Goal: Task Accomplishment & Management: Complete application form

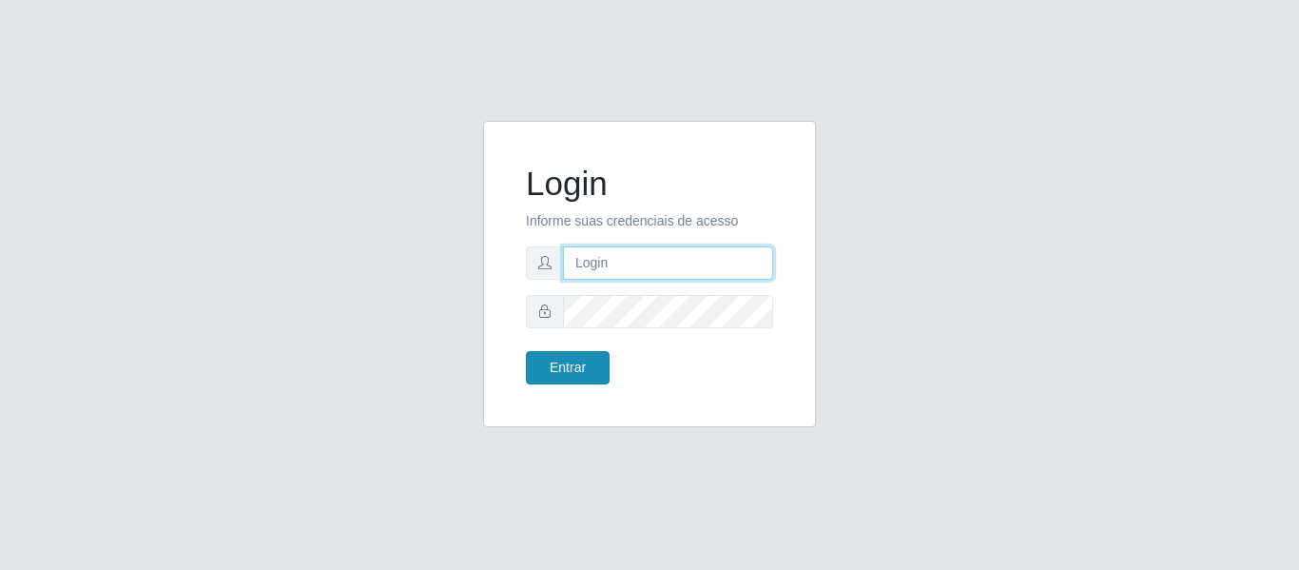
type input "[EMAIL_ADDRESS][DOMAIN_NAME]"
click at [567, 361] on button "Entrar" at bounding box center [568, 367] width 84 height 33
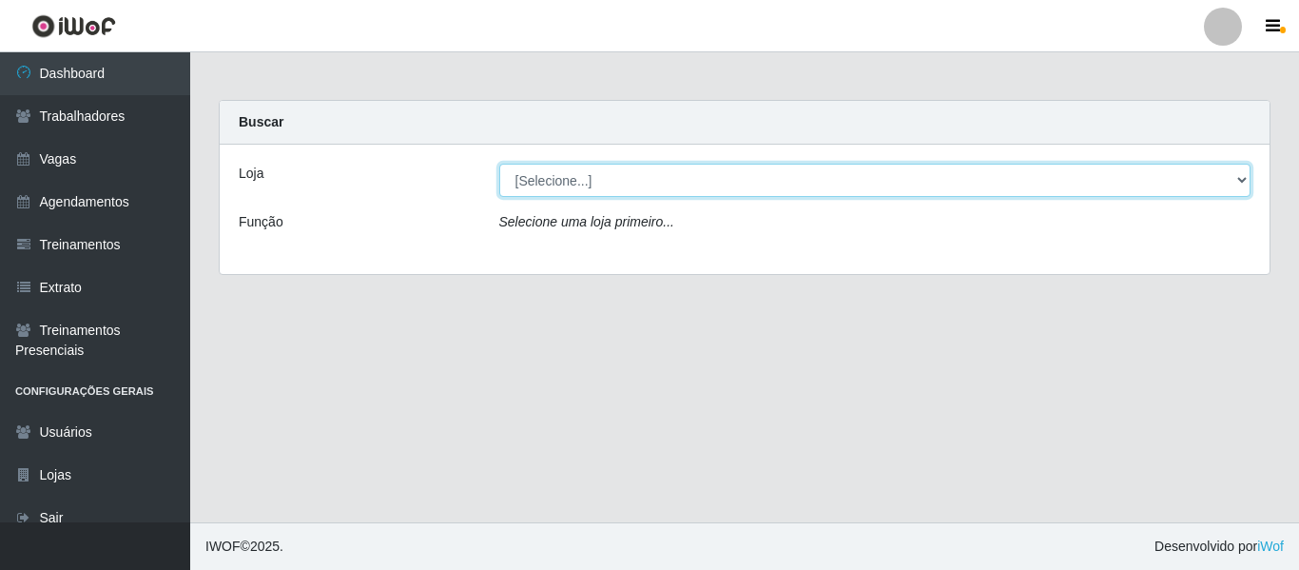
click at [662, 179] on select "[Selecione...] Bemais - Ruy Carneiro Bemais Supermercados - B1 Mangabeira Bemai…" at bounding box center [875, 180] width 752 height 33
select select "249"
click at [499, 164] on select "[Selecione...] Bemais - Ruy Carneiro Bemais Supermercados - B1 Mangabeira Bemai…" at bounding box center [875, 180] width 752 height 33
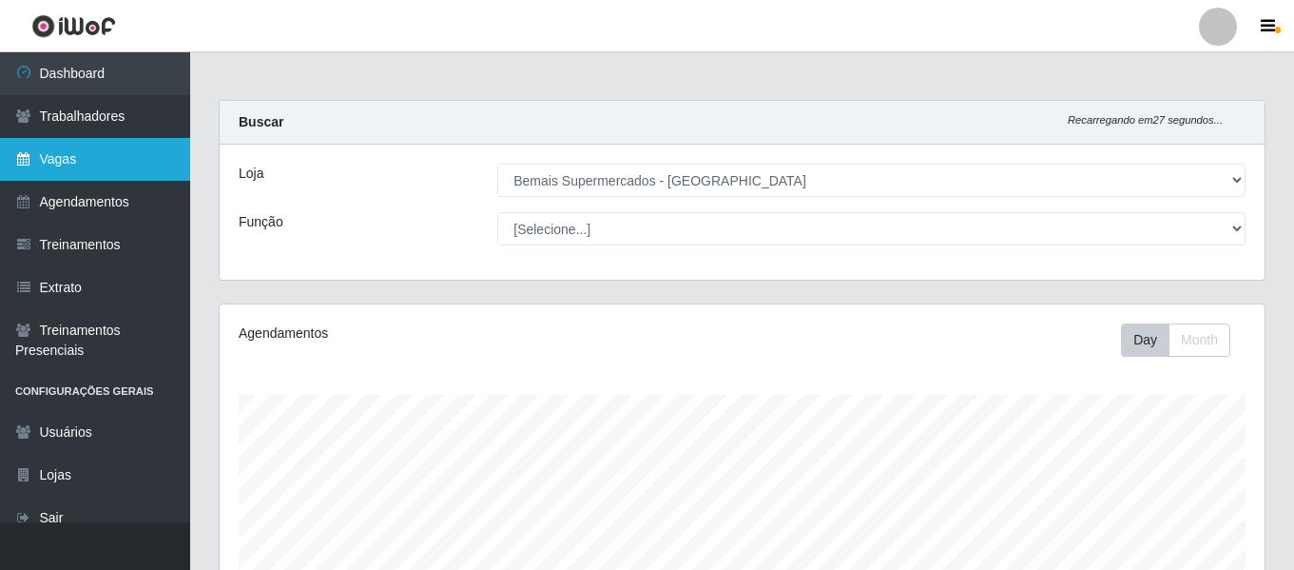
click at [124, 158] on link "Vagas" at bounding box center [95, 159] width 190 height 43
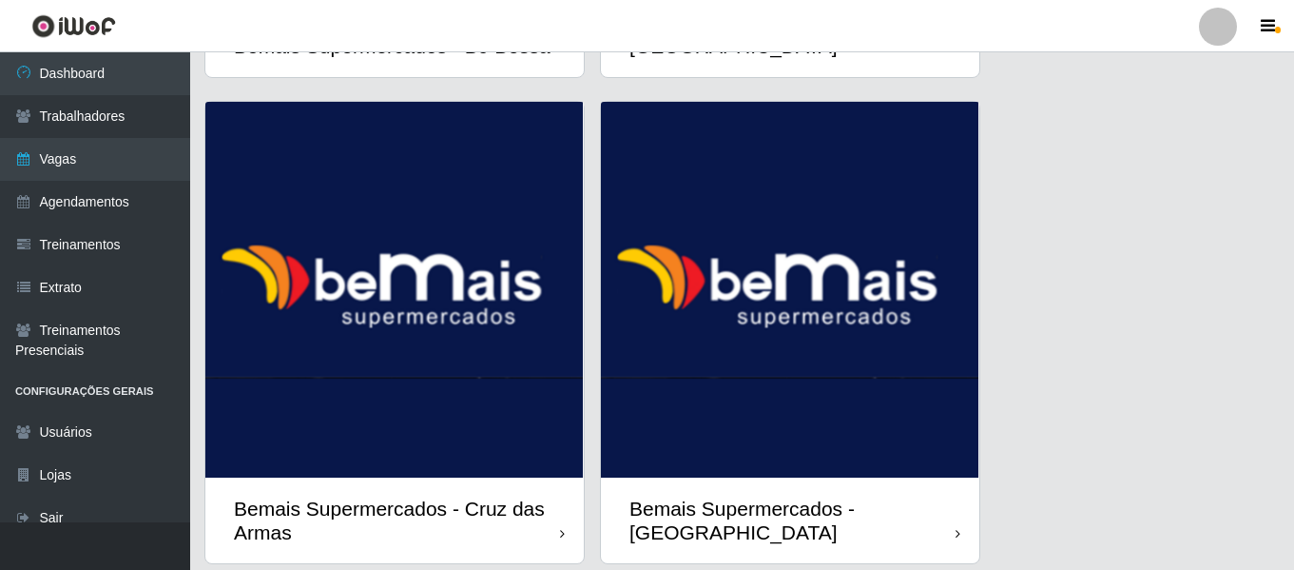
scroll to position [2473, 0]
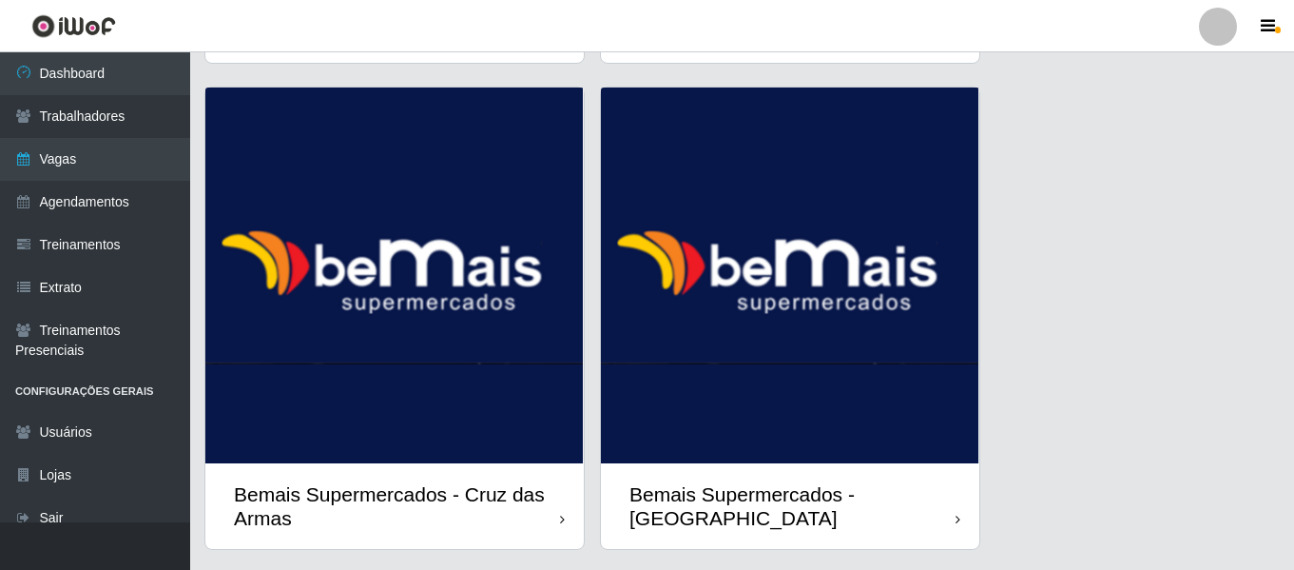
drag, startPoint x: 911, startPoint y: 395, endPoint x: 919, endPoint y: 375, distance: 21.4
click at [911, 395] on img at bounding box center [790, 275] width 379 height 376
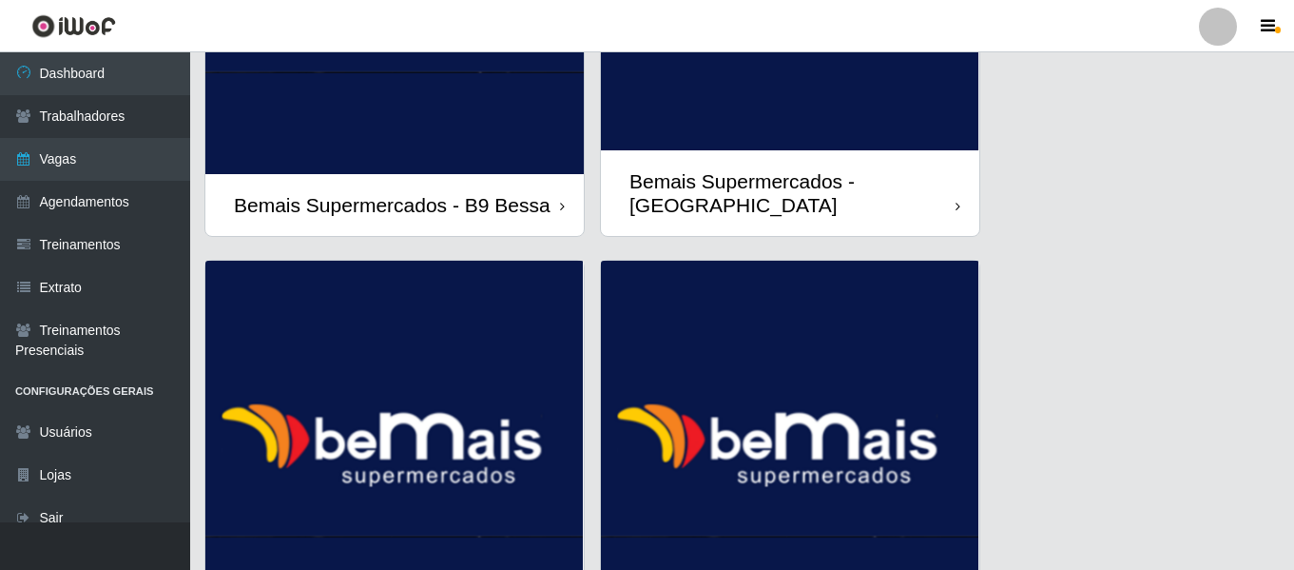
scroll to position [2523, 0]
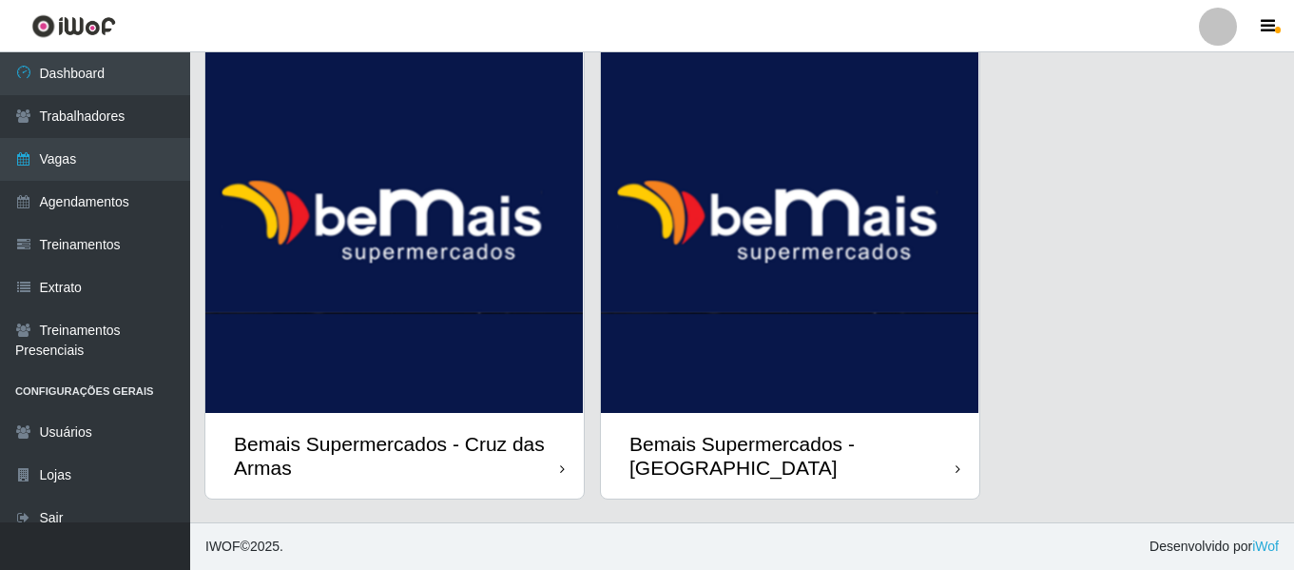
click at [831, 321] on img at bounding box center [790, 225] width 379 height 376
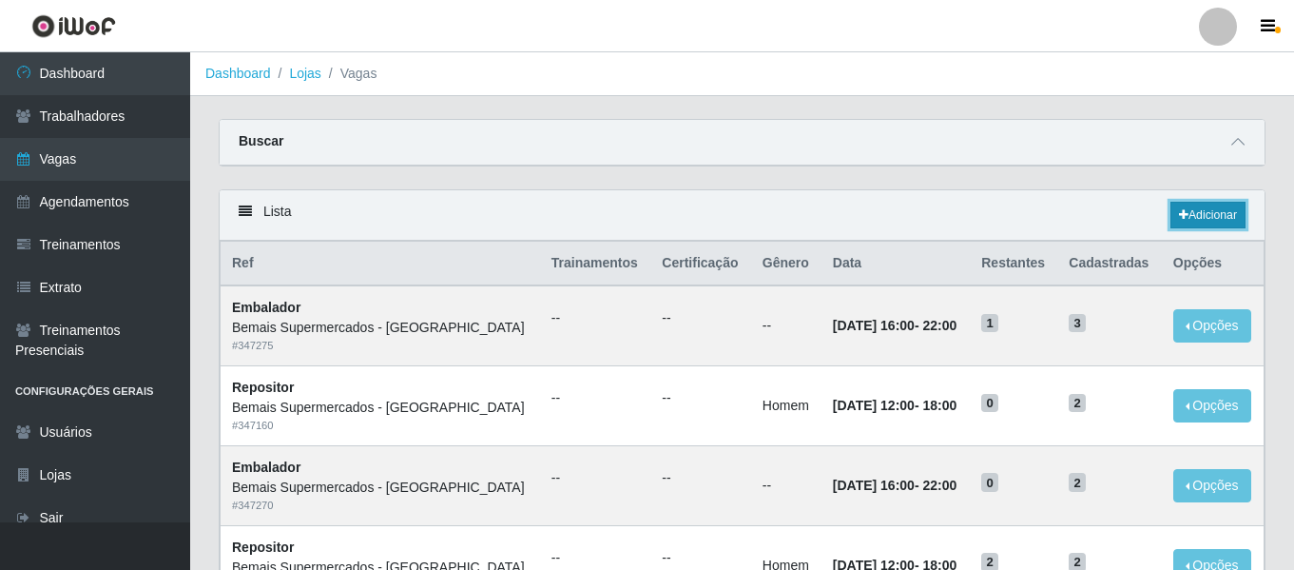
click at [1232, 216] on link "Adicionar" at bounding box center [1208, 215] width 75 height 27
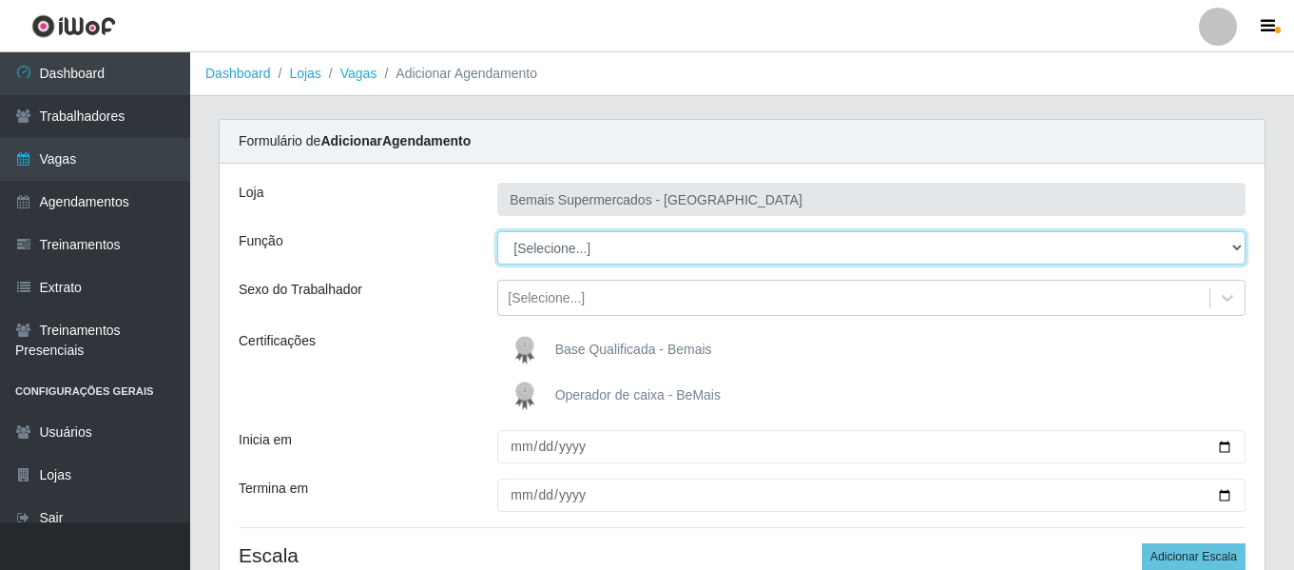
click at [593, 246] on select "[Selecione...] ASG ASG + ASG ++ Auxiliar de Depósito Auxiliar de Depósito + Aux…" at bounding box center [871, 247] width 748 height 33
select select "24"
click at [497, 231] on select "[Selecione...] ASG ASG + ASG ++ Auxiliar de Depósito Auxiliar de Depósito + Aux…" at bounding box center [871, 247] width 748 height 33
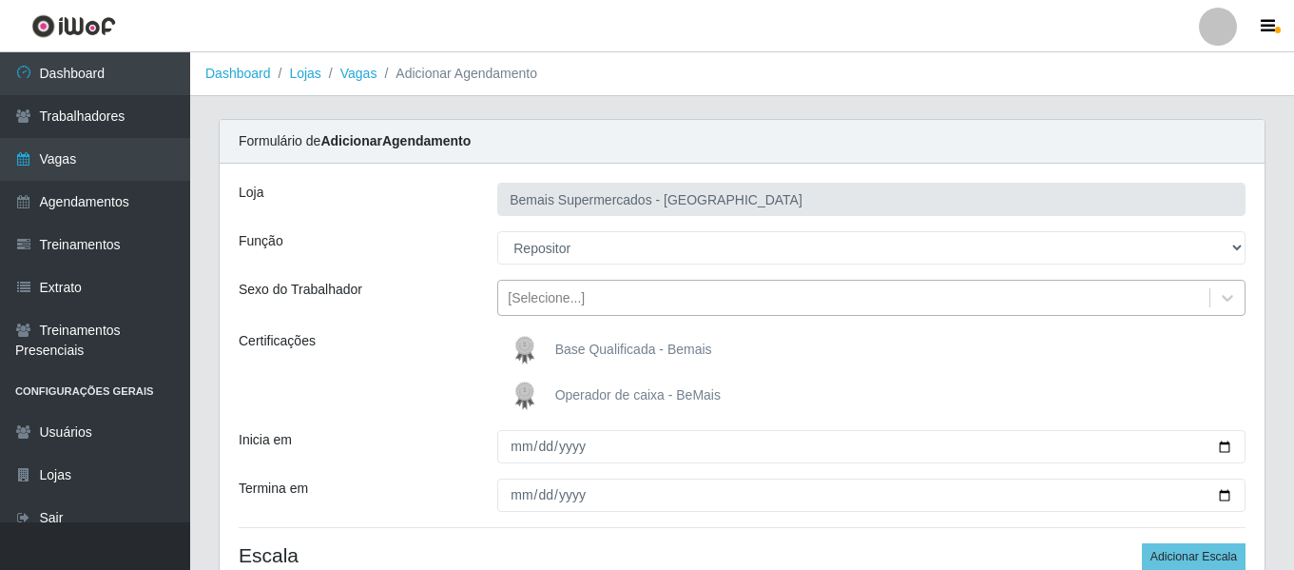
click at [567, 302] on div "[Selecione...]" at bounding box center [546, 298] width 77 height 20
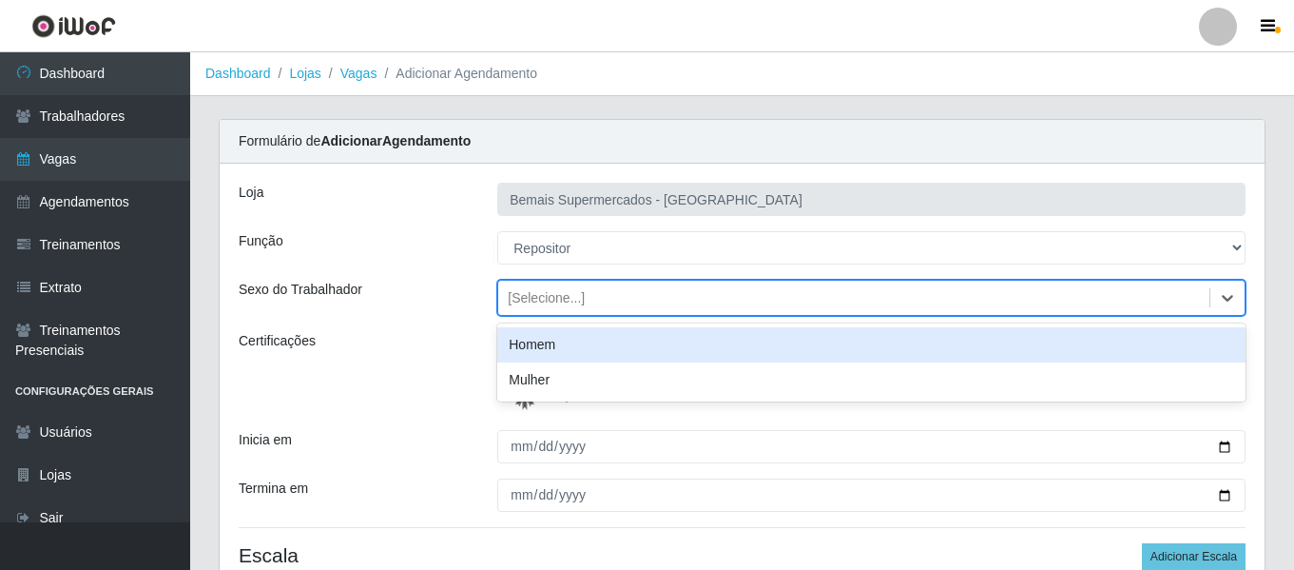
click at [569, 349] on div "Homem" at bounding box center [871, 344] width 748 height 35
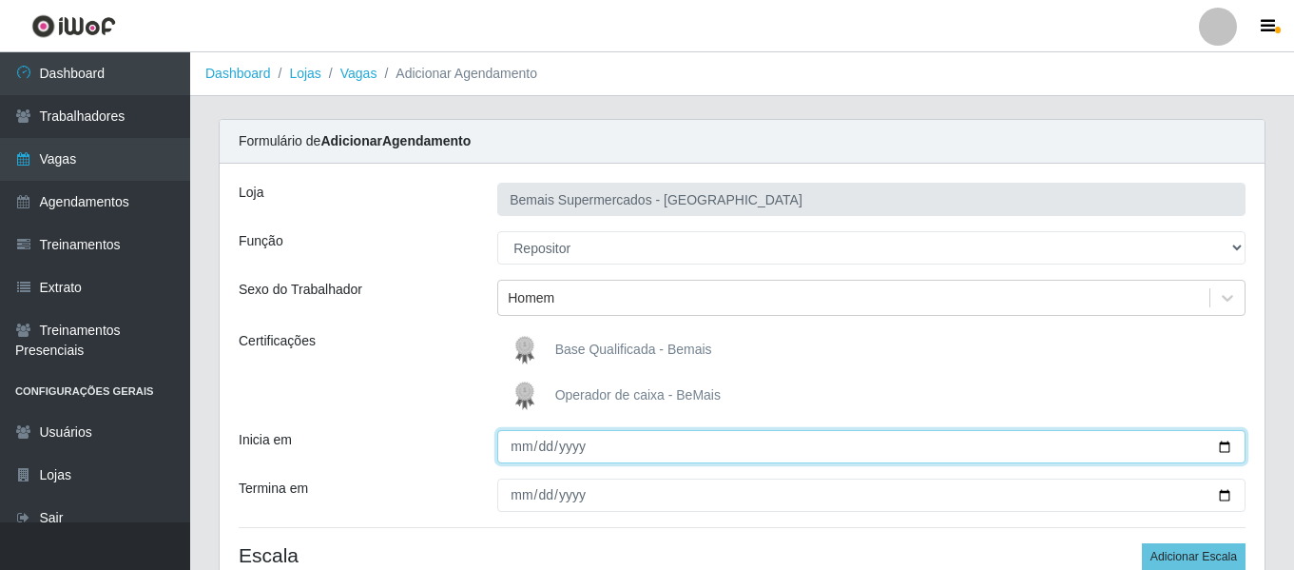
click at [514, 437] on input "Inicia em" at bounding box center [871, 446] width 748 height 33
type input "[DATE]"
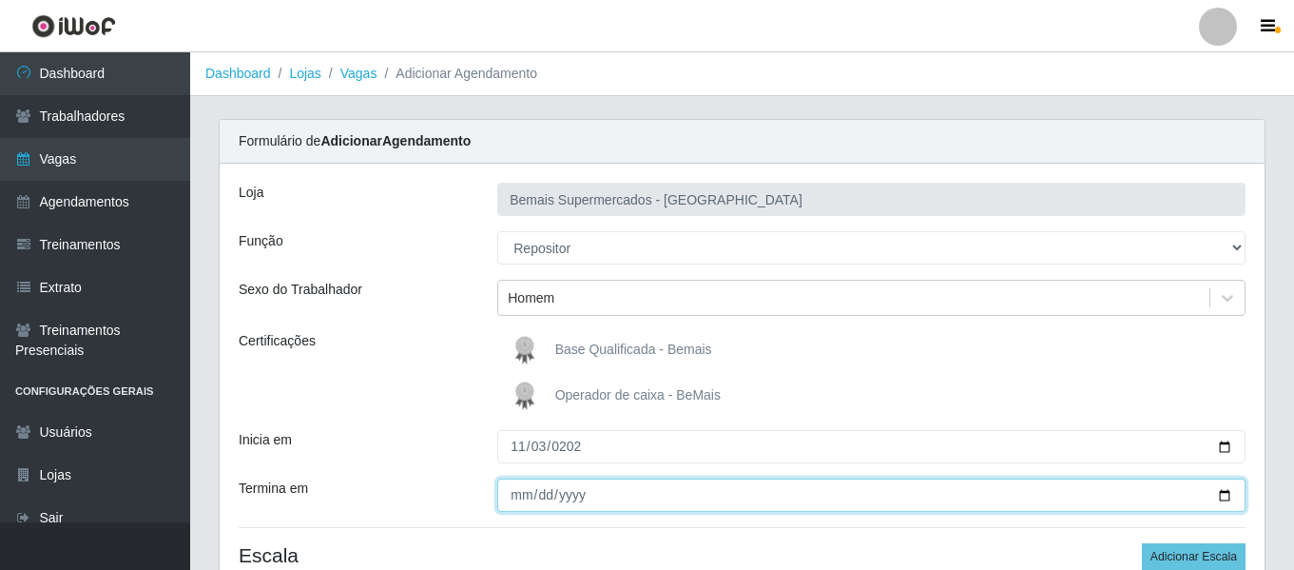
click at [523, 480] on input "Termina em" at bounding box center [871, 494] width 748 height 33
type input "2025-11-24"
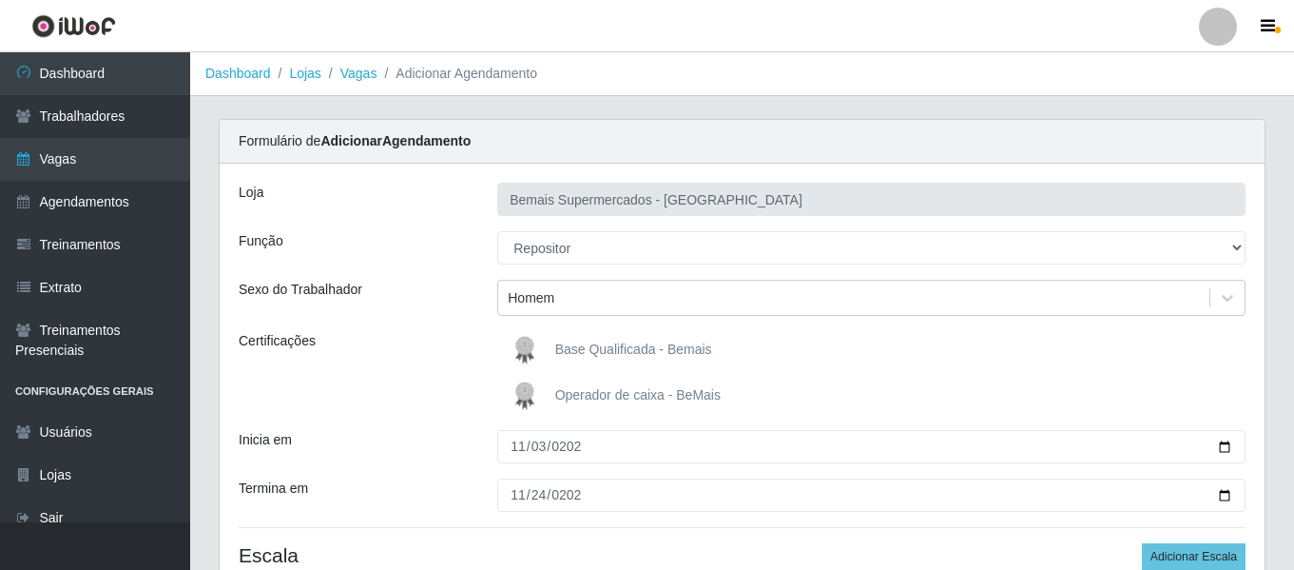
click at [436, 408] on div "Certificações" at bounding box center [353, 373] width 259 height 84
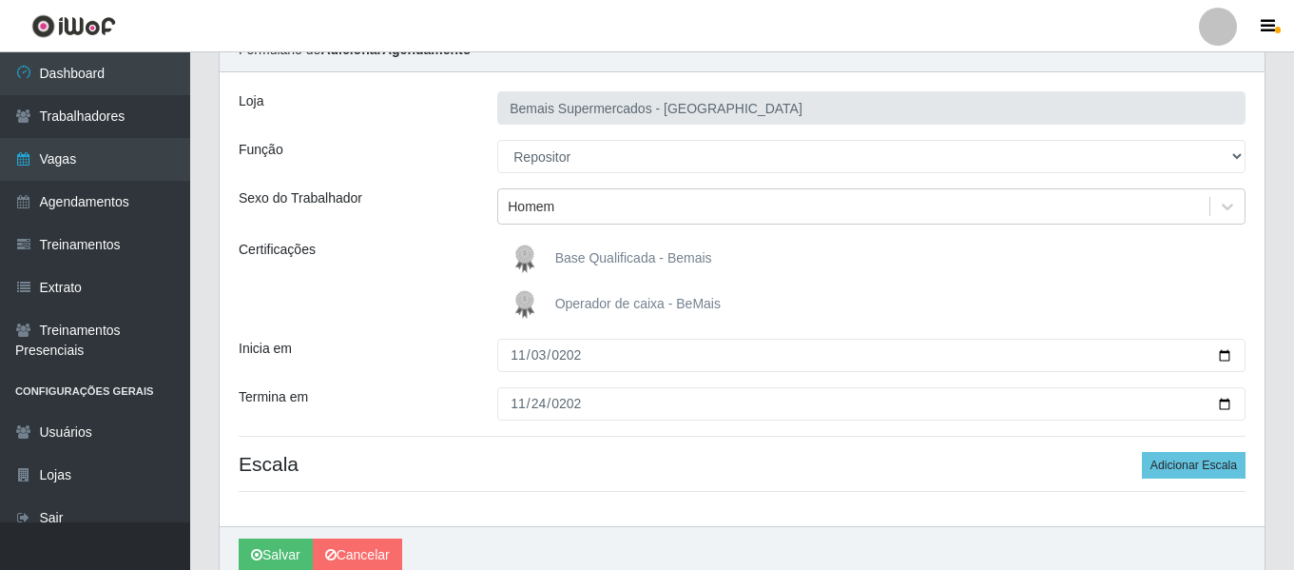
scroll to position [176, 0]
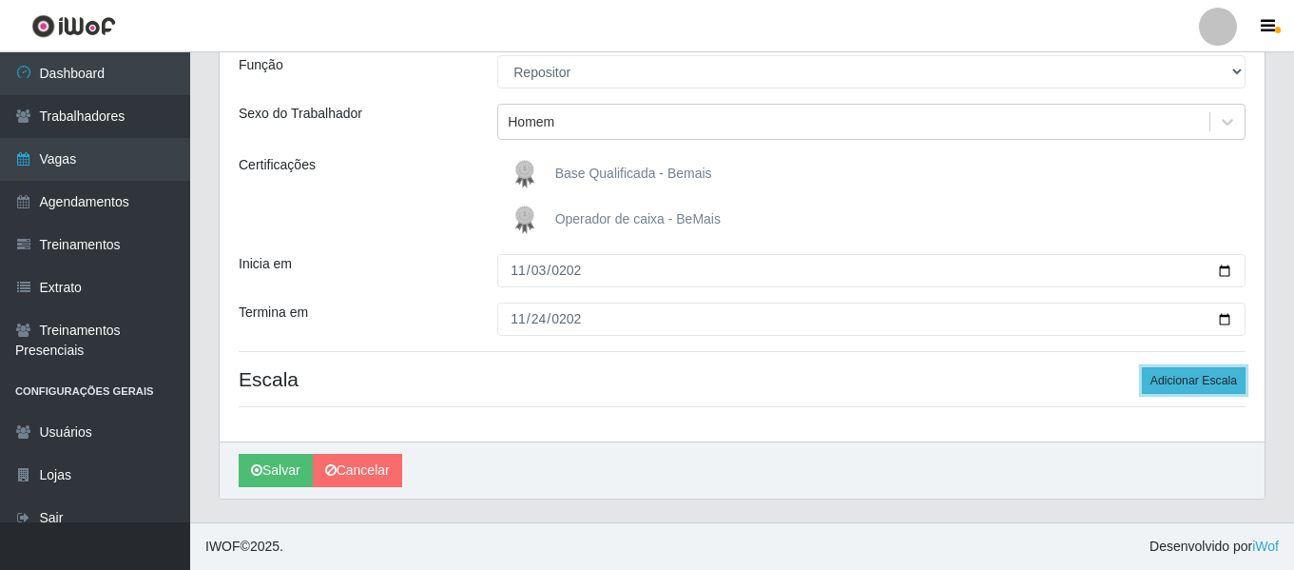
click at [1232, 382] on button "Adicionar Escala" at bounding box center [1194, 380] width 104 height 27
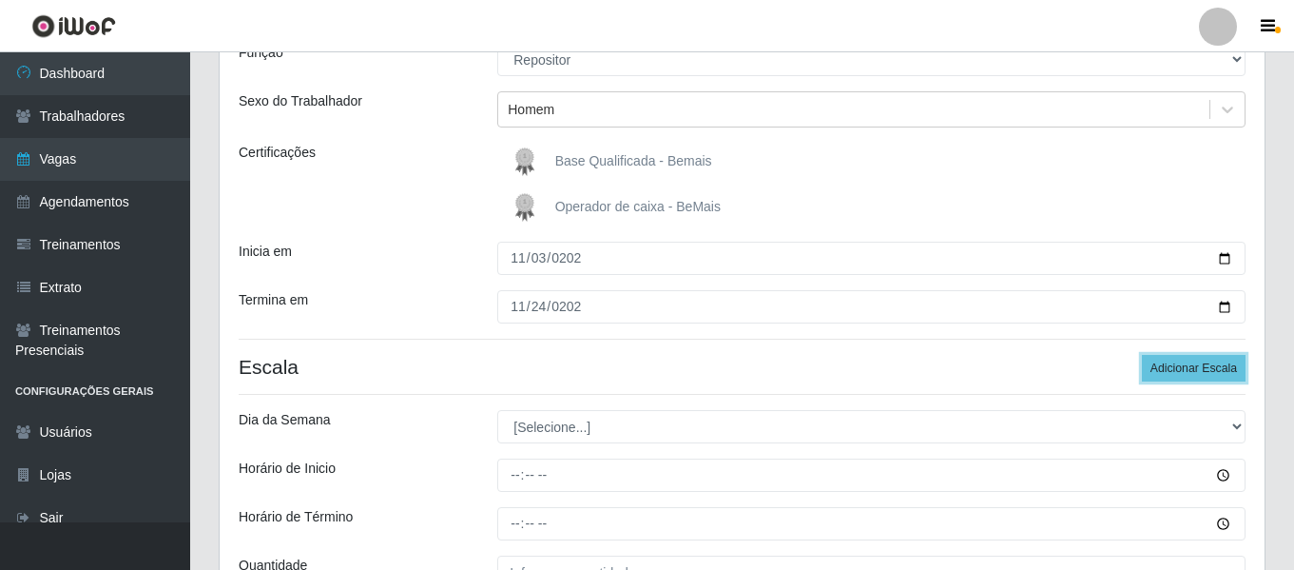
scroll to position [366, 0]
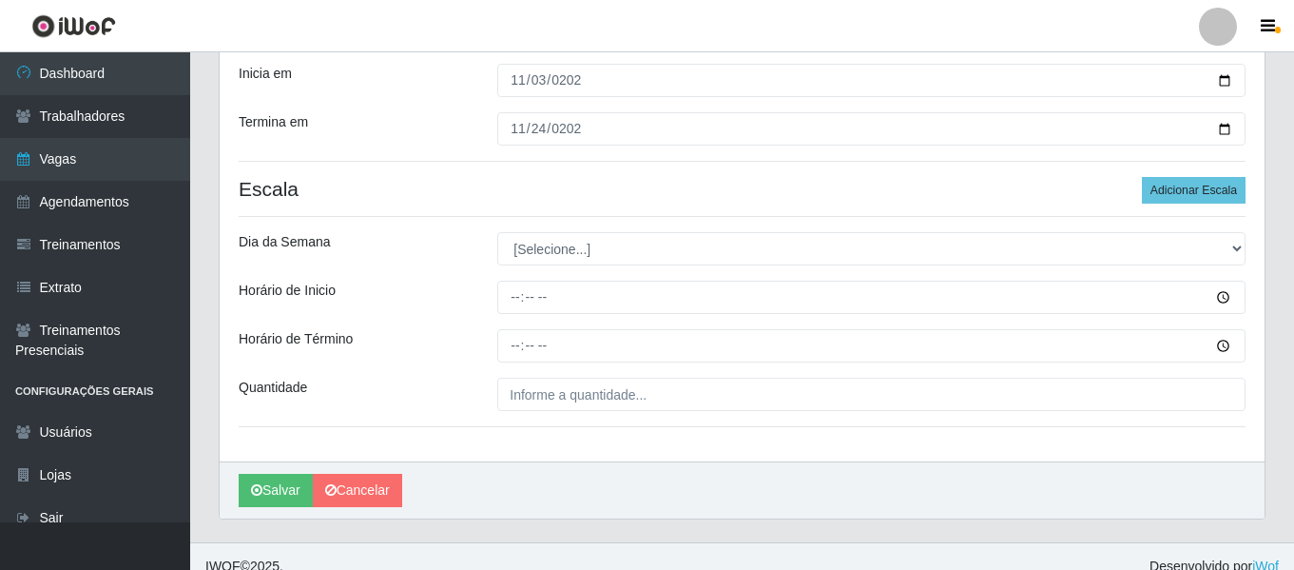
click at [880, 469] on div "Salvar Cancelar" at bounding box center [742, 489] width 1045 height 57
click at [1203, 188] on button "Adicionar Escala" at bounding box center [1194, 190] width 104 height 27
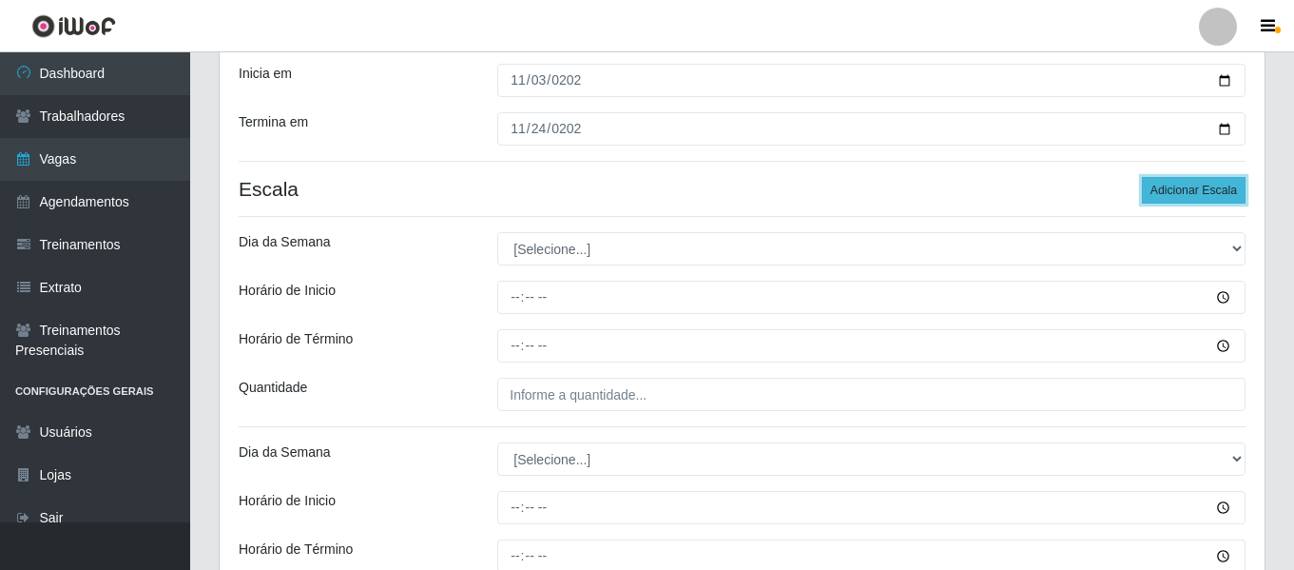
click at [1203, 188] on button "Adicionar Escala" at bounding box center [1194, 190] width 104 height 27
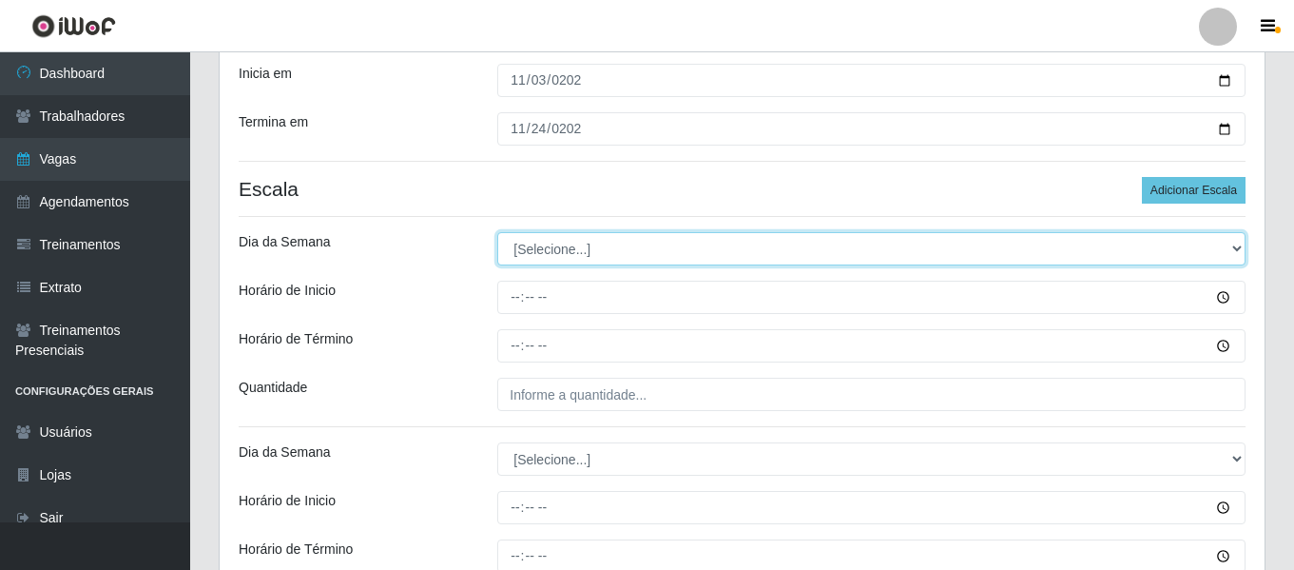
drag, startPoint x: 634, startPoint y: 262, endPoint x: 631, endPoint y: 250, distance: 12.9
click at [634, 263] on select "[Selecione...] Segunda Terça Quarta Quinta Sexta Sábado Domingo" at bounding box center [871, 248] width 748 height 33
select select "1"
click at [497, 232] on select "[Selecione...] Segunda Terça Quarta Quinta Sexta Sábado Domingo" at bounding box center [871, 248] width 748 height 33
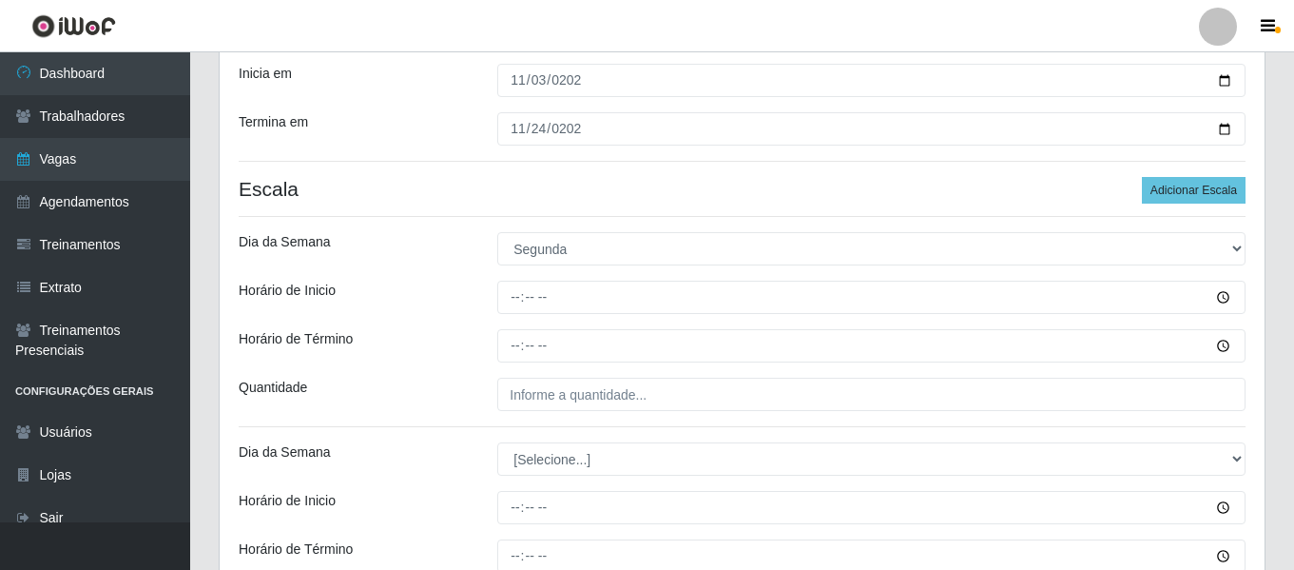
drag, startPoint x: 488, startPoint y: 201, endPoint x: 636, endPoint y: 195, distance: 148.5
click at [487, 200] on h4 "Escala Adicionar Escala" at bounding box center [742, 189] width 1007 height 24
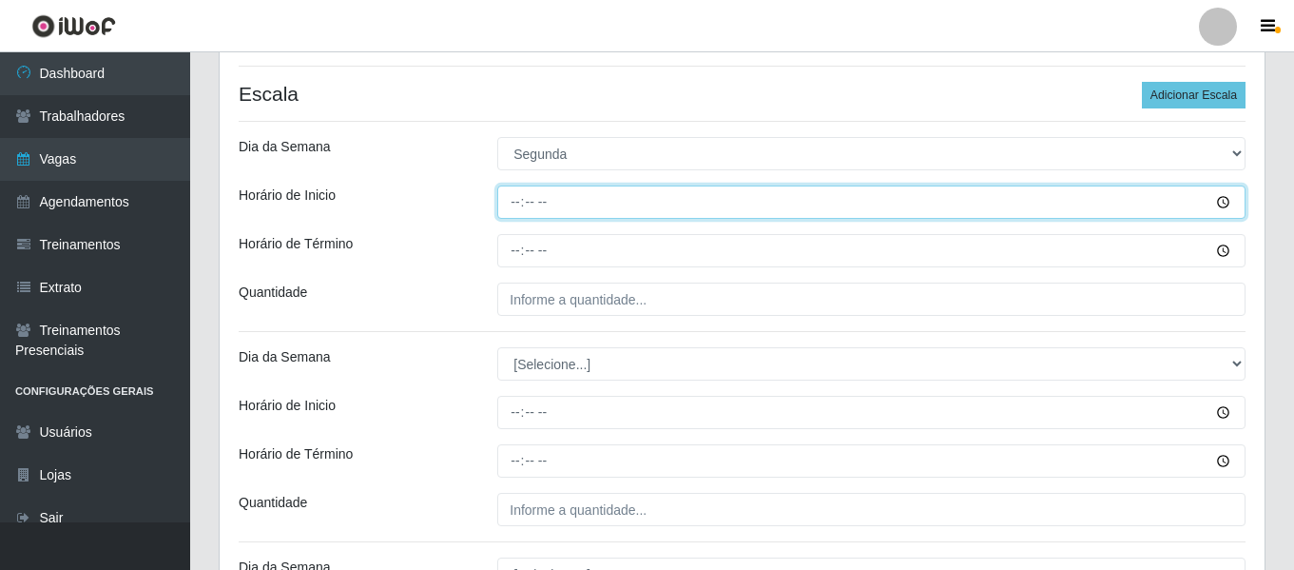
click at [515, 200] on input "Horário de Inicio" at bounding box center [871, 201] width 748 height 33
type input "12:00"
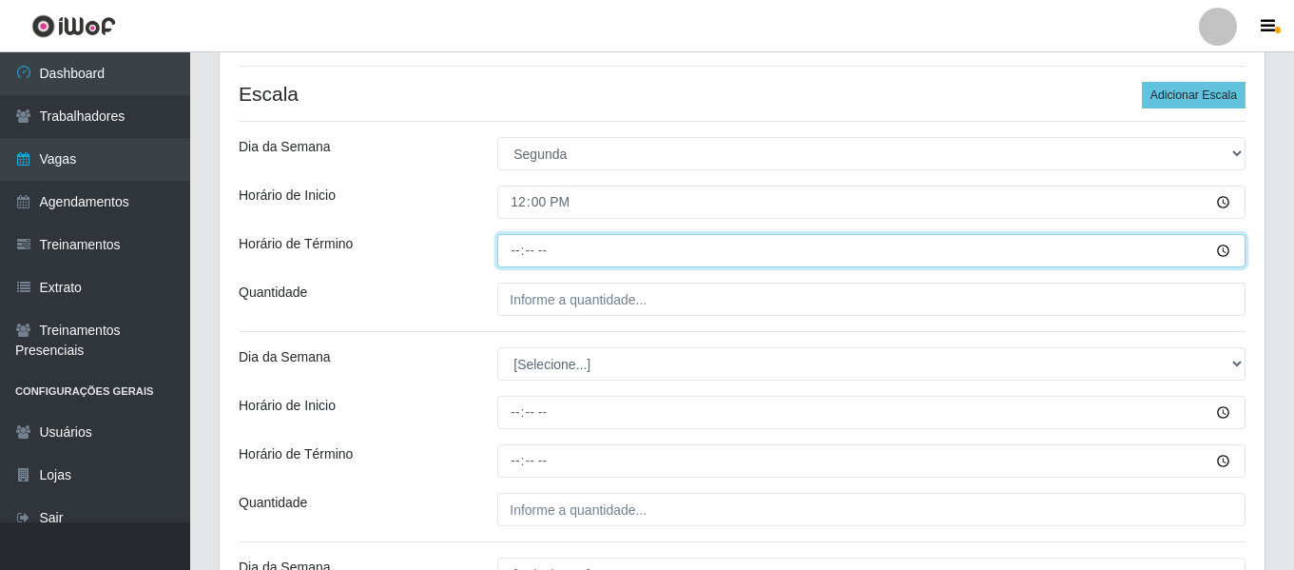
click at [517, 252] on input "Horário de Término" at bounding box center [871, 250] width 748 height 33
type input "18:00"
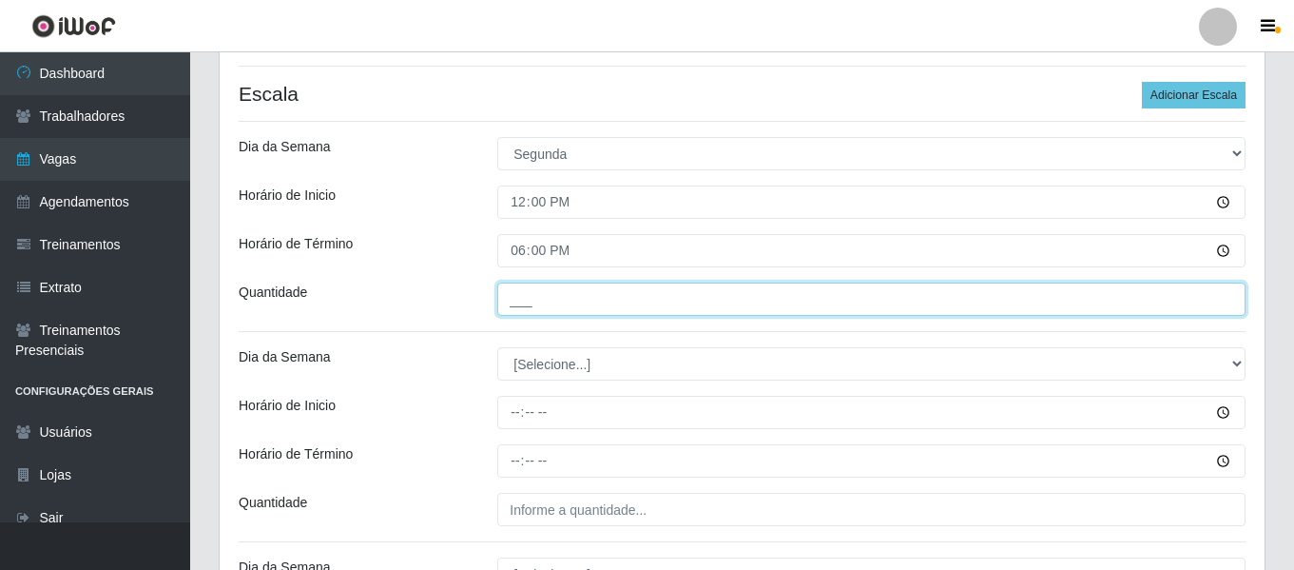
click at [633, 287] on input "___" at bounding box center [871, 298] width 748 height 33
type input "2__"
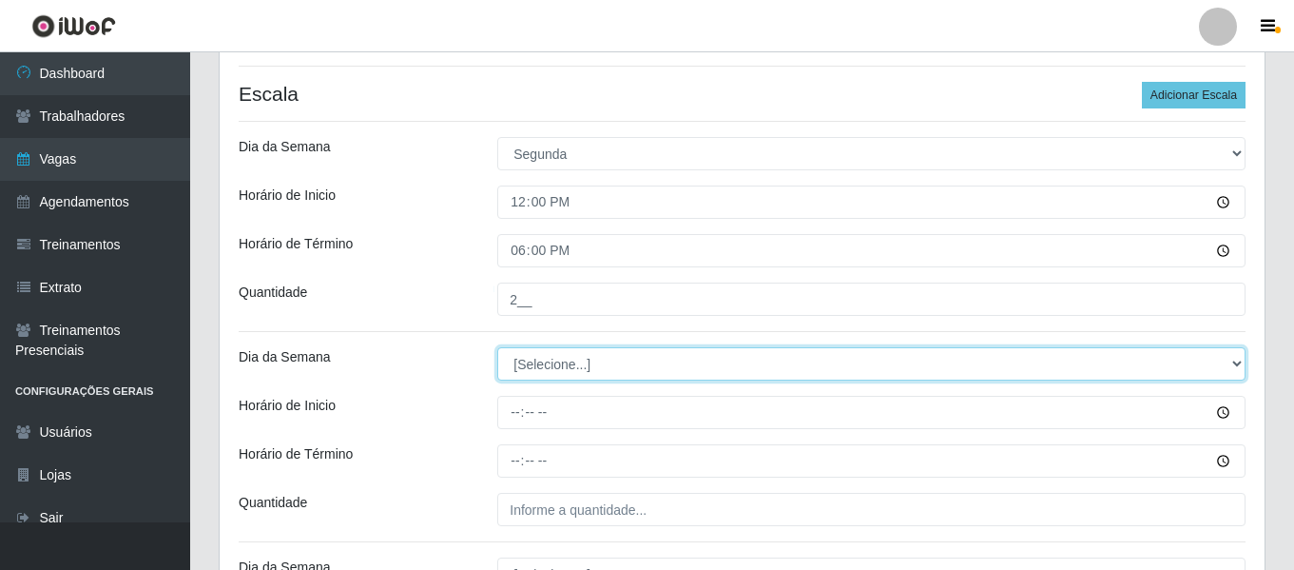
click at [616, 363] on select "[Selecione...] Segunda Terça Quarta Quinta Sexta Sábado Domingo" at bounding box center [871, 363] width 748 height 33
select select "2"
click at [497, 347] on select "[Selecione...] Segunda Terça Quarta Quinta Sexta Sábado Domingo" at bounding box center [871, 363] width 748 height 33
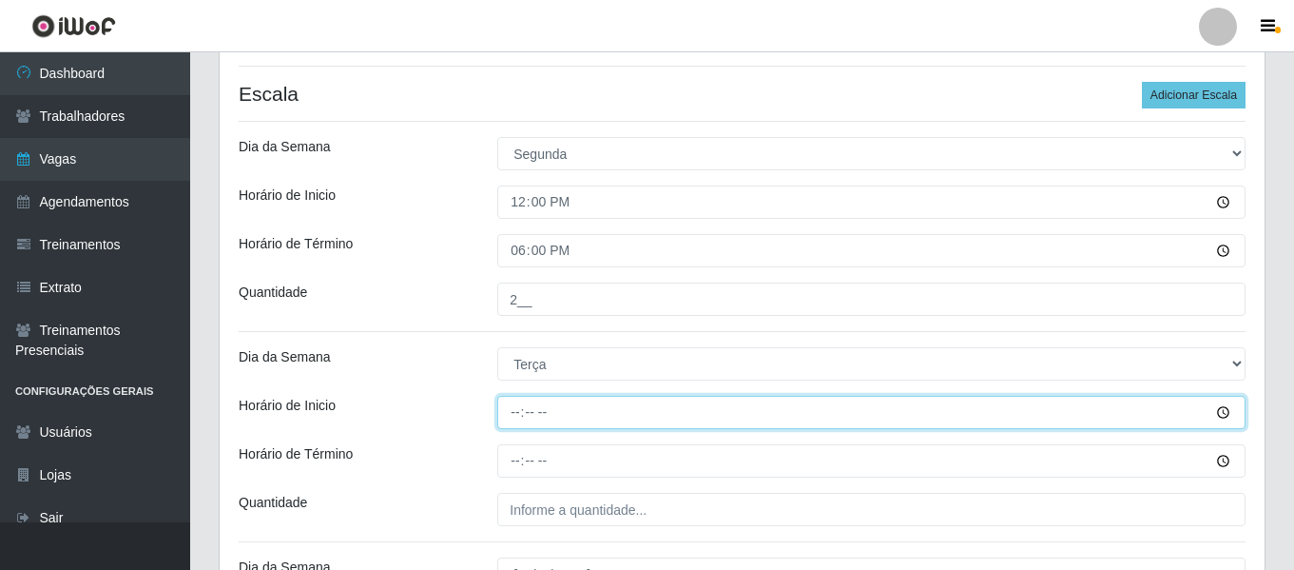
click at [519, 401] on input "Horário de Inicio" at bounding box center [871, 412] width 748 height 33
click at [518, 411] on input "Horário de Inicio" at bounding box center [871, 412] width 748 height 33
type input "15:00"
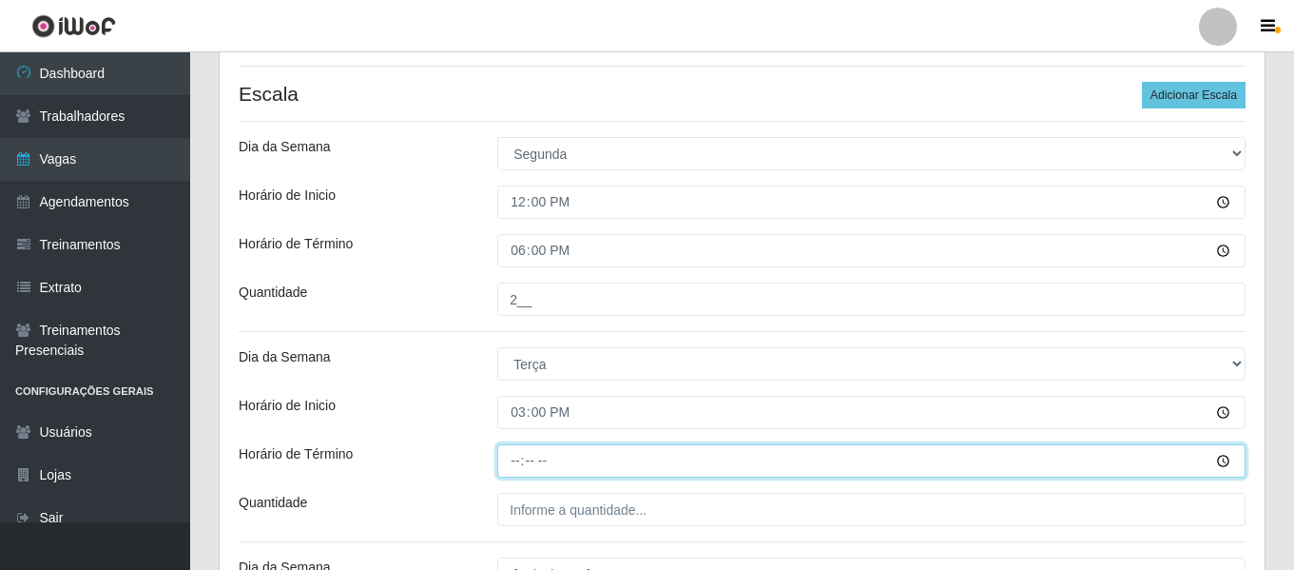
click at [509, 457] on input "Horário de Término" at bounding box center [871, 460] width 748 height 33
type input "21:00"
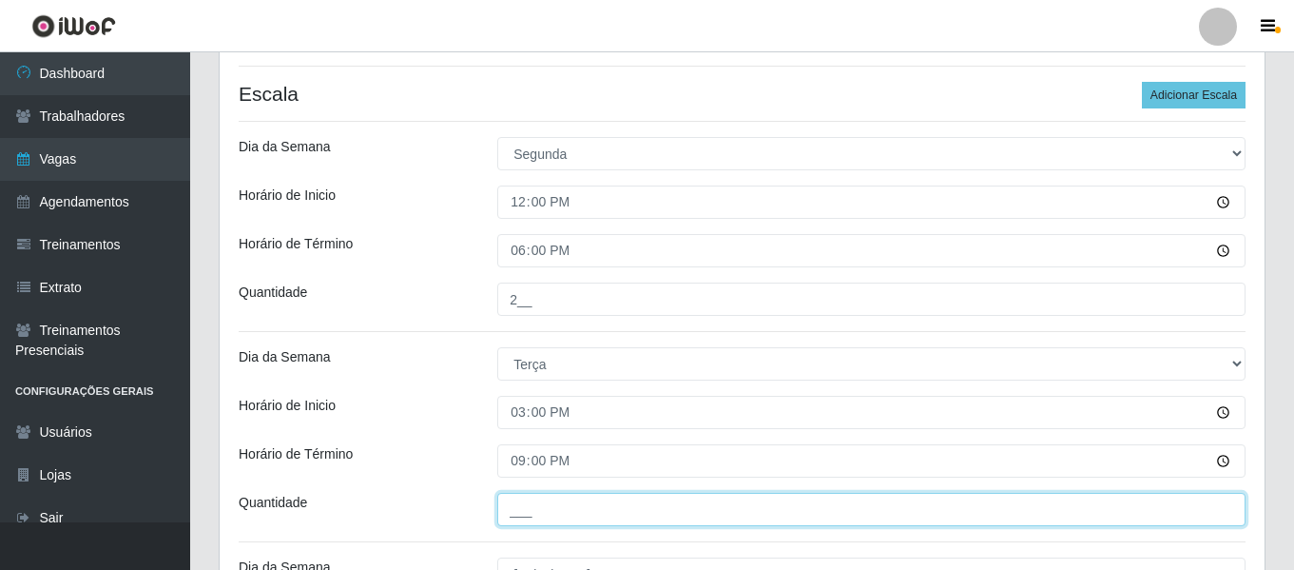
click at [589, 517] on input "___" at bounding box center [871, 509] width 748 height 33
type input "1__"
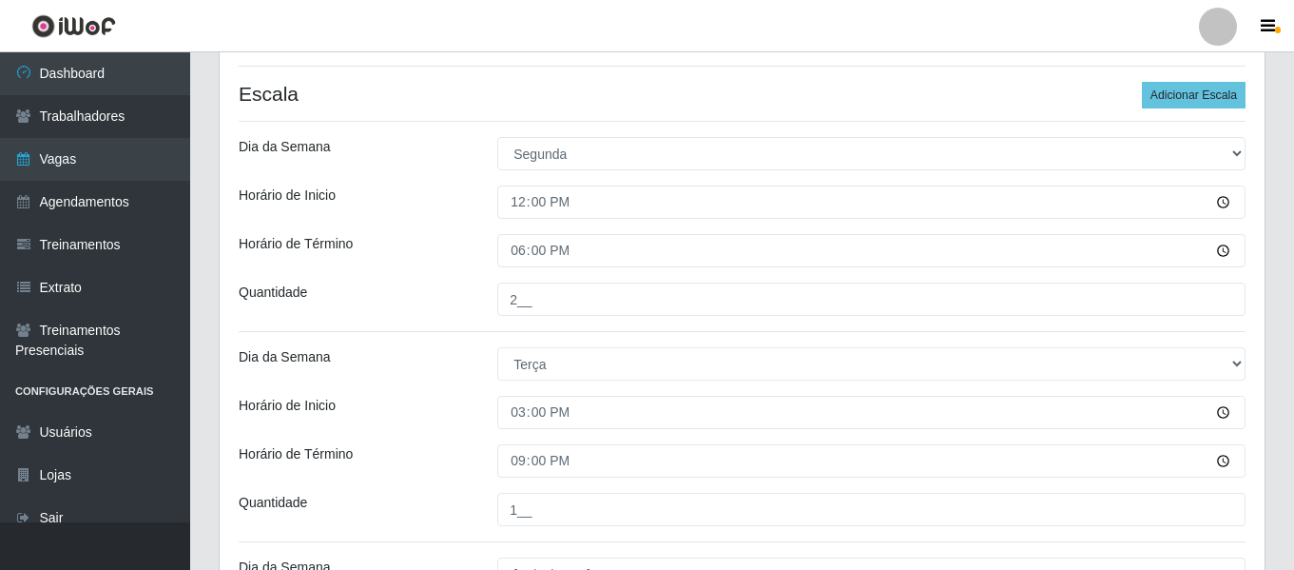
click at [345, 407] on div "Horário de Inicio" at bounding box center [353, 412] width 259 height 33
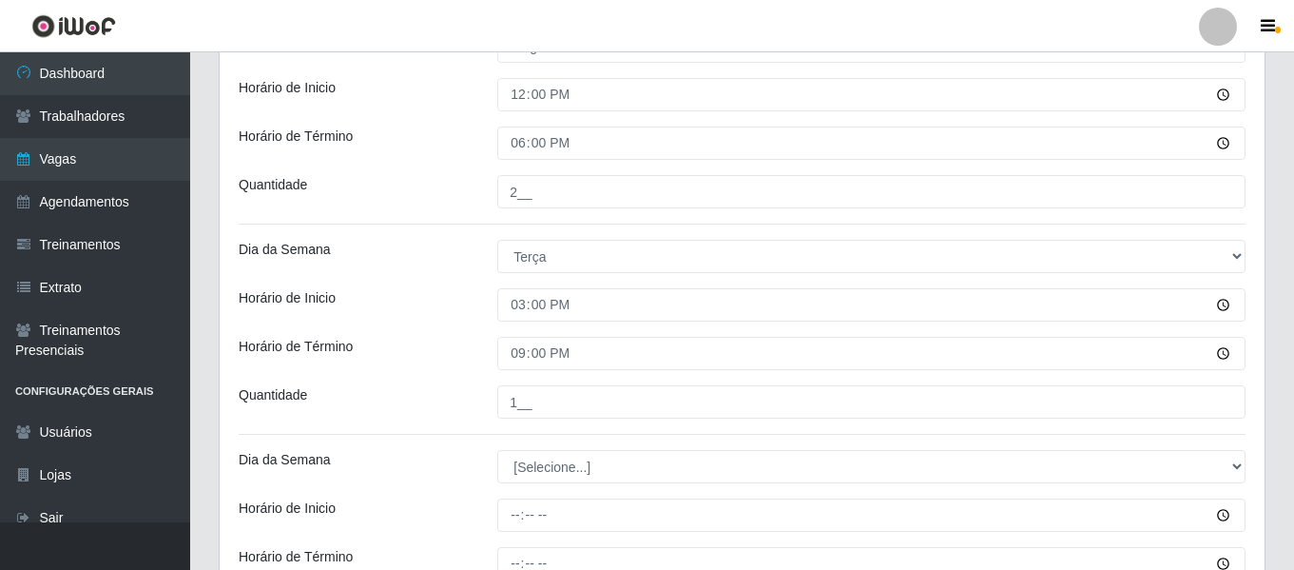
scroll to position [651, 0]
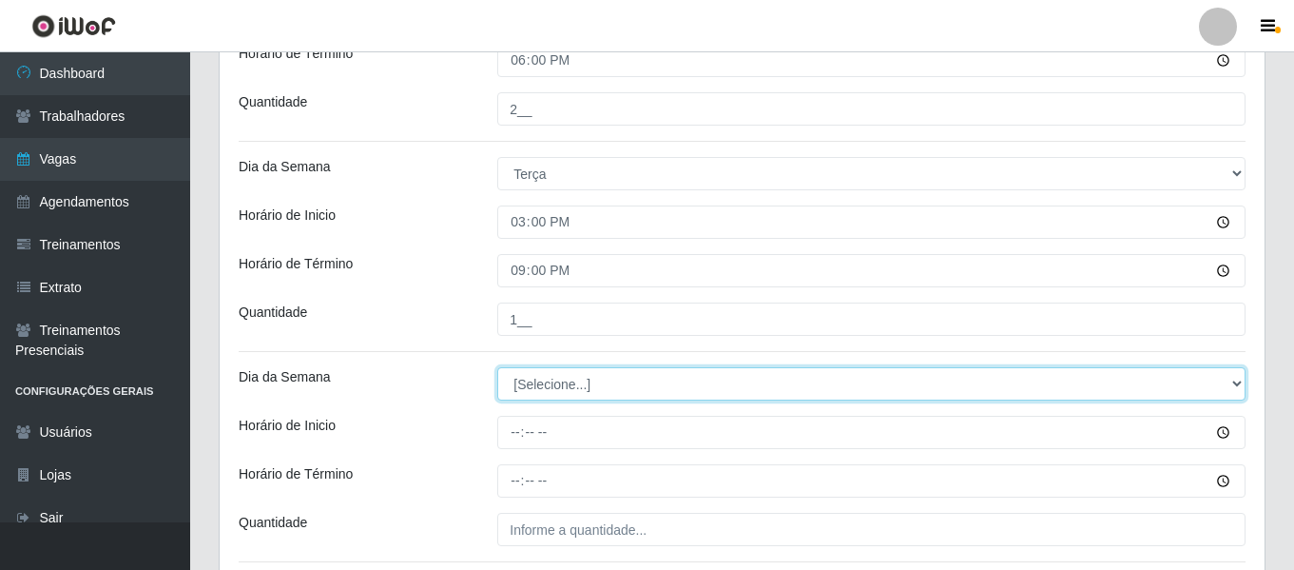
click at [618, 386] on select "[Selecione...] Segunda Terça Quarta Quinta Sexta Sábado Domingo" at bounding box center [871, 383] width 748 height 33
select select "3"
click at [497, 367] on select "[Selecione...] Segunda Terça Quarta Quinta Sexta Sábado Domingo" at bounding box center [871, 383] width 748 height 33
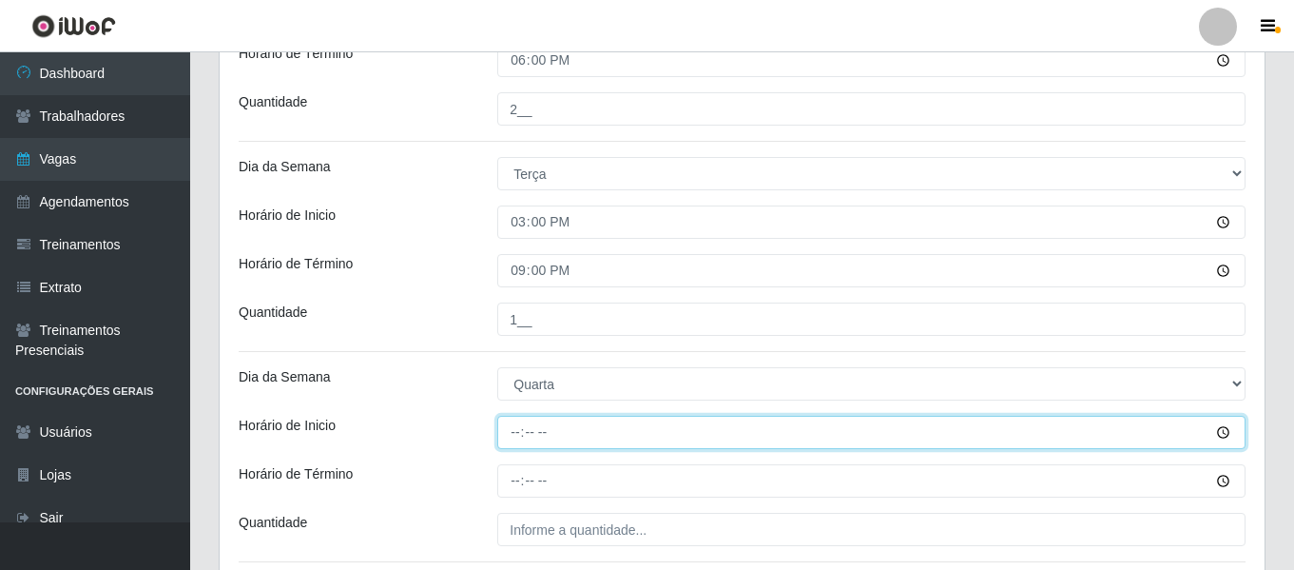
click at [514, 435] on input "Horário de Inicio" at bounding box center [871, 432] width 748 height 33
type input "15:00"
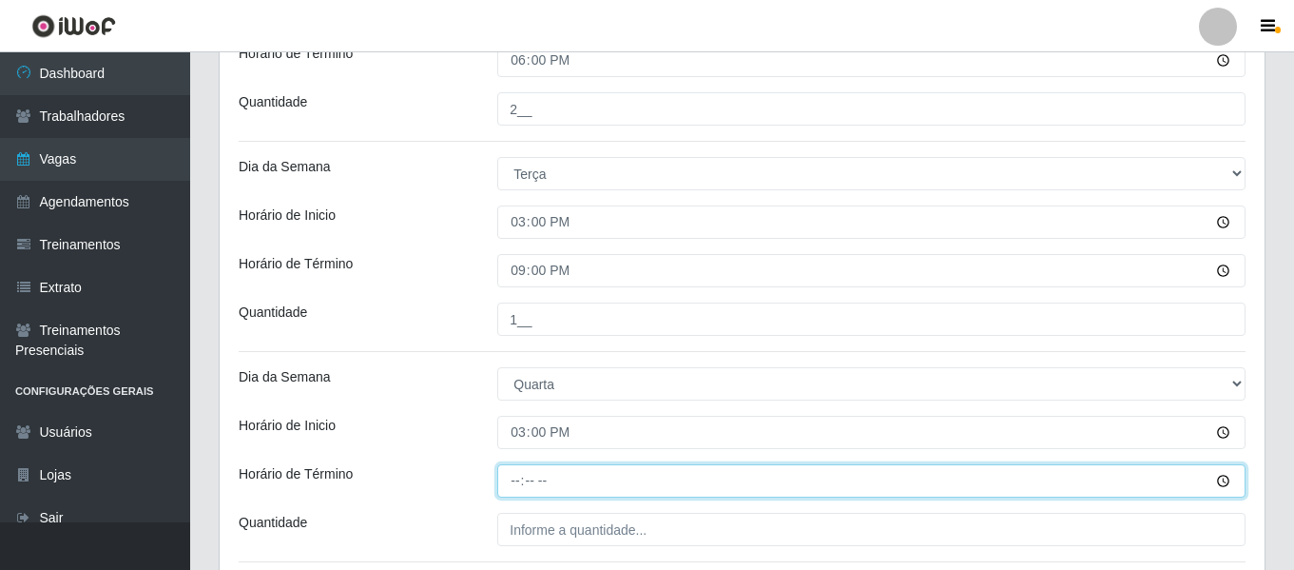
click at [519, 483] on input "Horário de Término" at bounding box center [871, 480] width 748 height 33
type input "21:00"
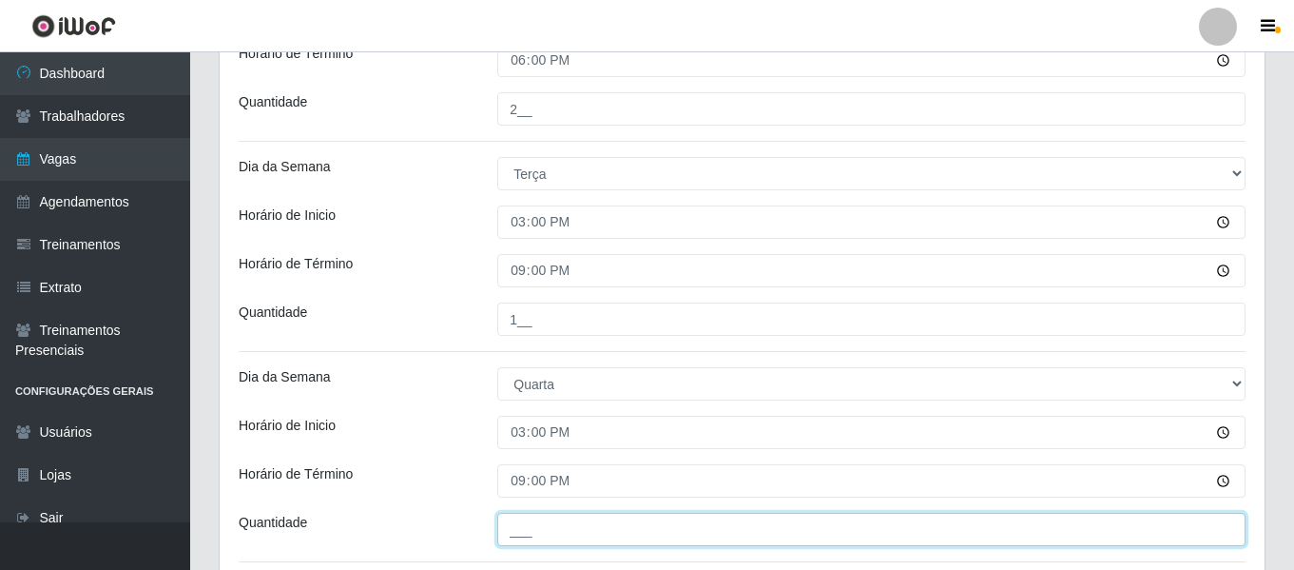
click at [561, 536] on input "___" at bounding box center [871, 529] width 748 height 33
type input "1__"
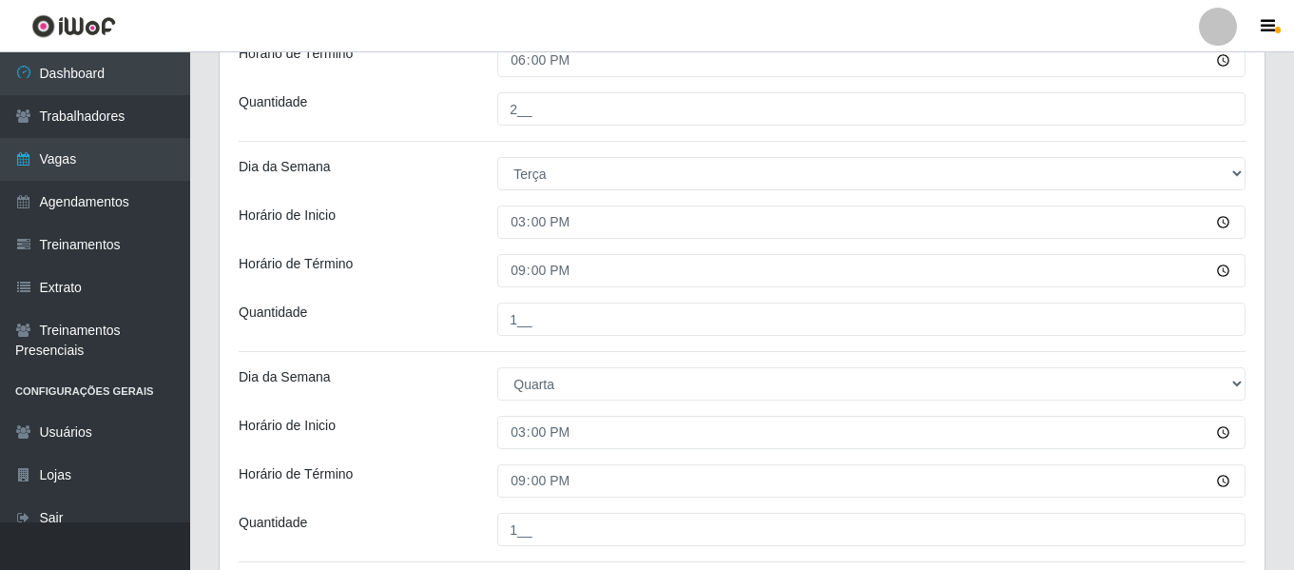
click at [427, 390] on div "Dia da Semana" at bounding box center [353, 383] width 259 height 33
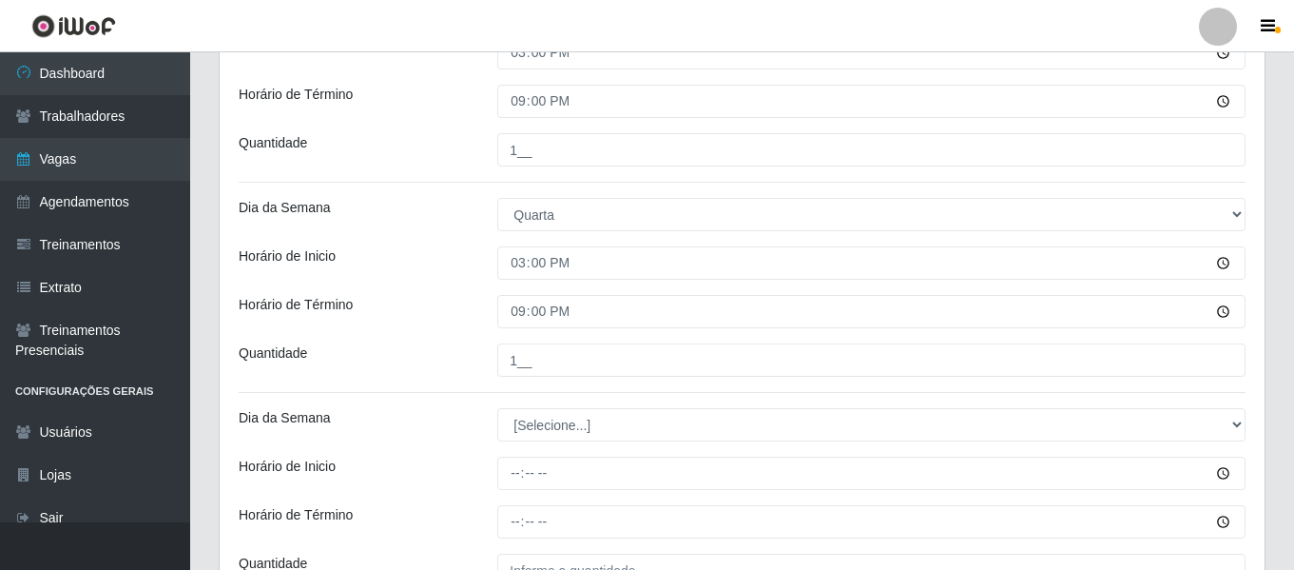
scroll to position [937, 0]
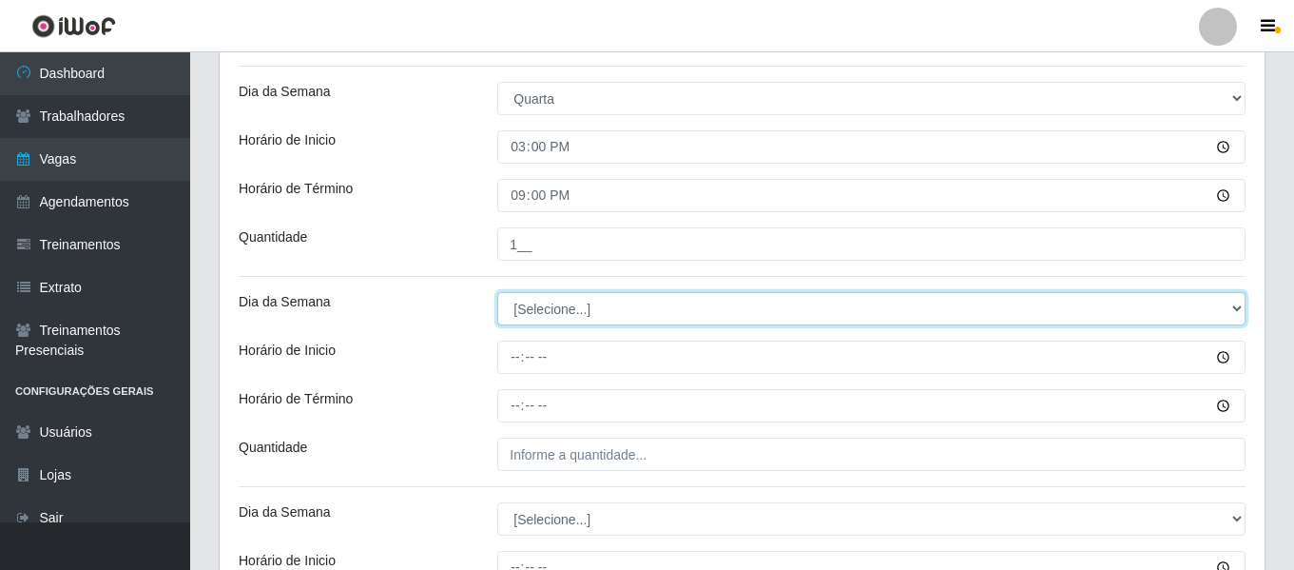
click at [545, 307] on select "[Selecione...] Segunda Terça Quarta Quinta Sexta Sábado Domingo" at bounding box center [871, 308] width 748 height 33
select select "4"
click at [497, 292] on select "[Selecione...] Segunda Terça Quarta Quinta Sexta Sábado Domingo" at bounding box center [871, 308] width 748 height 33
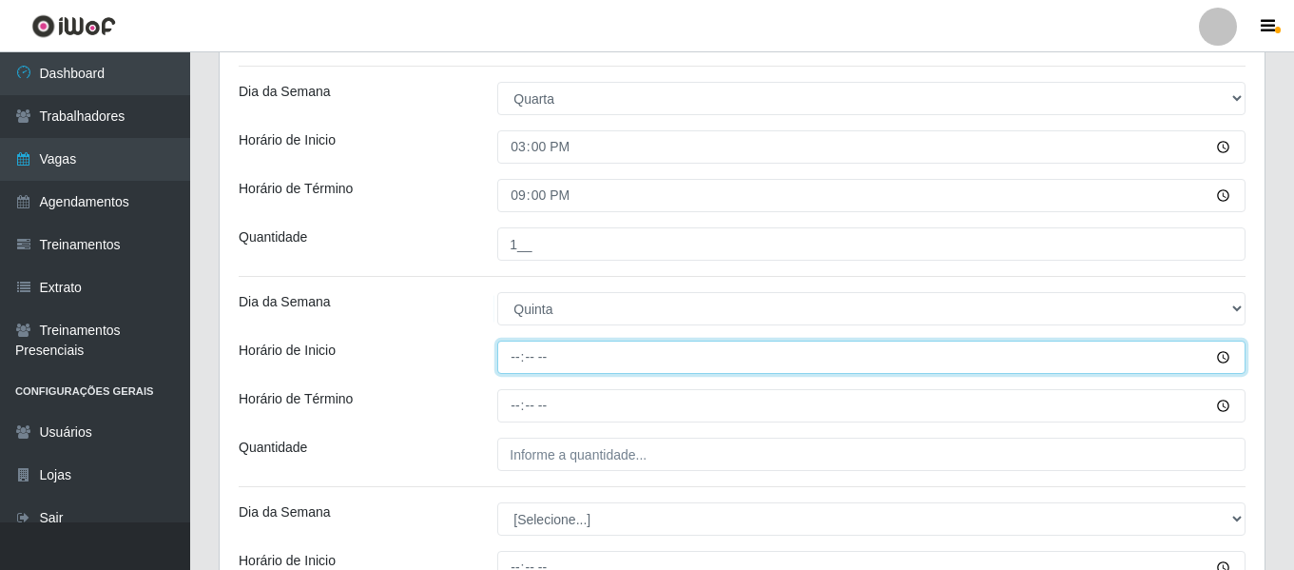
click at [517, 350] on input "Horário de Inicio" at bounding box center [871, 356] width 748 height 33
type input "12:00"
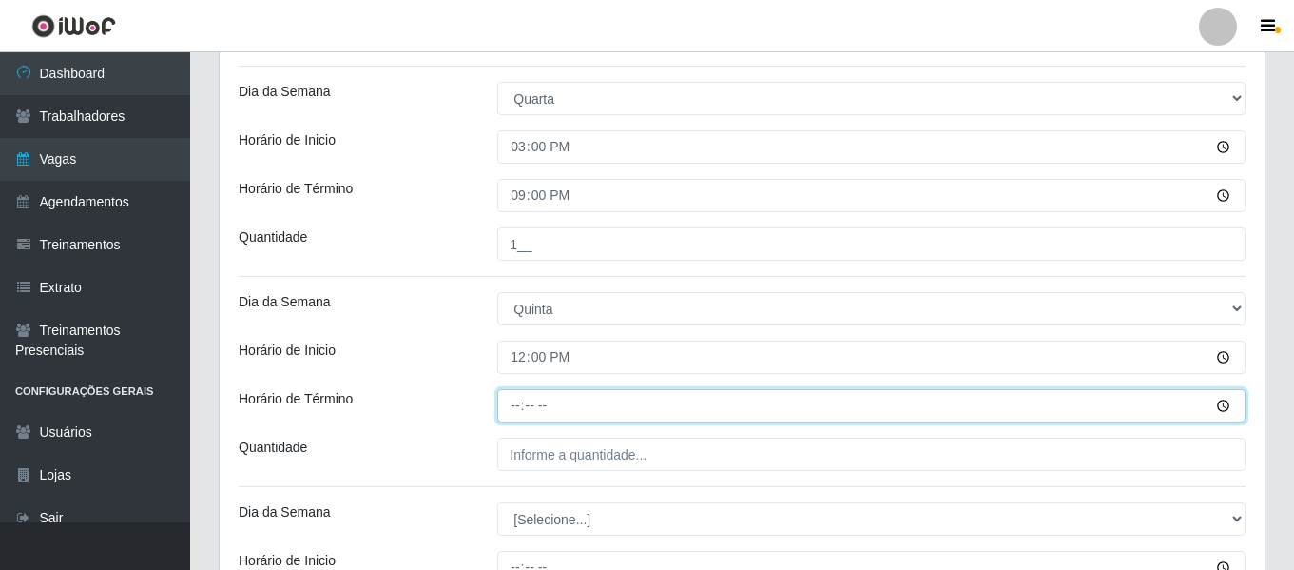
click at [512, 397] on input "Horário de Término" at bounding box center [871, 405] width 748 height 33
type input "18:00"
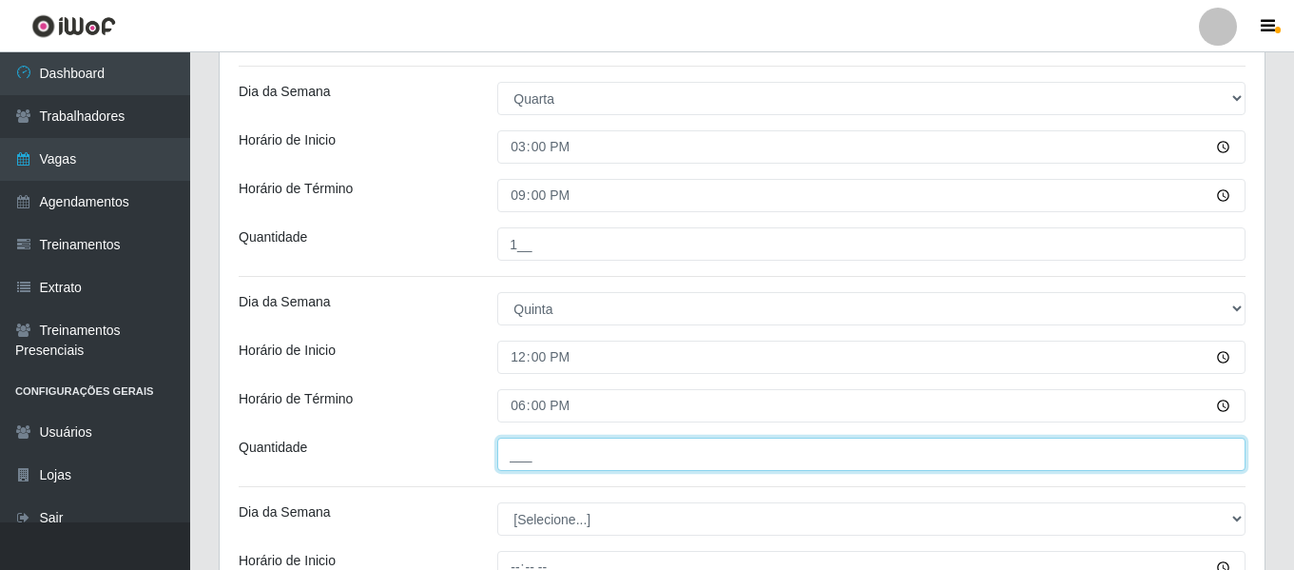
click at [578, 454] on input "___" at bounding box center [871, 453] width 748 height 33
type input "2__"
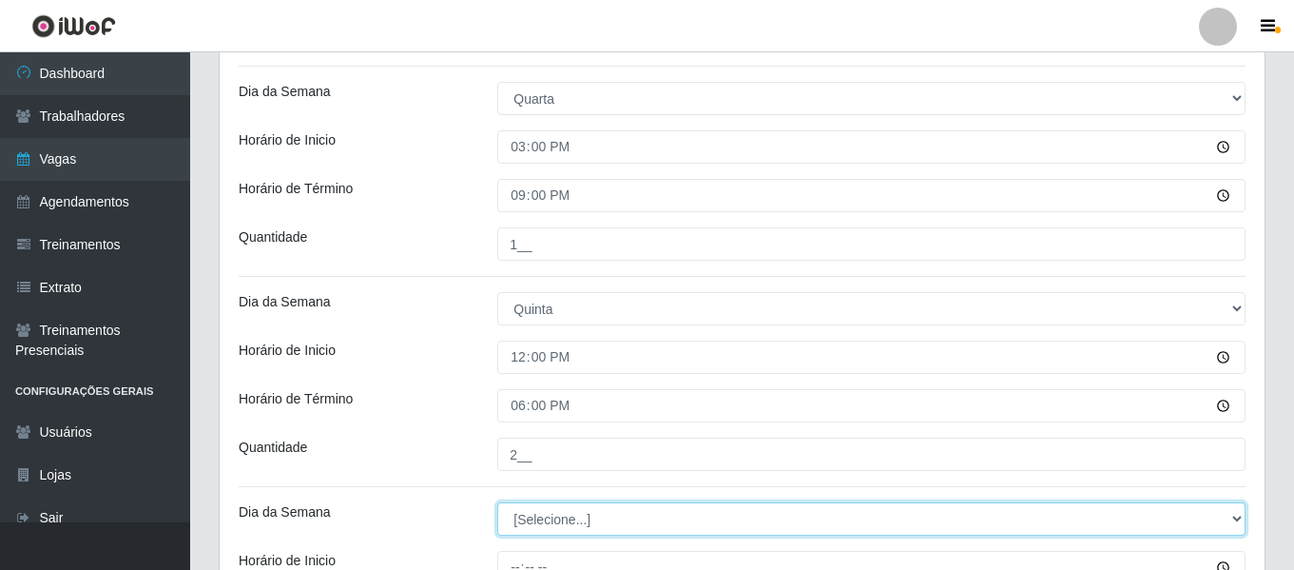
click at [589, 519] on select "[Selecione...] Segunda Terça Quarta Quinta Sexta Sábado Domingo" at bounding box center [871, 518] width 748 height 33
select select "5"
click at [497, 502] on select "[Selecione...] Segunda Terça Quarta Quinta Sexta Sábado Domingo" at bounding box center [871, 518] width 748 height 33
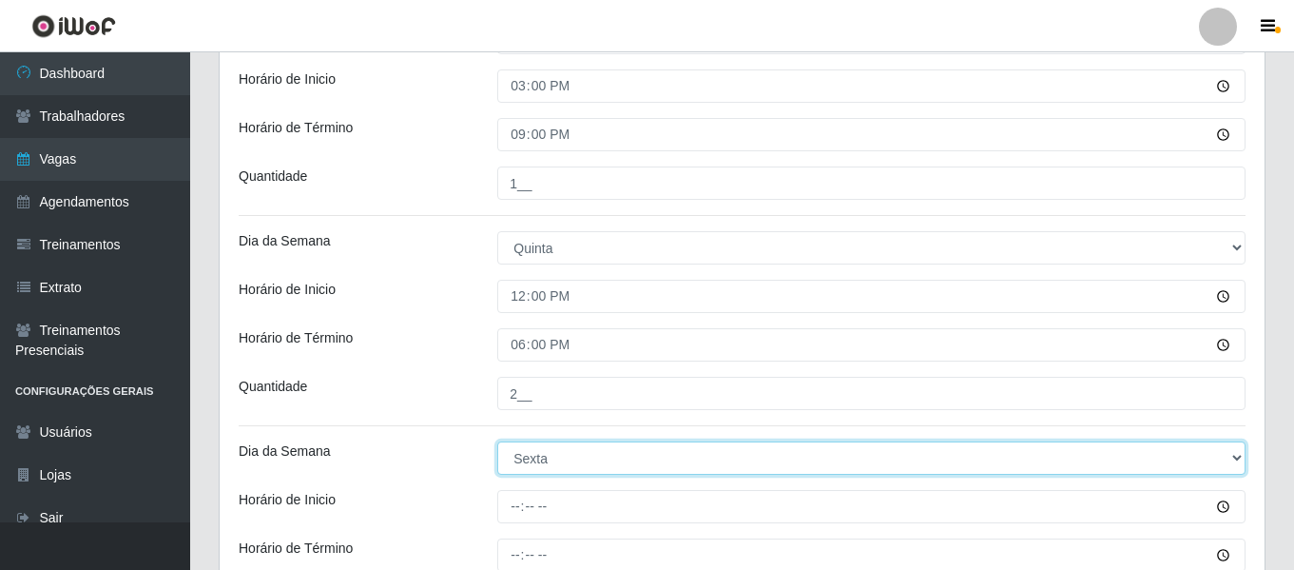
scroll to position [1127, 0]
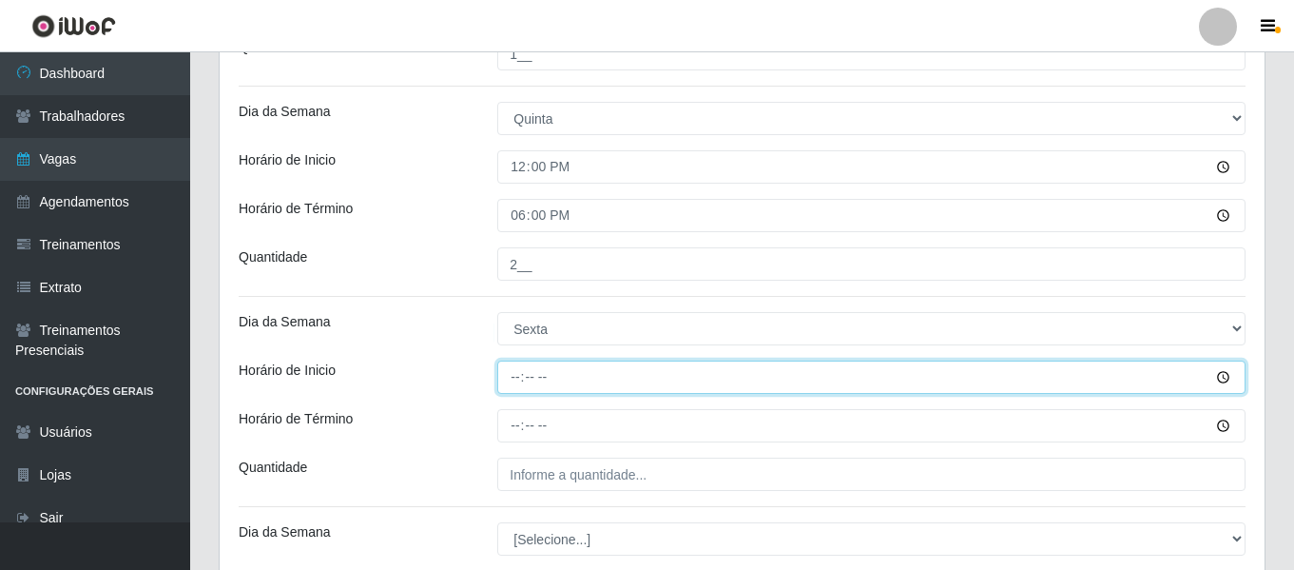
click at [519, 376] on input "Horário de Inicio" at bounding box center [871, 376] width 748 height 33
type input "12:00"
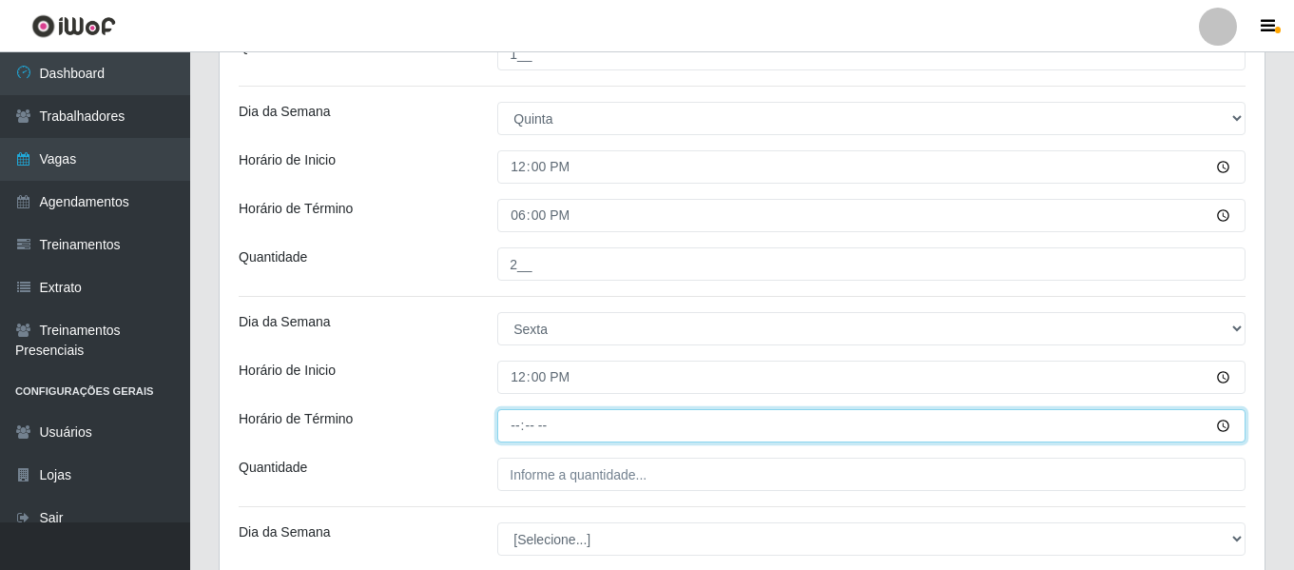
click at [519, 429] on input "Horário de Término" at bounding box center [871, 425] width 748 height 33
type input "18:00"
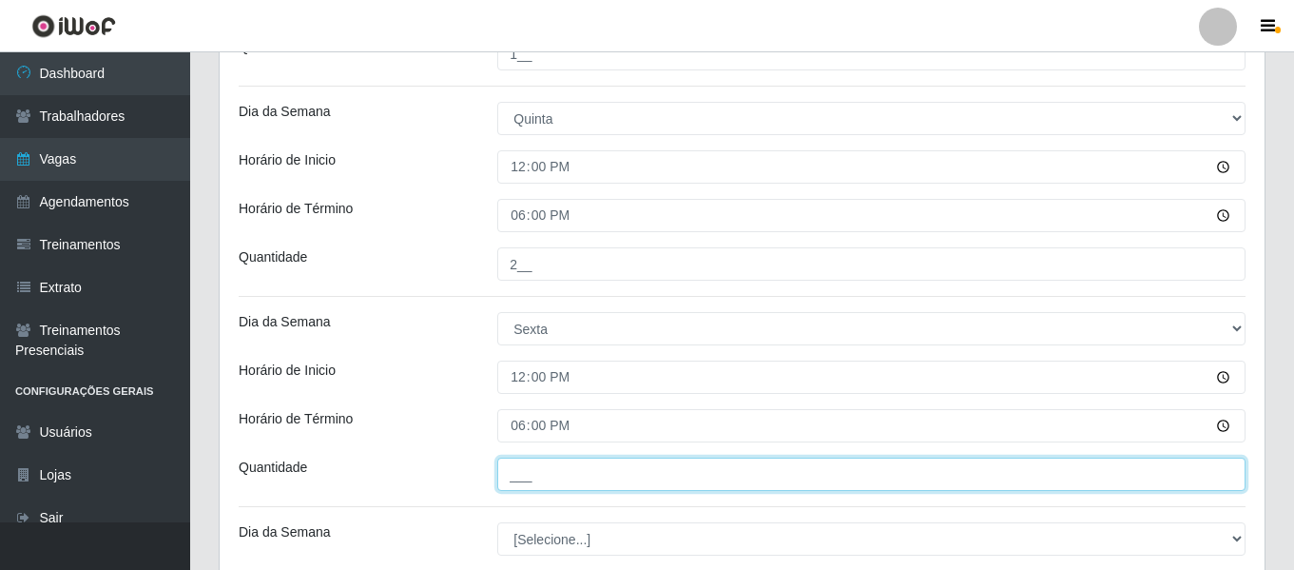
drag, startPoint x: 550, startPoint y: 475, endPoint x: 592, endPoint y: 480, distance: 42.2
click at [550, 475] on input "___" at bounding box center [871, 473] width 748 height 33
type input "2__"
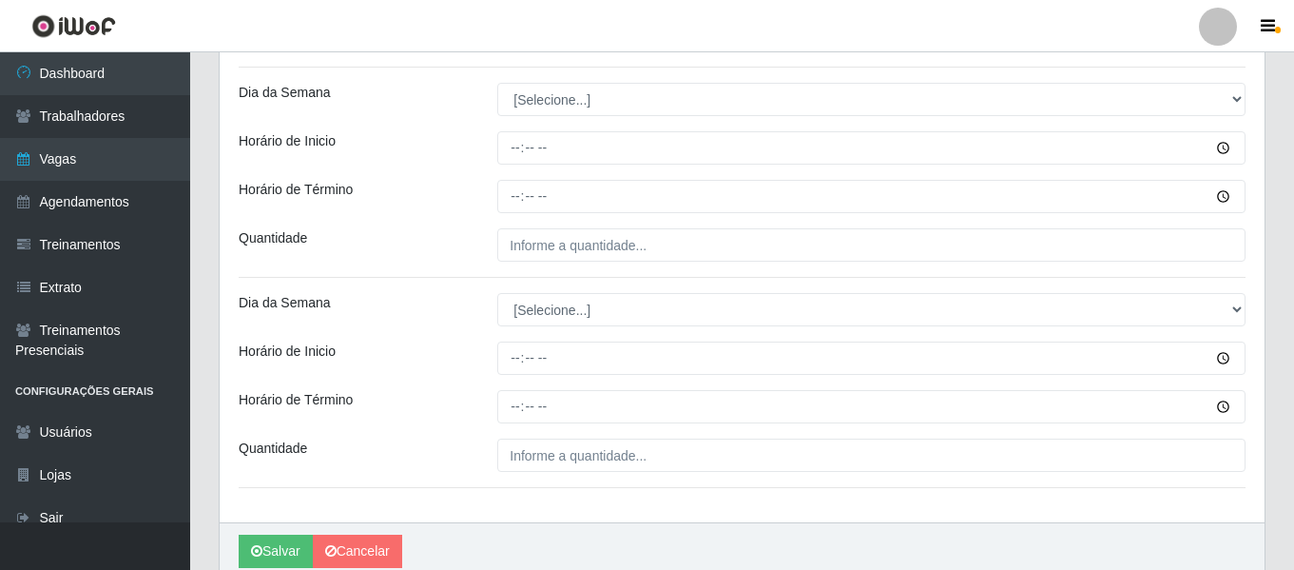
scroll to position [1647, 0]
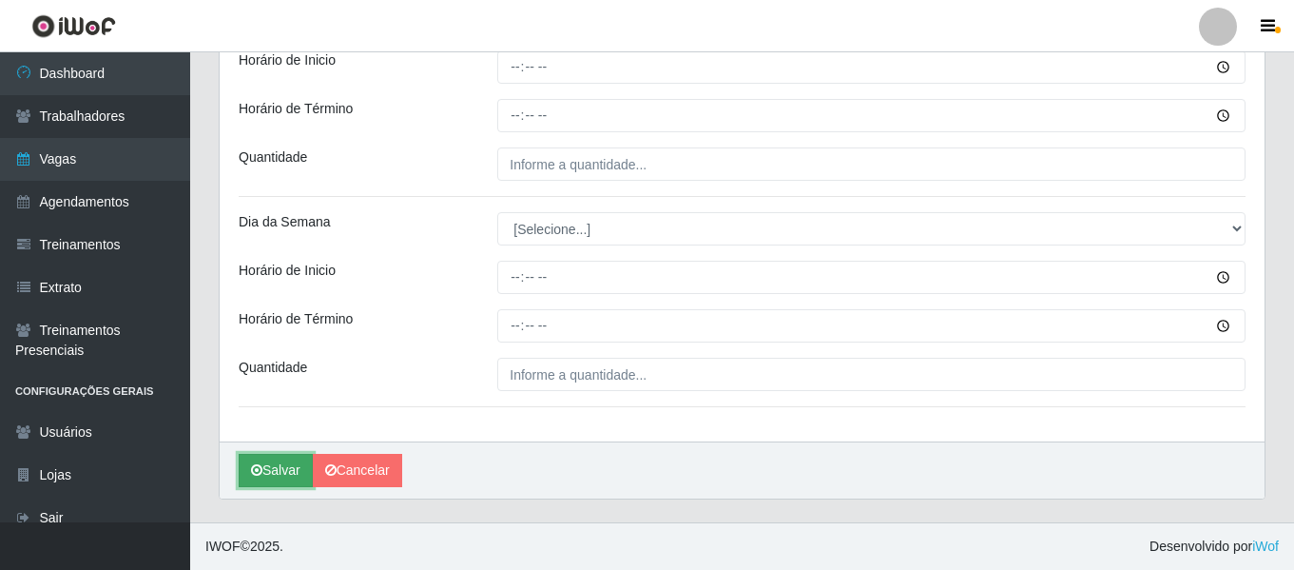
click at [272, 480] on button "Salvar" at bounding box center [276, 470] width 74 height 33
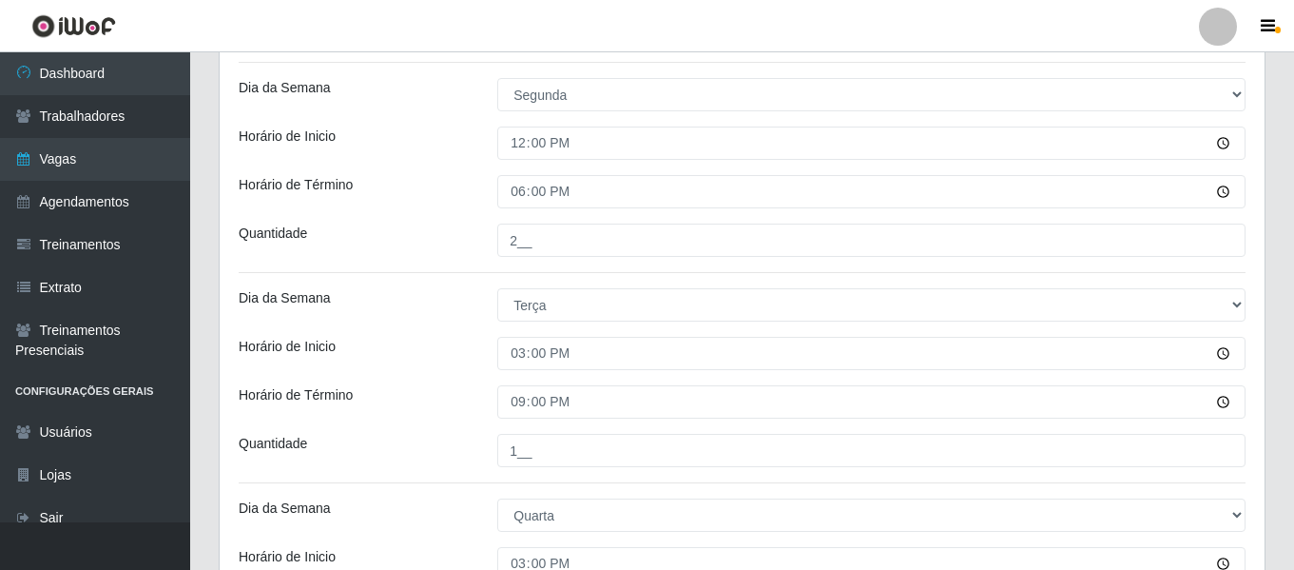
scroll to position [126, 0]
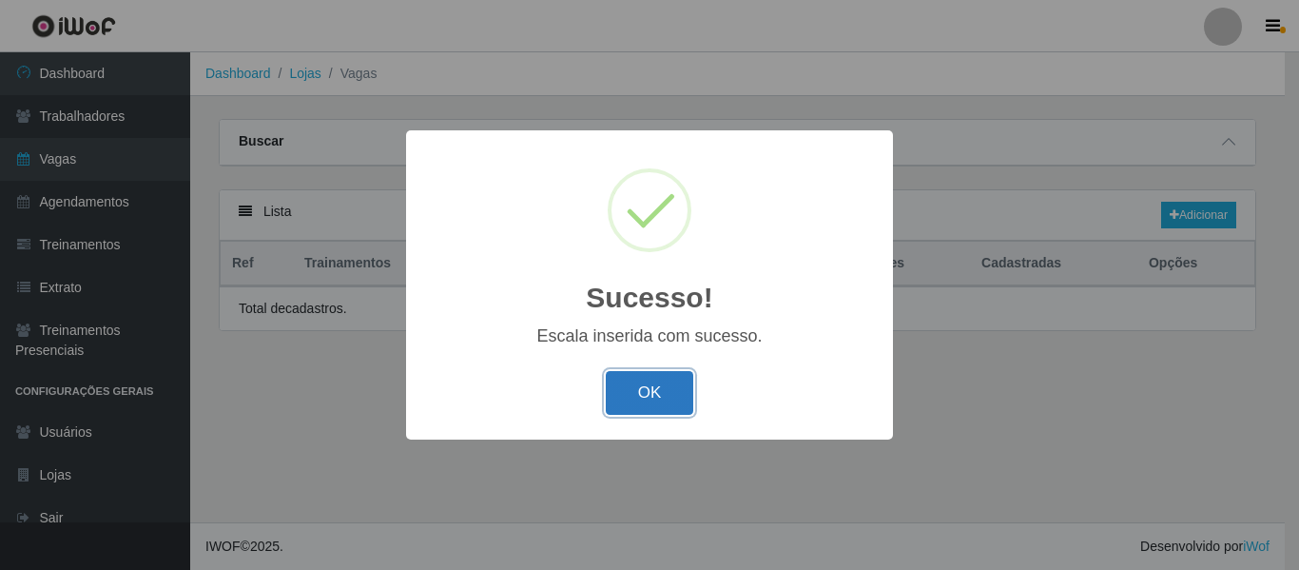
click at [624, 387] on button "OK" at bounding box center [650, 393] width 88 height 45
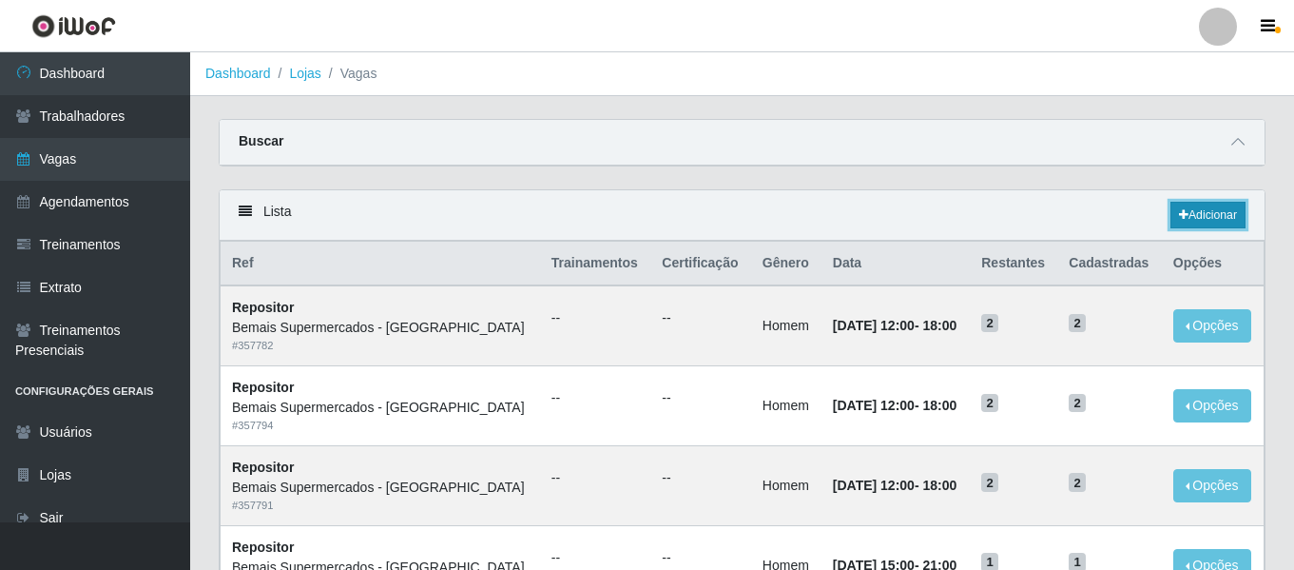
click at [1215, 208] on link "Adicionar" at bounding box center [1208, 215] width 75 height 27
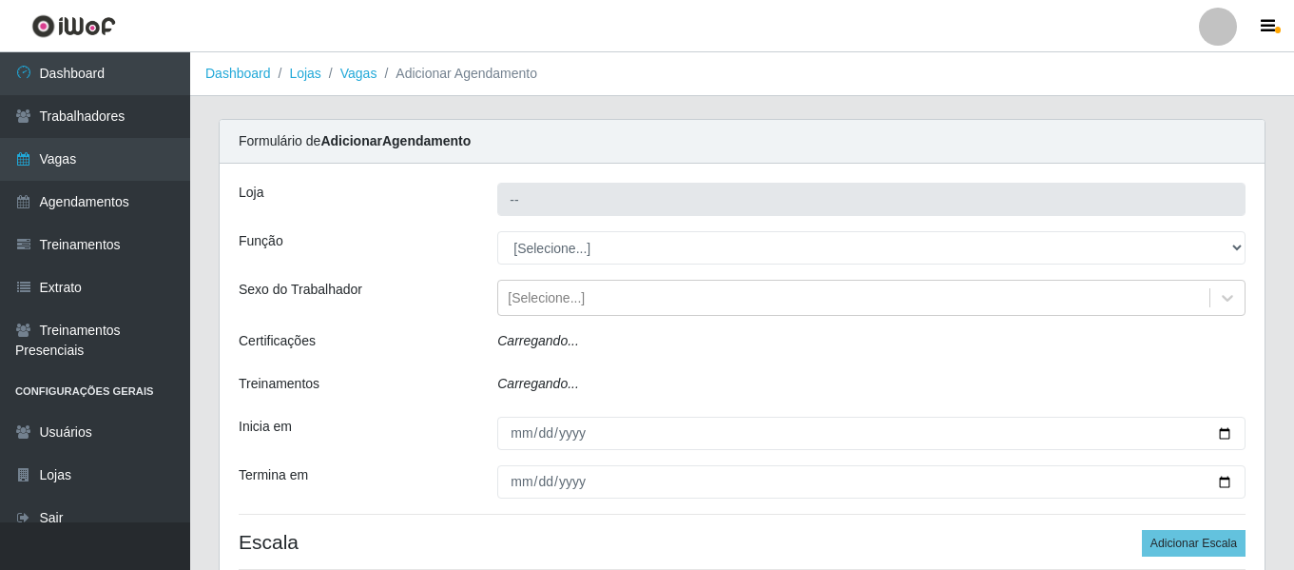
type input "Bemais Supermercados - [GEOGRAPHIC_DATA]"
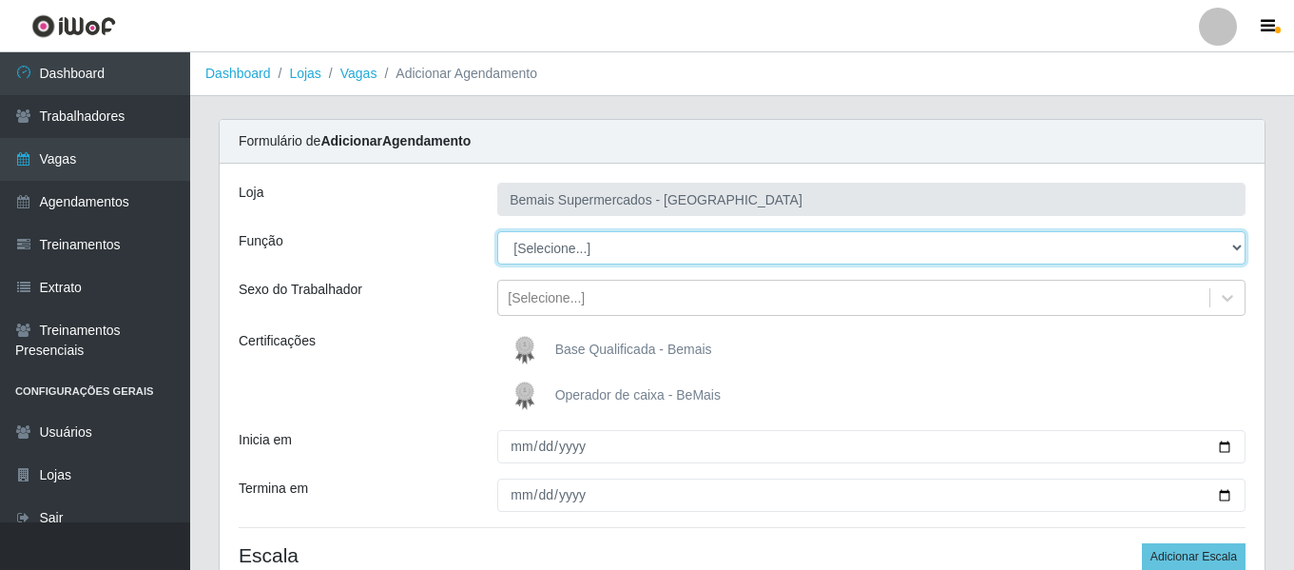
click at [584, 251] on select "[Selecione...] ASG ASG + ASG ++ Auxiliar de Depósito Auxiliar de Depósito + Aux…" at bounding box center [871, 247] width 748 height 33
select select "82"
click at [497, 231] on select "[Selecione...] ASG ASG + ASG ++ Auxiliar de Depósito Auxiliar de Depósito + Aux…" at bounding box center [871, 247] width 748 height 33
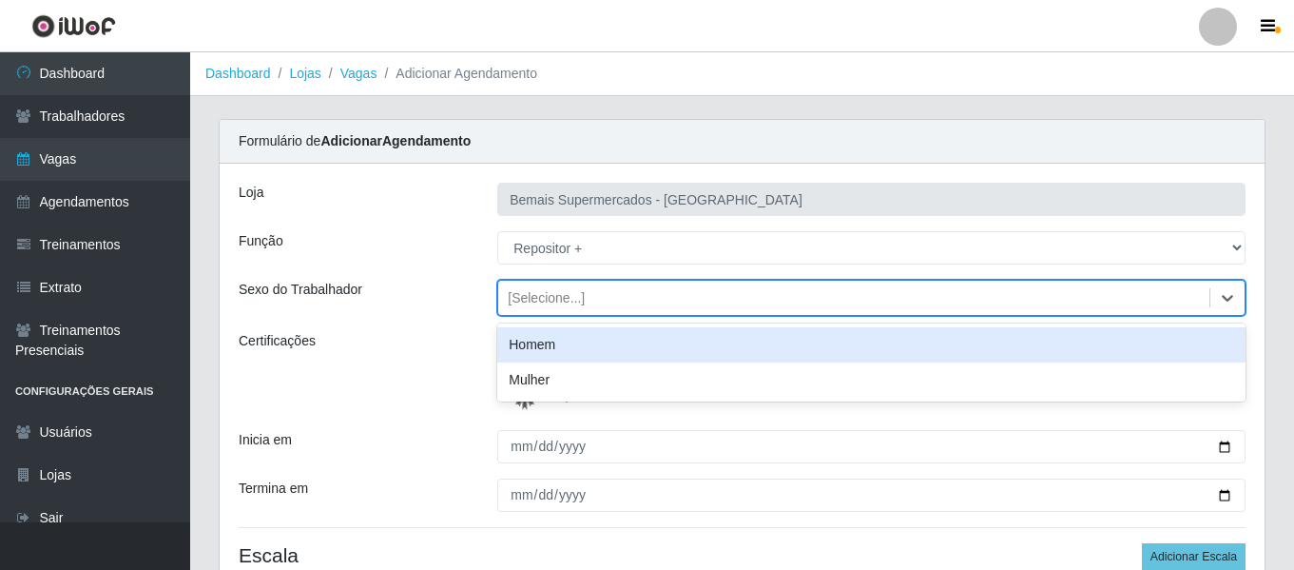
click at [545, 296] on div "[Selecione...]" at bounding box center [546, 298] width 77 height 20
click at [550, 346] on div "Homem" at bounding box center [871, 344] width 748 height 35
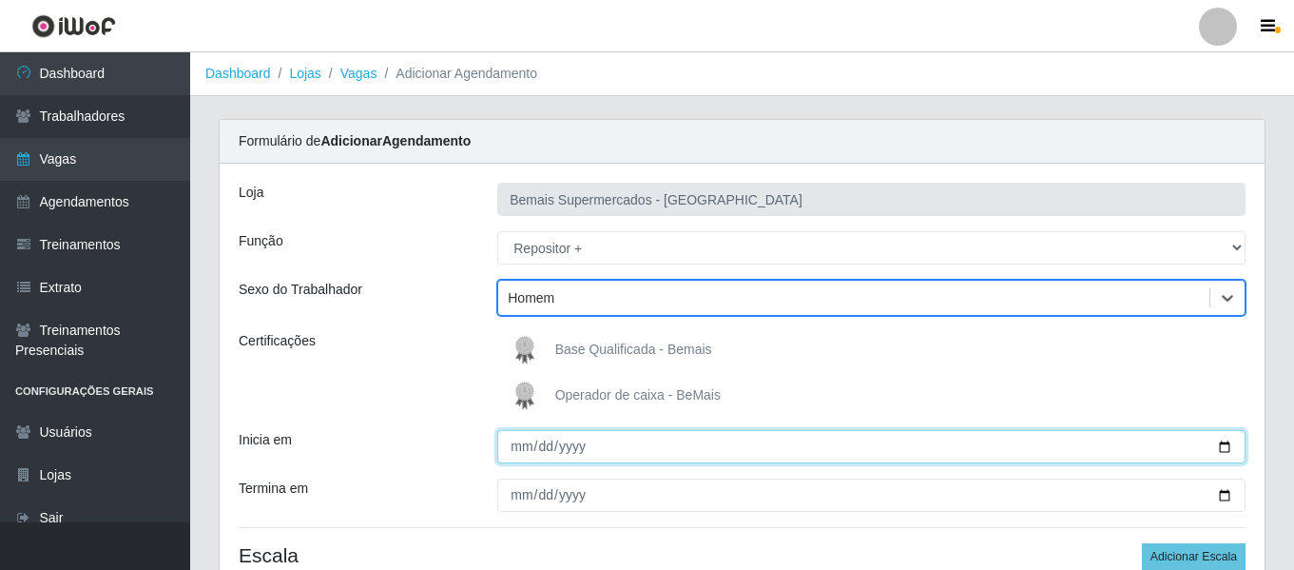
click at [528, 454] on input "Inicia em" at bounding box center [871, 446] width 748 height 33
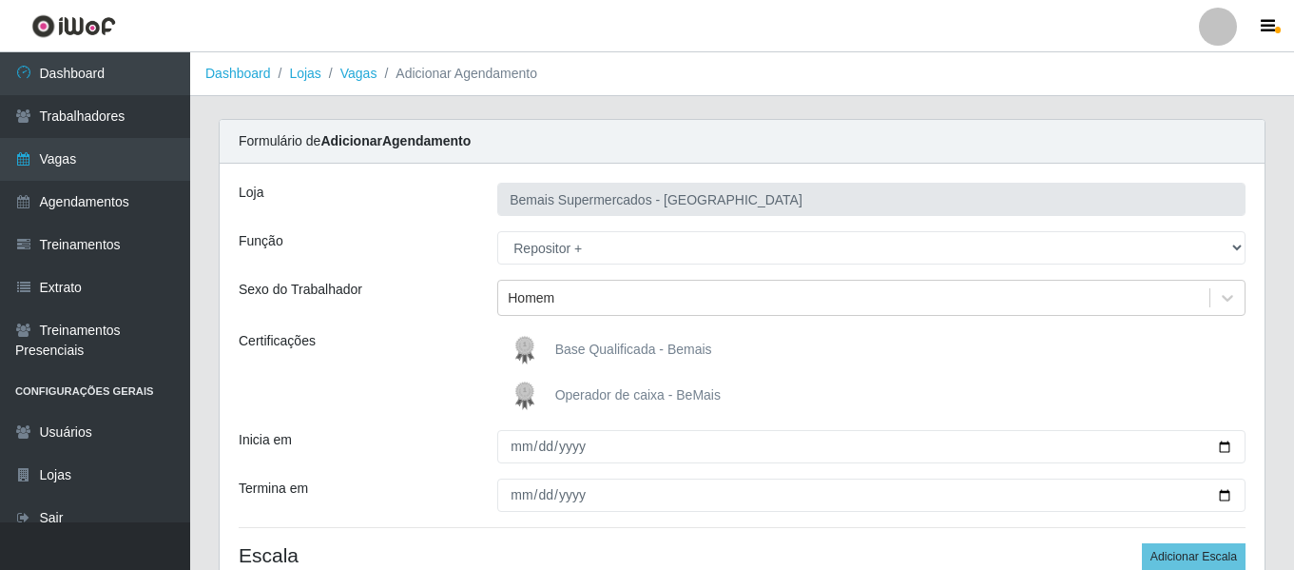
click at [494, 449] on div at bounding box center [871, 446] width 777 height 33
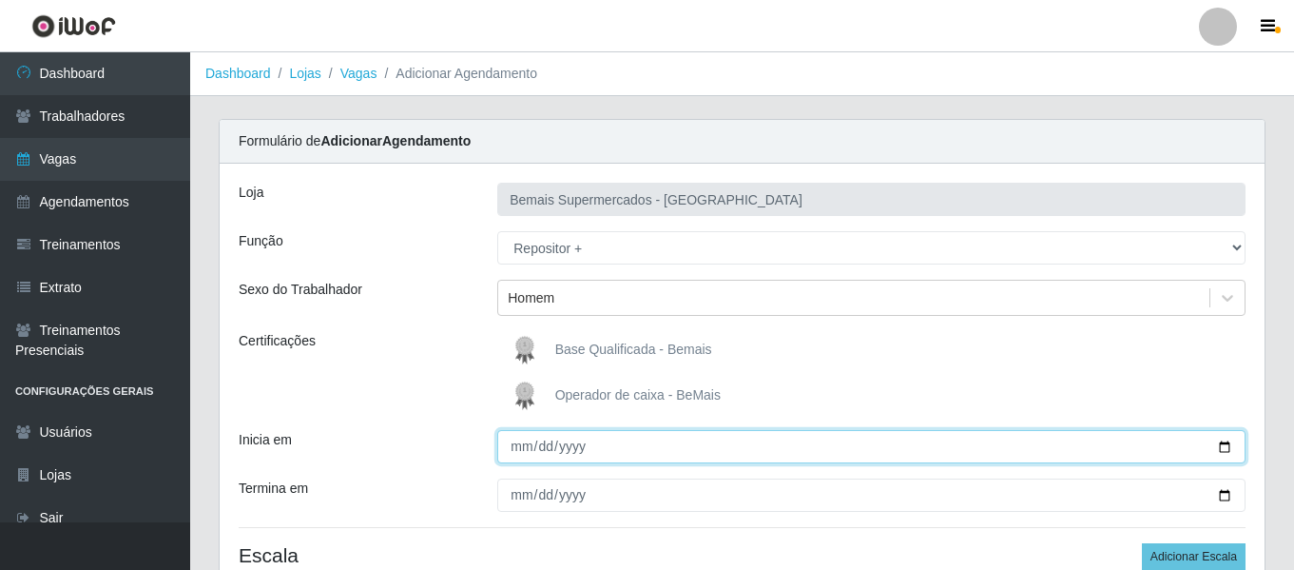
click at [513, 449] on input "Inicia em" at bounding box center [871, 446] width 748 height 33
type input "[DATE]"
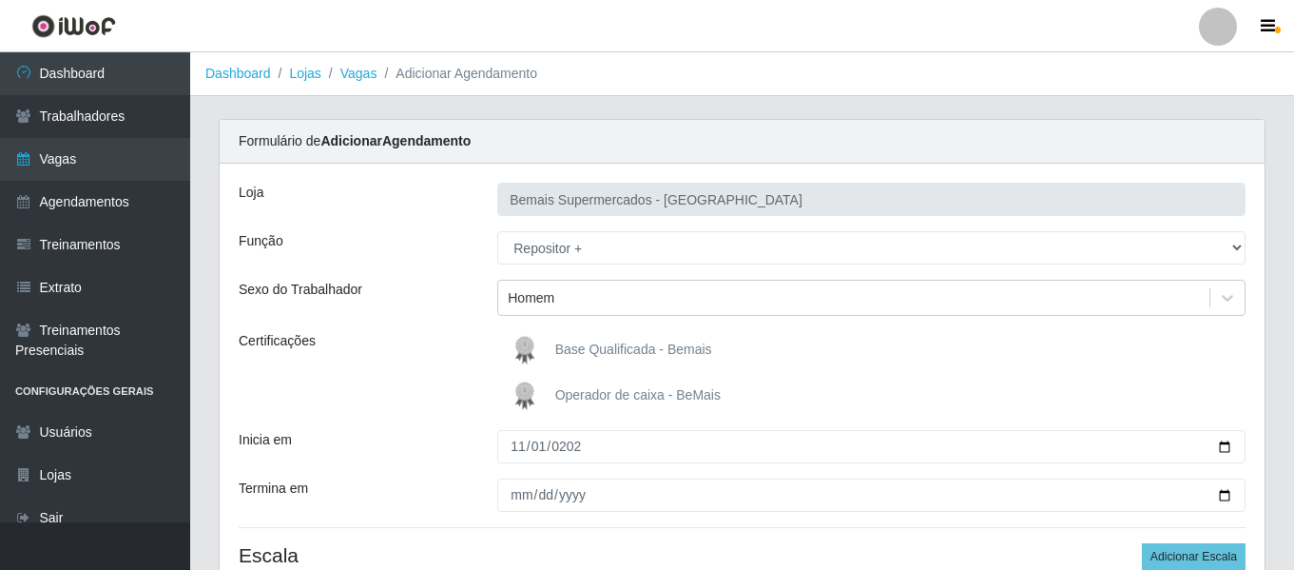
click at [455, 416] on div "Loja Bemais Supermercados - Três Ruas Função [Selecione...] ASG ASG + ASG ++ Au…" at bounding box center [742, 391] width 1045 height 454
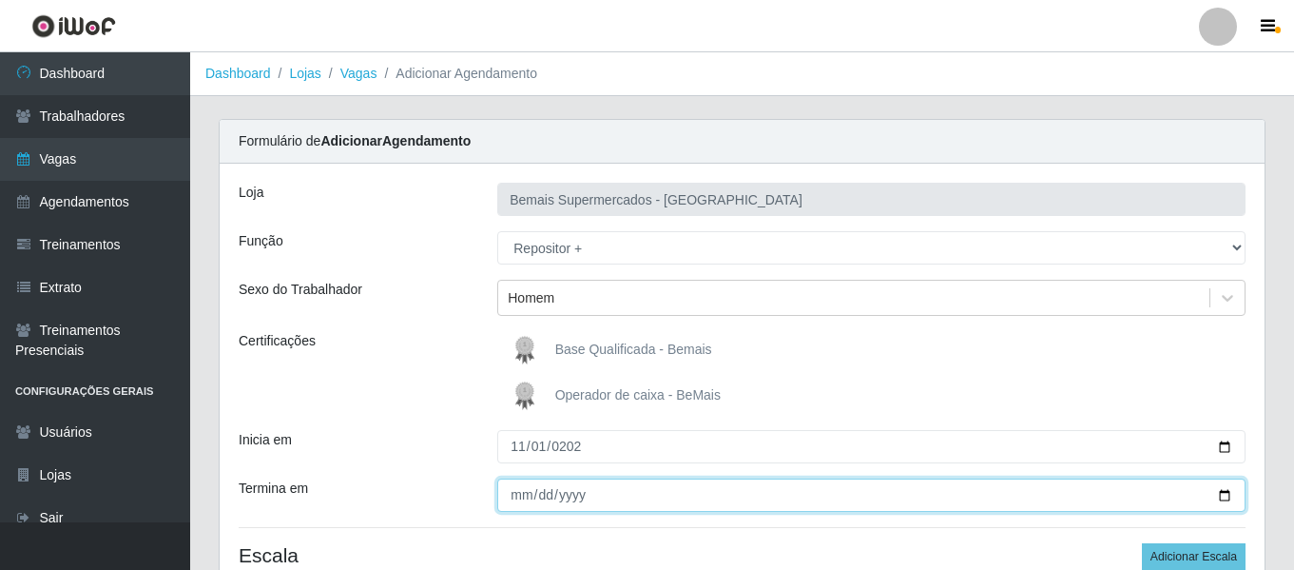
click at [511, 502] on input "Termina em" at bounding box center [871, 494] width 748 height 33
type input "2025-11-29"
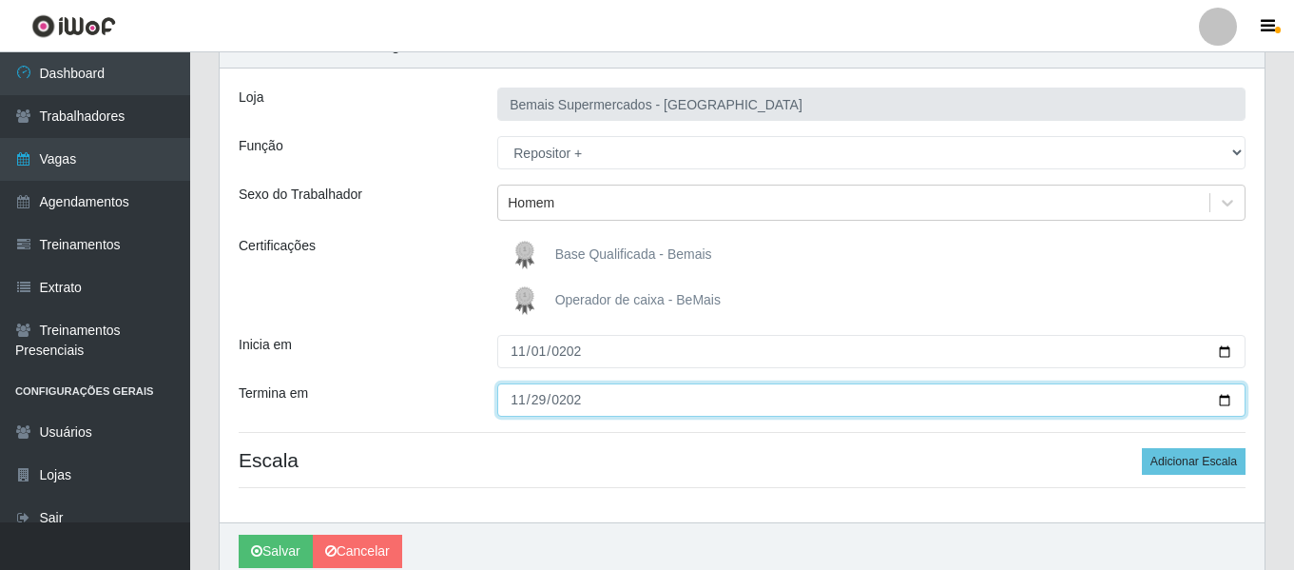
scroll to position [176, 0]
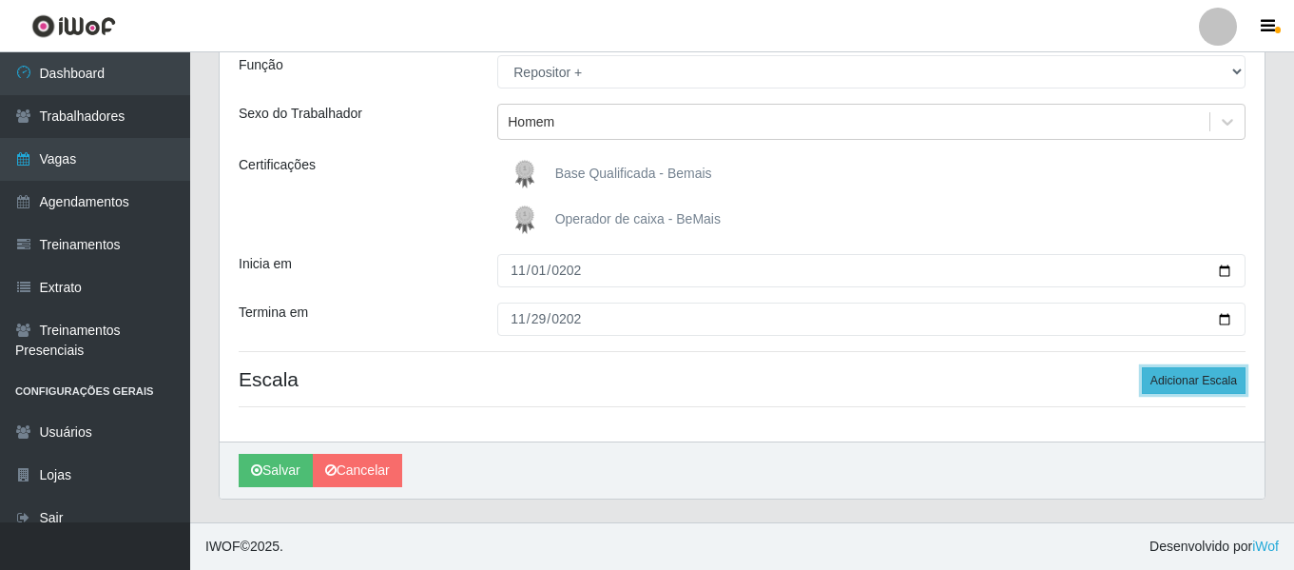
click at [1156, 381] on button "Adicionar Escala" at bounding box center [1194, 380] width 104 height 27
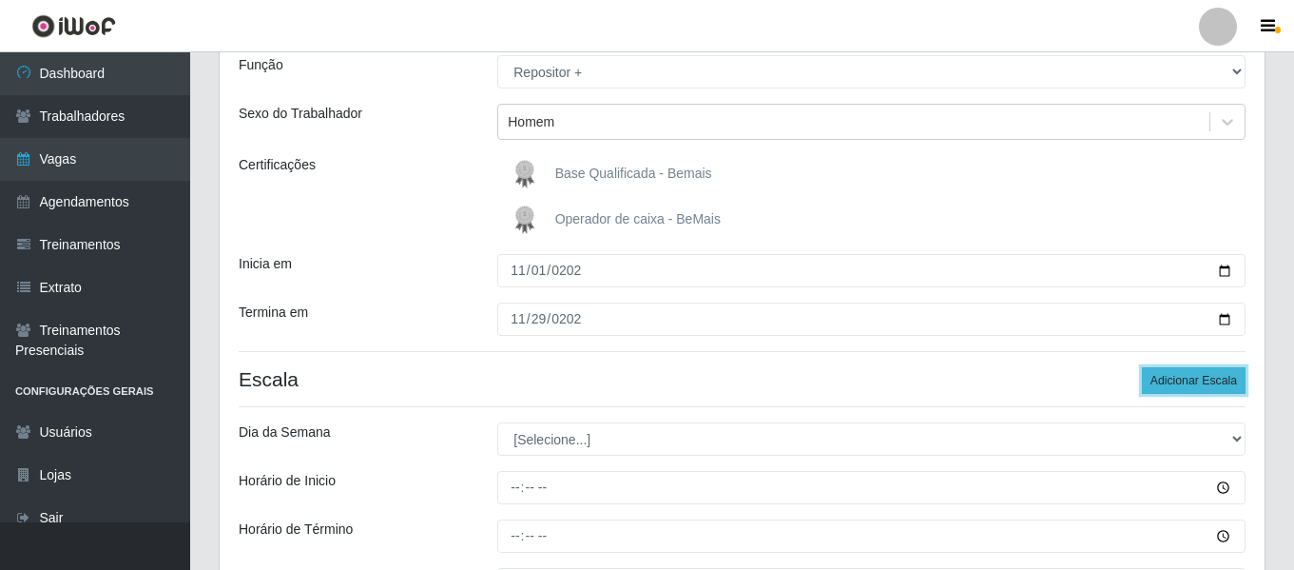
click at [1187, 371] on button "Adicionar Escala" at bounding box center [1194, 380] width 104 height 27
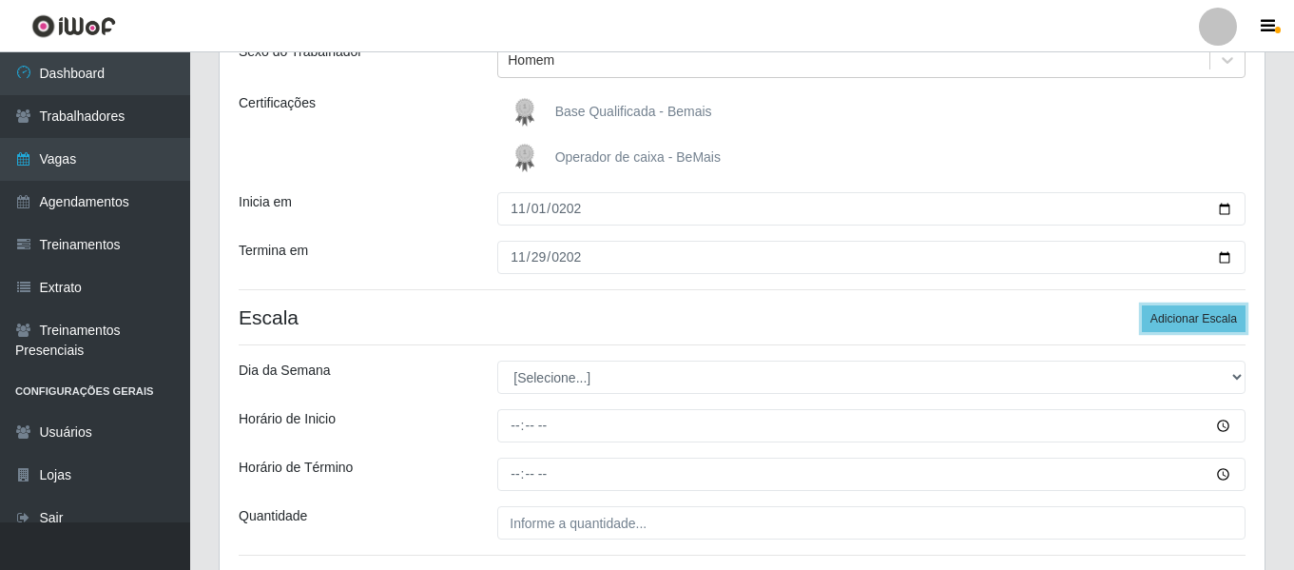
scroll to position [271, 0]
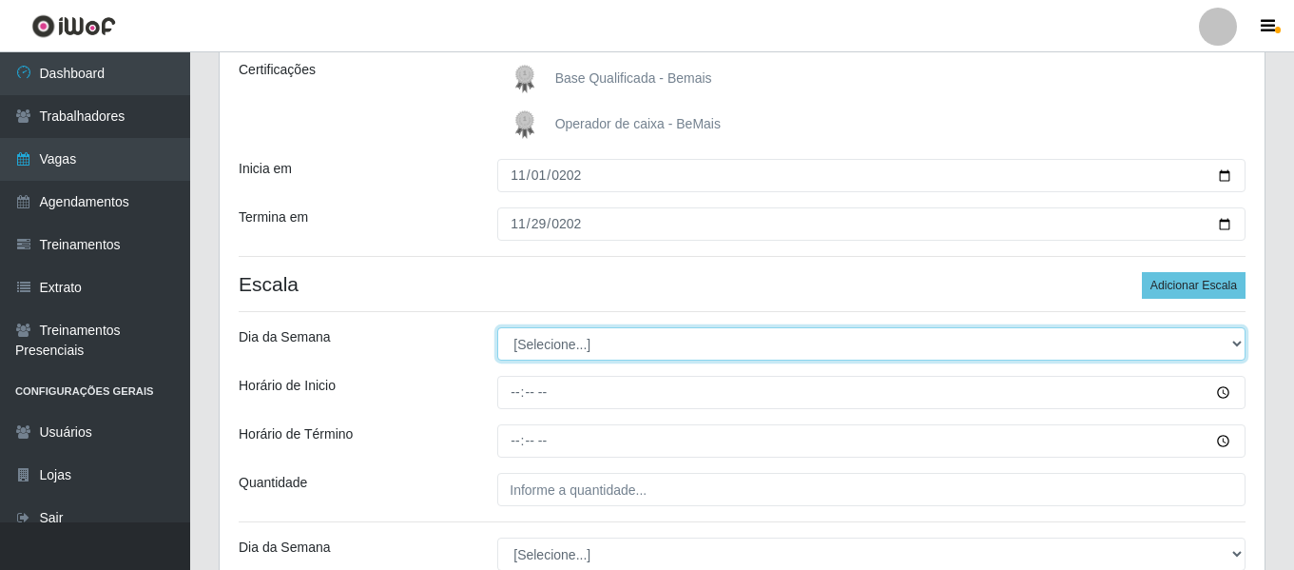
click at [591, 347] on select "[Selecione...] Segunda Terça Quarta Quinta Sexta Sábado Domingo" at bounding box center [871, 343] width 748 height 33
click at [579, 340] on select "[Selecione...] Segunda Terça Quarta Quinta Sexta Sábado Domingo" at bounding box center [871, 343] width 748 height 33
select select "6"
click at [497, 327] on select "[Selecione...] Segunda Terça Quarta Quinta Sexta Sábado Domingo" at bounding box center [871, 343] width 748 height 33
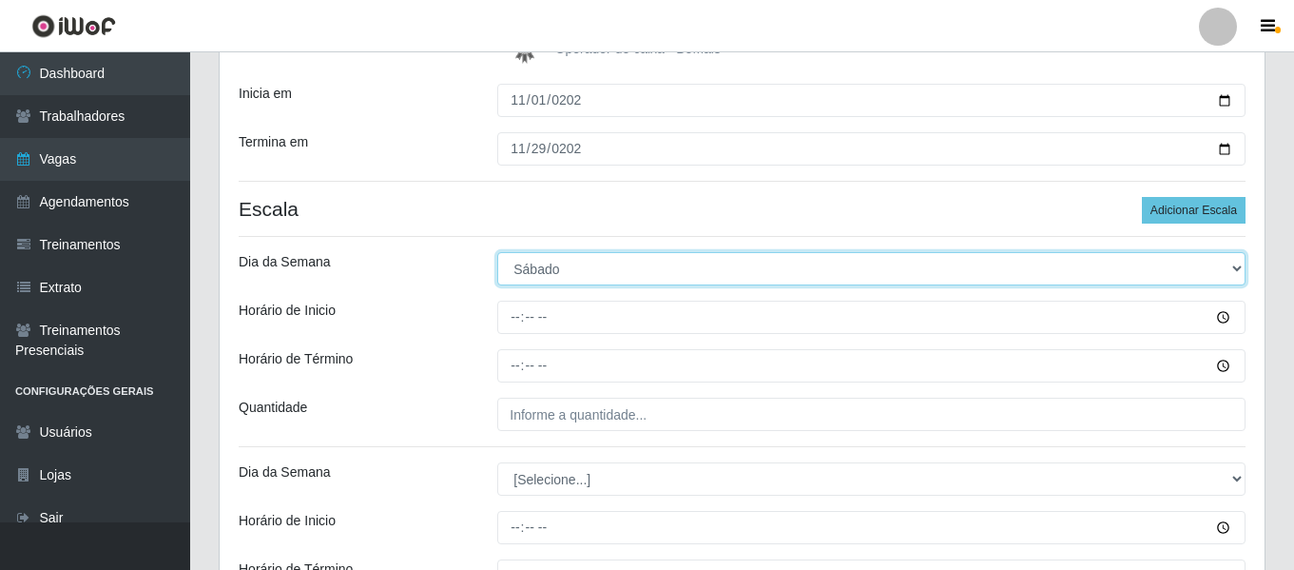
scroll to position [461, 0]
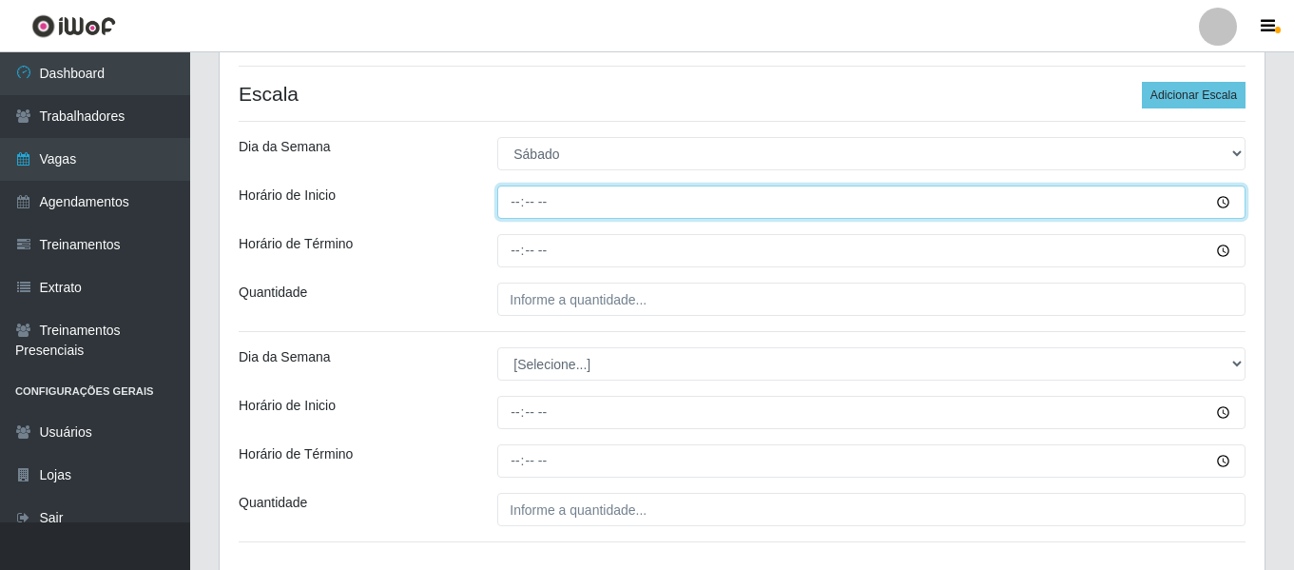
click at [516, 199] on input "Horário de Inicio" at bounding box center [871, 201] width 748 height 33
type input "12:00"
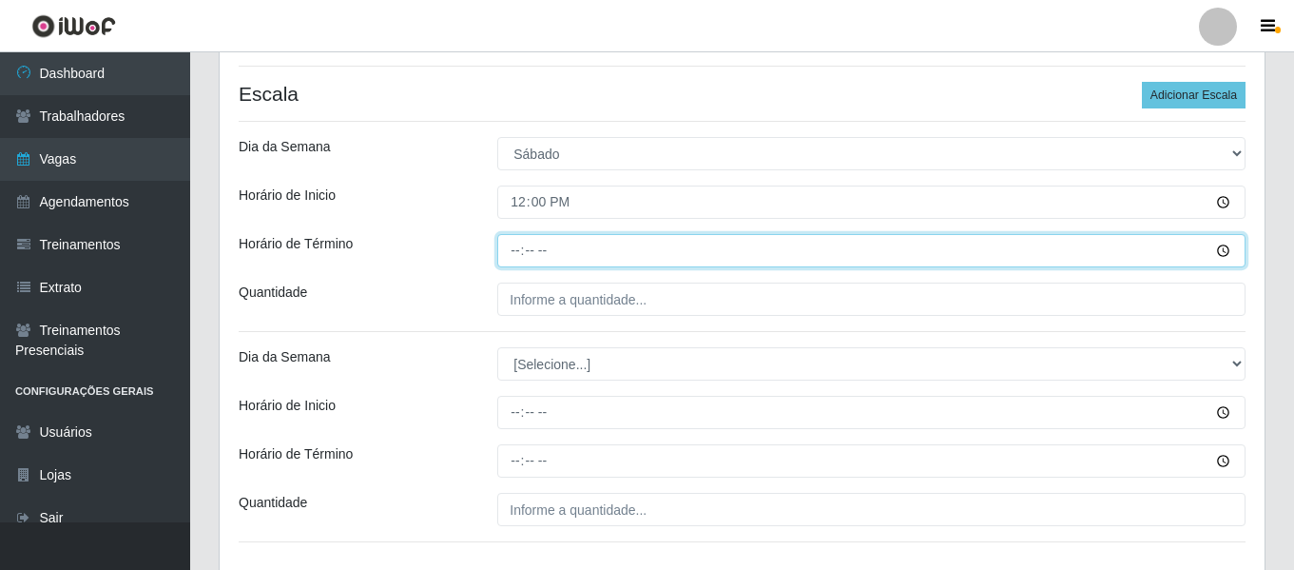
click at [513, 258] on input "Horário de Término" at bounding box center [871, 250] width 748 height 33
type input "18:00"
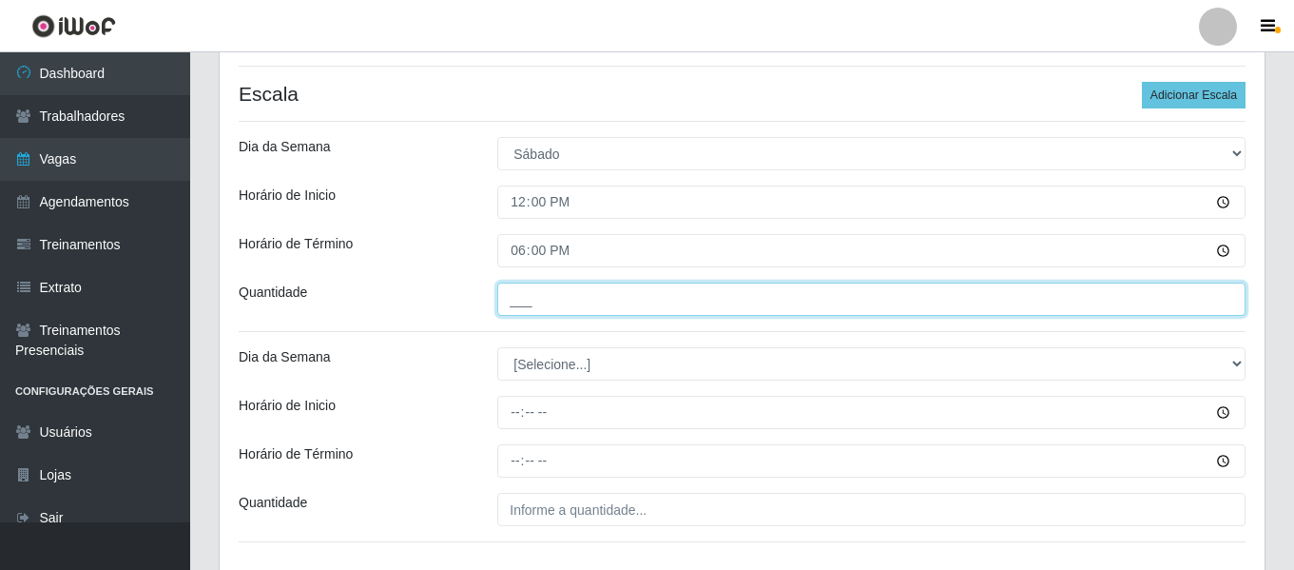
click at [585, 313] on input "___" at bounding box center [871, 298] width 748 height 33
type input "2__"
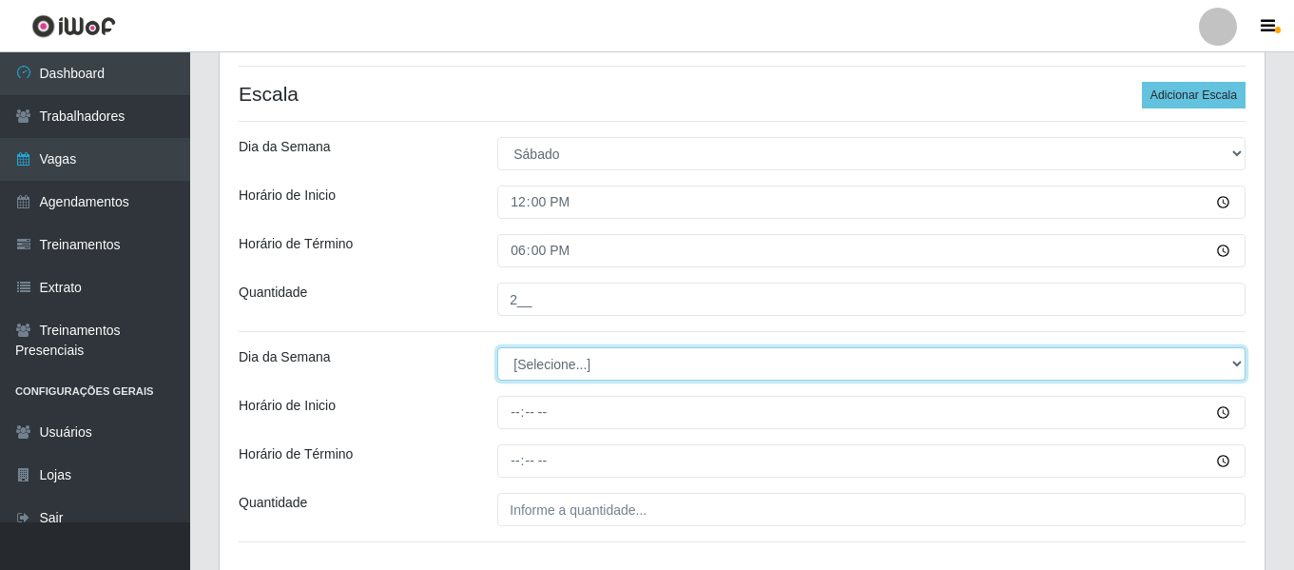
click at [547, 371] on select "[Selecione...] Segunda Terça Quarta Quinta Sexta Sábado Domingo" at bounding box center [871, 363] width 748 height 33
select select "0"
click at [497, 347] on select "[Selecione...] Segunda Terça Quarta Quinta Sexta Sábado Domingo" at bounding box center [871, 363] width 748 height 33
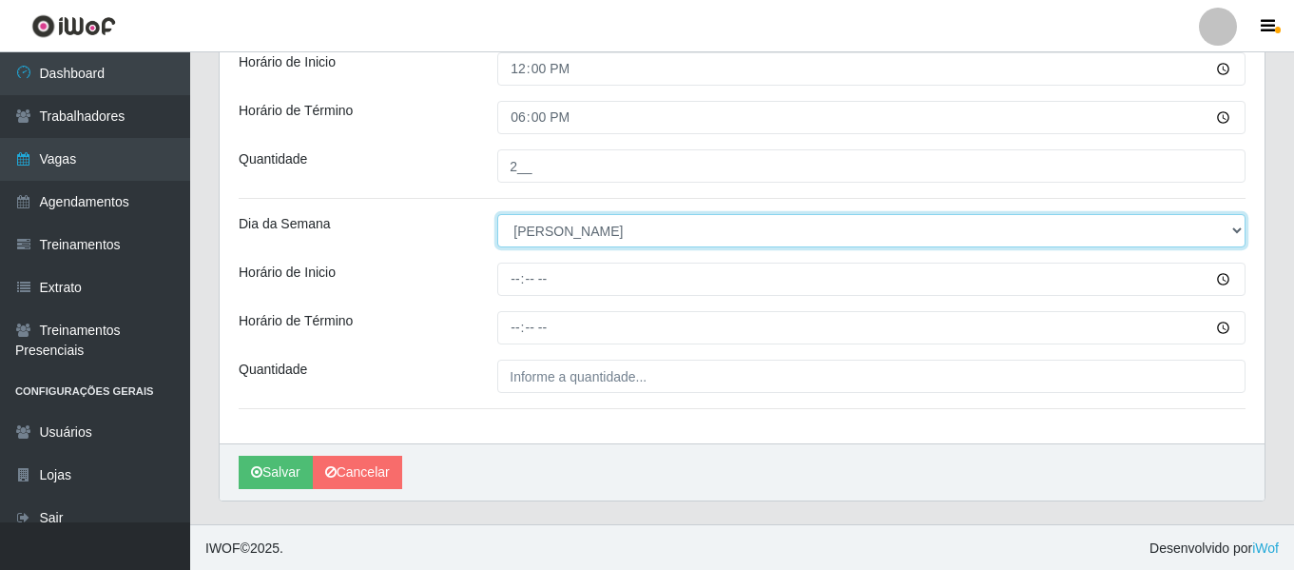
scroll to position [596, 0]
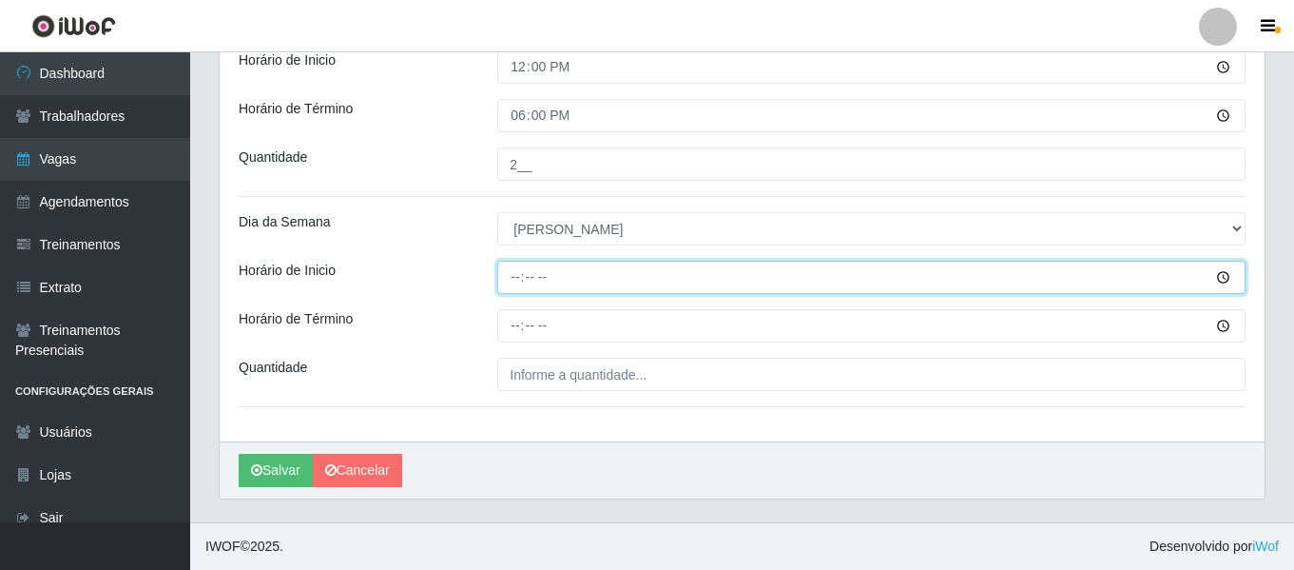
click at [513, 273] on input "Horário de Inicio" at bounding box center [871, 277] width 748 height 33
type input "09:00"
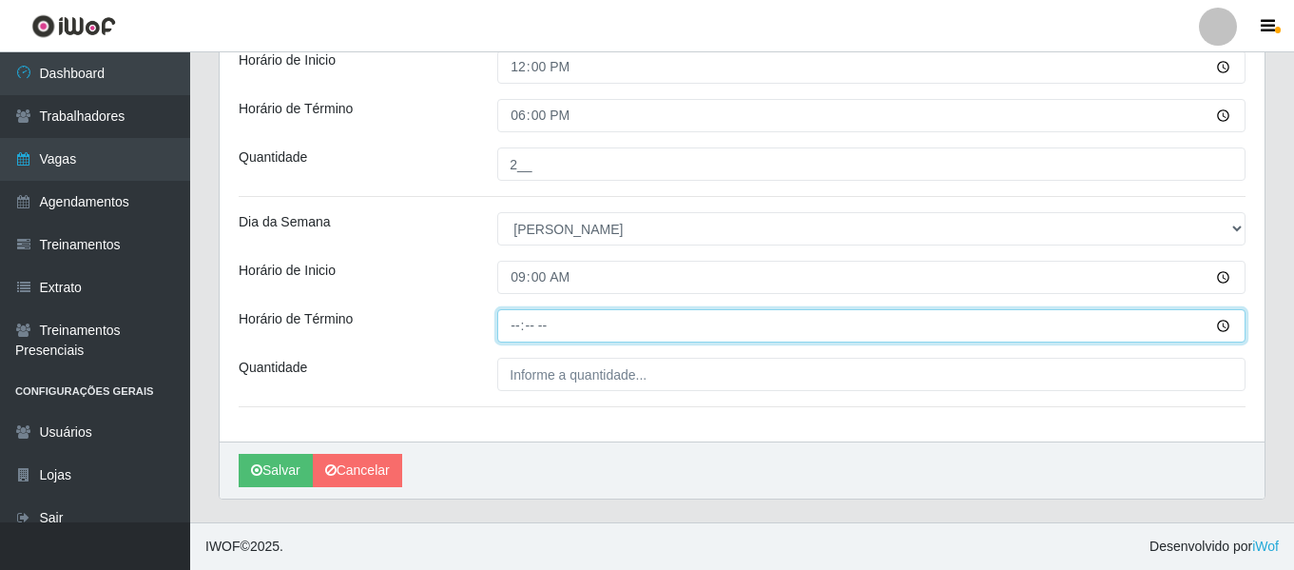
click at [525, 330] on input "Horário de Término" at bounding box center [871, 325] width 748 height 33
type input "15:00"
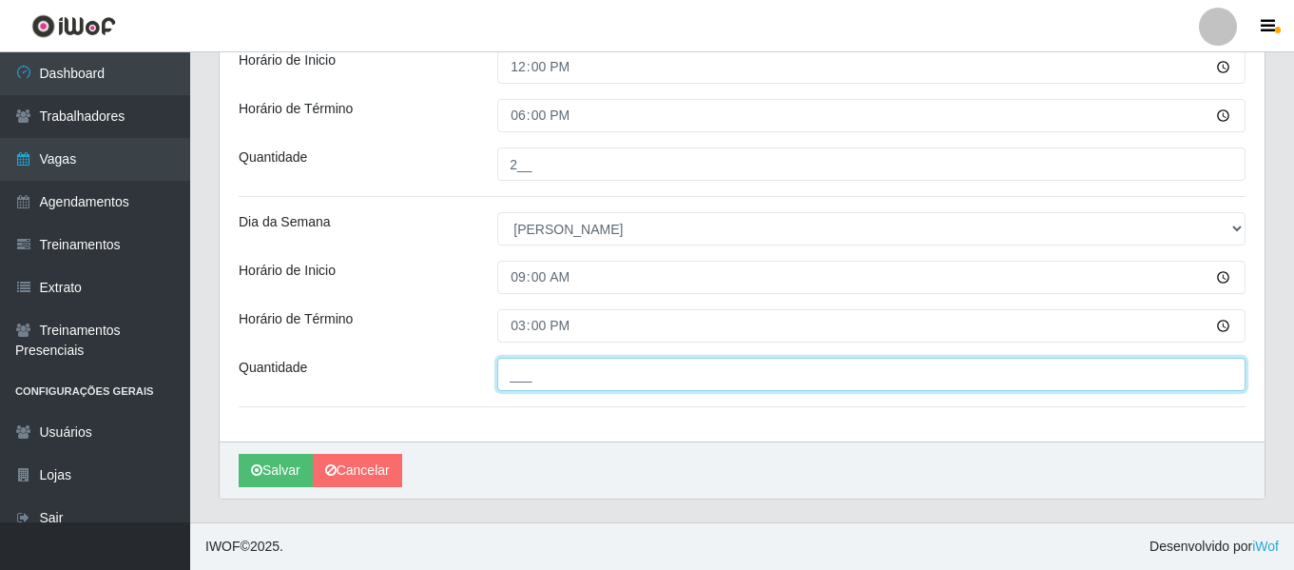
click at [563, 373] on input "___" at bounding box center [871, 374] width 748 height 33
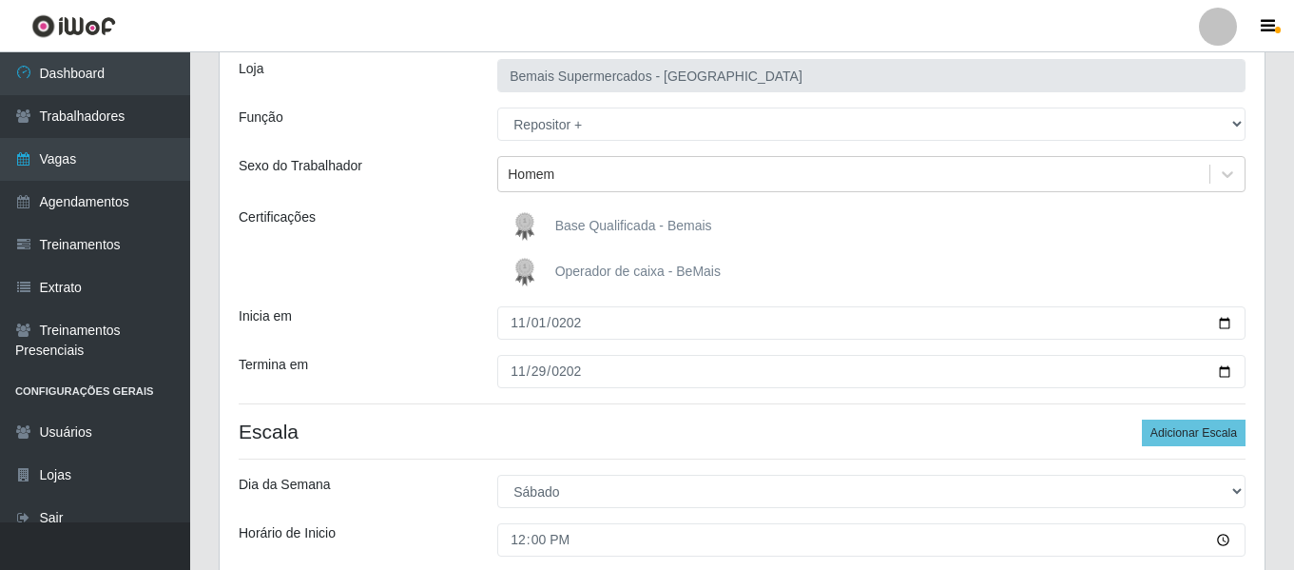
scroll to position [121, 0]
type input "1__"
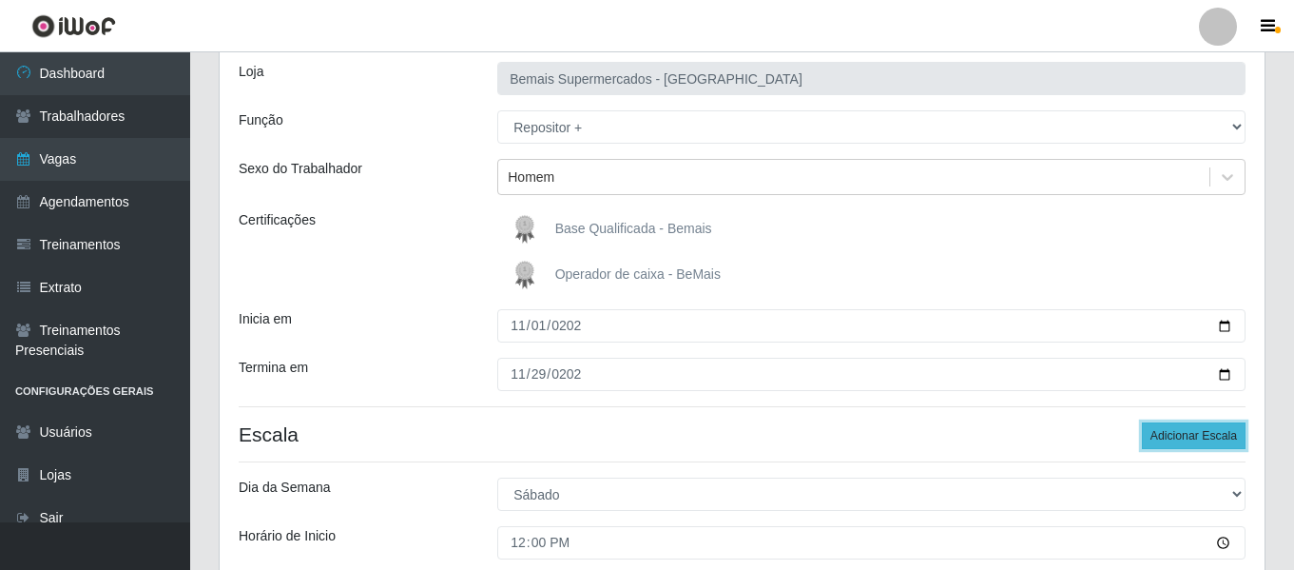
click at [1216, 424] on button "Adicionar Escala" at bounding box center [1194, 435] width 104 height 27
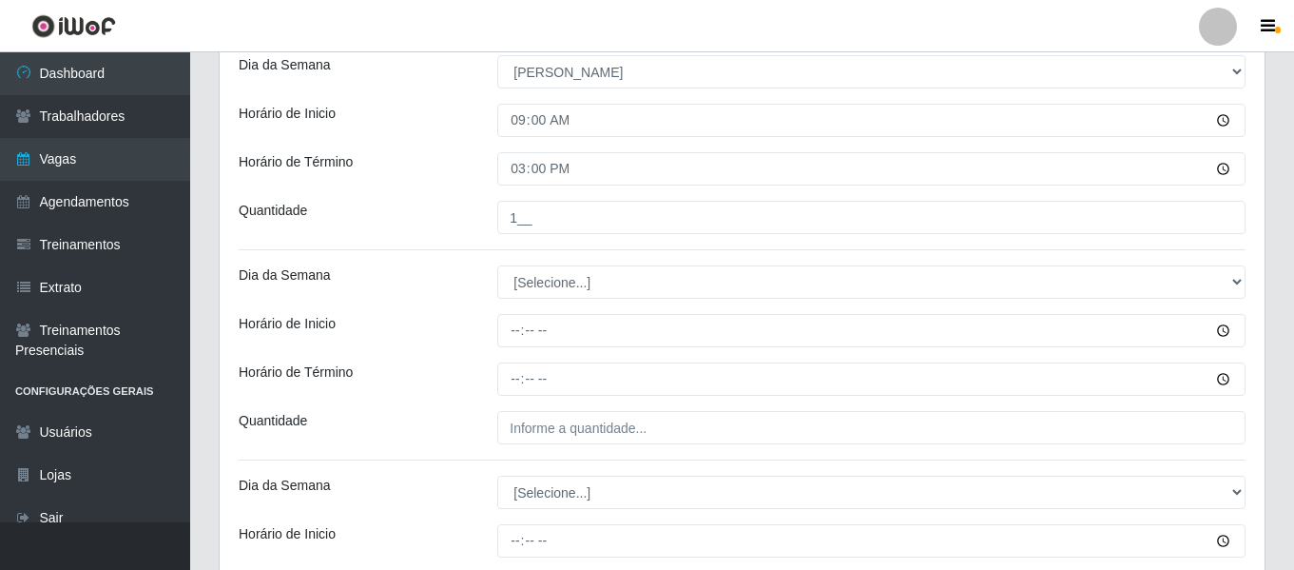
scroll to position [787, 0]
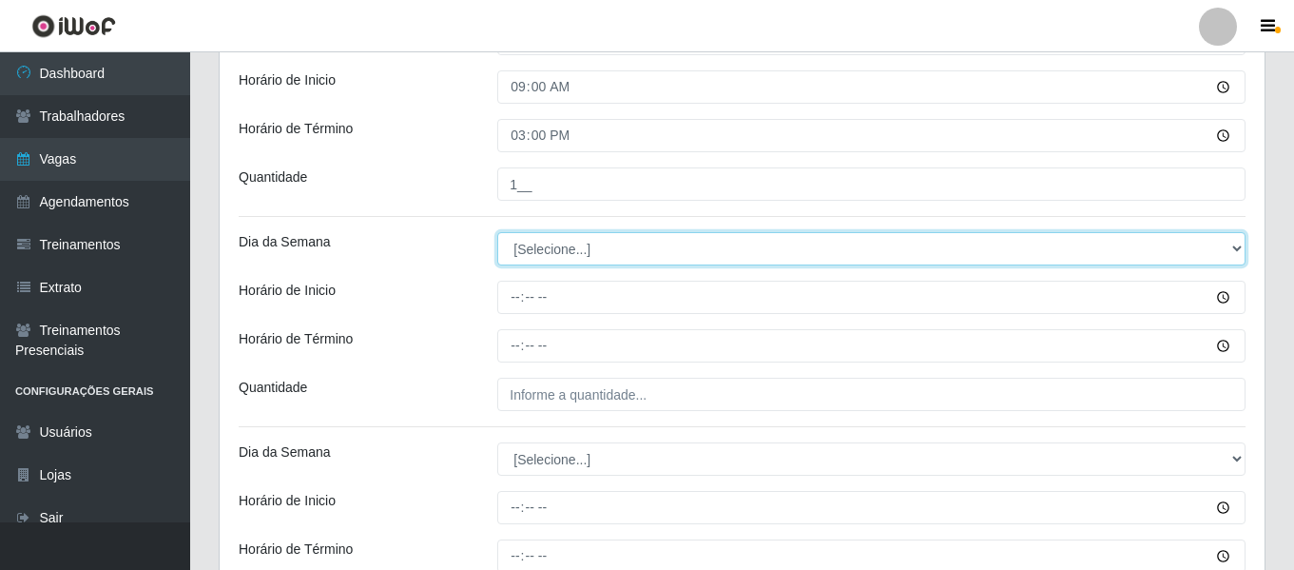
click at [617, 260] on select "[Selecione...] Segunda Terça Quarta Quinta Sexta Sábado Domingo" at bounding box center [871, 248] width 748 height 33
select select "0"
click at [497, 232] on select "[Selecione...] Segunda Terça Quarta Quinta Sexta Sábado Domingo" at bounding box center [871, 248] width 748 height 33
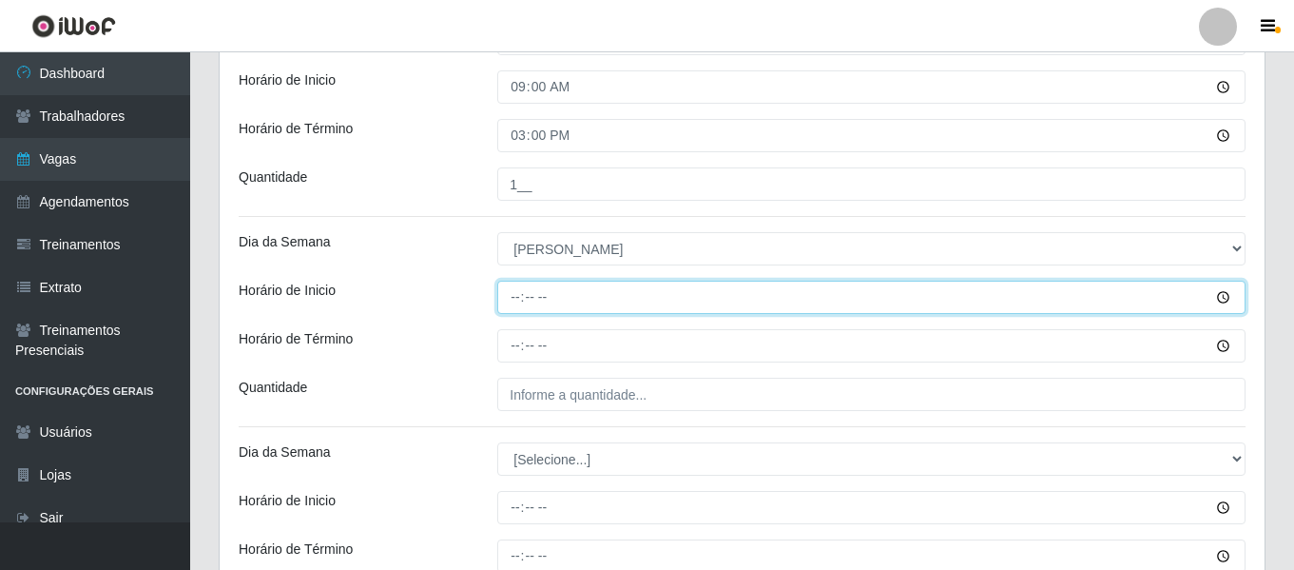
click at [512, 292] on input "Horário de Inicio" at bounding box center [871, 297] width 748 height 33
type input "10:00"
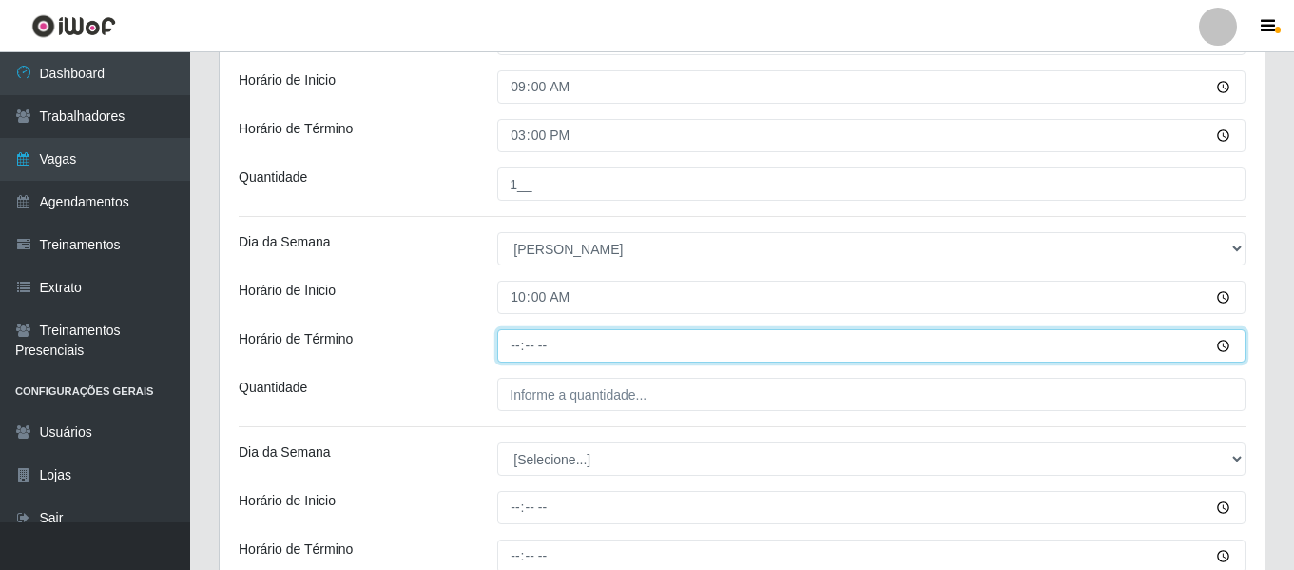
click at [516, 345] on input "Horário de Término" at bounding box center [871, 345] width 748 height 33
type input "16:00"
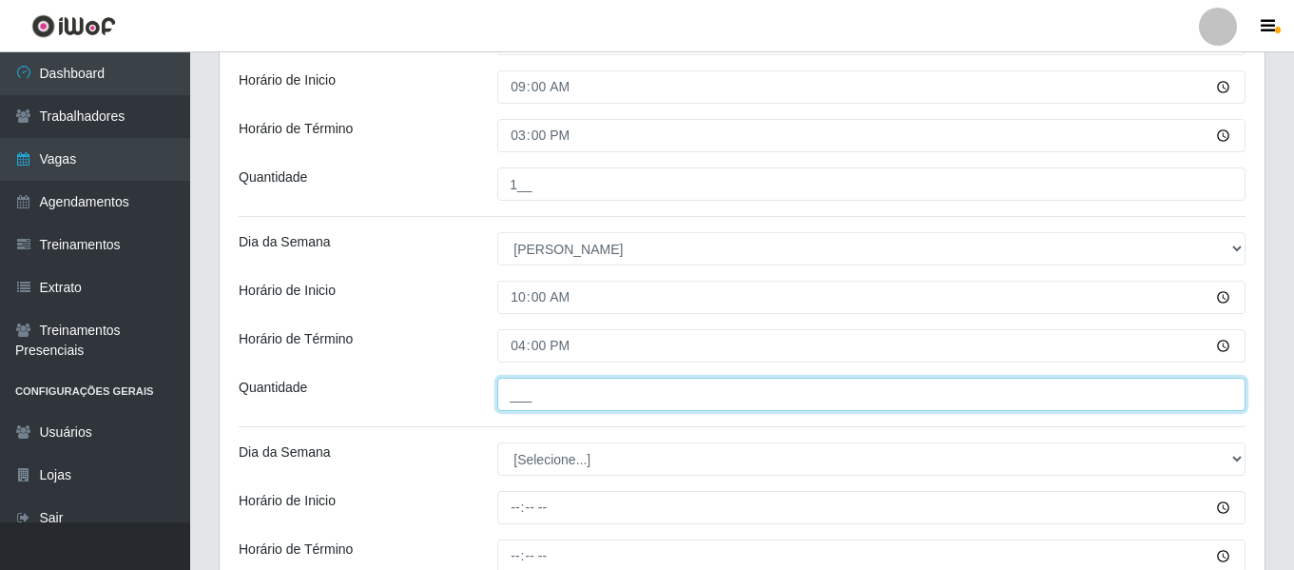
click at [531, 401] on input "___" at bounding box center [871, 394] width 748 height 33
type input "2__"
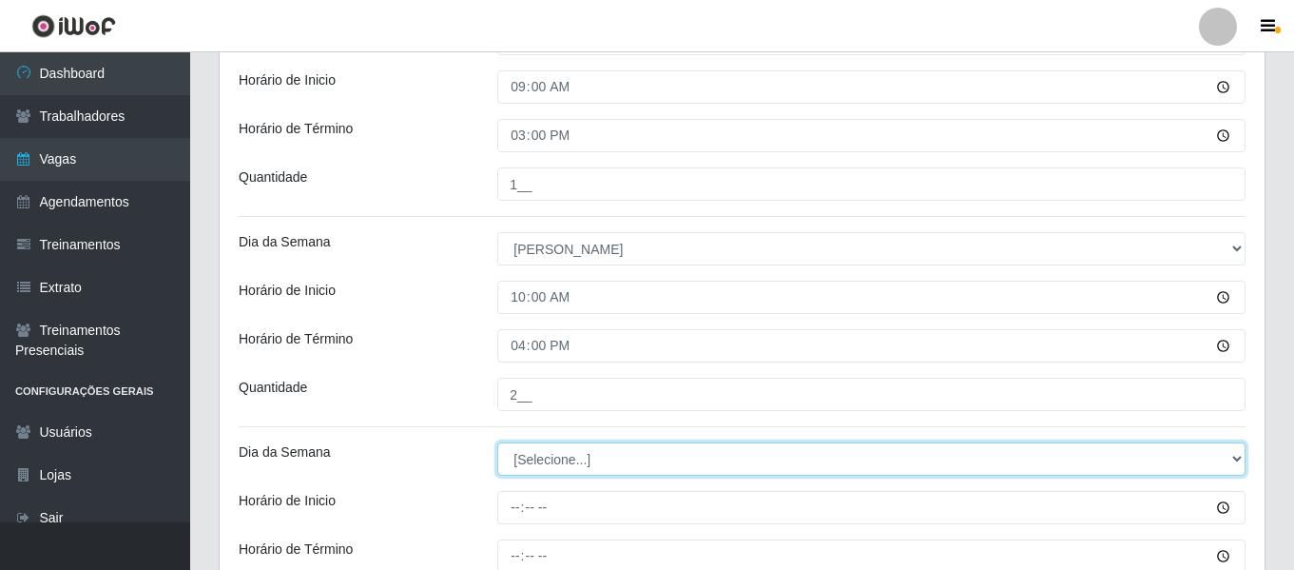
click at [568, 472] on select "[Selecione...] Segunda Terça Quarta Quinta Sexta Sábado Domingo" at bounding box center [871, 458] width 748 height 33
select select "0"
click at [497, 442] on select "[Selecione...] Segunda Terça Quarta Quinta Sexta Sábado Domingo" at bounding box center [871, 458] width 748 height 33
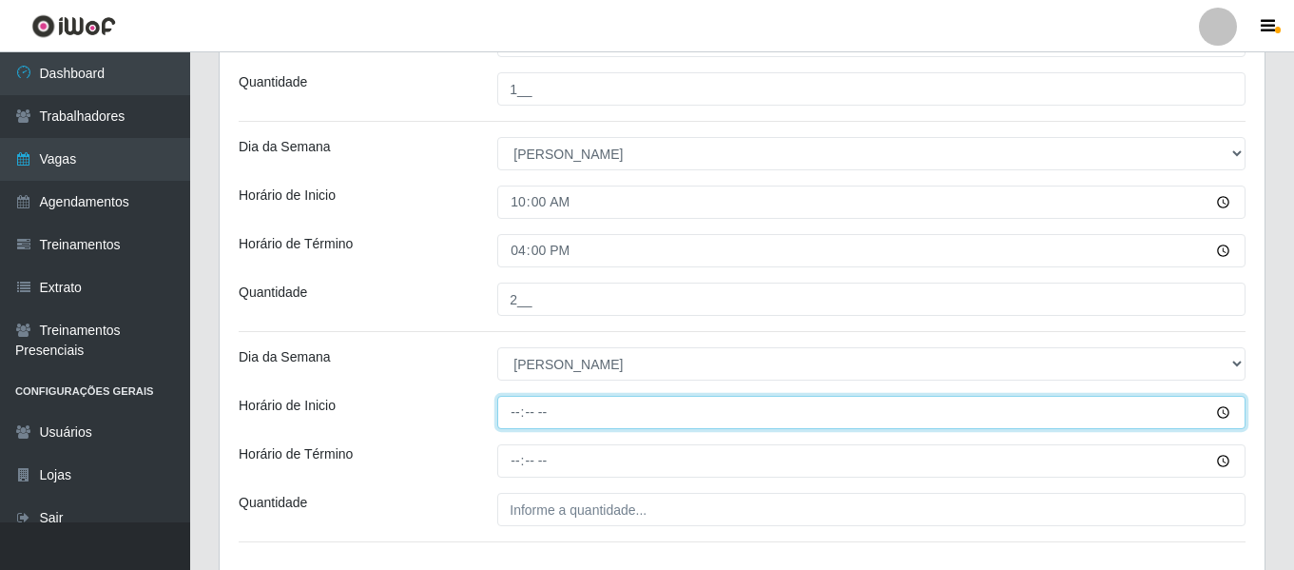
click at [510, 412] on input "Horário de Inicio" at bounding box center [871, 412] width 748 height 33
type input "15:00"
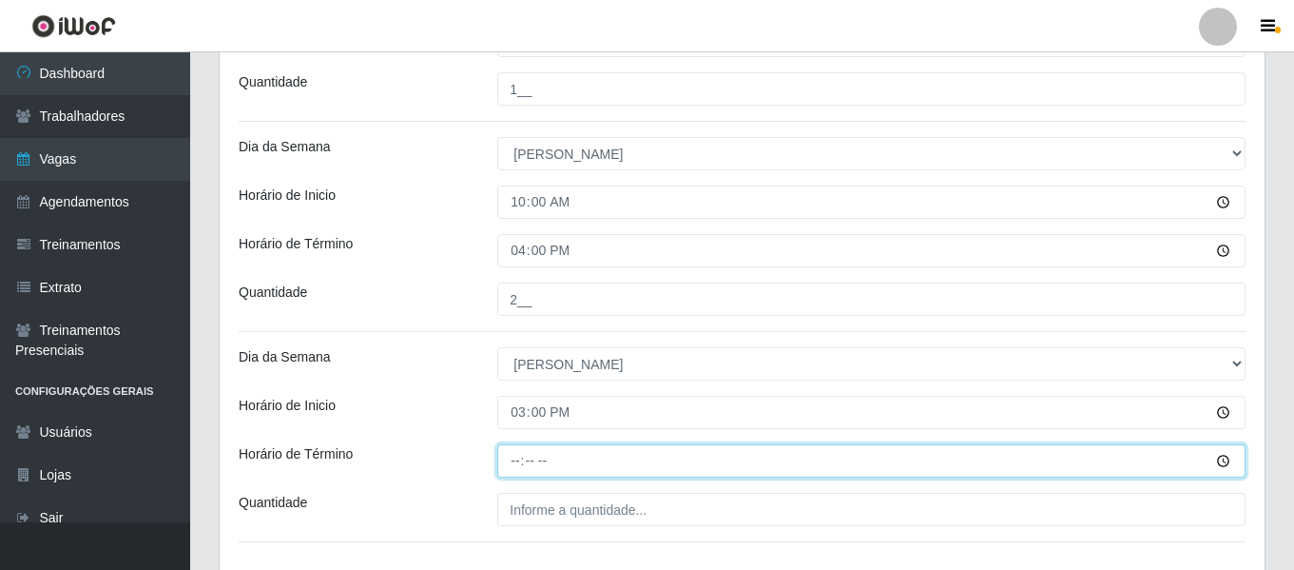
click at [532, 463] on input "Horário de Término" at bounding box center [871, 460] width 748 height 33
click at [519, 459] on input "Horário de Término" at bounding box center [871, 460] width 748 height 33
type input "21:00"
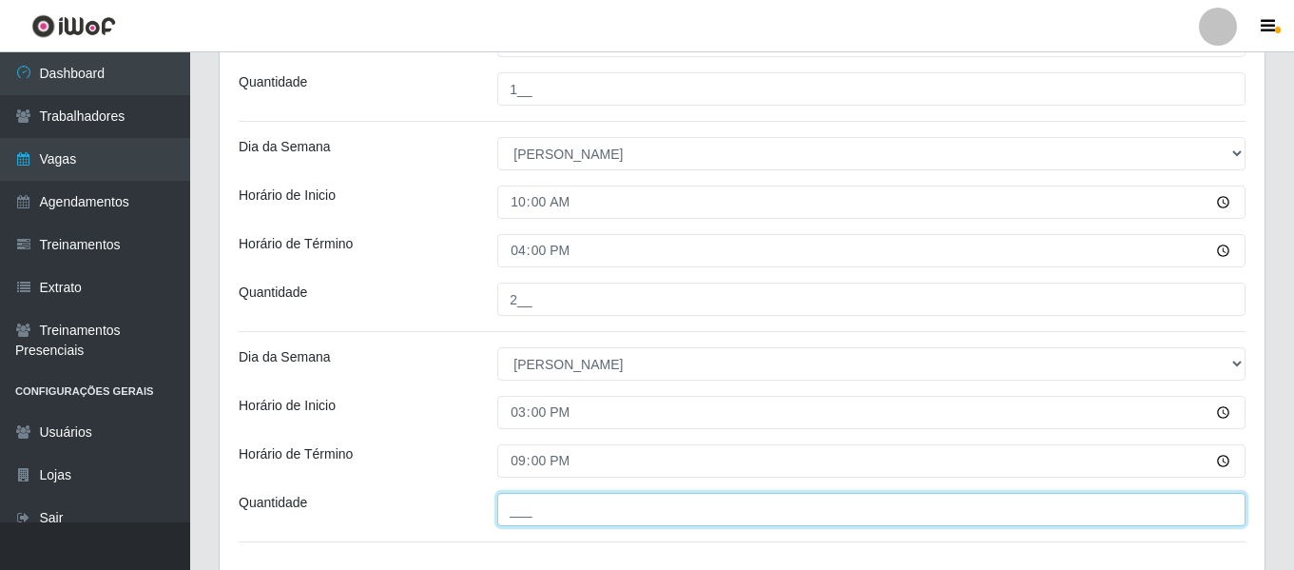
click at [552, 519] on input "___" at bounding box center [871, 509] width 748 height 33
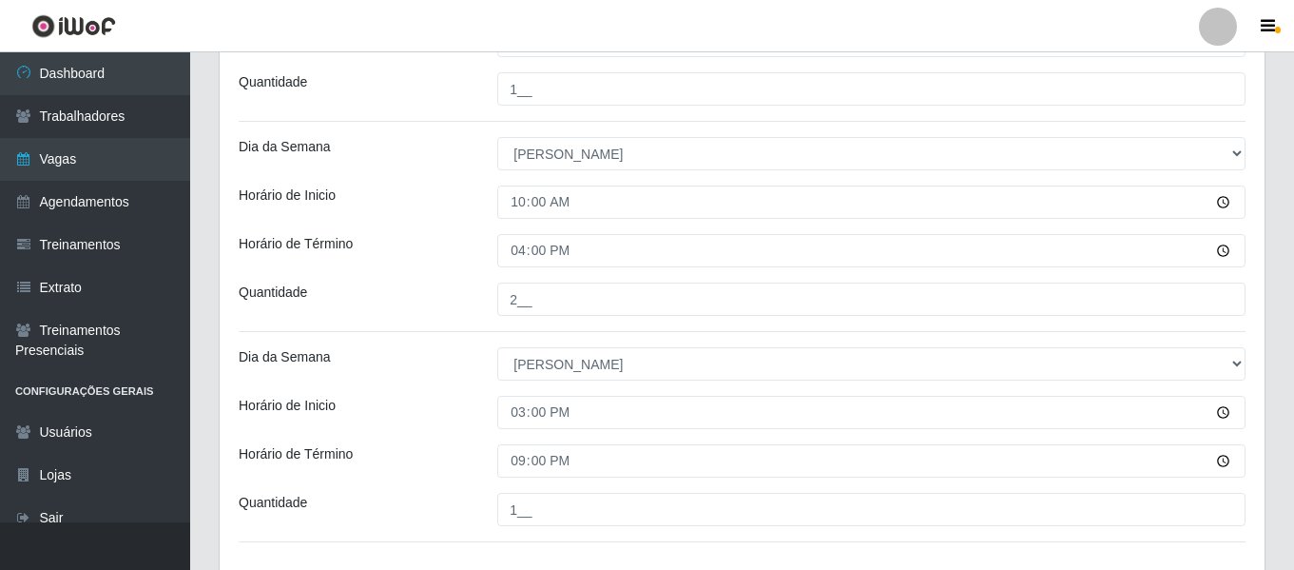
click at [445, 403] on div "Horário de Inicio" at bounding box center [353, 412] width 259 height 33
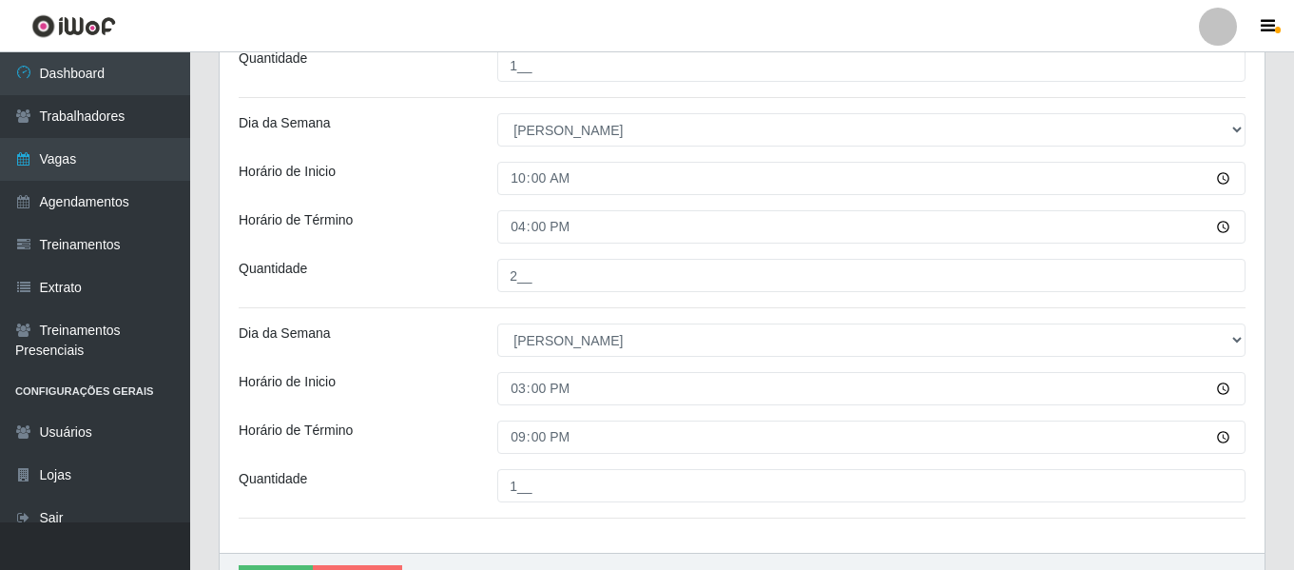
scroll to position [951, 0]
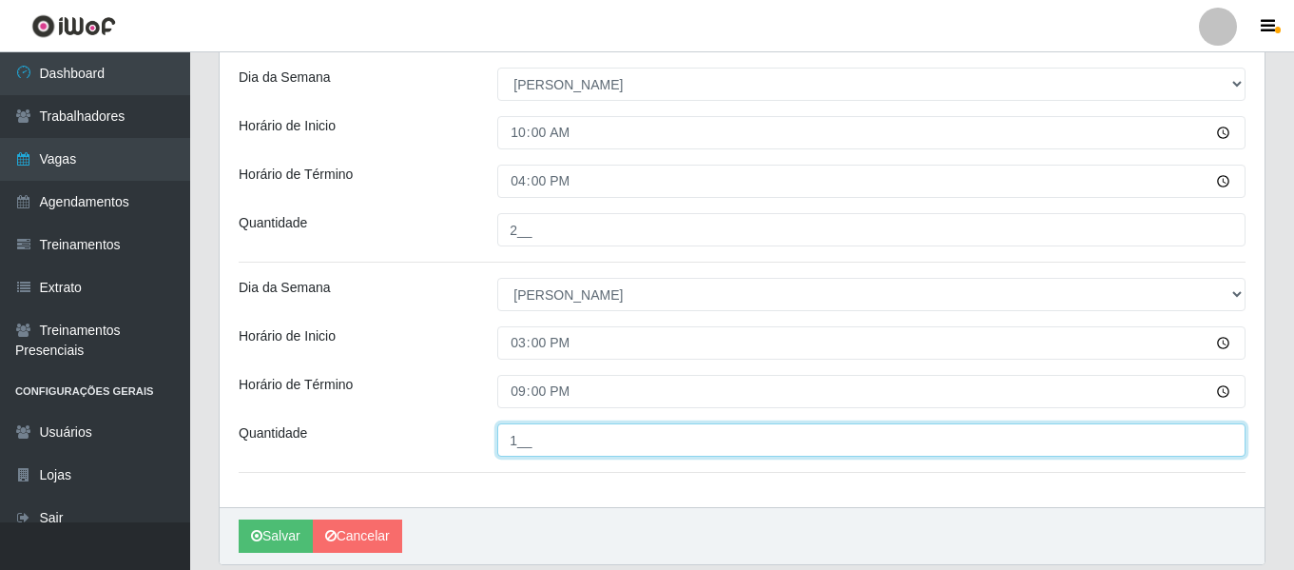
click at [525, 451] on input "1__" at bounding box center [871, 439] width 748 height 33
type input "3__"
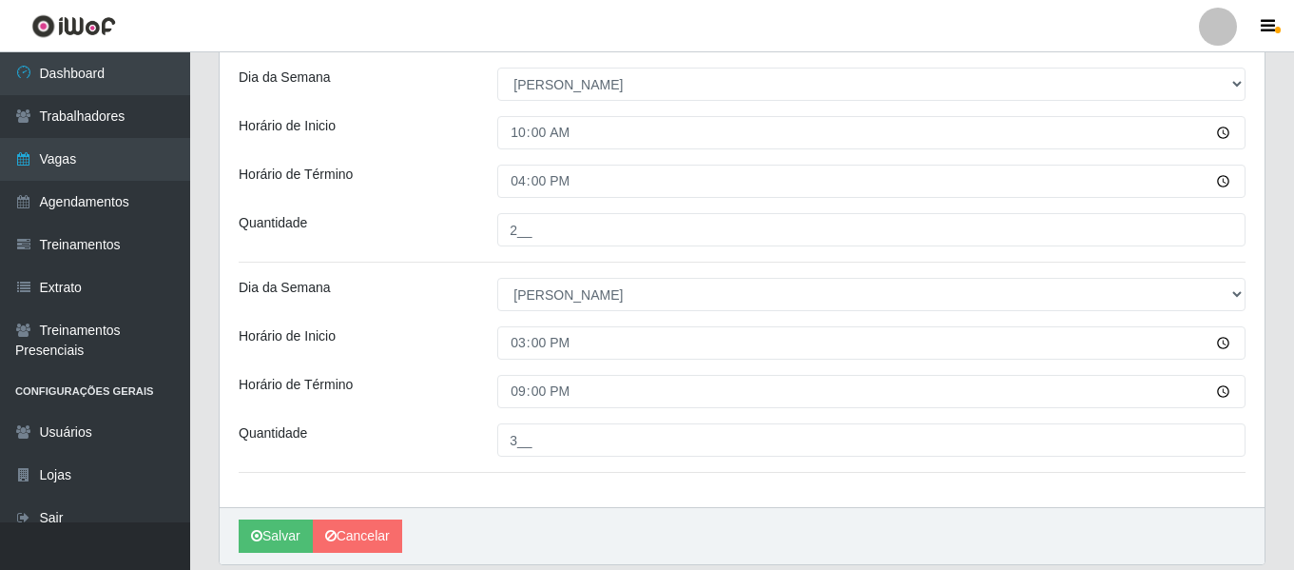
click at [457, 352] on div "Horário de Inicio" at bounding box center [353, 342] width 259 height 33
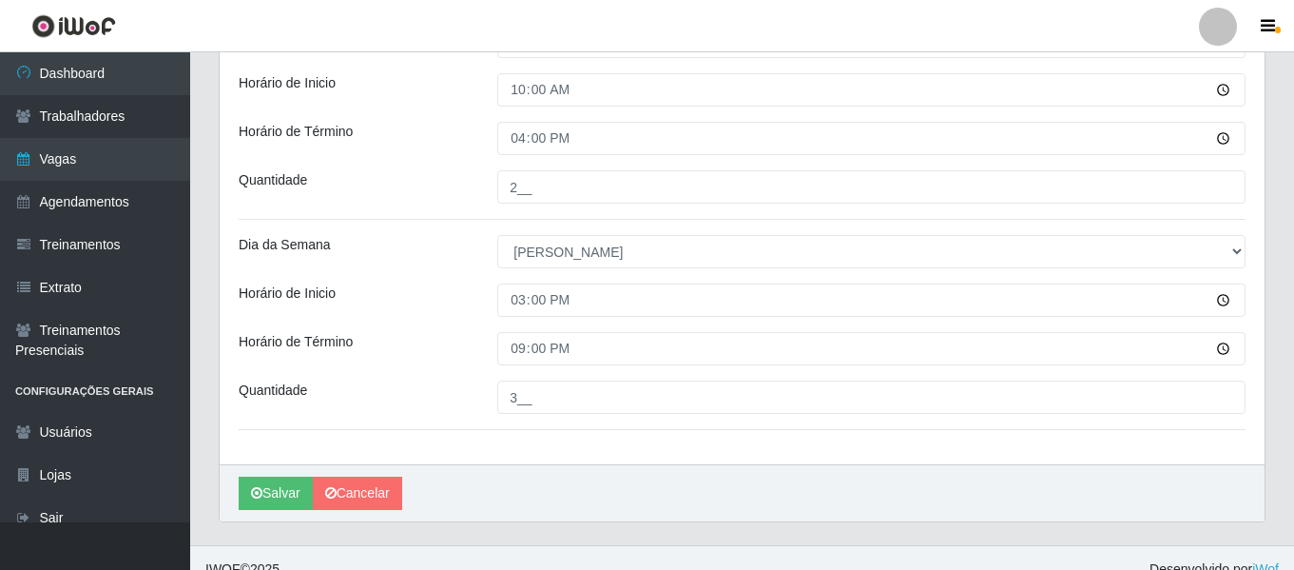
scroll to position [1017, 0]
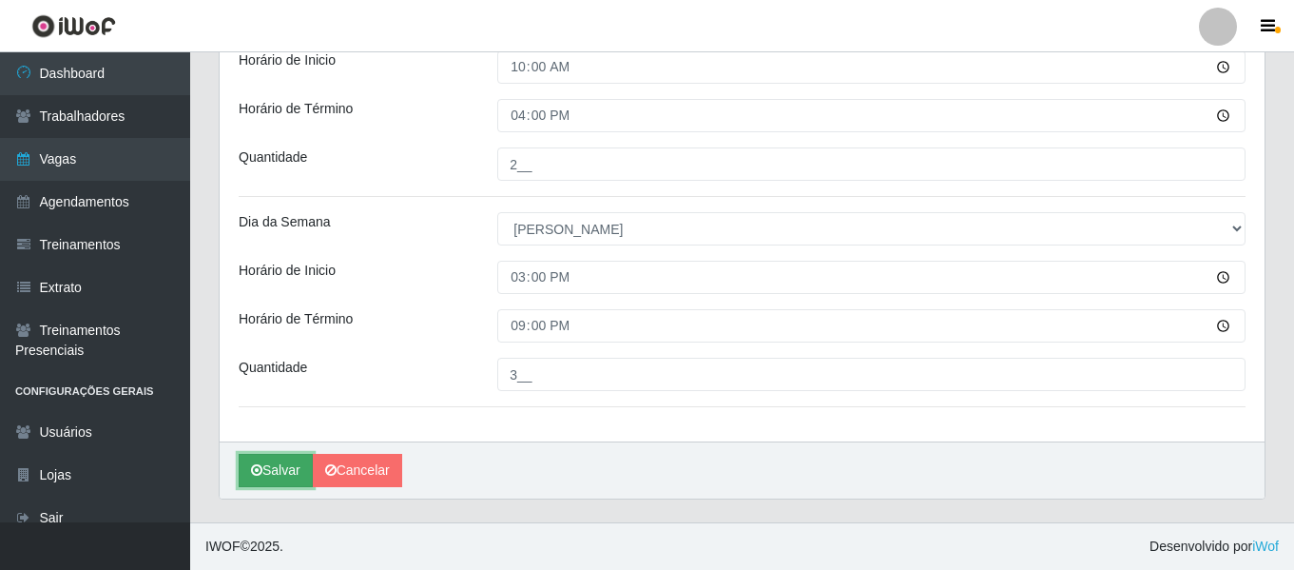
click at [273, 472] on button "Salvar" at bounding box center [276, 470] width 74 height 33
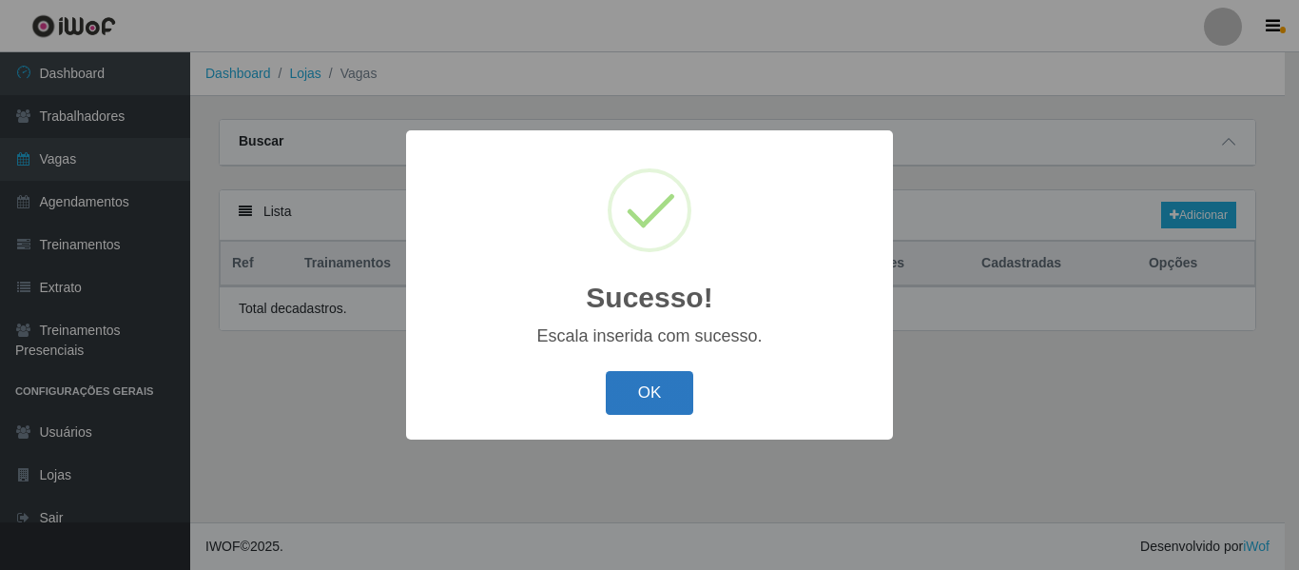
click at [682, 392] on button "OK" at bounding box center [650, 393] width 88 height 45
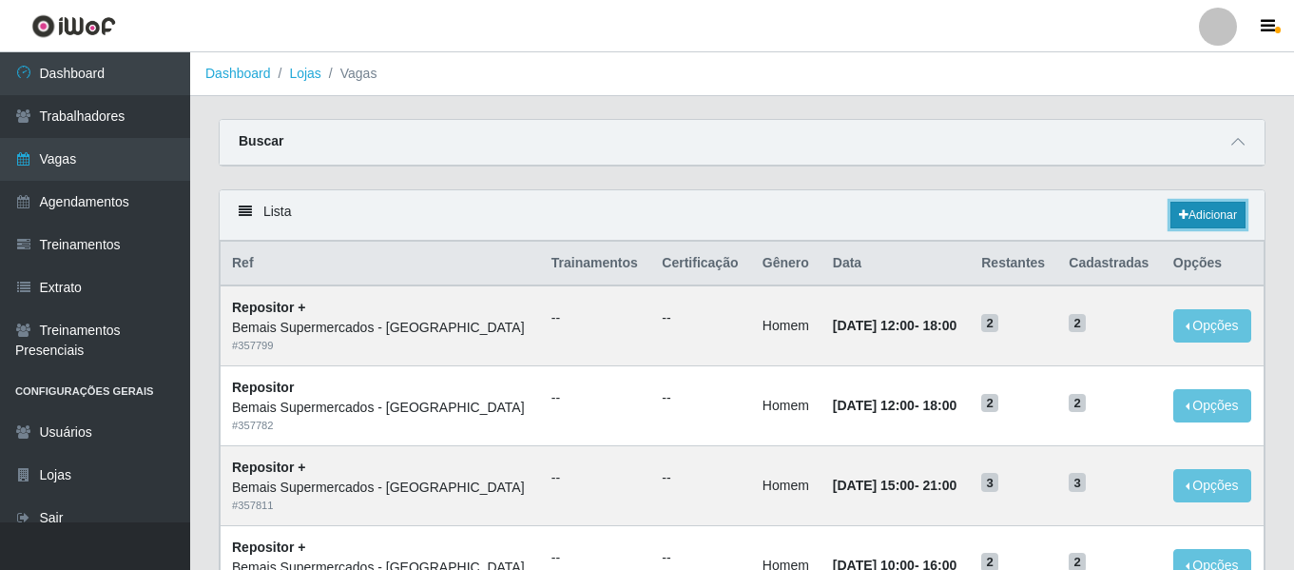
click at [1221, 221] on link "Adicionar" at bounding box center [1208, 215] width 75 height 27
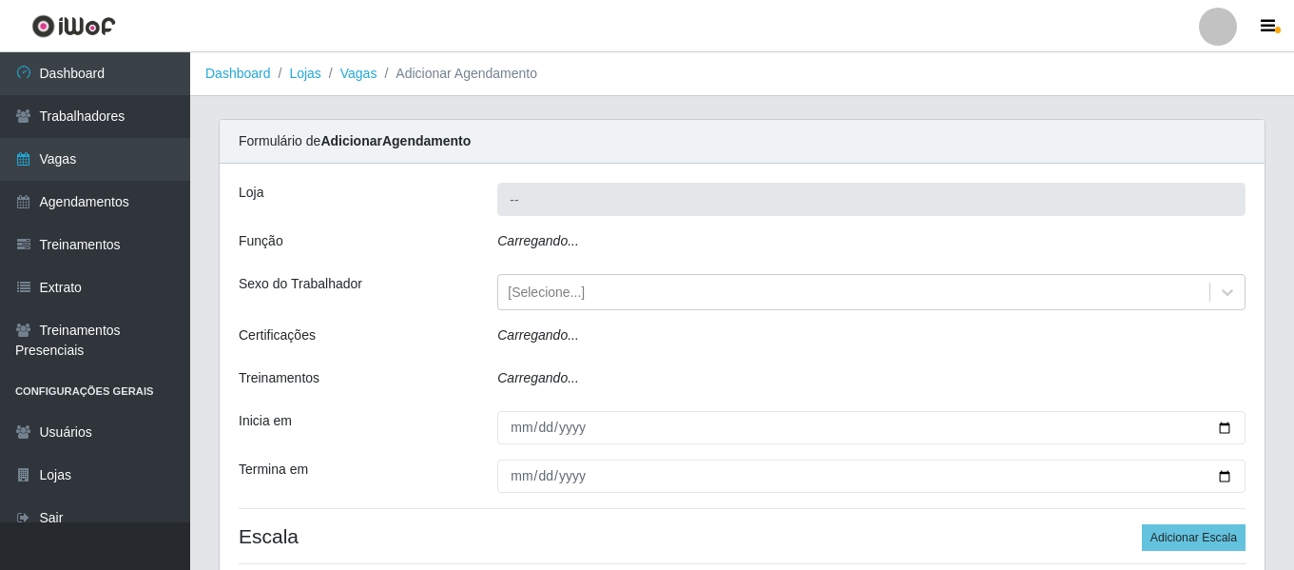
type input "Bemais Supermercados - [GEOGRAPHIC_DATA]"
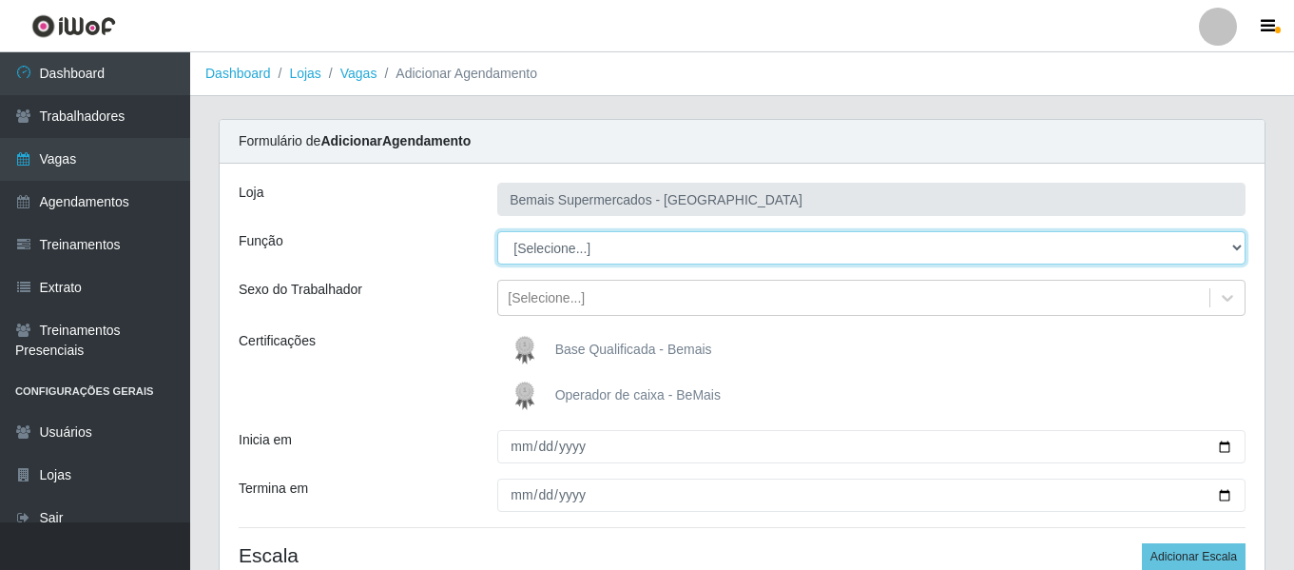
click at [531, 249] on select "[Selecione...] ASG ASG + ASG ++ Auxiliar de Depósito Auxiliar de Depósito + Aux…" at bounding box center [871, 247] width 748 height 33
select select "107"
click at [497, 231] on select "[Selecione...] ASG ASG + ASG ++ Auxiliar de Depósito Auxiliar de Depósito + Aux…" at bounding box center [871, 247] width 748 height 33
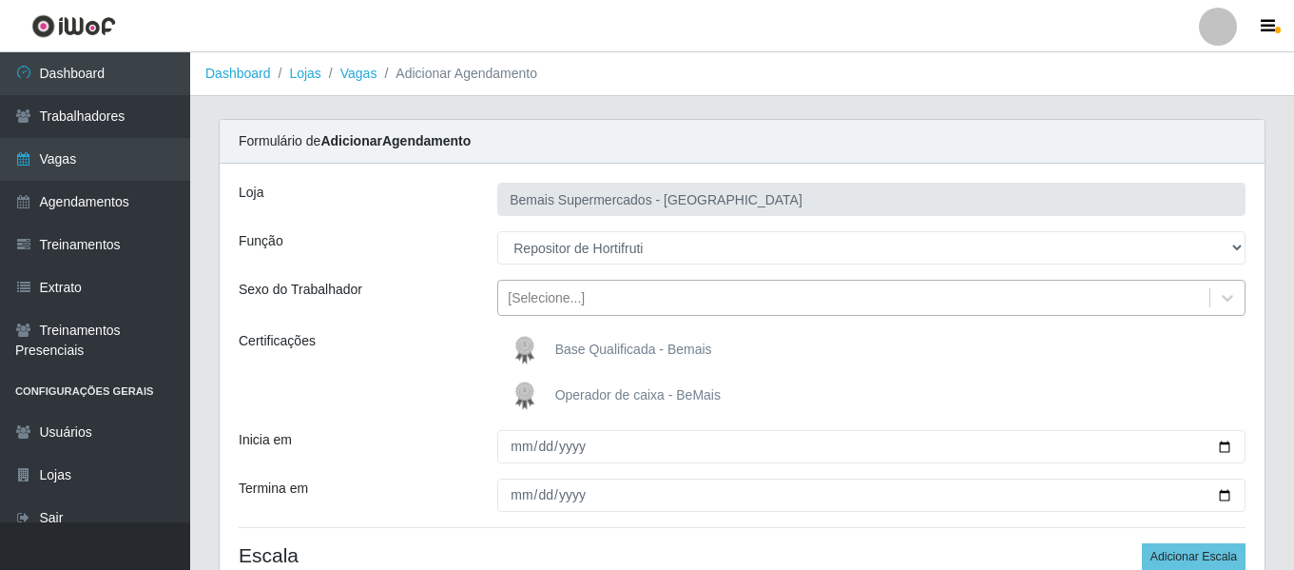
click at [577, 300] on div "[Selecione...]" at bounding box center [546, 298] width 77 height 20
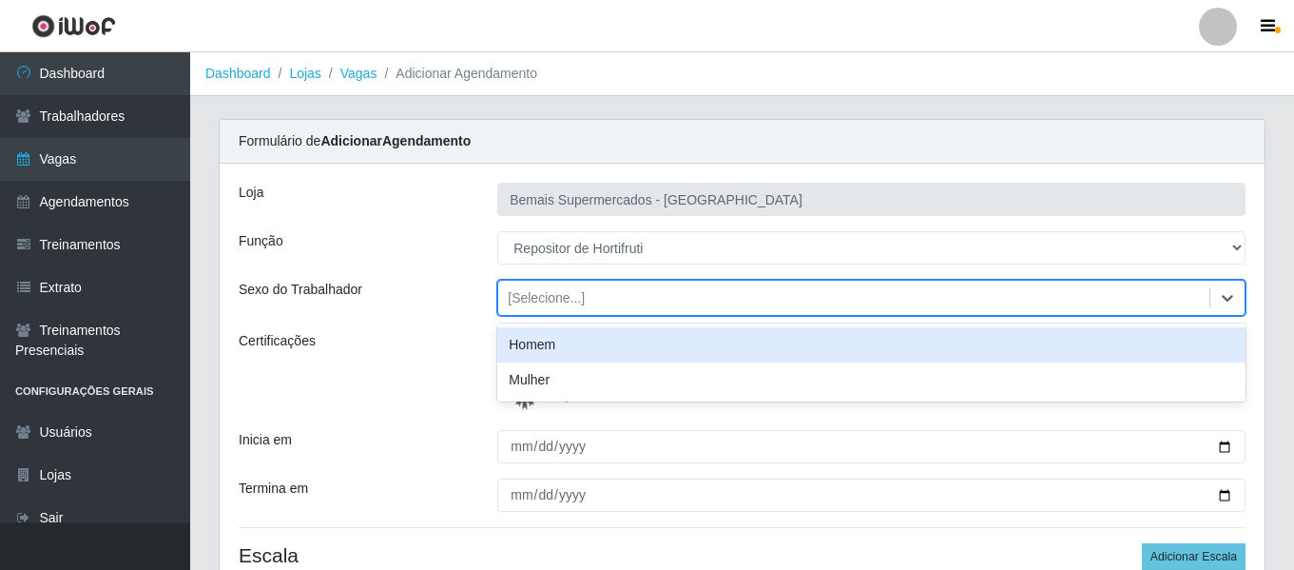
click at [618, 354] on div "Homem" at bounding box center [871, 344] width 748 height 35
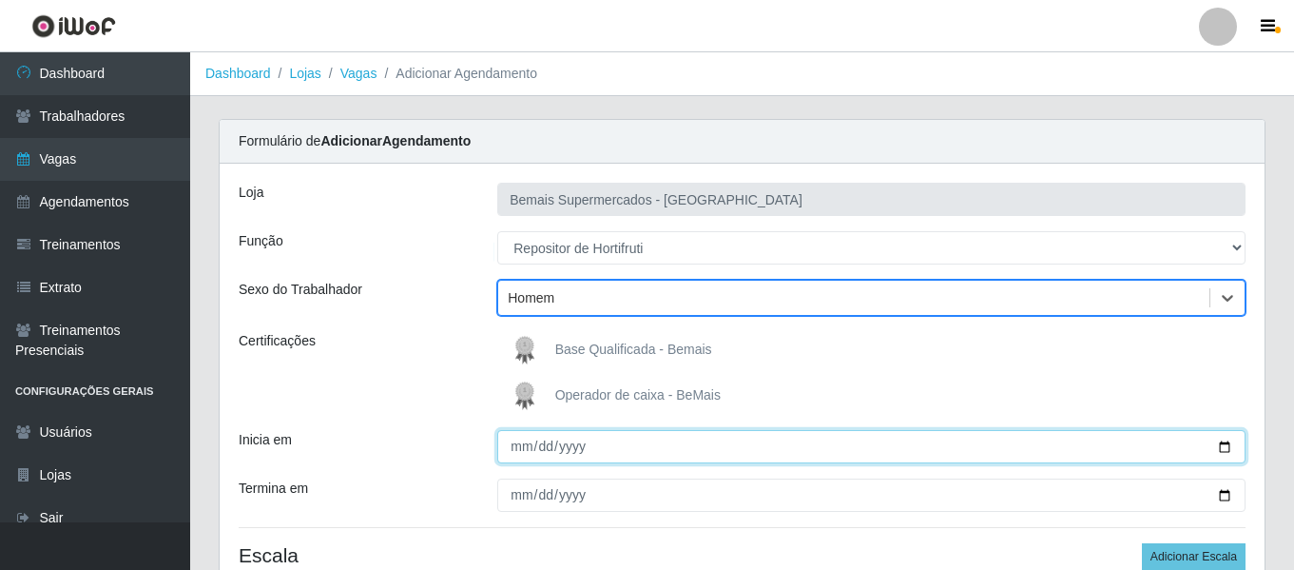
click at [531, 454] on input "Inicia em" at bounding box center [871, 446] width 748 height 33
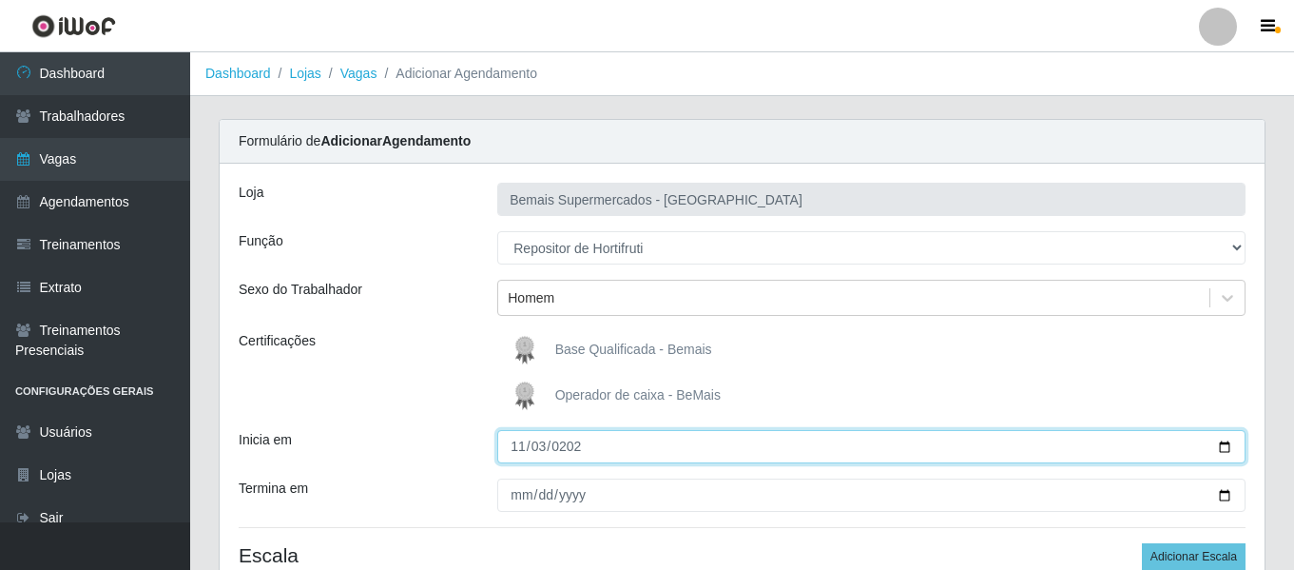
type input "[DATE]"
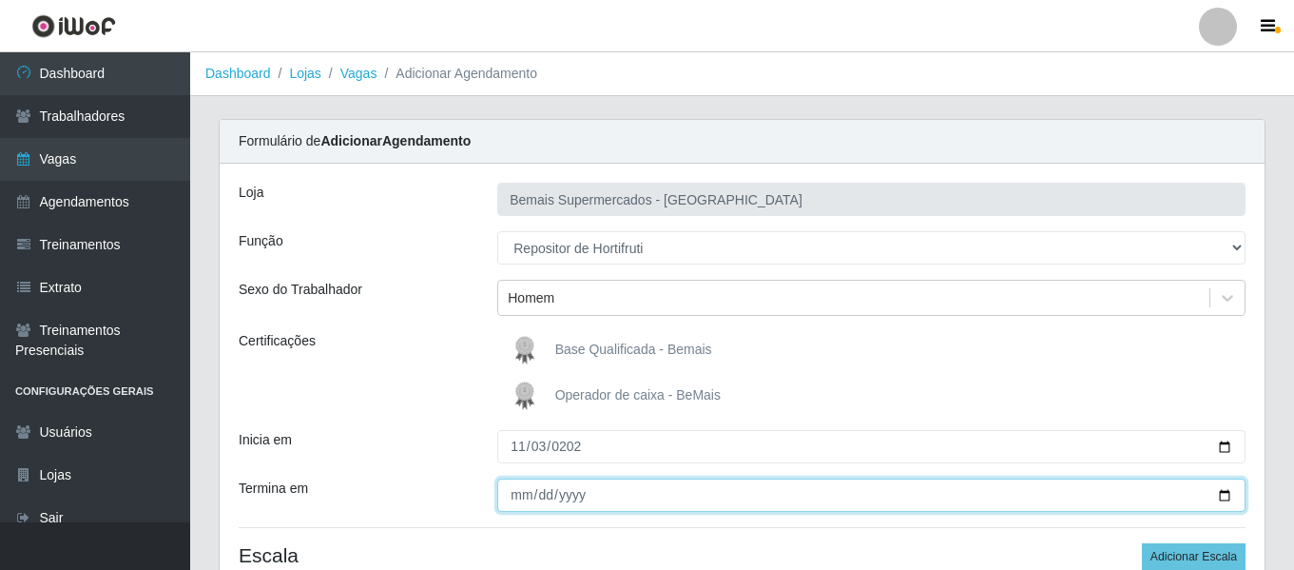
click at [527, 500] on input "Termina em" at bounding box center [871, 494] width 748 height 33
type input "2025-11-27"
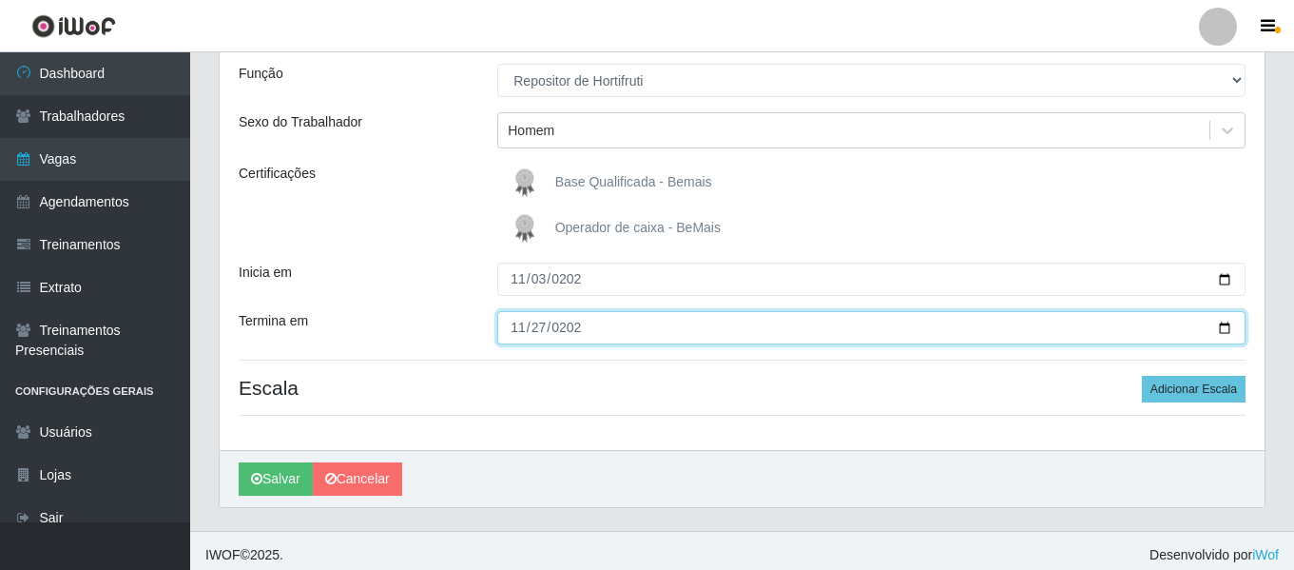
scroll to position [176, 0]
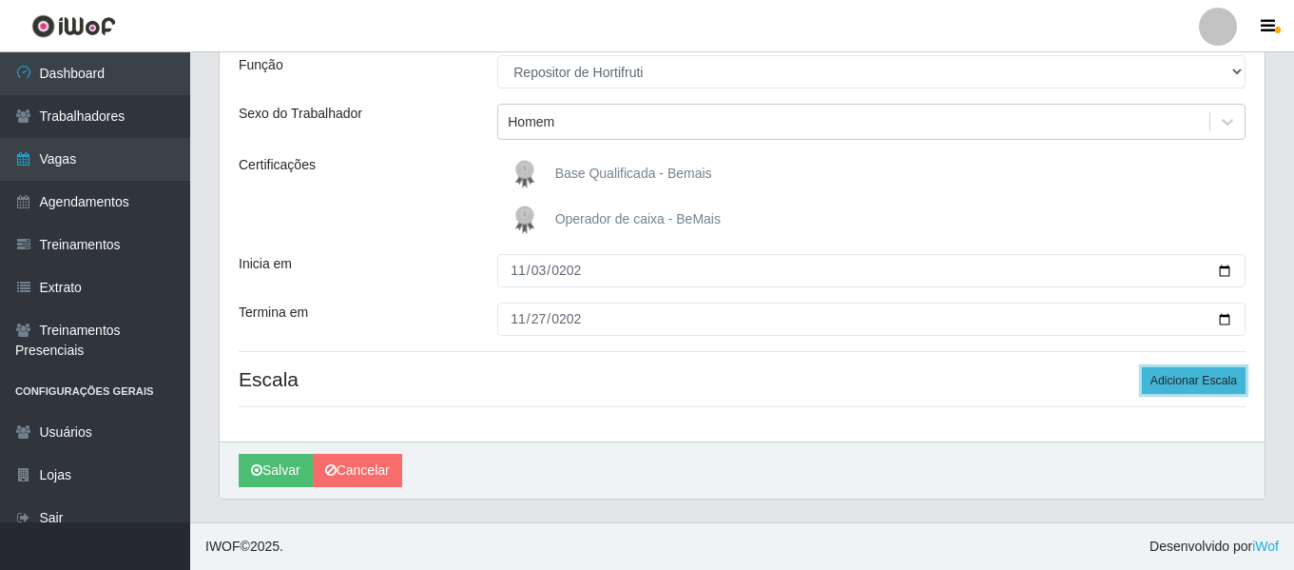
click at [1176, 383] on button "Adicionar Escala" at bounding box center [1194, 380] width 104 height 27
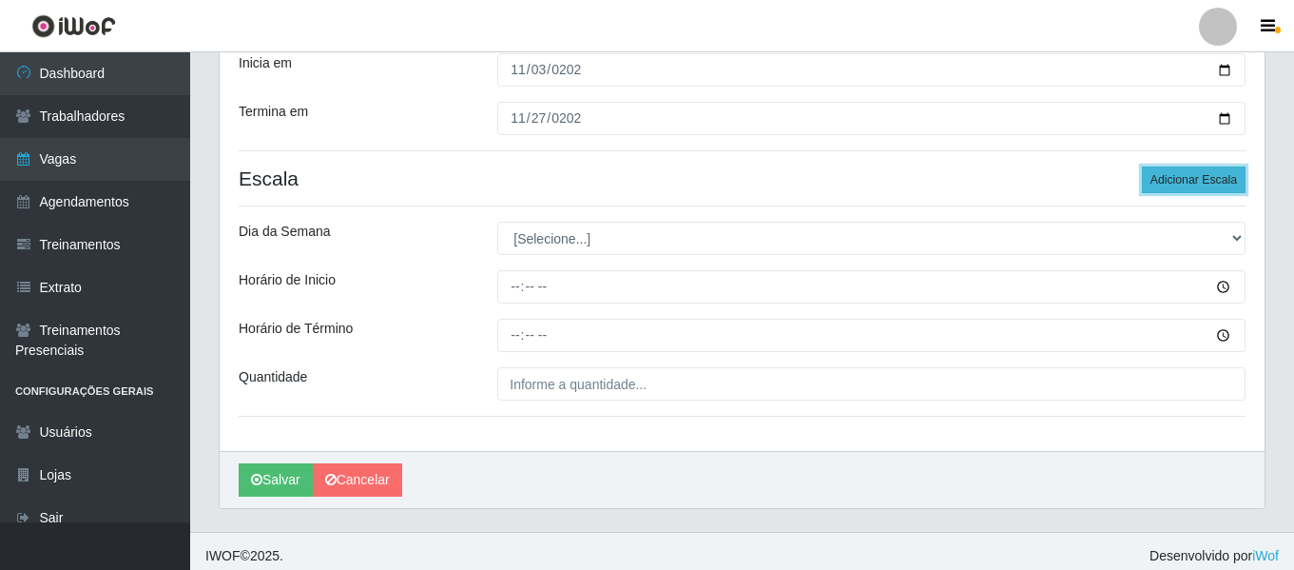
scroll to position [386, 0]
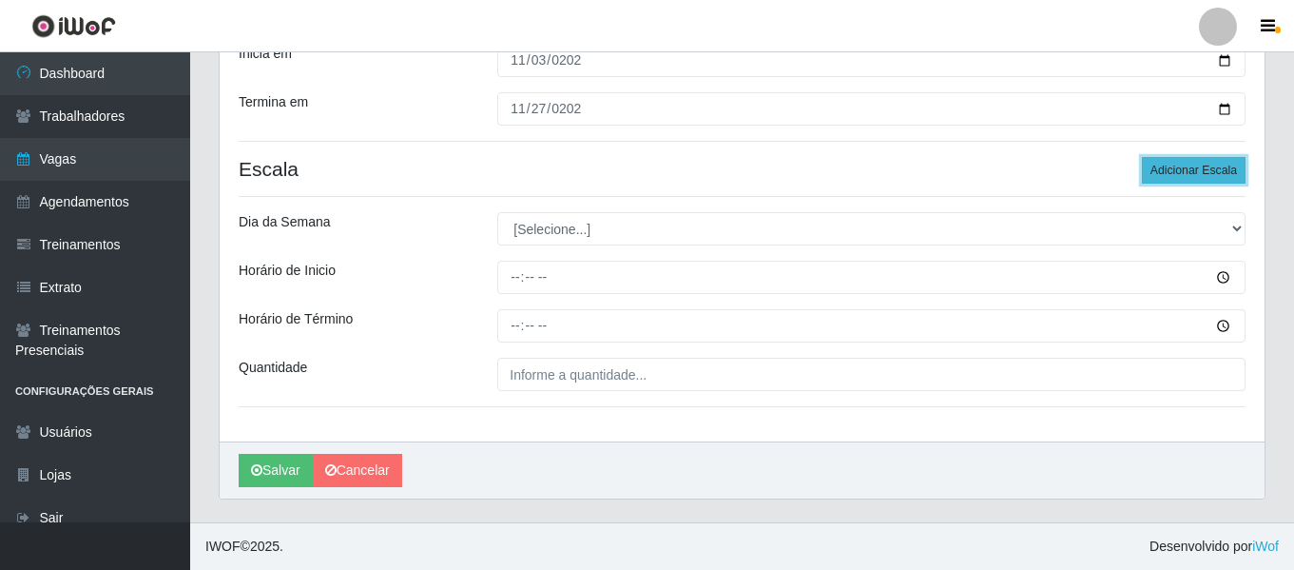
click at [1184, 179] on button "Adicionar Escala" at bounding box center [1194, 170] width 104 height 27
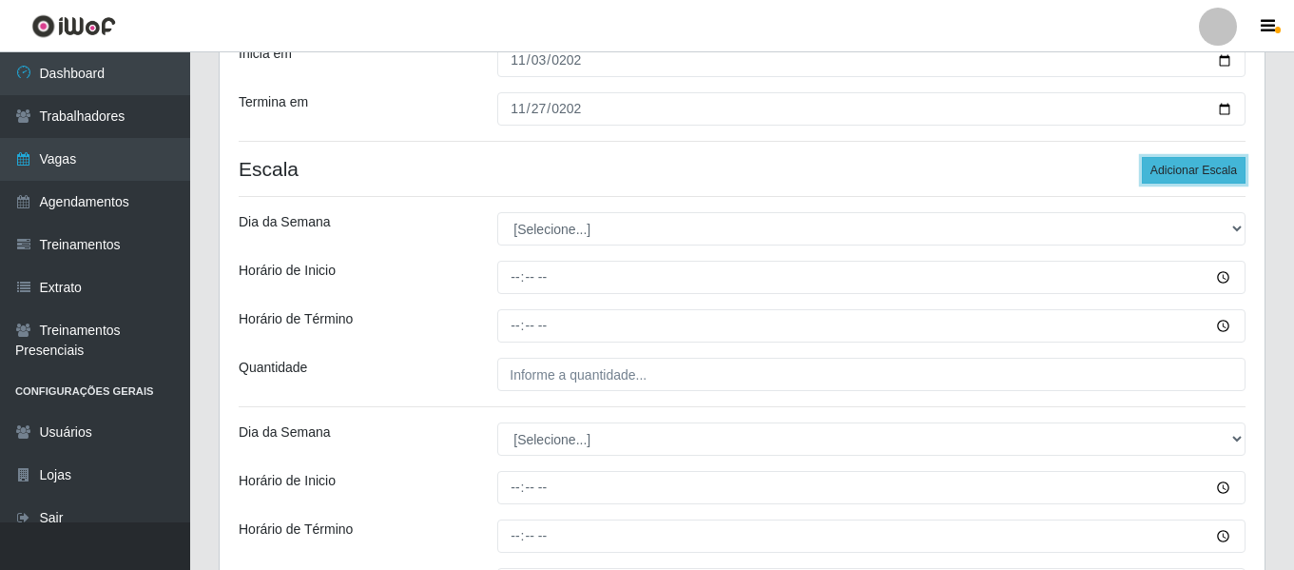
click at [1186, 178] on button "Adicionar Escala" at bounding box center [1194, 170] width 104 height 27
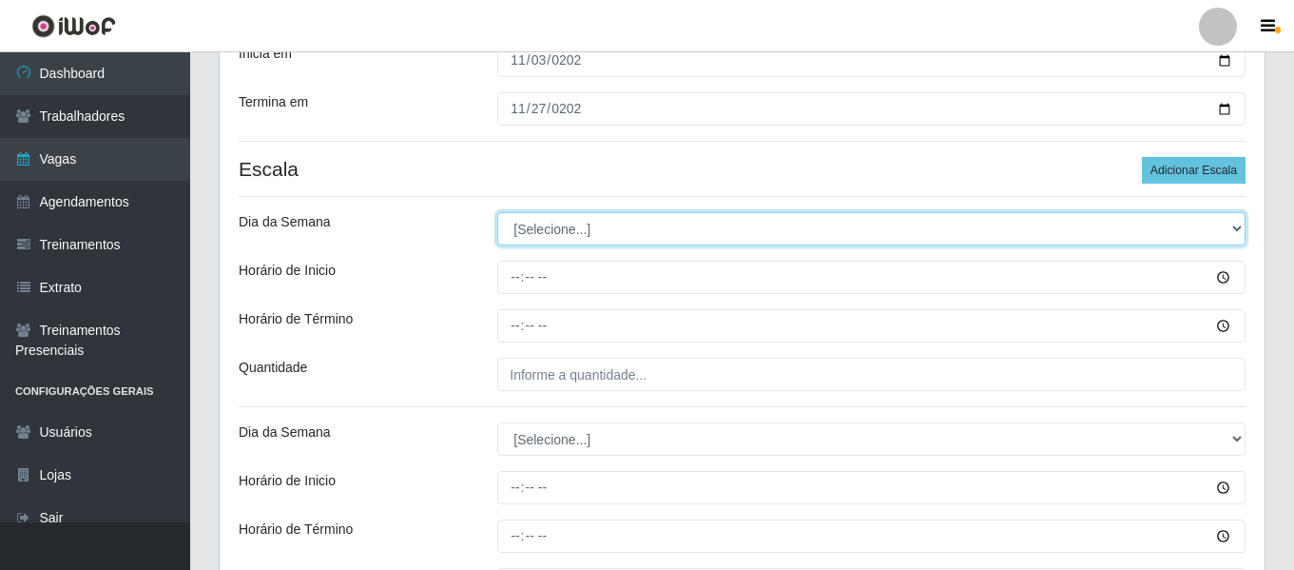
click at [571, 223] on select "[Selecione...] Segunda Terça Quarta Quinta Sexta Sábado Domingo" at bounding box center [871, 228] width 748 height 33
select select "1"
click at [497, 212] on select "[Selecione...] Segunda Terça Quarta Quinta Sexta Sábado Domingo" at bounding box center [871, 228] width 748 height 33
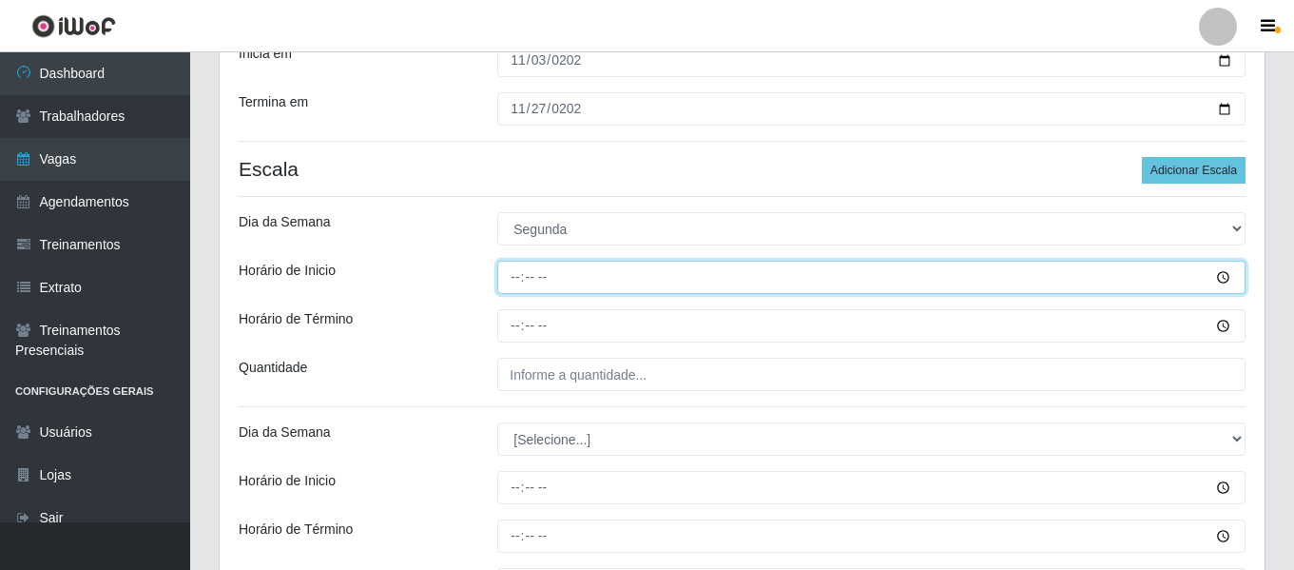
click at [512, 281] on input "Horário de Inicio" at bounding box center [871, 277] width 748 height 33
type input "09:00"
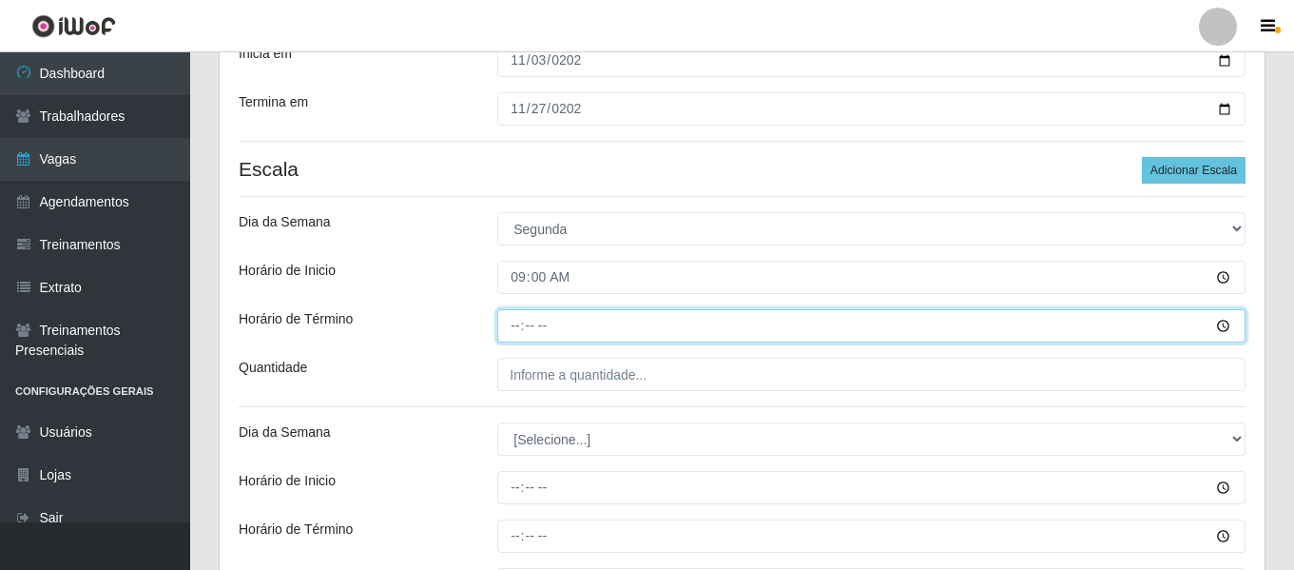
click at [505, 325] on input "Horário de Término" at bounding box center [871, 325] width 748 height 33
type input "15:00"
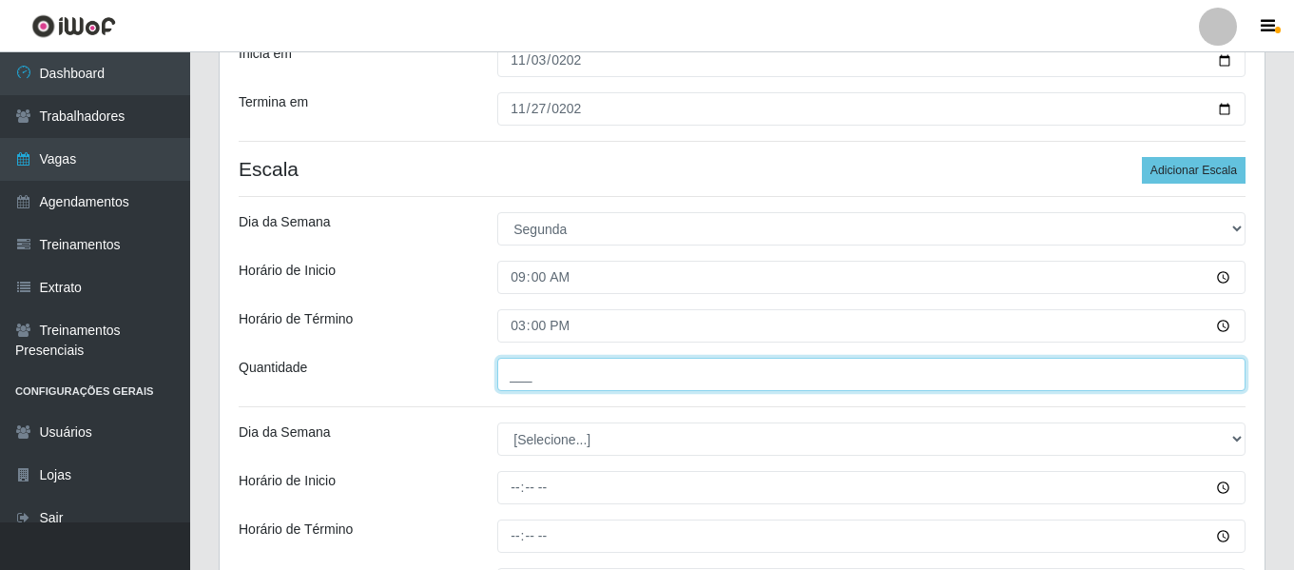
click at [608, 374] on input "___" at bounding box center [871, 374] width 748 height 33
type input "1__"
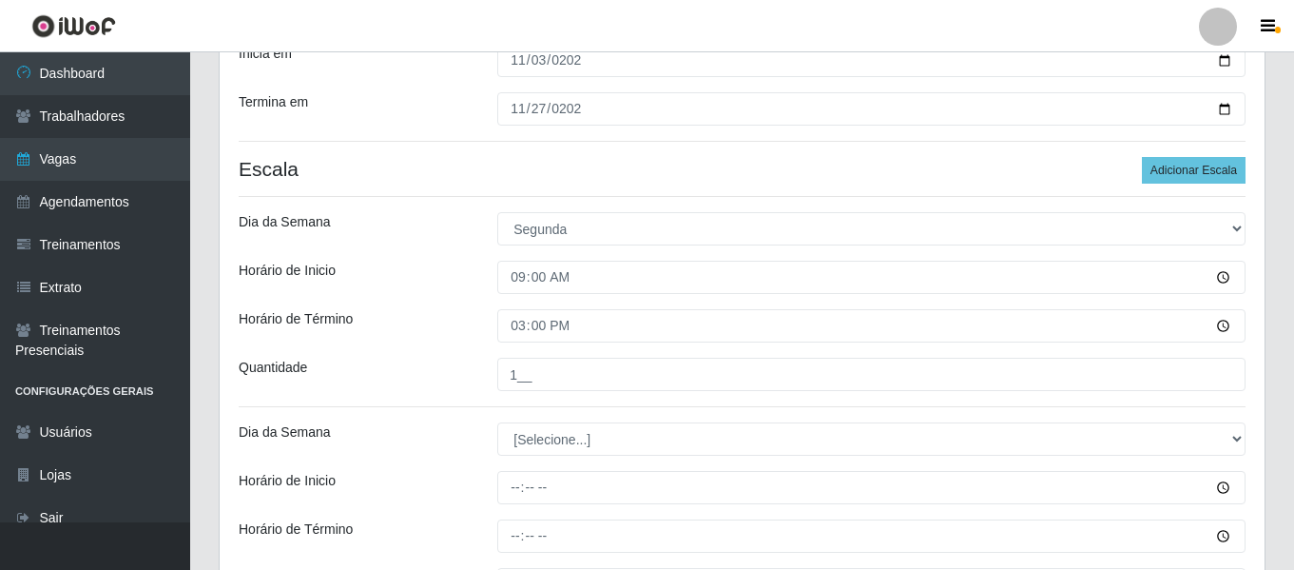
click at [478, 294] on div "Horário de Inicio" at bounding box center [353, 277] width 259 height 33
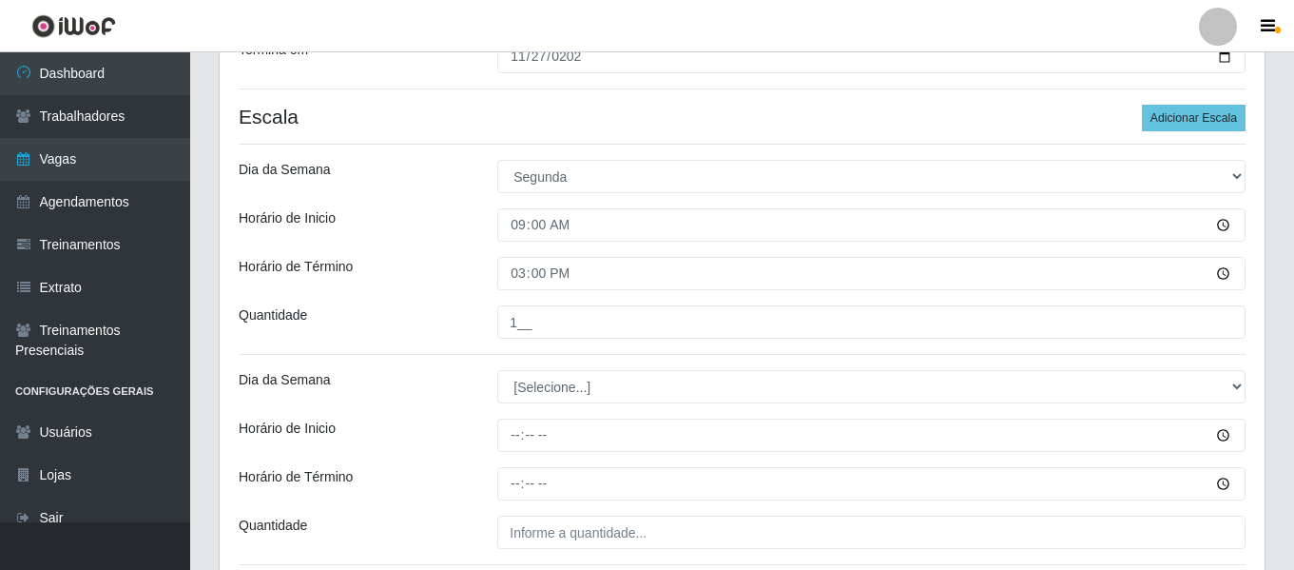
scroll to position [481, 0]
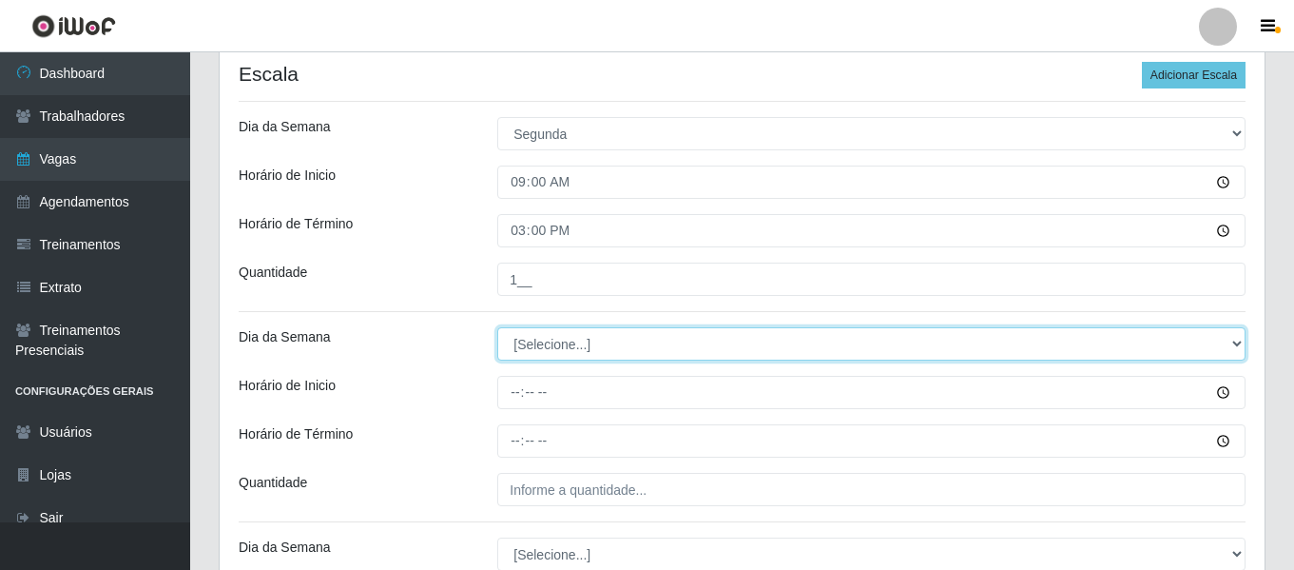
click at [565, 333] on select "[Selecione...] Segunda Terça Quarta Quinta Sexta Sábado Domingo" at bounding box center [871, 343] width 748 height 33
click at [569, 349] on select "[Selecione...] Segunda Terça Quarta Quinta Sexta Sábado Domingo" at bounding box center [871, 343] width 748 height 33
select select "1"
click at [497, 327] on select "[Selecione...] Segunda Terça Quarta Quinta Sexta Sábado Domingo" at bounding box center [871, 343] width 748 height 33
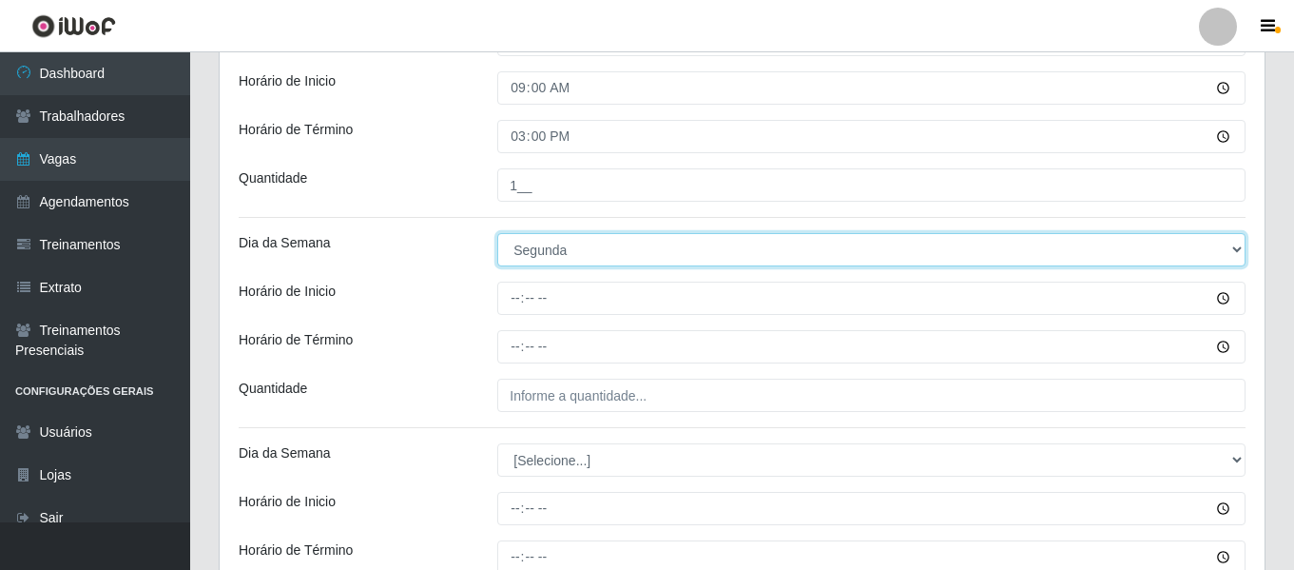
scroll to position [576, 0]
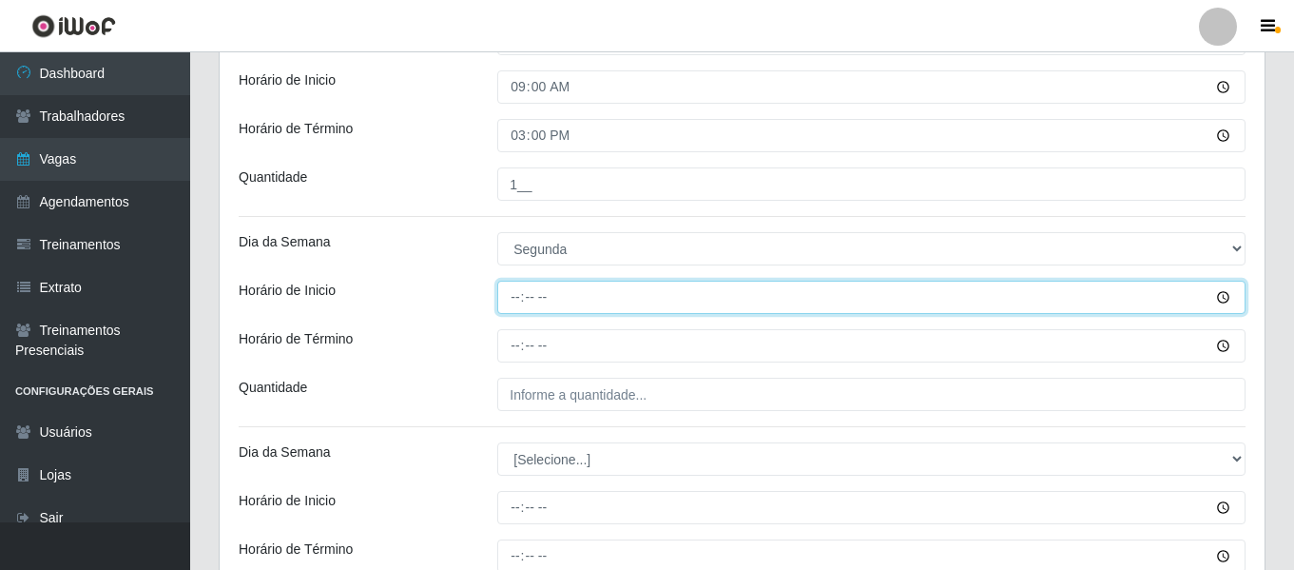
click at [505, 297] on input "Horário de Inicio" at bounding box center [871, 297] width 748 height 33
type input "09:00"
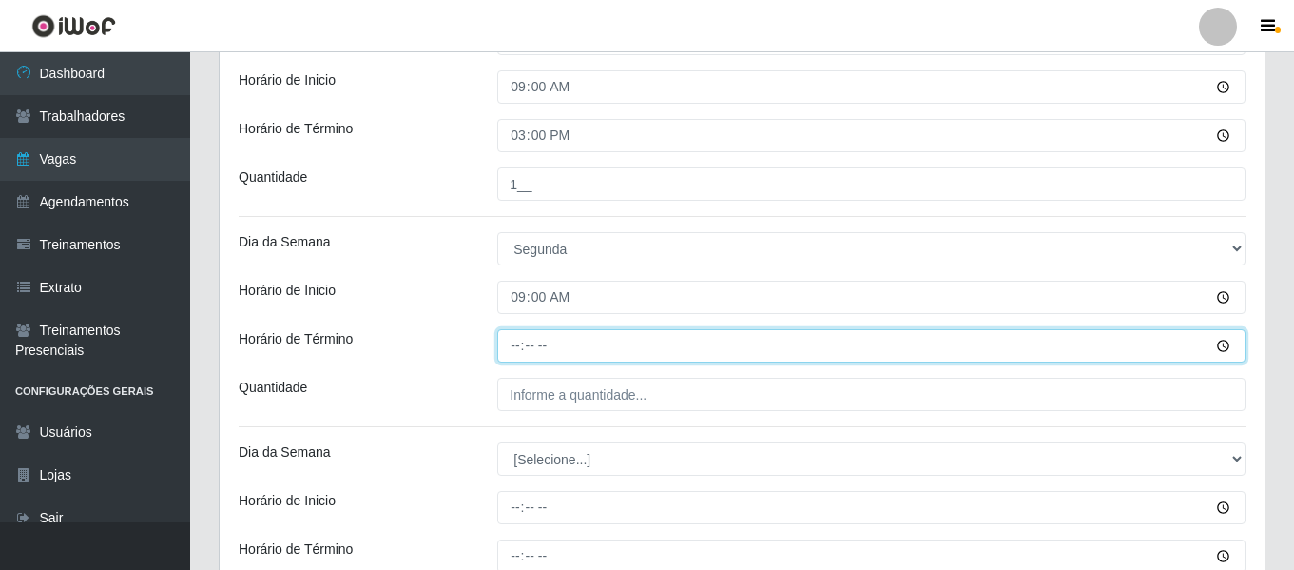
click at [509, 339] on input "Horário de Término" at bounding box center [871, 345] width 748 height 33
type input "15:00"
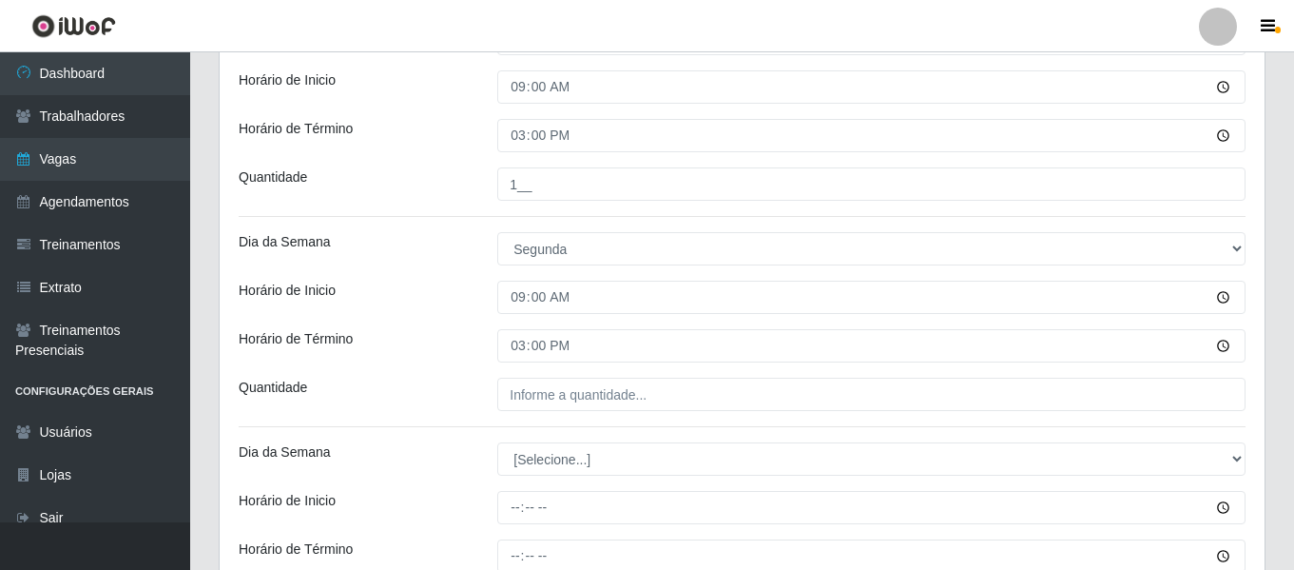
click at [578, 375] on div "Loja Bemais Supermercados - Três Ruas Função [Selecione...] ASG ASG + ASG ++ Au…" at bounding box center [742, 129] width 1045 height 1084
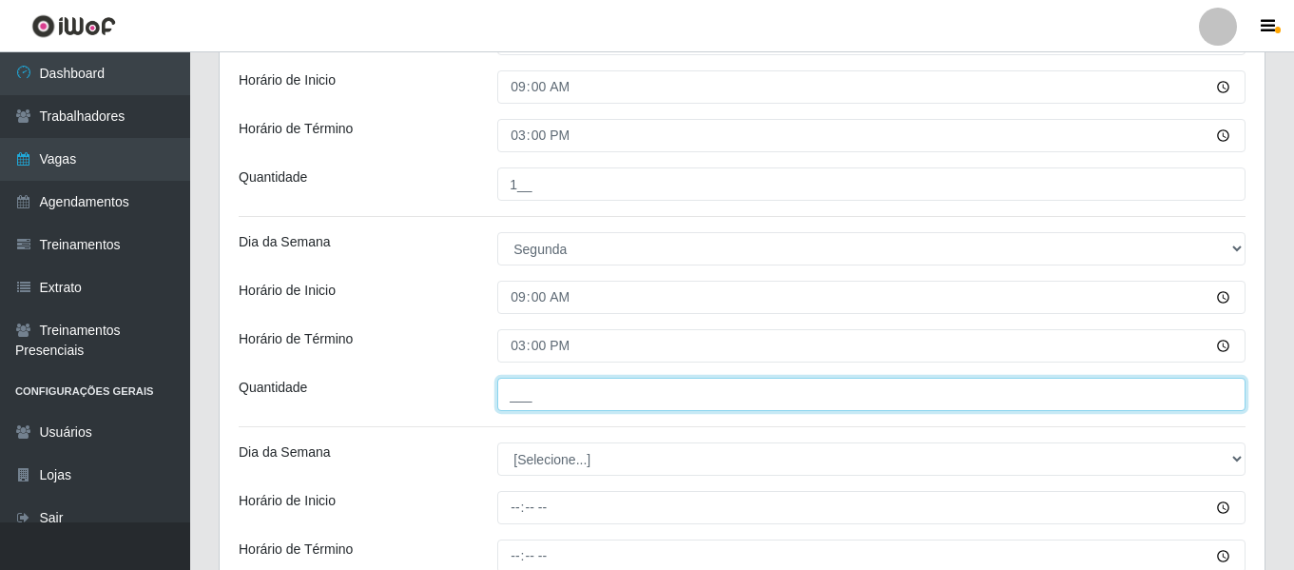
click at [618, 406] on input "___" at bounding box center [871, 394] width 748 height 33
type input "1__"
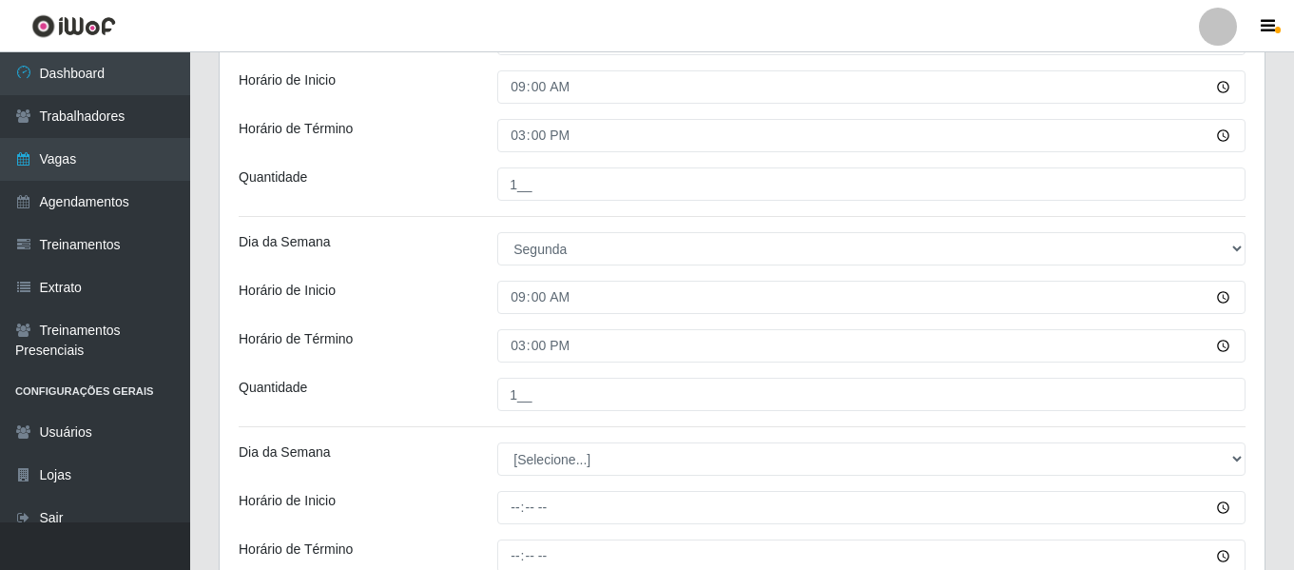
click at [432, 263] on div "Dia da Semana" at bounding box center [353, 248] width 259 height 33
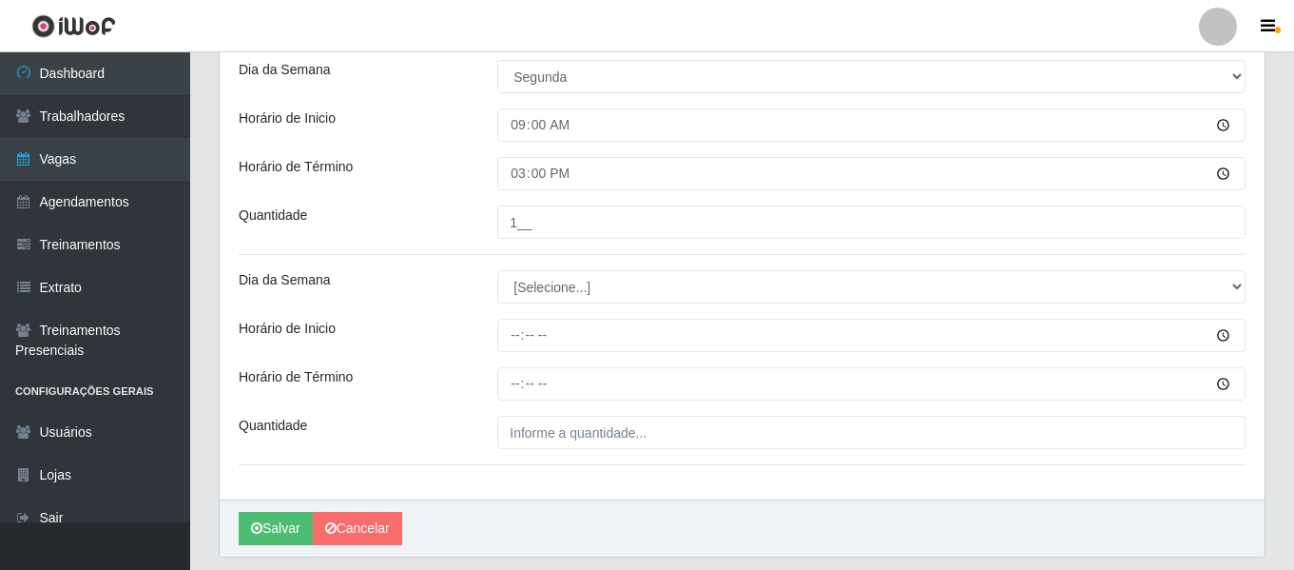
scroll to position [767, 0]
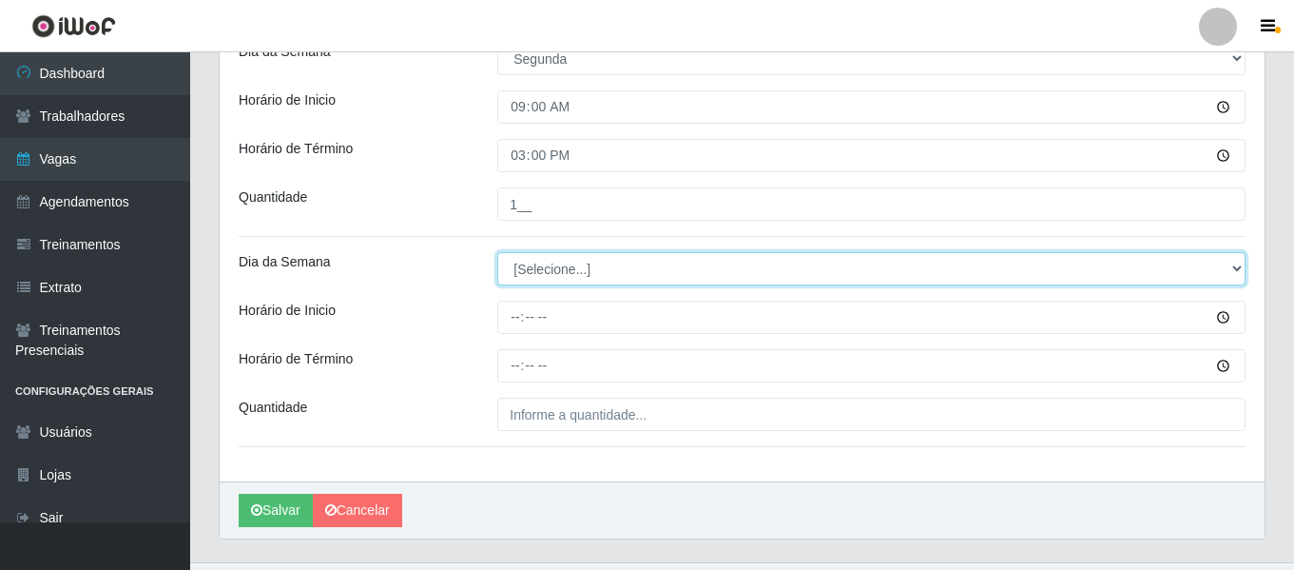
click at [590, 272] on select "[Selecione...] Segunda Terça Quarta Quinta Sexta Sábado Domingo" at bounding box center [871, 268] width 748 height 33
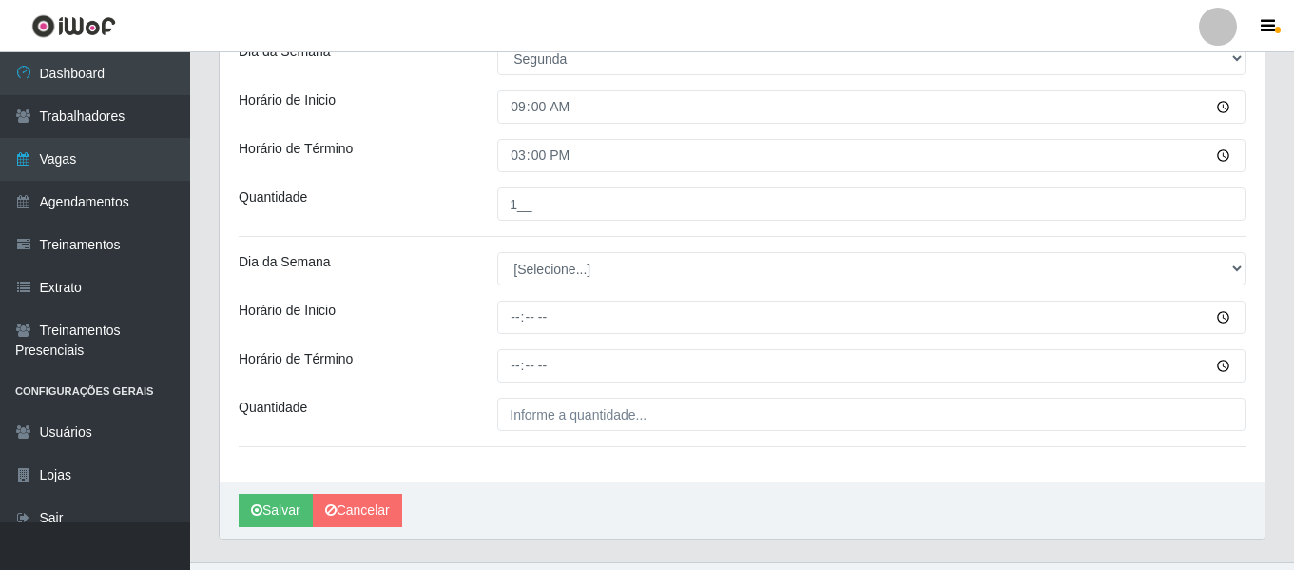
click at [361, 217] on div "Quantidade" at bounding box center [353, 203] width 259 height 33
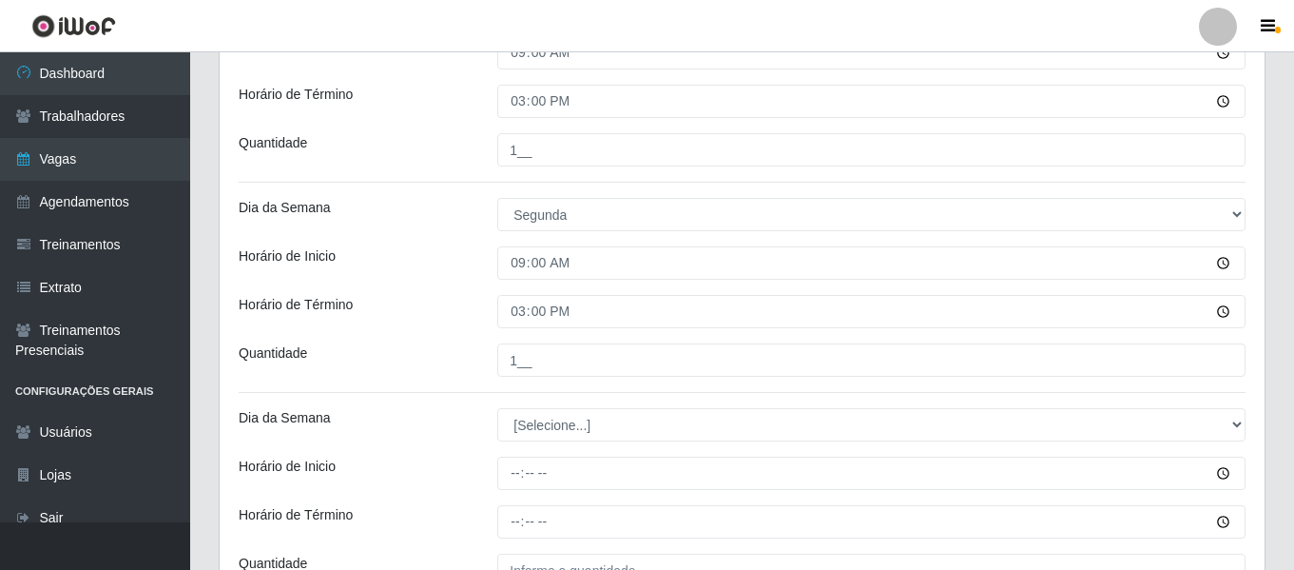
scroll to position [386, 0]
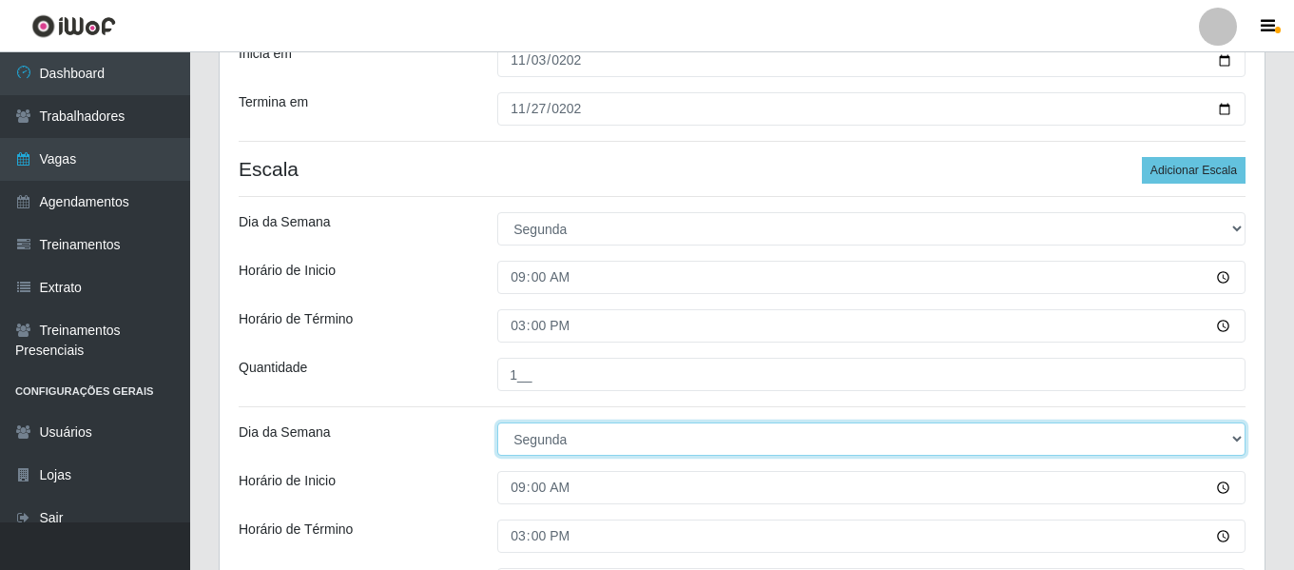
click at [566, 445] on select "[Selecione...] Segunda Terça Quarta Quinta Sexta Sábado Domingo" at bounding box center [871, 438] width 748 height 33
select select "2"
click at [497, 422] on select "[Selecione...] Segunda Terça Quarta Quinta Sexta Sábado Domingo" at bounding box center [871, 438] width 748 height 33
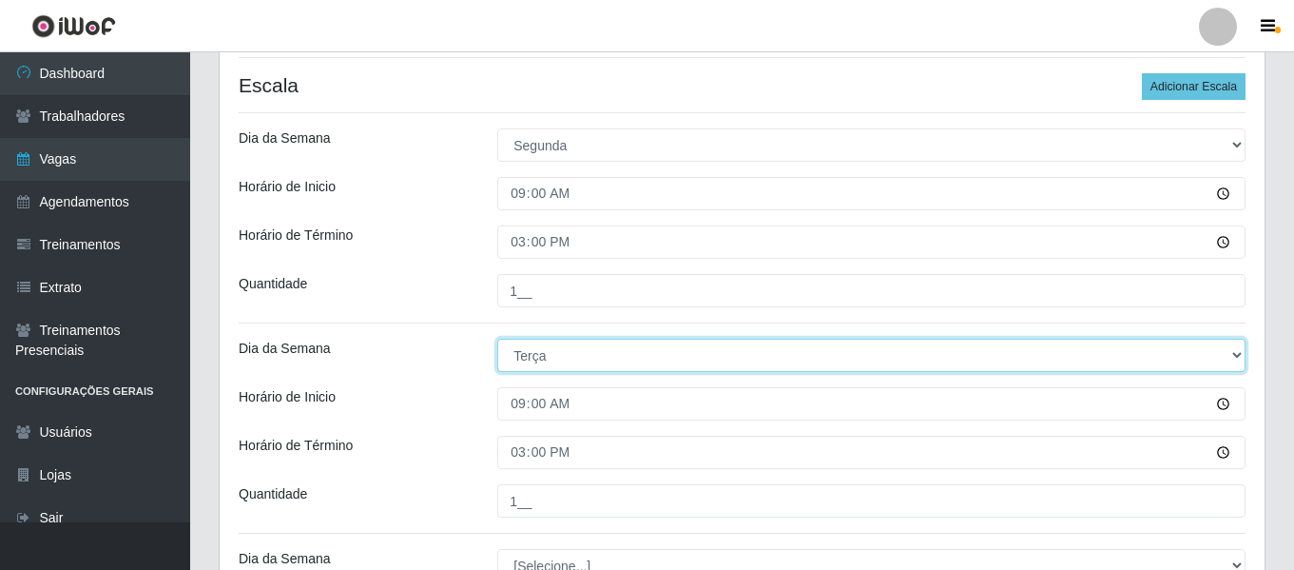
scroll to position [576, 0]
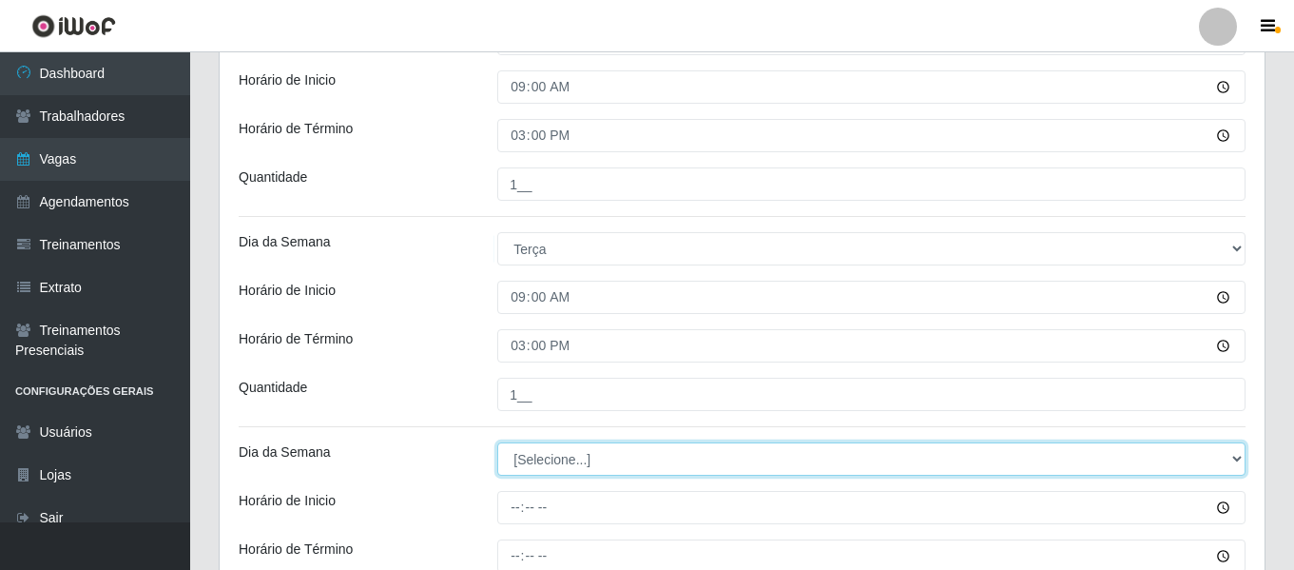
click at [618, 460] on select "[Selecione...] Segunda Terça Quarta Quinta Sexta Sábado Domingo" at bounding box center [871, 458] width 748 height 33
select select "4"
click at [497, 442] on select "[Selecione...] Segunda Terça Quarta Quinta Sexta Sábado Domingo" at bounding box center [871, 458] width 748 height 33
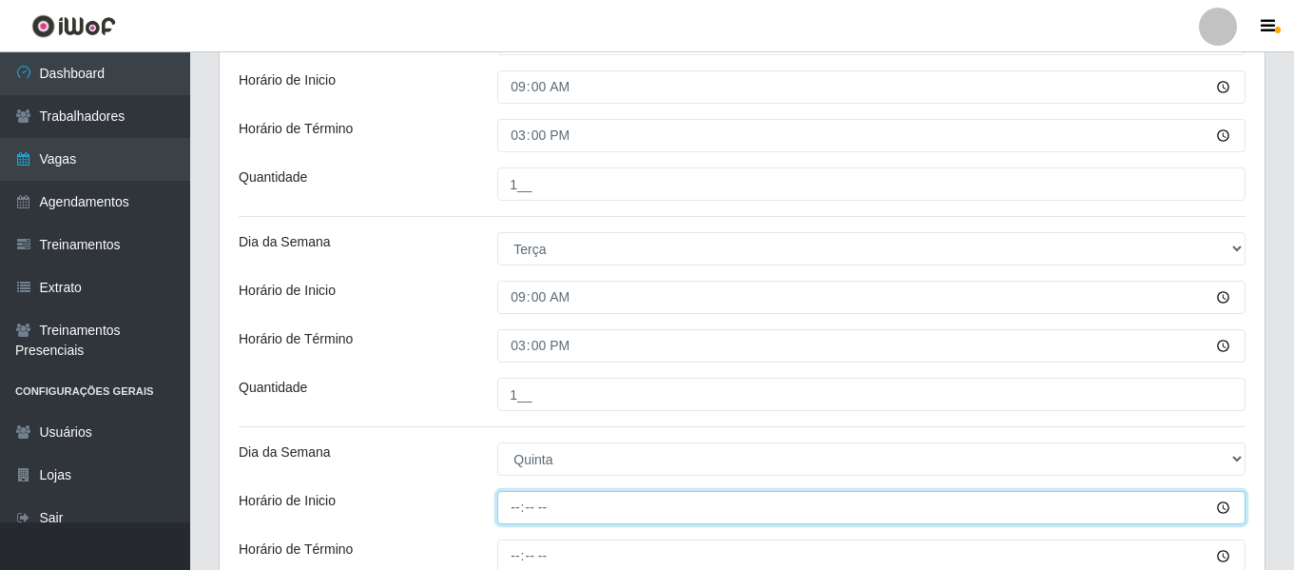
click at [512, 503] on input "Horário de Inicio" at bounding box center [871, 507] width 748 height 33
type input "09:00"
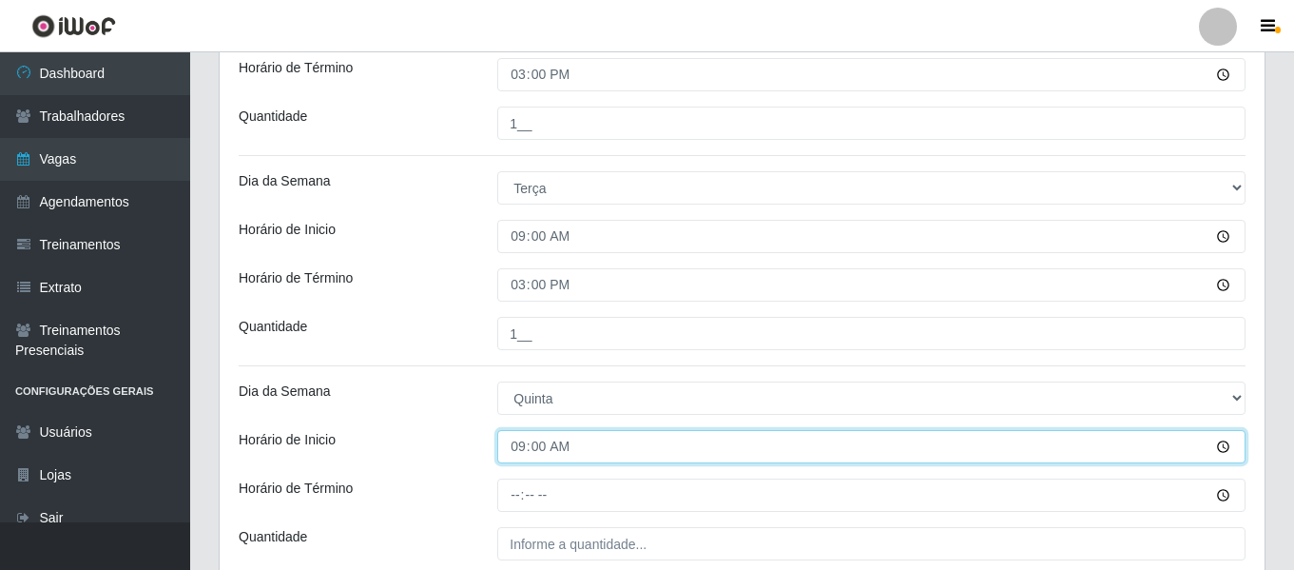
scroll to position [671, 0]
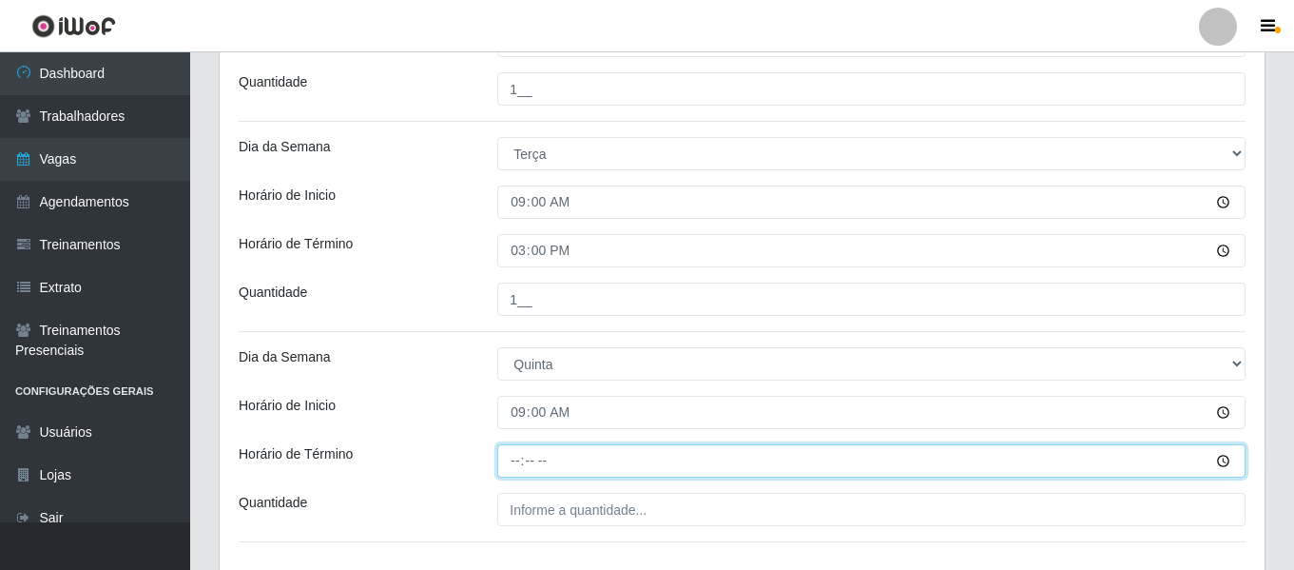
click at [514, 467] on input "Horário de Término" at bounding box center [871, 460] width 748 height 33
type input "15:00"
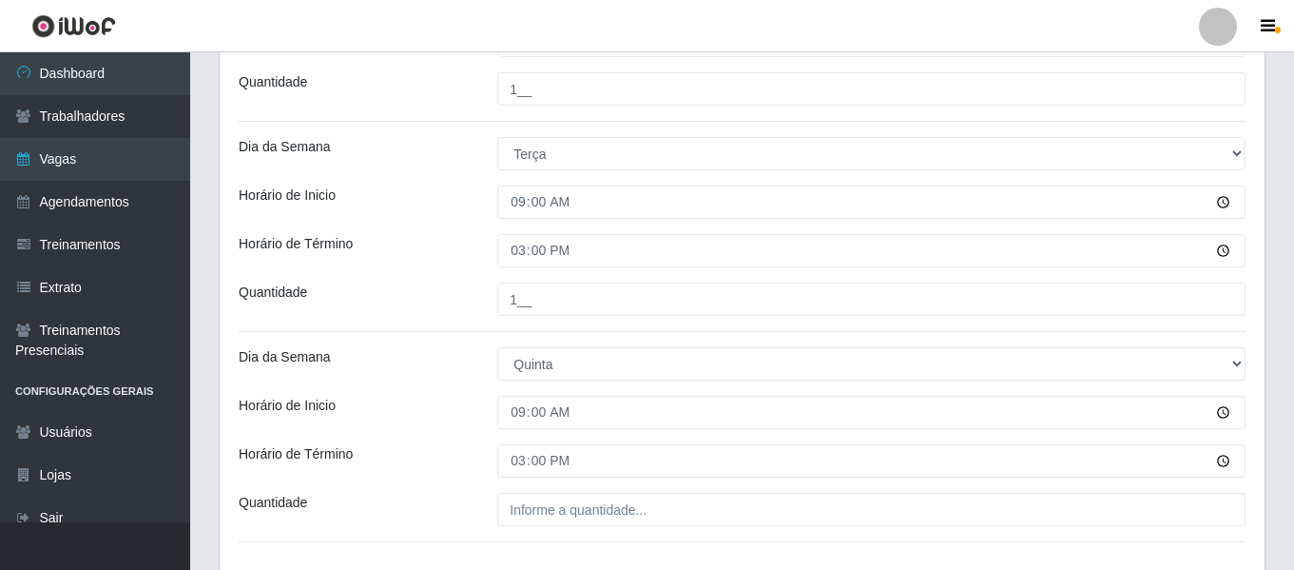
click at [567, 493] on div "Loja Bemais Supermercados - Três Ruas Função [Selecione...] ASG ASG + ASG ++ Au…" at bounding box center [742, 34] width 1045 height 1084
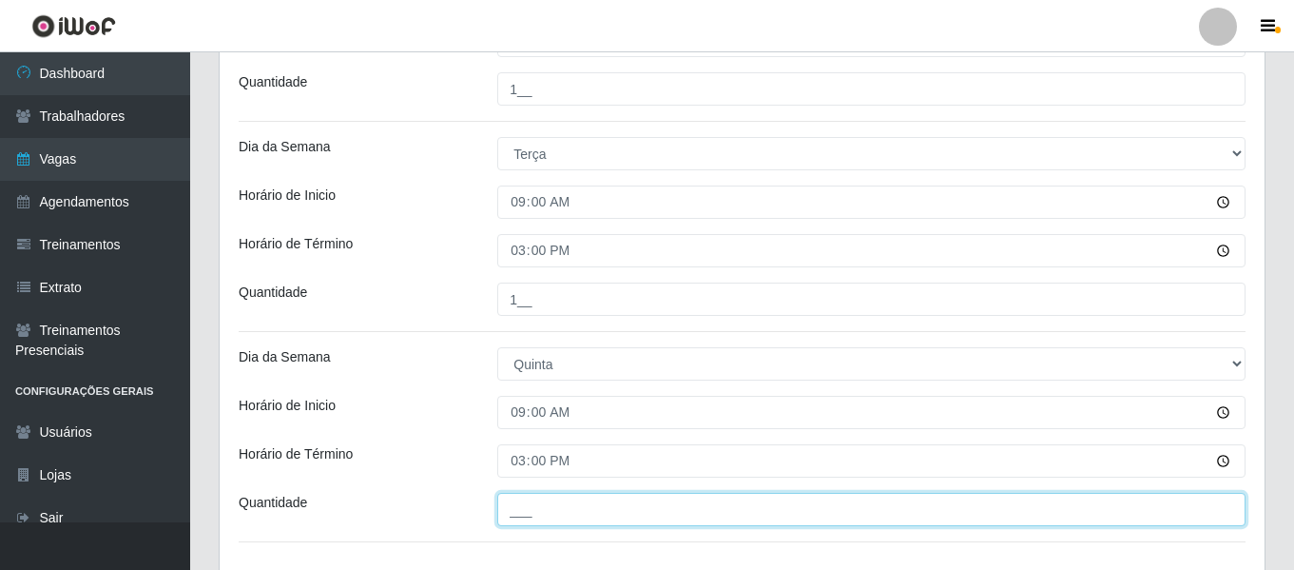
click at [567, 498] on input "___" at bounding box center [871, 509] width 748 height 33
type input "1__"
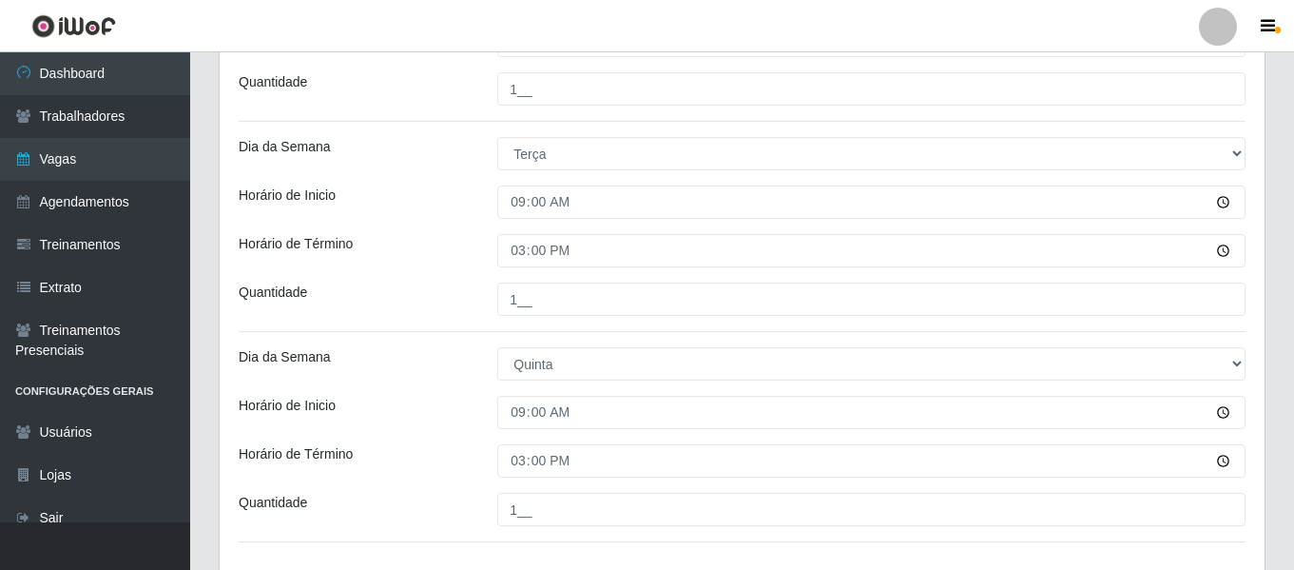
click at [442, 327] on div "Loja Bemais Supermercados - Três Ruas Função [Selecione...] ASG ASG + ASG ++ Au…" at bounding box center [742, 34] width 1045 height 1084
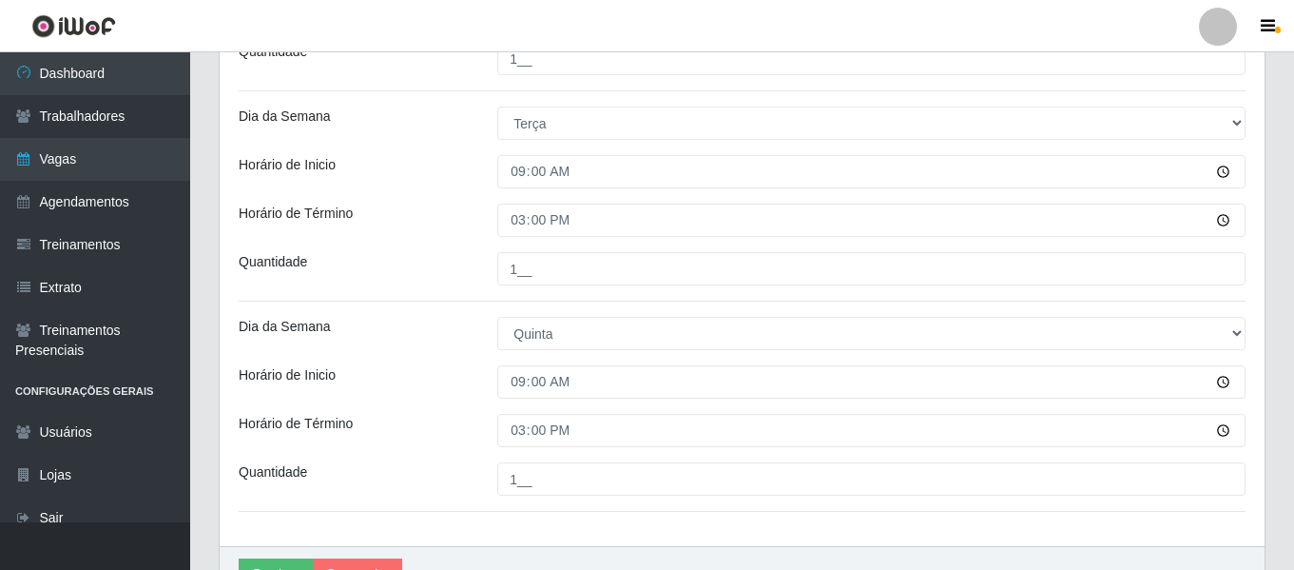
scroll to position [807, 0]
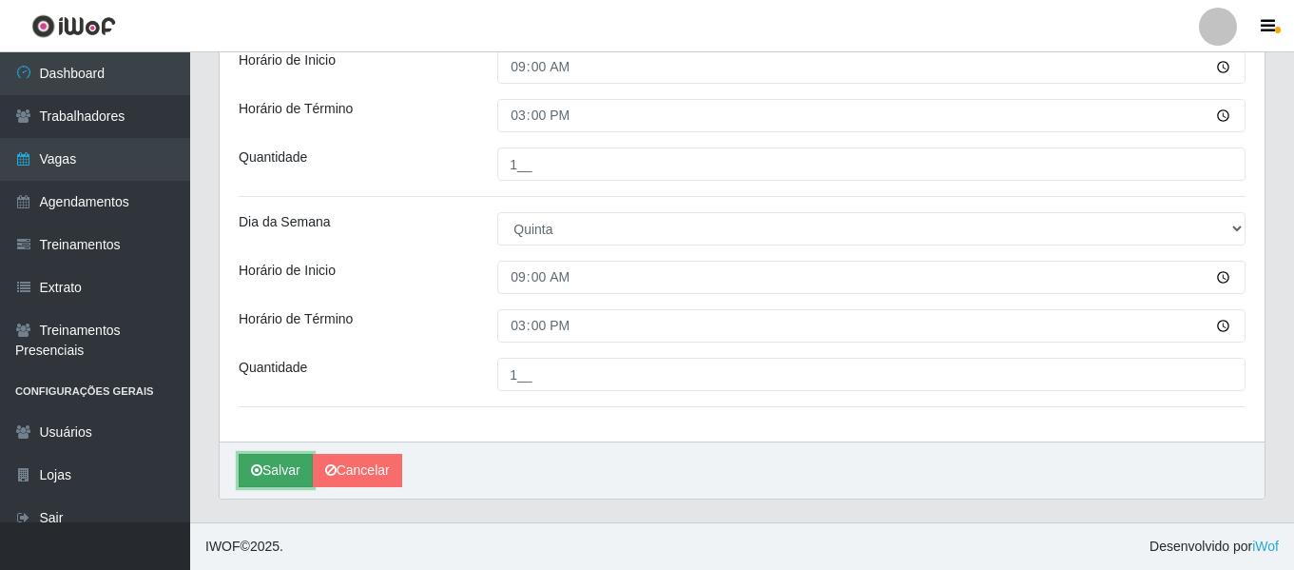
click at [276, 474] on button "Salvar" at bounding box center [276, 470] width 74 height 33
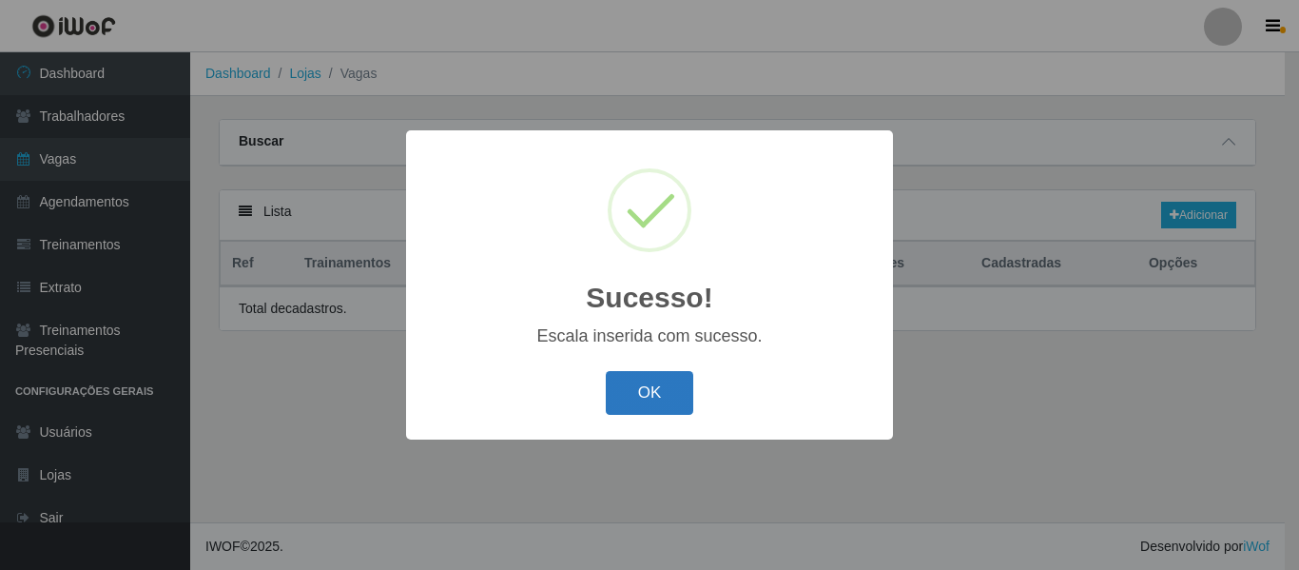
click at [668, 394] on button "OK" at bounding box center [650, 393] width 88 height 45
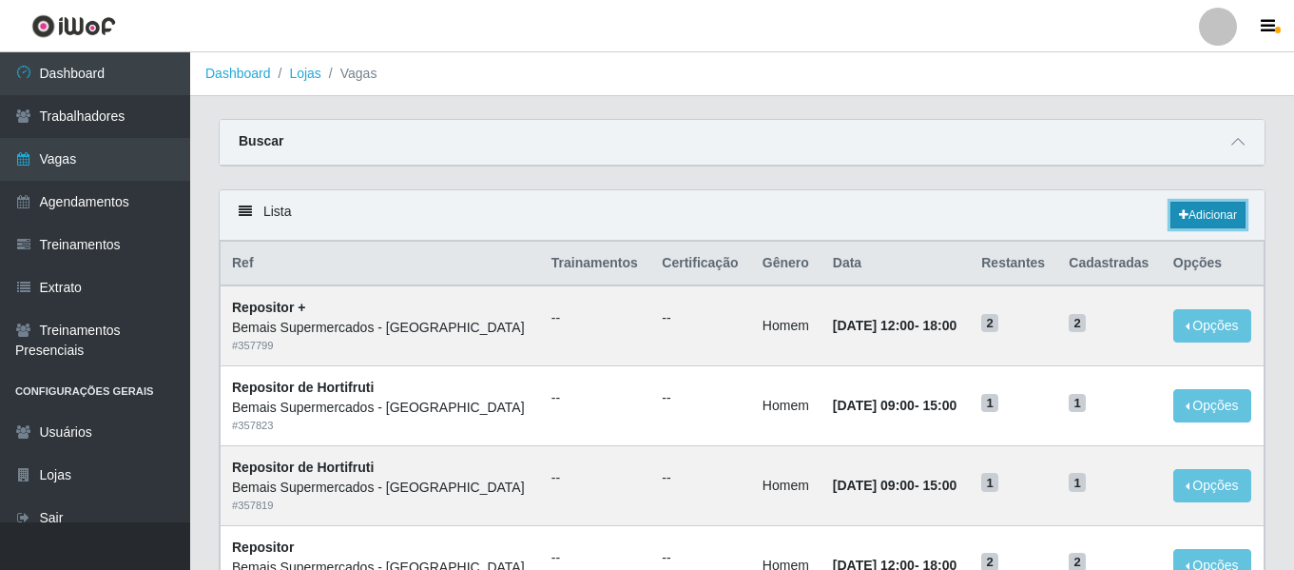
click at [1245, 209] on link "Adicionar" at bounding box center [1208, 215] width 75 height 27
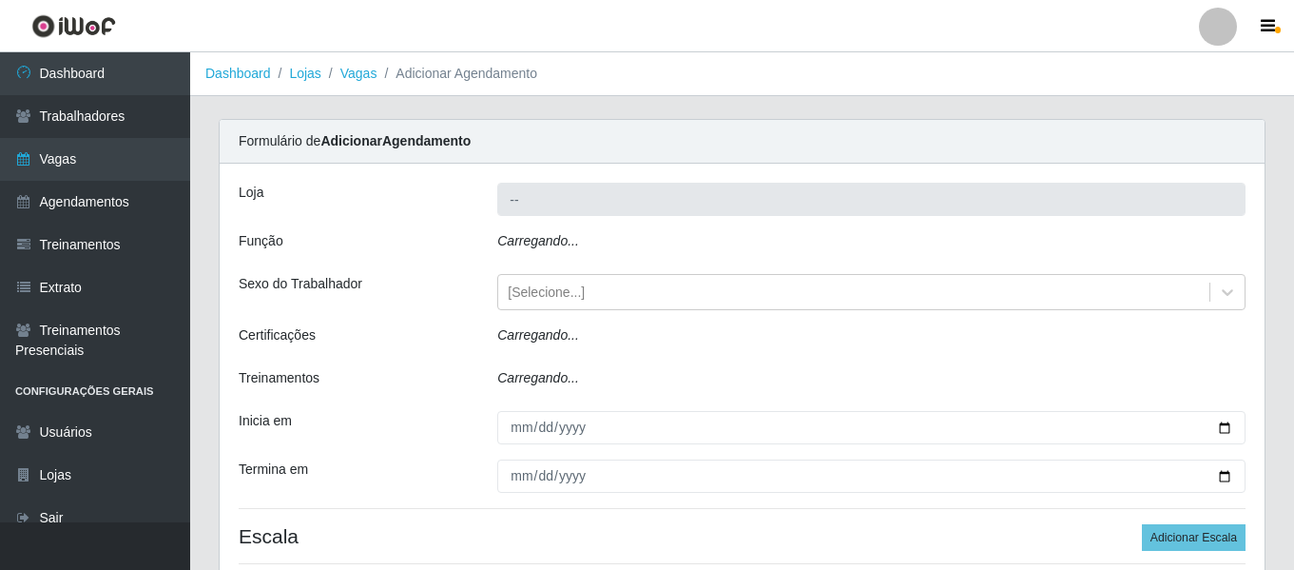
type input "Bemais Supermercados - [GEOGRAPHIC_DATA]"
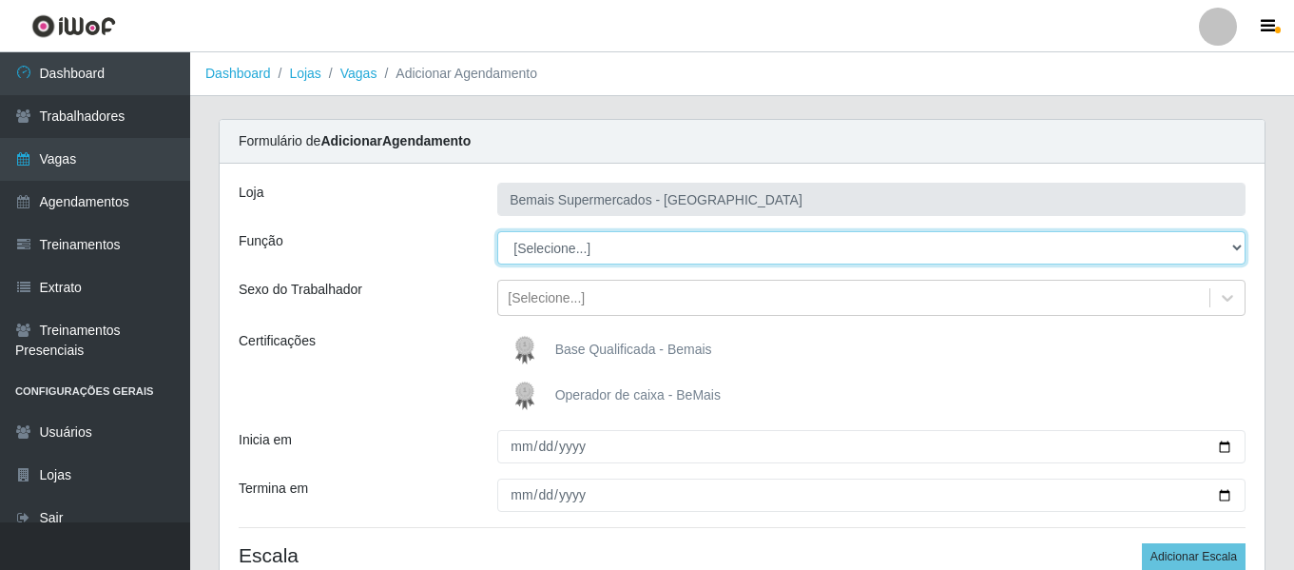
click at [557, 237] on select "[Selecione...] ASG ASG + ASG ++ Auxiliar de Depósito Auxiliar de Depósito + Aux…" at bounding box center [871, 247] width 748 height 33
select select "108"
click at [497, 231] on select "[Selecione...] ASG ASG + ASG ++ Auxiliar de Depósito Auxiliar de Depósito + Aux…" at bounding box center [871, 247] width 748 height 33
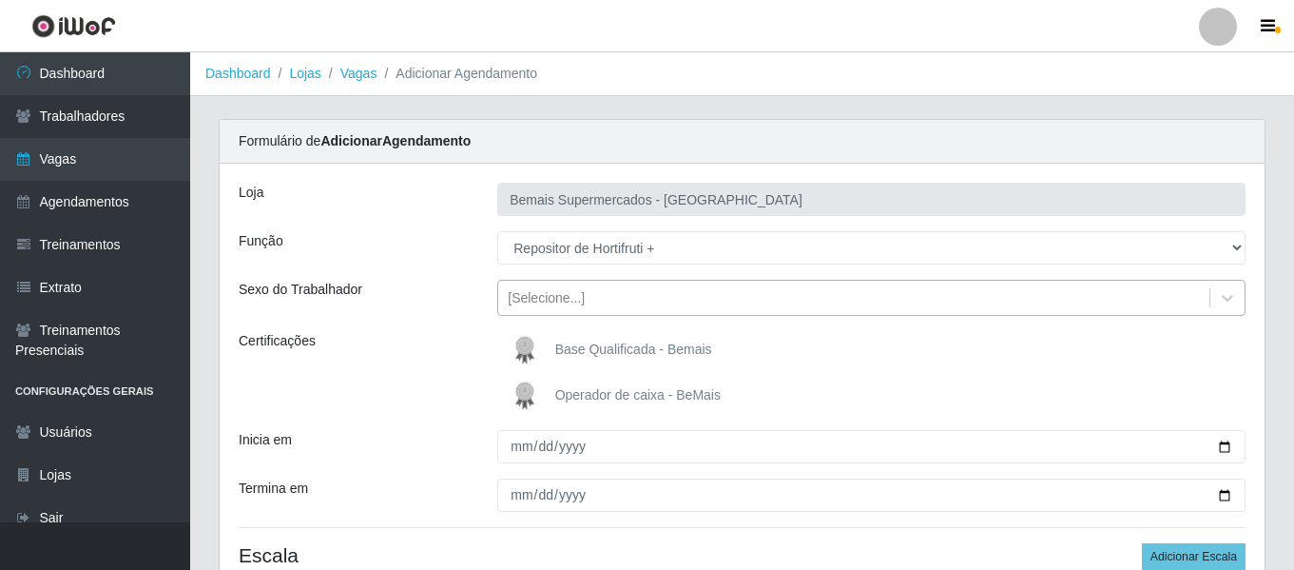
click at [552, 291] on div "[Selecione...]" at bounding box center [546, 298] width 77 height 20
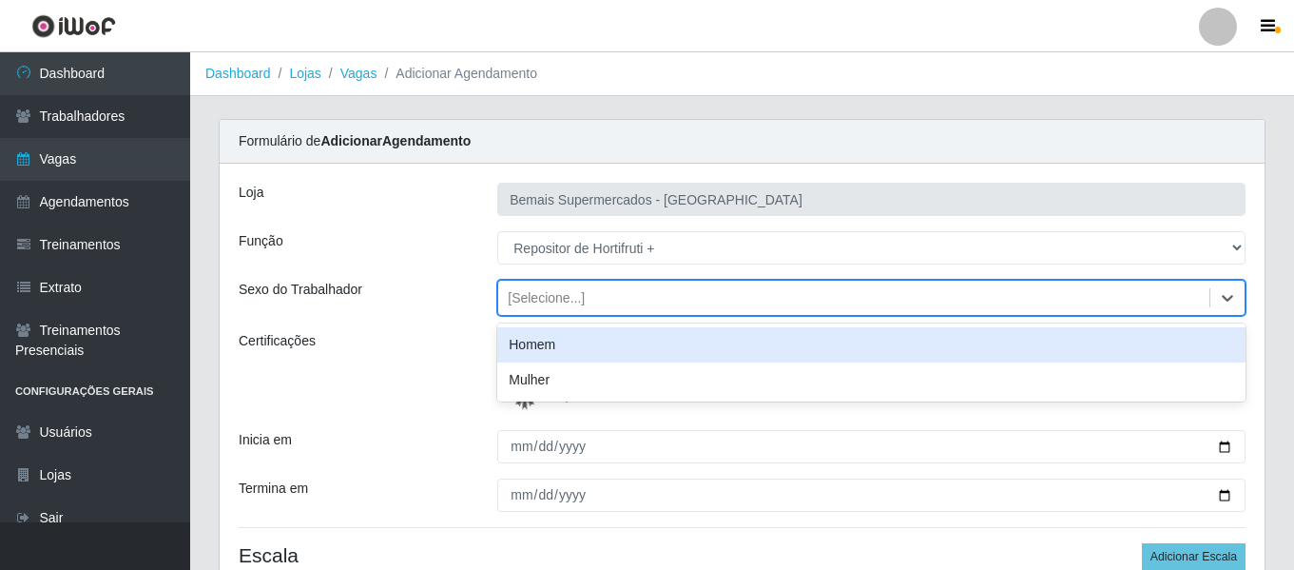
click at [549, 353] on div "Homem" at bounding box center [871, 344] width 748 height 35
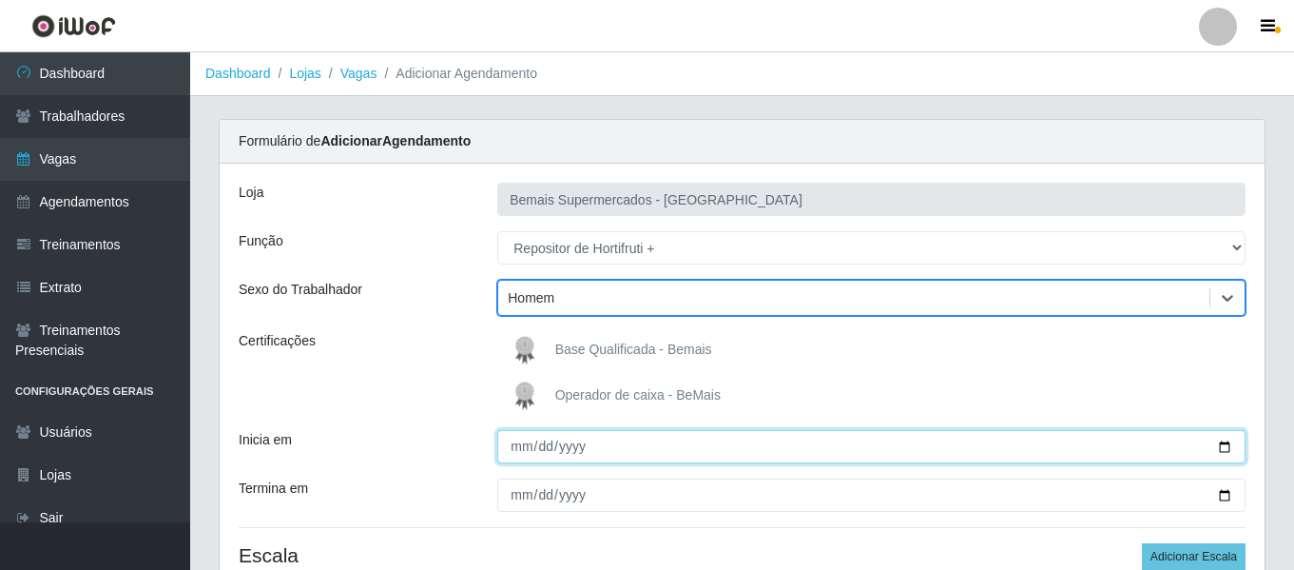
click at [515, 445] on input "Inicia em" at bounding box center [871, 446] width 748 height 33
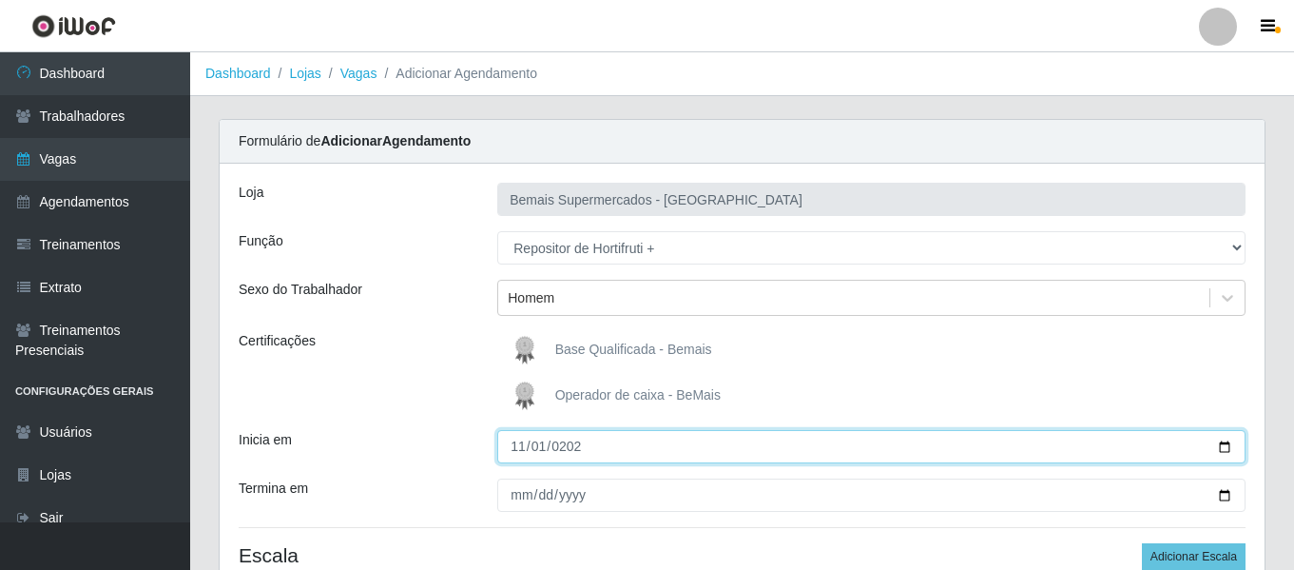
type input "[DATE]"
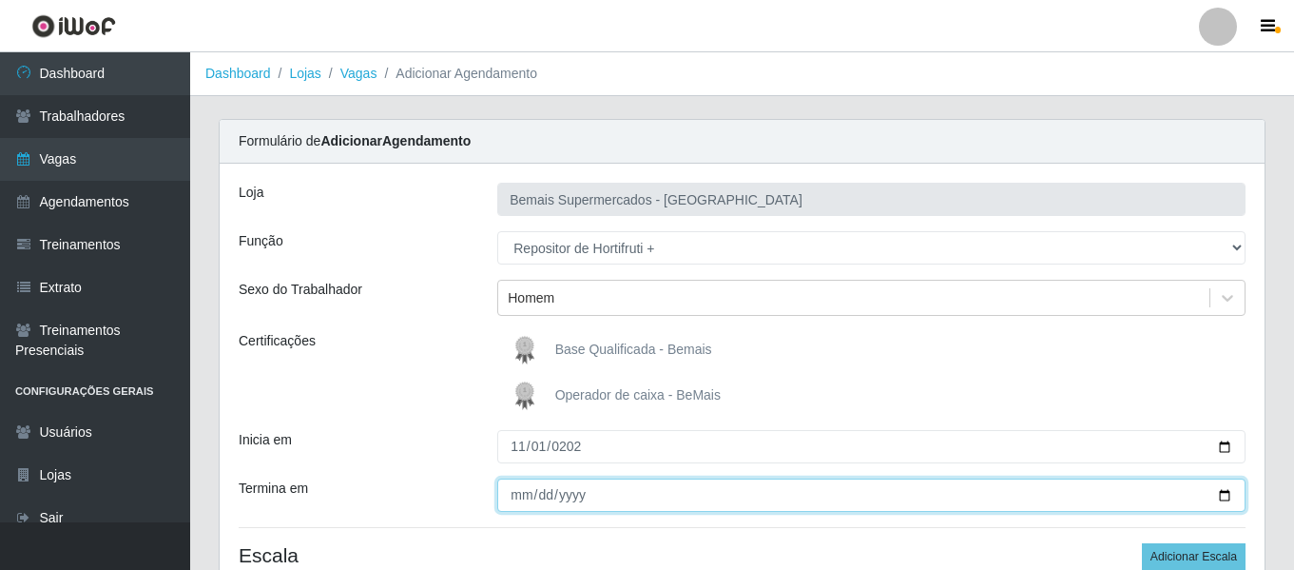
click at [515, 488] on input "Termina em" at bounding box center [871, 494] width 748 height 33
type input "[DATE]"
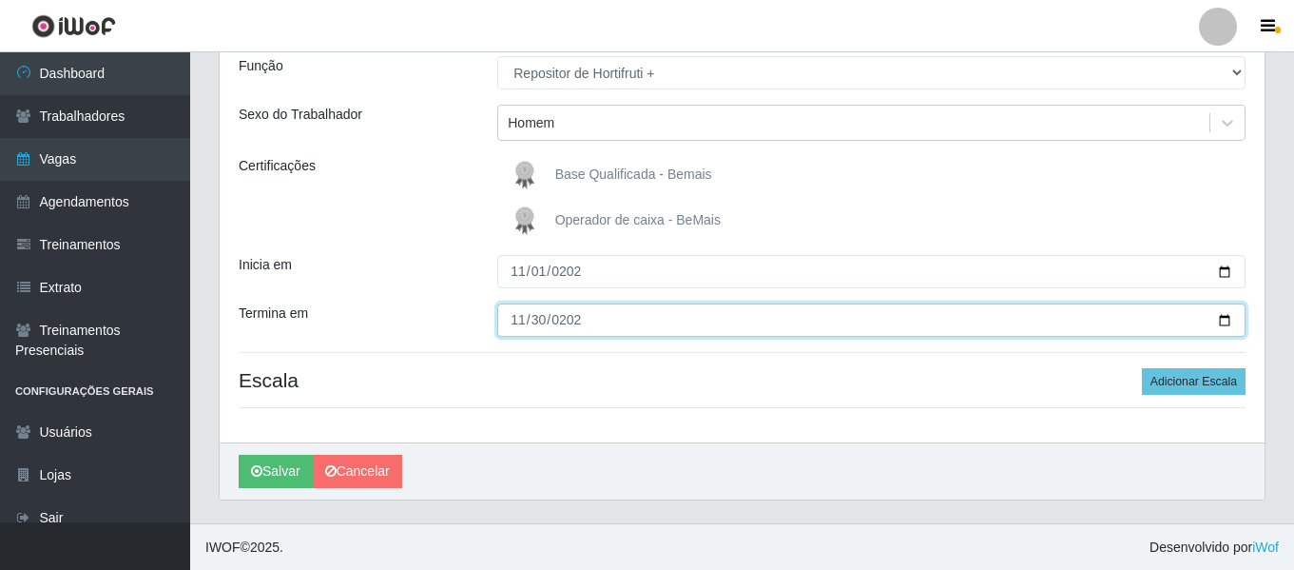
scroll to position [176, 0]
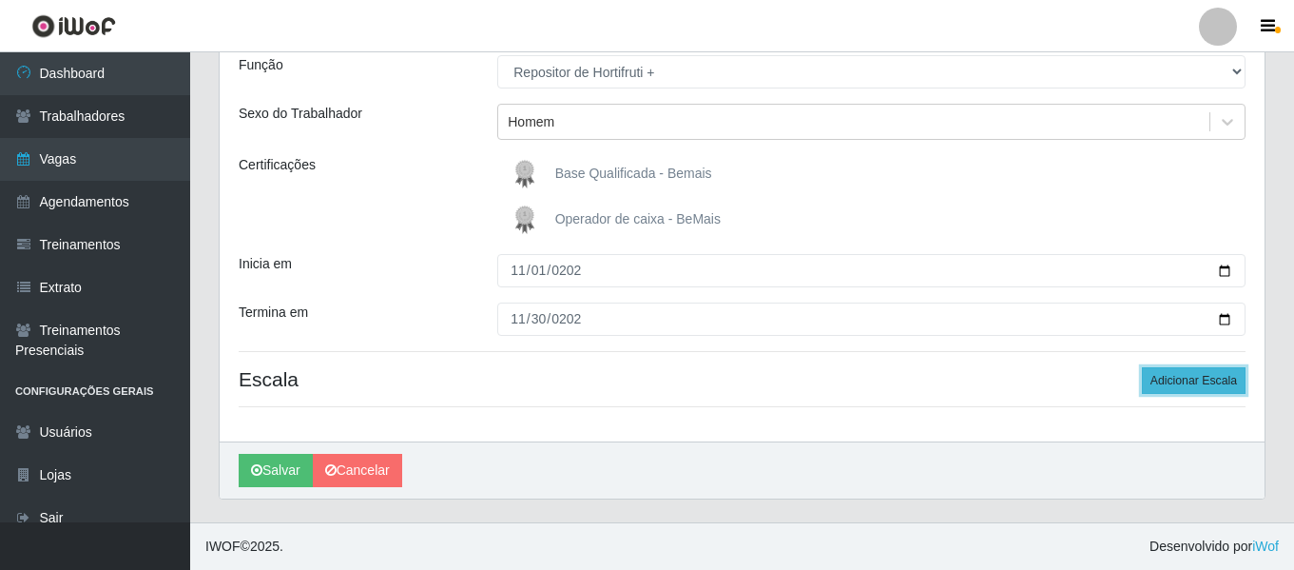
click at [1212, 394] on button "Adicionar Escala" at bounding box center [1194, 380] width 104 height 27
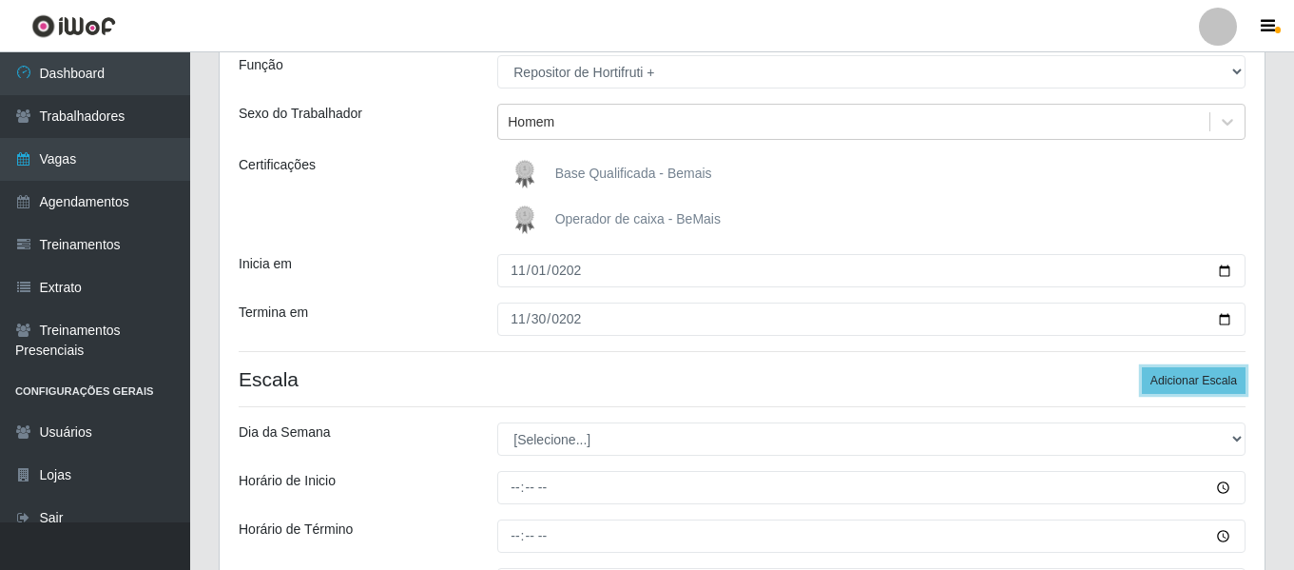
scroll to position [386, 0]
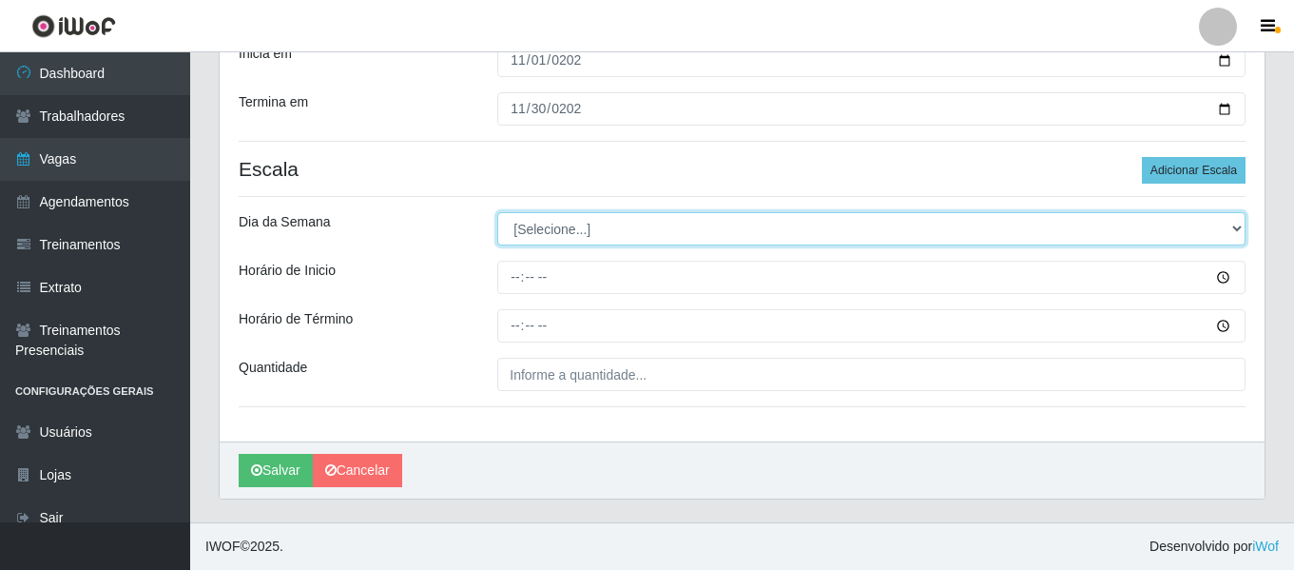
click at [605, 231] on select "[Selecione...] Segunda Terça Quarta Quinta Sexta Sábado Domingo" at bounding box center [871, 228] width 748 height 33
select select "6"
click at [497, 212] on select "[Selecione...] Segunda Terça Quarta Quinta Sexta Sábado Domingo" at bounding box center [871, 228] width 748 height 33
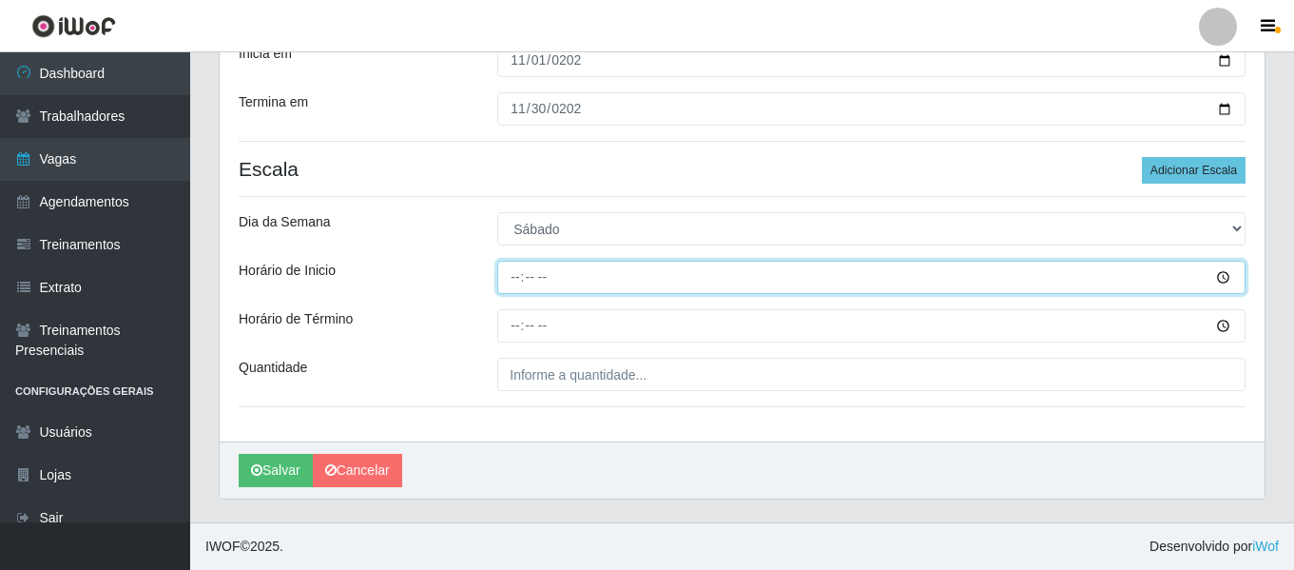
click at [504, 273] on input "Horário de Inicio" at bounding box center [871, 277] width 748 height 33
type input "09:00"
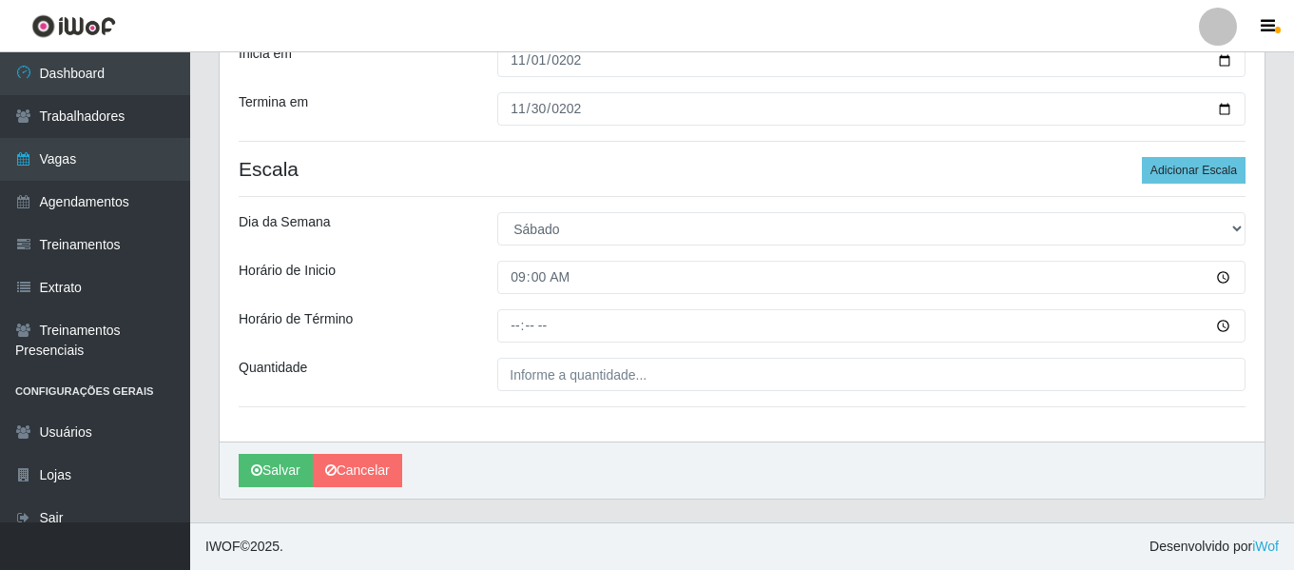
click at [520, 347] on div "Loja Bemais Supermercados - Três Ruas Função [Selecione...] ASG ASG + ASG ++ Au…" at bounding box center [742, 109] width 1045 height 664
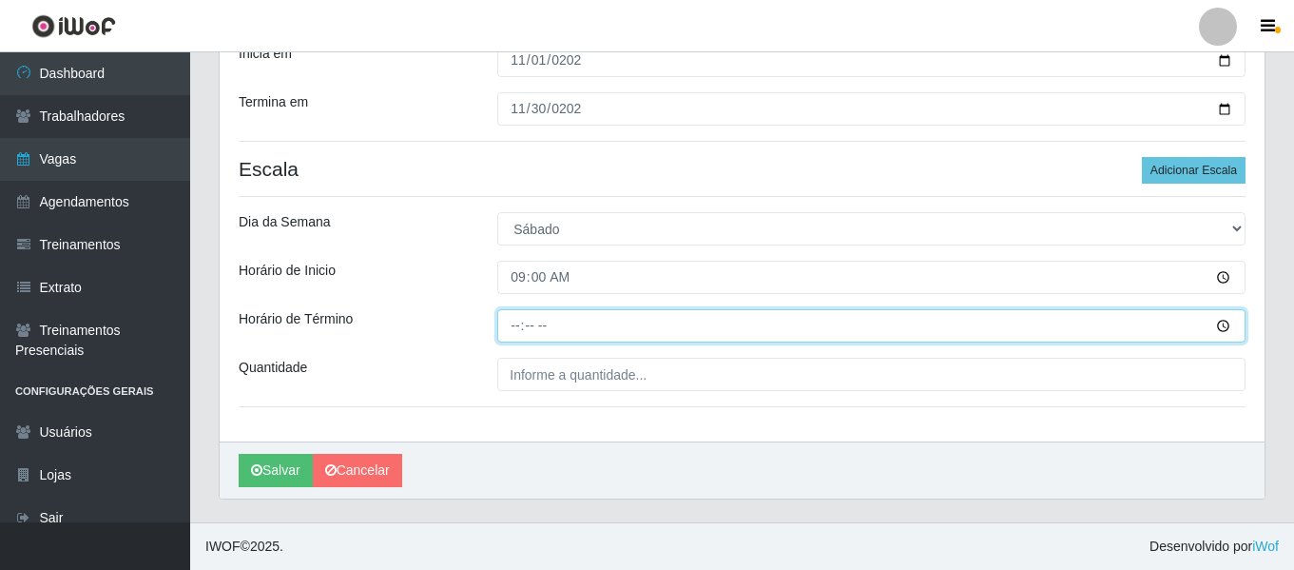
click at [515, 327] on input "Horário de Término" at bounding box center [871, 325] width 748 height 33
type input "15:00"
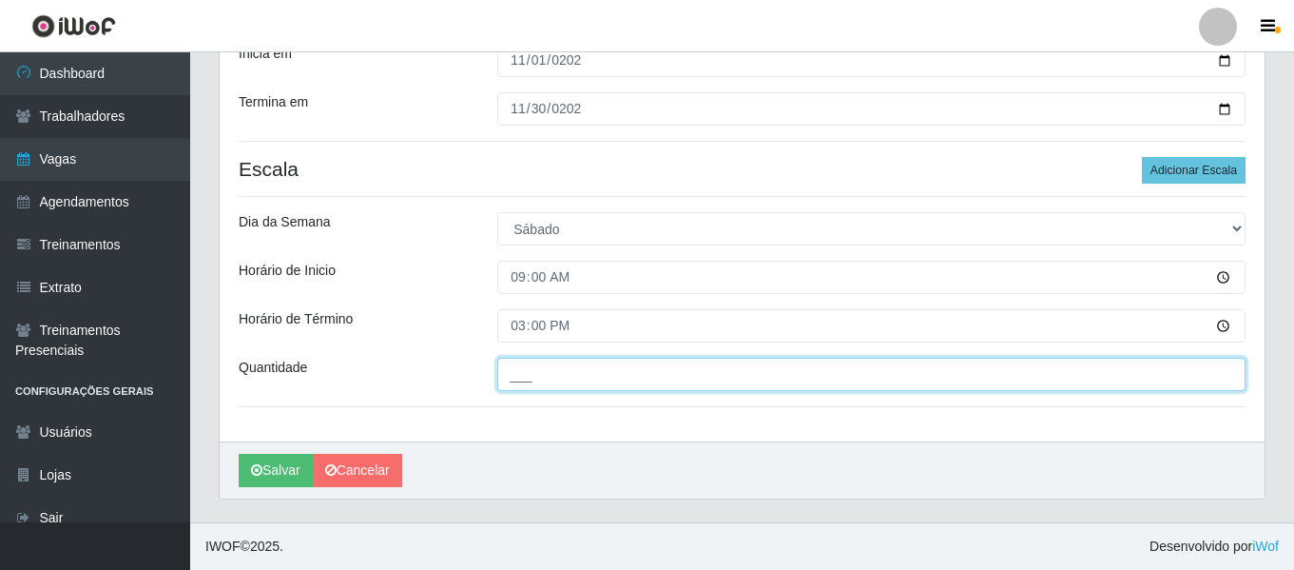
click at [554, 383] on input "___" at bounding box center [871, 374] width 748 height 33
type input "1__"
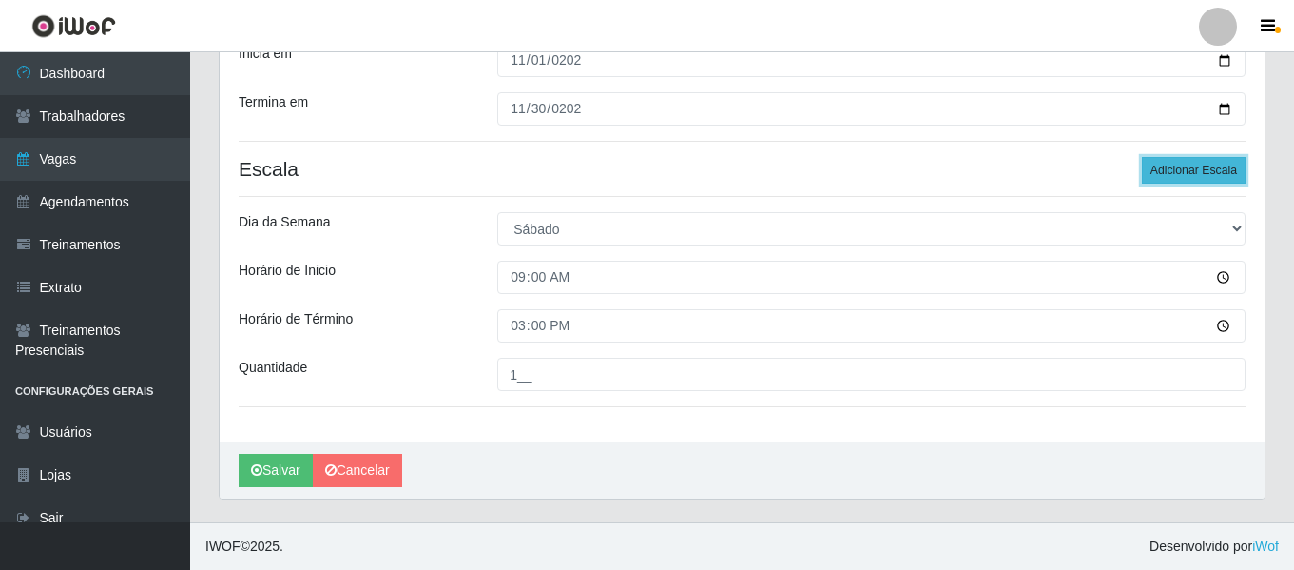
click at [1170, 176] on button "Adicionar Escala" at bounding box center [1194, 170] width 104 height 27
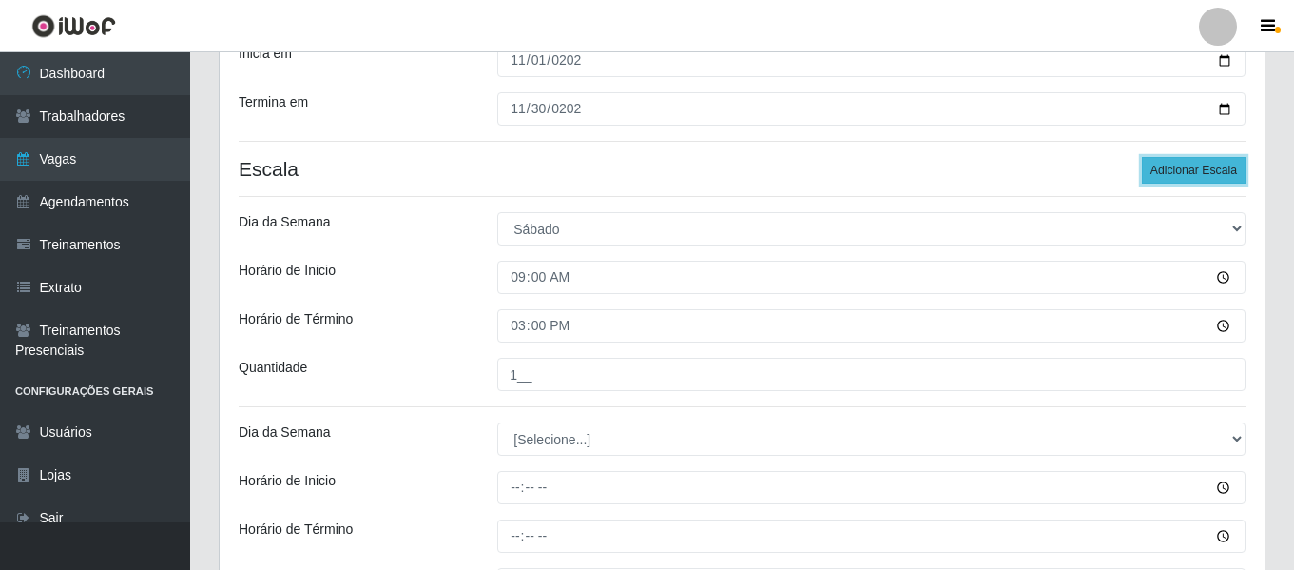
click at [1170, 176] on button "Adicionar Escala" at bounding box center [1194, 170] width 104 height 27
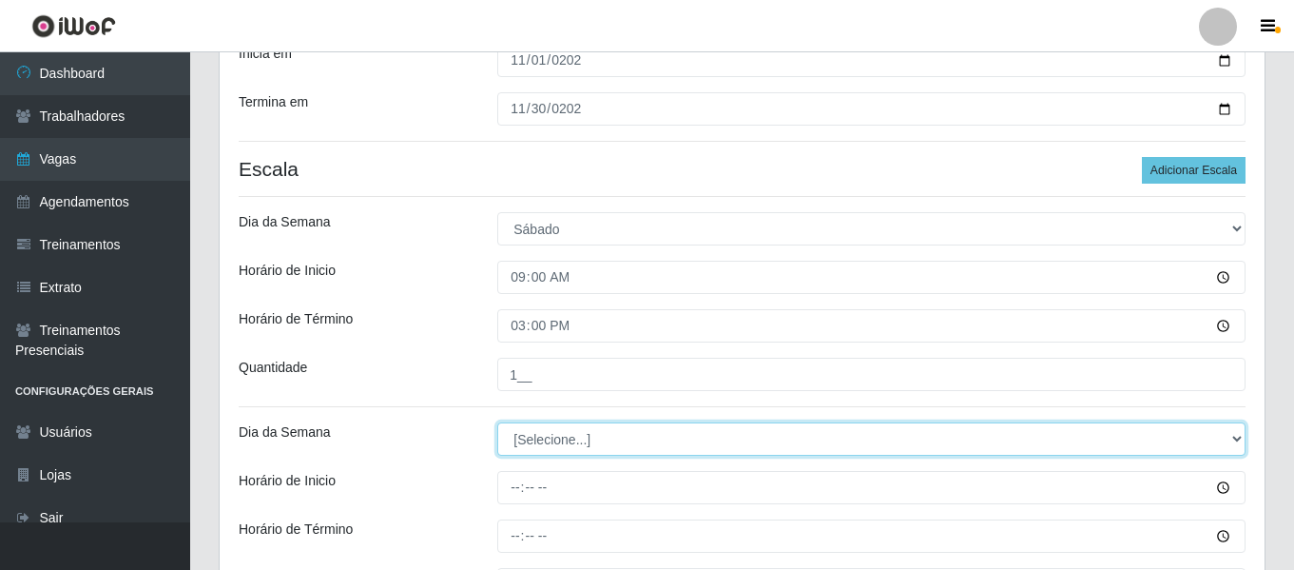
click at [650, 450] on select "[Selecione...] Segunda Terça Quarta Quinta Sexta Sábado Domingo" at bounding box center [871, 438] width 748 height 33
select select "0"
click at [497, 422] on select "[Selecione...] Segunda Terça Quarta Quinta Sexta Sábado Domingo" at bounding box center [871, 438] width 748 height 33
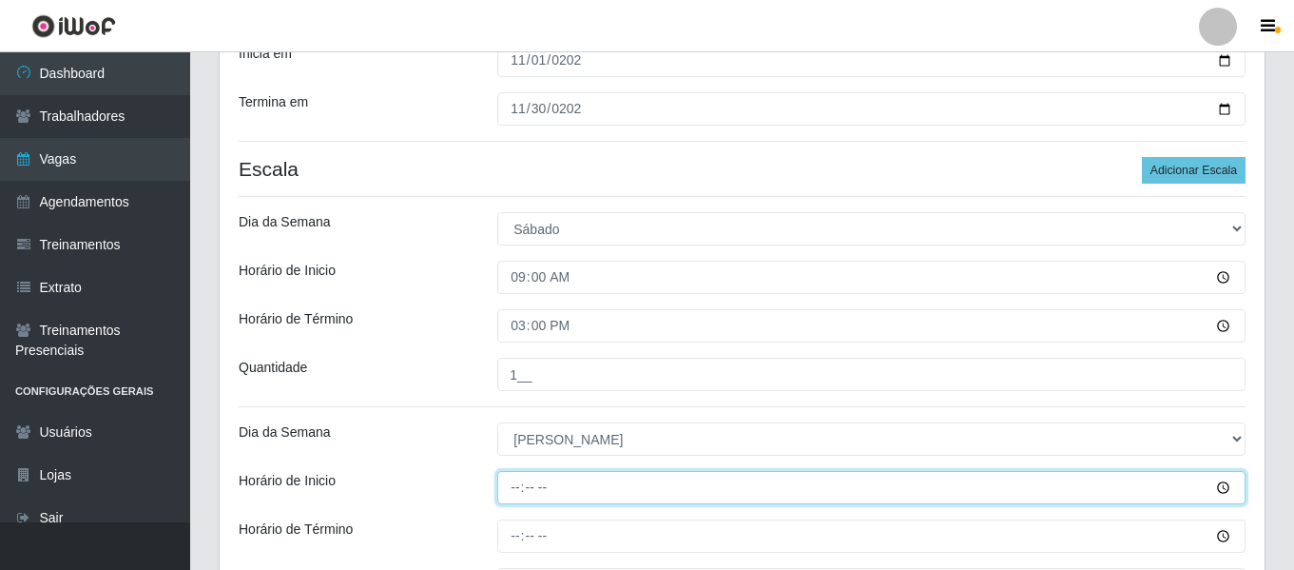
click at [503, 490] on input "Horário de Inicio" at bounding box center [871, 487] width 748 height 33
type input "08:00"
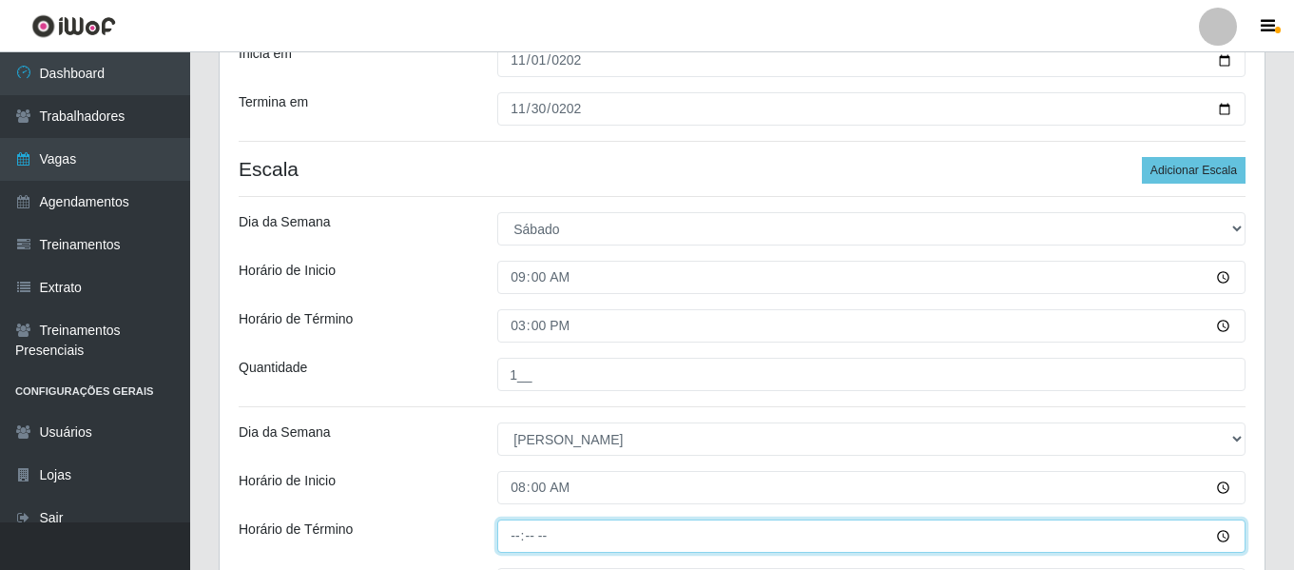
click at [512, 535] on input "Horário de Término" at bounding box center [871, 535] width 748 height 33
type input "14:00"
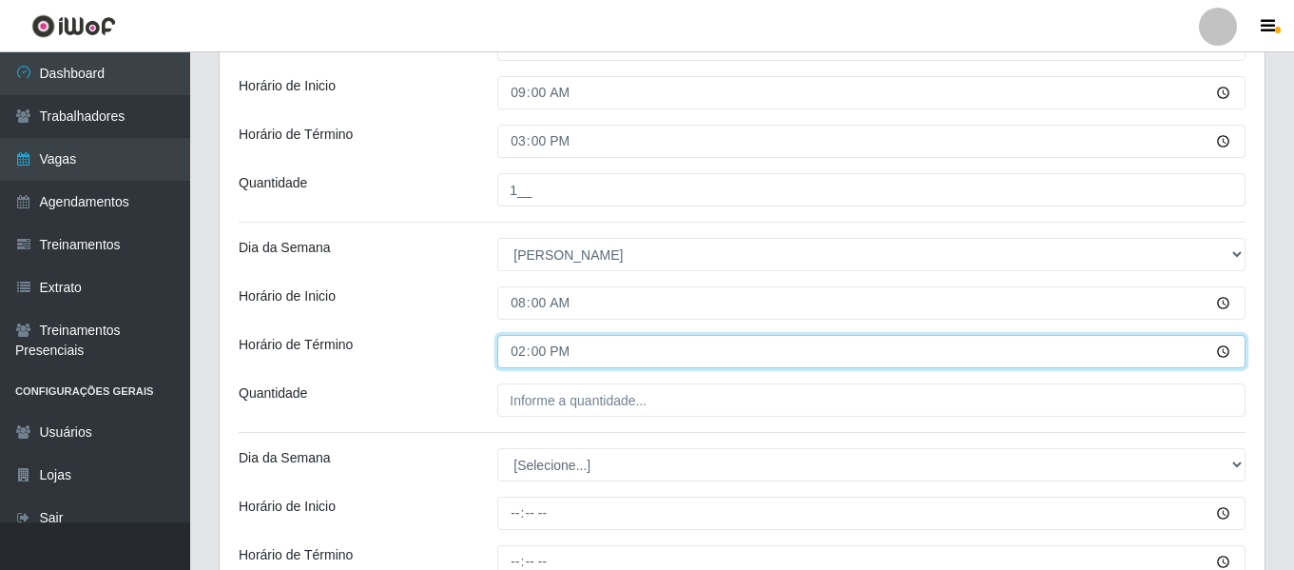
scroll to position [576, 0]
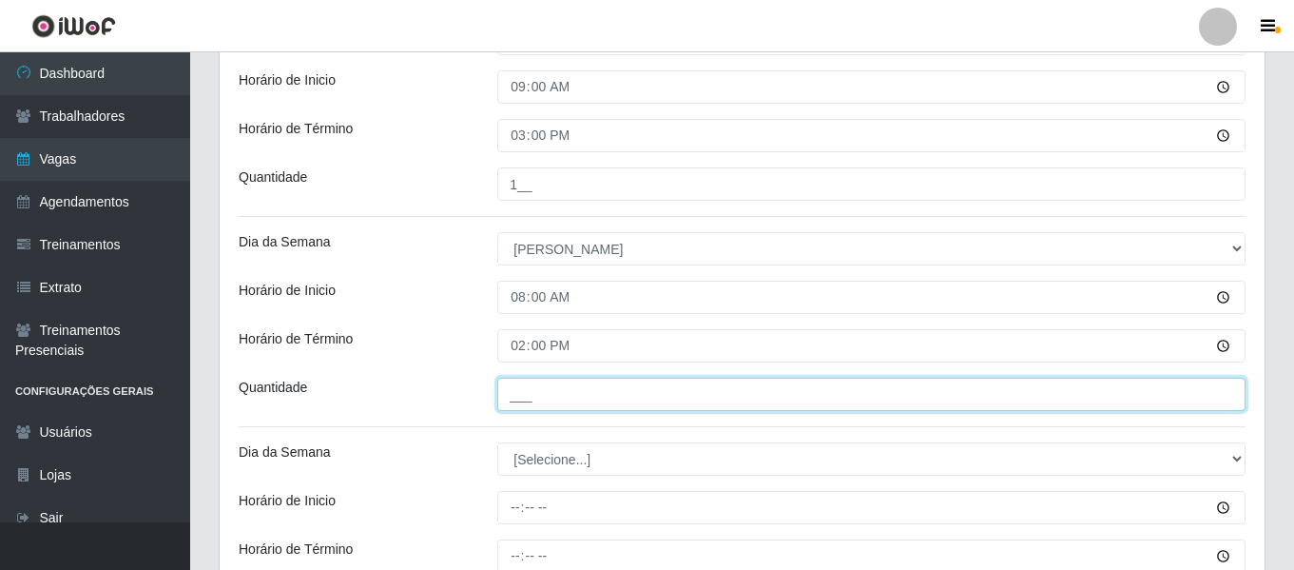
click at [566, 398] on input "___" at bounding box center [871, 394] width 748 height 33
type input "1__"
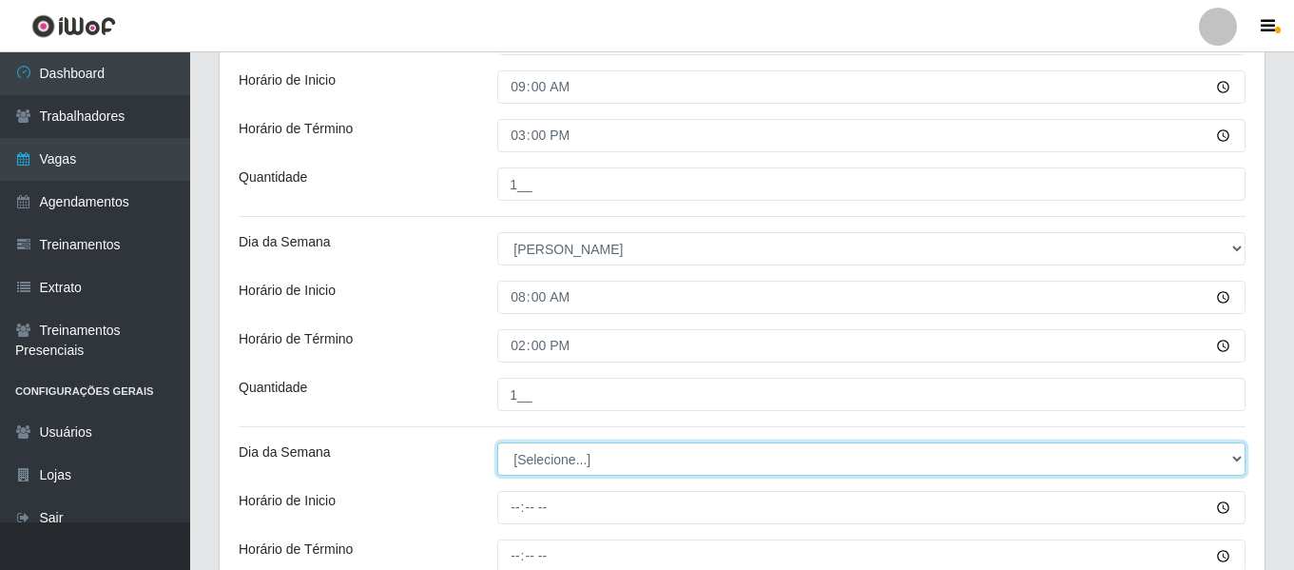
click at [586, 467] on select "[Selecione...] Segunda Terça Quarta Quinta Sexta Sábado Domingo" at bounding box center [871, 458] width 748 height 33
select select "0"
click at [497, 442] on select "[Selecione...] Segunda Terça Quarta Quinta Sexta Sábado Domingo" at bounding box center [871, 458] width 748 height 33
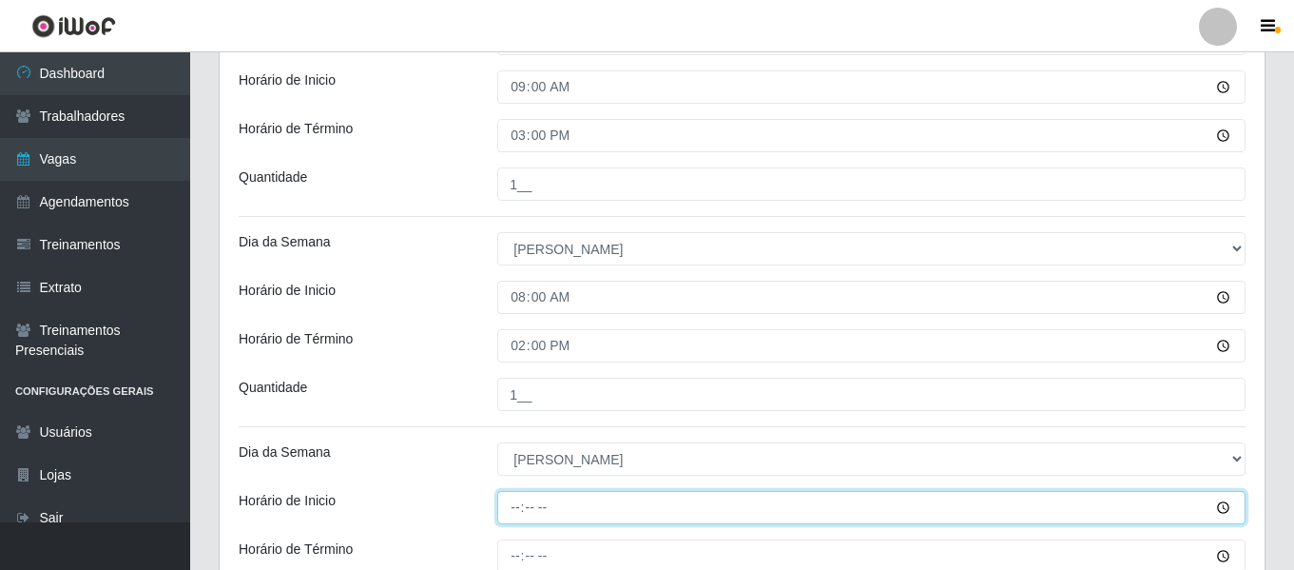
click at [512, 511] on input "Horário de Inicio" at bounding box center [871, 507] width 748 height 33
type input "15:00"
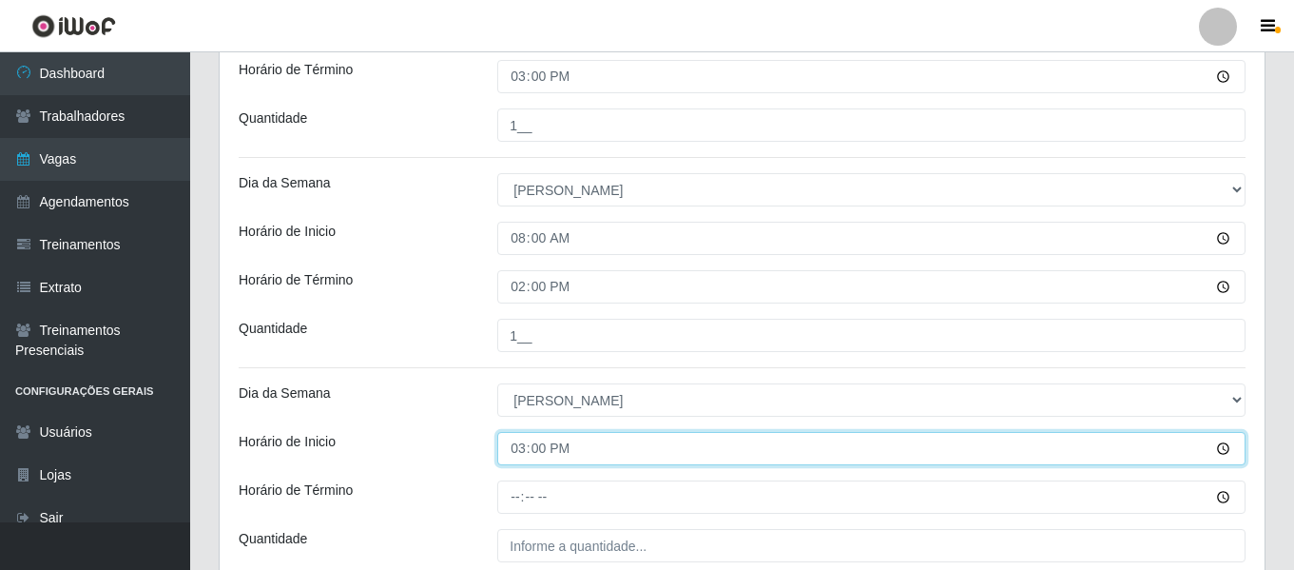
scroll to position [671, 0]
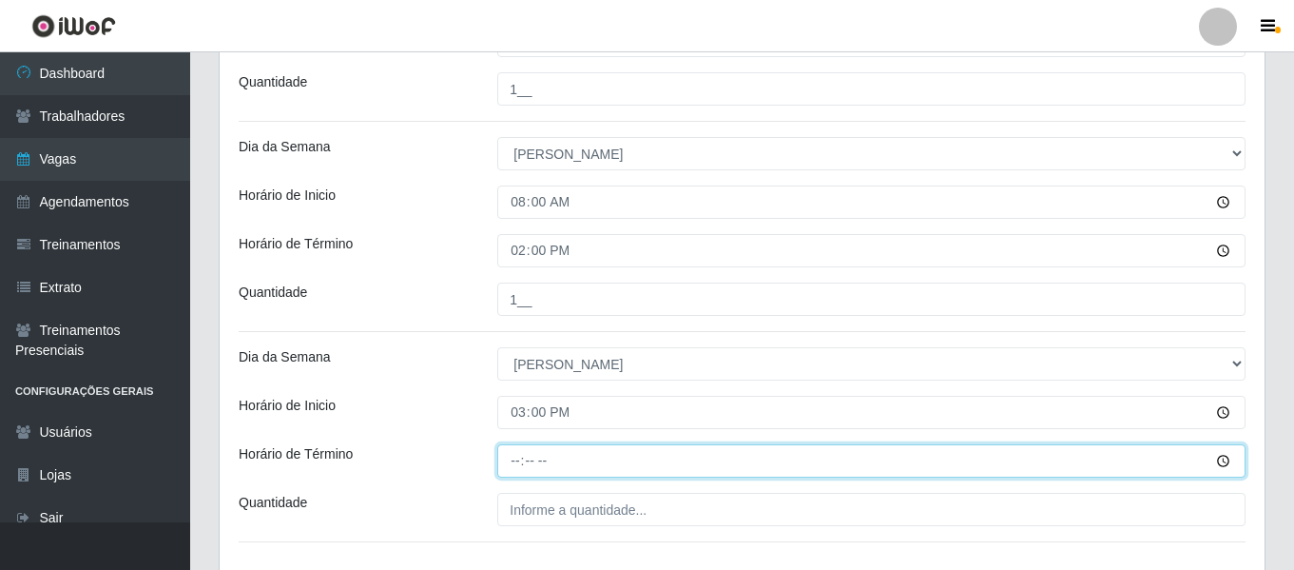
click at [510, 473] on input "Horário de Término" at bounding box center [871, 460] width 748 height 33
type input "21:00"
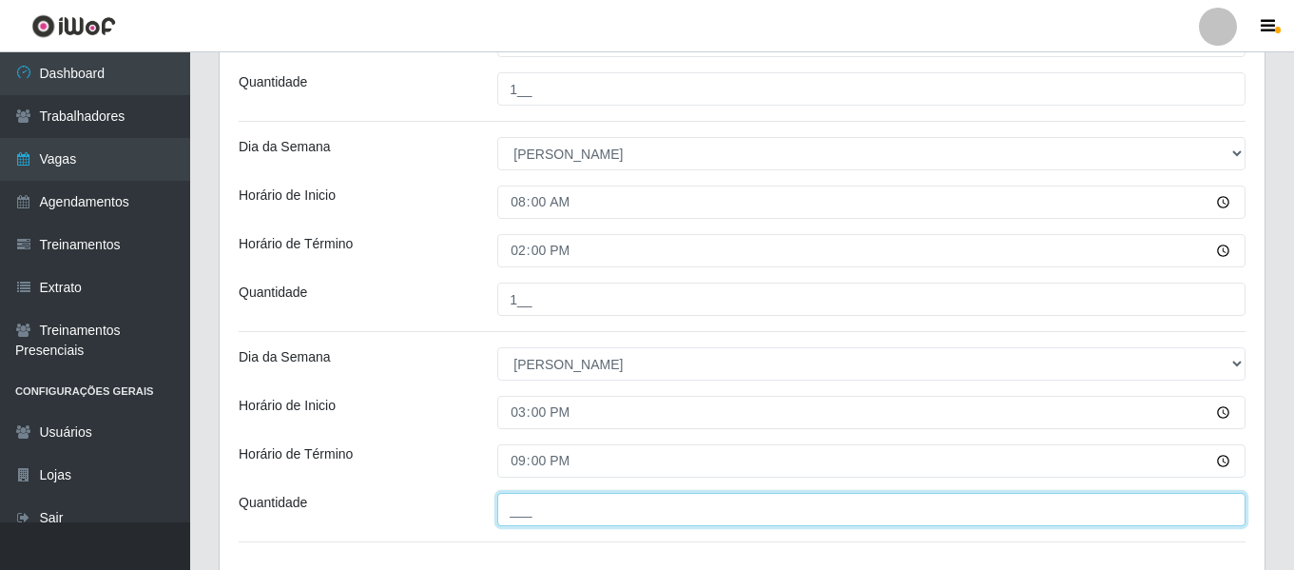
click at [564, 526] on input "___" at bounding box center [871, 509] width 748 height 33
type input "1__"
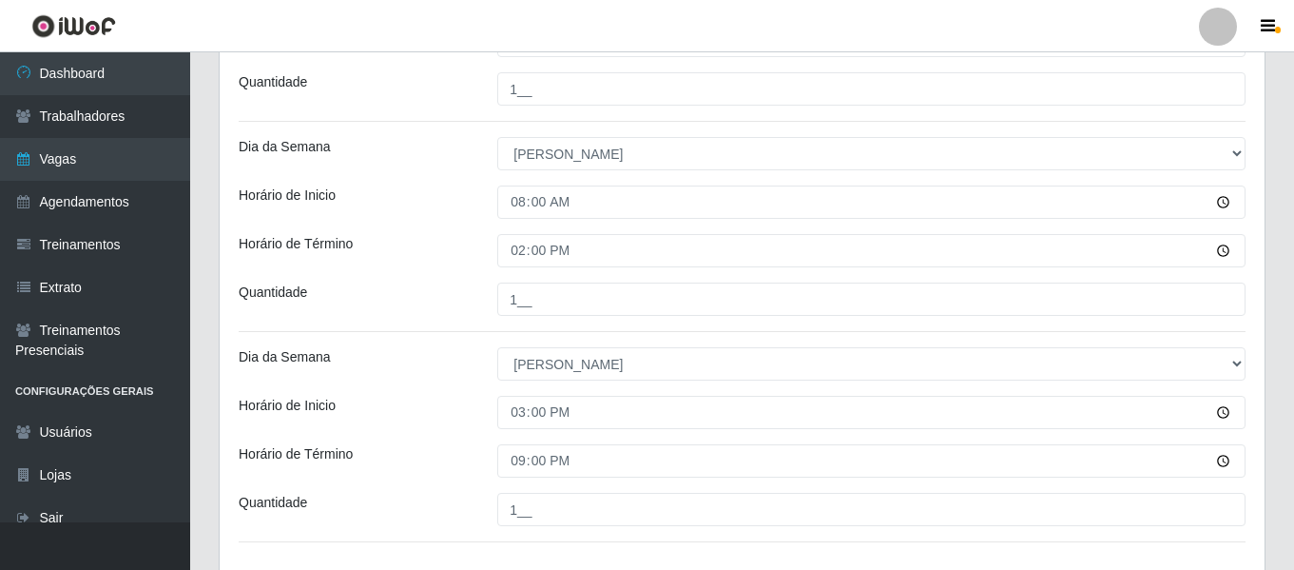
click at [422, 345] on div "Loja Bemais Supermercados - Três Ruas Função [Selecione...] ASG ASG + ASG ++ Au…" at bounding box center [742, 34] width 1045 height 1084
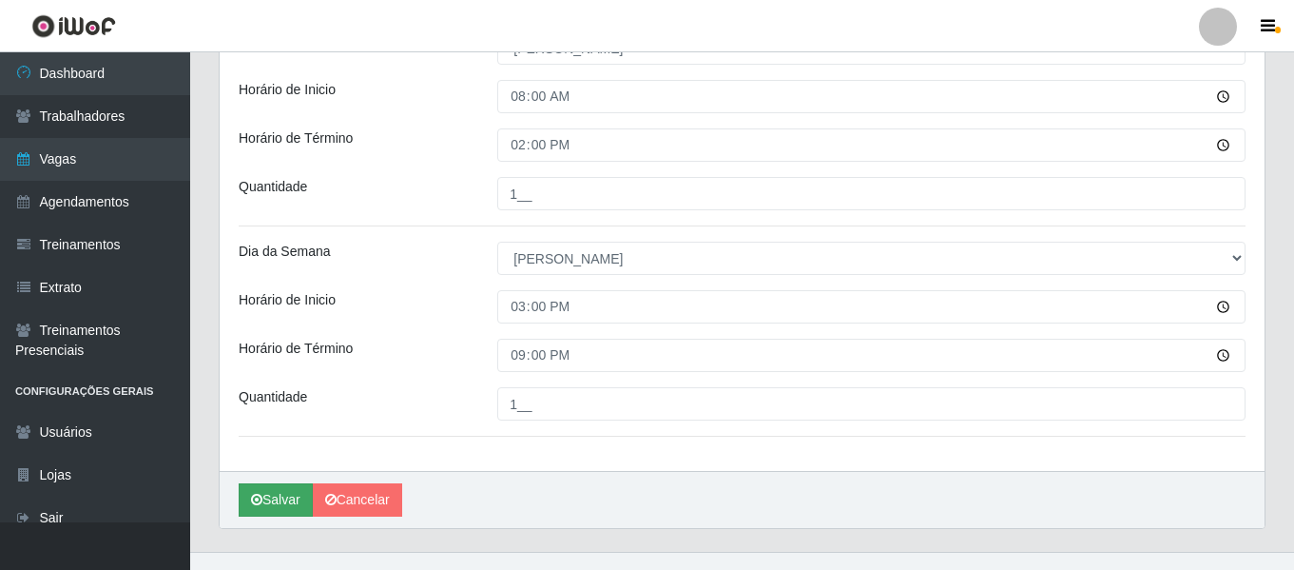
scroll to position [807, 0]
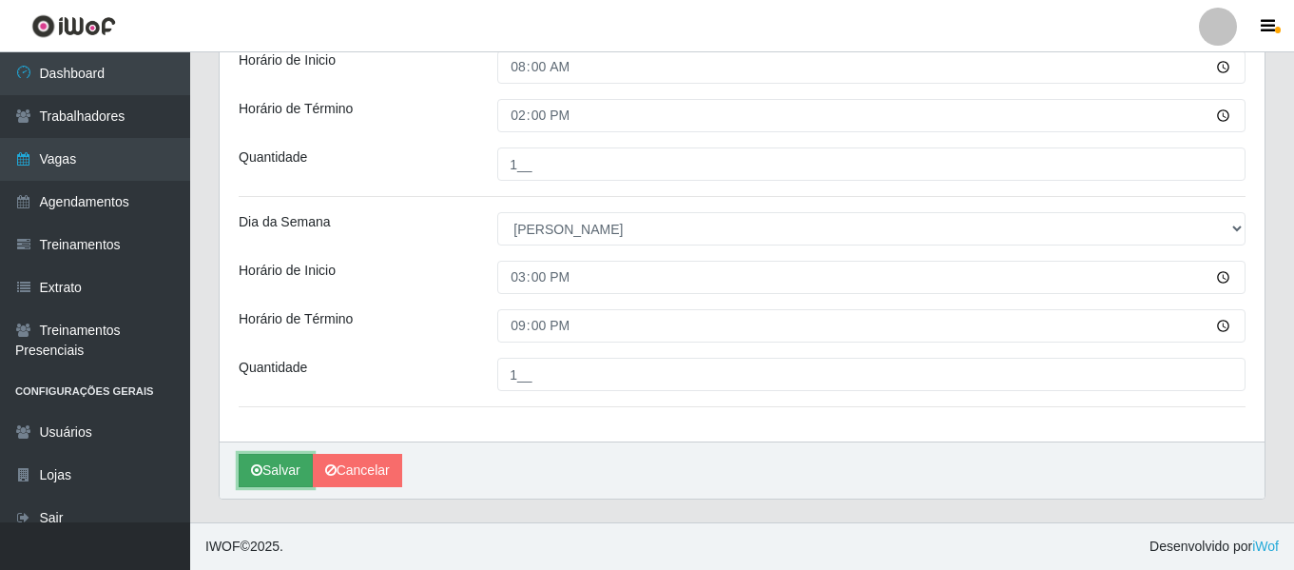
click at [294, 470] on button "Salvar" at bounding box center [276, 470] width 74 height 33
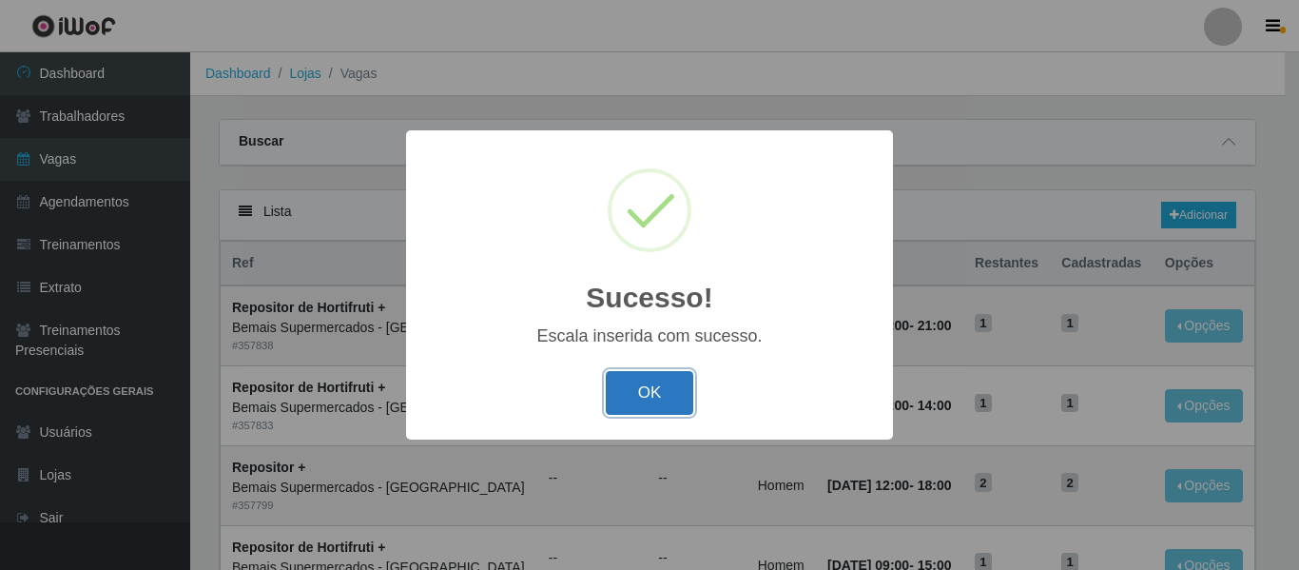
click at [691, 375] on button "OK" at bounding box center [650, 393] width 88 height 45
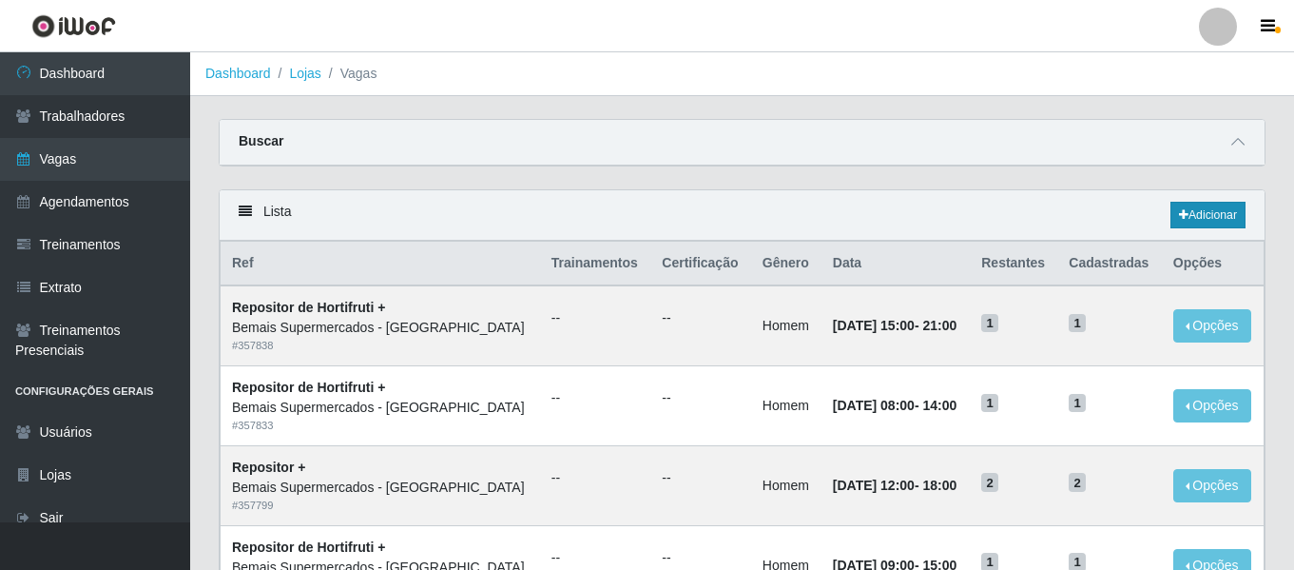
drag, startPoint x: 1228, startPoint y: 179, endPoint x: 1241, endPoint y: 225, distance: 48.5
click at [1229, 181] on div "Carregando... Buscar Início em Término em Função [Selecione...] ASG ASG + ASG +…" at bounding box center [742, 154] width 1076 height 70
click at [1242, 227] on link "Adicionar" at bounding box center [1208, 215] width 75 height 27
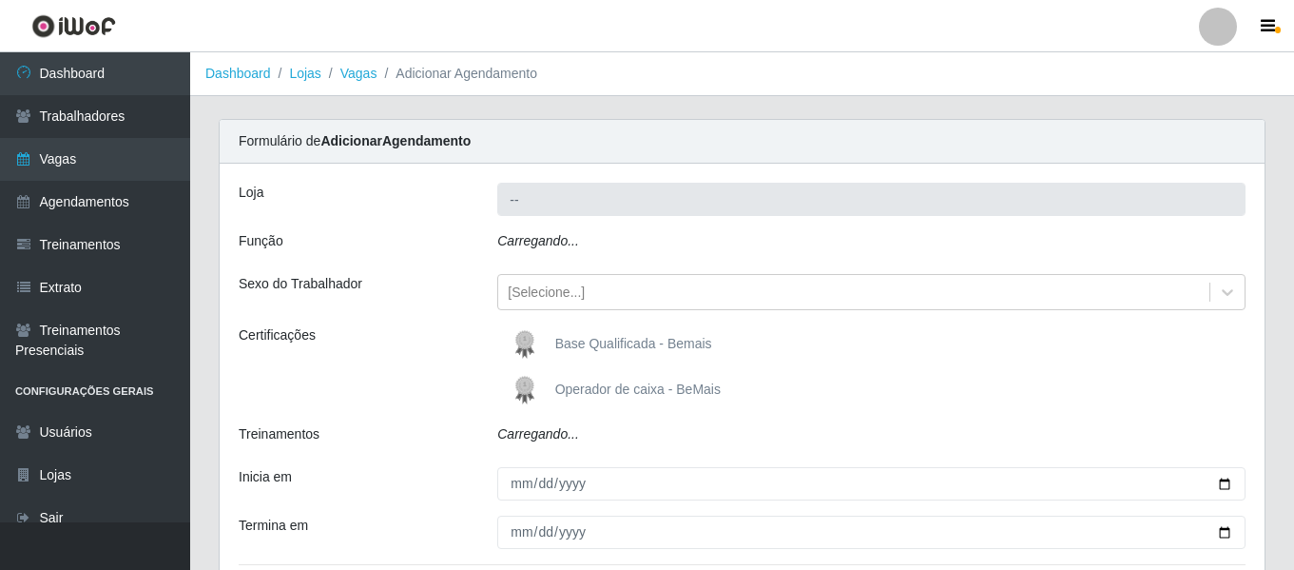
type input "Bemais Supermercados - [GEOGRAPHIC_DATA]"
click at [622, 244] on div "Carregando..." at bounding box center [871, 245] width 777 height 28
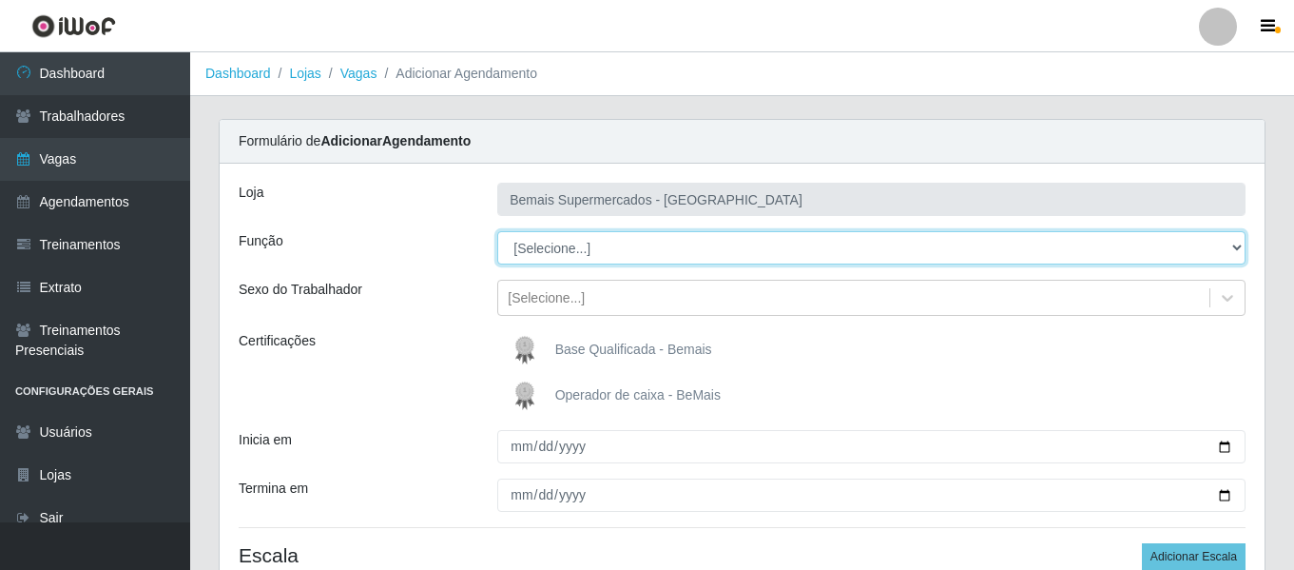
click at [624, 244] on select "[Selecione...] ASG ASG + ASG ++ Auxiliar de Depósito Auxiliar de Depósito + Aux…" at bounding box center [871, 247] width 748 height 33
select select "79"
click at [497, 231] on select "[Selecione...] ASG ASG + ASG ++ Auxiliar de Depósito Auxiliar de Depósito + Aux…" at bounding box center [871, 247] width 748 height 33
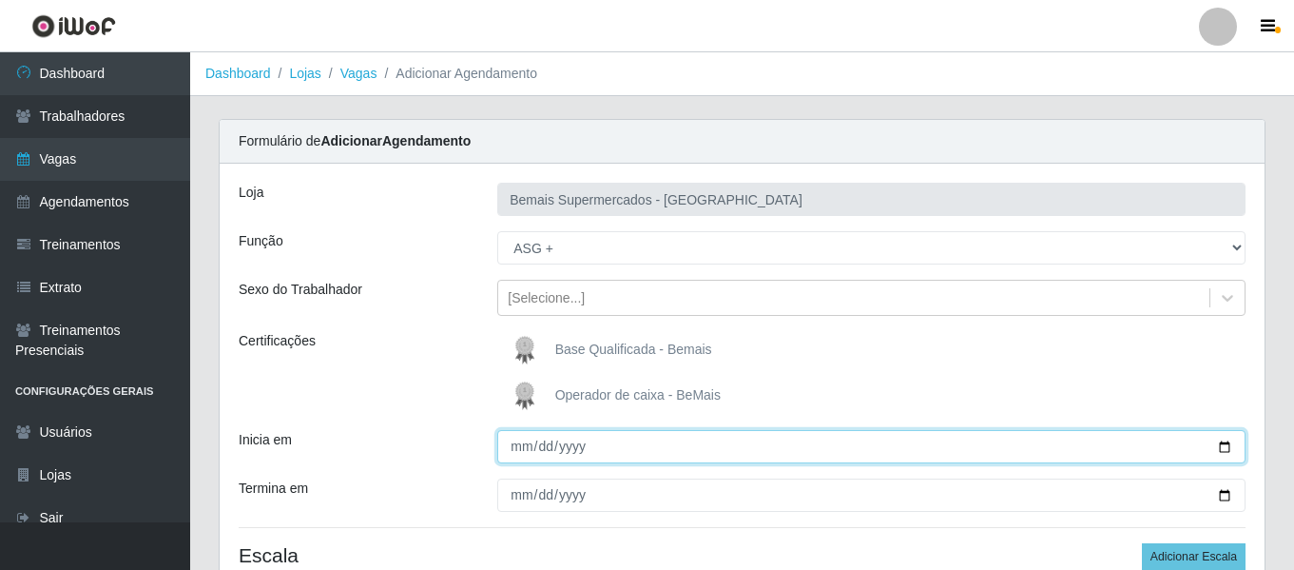
click at [521, 447] on input "Inicia em" at bounding box center [871, 446] width 748 height 33
click at [527, 450] on input "Inicia em" at bounding box center [871, 446] width 748 height 33
type input "[DATE]"
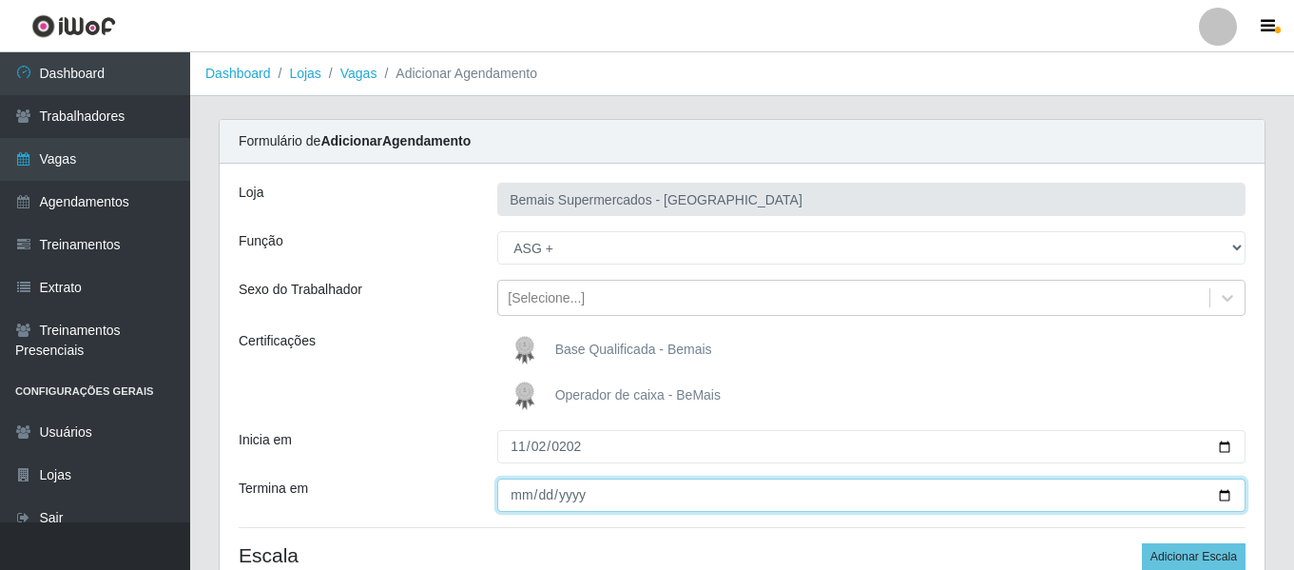
click at [525, 496] on input "Termina em" at bounding box center [871, 494] width 748 height 33
type input "[DATE]"
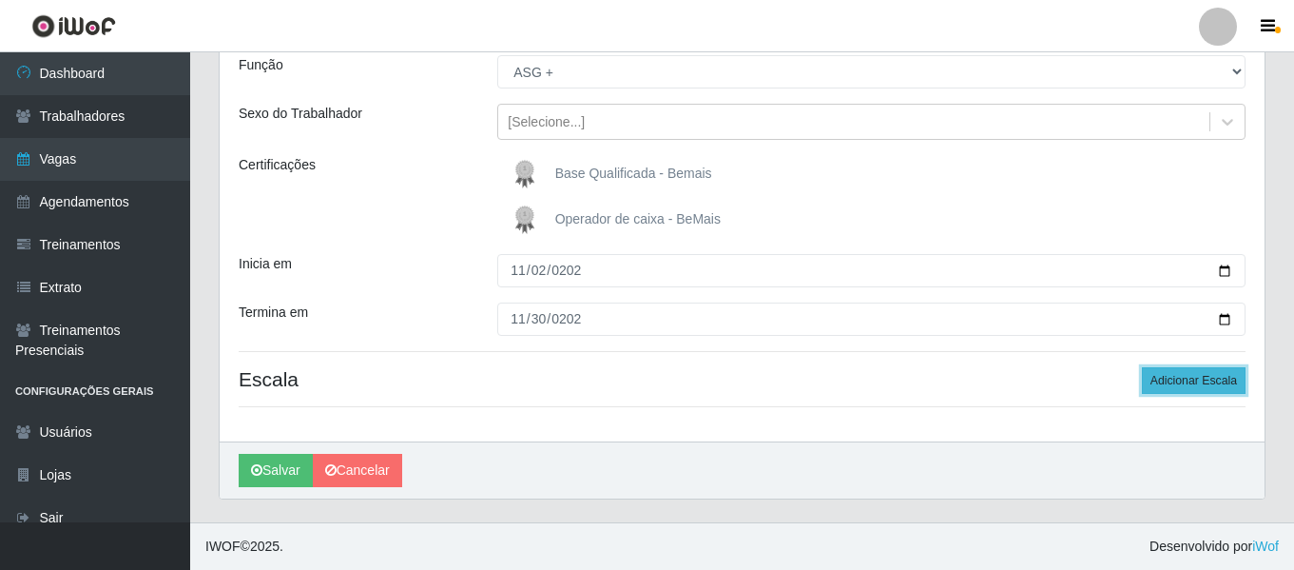
click at [1170, 385] on button "Adicionar Escala" at bounding box center [1194, 380] width 104 height 27
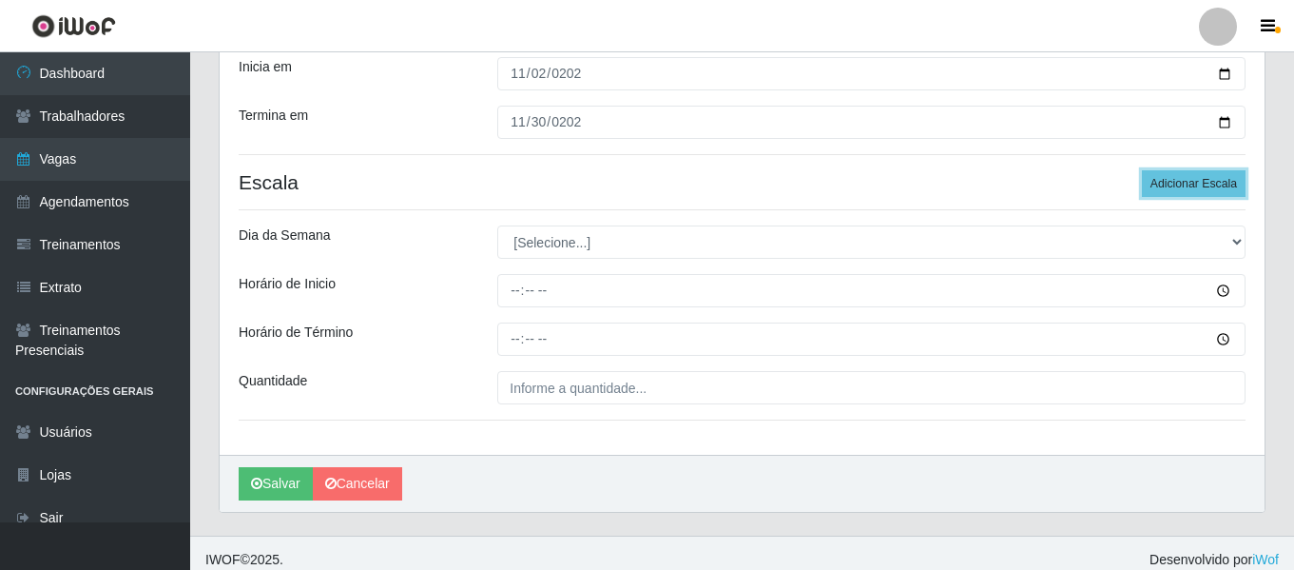
scroll to position [386, 0]
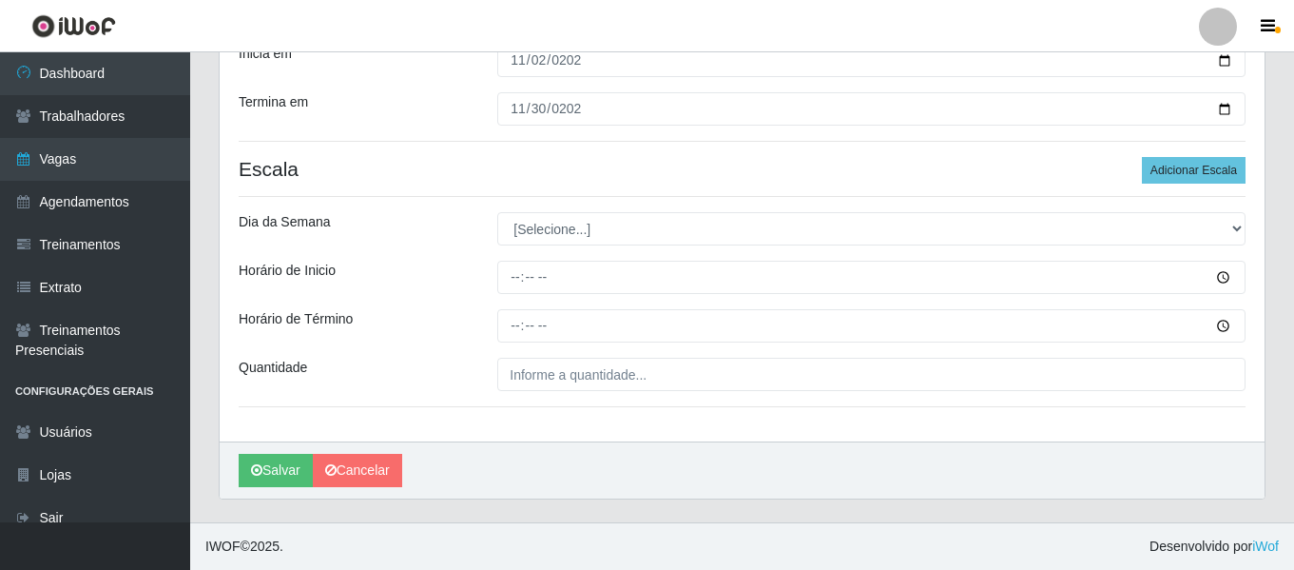
click at [576, 210] on div "Loja Bemais Supermercados - Três Ruas Função [Selecione...] ASG ASG + ASG ++ Au…" at bounding box center [742, 109] width 1045 height 664
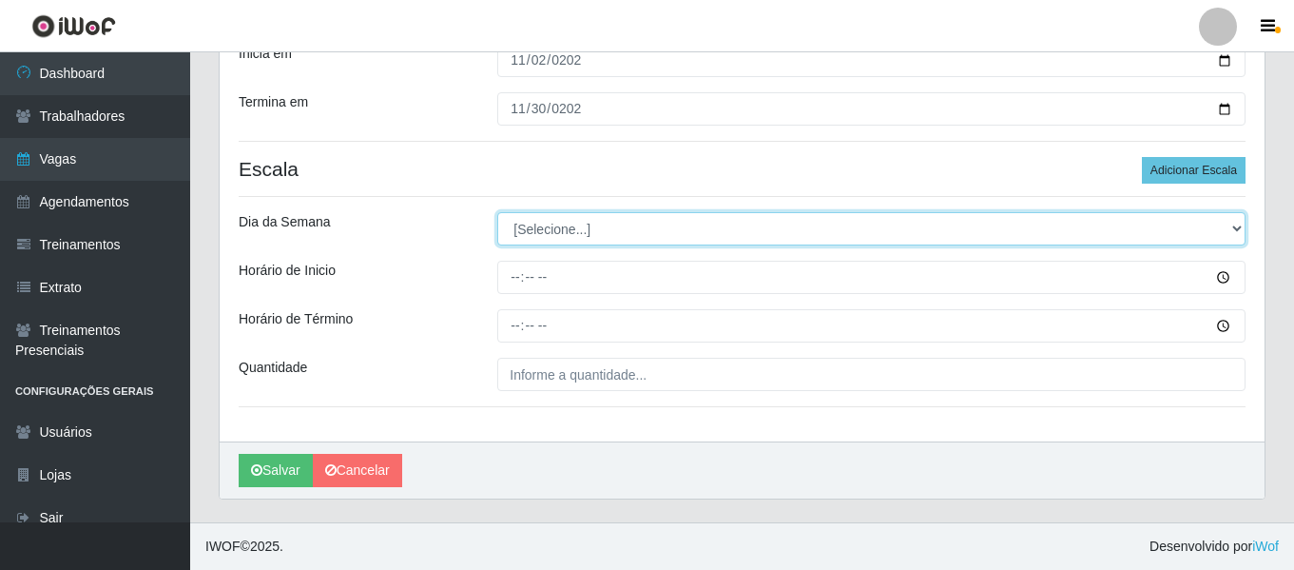
click at [576, 226] on select "[Selecione...] Segunda Terça Quarta Quinta Sexta Sábado Domingo" at bounding box center [871, 228] width 748 height 33
select select "0"
click at [497, 212] on select "[Selecione...] Segunda Terça Quarta Quinta Sexta Sábado Domingo" at bounding box center [871, 228] width 748 height 33
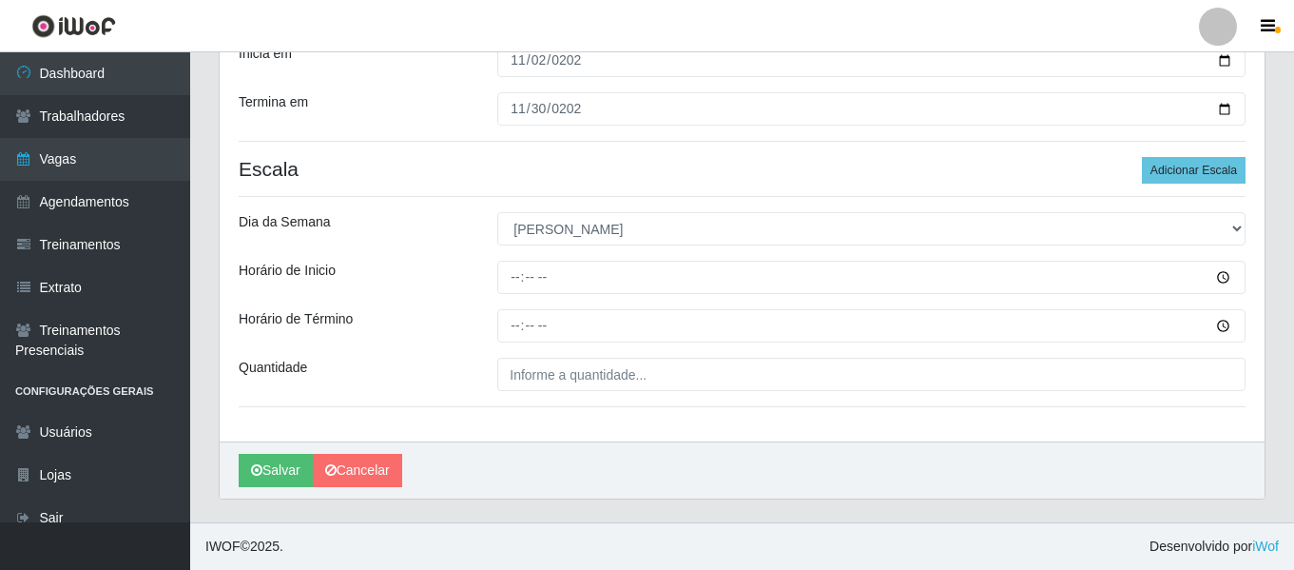
click at [1212, 185] on div "Loja Bemais Supermercados - Três Ruas Função [Selecione...] ASG ASG + ASG ++ Au…" at bounding box center [742, 109] width 1045 height 664
click at [1212, 174] on button "Adicionar Escala" at bounding box center [1194, 170] width 104 height 27
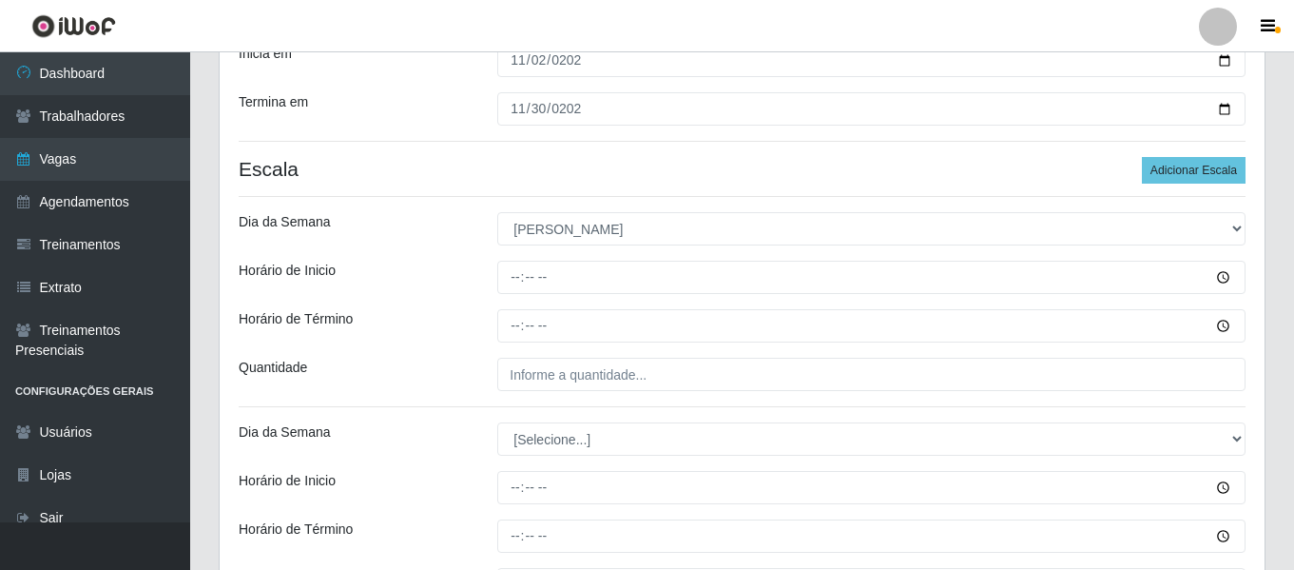
click at [406, 204] on div "Loja Bemais Supermercados - Três Ruas Função [Selecione...] ASG ASG + ASG ++ Au…" at bounding box center [742, 214] width 1045 height 874
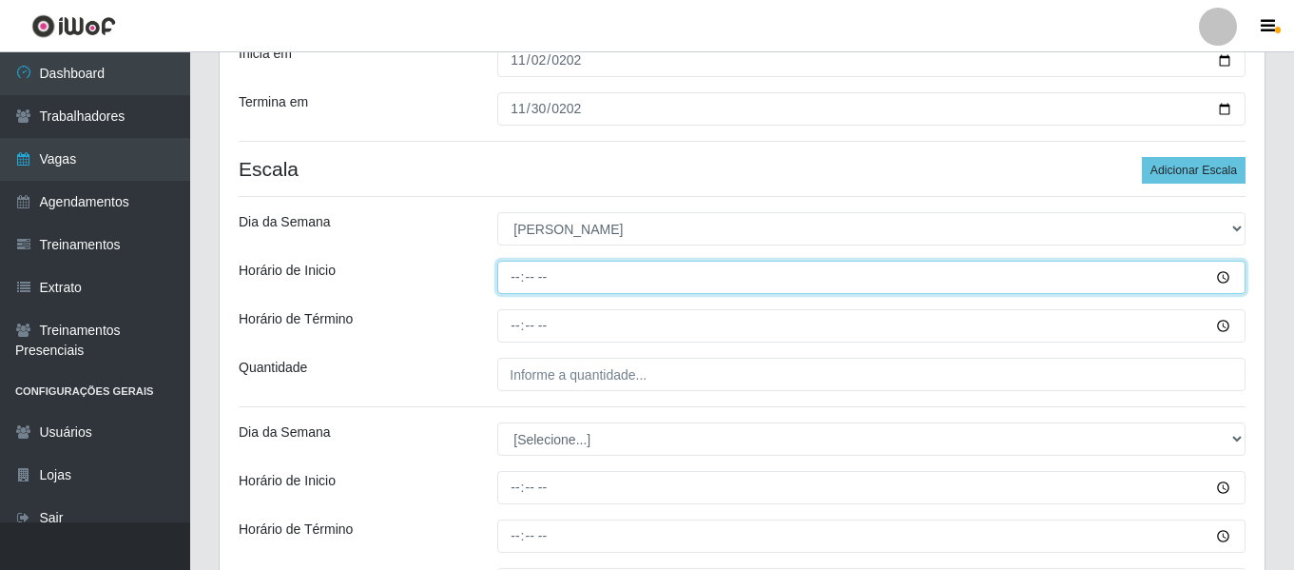
click at [509, 288] on input "Horário de Inicio" at bounding box center [871, 277] width 748 height 33
click at [511, 271] on input "Horário de Inicio" at bounding box center [871, 277] width 748 height 33
type input "14:00"
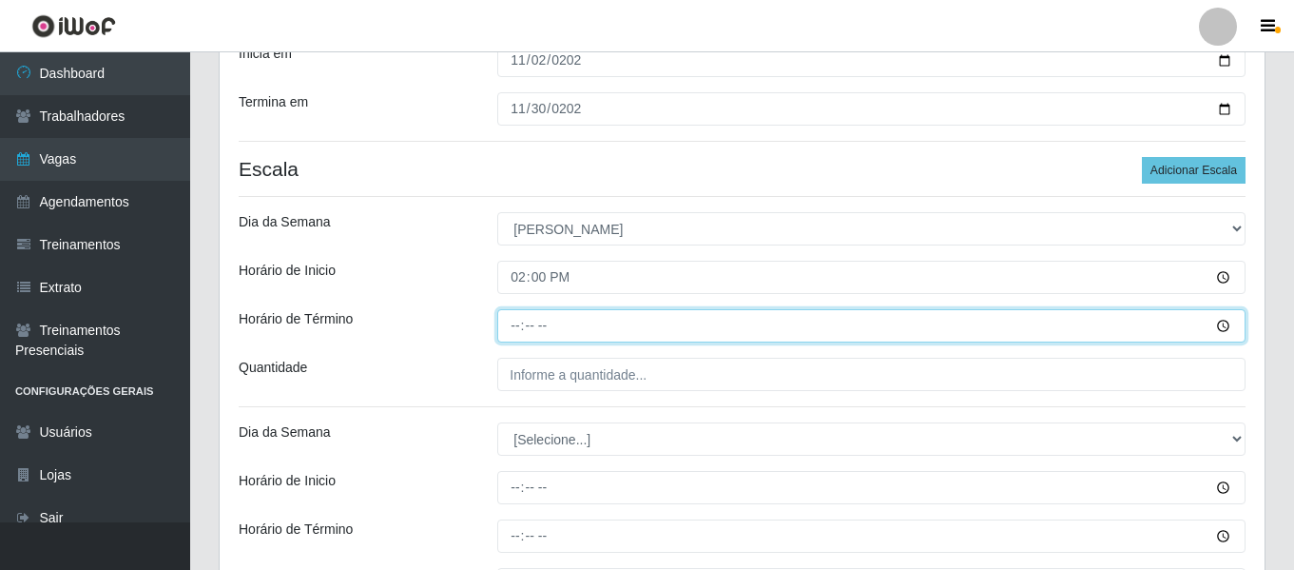
click at [523, 331] on input "Horário de Término" at bounding box center [871, 325] width 748 height 33
type input "20:00"
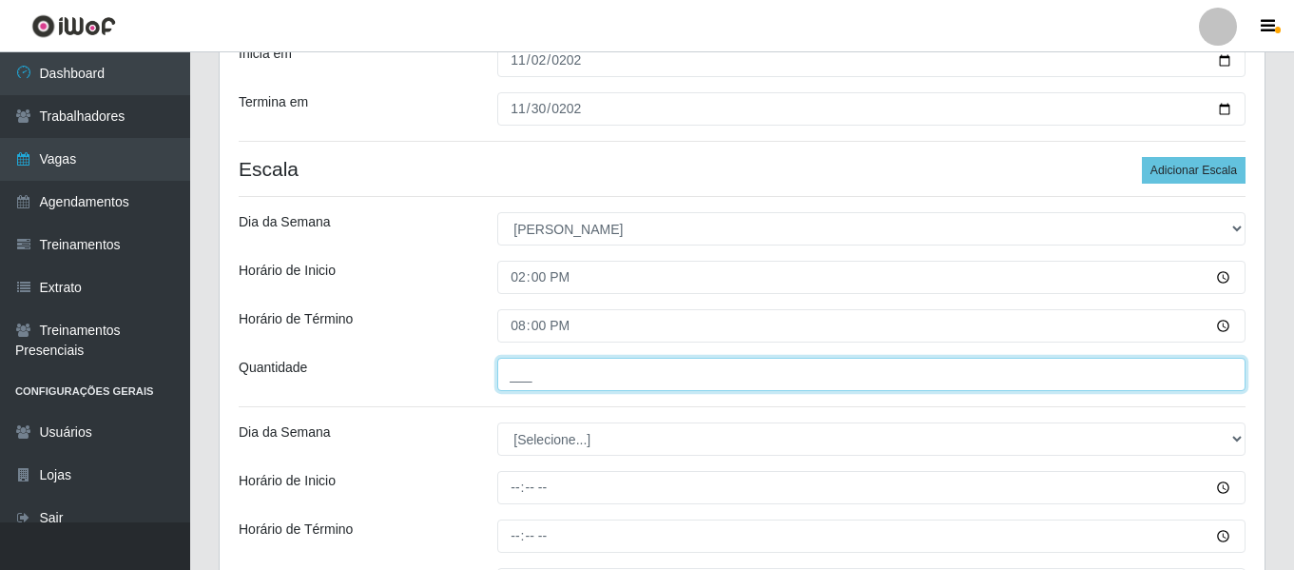
click at [597, 386] on input "___" at bounding box center [871, 374] width 748 height 33
type input "1__"
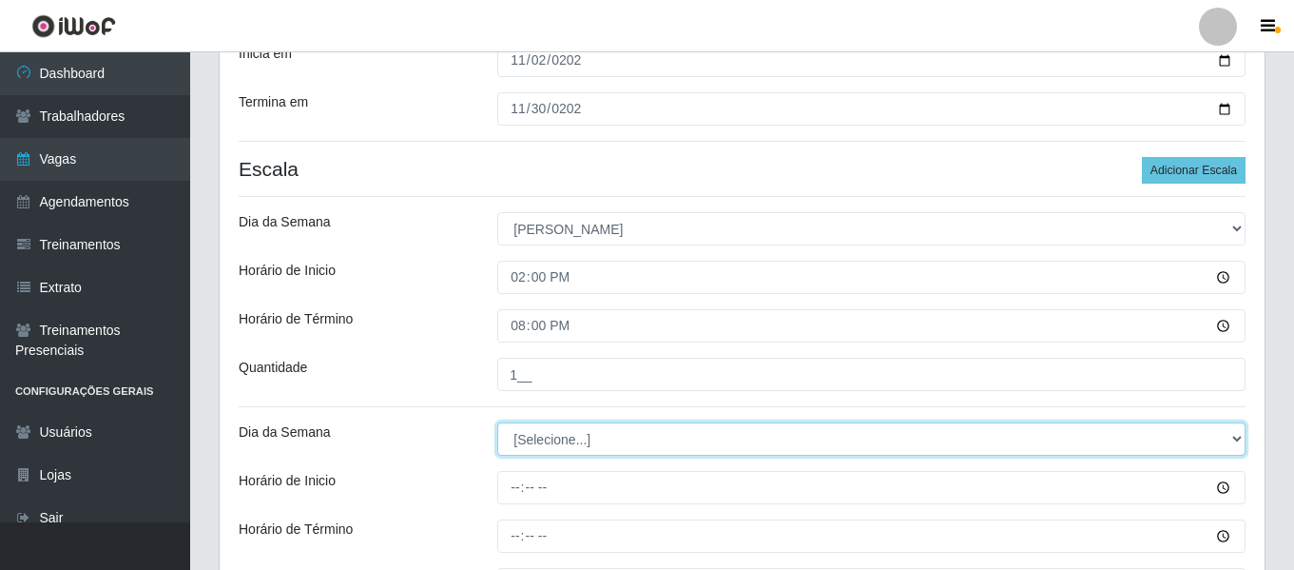
click at [568, 446] on select "[Selecione...] Segunda Terça Quarta Quinta Sexta Sábado Domingo" at bounding box center [871, 438] width 748 height 33
select select "0"
click at [497, 422] on select "[Selecione...] Segunda Terça Quarta Quinta Sexta Sábado Domingo" at bounding box center [871, 438] width 748 height 33
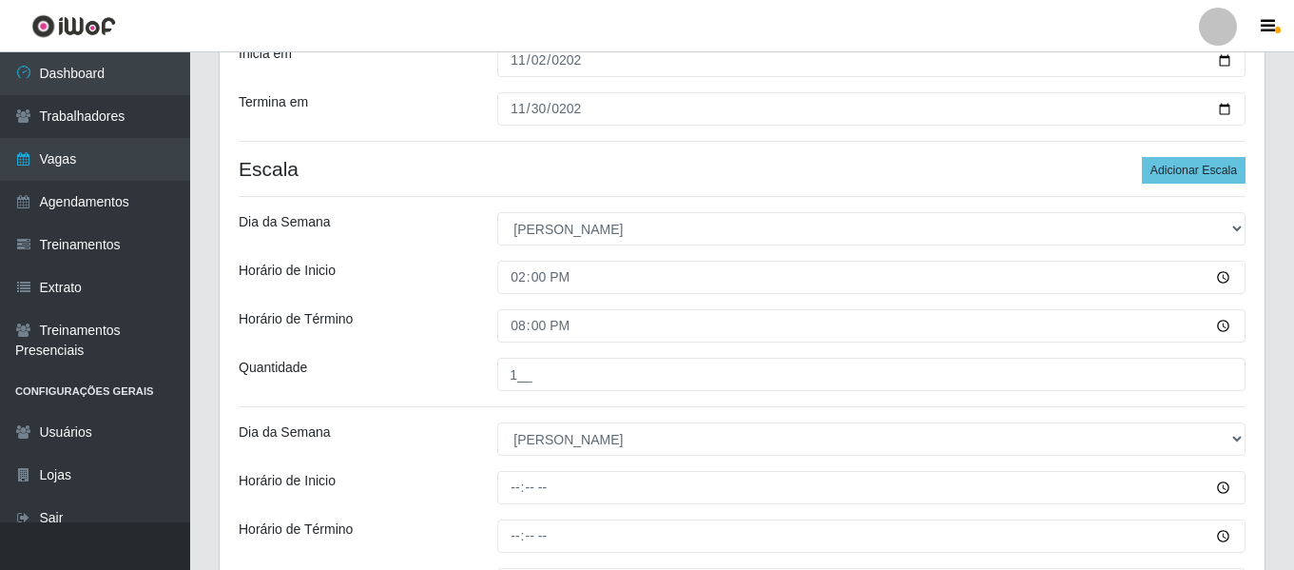
click at [457, 368] on div "Quantidade" at bounding box center [353, 374] width 259 height 33
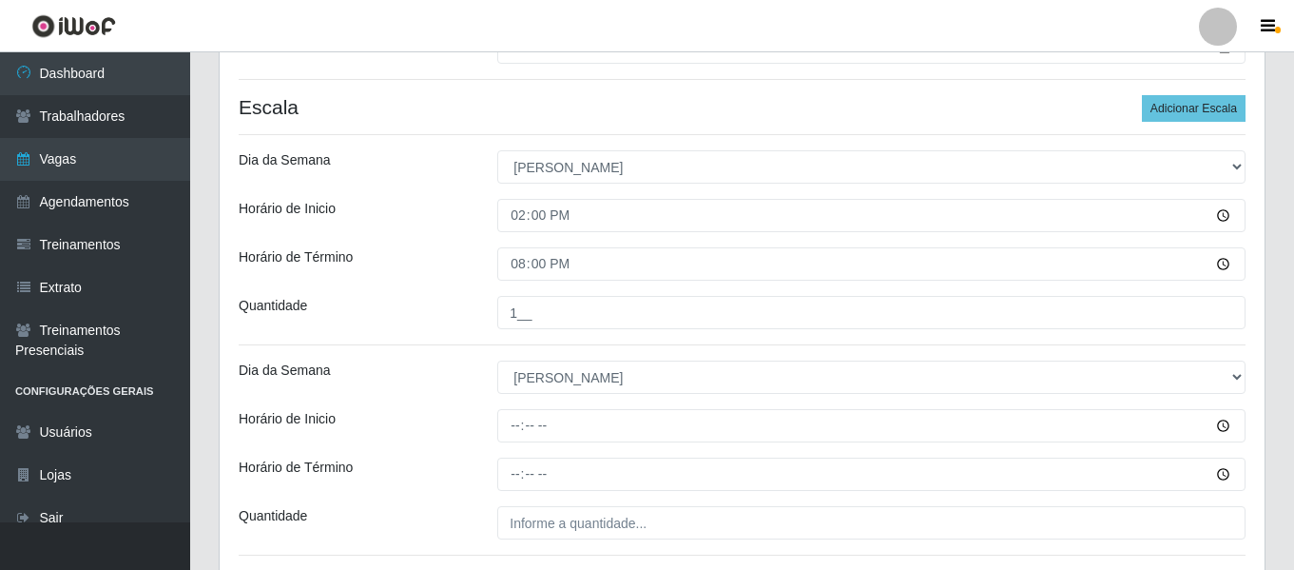
scroll to position [481, 0]
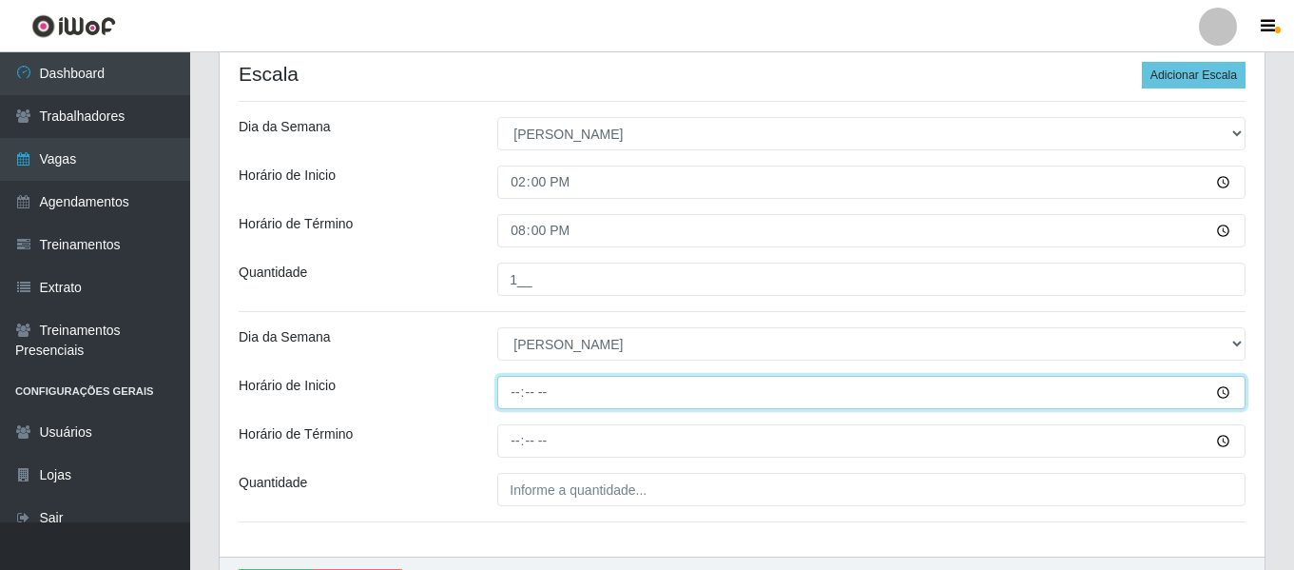
click at [521, 398] on input "Horário de Inicio" at bounding box center [871, 392] width 748 height 33
type input "16:00"
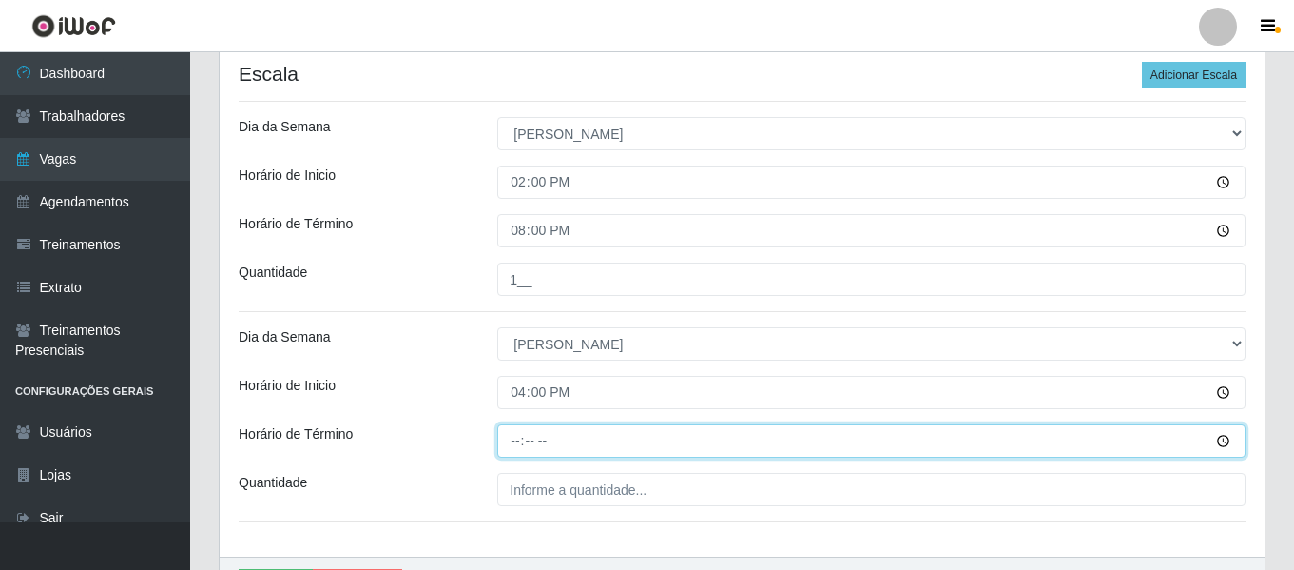
click at [521, 446] on input "Horário de Término" at bounding box center [871, 440] width 748 height 33
type input "22:00"
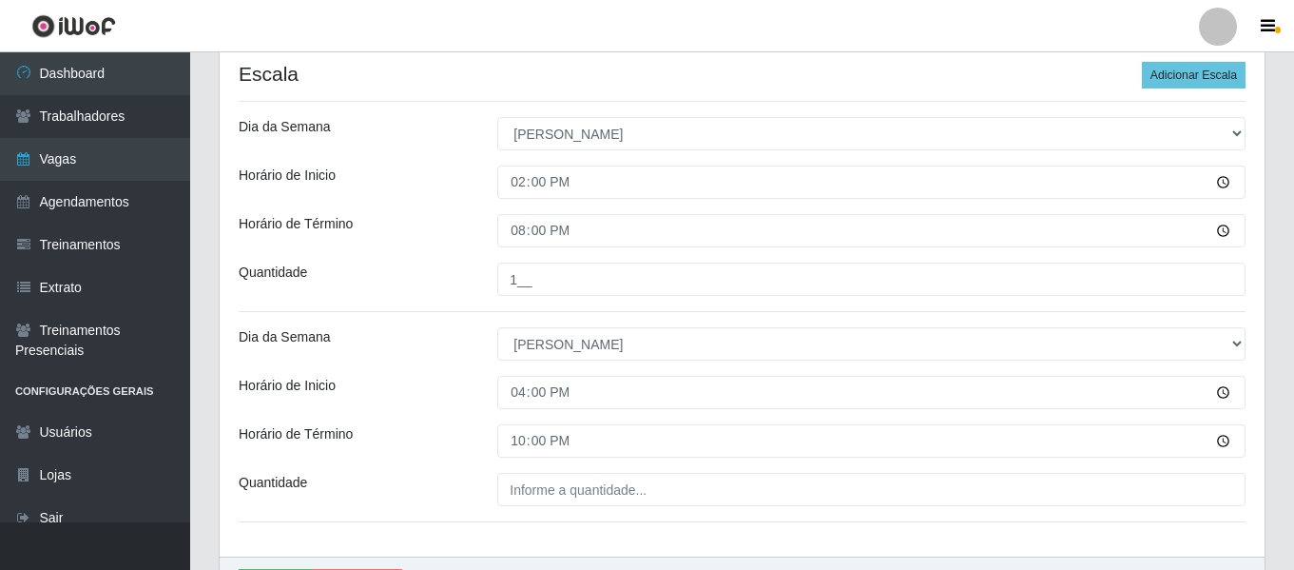
drag, startPoint x: 567, startPoint y: 508, endPoint x: 576, endPoint y: 499, distance: 12.8
click at [569, 508] on div "Loja Bemais Supermercados - Três Ruas Função [Selecione...] ASG ASG + ASG ++ Au…" at bounding box center [742, 119] width 1045 height 874
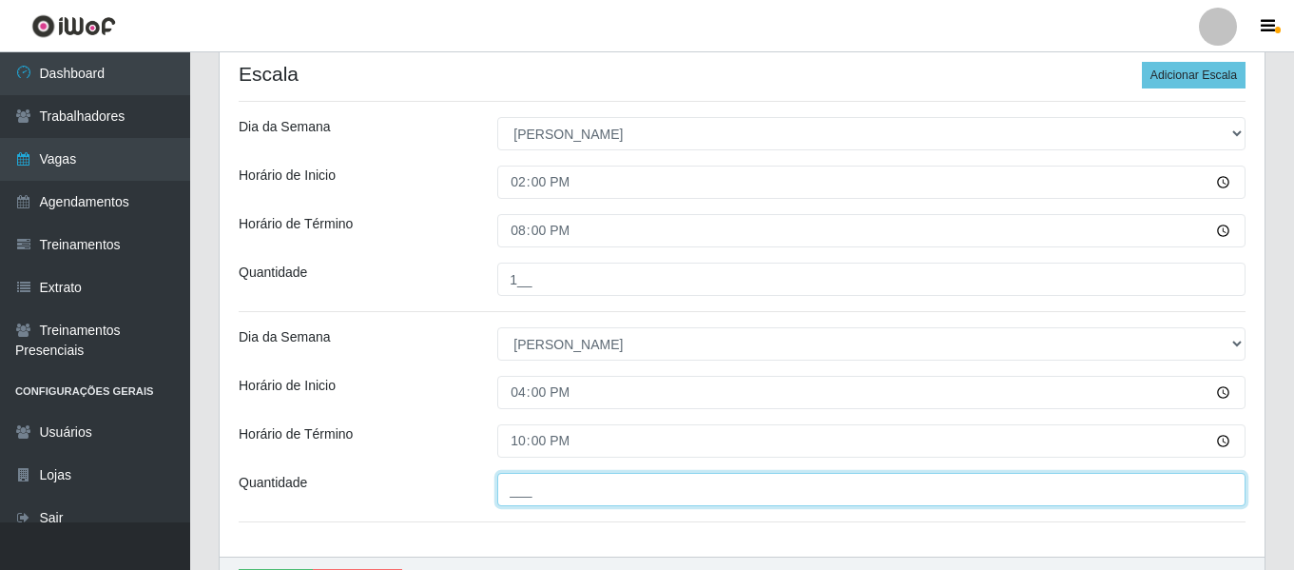
click at [576, 499] on input "___" at bounding box center [871, 489] width 748 height 33
type input "1__"
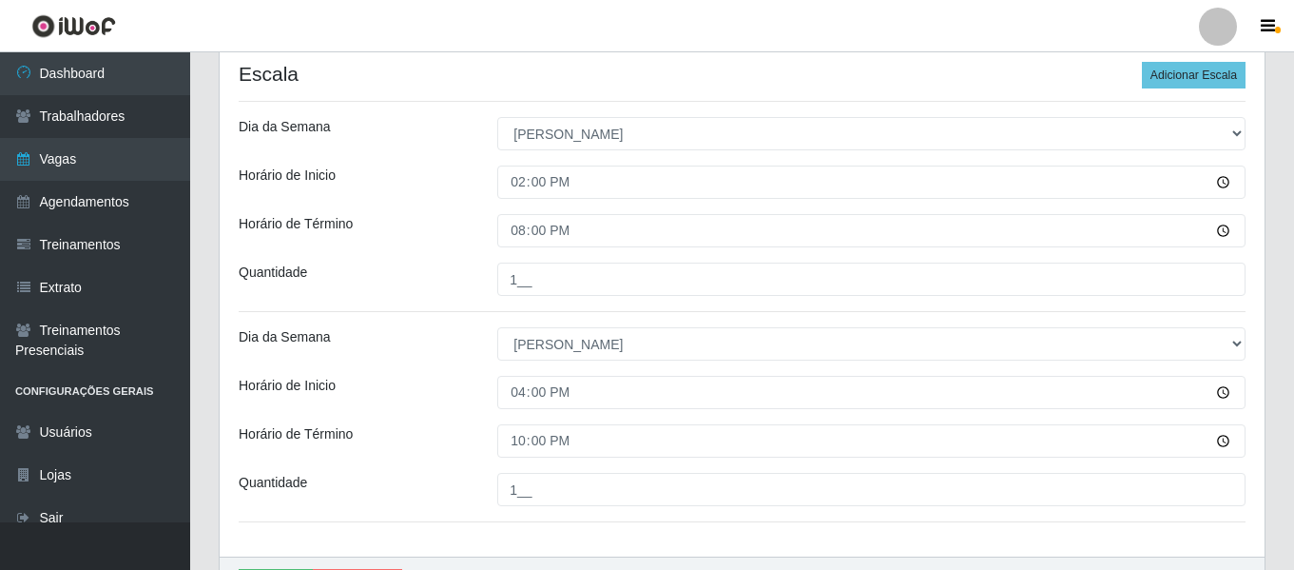
click at [420, 176] on div "Horário de Inicio" at bounding box center [353, 181] width 259 height 33
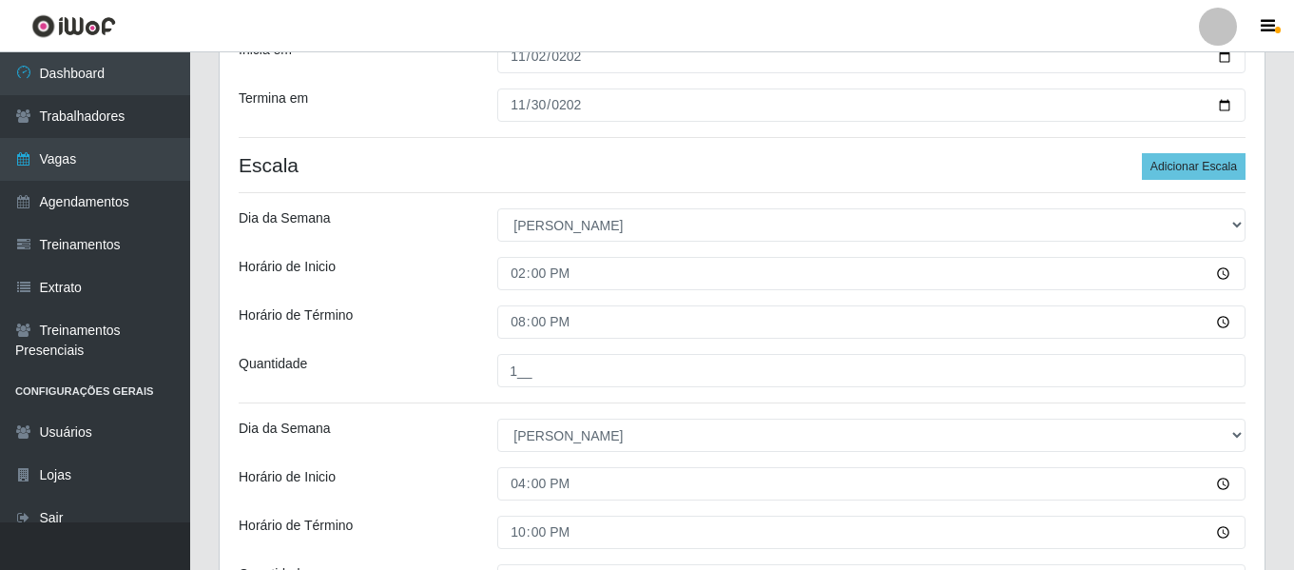
scroll to position [596, 0]
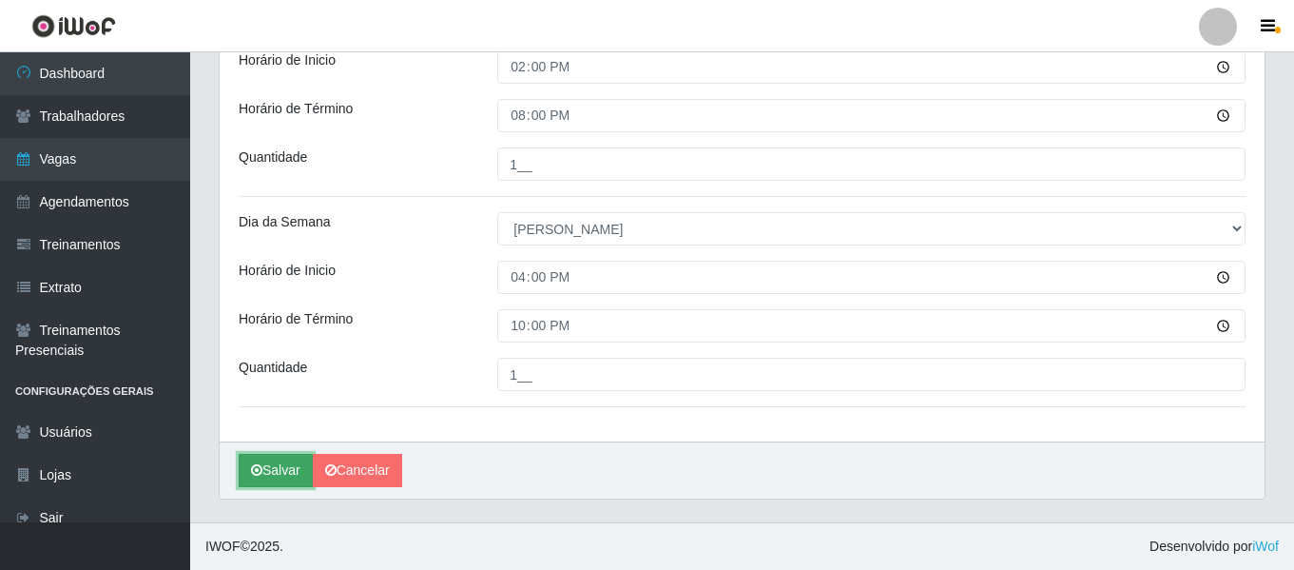
click at [265, 470] on button "Salvar" at bounding box center [276, 470] width 74 height 33
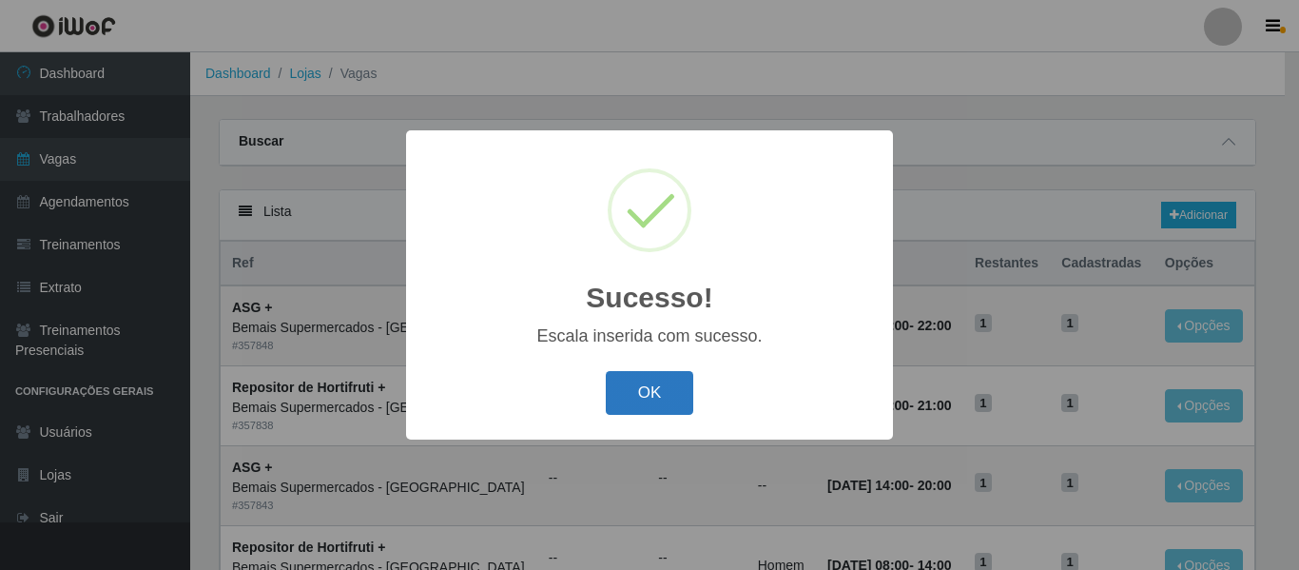
click at [658, 390] on button "OK" at bounding box center [650, 393] width 88 height 45
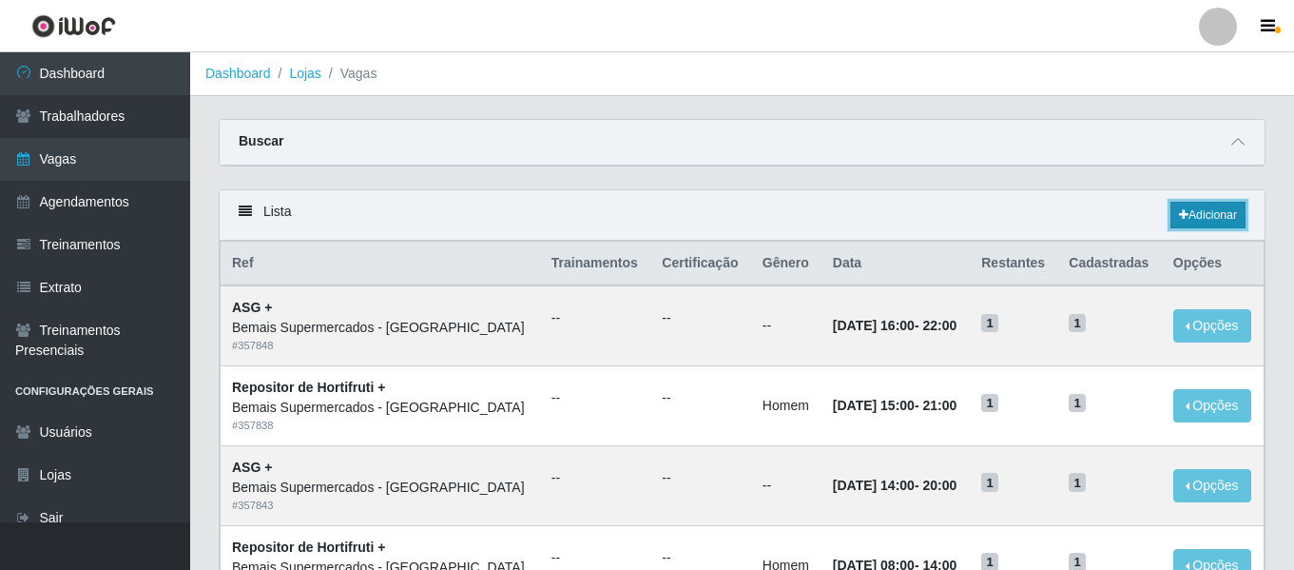
click at [1203, 214] on link "Adicionar" at bounding box center [1208, 215] width 75 height 27
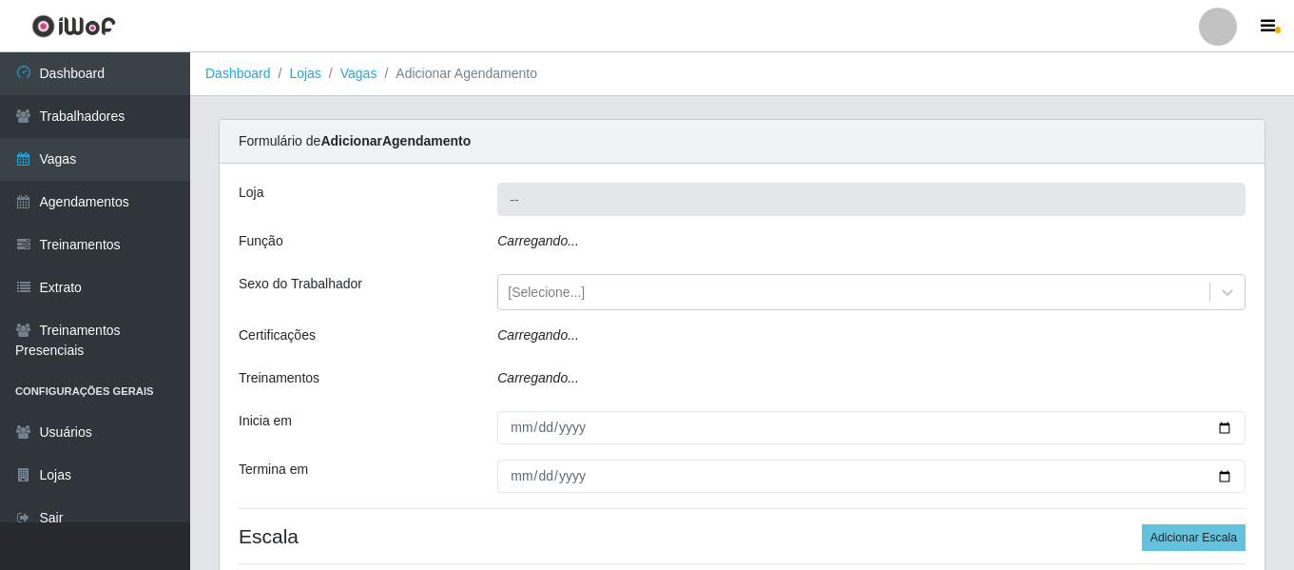
type input "Bemais Supermercados - [GEOGRAPHIC_DATA]"
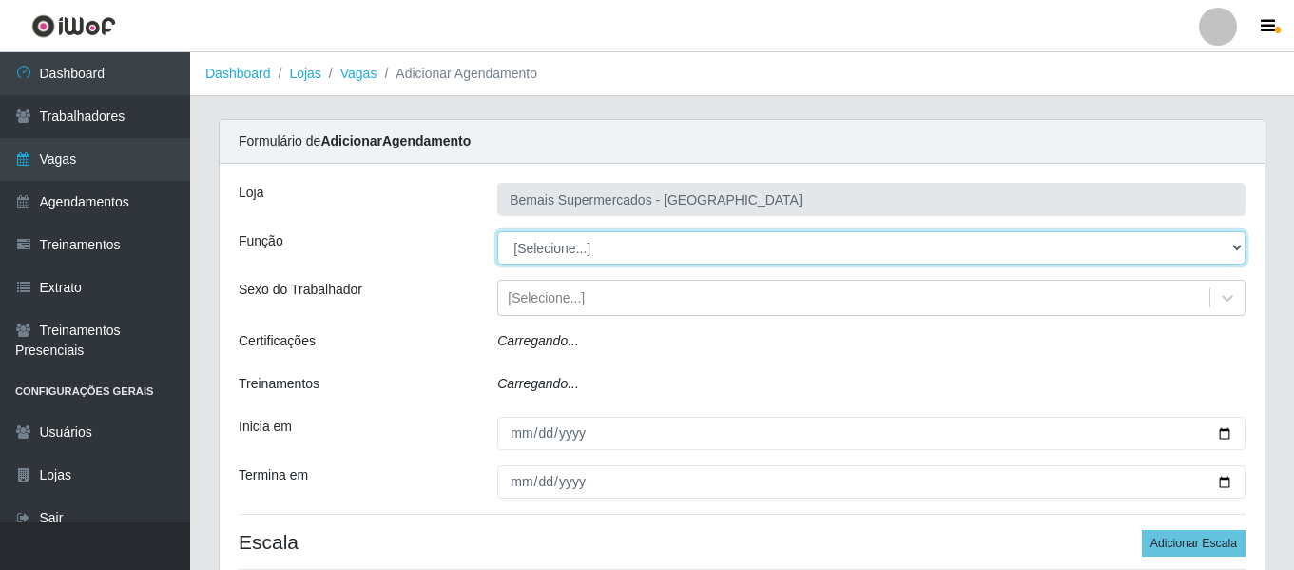
click at [583, 248] on select "[Selecione...] ASG ASG + ASG ++ Auxiliar de Depósito Auxiliar de Depósito + Aux…" at bounding box center [871, 247] width 748 height 33
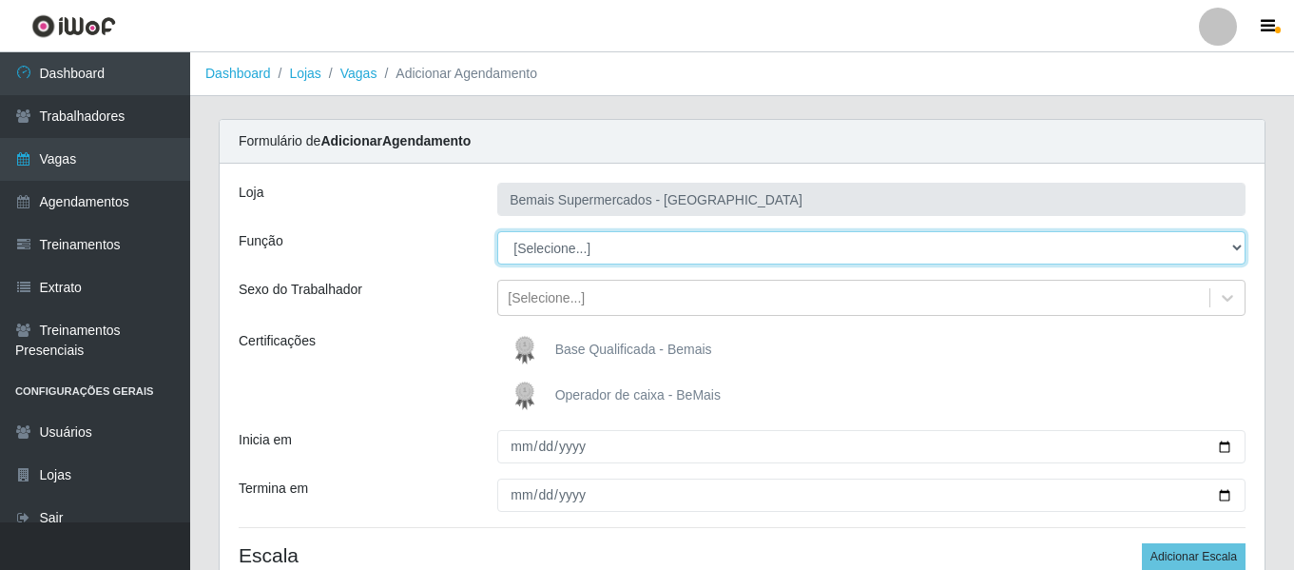
select select "116"
click at [497, 231] on select "[Selecione...] ASG ASG + ASG ++ Auxiliar de Depósito Auxiliar de Depósito + Aux…" at bounding box center [871, 247] width 748 height 33
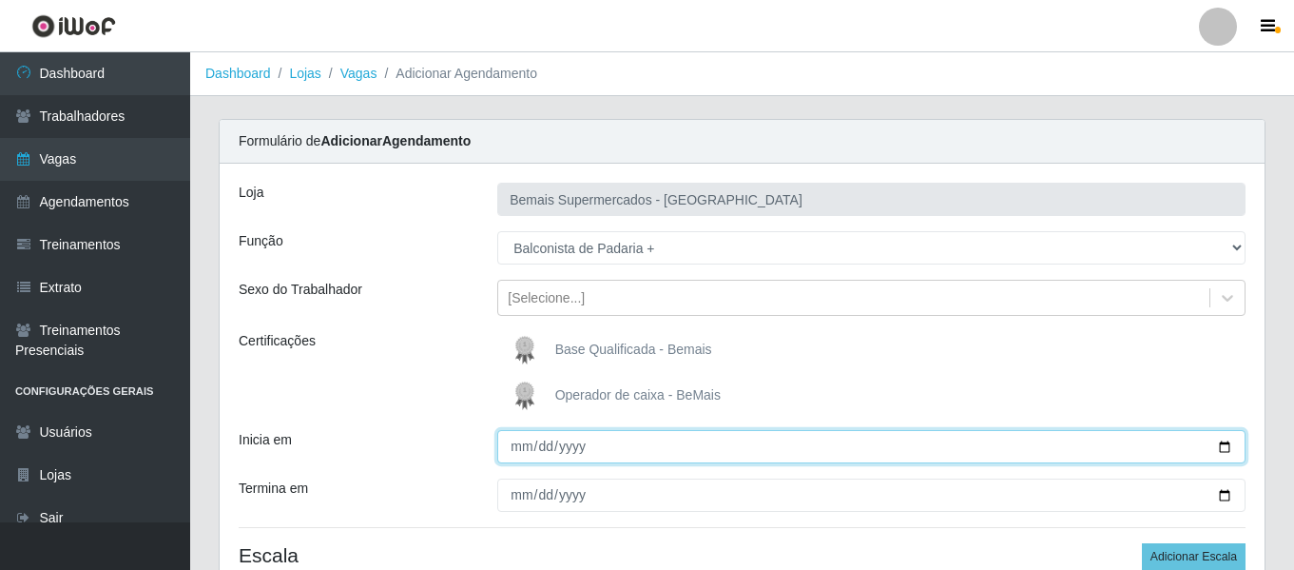
click at [508, 461] on input "Inicia em" at bounding box center [871, 446] width 748 height 33
type input "[DATE]"
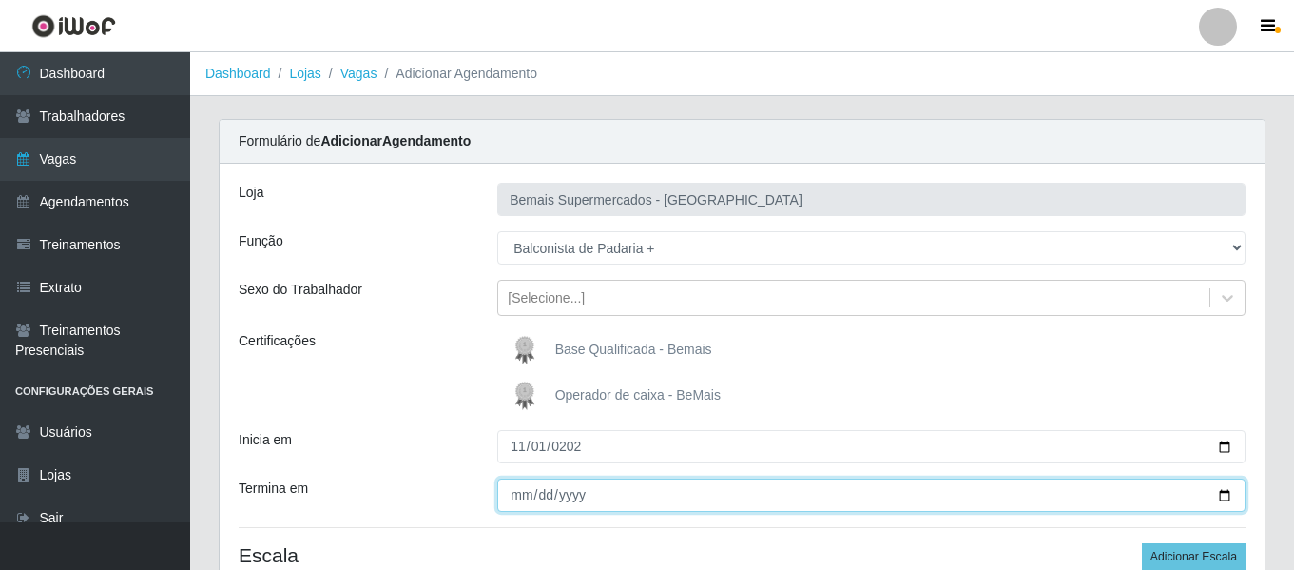
click at [520, 485] on input "Termina em" at bounding box center [871, 494] width 748 height 33
type input "[DATE]"
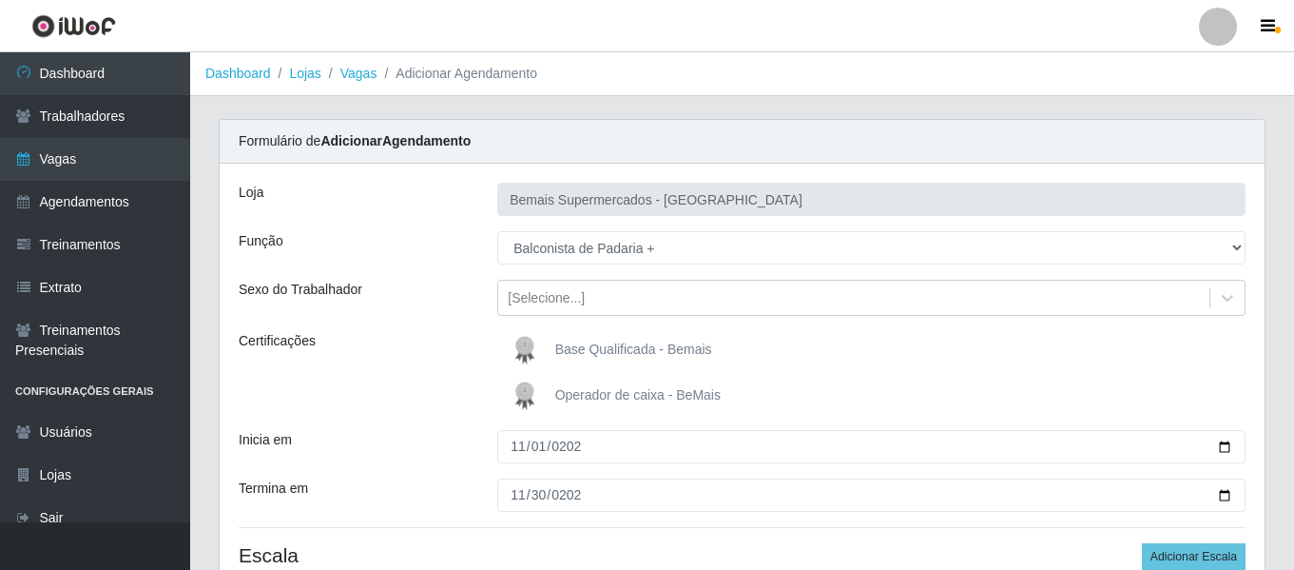
click at [464, 360] on div "Certificações" at bounding box center [353, 373] width 259 height 84
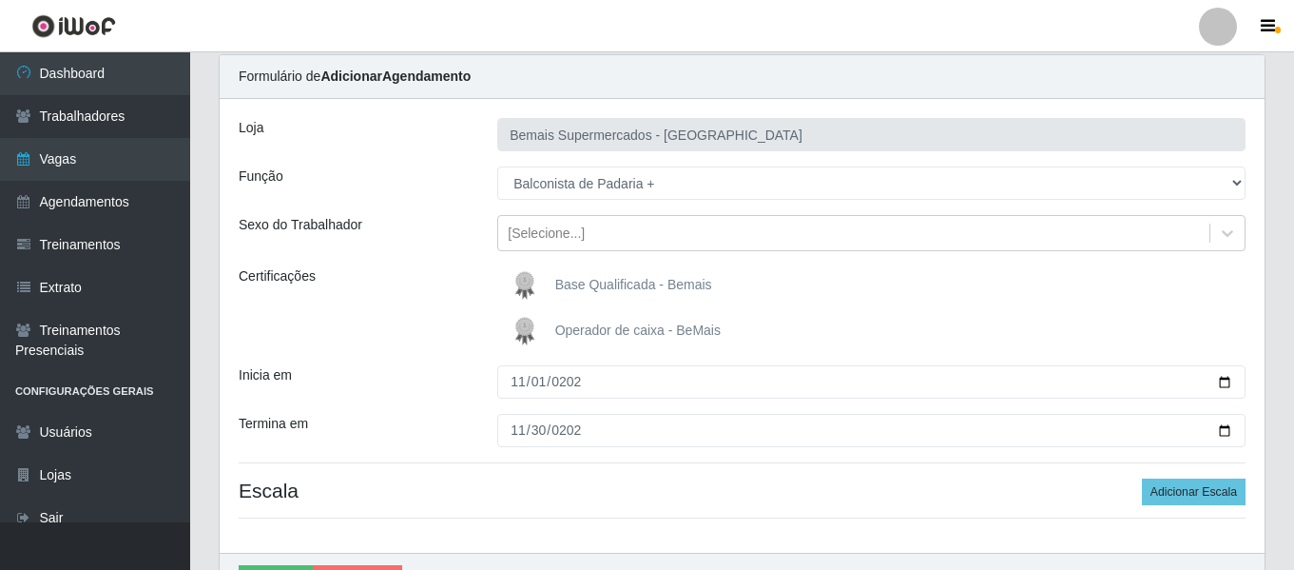
scroll to position [176, 0]
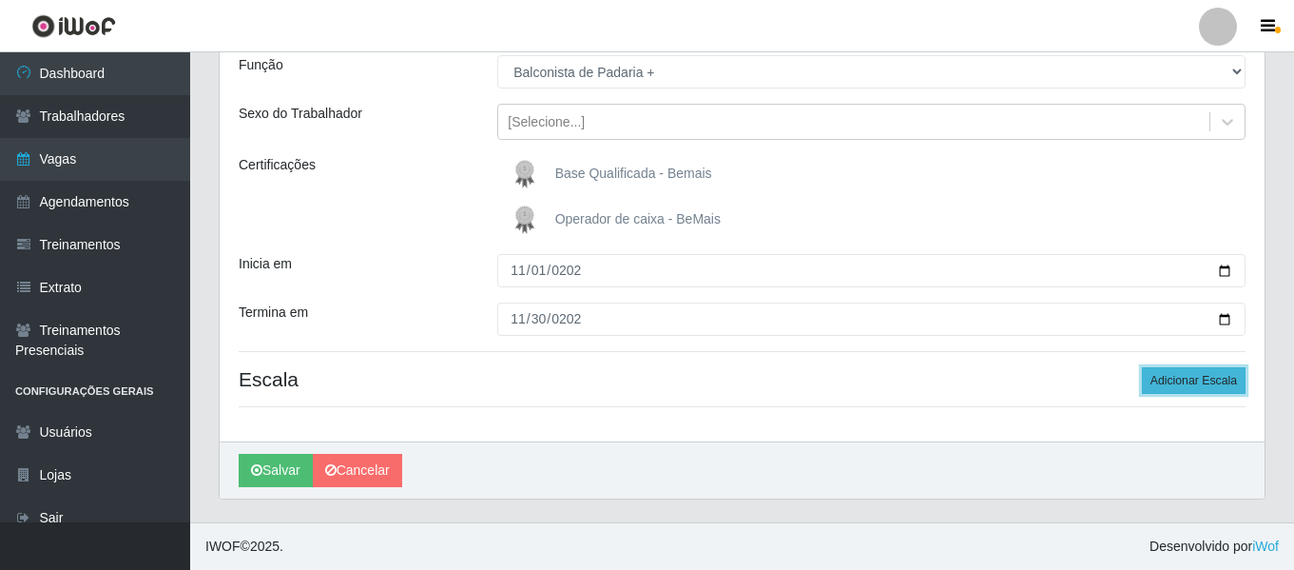
click at [1196, 381] on button "Adicionar Escala" at bounding box center [1194, 380] width 104 height 27
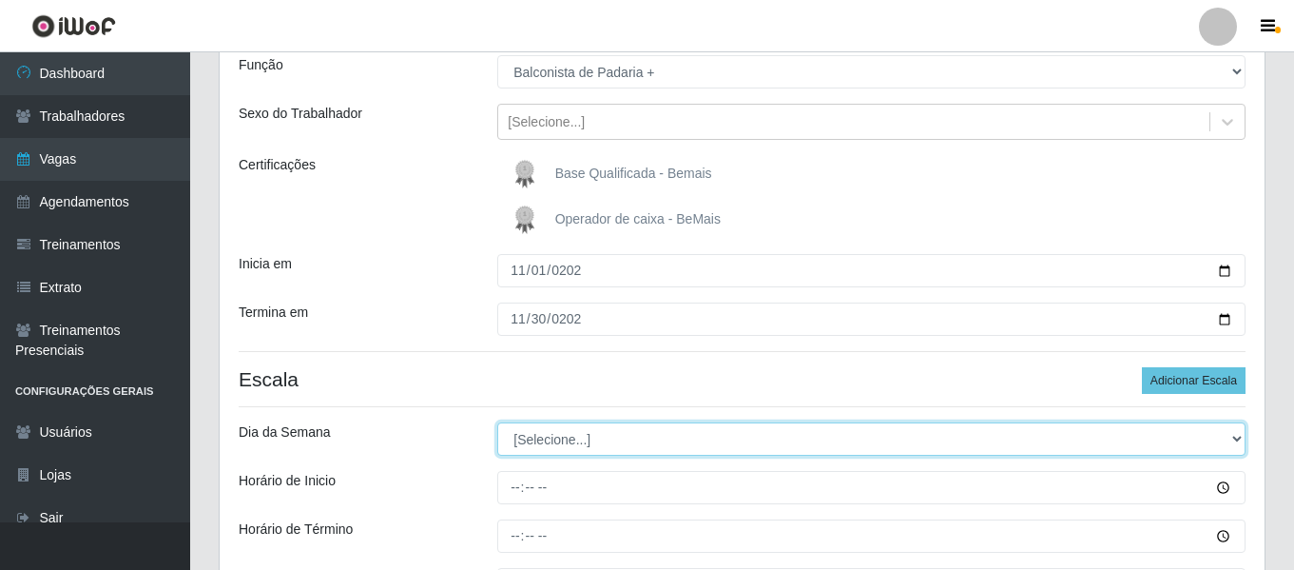
click at [596, 457] on div "Loja Bemais Supermercados - Três Ruas Função [Selecione...] ASG ASG + ASG ++ Au…" at bounding box center [742, 320] width 1045 height 664
select select "6"
click at [497, 422] on select "[Selecione...] Segunda Terça Quarta Quinta Sexta Sábado Domingo" at bounding box center [871, 438] width 748 height 33
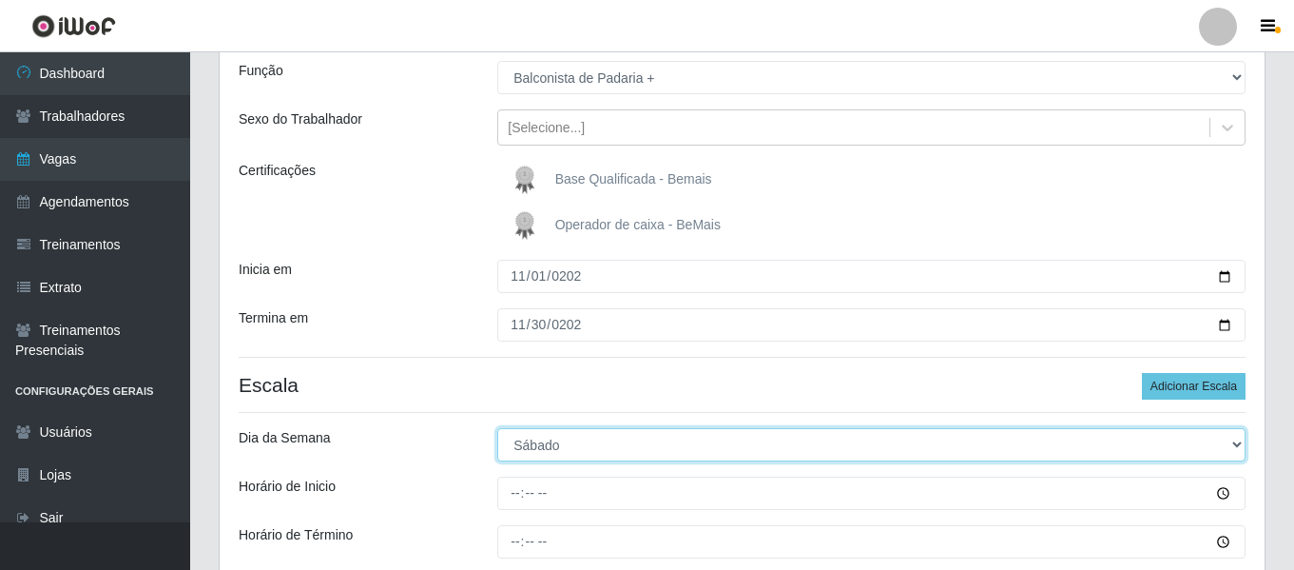
scroll to position [190, 0]
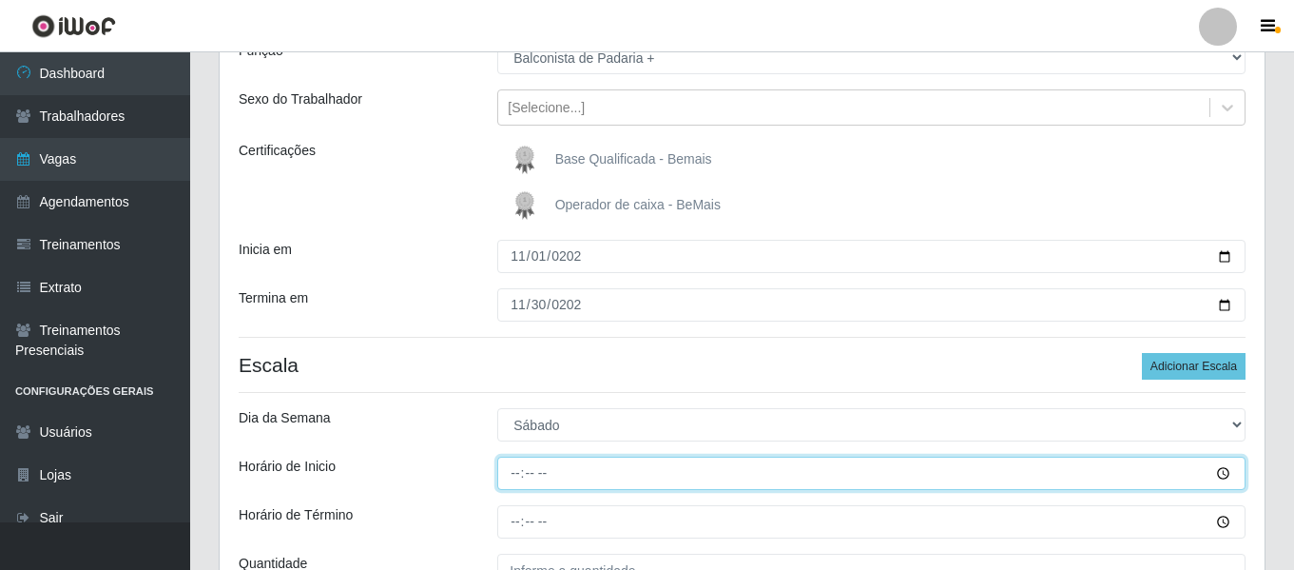
click at [519, 475] on input "Horário de Inicio" at bounding box center [871, 473] width 748 height 33
type input "07:00"
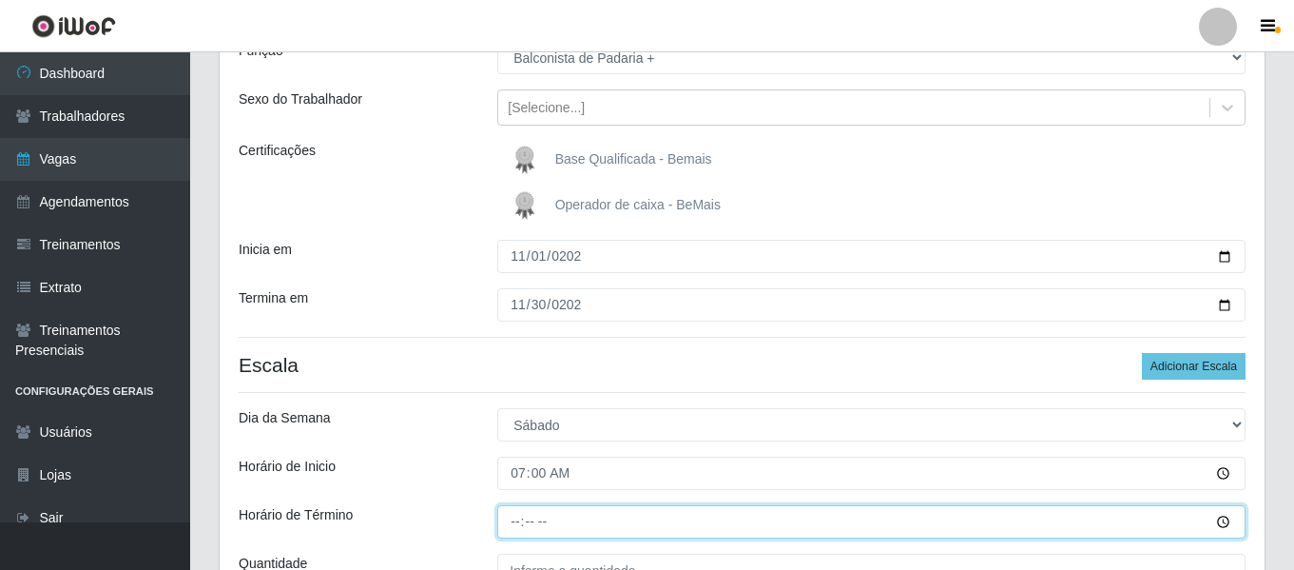
click at [509, 515] on input "Horário de Término" at bounding box center [871, 521] width 748 height 33
type input "13:00"
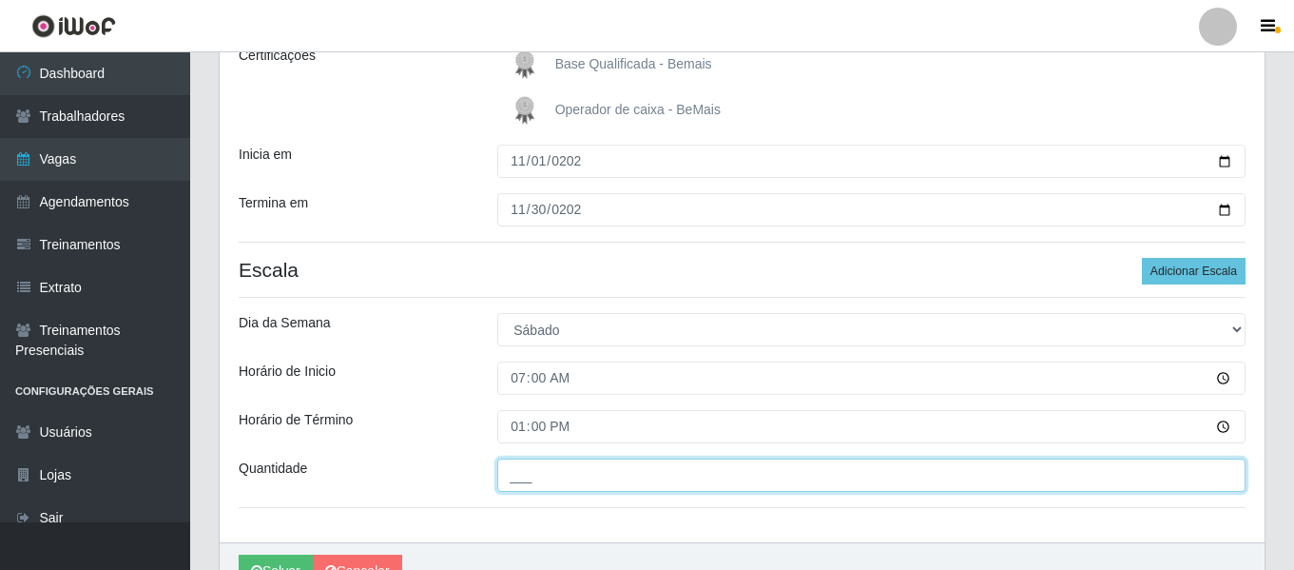
click at [565, 467] on input "___" at bounding box center [871, 474] width 748 height 33
type input "1__"
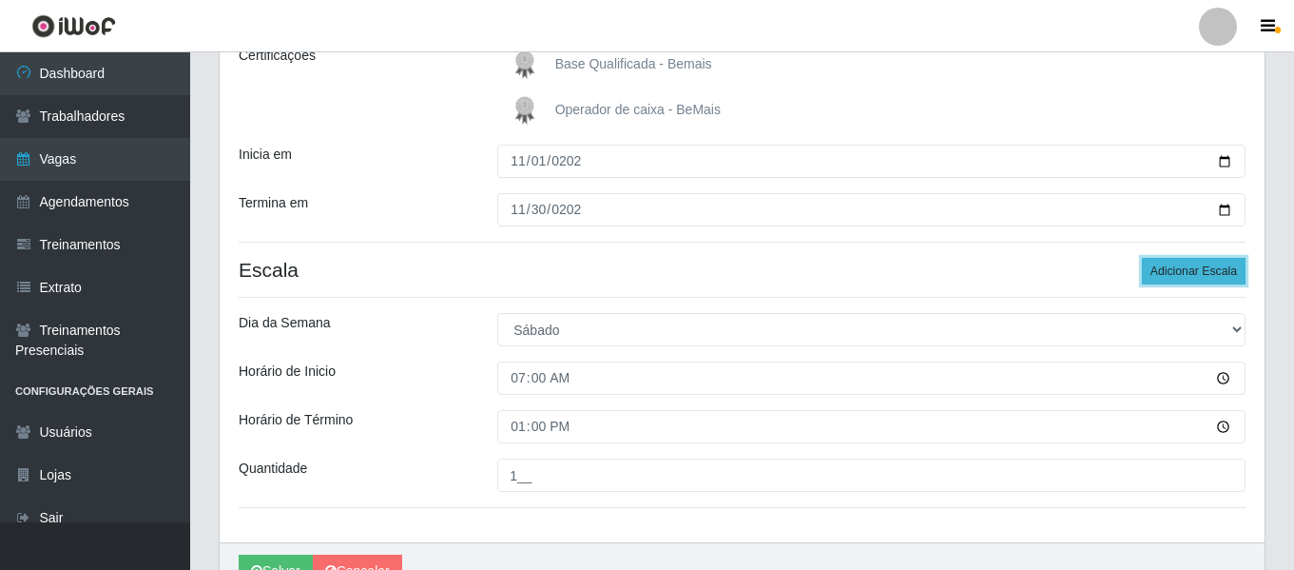
click at [1177, 258] on button "Adicionar Escala" at bounding box center [1194, 271] width 104 height 27
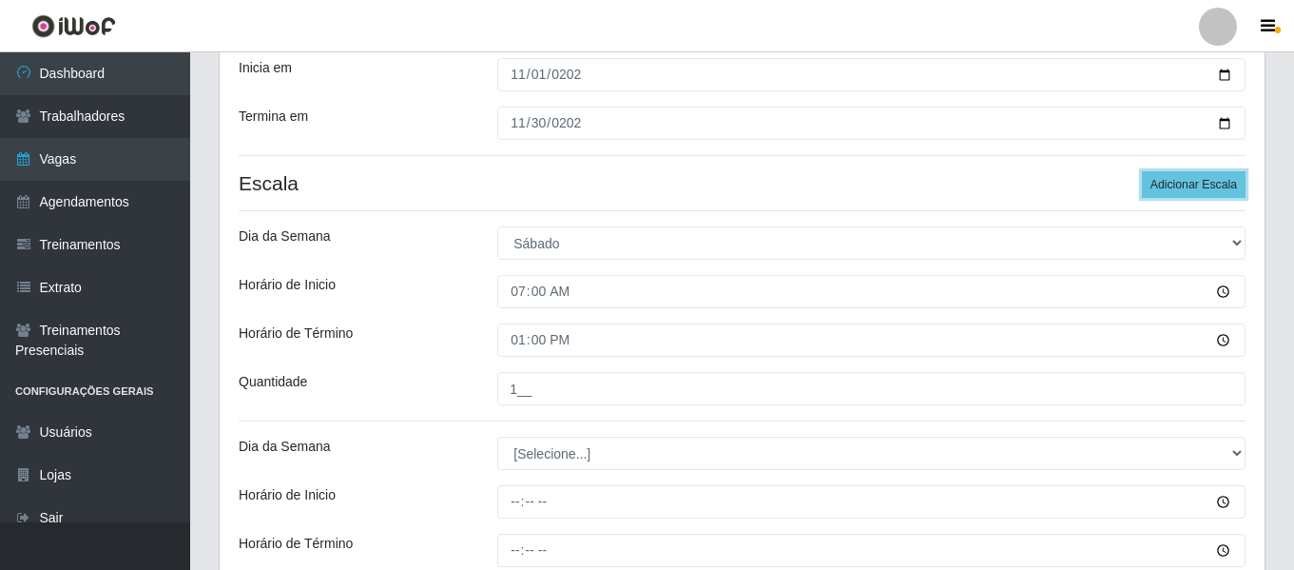
scroll to position [476, 0]
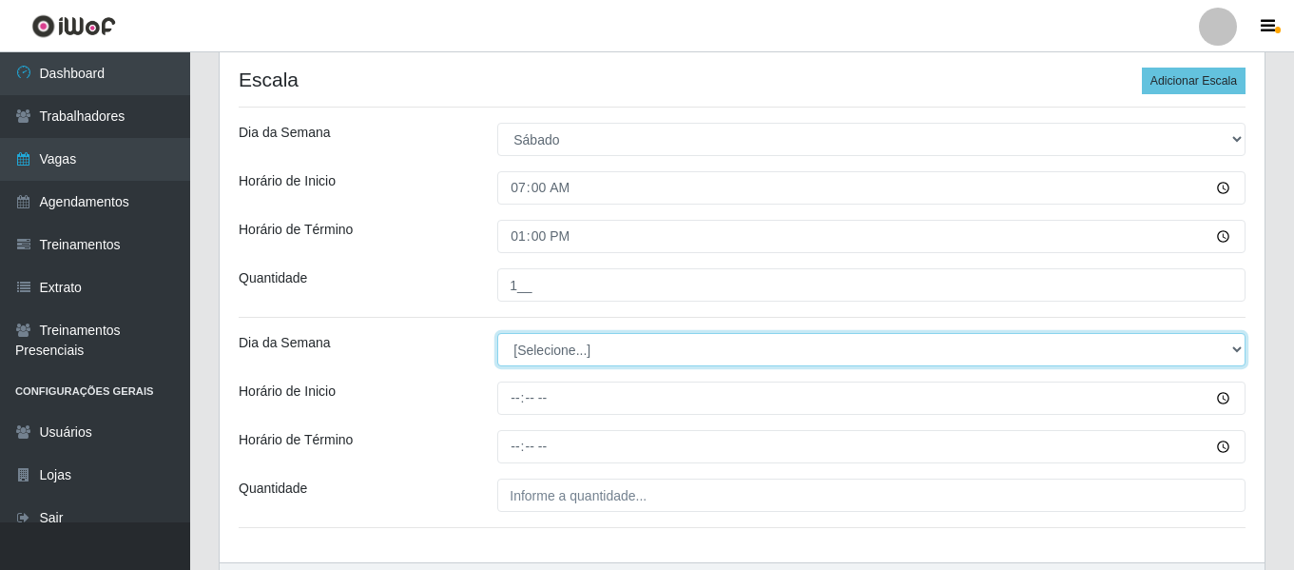
click at [579, 344] on select "[Selecione...] Segunda Terça Quarta Quinta Sexta Sábado Domingo" at bounding box center [871, 349] width 748 height 33
select select "0"
click at [497, 333] on select "[Selecione...] Segunda Terça Quarta Quinta Sexta Sábado Domingo" at bounding box center [871, 349] width 748 height 33
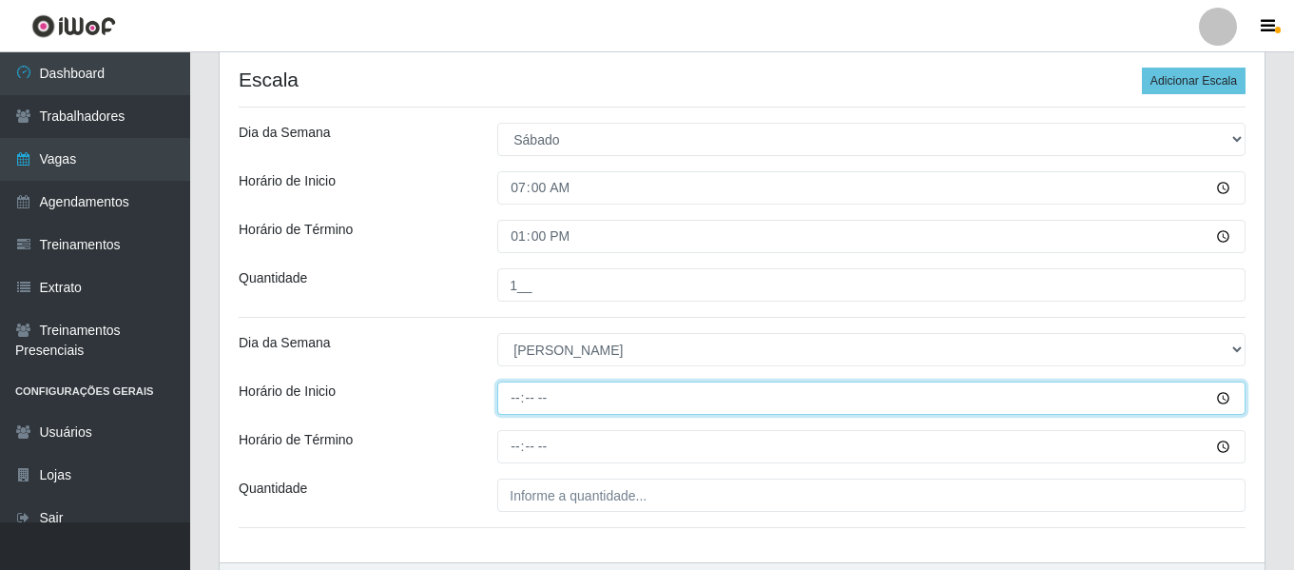
click at [510, 393] on input "Horário de Inicio" at bounding box center [871, 397] width 748 height 33
type input "07:00"
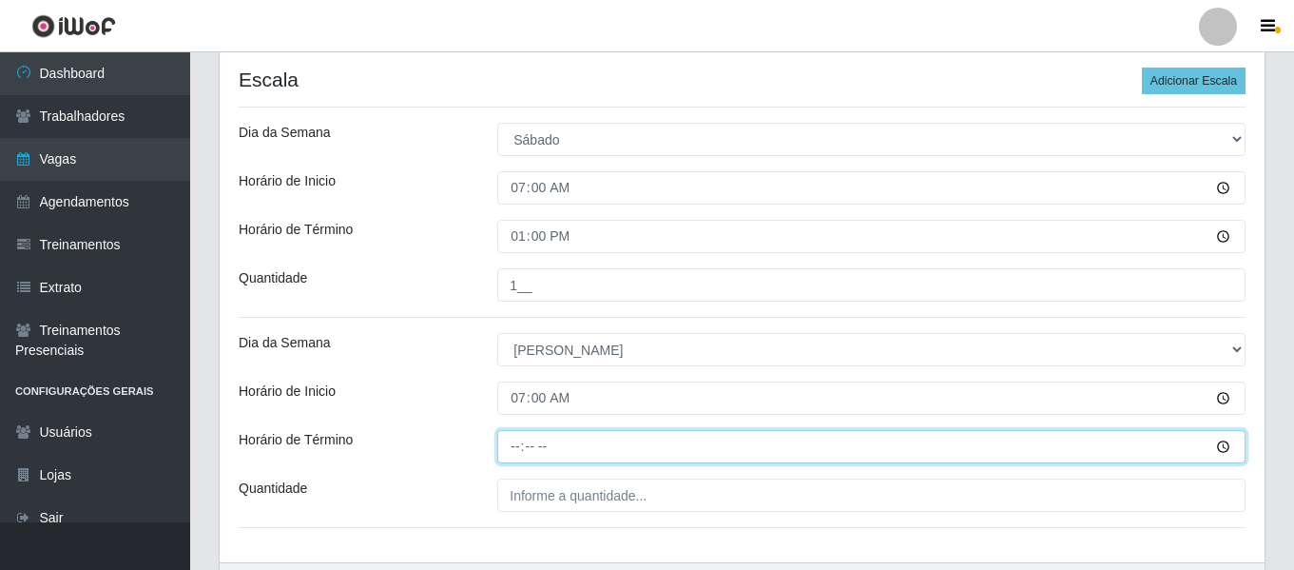
click at [510, 451] on input "Horário de Término" at bounding box center [871, 446] width 748 height 33
type input "13:00"
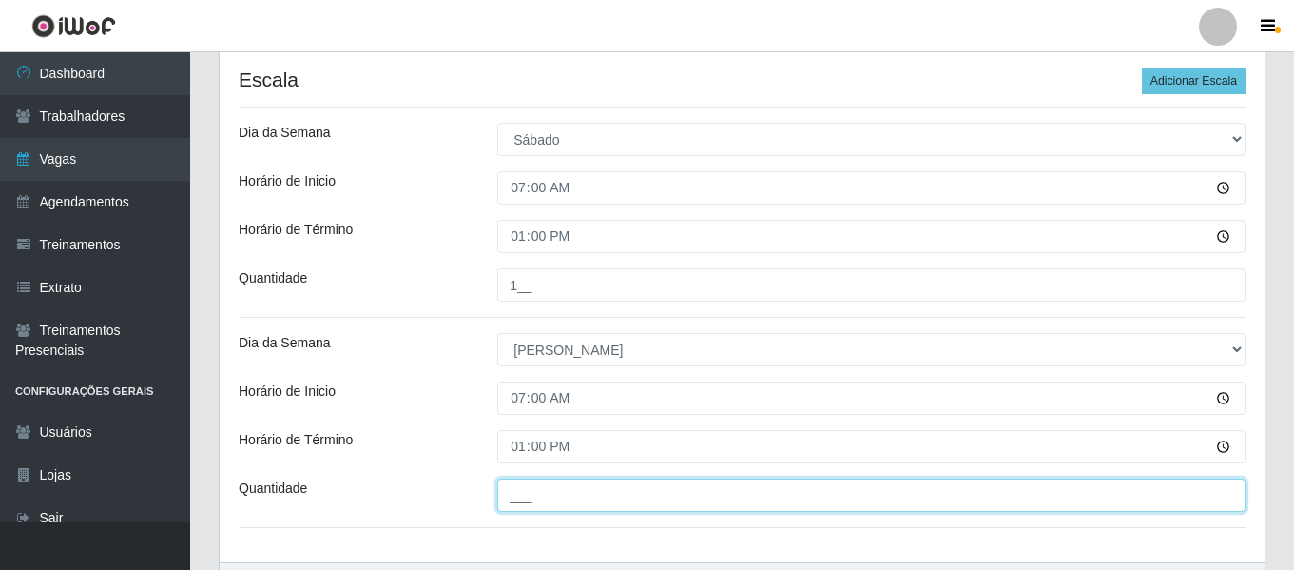
click at [559, 497] on input "___" at bounding box center [871, 494] width 748 height 33
type input "1__"
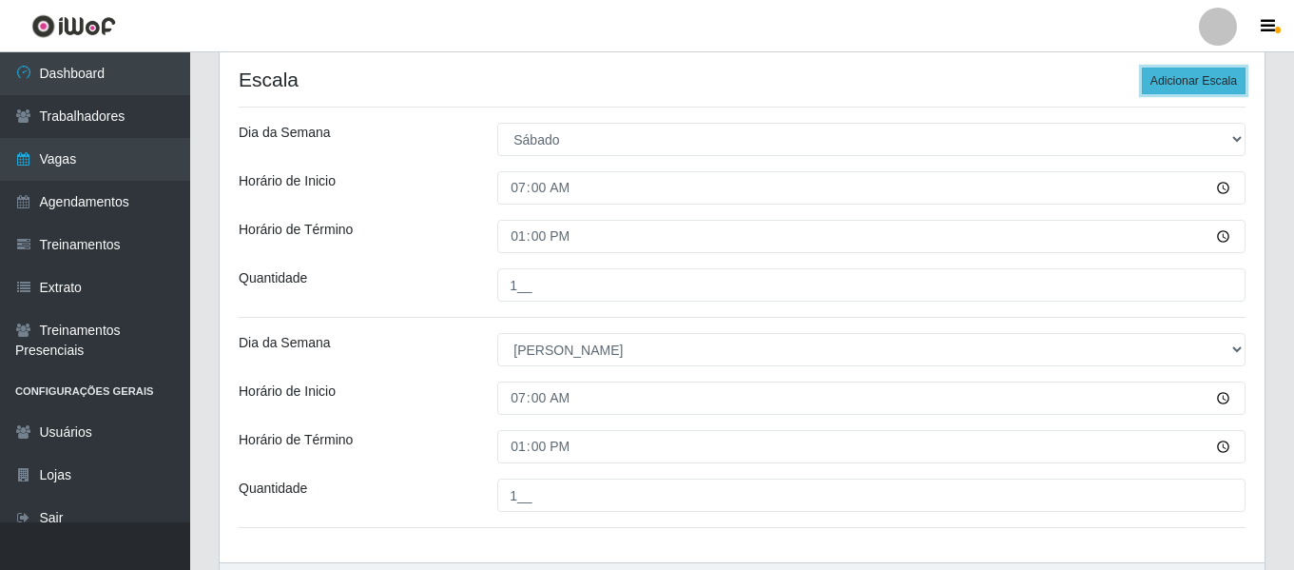
click at [1177, 90] on button "Adicionar Escala" at bounding box center [1194, 81] width 104 height 27
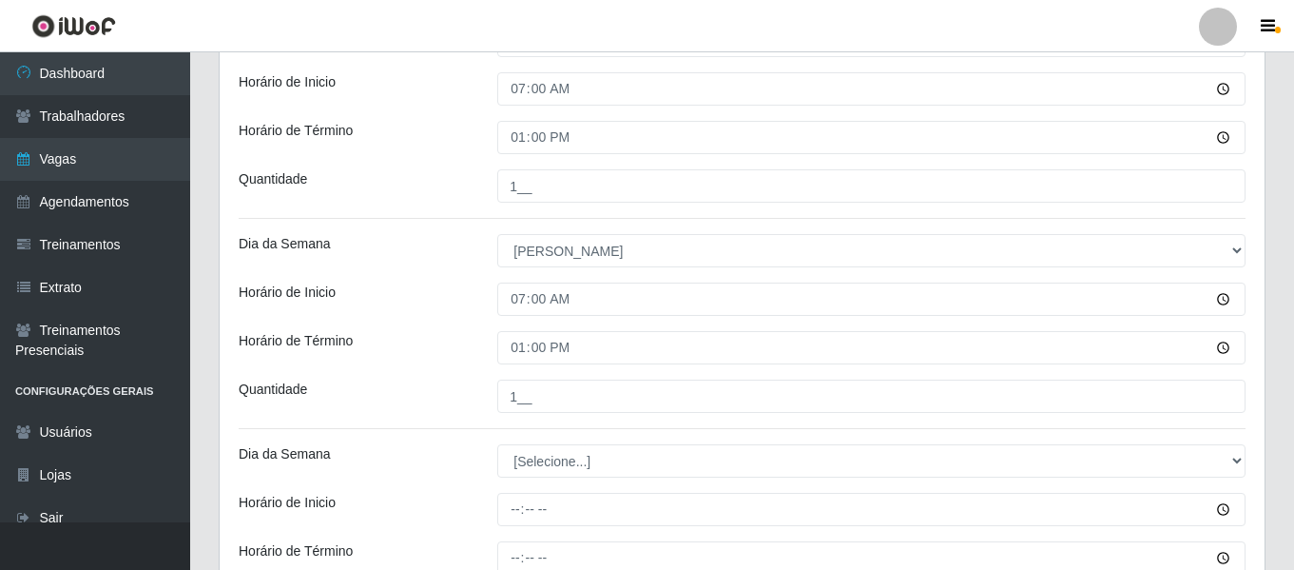
scroll to position [666, 0]
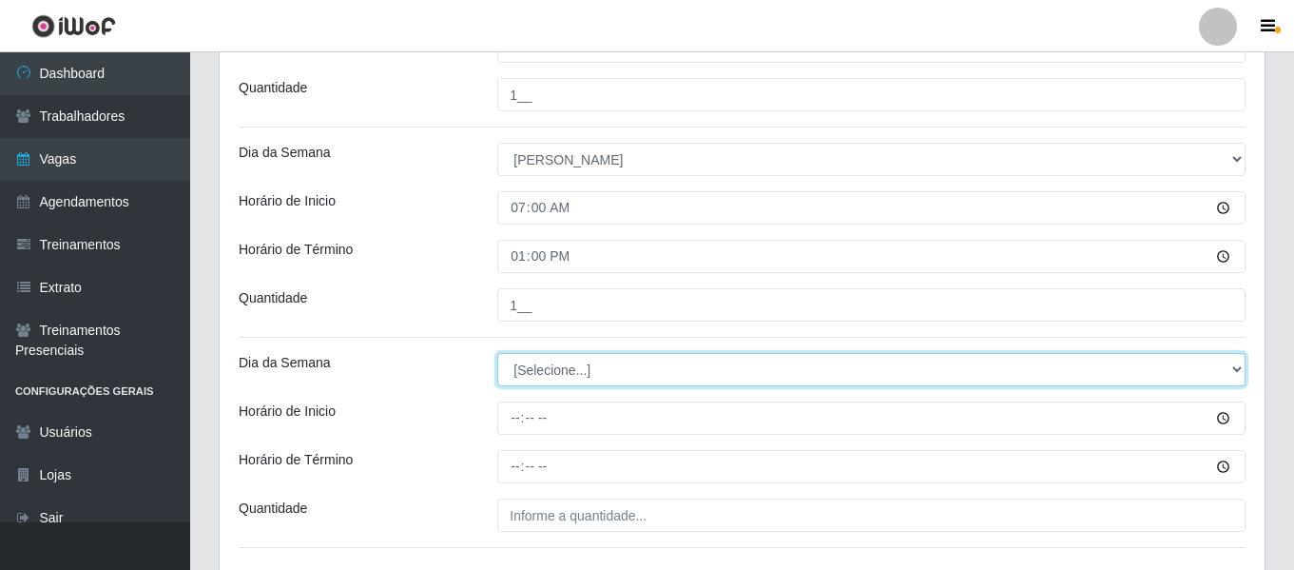
drag, startPoint x: 561, startPoint y: 372, endPoint x: 554, endPoint y: 385, distance: 14.9
click at [561, 372] on select "[Selecione...] Segunda Terça Quarta Quinta Sexta Sábado Domingo" at bounding box center [871, 369] width 748 height 33
select select "0"
click at [497, 353] on select "[Selecione...] Segunda Terça Quarta Quinta Sexta Sábado Domingo" at bounding box center [871, 369] width 748 height 33
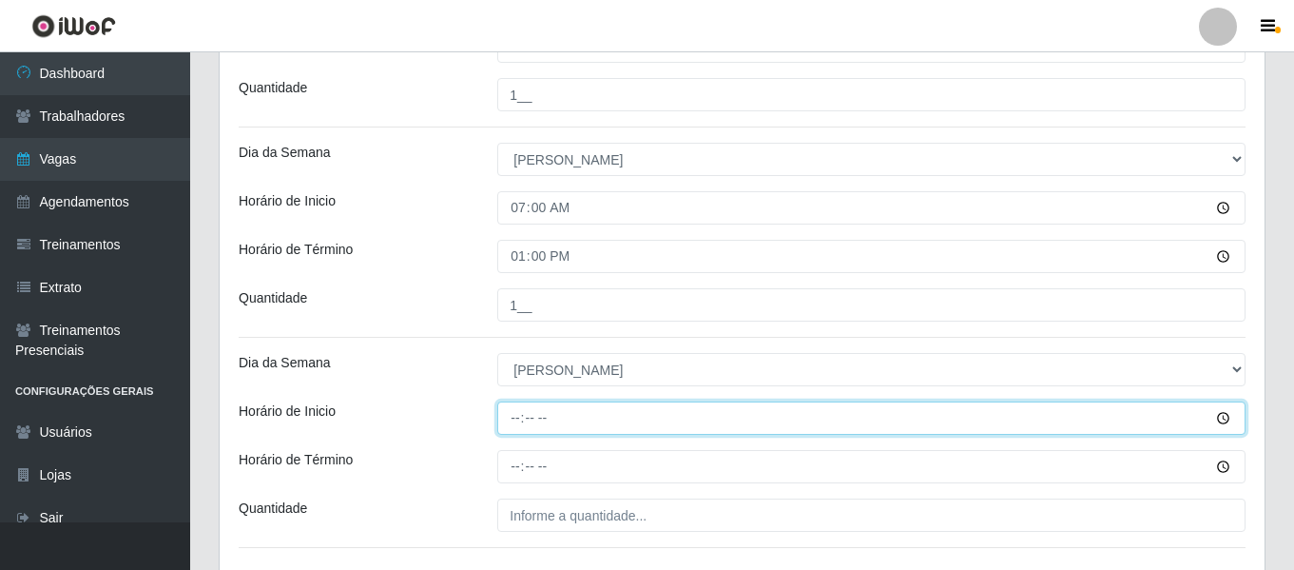
click at [513, 428] on input "Horário de Inicio" at bounding box center [871, 417] width 748 height 33
type input "10:00"
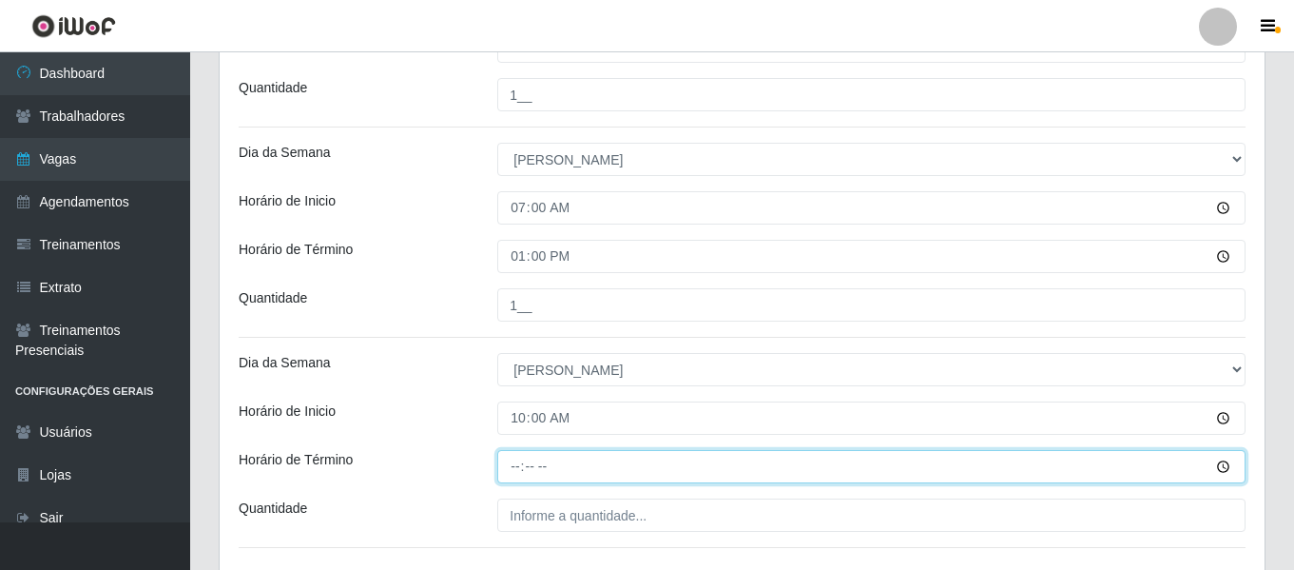
click at [513, 471] on input "Horário de Término" at bounding box center [871, 466] width 748 height 33
type input "16:00"
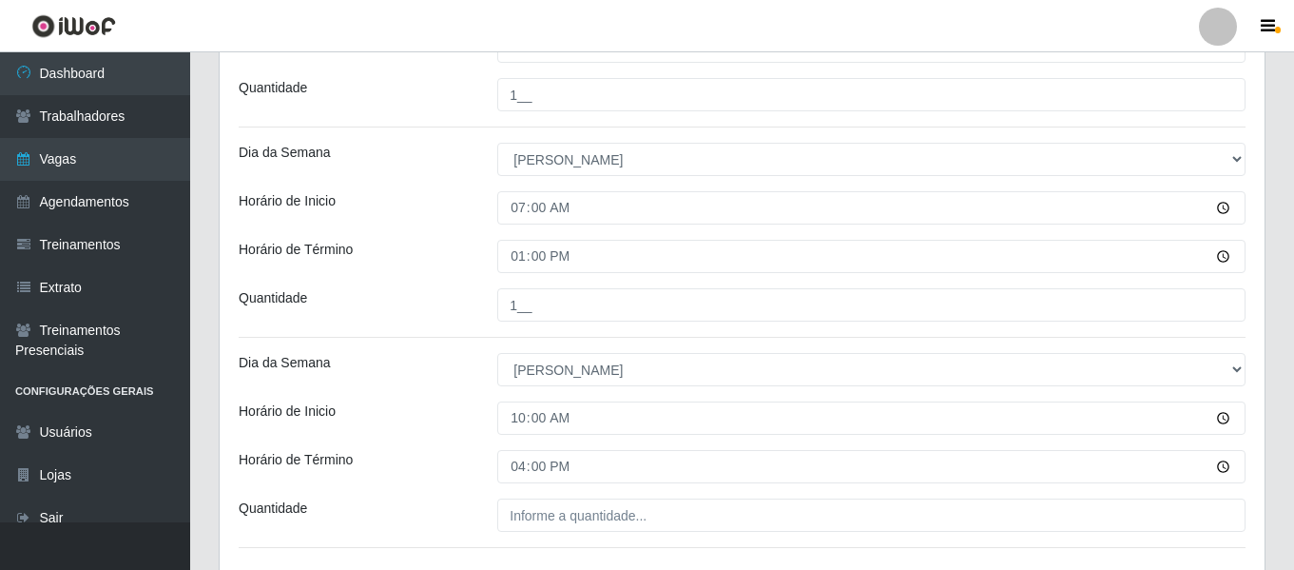
click at [543, 533] on div "Loja Bemais Supermercados - Três Ruas Função [Selecione...] ASG ASG + ASG ++ Au…" at bounding box center [742, 40] width 1045 height 1084
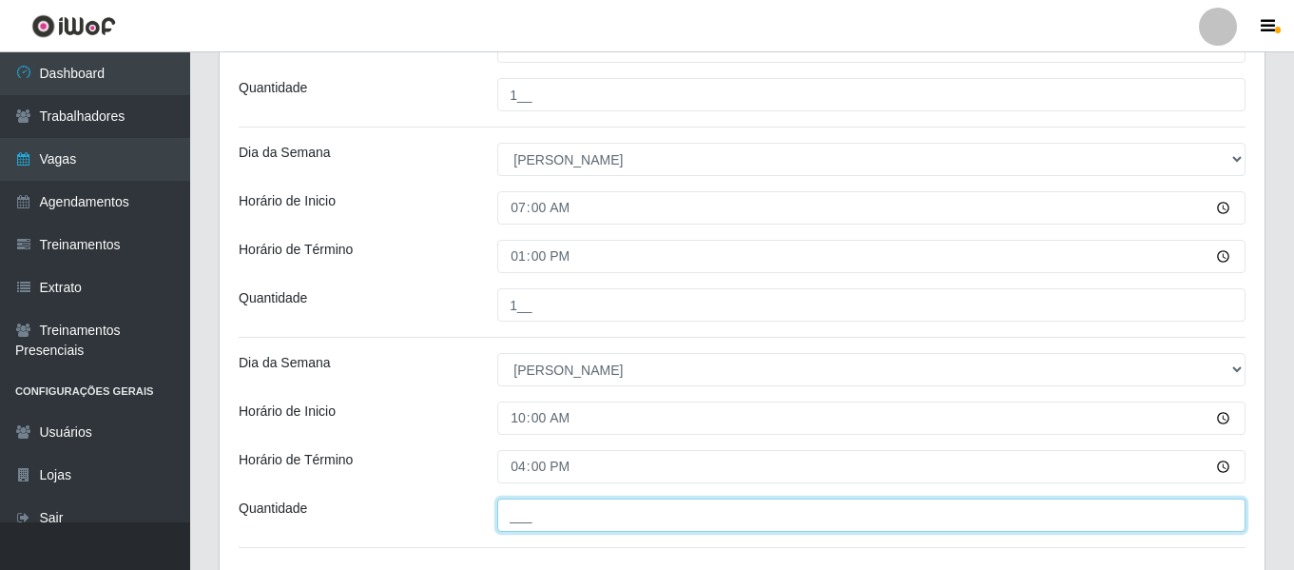
click at [559, 528] on input "___" at bounding box center [871, 514] width 748 height 33
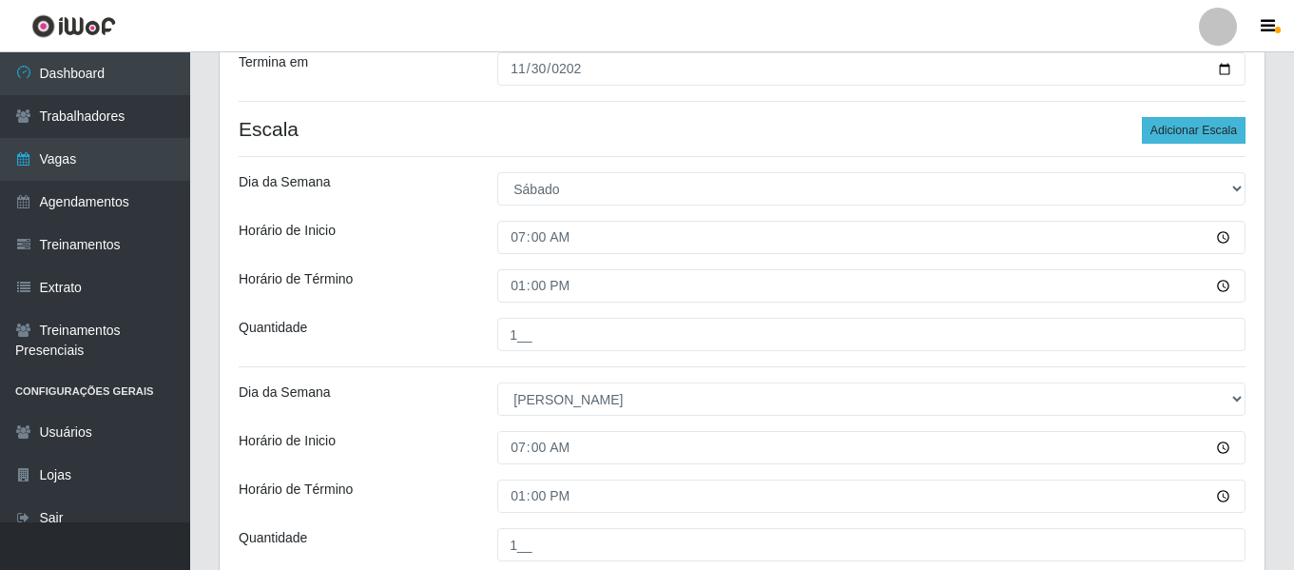
type input "1__"
click at [1212, 139] on button "Adicionar Escala" at bounding box center [1194, 130] width 104 height 27
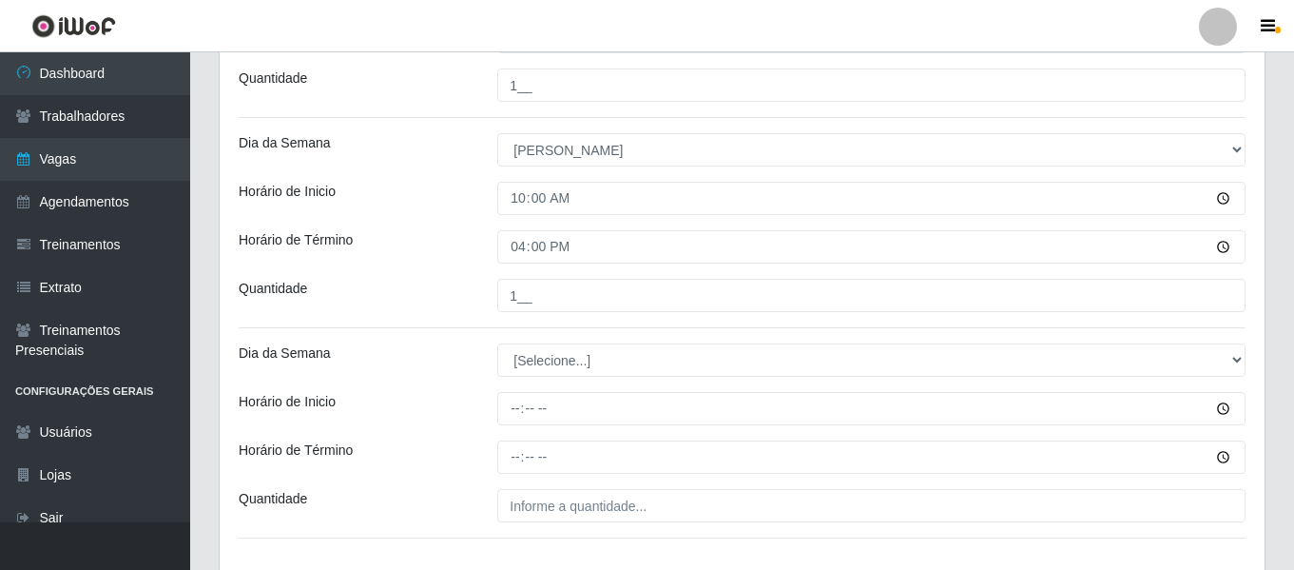
scroll to position [1017, 0]
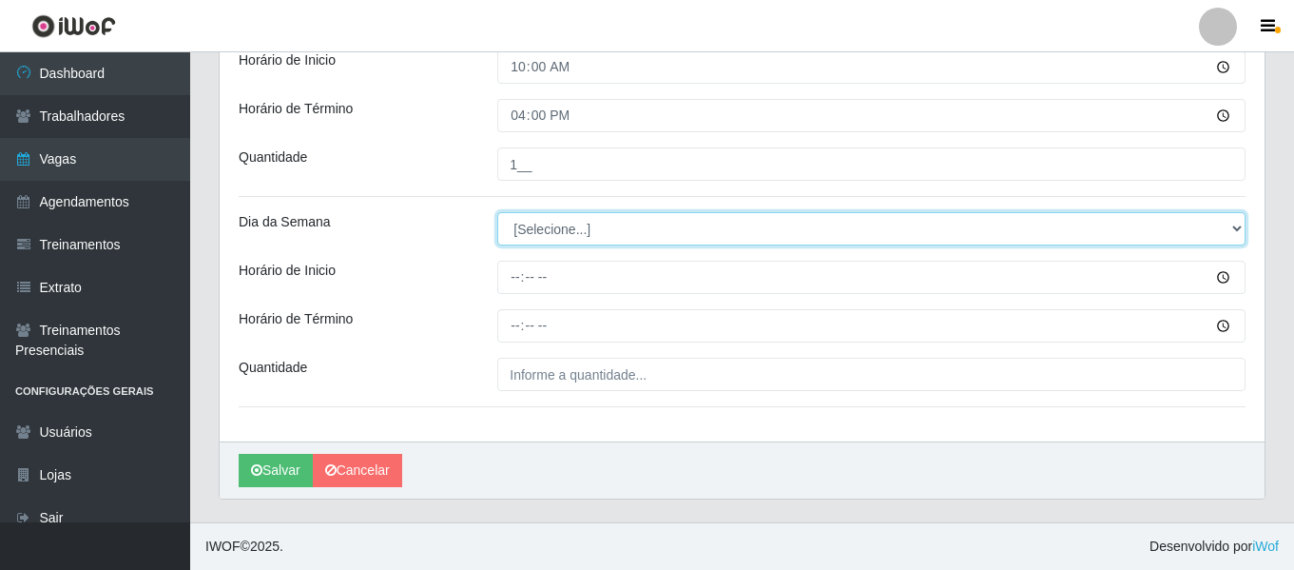
drag, startPoint x: 603, startPoint y: 224, endPoint x: 603, endPoint y: 238, distance: 14.3
click at [603, 224] on select "[Selecione...] Segunda Terça Quarta Quinta Sexta Sábado Domingo" at bounding box center [871, 228] width 748 height 33
select select "0"
click at [497, 212] on select "[Selecione...] Segunda Terça Quarta Quinta Sexta Sábado Domingo" at bounding box center [871, 228] width 748 height 33
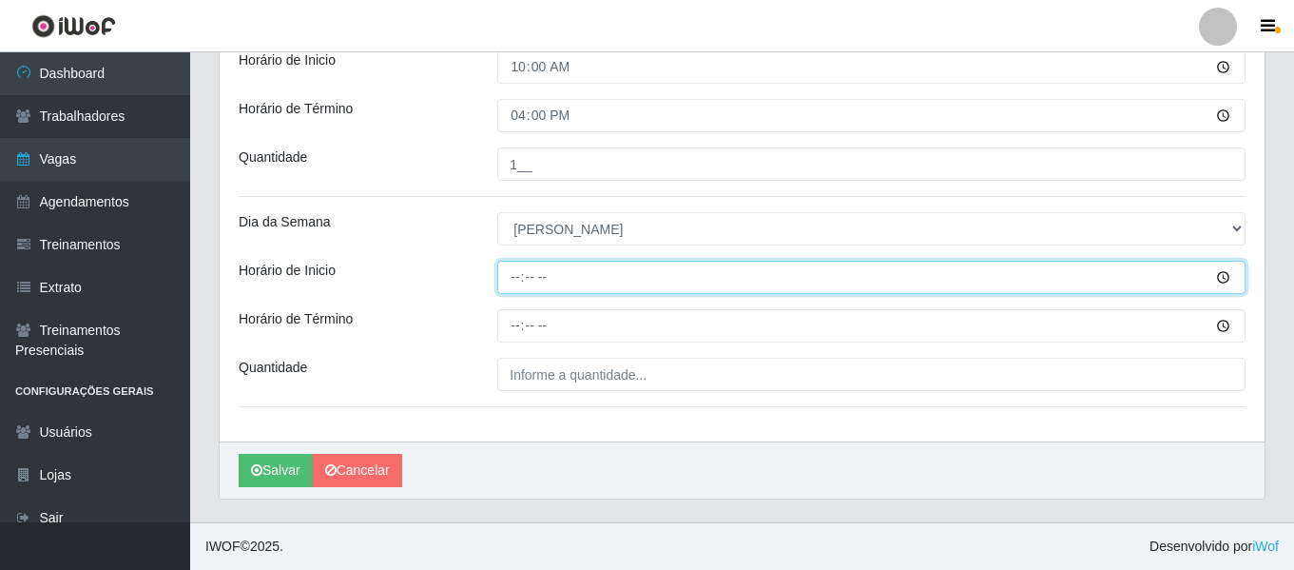
click at [507, 284] on input "Horário de Inicio" at bounding box center [871, 277] width 748 height 33
type input "15:00"
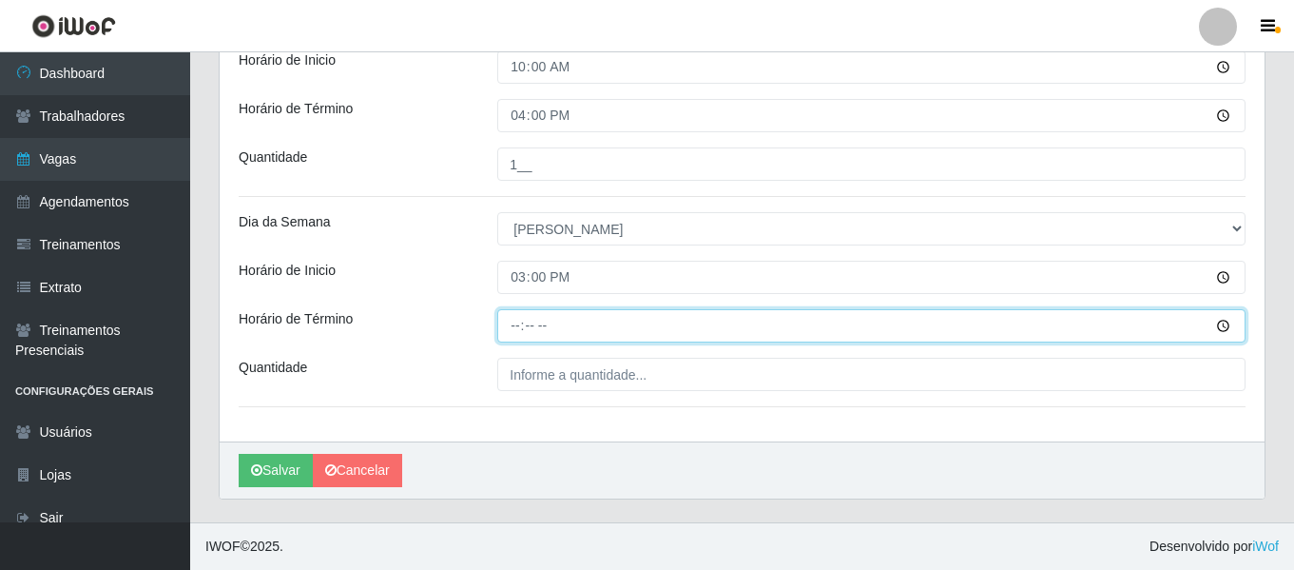
click at [521, 336] on input "Horário de Término" at bounding box center [871, 325] width 748 height 33
type input "21:00"
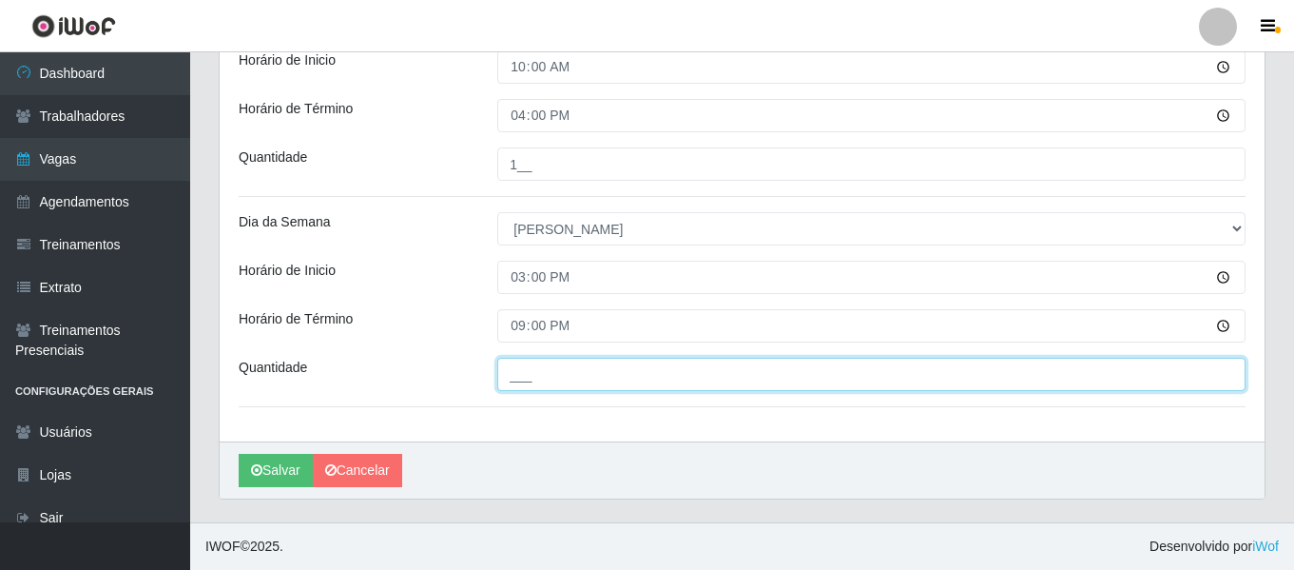
click at [537, 364] on input "___" at bounding box center [871, 374] width 748 height 33
type input "1__"
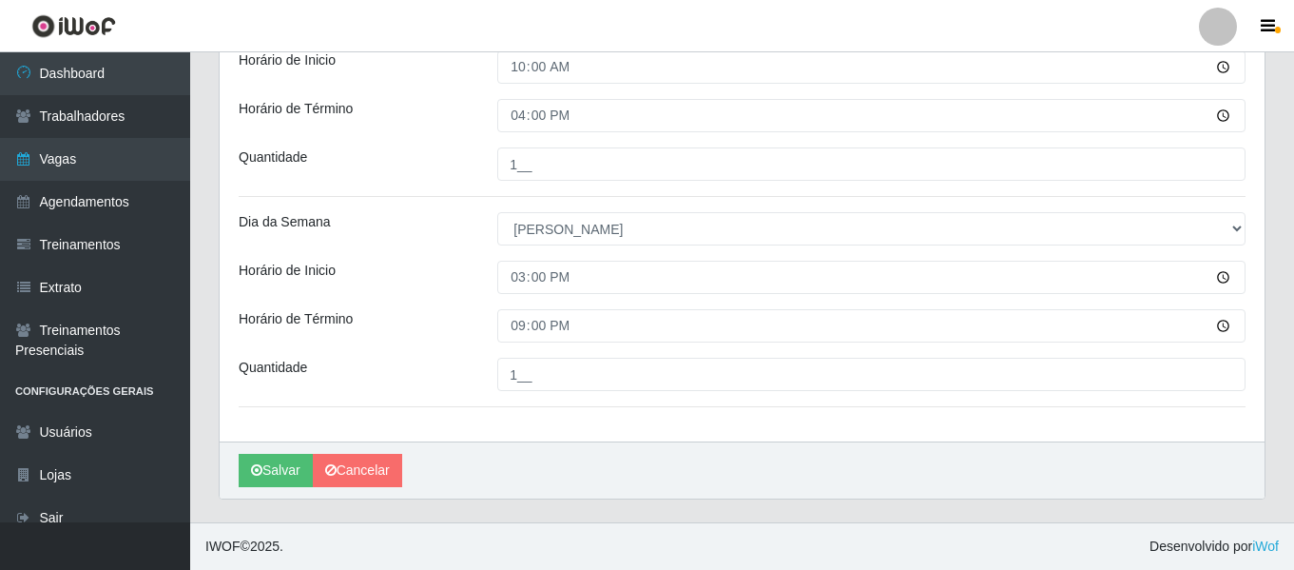
click at [476, 330] on div "Horário de Término" at bounding box center [353, 325] width 259 height 33
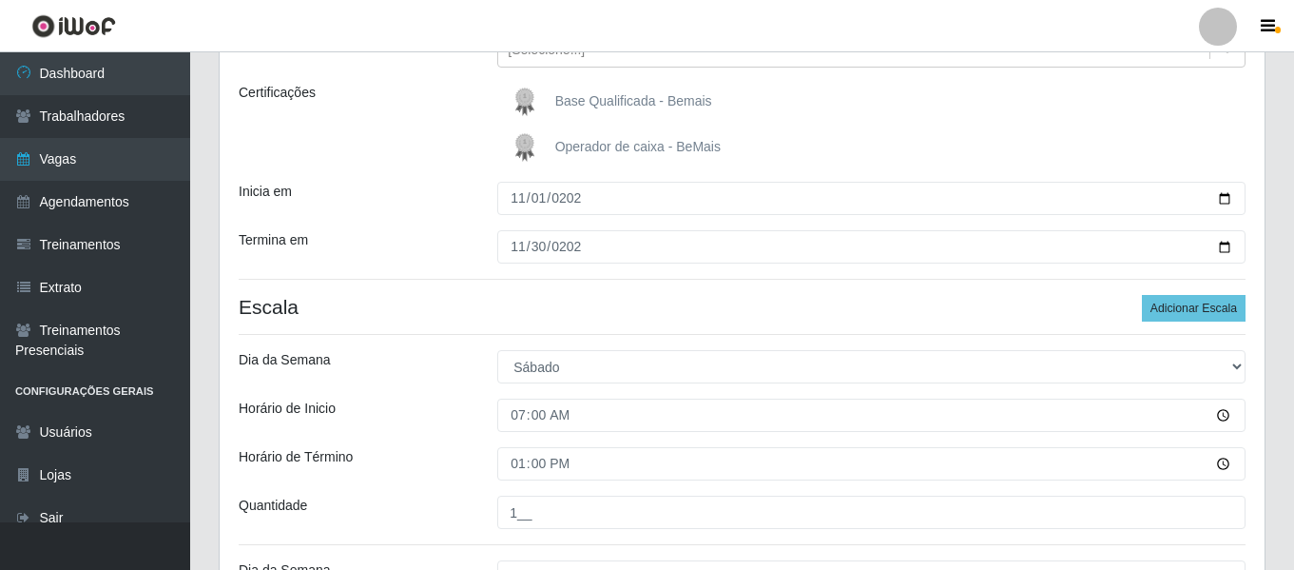
scroll to position [0, 0]
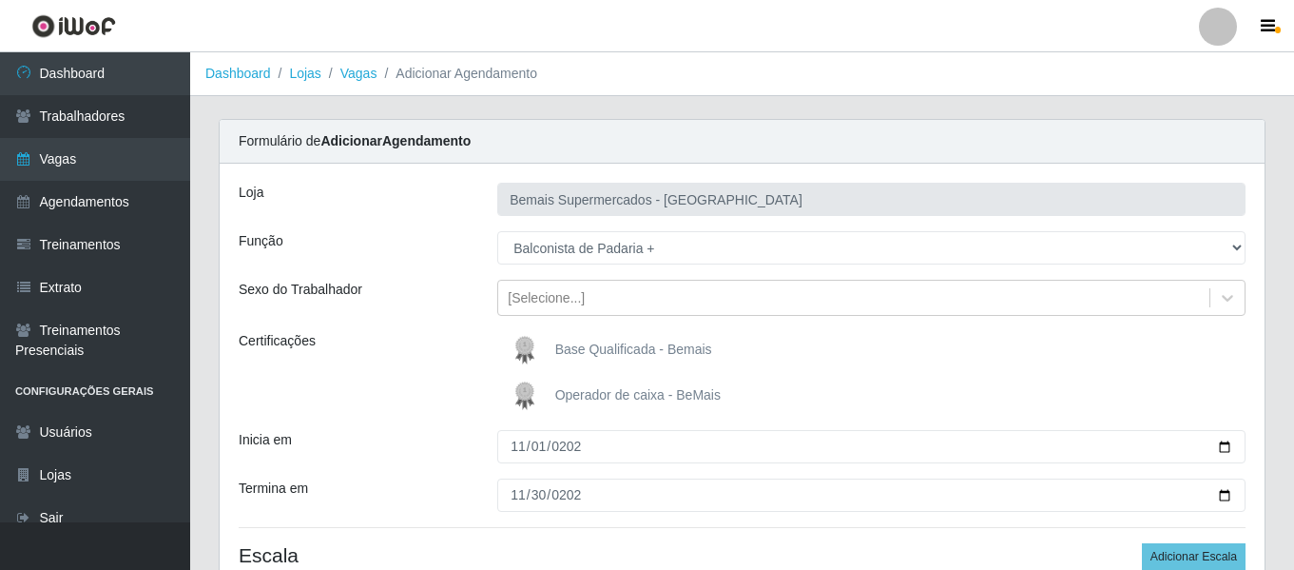
click at [366, 379] on div "Certificações" at bounding box center [353, 373] width 259 height 84
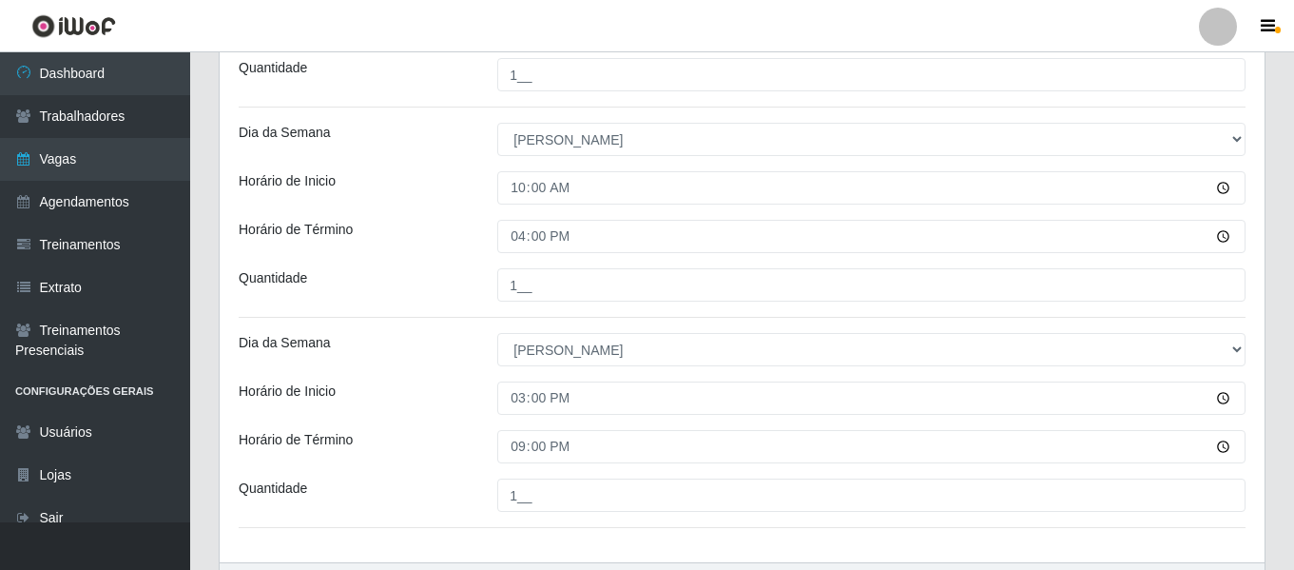
scroll to position [1017, 0]
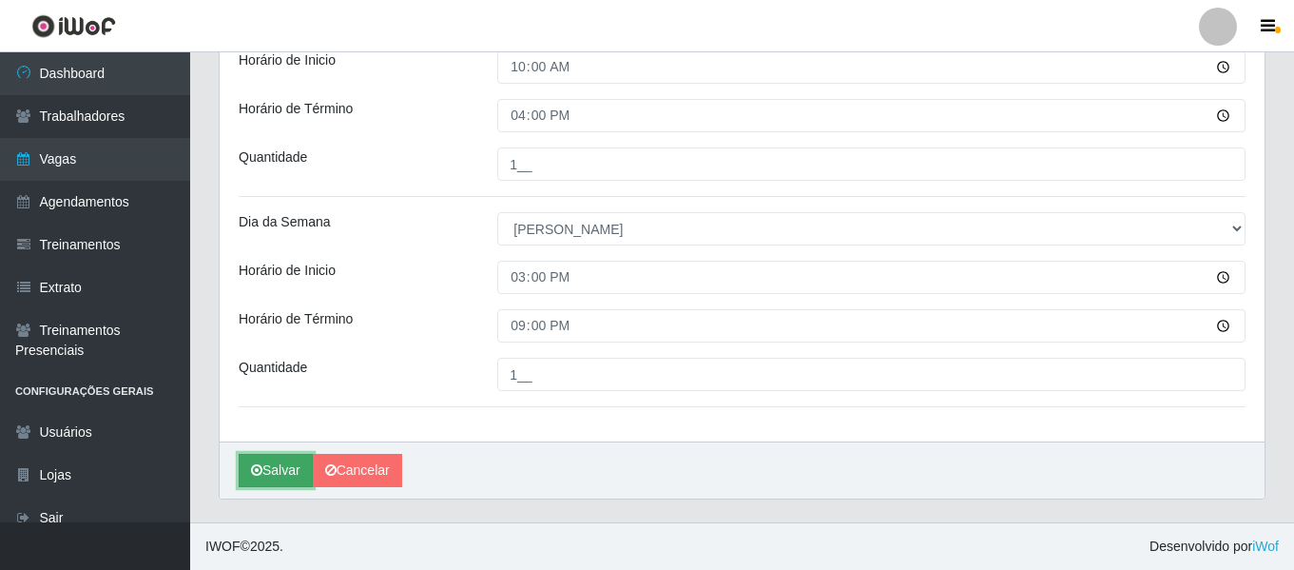
click at [276, 467] on button "Salvar" at bounding box center [276, 470] width 74 height 33
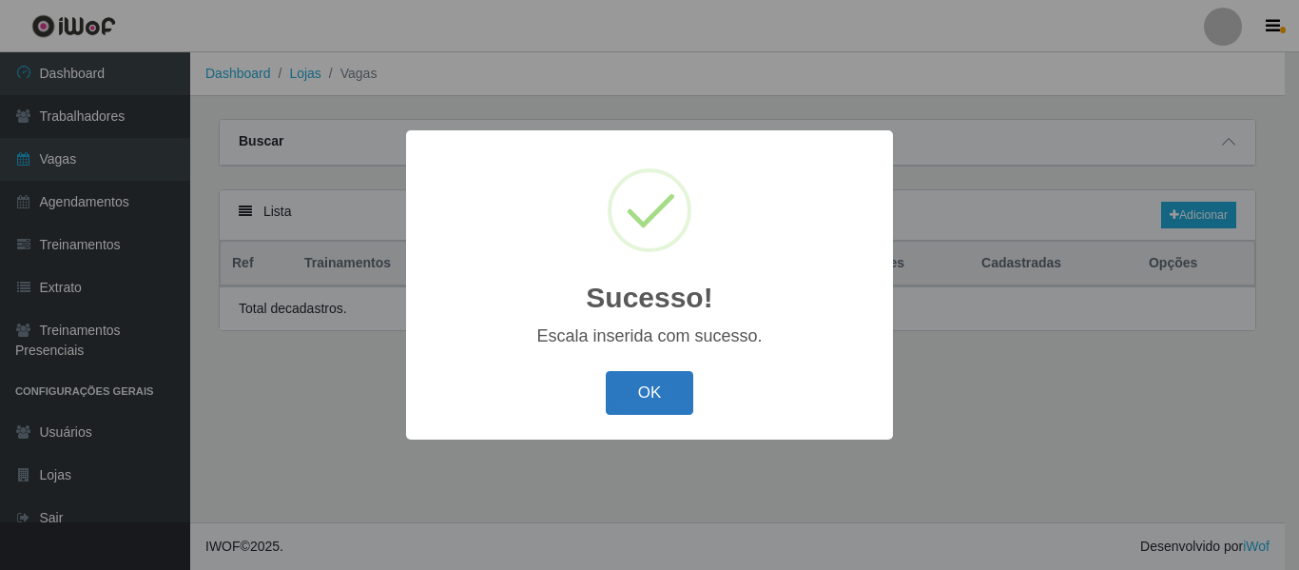
click at [656, 390] on button "OK" at bounding box center [650, 393] width 88 height 45
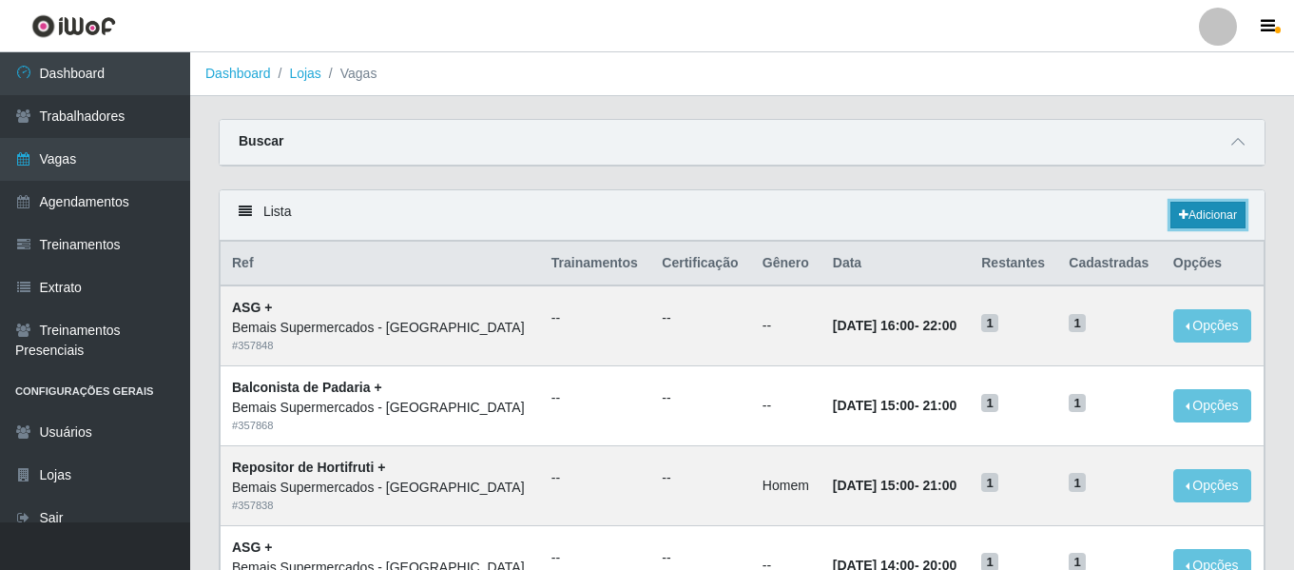
click at [1222, 207] on link "Adicionar" at bounding box center [1208, 215] width 75 height 27
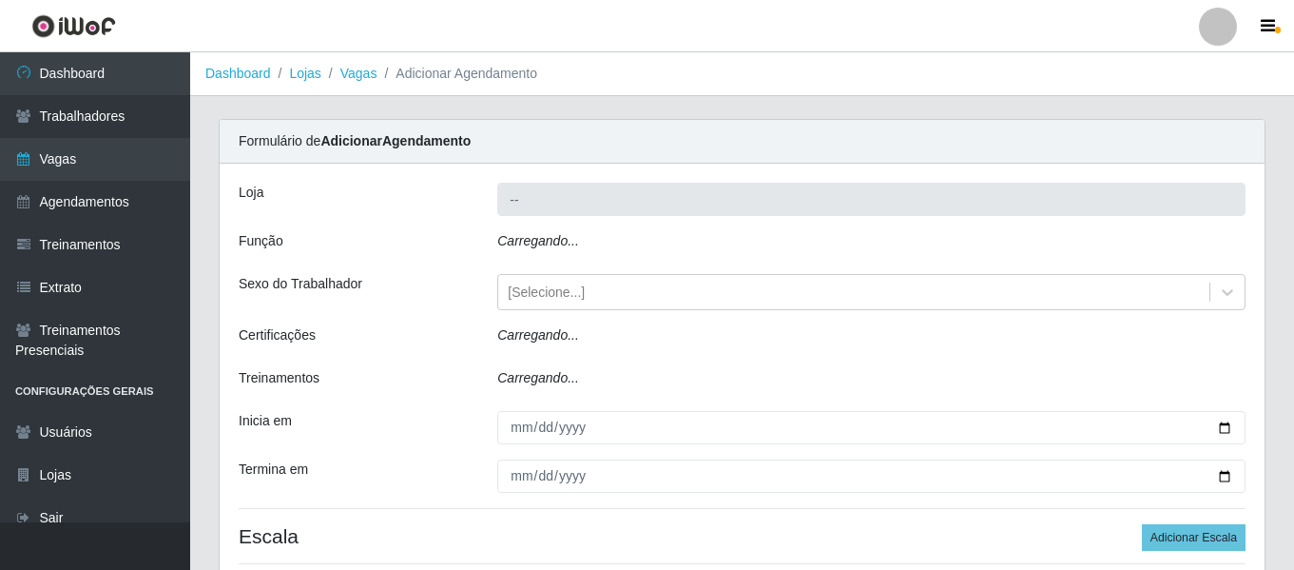
type input "Bemais Supermercados - [GEOGRAPHIC_DATA]"
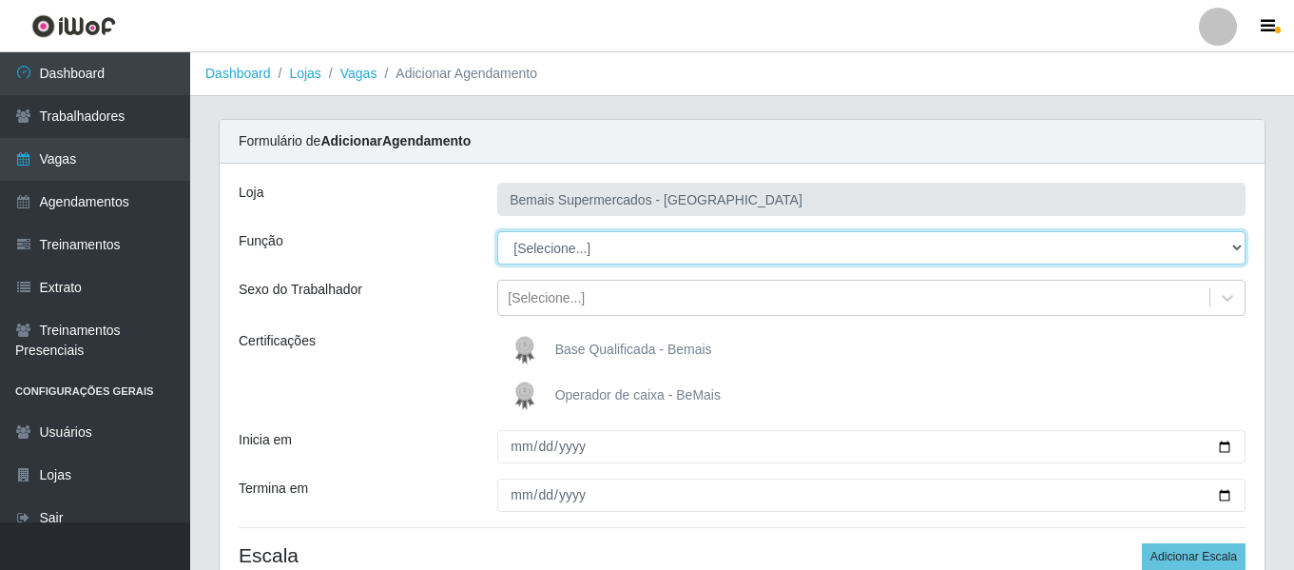
click at [607, 252] on select "[Selecione...] ASG ASG + ASG ++ Auxiliar de Depósito Auxiliar de Depósito + Aux…" at bounding box center [871, 247] width 748 height 33
select select "124"
click at [497, 231] on select "[Selecione...] ASG ASG + ASG ++ Auxiliar de Depósito Auxiliar de Depósito + Aux…" at bounding box center [871, 247] width 748 height 33
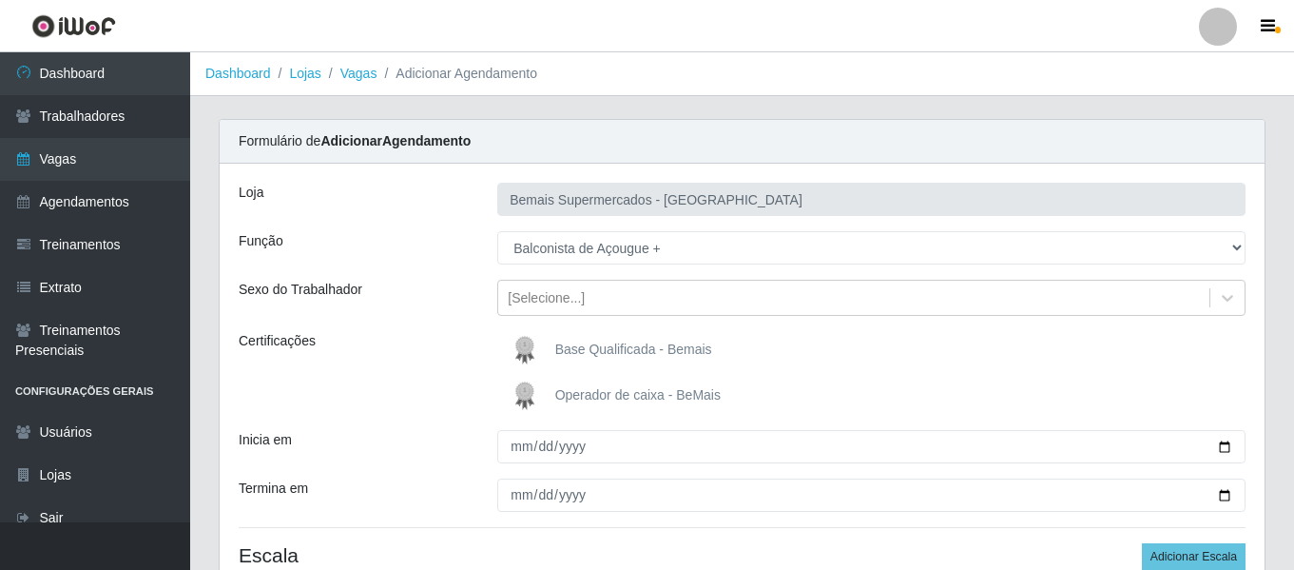
click at [537, 353] on img at bounding box center [529, 350] width 46 height 38
click at [0, 0] on input "Base Qualificada - Bemais" at bounding box center [0, 0] width 0 height 0
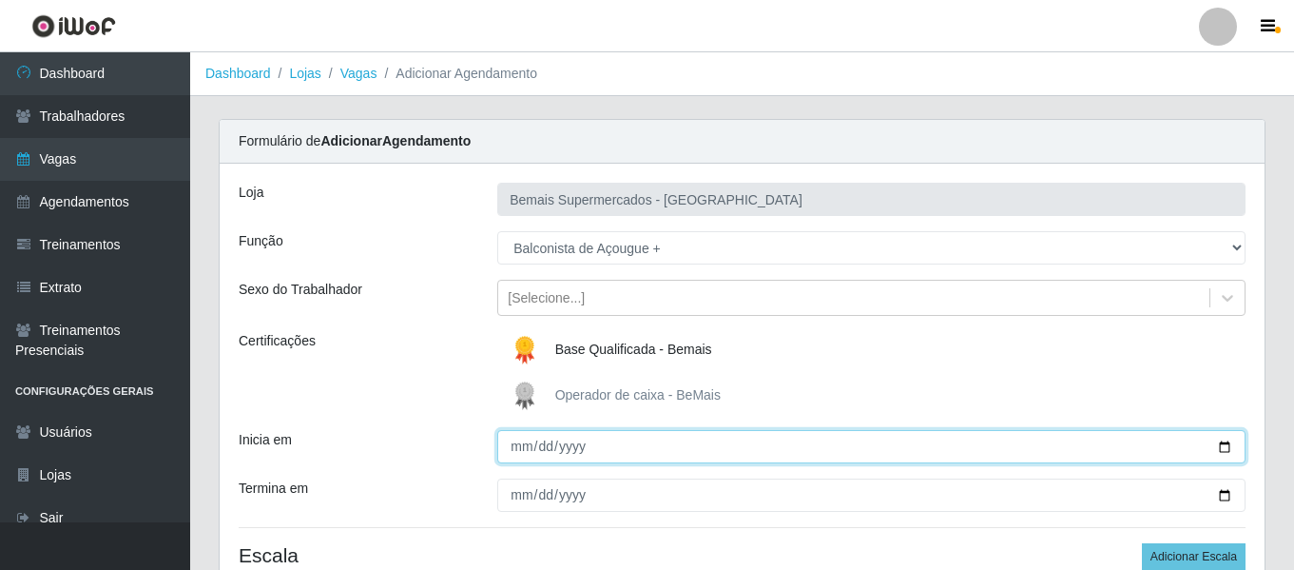
click at [527, 435] on input "Inicia em" at bounding box center [871, 446] width 748 height 33
type input "[DATE]"
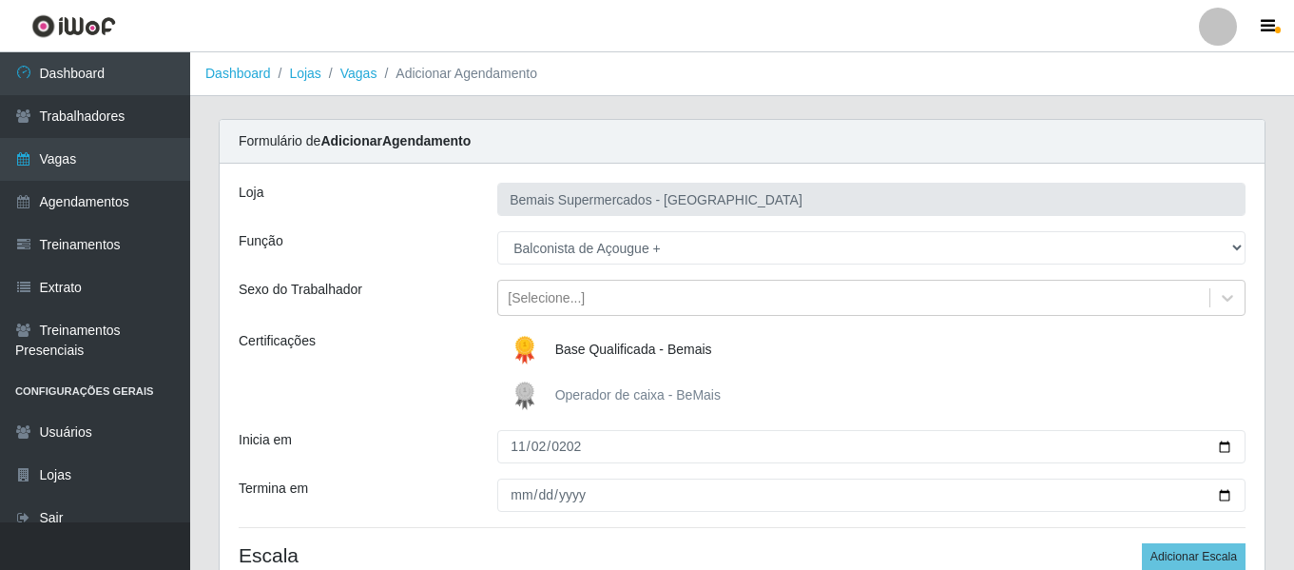
click at [496, 496] on div at bounding box center [871, 494] width 777 height 33
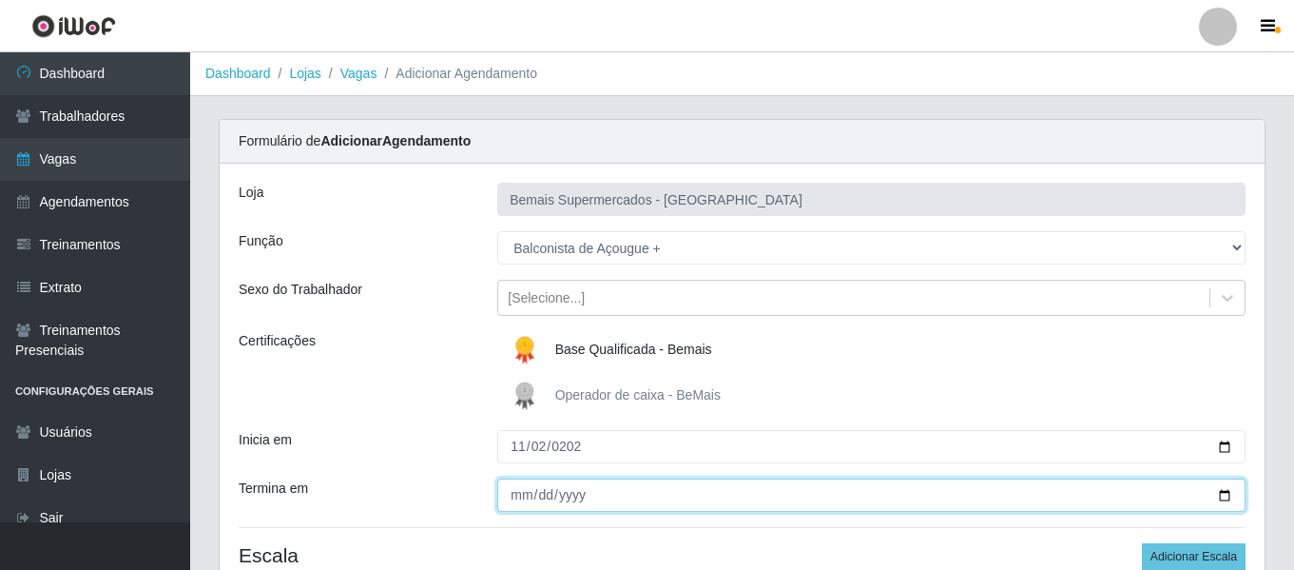
click at [510, 496] on input "Termina em" at bounding box center [871, 494] width 748 height 33
type input "[DATE]"
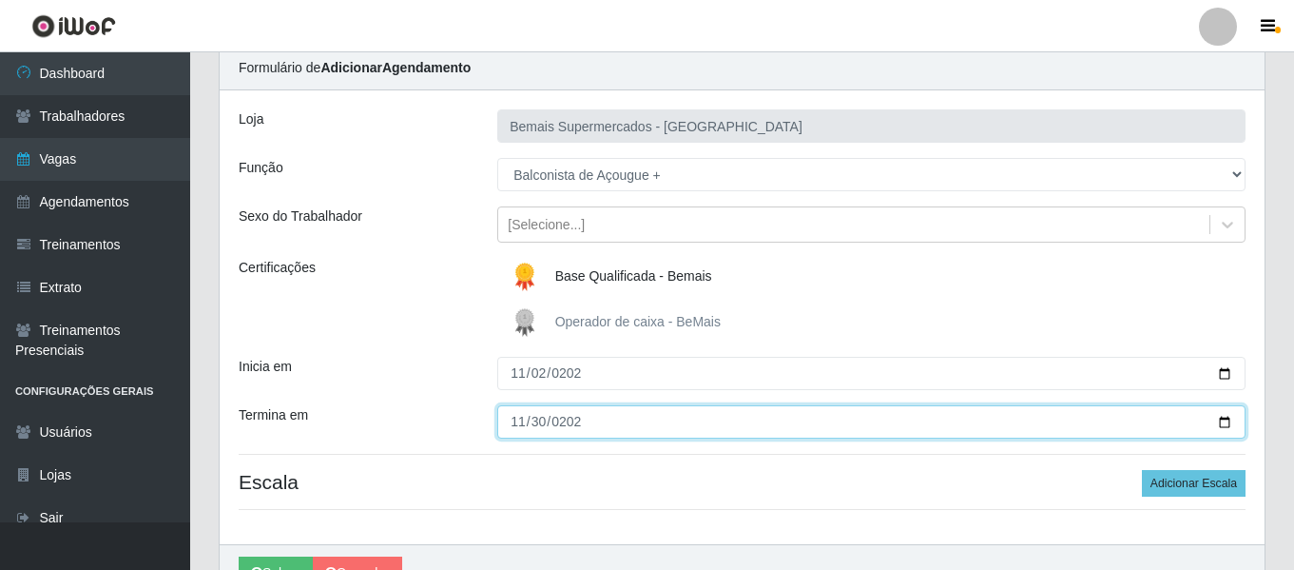
scroll to position [176, 0]
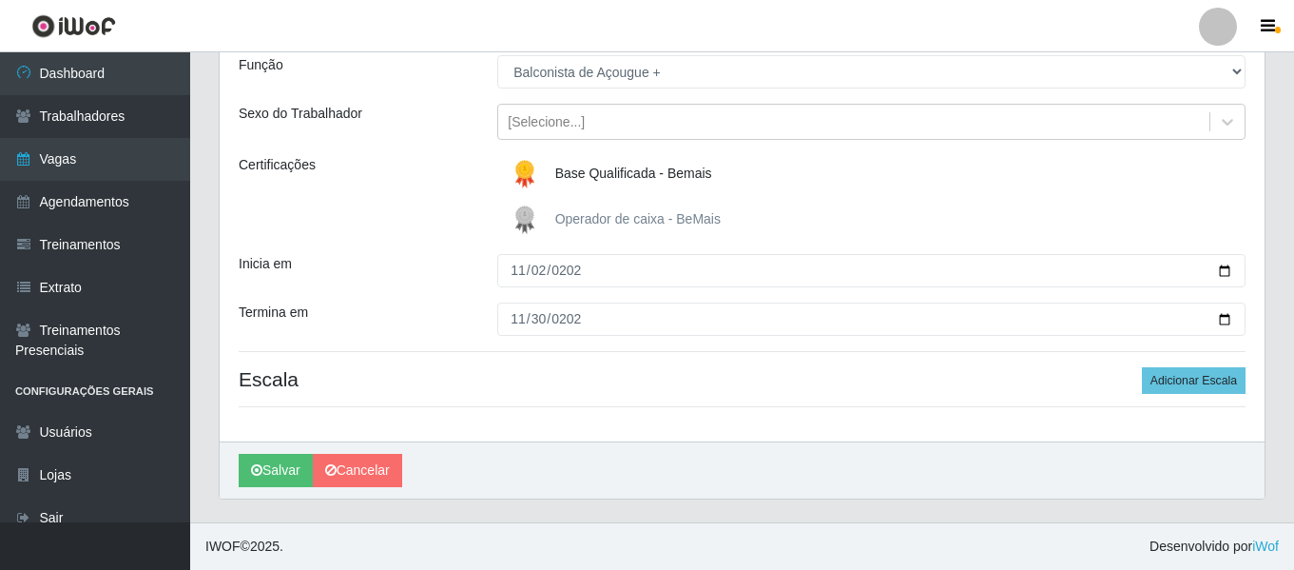
click at [1240, 395] on div "Loja Bemais Supermercados - Três Ruas Função [Selecione...] ASG ASG + ASG ++ Au…" at bounding box center [742, 215] width 1045 height 454
click at [1242, 393] on button "Adicionar Escala" at bounding box center [1194, 380] width 104 height 27
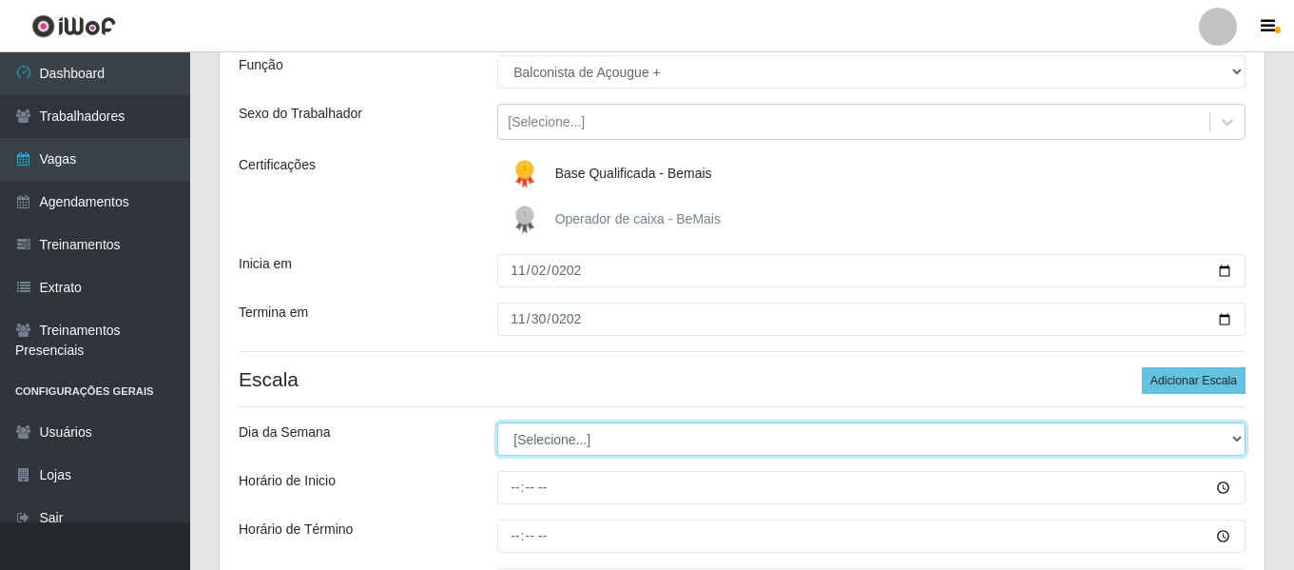
drag, startPoint x: 653, startPoint y: 445, endPoint x: 642, endPoint y: 453, distance: 13.7
click at [653, 445] on select "[Selecione...] Segunda Terça Quarta Quinta Sexta Sábado Domingo" at bounding box center [871, 438] width 748 height 33
select select "0"
click at [497, 422] on select "[Selecione...] Segunda Terça Quarta Quinta Sexta Sábado Domingo" at bounding box center [871, 438] width 748 height 33
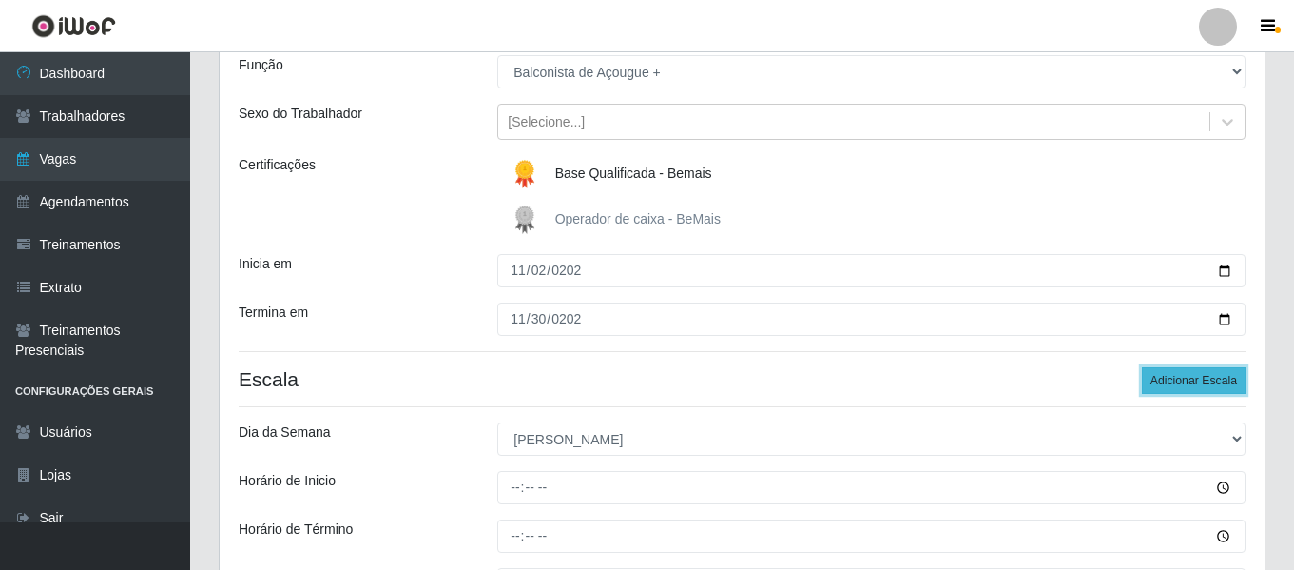
click at [1198, 372] on button "Adicionar Escala" at bounding box center [1194, 380] width 104 height 27
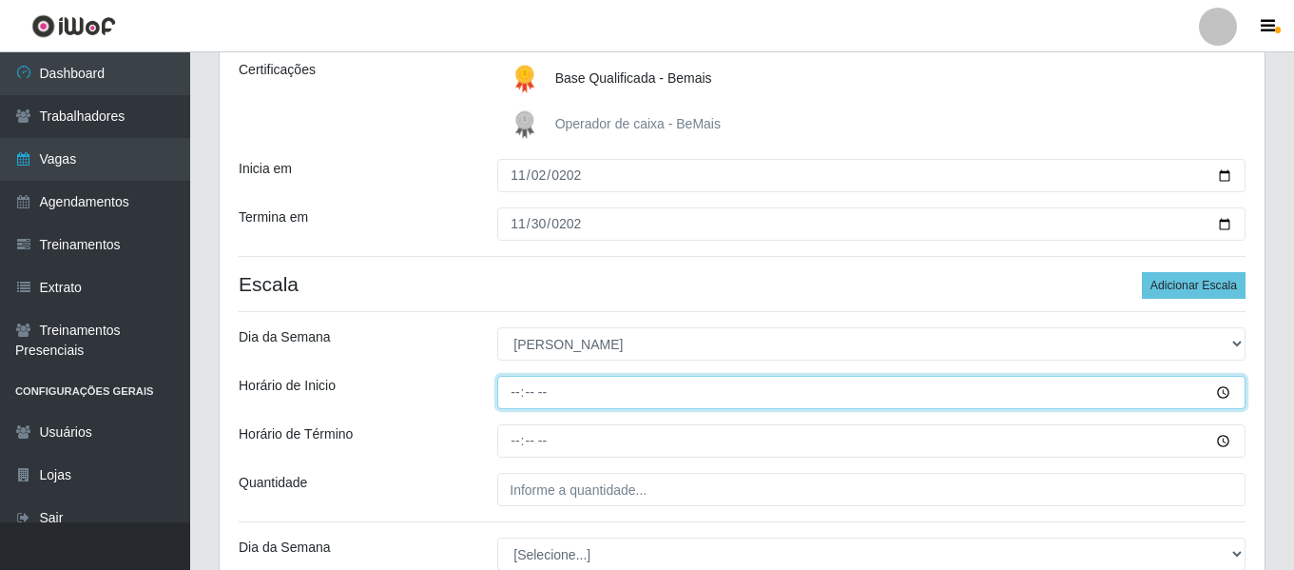
click at [521, 400] on input "Horário de Inicio" at bounding box center [871, 392] width 748 height 33
type input "07:00"
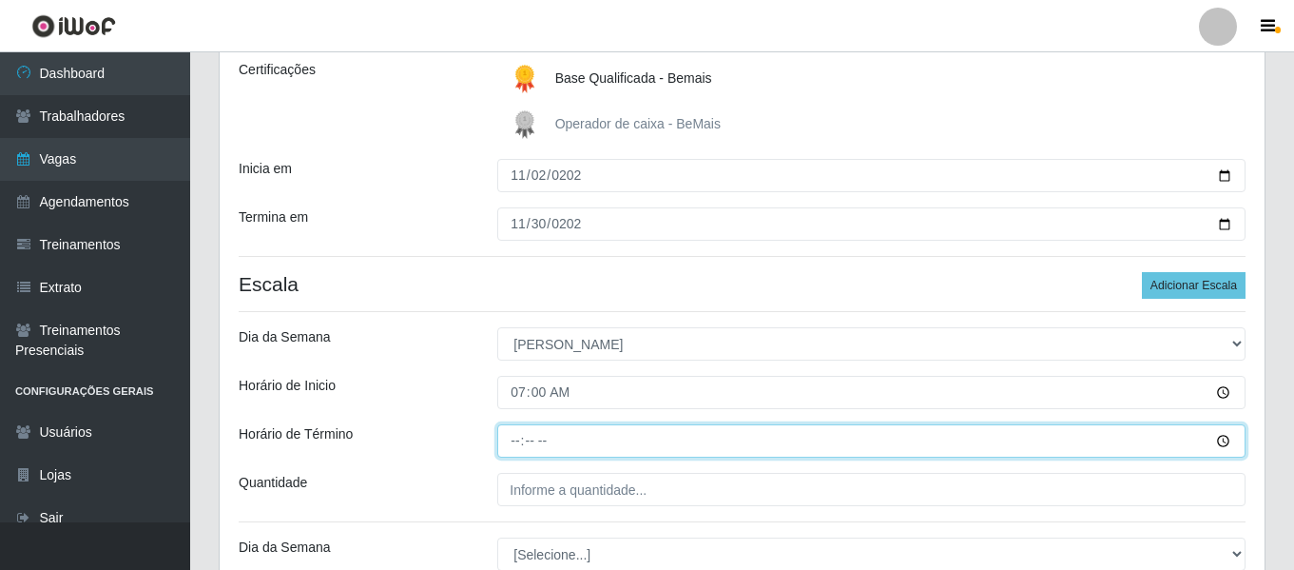
click at [514, 446] on input "Horário de Término" at bounding box center [871, 440] width 748 height 33
type input "13:00"
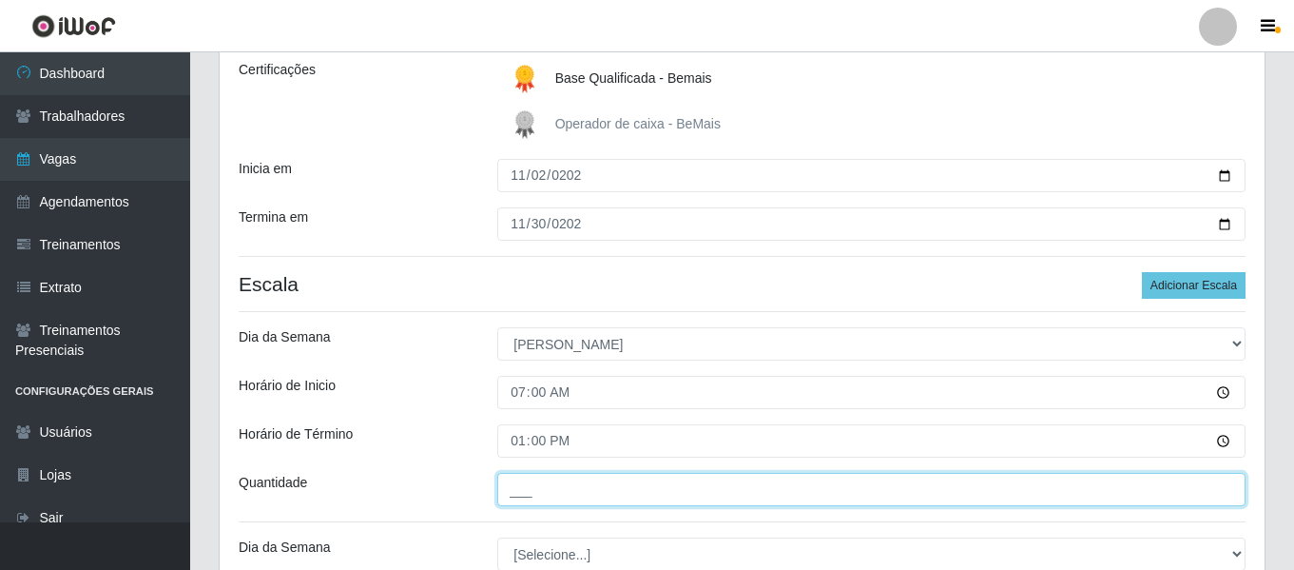
click at [533, 477] on input "___" at bounding box center [871, 489] width 748 height 33
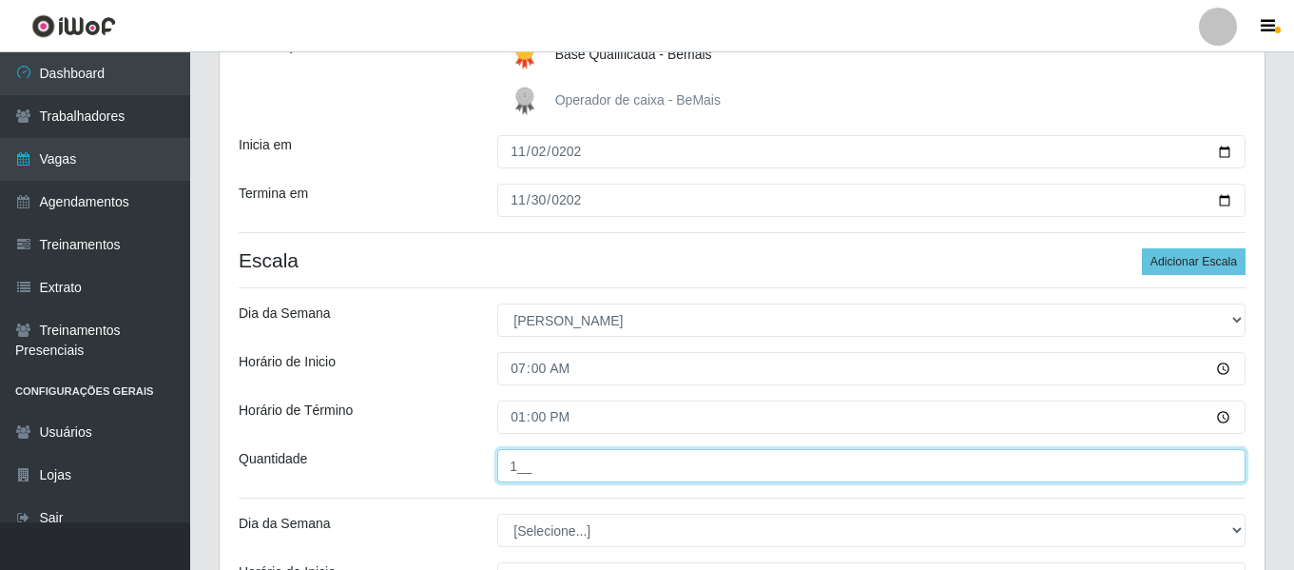
scroll to position [366, 0]
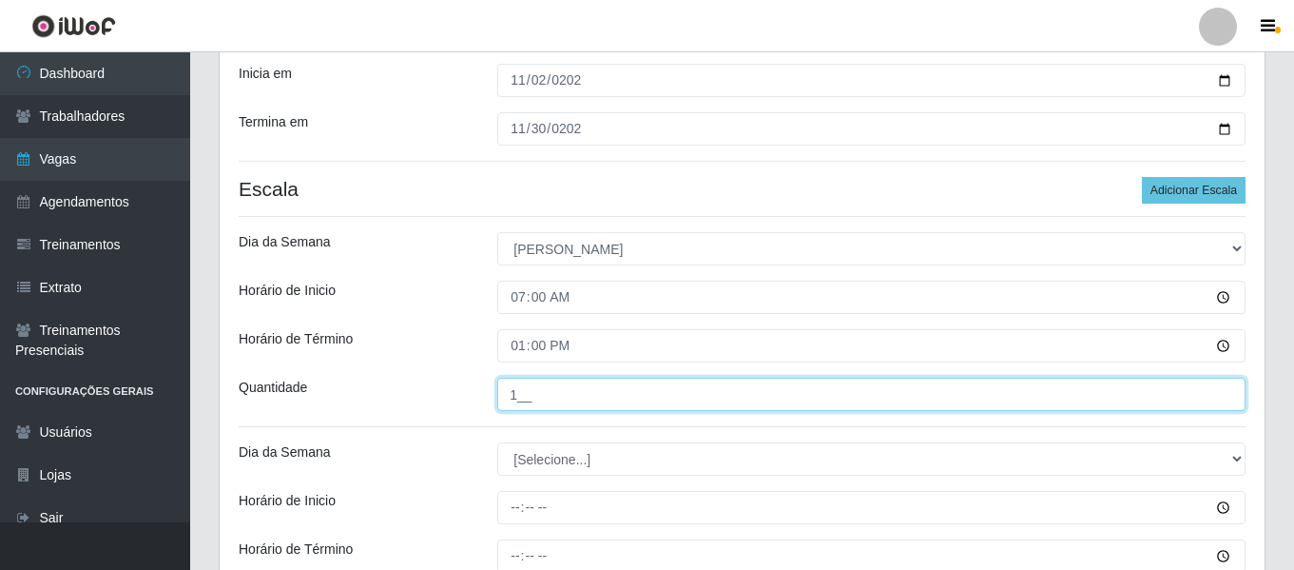
type input "1__"
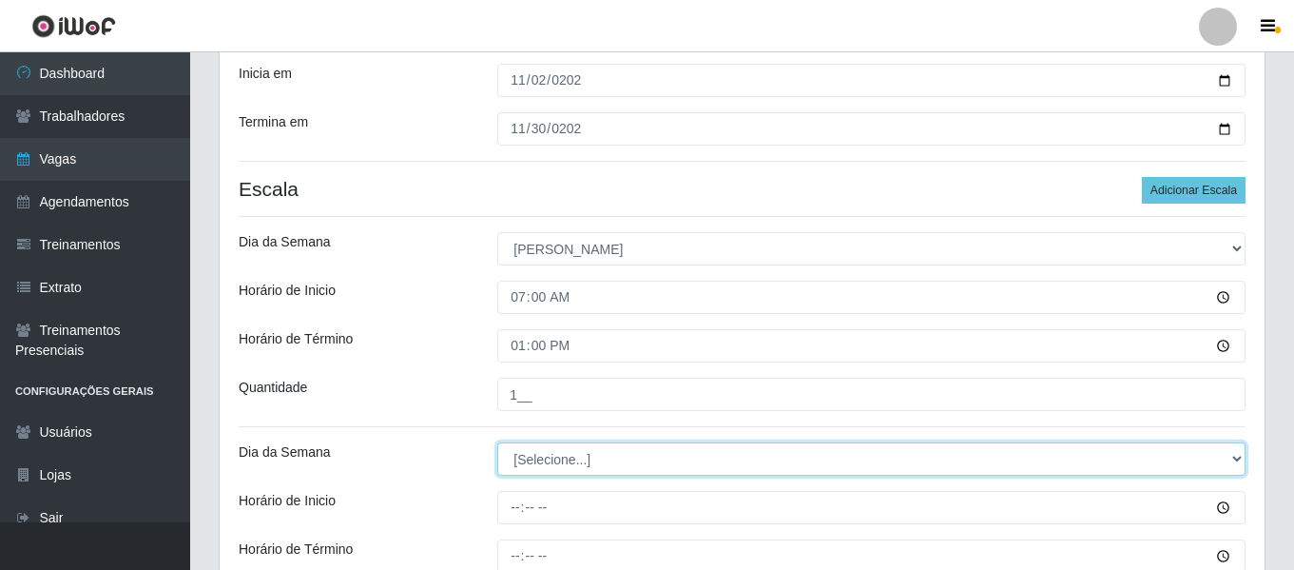
click at [612, 458] on select "[Selecione...] Segunda Terça Quarta Quinta Sexta Sábado Domingo" at bounding box center [871, 458] width 748 height 33
select select "0"
click at [497, 442] on select "[Selecione...] Segunda Terça Quarta Quinta Sexta Sábado Domingo" at bounding box center [871, 458] width 748 height 33
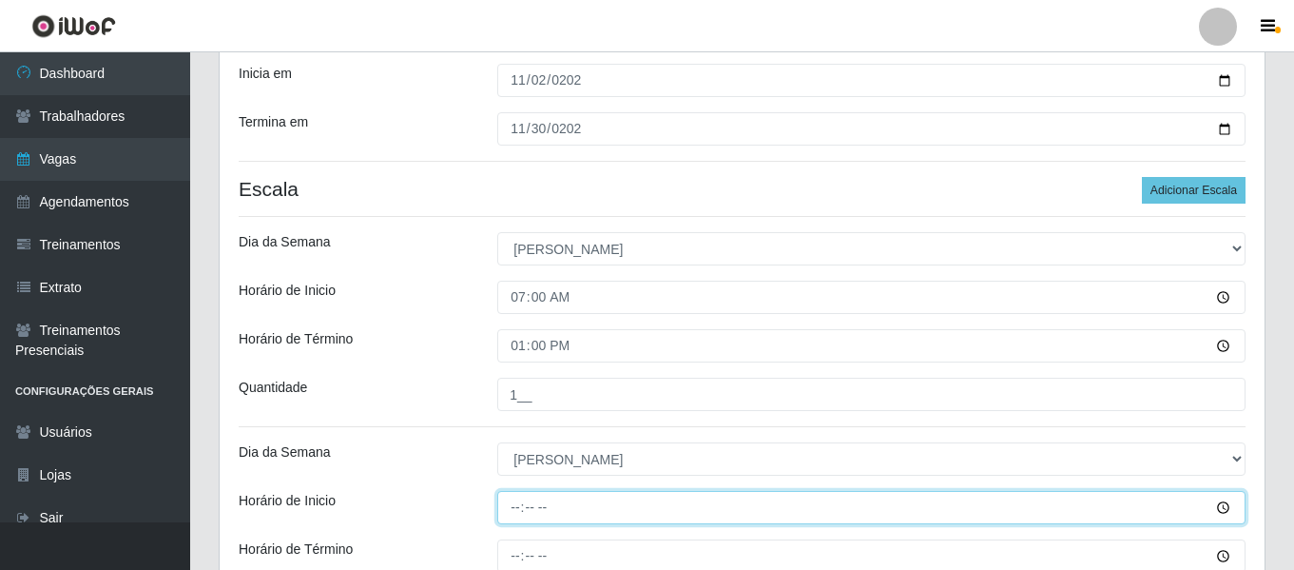
click at [511, 518] on input "Horário de Inicio" at bounding box center [871, 507] width 748 height 33
type input "15:00"
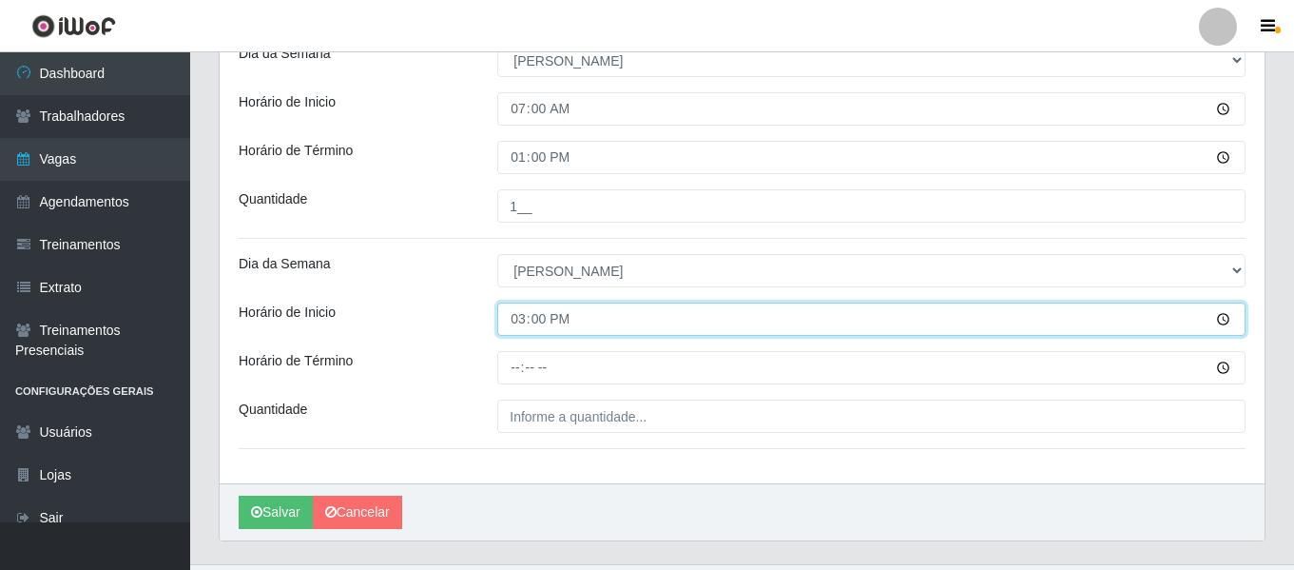
scroll to position [556, 0]
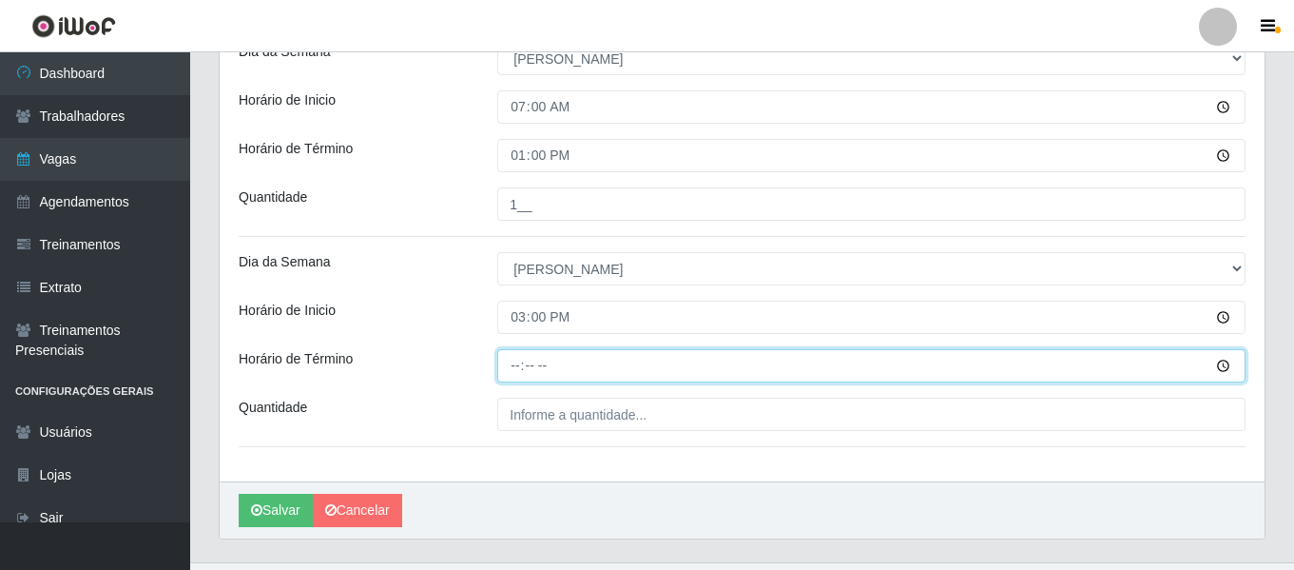
click at [520, 371] on input "Horário de Término" at bounding box center [871, 365] width 748 height 33
type input "21:00"
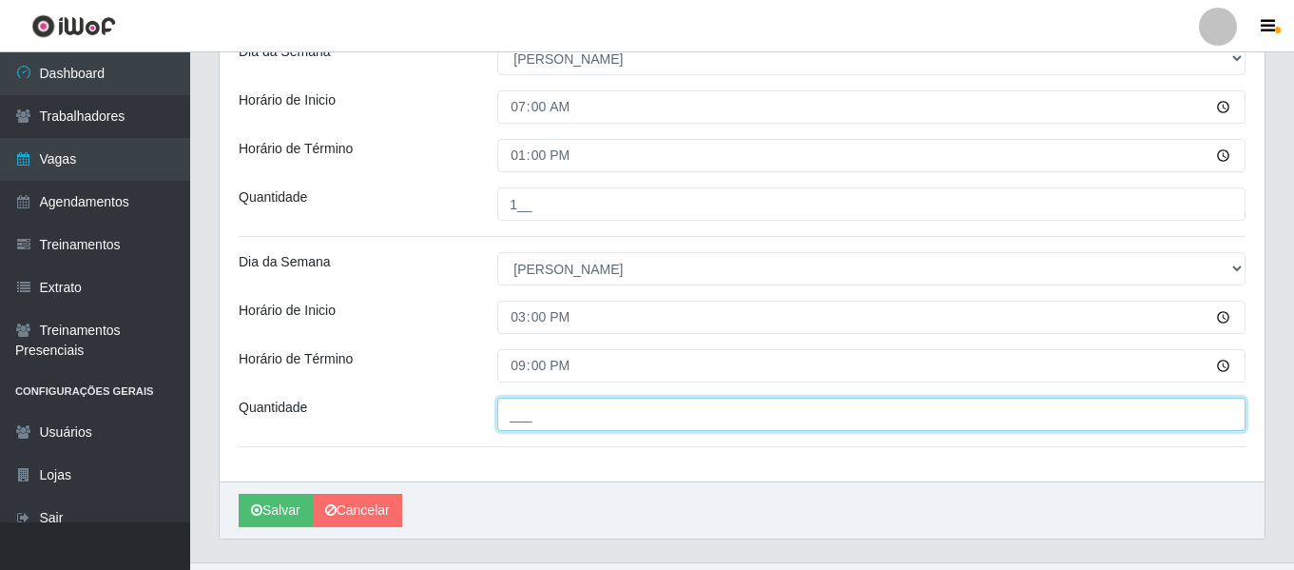
click at [523, 406] on input "___" at bounding box center [871, 414] width 748 height 33
type input "1__"
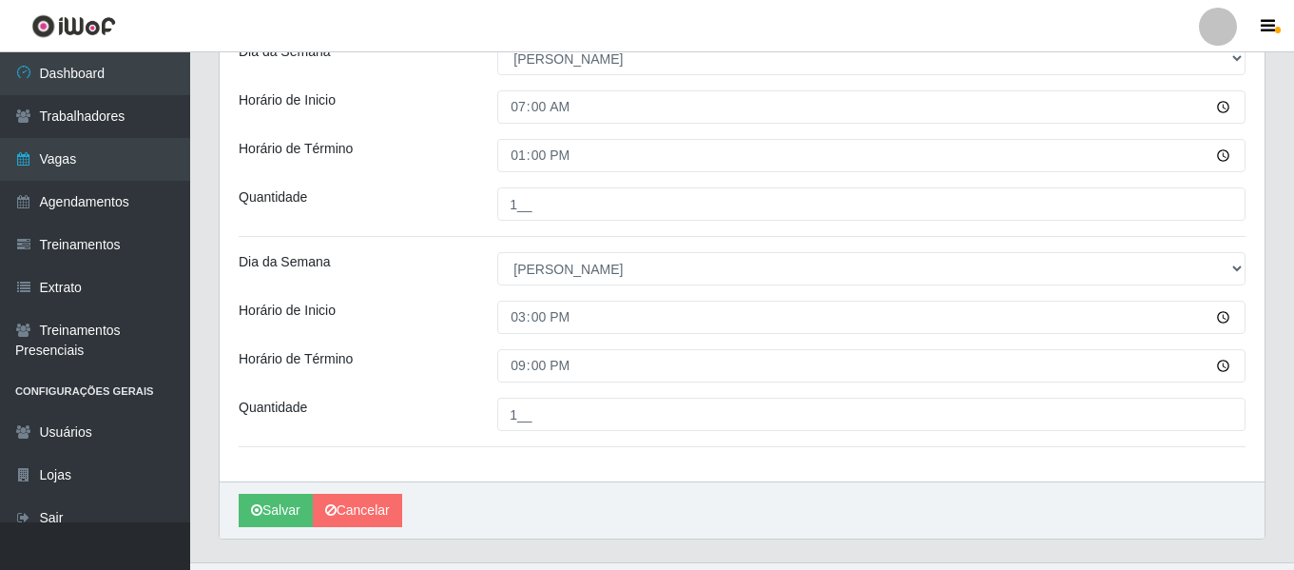
click at [484, 382] on div "21:00" at bounding box center [871, 365] width 777 height 33
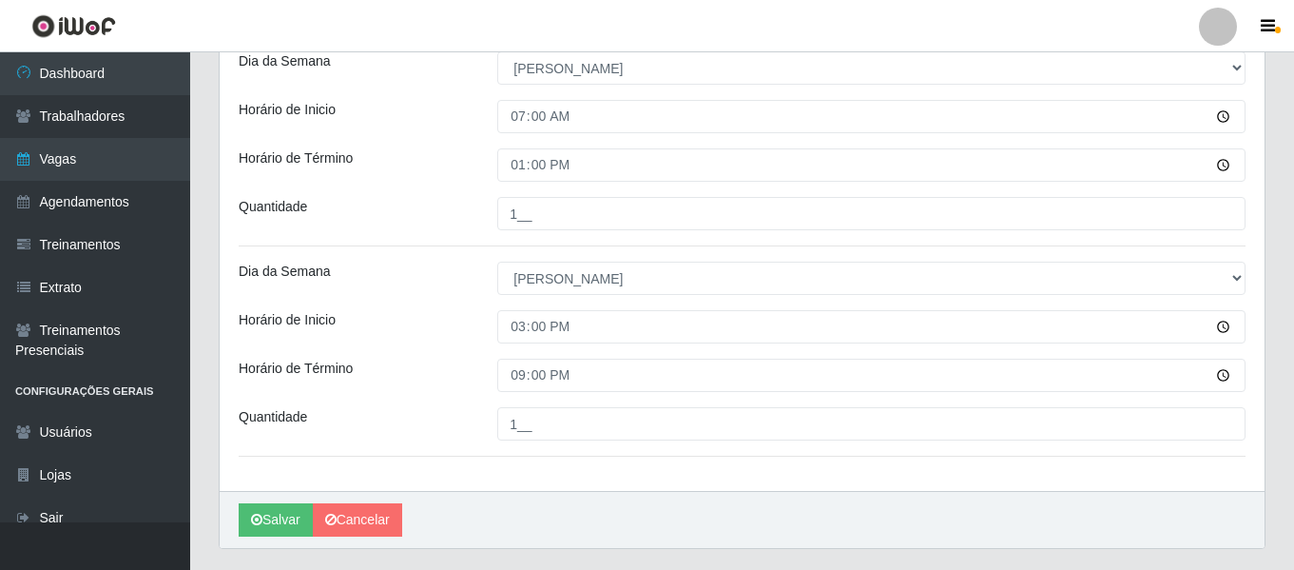
scroll to position [596, 0]
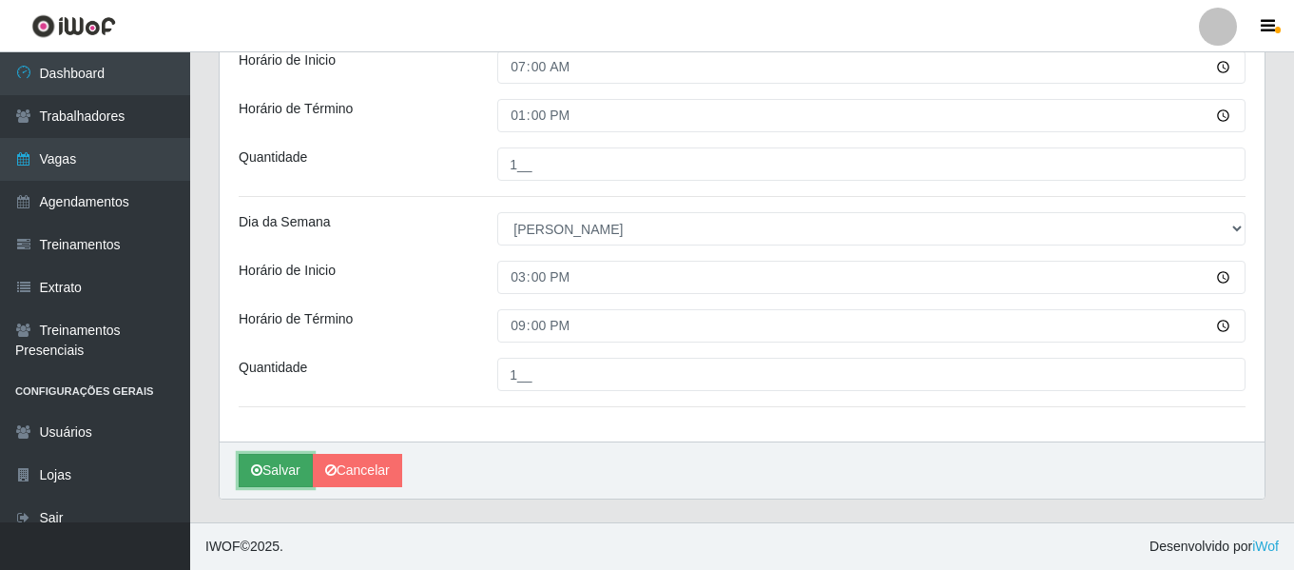
click at [270, 479] on button "Salvar" at bounding box center [276, 470] width 74 height 33
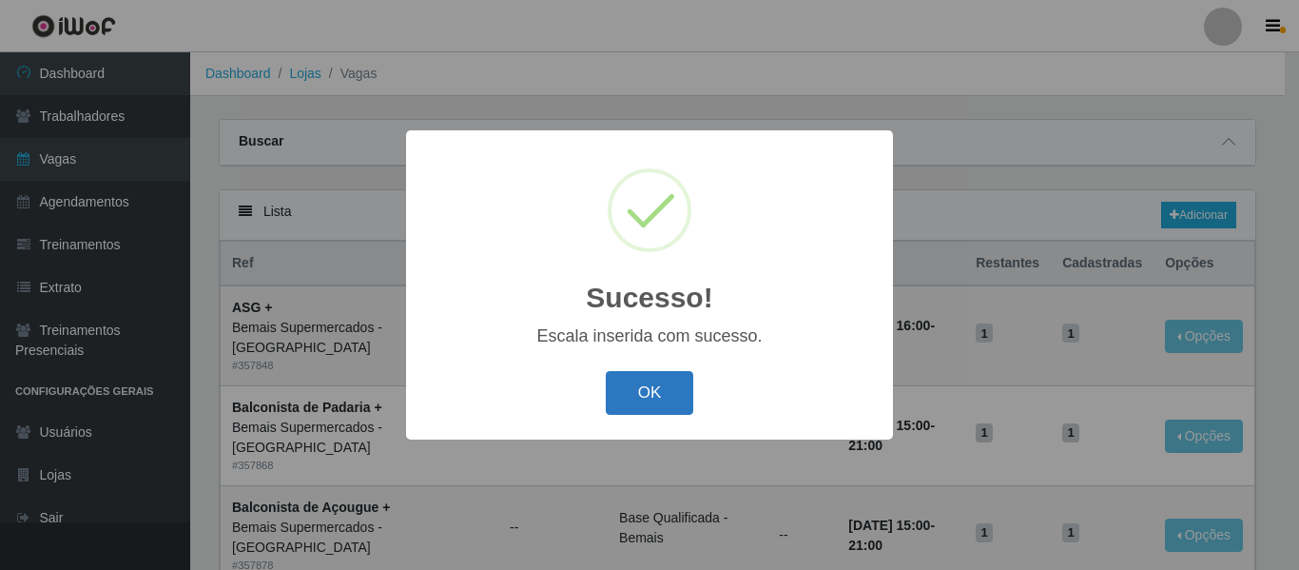
click at [653, 393] on button "OK" at bounding box center [650, 393] width 88 height 45
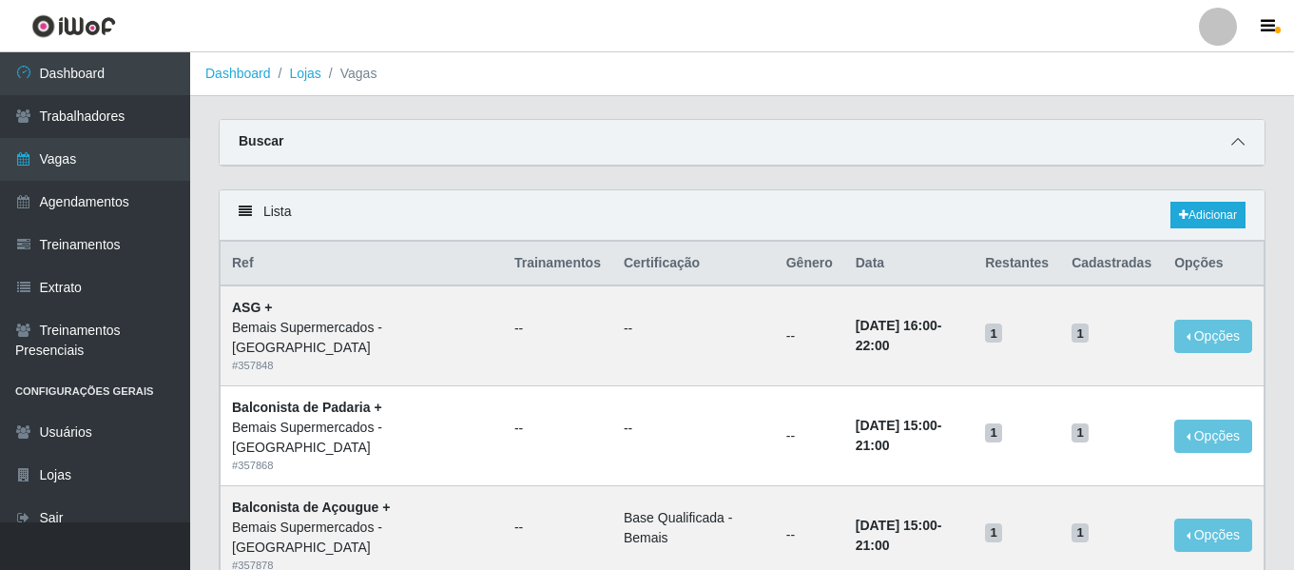
click at [1239, 133] on span at bounding box center [1238, 142] width 23 height 22
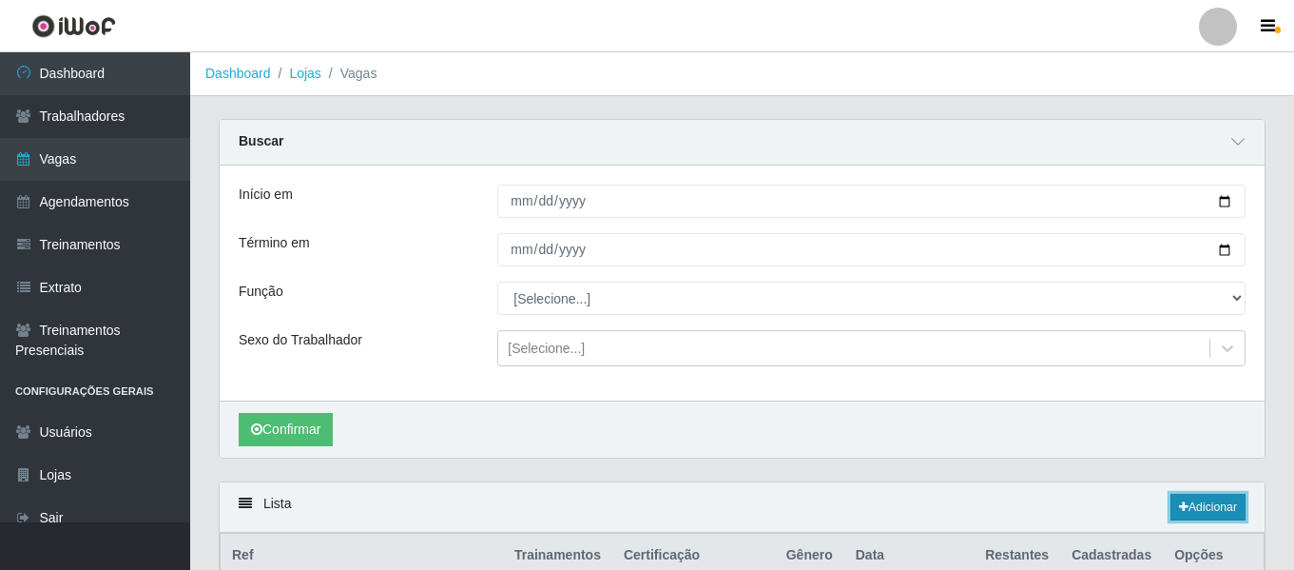
click at [1202, 505] on link "Adicionar" at bounding box center [1208, 507] width 75 height 27
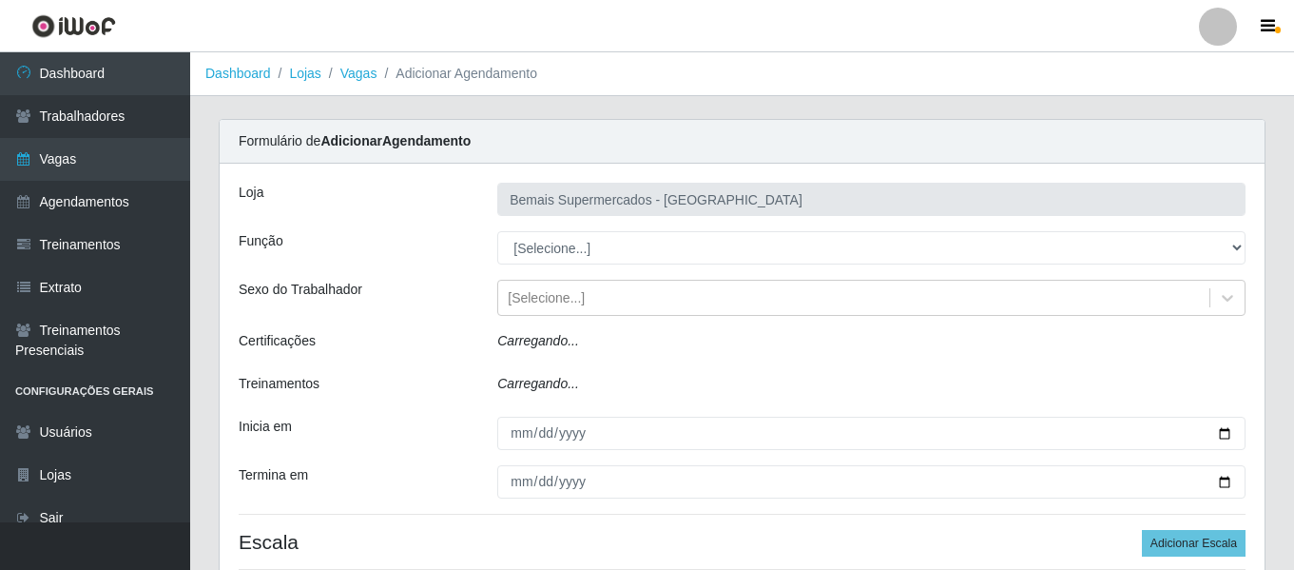
type input "Bemais Supermercados - [GEOGRAPHIC_DATA]"
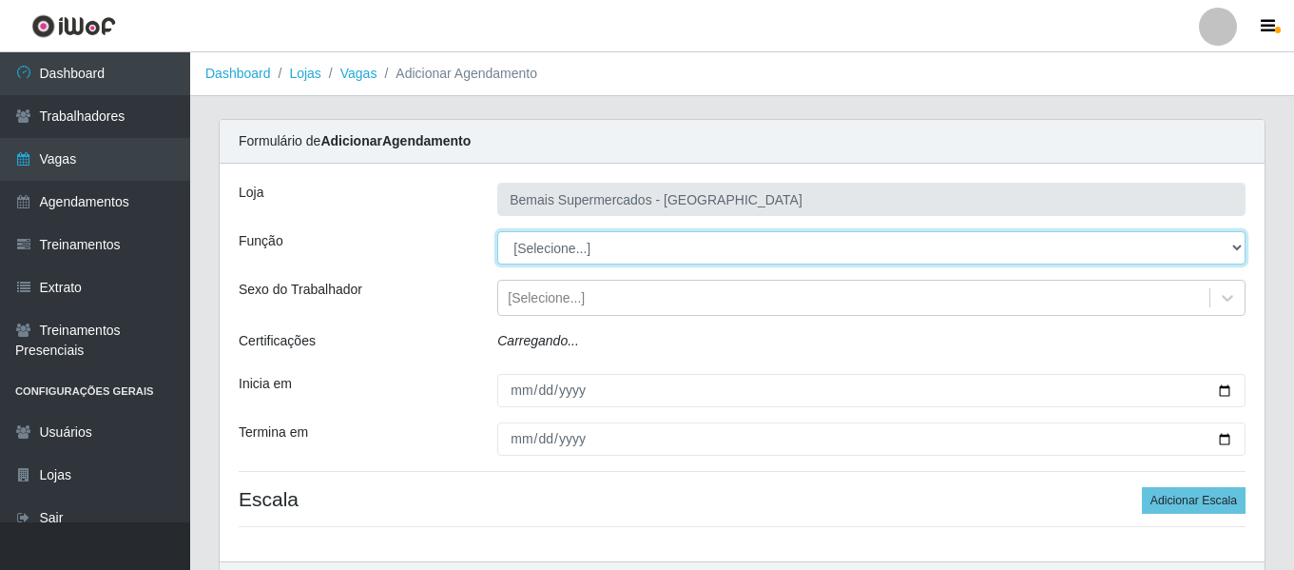
click at [627, 256] on select "[Selecione...] ASG ASG + ASG ++ Auxiliar de Depósito Auxiliar de Depósito + Aux…" at bounding box center [871, 247] width 748 height 33
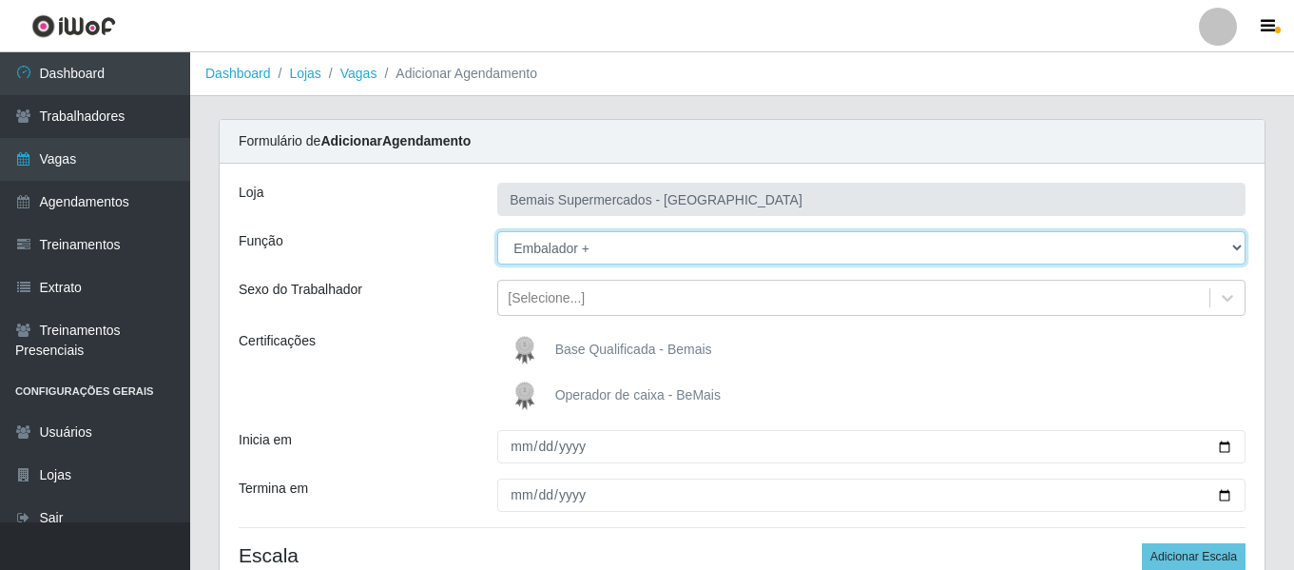
click at [497, 231] on select "[Selecione...] ASG ASG + ASG ++ Auxiliar de Depósito Auxiliar de Depósito + Aux…" at bounding box center [871, 247] width 748 height 33
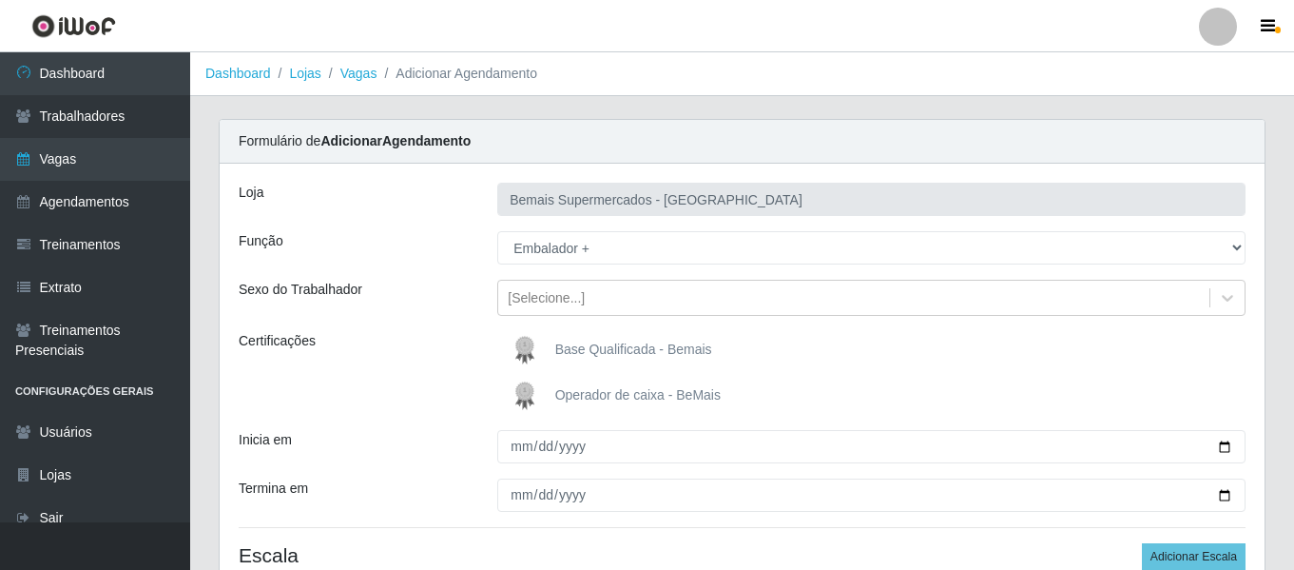
click at [454, 302] on div "Sexo do Trabalhador" at bounding box center [353, 298] width 259 height 36
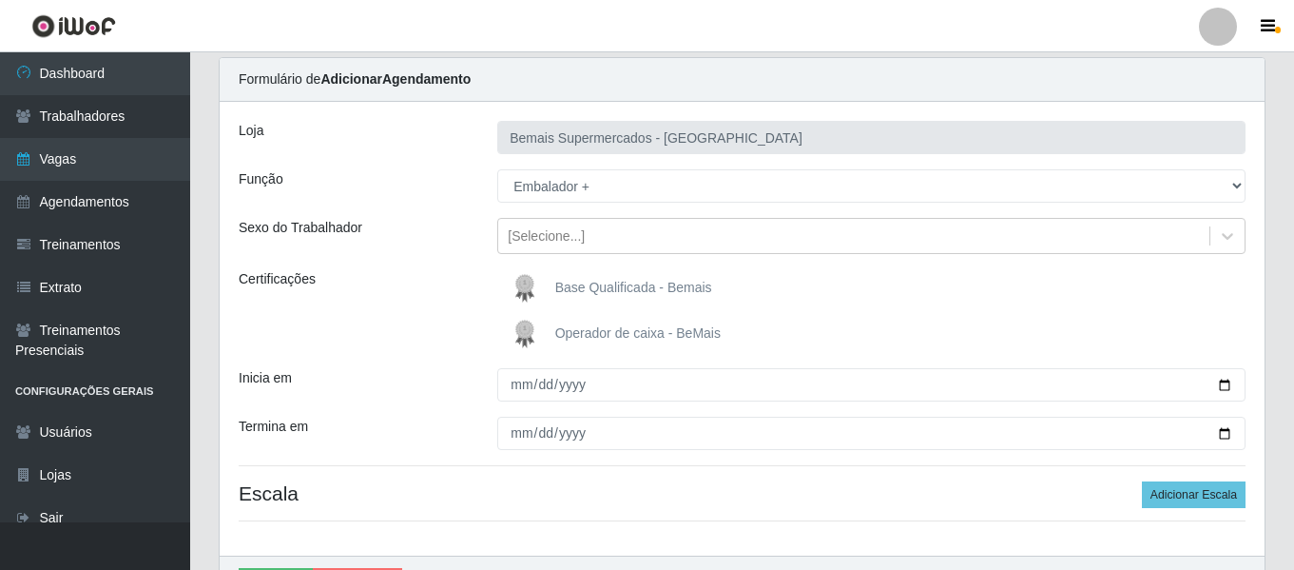
scroll to position [95, 0]
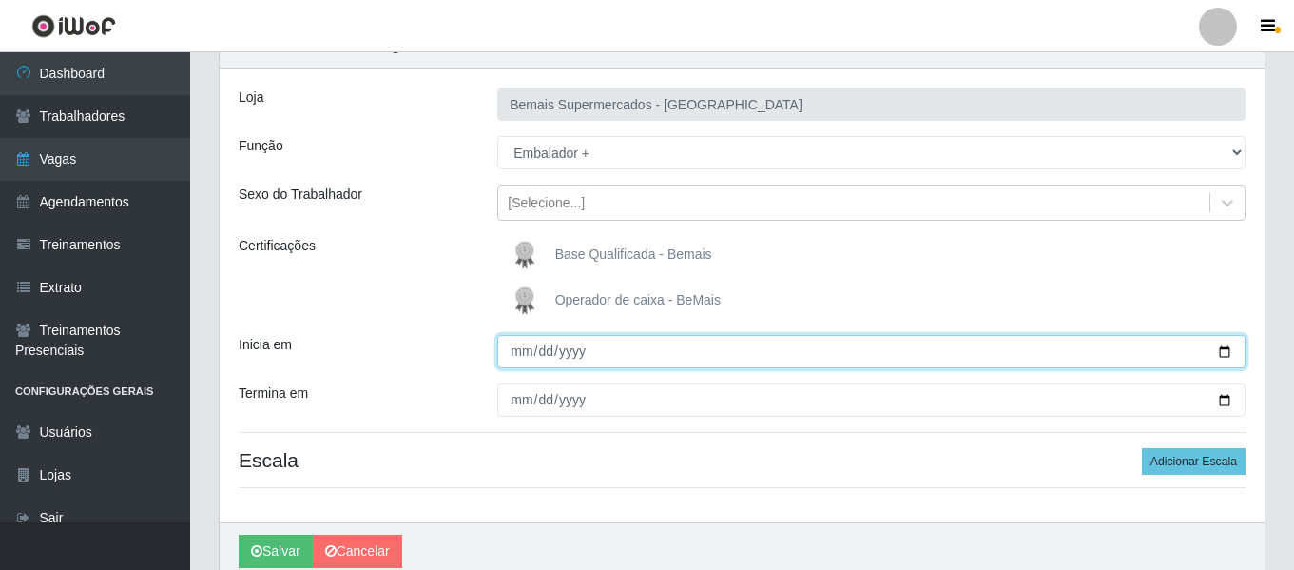
click at [517, 366] on input "Inicia em" at bounding box center [871, 351] width 748 height 33
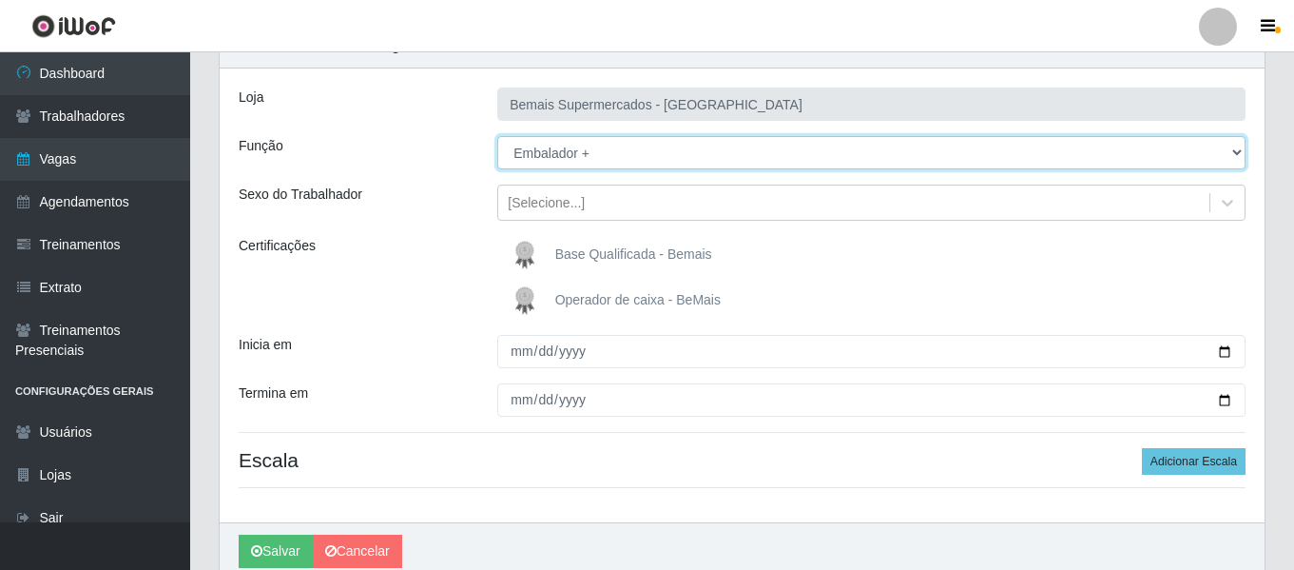
click at [567, 163] on select "[Selecione...] ASG ASG + ASG ++ Auxiliar de Depósito Auxiliar de Depósito + Aux…" at bounding box center [871, 152] width 748 height 33
select select "1"
click at [497, 136] on select "[Selecione...] ASG ASG + ASG ++ Auxiliar de Depósito Auxiliar de Depósito + Aux…" at bounding box center [871, 152] width 748 height 33
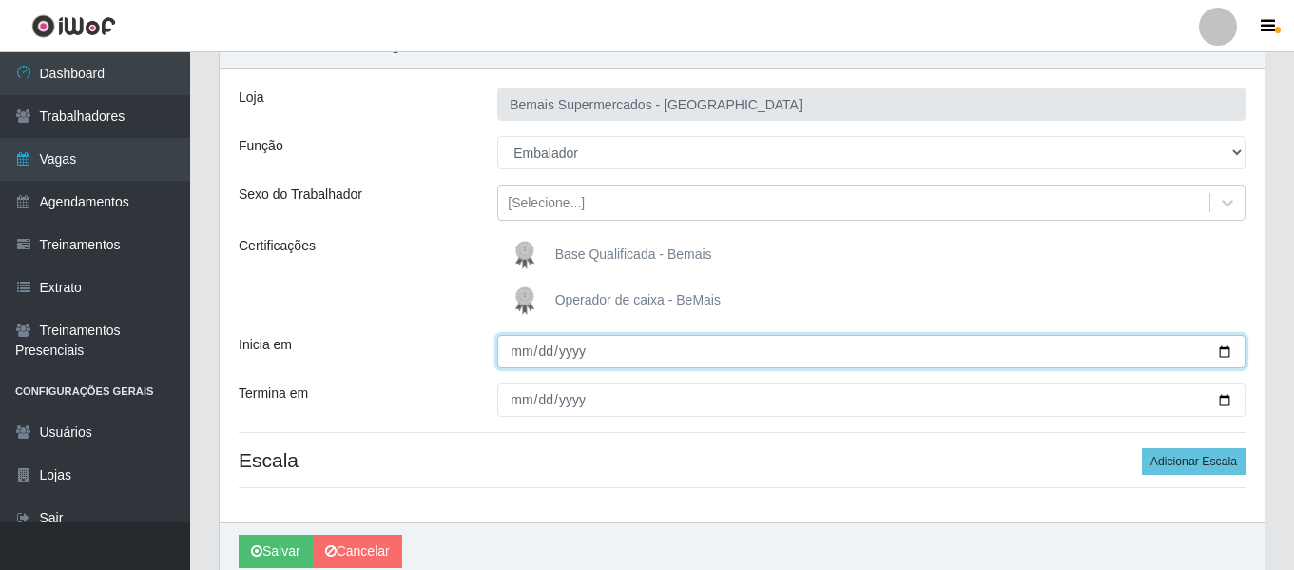
click at [523, 357] on input "Inicia em" at bounding box center [871, 351] width 748 height 33
type input "2025-10-03"
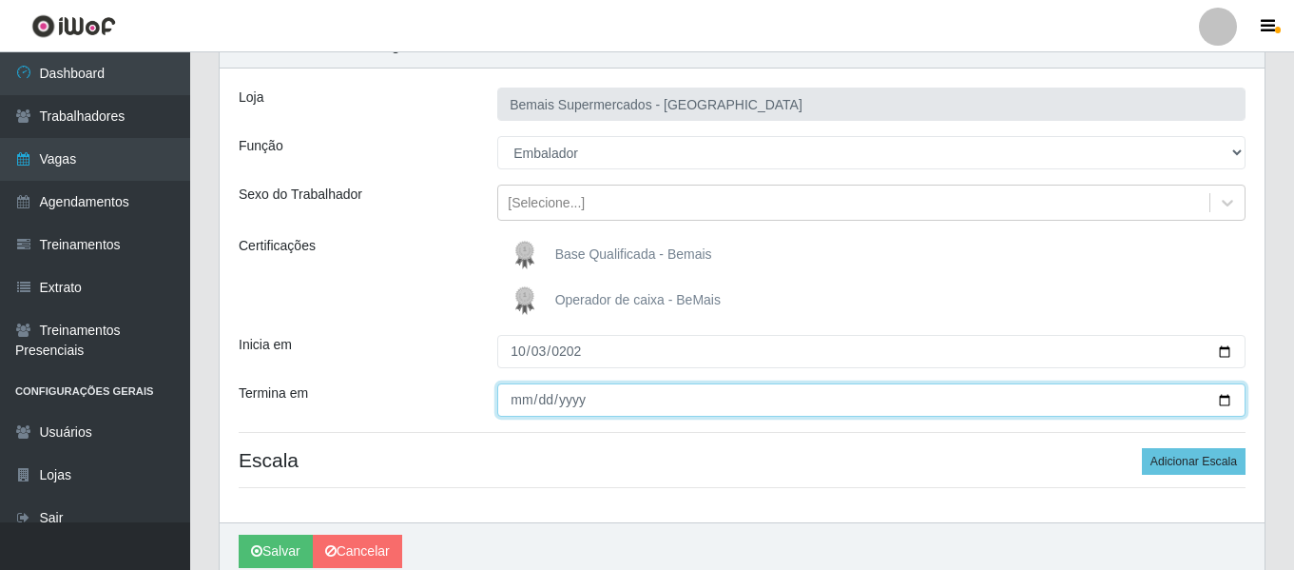
click at [529, 410] on input "Termina em" at bounding box center [871, 399] width 748 height 33
click at [519, 398] on input "Termina em" at bounding box center [871, 399] width 748 height 33
type input "[DATE]"
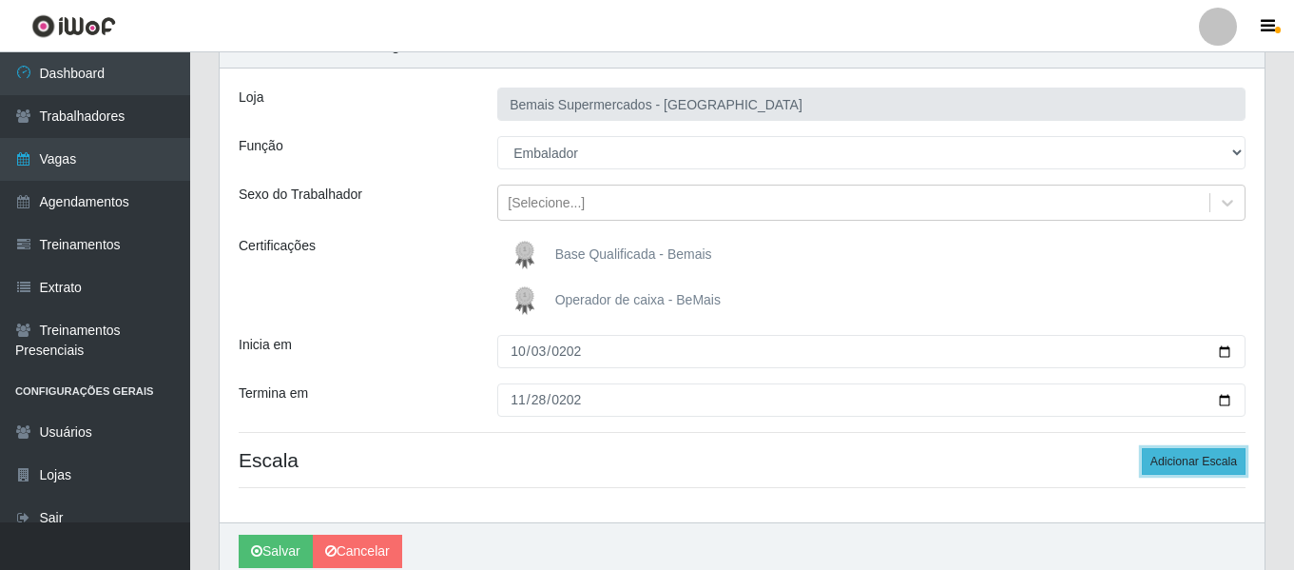
click at [1212, 466] on button "Adicionar Escala" at bounding box center [1194, 461] width 104 height 27
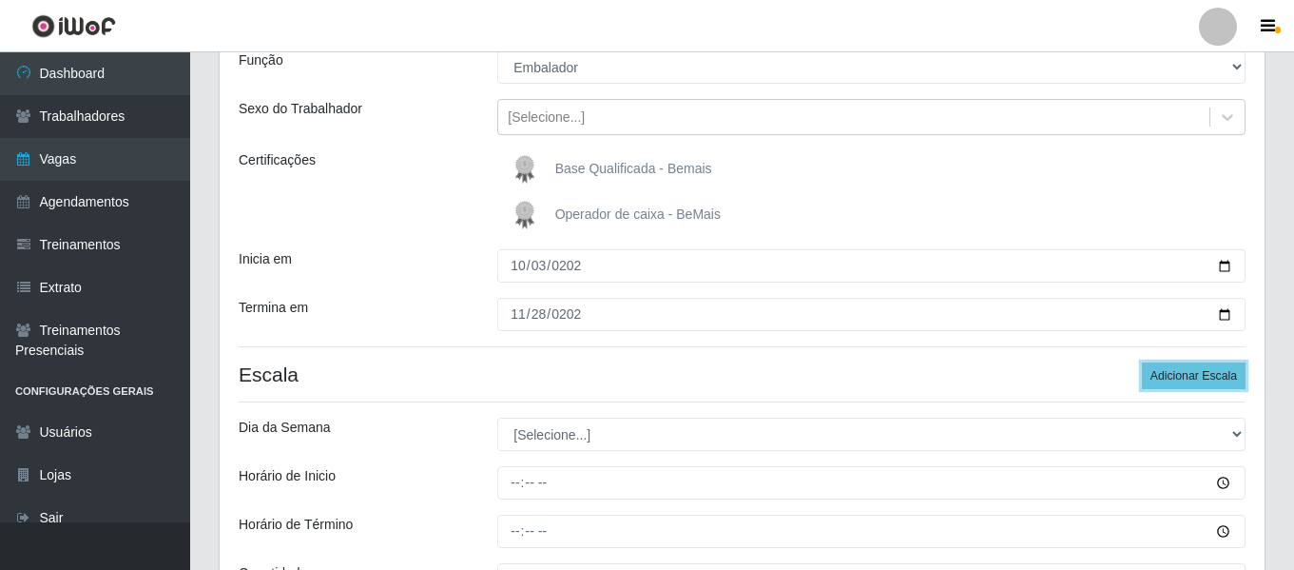
scroll to position [285, 0]
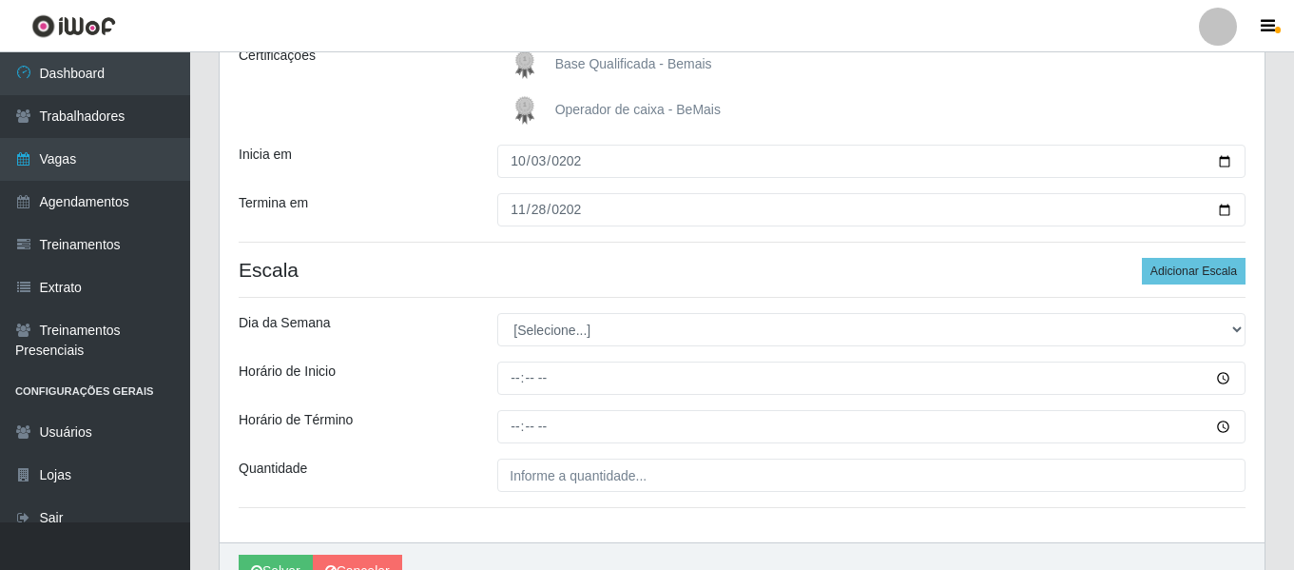
click at [1207, 252] on div "Loja Bemais Supermercados - Três Ruas Função [Selecione...] ASG ASG + ASG ++ Au…" at bounding box center [742, 210] width 1045 height 664
click at [1206, 258] on button "Adicionar Escala" at bounding box center [1194, 271] width 104 height 27
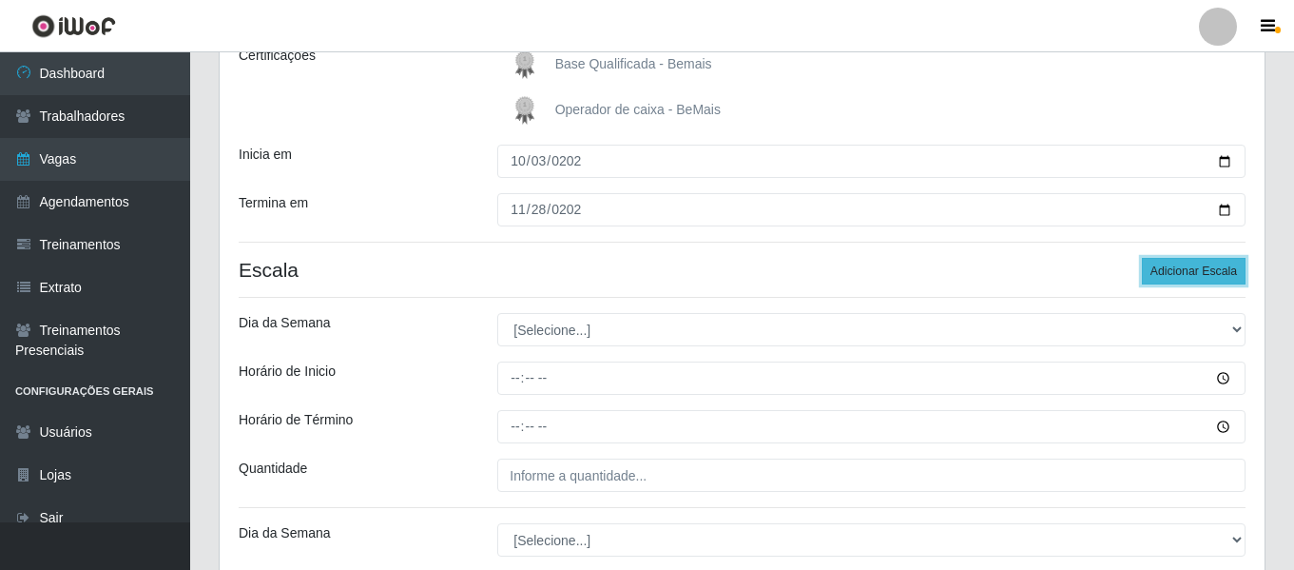
click at [1206, 258] on button "Adicionar Escala" at bounding box center [1194, 271] width 104 height 27
click at [1207, 258] on button "Adicionar Escala" at bounding box center [1194, 271] width 104 height 27
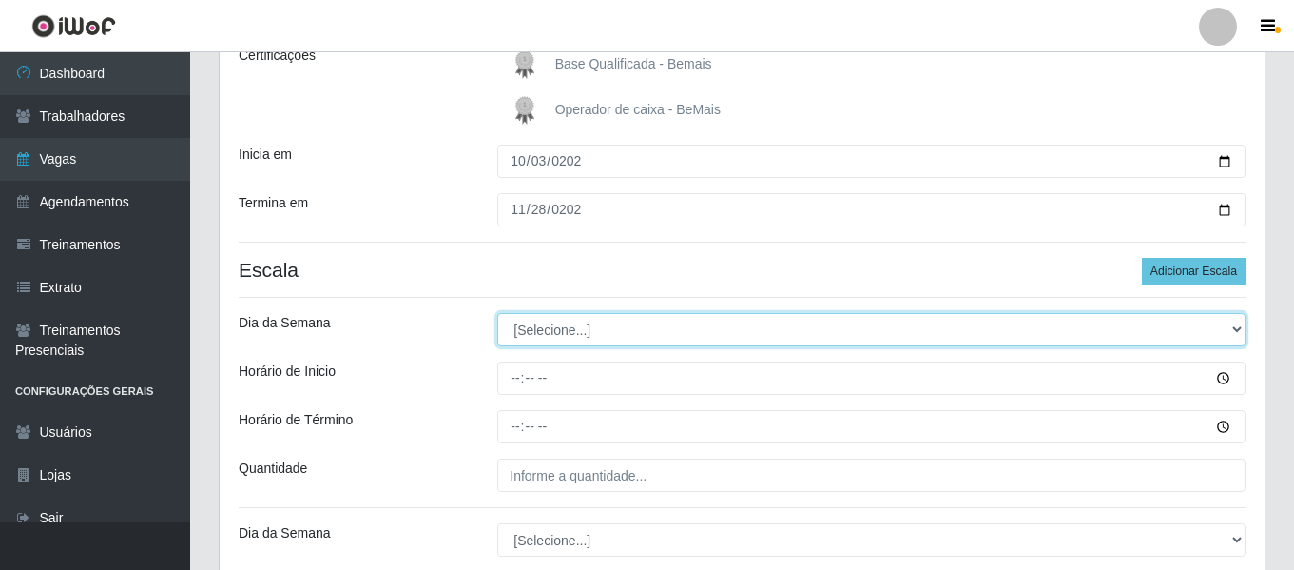
click at [640, 324] on select "[Selecione...] Segunda Terça Quarta Quinta Sexta Sábado Domingo" at bounding box center [871, 329] width 748 height 33
select select "1"
click at [497, 313] on select "[Selecione...] Segunda Terça Quarta Quinta Sexta Sábado Domingo" at bounding box center [871, 329] width 748 height 33
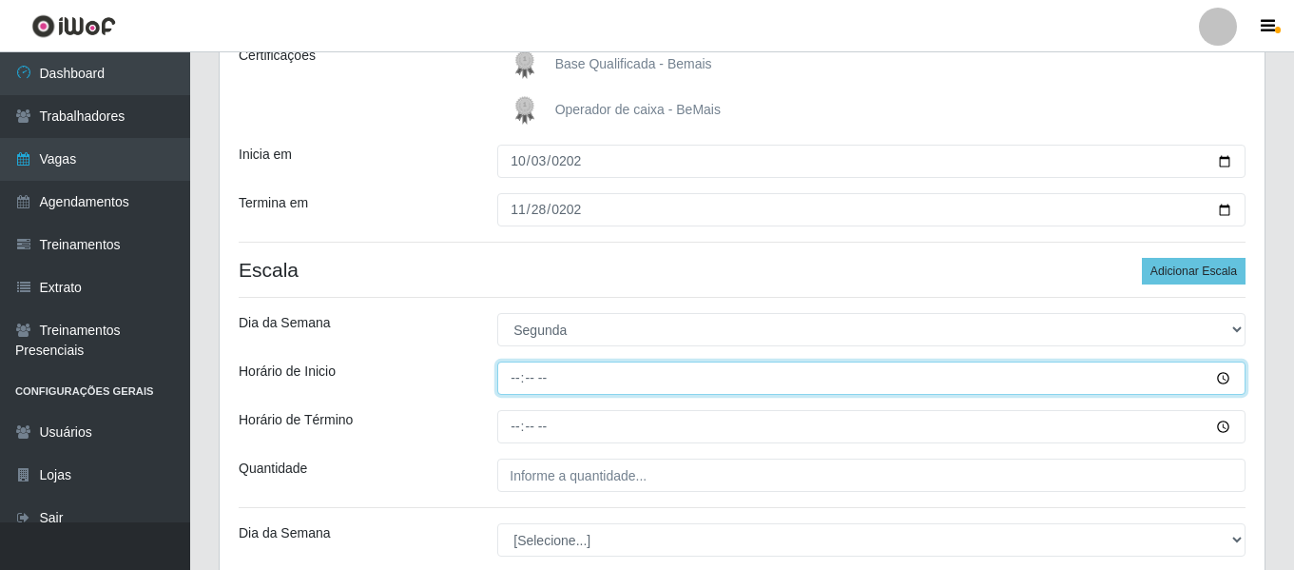
click at [510, 378] on input "Horário de Inicio" at bounding box center [871, 377] width 748 height 33
type input "16:00"
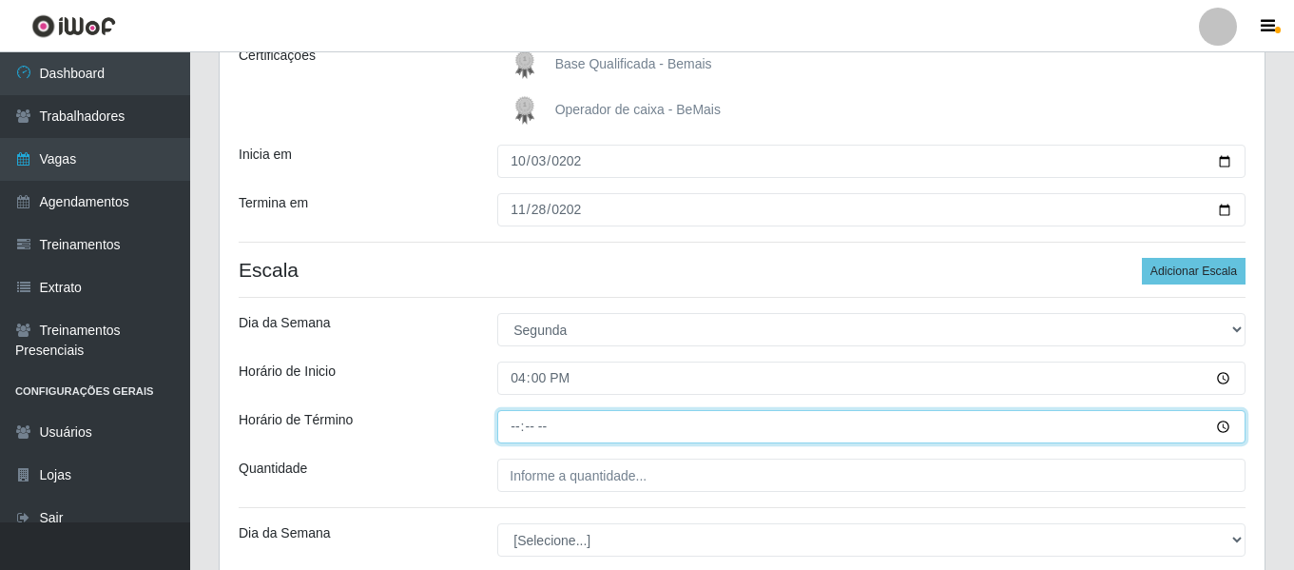
click at [522, 429] on input "Horário de Término" at bounding box center [871, 426] width 748 height 33
type input "22:00"
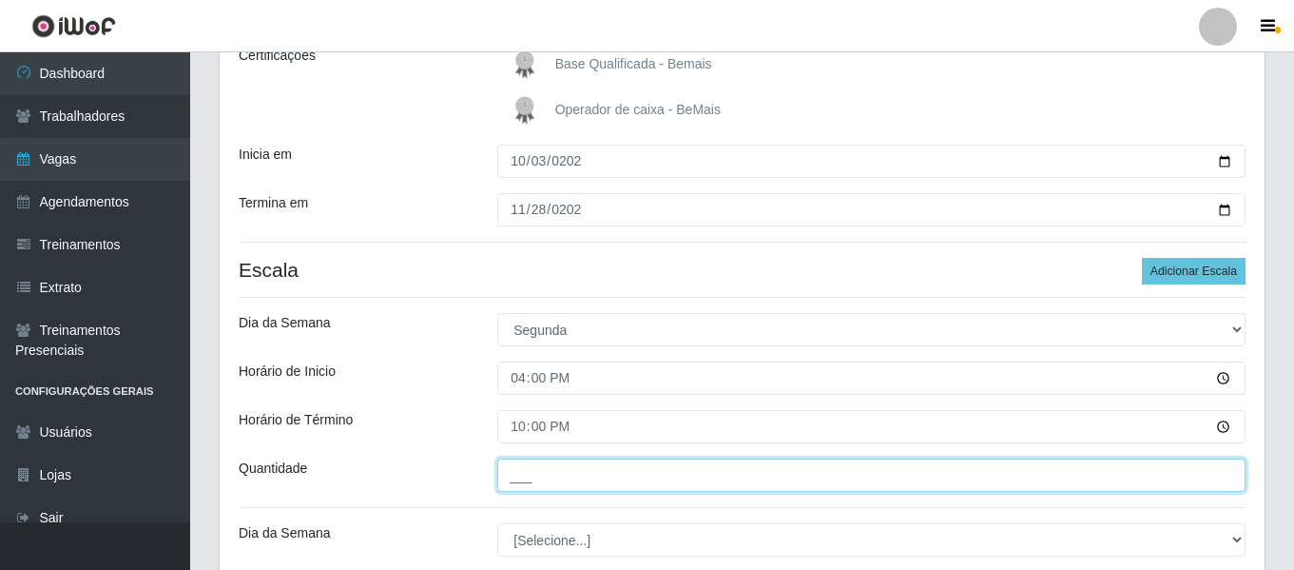
click at [584, 476] on input "___" at bounding box center [871, 474] width 748 height 33
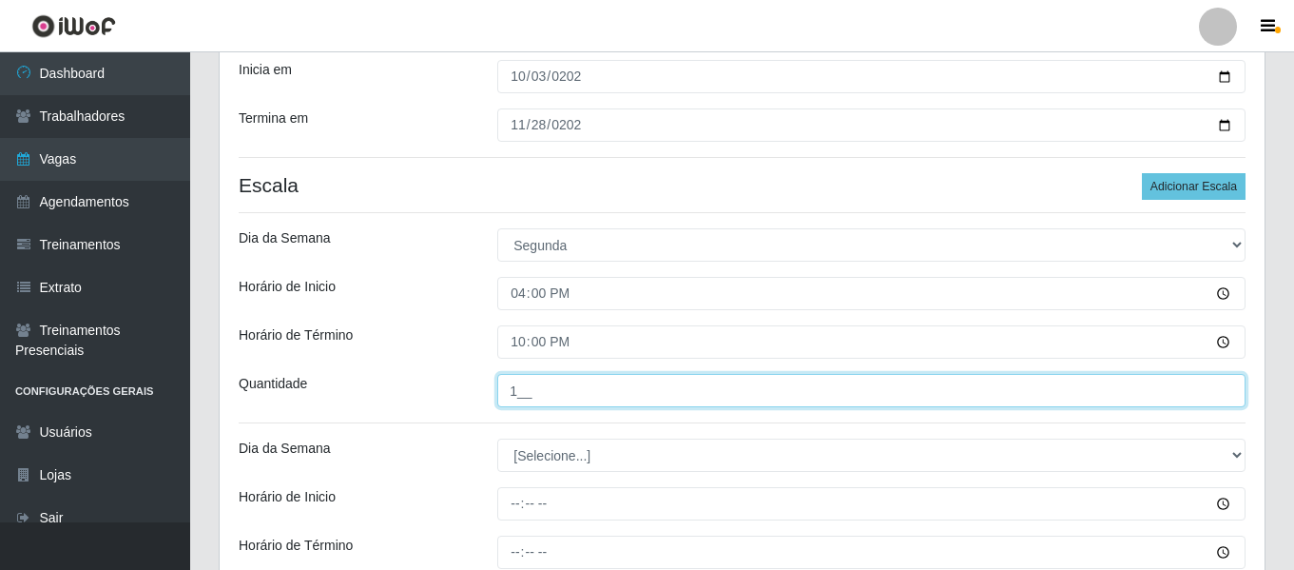
scroll to position [476, 0]
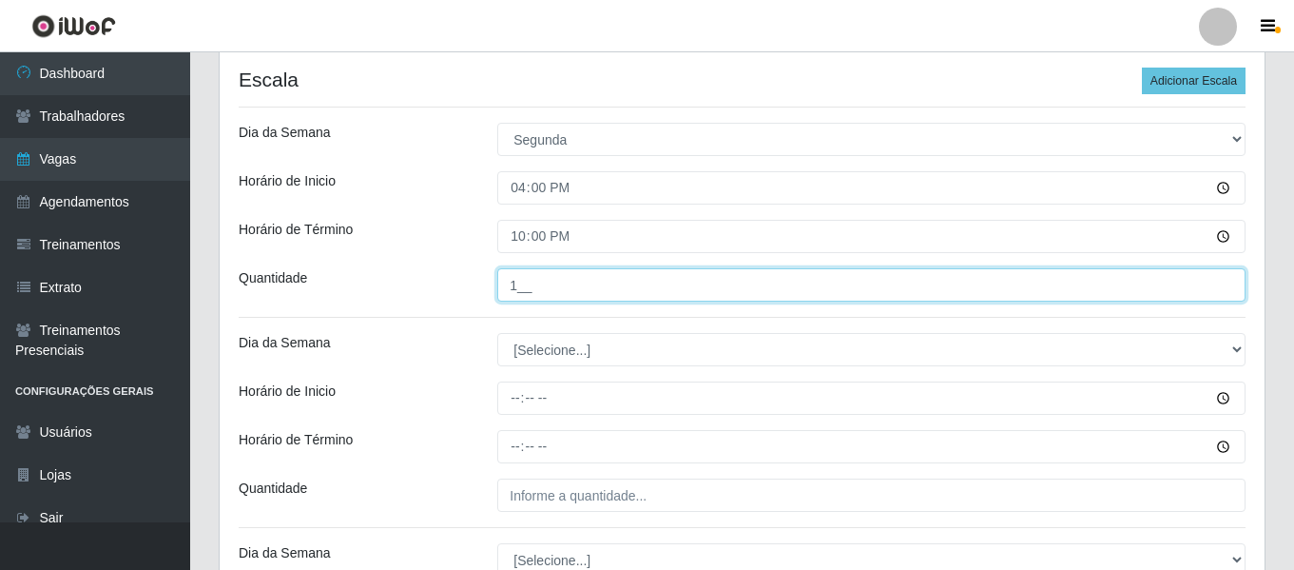
type input "1__"
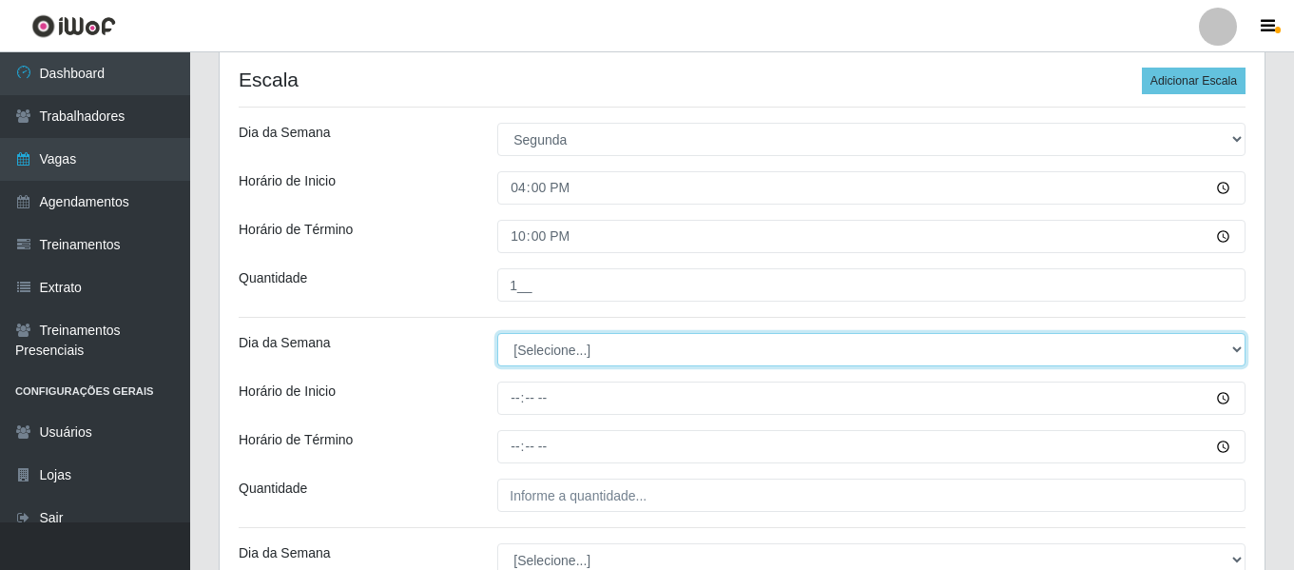
click at [687, 359] on select "[Selecione...] Segunda Terça Quarta Quinta Sexta Sábado Domingo" at bounding box center [871, 349] width 748 height 33
select select "2"
click at [497, 333] on select "[Selecione...] Segunda Terça Quarta Quinta Sexta Sábado Domingo" at bounding box center [871, 349] width 748 height 33
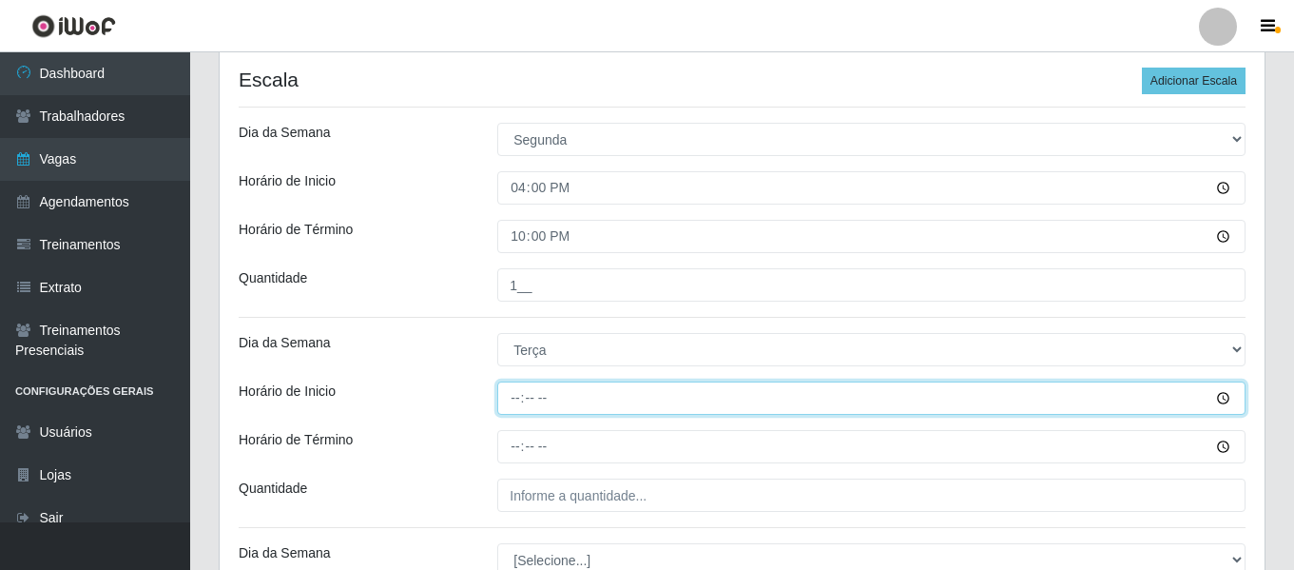
click at [523, 408] on input "Horário de Inicio" at bounding box center [871, 397] width 748 height 33
type input "16:00"
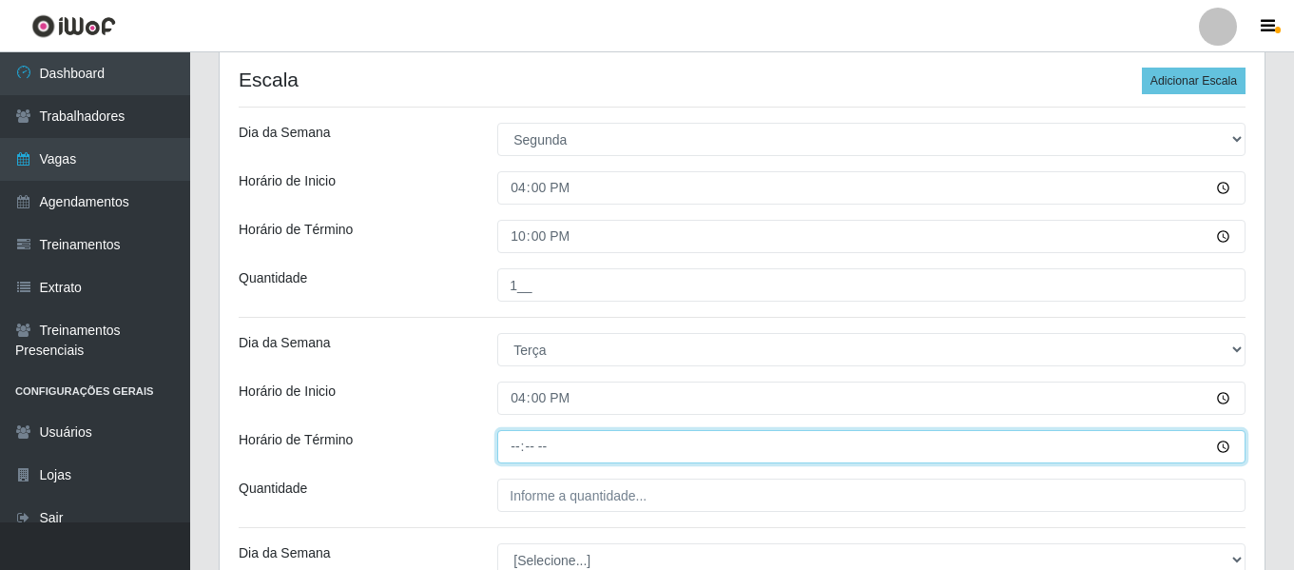
click at [529, 443] on input "Horário de Término" at bounding box center [871, 446] width 748 height 33
click at [525, 442] on input "Horário de Término" at bounding box center [871, 446] width 748 height 33
click at [521, 439] on input "Horário de Término" at bounding box center [871, 446] width 748 height 33
type input "22:00"
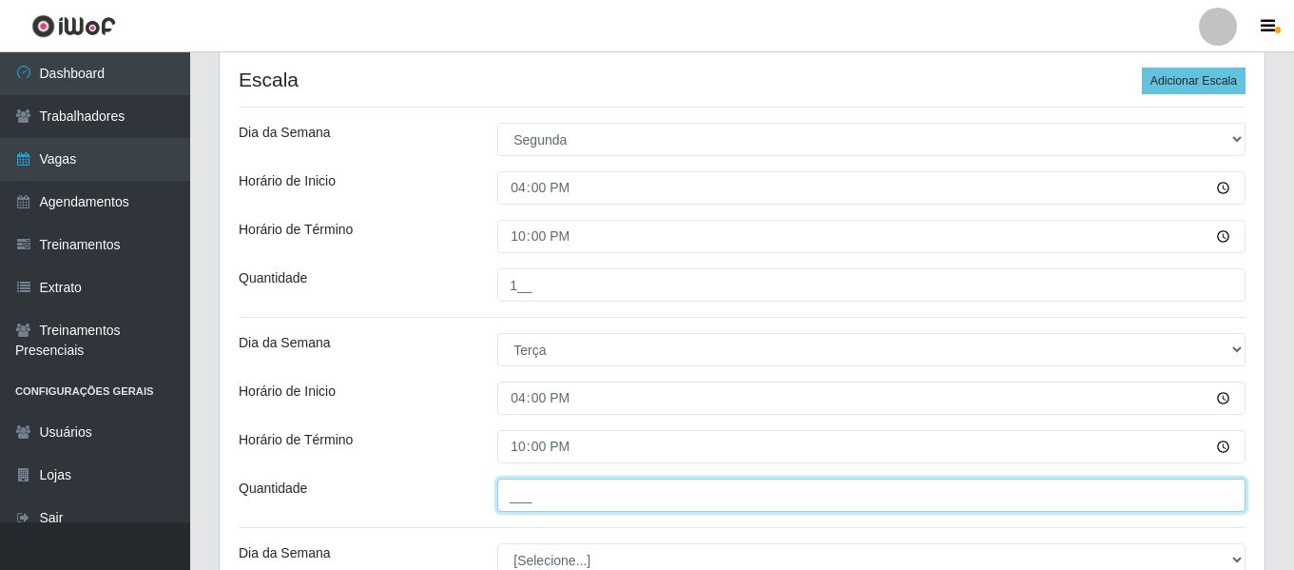
click at [550, 490] on input "___" at bounding box center [871, 494] width 748 height 33
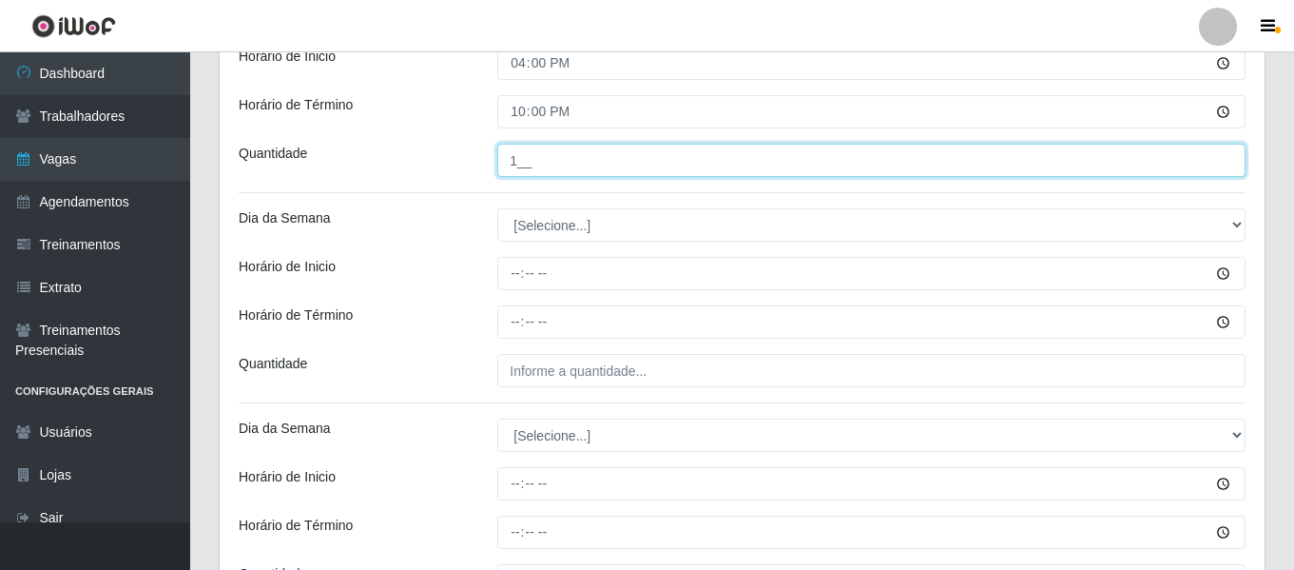
scroll to position [856, 0]
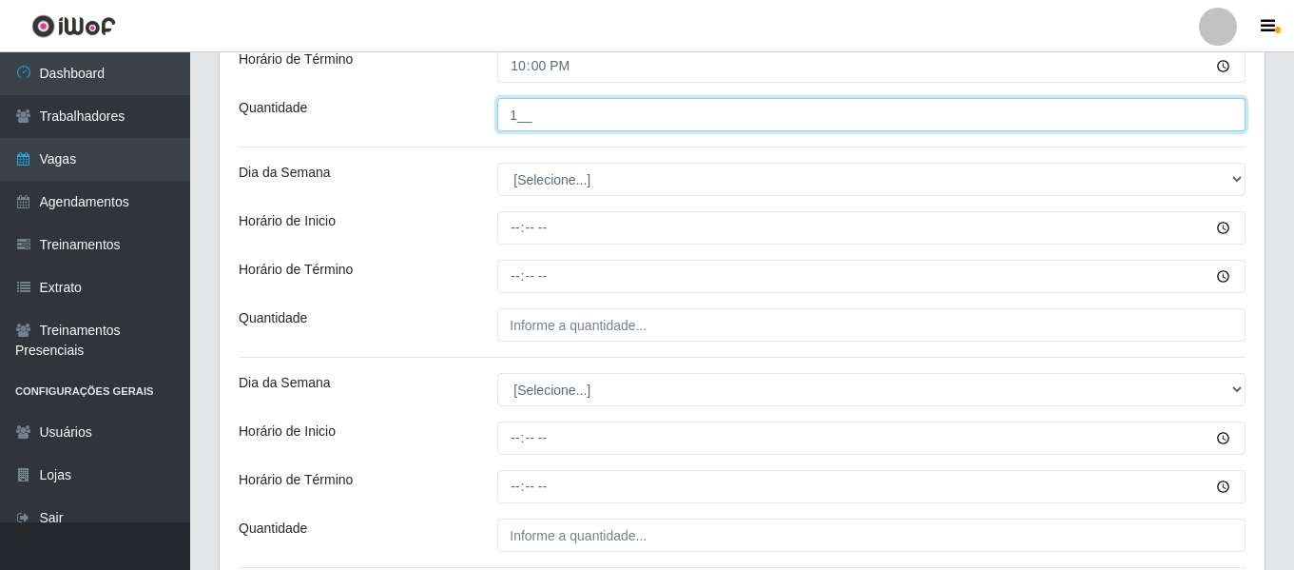
type input "1__"
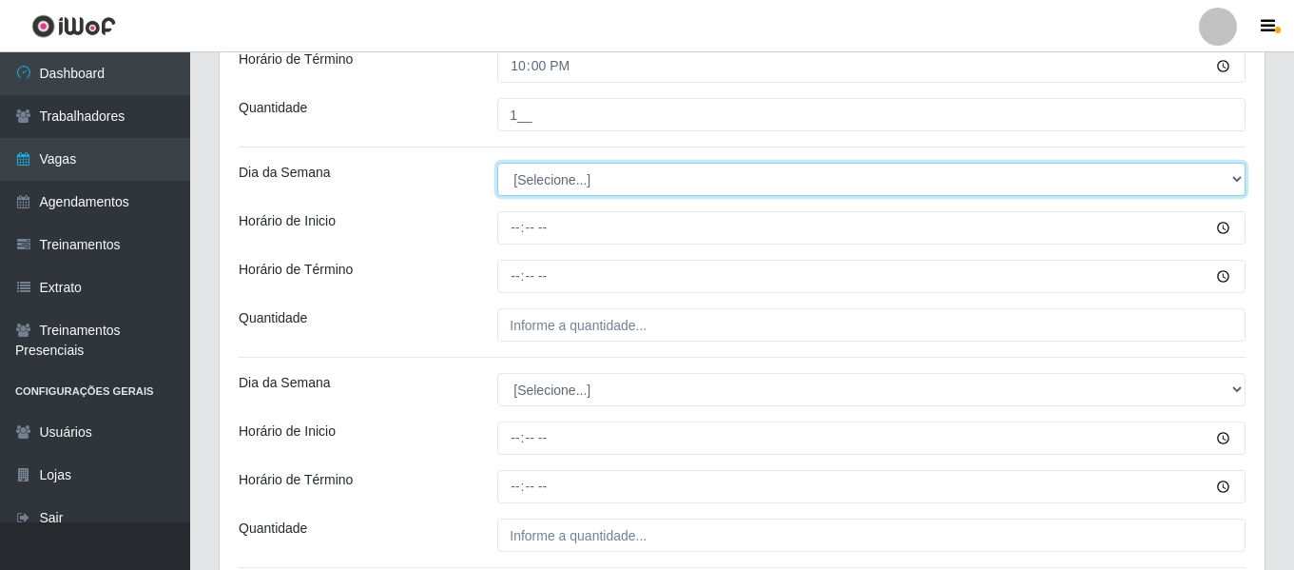
click at [650, 186] on select "[Selecione...] Segunda Terça Quarta Quinta Sexta Sábado Domingo" at bounding box center [871, 179] width 748 height 33
select select "3"
click at [497, 163] on select "[Selecione...] Segunda Terça Quarta Quinta Sexta Sábado Domingo" at bounding box center [871, 179] width 748 height 33
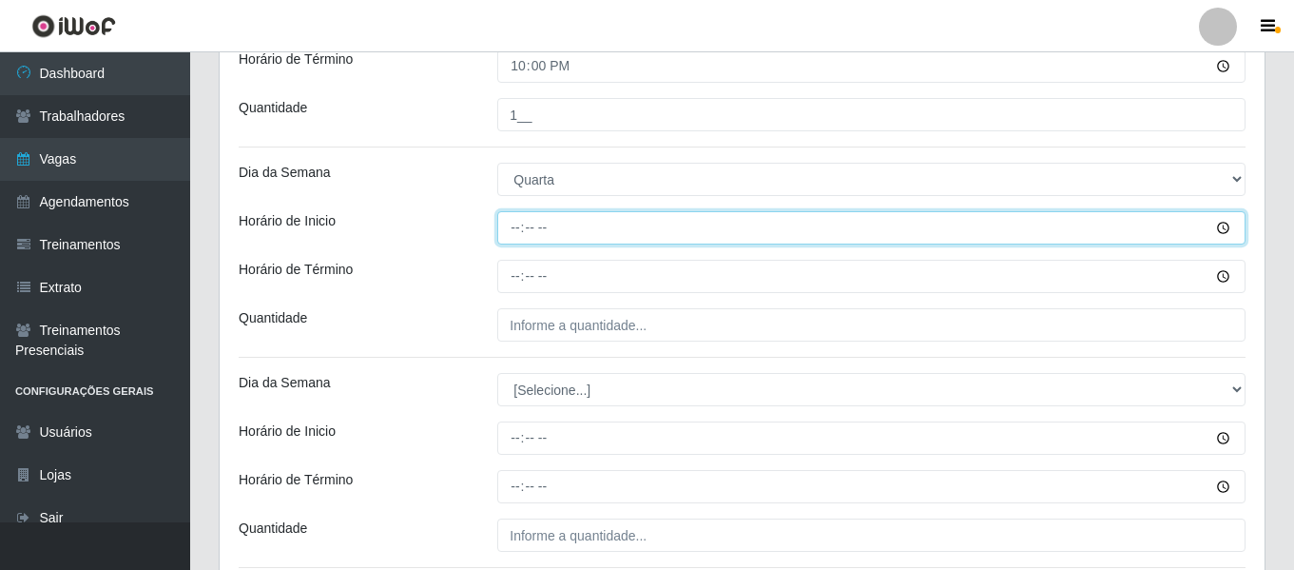
click at [508, 217] on input "Horário de Inicio" at bounding box center [871, 227] width 748 height 33
type input "16:00"
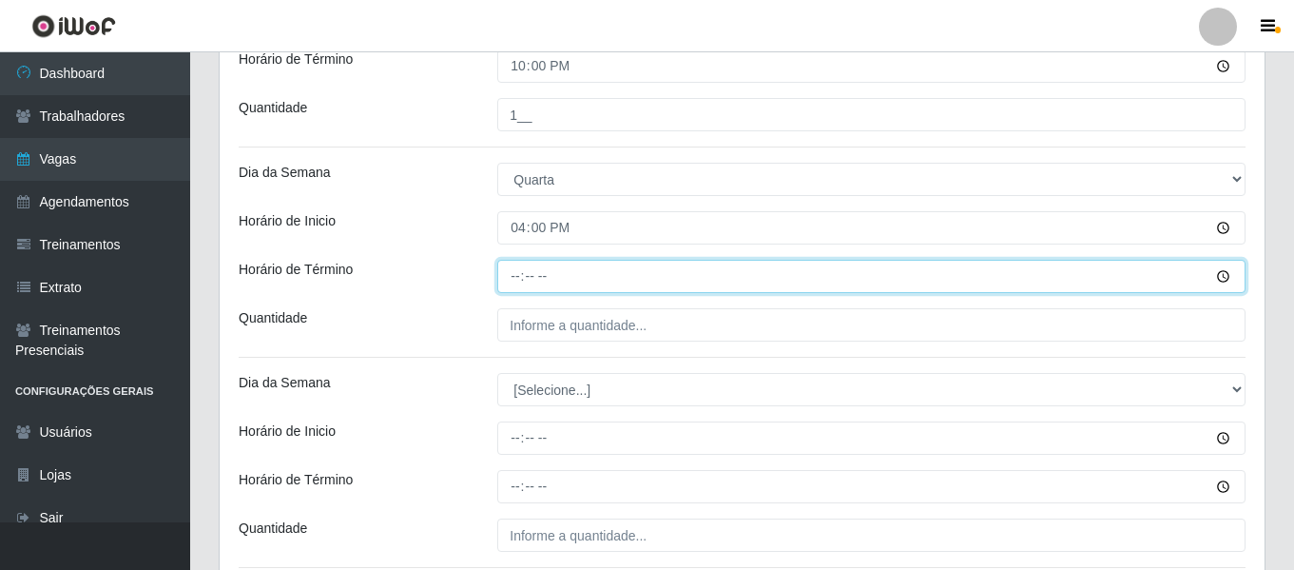
click at [514, 278] on input "Horário de Término" at bounding box center [871, 276] width 748 height 33
type input "22:00"
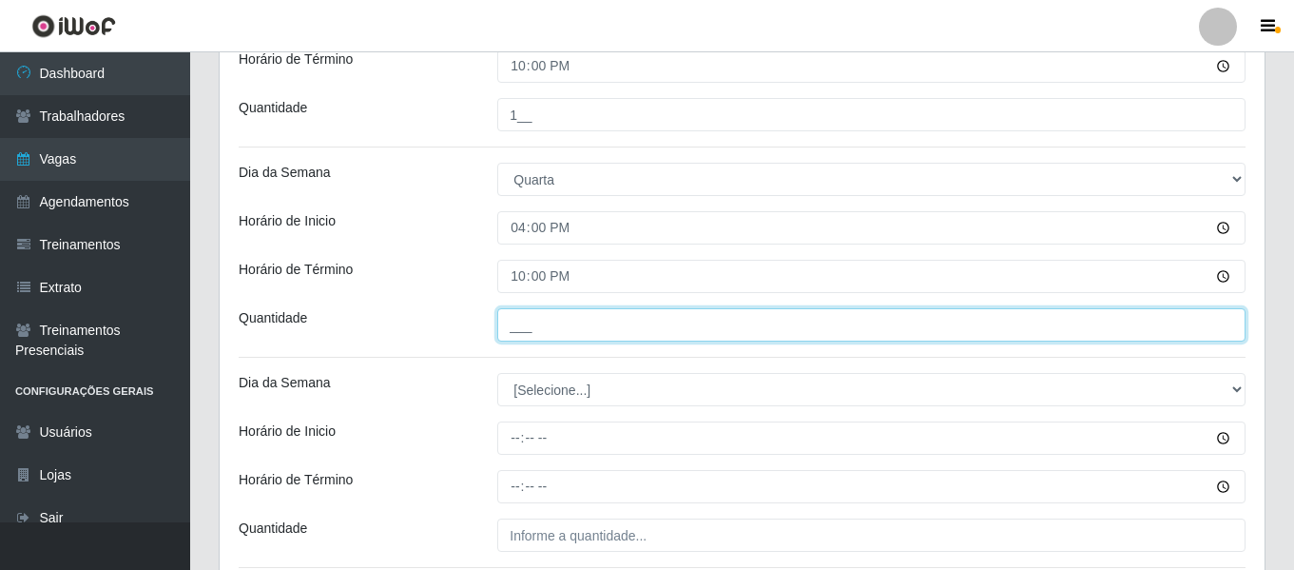
click at [531, 322] on input "___" at bounding box center [871, 324] width 748 height 33
type input "2__"
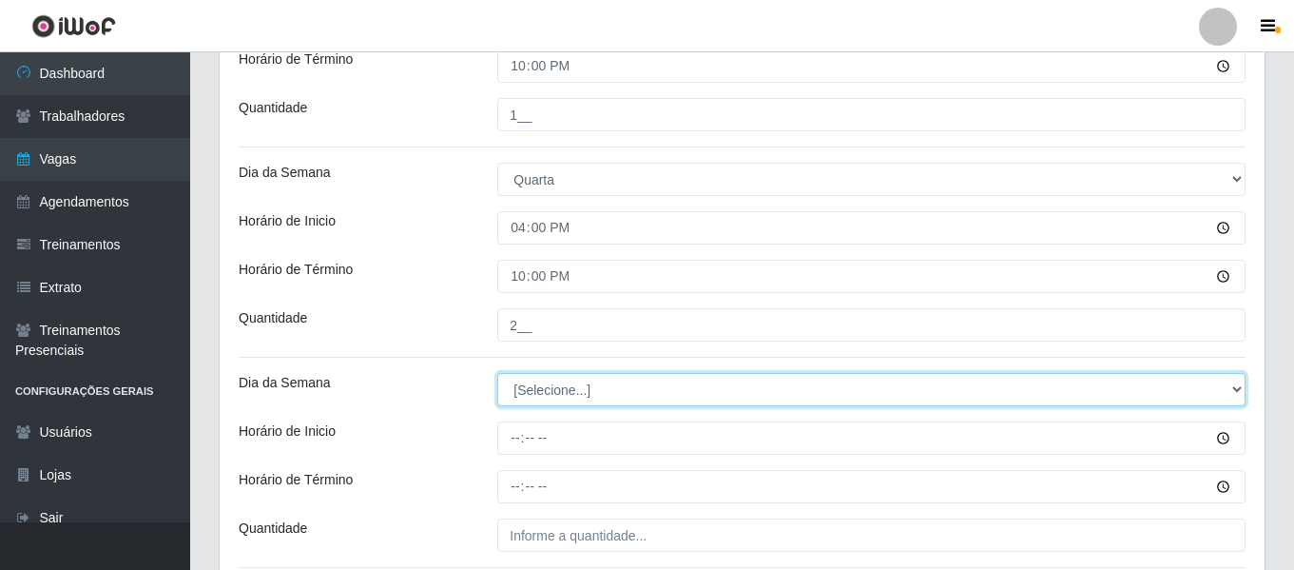
click at [554, 394] on select "[Selecione...] Segunda Terça Quarta Quinta Sexta Sábado Domingo" at bounding box center [871, 389] width 748 height 33
select select "4"
click at [497, 373] on select "[Selecione...] Segunda Terça Quarta Quinta Sexta Sábado Domingo" at bounding box center [871, 389] width 748 height 33
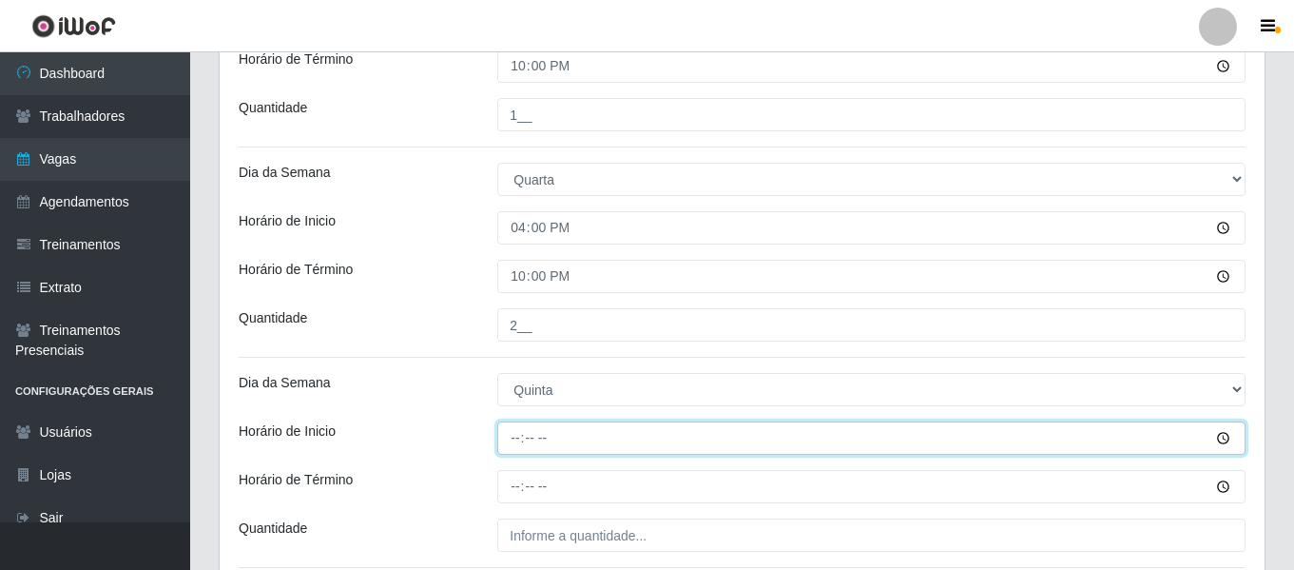
click at [515, 434] on input "Horário de Inicio" at bounding box center [871, 437] width 748 height 33
type input "16:00"
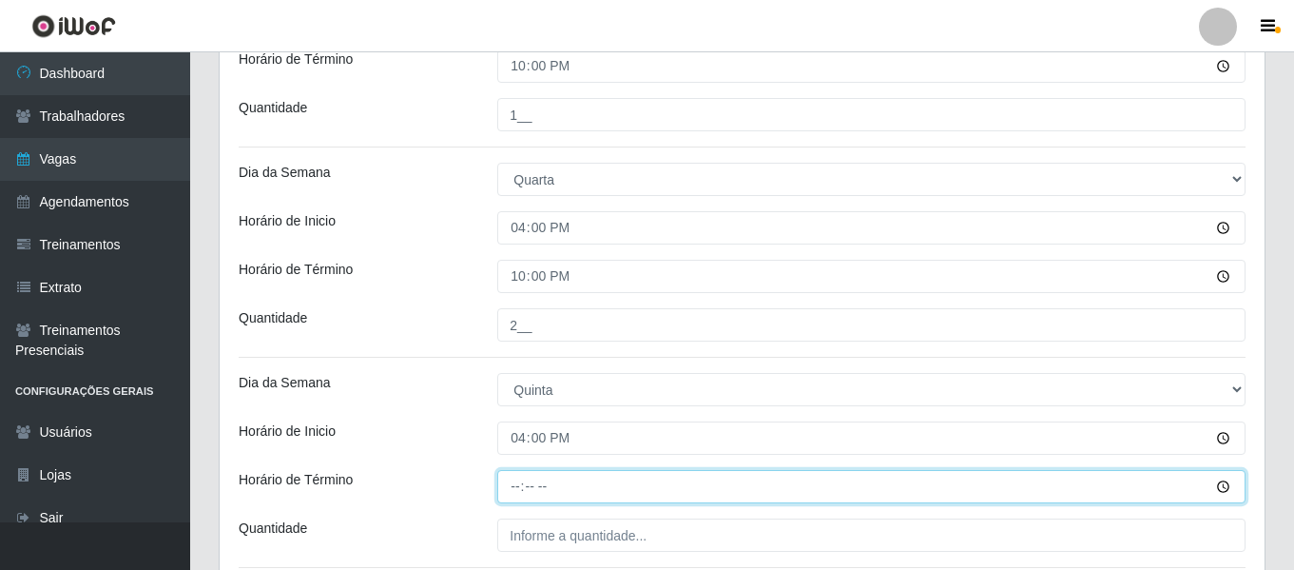
click at [514, 492] on input "Horário de Término" at bounding box center [871, 486] width 748 height 33
type input "22:00"
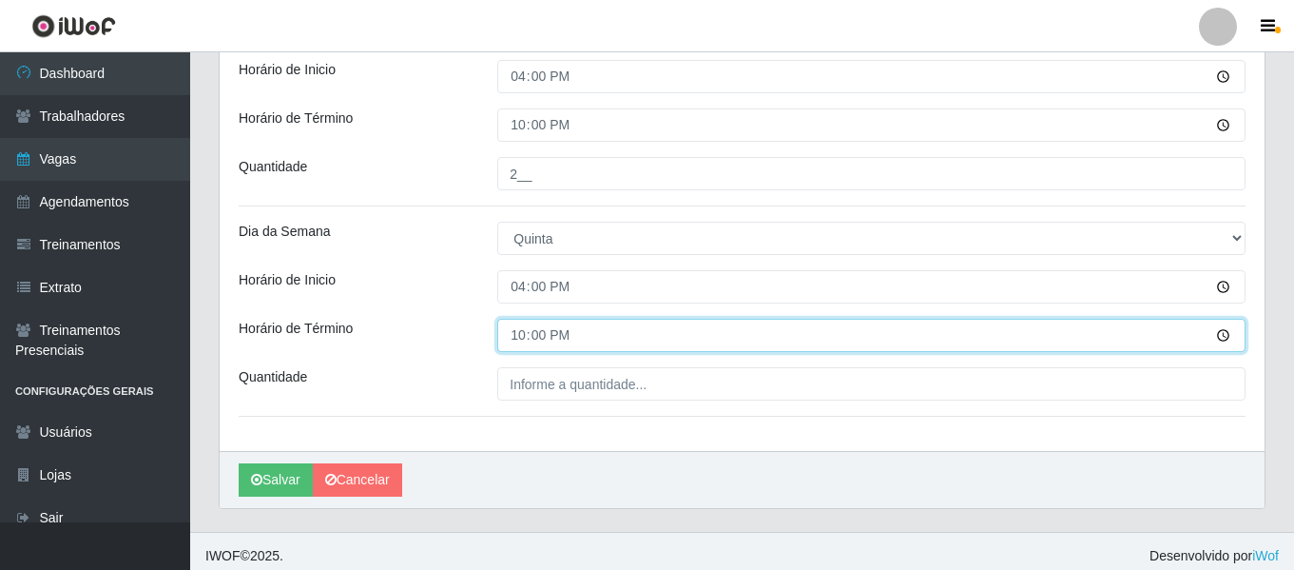
scroll to position [1017, 0]
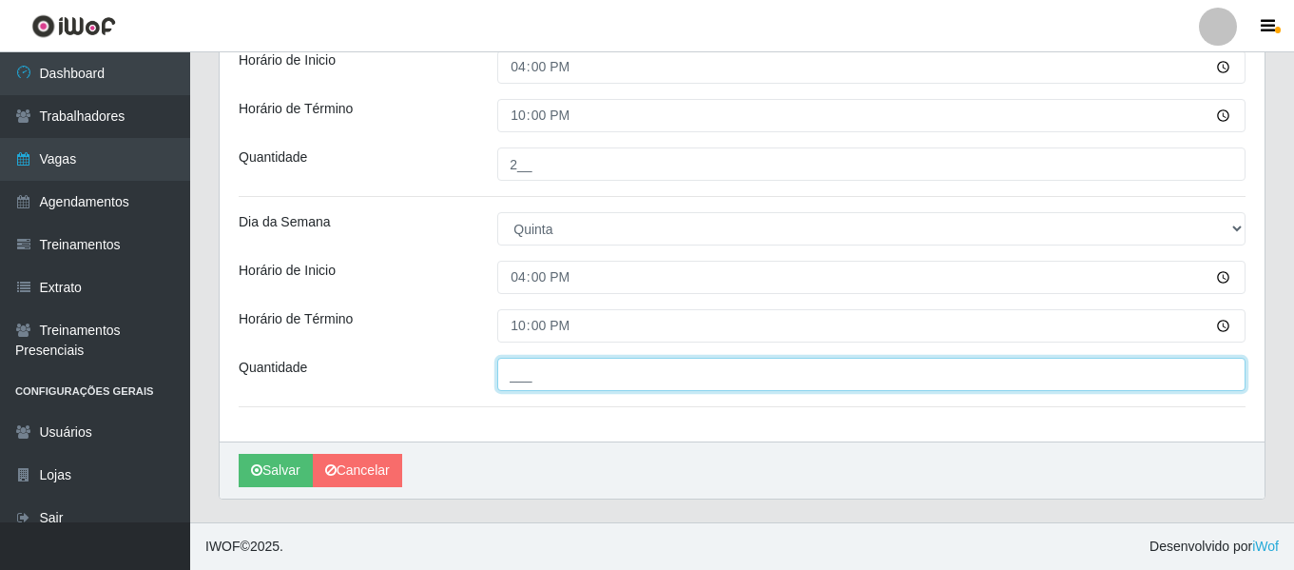
click at [552, 375] on input "___" at bounding box center [871, 374] width 748 height 33
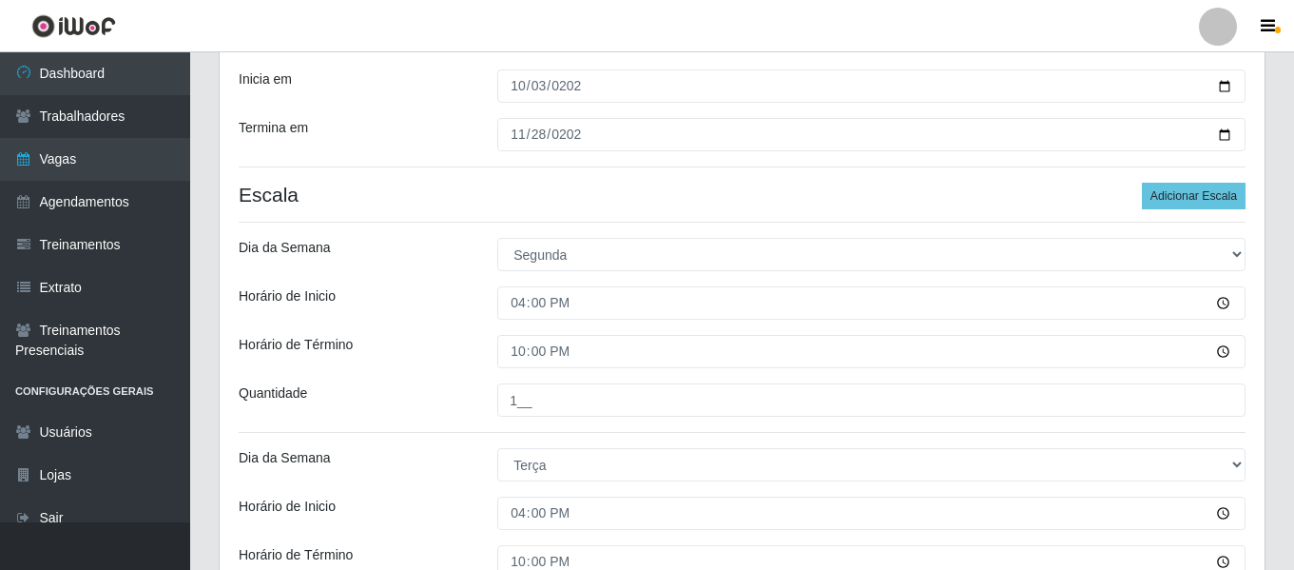
scroll to position [351, 0]
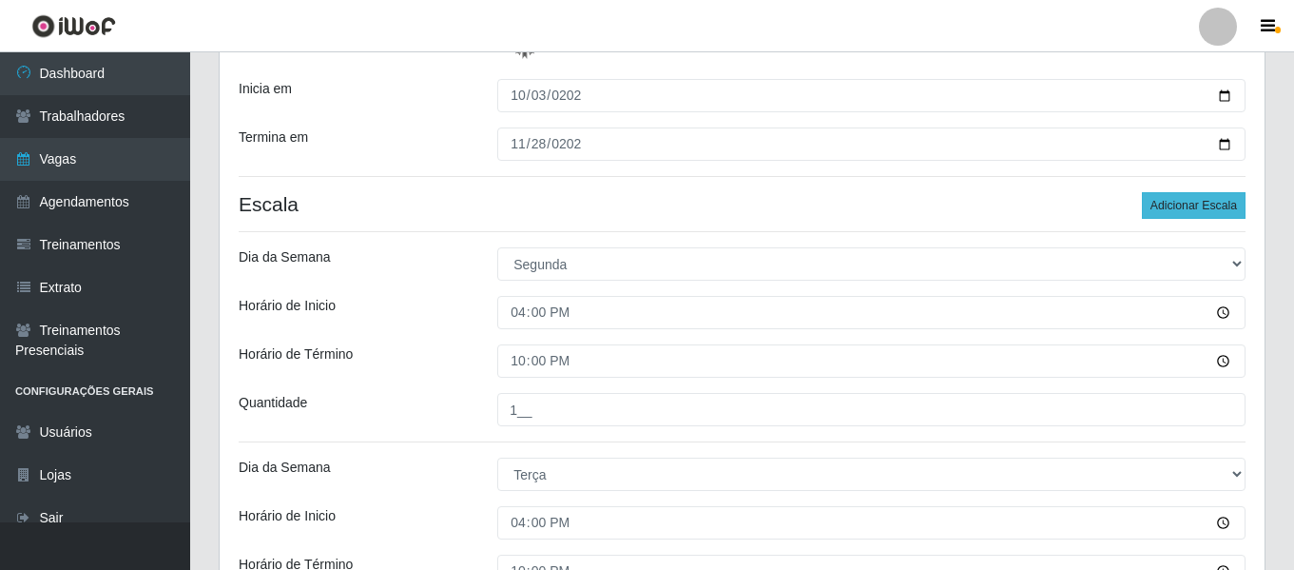
type input "2__"
click at [1235, 209] on button "Adicionar Escala" at bounding box center [1194, 205] width 104 height 27
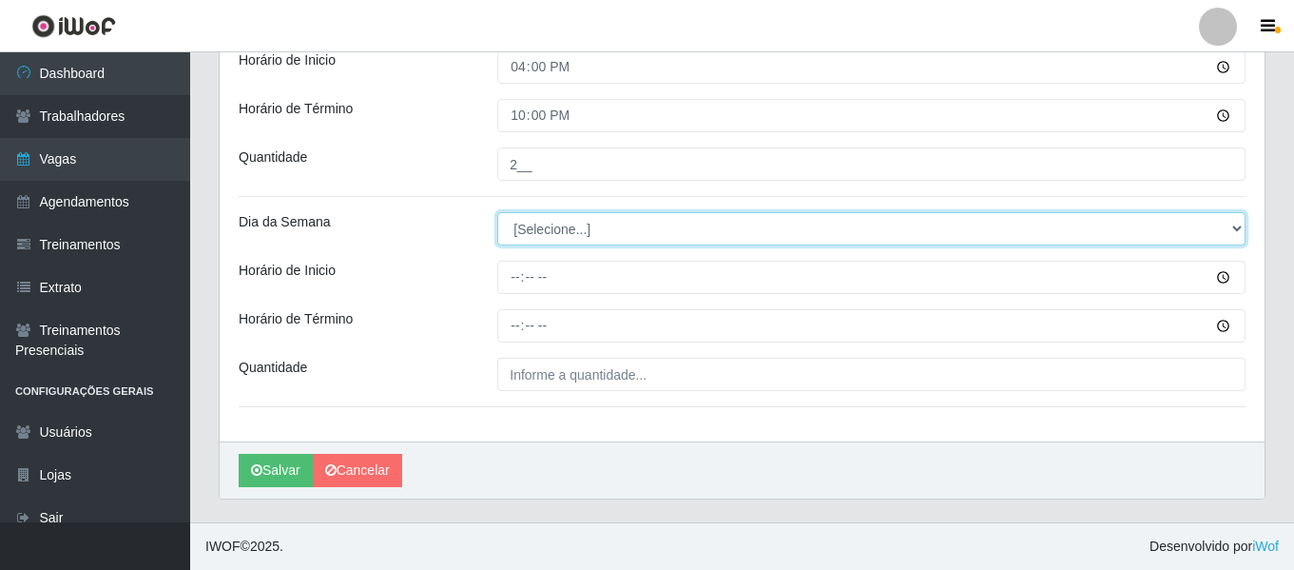
click at [565, 223] on select "[Selecione...] Segunda Terça Quarta Quinta Sexta Sábado Domingo" at bounding box center [871, 228] width 748 height 33
select select "5"
click at [497, 212] on select "[Selecione...] Segunda Terça Quarta Quinta Sexta Sábado Domingo" at bounding box center [871, 228] width 748 height 33
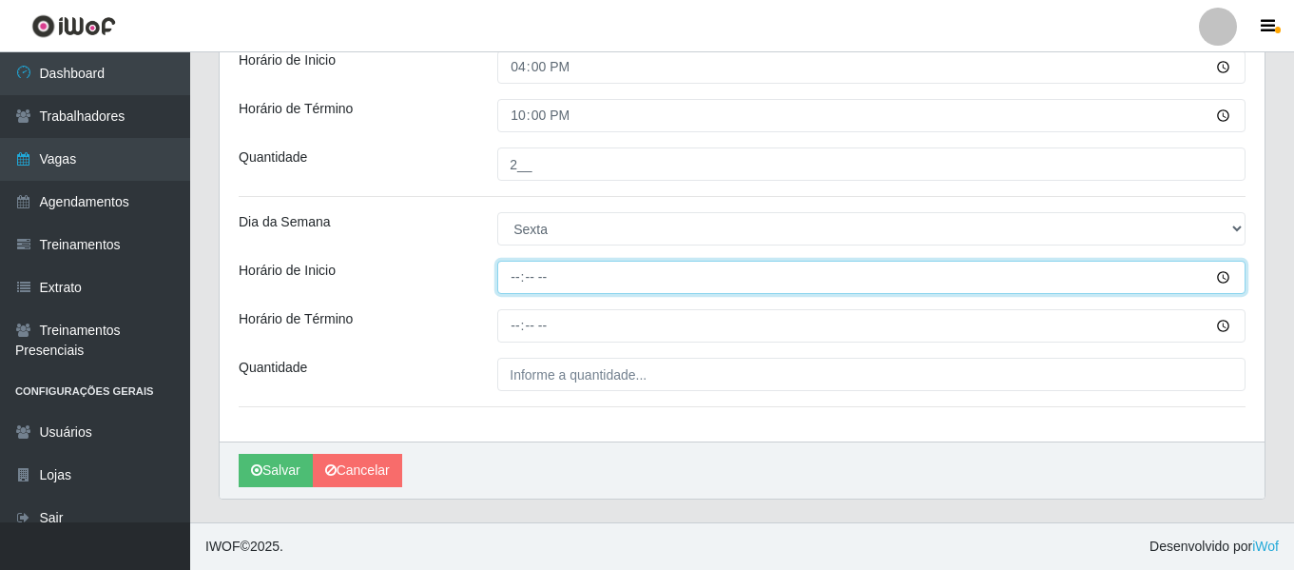
click at [511, 265] on input "Horário de Inicio" at bounding box center [871, 277] width 748 height 33
type input "16:00"
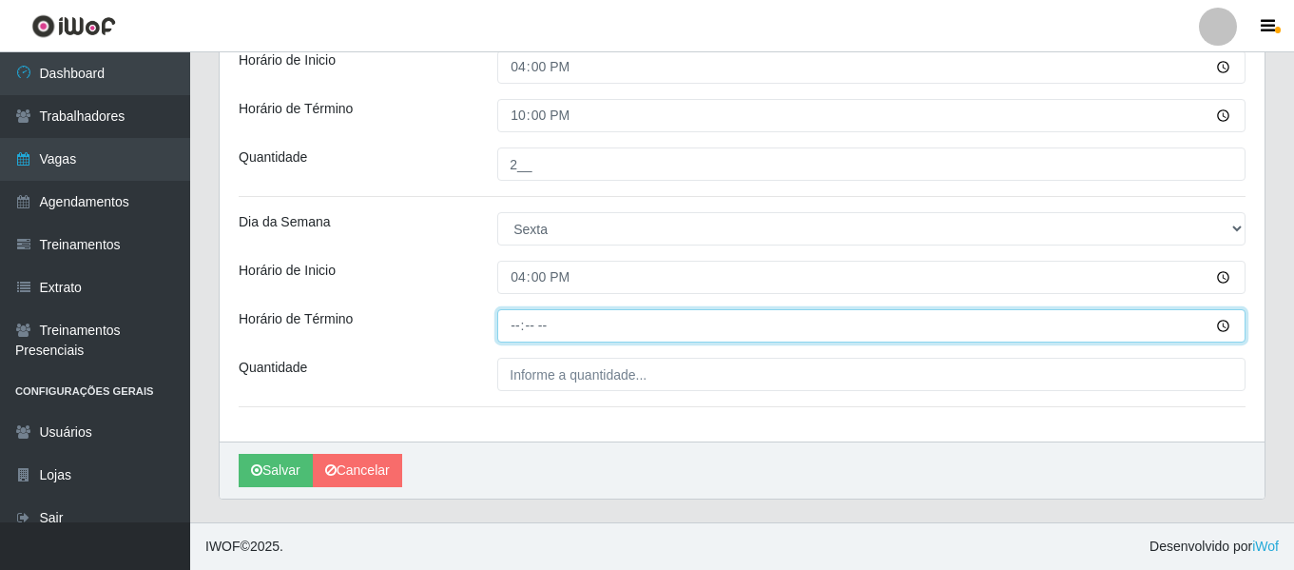
click at [504, 321] on input "Horário de Término" at bounding box center [871, 325] width 748 height 33
type input "22:00"
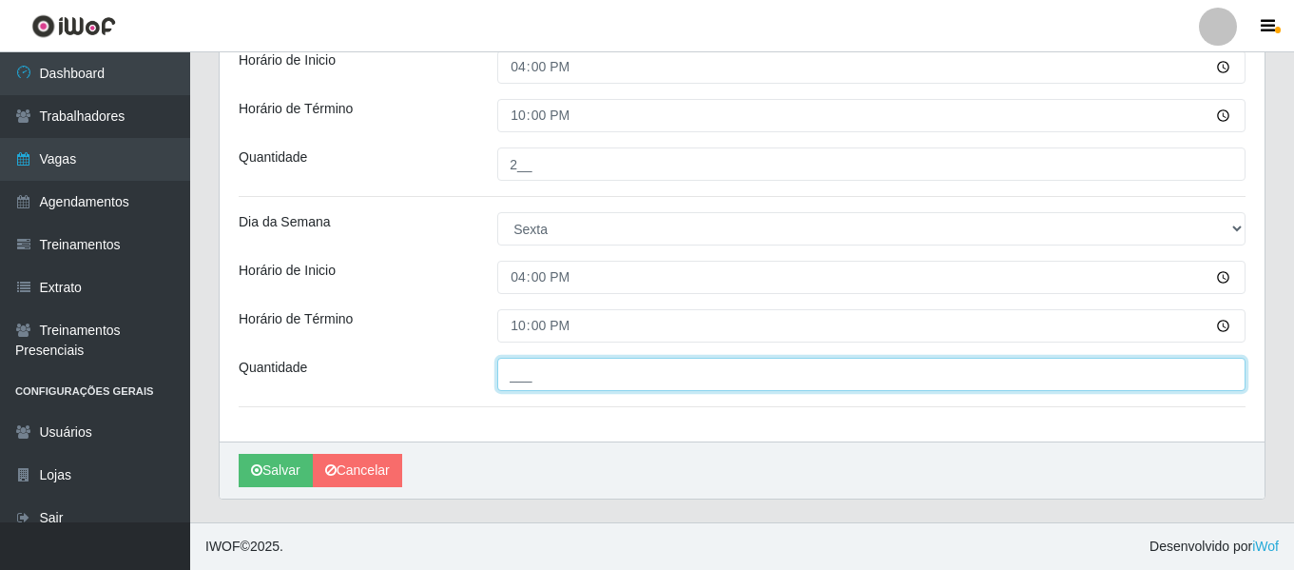
click at [543, 358] on input "___" at bounding box center [871, 374] width 748 height 33
type input "3__"
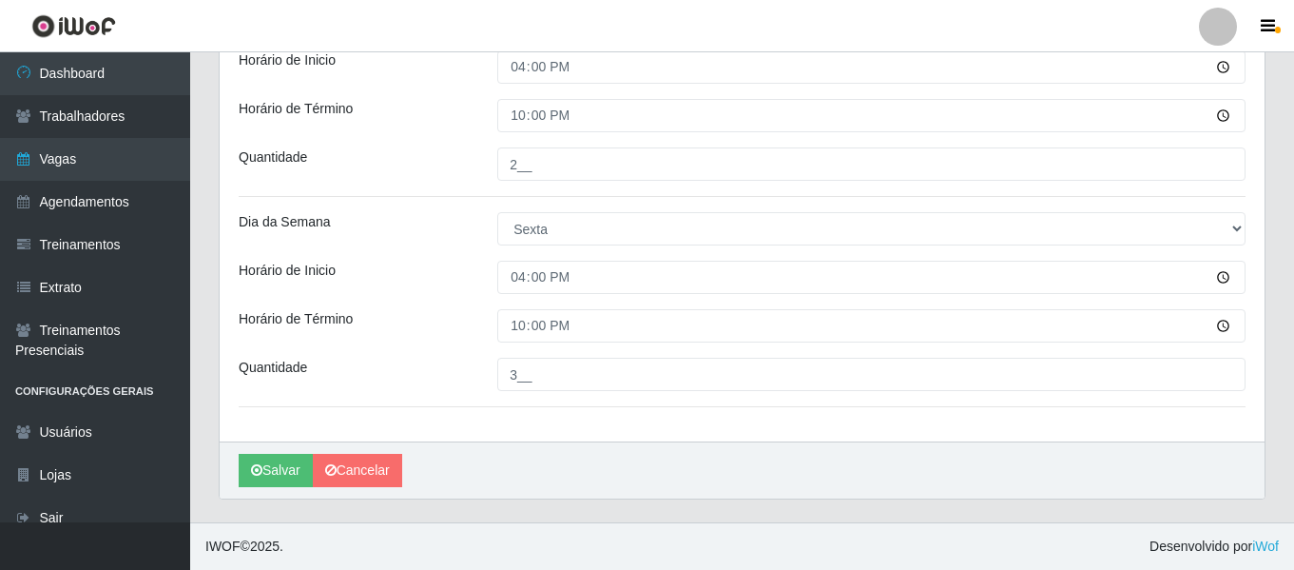
click at [567, 471] on div "Salvar Cancelar" at bounding box center [742, 469] width 1045 height 57
click at [259, 461] on button "Salvar" at bounding box center [276, 470] width 74 height 33
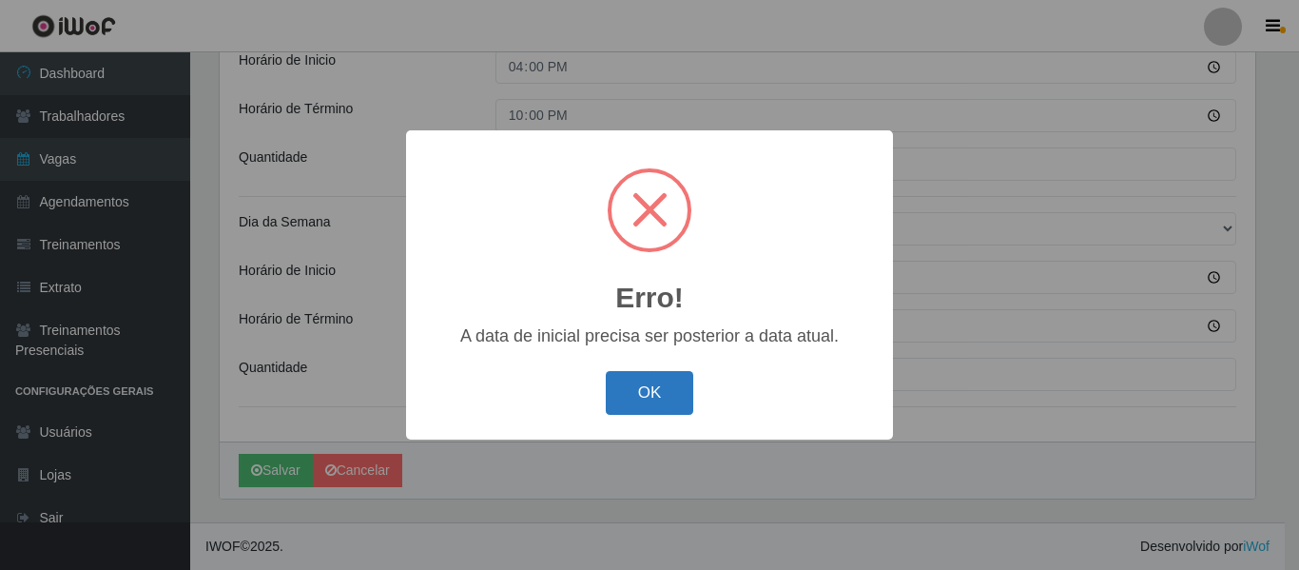
click at [647, 389] on button "OK" at bounding box center [650, 393] width 88 height 45
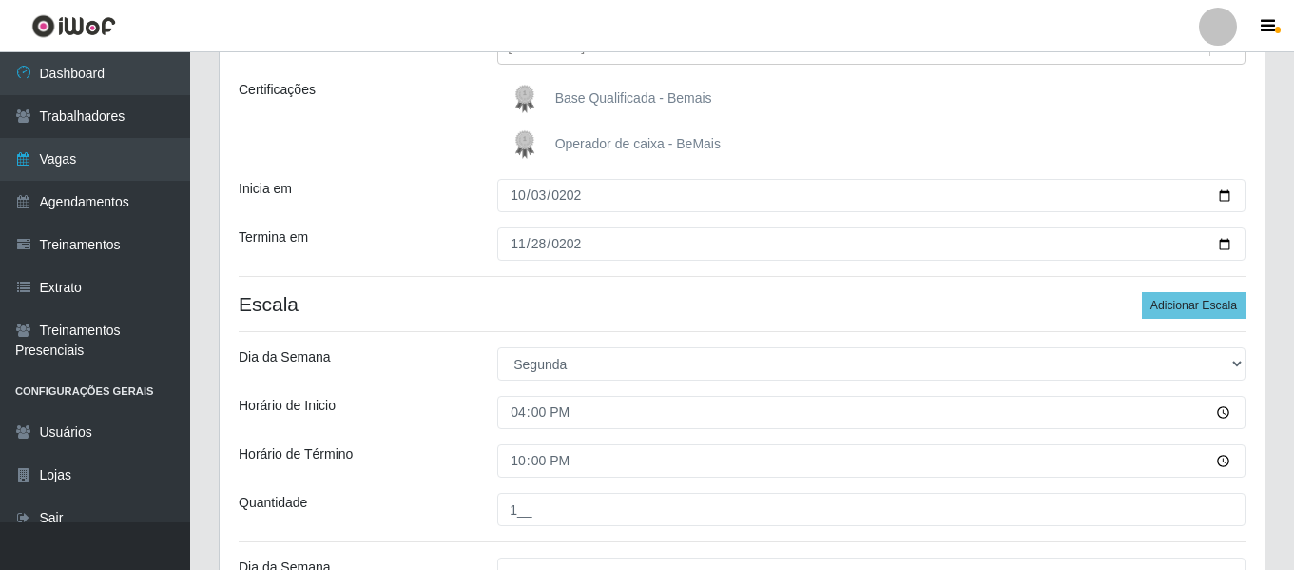
scroll to position [181, 0]
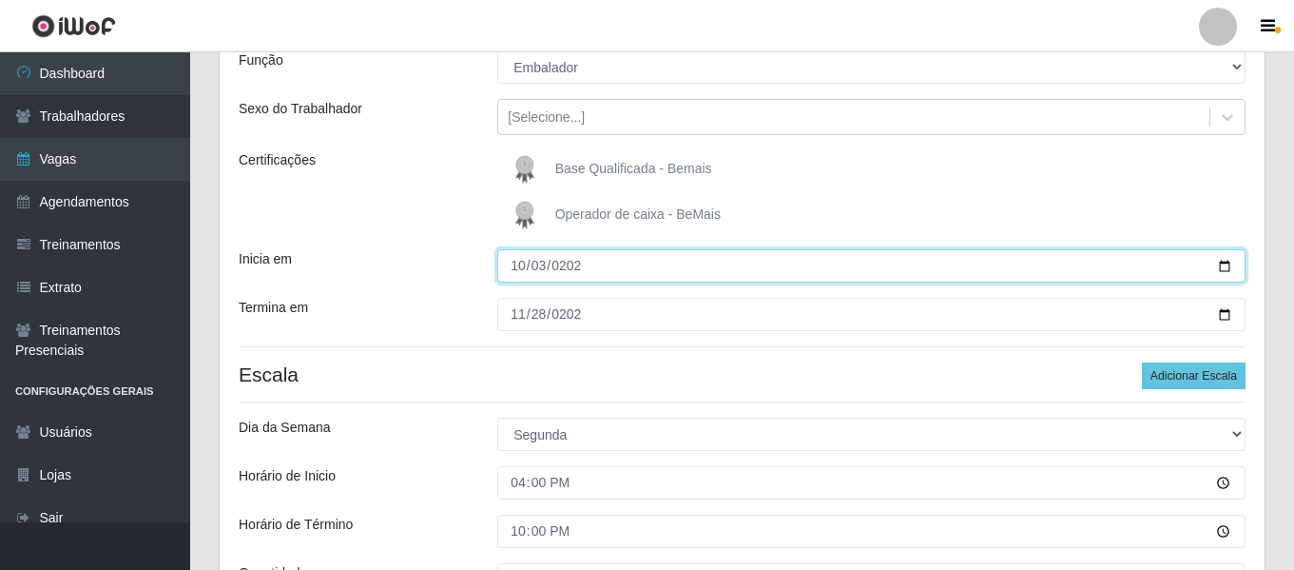
click at [542, 263] on input "2025-10-03" at bounding box center [871, 265] width 748 height 33
type input "[DATE]"
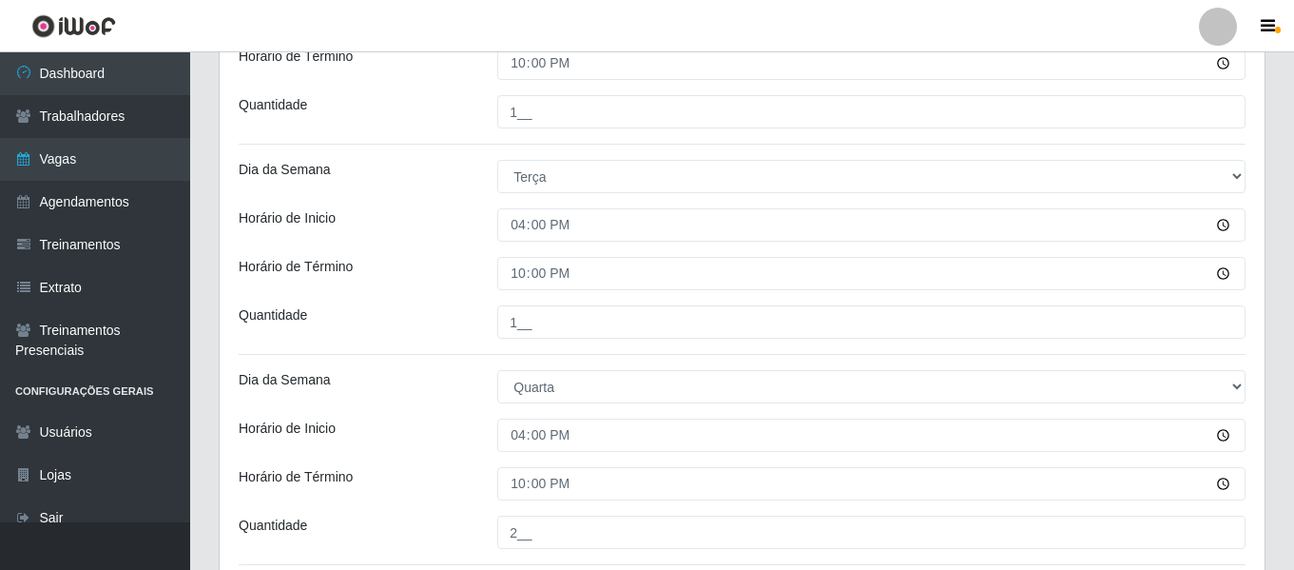
scroll to position [656, 0]
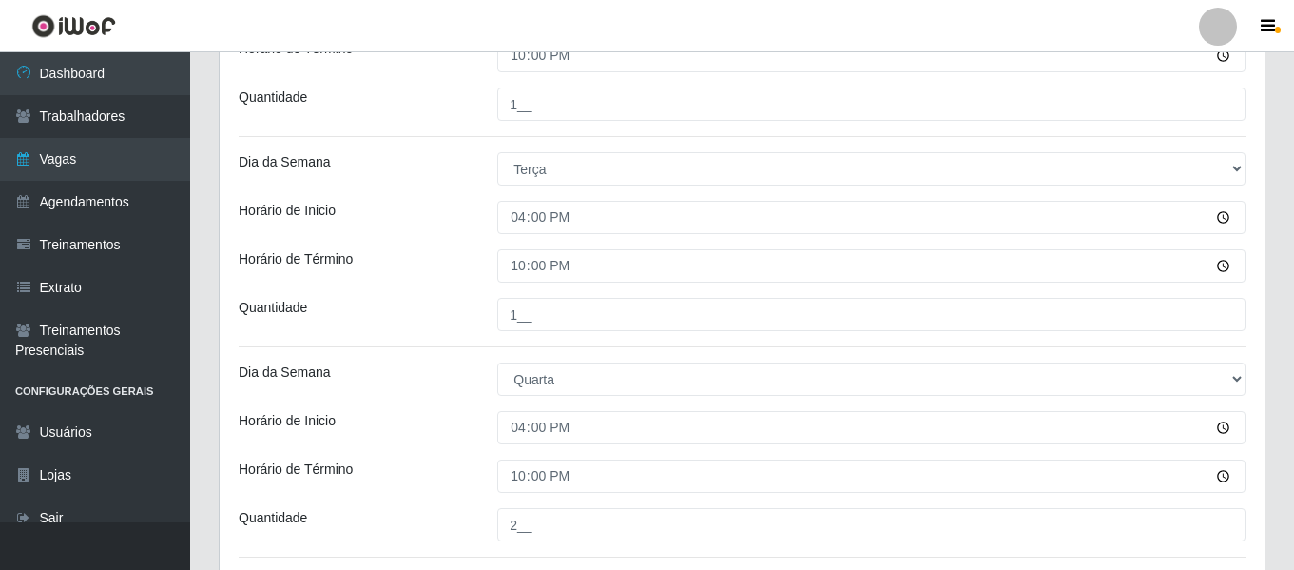
click at [462, 225] on div "Horário de Inicio" at bounding box center [353, 217] width 259 height 33
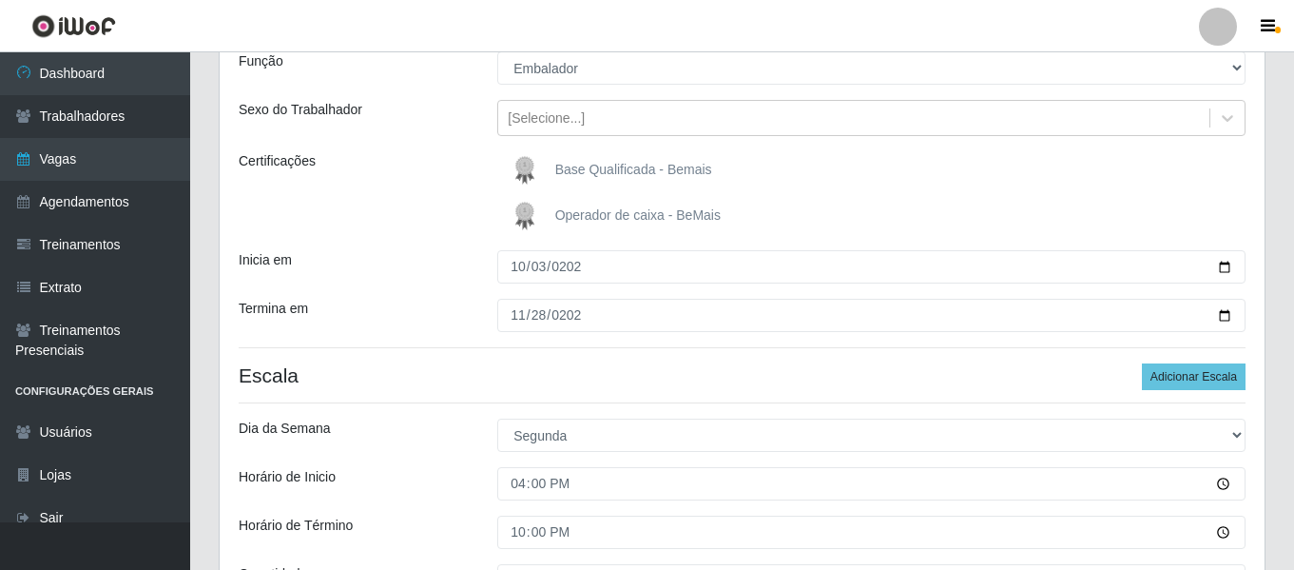
scroll to position [0, 0]
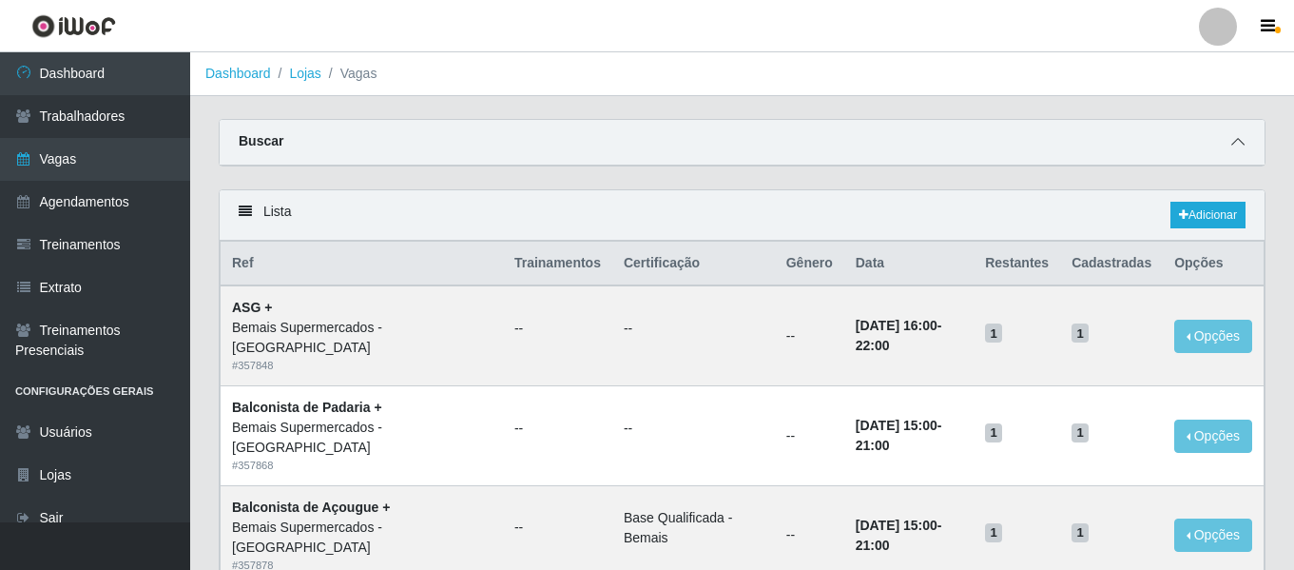
click at [1238, 137] on icon at bounding box center [1238, 141] width 13 height 13
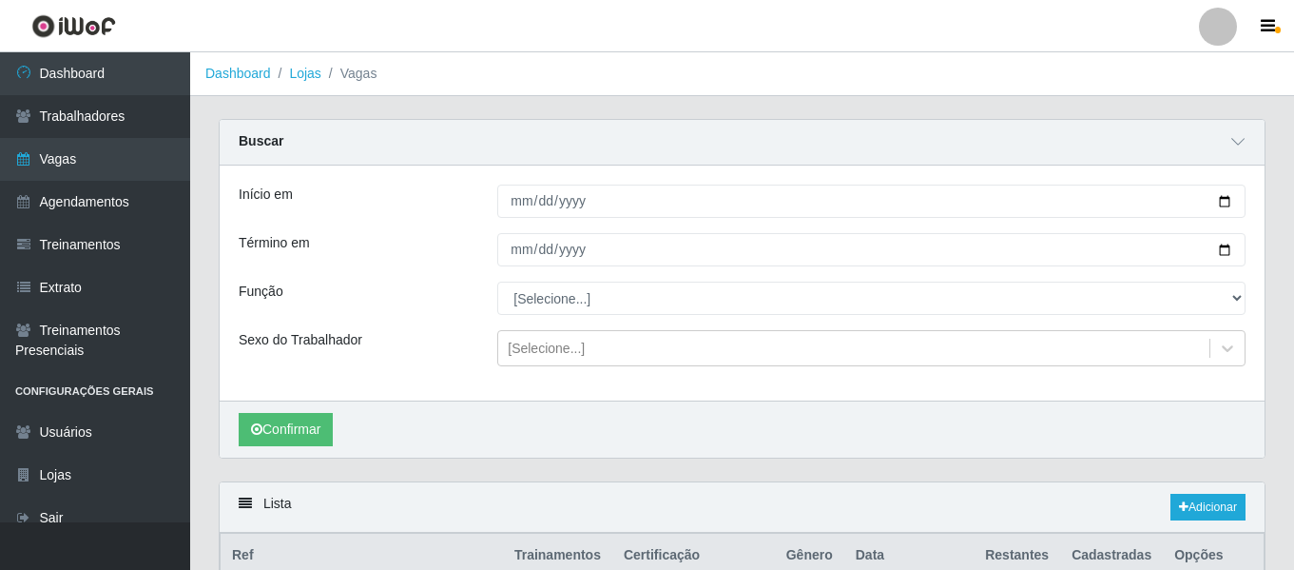
click at [593, 282] on div "Início em Término em Função [Selecione...] ASG ASG + ASG ++ Auxiliar de Depósit…" at bounding box center [742, 282] width 1045 height 235
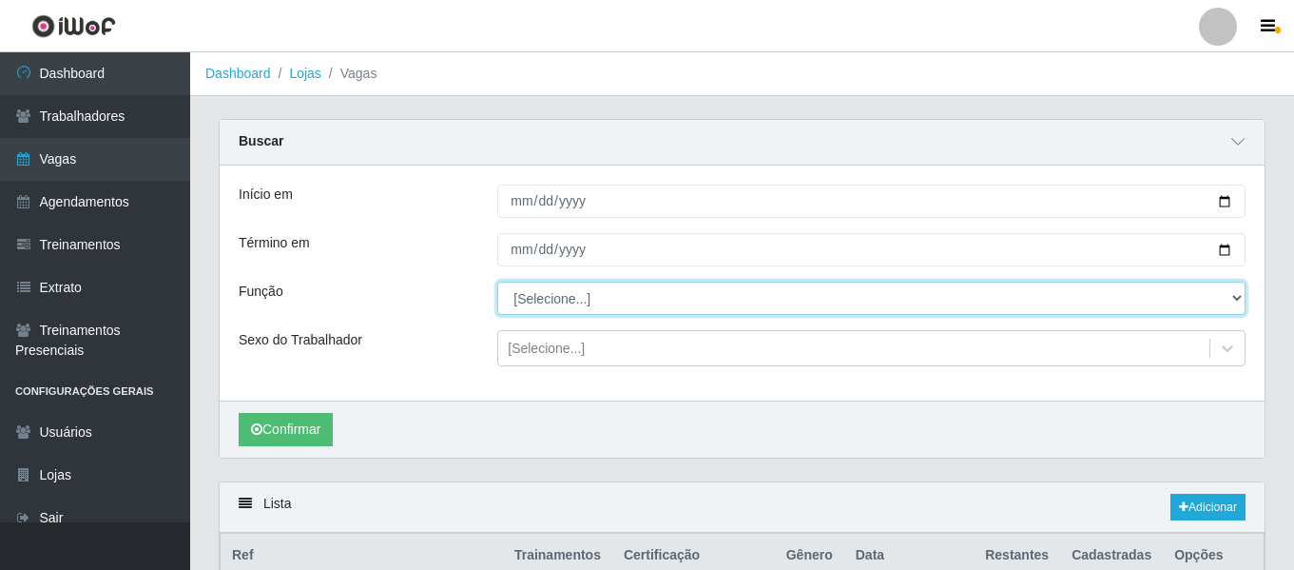
click at [589, 292] on select "[Selecione...] ASG ASG + ASG ++ Auxiliar de Depósito Auxiliar de Depósito + Aux…" at bounding box center [871, 298] width 748 height 33
select select "1"
click at [497, 282] on select "[Selecione...] ASG ASG + ASG ++ Auxiliar de Depósito Auxiliar de Depósito + Aux…" at bounding box center [871, 298] width 748 height 33
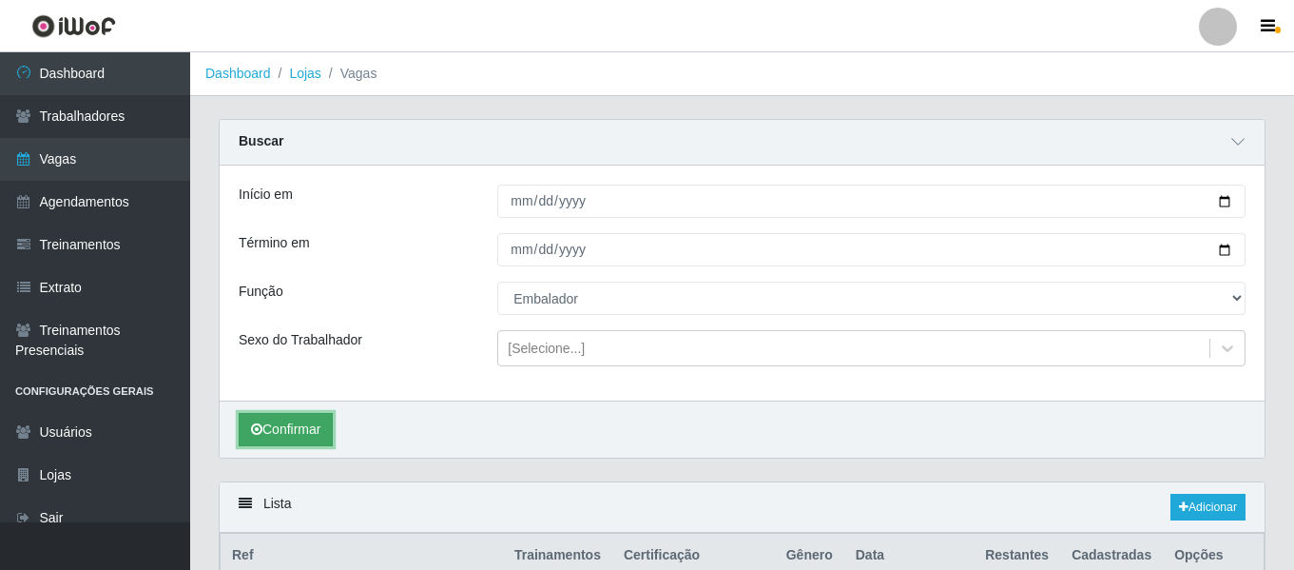
click at [293, 418] on button "Confirmar" at bounding box center [286, 429] width 94 height 33
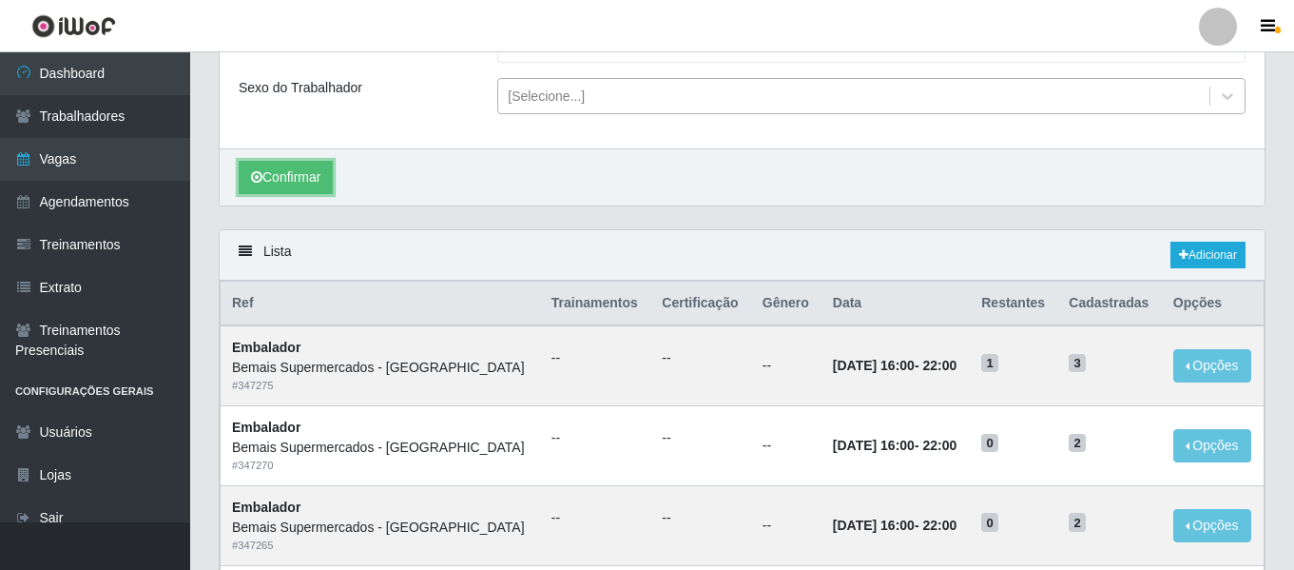
scroll to position [285, 0]
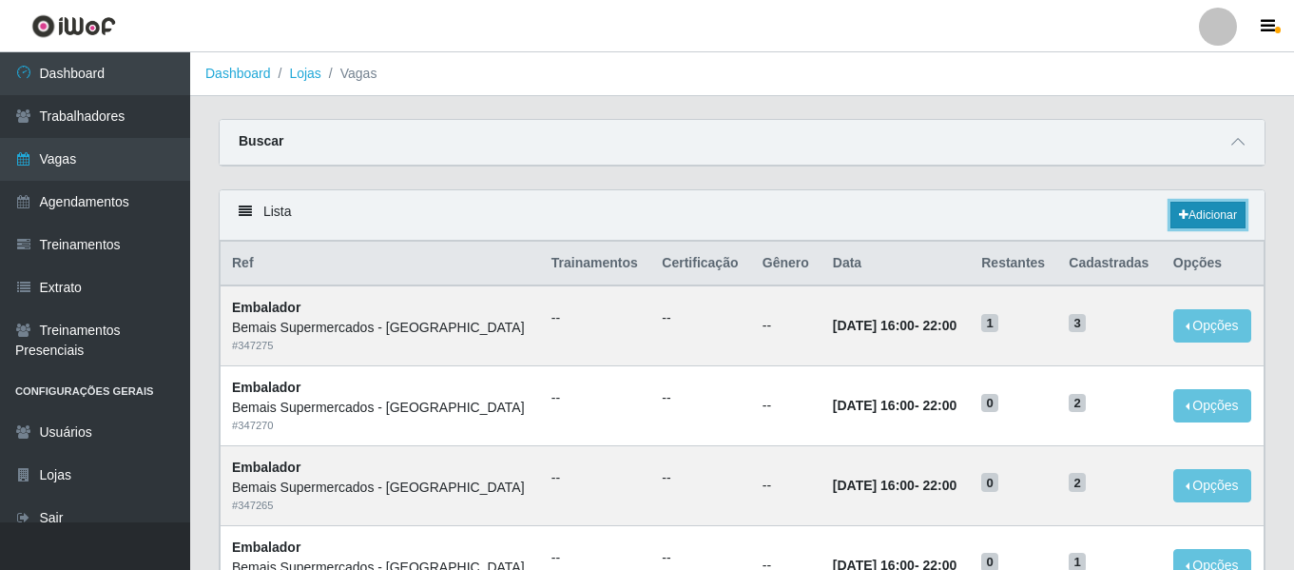
click at [1213, 219] on link "Adicionar" at bounding box center [1208, 215] width 75 height 27
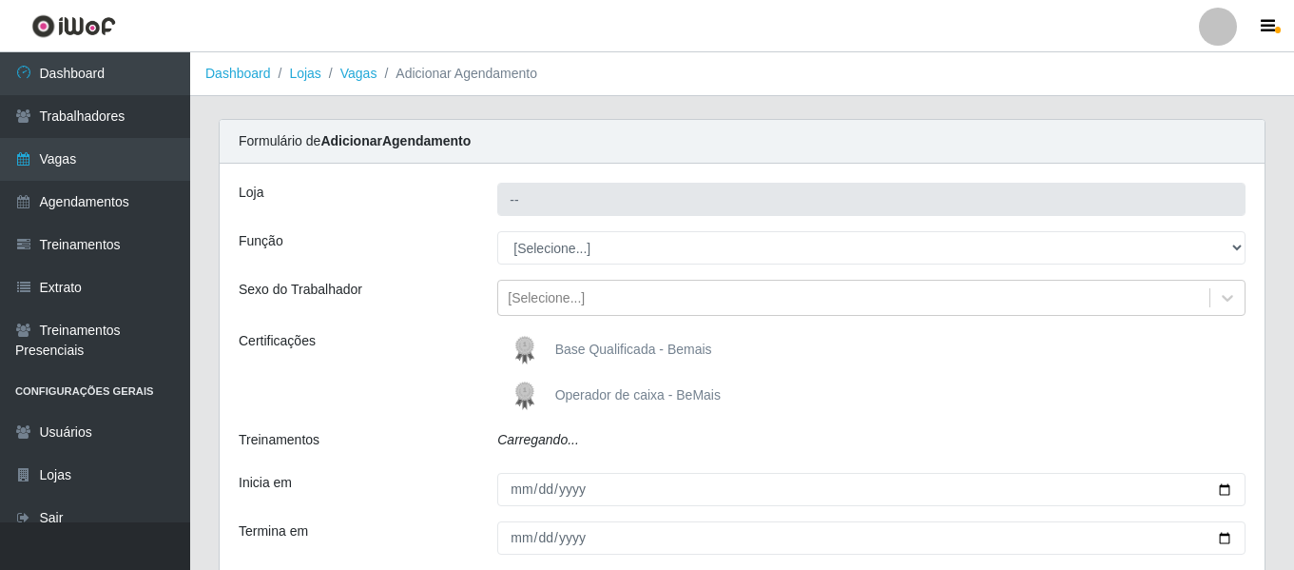
type input "Bemais Supermercados - [GEOGRAPHIC_DATA]"
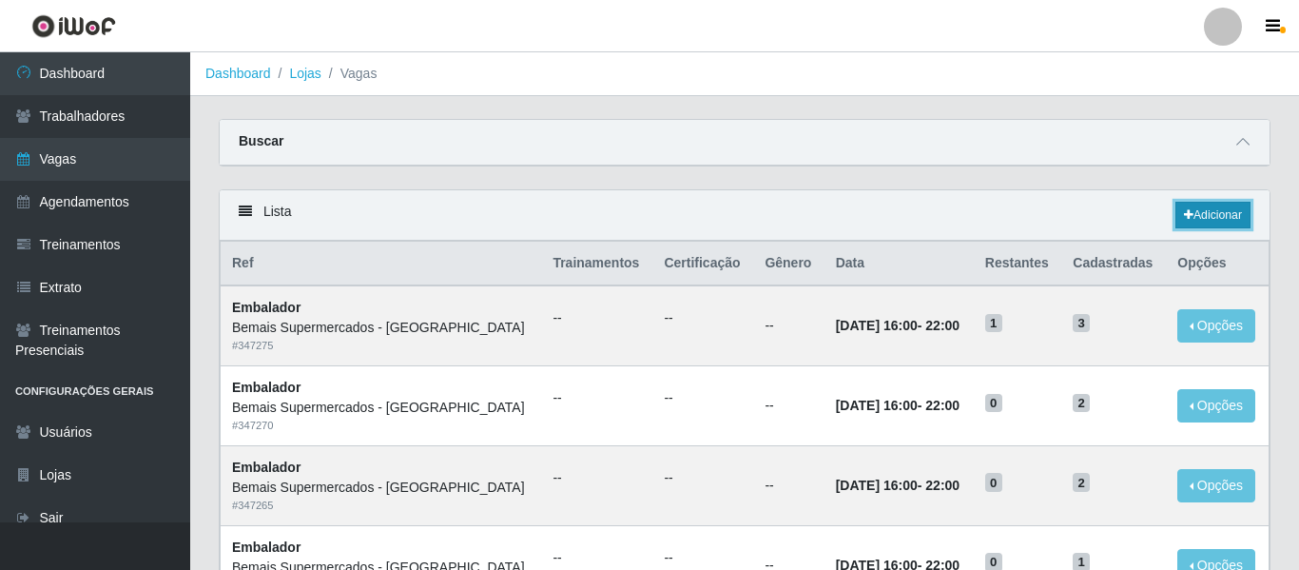
click at [1229, 217] on link "Adicionar" at bounding box center [1213, 215] width 75 height 27
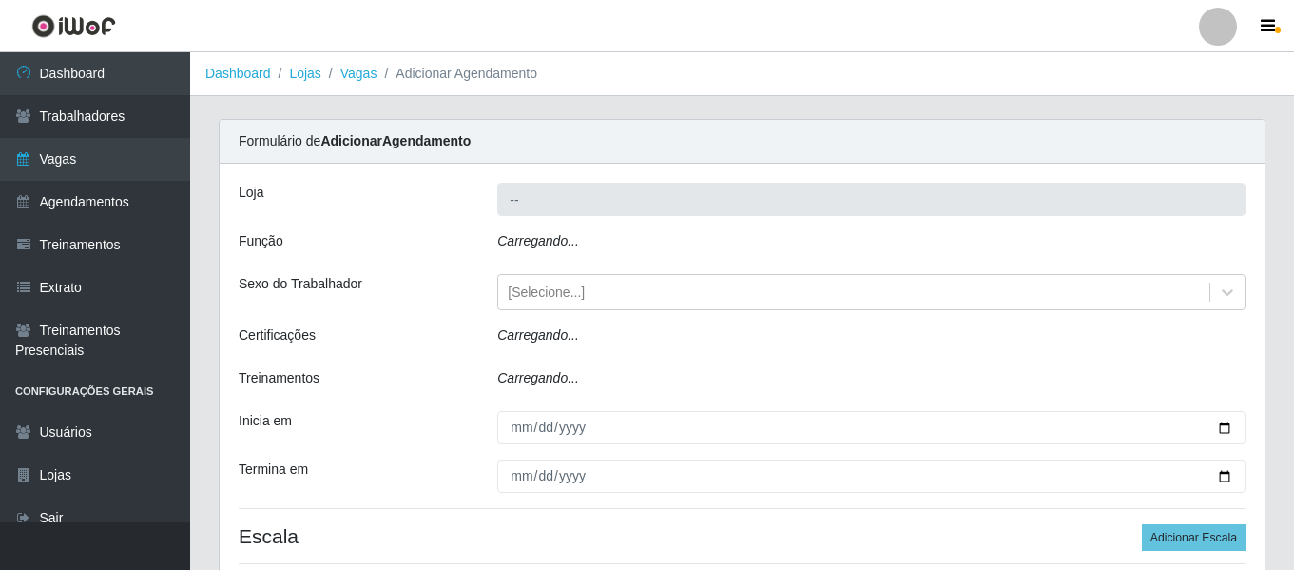
type input "Bemais Supermercados - [GEOGRAPHIC_DATA]"
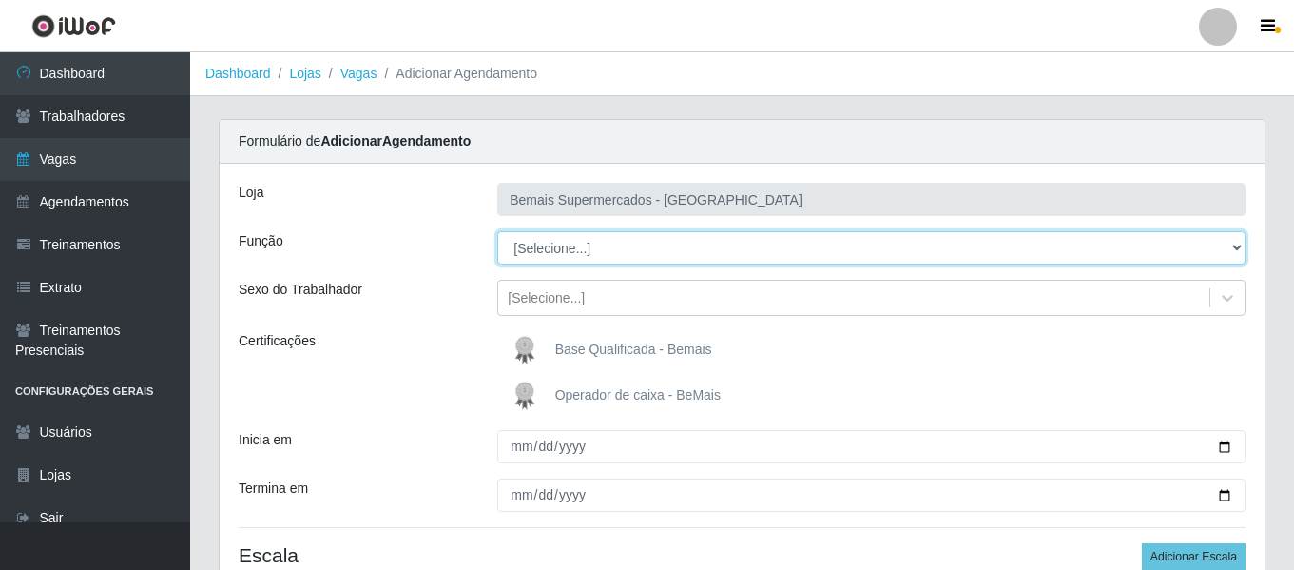
click at [647, 256] on select "[Selecione...] ASG ASG + ASG ++ Auxiliar de Depósito Auxiliar de Depósito + Aux…" at bounding box center [871, 247] width 748 height 33
select select "1"
click at [497, 231] on select "[Selecione...] ASG ASG + ASG ++ Auxiliar de Depósito Auxiliar de Depósito + Aux…" at bounding box center [871, 247] width 748 height 33
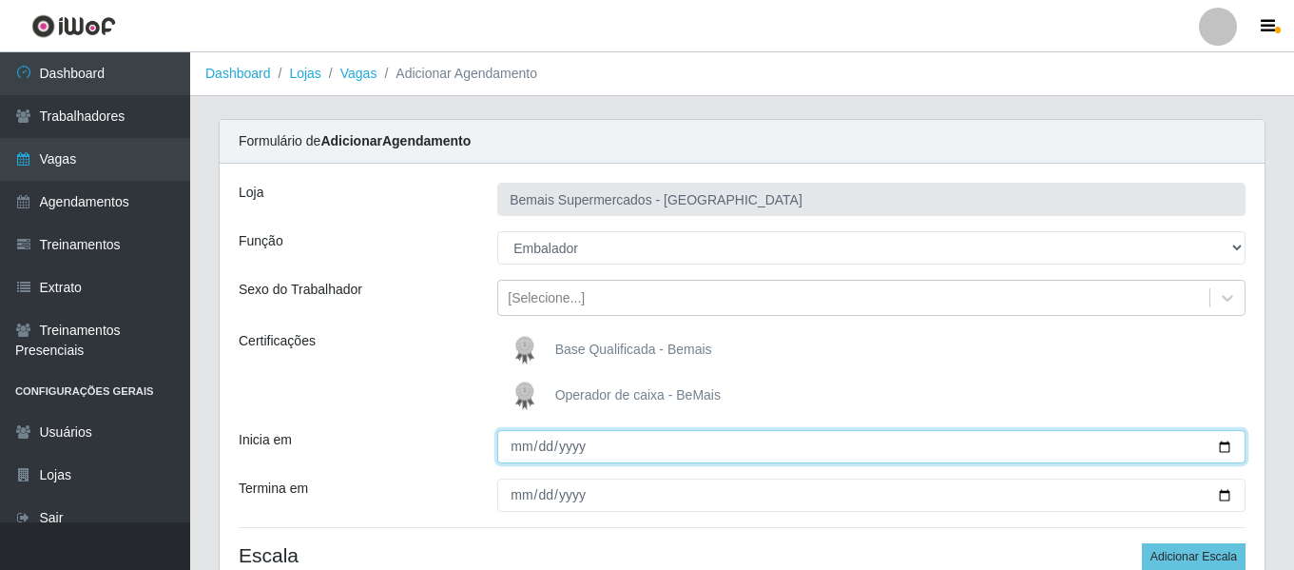
click at [517, 451] on input "Inicia em" at bounding box center [871, 446] width 748 height 33
type input "[DATE]"
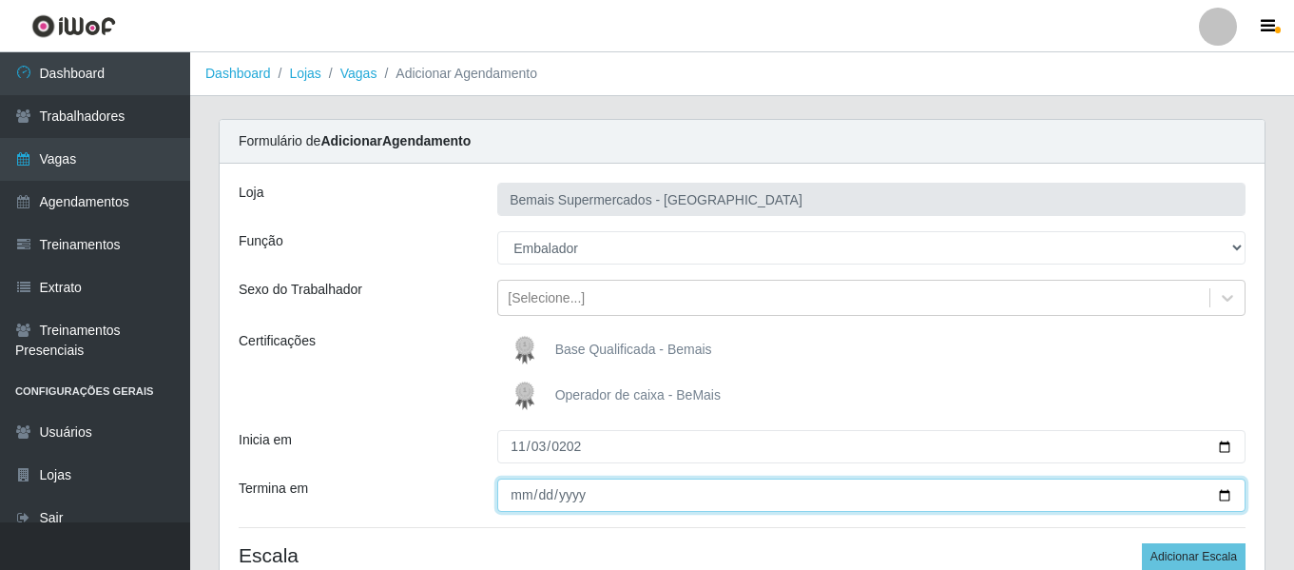
click at [514, 499] on input "Termina em" at bounding box center [871, 494] width 748 height 33
type input "[DATE]"
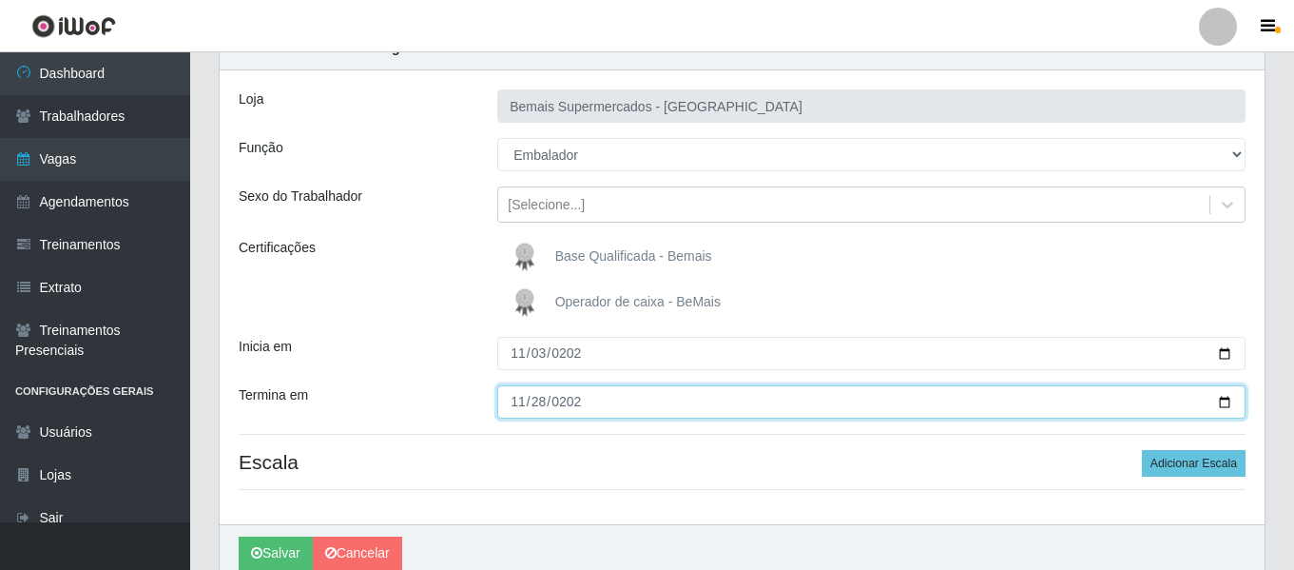
scroll to position [176, 0]
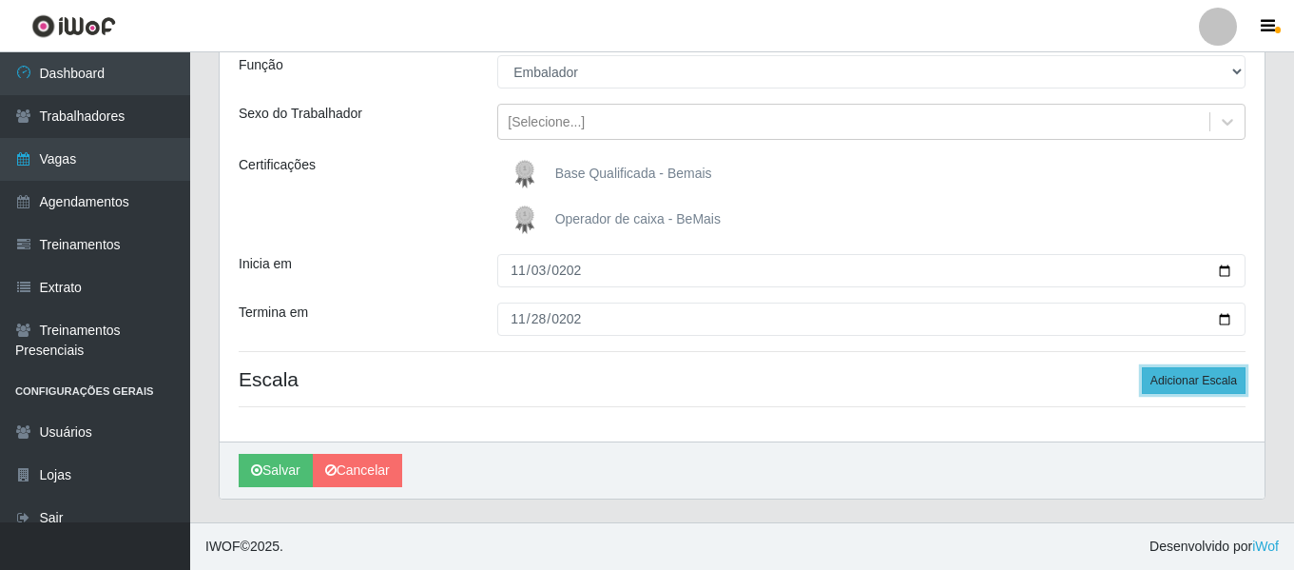
click at [1198, 378] on button "Adicionar Escala" at bounding box center [1194, 380] width 104 height 27
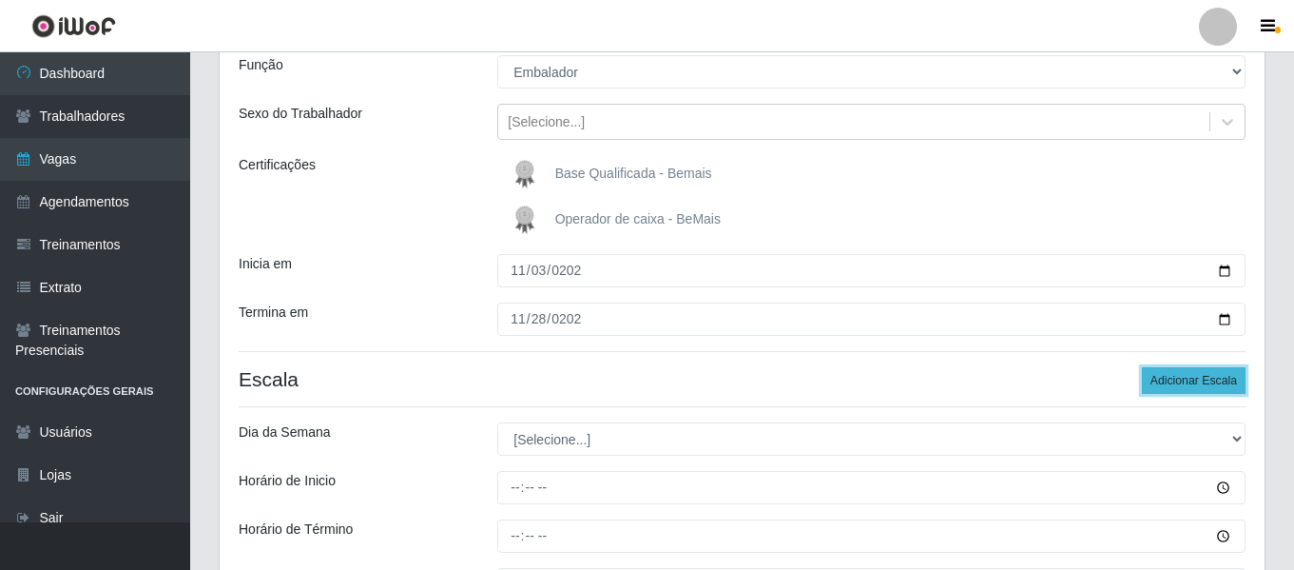
click at [1198, 379] on button "Adicionar Escala" at bounding box center [1194, 380] width 104 height 27
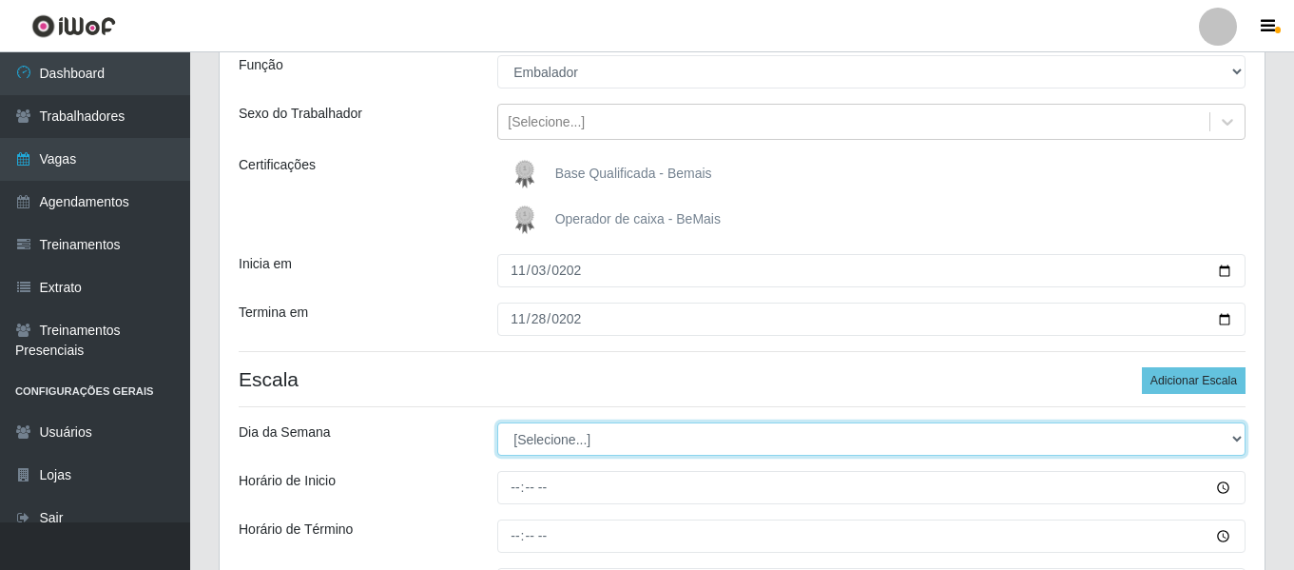
drag, startPoint x: 551, startPoint y: 433, endPoint x: 567, endPoint y: 423, distance: 18.8
click at [551, 433] on select "[Selecione...] Segunda Terça Quarta Quinta Sexta Sábado Domingo" at bounding box center [871, 438] width 748 height 33
select select "1"
click at [497, 422] on select "[Selecione...] Segunda Terça Quarta Quinta Sexta Sábado Domingo" at bounding box center [871, 438] width 748 height 33
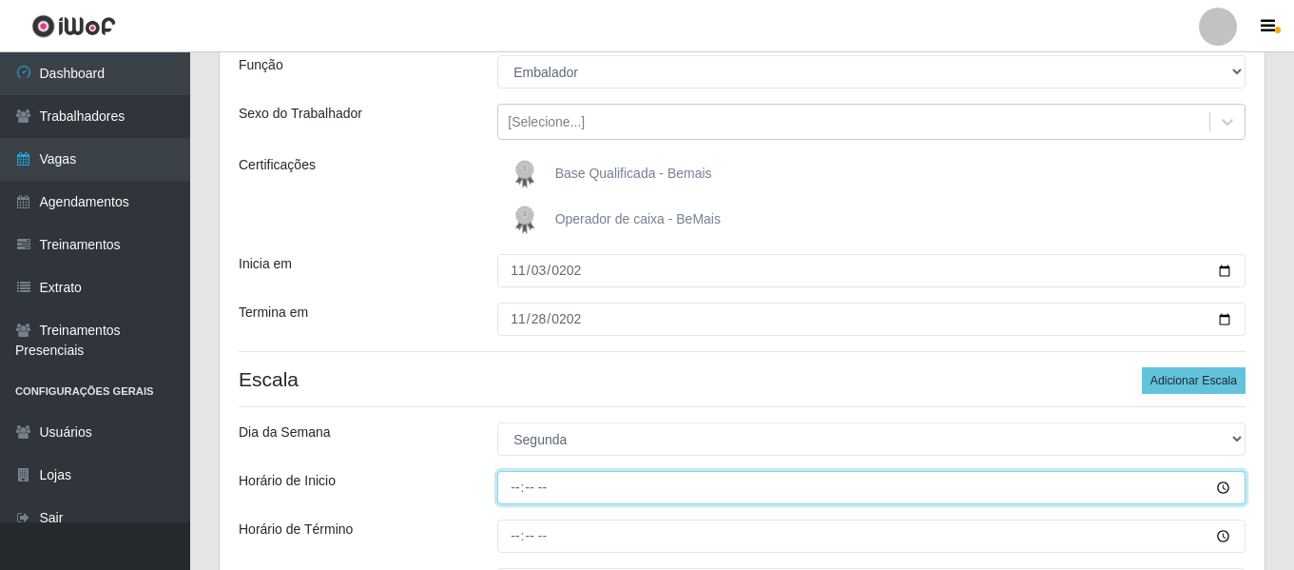
click at [512, 490] on input "Horário de Inicio" at bounding box center [871, 487] width 748 height 33
type input "16:00"
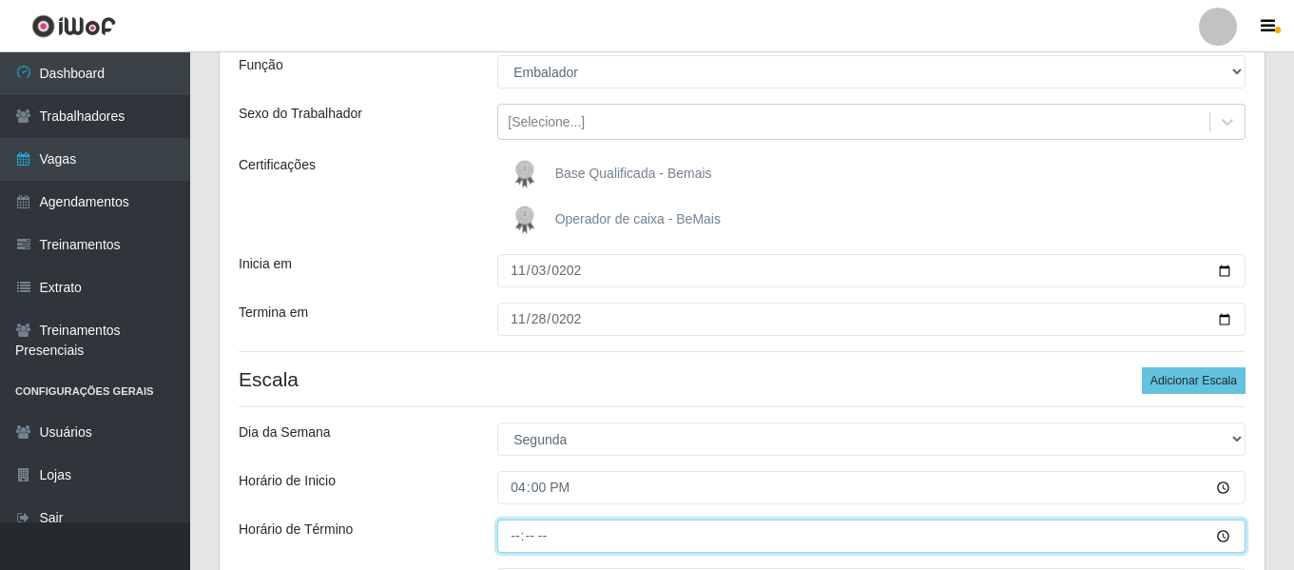
click at [522, 527] on input "Horário de Término" at bounding box center [871, 535] width 748 height 33
type input "22:00"
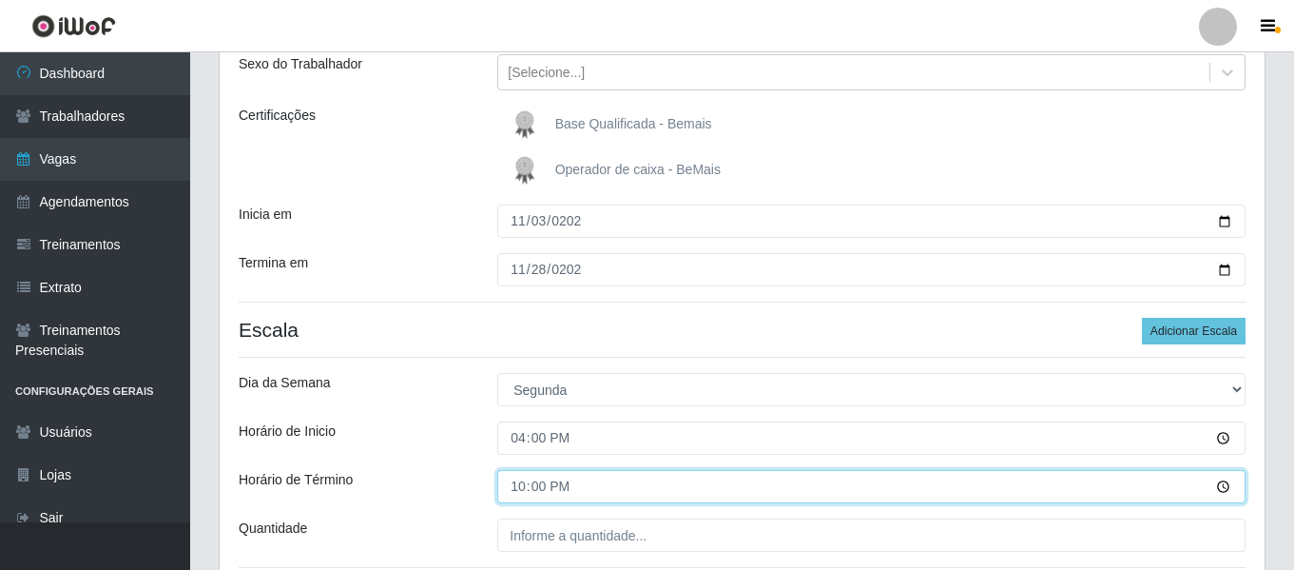
scroll to position [271, 0]
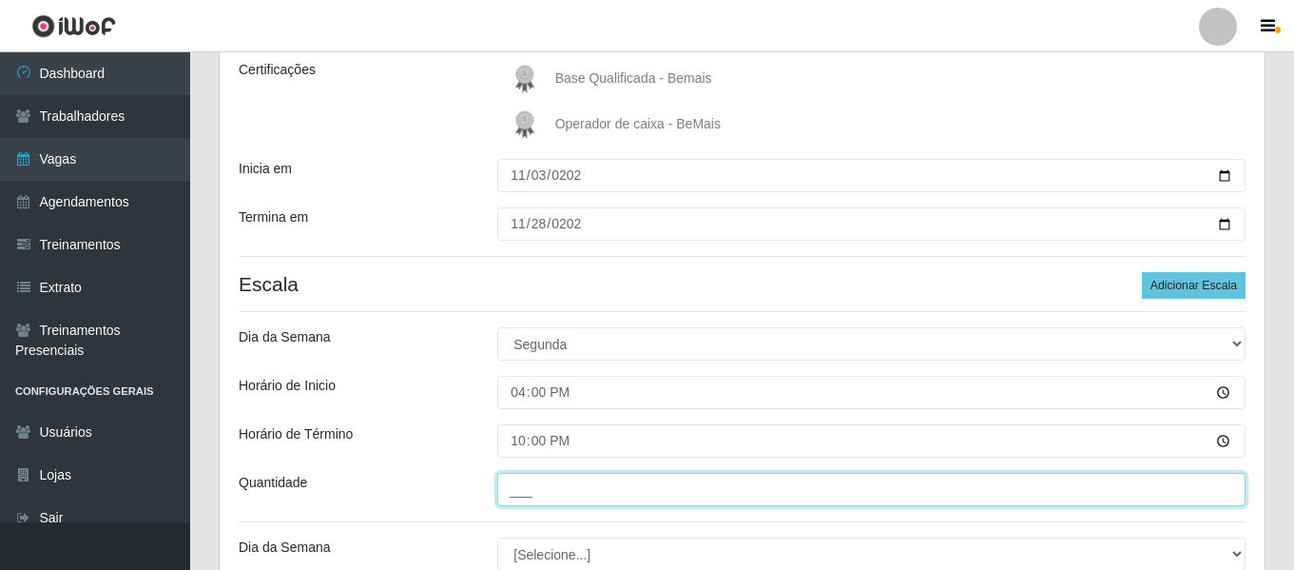
click at [568, 491] on input "___" at bounding box center [871, 489] width 748 height 33
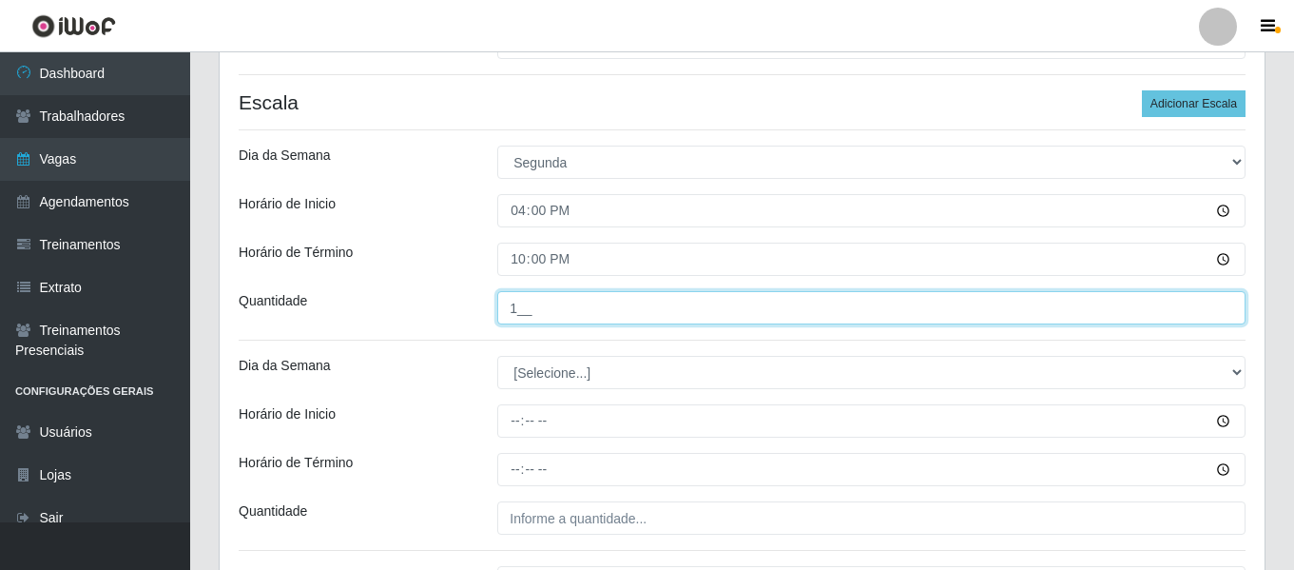
scroll to position [461, 0]
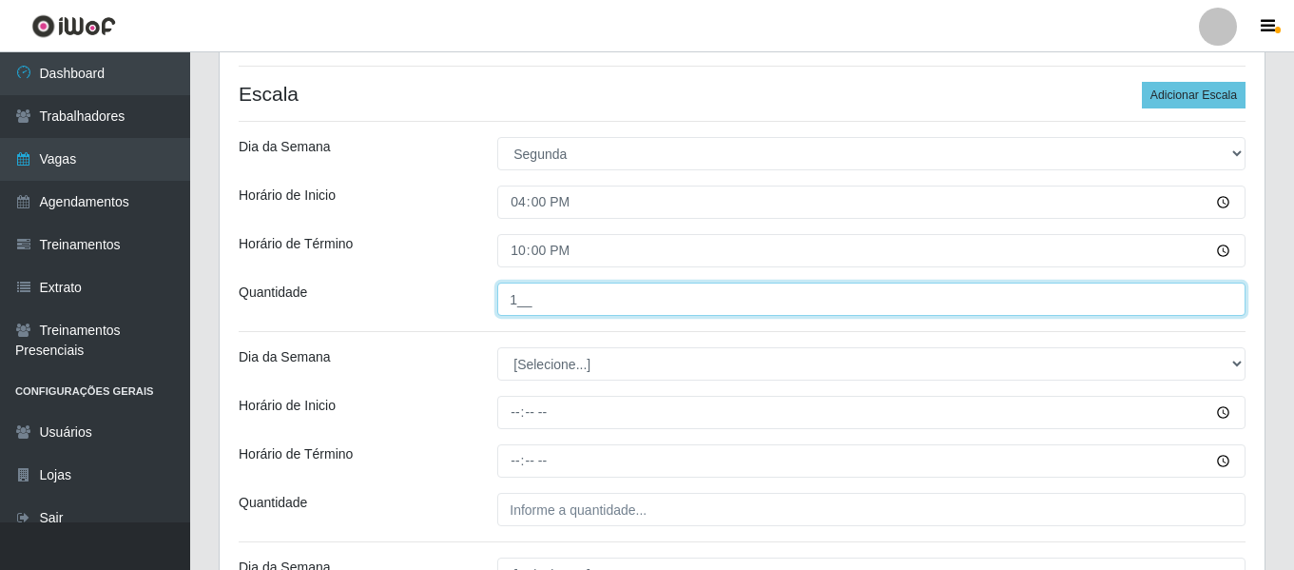
type input "1__"
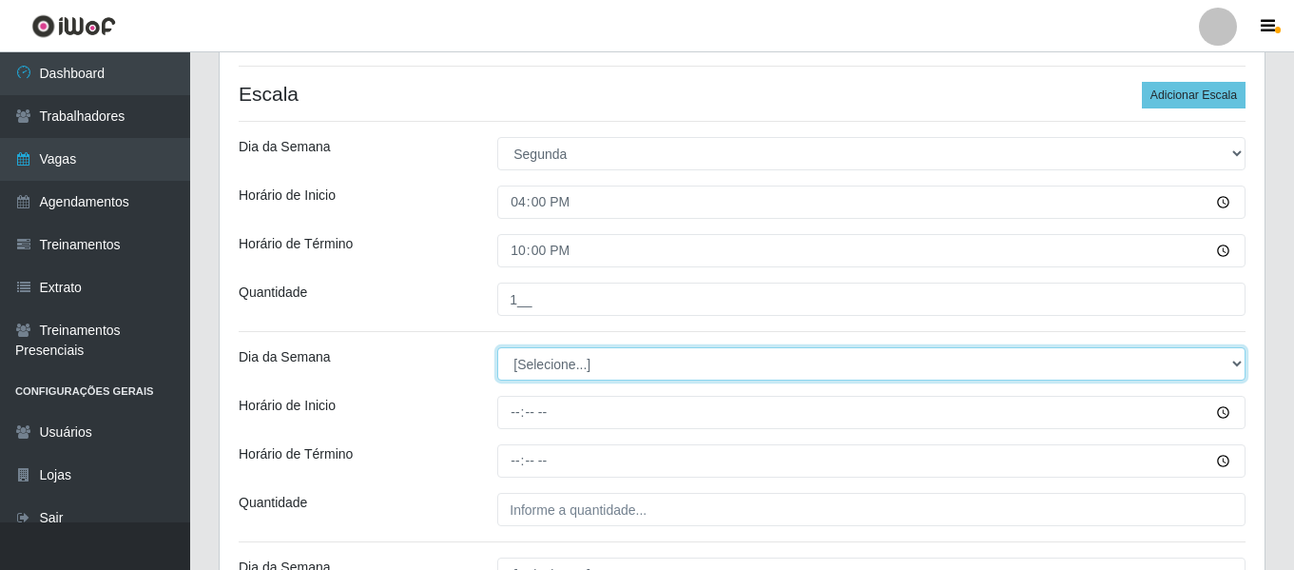
click at [611, 363] on select "[Selecione...] Segunda Terça Quarta Quinta Sexta Sábado Domingo" at bounding box center [871, 363] width 748 height 33
select select "2"
click at [497, 347] on select "[Selecione...] Segunda Terça Quarta Quinta Sexta Sábado Domingo" at bounding box center [871, 363] width 748 height 33
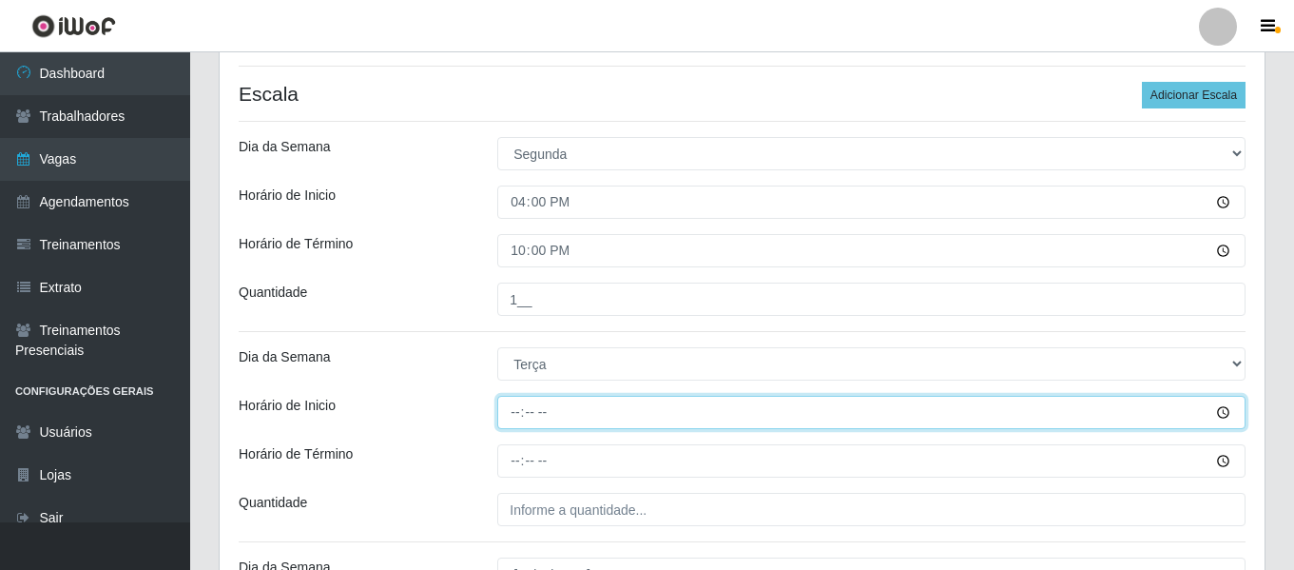
click at [514, 416] on input "Horário de Inicio" at bounding box center [871, 412] width 748 height 33
type input "16:00"
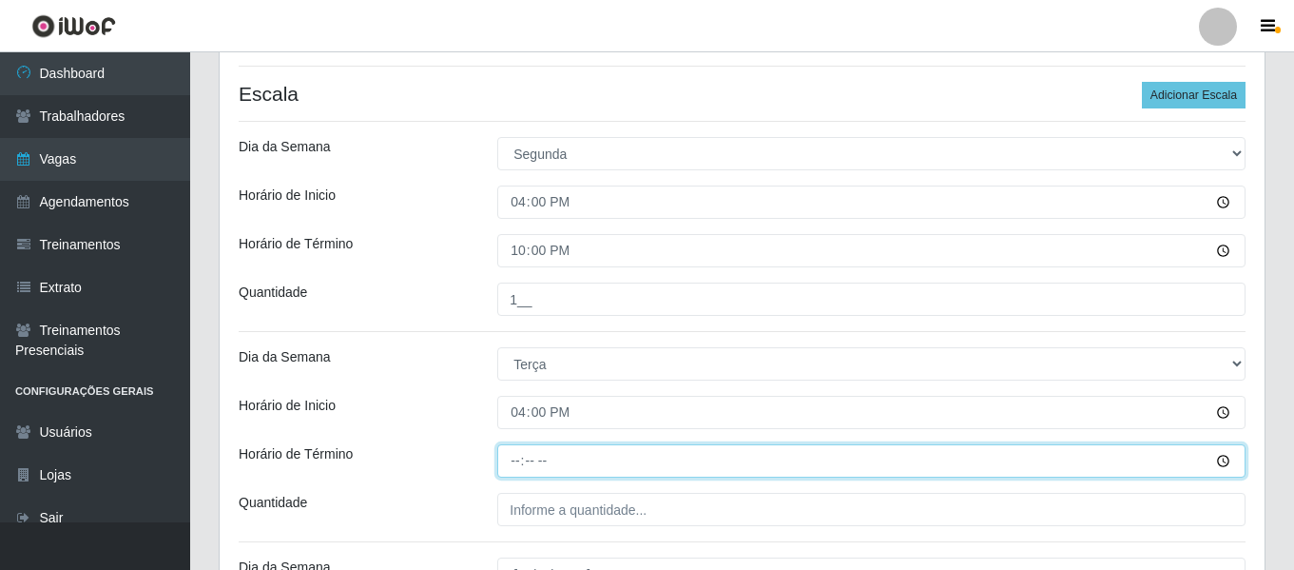
click at [512, 461] on input "Horário de Término" at bounding box center [871, 460] width 748 height 33
type input "22:00"
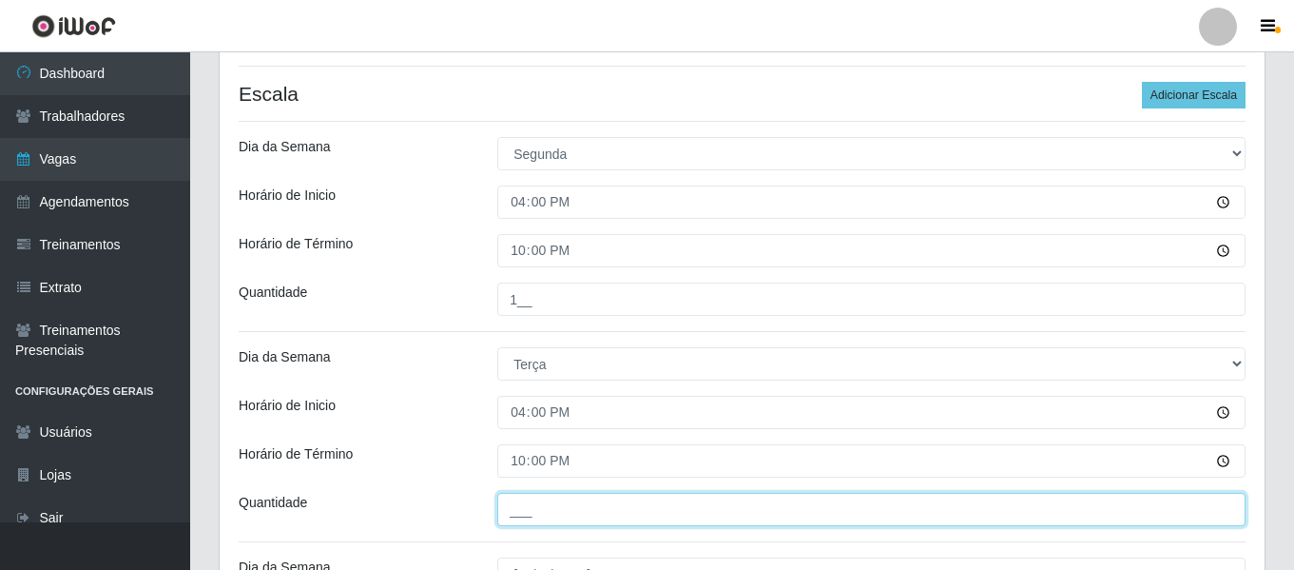
click at [533, 507] on input "___" at bounding box center [871, 509] width 748 height 33
type input "1__"
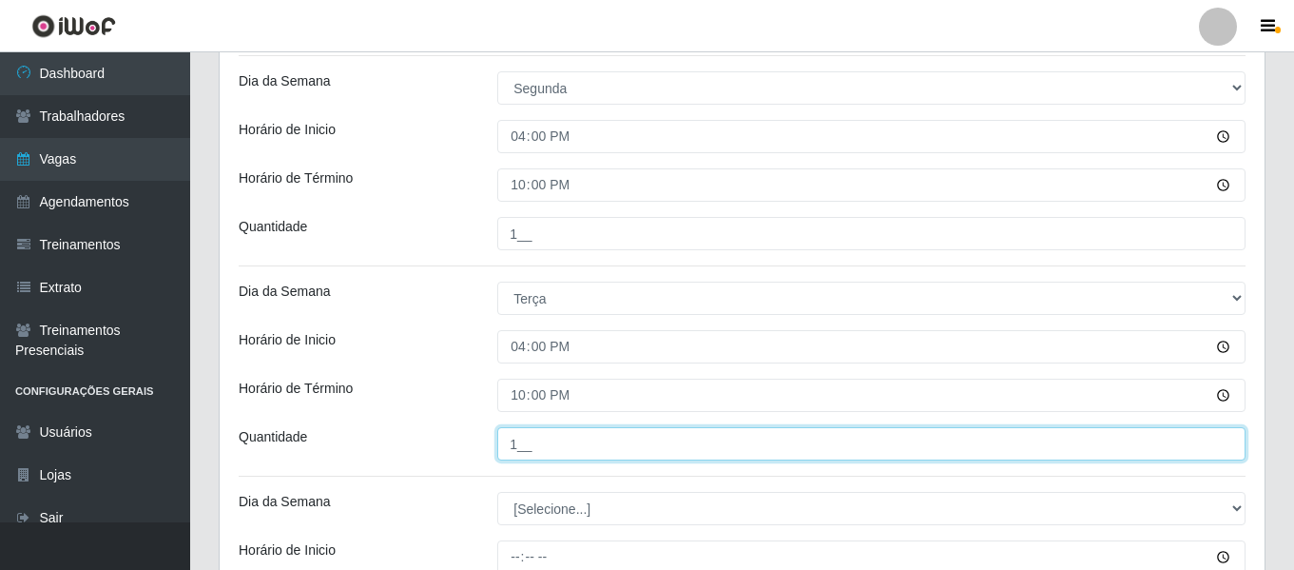
scroll to position [556, 0]
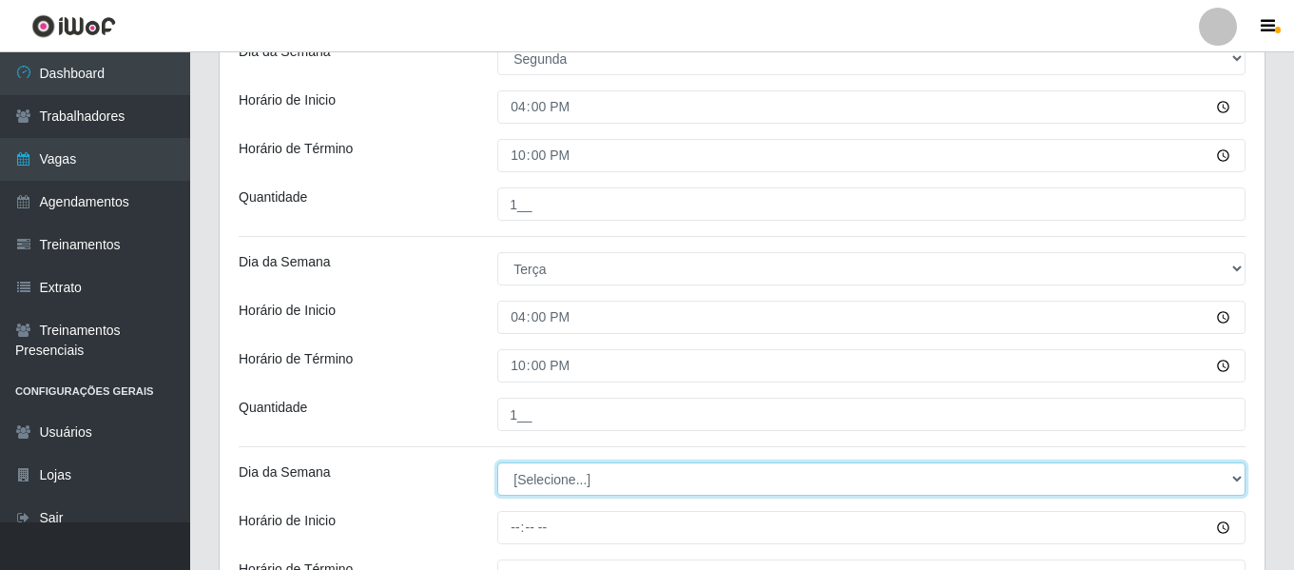
click at [542, 478] on select "[Selecione...] Segunda Terça Quarta Quinta Sexta Sábado Domingo" at bounding box center [871, 478] width 748 height 33
select select "3"
click at [497, 462] on select "[Selecione...] Segunda Terça Quarta Quinta Sexta Sábado Domingo" at bounding box center [871, 478] width 748 height 33
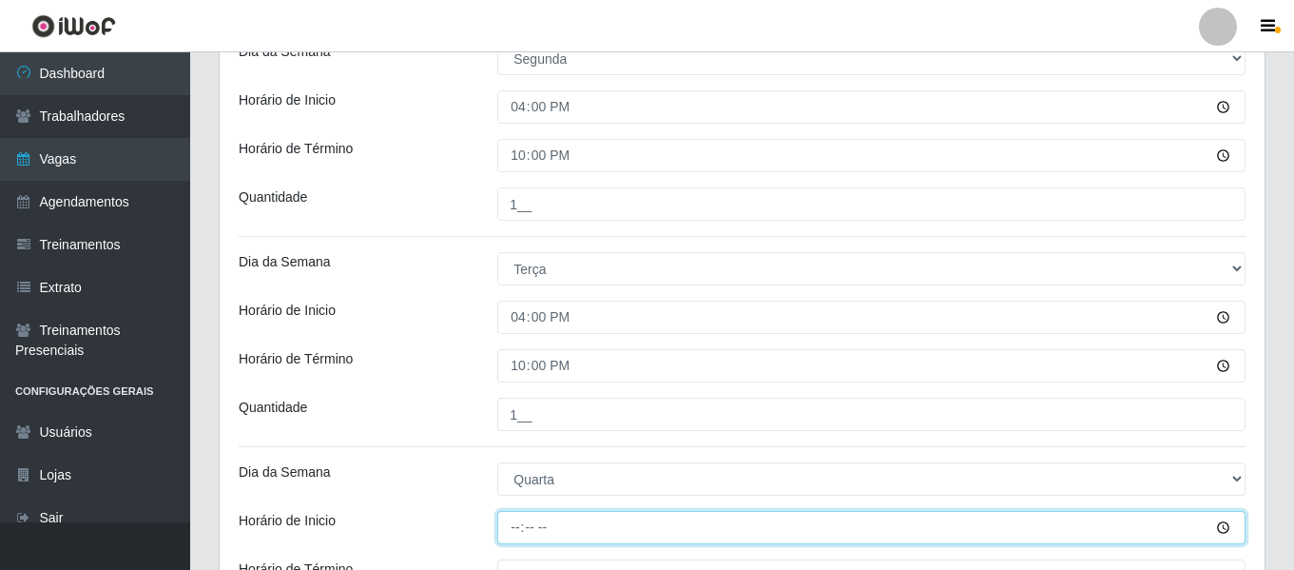
click at [519, 529] on input "Horário de Inicio" at bounding box center [871, 527] width 748 height 33
type input "16:00"
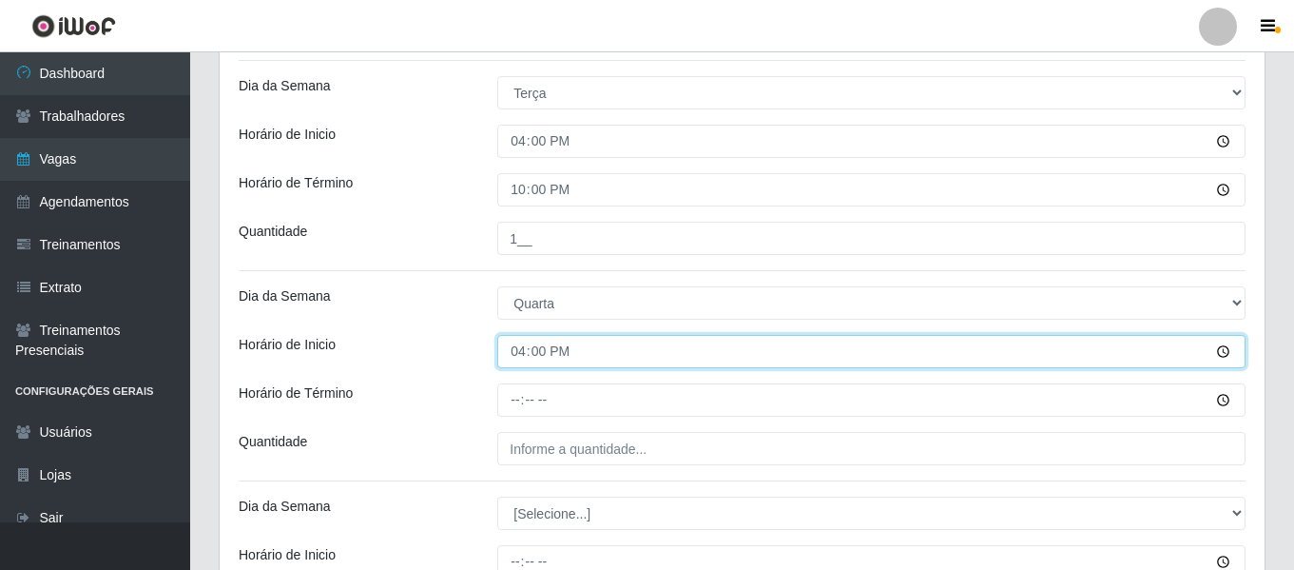
scroll to position [747, 0]
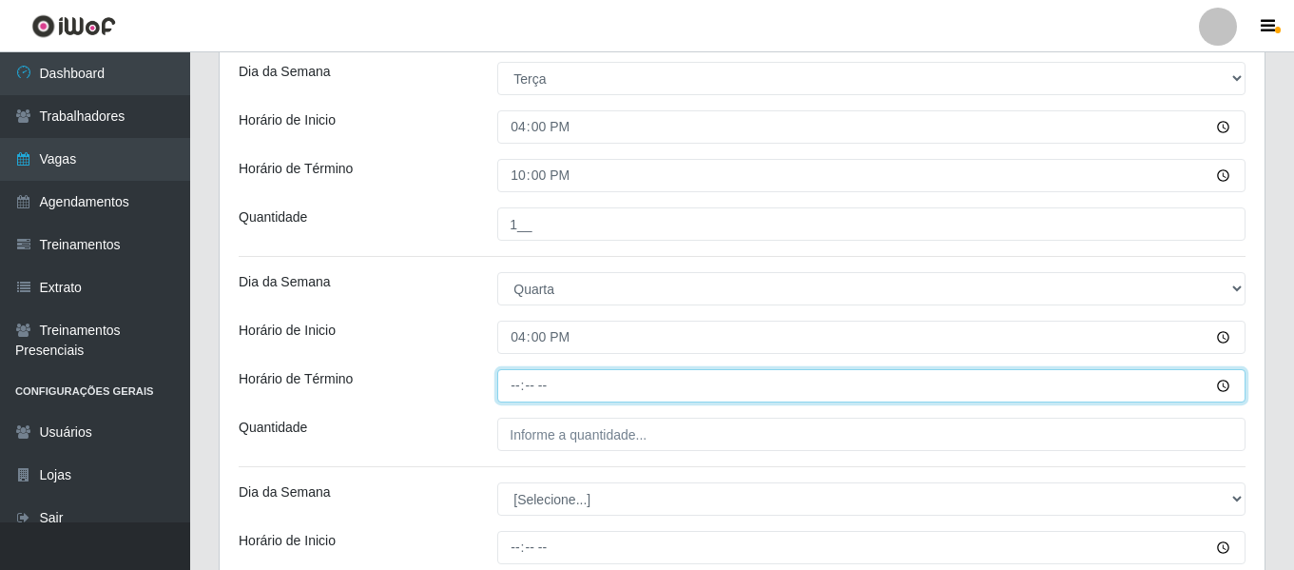
click at [521, 381] on input "Horário de Término" at bounding box center [871, 385] width 748 height 33
type input "22:00"
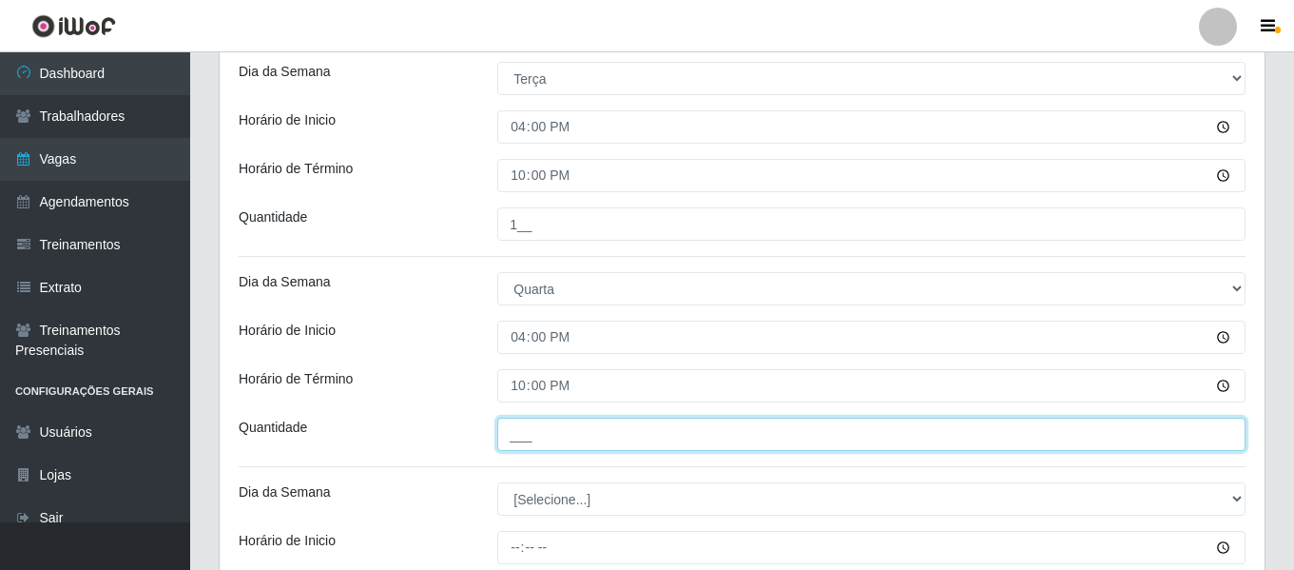
click at [576, 443] on input "___" at bounding box center [871, 434] width 748 height 33
type input "2__"
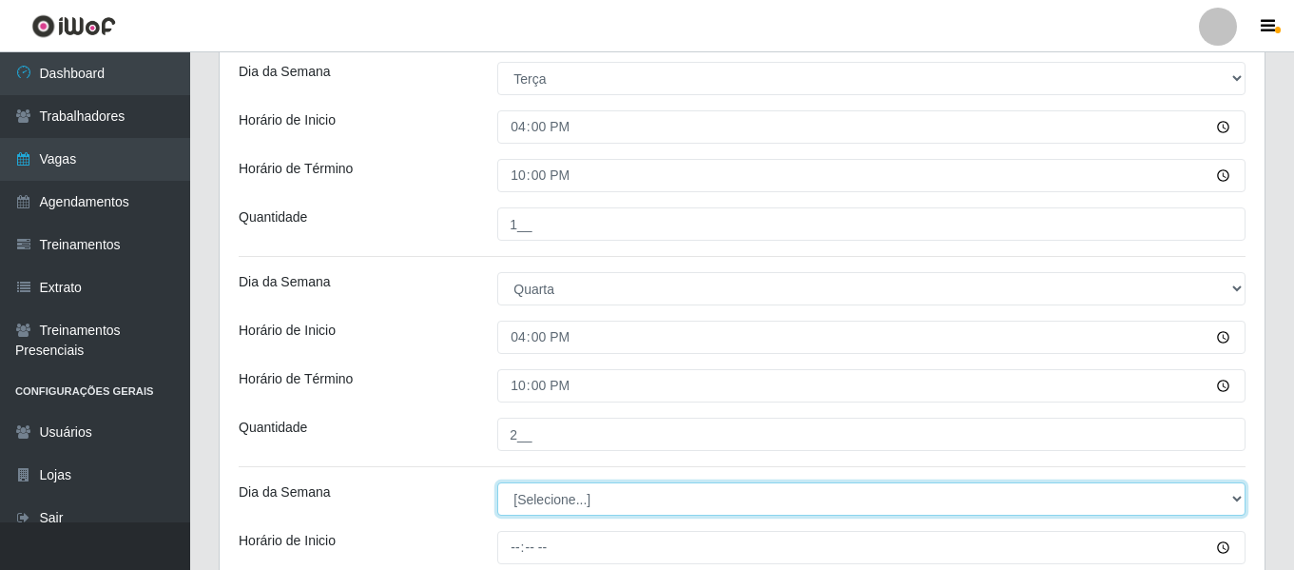
click at [600, 506] on select "[Selecione...] Segunda Terça Quarta Quinta Sexta Sábado Domingo" at bounding box center [871, 498] width 748 height 33
select select "3"
click at [497, 482] on select "[Selecione...] Segunda Terça Quarta Quinta Sexta Sábado Domingo" at bounding box center [871, 498] width 748 height 33
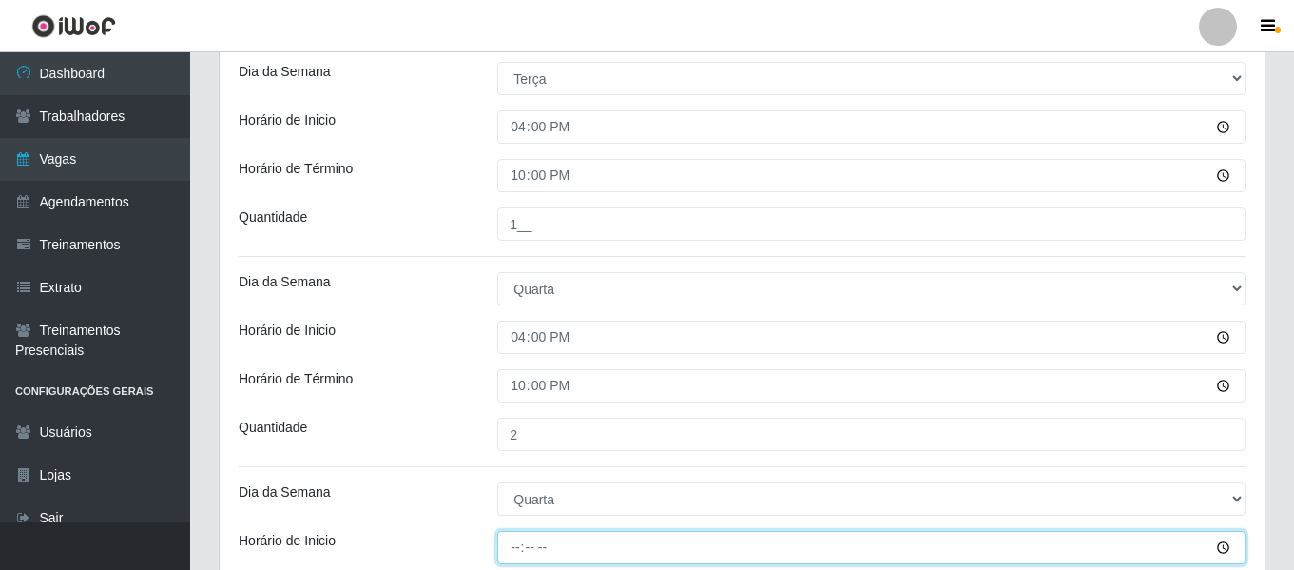
click at [515, 542] on input "Horário de Inicio" at bounding box center [871, 547] width 748 height 33
type input "16:00"
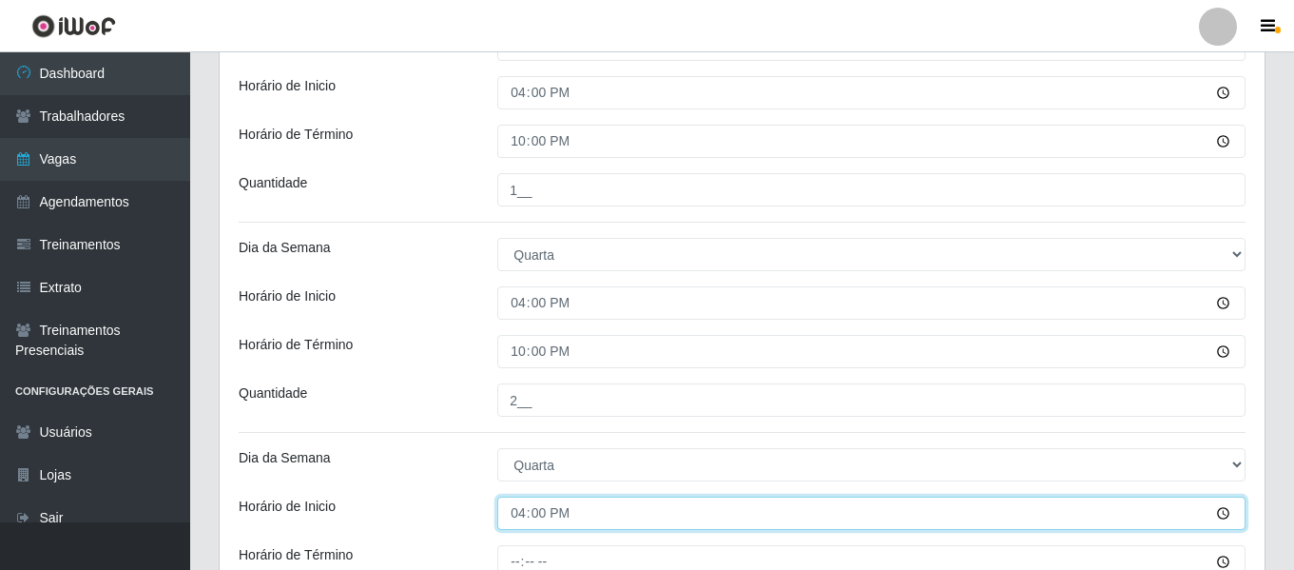
scroll to position [842, 0]
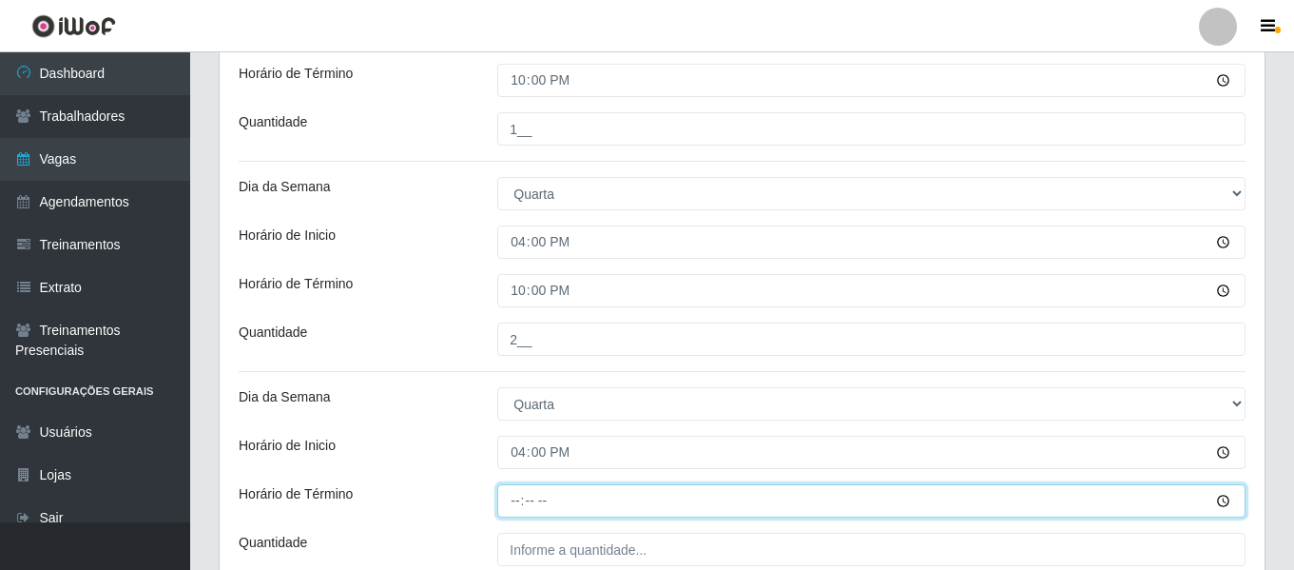
click at [518, 489] on input "Horário de Término" at bounding box center [871, 500] width 748 height 33
type input "22:00"
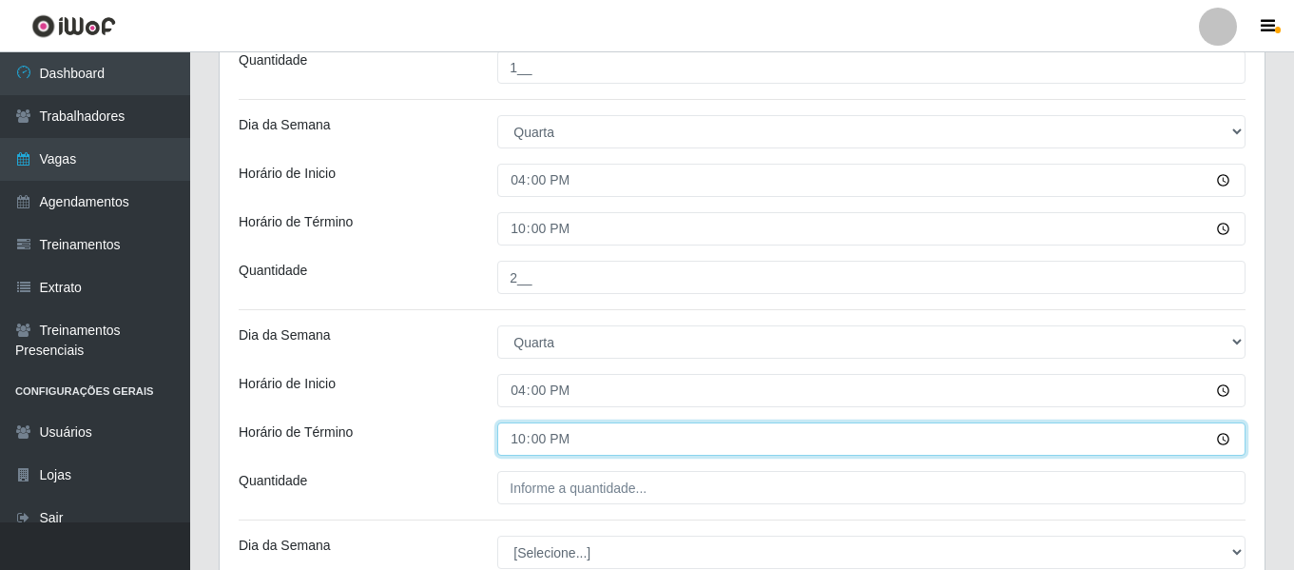
scroll to position [937, 0]
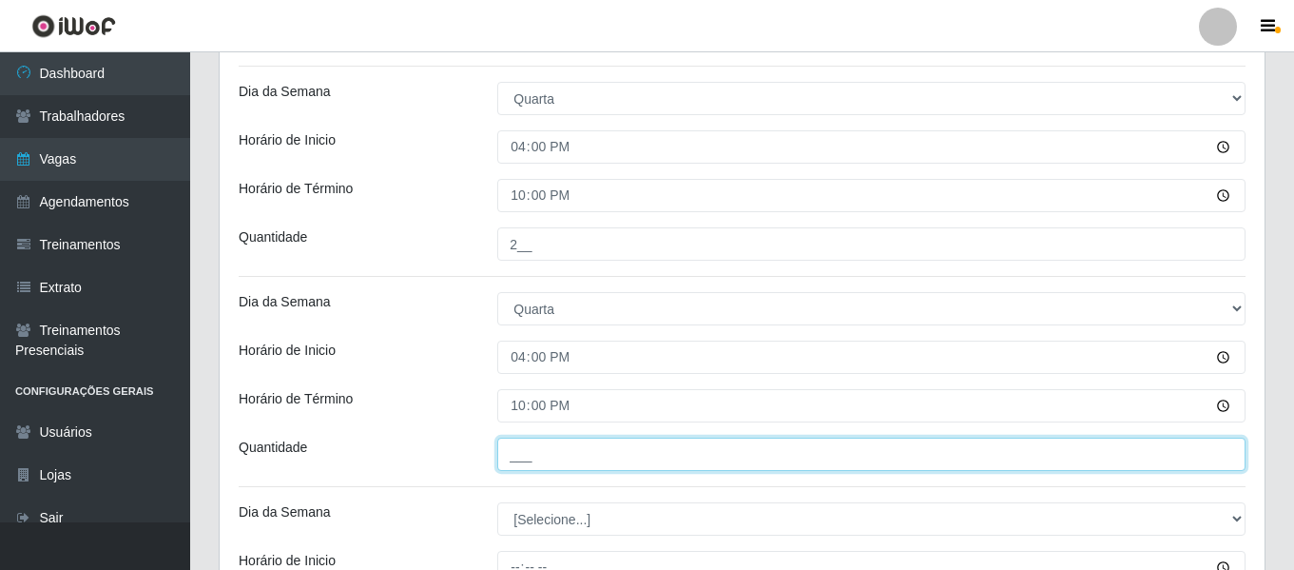
click at [556, 462] on input "___" at bounding box center [871, 453] width 748 height 33
type input "2__"
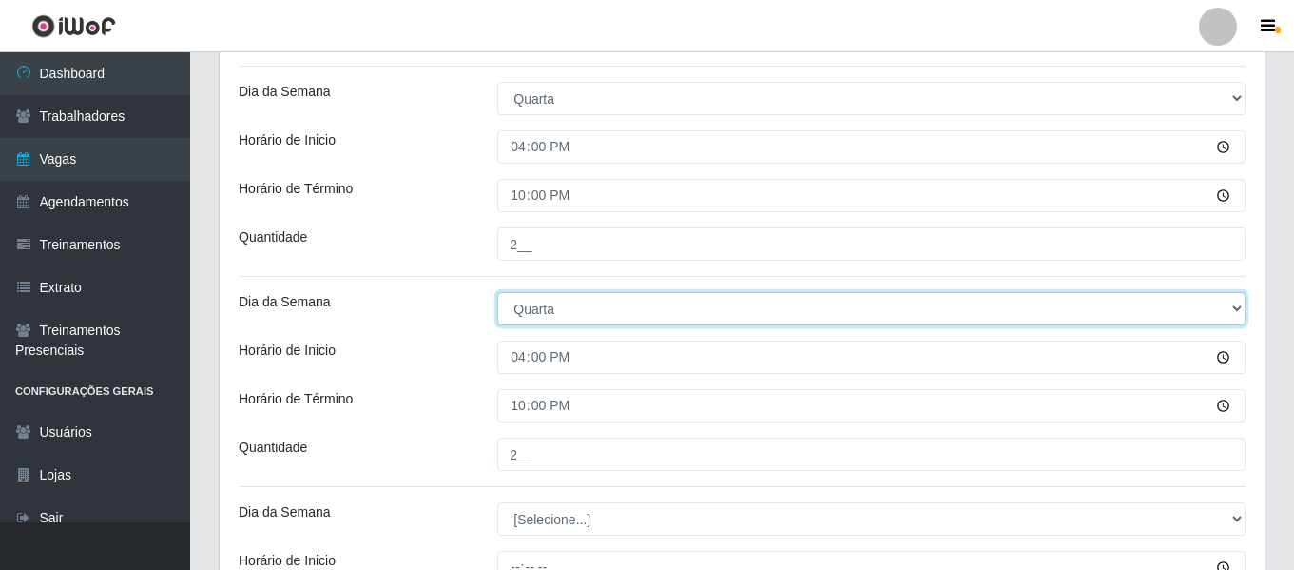
click at [551, 320] on select "[Selecione...] Segunda Terça Quarta Quinta Sexta Sábado Domingo" at bounding box center [871, 308] width 748 height 33
select select "4"
click at [497, 292] on select "[Selecione...] Segunda Terça Quarta Quinta Sexta Sábado Domingo" at bounding box center [871, 308] width 748 height 33
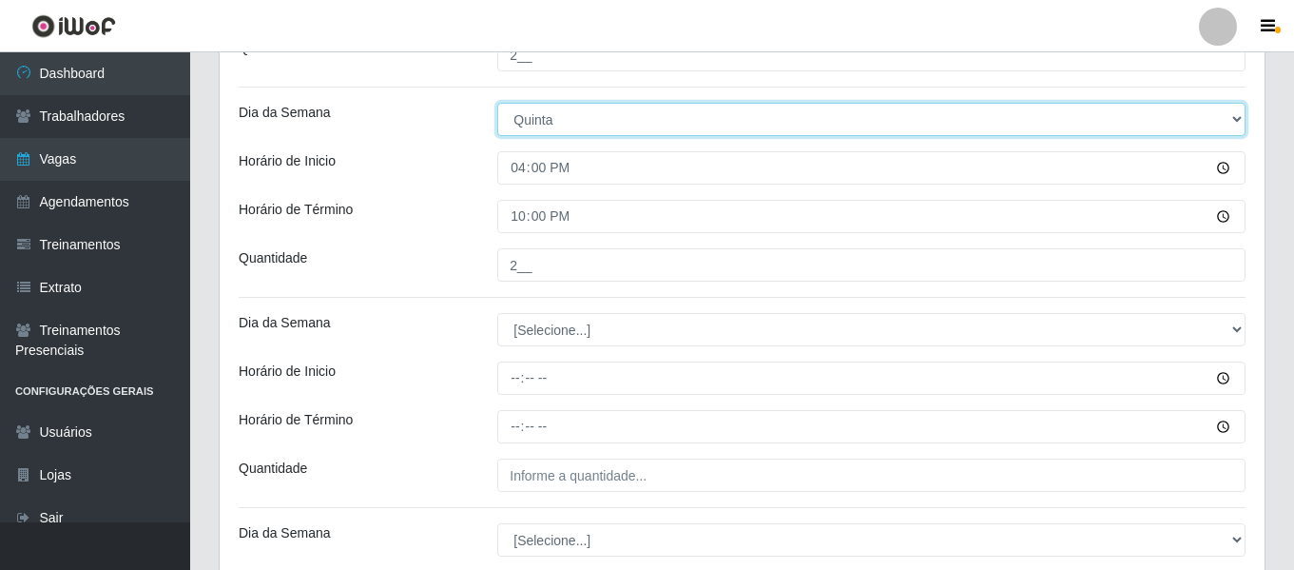
scroll to position [1127, 0]
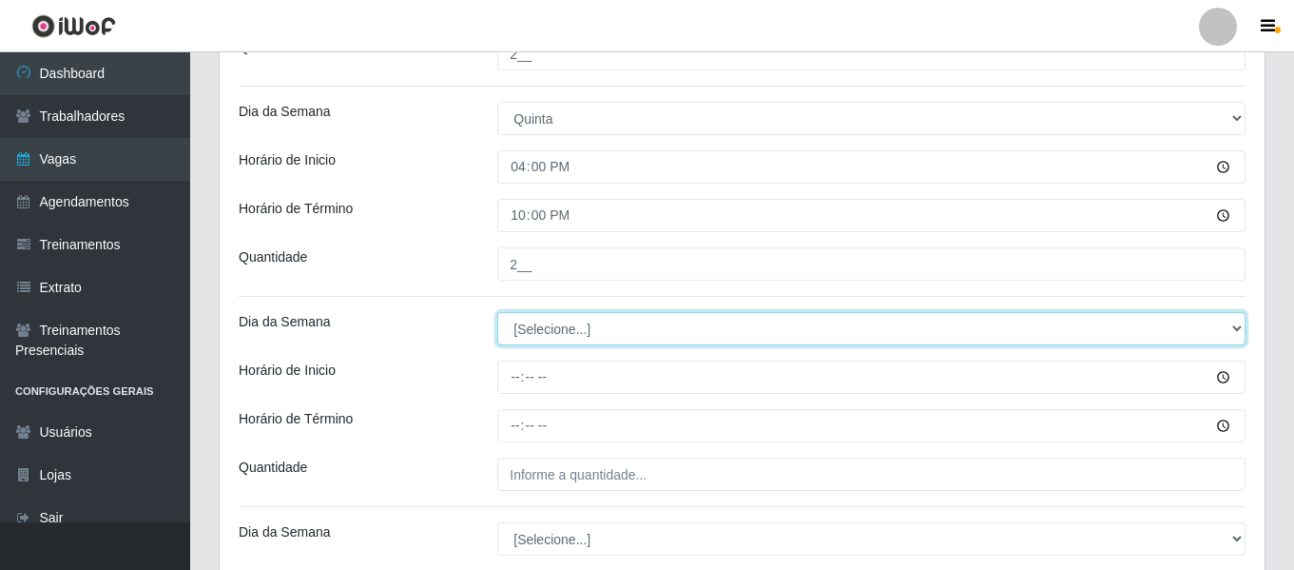
click at [565, 337] on select "[Selecione...] Segunda Terça Quarta Quinta Sexta Sábado Domingo" at bounding box center [871, 328] width 748 height 33
select select "5"
click at [497, 312] on select "[Selecione...] Segunda Terça Quarta Quinta Sexta Sábado Domingo" at bounding box center [871, 328] width 748 height 33
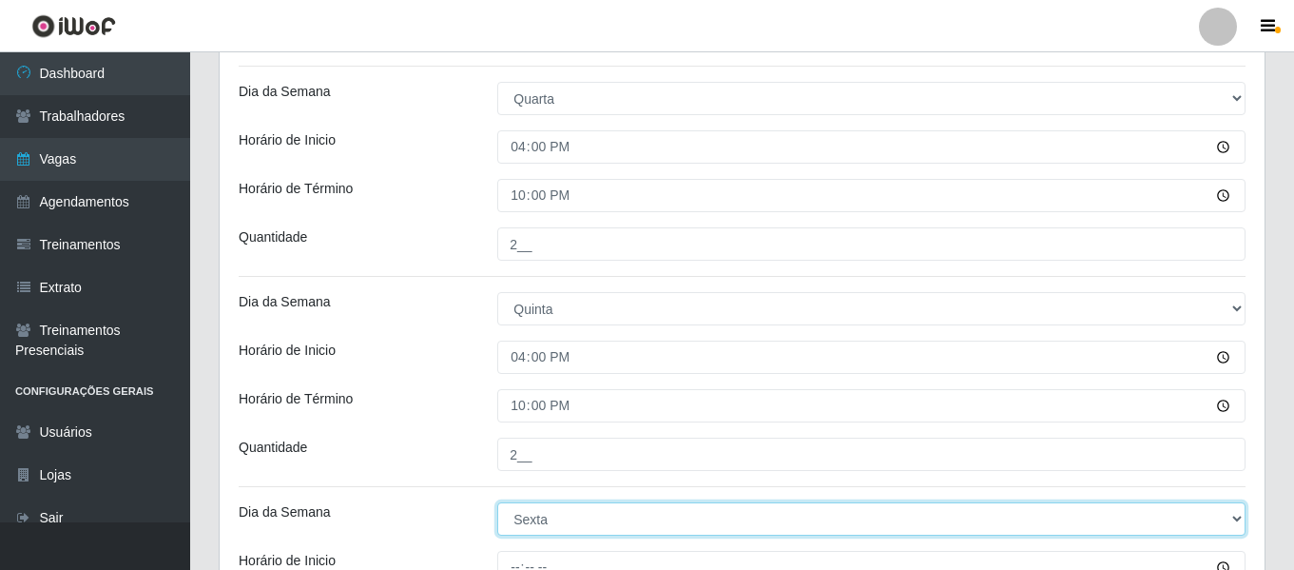
scroll to position [1032, 0]
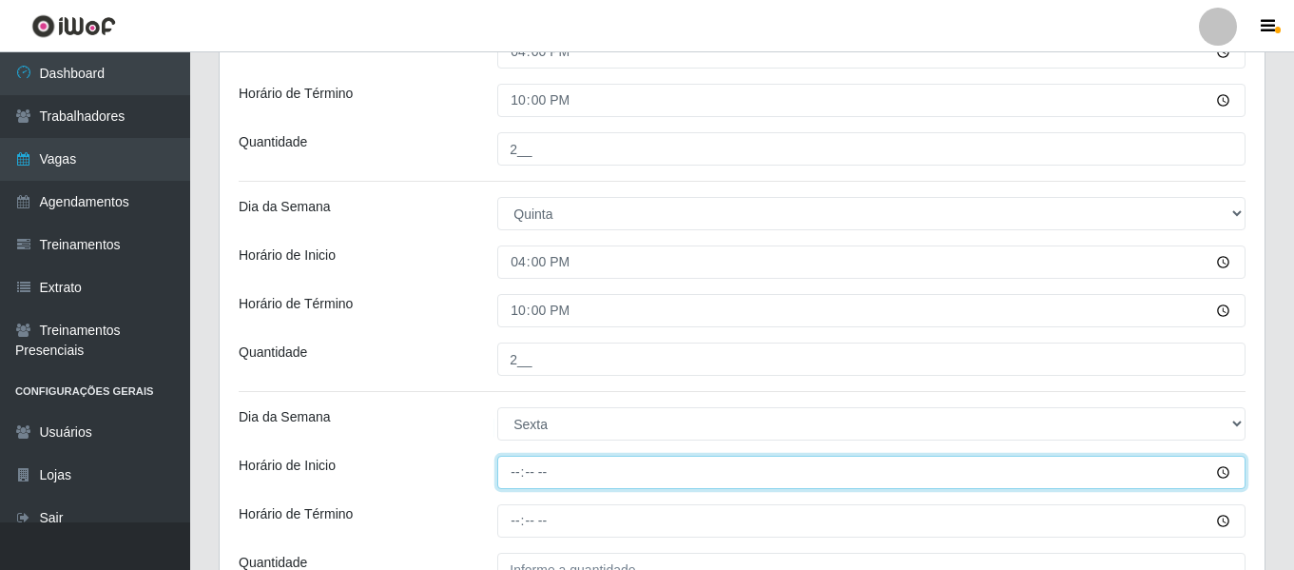
click at [527, 474] on input "Horário de Inicio" at bounding box center [871, 472] width 748 height 33
click at [517, 477] on input "Horário de Inicio" at bounding box center [871, 472] width 748 height 33
type input "16:00"
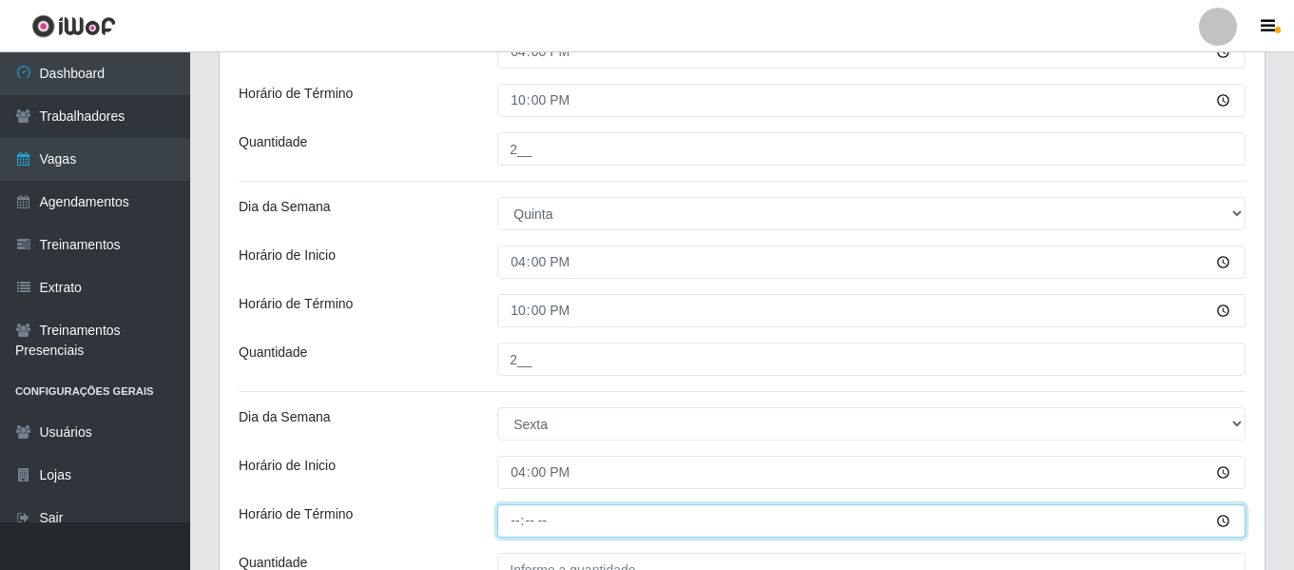
click at [514, 517] on input "Horário de Término" at bounding box center [871, 520] width 748 height 33
type input "22:00"
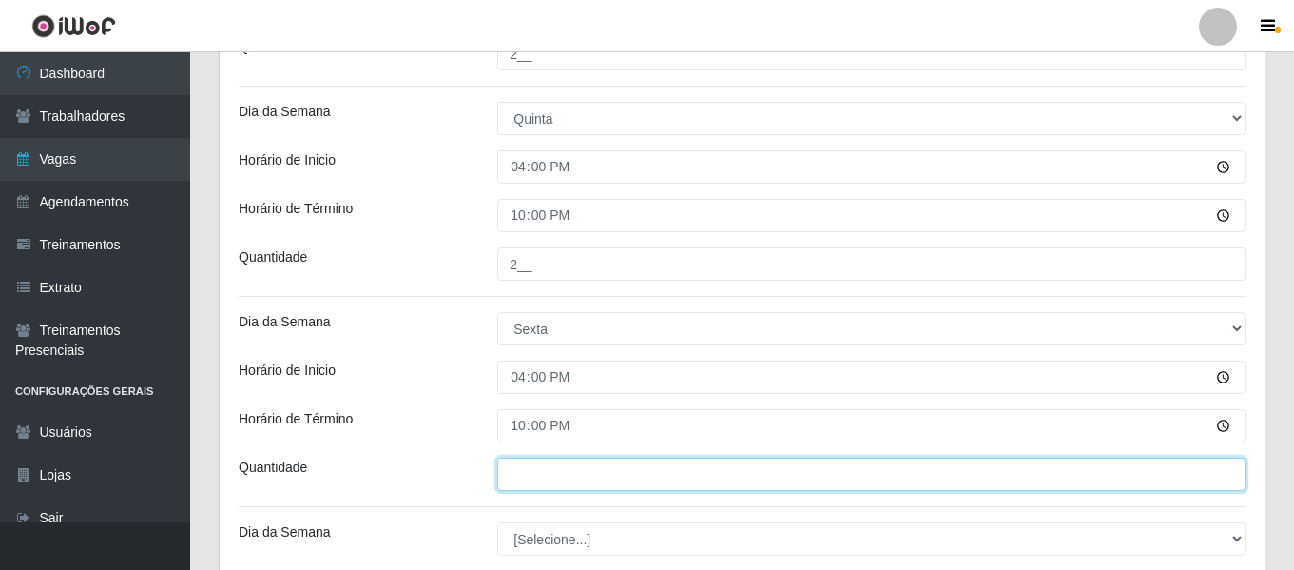
drag, startPoint x: 575, startPoint y: 490, endPoint x: 586, endPoint y: 487, distance: 10.8
click at [575, 490] on input "___" at bounding box center [871, 473] width 748 height 33
type input "3__"
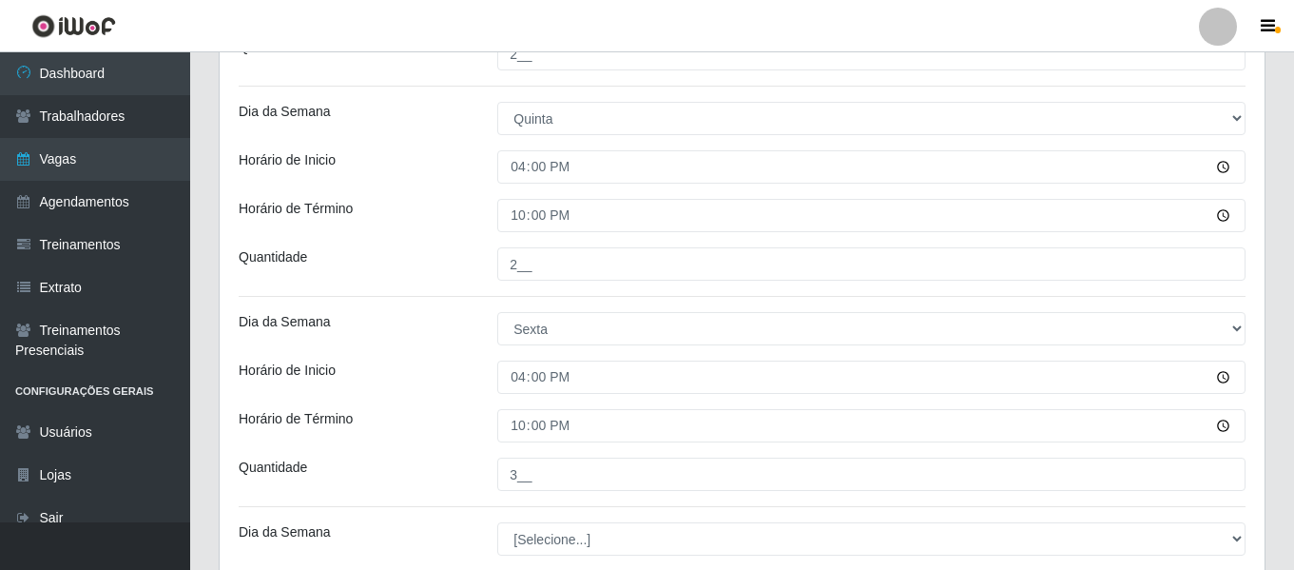
click at [390, 392] on div "Horário de Inicio" at bounding box center [353, 376] width 259 height 33
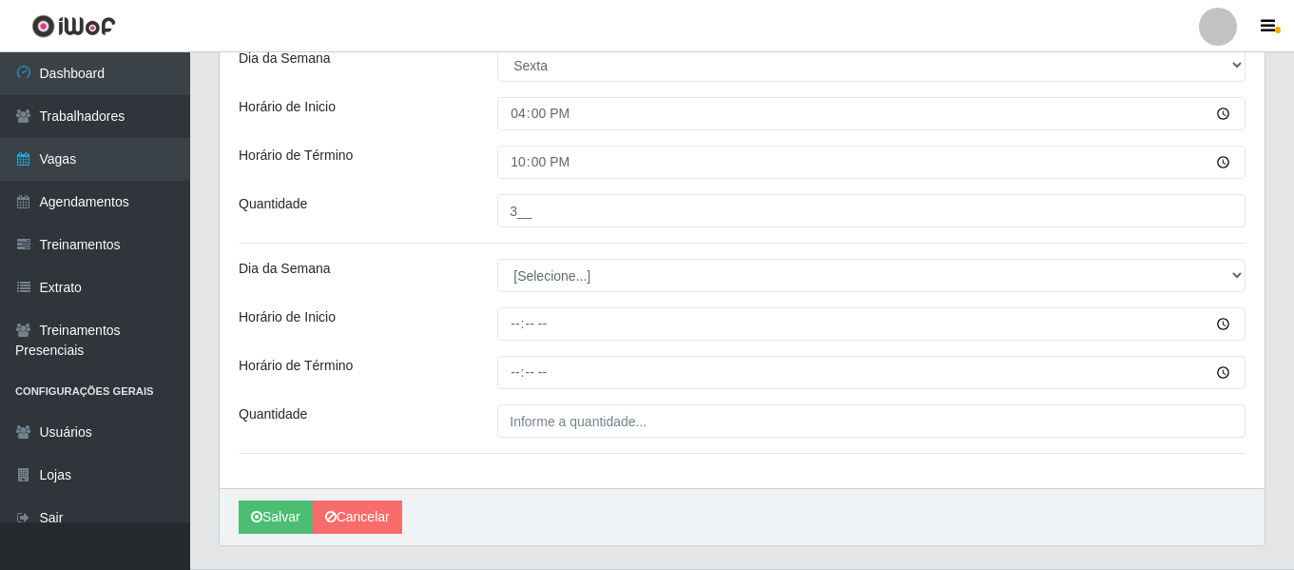
scroll to position [1437, 0]
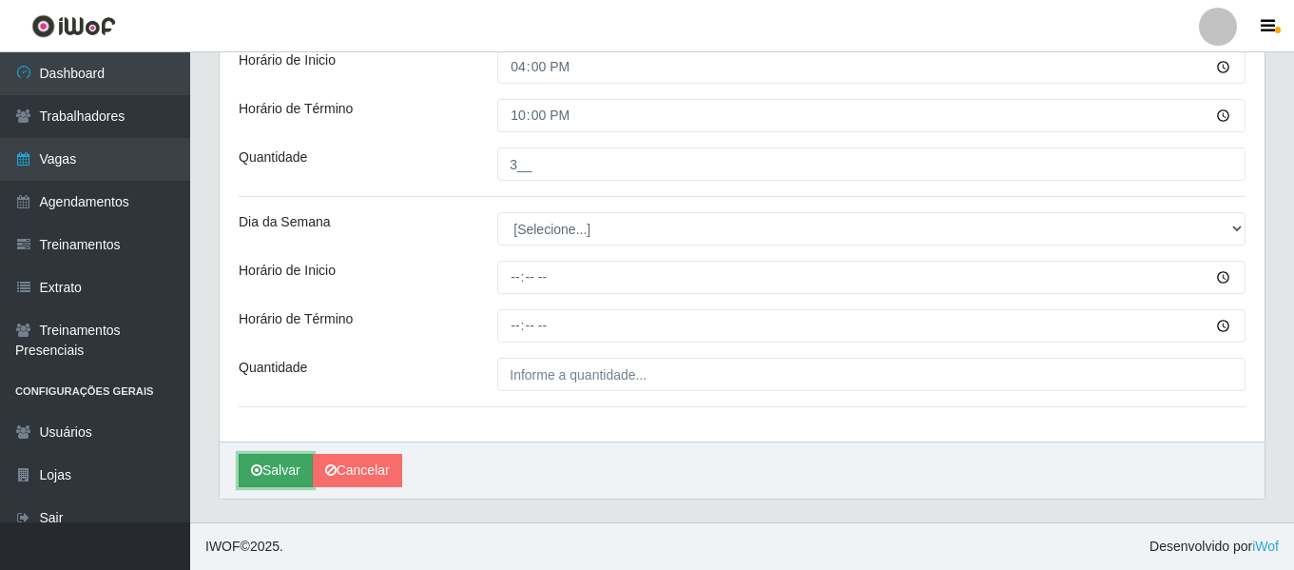
click at [289, 460] on button "Salvar" at bounding box center [276, 470] width 74 height 33
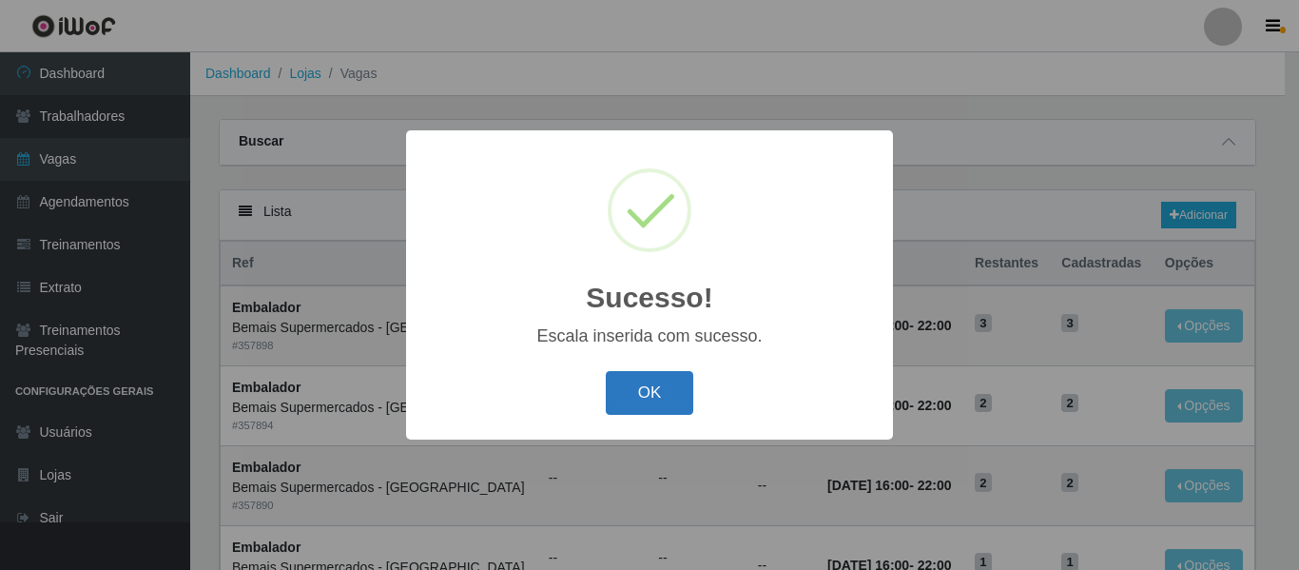
click at [663, 405] on button "OK" at bounding box center [650, 393] width 88 height 45
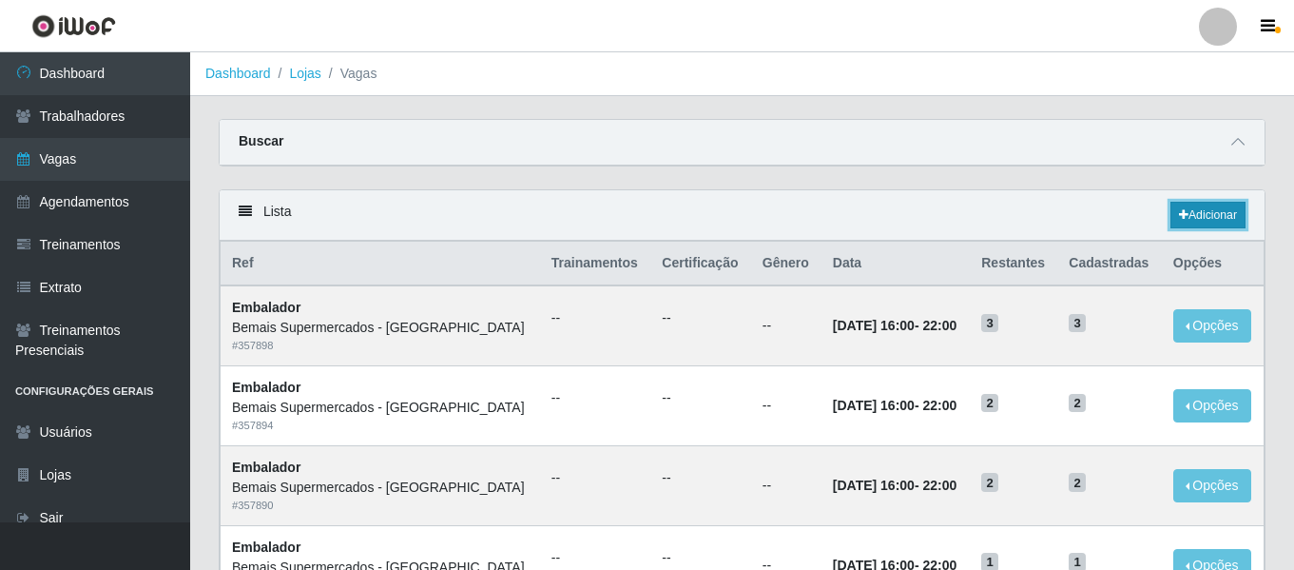
click at [1229, 215] on link "Adicionar" at bounding box center [1208, 215] width 75 height 27
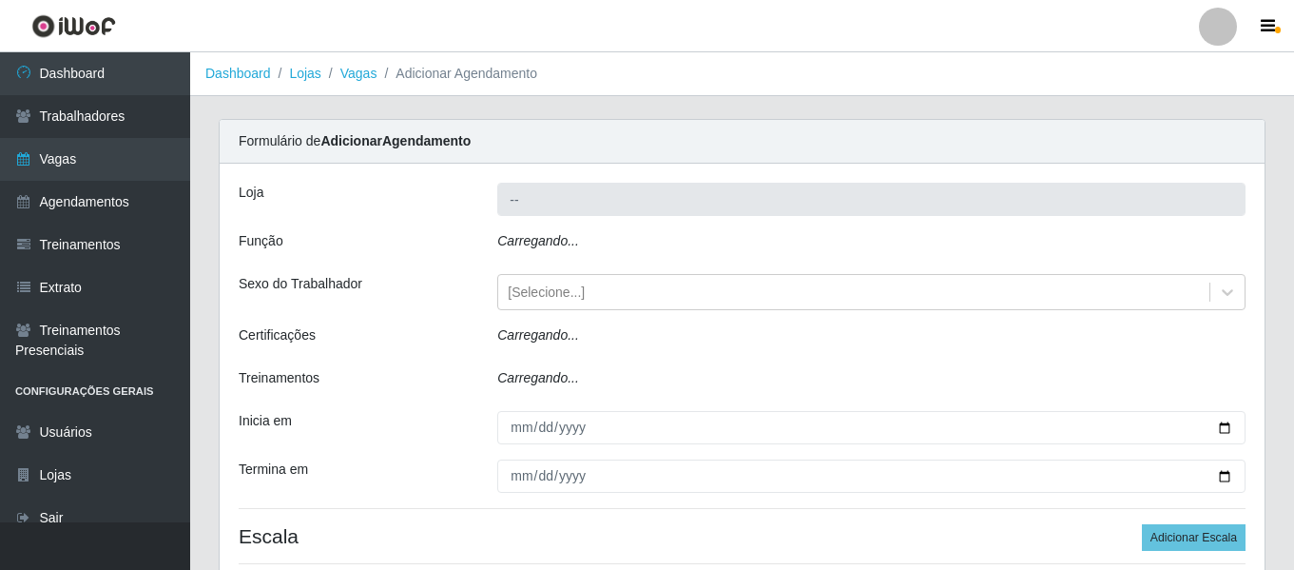
type input "Bemais Supermercados - [GEOGRAPHIC_DATA]"
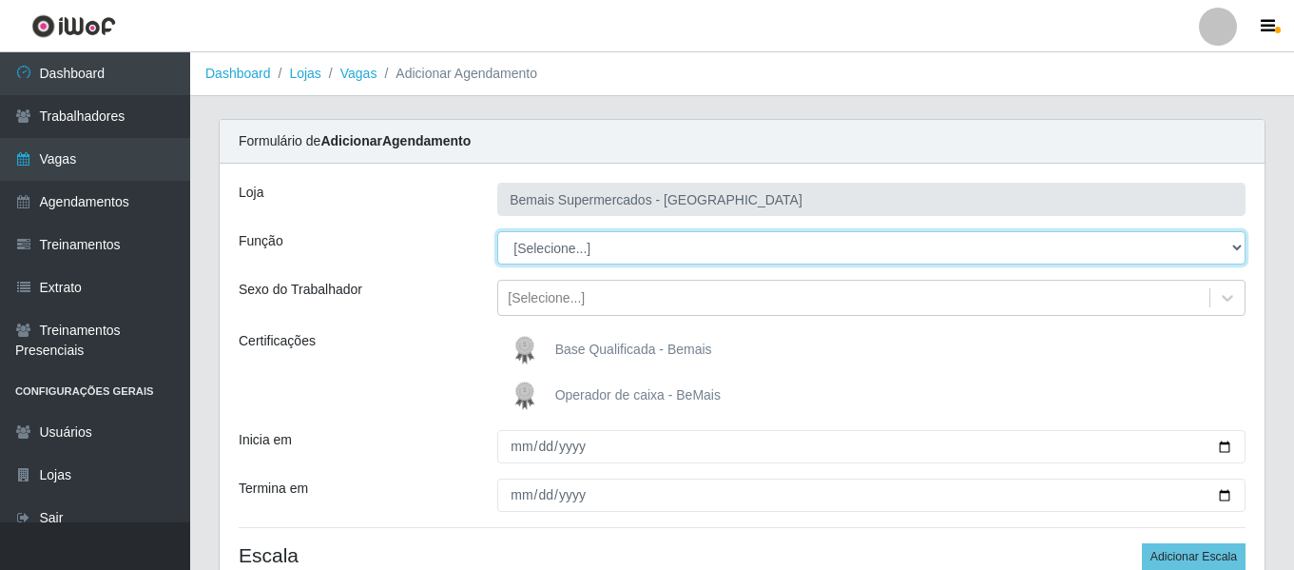
click at [585, 246] on select "[Selecione...] ASG ASG + ASG ++ Auxiliar de Depósito Auxiliar de Depósito + Aux…" at bounding box center [871, 247] width 748 height 33
select select "70"
click at [497, 231] on select "[Selecione...] ASG ASG + ASG ++ Auxiliar de Depósito Auxiliar de Depósito + Aux…" at bounding box center [871, 247] width 748 height 33
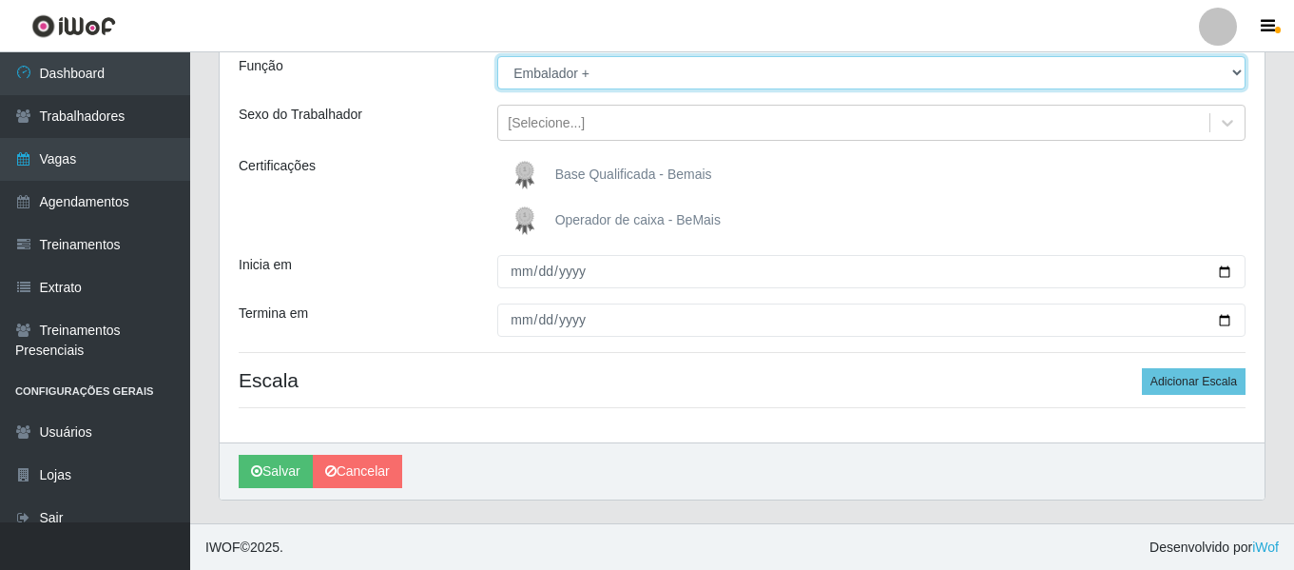
scroll to position [176, 0]
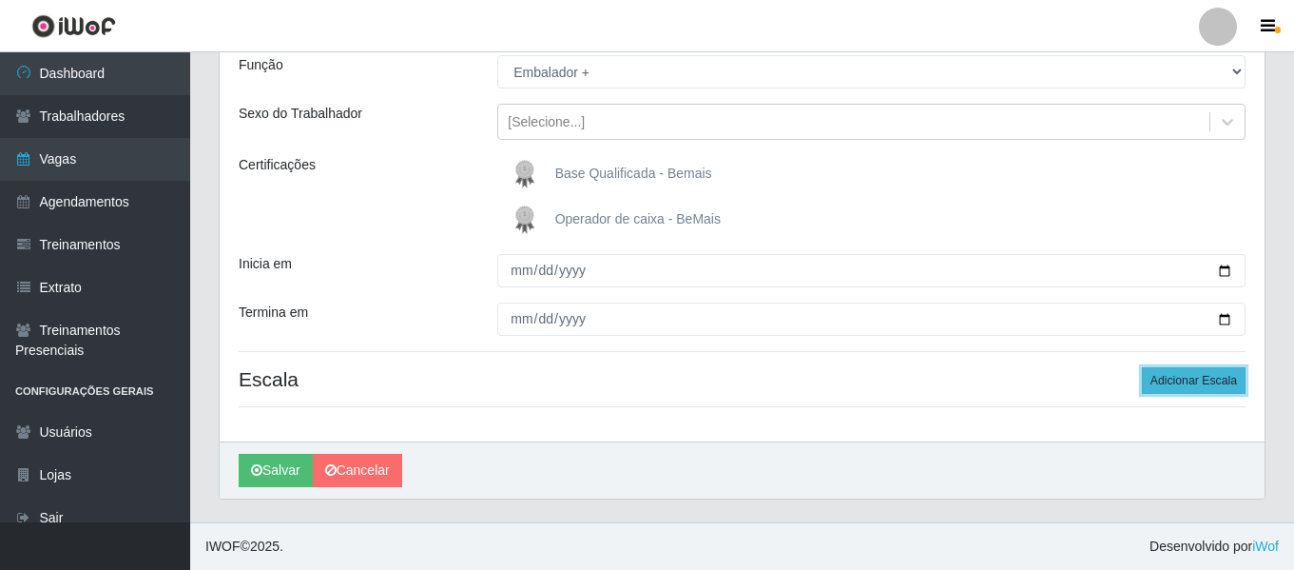
click at [1216, 371] on button "Adicionar Escala" at bounding box center [1194, 380] width 104 height 27
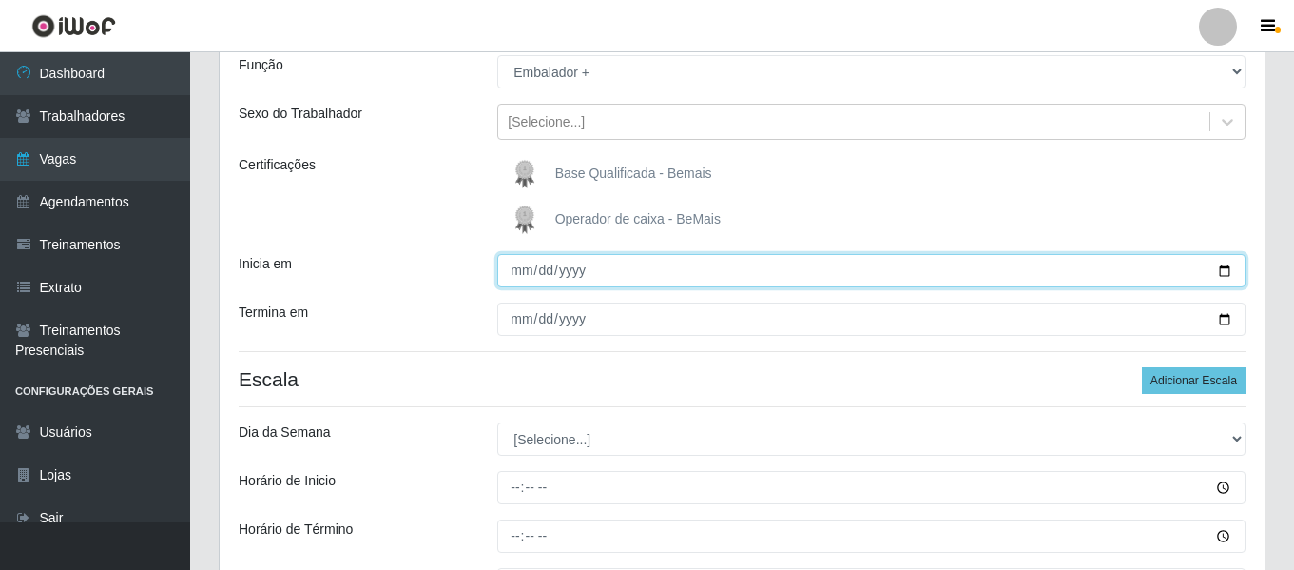
click at [516, 271] on input "Inicia em" at bounding box center [871, 270] width 748 height 33
click at [514, 282] on input "Inicia em" at bounding box center [871, 270] width 748 height 33
type input "0255-12-01"
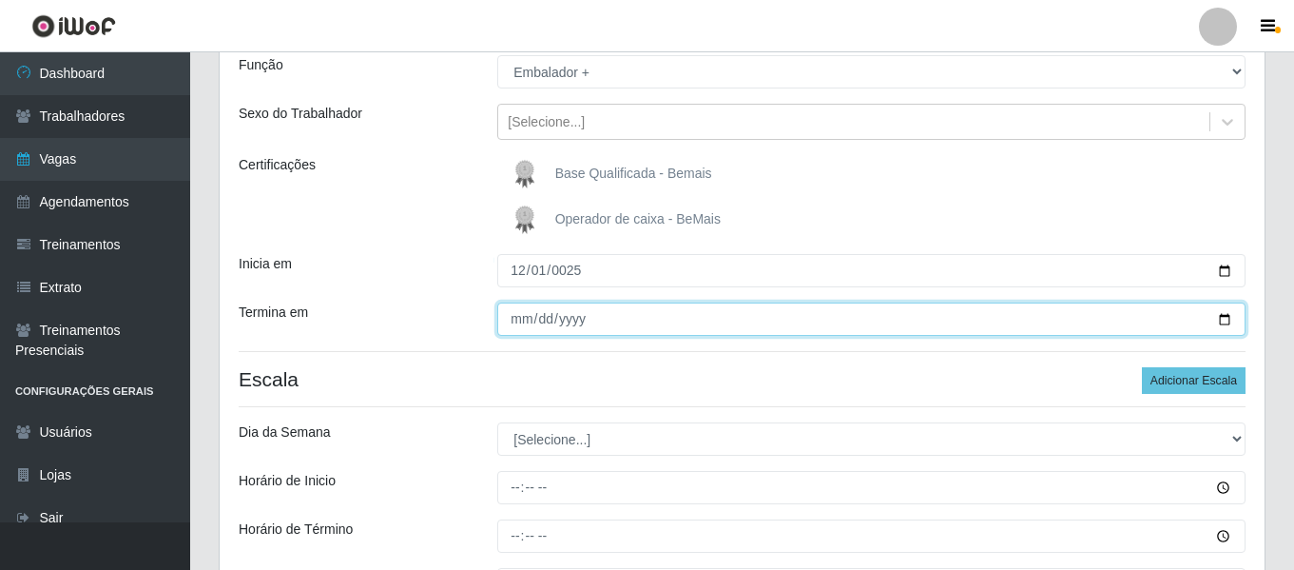
click at [511, 327] on input "Termina em" at bounding box center [871, 318] width 748 height 33
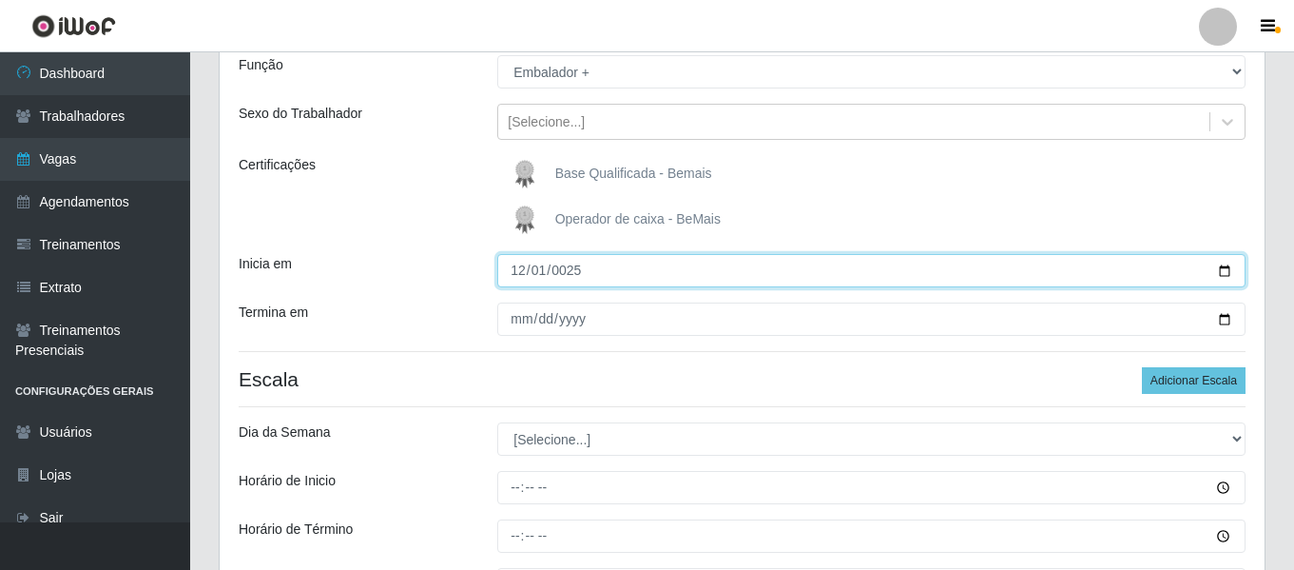
click at [544, 267] on input "[DATE]" at bounding box center [871, 270] width 748 height 33
type input "[DATE]"
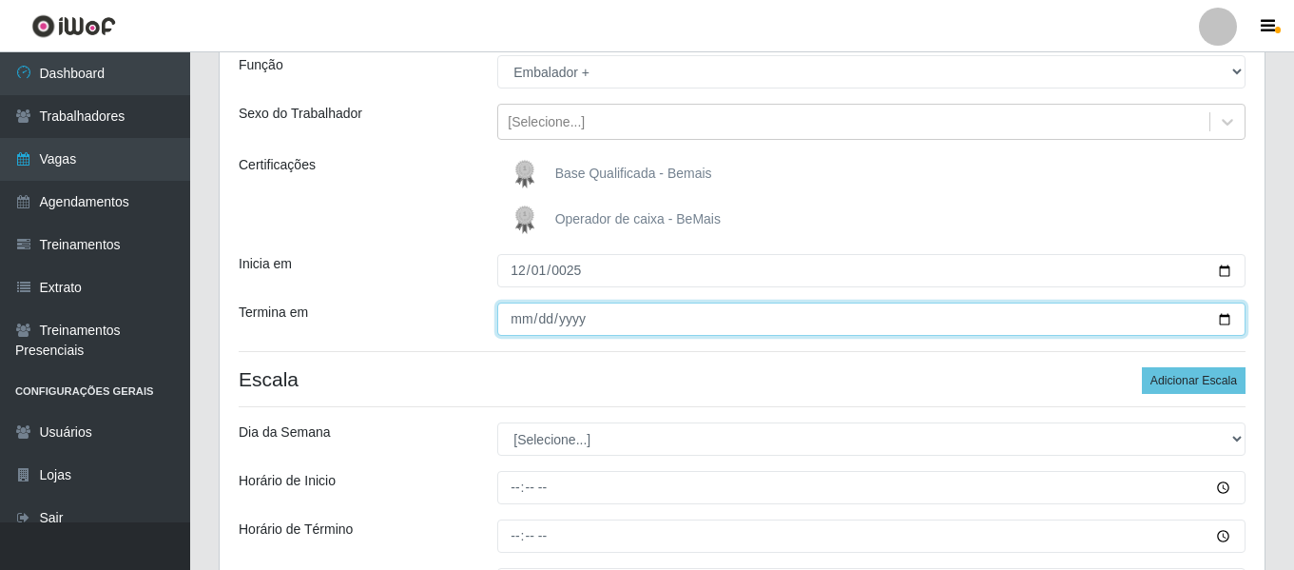
click at [569, 316] on input "Termina em" at bounding box center [871, 318] width 748 height 33
type input "[DATE]"
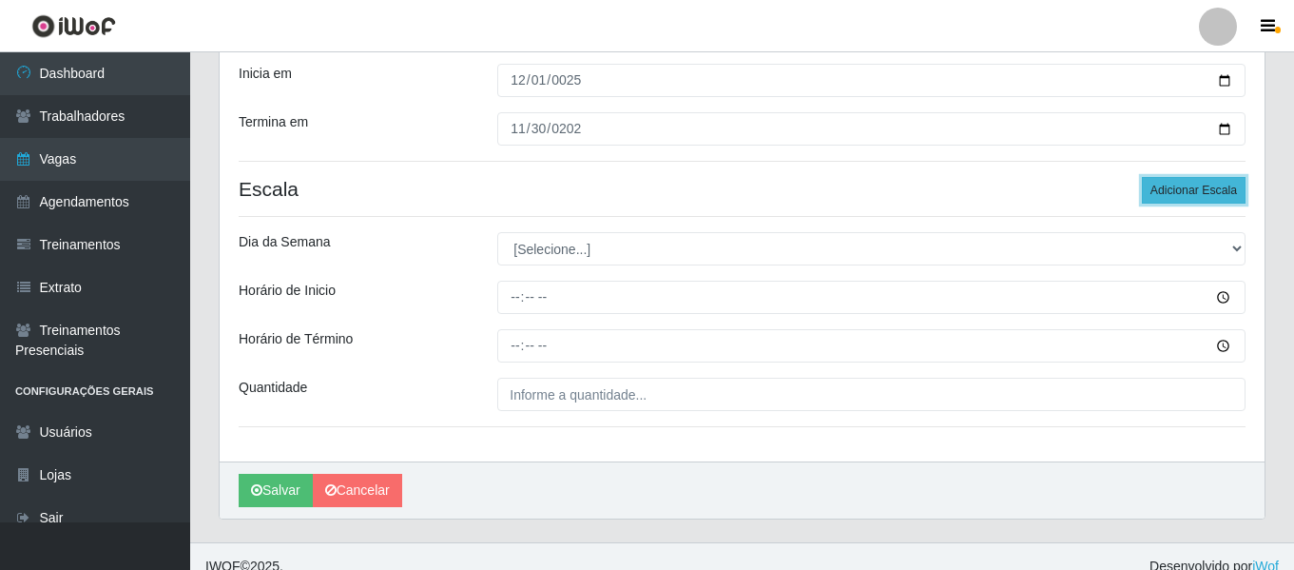
click at [1215, 199] on button "Adicionar Escala" at bounding box center [1194, 190] width 104 height 27
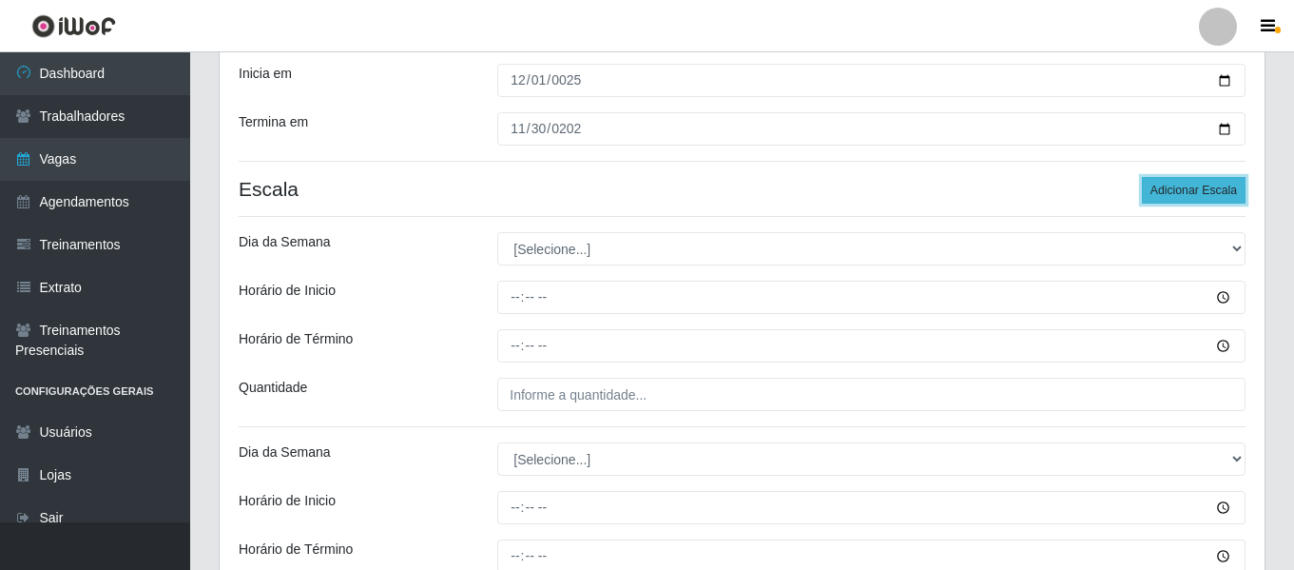
click at [1215, 198] on button "Adicionar Escala" at bounding box center [1194, 190] width 104 height 27
click at [554, 268] on div "Loja Bemais Supermercados - Três Ruas Função [Selecione...] ASG ASG + ASG ++ Au…" at bounding box center [742, 339] width 1045 height 1084
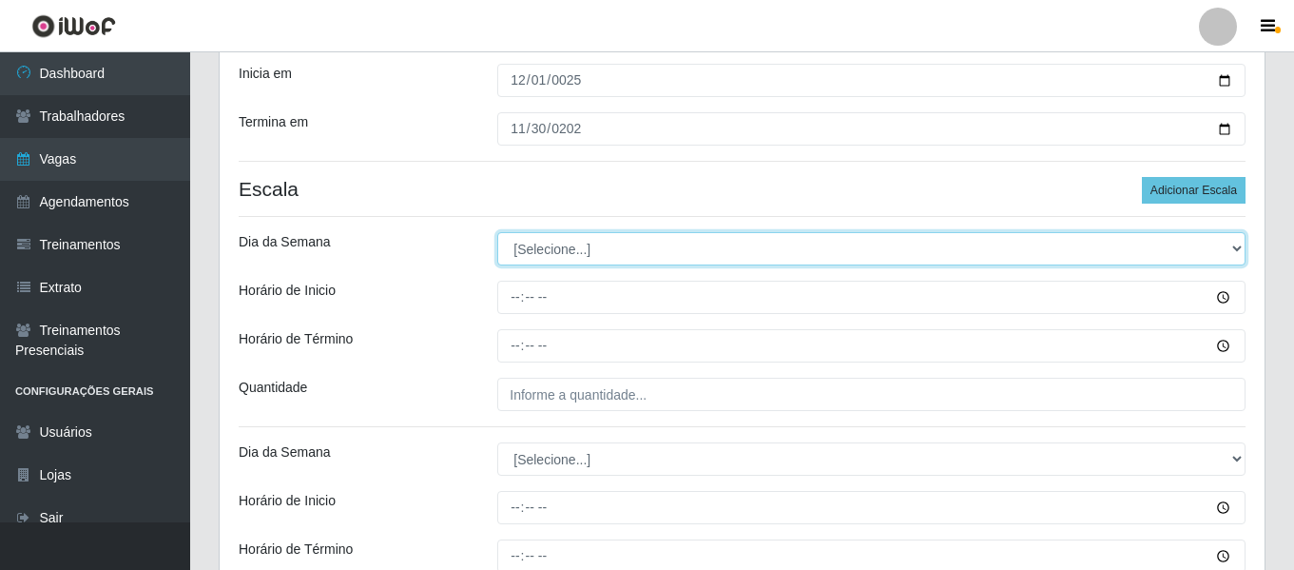
click at [590, 244] on select "[Selecione...] Segunda Terça Quarta Quinta Sexta Sábado Domingo" at bounding box center [871, 248] width 748 height 33
select select "6"
click at [497, 232] on select "[Selecione...] Segunda Terça Quarta Quinta Sexta Sábado Domingo" at bounding box center [871, 248] width 748 height 33
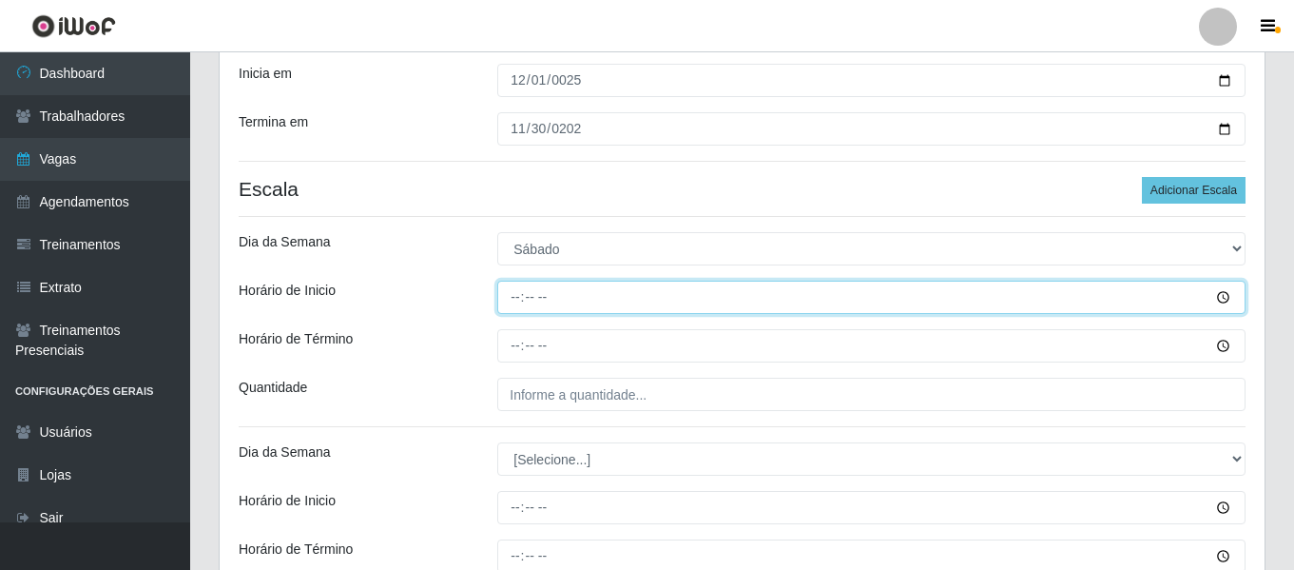
click at [506, 308] on input "Horário de Inicio" at bounding box center [871, 297] width 748 height 33
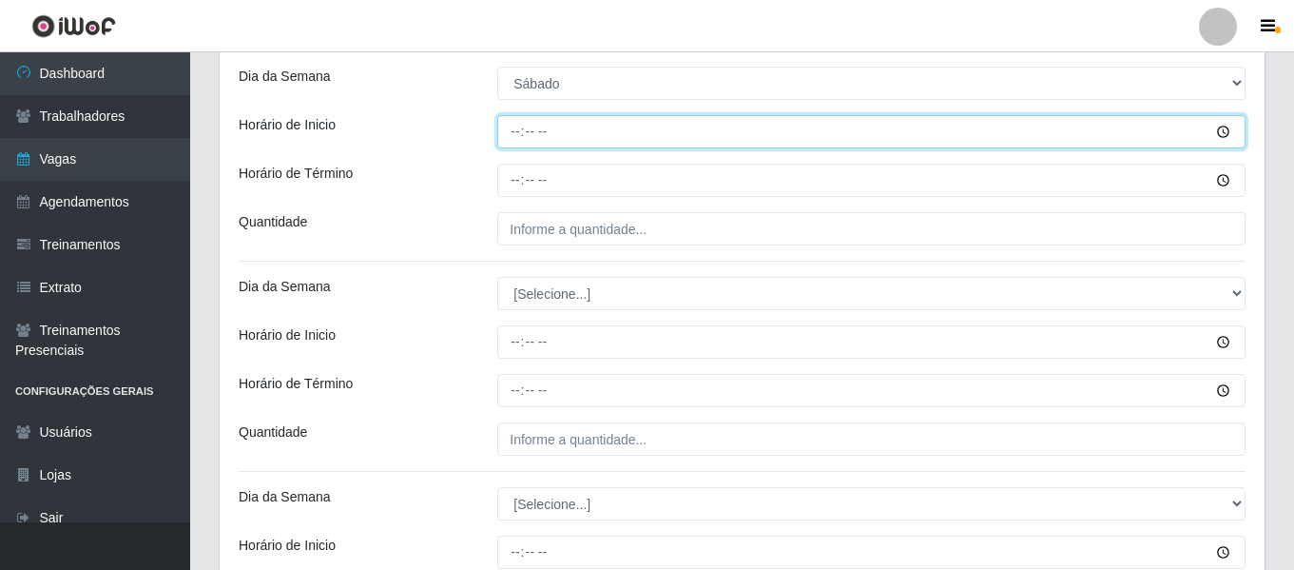
scroll to position [461, 0]
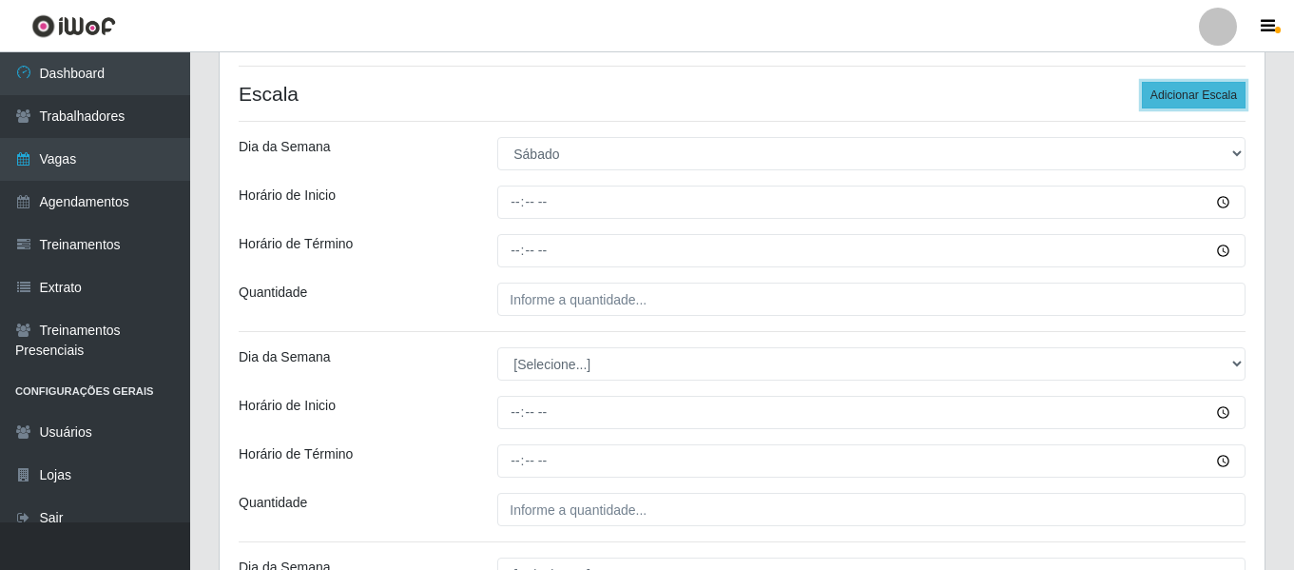
click at [1184, 95] on button "Adicionar Escala" at bounding box center [1194, 95] width 104 height 27
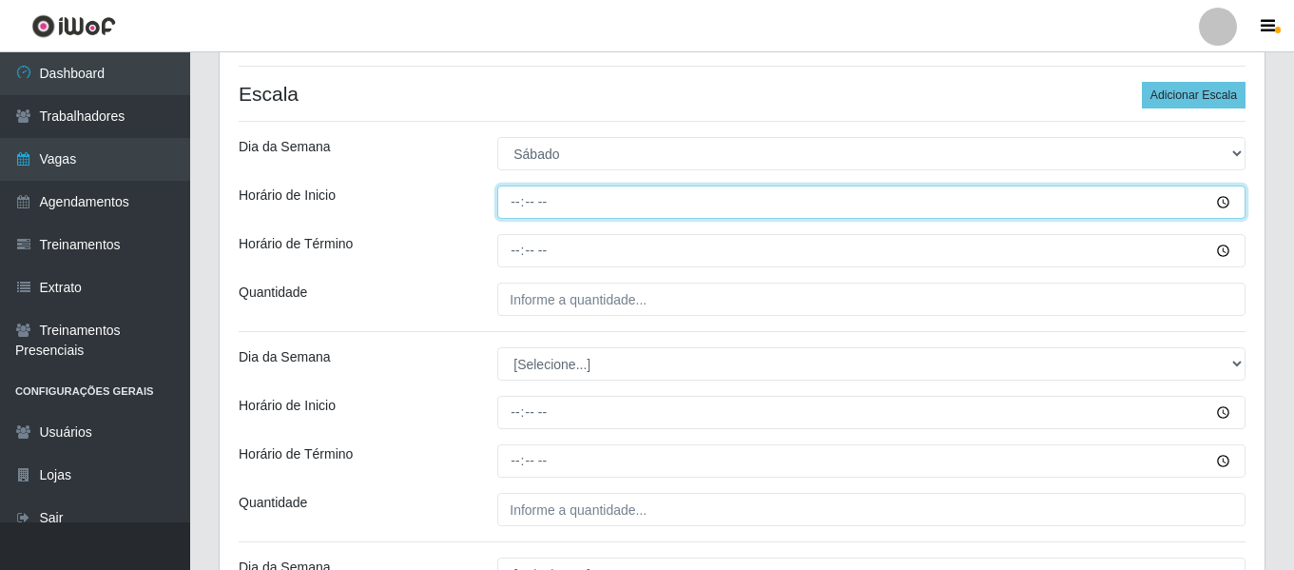
click at [502, 207] on input "Horário de Inicio" at bounding box center [871, 201] width 748 height 33
type input "09:00"
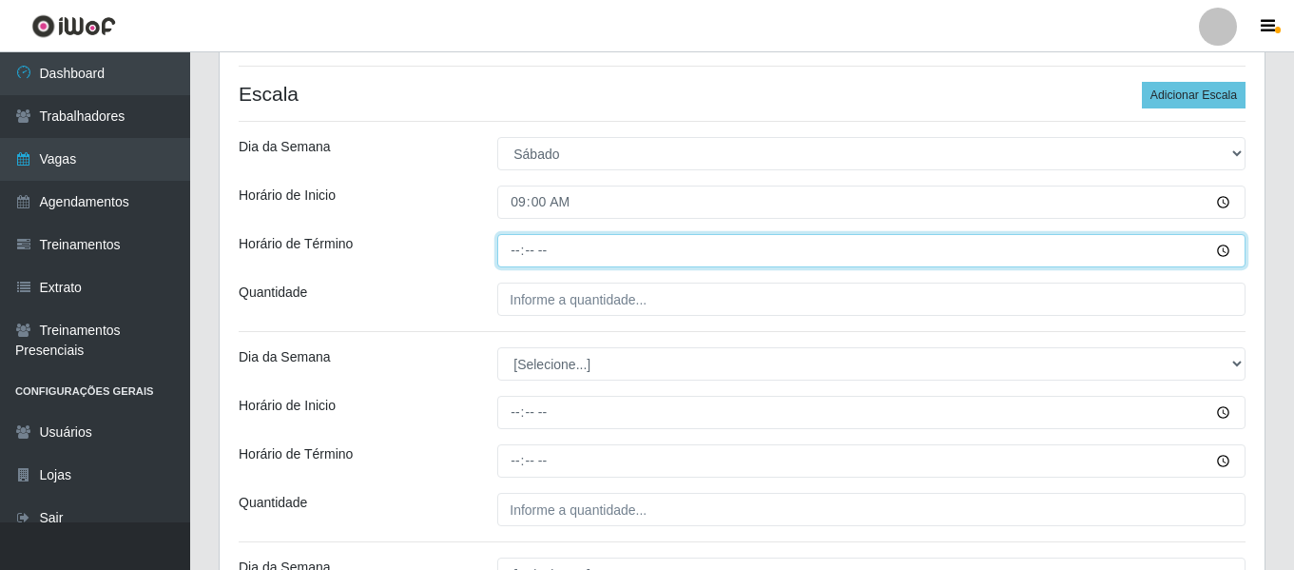
click at [511, 252] on input "Horário de Término" at bounding box center [871, 250] width 748 height 33
type input "15:00"
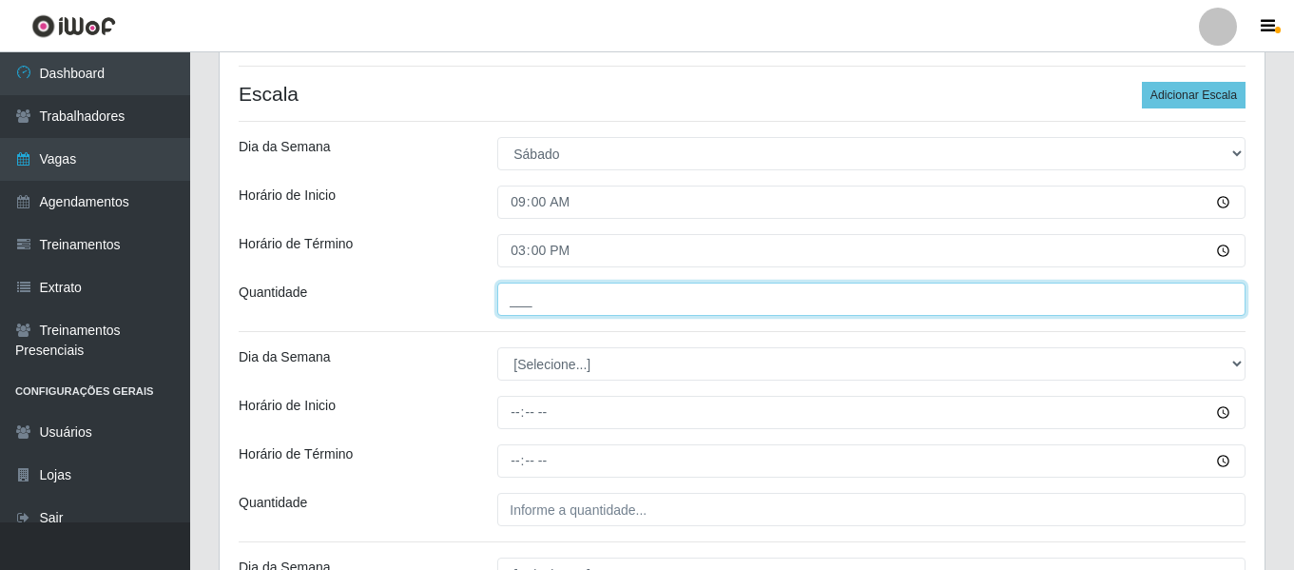
click at [527, 292] on input "___" at bounding box center [871, 298] width 748 height 33
type input "3__"
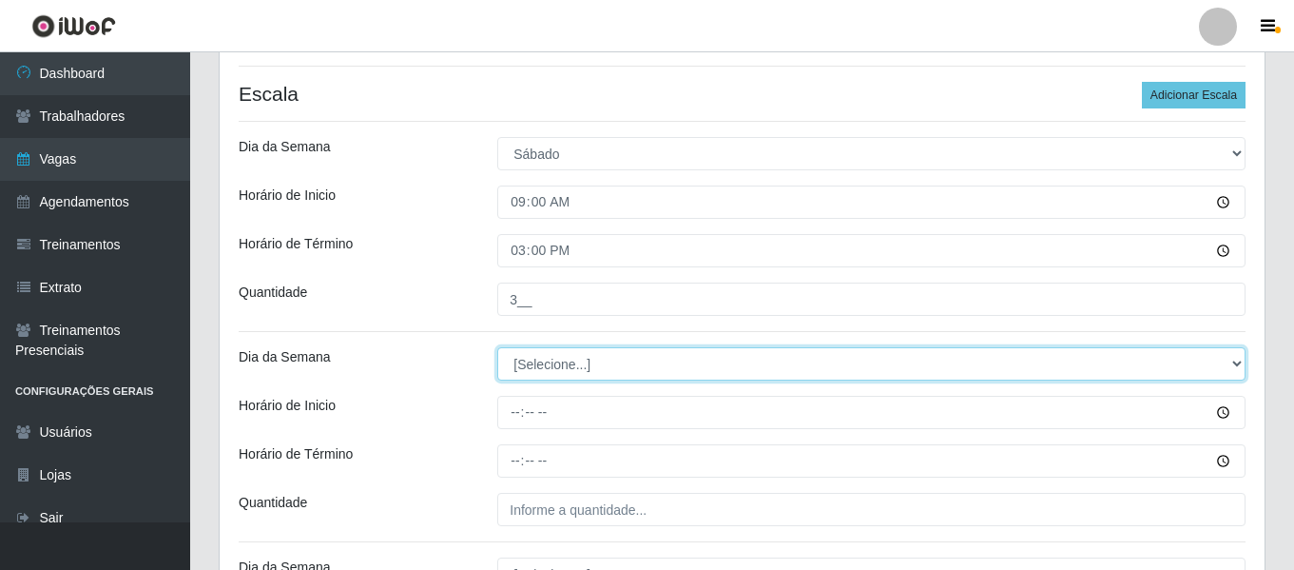
click at [554, 379] on select "[Selecione...] Segunda Terça Quarta Quinta Sexta Sábado Domingo" at bounding box center [871, 363] width 748 height 33
select select "6"
click at [497, 347] on select "[Selecione...] Segunda Terça Quarta Quinta Sexta Sábado Domingo" at bounding box center [871, 363] width 748 height 33
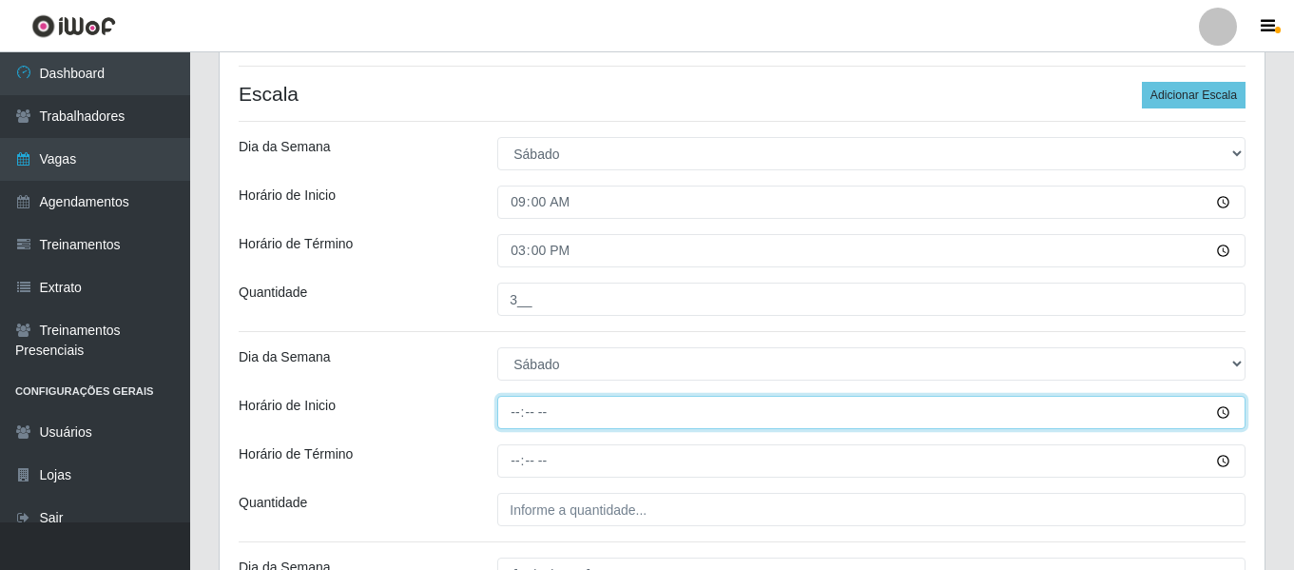
click at [509, 414] on input "Horário de Inicio" at bounding box center [871, 412] width 748 height 33
type input "16:00"
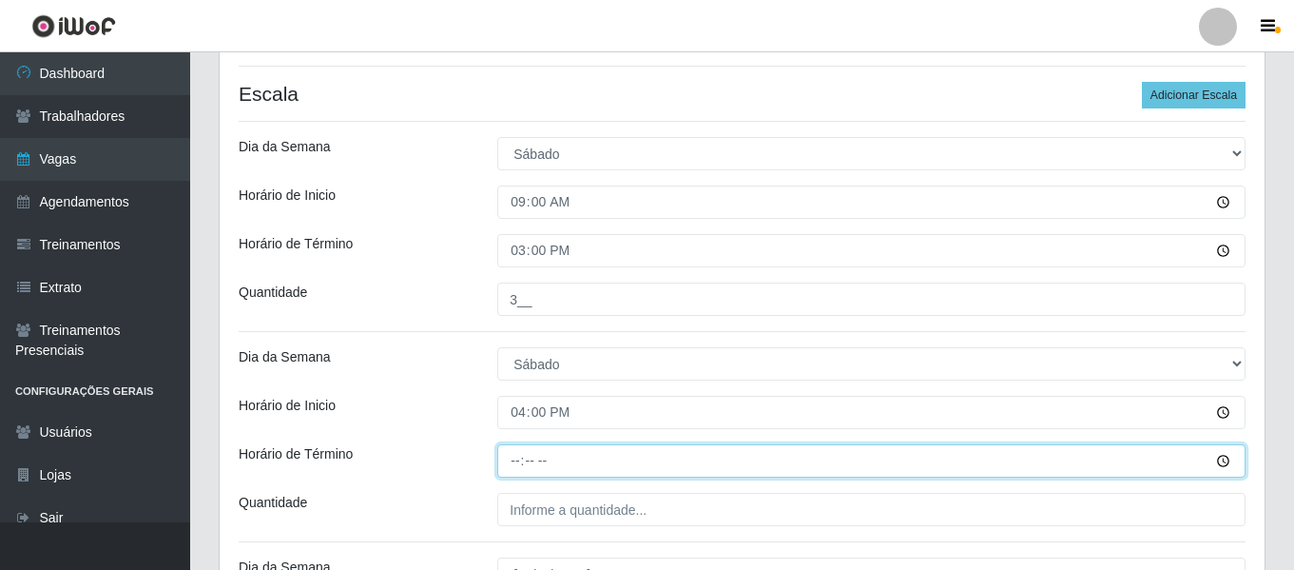
click at [524, 460] on input "Horário de Término" at bounding box center [871, 460] width 748 height 33
type input "22:00"
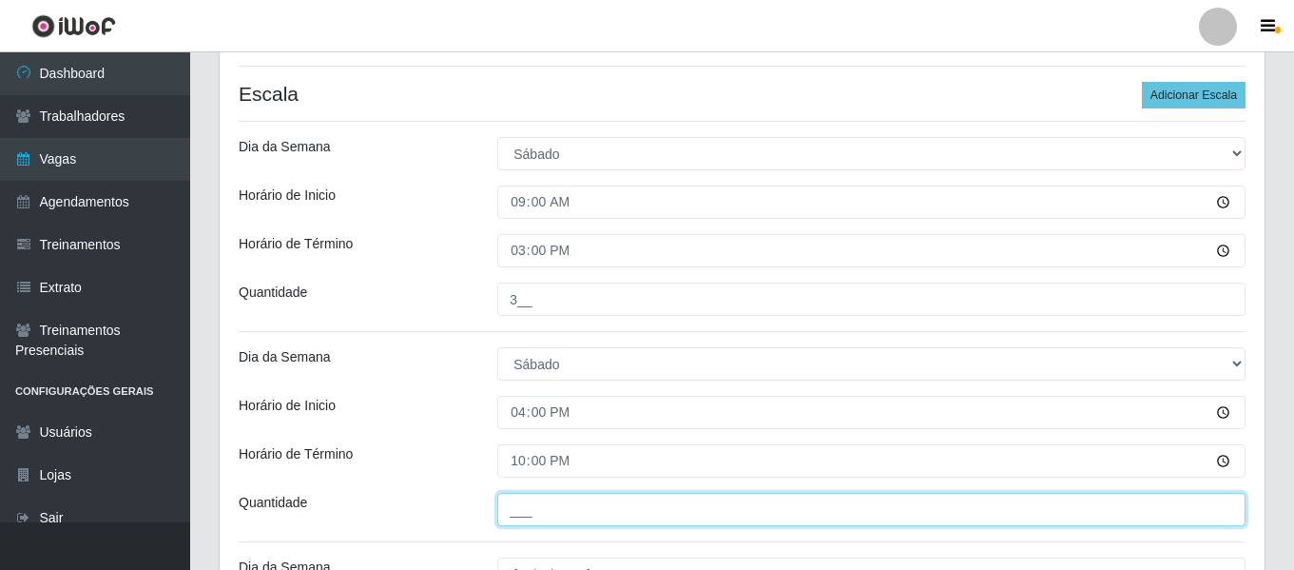
click at [548, 502] on input "___" at bounding box center [871, 509] width 748 height 33
type input "3__"
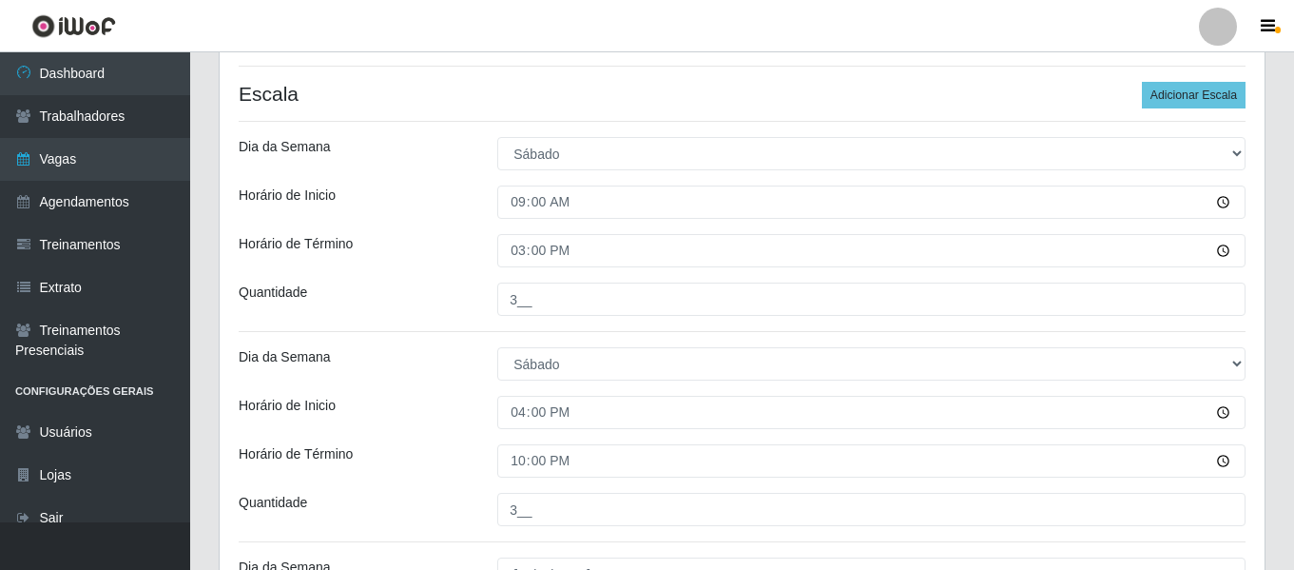
click at [409, 377] on div "Dia da Semana" at bounding box center [353, 363] width 259 height 33
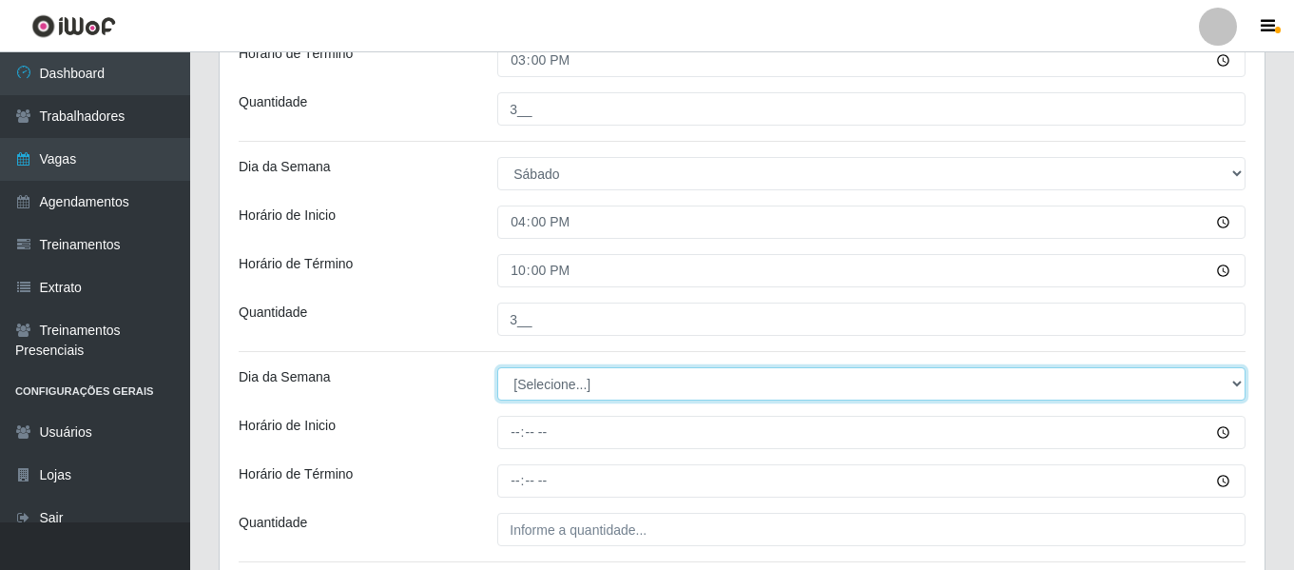
click at [578, 389] on select "[Selecione...] Segunda Terça Quarta Quinta Sexta Sábado Domingo" at bounding box center [871, 383] width 748 height 33
select select "0"
click at [497, 367] on select "[Selecione...] Segunda Terça Quarta Quinta Sexta Sábado Domingo" at bounding box center [871, 383] width 748 height 33
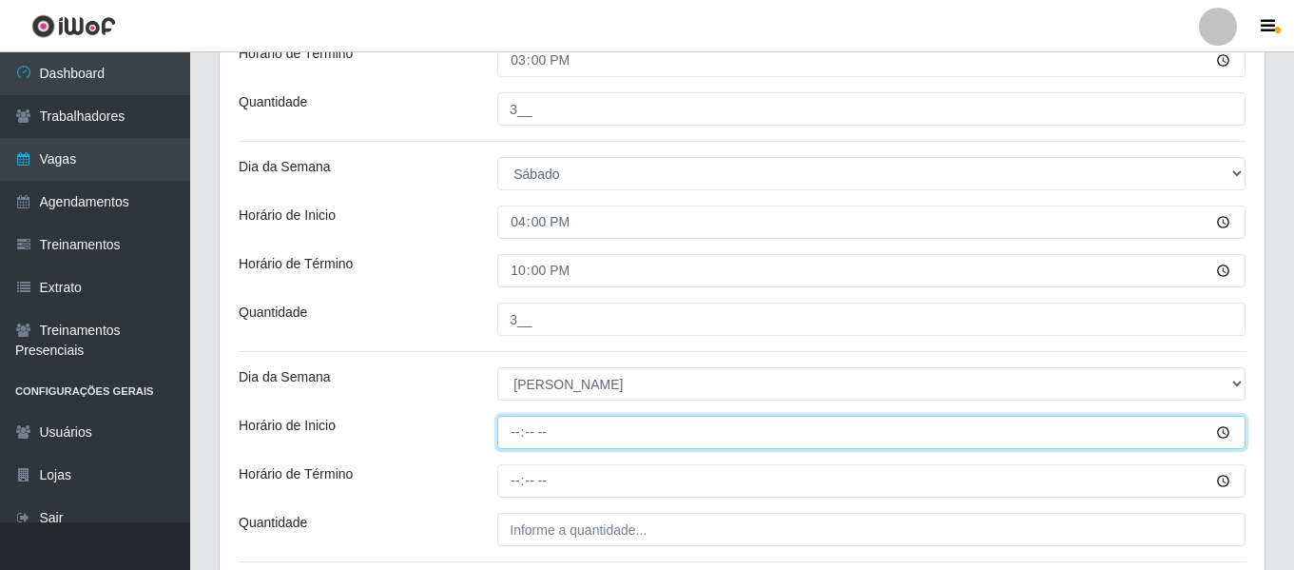
click at [514, 436] on input "Horário de Inicio" at bounding box center [871, 432] width 748 height 33
type input "08:00"
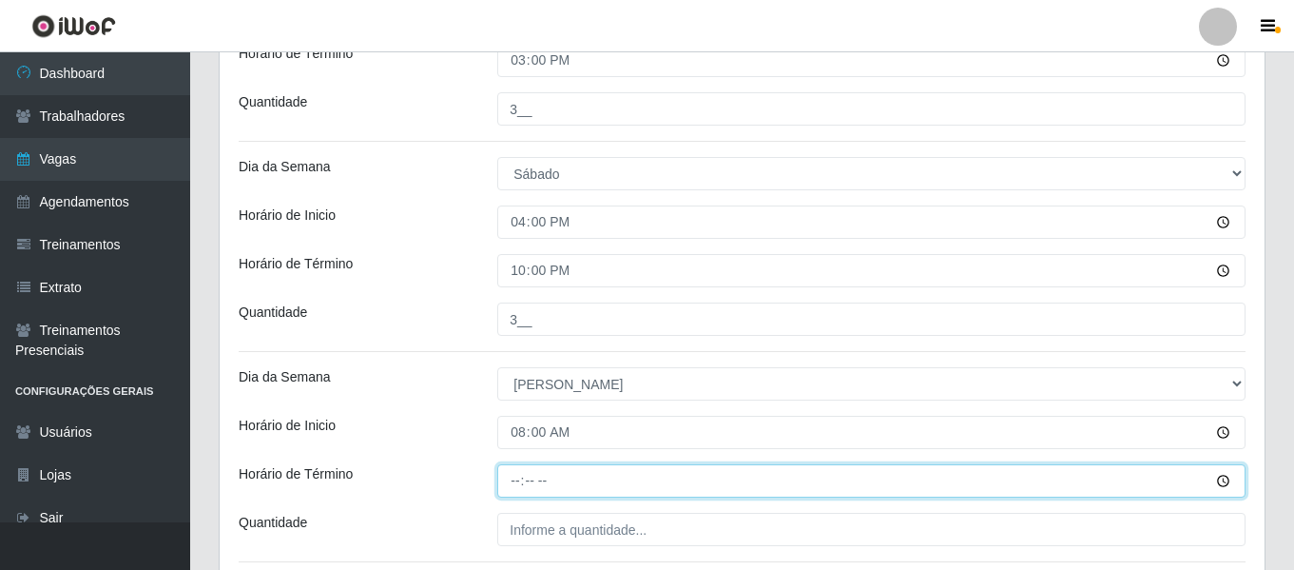
click at [515, 485] on input "Horário de Término" at bounding box center [871, 480] width 748 height 33
type input "14:00"
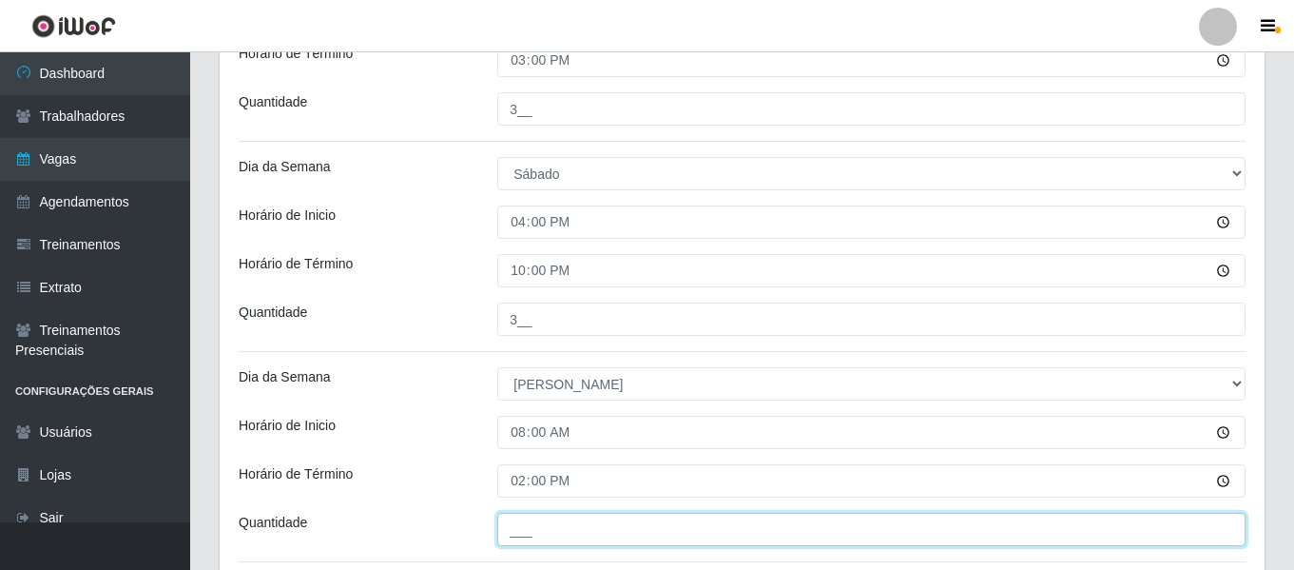
click at [516, 527] on input "___" at bounding box center [871, 529] width 748 height 33
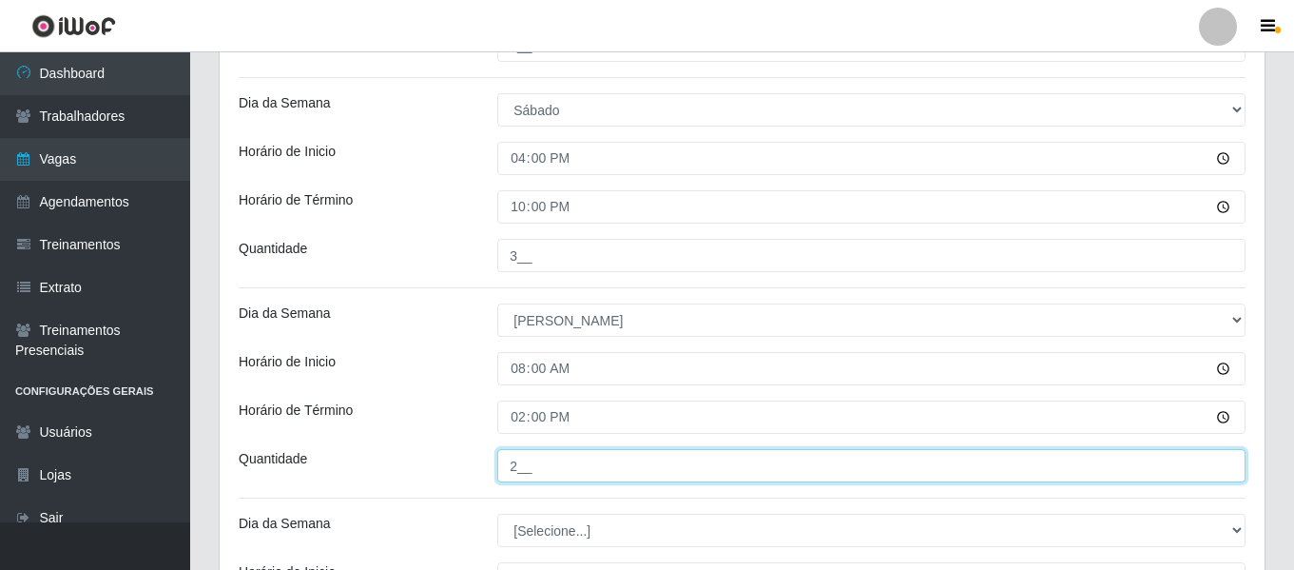
scroll to position [842, 0]
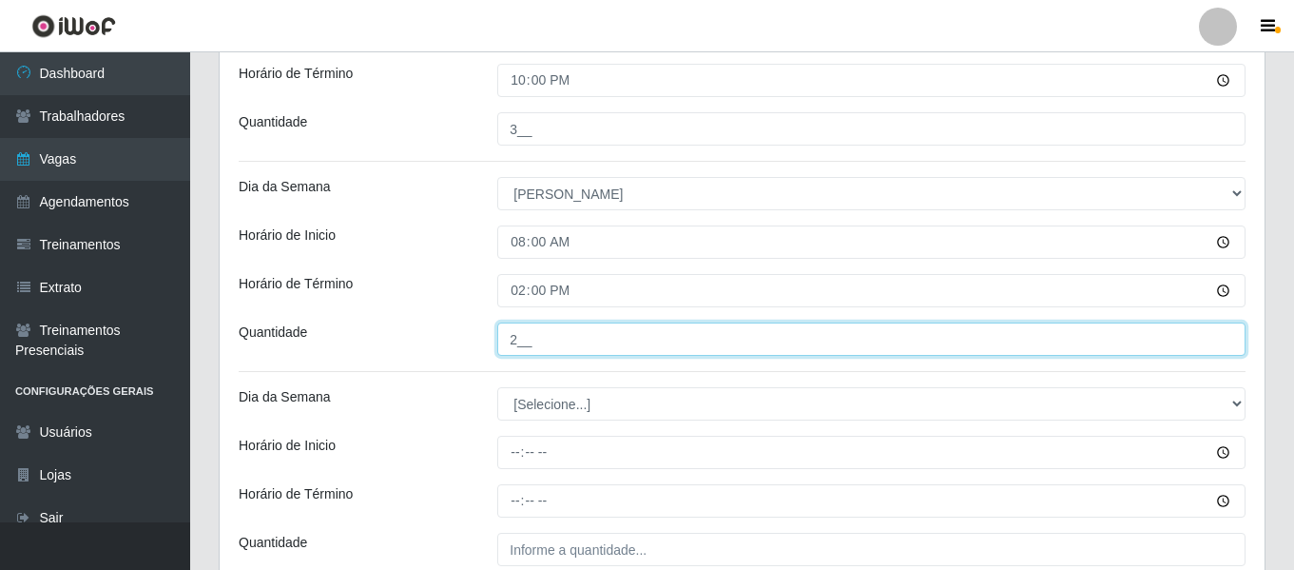
type input "2__"
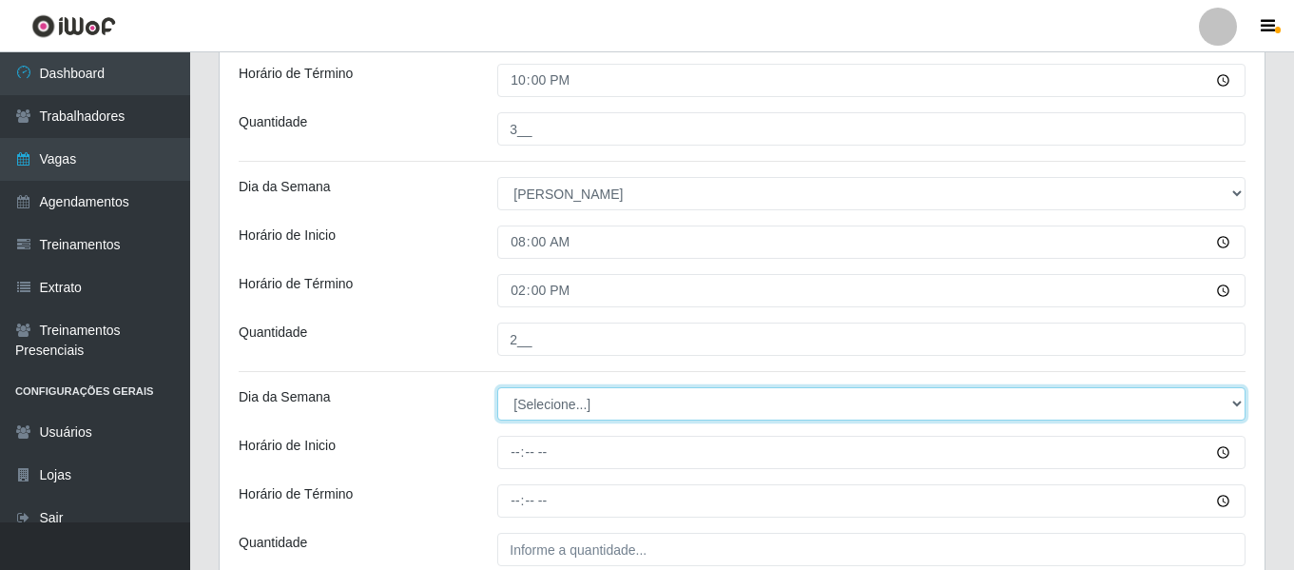
click at [528, 409] on select "[Selecione...] Segunda Terça Quarta Quinta Sexta Sábado Domingo" at bounding box center [871, 403] width 748 height 33
select select "0"
click at [497, 387] on select "[Selecione...] Segunda Terça Quarta Quinta Sexta Sábado Domingo" at bounding box center [871, 403] width 748 height 33
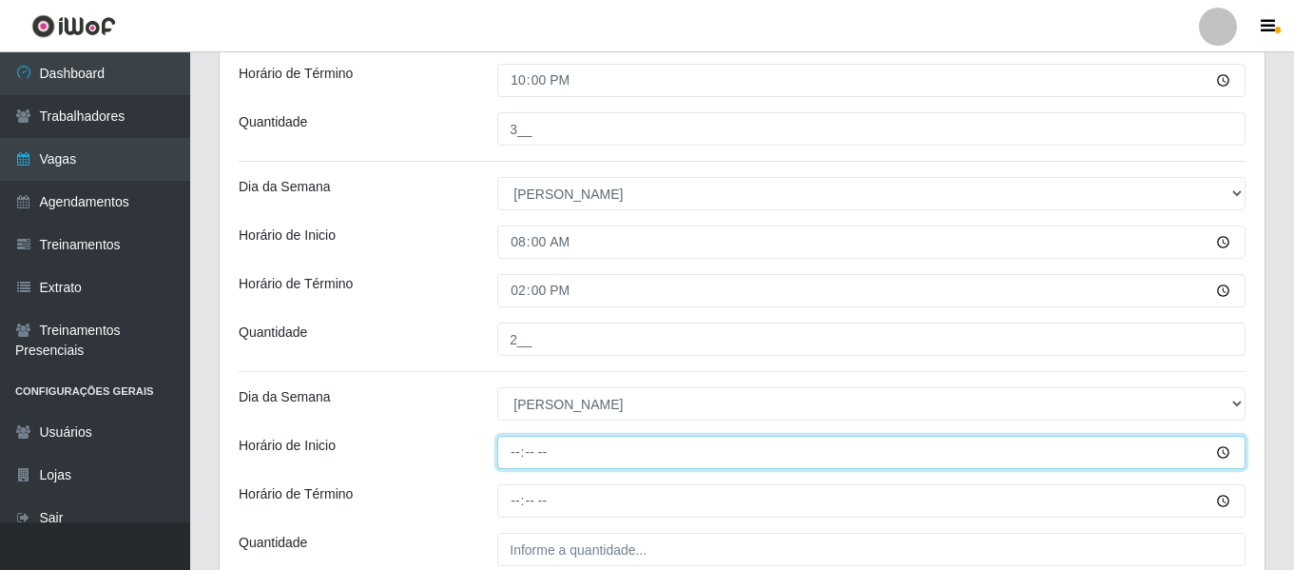
click at [520, 464] on input "Horário de Inicio" at bounding box center [871, 452] width 748 height 33
type input "09:00"
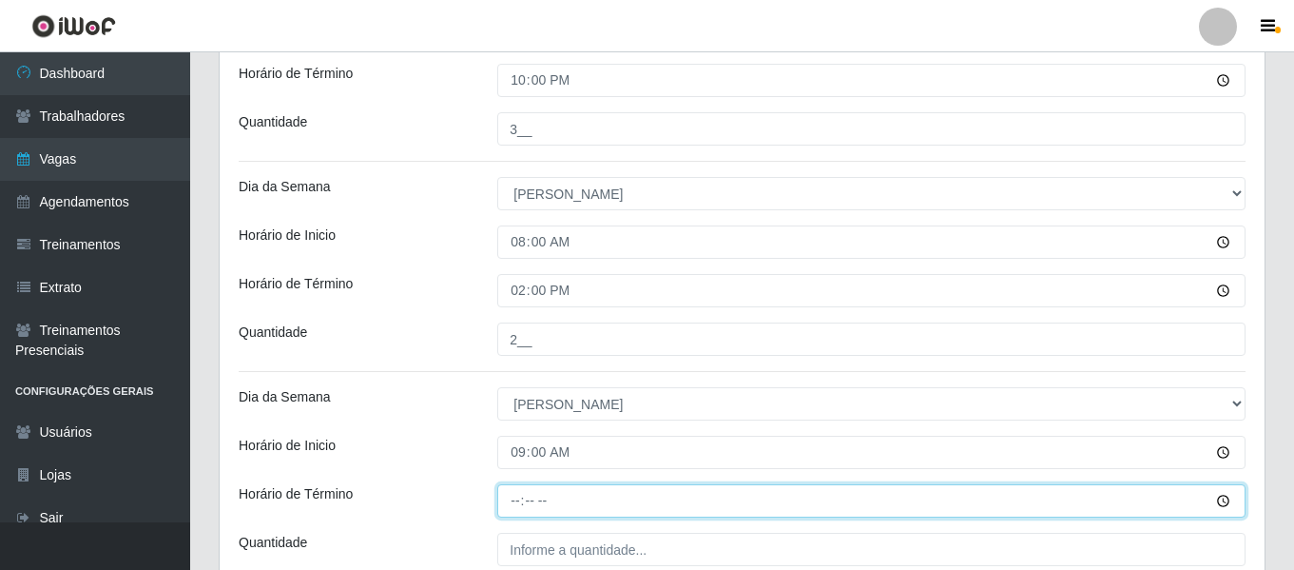
click at [522, 515] on input "Horário de Término" at bounding box center [871, 500] width 748 height 33
type input "15:00"
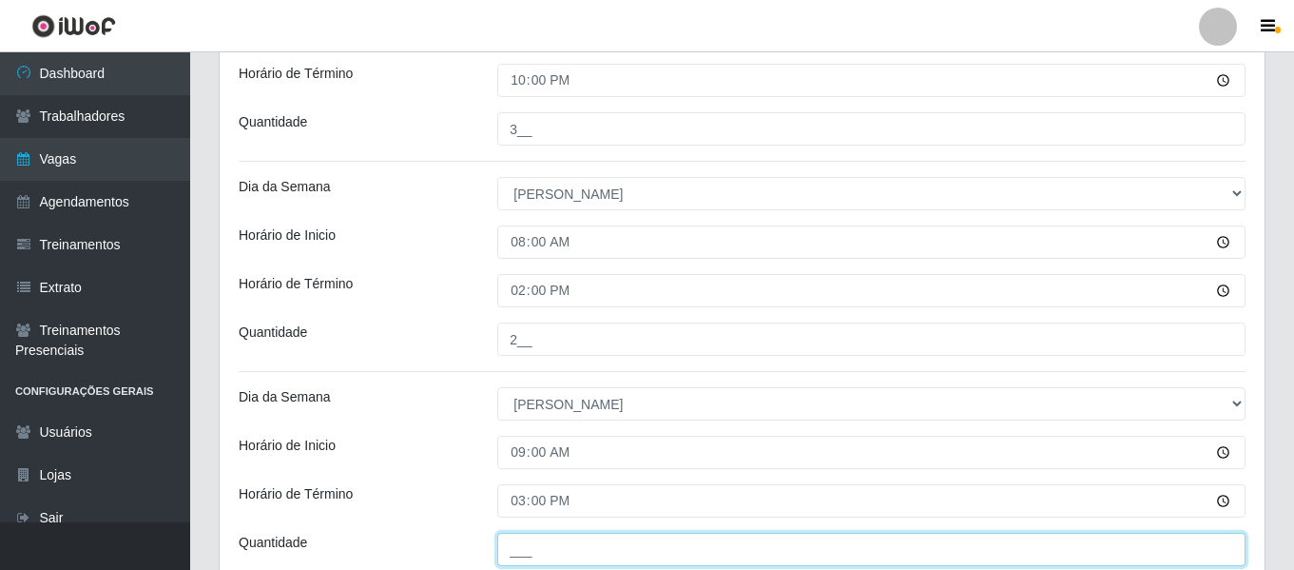
drag, startPoint x: 539, startPoint y: 554, endPoint x: 552, endPoint y: 554, distance: 12.4
click at [539, 554] on input "___" at bounding box center [871, 549] width 748 height 33
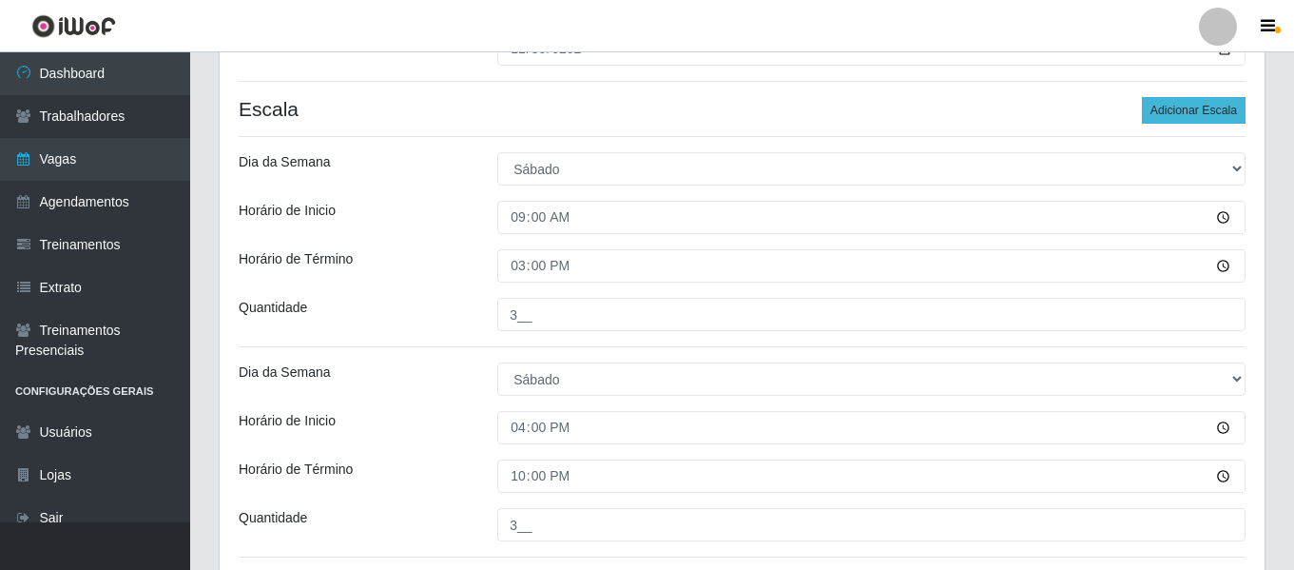
type input "4__"
click at [1227, 106] on button "Adicionar Escala" at bounding box center [1194, 110] width 104 height 27
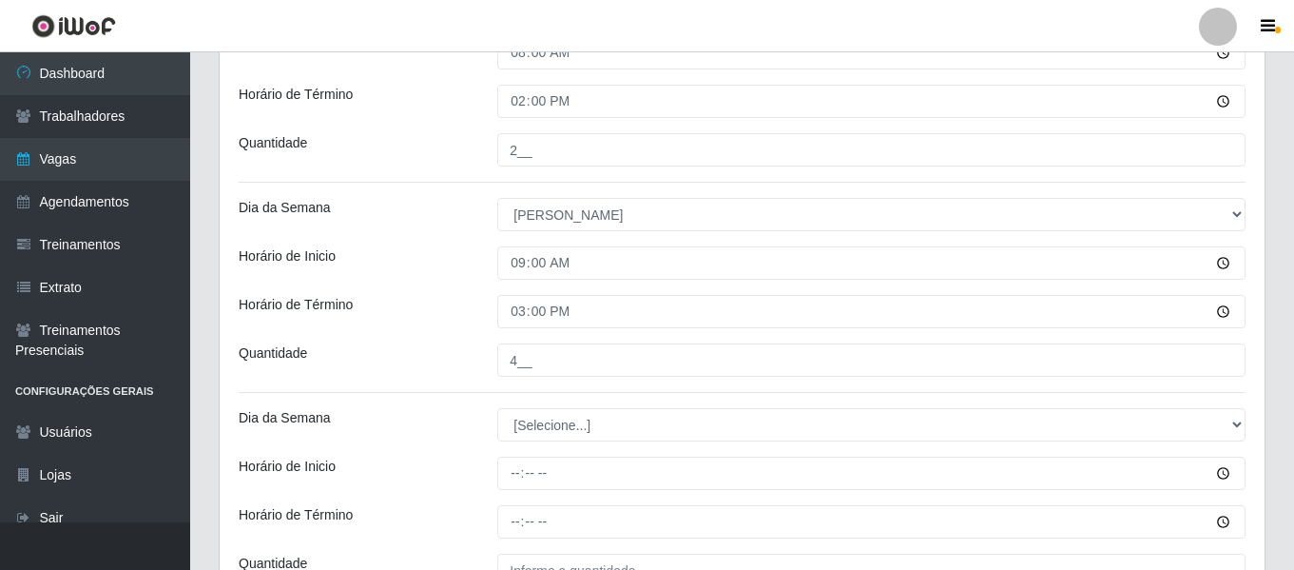
scroll to position [1112, 0]
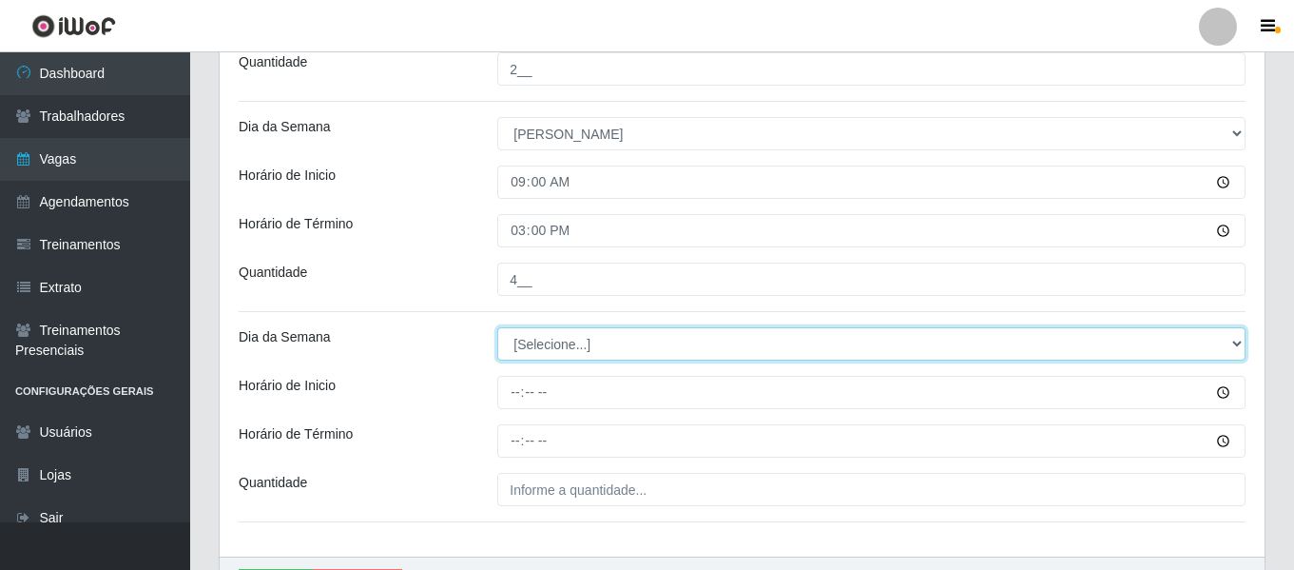
click at [546, 336] on select "[Selecione...] Segunda Terça Quarta Quinta Sexta Sábado Domingo" at bounding box center [871, 343] width 748 height 33
select select "0"
click at [497, 327] on select "[Selecione...] Segunda Terça Quarta Quinta Sexta Sábado Domingo" at bounding box center [871, 343] width 748 height 33
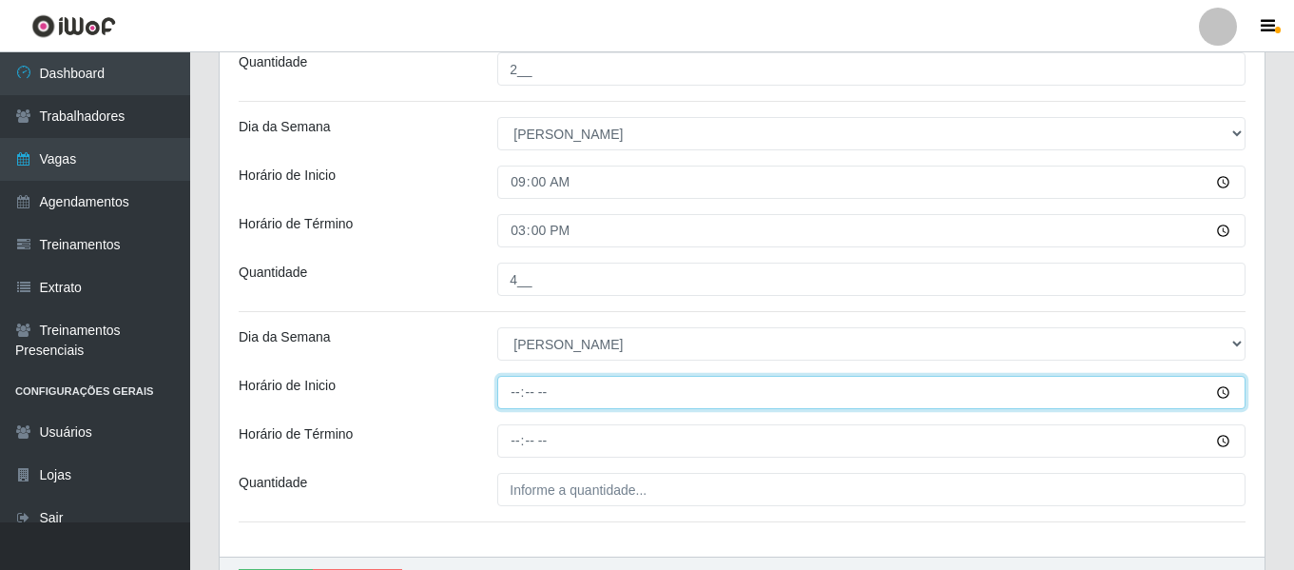
click at [515, 392] on input "Horário de Inicio" at bounding box center [871, 392] width 748 height 33
type input "16:00"
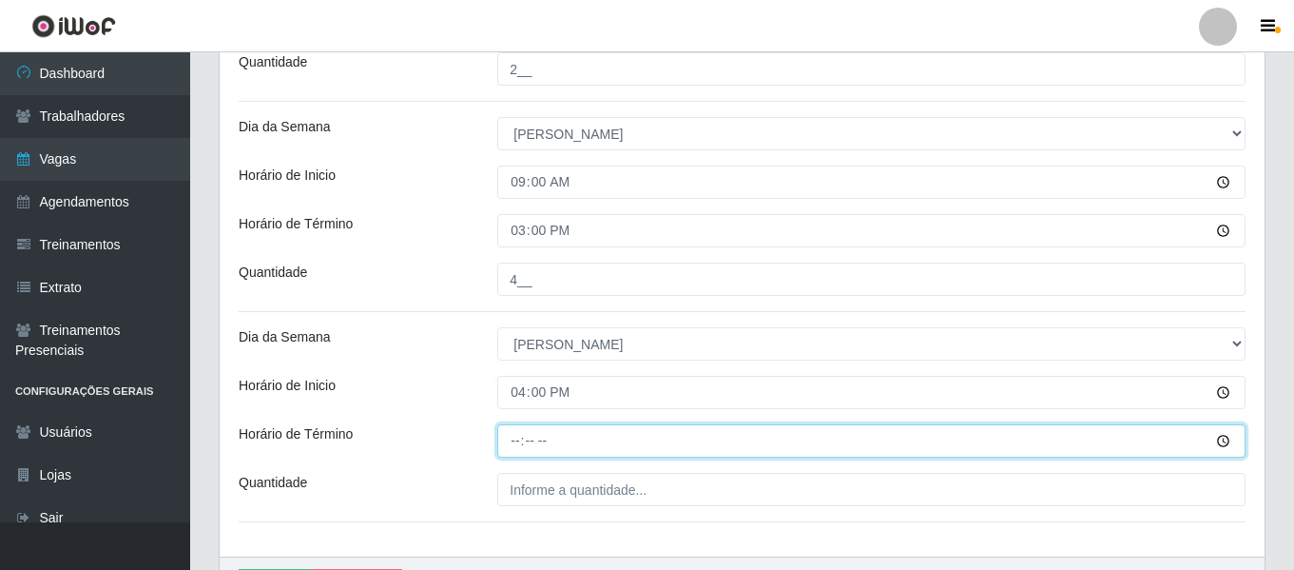
click at [514, 446] on input "Horário de Término" at bounding box center [871, 440] width 748 height 33
type input "22:00"
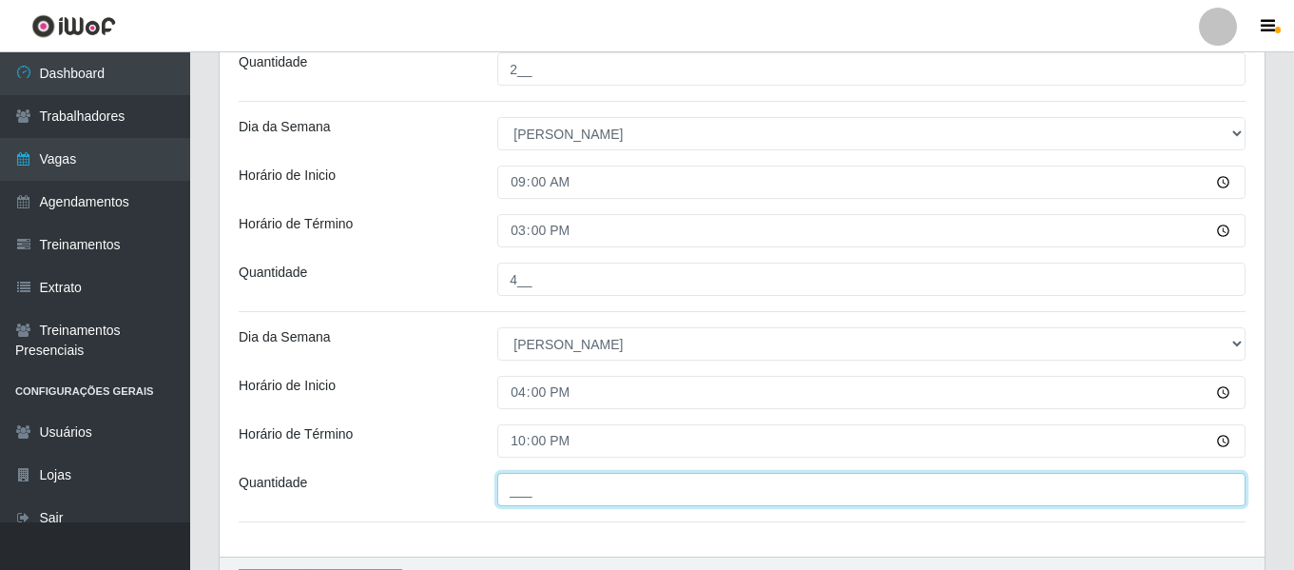
click at [578, 480] on input "___" at bounding box center [871, 489] width 748 height 33
type input "3__"
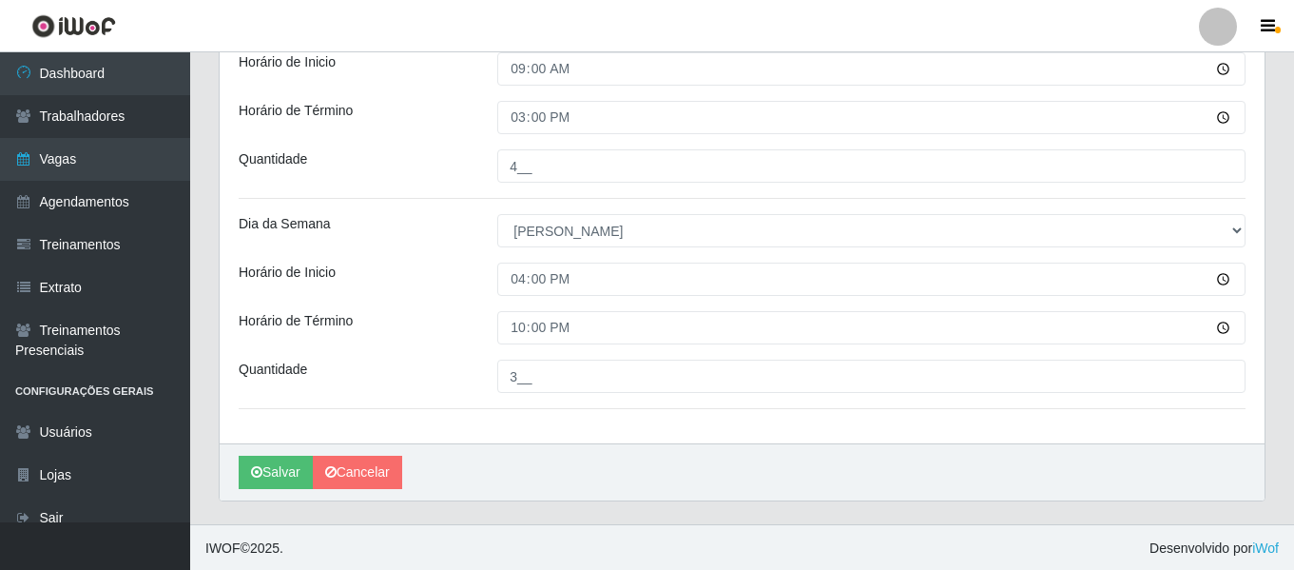
scroll to position [1227, 0]
click at [294, 473] on button "Salvar" at bounding box center [276, 470] width 74 height 33
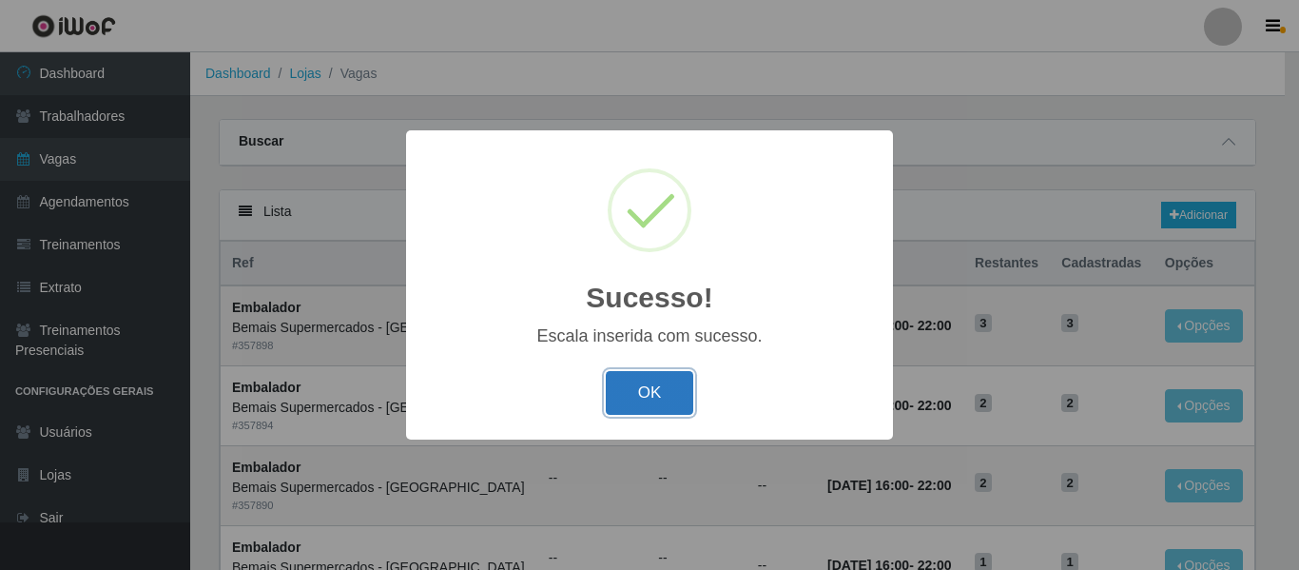
click at [671, 388] on button "OK" at bounding box center [650, 393] width 88 height 45
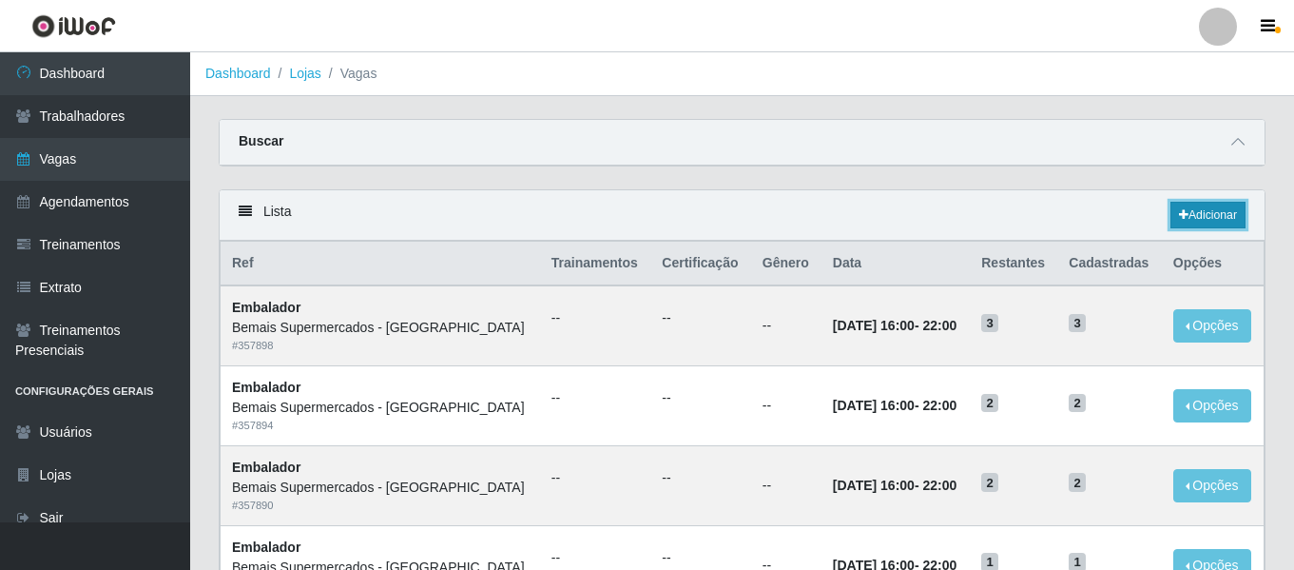
click at [1242, 213] on link "Adicionar" at bounding box center [1208, 215] width 75 height 27
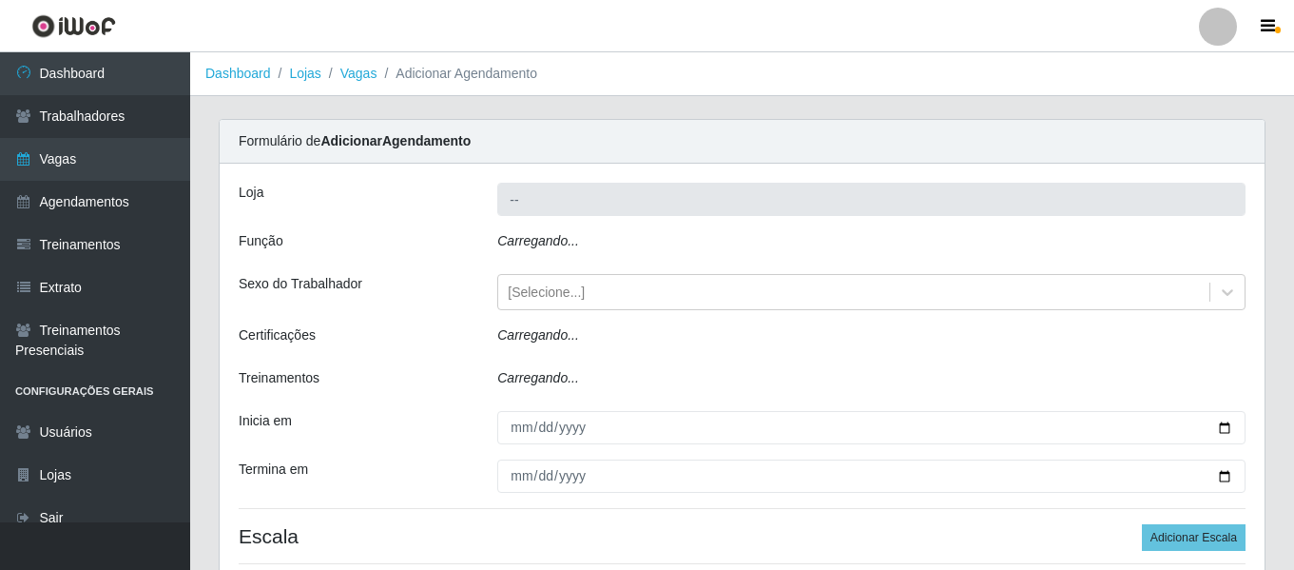
type input "Bemais Supermercados - [GEOGRAPHIC_DATA]"
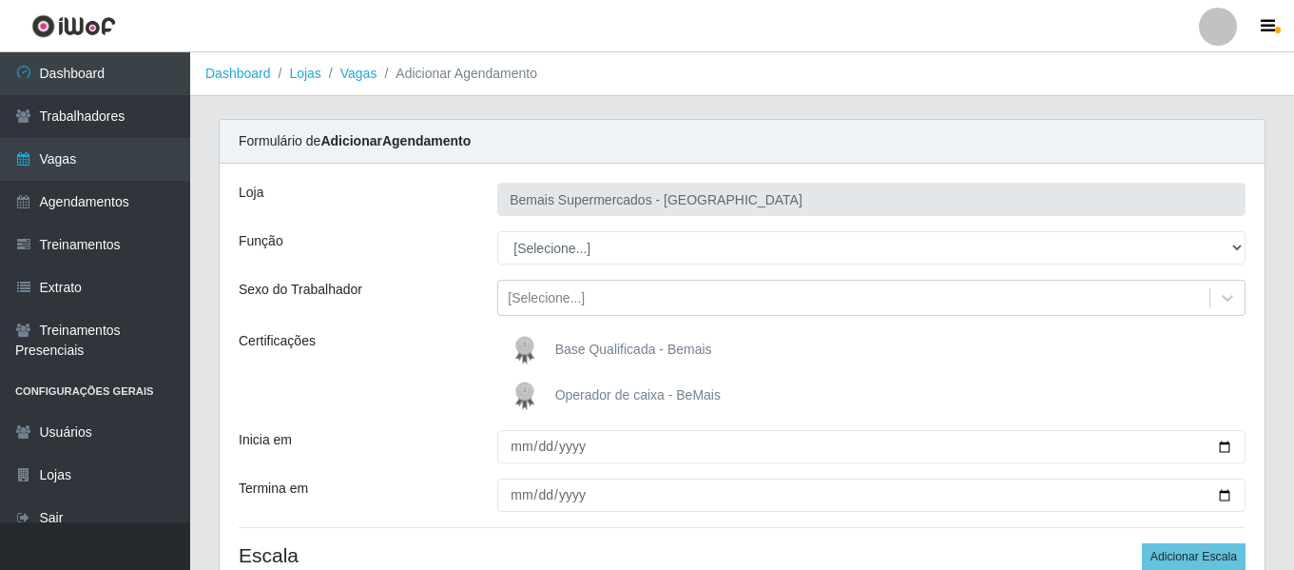
click at [524, 392] on img at bounding box center [529, 396] width 46 height 38
click at [0, 0] on input "Operador de caixa - BeMais" at bounding box center [0, 0] width 0 height 0
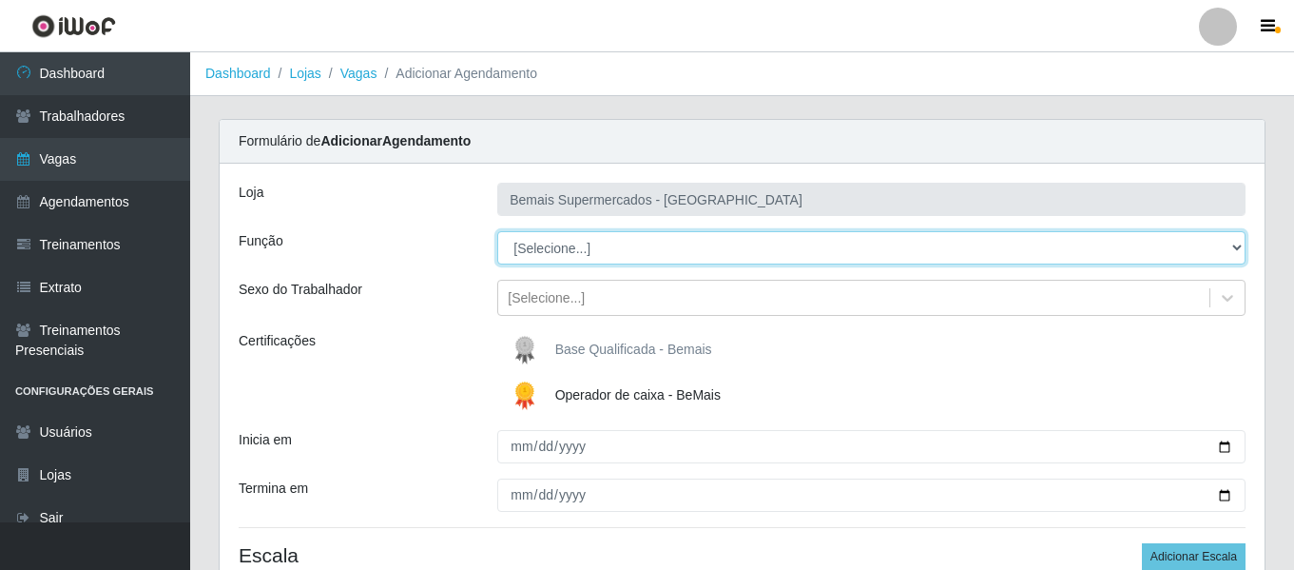
click at [561, 238] on select "[Selecione...] ASG ASG + ASG ++ Auxiliar de Depósito Auxiliar de Depósito + Aux…" at bounding box center [871, 247] width 748 height 33
select select "72"
click at [497, 231] on select "[Selecione...] ASG ASG + ASG ++ Auxiliar de Depósito Auxiliar de Depósito + Aux…" at bounding box center [871, 247] width 748 height 33
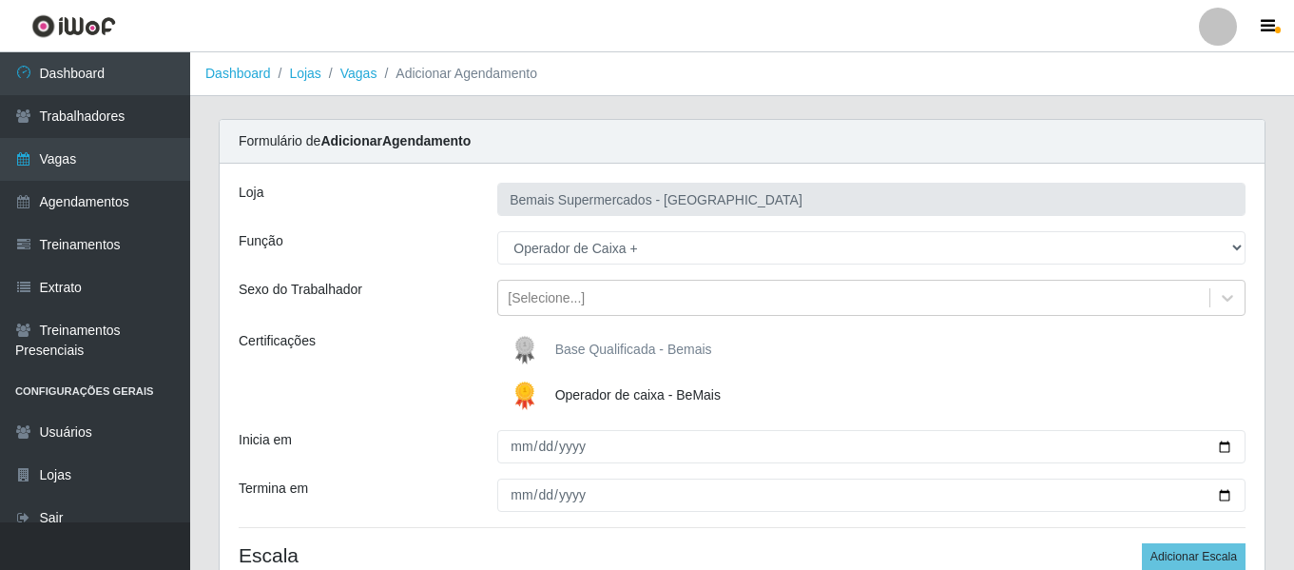
click at [416, 340] on div "Certificações" at bounding box center [353, 373] width 259 height 84
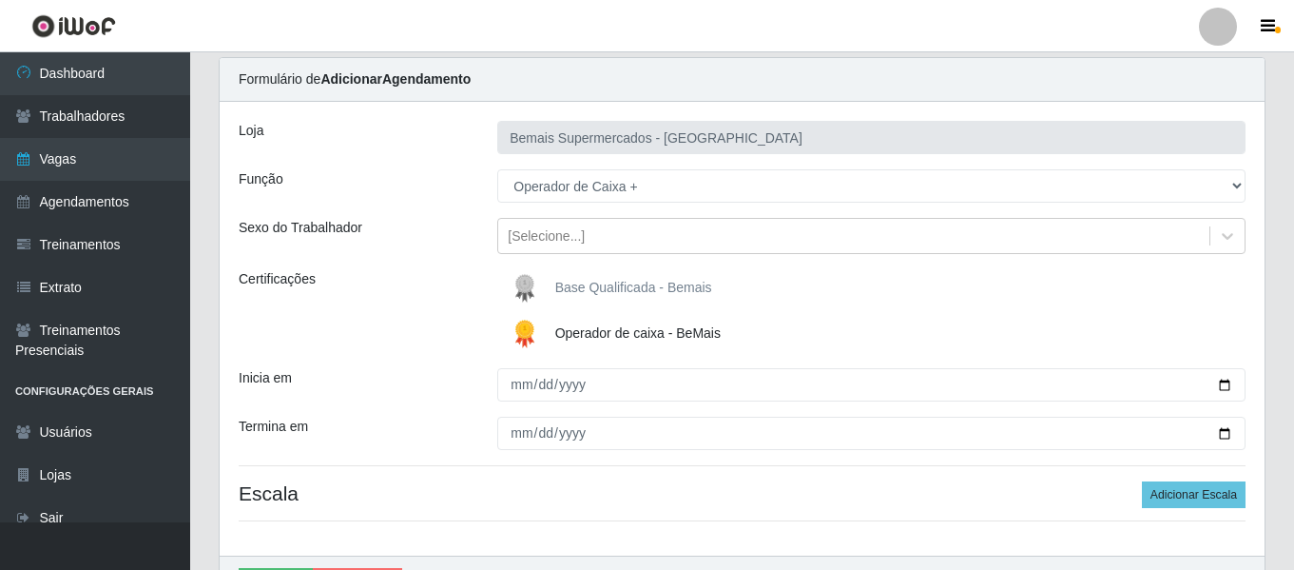
scroll to position [95, 0]
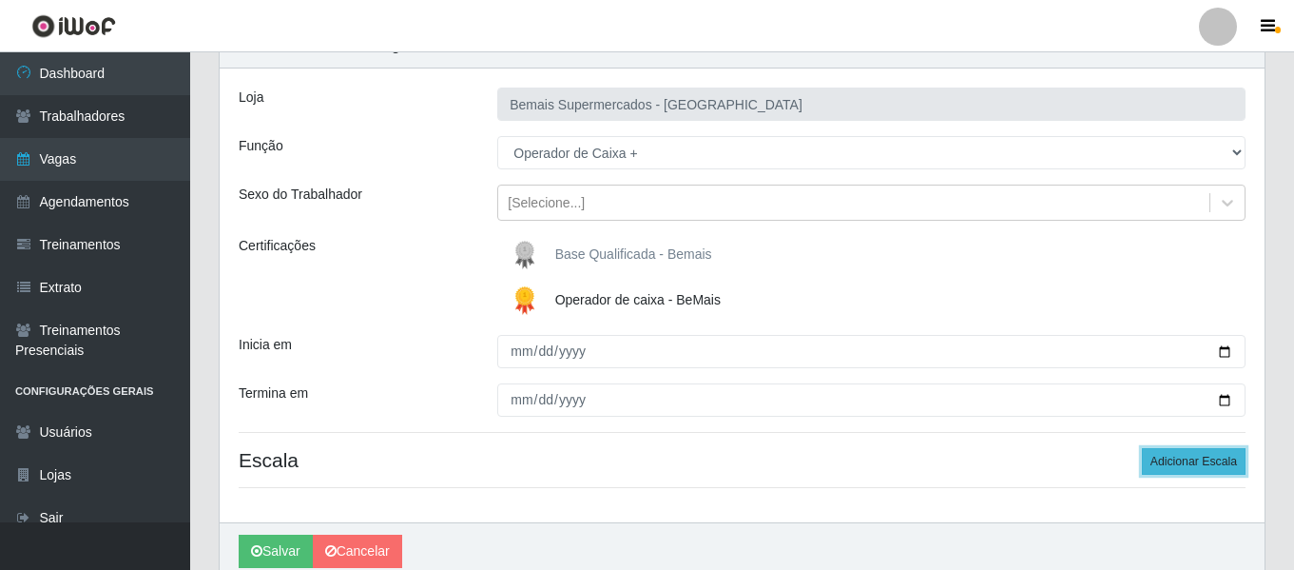
click at [1162, 475] on button "Adicionar Escala" at bounding box center [1194, 461] width 104 height 27
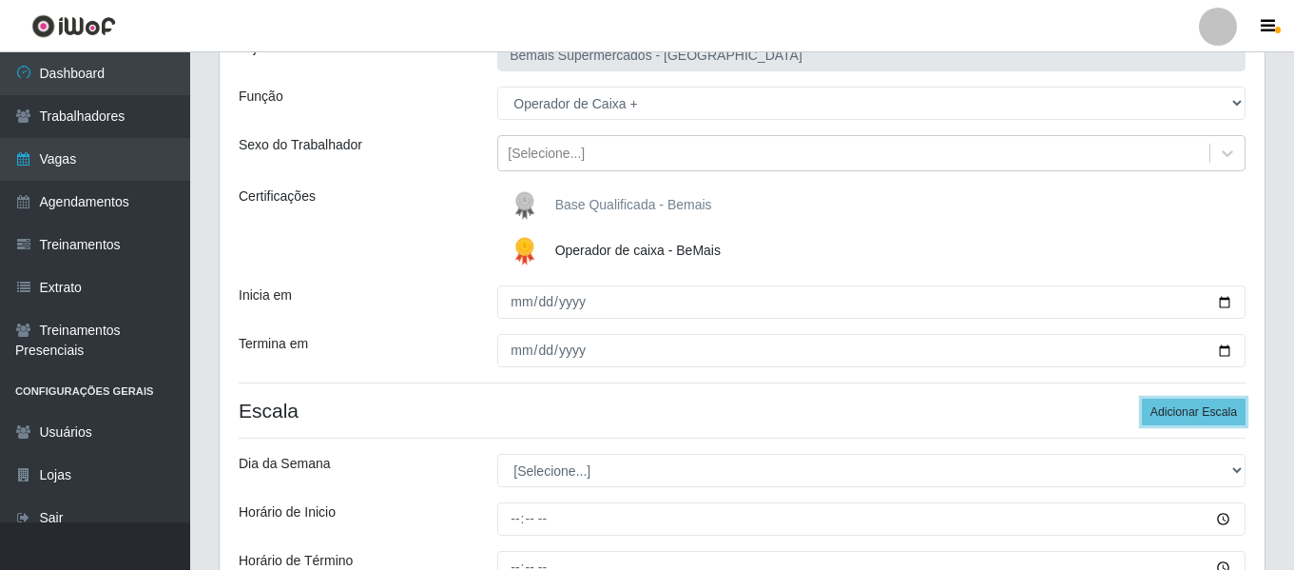
scroll to position [190, 0]
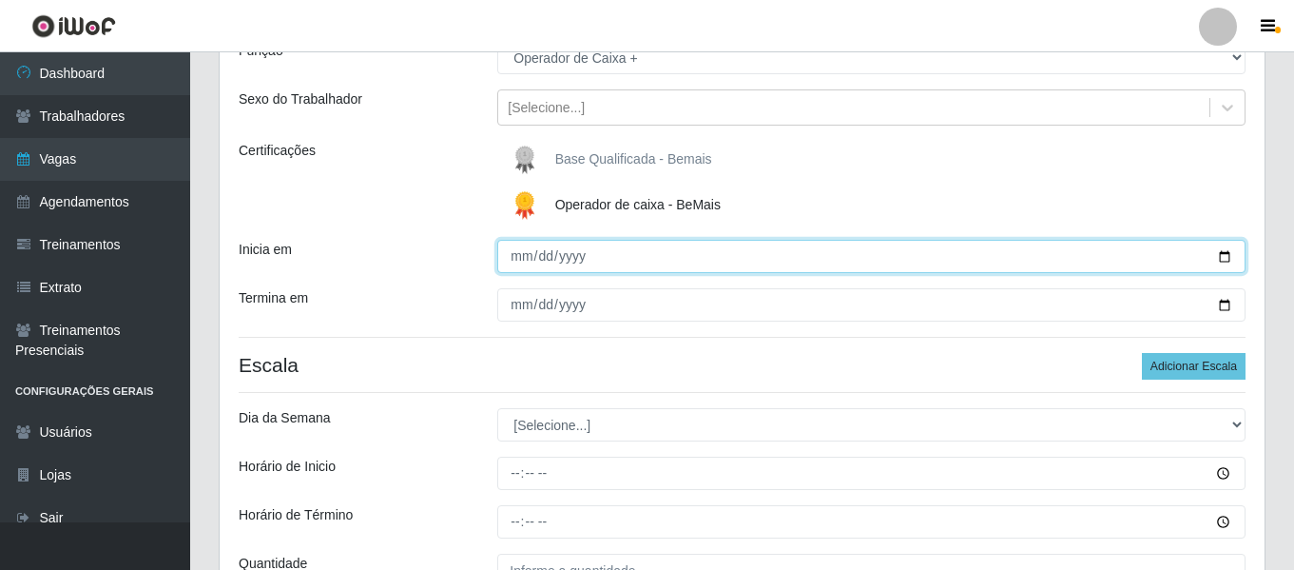
click at [519, 254] on input "Inicia em" at bounding box center [871, 256] width 748 height 33
click at [513, 256] on input "Inicia em" at bounding box center [871, 256] width 748 height 33
type input "[DATE]"
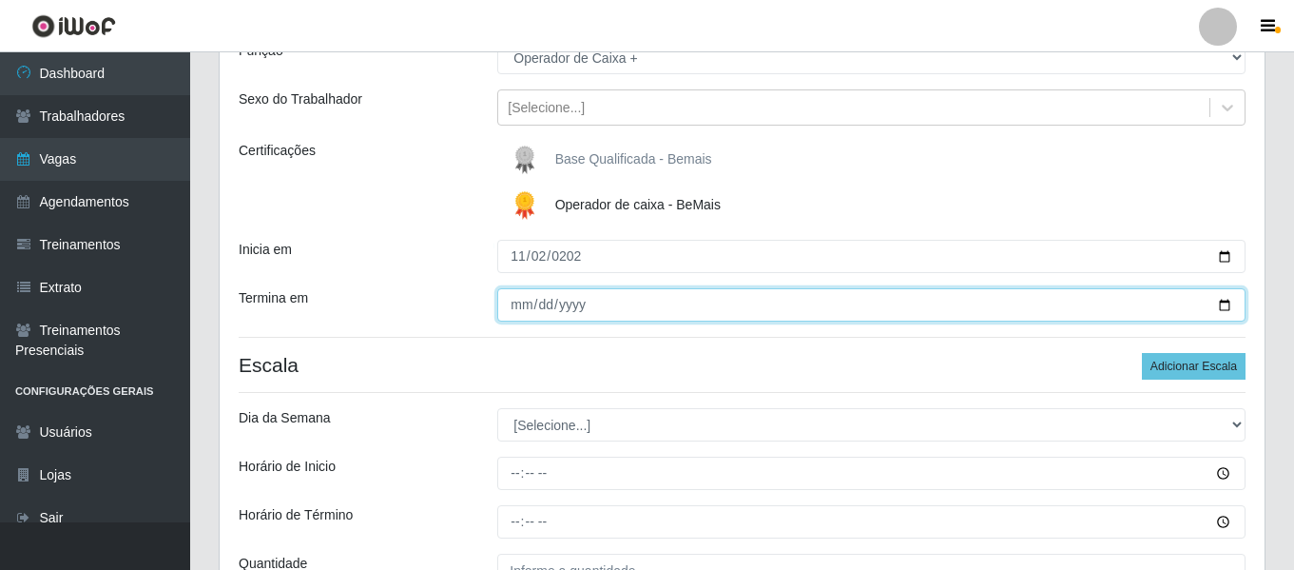
click at [516, 303] on input "Termina em" at bounding box center [871, 304] width 748 height 33
type input "[DATE]"
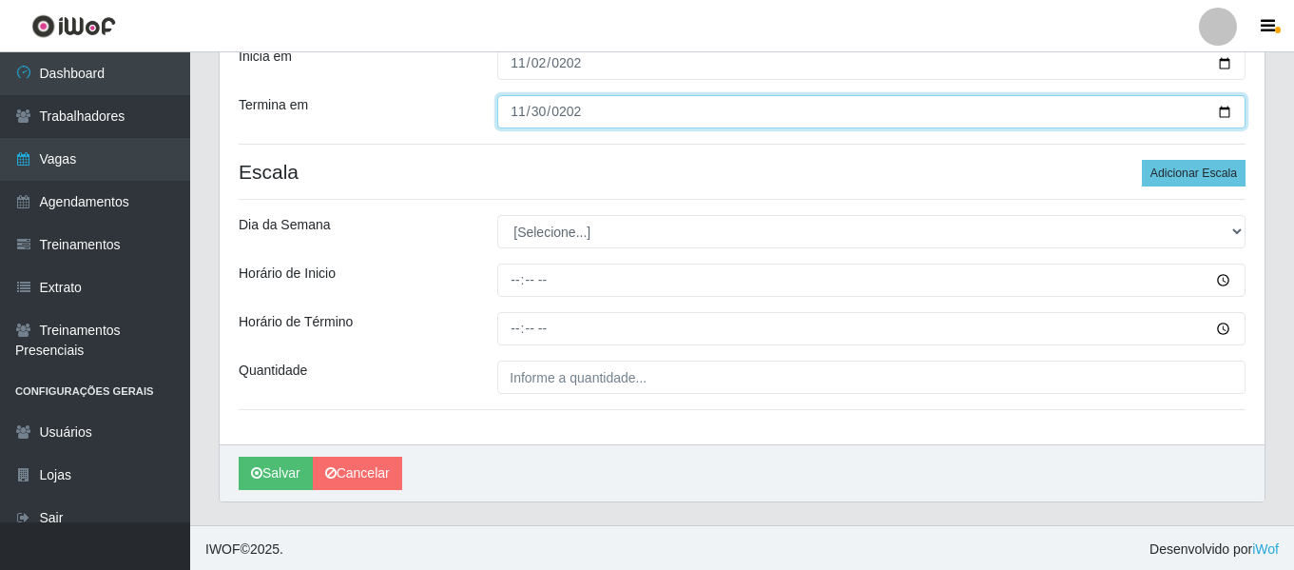
scroll to position [386, 0]
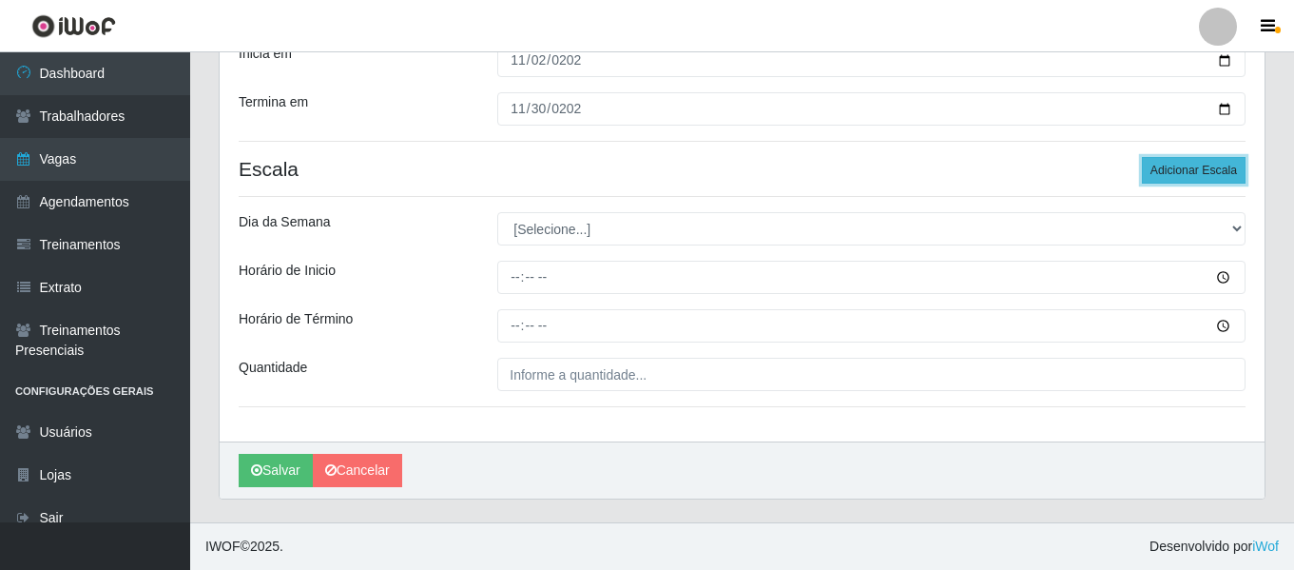
click at [1217, 177] on button "Adicionar Escala" at bounding box center [1194, 170] width 104 height 27
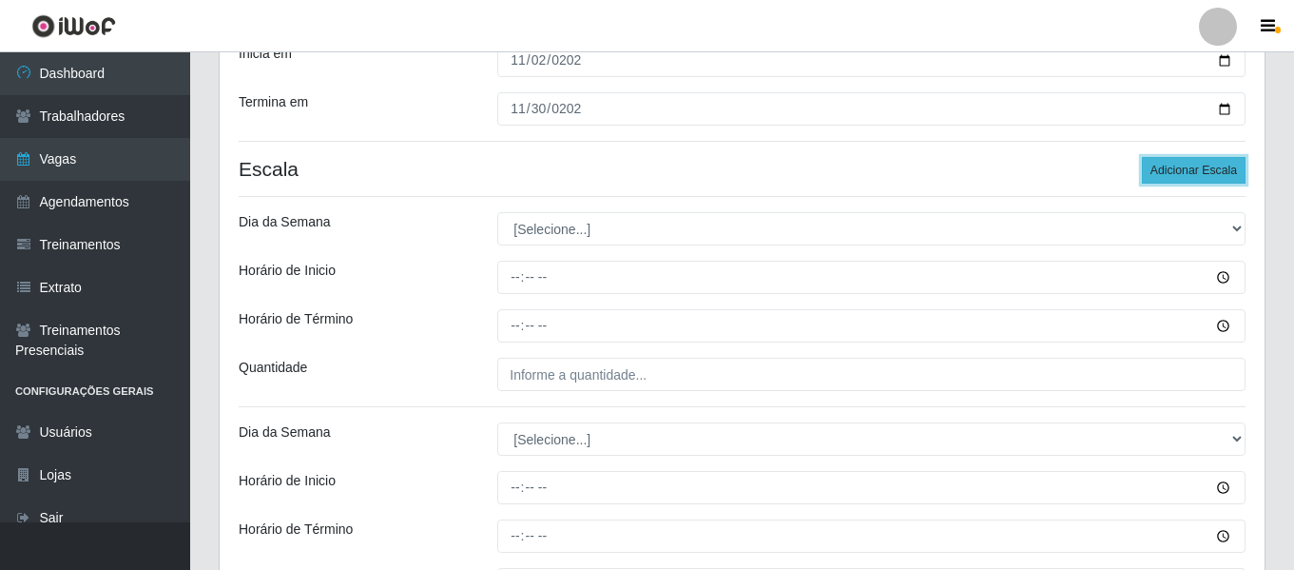
click at [1217, 177] on button "Adicionar Escala" at bounding box center [1194, 170] width 104 height 27
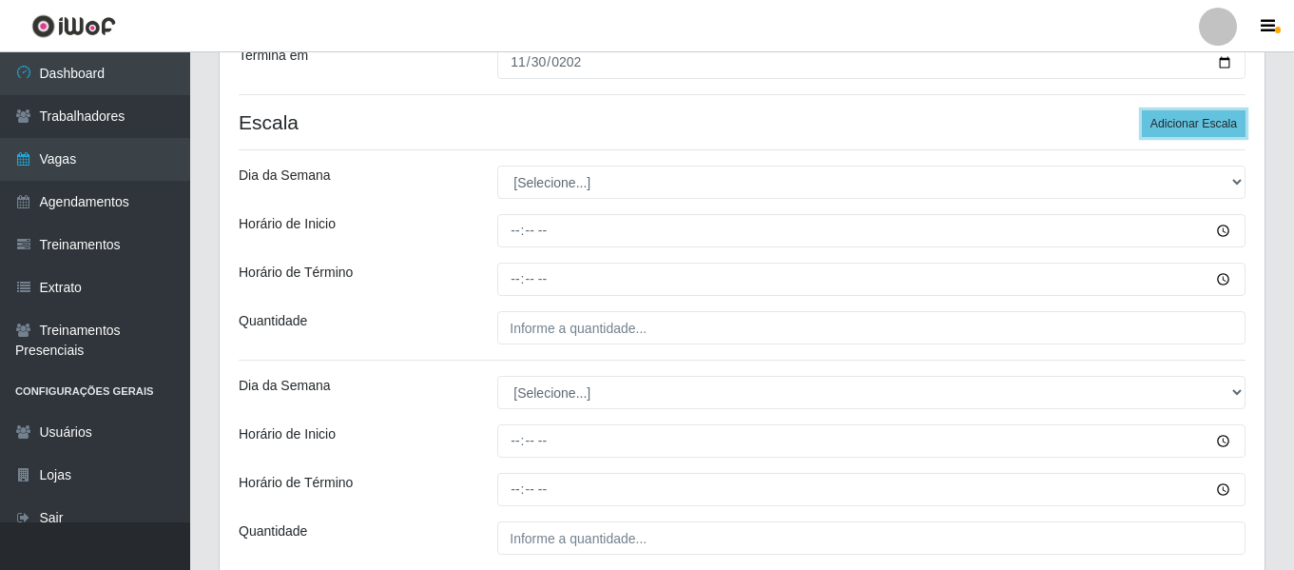
scroll to position [426, 0]
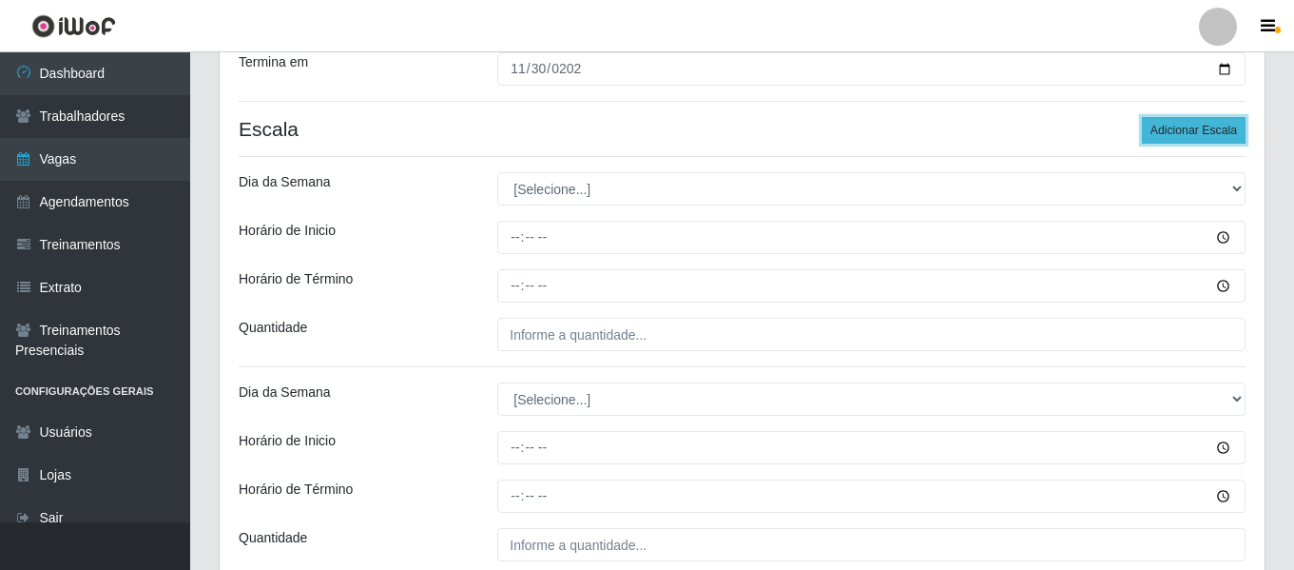
click at [1204, 117] on button "Adicionar Escala" at bounding box center [1194, 130] width 104 height 27
drag, startPoint x: 1200, startPoint y: 118, endPoint x: 1155, endPoint y: 131, distance: 47.6
click at [1200, 119] on button "Adicionar Escala" at bounding box center [1194, 130] width 104 height 27
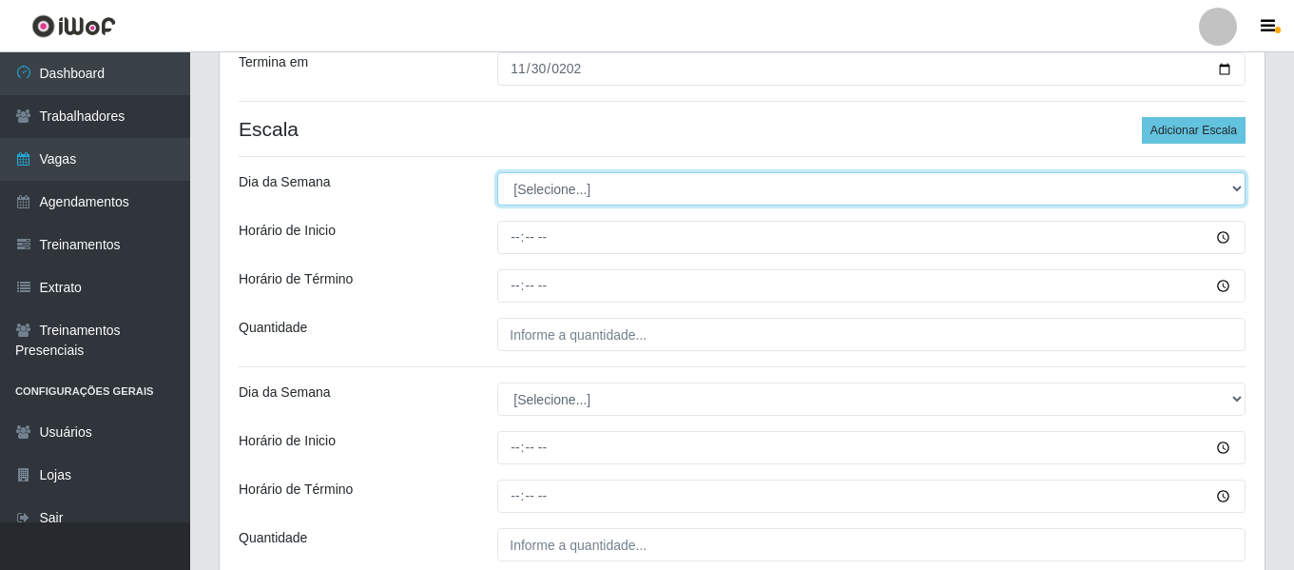
click at [562, 175] on select "[Selecione...] Segunda Terça Quarta Quinta Sexta Sábado Domingo" at bounding box center [871, 188] width 748 height 33
select select "0"
click at [497, 172] on select "[Selecione...] Segunda Terça Quarta Quinta Sexta Sábado Domingo" at bounding box center [871, 188] width 748 height 33
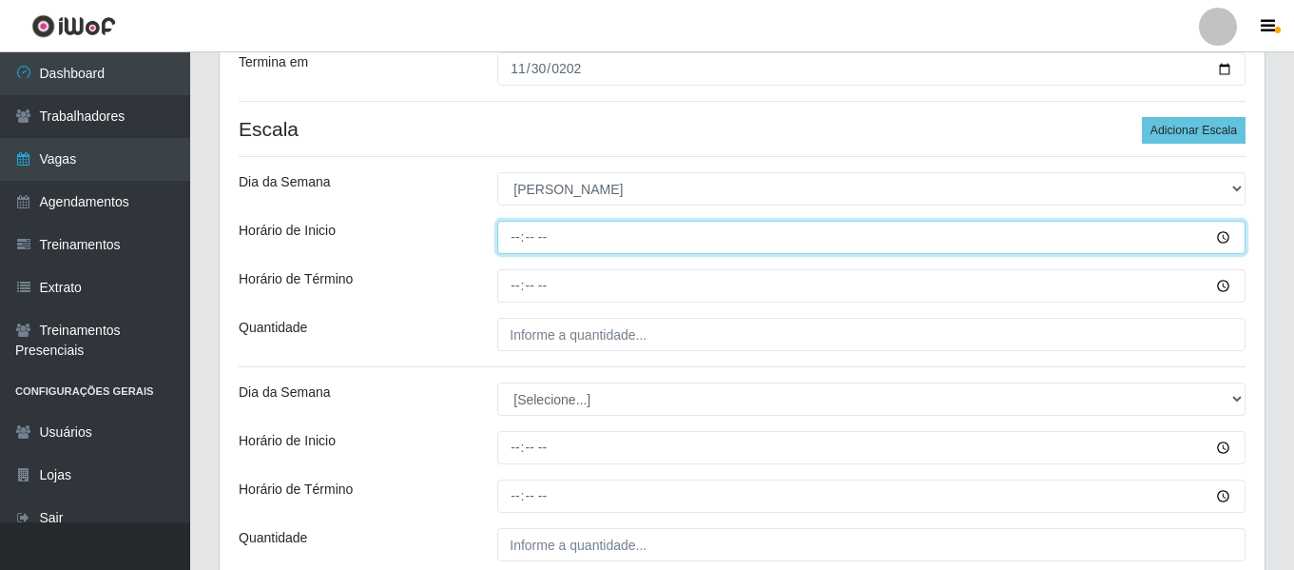
click at [526, 234] on input "Horário de Inicio" at bounding box center [871, 237] width 748 height 33
click at [511, 239] on input "Horário de Inicio" at bounding box center [871, 237] width 748 height 33
type input "07:00"
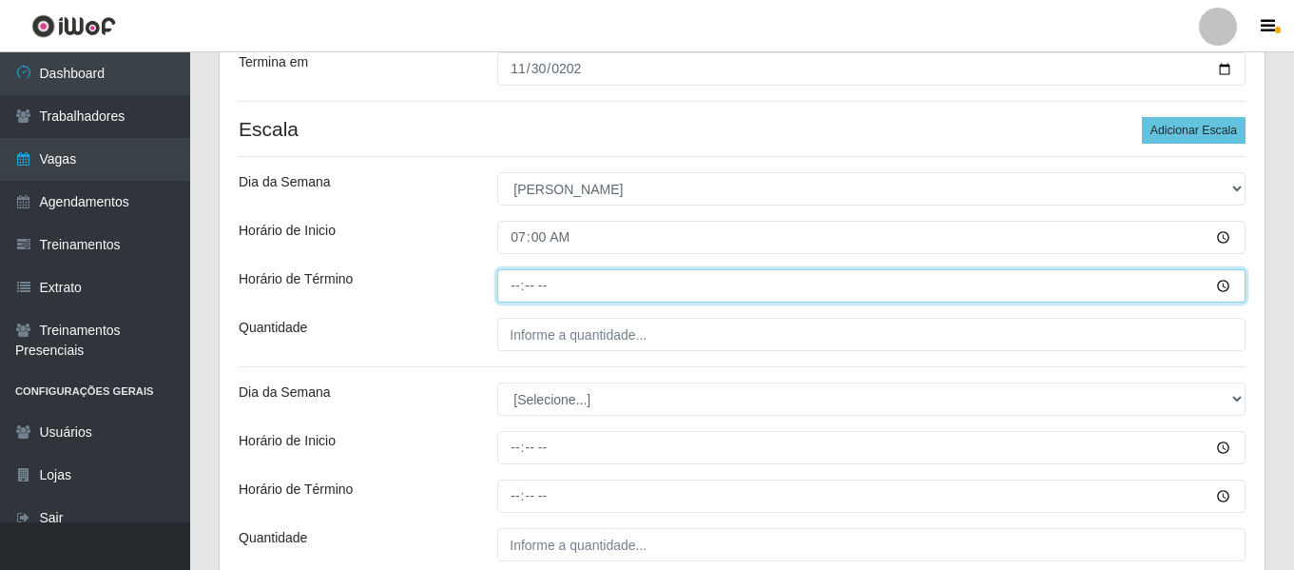
click at [498, 278] on input "Horário de Término" at bounding box center [871, 285] width 748 height 33
type input "13:00"
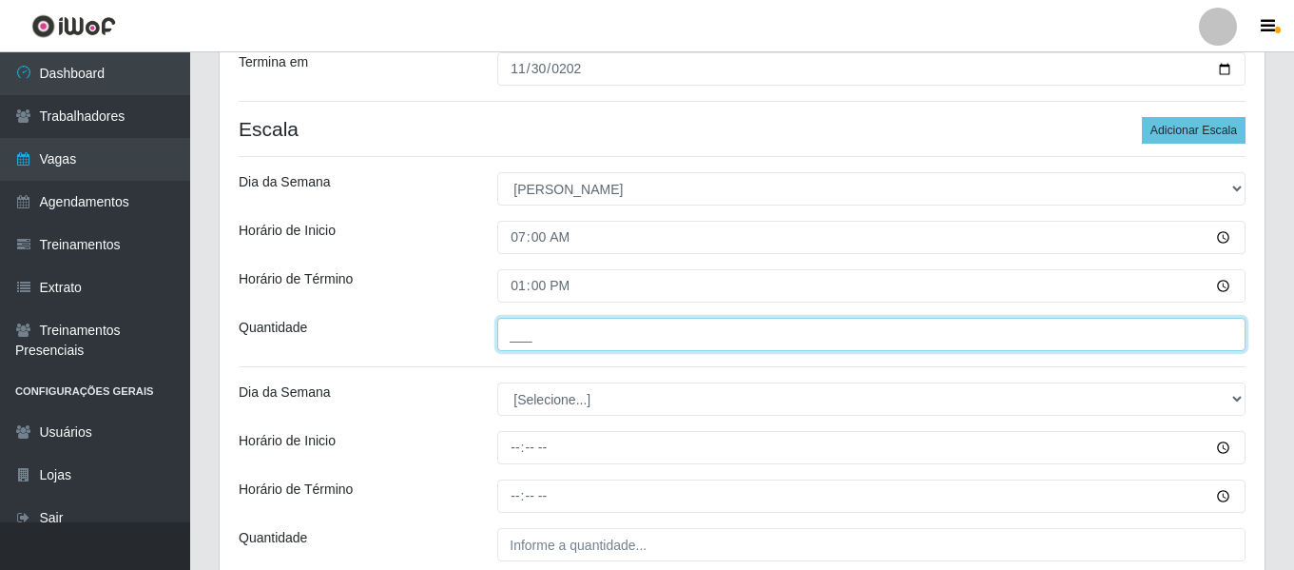
click at [525, 340] on input "___" at bounding box center [871, 334] width 748 height 33
type input "3__"
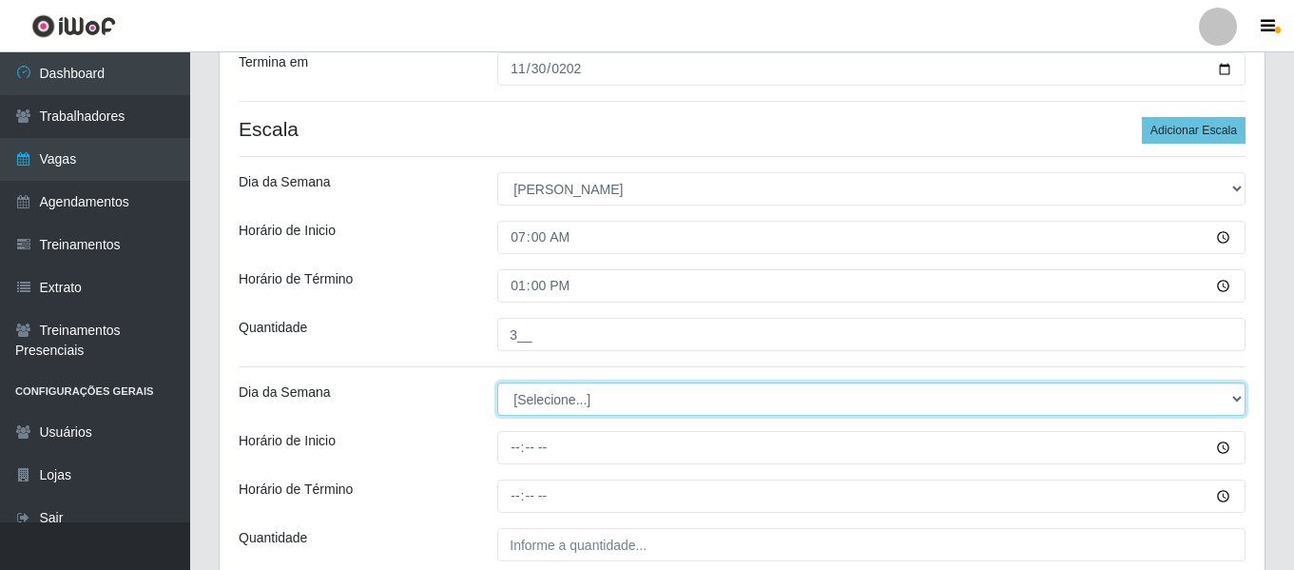
click at [569, 401] on select "[Selecione...] Segunda Terça Quarta Quinta Sexta Sábado Domingo" at bounding box center [871, 398] width 748 height 33
select select "0"
click at [497, 382] on select "[Selecione...] Segunda Terça Quarta Quinta Sexta Sábado Domingo" at bounding box center [871, 398] width 748 height 33
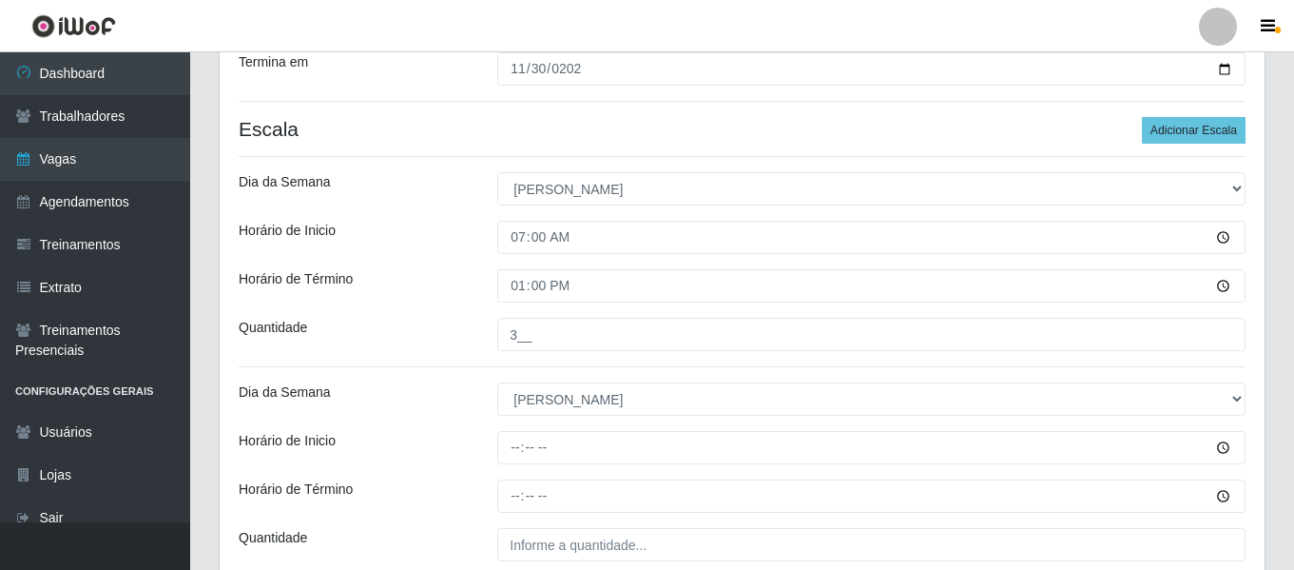
click at [424, 399] on div "Dia da Semana" at bounding box center [353, 398] width 259 height 33
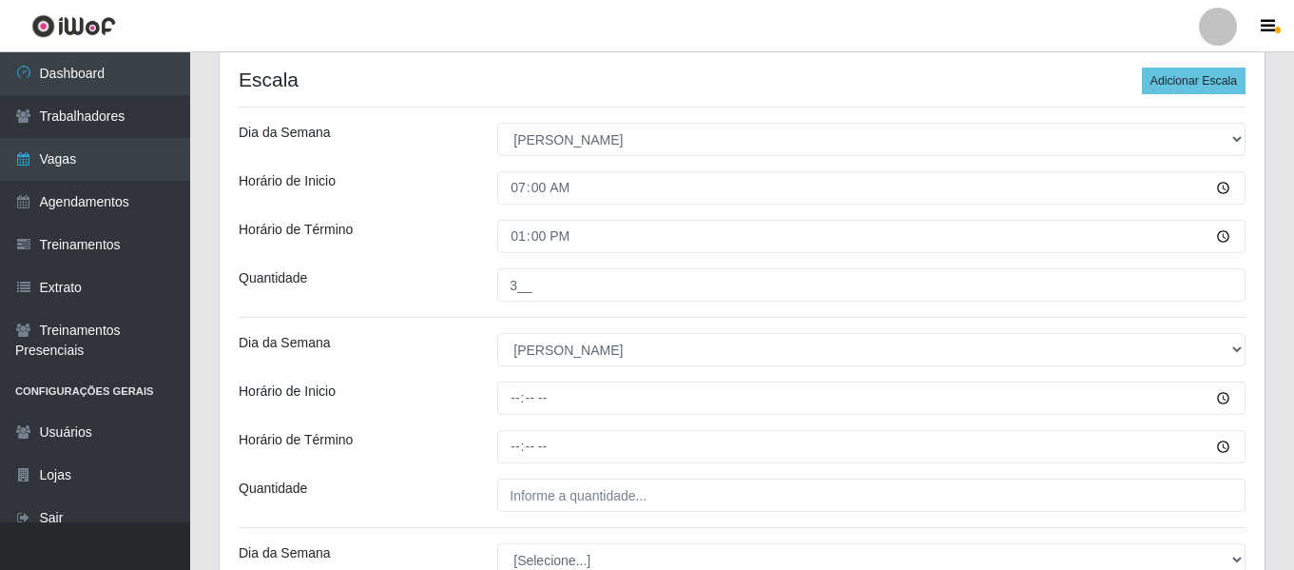
scroll to position [521, 0]
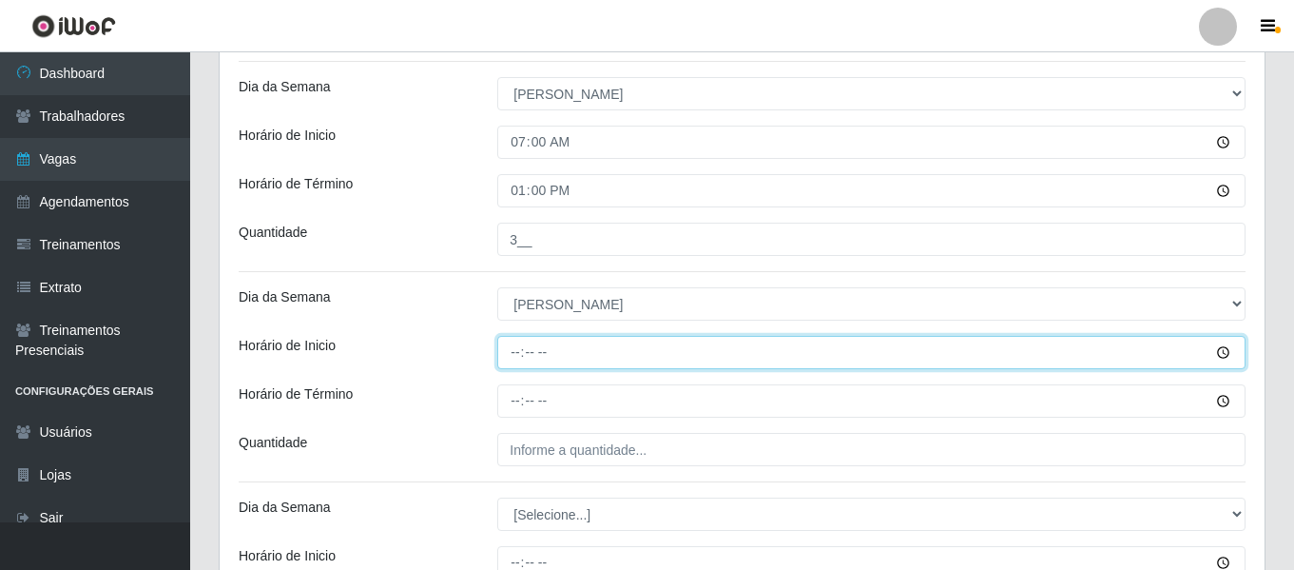
click at [517, 346] on input "Horário de Inicio" at bounding box center [871, 352] width 748 height 33
type input "08:00"
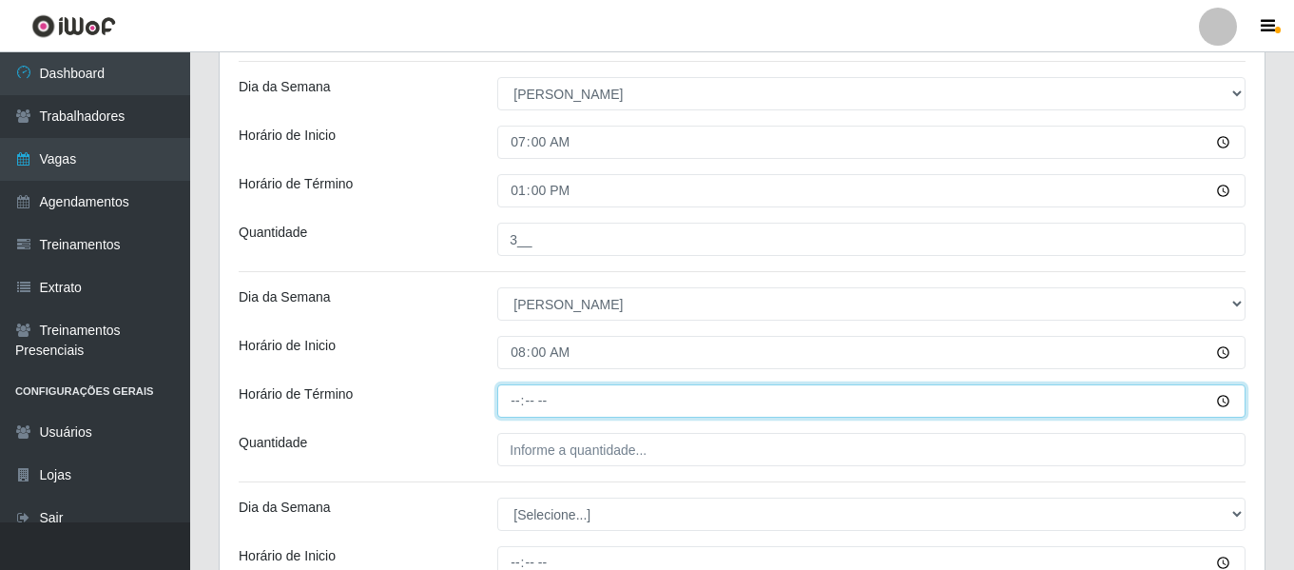
click at [498, 406] on input "Horário de Término" at bounding box center [871, 400] width 748 height 33
type input "14:00"
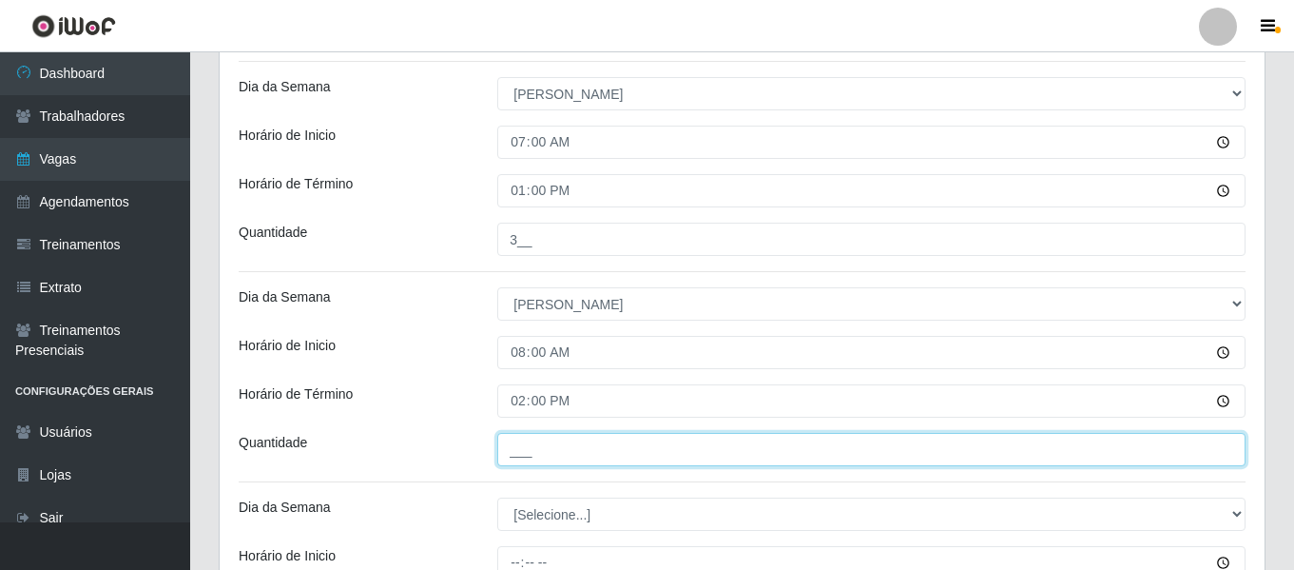
click at [592, 441] on input "___" at bounding box center [871, 449] width 748 height 33
type input "2__"
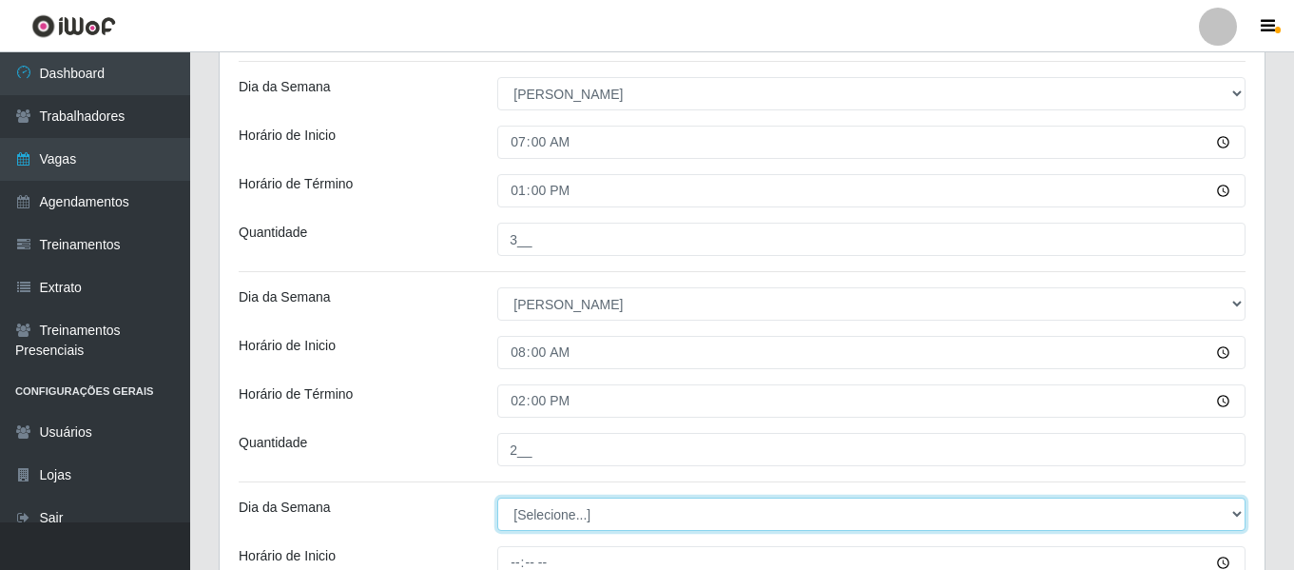
click at [563, 515] on select "[Selecione...] Segunda Terça Quarta Quinta Sexta Sábado Domingo" at bounding box center [871, 513] width 748 height 33
select select "0"
click at [497, 497] on select "[Selecione...] Segunda Terça Quarta Quinta Sexta Sábado Domingo" at bounding box center [871, 513] width 748 height 33
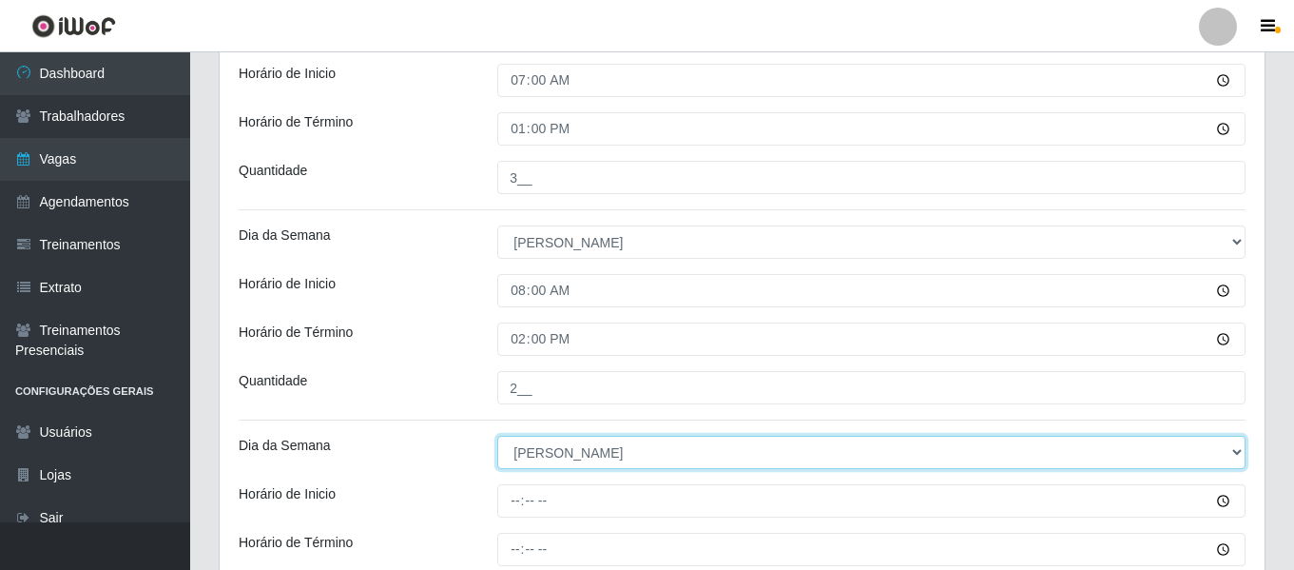
scroll to position [616, 0]
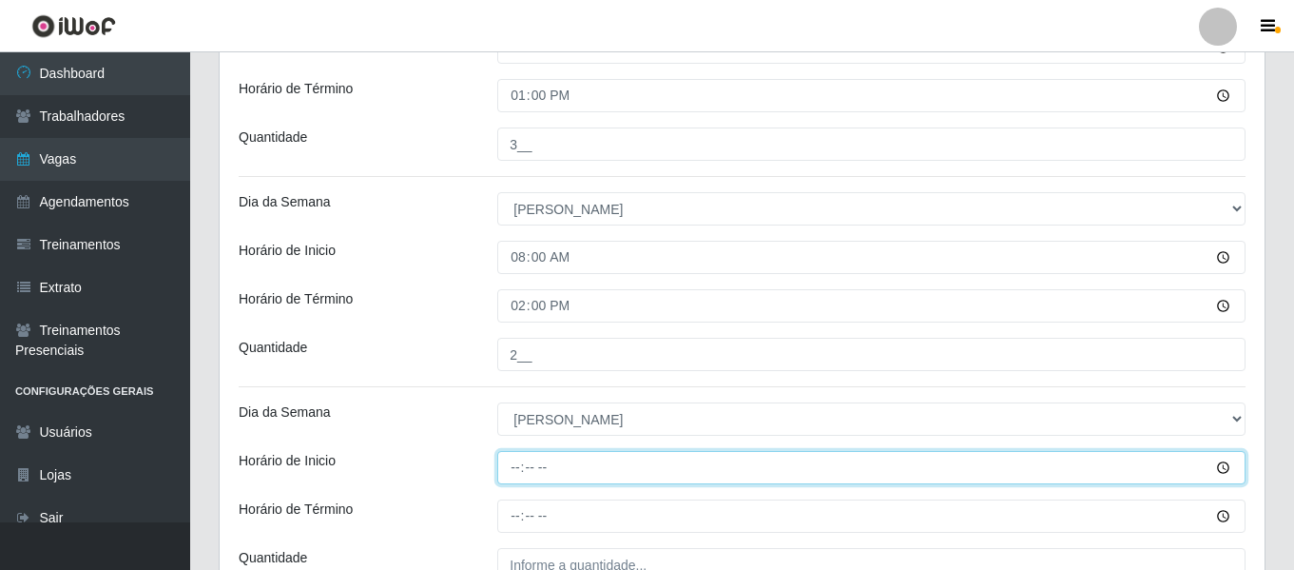
click at [528, 467] on input "Horário de Inicio" at bounding box center [871, 467] width 748 height 33
click at [508, 471] on input "Horário de Inicio" at bounding box center [871, 467] width 748 height 33
click at [511, 471] on input "Horário de Inicio" at bounding box center [871, 467] width 748 height 33
click at [514, 471] on input "Horário de Inicio" at bounding box center [871, 467] width 748 height 33
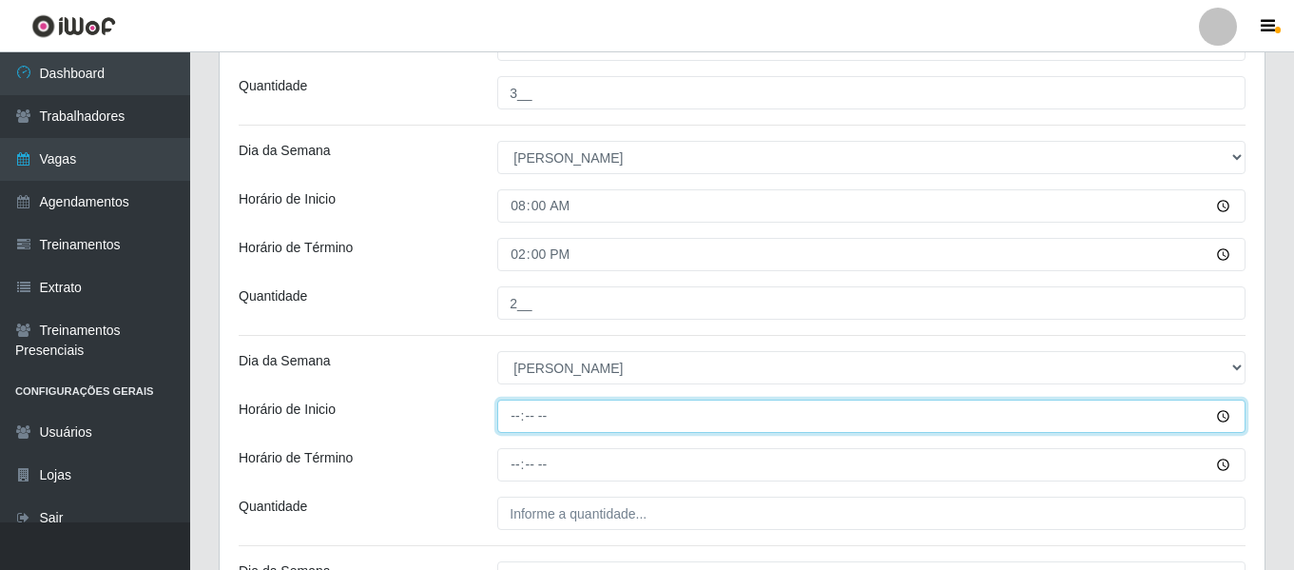
scroll to position [711, 0]
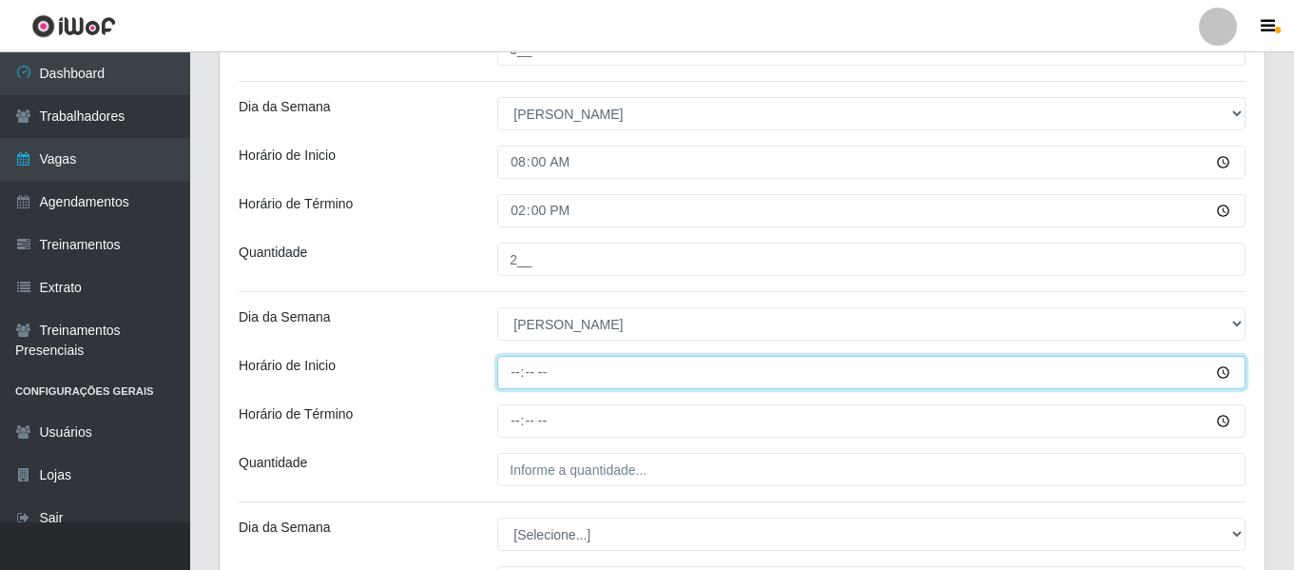
type input "09:00"
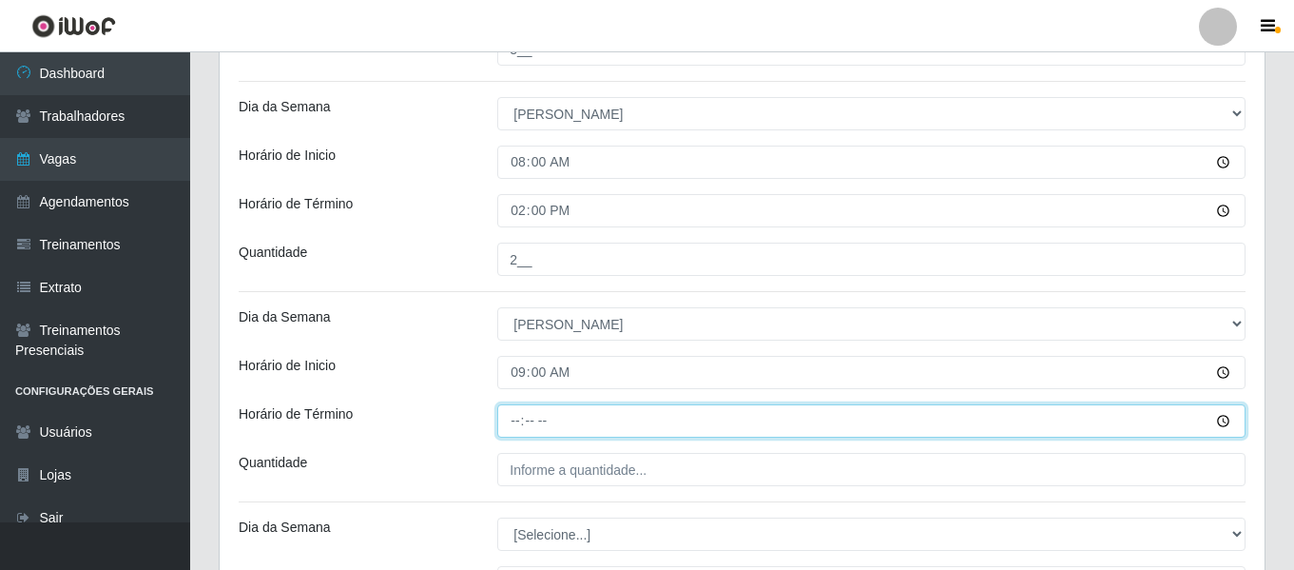
click at [509, 416] on input "Horário de Término" at bounding box center [871, 420] width 748 height 33
type input "15:00"
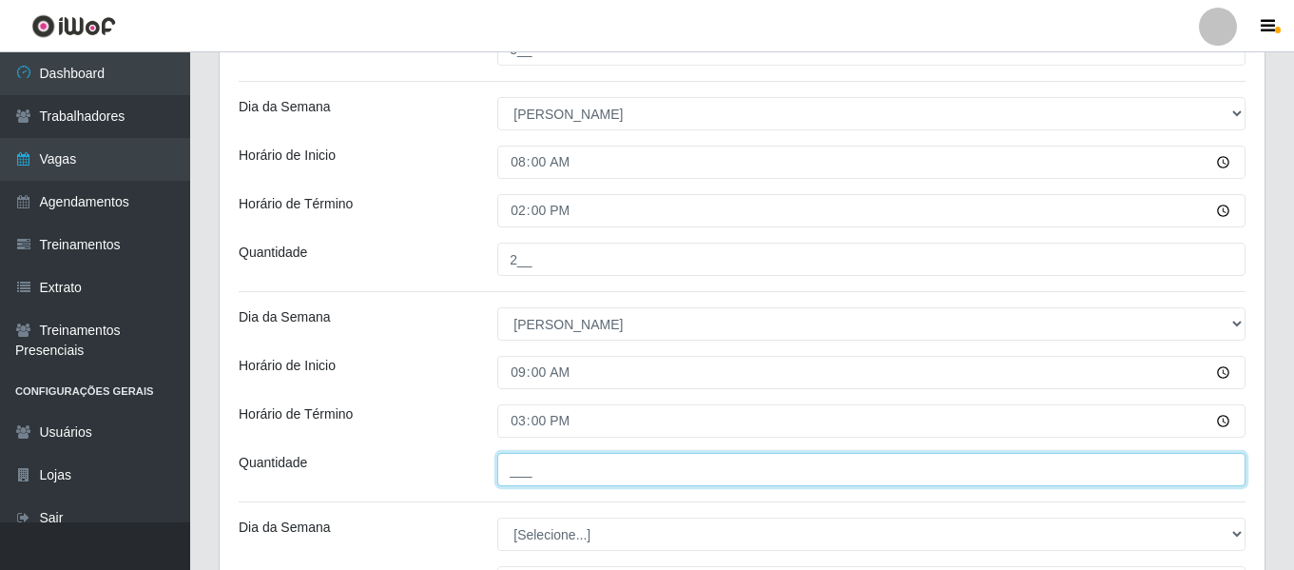
click at [579, 461] on input "___" at bounding box center [871, 469] width 748 height 33
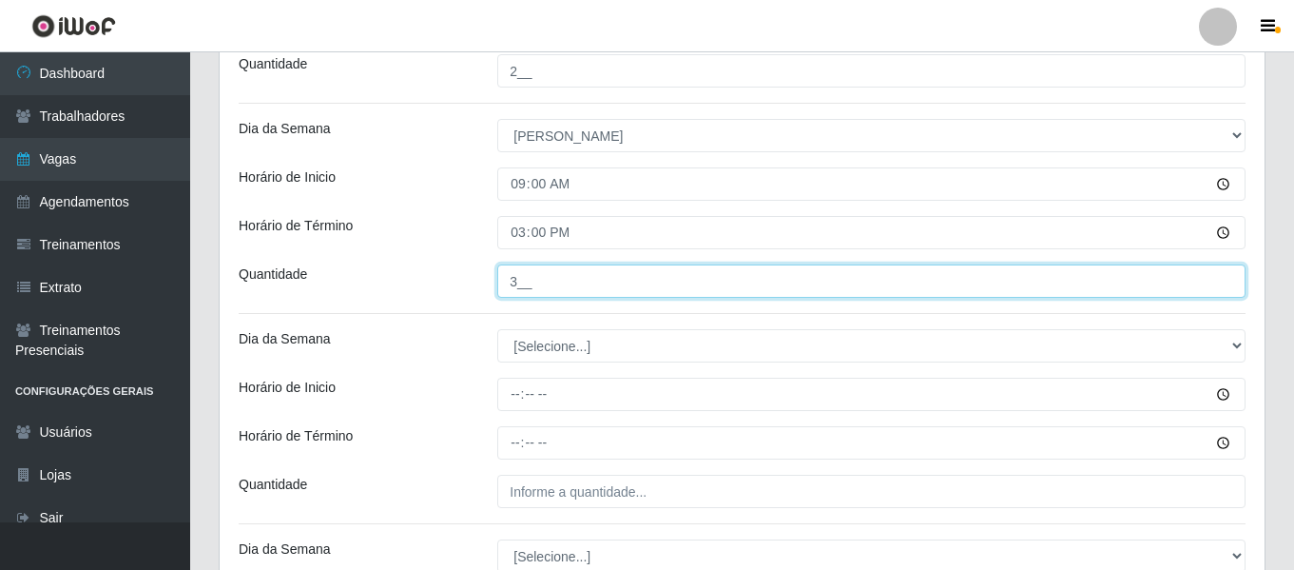
scroll to position [902, 0]
type input "3__"
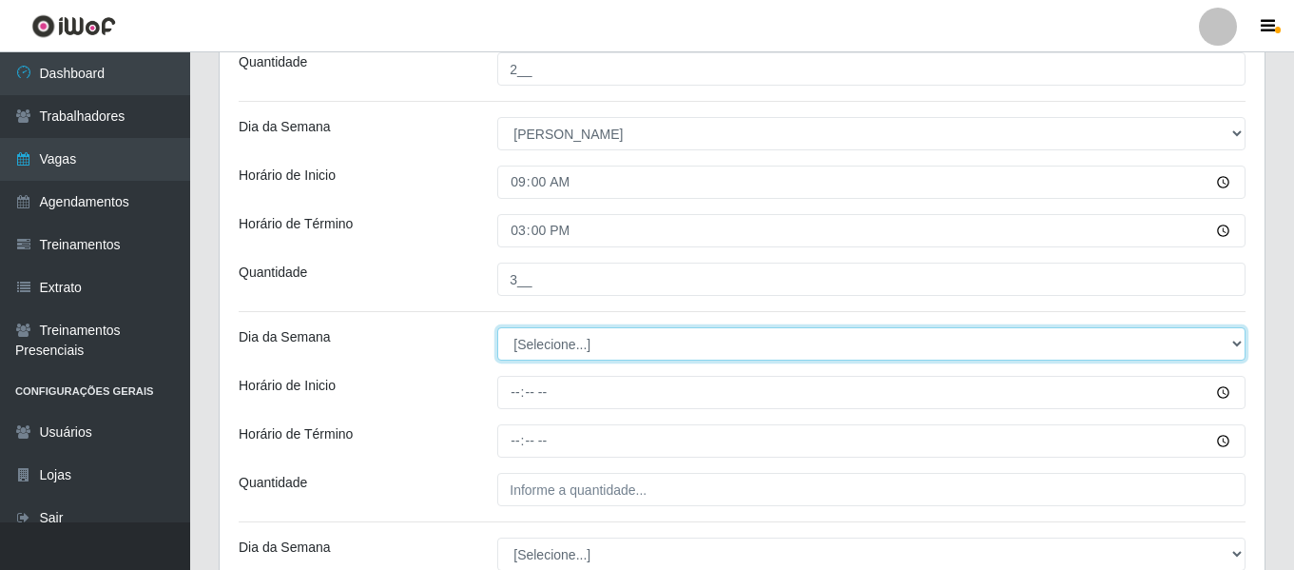
click at [563, 352] on select "[Selecione...] Segunda Terça Quarta Quinta Sexta Sábado Domingo" at bounding box center [871, 343] width 748 height 33
select select "0"
click at [497, 327] on select "[Selecione...] Segunda Terça Quarta Quinta Sexta Sábado Domingo" at bounding box center [871, 343] width 748 height 33
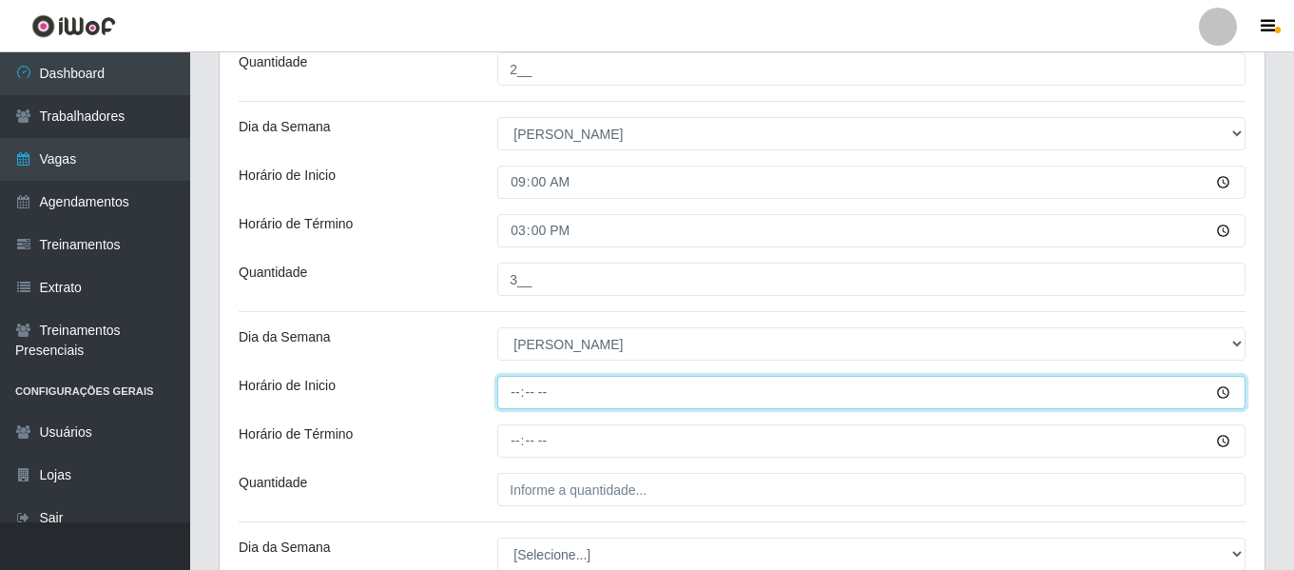
click at [515, 384] on input "Horário de Inicio" at bounding box center [871, 392] width 748 height 33
type input "15:00"
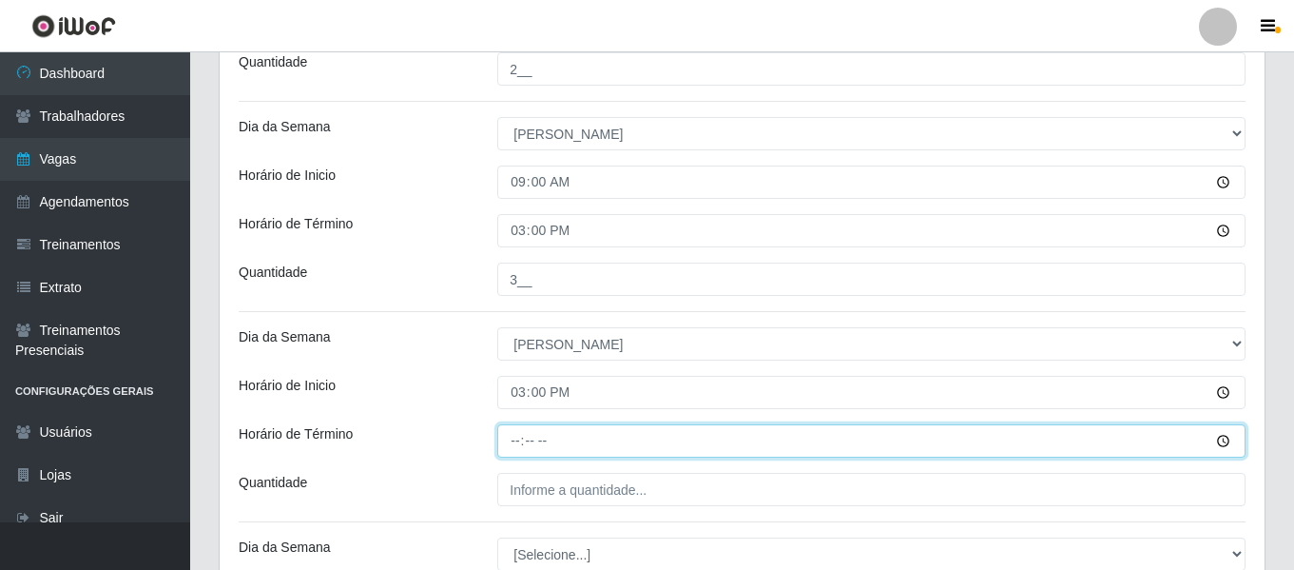
click at [517, 441] on input "Horário de Término" at bounding box center [871, 440] width 748 height 33
type input "21:00"
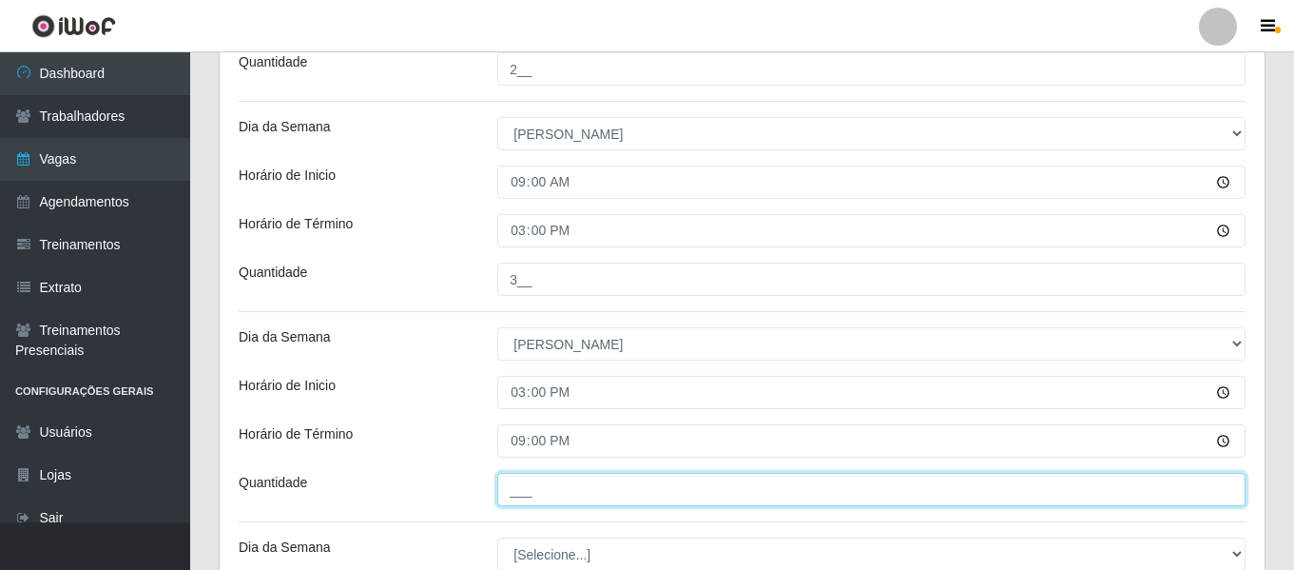
click at [530, 492] on input "___" at bounding box center [871, 489] width 748 height 33
type input "4__"
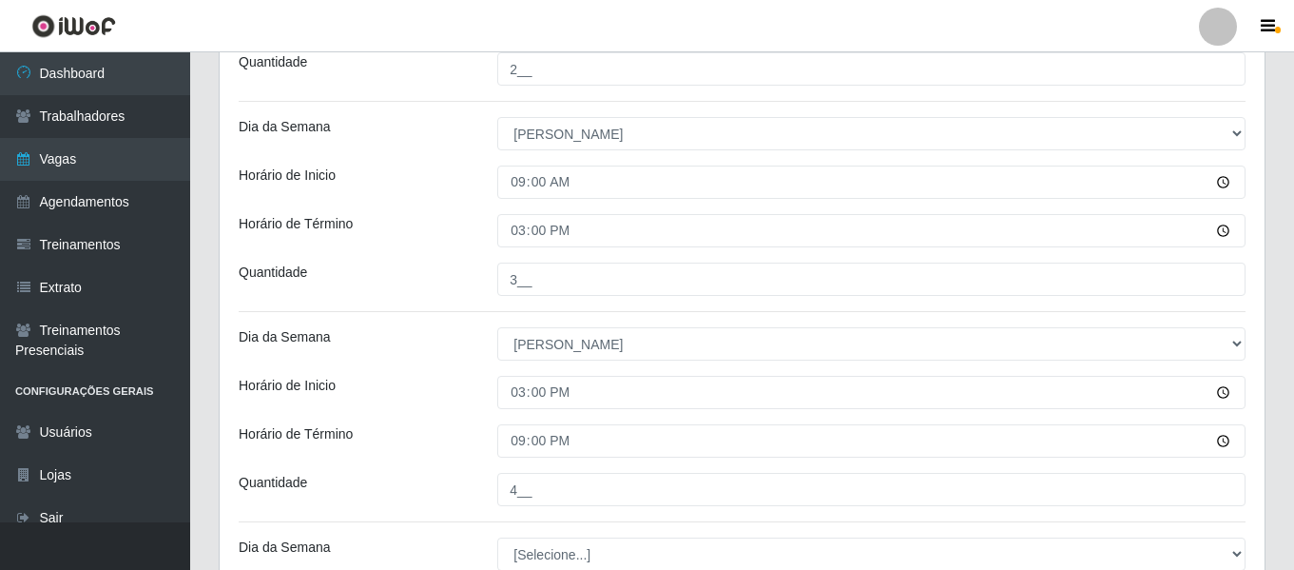
click at [421, 389] on div "Horário de Inicio" at bounding box center [353, 392] width 259 height 33
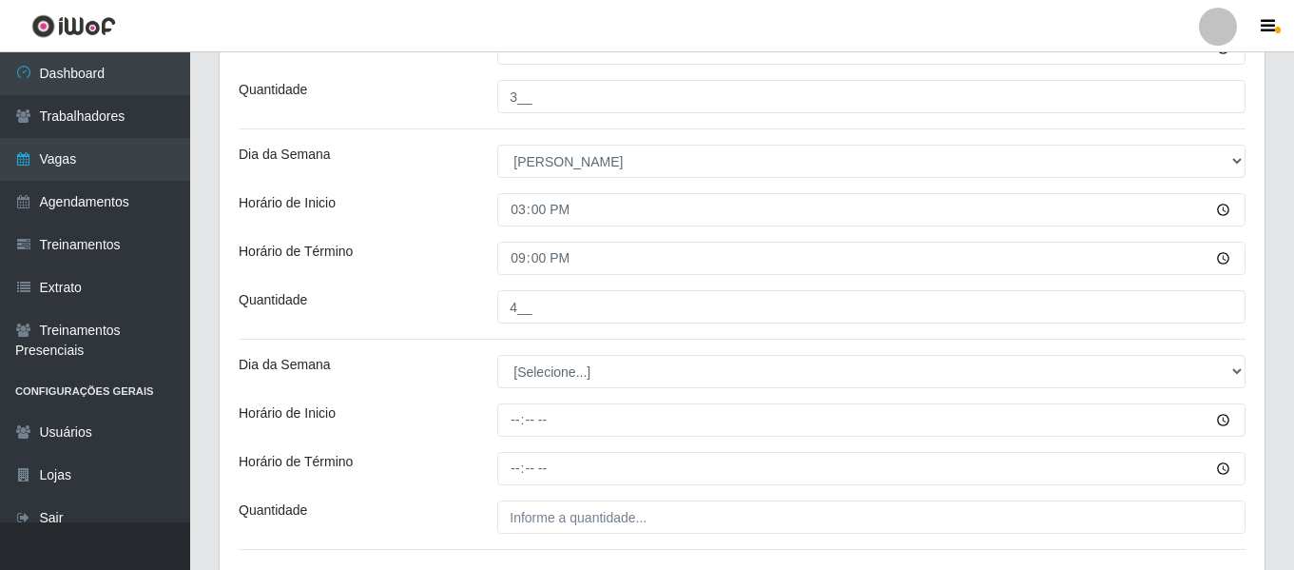
scroll to position [1092, 0]
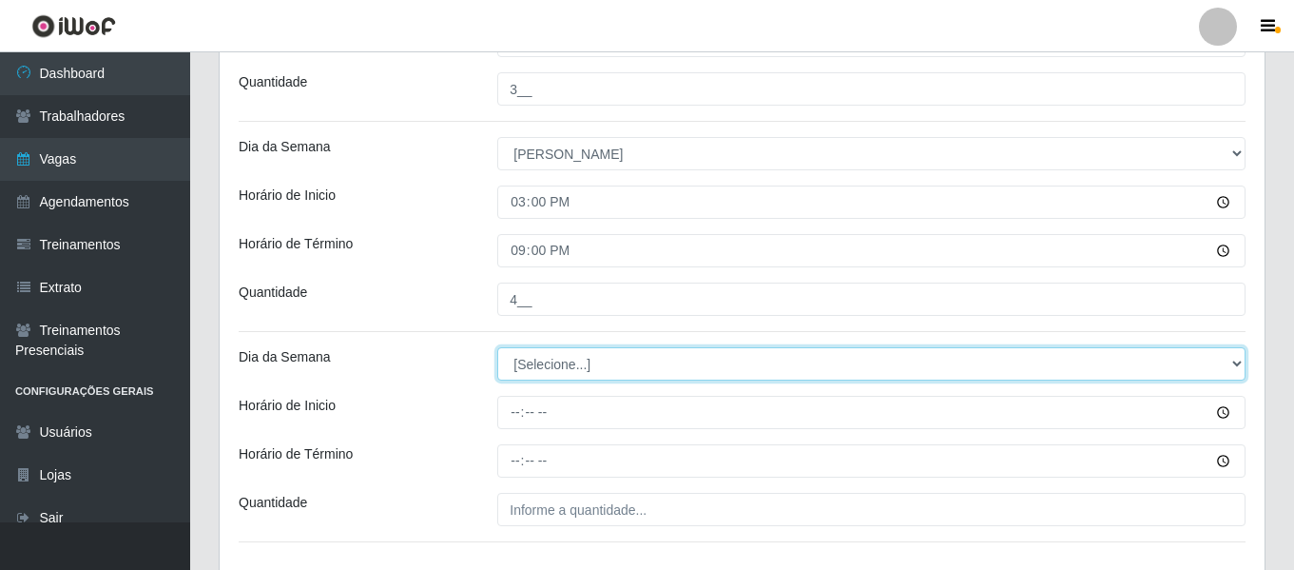
click at [548, 365] on select "[Selecione...] Segunda Terça Quarta Quinta Sexta Sábado Domingo" at bounding box center [871, 363] width 748 height 33
select select "0"
click at [497, 347] on select "[Selecione...] Segunda Terça Quarta Quinta Sexta Sábado Domingo" at bounding box center [871, 363] width 748 height 33
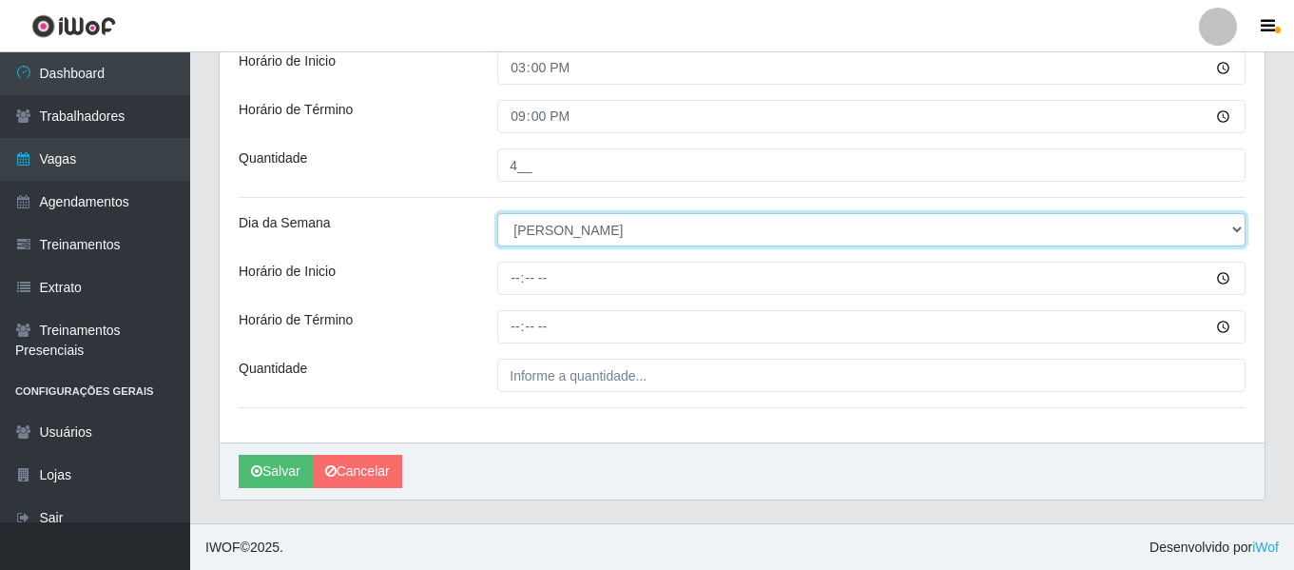
scroll to position [1227, 0]
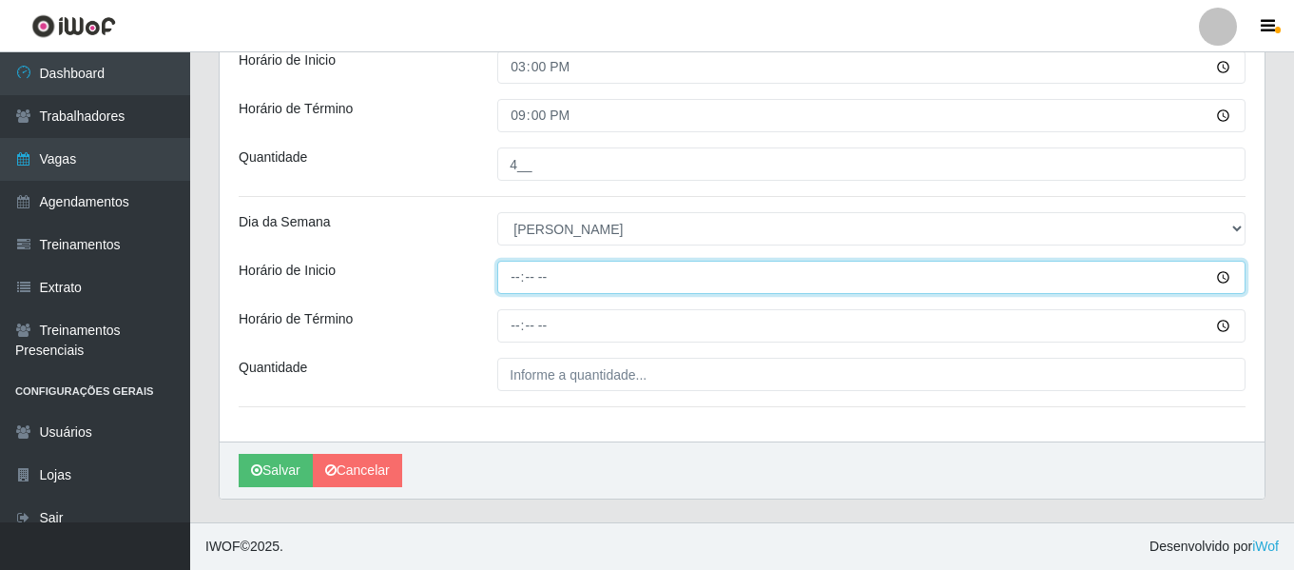
click at [515, 284] on input "Horário de Inicio" at bounding box center [871, 277] width 748 height 33
type input "16:00"
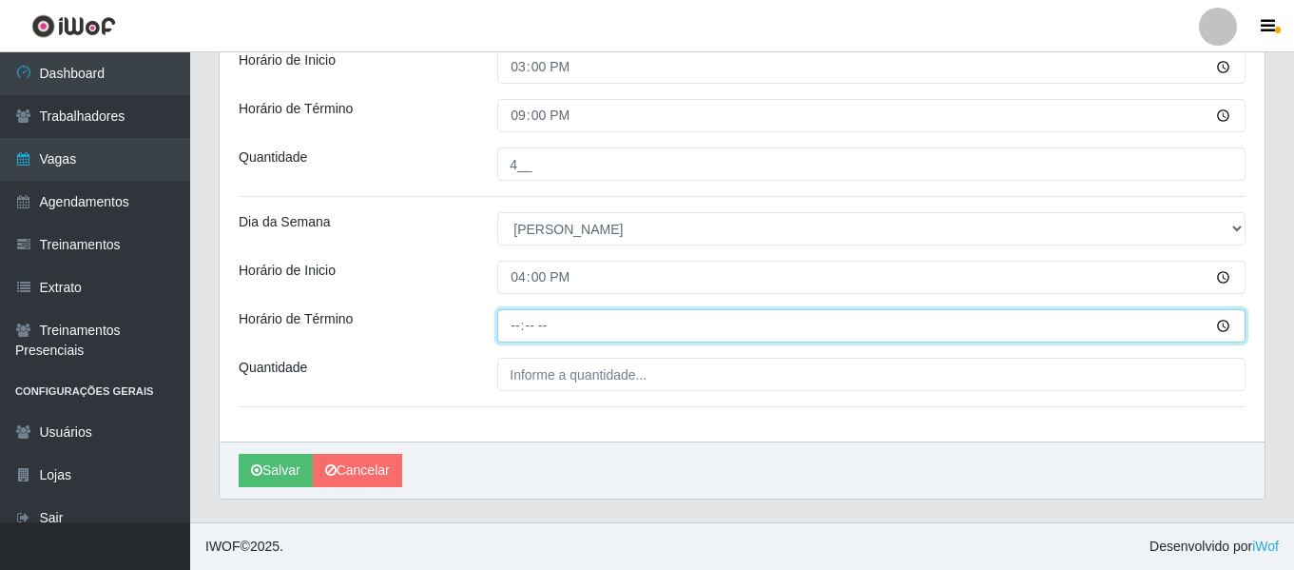
click at [504, 341] on input "Horário de Término" at bounding box center [871, 325] width 748 height 33
type input "22:00"
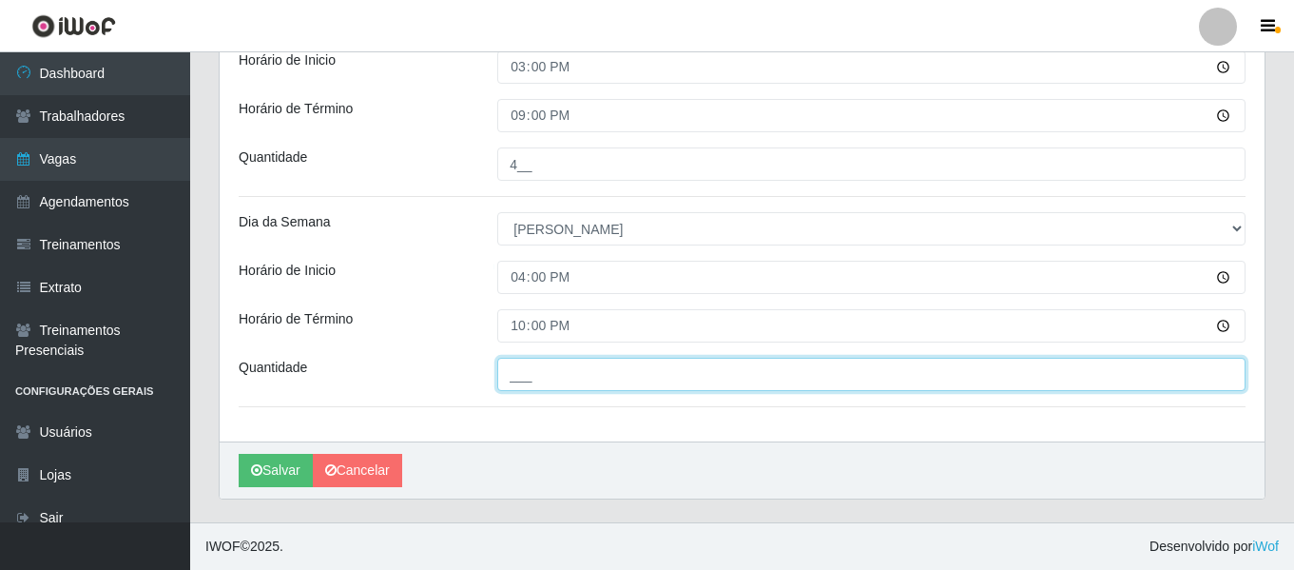
click at [534, 384] on input "___" at bounding box center [871, 374] width 748 height 33
type input "4__"
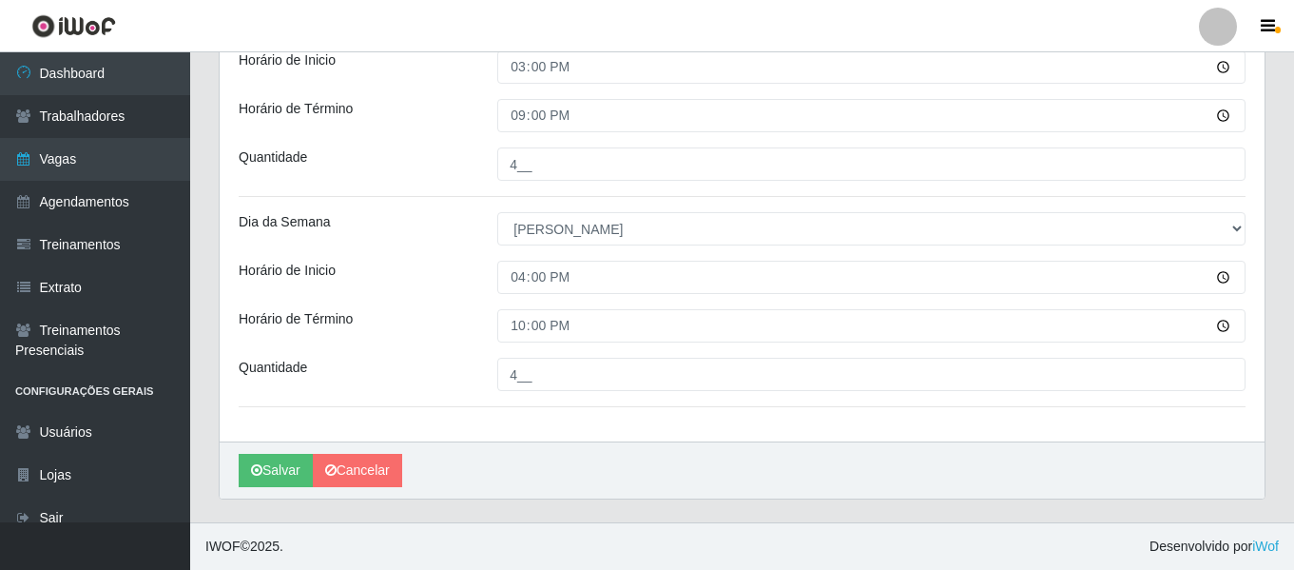
click at [299, 470] on button "Salvar" at bounding box center [276, 470] width 74 height 33
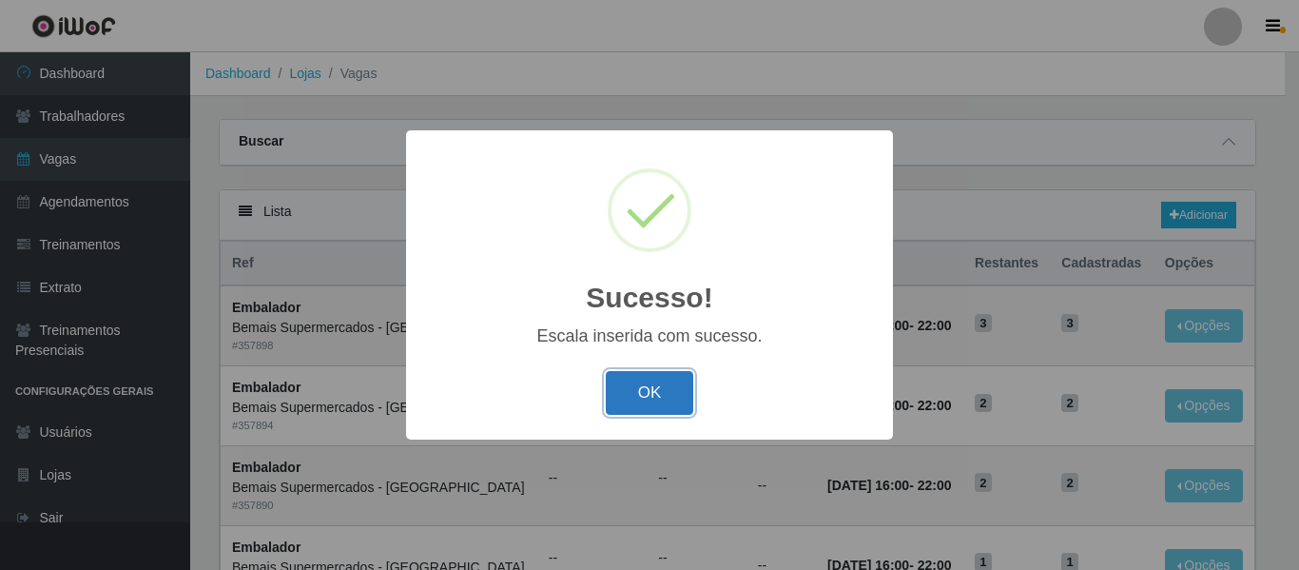
click at [648, 407] on button "OK" at bounding box center [650, 393] width 88 height 45
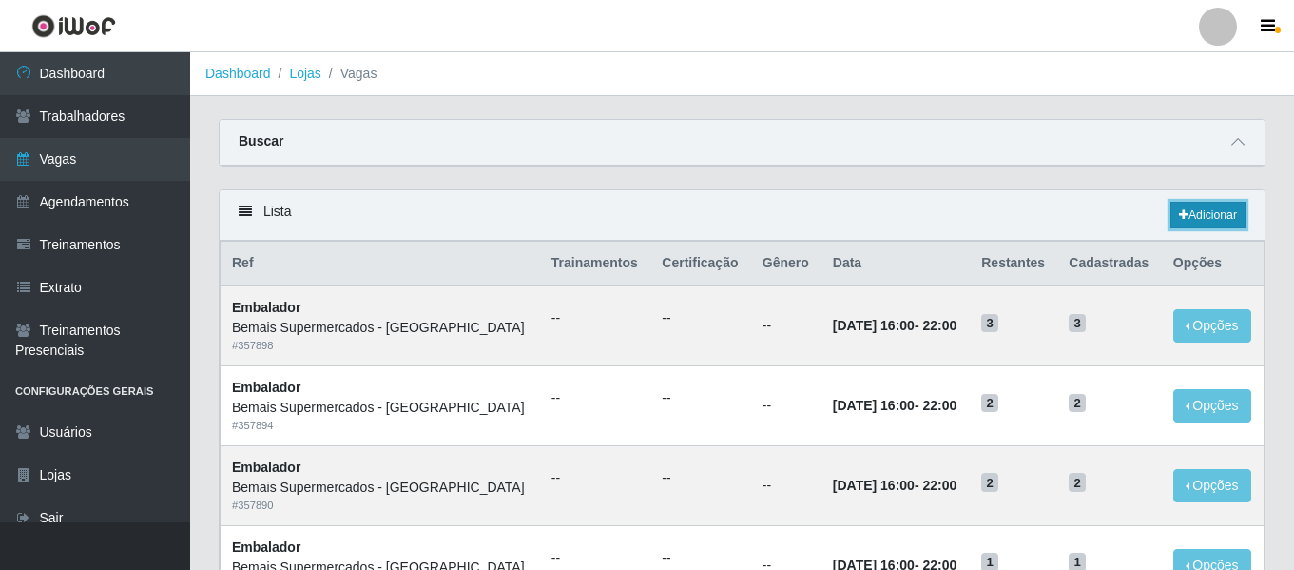
click at [1209, 217] on link "Adicionar" at bounding box center [1208, 215] width 75 height 27
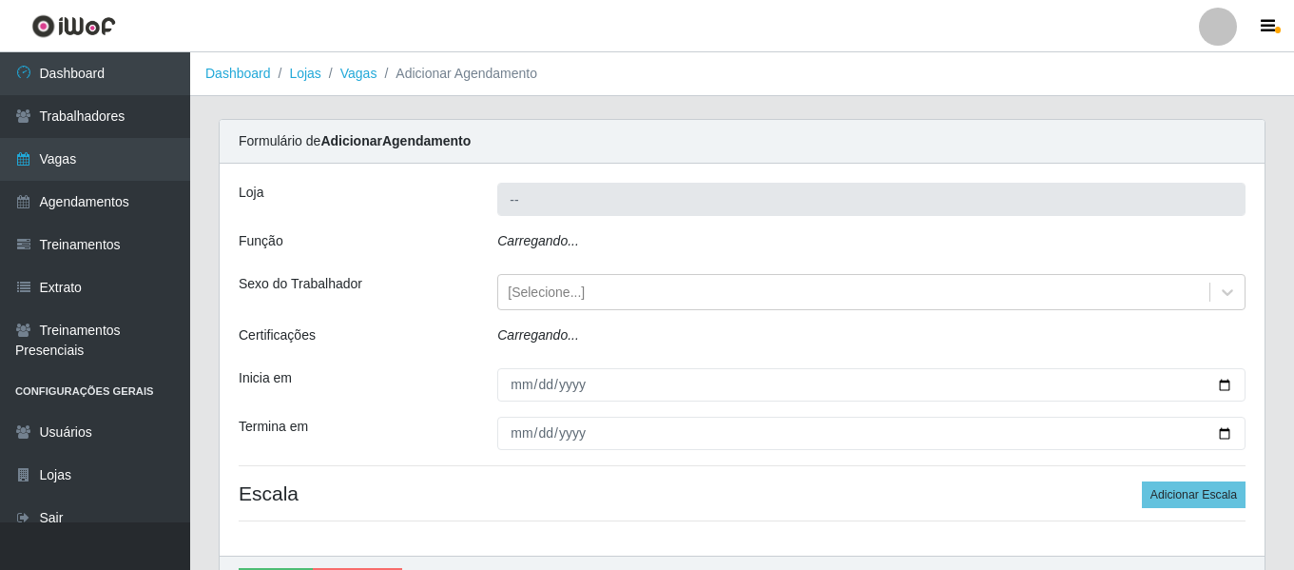
type input "Bemais Supermercados - [GEOGRAPHIC_DATA]"
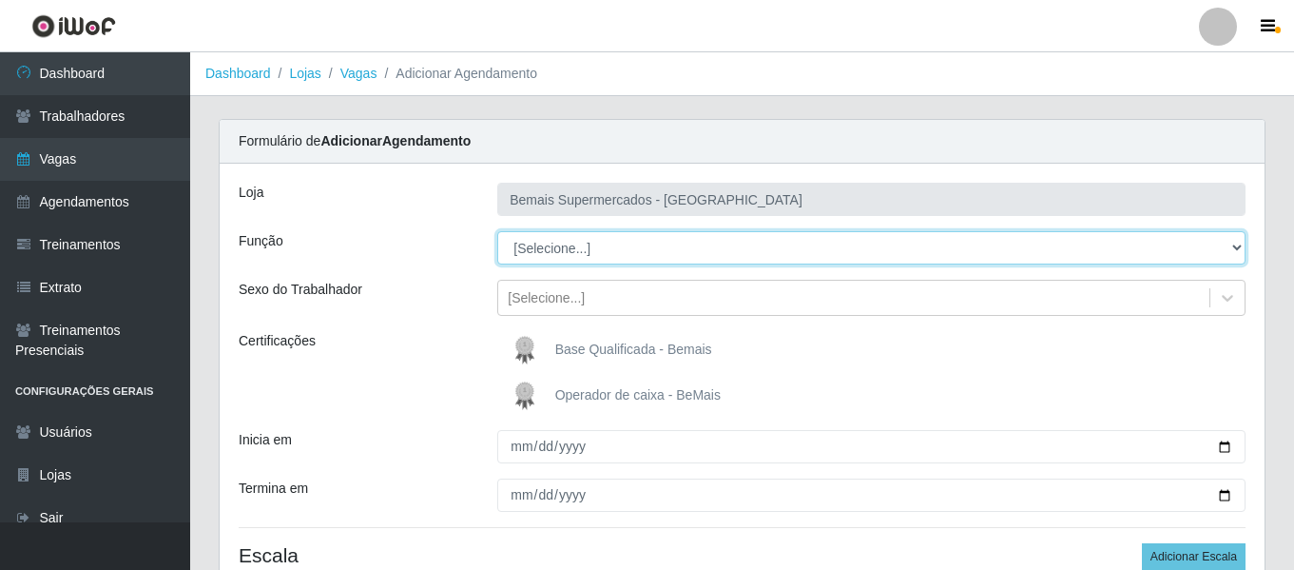
click at [555, 245] on select "[Selecione...] ASG ASG + ASG ++ Auxiliar de Depósito Auxiliar de Depósito + Aux…" at bounding box center [871, 247] width 748 height 33
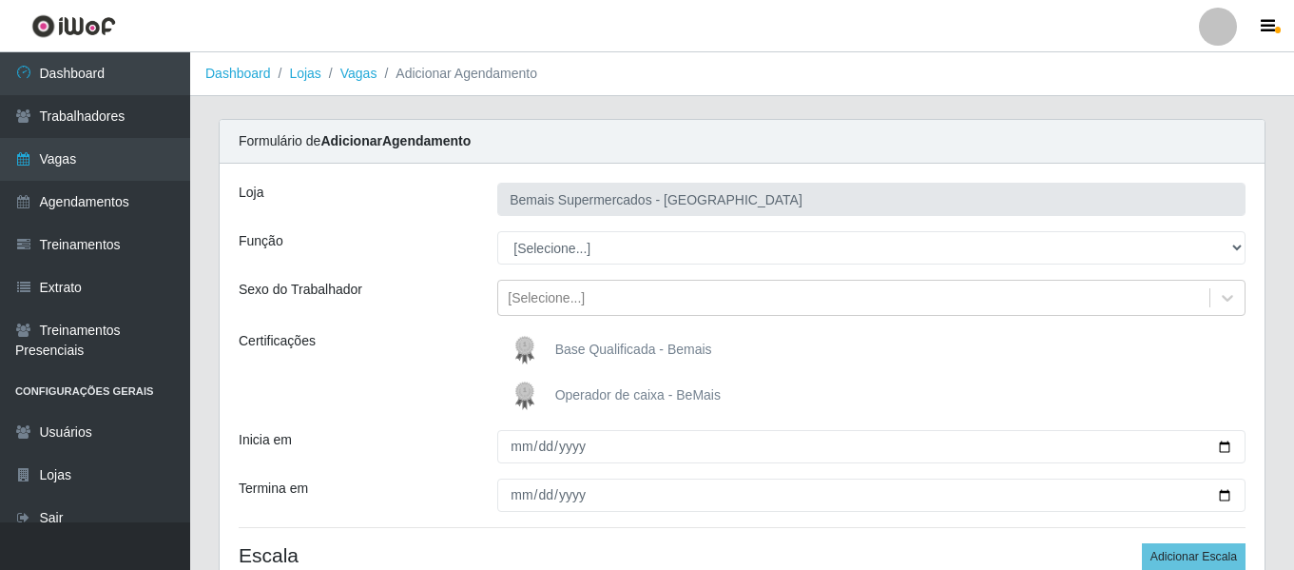
click at [462, 284] on div "Sexo do Trabalhador" at bounding box center [353, 298] width 259 height 36
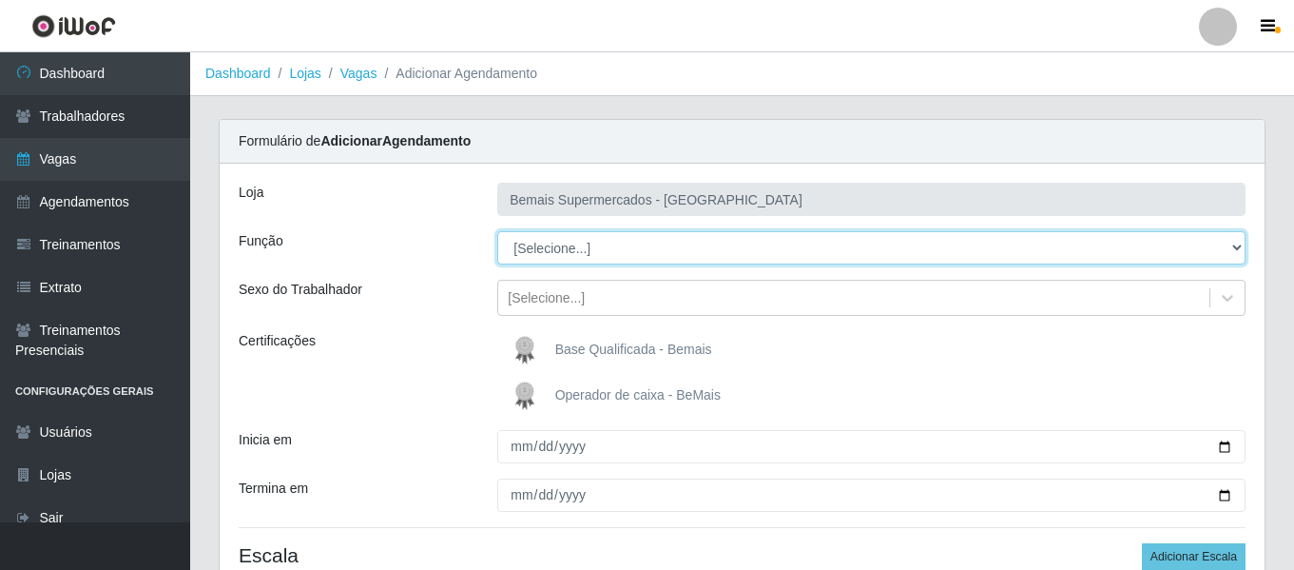
click at [558, 243] on select "[Selecione...] ASG ASG + ASG ++ Auxiliar de Depósito Auxiliar de Depósito + Aux…" at bounding box center [871, 247] width 748 height 33
select select "24"
click at [497, 231] on select "[Selecione...] ASG ASG + ASG ++ Auxiliar de Depósito Auxiliar de Depósito + Aux…" at bounding box center [871, 247] width 748 height 33
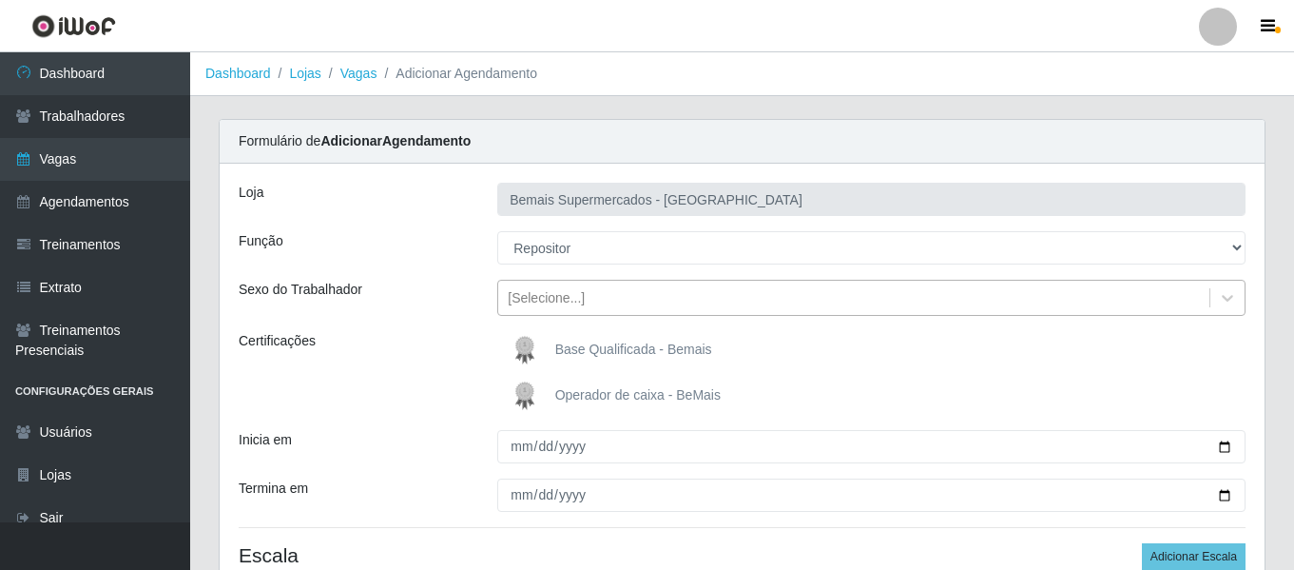
click at [537, 296] on div "[Selecione...]" at bounding box center [546, 298] width 77 height 20
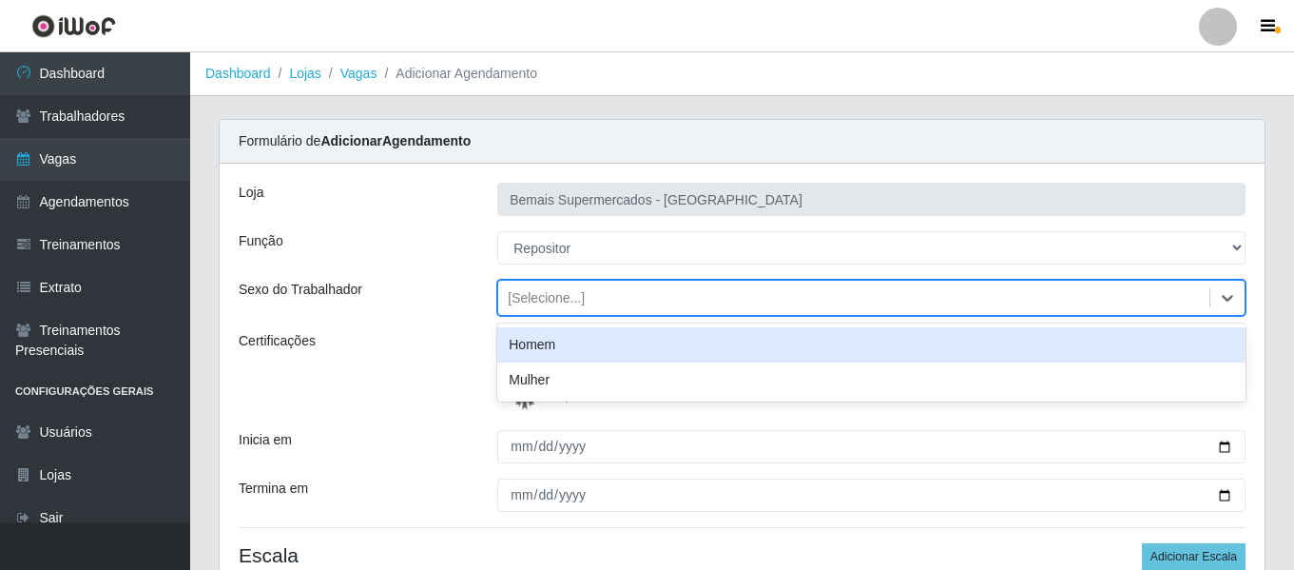
click at [590, 337] on div "Homem" at bounding box center [871, 344] width 748 height 35
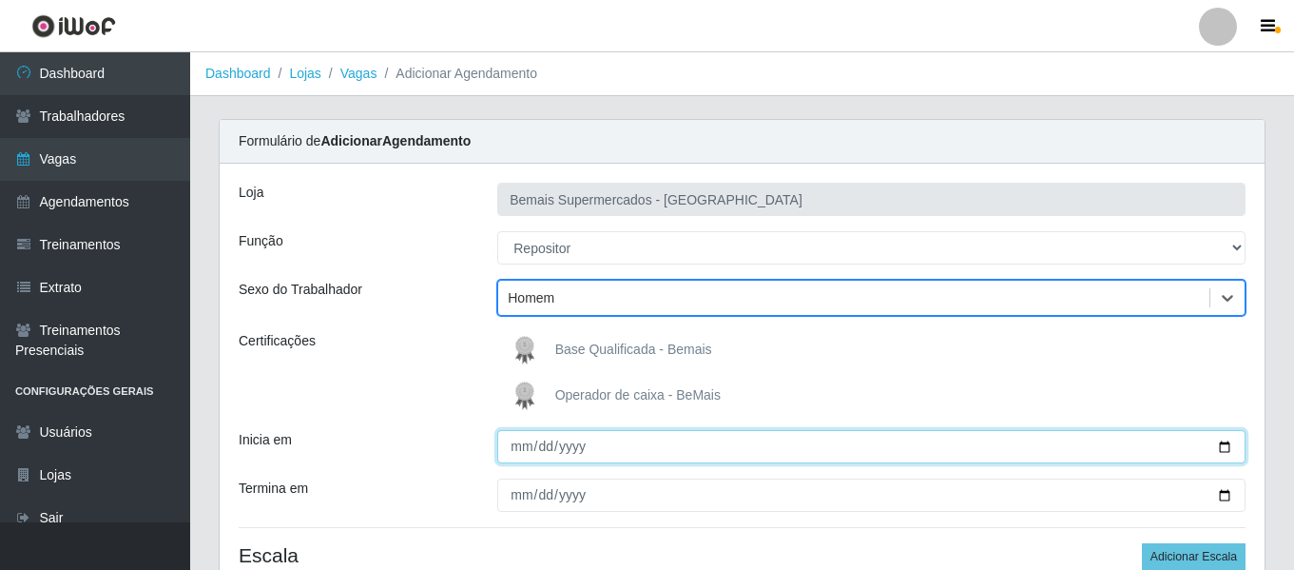
click at [515, 453] on input "Inicia em" at bounding box center [871, 446] width 748 height 33
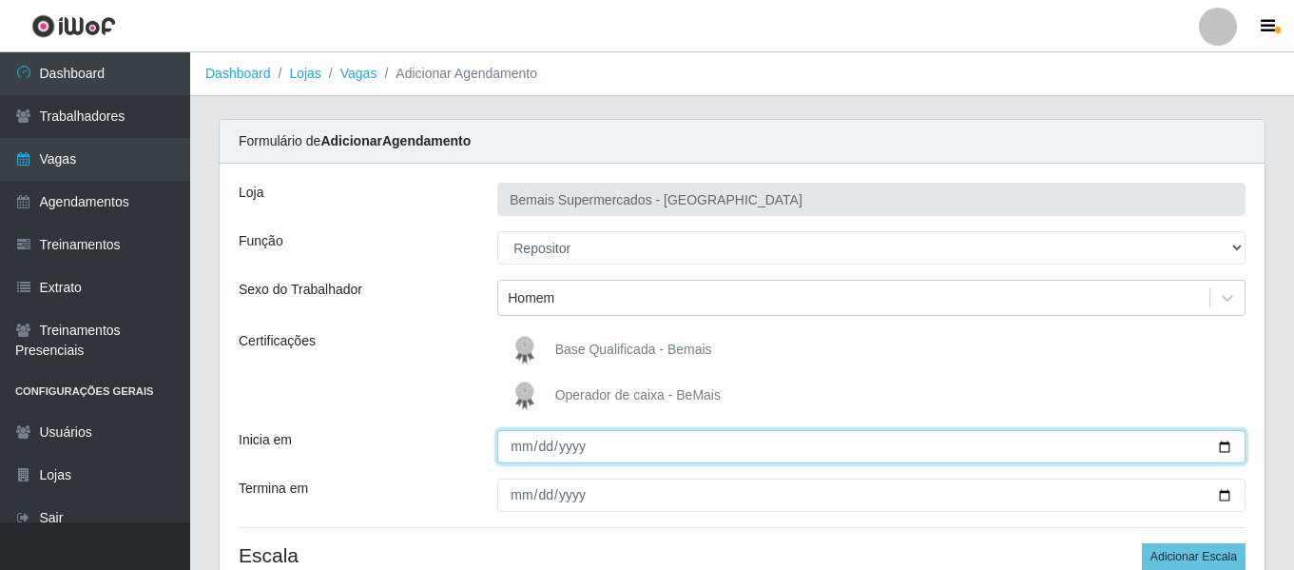
type input "0002-12-01"
type input "[DATE]"
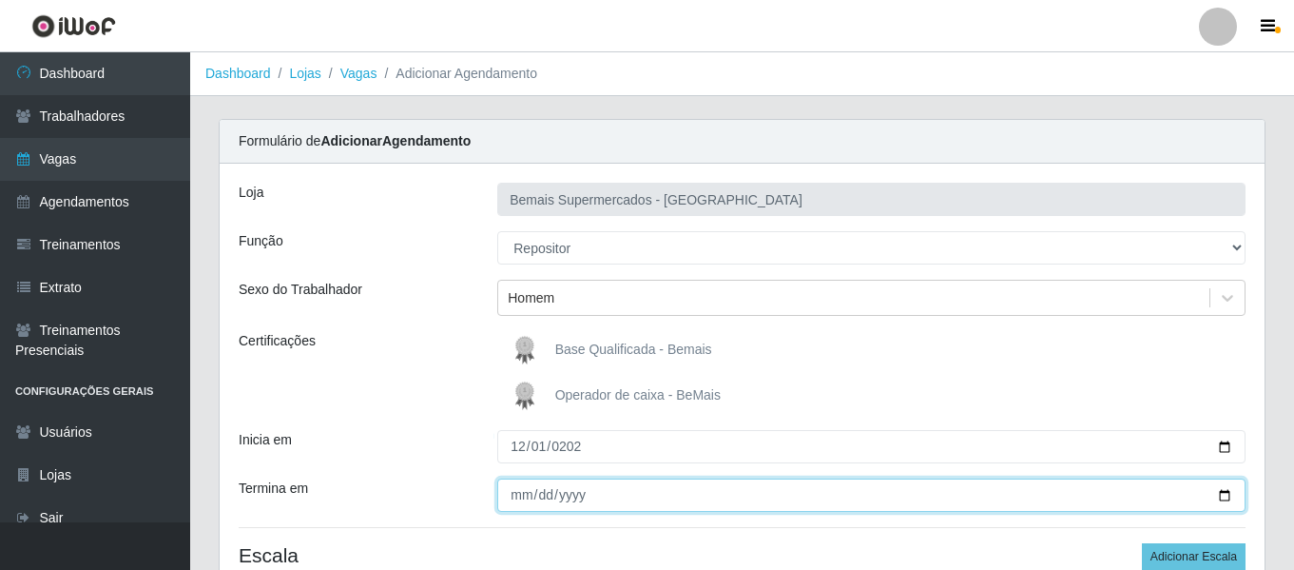
click at [523, 498] on input "Termina em" at bounding box center [871, 494] width 748 height 33
click at [526, 504] on input "Termina em" at bounding box center [871, 494] width 748 height 33
type input "0025-12-31"
type input "[DATE]"
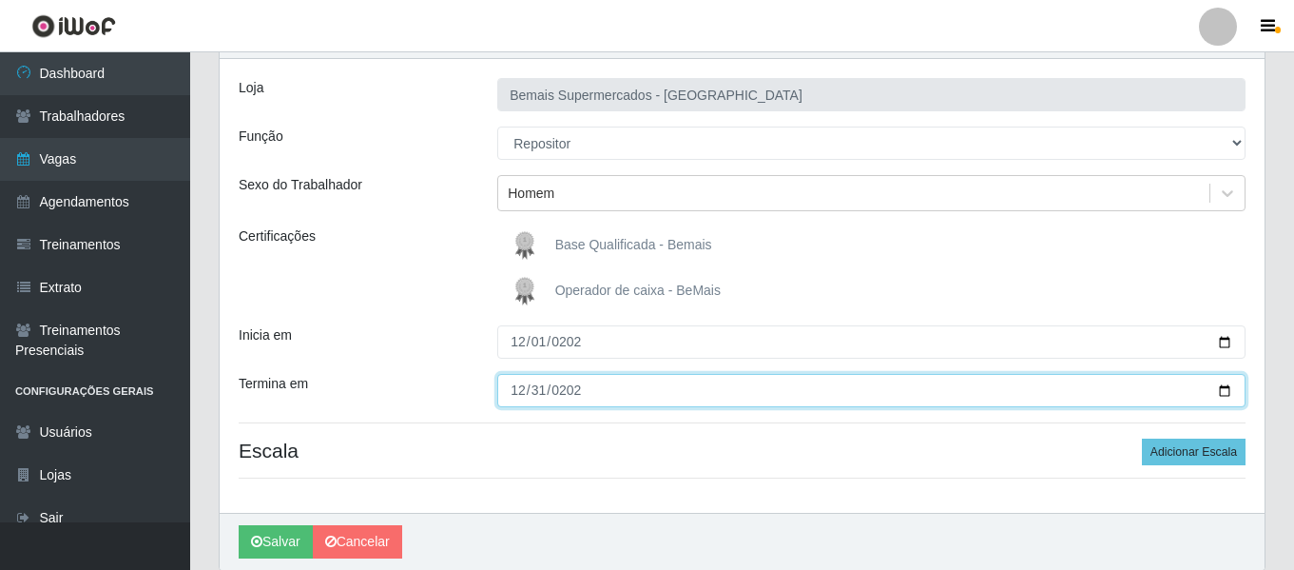
scroll to position [176, 0]
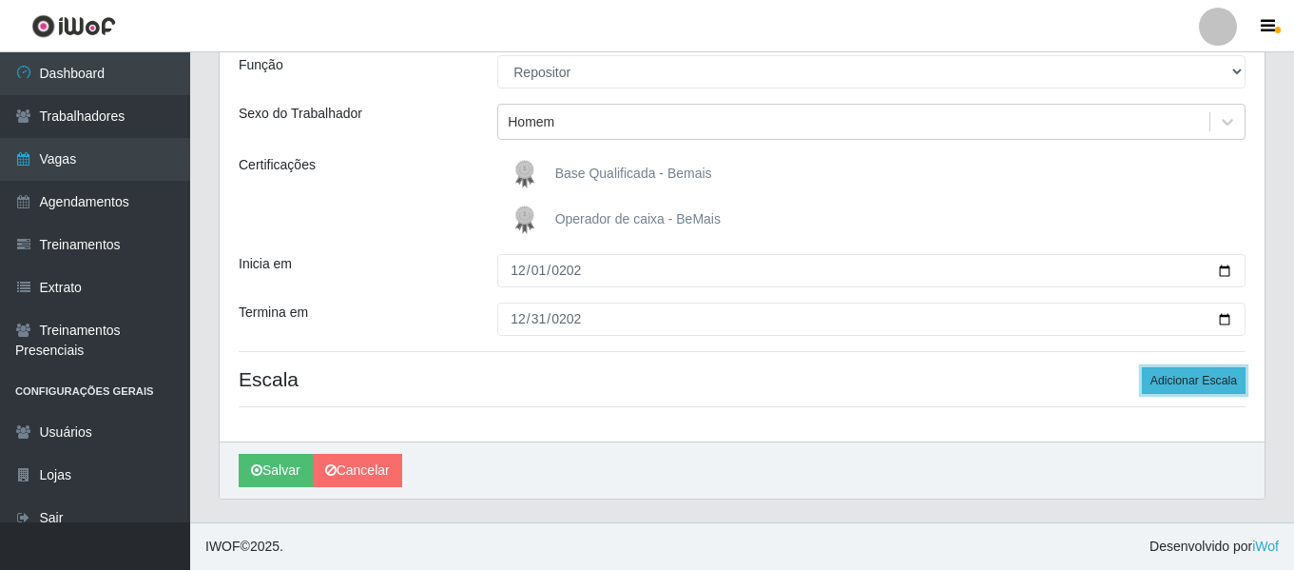
click at [1206, 378] on button "Adicionar Escala" at bounding box center [1194, 380] width 104 height 27
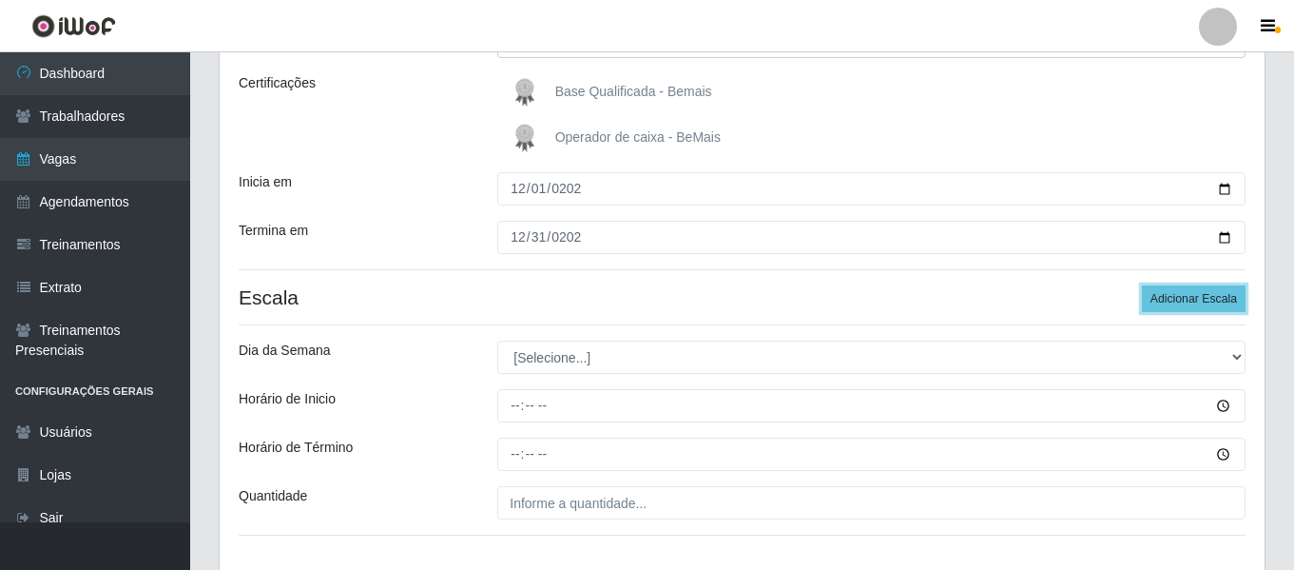
scroll to position [366, 0]
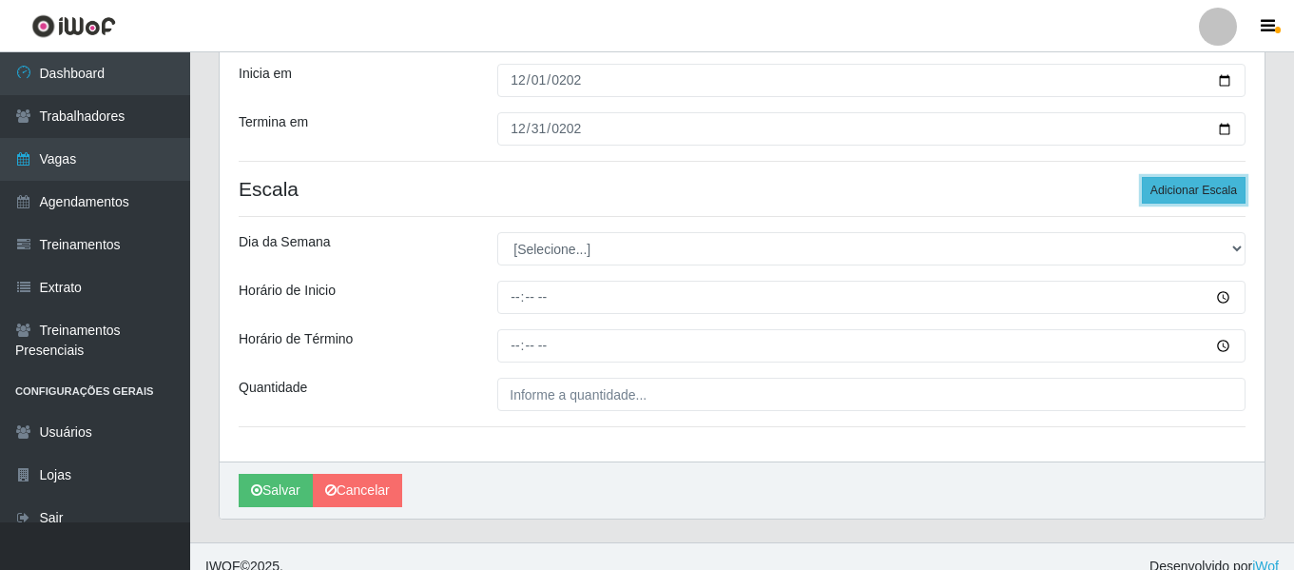
click at [1167, 192] on button "Adicionar Escala" at bounding box center [1194, 190] width 104 height 27
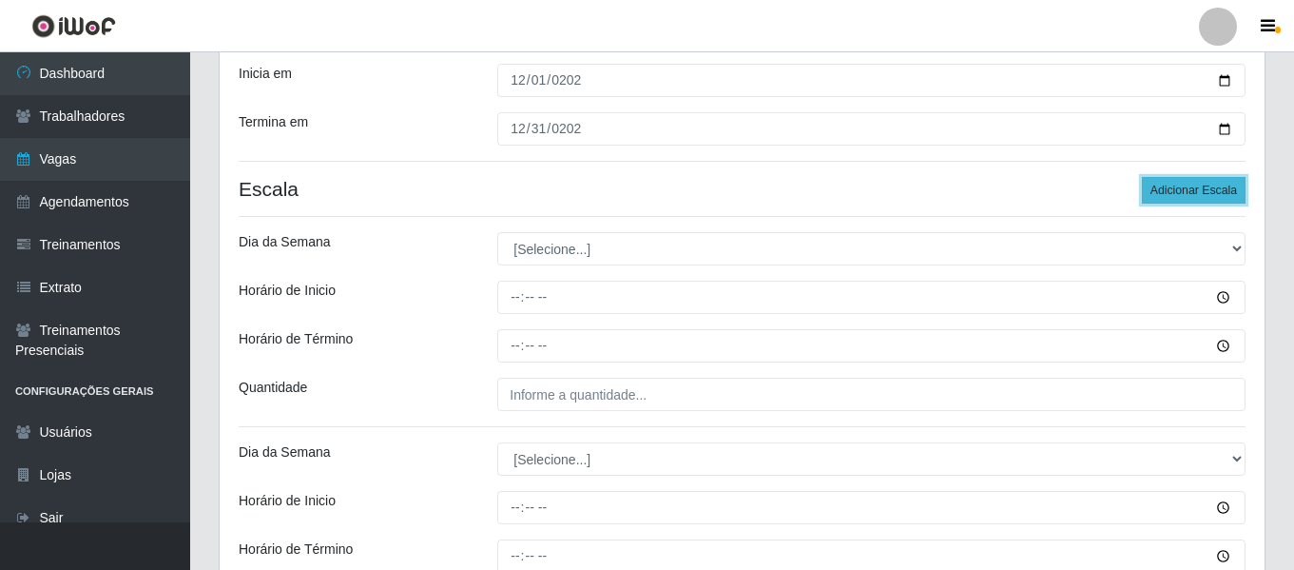
click at [1167, 192] on button "Adicionar Escala" at bounding box center [1194, 190] width 104 height 27
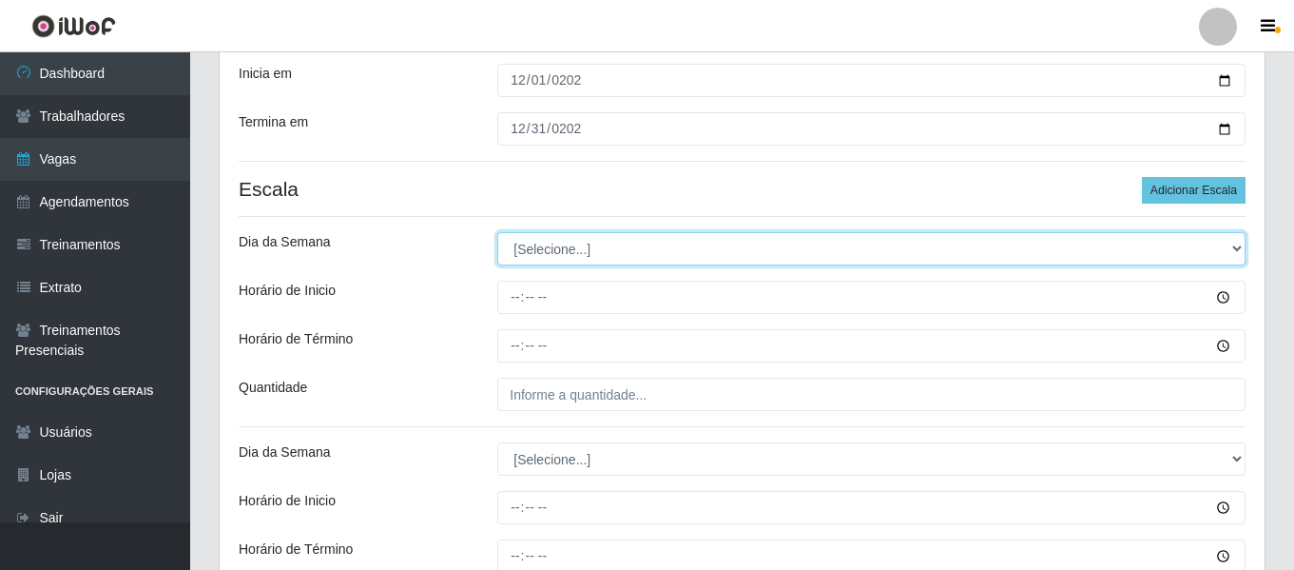
click at [547, 255] on select "[Selecione...] Segunda Terça Quarta Quinta Sexta Sábado Domingo" at bounding box center [871, 248] width 748 height 33
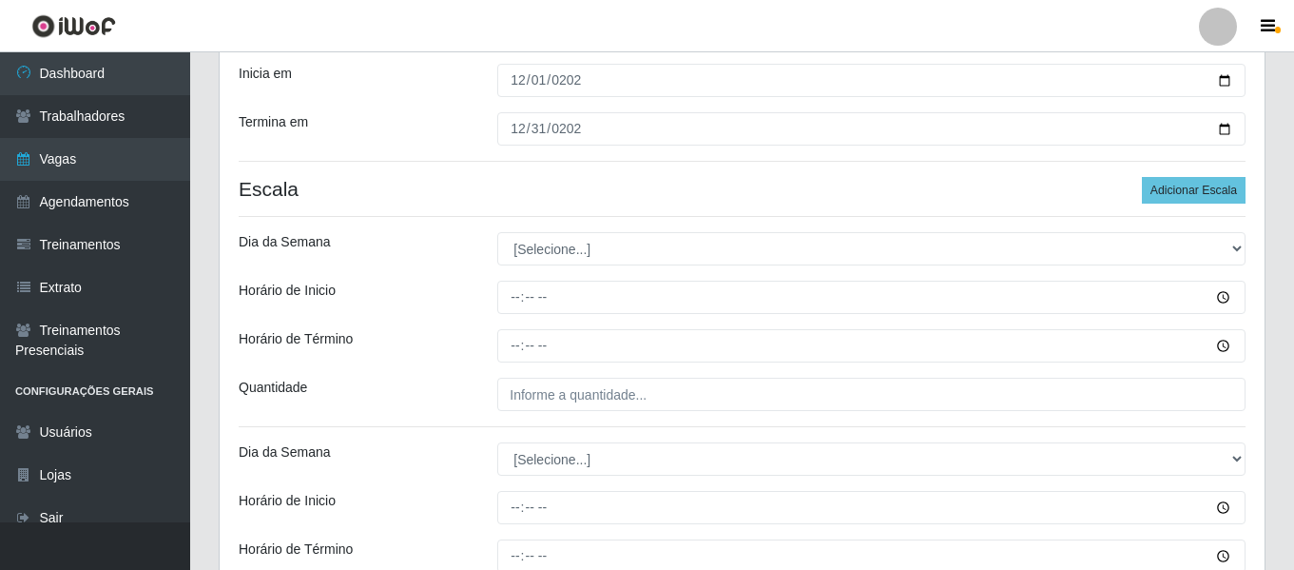
click at [416, 253] on div "Dia da Semana" at bounding box center [353, 248] width 259 height 33
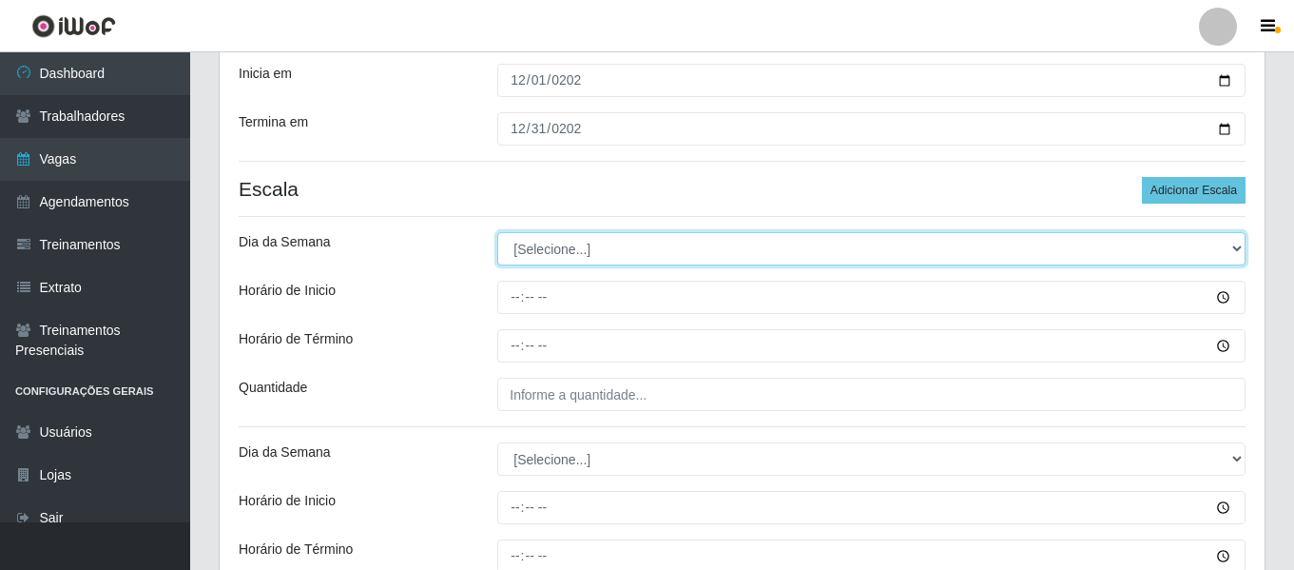
click at [535, 239] on select "[Selecione...] Segunda Terça Quarta Quinta Sexta Sábado Domingo" at bounding box center [871, 248] width 748 height 33
select select "1"
click at [497, 232] on select "[Selecione...] Segunda Terça Quarta Quinta Sexta Sábado Domingo" at bounding box center [871, 248] width 748 height 33
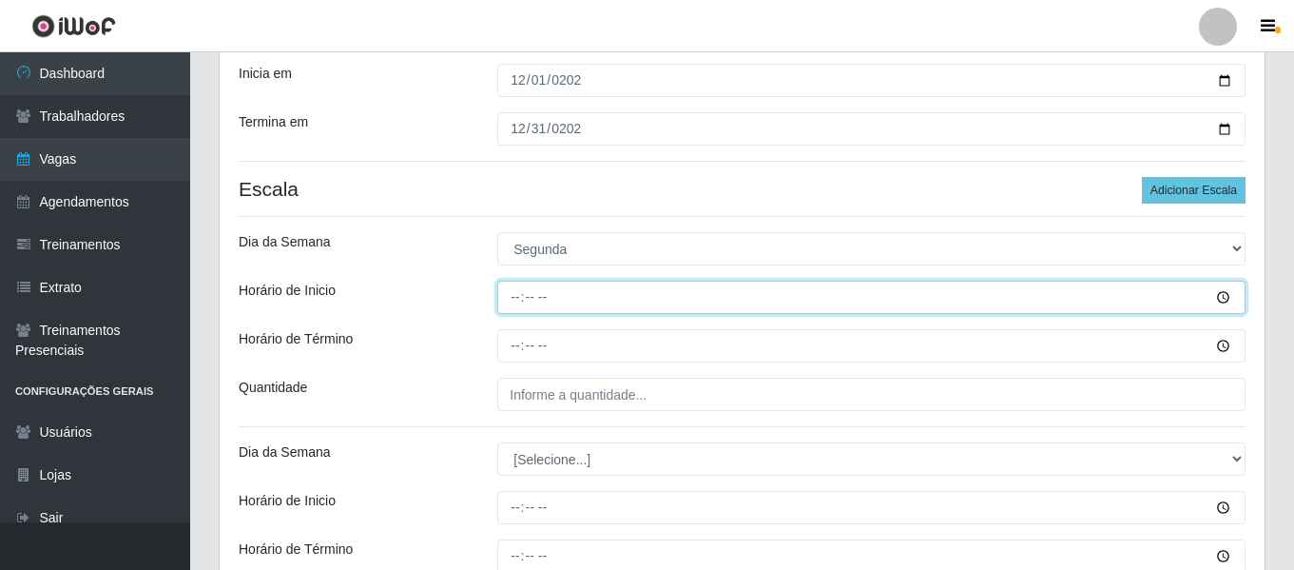
click at [514, 296] on input "Horário de Inicio" at bounding box center [871, 297] width 748 height 33
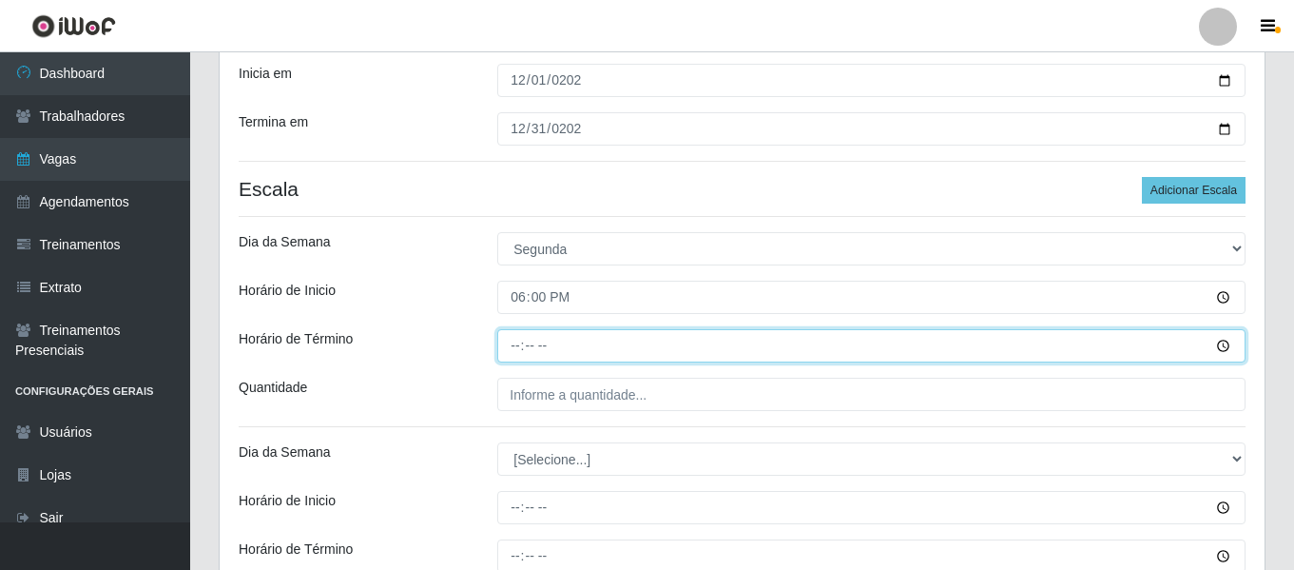
click at [519, 335] on input "Horário de Término" at bounding box center [871, 345] width 748 height 33
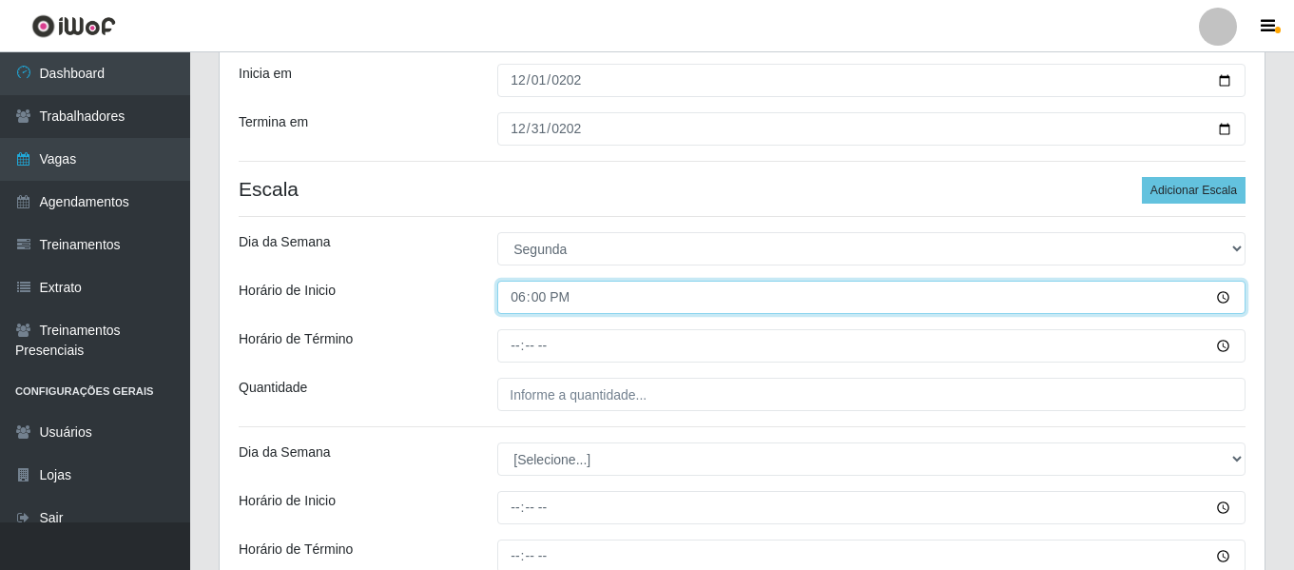
click at [522, 297] on input "18:00" at bounding box center [871, 297] width 748 height 33
type input "12:00"
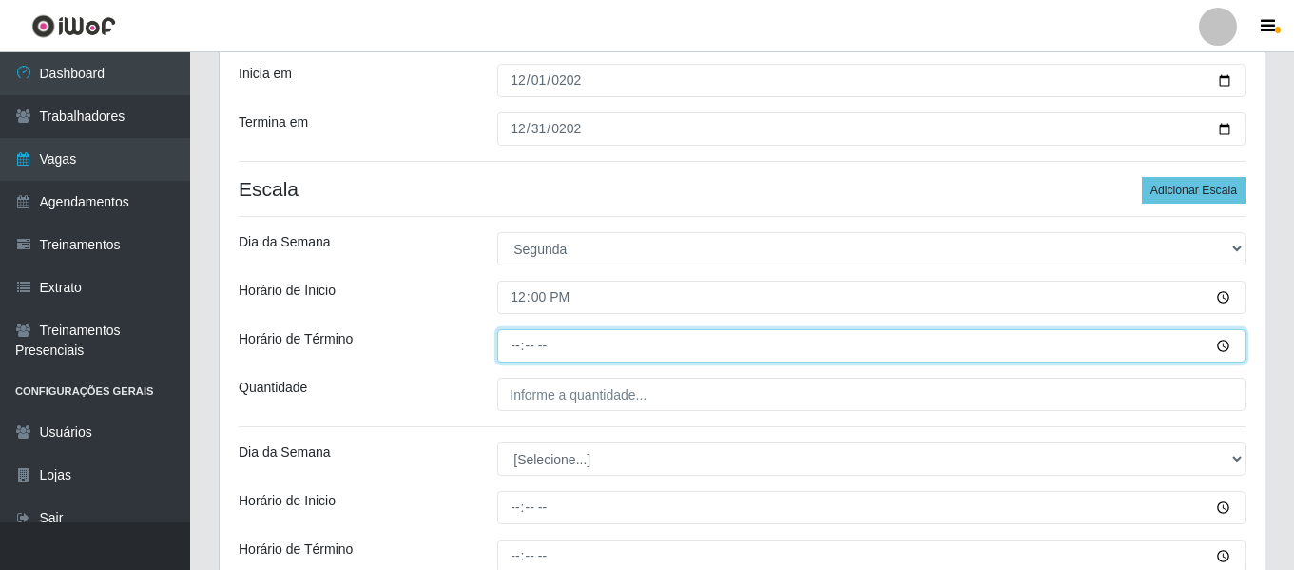
click at [517, 348] on input "Horário de Término" at bounding box center [871, 345] width 748 height 33
type input "18:00"
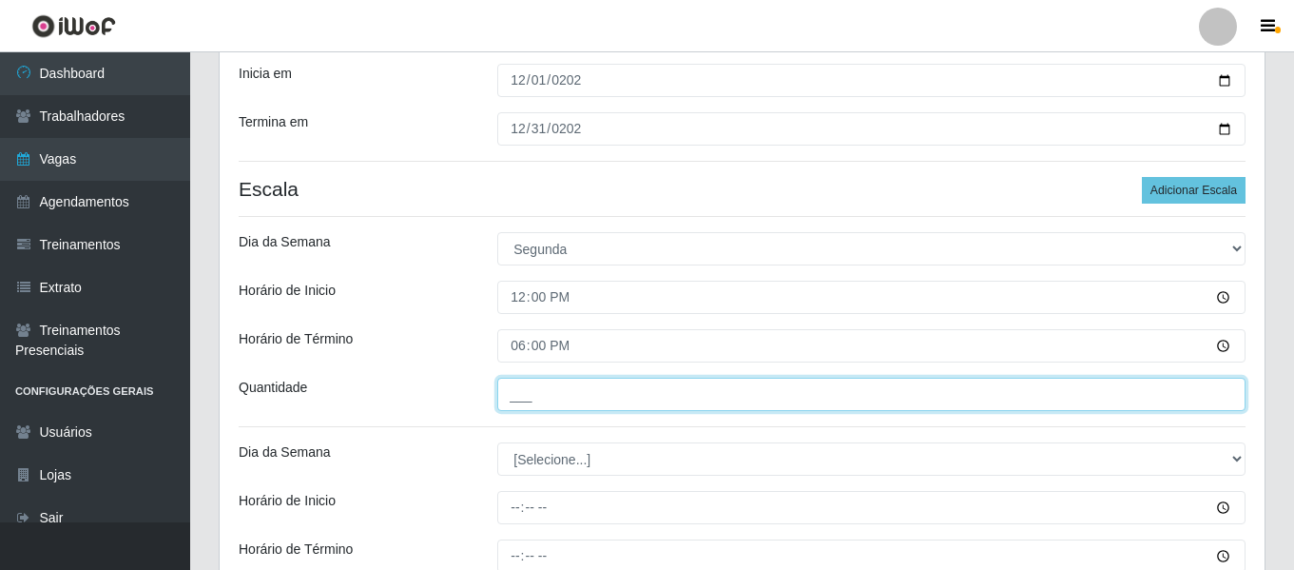
click at [562, 406] on input "___" at bounding box center [871, 394] width 748 height 33
type input "2__"
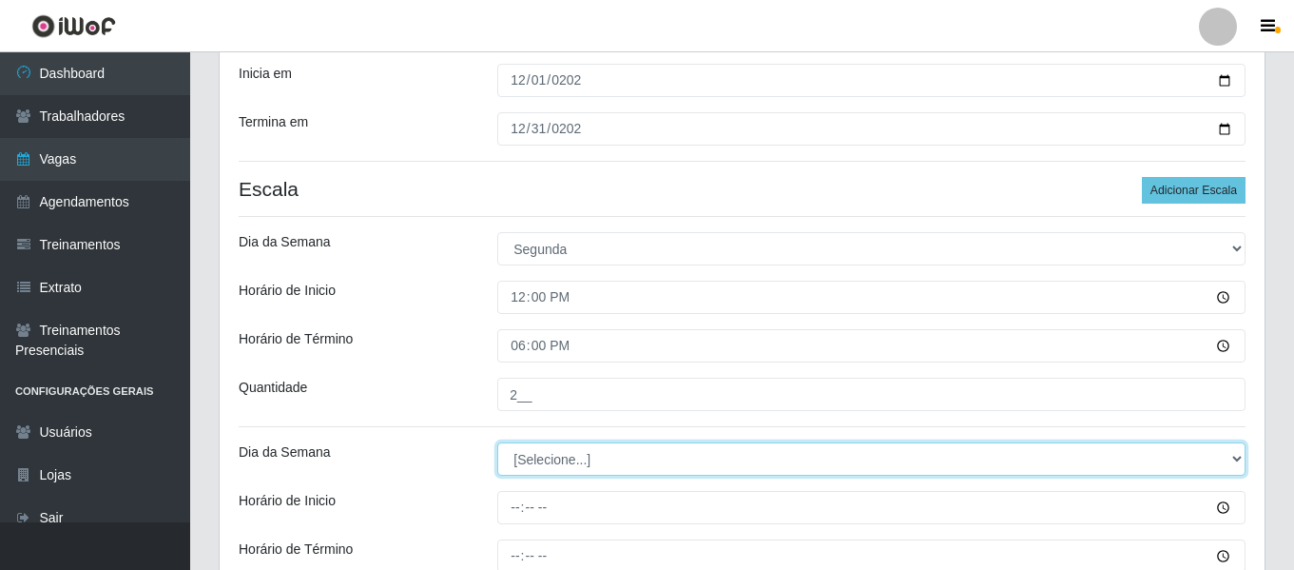
click at [594, 458] on select "[Selecione...] Segunda Terça Quarta Quinta Sexta Sábado Domingo" at bounding box center [871, 458] width 748 height 33
select select "2"
click at [497, 442] on select "[Selecione...] Segunda Terça Quarta Quinta Sexta Sábado Domingo" at bounding box center [871, 458] width 748 height 33
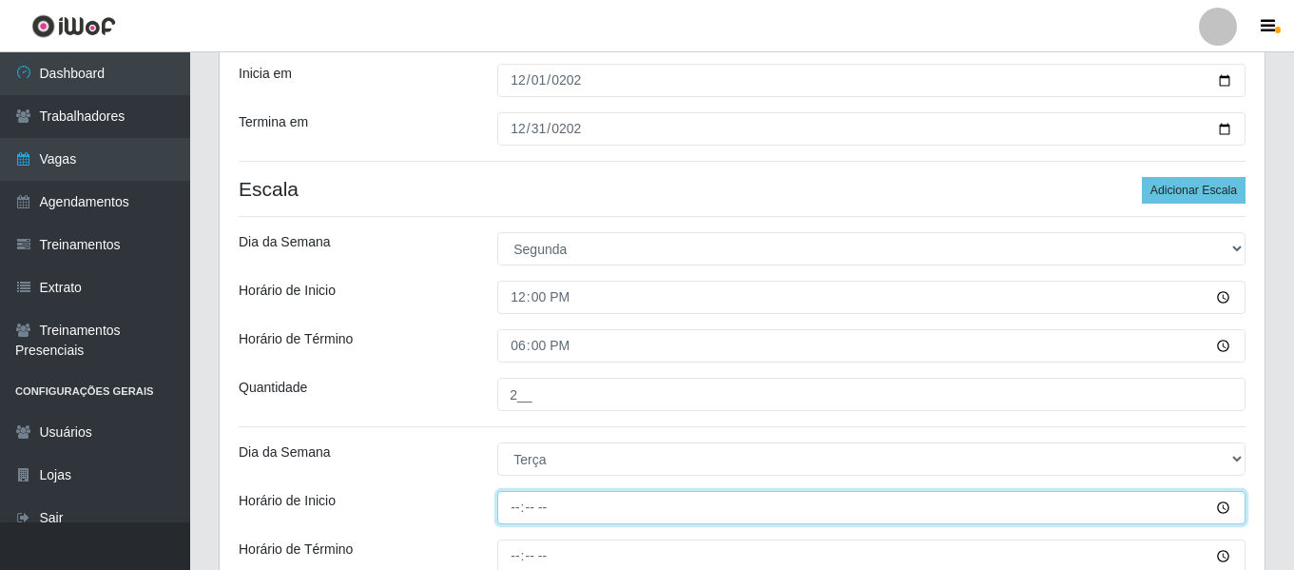
click at [523, 506] on input "Horário de Inicio" at bounding box center [871, 507] width 748 height 33
type input "15:00"
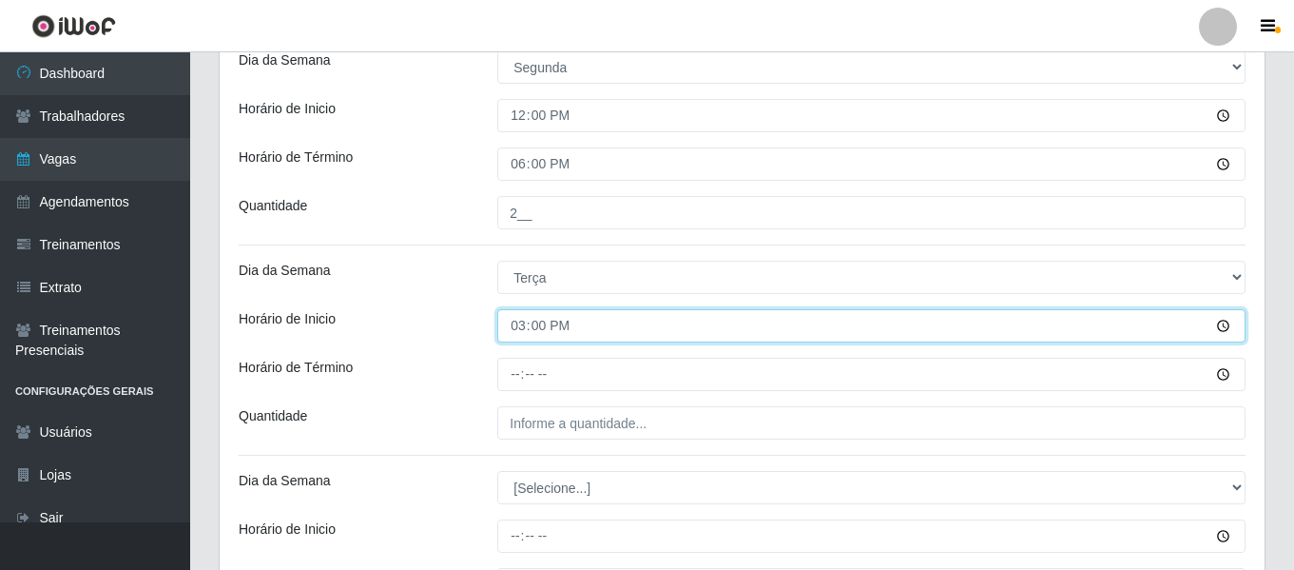
scroll to position [556, 0]
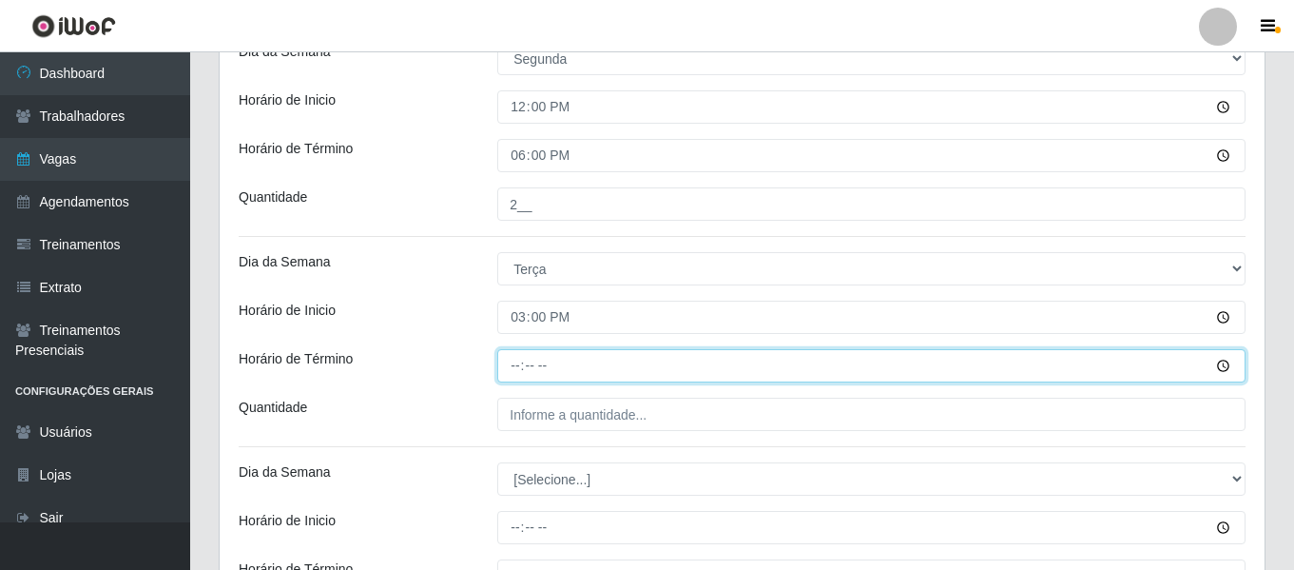
click at [516, 367] on input "Horário de Término" at bounding box center [871, 365] width 748 height 33
type input "21:00"
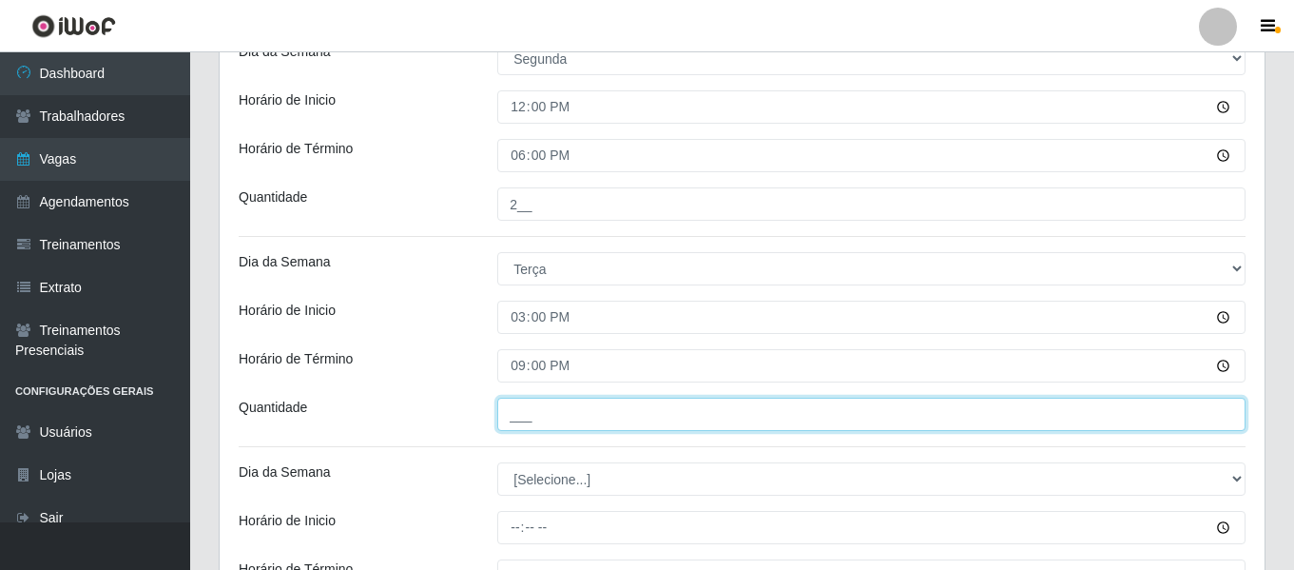
click at [589, 414] on input "___" at bounding box center [871, 414] width 748 height 33
type input "2__"
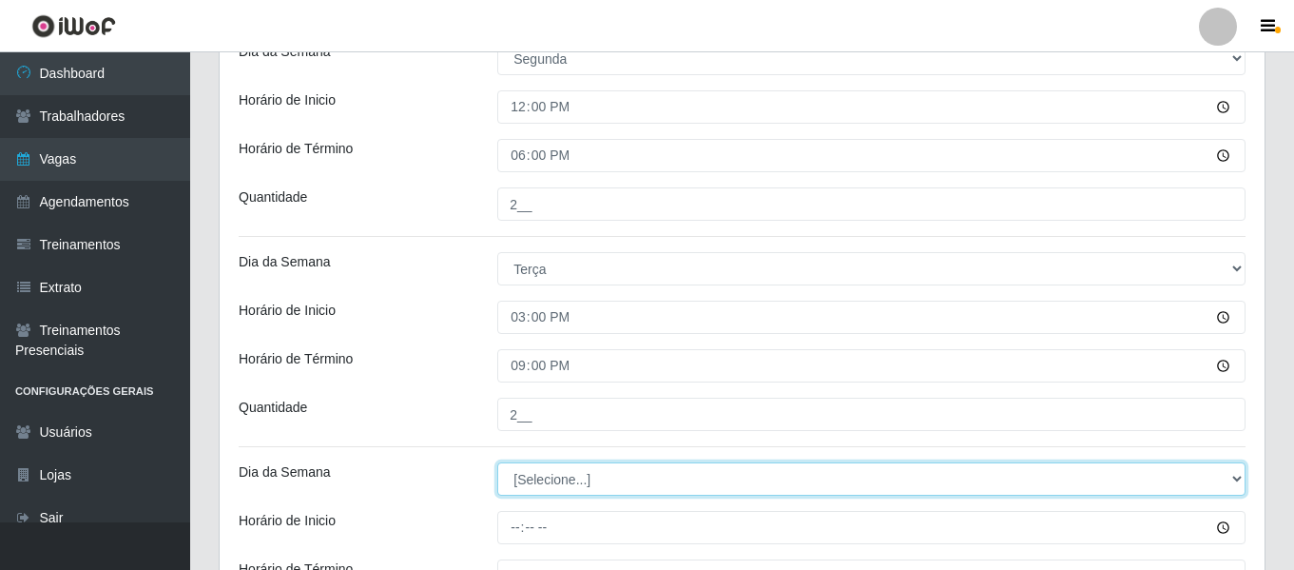
drag, startPoint x: 542, startPoint y: 485, endPoint x: 546, endPoint y: 462, distance: 23.1
click at [542, 485] on select "[Selecione...] Segunda Terça Quarta Quinta Sexta Sábado Domingo" at bounding box center [871, 478] width 748 height 33
select select "3"
click at [497, 462] on select "[Selecione...] Segunda Terça Quarta Quinta Sexta Sábado Domingo" at bounding box center [871, 478] width 748 height 33
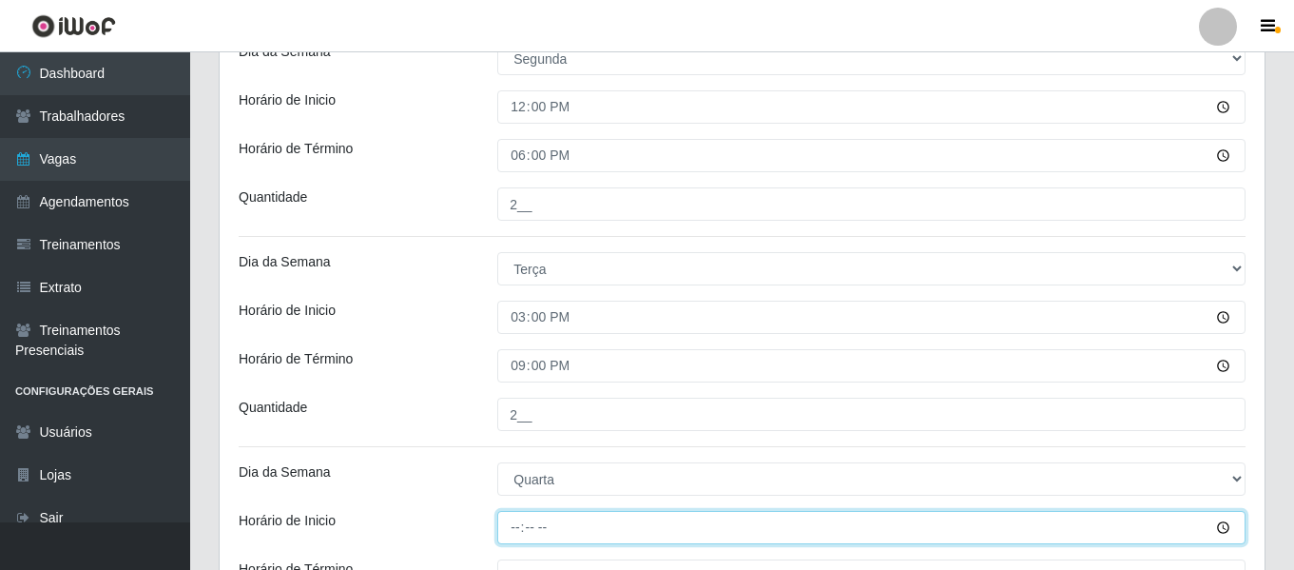
click at [517, 521] on input "Horário de Inicio" at bounding box center [871, 527] width 748 height 33
type input "15:00"
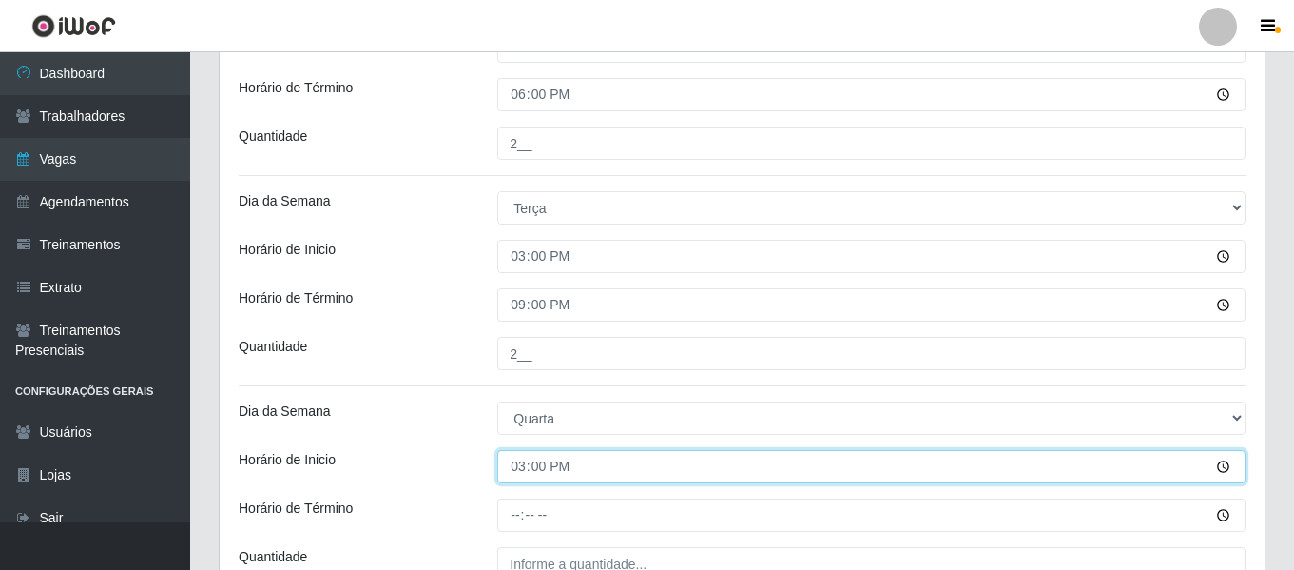
scroll to position [651, 0]
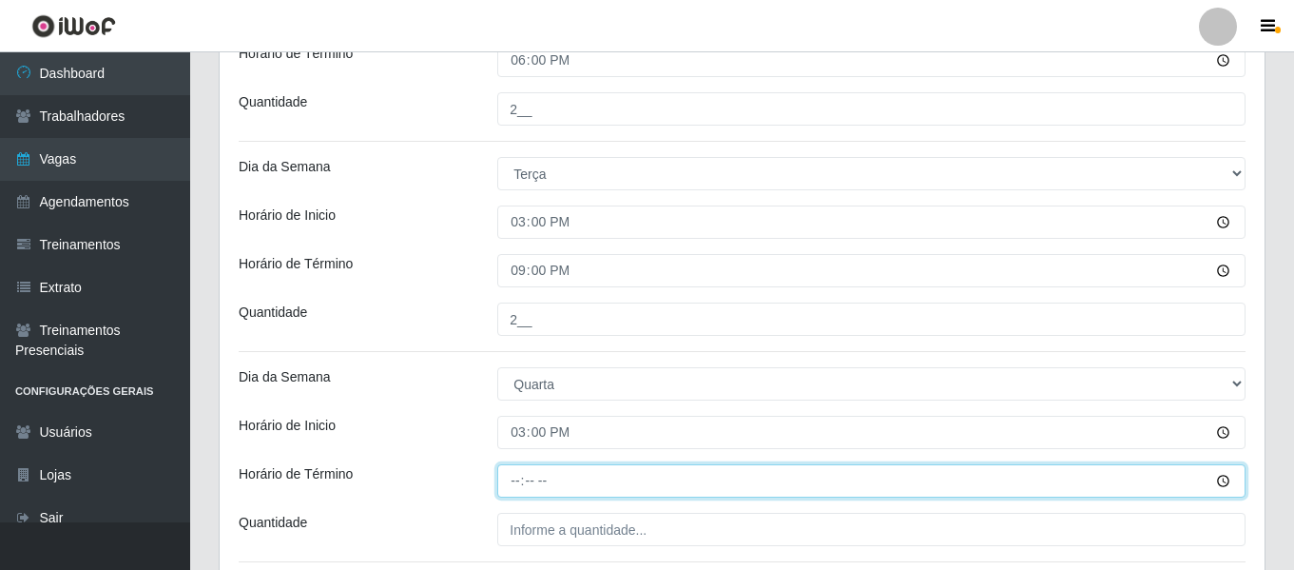
click at [522, 479] on input "Horário de Término" at bounding box center [871, 480] width 748 height 33
type input "21:00"
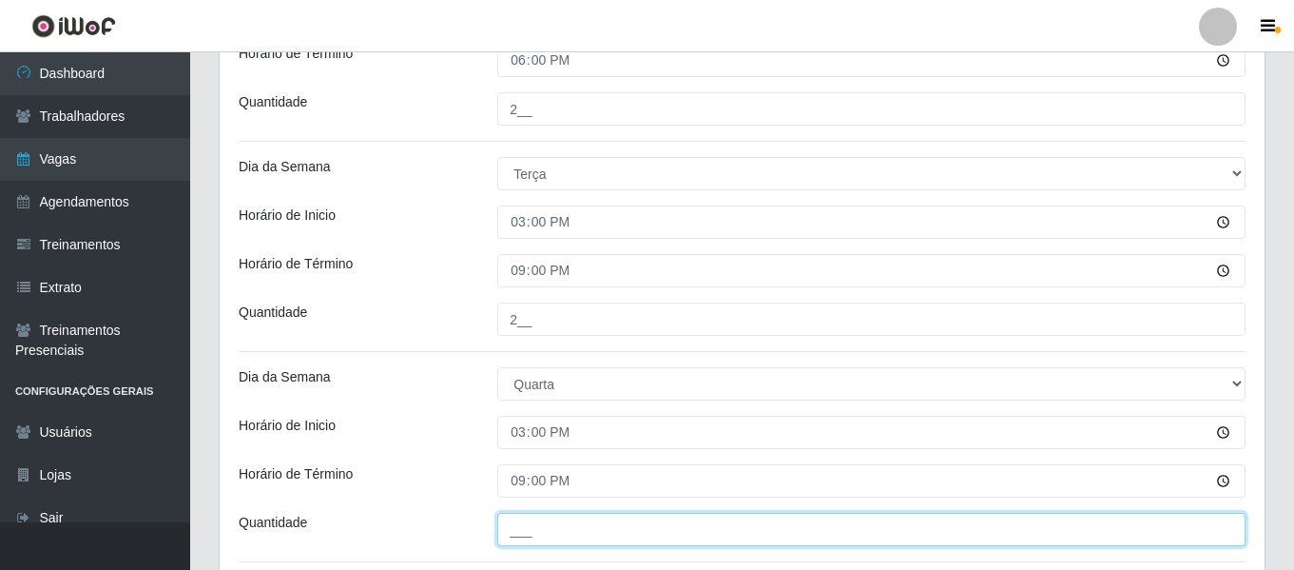
click at [533, 514] on input "___" at bounding box center [871, 529] width 748 height 33
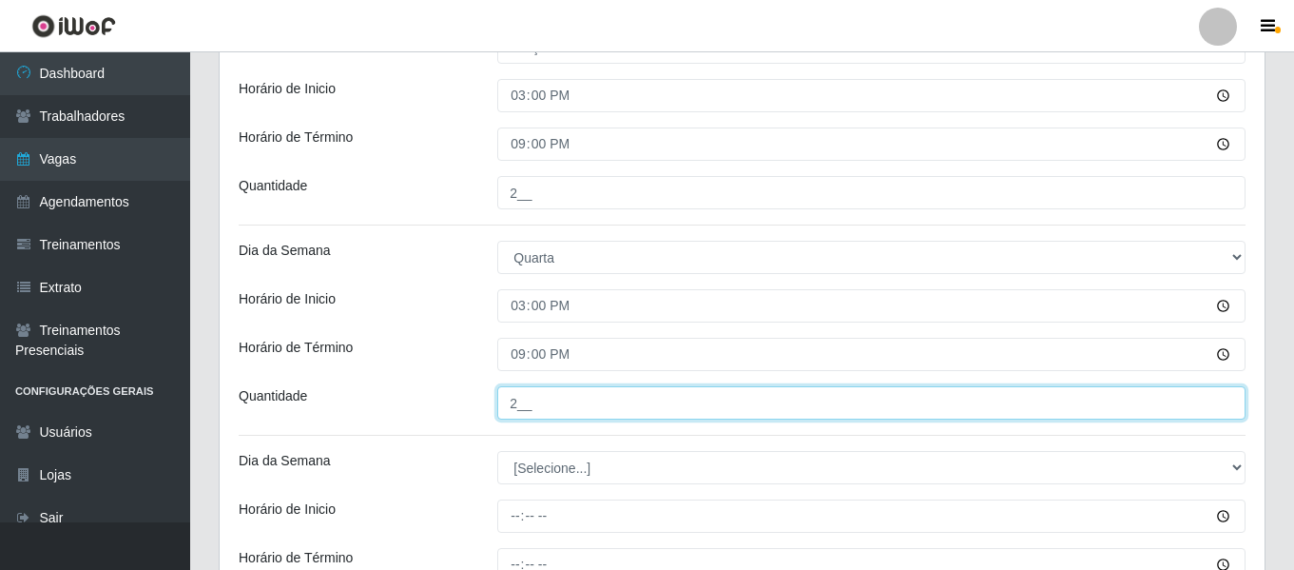
scroll to position [1032, 0]
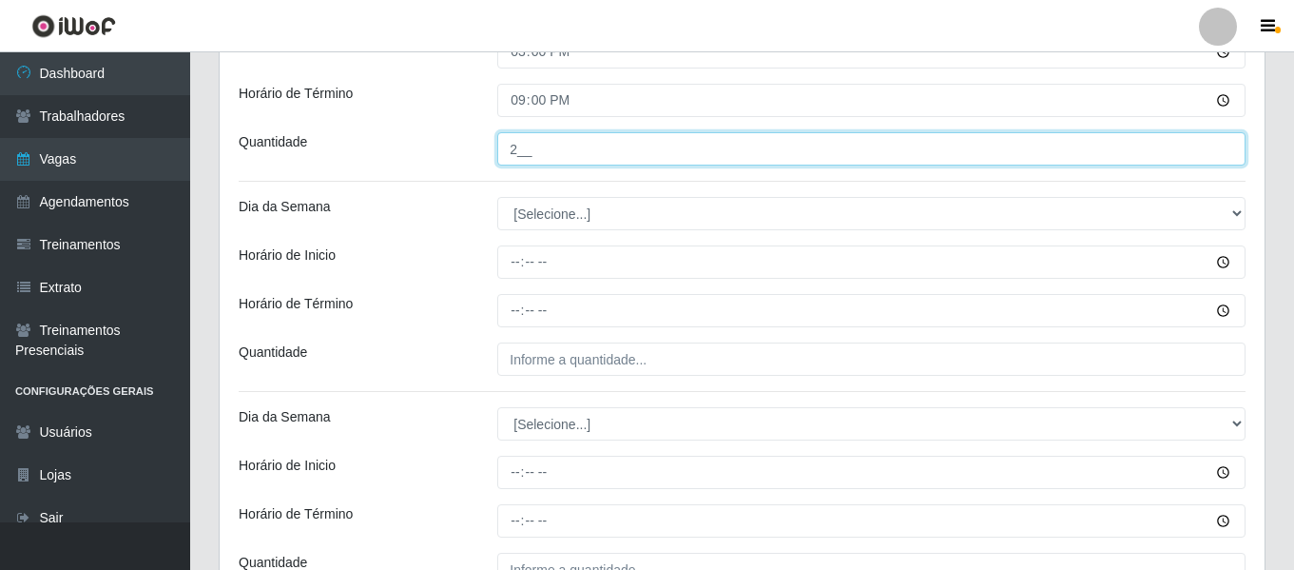
type input "2__"
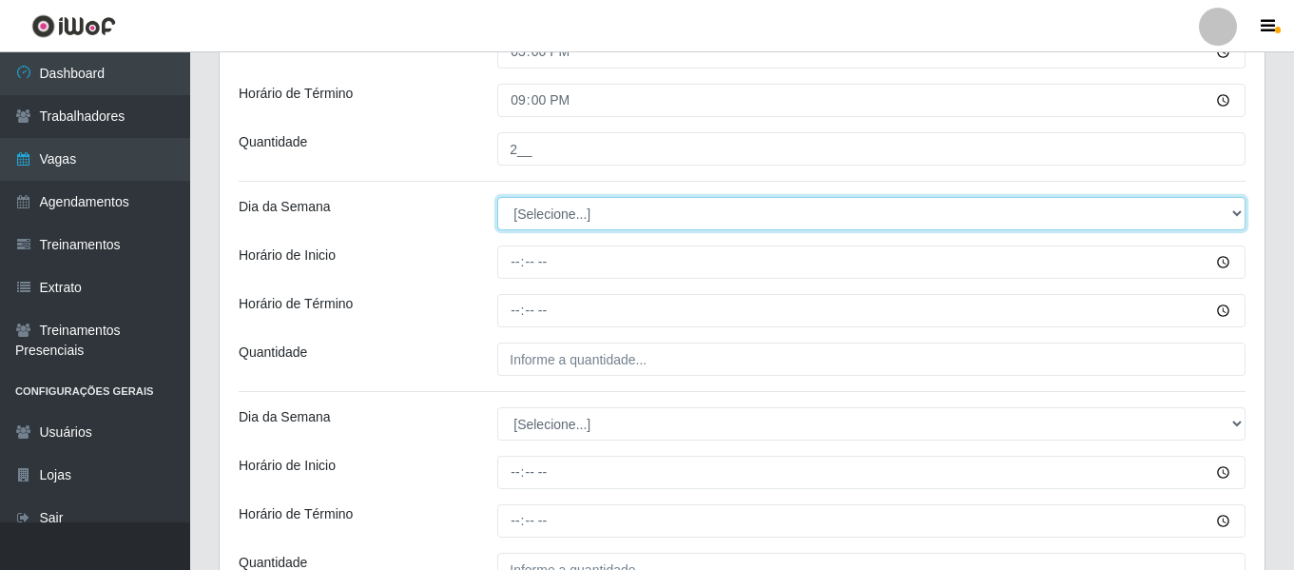
click at [561, 219] on select "[Selecione...] Segunda Terça Quarta Quinta Sexta Sábado Domingo" at bounding box center [871, 213] width 748 height 33
select select "4"
click at [497, 197] on select "[Selecione...] Segunda Terça Quarta Quinta Sexta Sábado Domingo" at bounding box center [871, 213] width 748 height 33
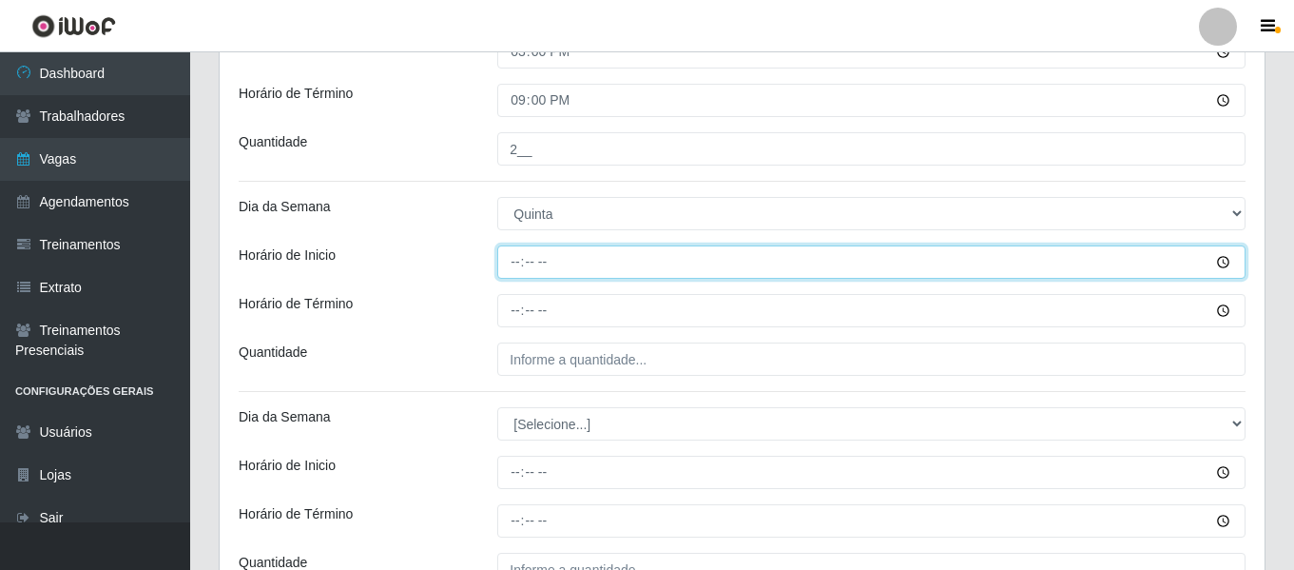
click at [520, 263] on input "Horário de Inicio" at bounding box center [871, 261] width 748 height 33
type input "12:00"
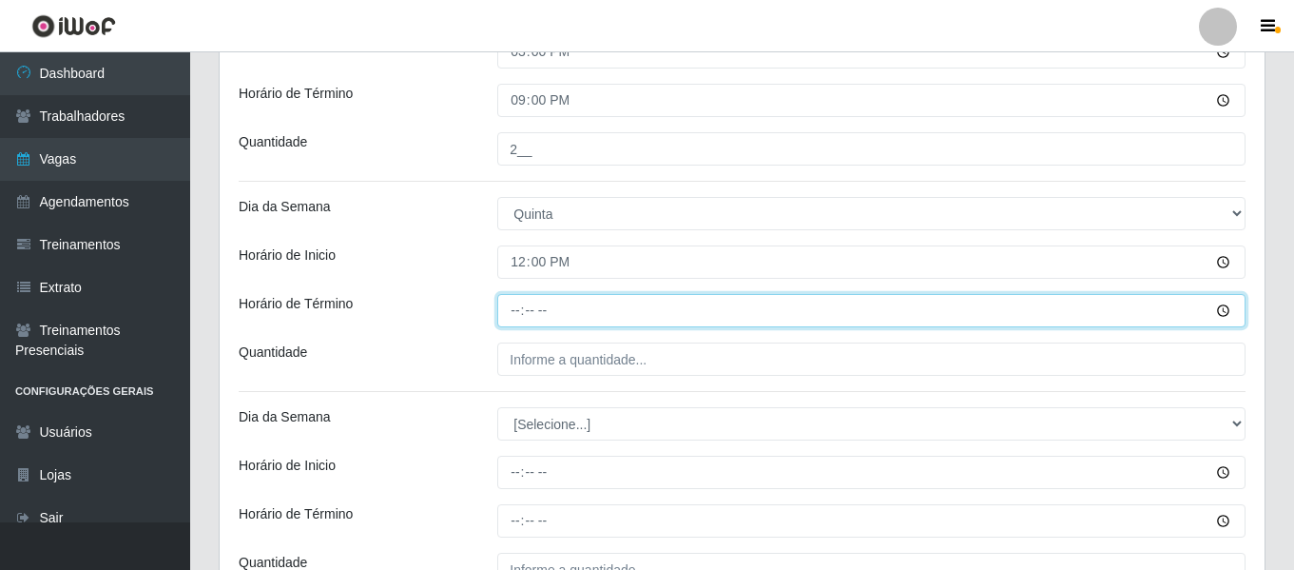
click at [517, 298] on input "Horário de Término" at bounding box center [871, 310] width 748 height 33
type input "18:00"
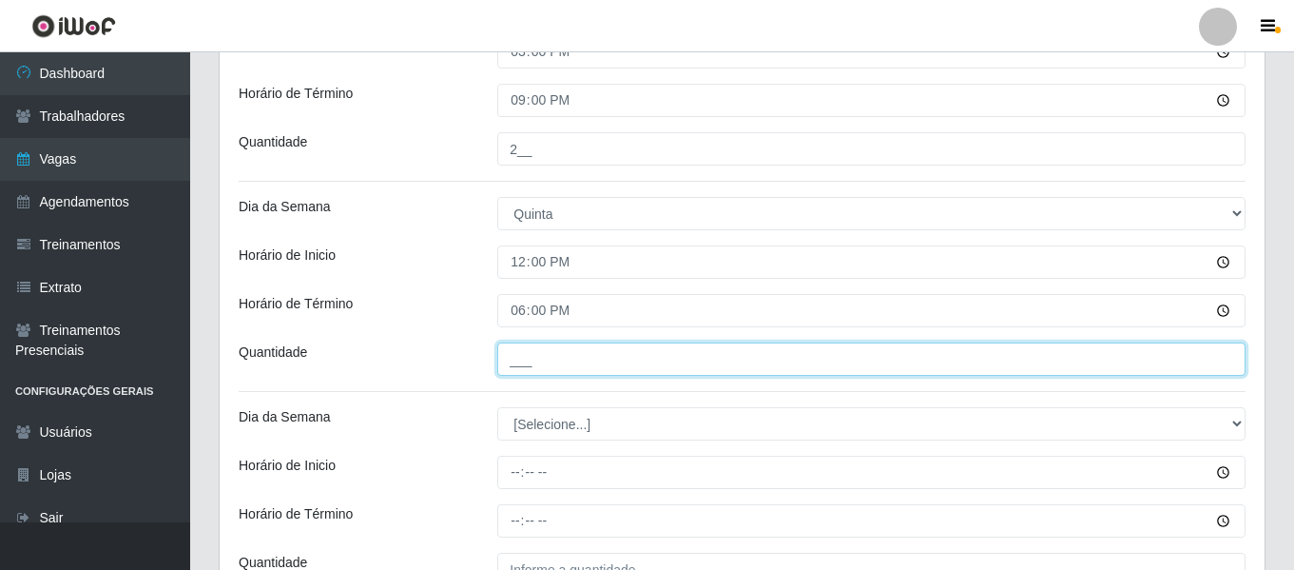
click at [600, 347] on input "___" at bounding box center [871, 358] width 748 height 33
type input "2__"
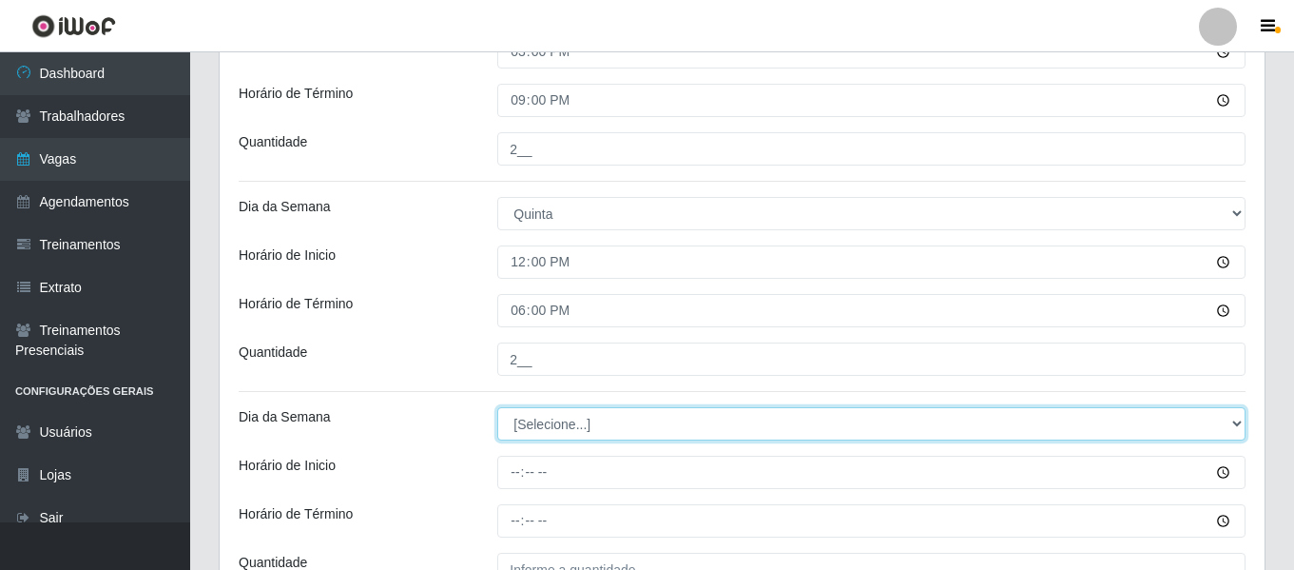
click at [566, 435] on select "[Selecione...] Segunda Terça Quarta Quinta Sexta Sábado Domingo" at bounding box center [871, 423] width 748 height 33
select select "5"
click at [497, 407] on select "[Selecione...] Segunda Terça Quarta Quinta Sexta Sábado Domingo" at bounding box center [871, 423] width 748 height 33
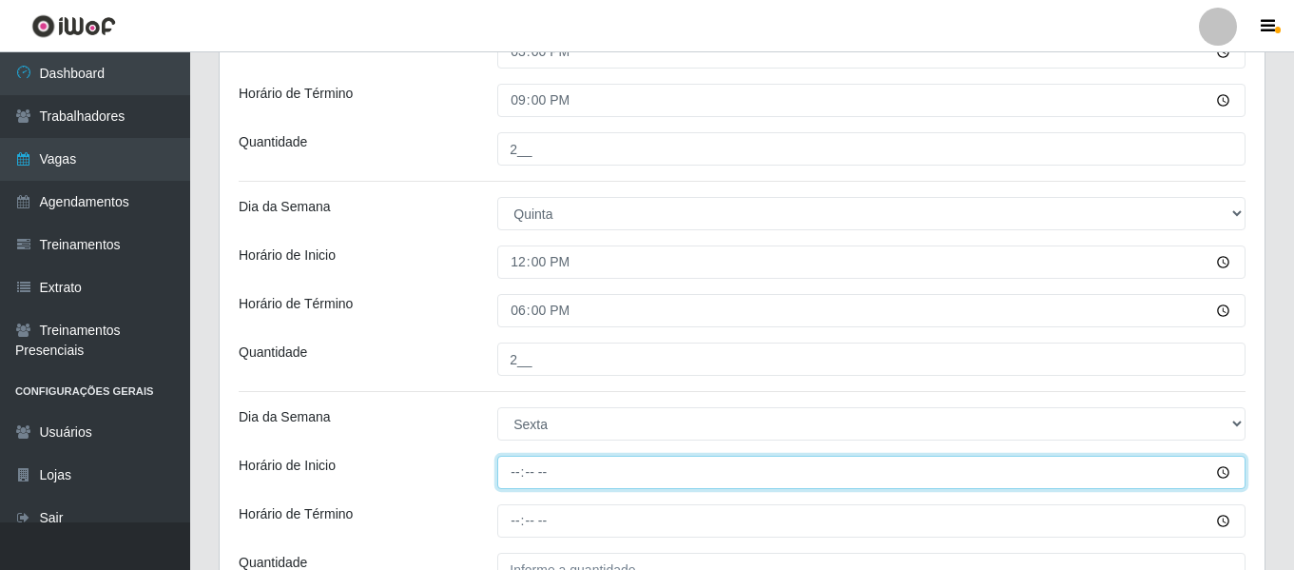
click at [514, 477] on input "Horário de Inicio" at bounding box center [871, 472] width 748 height 33
type input "12:00"
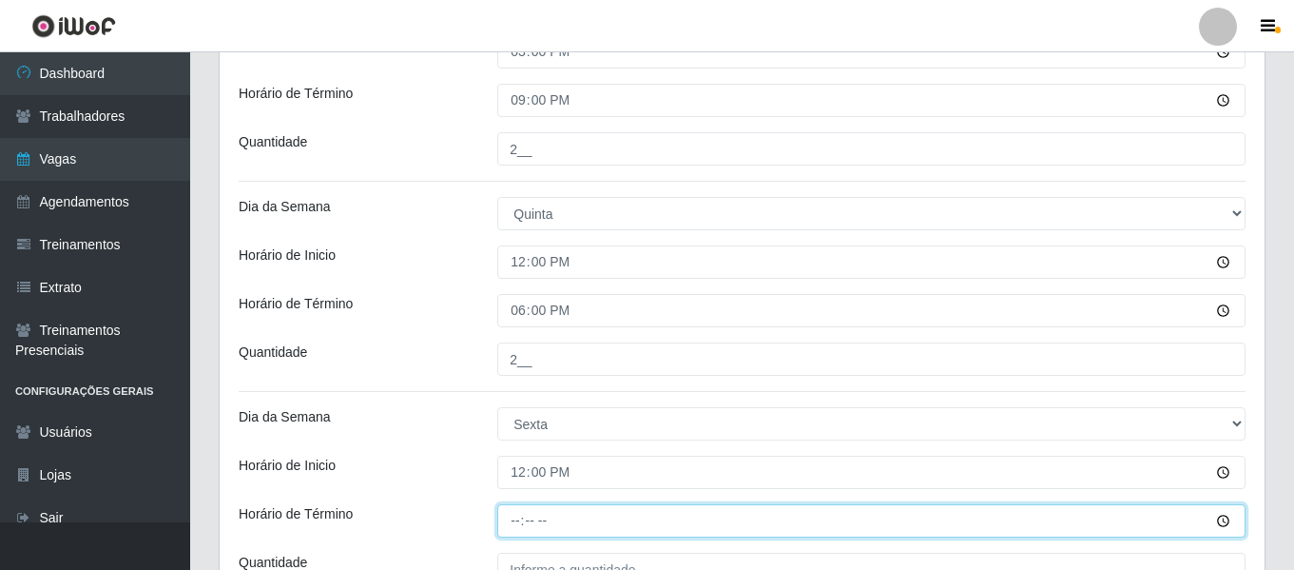
click at [517, 518] on input "Horário de Término" at bounding box center [871, 520] width 748 height 33
type input "18:00"
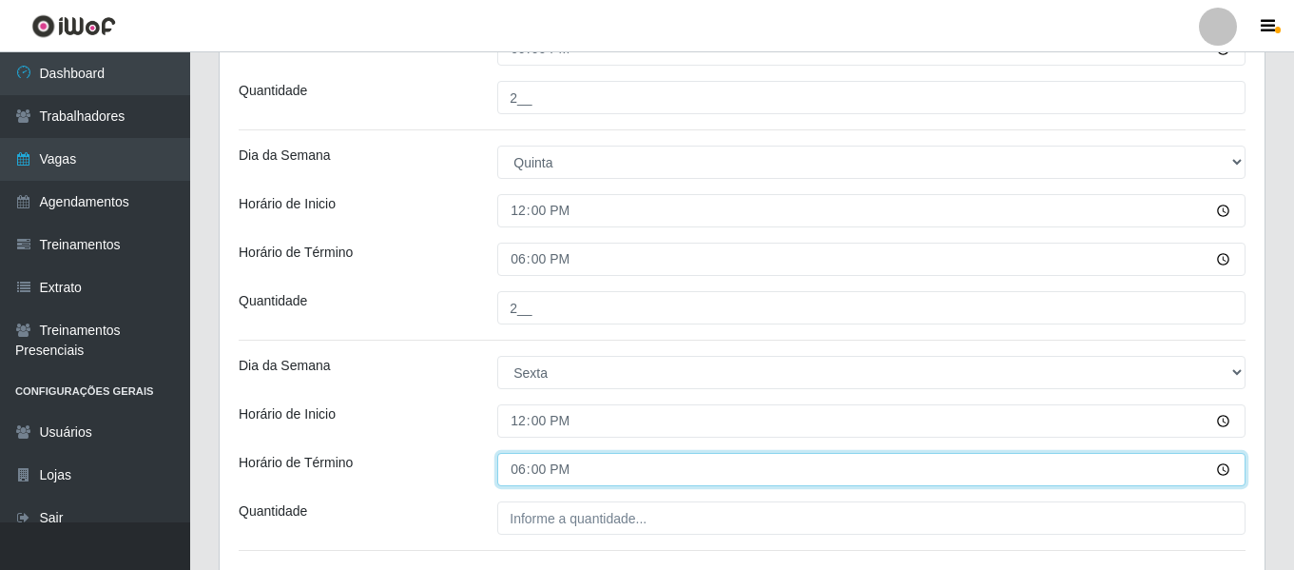
scroll to position [1127, 0]
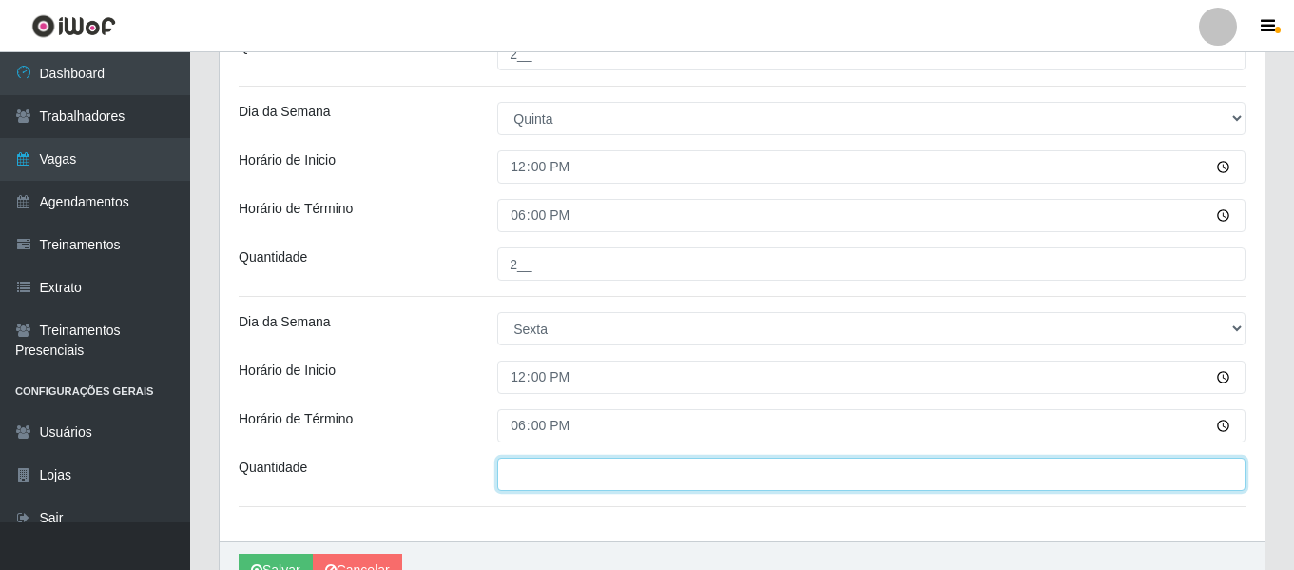
click at [562, 471] on input "___" at bounding box center [871, 473] width 748 height 33
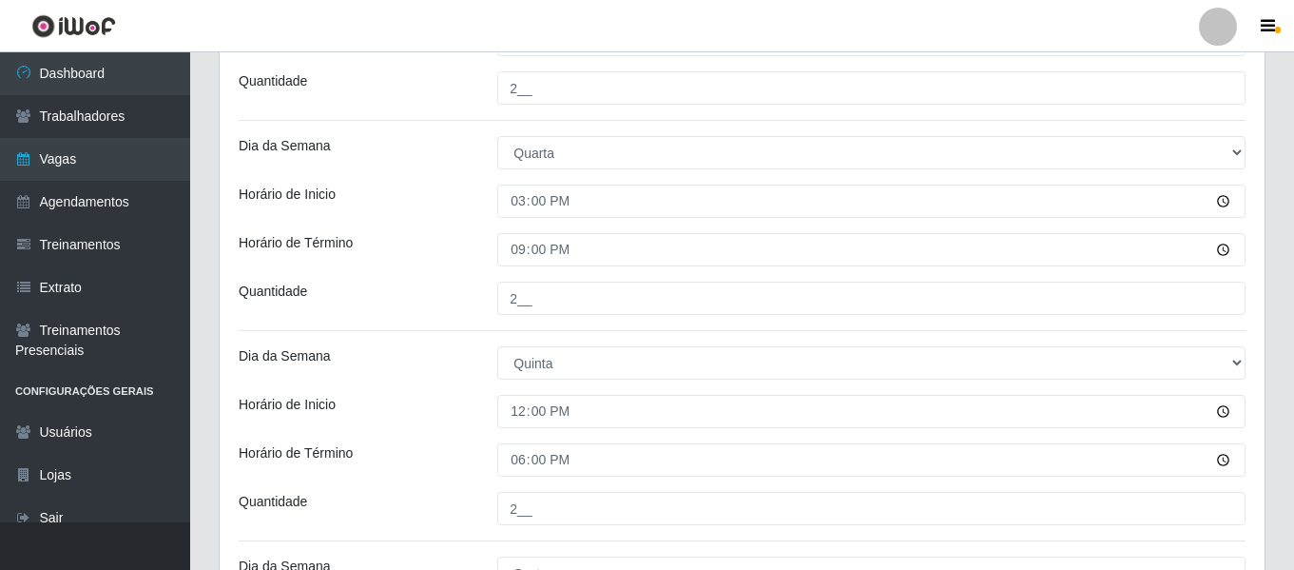
scroll to position [1227, 0]
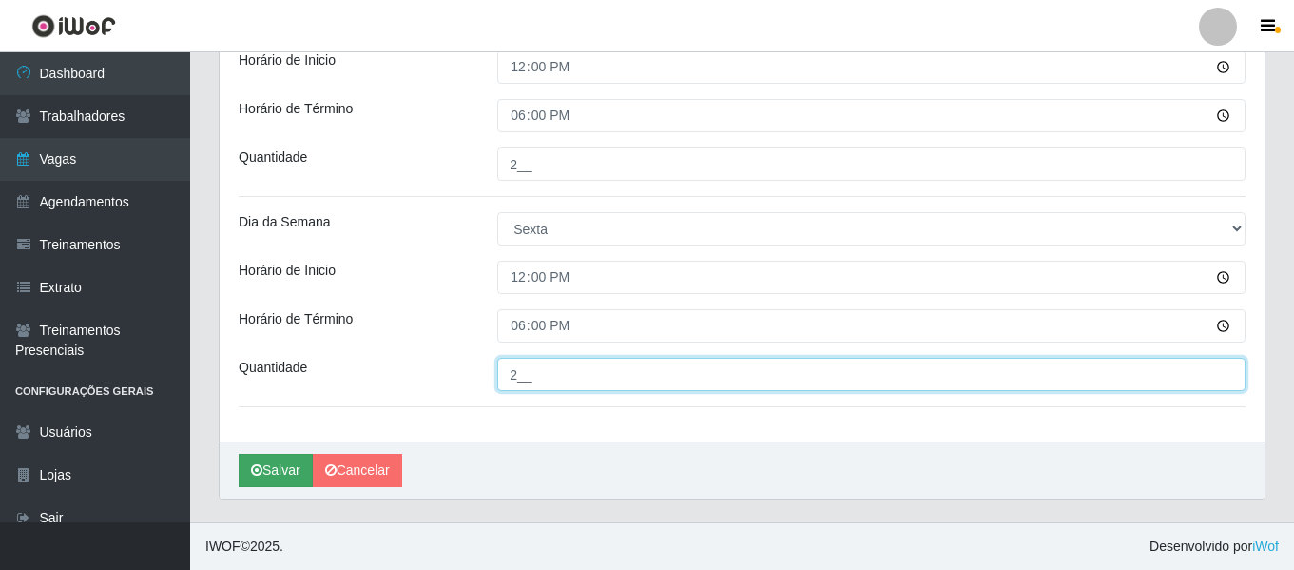
type input "2__"
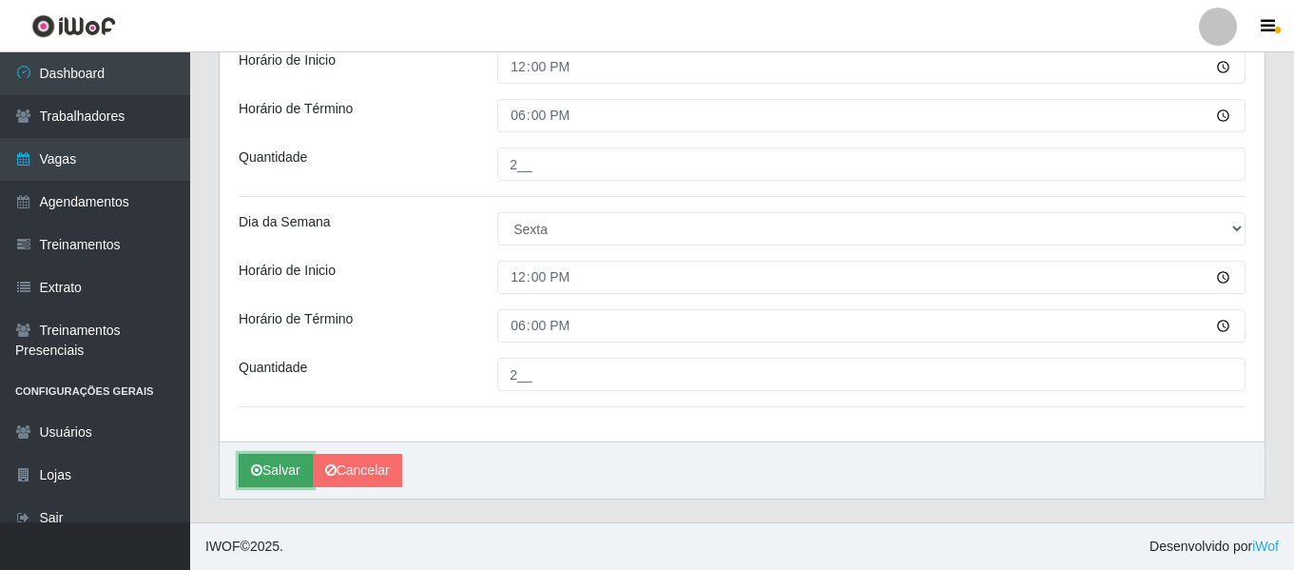
click at [255, 476] on icon "submit" at bounding box center [256, 469] width 11 height 13
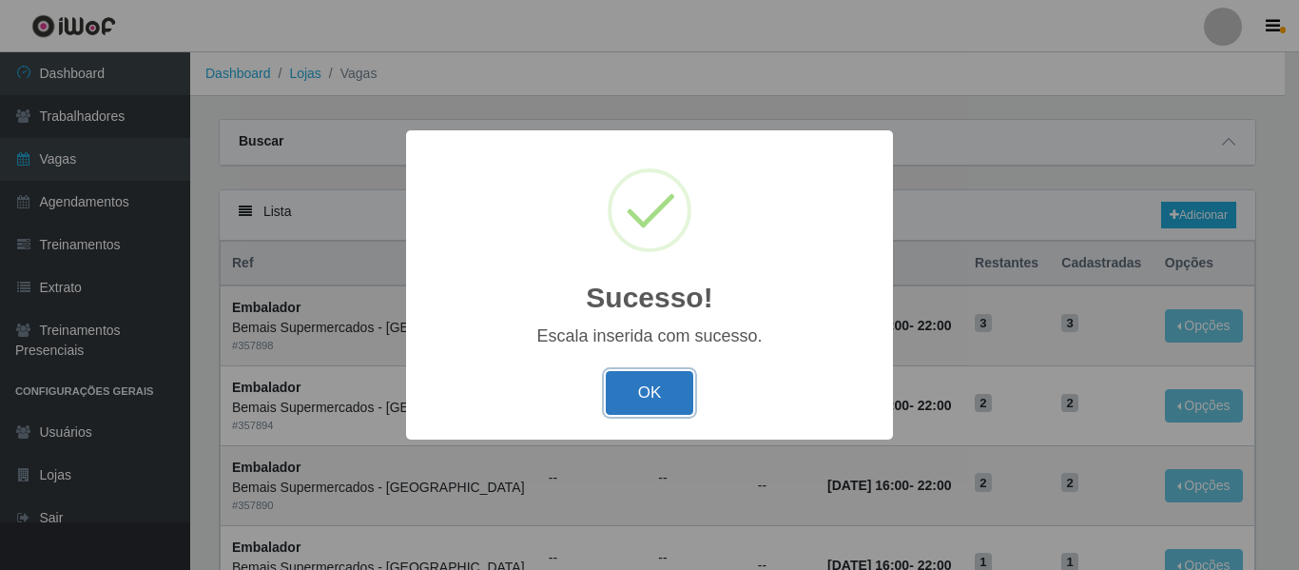
click at [660, 403] on button "OK" at bounding box center [650, 393] width 88 height 45
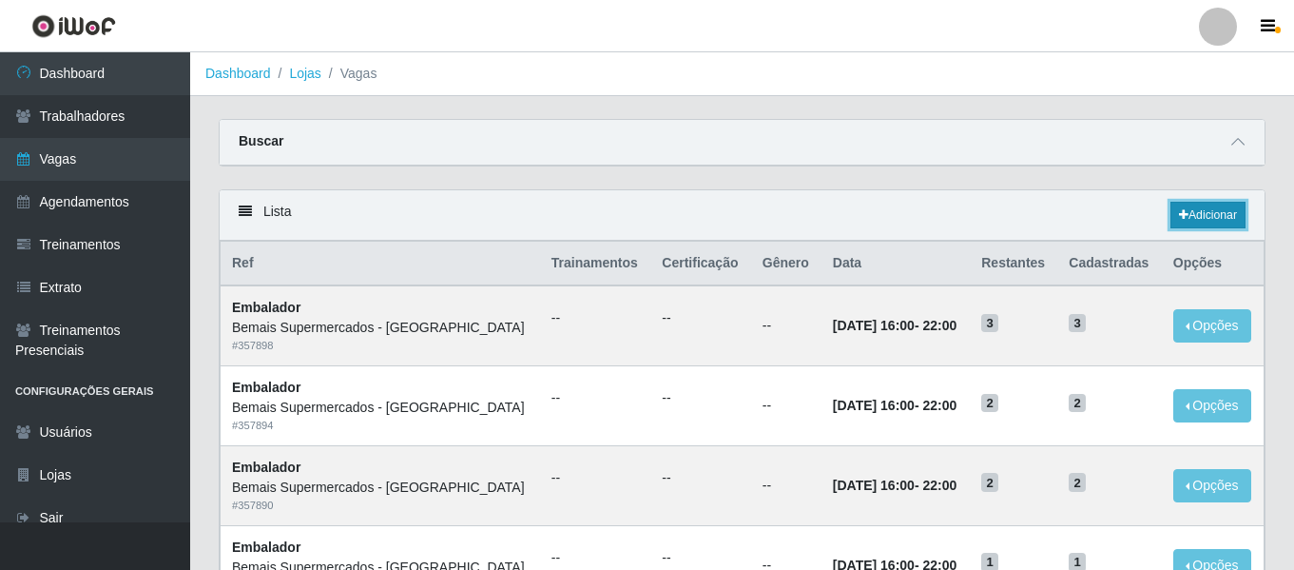
click at [1211, 209] on link "Adicionar" at bounding box center [1208, 215] width 75 height 27
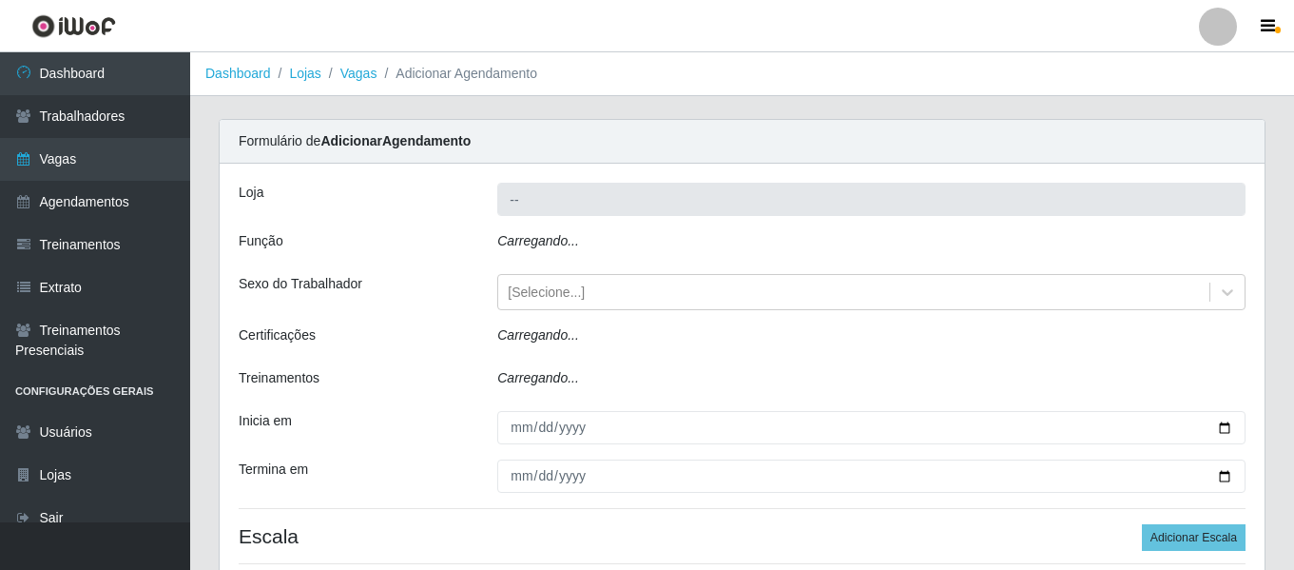
type input "Bemais Supermercados - [GEOGRAPHIC_DATA]"
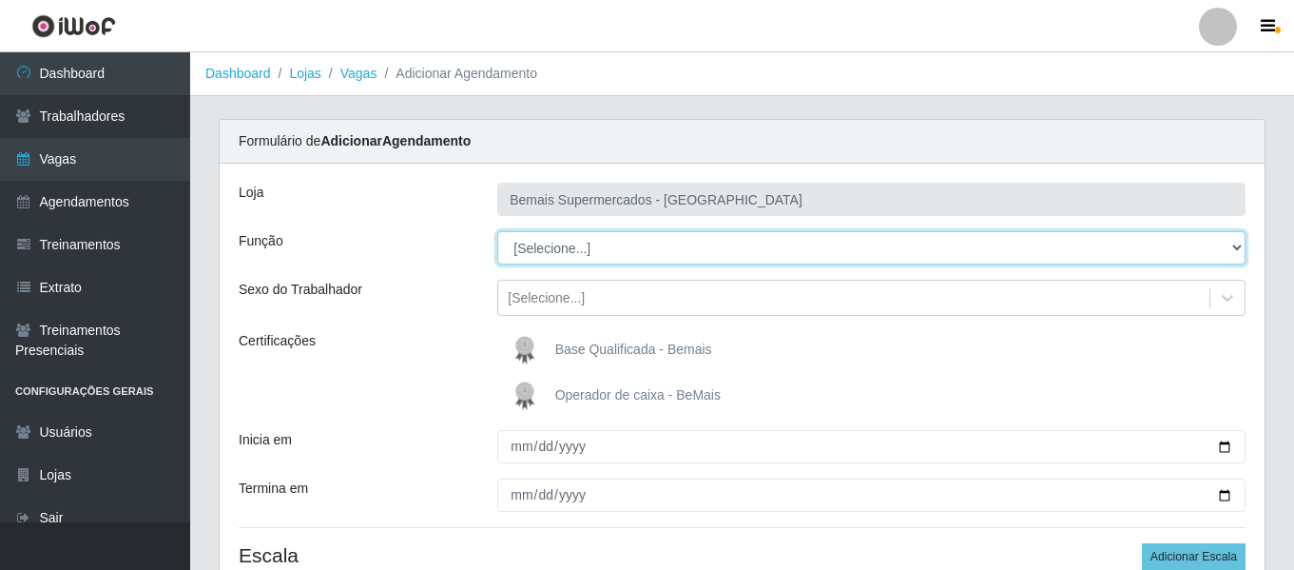
click at [548, 244] on select "[Selecione...] ASG ASG + ASG ++ Auxiliar de Depósito Auxiliar de Depósito + Aux…" at bounding box center [871, 247] width 748 height 33
click at [497, 231] on select "[Selecione...] ASG ASG + ASG ++ Auxiliar de Depósito Auxiliar de Depósito + Aux…" at bounding box center [871, 247] width 748 height 33
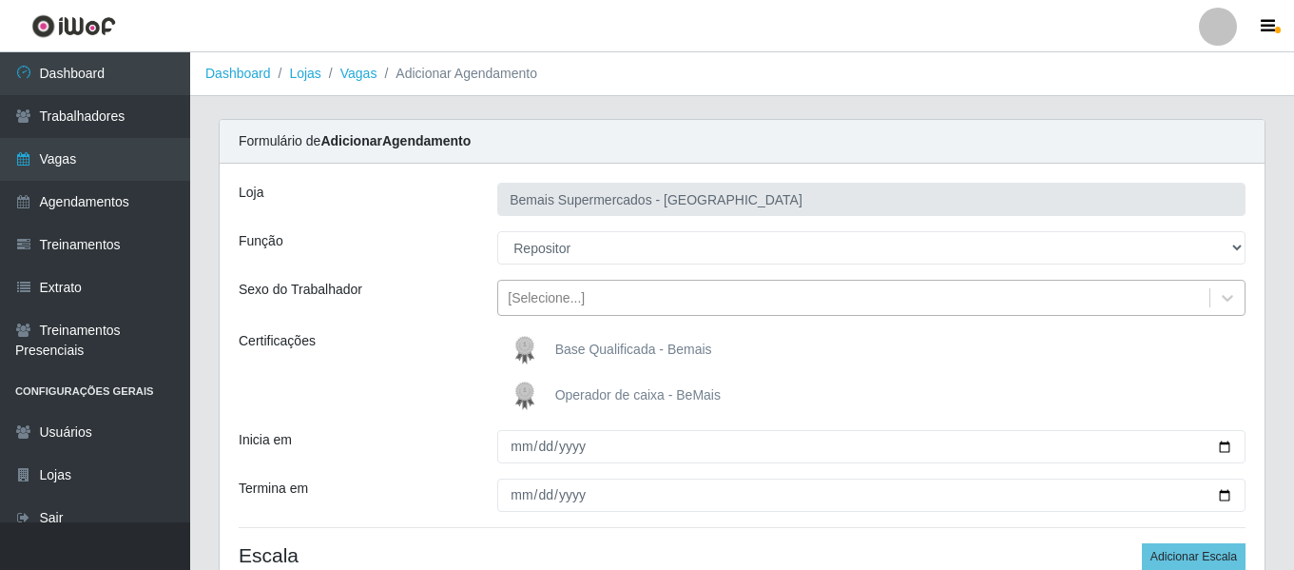
click at [584, 296] on div "[Selecione...]" at bounding box center [853, 297] width 711 height 31
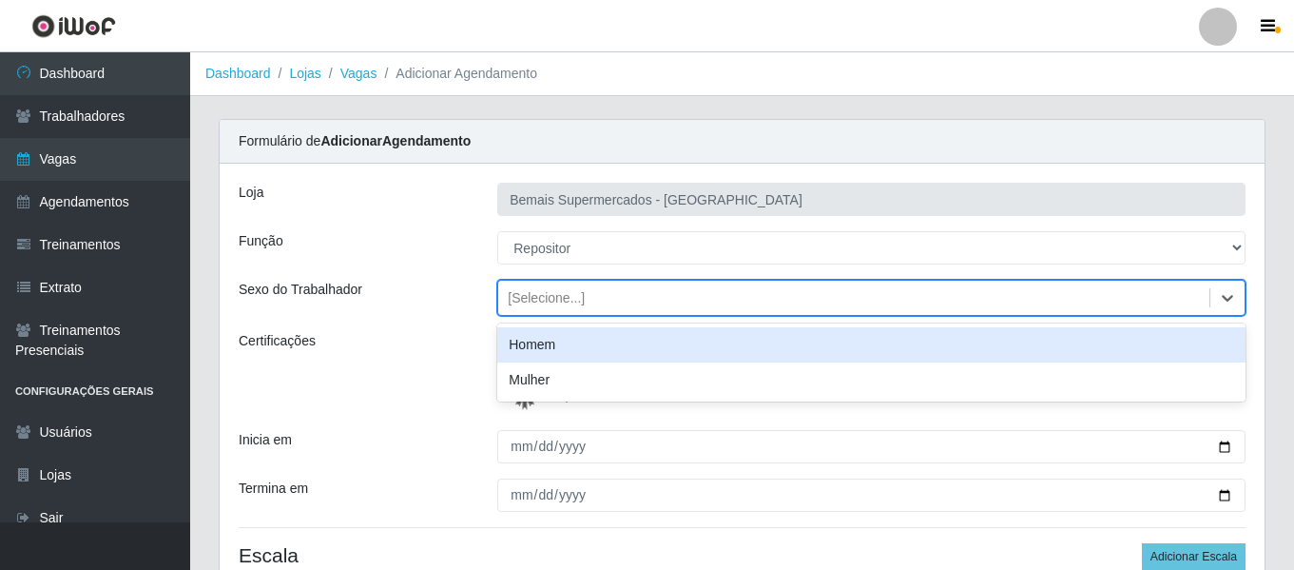
click at [589, 337] on div "Homem" at bounding box center [871, 344] width 748 height 35
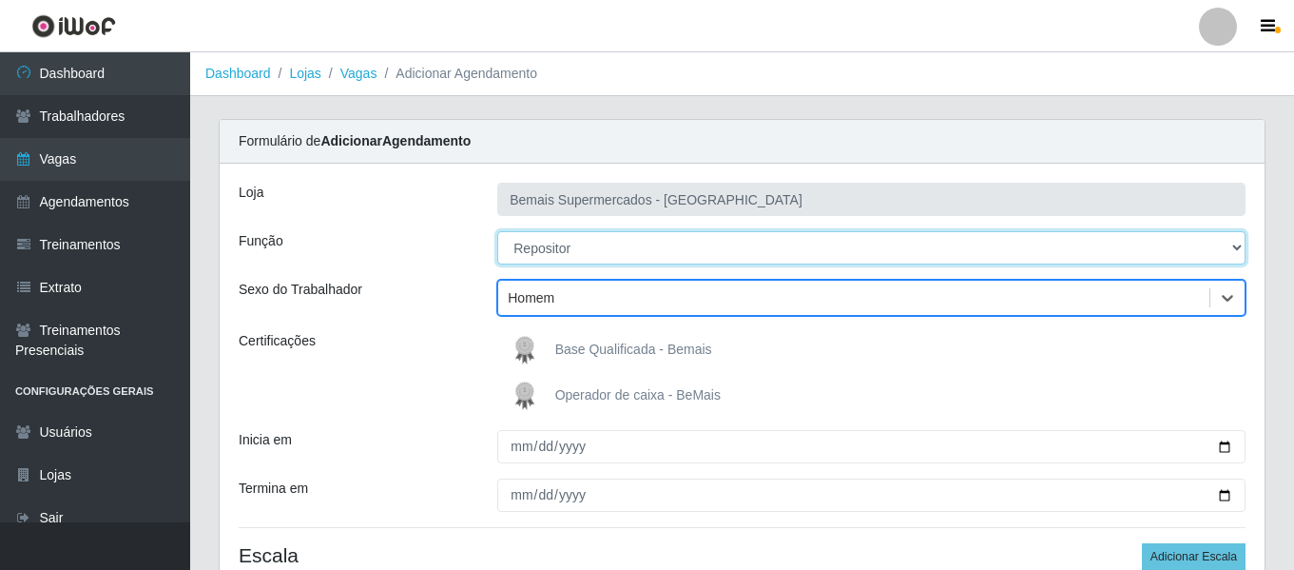
click at [639, 251] on select "[Selecione...] ASG ASG + ASG ++ Auxiliar de Depósito Auxiliar de Depósito + Aux…" at bounding box center [871, 247] width 748 height 33
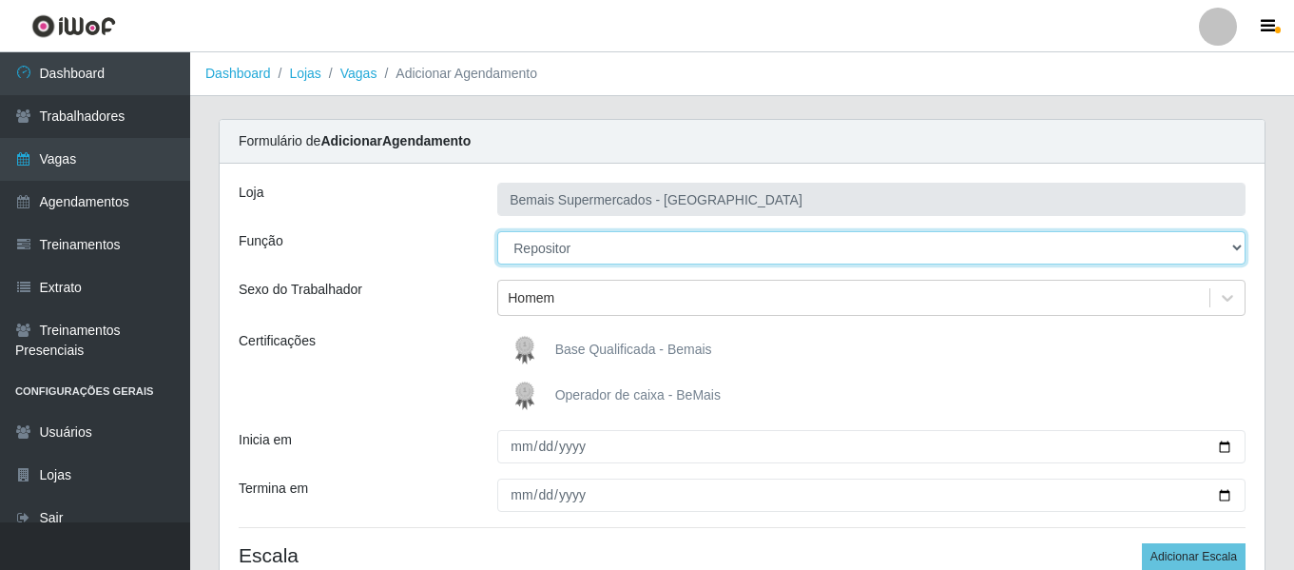
select select "82"
click at [497, 231] on select "[Selecione...] ASG ASG + ASG ++ Auxiliar de Depósito Auxiliar de Depósito + Aux…" at bounding box center [871, 247] width 748 height 33
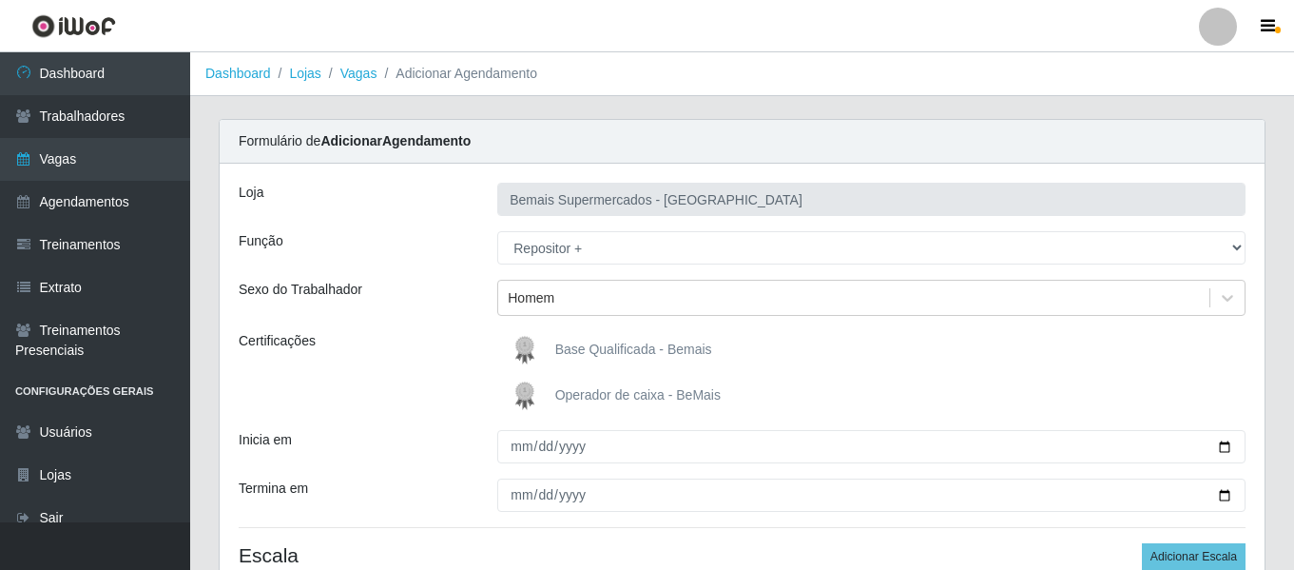
click at [387, 349] on div "Certificações" at bounding box center [353, 373] width 259 height 84
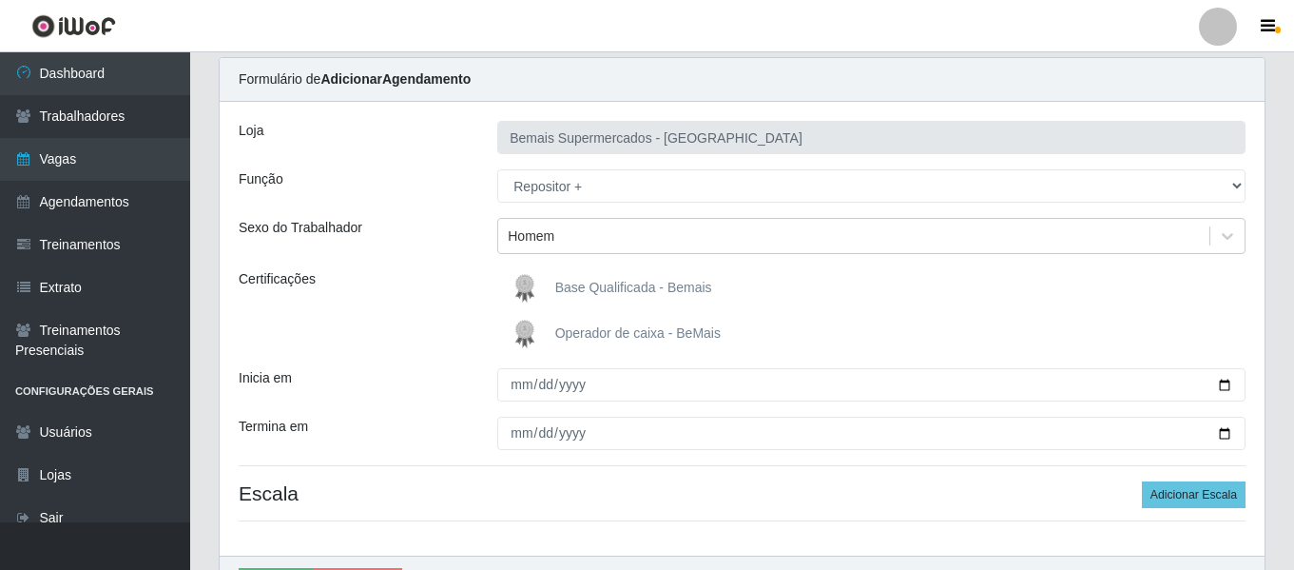
scroll to position [95, 0]
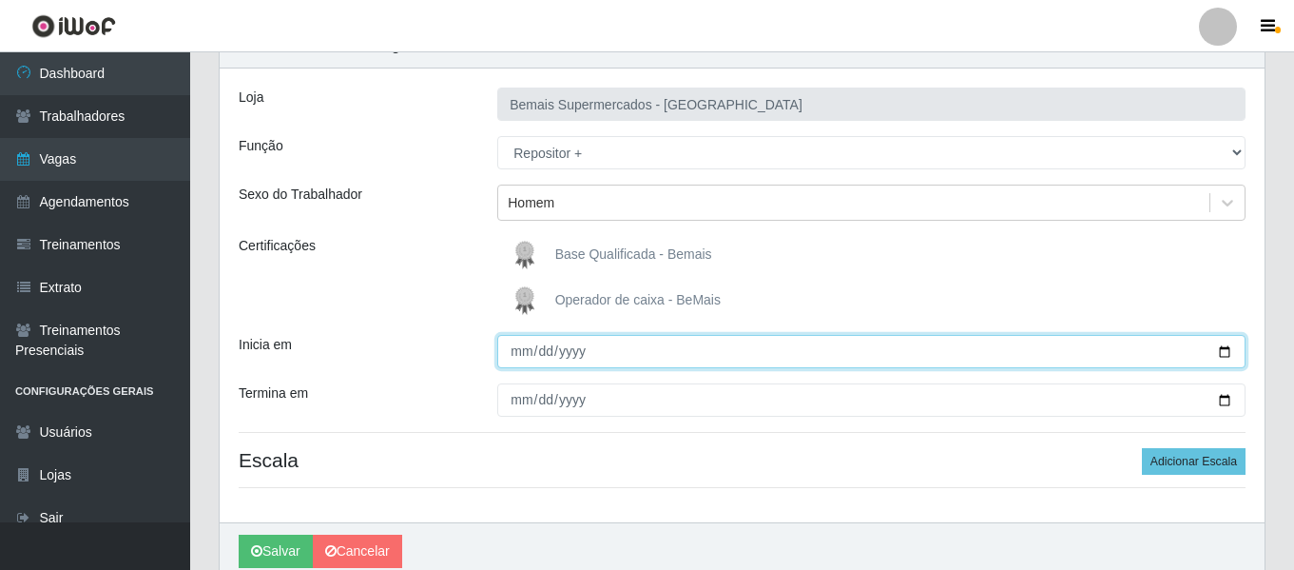
click at [524, 360] on input "Inicia em" at bounding box center [871, 351] width 748 height 33
type input "[DATE]"
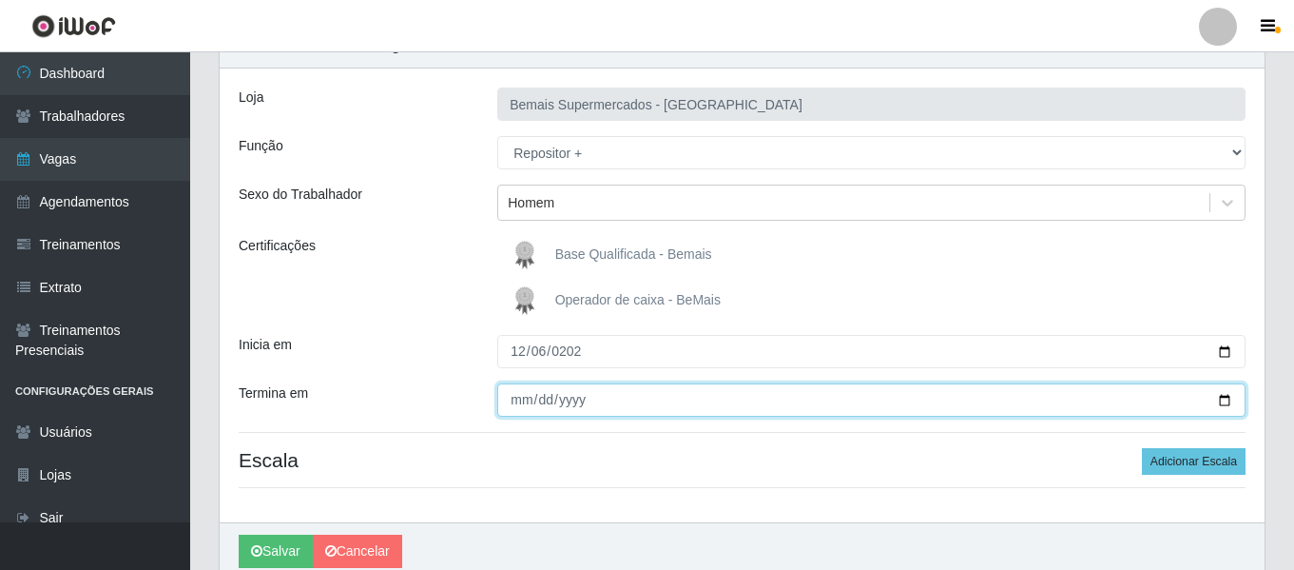
click at [529, 400] on input "Termina em" at bounding box center [871, 399] width 748 height 33
type input "0025-12-28"
type input "[DATE]"
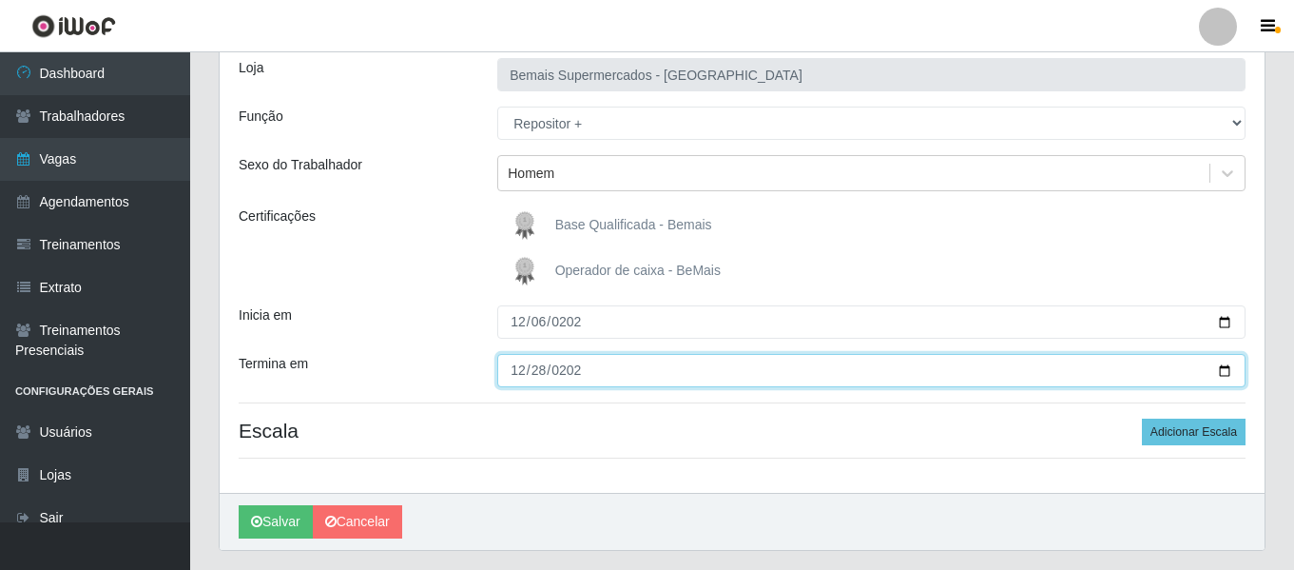
scroll to position [176, 0]
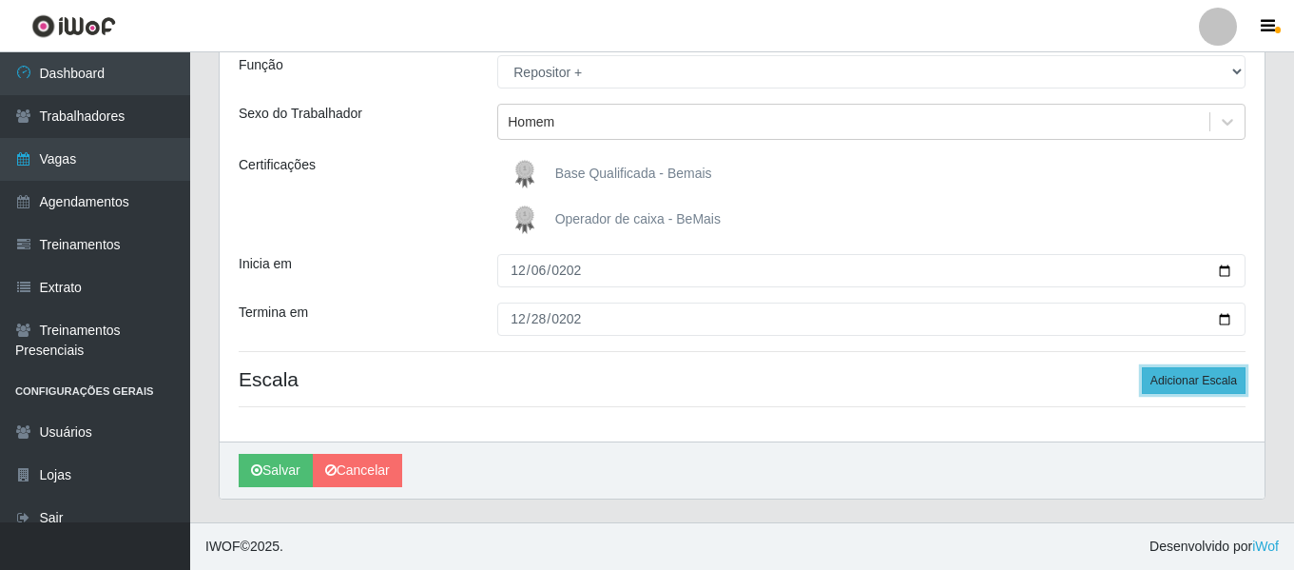
click at [1218, 381] on button "Adicionar Escala" at bounding box center [1194, 380] width 104 height 27
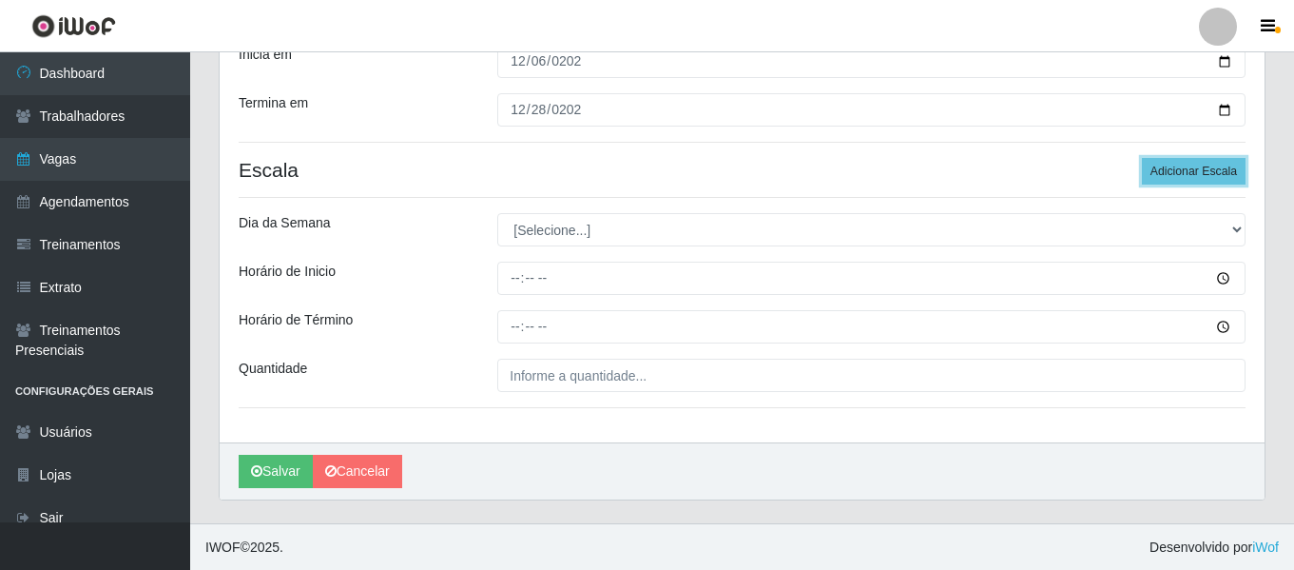
scroll to position [386, 0]
click at [1205, 175] on button "Adicionar Escala" at bounding box center [1194, 170] width 104 height 27
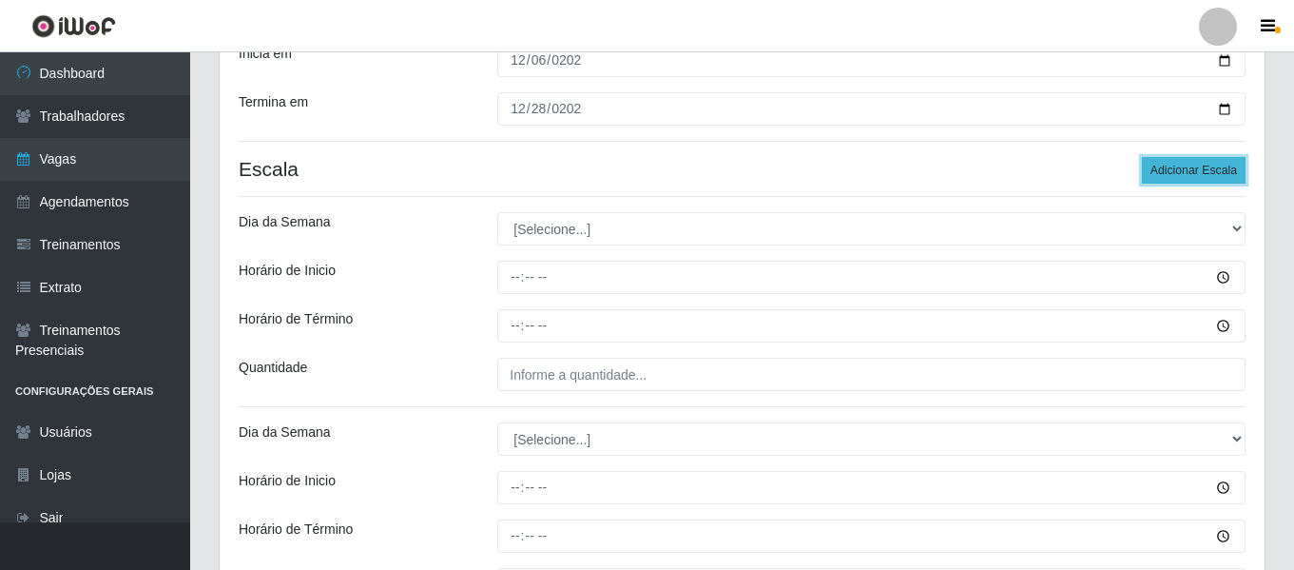
click at [1205, 175] on button "Adicionar Escala" at bounding box center [1194, 170] width 104 height 27
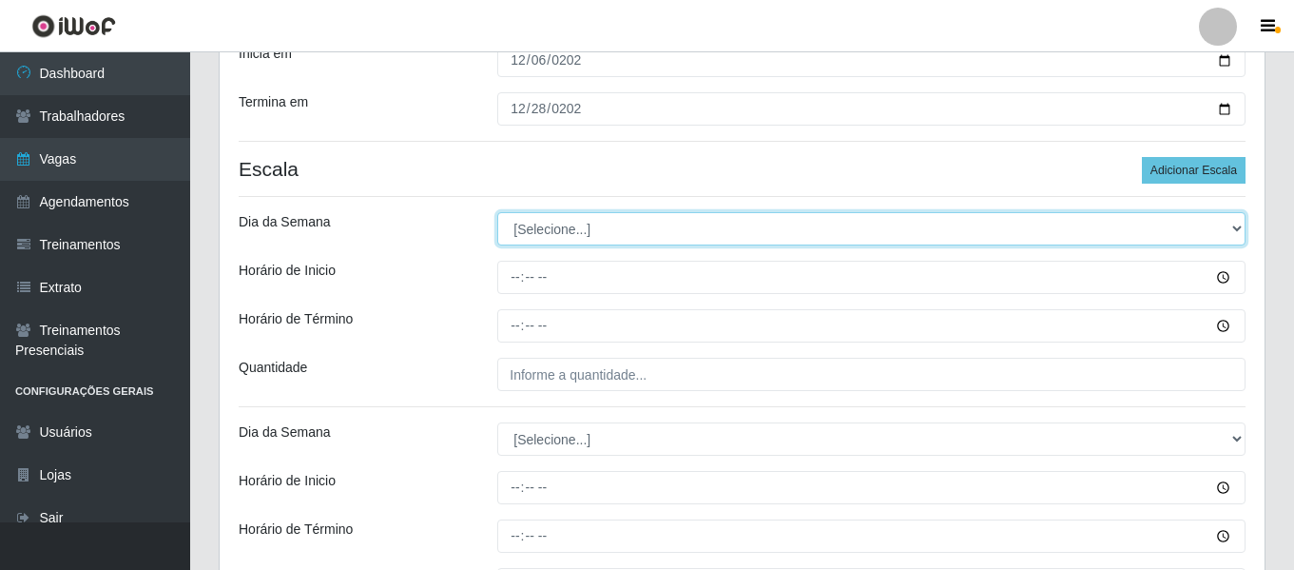
drag, startPoint x: 618, startPoint y: 225, endPoint x: 618, endPoint y: 243, distance: 17.1
click at [618, 225] on select "[Selecione...] Segunda Terça Quarta Quinta Sexta Sábado Domingo" at bounding box center [871, 228] width 748 height 33
select select "6"
click at [497, 212] on select "[Selecione...] Segunda Terça Quarta Quinta Sexta Sábado Domingo" at bounding box center [871, 228] width 748 height 33
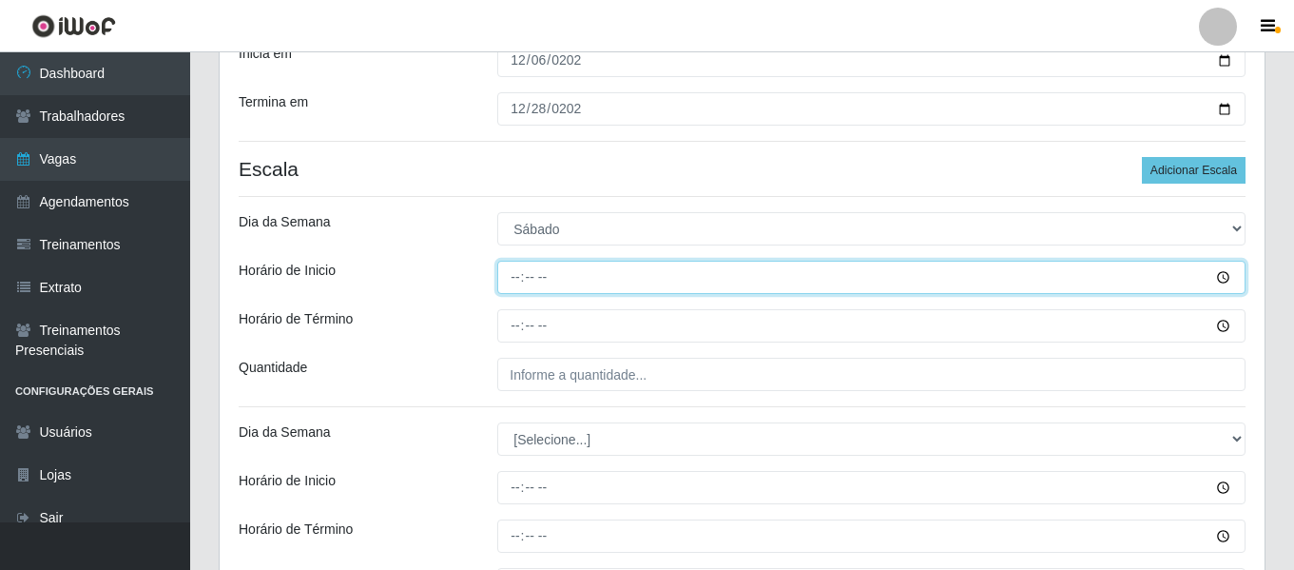
click at [518, 279] on input "Horário de Inicio" at bounding box center [871, 277] width 748 height 33
type input "12:00"
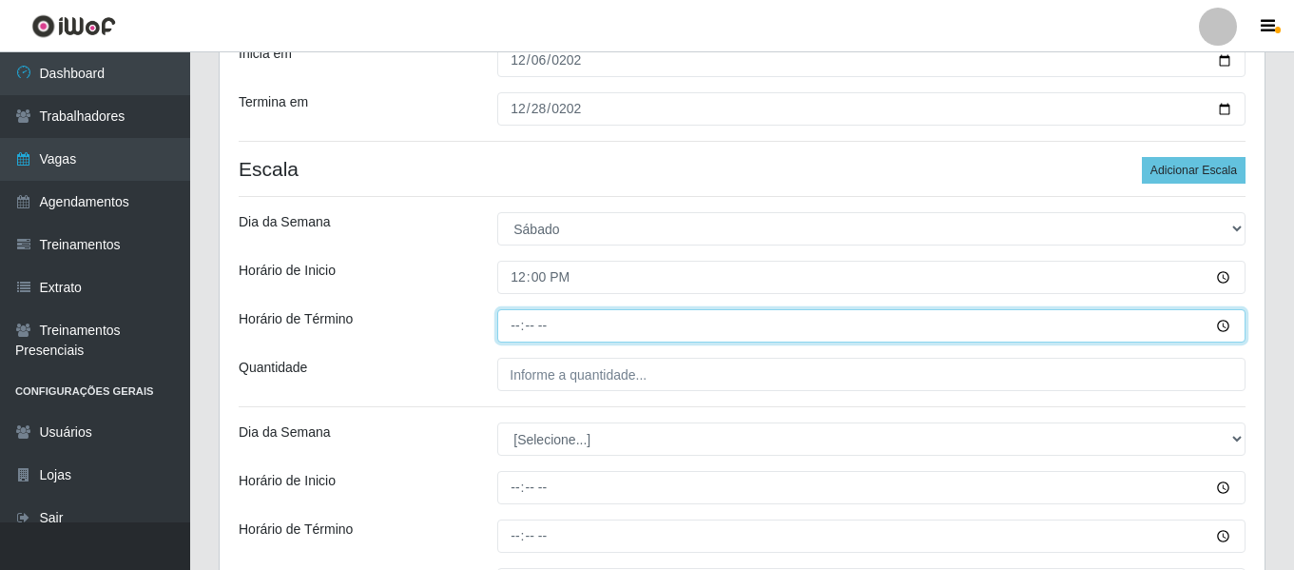
click at [527, 321] on input "Horário de Término" at bounding box center [871, 325] width 748 height 33
click at [528, 332] on input "Horário de Término" at bounding box center [871, 325] width 748 height 33
click at [513, 322] on input "Horário de Término" at bounding box center [871, 325] width 748 height 33
type input "18:00"
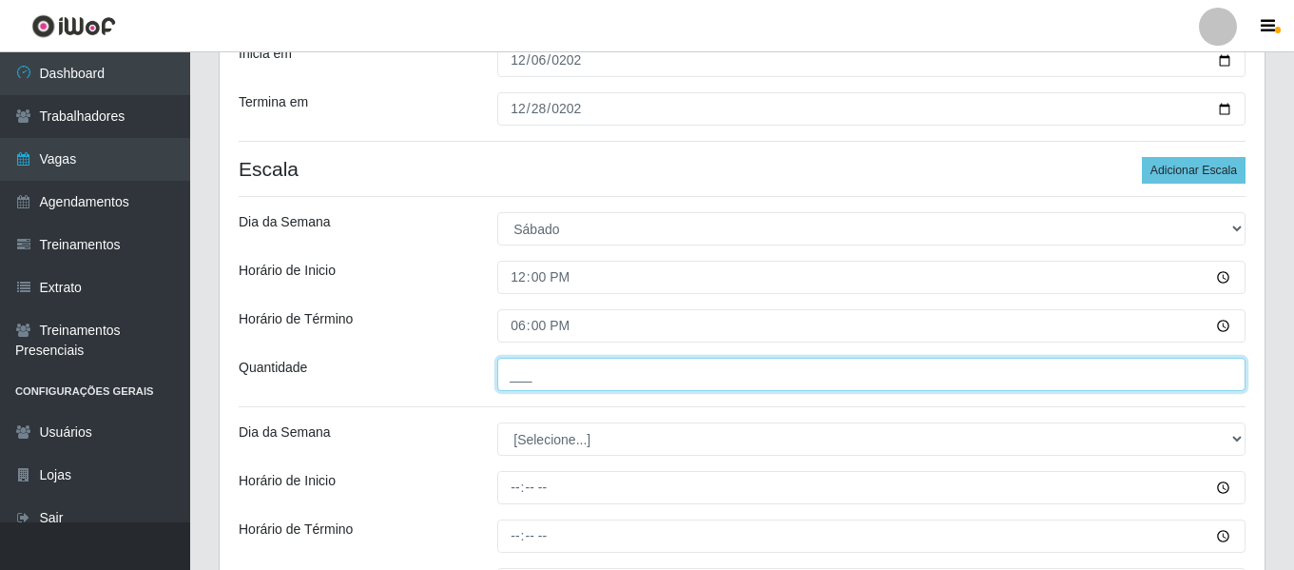
click at [546, 376] on input "___" at bounding box center [871, 374] width 748 height 33
type input "2__"
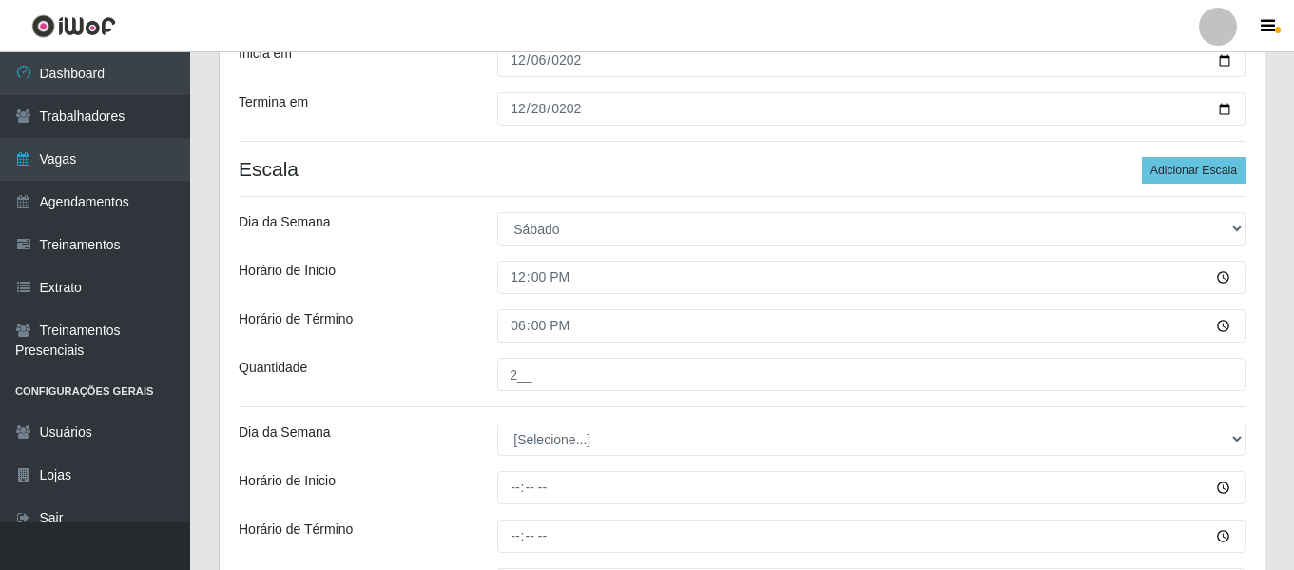
drag, startPoint x: 504, startPoint y: 347, endPoint x: 457, endPoint y: 321, distance: 53.7
click at [496, 344] on div "Loja Bemais Supermercados - Três Ruas Função [Selecione...] ASG ASG + ASG ++ Au…" at bounding box center [742, 424] width 1045 height 1294
click at [443, 310] on div "Horário de Término" at bounding box center [353, 325] width 259 height 33
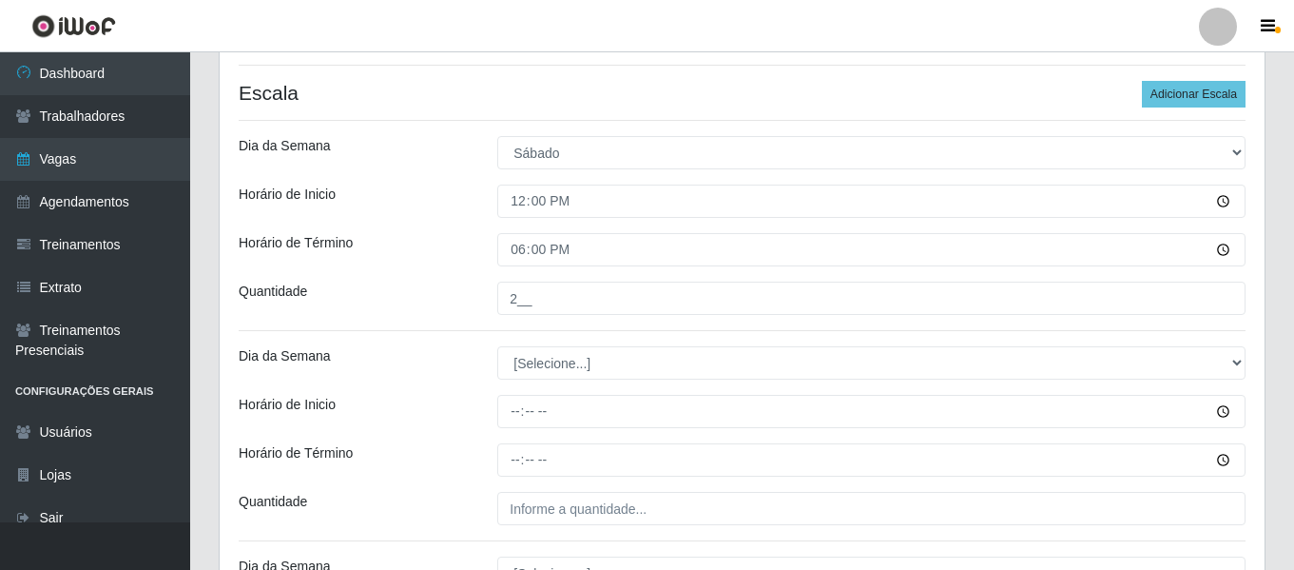
scroll to position [576, 0]
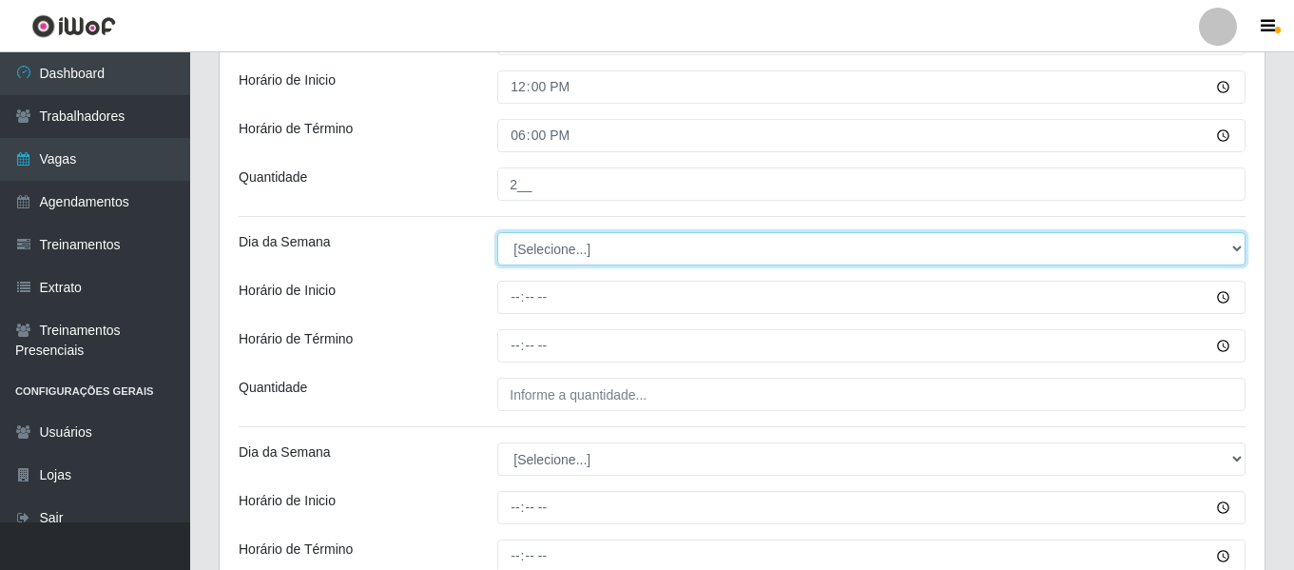
click at [564, 247] on select "[Selecione...] Segunda Terça Quarta Quinta Sexta Sábado Domingo" at bounding box center [871, 248] width 748 height 33
select select "0"
click at [497, 232] on select "[Selecione...] Segunda Terça Quarta Quinta Sexta Sábado Domingo" at bounding box center [871, 248] width 748 height 33
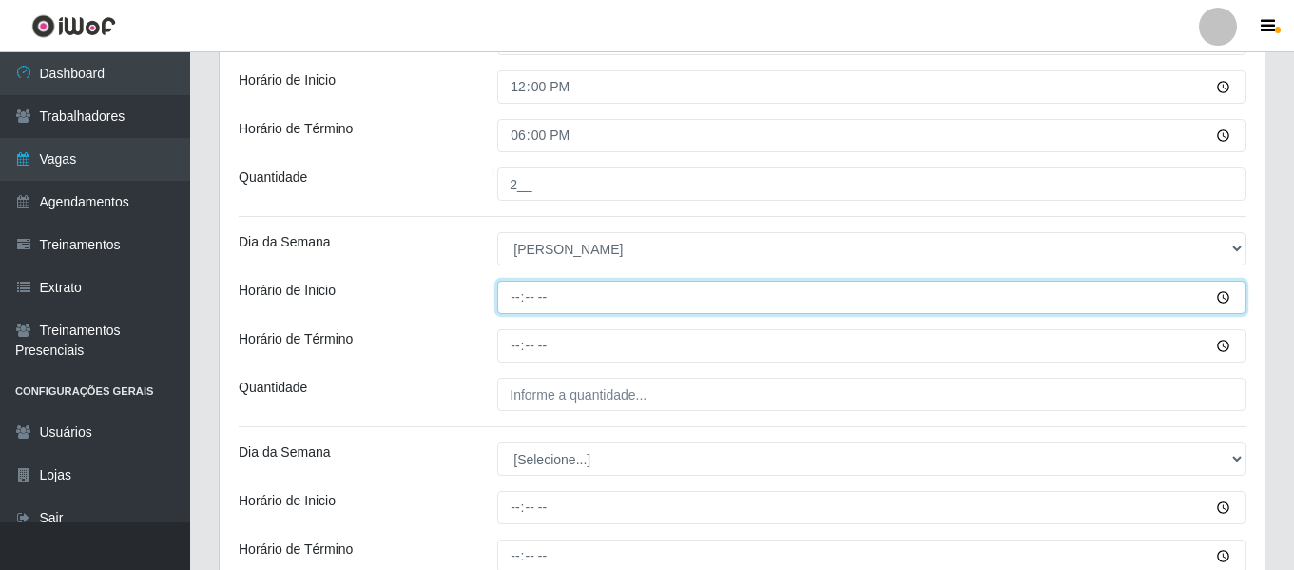
click at [523, 308] on input "Horário de Inicio" at bounding box center [871, 297] width 748 height 33
type input "09:00"
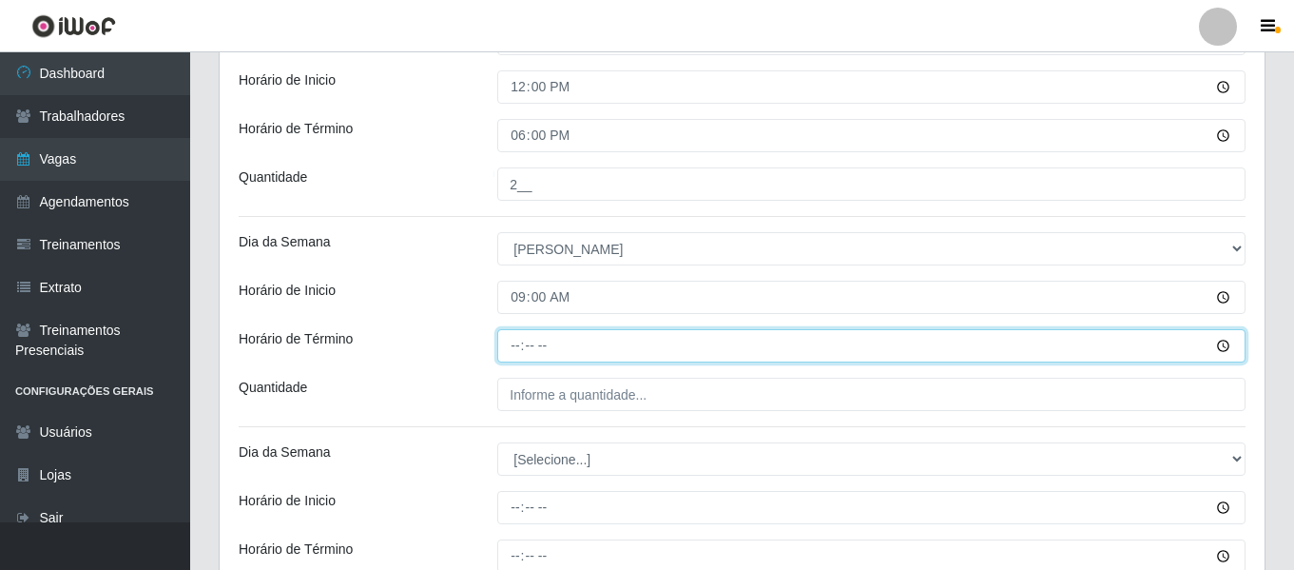
click at [520, 343] on input "Horário de Término" at bounding box center [871, 345] width 748 height 33
type input "15:00"
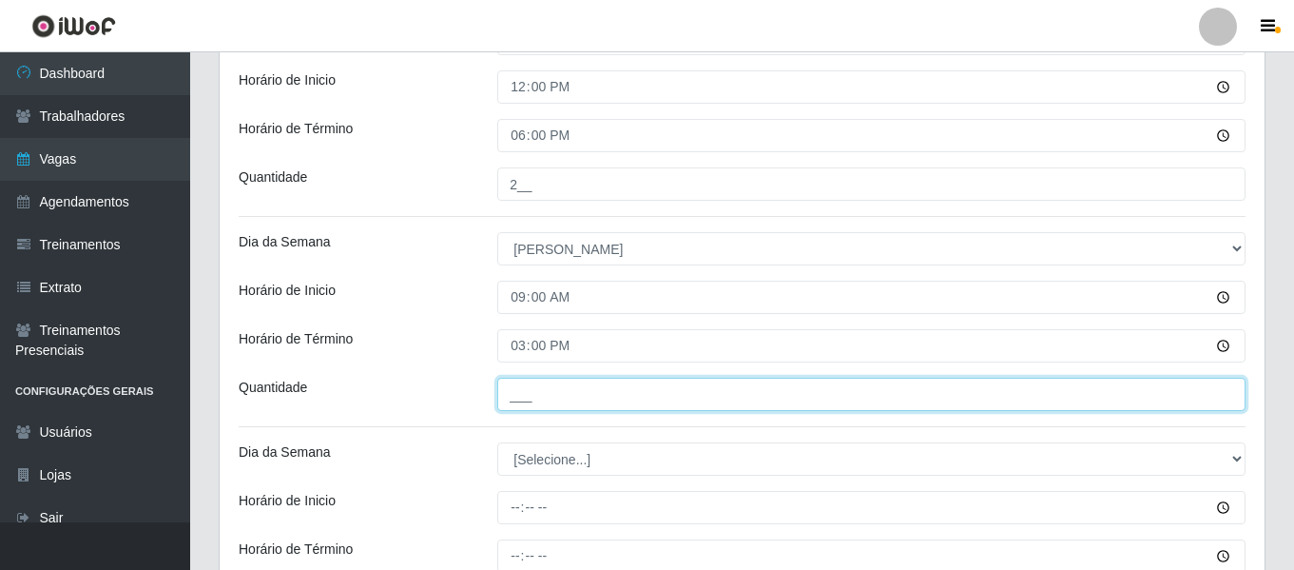
click at [563, 391] on input "___" at bounding box center [871, 394] width 748 height 33
type input "1__"
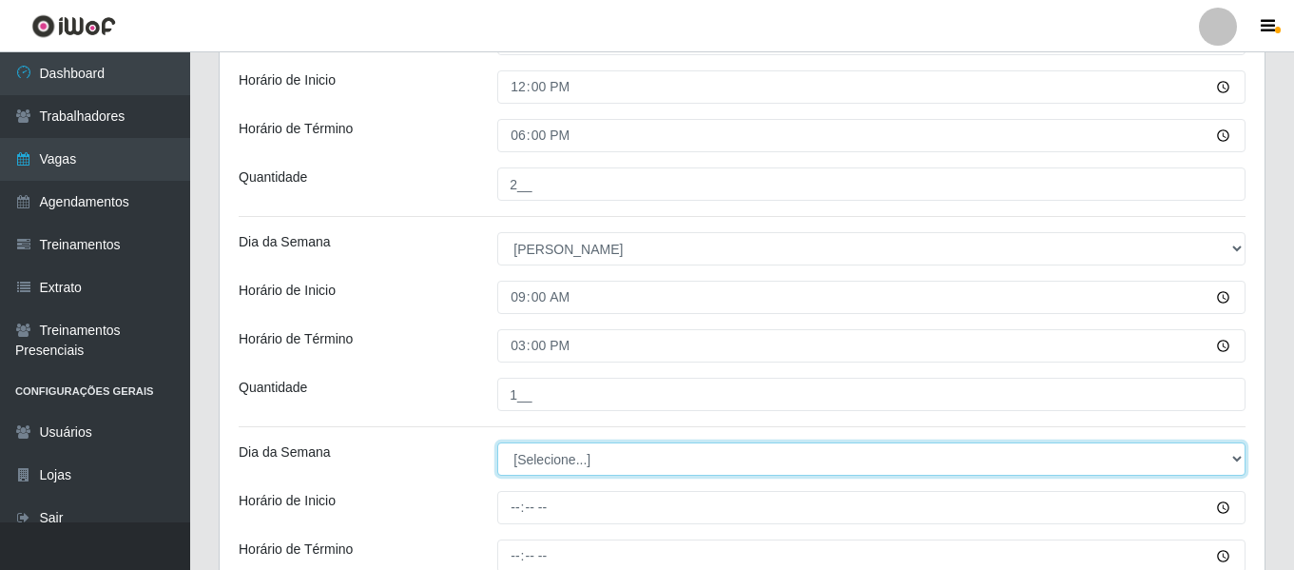
click at [548, 451] on select "[Selecione...] Segunda Terça Quarta Quinta Sexta Sábado Domingo" at bounding box center [871, 458] width 748 height 33
select select "0"
click at [497, 442] on select "[Selecione...] Segunda Terça Quarta Quinta Sexta Sábado Domingo" at bounding box center [871, 458] width 748 height 33
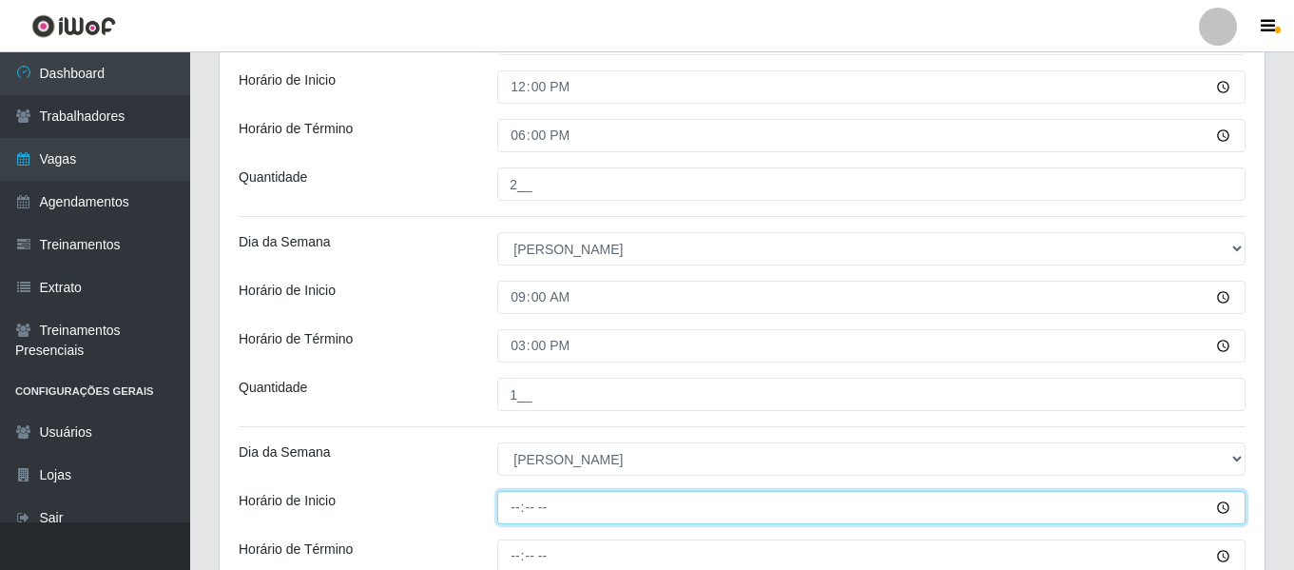
click at [515, 515] on input "Horário de Inicio" at bounding box center [871, 507] width 748 height 33
type input "10:00"
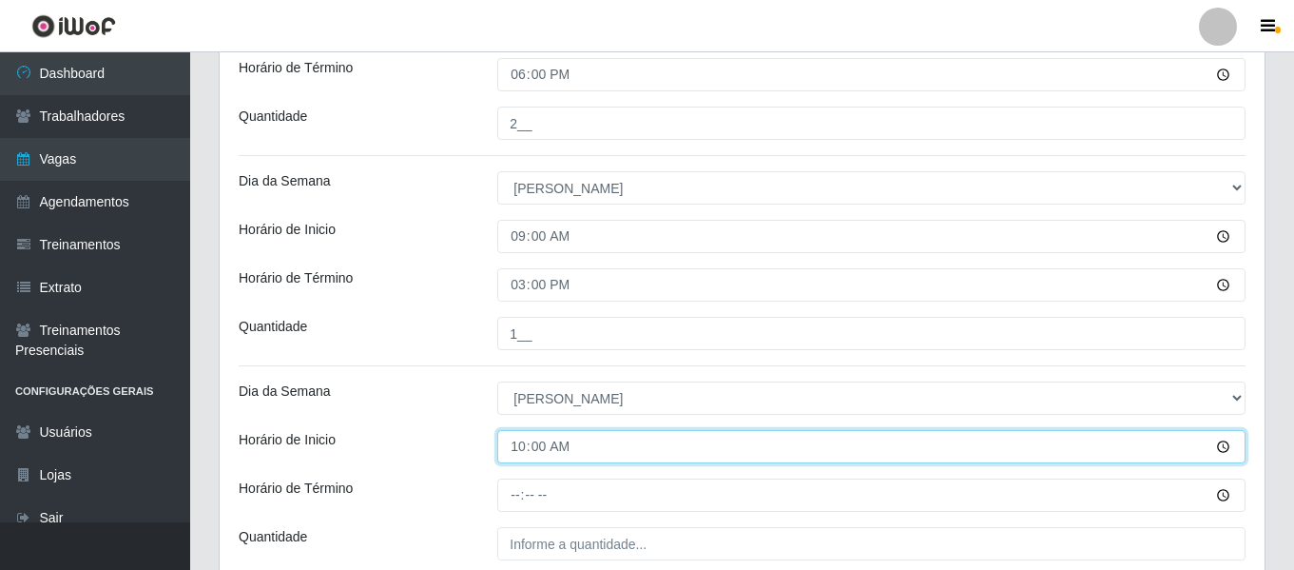
scroll to position [671, 0]
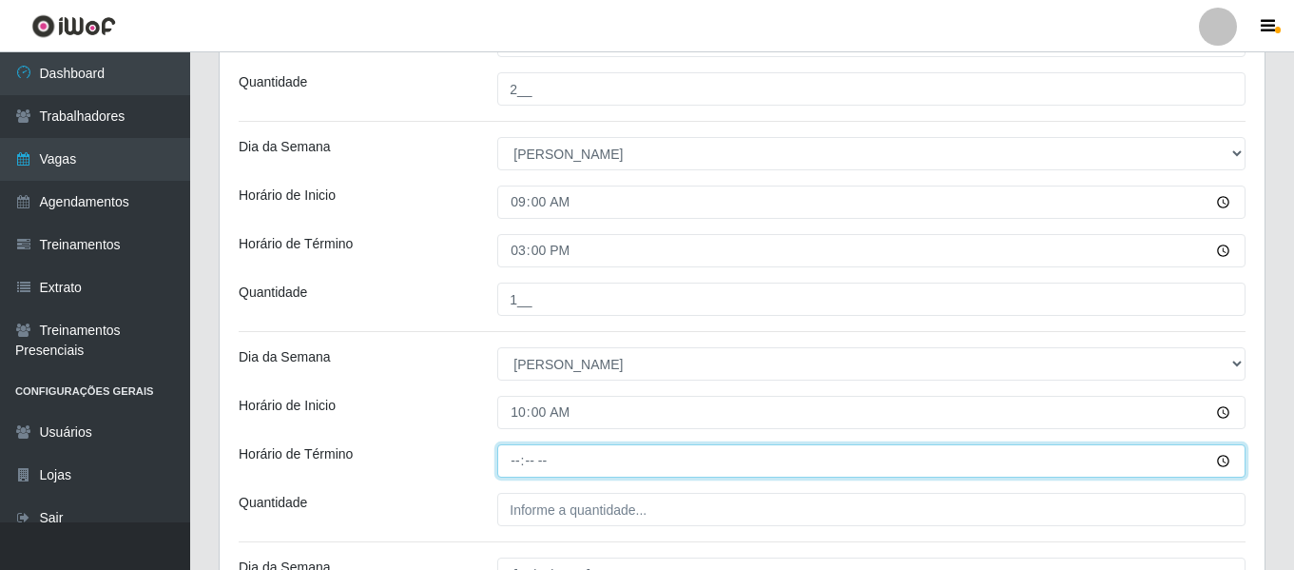
click at [521, 446] on input "Horário de Término" at bounding box center [871, 460] width 748 height 33
type input "16:00"
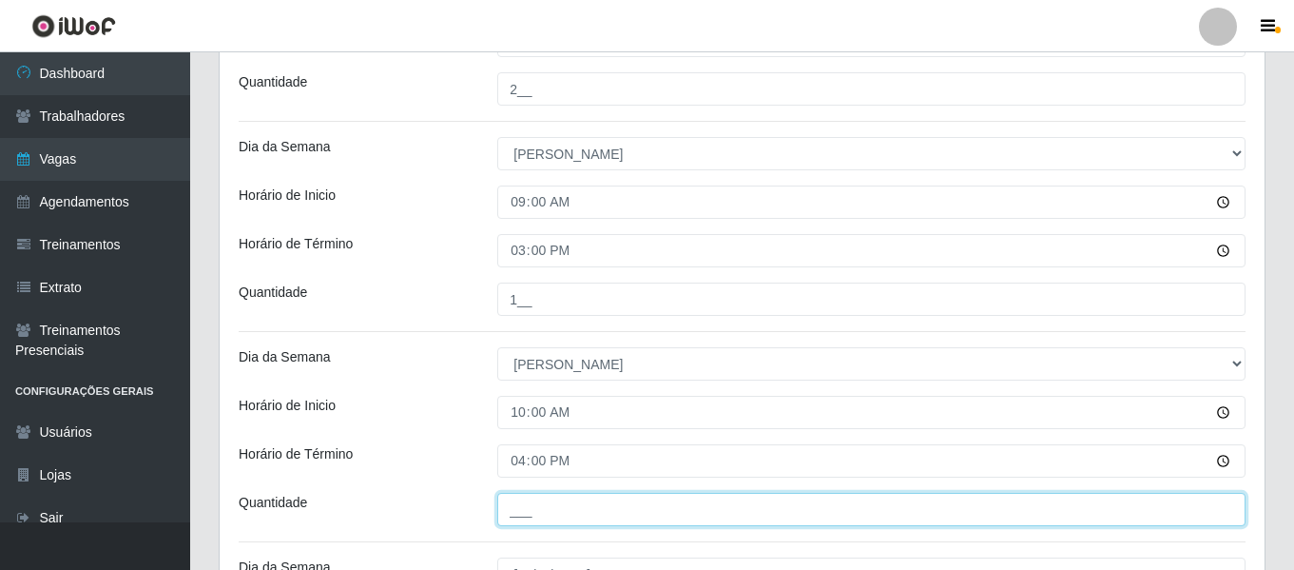
click at [580, 514] on input "___" at bounding box center [871, 509] width 748 height 33
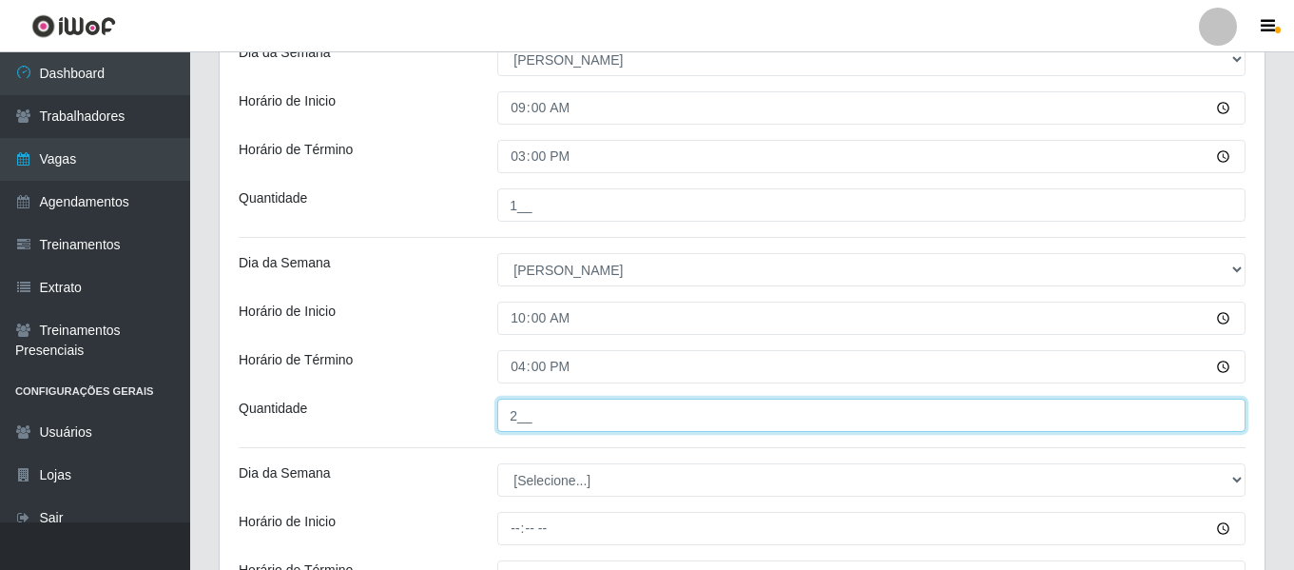
scroll to position [957, 0]
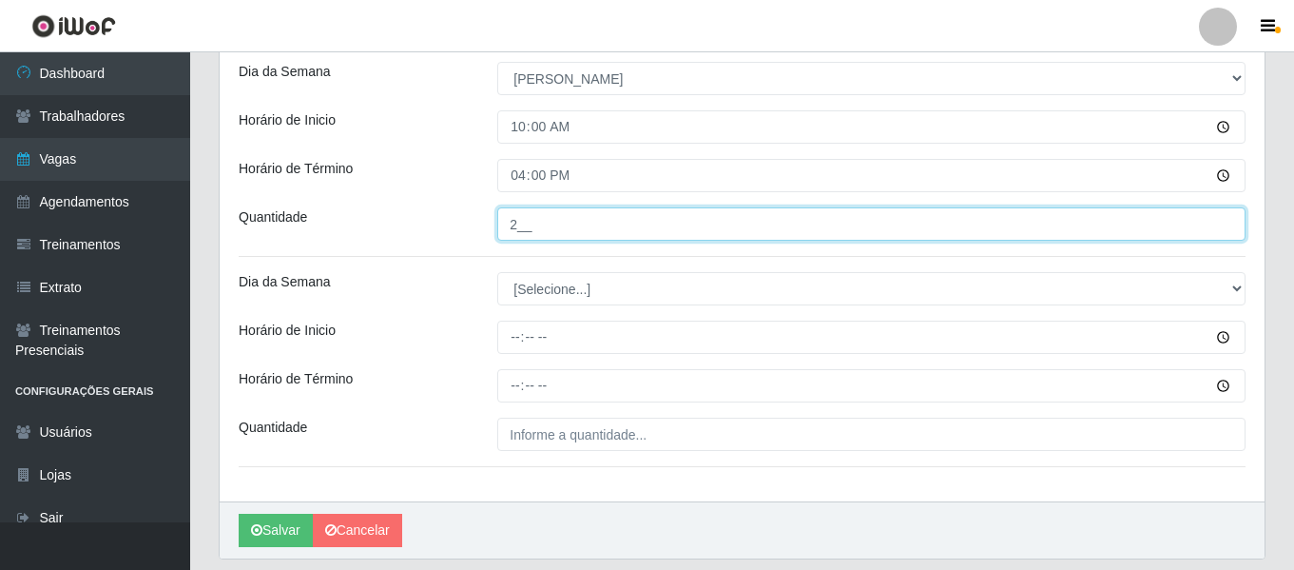
type input "2__"
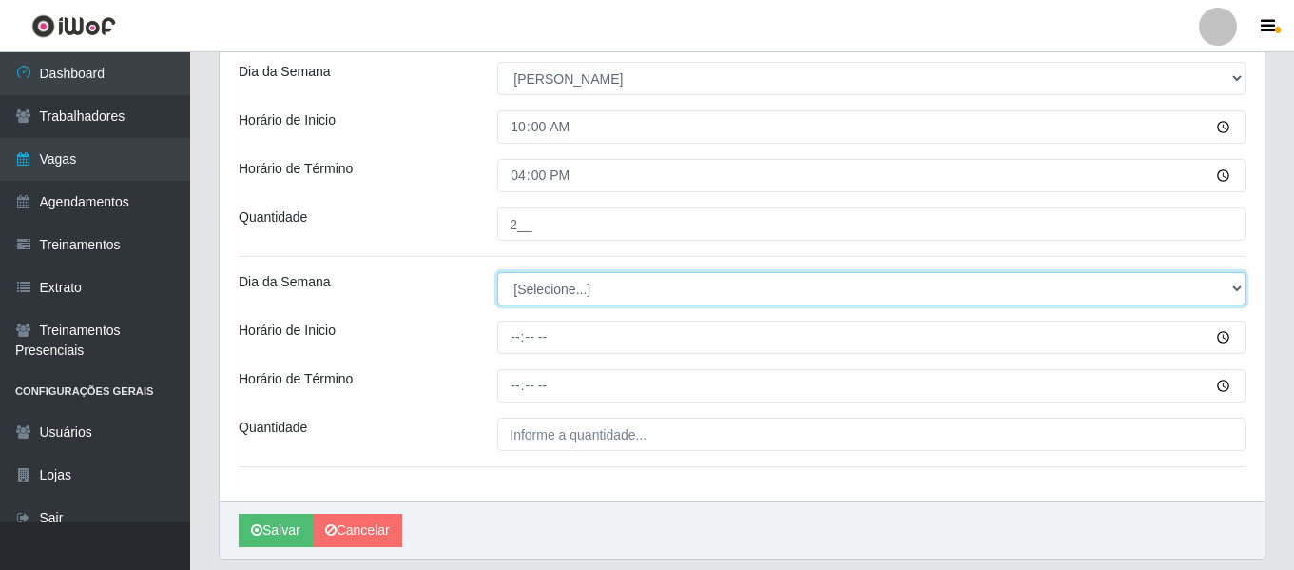
click at [558, 296] on select "[Selecione...] Segunda Terça Quarta Quinta Sexta Sábado Domingo" at bounding box center [871, 288] width 748 height 33
select select "0"
click at [497, 272] on select "[Selecione...] Segunda Terça Quarta Quinta Sexta Sábado Domingo" at bounding box center [871, 288] width 748 height 33
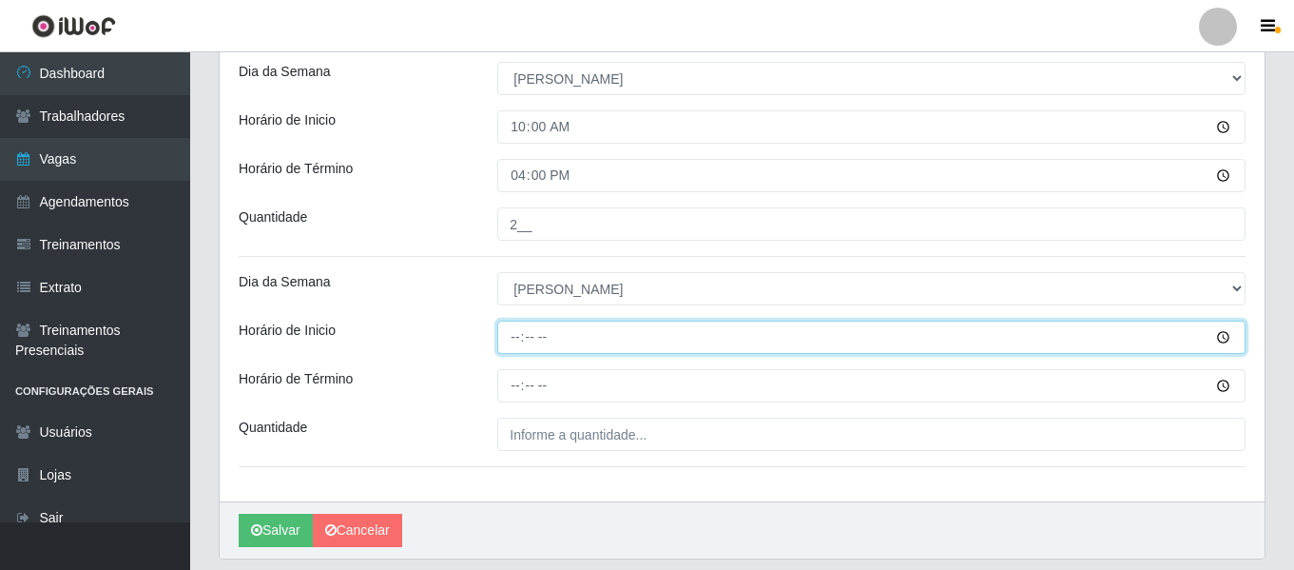
click at [528, 337] on input "Horário de Inicio" at bounding box center [871, 337] width 748 height 33
click at [522, 337] on input "Horário de Inicio" at bounding box center [871, 337] width 748 height 33
click at [515, 338] on input "Horário de Inicio" at bounding box center [871, 337] width 748 height 33
type input "15:00"
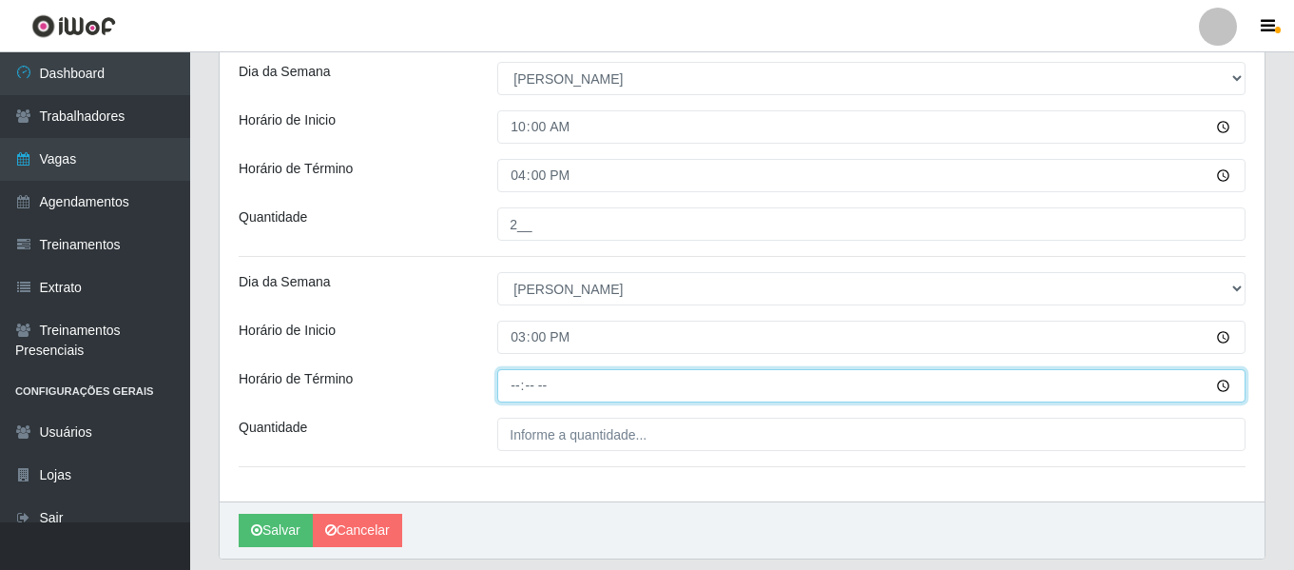
click at [522, 394] on input "Horário de Término" at bounding box center [871, 385] width 748 height 33
type input "21:00"
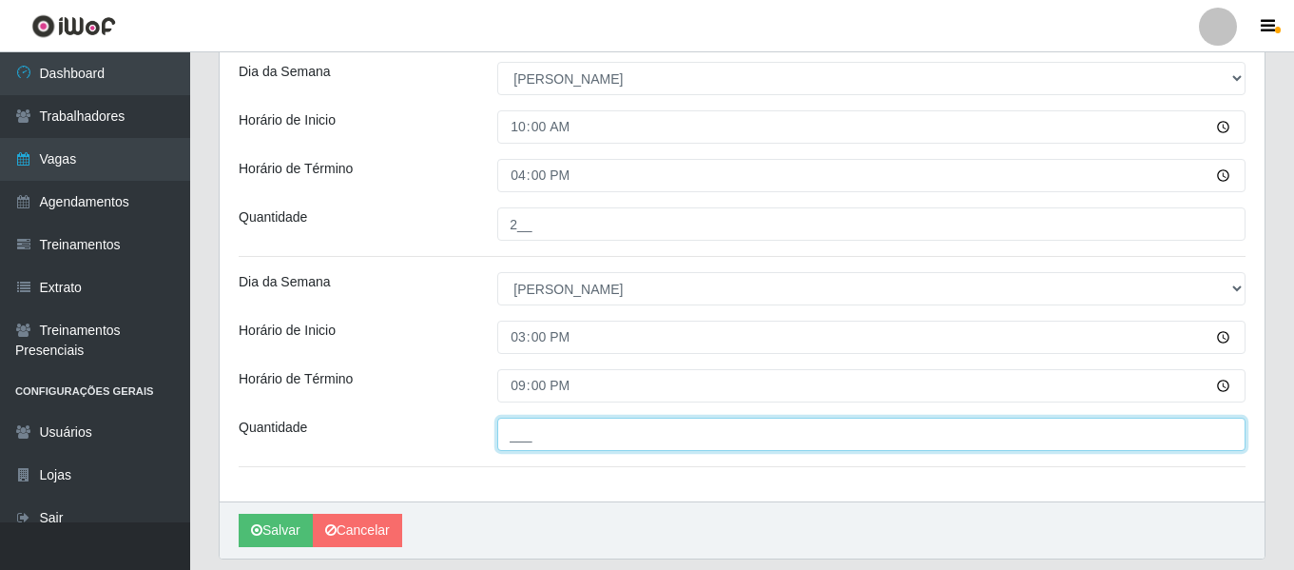
click at [535, 433] on input "___" at bounding box center [871, 434] width 748 height 33
type input "3__"
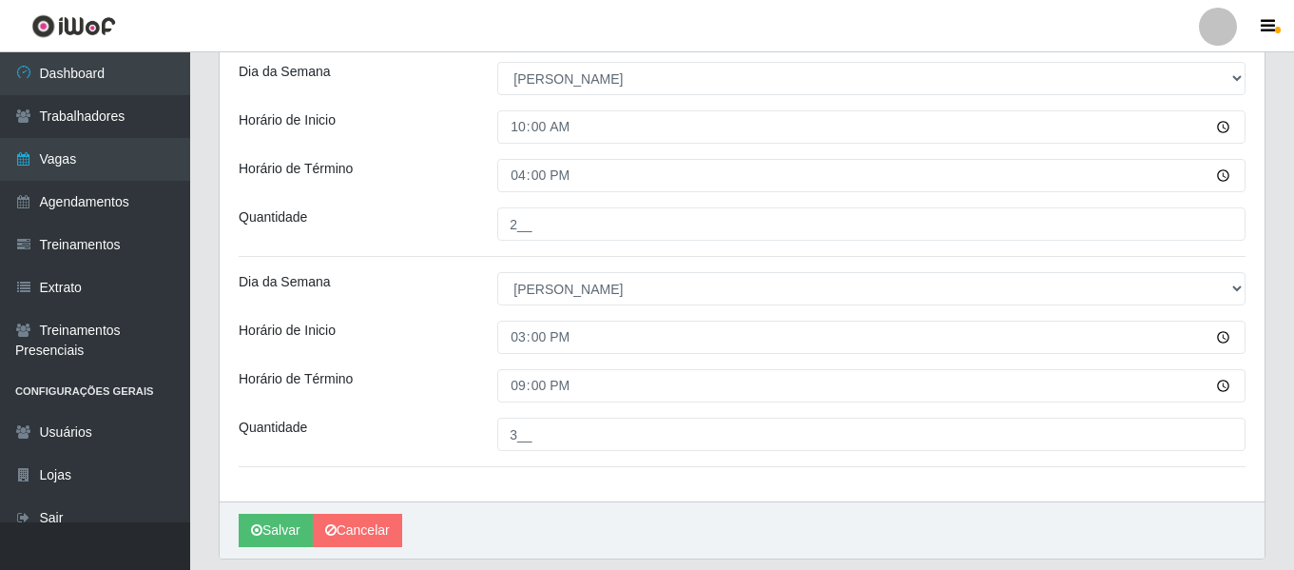
click at [394, 302] on div "Dia da Semana" at bounding box center [353, 288] width 259 height 33
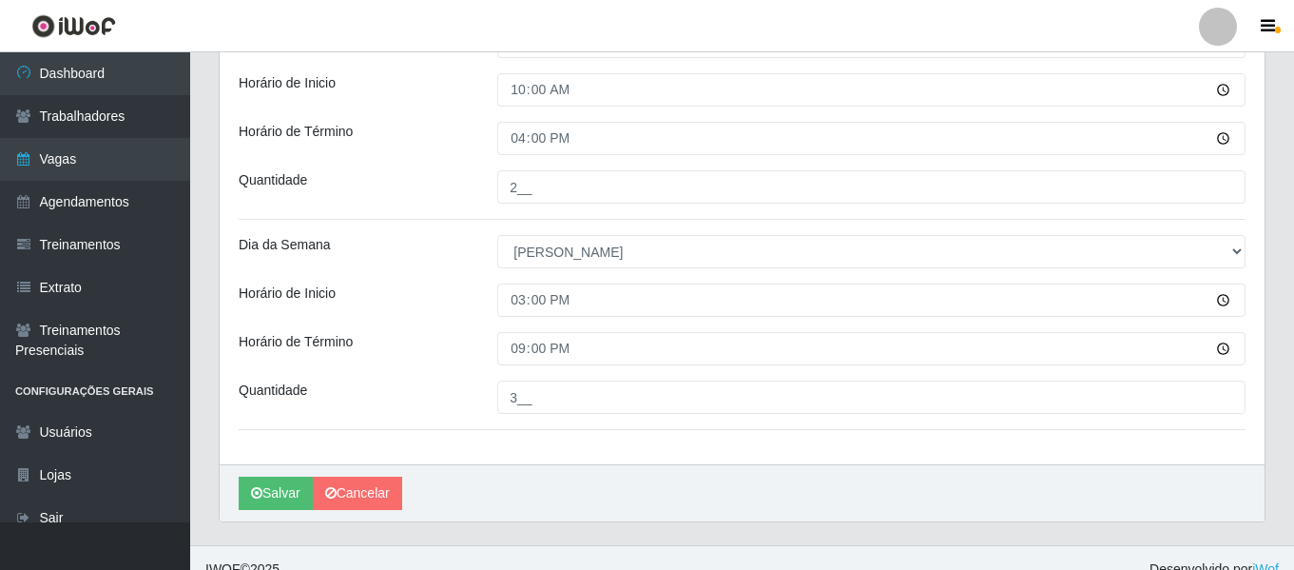
scroll to position [1017, 0]
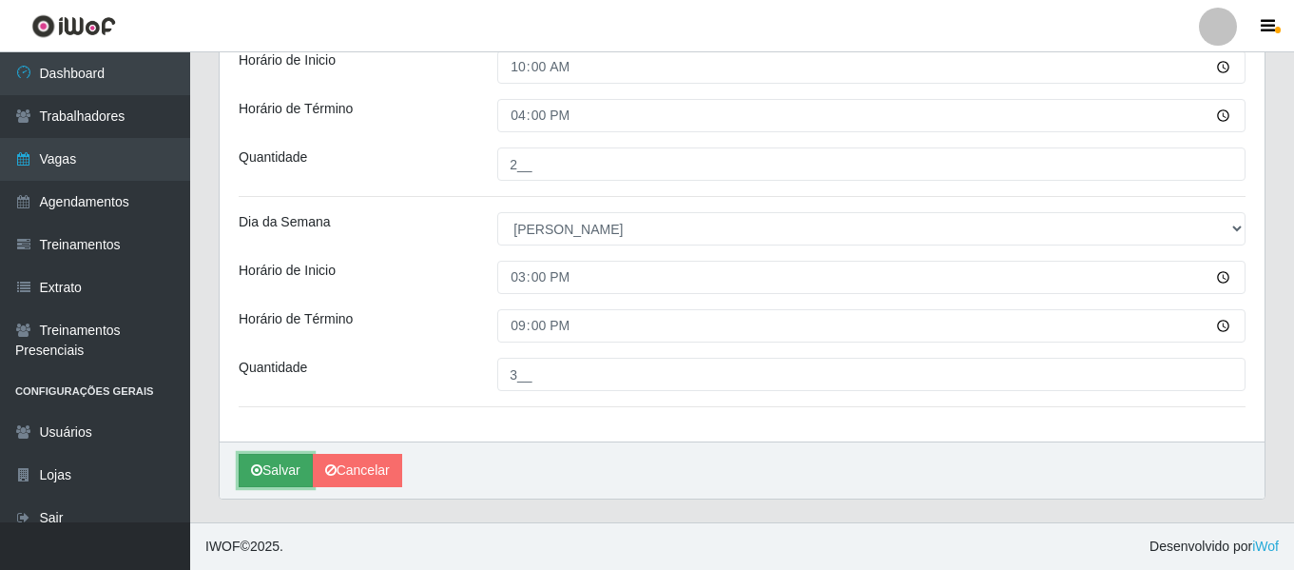
click at [297, 467] on button "Salvar" at bounding box center [276, 470] width 74 height 33
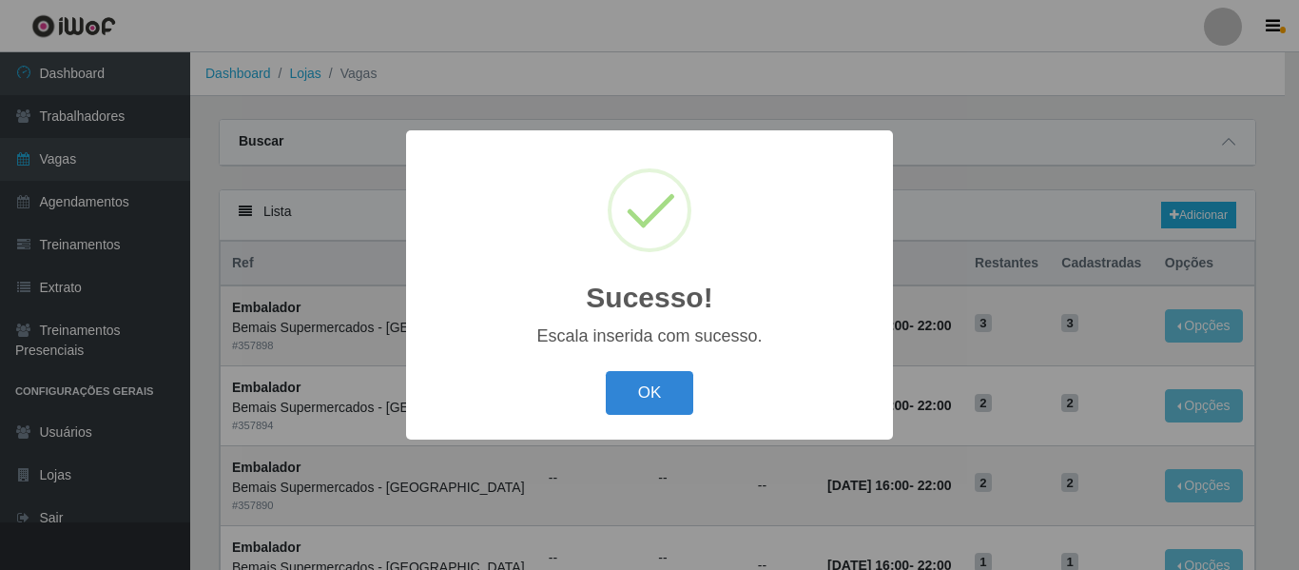
drag, startPoint x: 658, startPoint y: 393, endPoint x: 783, endPoint y: 260, distance: 182.3
click at [657, 395] on button "OK" at bounding box center [650, 393] width 88 height 45
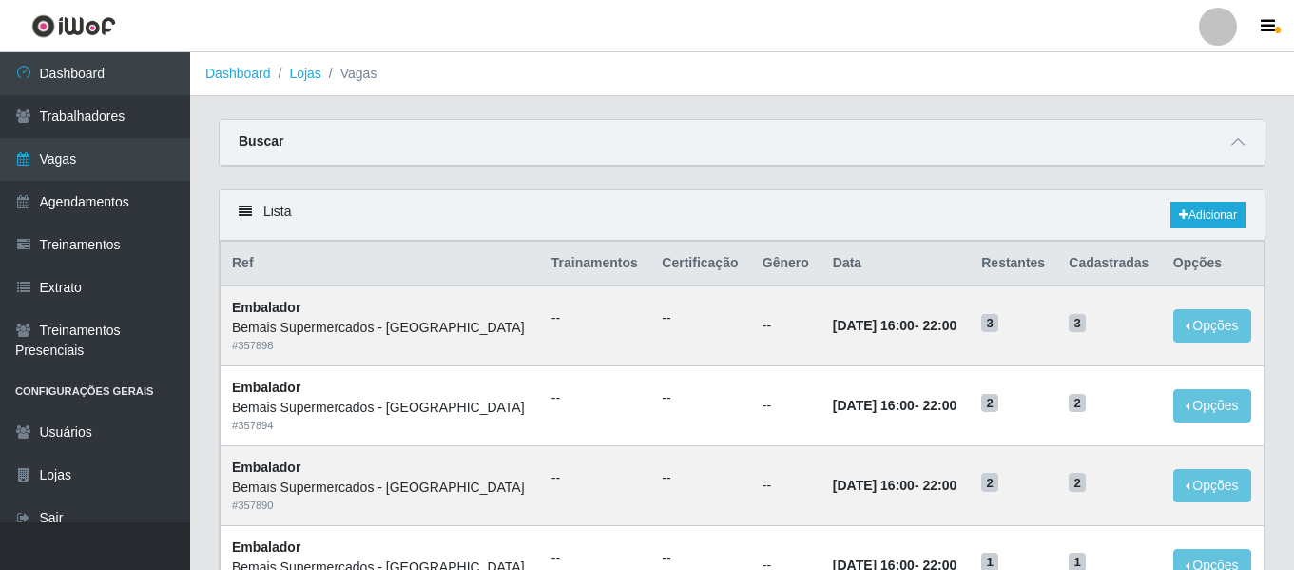
click at [1185, 222] on link "Adicionar" at bounding box center [1208, 215] width 75 height 27
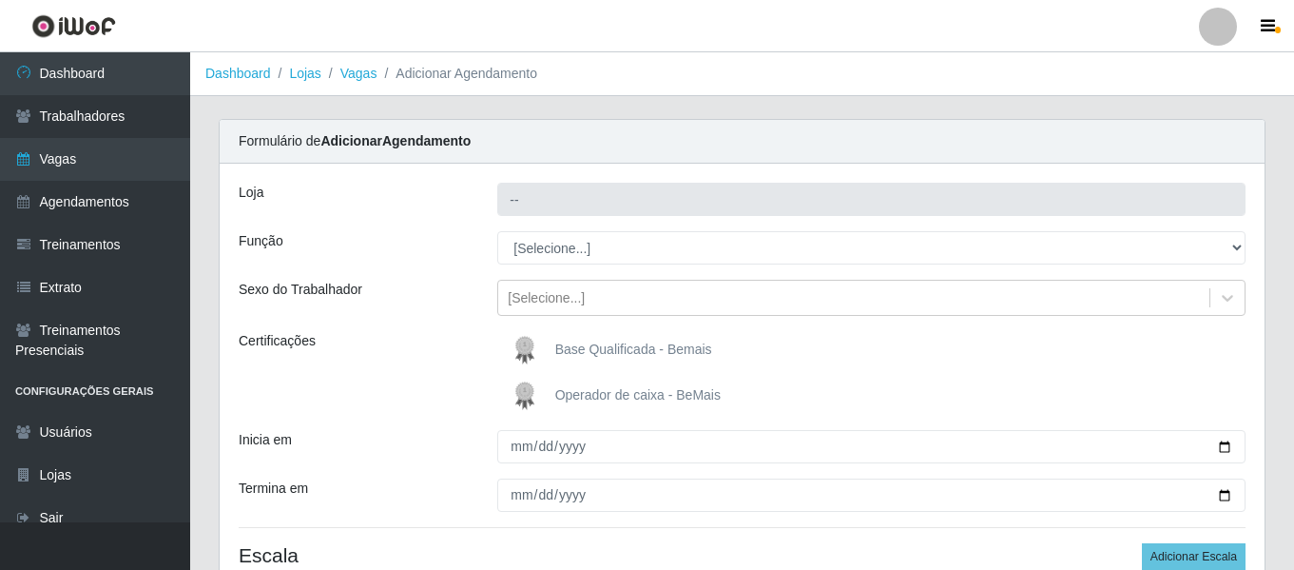
type input "Bemais Supermercados - [GEOGRAPHIC_DATA]"
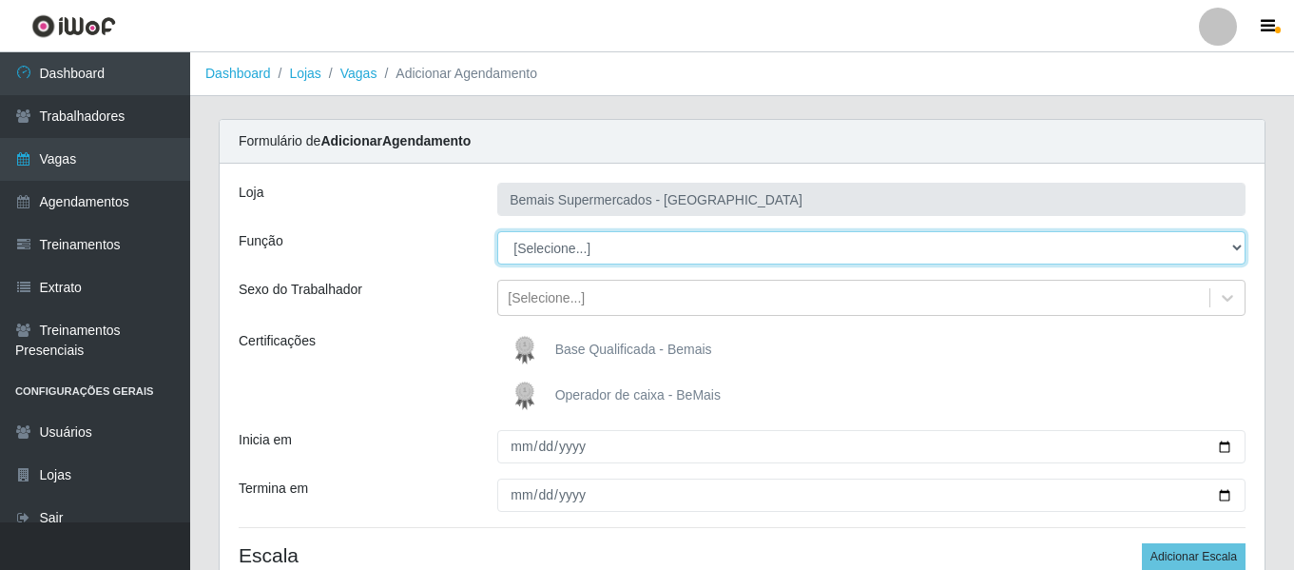
click at [579, 243] on select "[Selecione...] ASG ASG + ASG ++ Auxiliar de Depósito Auxiliar de Depósito + Aux…" at bounding box center [871, 247] width 748 height 33
select select "107"
click at [497, 231] on select "[Selecione...] ASG ASG + ASG ++ Auxiliar de Depósito Auxiliar de Depósito + Aux…" at bounding box center [871, 247] width 748 height 33
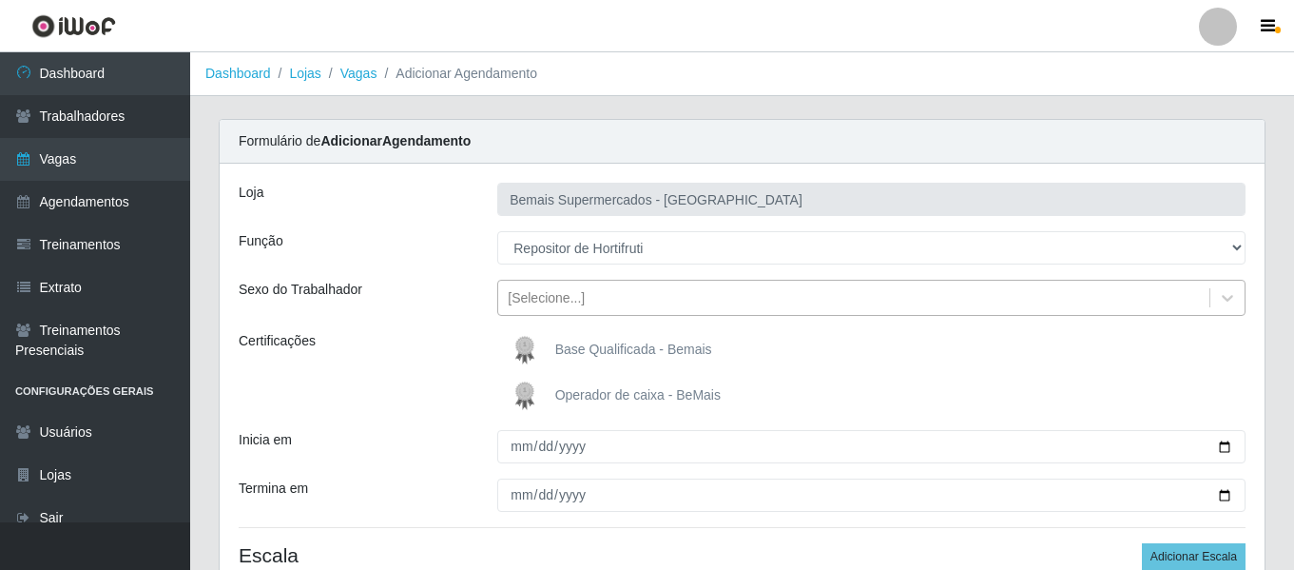
click at [582, 292] on div "[Selecione...]" at bounding box center [853, 297] width 711 height 31
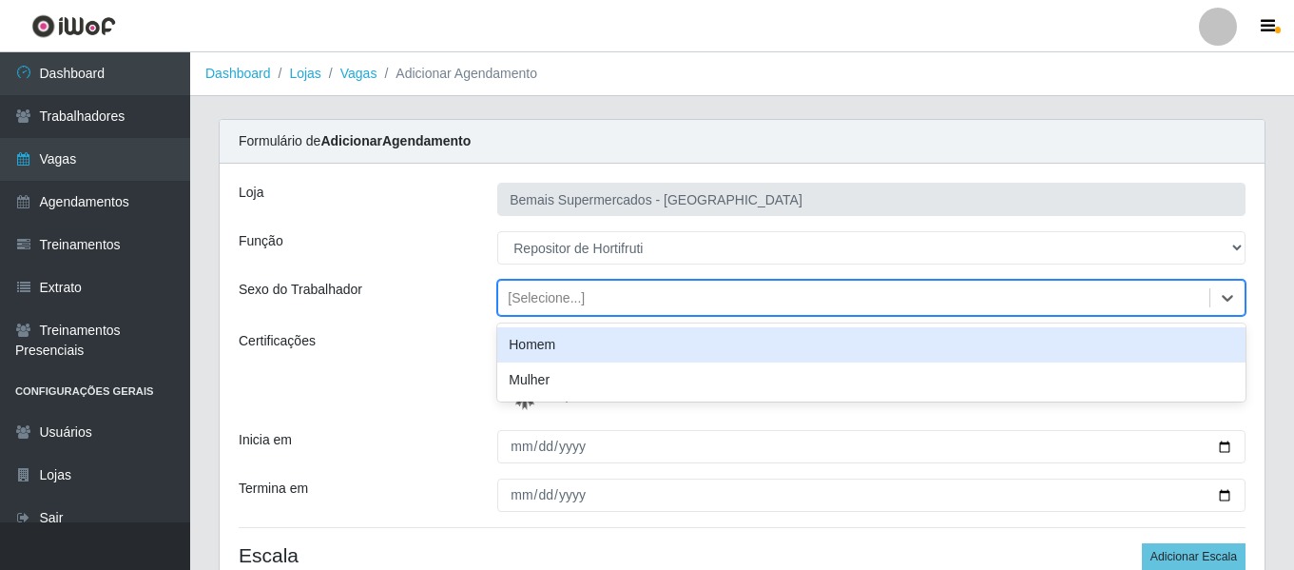
click at [565, 354] on div "Homem" at bounding box center [871, 344] width 748 height 35
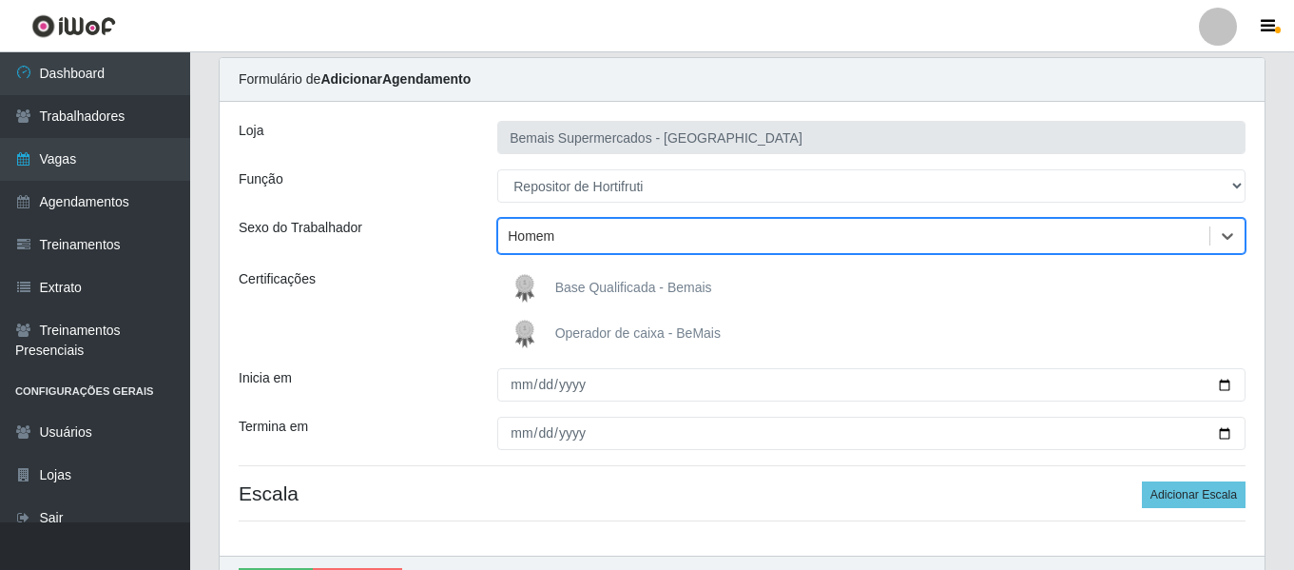
scroll to position [95, 0]
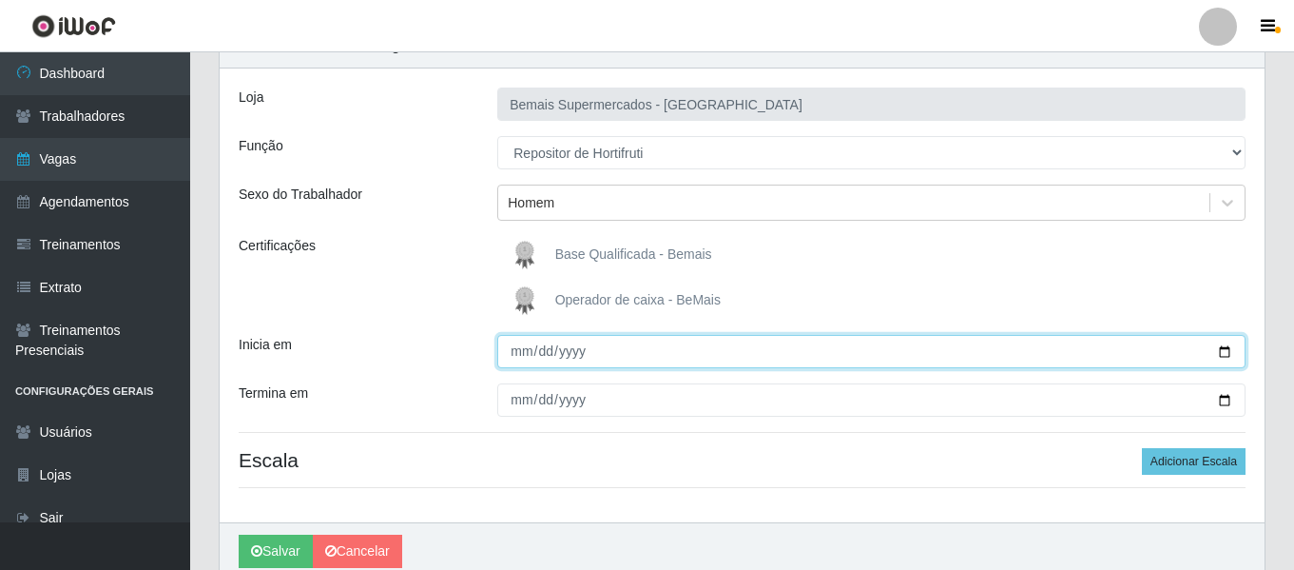
click at [504, 353] on input "Inicia em" at bounding box center [871, 351] width 748 height 33
type input "[DATE]"
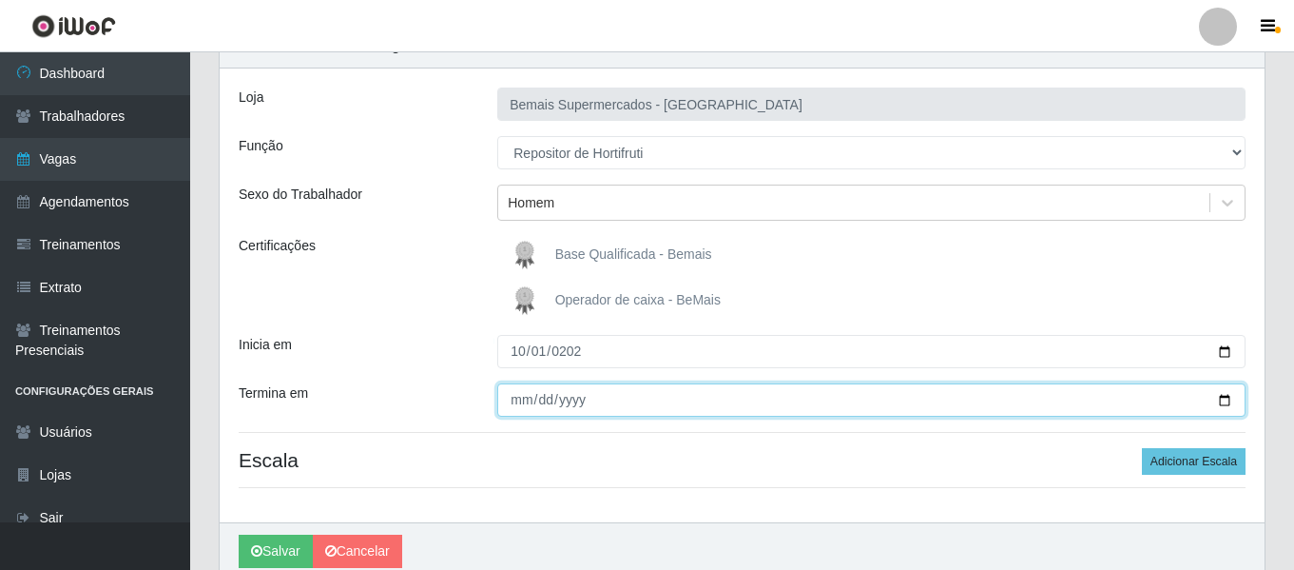
click at [525, 404] on input "Termina em" at bounding box center [871, 399] width 748 height 33
type input "[DATE]"
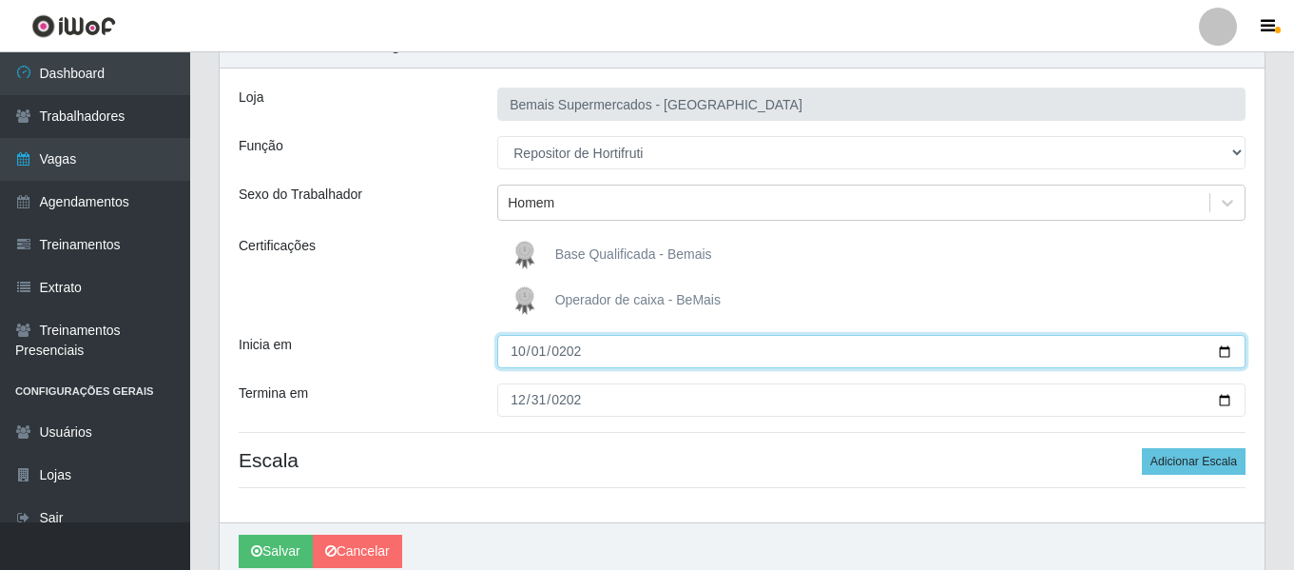
click at [543, 347] on input "[DATE]" at bounding box center [871, 351] width 748 height 33
type input "[DATE]"
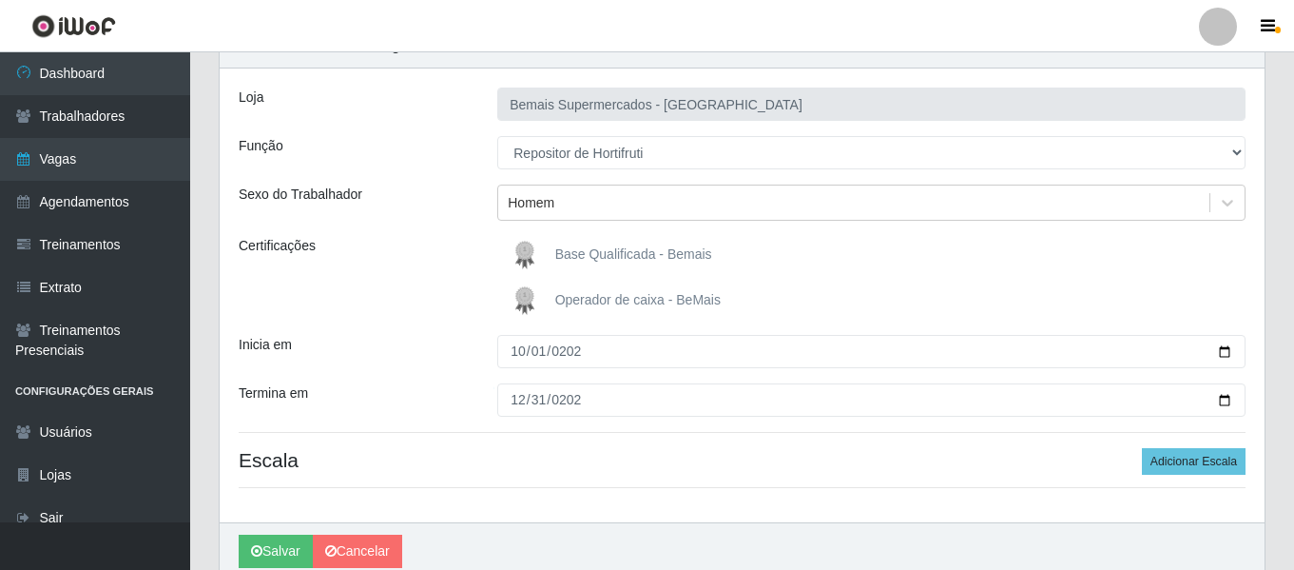
click at [436, 262] on div "Certificações" at bounding box center [353, 278] width 259 height 84
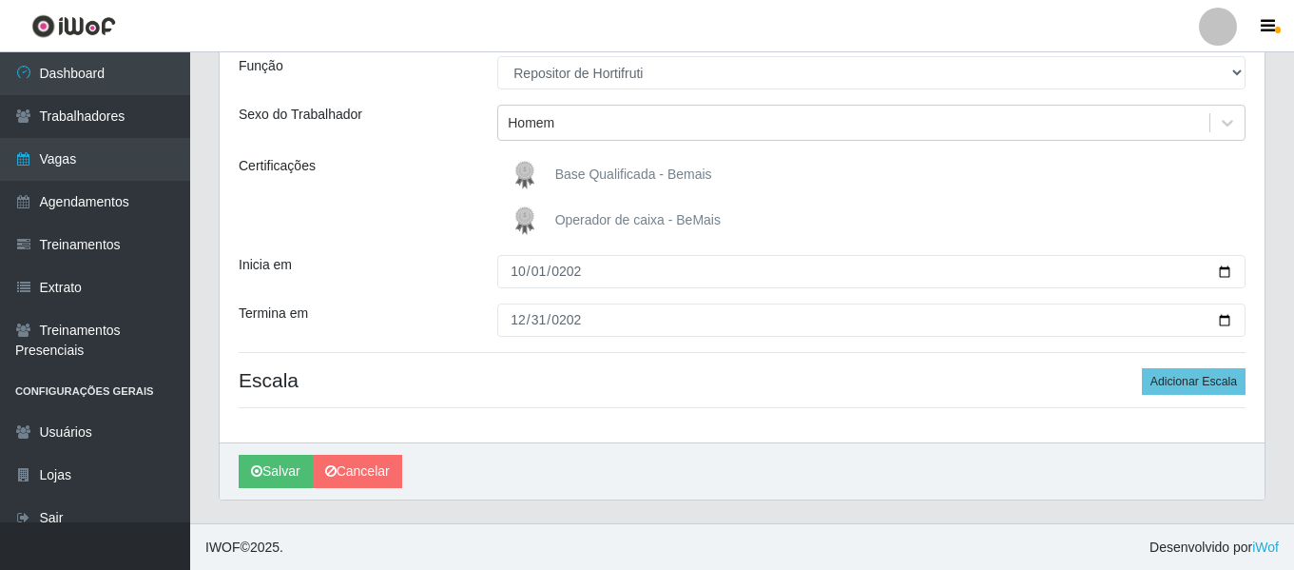
scroll to position [176, 0]
click at [1203, 386] on button "Adicionar Escala" at bounding box center [1194, 380] width 104 height 27
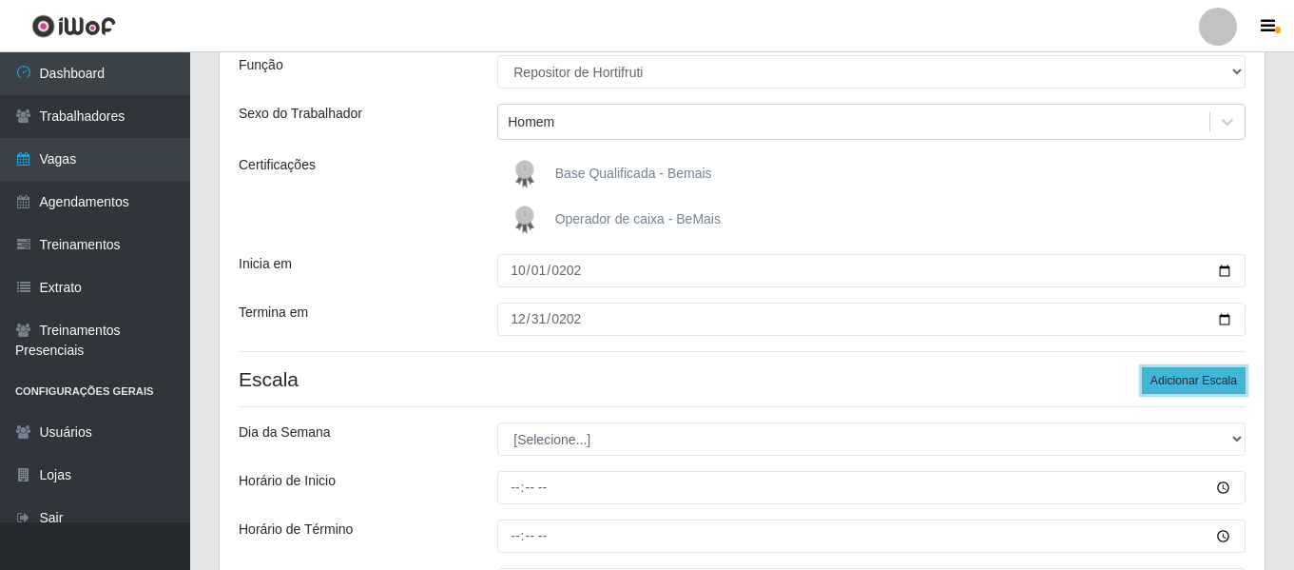
click at [1193, 382] on button "Adicionar Escala" at bounding box center [1194, 380] width 104 height 27
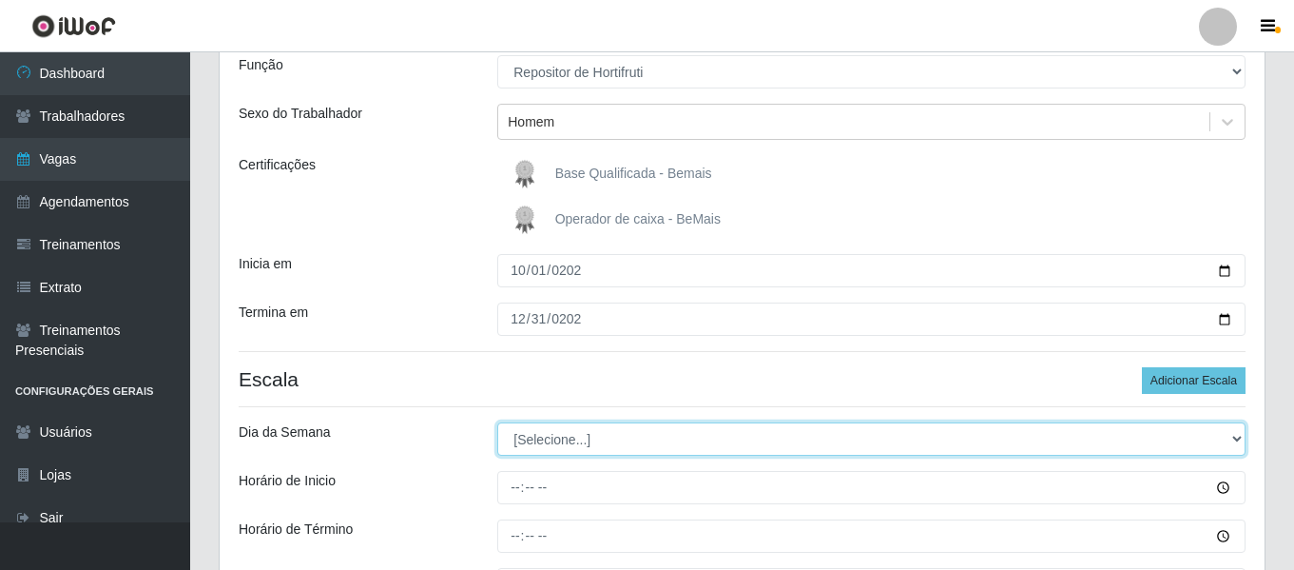
click at [592, 446] on select "[Selecione...] Segunda Terça Quarta Quinta Sexta Sábado Domingo" at bounding box center [871, 438] width 748 height 33
click at [497, 422] on select "[Selecione...] Segunda Terça Quarta Quinta Sexta Sábado Domingo" at bounding box center [871, 438] width 748 height 33
click at [588, 454] on select "[Selecione...] Segunda Terça Quarta Quinta Sexta Sábado Domingo" at bounding box center [871, 438] width 748 height 33
select select "1"
click at [497, 422] on select "[Selecione...] Segunda Terça Quarta Quinta Sexta Sábado Domingo" at bounding box center [871, 438] width 748 height 33
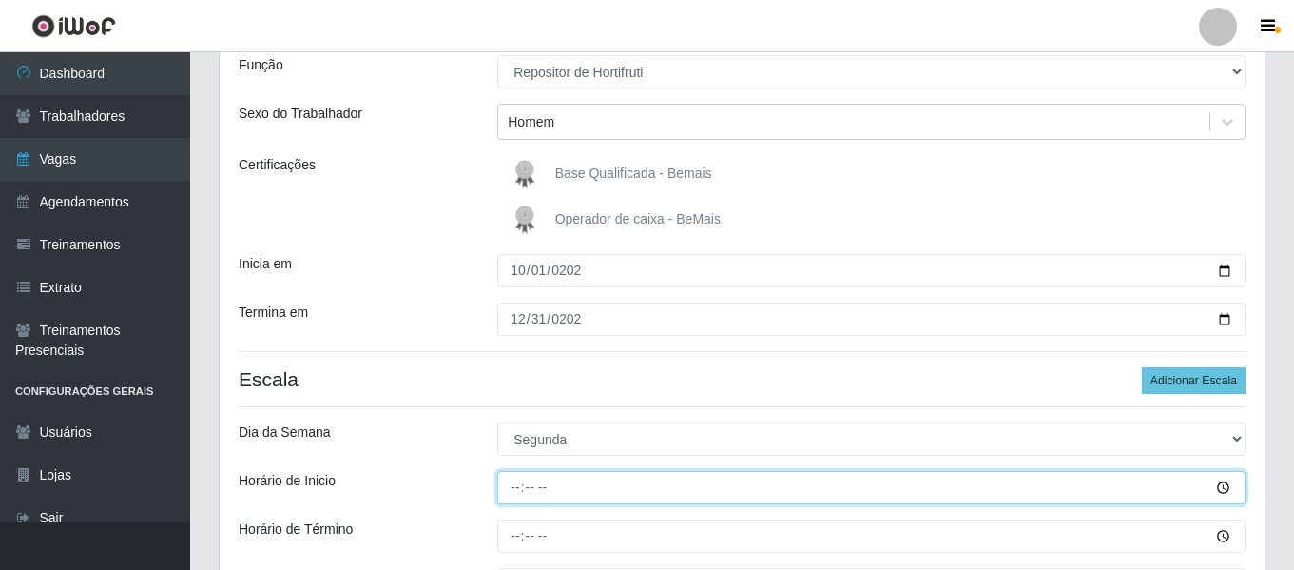
click at [525, 480] on input "Horário de Inicio" at bounding box center [871, 487] width 748 height 33
type input "09:00"
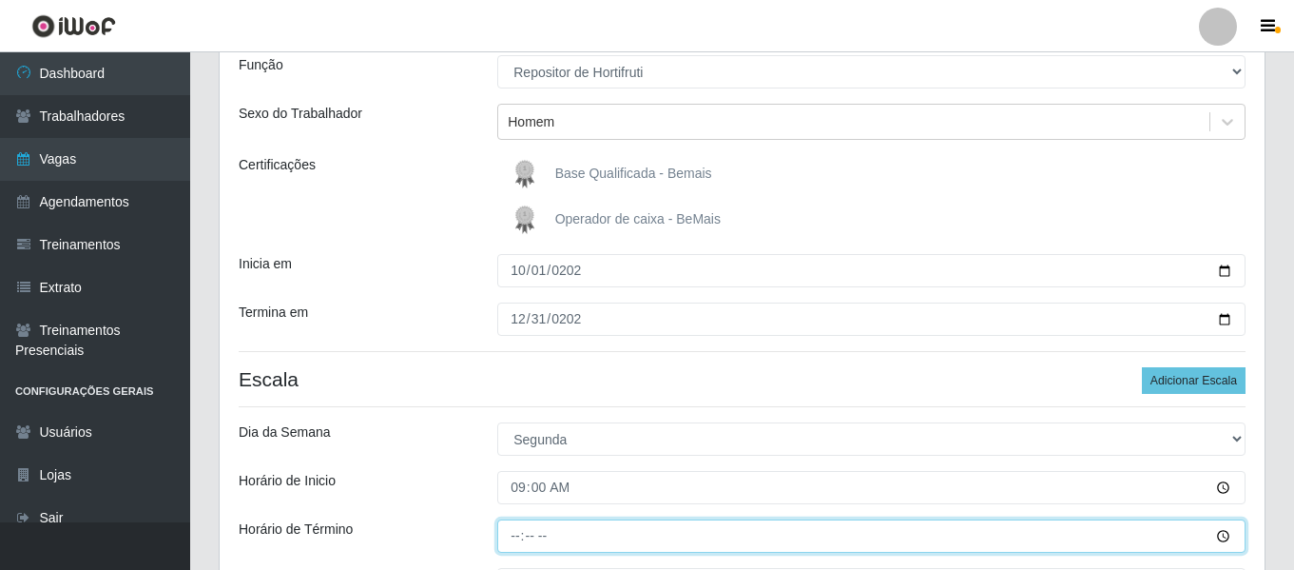
click at [510, 536] on input "Horário de Término" at bounding box center [871, 535] width 748 height 33
type input "15:00"
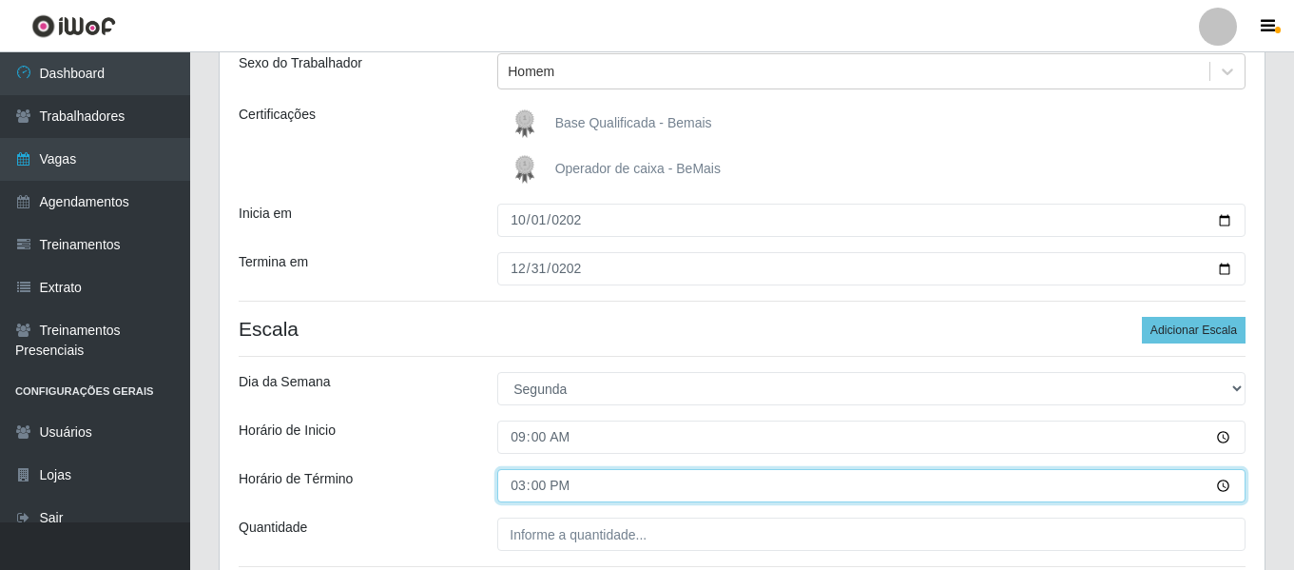
scroll to position [271, 0]
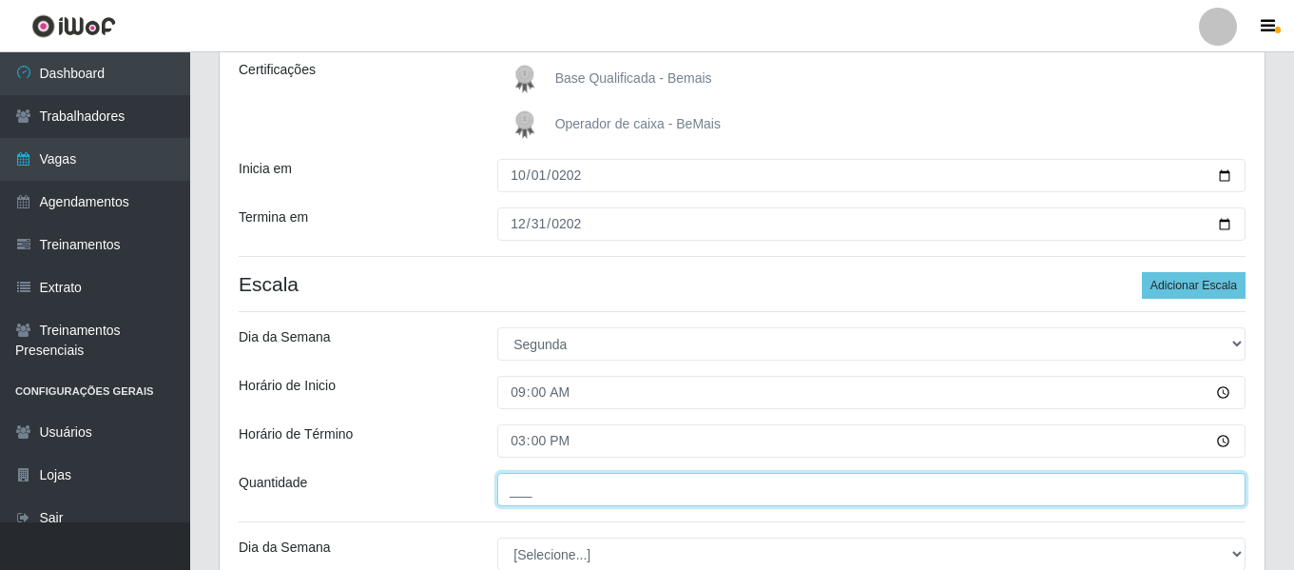
click at [515, 490] on input "___" at bounding box center [871, 489] width 748 height 33
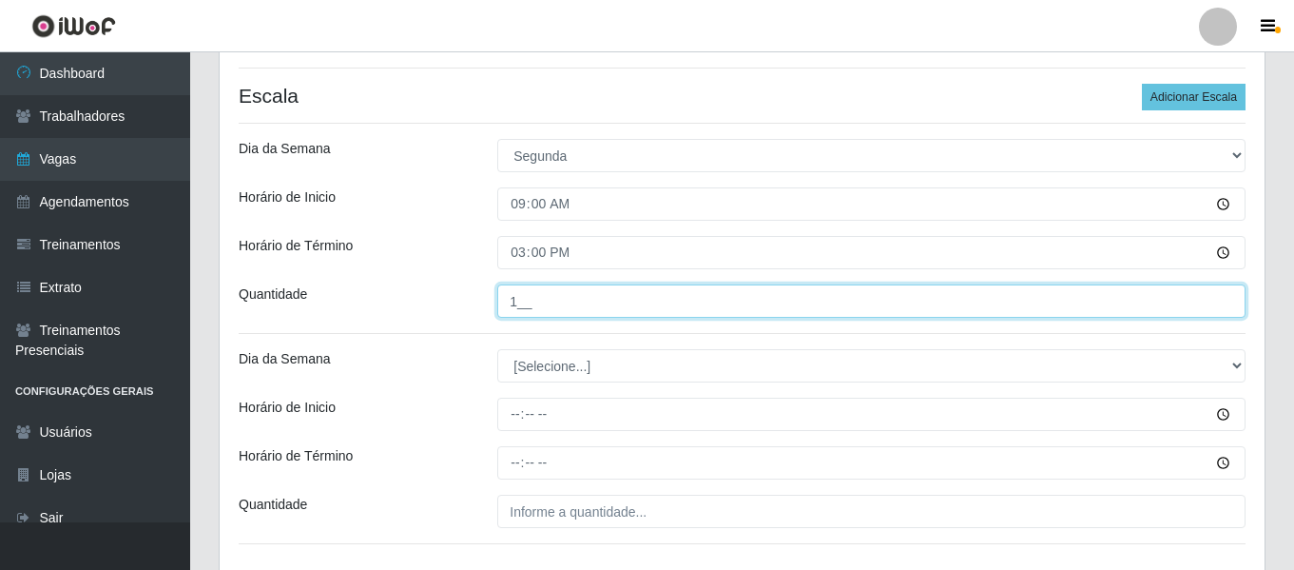
scroll to position [461, 0]
type input "1__"
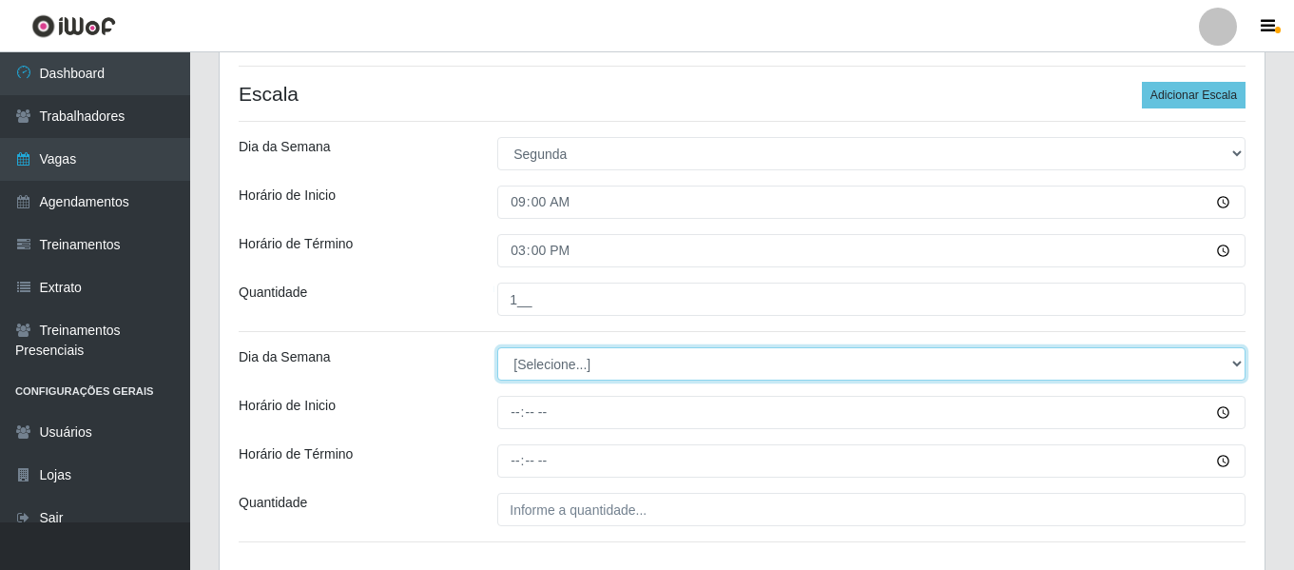
click at [584, 362] on select "[Selecione...] Segunda Terça Quarta Quinta Sexta Sábado Domingo" at bounding box center [871, 363] width 748 height 33
select select "2"
click at [497, 347] on select "[Selecione...] Segunda Terça Quarta Quinta Sexta Sábado Domingo" at bounding box center [871, 363] width 748 height 33
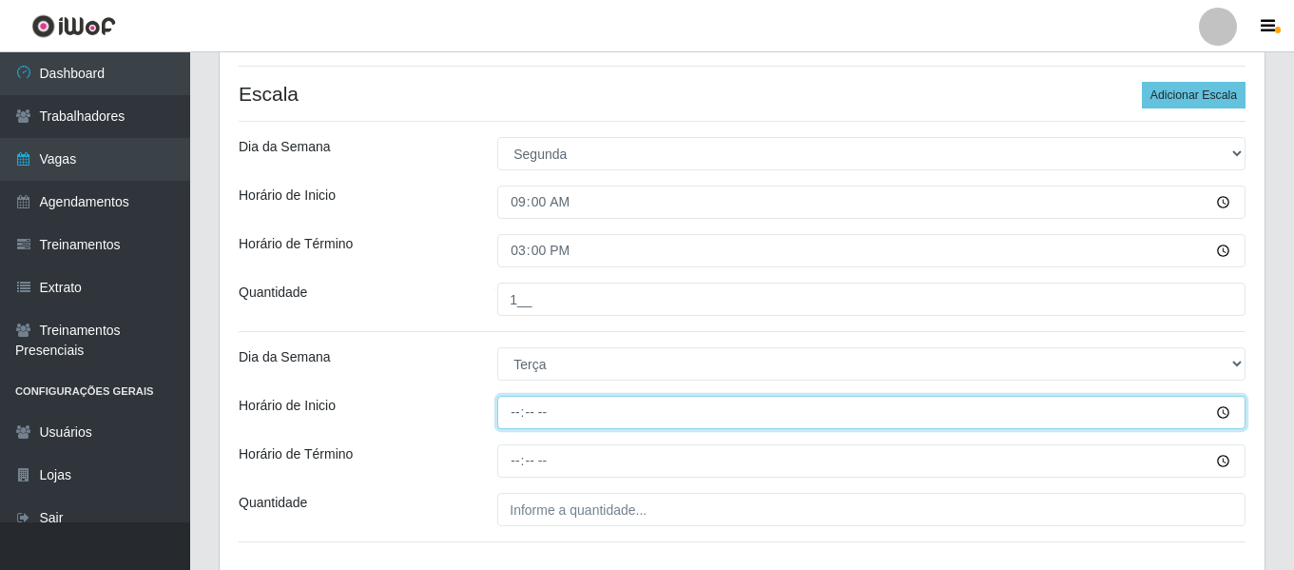
click at [510, 405] on input "Horário de Inicio" at bounding box center [871, 412] width 748 height 33
type input "09:00"
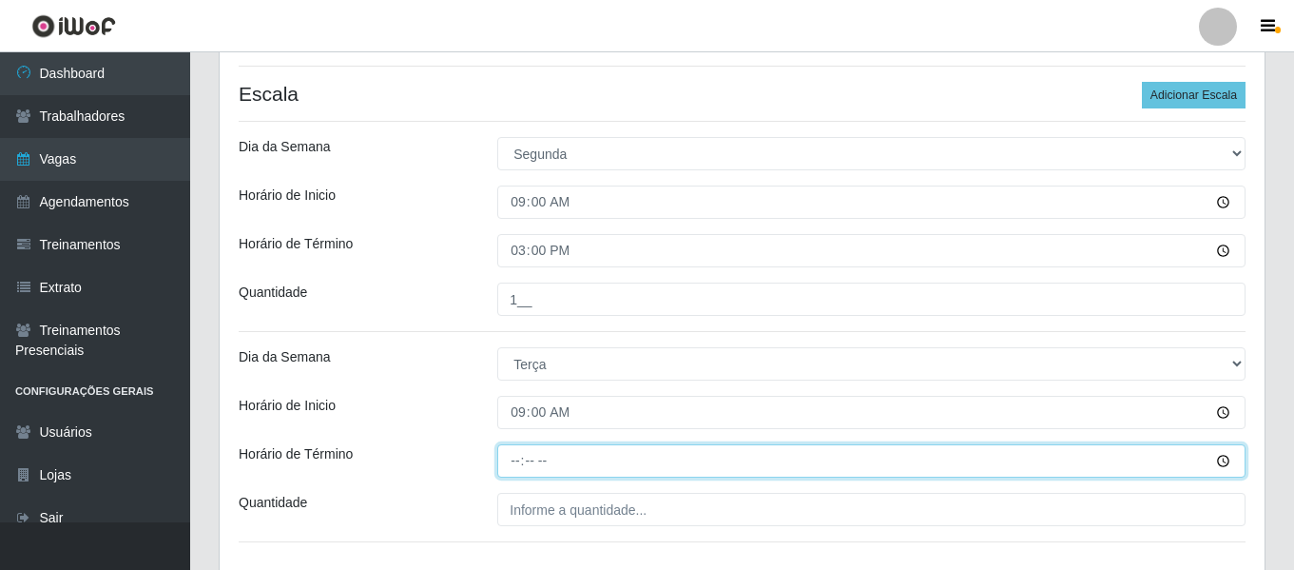
click at [501, 458] on input "Horário de Término" at bounding box center [871, 460] width 748 height 33
type input "15:00"
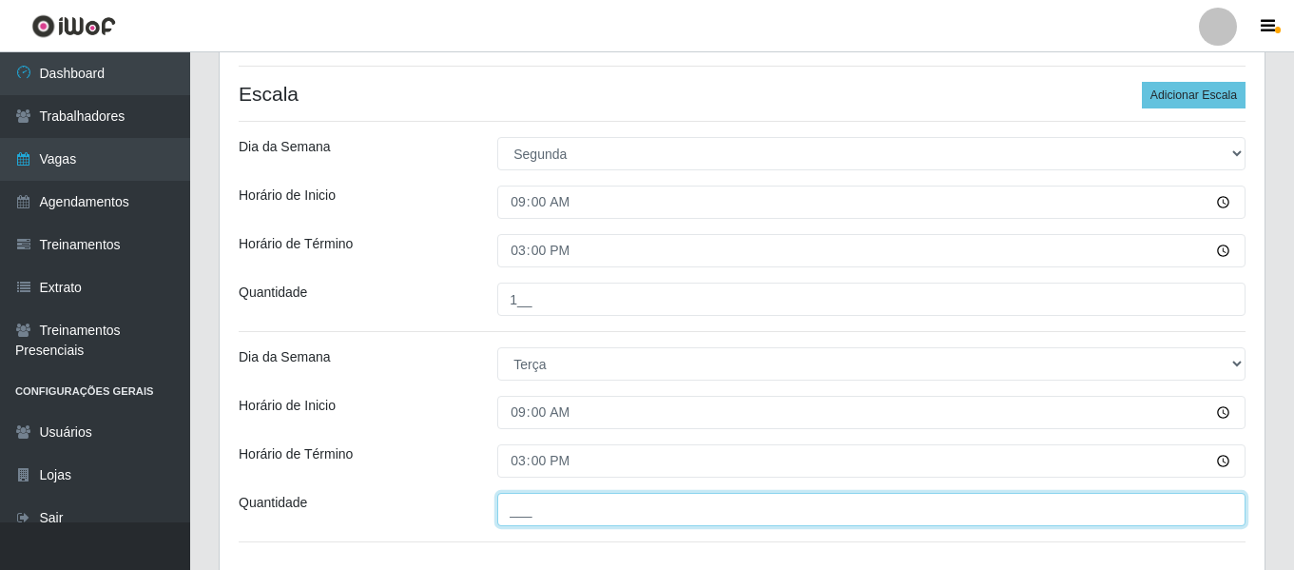
click at [604, 495] on input "___" at bounding box center [871, 509] width 748 height 33
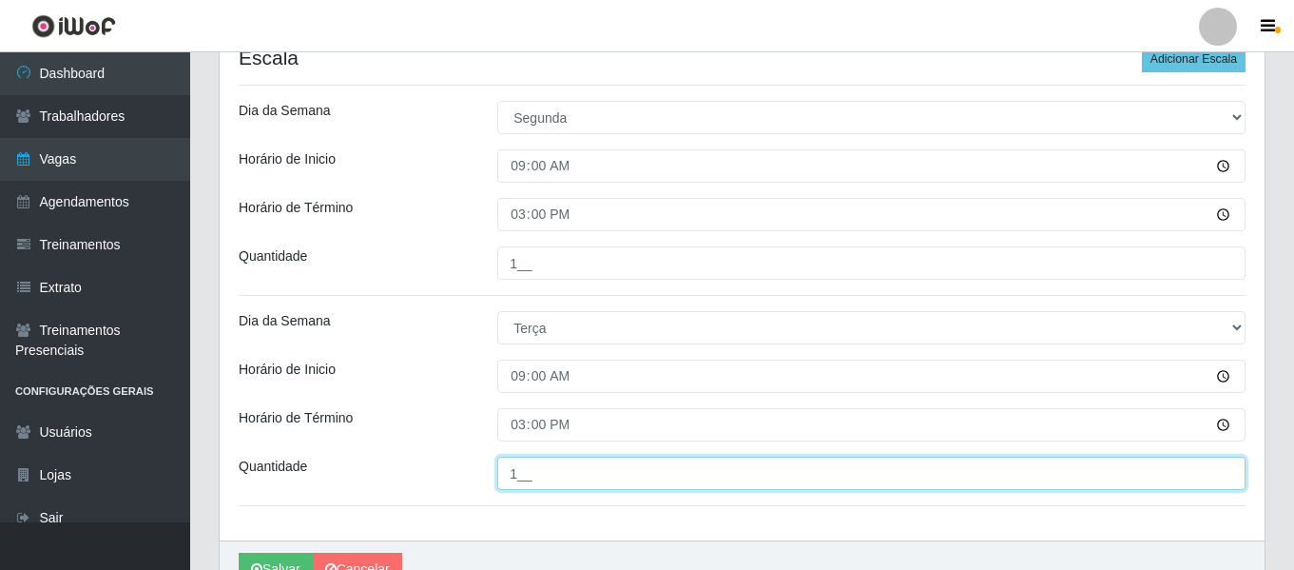
scroll to position [406, 0]
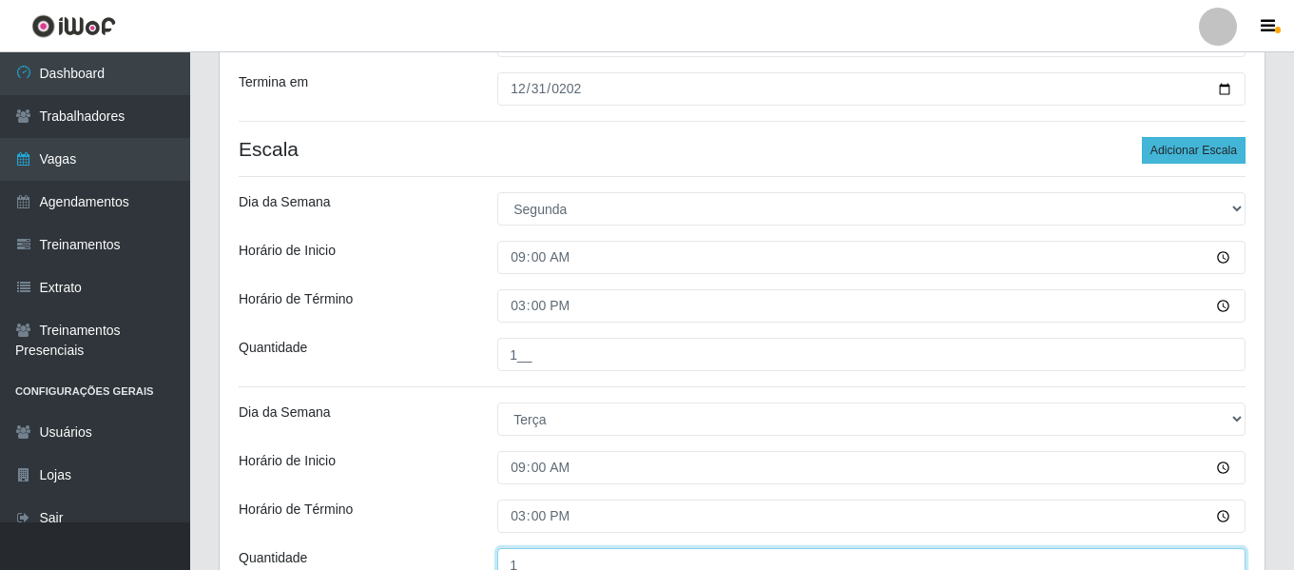
type input "1__"
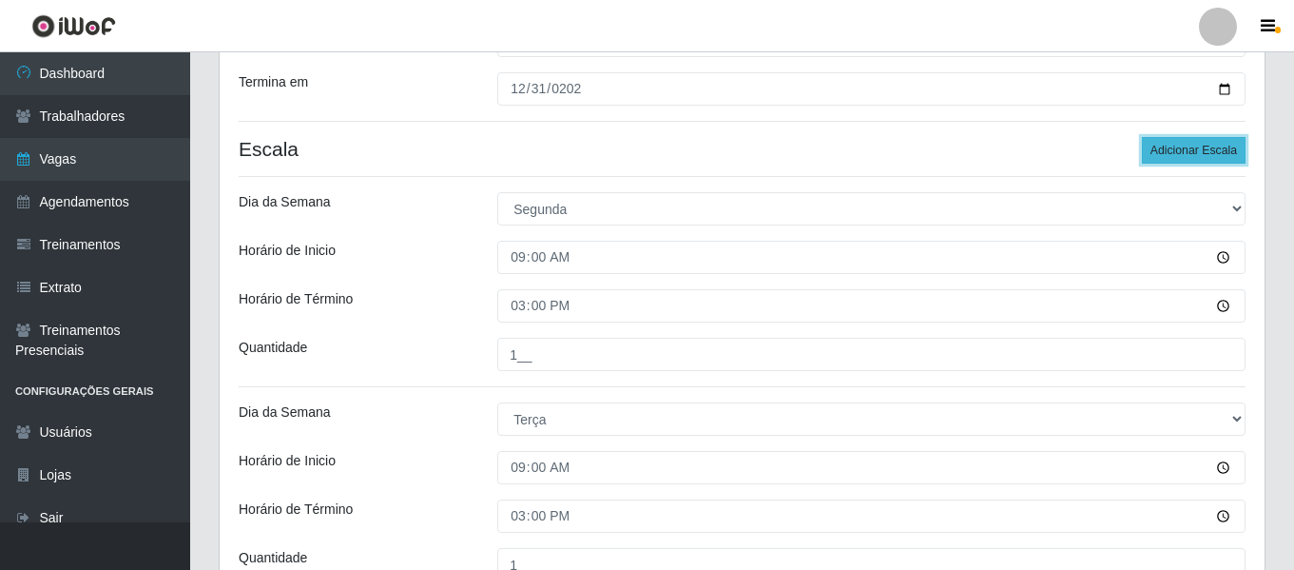
click at [1233, 154] on button "Adicionar Escala" at bounding box center [1194, 150] width 104 height 27
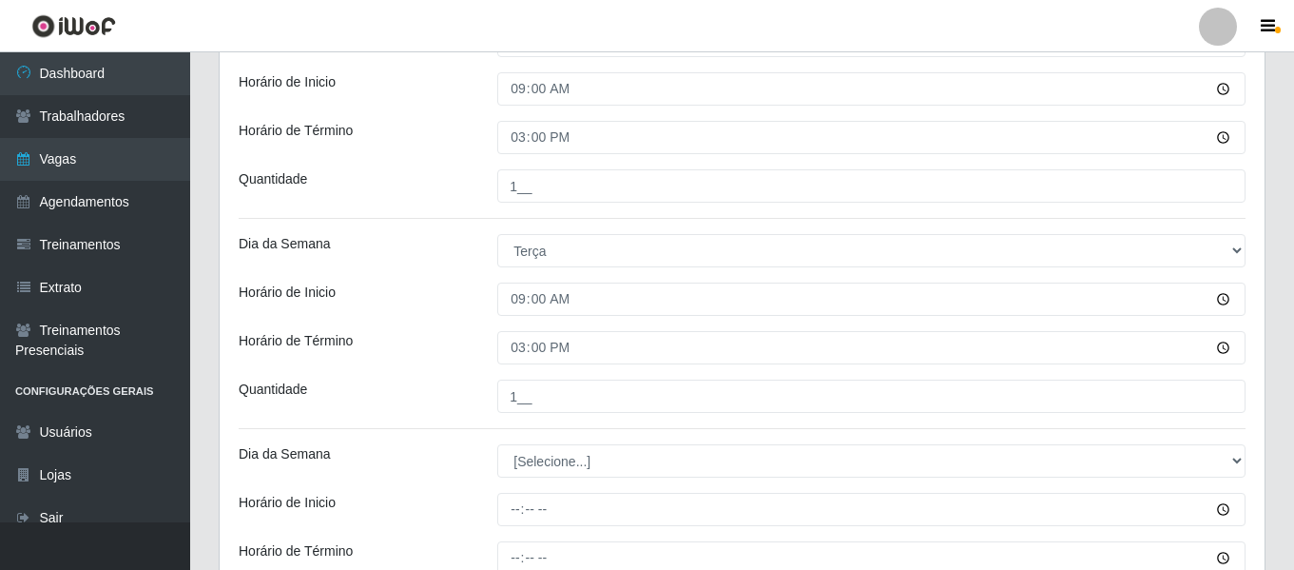
scroll to position [596, 0]
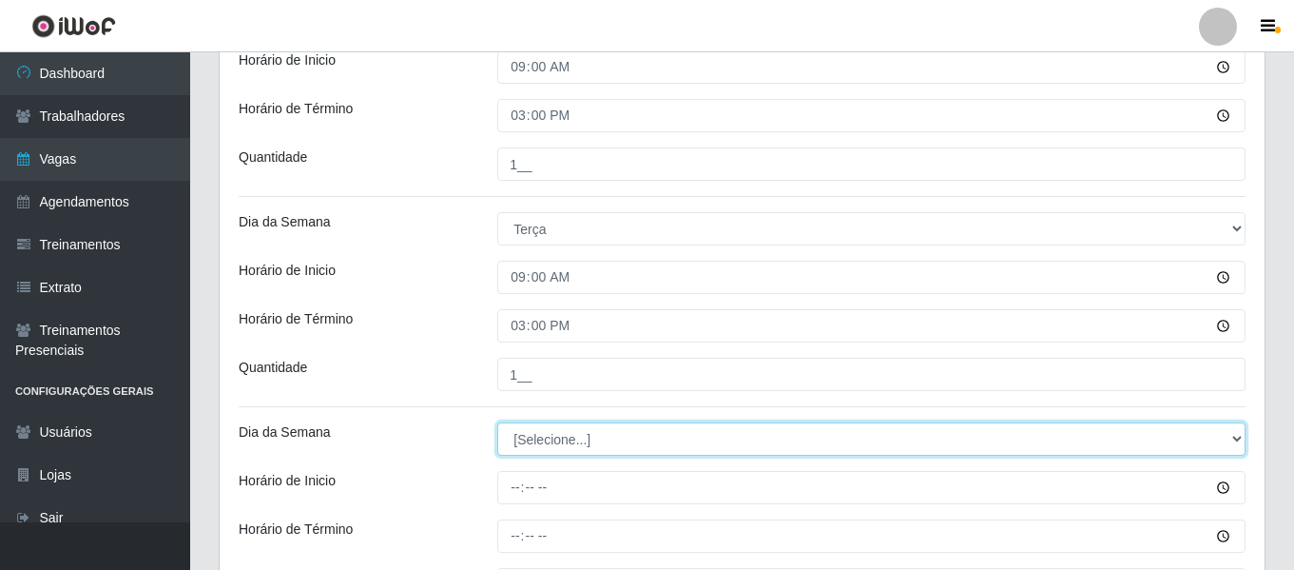
click at [576, 422] on select "[Selecione...] Segunda Terça Quarta Quinta Sexta Sábado Domingo" at bounding box center [871, 438] width 748 height 33
select select "4"
click at [497, 422] on select "[Selecione...] Segunda Terça Quarta Quinta Sexta Sábado Domingo" at bounding box center [871, 438] width 748 height 33
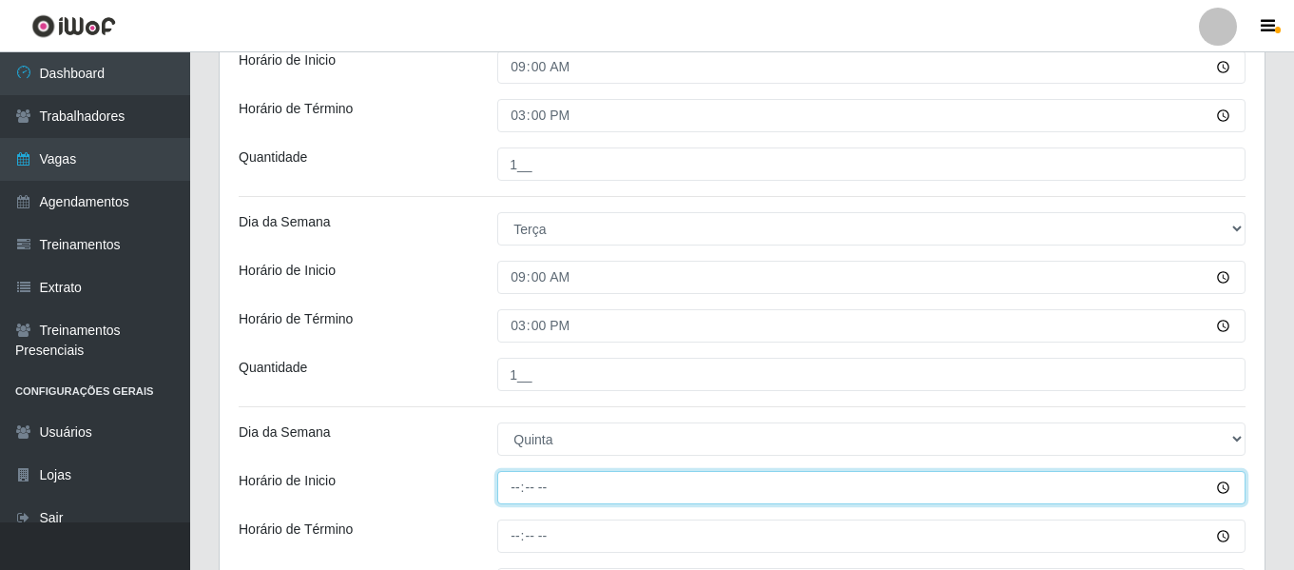
click at [519, 495] on input "Horário de Inicio" at bounding box center [871, 487] width 748 height 33
type input "09:00"
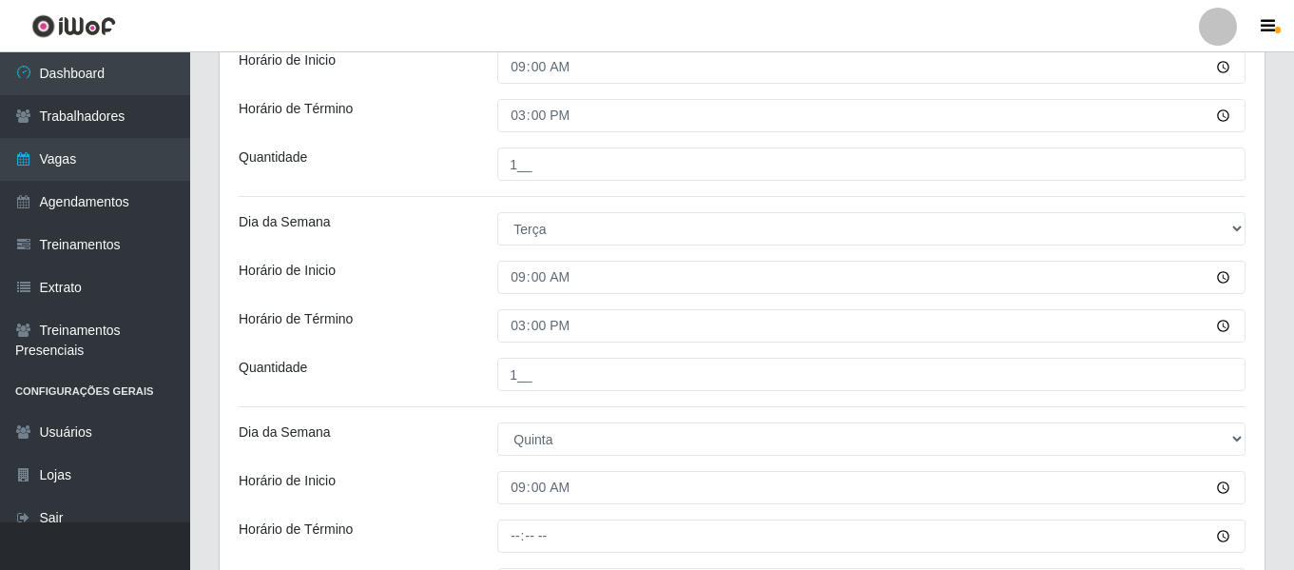
click at [524, 519] on div "Loja Bemais Supermercados - Três Ruas Função [Selecione...] ASG ASG + ASG ++ Au…" at bounding box center [742, 109] width 1045 height 1084
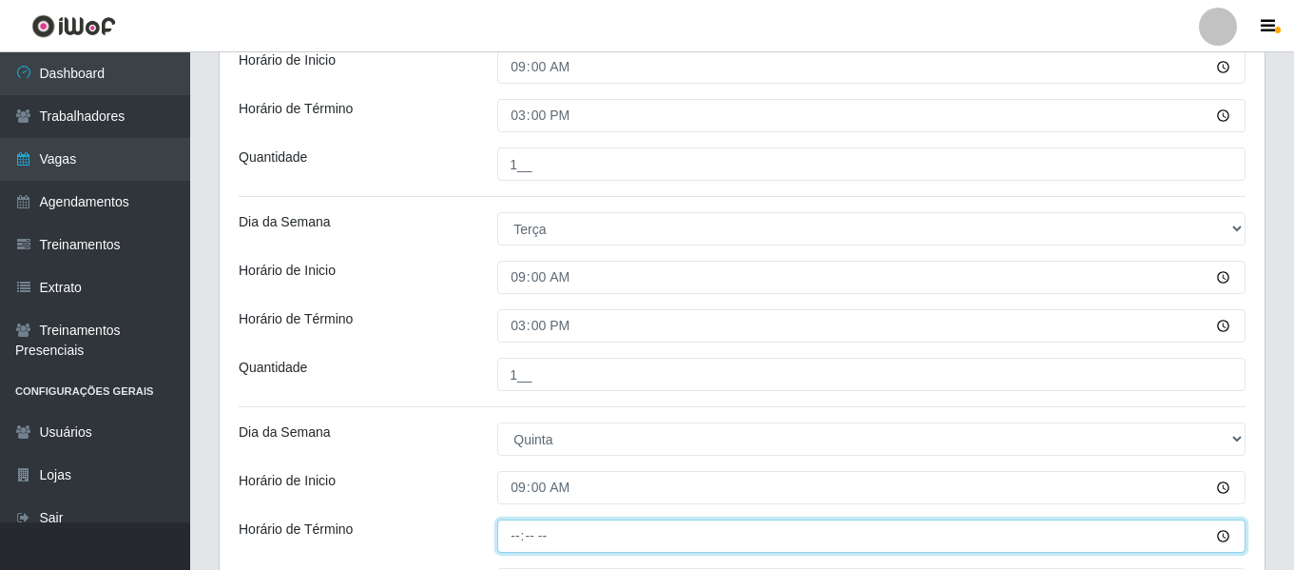
click at [521, 539] on input "Horário de Término" at bounding box center [871, 535] width 748 height 33
type input "15:00"
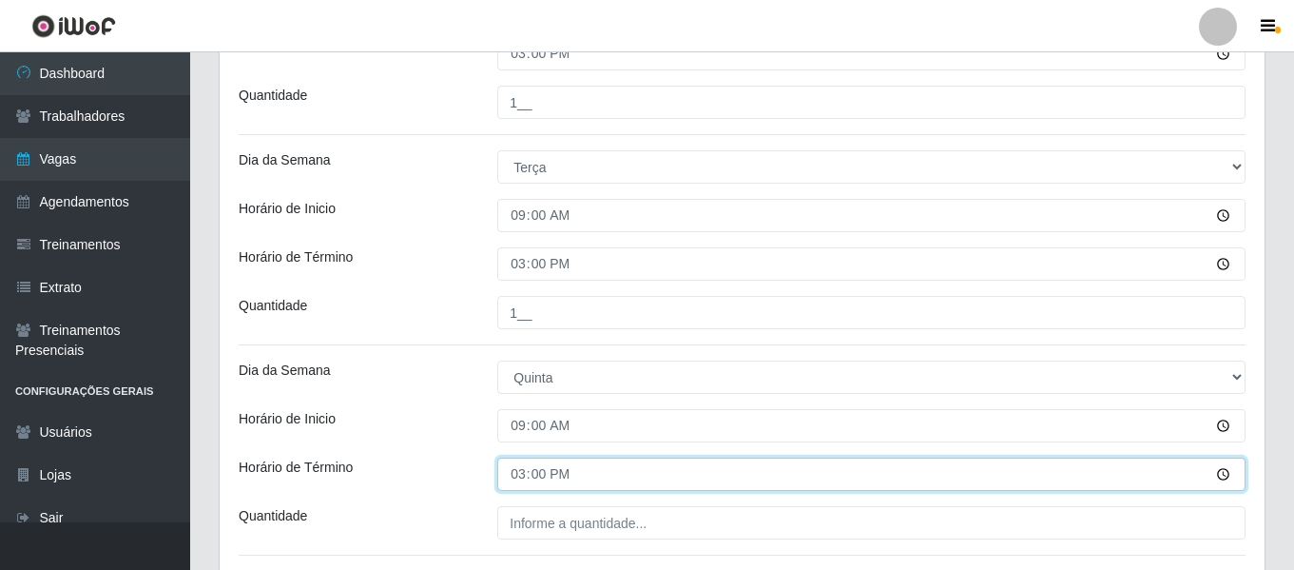
scroll to position [691, 0]
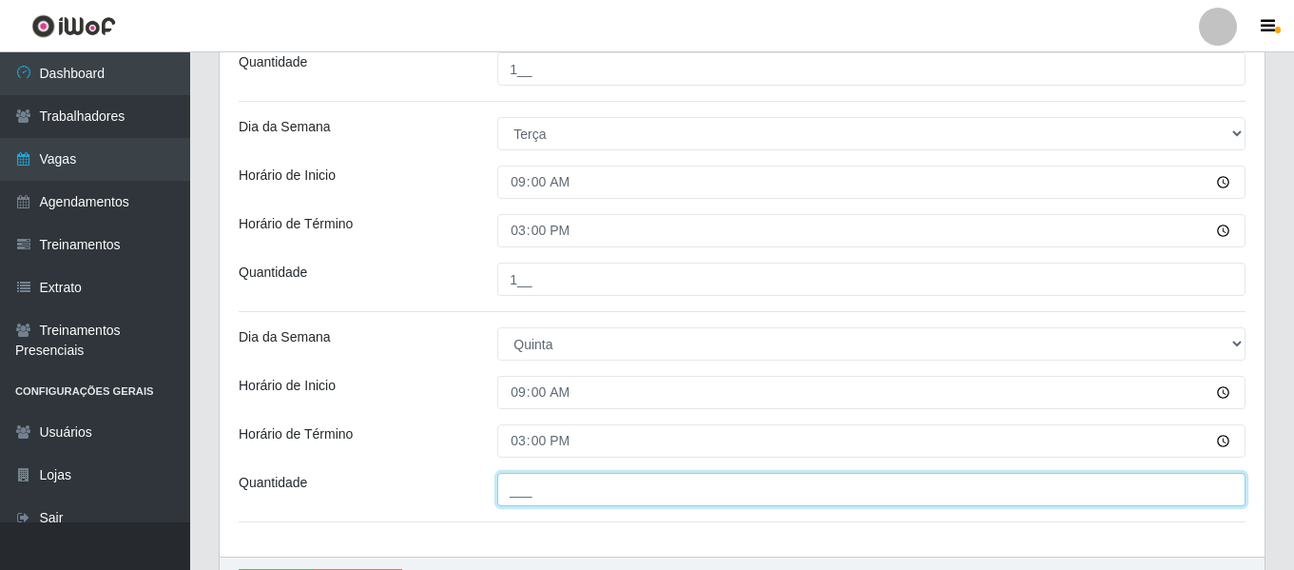
click at [559, 492] on input "___" at bounding box center [871, 489] width 748 height 33
type input "1__"
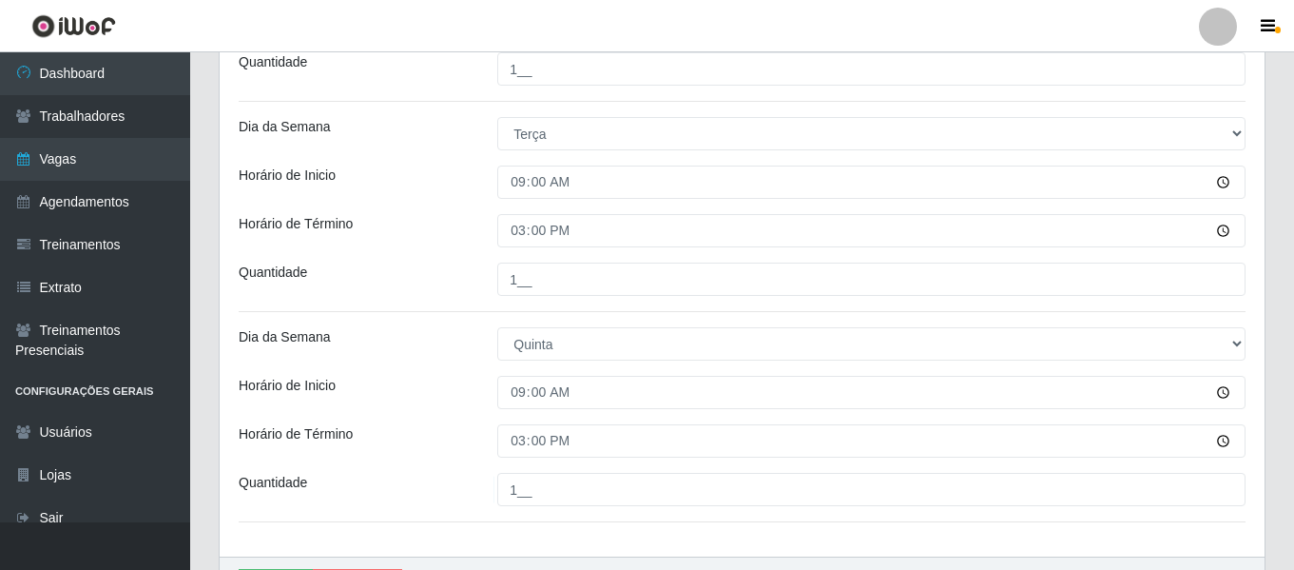
click at [434, 390] on div "Horário de Inicio" at bounding box center [353, 392] width 259 height 33
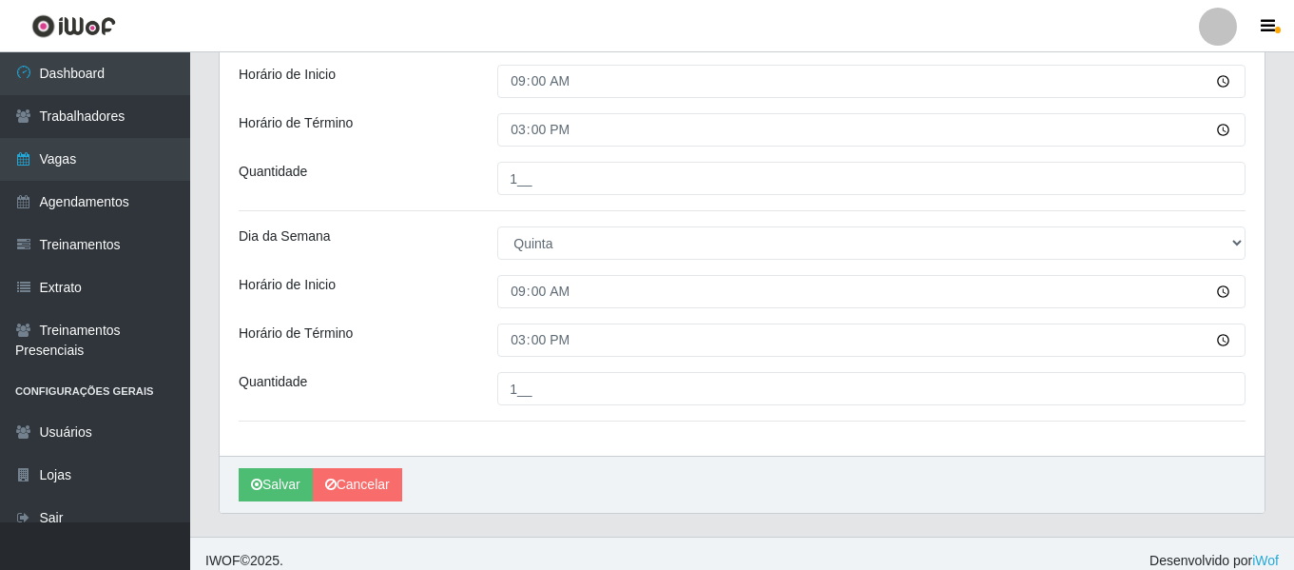
scroll to position [807, 0]
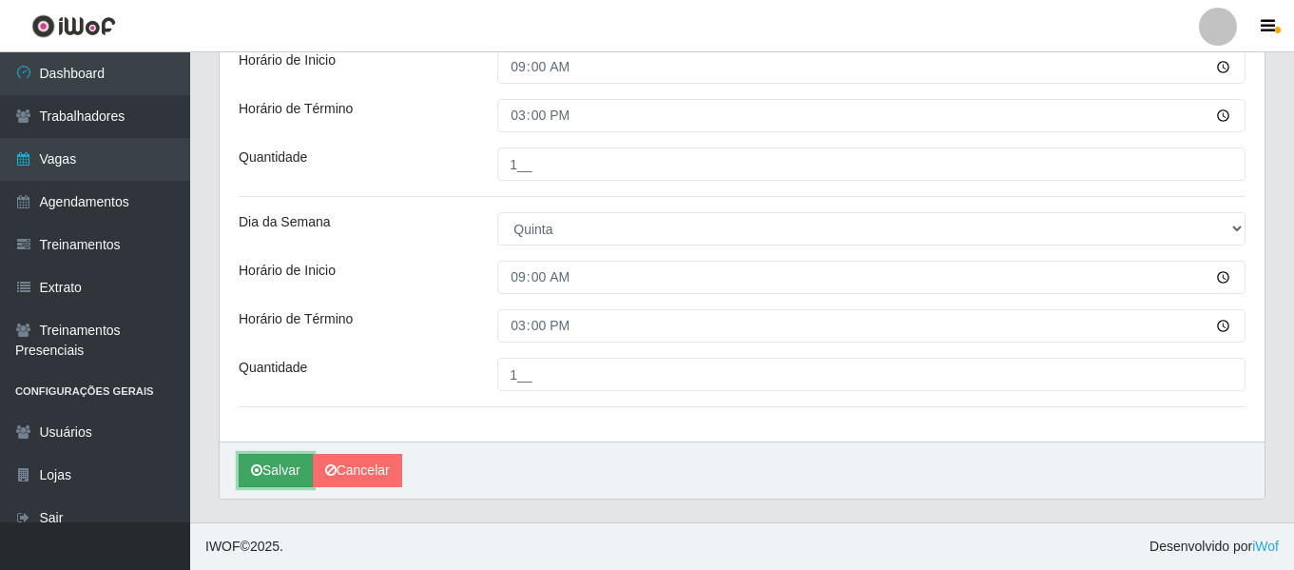
click at [271, 471] on button "Salvar" at bounding box center [276, 470] width 74 height 33
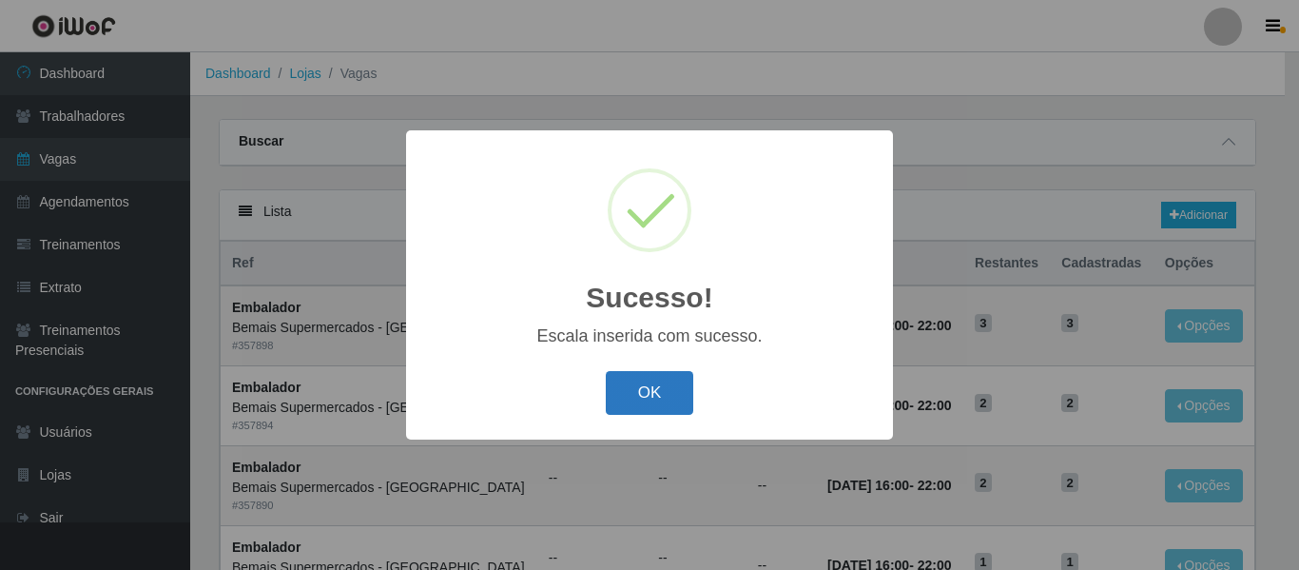
click at [652, 386] on button "OK" at bounding box center [650, 393] width 88 height 45
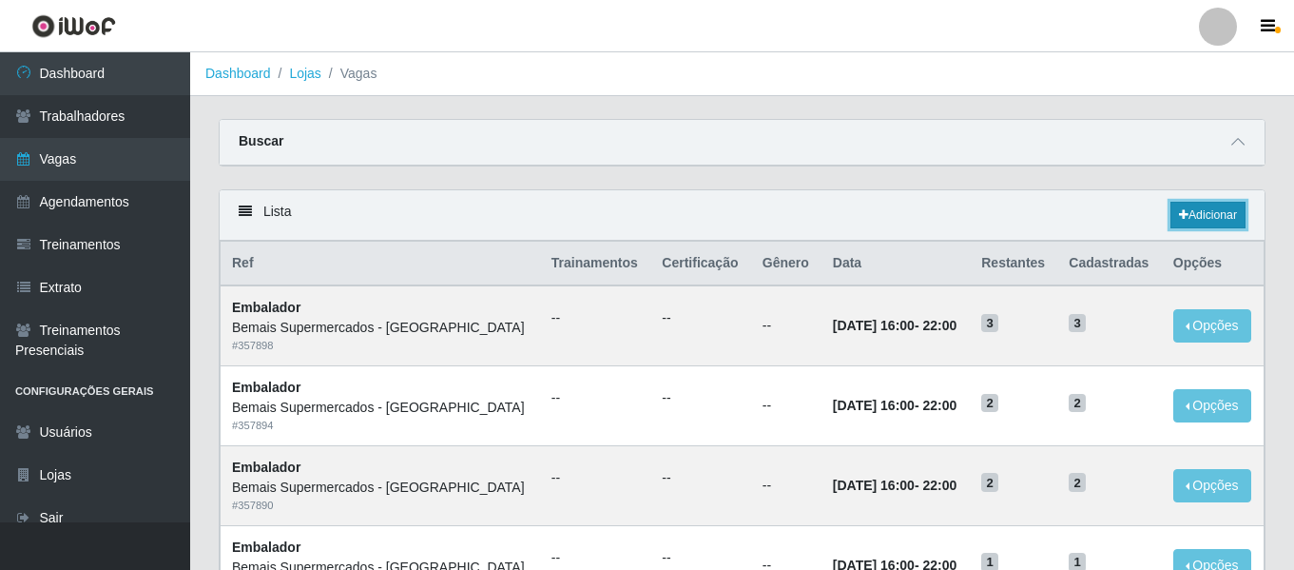
click at [1208, 220] on link "Adicionar" at bounding box center [1208, 215] width 75 height 27
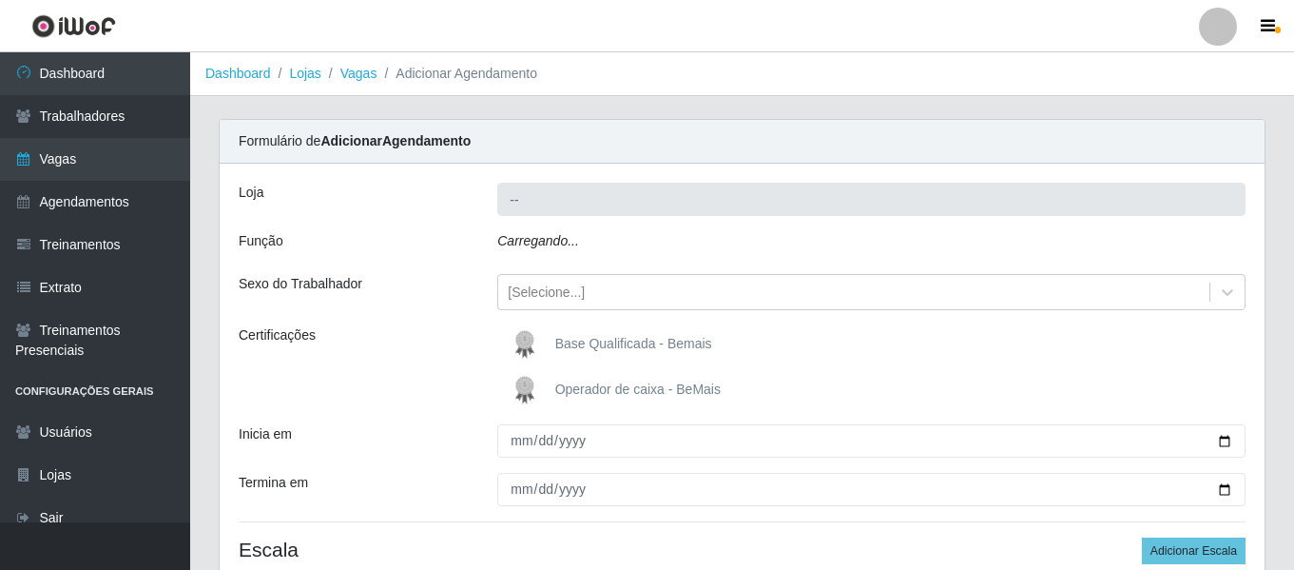
type input "Bemais Supermercados - [GEOGRAPHIC_DATA]"
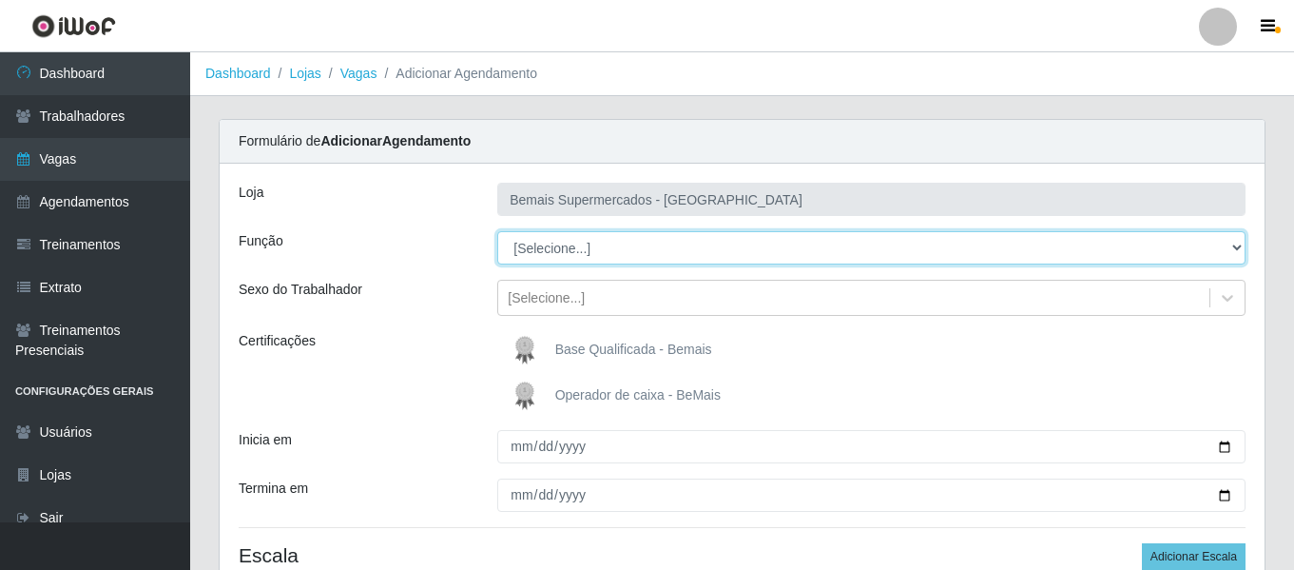
click at [567, 243] on select "[Selecione...] ASG ASG + ASG ++ Auxiliar de Depósito Auxiliar de Depósito + Aux…" at bounding box center [871, 247] width 748 height 33
select select "108"
click at [497, 231] on select "[Selecione...] ASG ASG + ASG ++ Auxiliar de Depósito Auxiliar de Depósito + Aux…" at bounding box center [871, 247] width 748 height 33
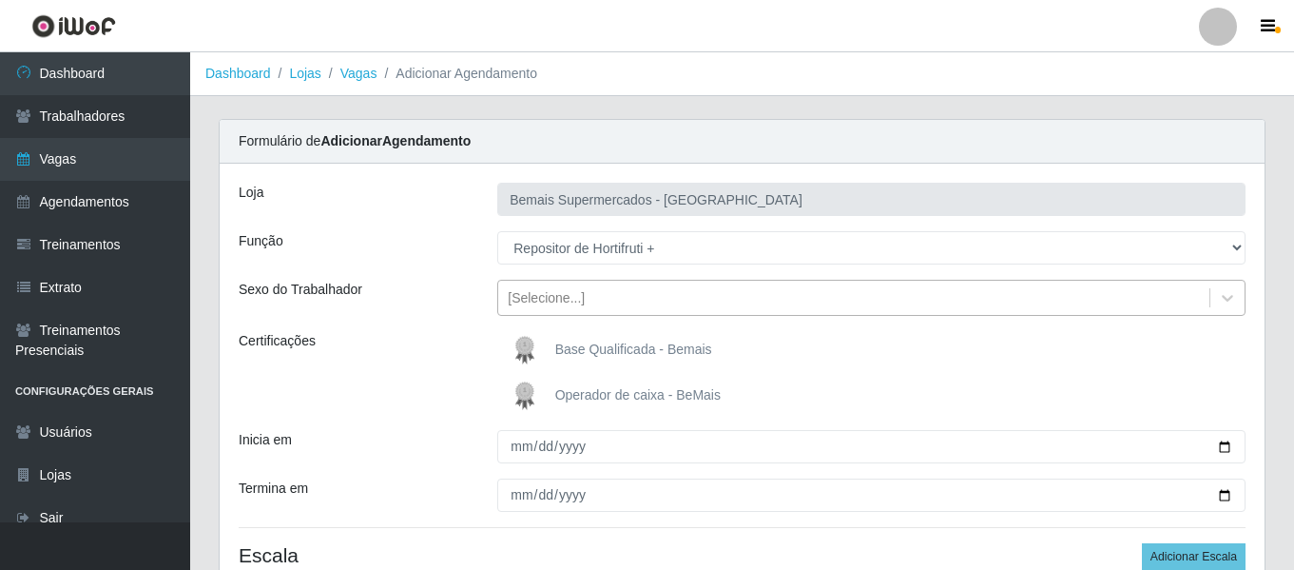
click at [580, 300] on div "[Selecione...]" at bounding box center [546, 298] width 77 height 20
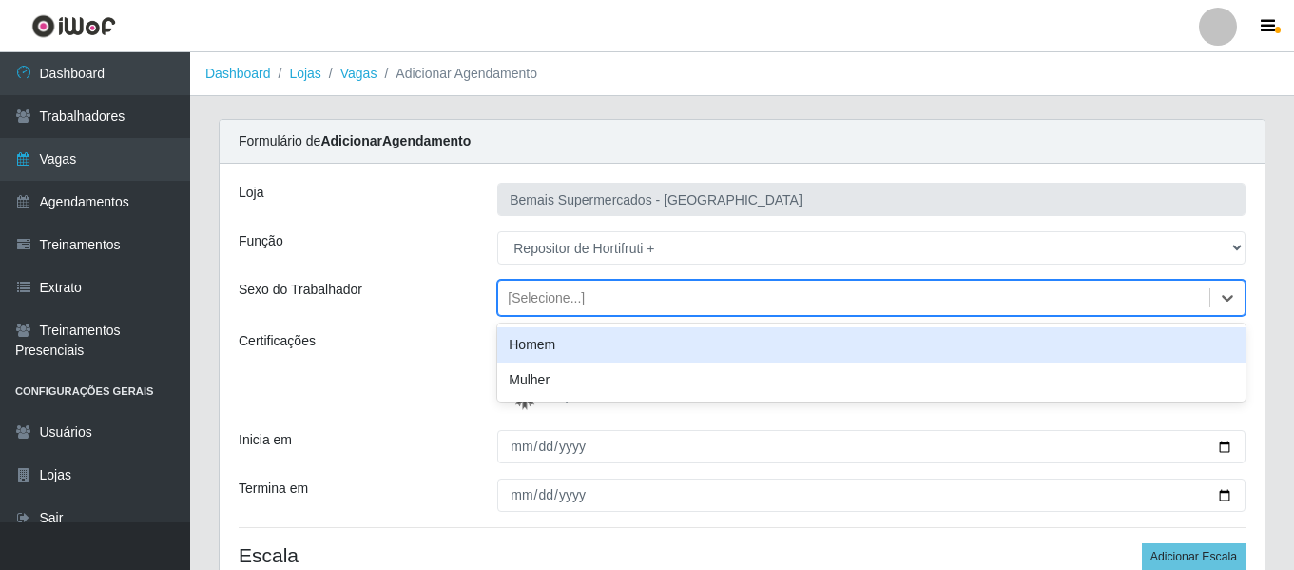
click at [561, 349] on div "Homem" at bounding box center [871, 344] width 748 height 35
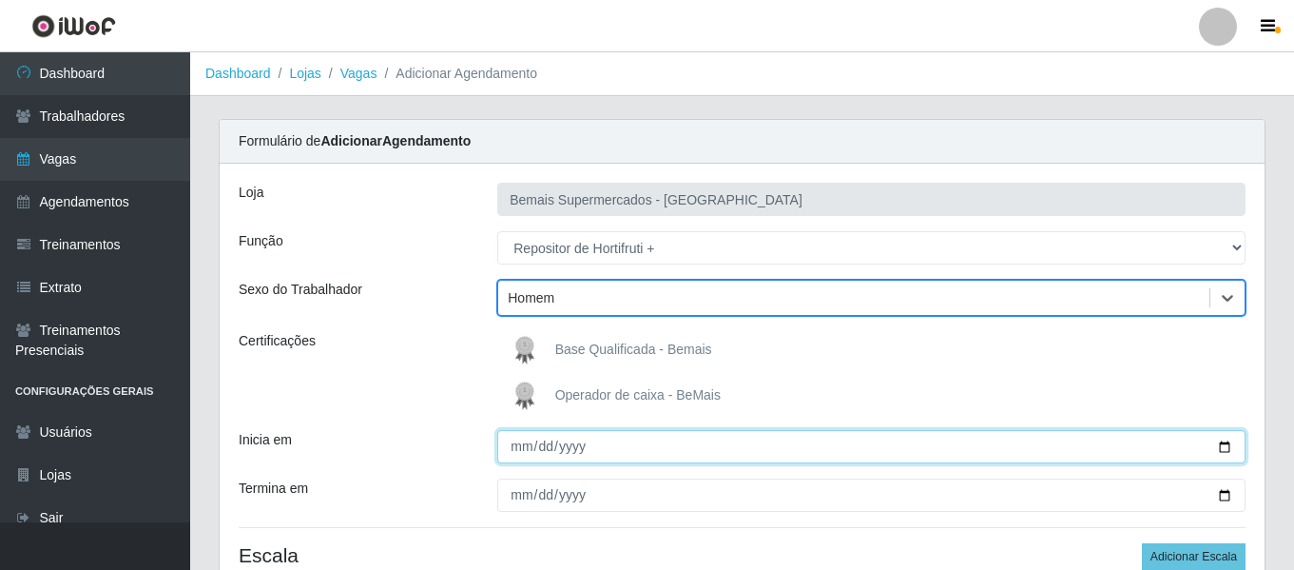
click at [525, 447] on input "Inicia em" at bounding box center [871, 446] width 748 height 33
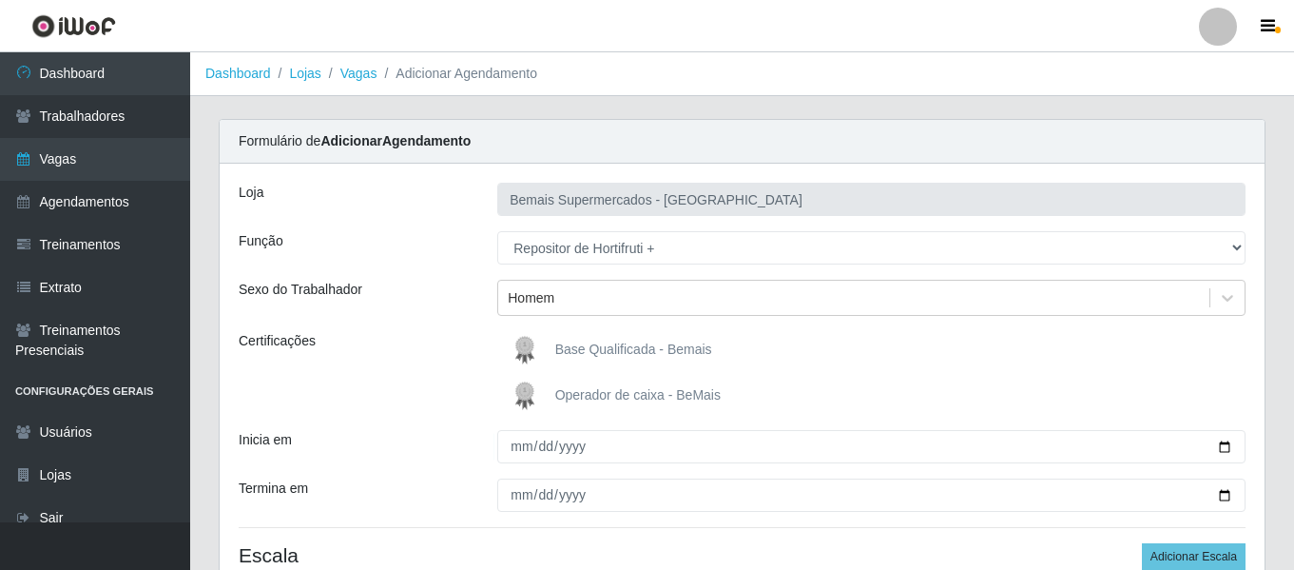
drag, startPoint x: 433, startPoint y: 475, endPoint x: 519, endPoint y: 454, distance: 89.0
click at [446, 472] on div "Loja Bemais Supermercados - Três Ruas Função [Selecione...] ASG ASG + ASG ++ Au…" at bounding box center [742, 391] width 1045 height 454
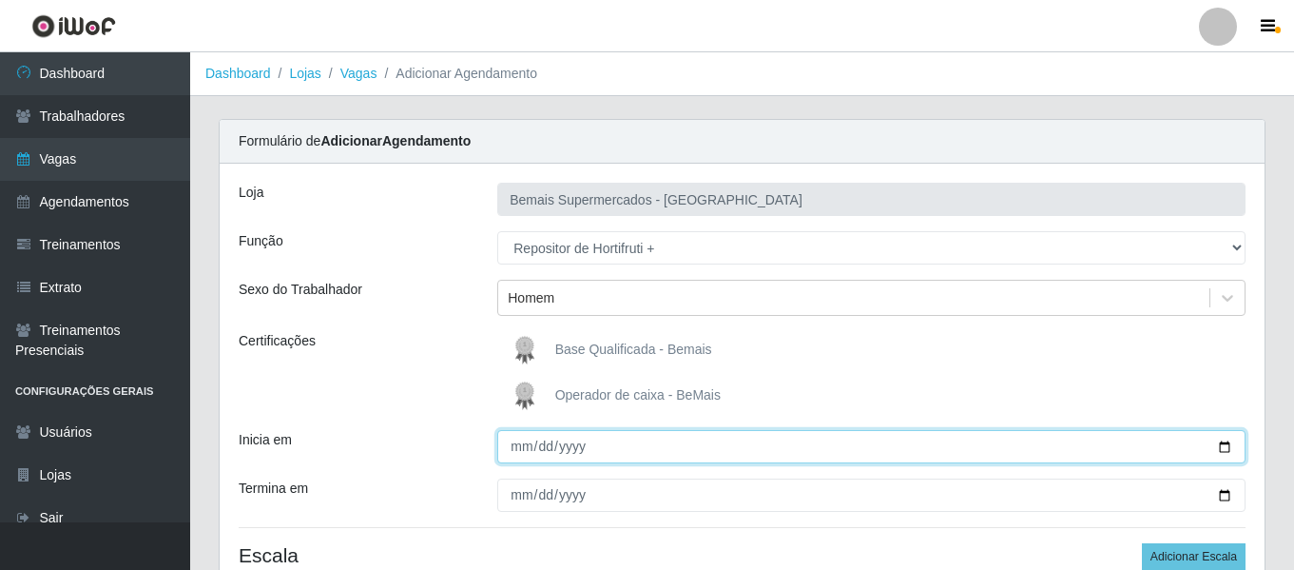
click at [513, 449] on input "Inicia em" at bounding box center [871, 446] width 748 height 33
type input "0025-12-06"
type input "[DATE]"
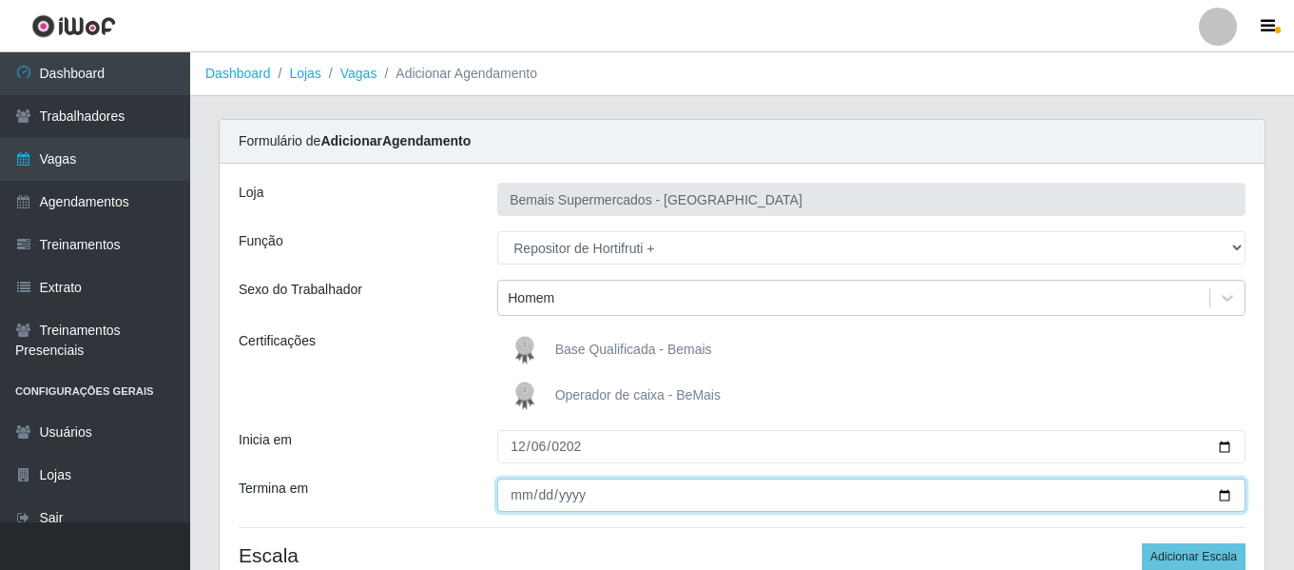
click at [498, 494] on input "Termina em" at bounding box center [871, 494] width 748 height 33
type input "0225-12-28"
type input "[DATE]"
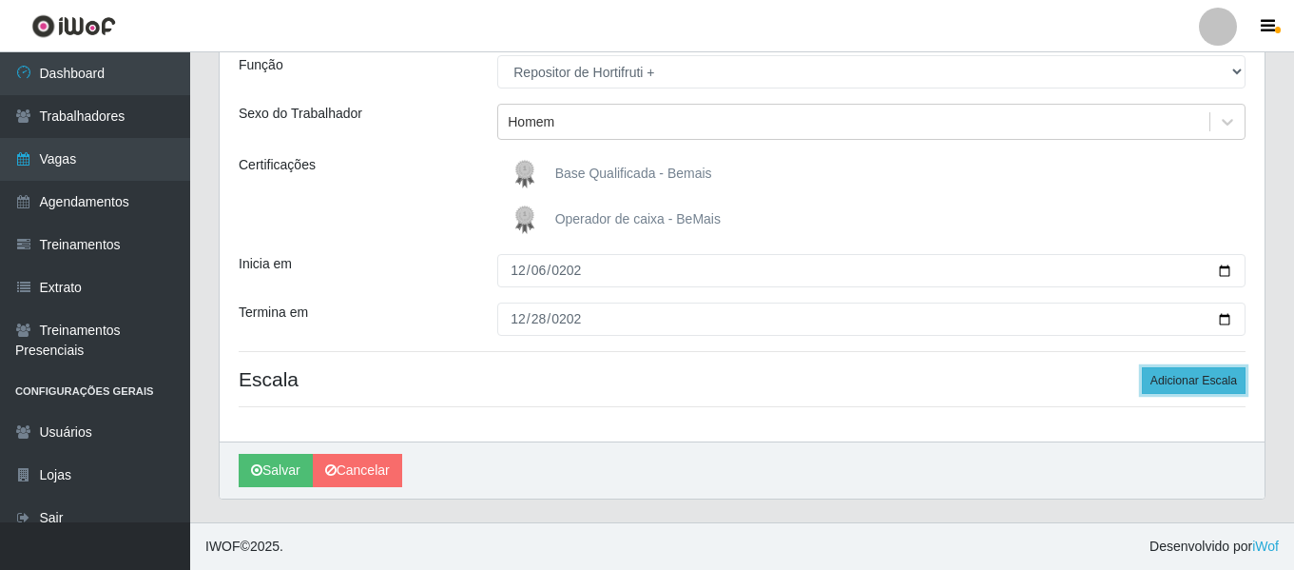
click at [1202, 378] on button "Adicionar Escala" at bounding box center [1194, 380] width 104 height 27
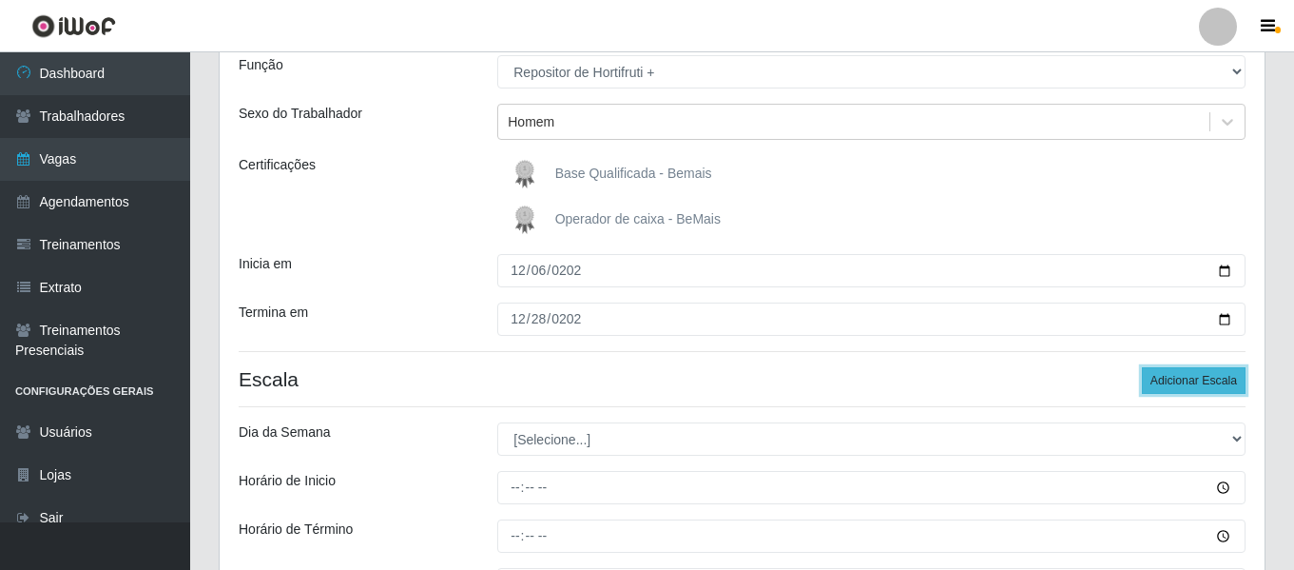
click at [1202, 378] on button "Adicionar Escala" at bounding box center [1194, 380] width 104 height 27
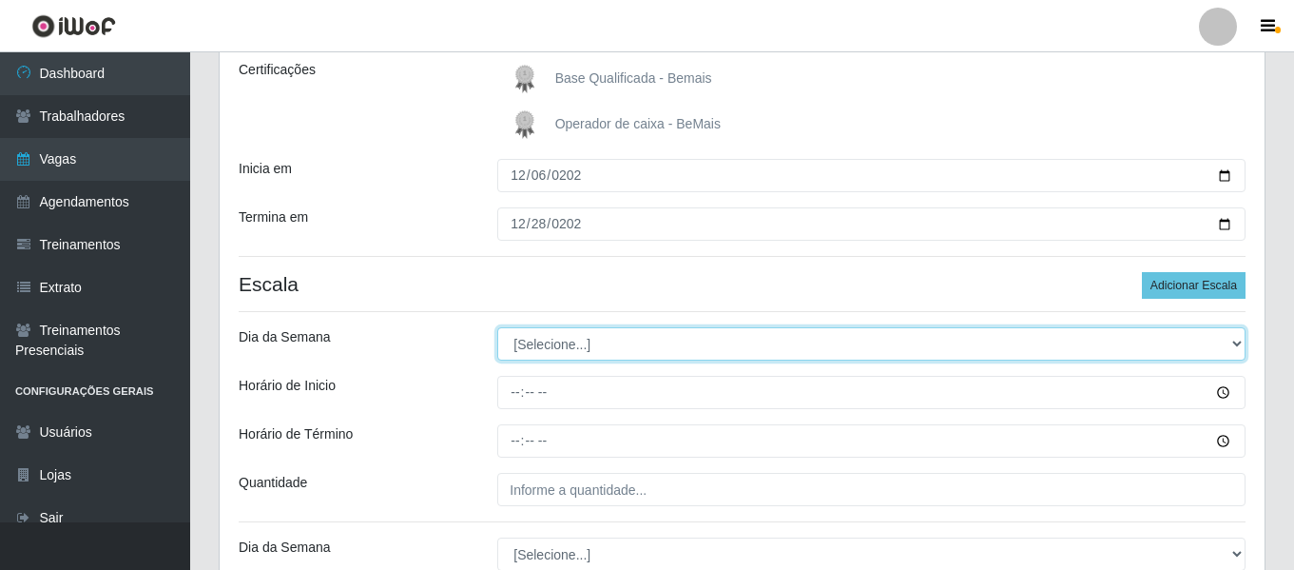
click at [559, 336] on select "[Selecione...] Segunda Terça Quarta Quinta Sexta Sábado Domingo" at bounding box center [871, 343] width 748 height 33
select select "6"
click at [497, 327] on select "[Selecione...] Segunda Terça Quarta Quinta Sexta Sábado Domingo" at bounding box center [871, 343] width 748 height 33
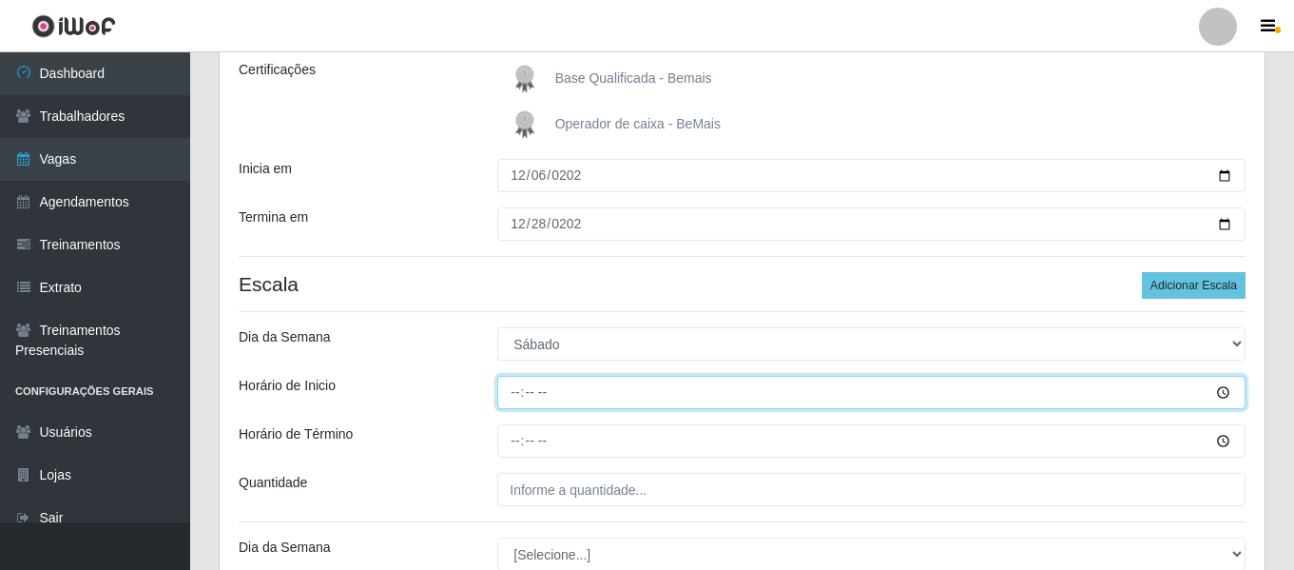
click at [516, 392] on input "Horário de Inicio" at bounding box center [871, 392] width 748 height 33
type input "08:00"
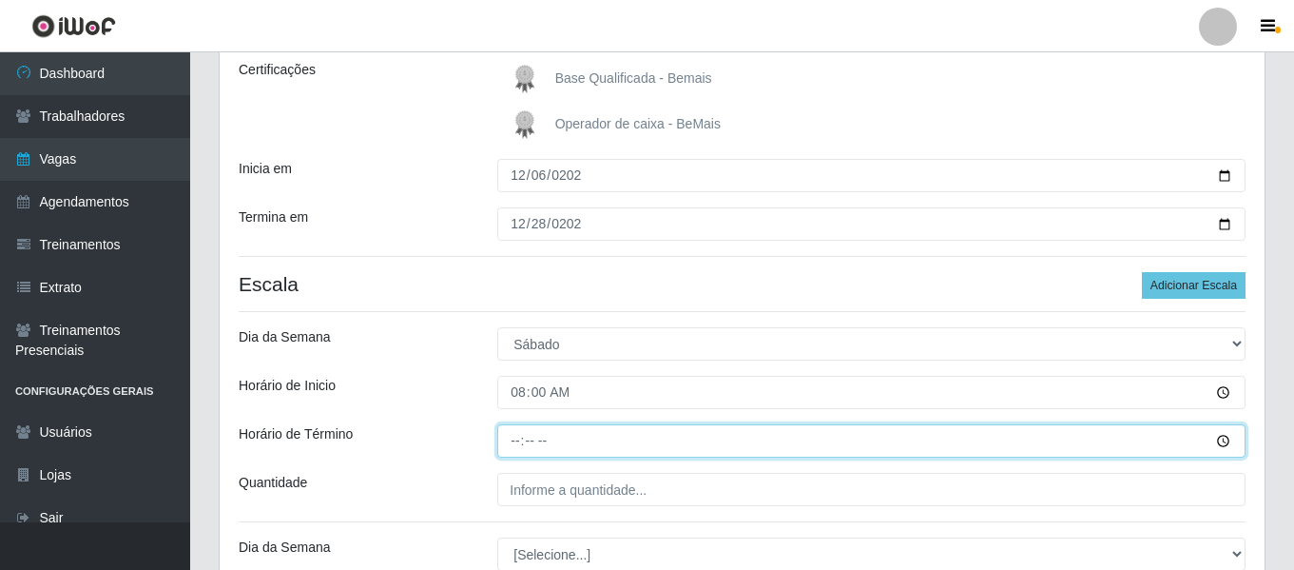
click at [523, 434] on input "Horário de Término" at bounding box center [871, 440] width 748 height 33
type input "14:00"
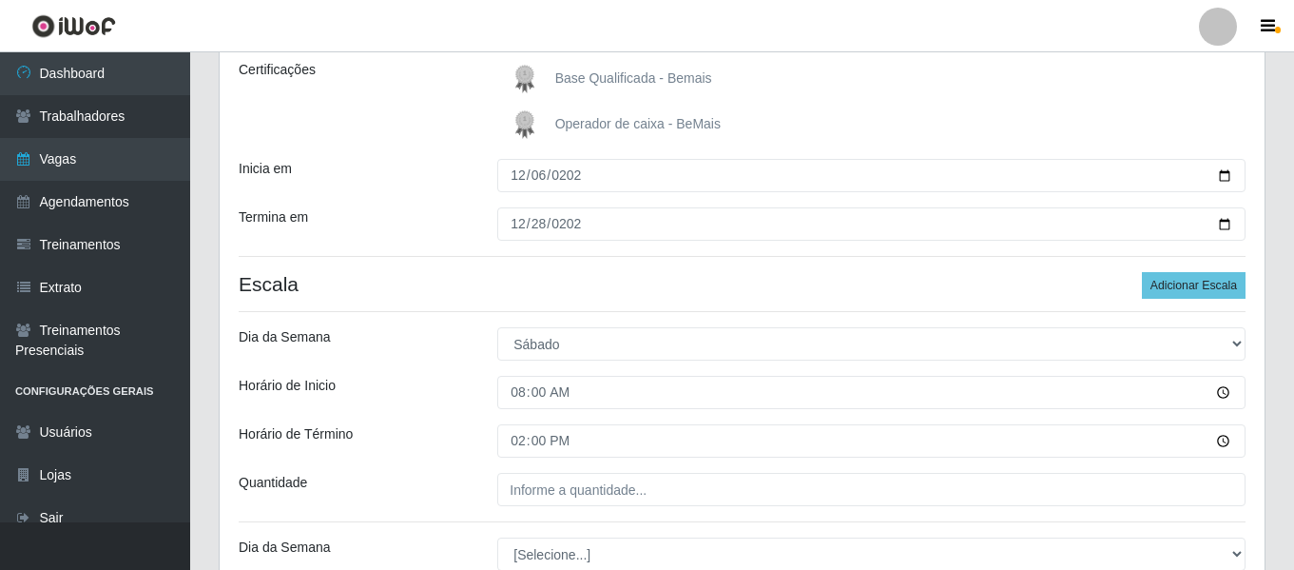
click at [551, 470] on div "Loja Bemais Supermercados - Três Ruas Função [Selecione...] ASG ASG + ASG ++ Au…" at bounding box center [742, 330] width 1045 height 874
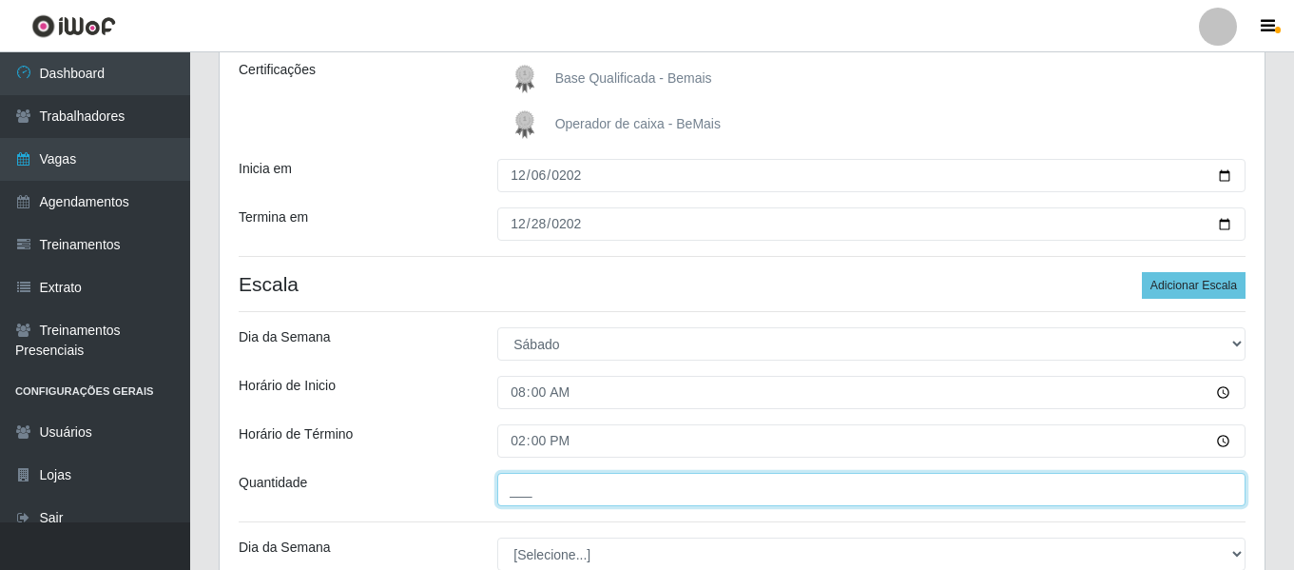
click at [554, 487] on input "___" at bounding box center [871, 489] width 748 height 33
type input "___"
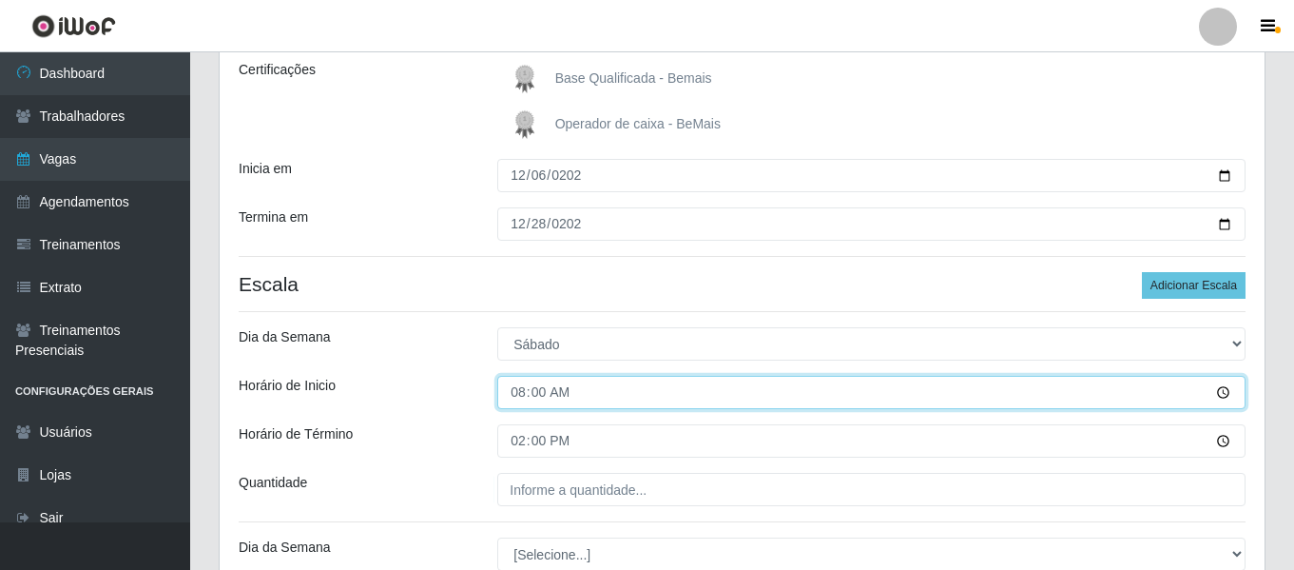
click at [509, 381] on input "08:00" at bounding box center [871, 392] width 748 height 33
type input "09:00"
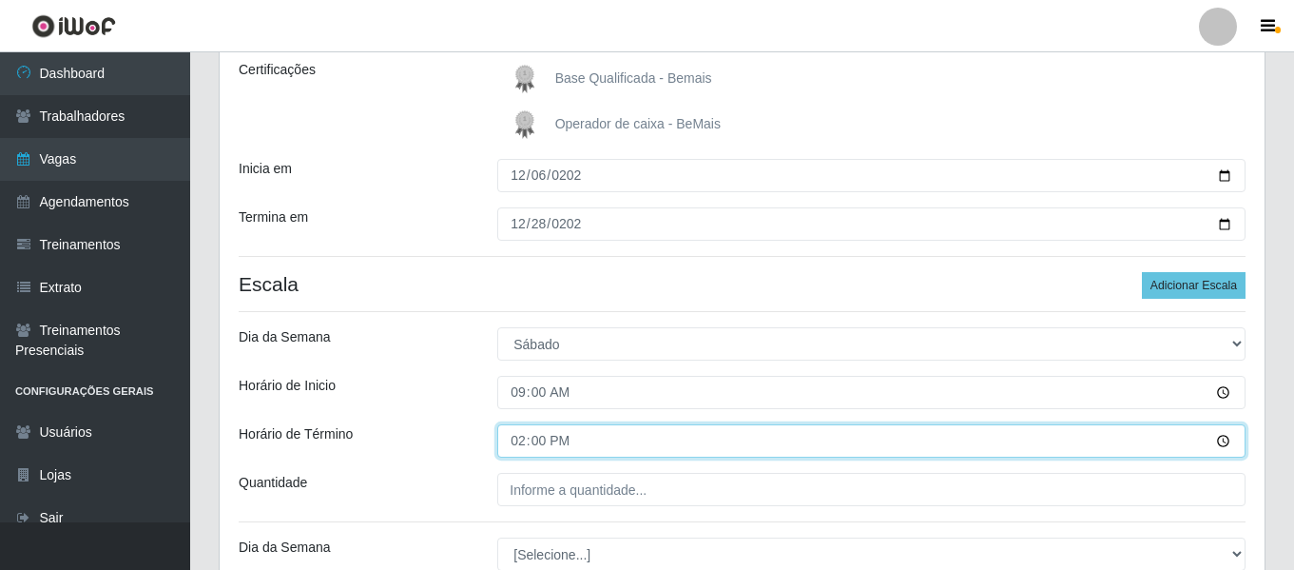
click at [515, 444] on input "14:00" at bounding box center [871, 440] width 748 height 33
type input "15:00"
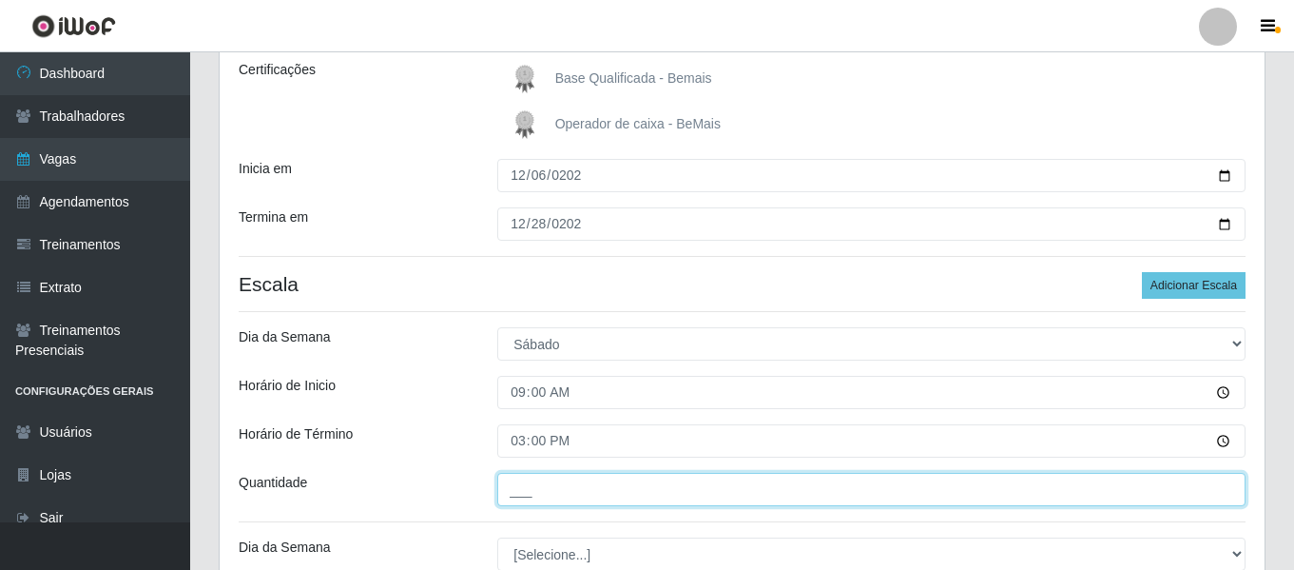
click at [602, 482] on input "___" at bounding box center [871, 489] width 748 height 33
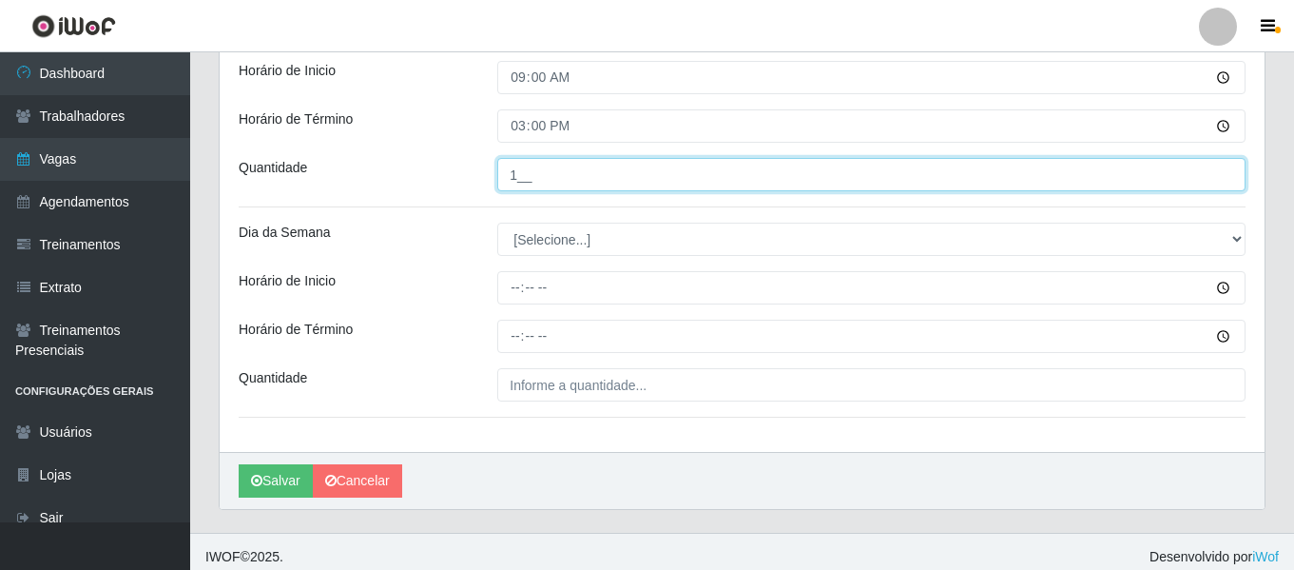
scroll to position [596, 0]
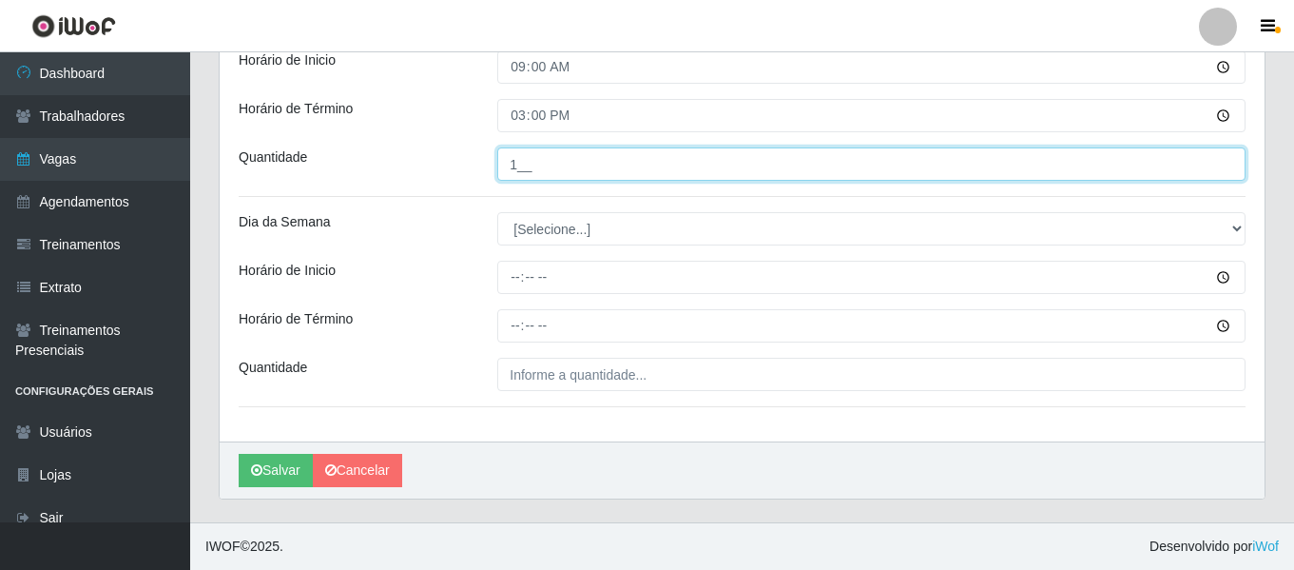
type input "1__"
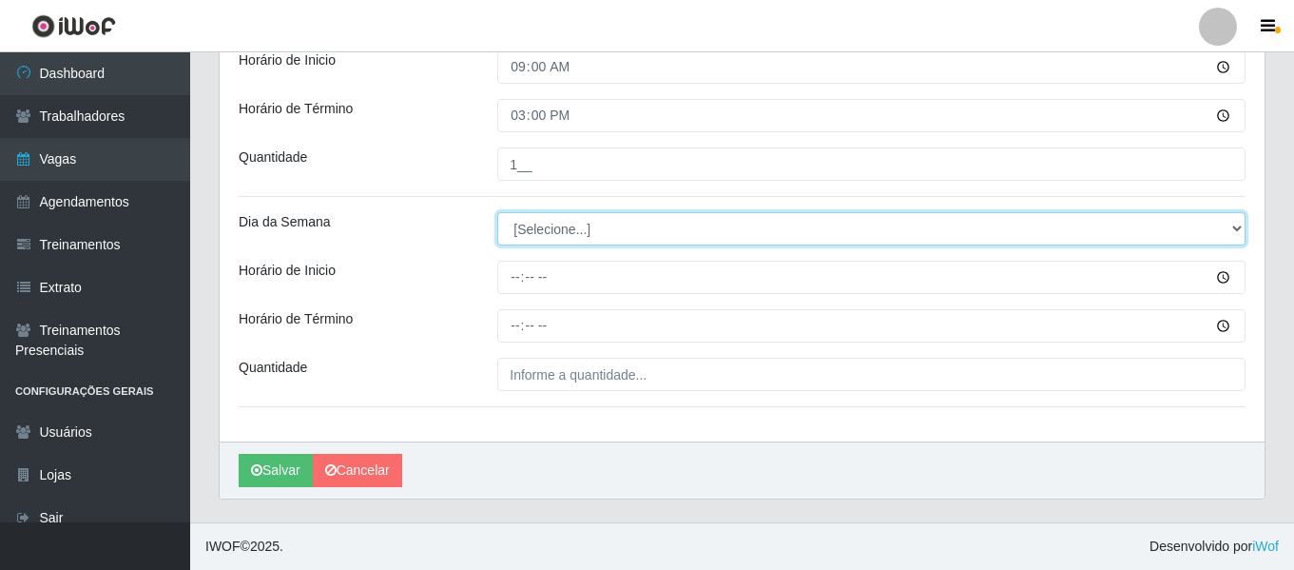
click at [549, 225] on select "[Selecione...] Segunda Terça Quarta Quinta Sexta Sábado Domingo" at bounding box center [871, 228] width 748 height 33
select select "0"
click at [497, 212] on select "[Selecione...] Segunda Terça Quarta Quinta Sexta Sábado Domingo" at bounding box center [871, 228] width 748 height 33
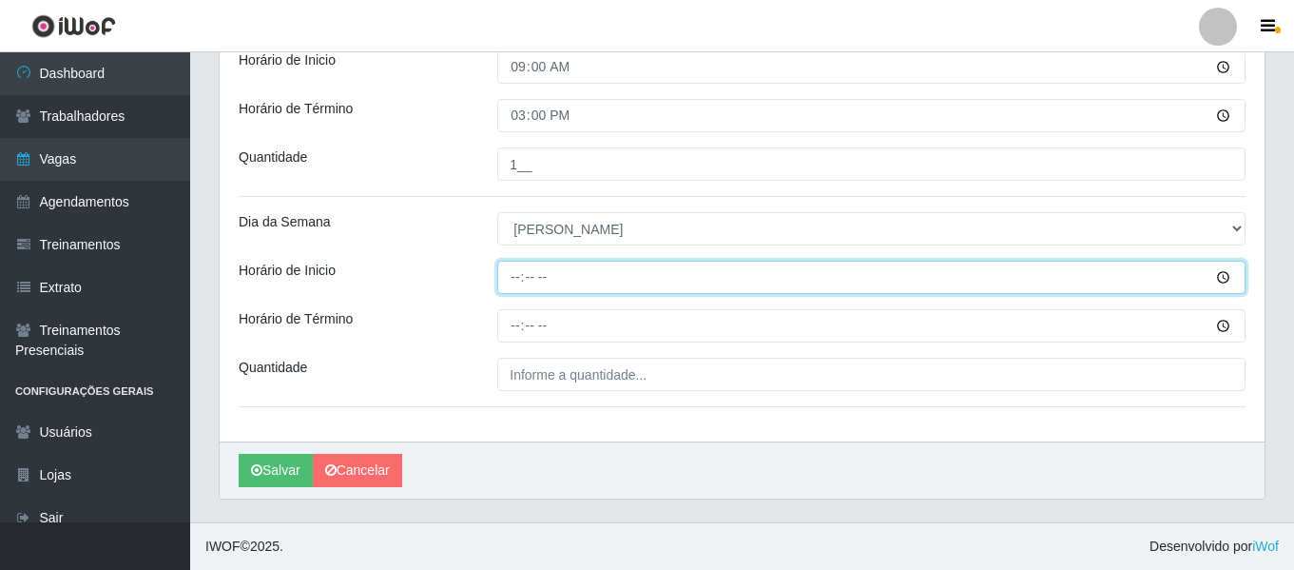
click at [514, 279] on input "Horário de Inicio" at bounding box center [871, 277] width 748 height 33
type input "08:00"
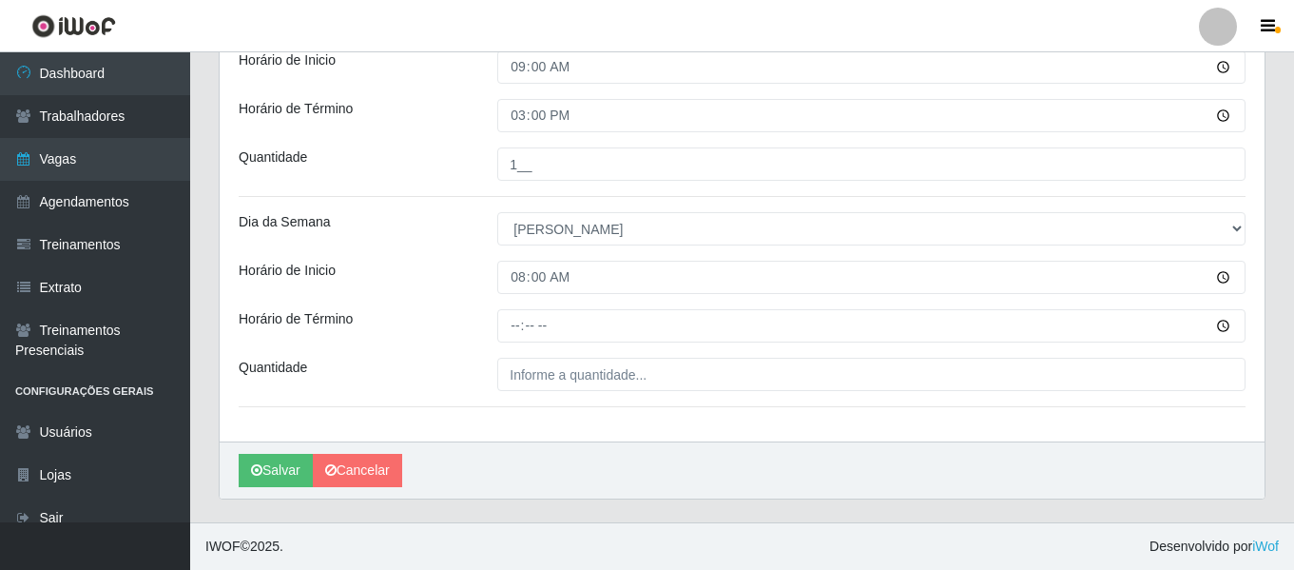
click at [496, 352] on div "Loja Bemais Supermercados - Três Ruas Função [Selecione...] ASG ASG + ASG ++ Au…" at bounding box center [742, 4] width 1045 height 874
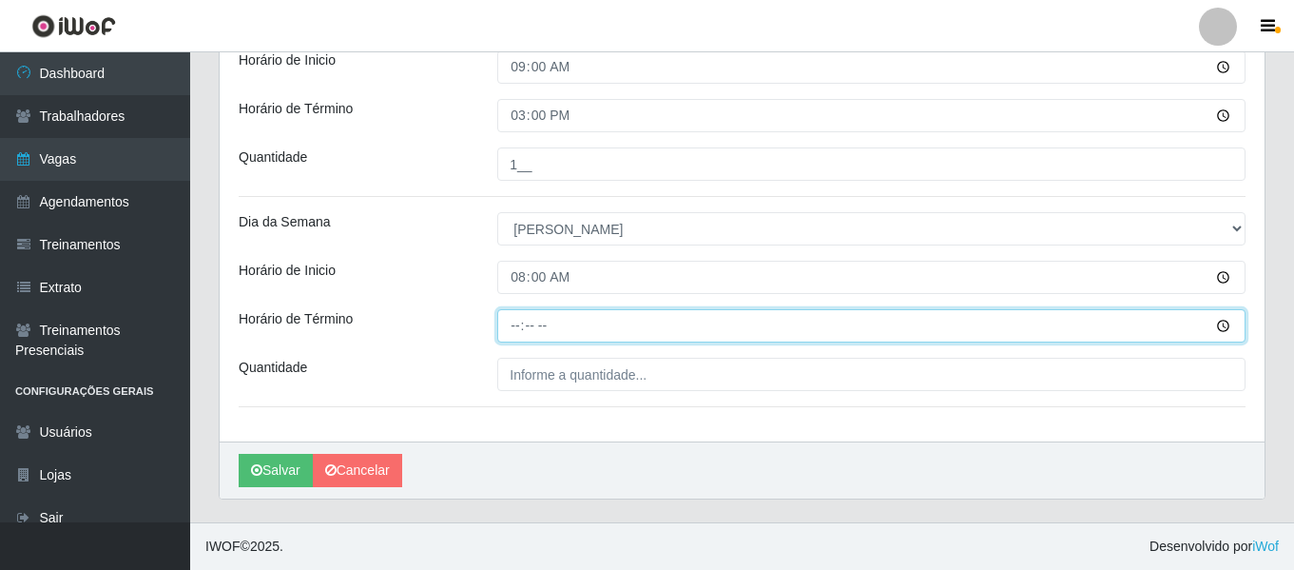
click at [512, 329] on input "Horário de Término" at bounding box center [871, 325] width 748 height 33
type input "14:00"
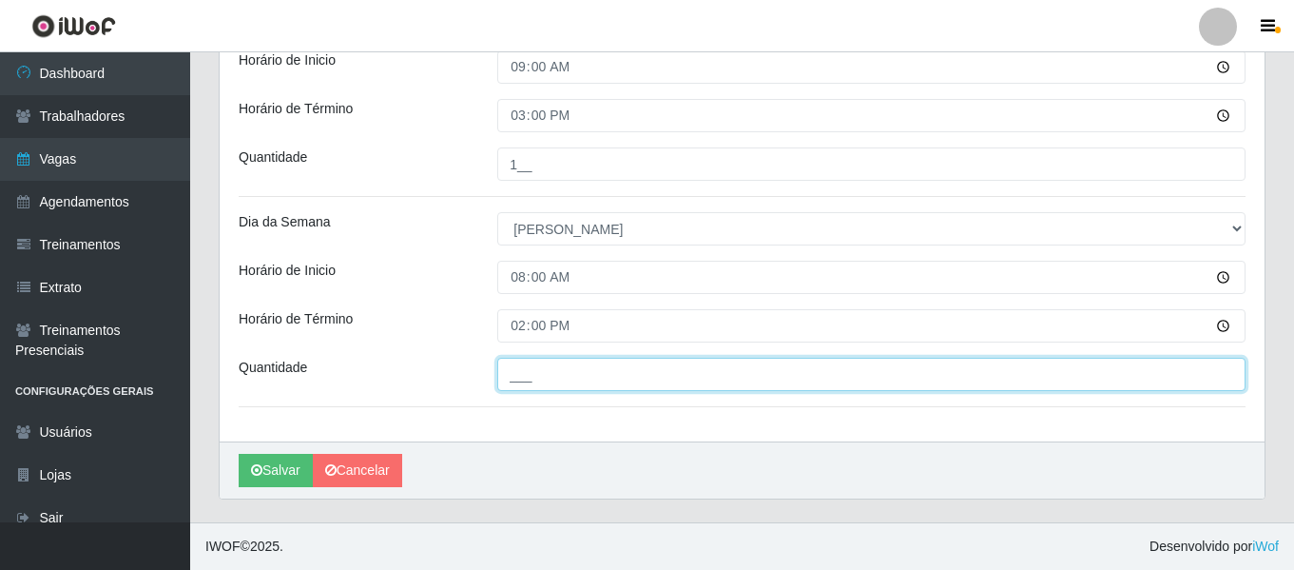
click at [558, 369] on input "___" at bounding box center [871, 374] width 748 height 33
type input "1__"
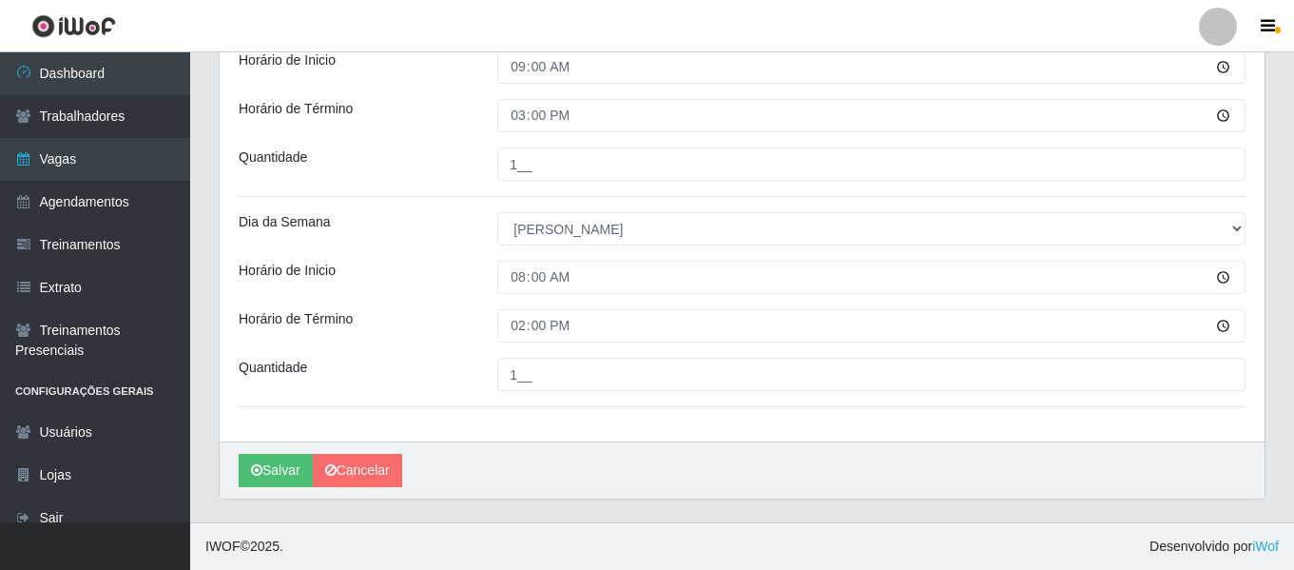
click at [631, 420] on div "Loja Bemais Supermercados - Três Ruas Função [Selecione...] ASG ASG + ASG ++ Au…" at bounding box center [742, 4] width 1045 height 874
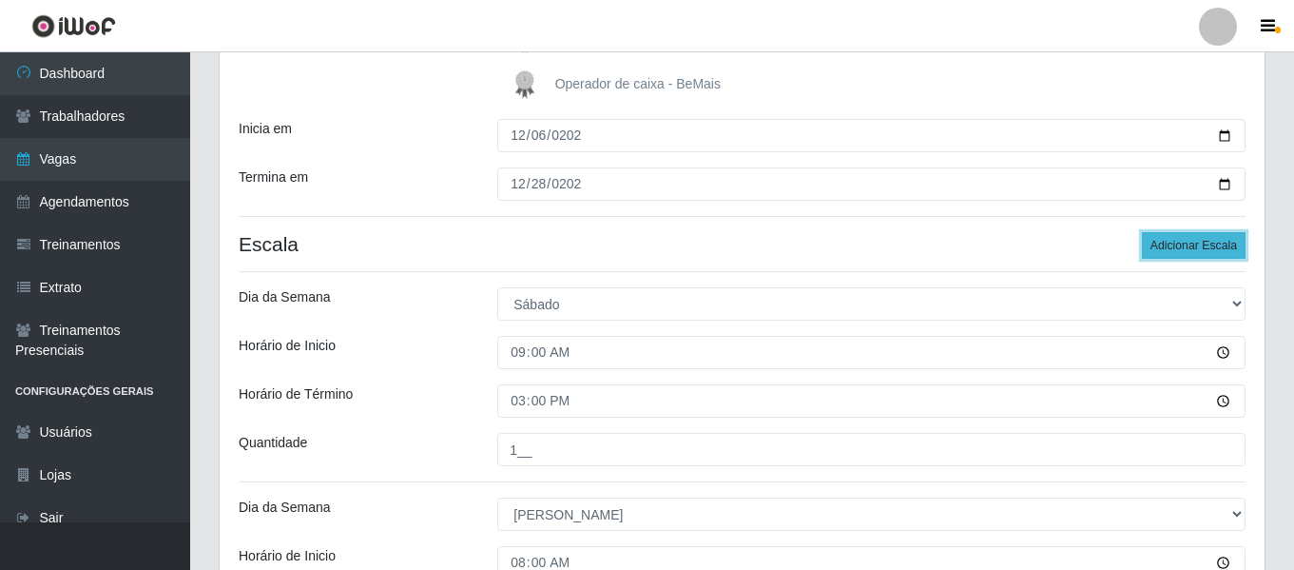
click at [1227, 242] on button "Adicionar Escala" at bounding box center [1194, 245] width 104 height 27
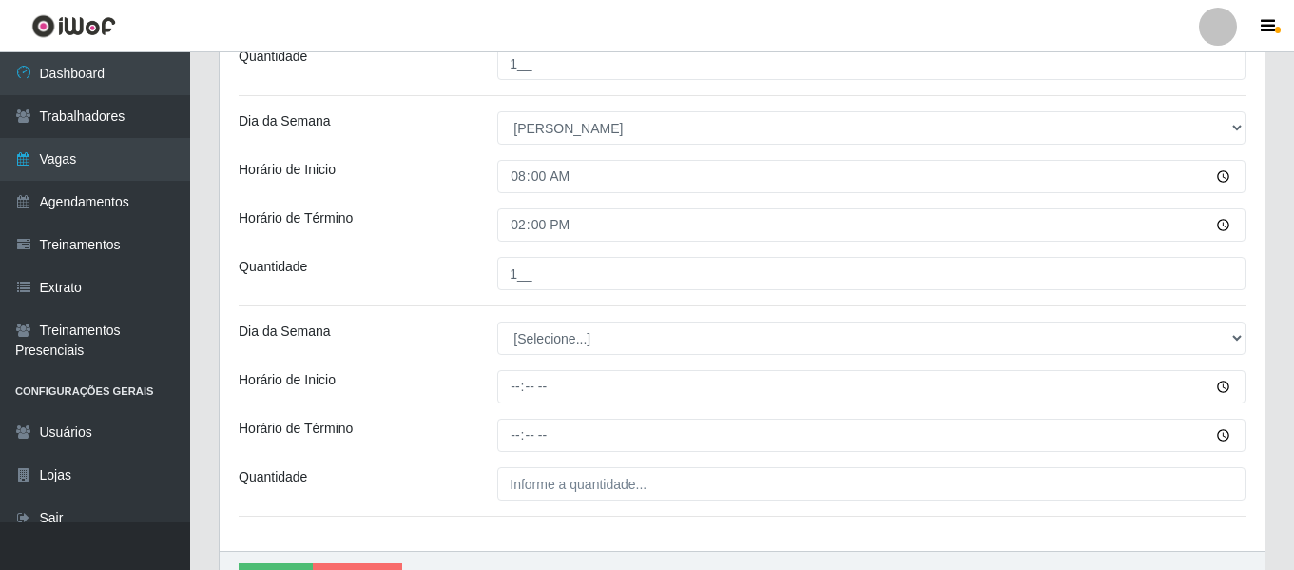
scroll to position [787, 0]
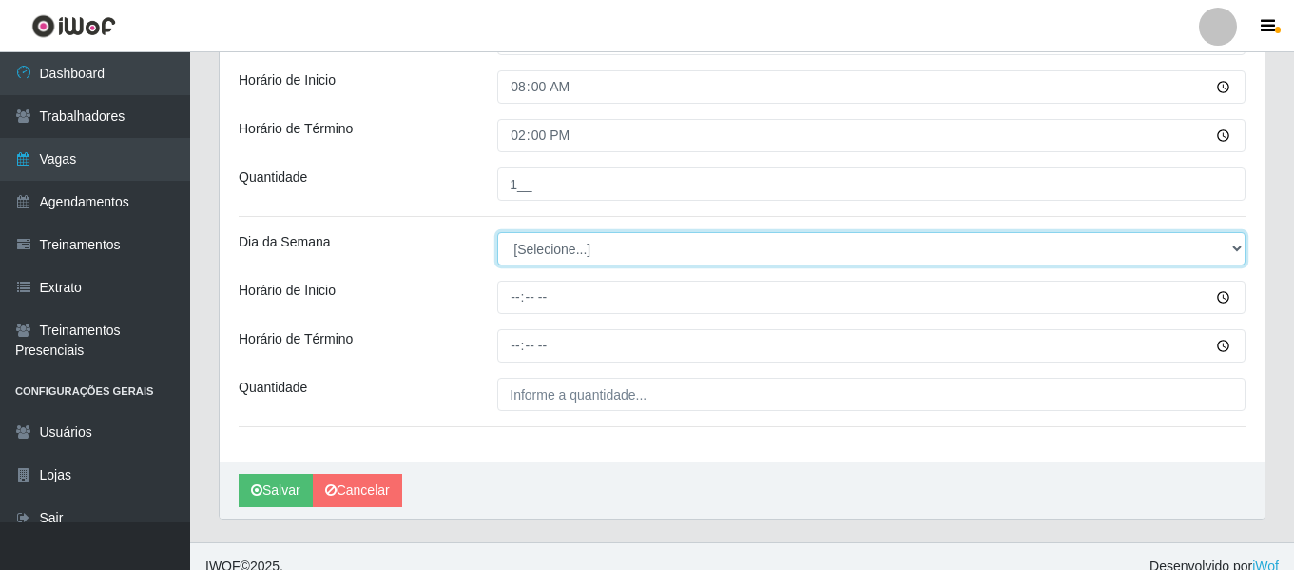
click at [548, 249] on select "[Selecione...] Segunda Terça Quarta Quinta Sexta Sábado Domingo" at bounding box center [871, 248] width 748 height 33
select select "0"
click at [497, 232] on select "[Selecione...] Segunda Terça Quarta Quinta Sexta Sábado Domingo" at bounding box center [871, 248] width 748 height 33
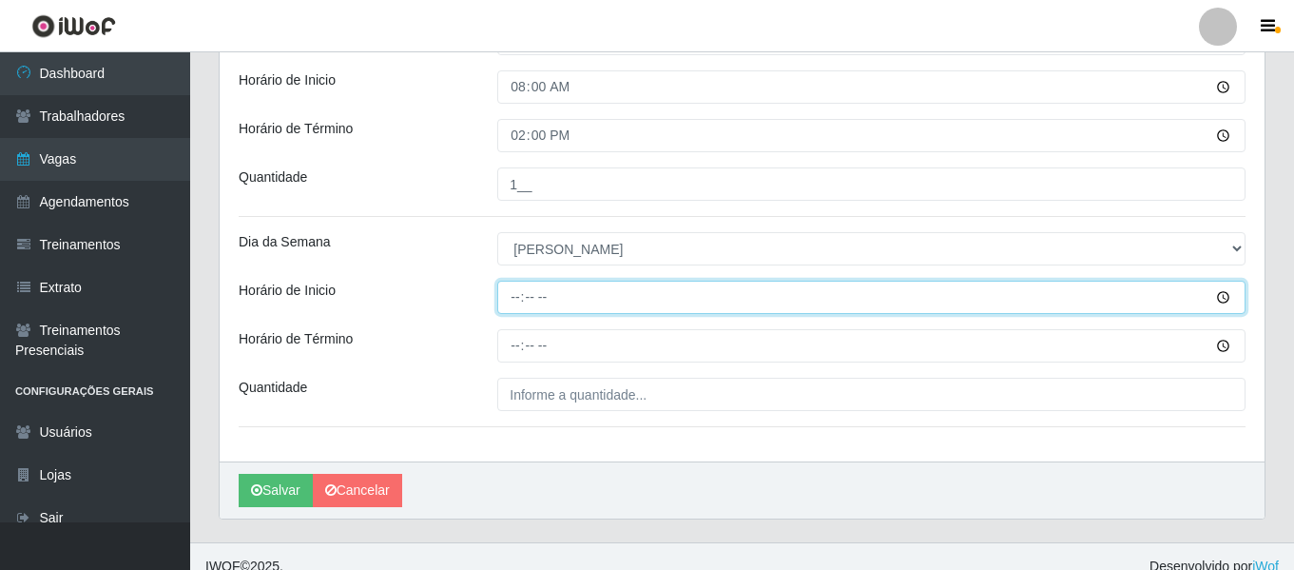
click at [508, 293] on input "Horário de Inicio" at bounding box center [871, 297] width 748 height 33
type input "15:00"
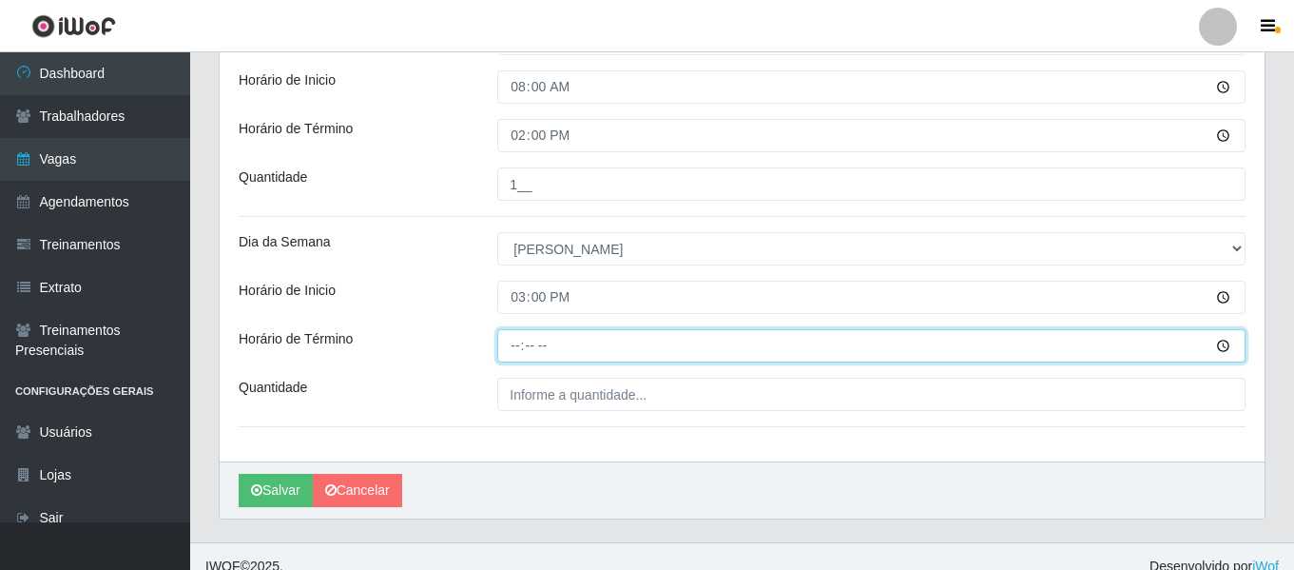
click at [501, 349] on input "Horário de Término" at bounding box center [871, 345] width 748 height 33
click at [525, 348] on input "Horário de Término" at bounding box center [871, 345] width 748 height 33
type input "21:00"
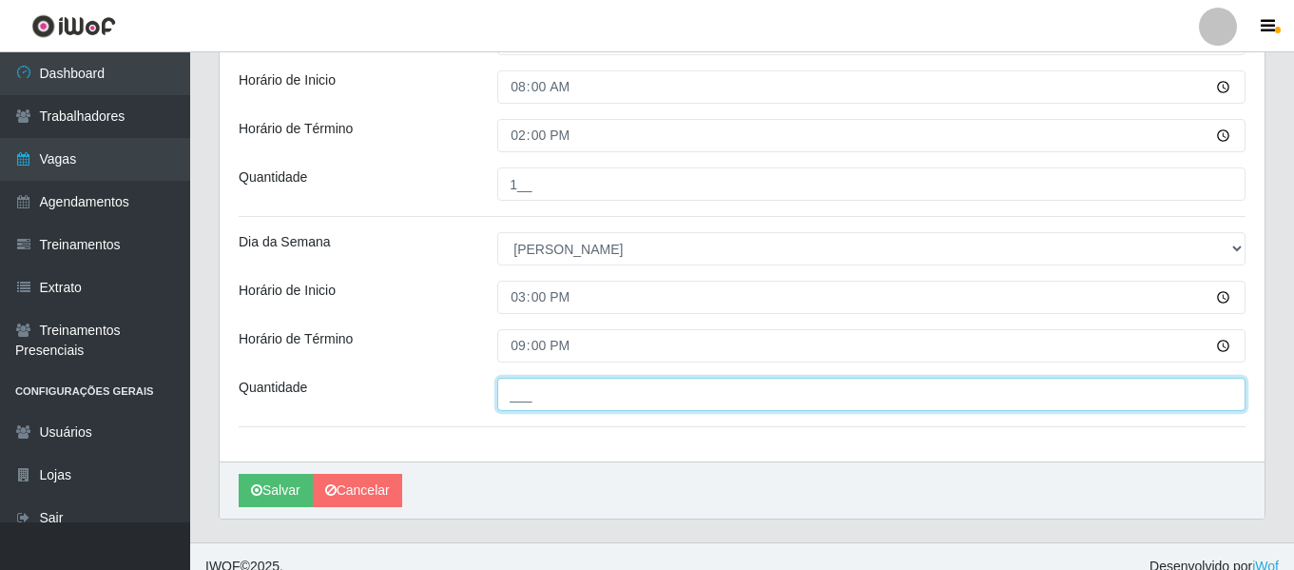
click at [539, 378] on input "___" at bounding box center [871, 394] width 748 height 33
type input "1__"
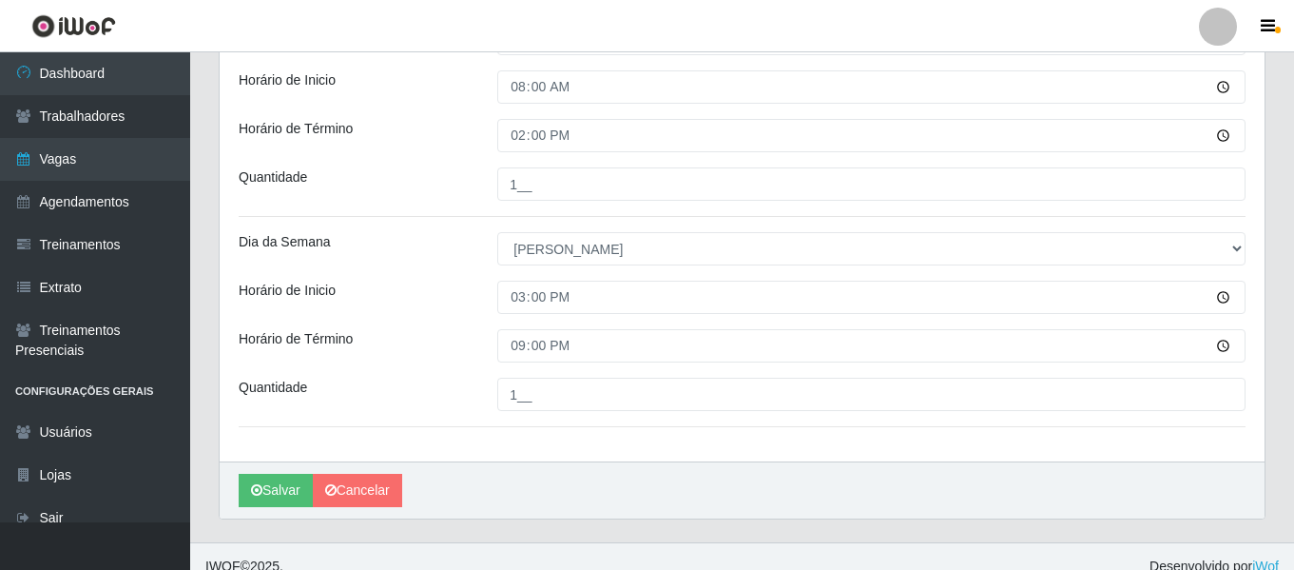
click at [457, 297] on div "Horário de Inicio" at bounding box center [353, 297] width 259 height 33
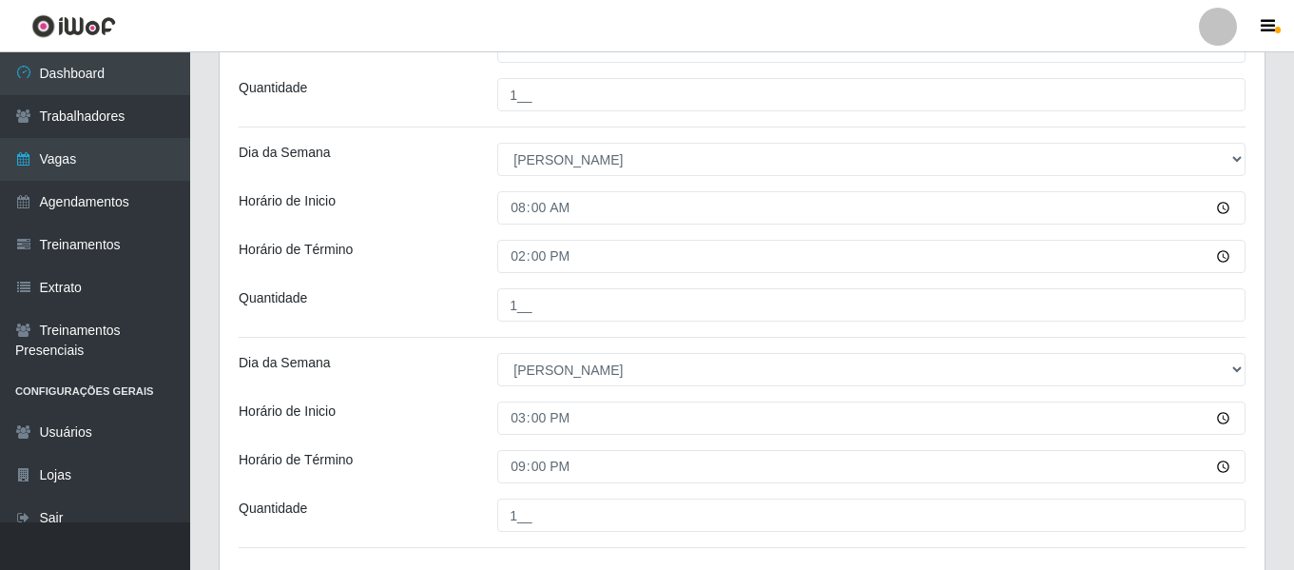
scroll to position [807, 0]
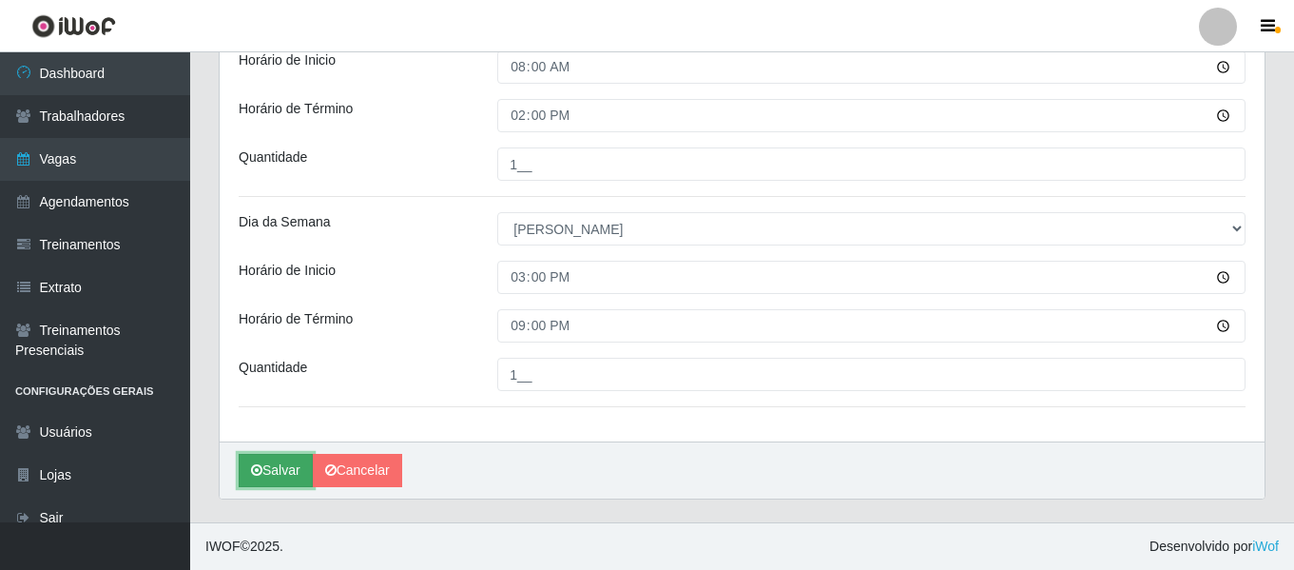
click at [279, 470] on button "Salvar" at bounding box center [276, 470] width 74 height 33
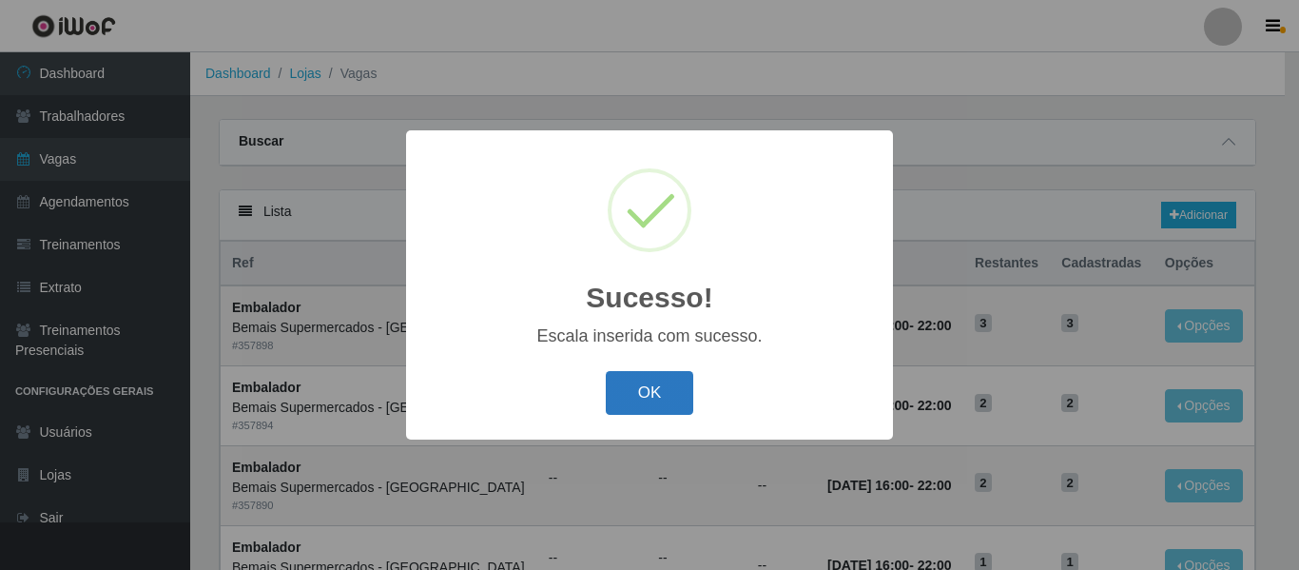
click at [667, 386] on button "OK" at bounding box center [650, 393] width 88 height 45
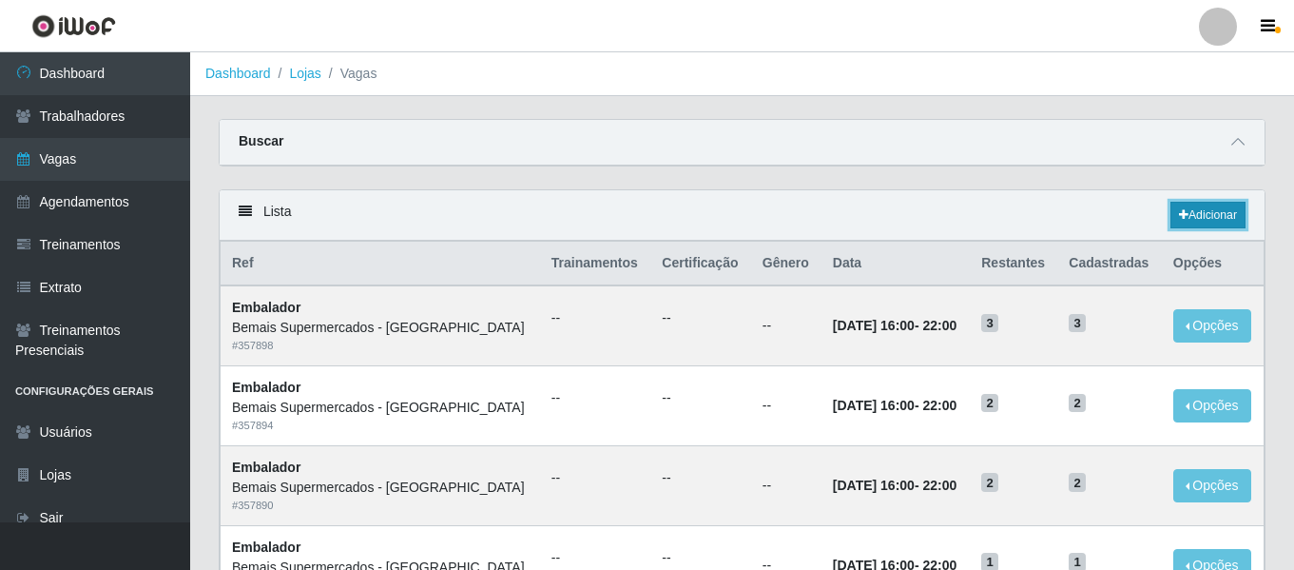
click at [1184, 225] on link "Adicionar" at bounding box center [1208, 215] width 75 height 27
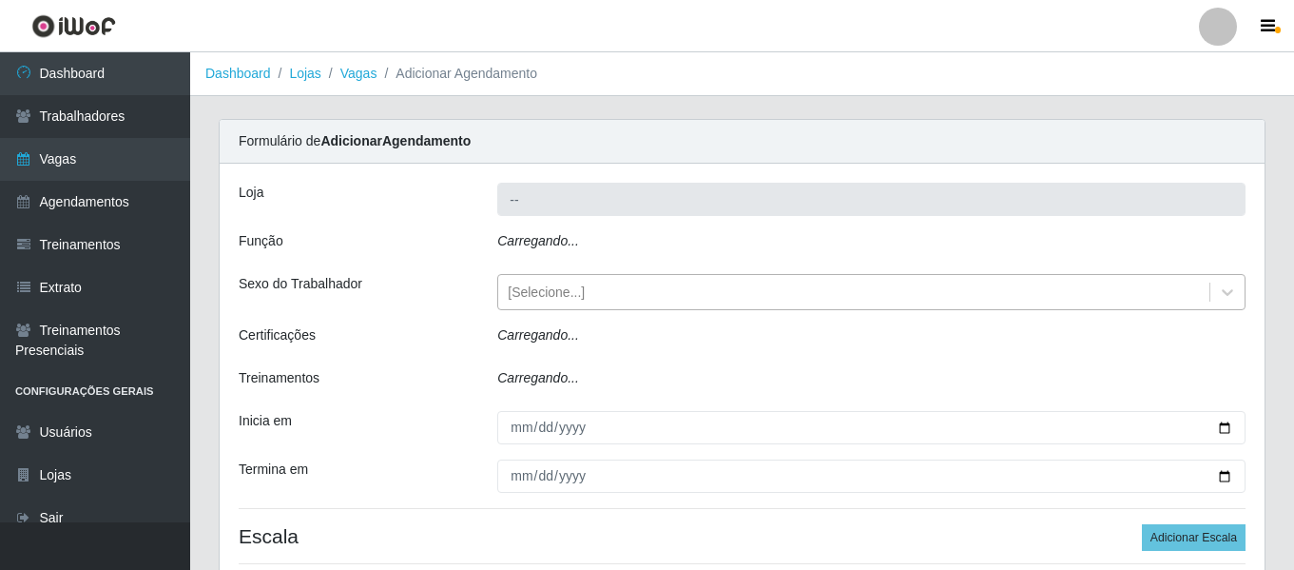
type input "Bemais Supermercados - [GEOGRAPHIC_DATA]"
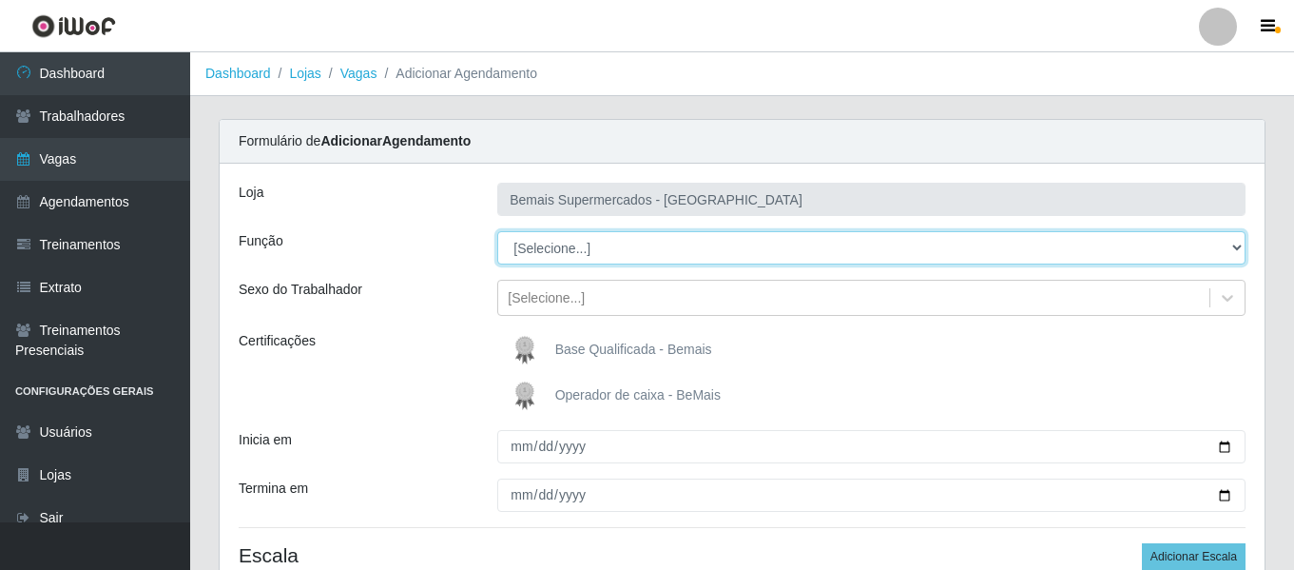
click at [601, 254] on select "[Selecione...] ASG ASG + ASG ++ Auxiliar de Depósito Auxiliar de Depósito + Aux…" at bounding box center [871, 247] width 748 height 33
select select "79"
click at [497, 231] on select "[Selecione...] ASG ASG + ASG ++ Auxiliar de Depósito Auxiliar de Depósito + Aux…" at bounding box center [871, 247] width 748 height 33
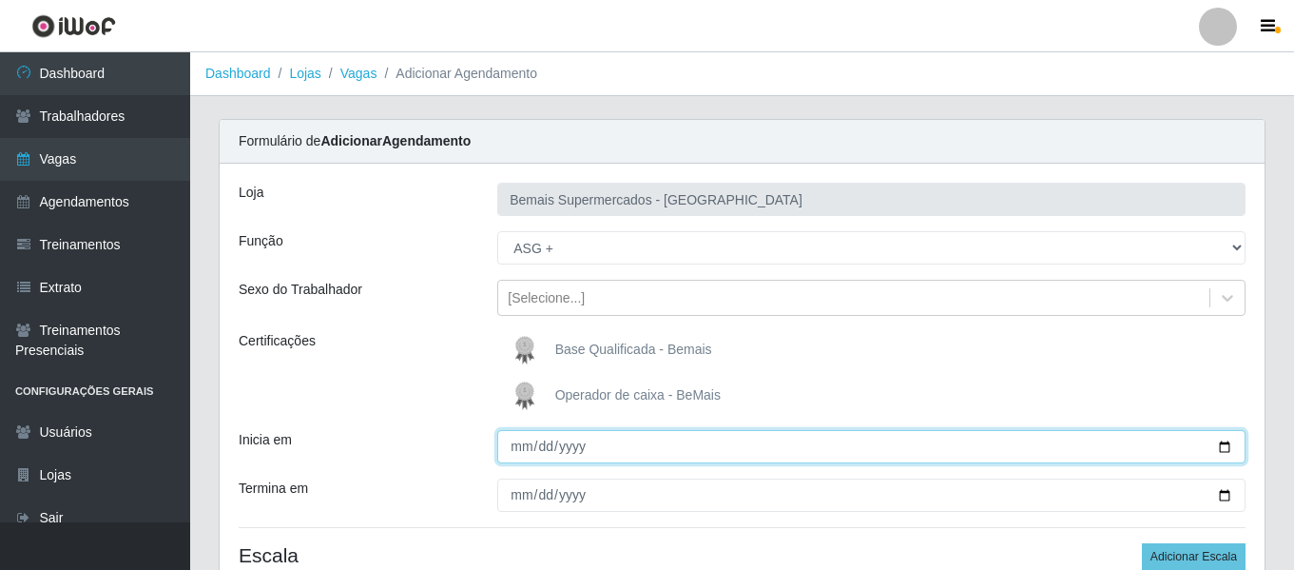
click at [522, 460] on input "Inicia em" at bounding box center [871, 446] width 748 height 33
click at [518, 453] on input "Inicia em" at bounding box center [871, 446] width 748 height 33
click at [512, 459] on input "Inicia em" at bounding box center [871, 446] width 748 height 33
type input "[DATE]"
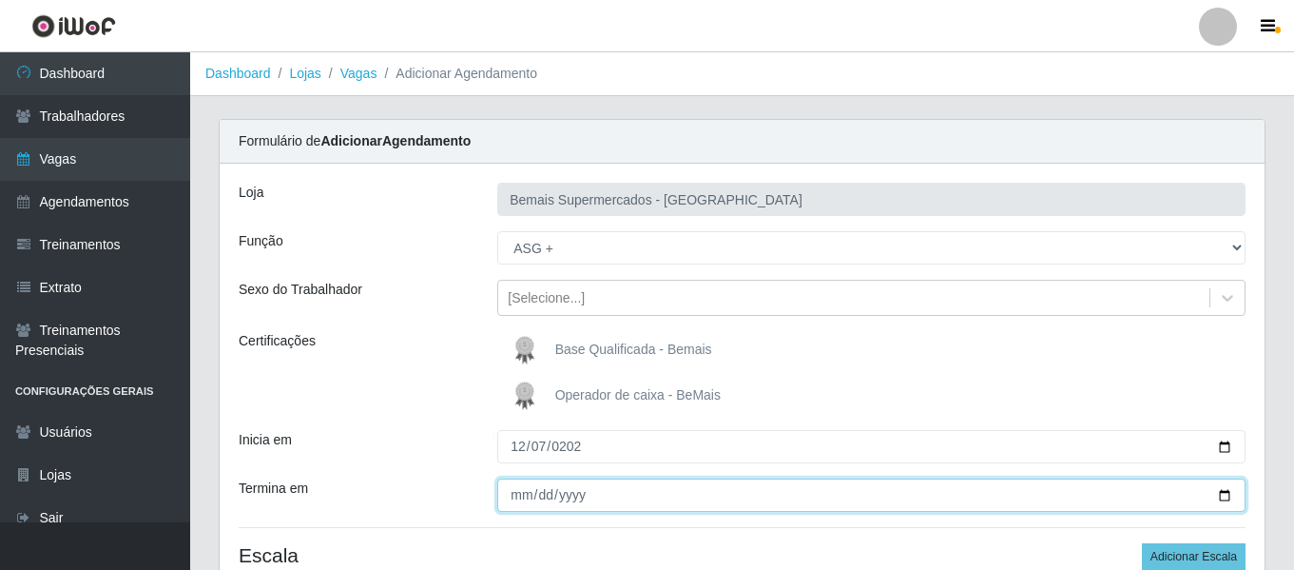
click at [516, 497] on input "Termina em" at bounding box center [871, 494] width 748 height 33
type input "[DATE]"
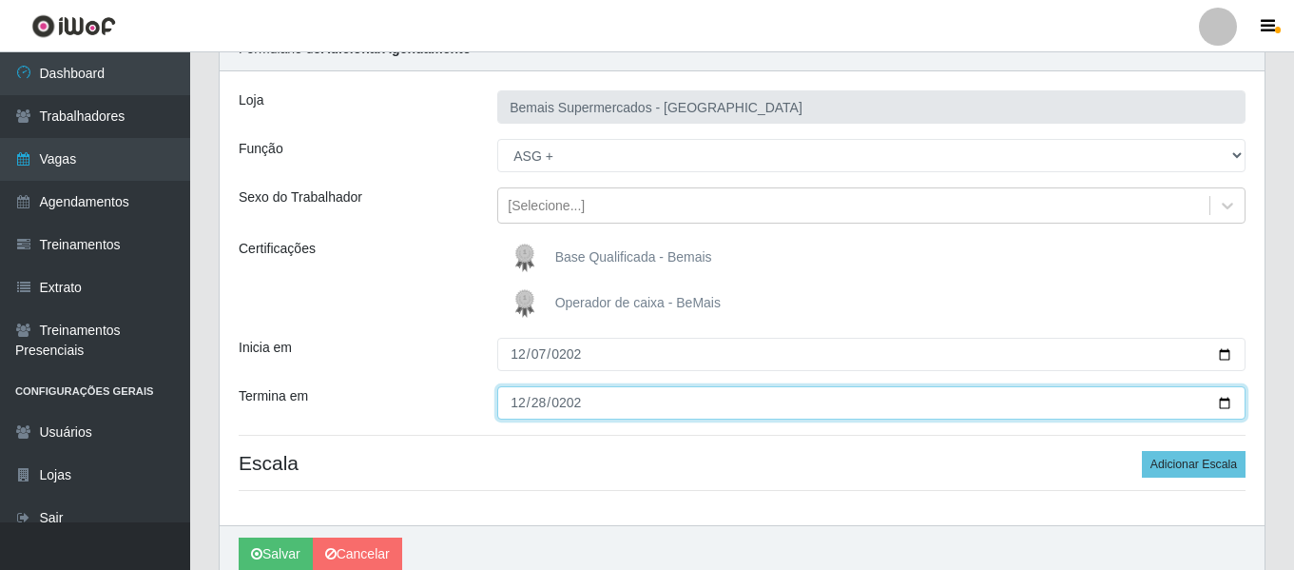
scroll to position [81, 0]
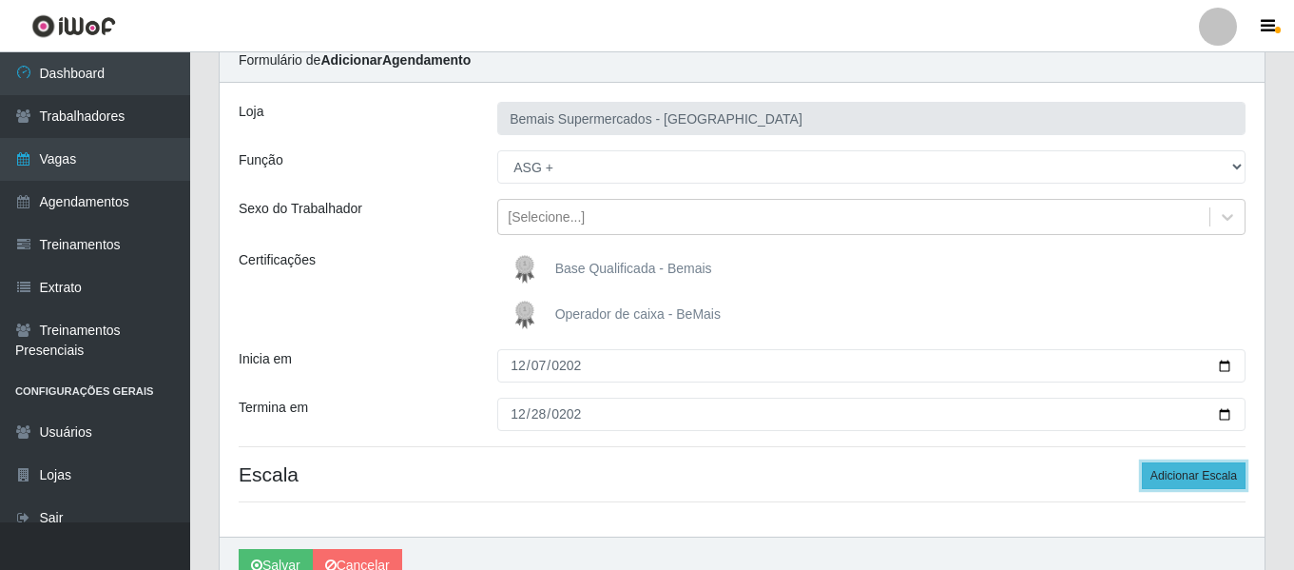
click at [1193, 489] on button "Adicionar Escala" at bounding box center [1194, 475] width 104 height 27
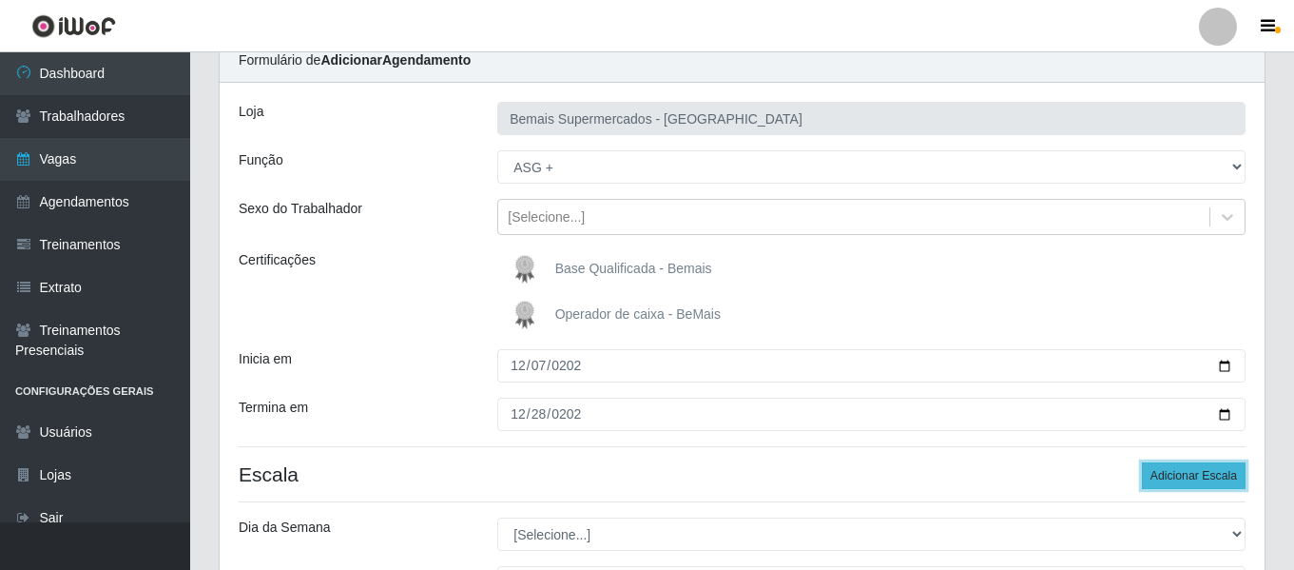
click at [1193, 489] on button "Adicionar Escala" at bounding box center [1194, 475] width 104 height 27
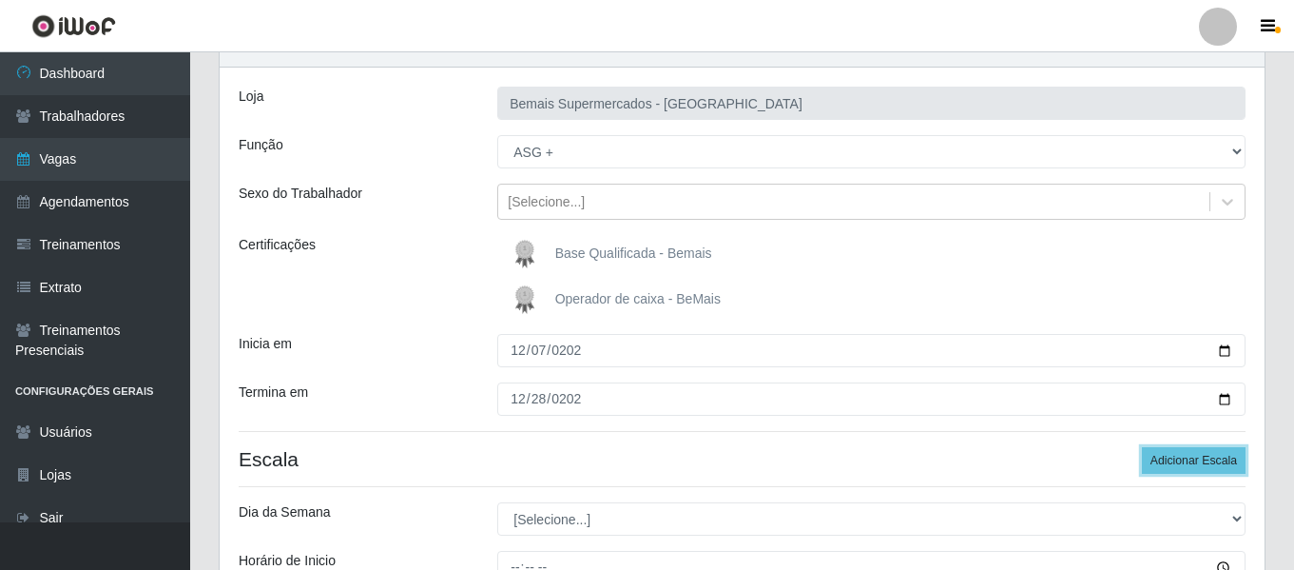
scroll to position [366, 0]
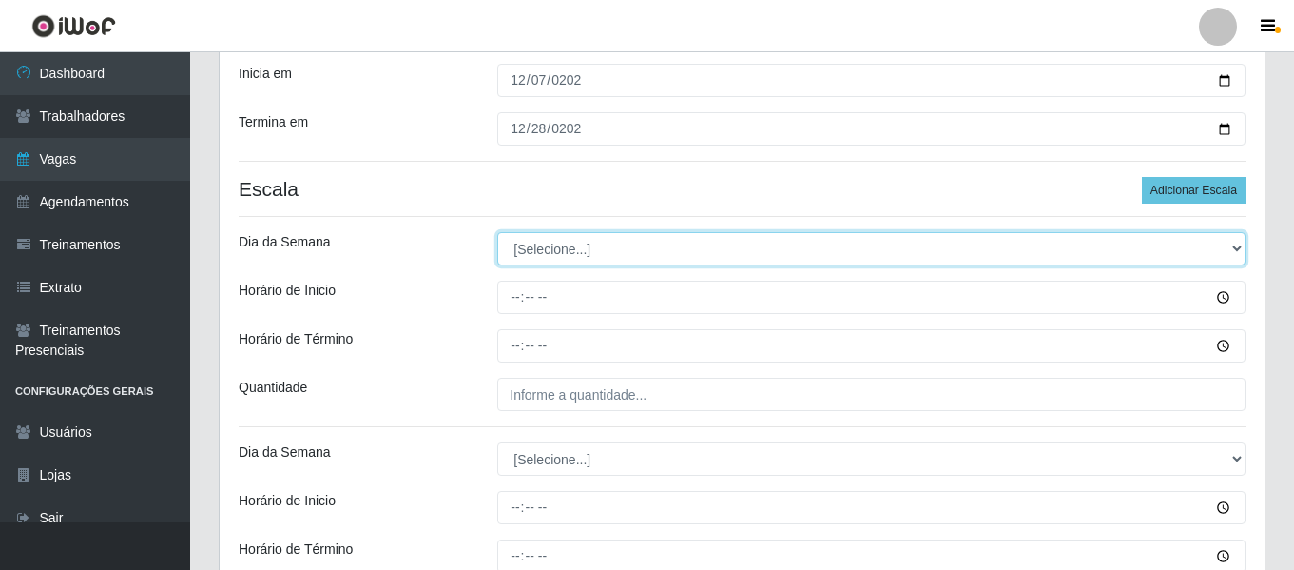
click at [571, 232] on select "[Selecione...] Segunda Terça Quarta Quinta Sexta Sábado Domingo" at bounding box center [871, 248] width 748 height 33
select select "0"
click at [497, 232] on select "[Selecione...] Segunda Terça Quarta Quinta Sexta Sábado Domingo" at bounding box center [871, 248] width 748 height 33
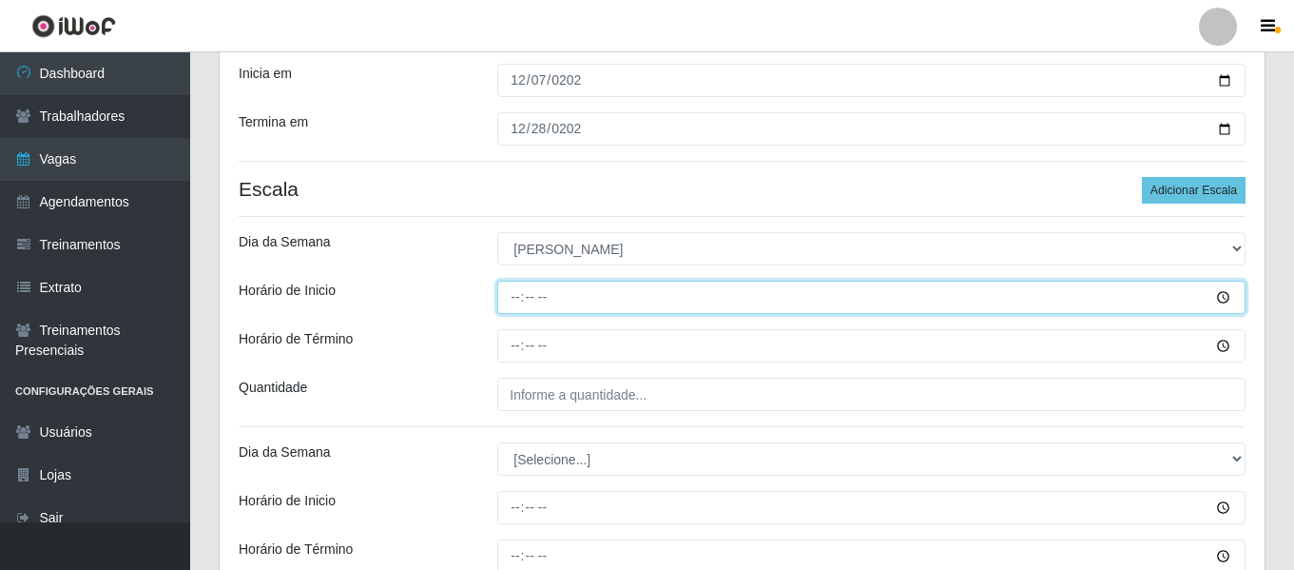
click at [512, 293] on input "Horário de Inicio" at bounding box center [871, 297] width 748 height 33
type input "14:00"
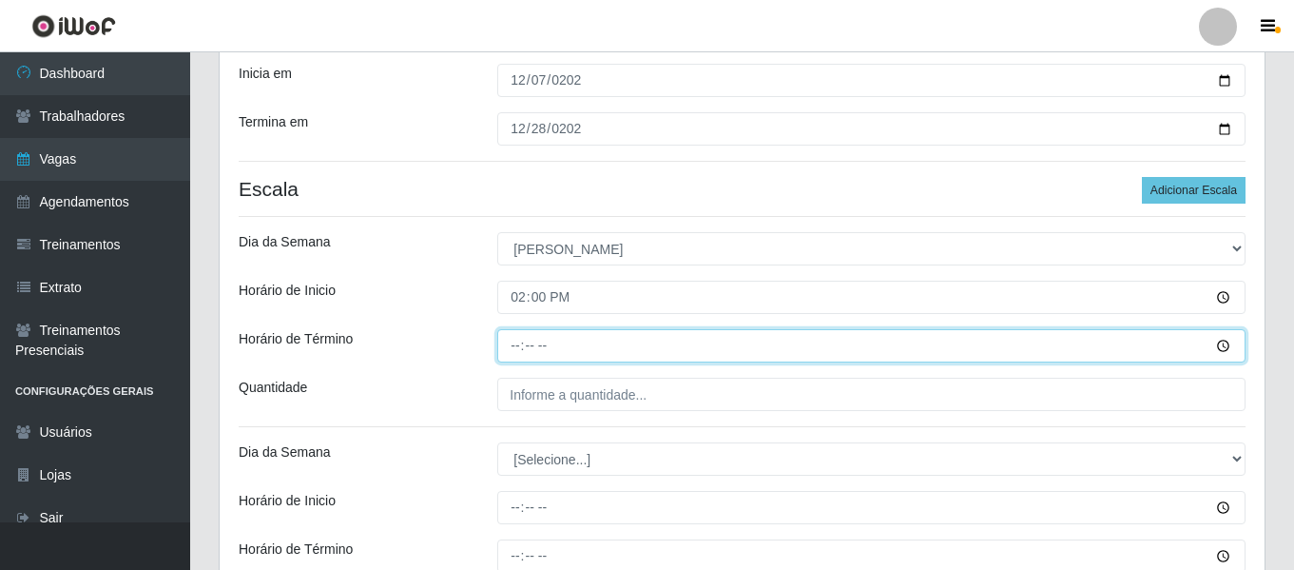
click at [507, 346] on input "Horário de Término" at bounding box center [871, 345] width 748 height 33
type input "20:00"
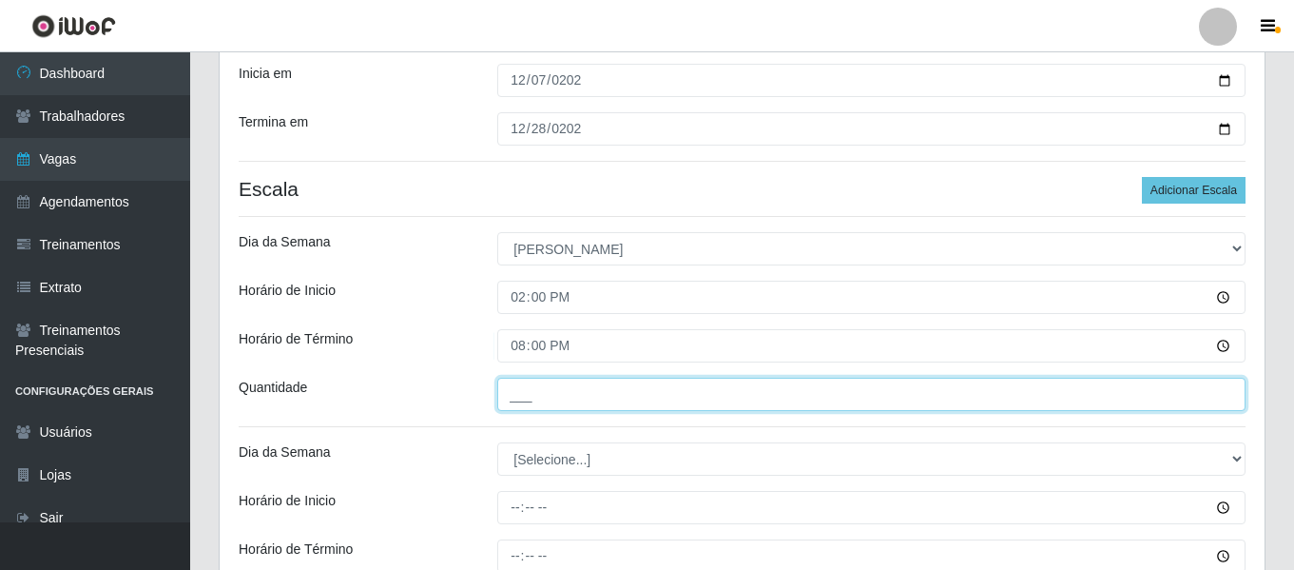
click at [545, 391] on input "___" at bounding box center [871, 394] width 748 height 33
type input "1__"
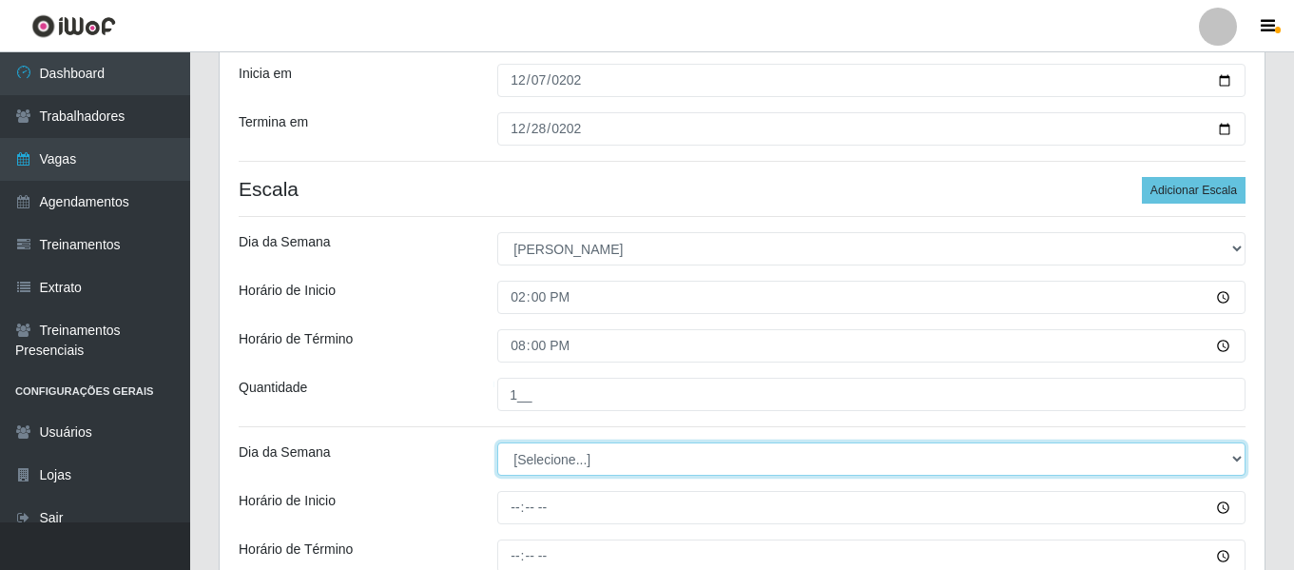
click at [546, 463] on select "[Selecione...] Segunda Terça Quarta Quinta Sexta Sábado Domingo" at bounding box center [871, 458] width 748 height 33
select select "0"
click at [497, 442] on select "[Selecione...] Segunda Terça Quarta Quinta Sexta Sábado Domingo" at bounding box center [871, 458] width 748 height 33
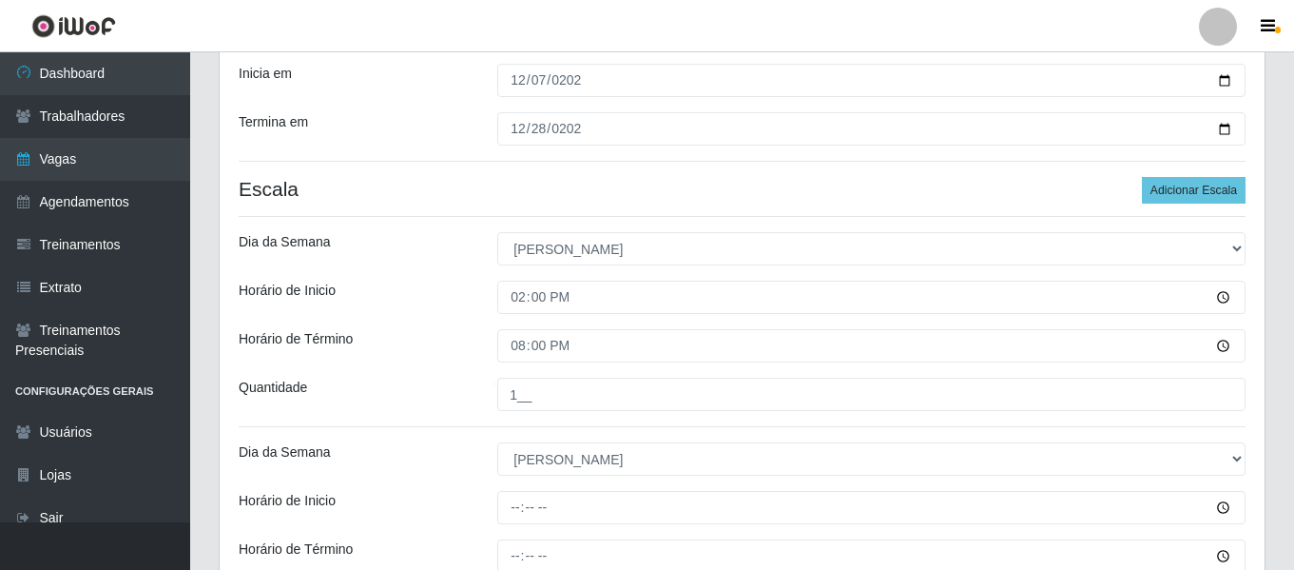
click at [486, 534] on div "Loja Bemais Supermercados - Três Ruas Função [Selecione...] ASG ASG + ASG ++ Au…" at bounding box center [742, 234] width 1045 height 874
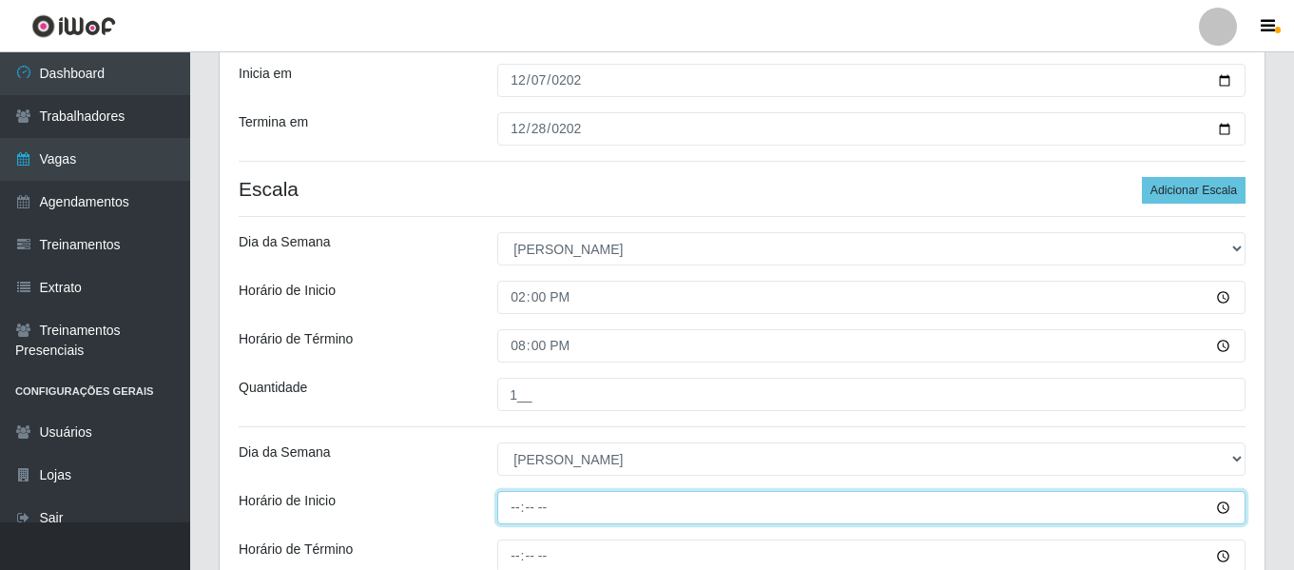
click at [518, 519] on input "Horário de Inicio" at bounding box center [871, 507] width 748 height 33
type input "16:00"
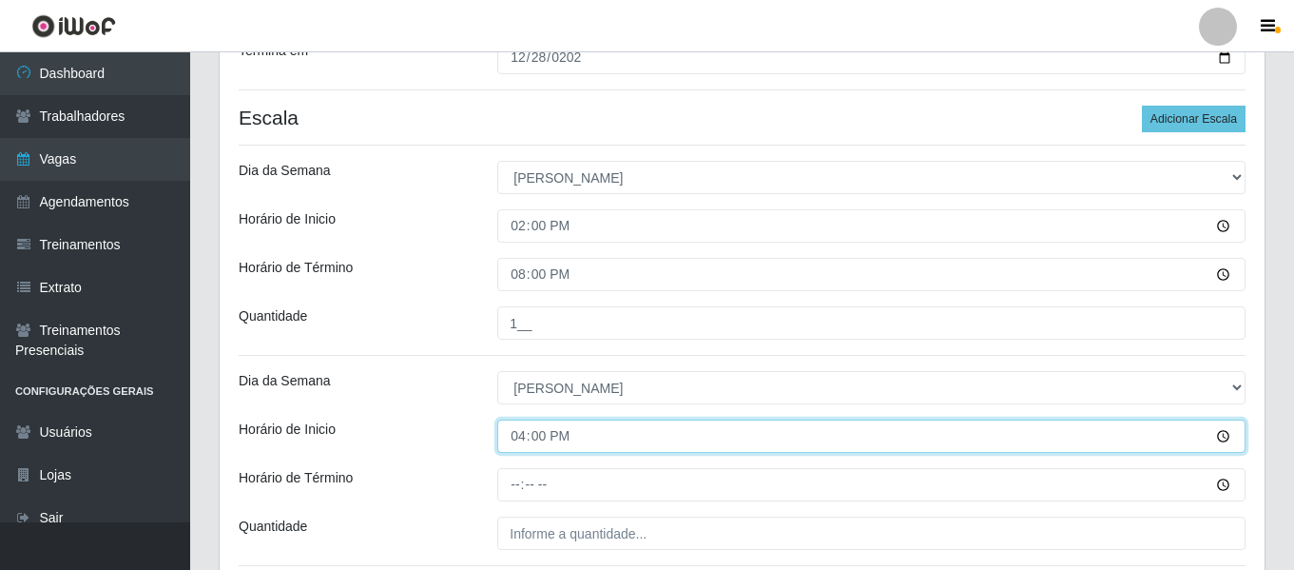
scroll to position [556, 0]
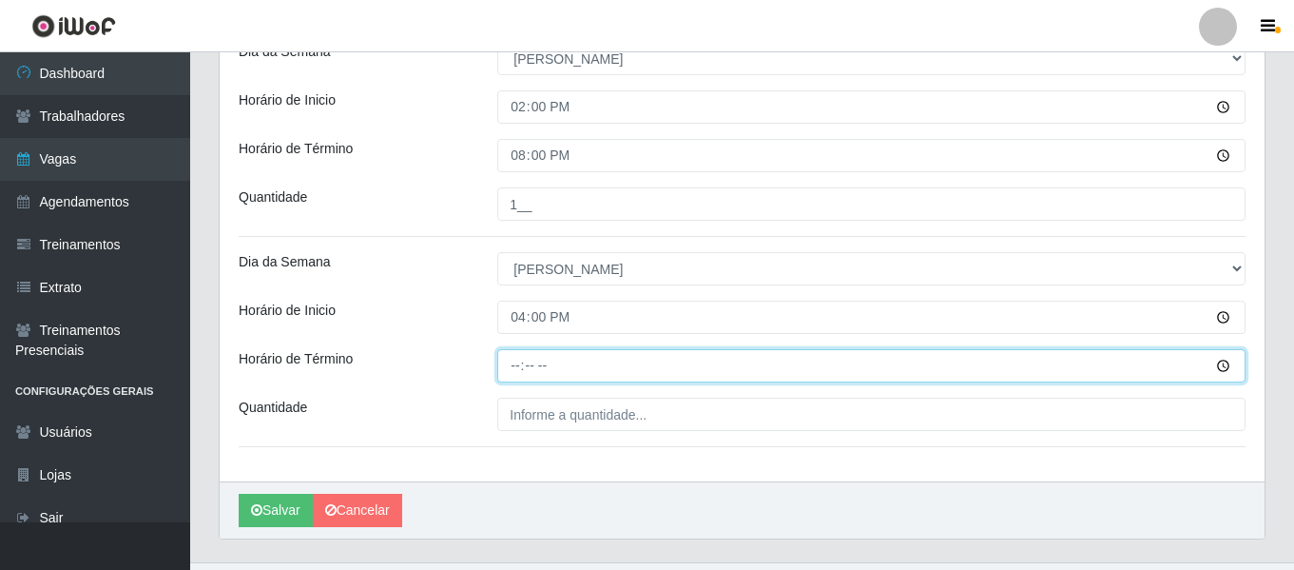
click at [515, 365] on input "Horário de Término" at bounding box center [871, 365] width 748 height 33
type input "22:00"
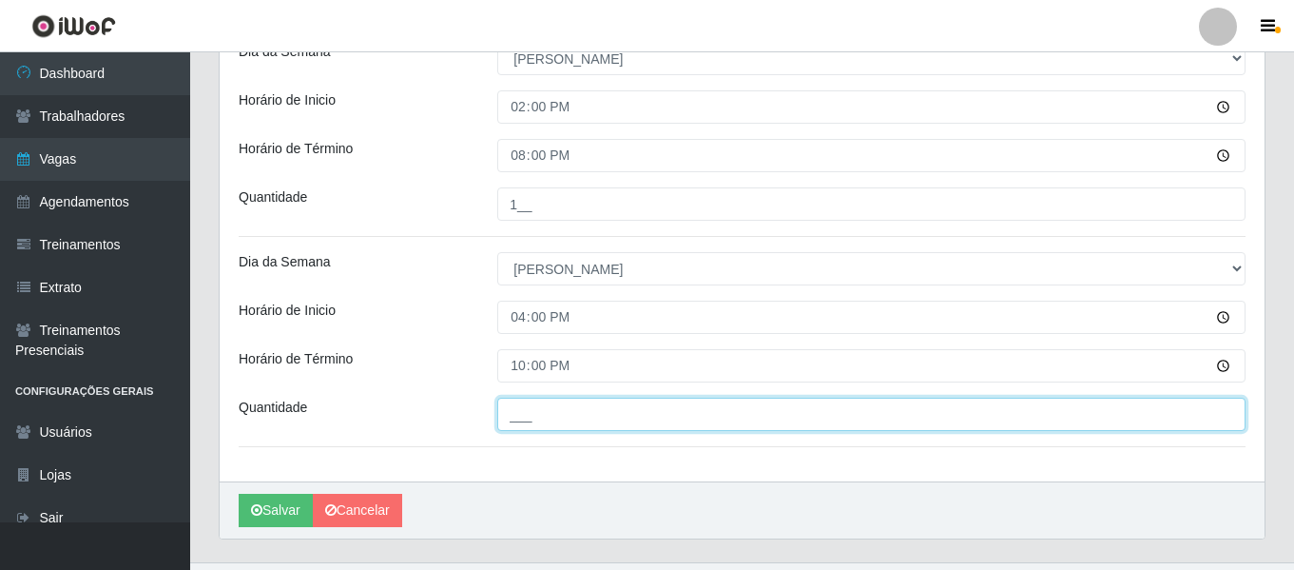
click at [559, 418] on input "___" at bounding box center [871, 414] width 748 height 33
type input "1__"
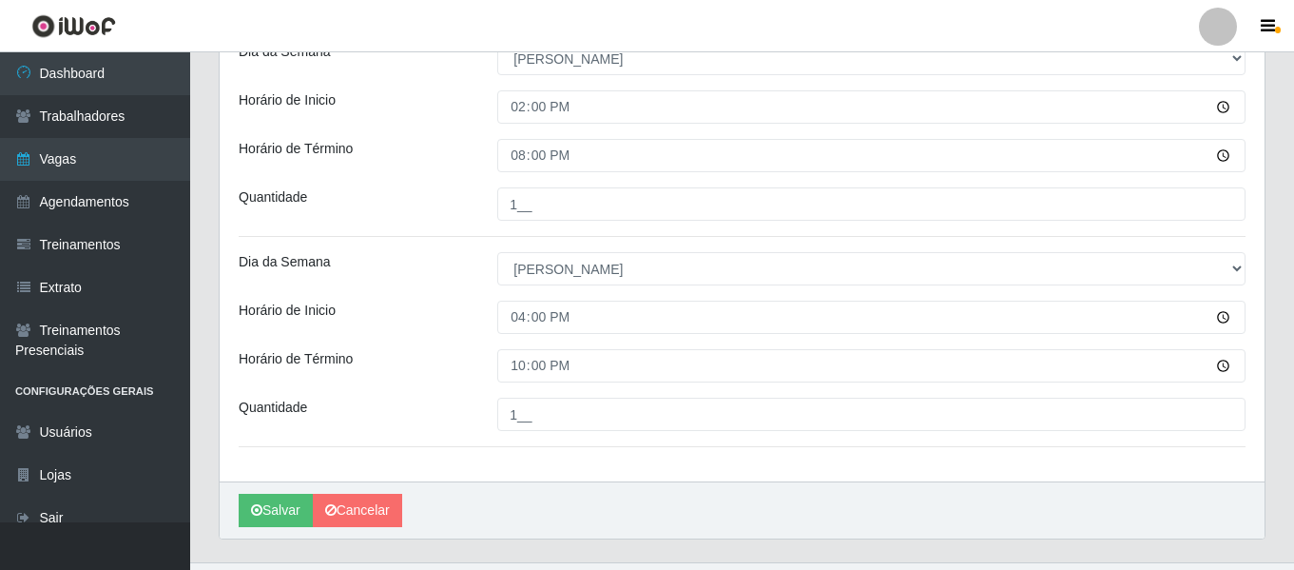
click at [431, 368] on div "Horário de Término" at bounding box center [353, 365] width 259 height 33
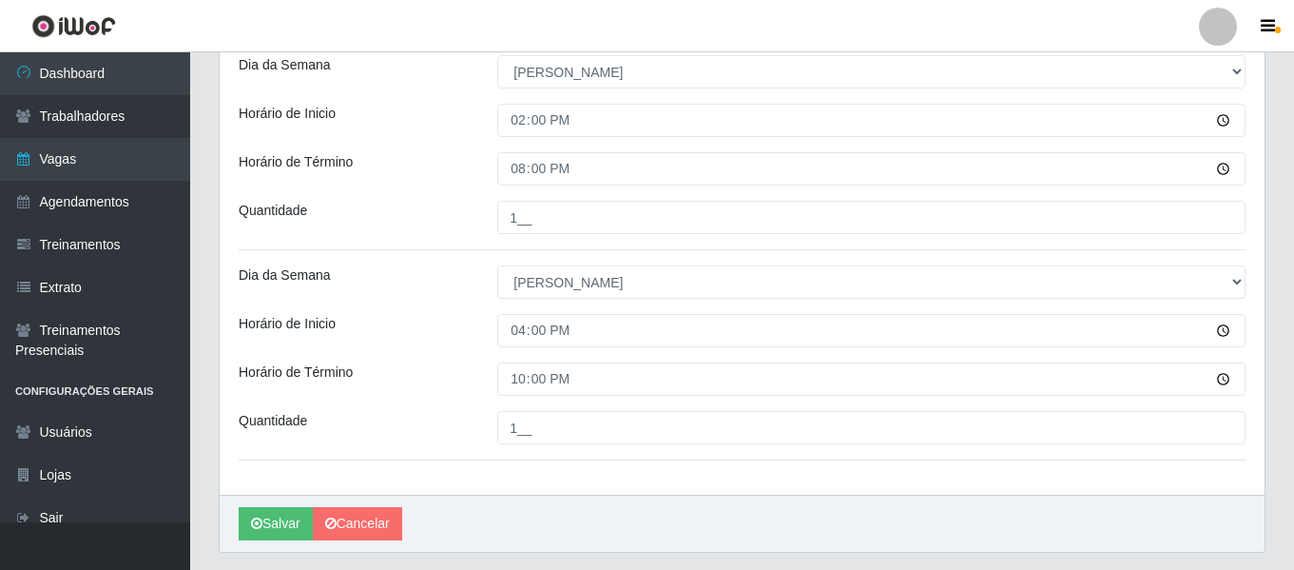
scroll to position [596, 0]
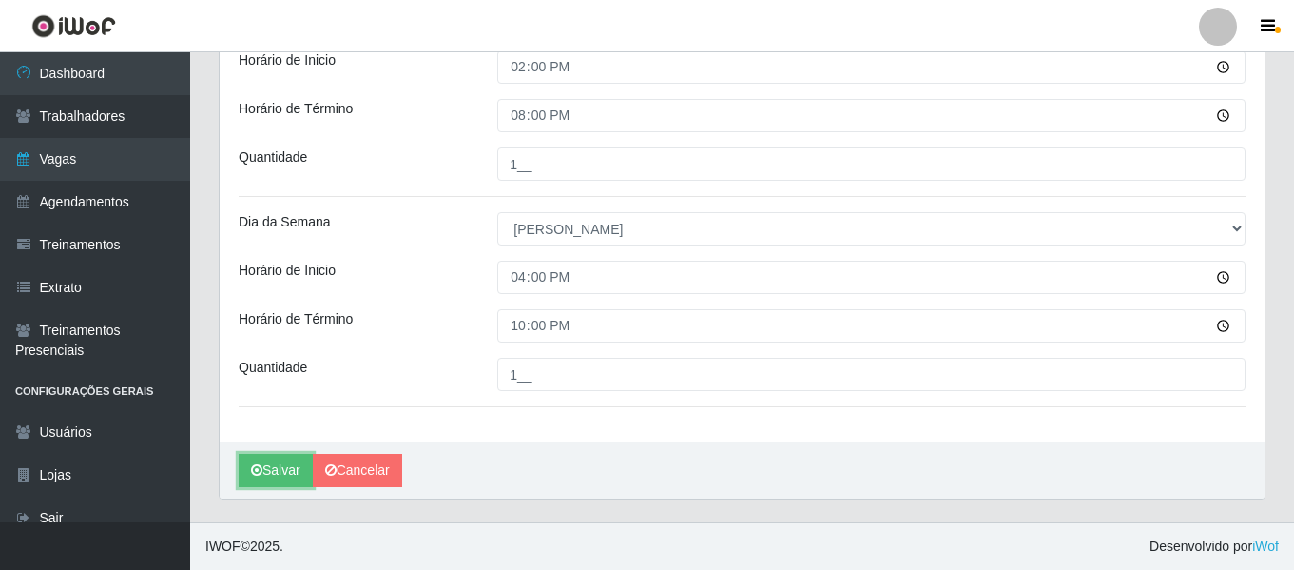
drag, startPoint x: 268, startPoint y: 475, endPoint x: 591, endPoint y: 311, distance: 361.5
click at [269, 475] on button "Salvar" at bounding box center [276, 470] width 74 height 33
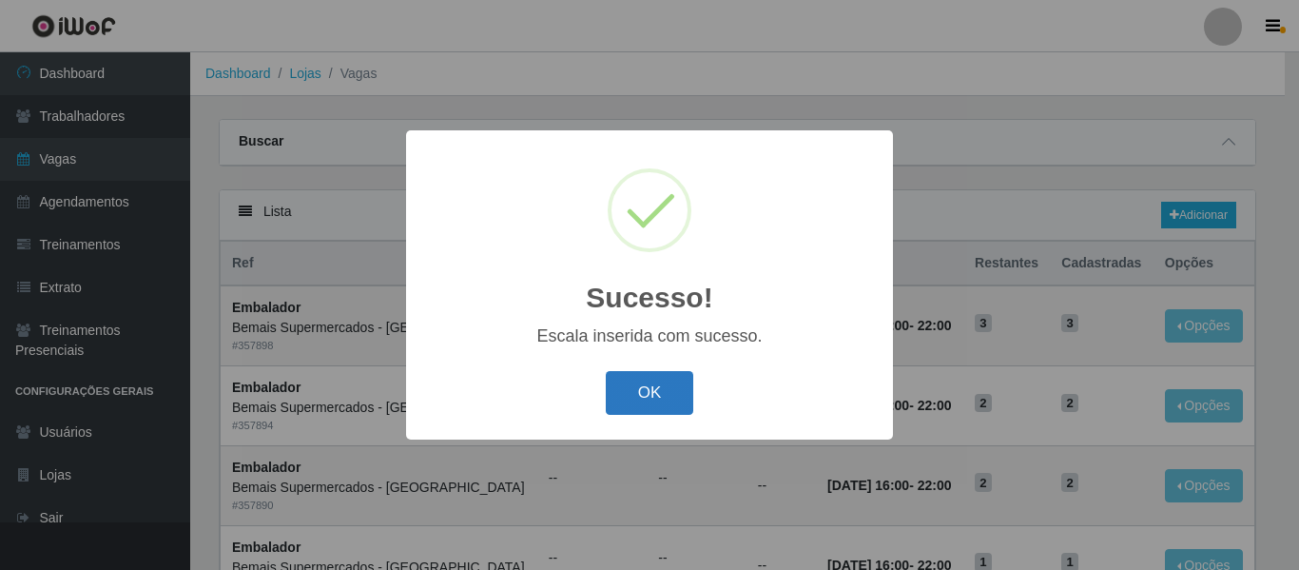
click at [674, 388] on button "OK" at bounding box center [650, 393] width 88 height 45
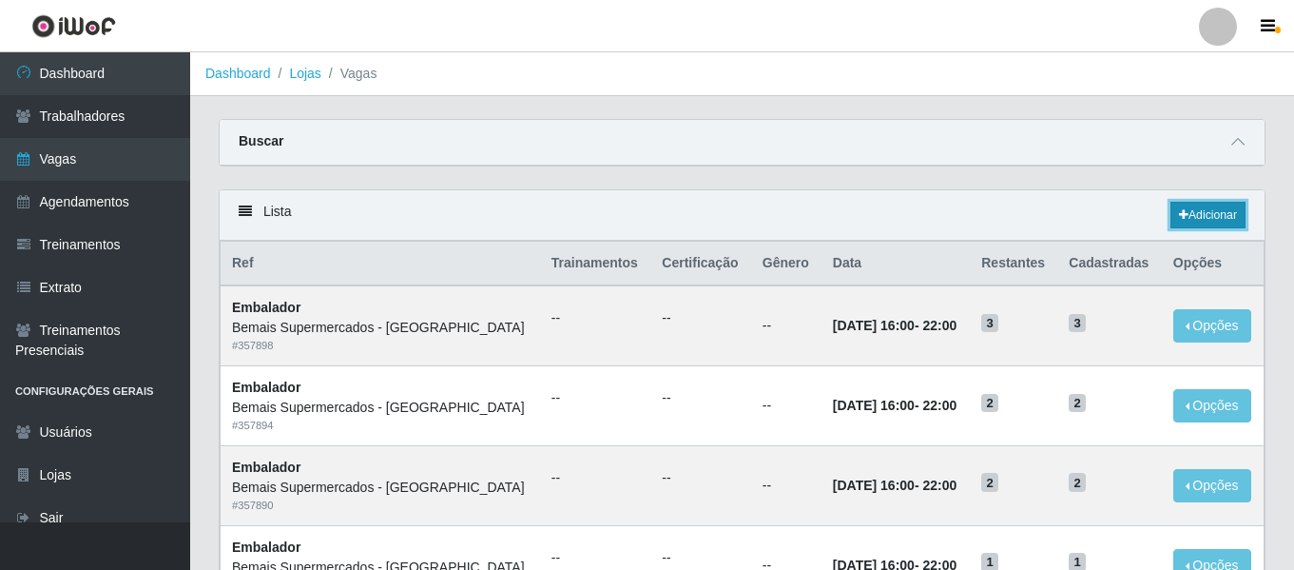
click at [1219, 205] on link "Adicionar" at bounding box center [1208, 215] width 75 height 27
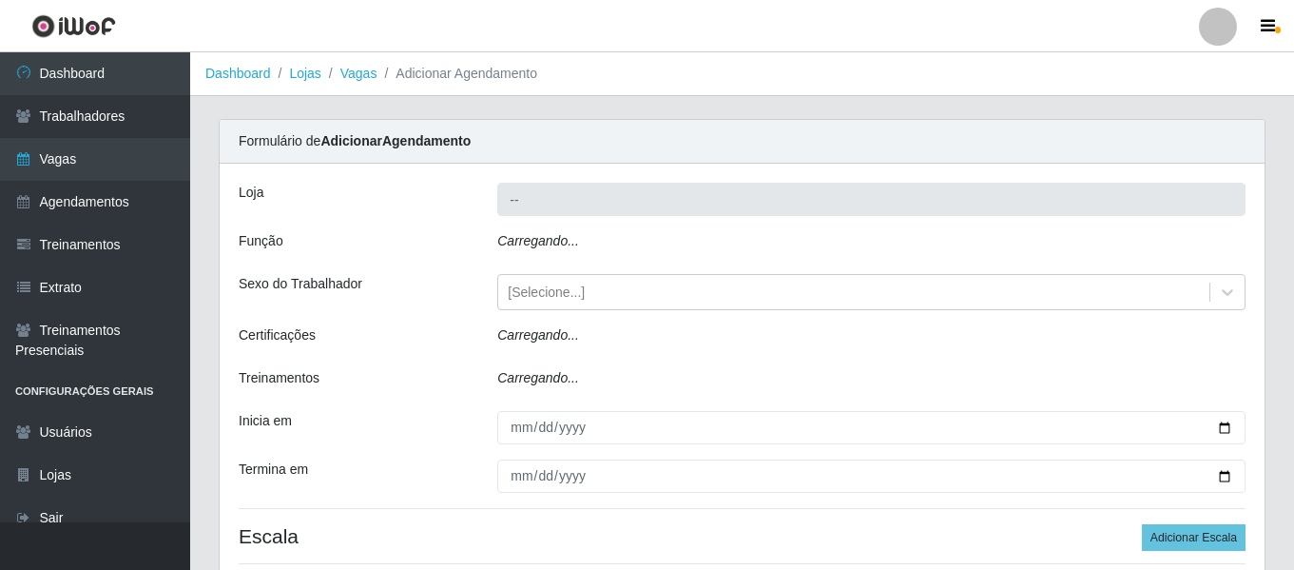
type input "Bemais Supermercados - [GEOGRAPHIC_DATA]"
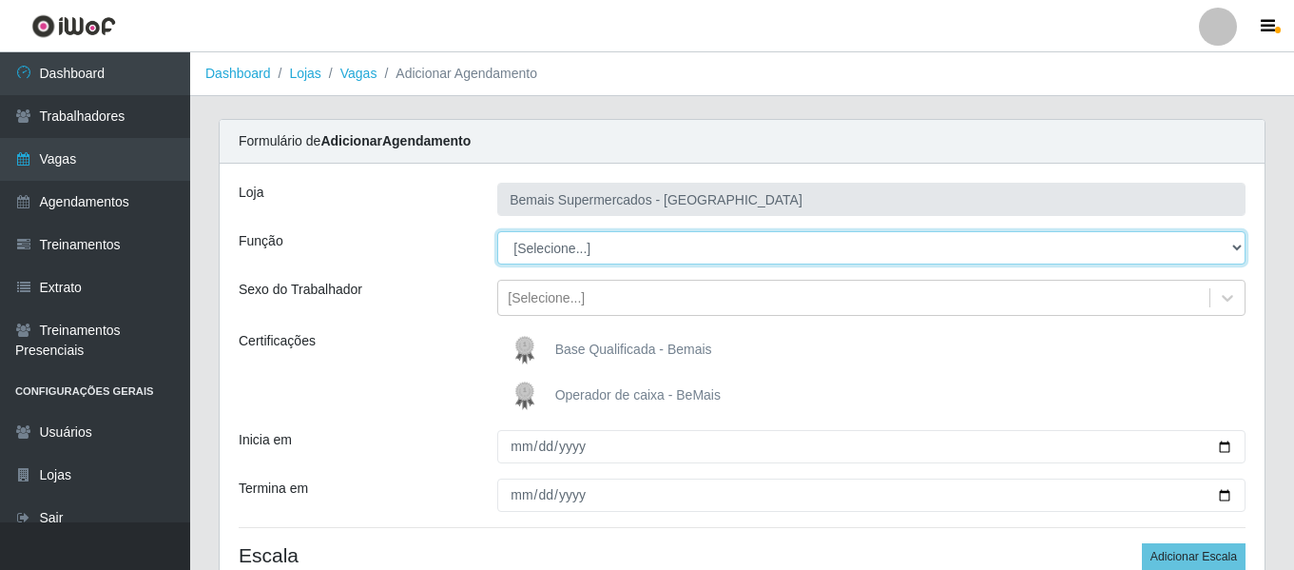
drag, startPoint x: 582, startPoint y: 254, endPoint x: 593, endPoint y: 247, distance: 13.2
click at [593, 247] on select "[Selecione...] ASG ASG + ASG ++ Auxiliar de Depósito Auxiliar de Depósito + Aux…" at bounding box center [871, 247] width 748 height 33
select select "116"
click at [497, 231] on select "[Selecione...] ASG ASG + ASG ++ Auxiliar de Depósito Auxiliar de Depósito + Aux…" at bounding box center [871, 247] width 748 height 33
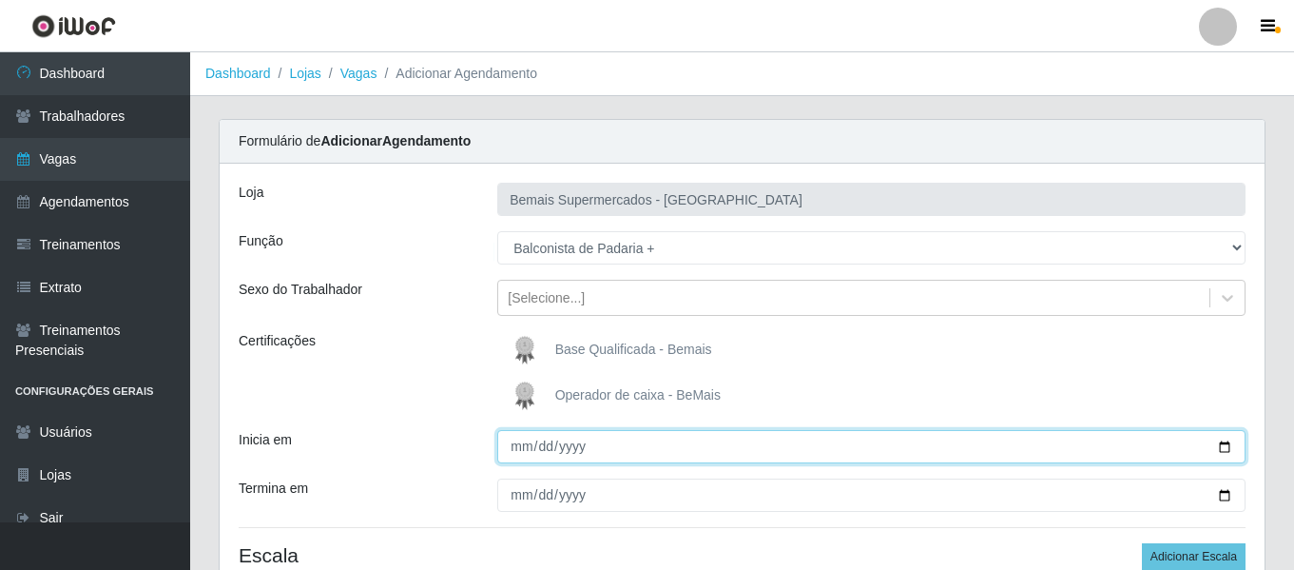
click at [521, 442] on input "Inicia em" at bounding box center [871, 446] width 748 height 33
click at [540, 455] on input "Inicia em" at bounding box center [871, 446] width 748 height 33
type input "[DATE]"
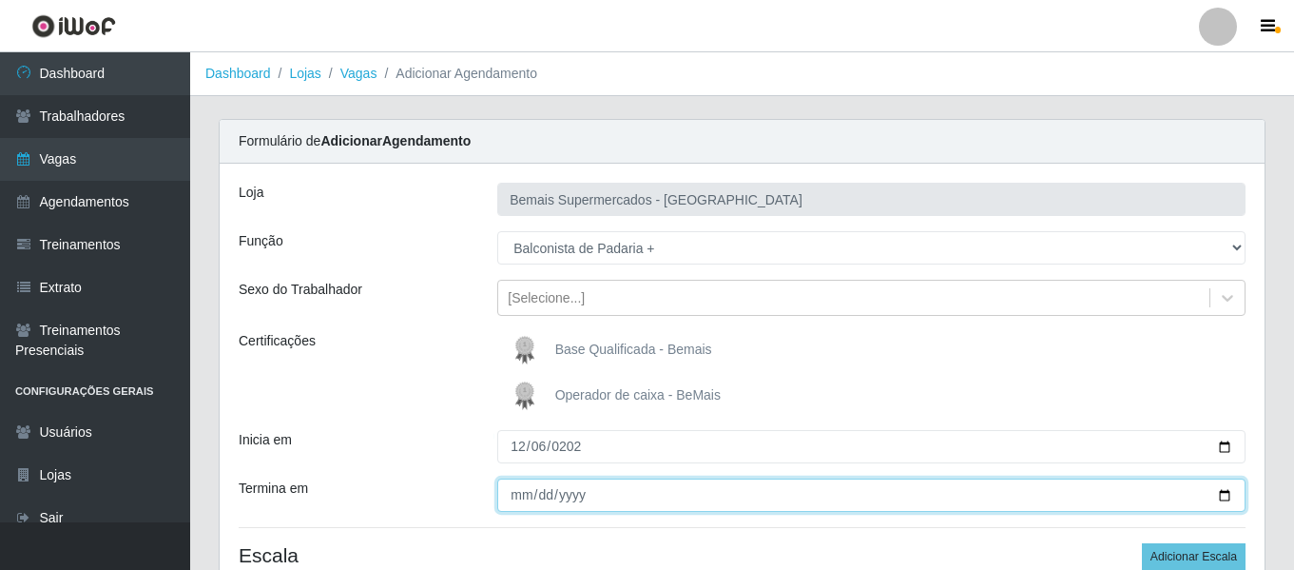
click at [519, 496] on input "Termina em" at bounding box center [871, 494] width 748 height 33
type input "[DATE]"
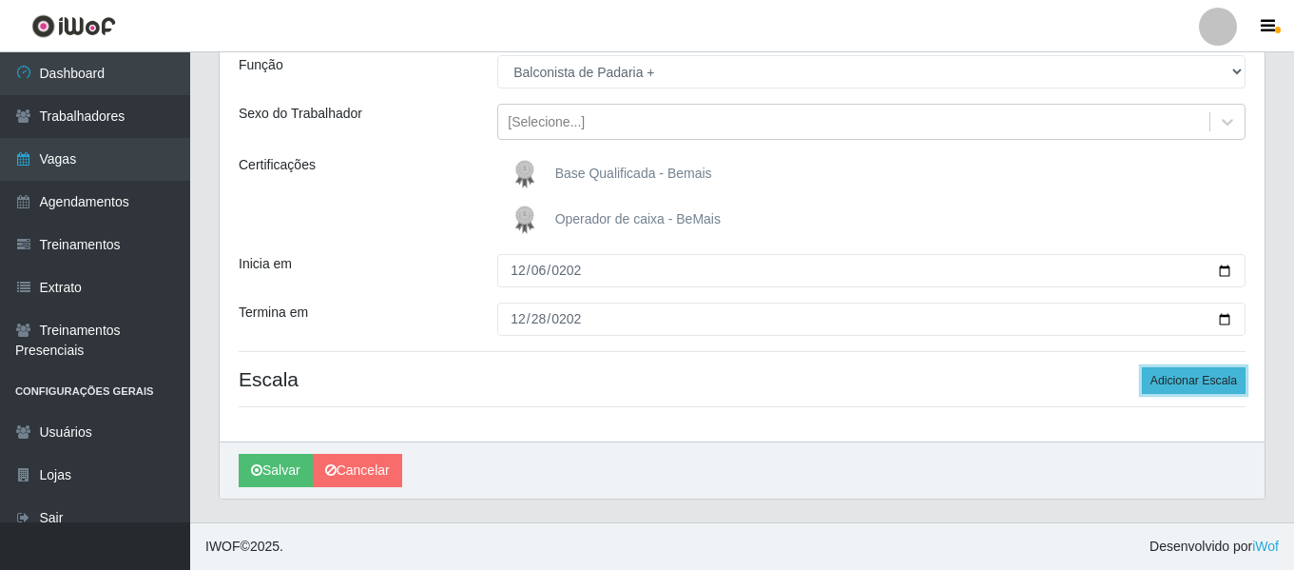
click at [1189, 386] on button "Adicionar Escala" at bounding box center [1194, 380] width 104 height 27
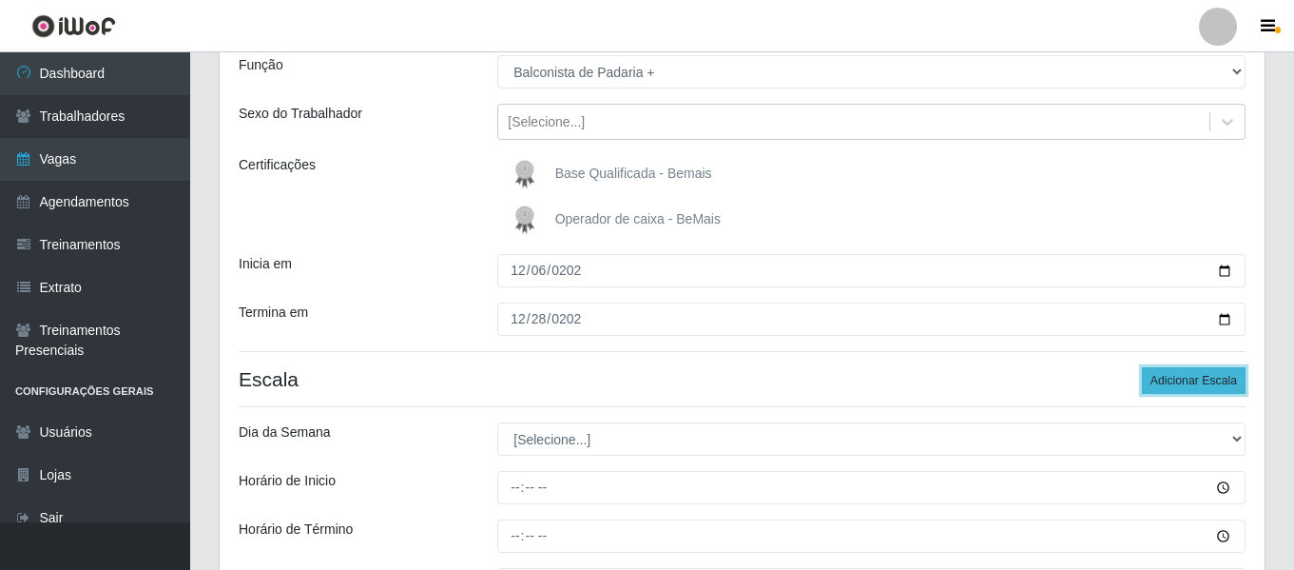
click at [1189, 386] on button "Adicionar Escala" at bounding box center [1194, 380] width 104 height 27
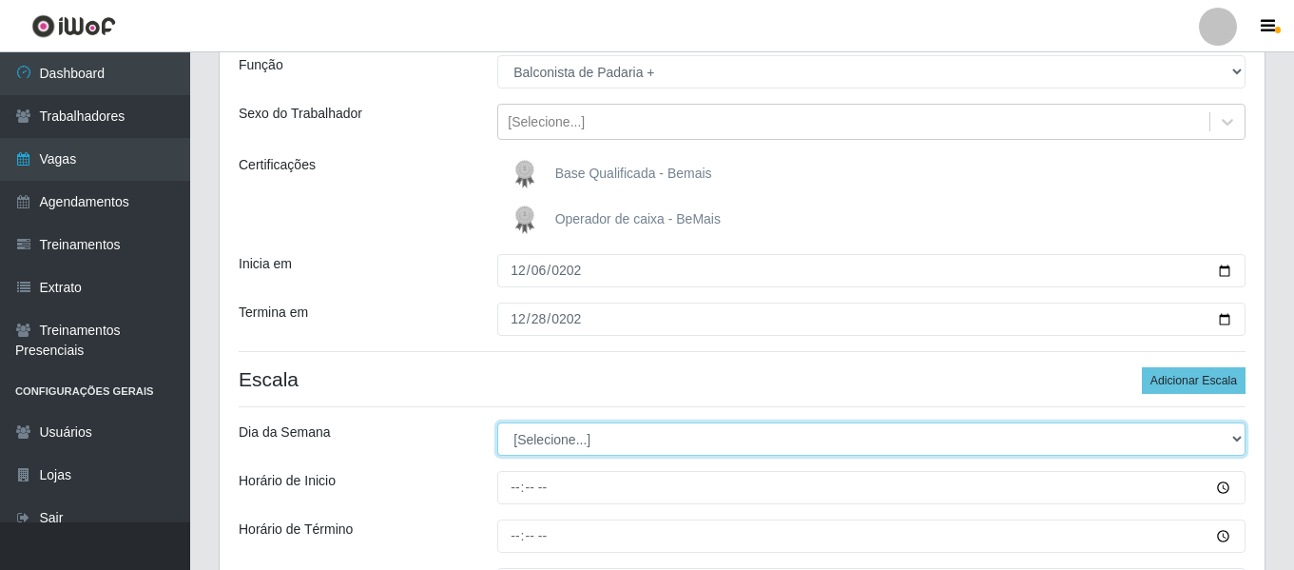
click at [542, 440] on select "[Selecione...] Segunda Terça Quarta Quinta Sexta Sábado Domingo" at bounding box center [871, 438] width 748 height 33
select select "6"
click at [497, 422] on select "[Selecione...] Segunda Terça Quarta Quinta Sexta Sábado Domingo" at bounding box center [871, 438] width 748 height 33
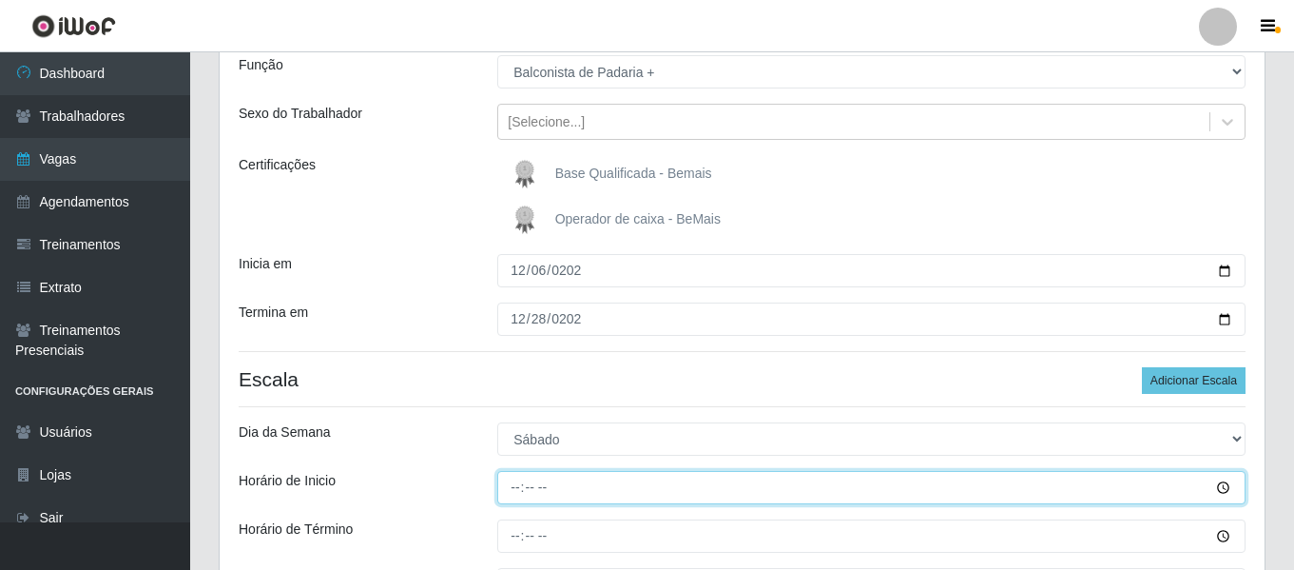
click at [516, 488] on input "Horário de Inicio" at bounding box center [871, 487] width 748 height 33
type input "07:00"
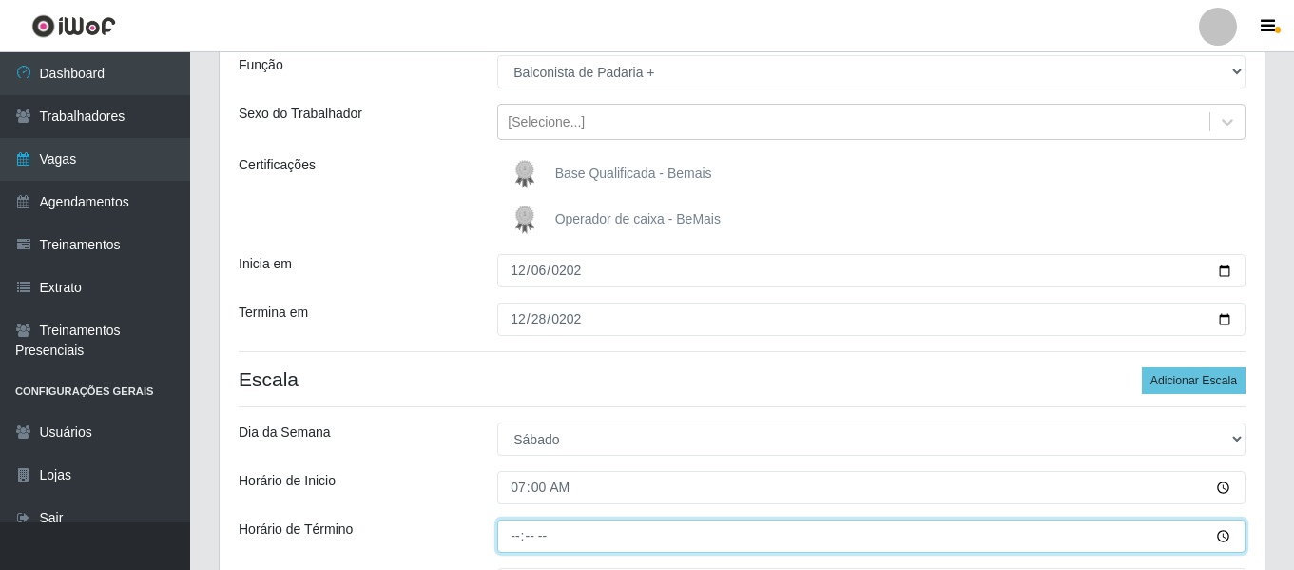
click at [524, 535] on input "Horário de Término" at bounding box center [871, 535] width 748 height 33
click at [519, 528] on input "Horário de Término" at bounding box center [871, 535] width 748 height 33
type input "13:00"
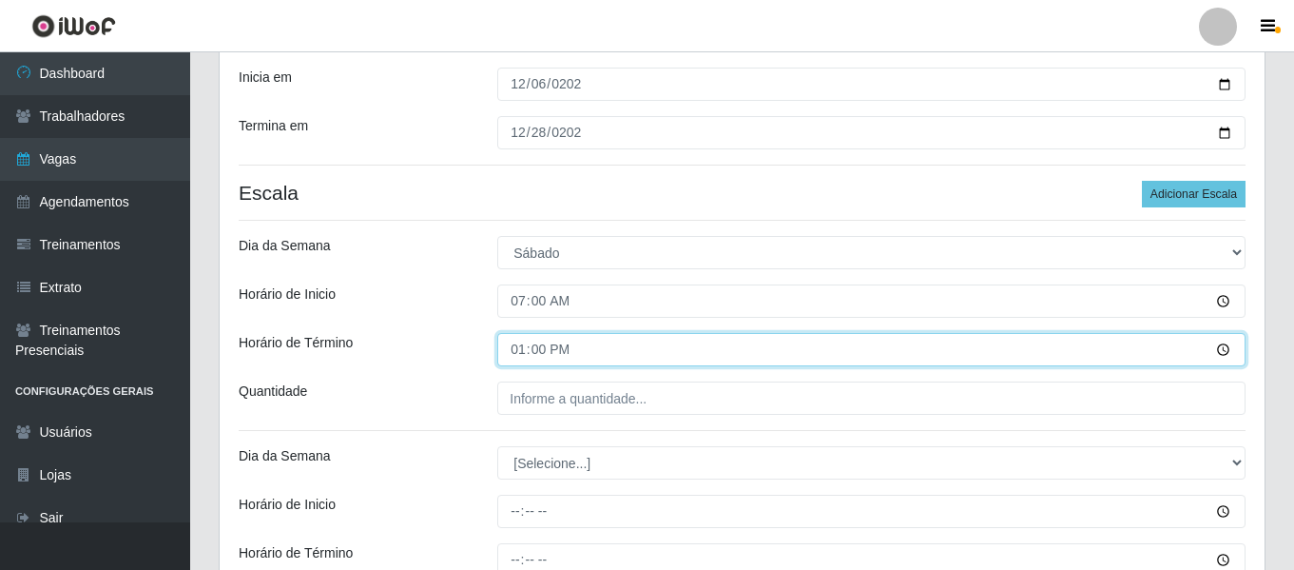
scroll to position [366, 0]
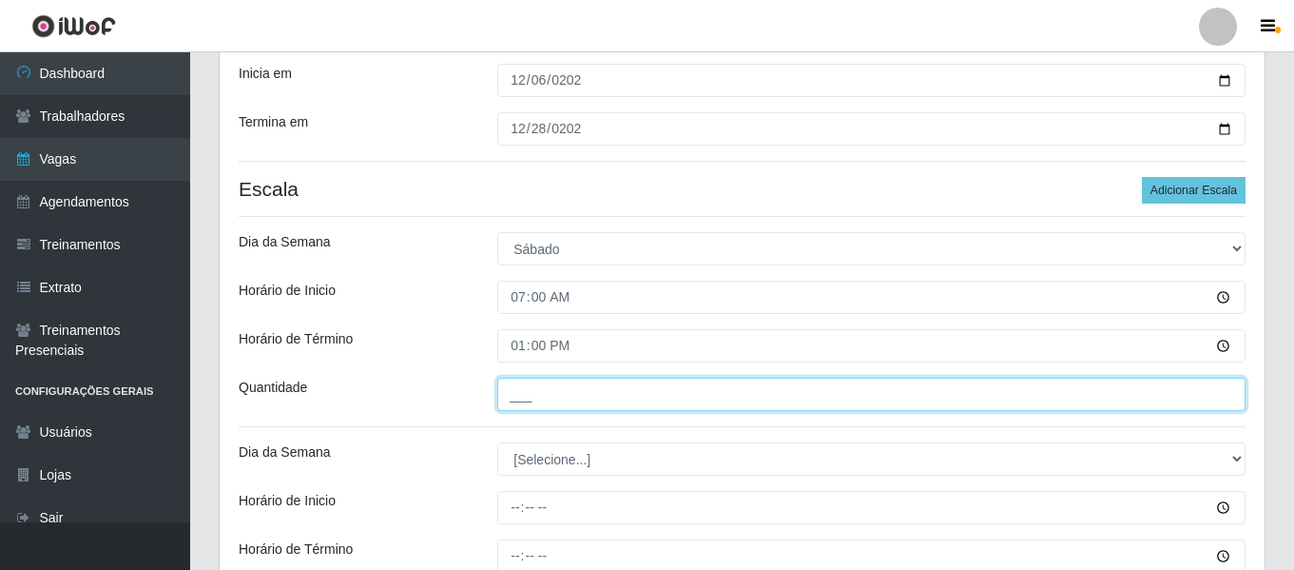
click at [575, 401] on input "___" at bounding box center [871, 394] width 748 height 33
type input "1__"
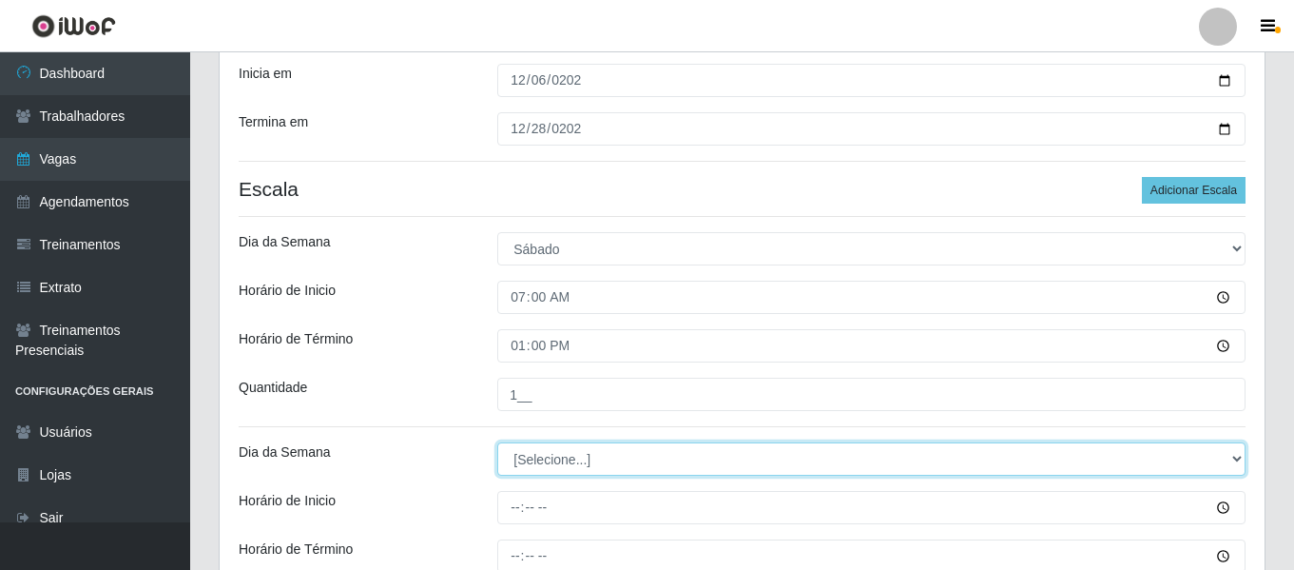
click at [580, 450] on select "[Selecione...] Segunda Terça Quarta Quinta Sexta Sábado Domingo" at bounding box center [871, 458] width 748 height 33
select select "0"
click at [497, 442] on select "[Selecione...] Segunda Terça Quarta Quinta Sexta Sábado Domingo" at bounding box center [871, 458] width 748 height 33
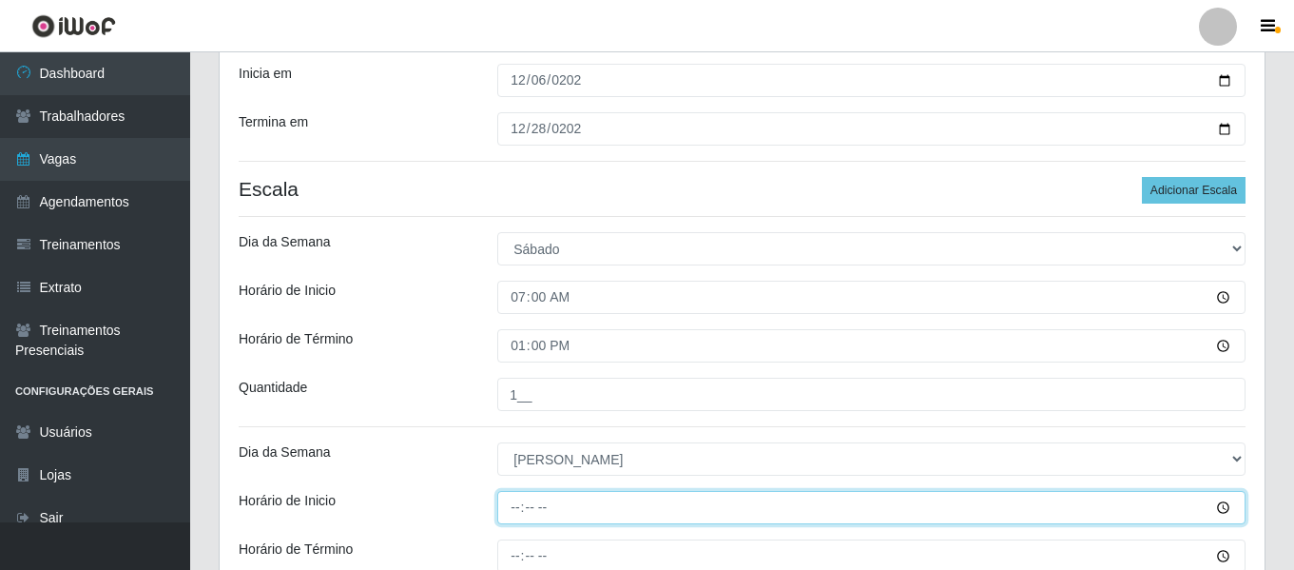
click at [513, 505] on input "Horário de Inicio" at bounding box center [871, 507] width 748 height 33
type input "07:00"
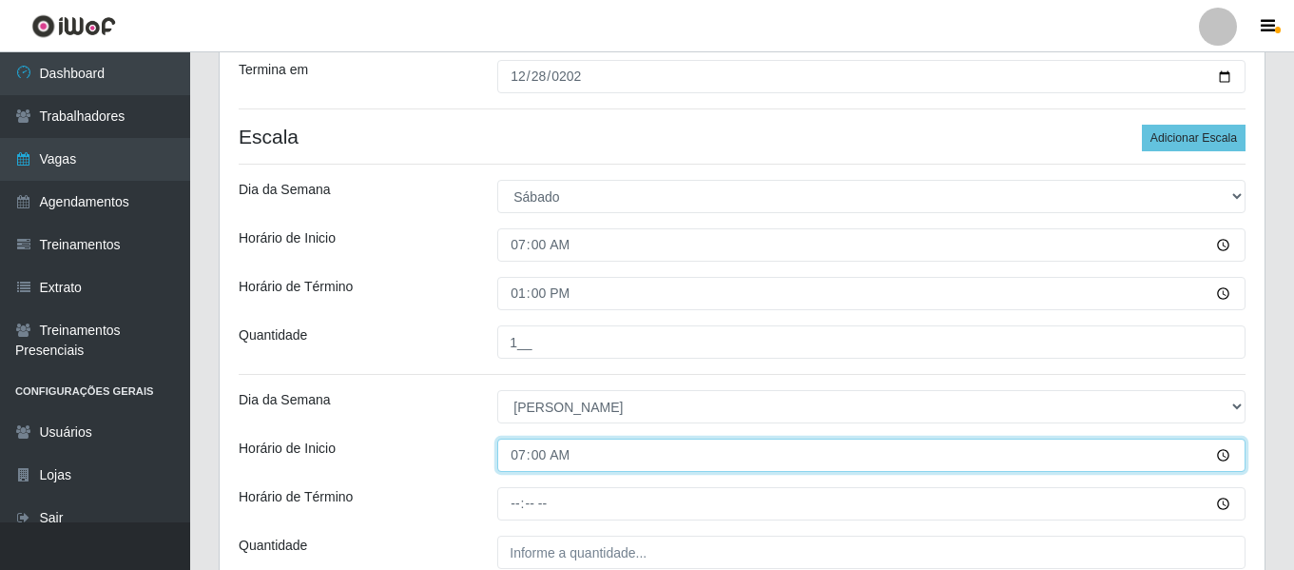
scroll to position [461, 0]
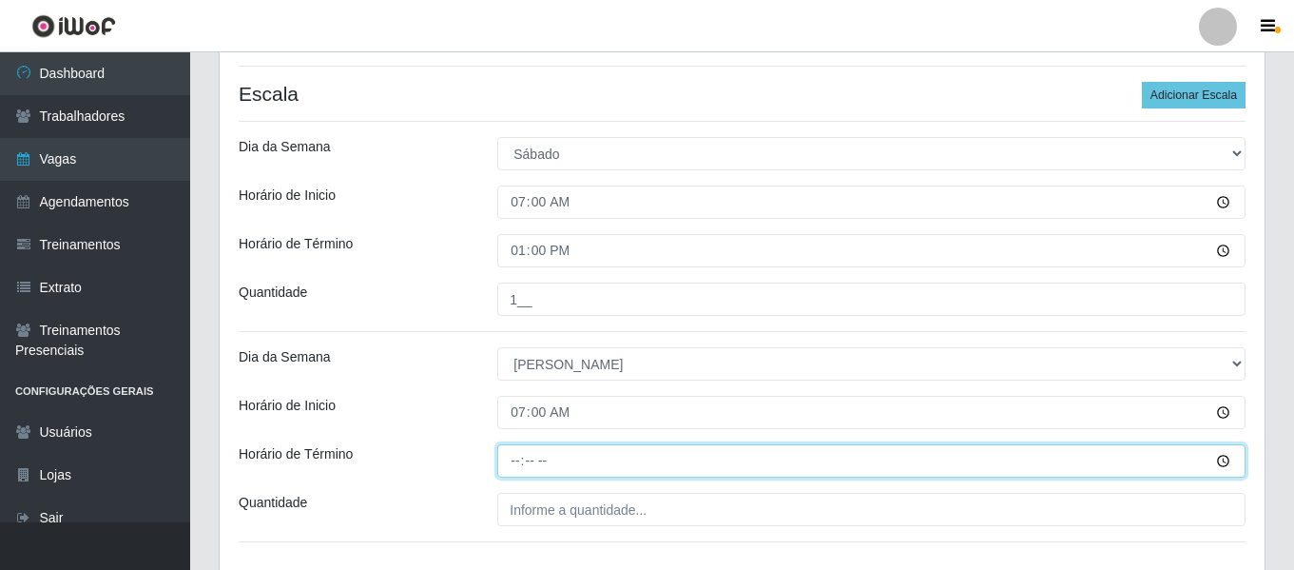
click at [505, 465] on input "Horário de Término" at bounding box center [871, 460] width 748 height 33
type input "13:00"
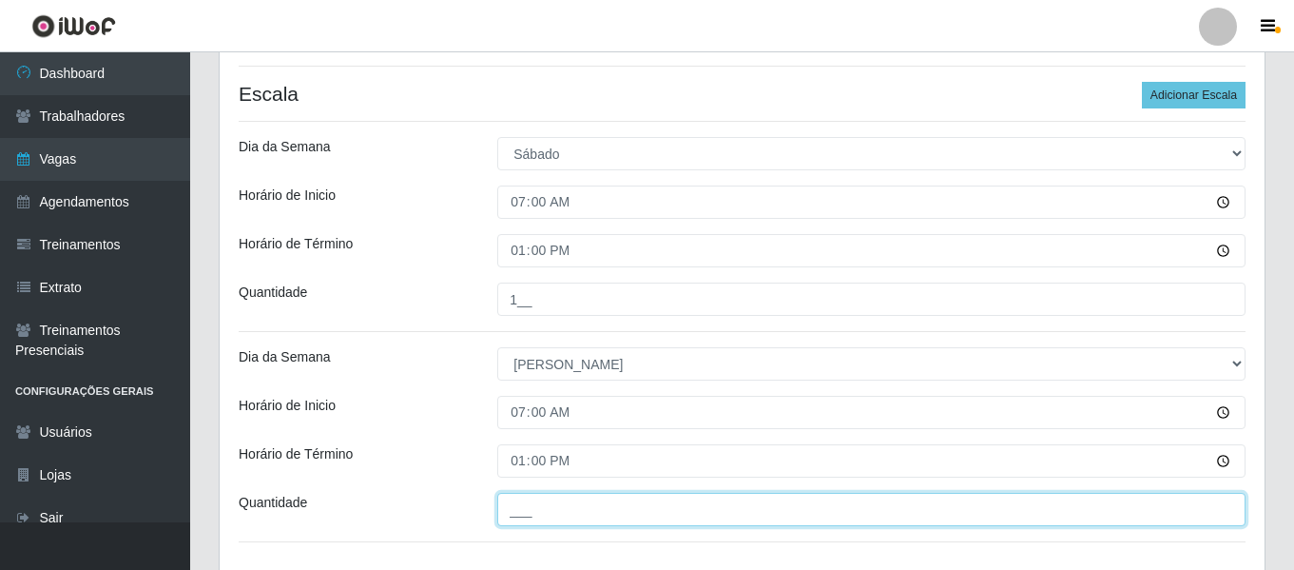
click at [563, 496] on input "___" at bounding box center [871, 509] width 748 height 33
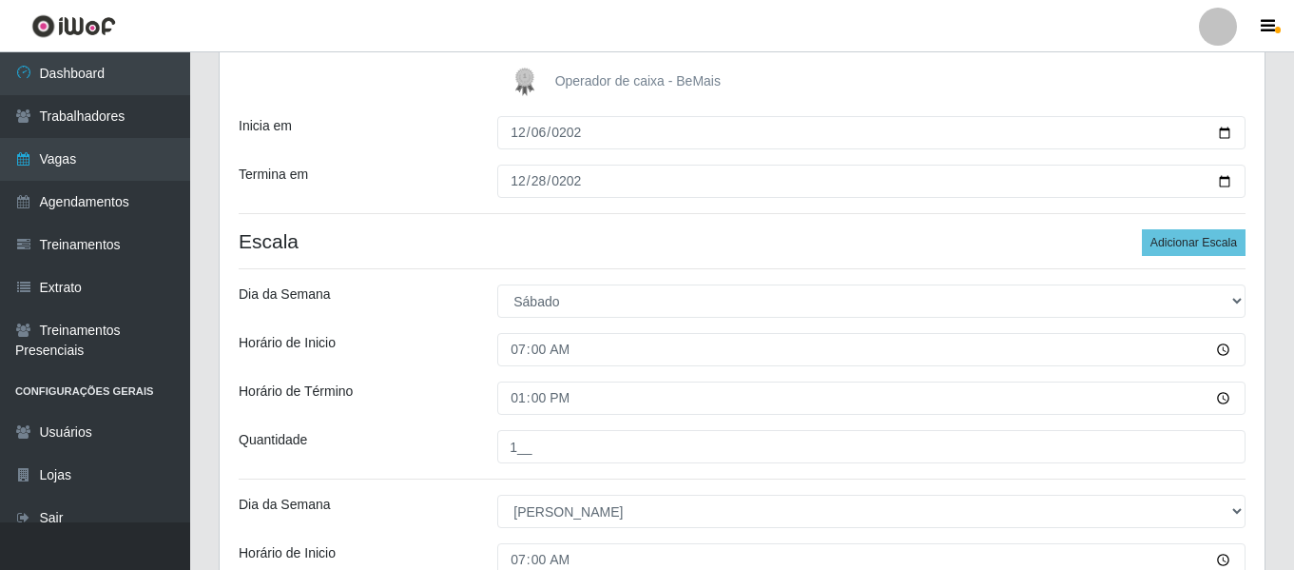
scroll to position [311, 0]
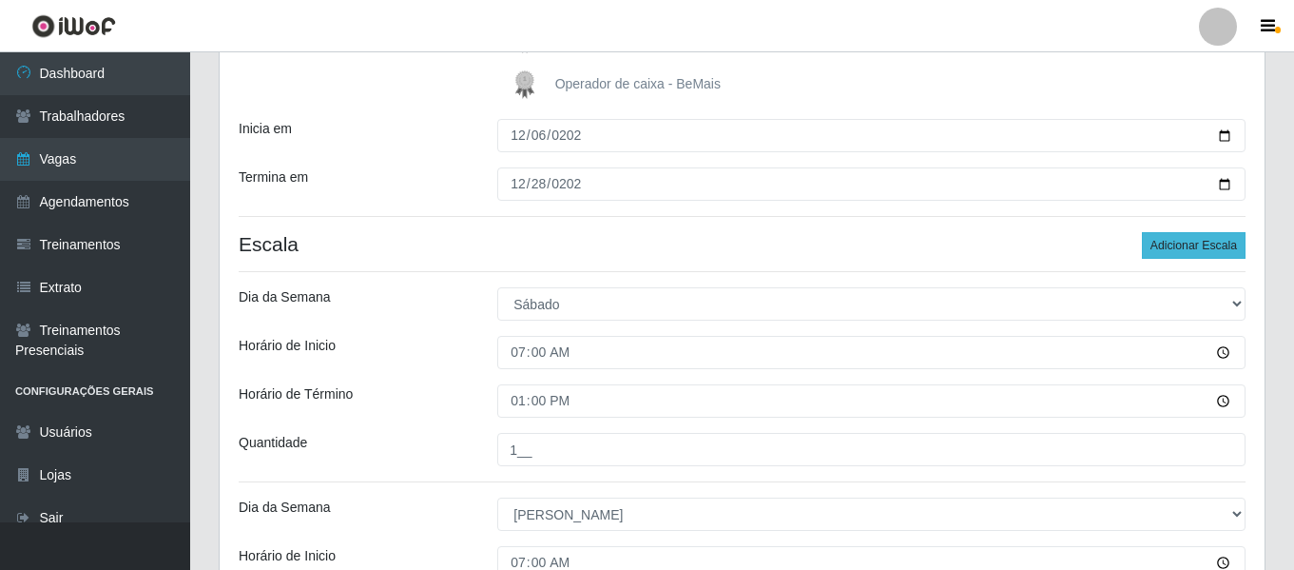
type input "1__"
click at [1223, 253] on button "Adicionar Escala" at bounding box center [1194, 245] width 104 height 27
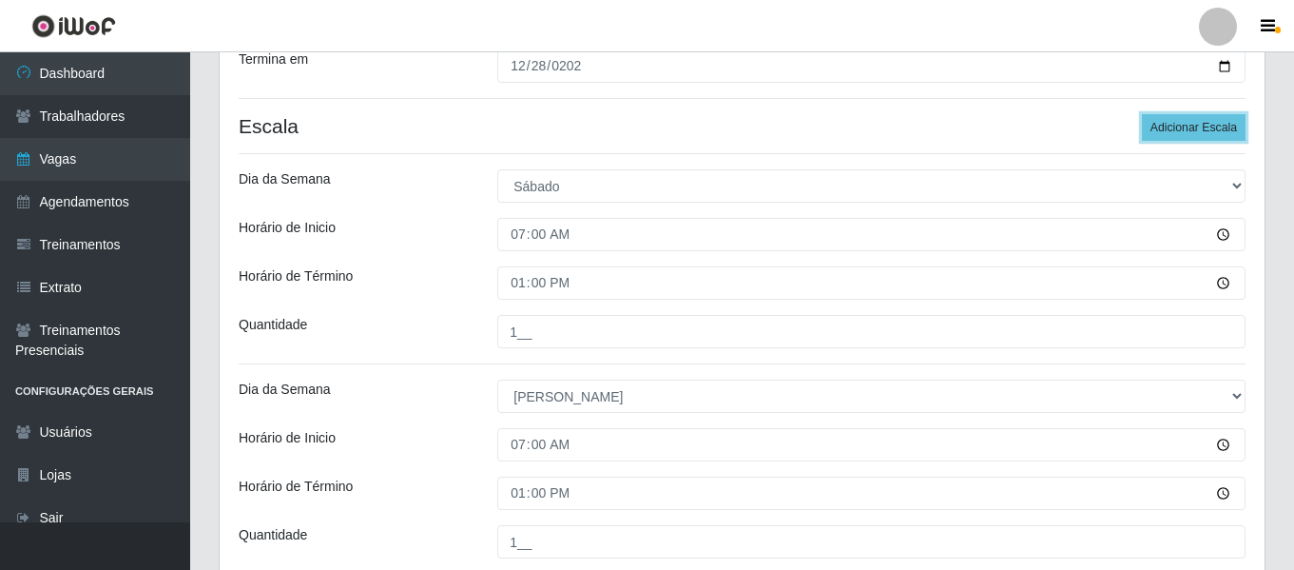
scroll to position [596, 0]
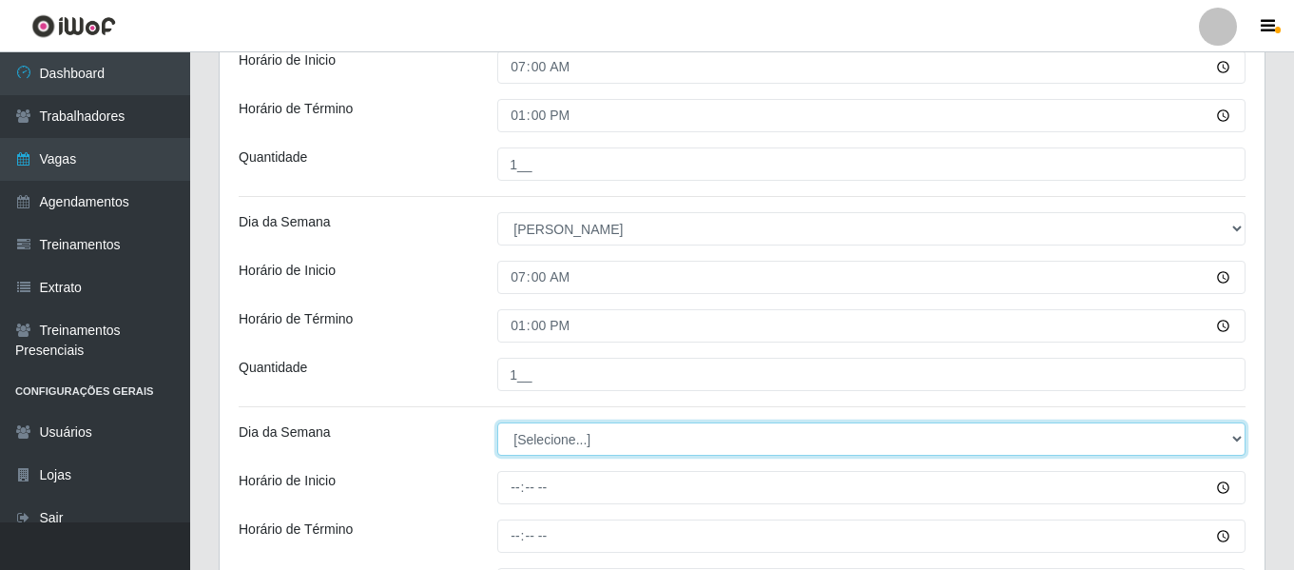
click at [608, 452] on select "[Selecione...] Segunda Terça Quarta Quinta Sexta Sábado Domingo" at bounding box center [871, 438] width 748 height 33
select select "0"
click at [497, 422] on select "[Selecione...] Segunda Terça Quarta Quinta Sexta Sábado Domingo" at bounding box center [871, 438] width 748 height 33
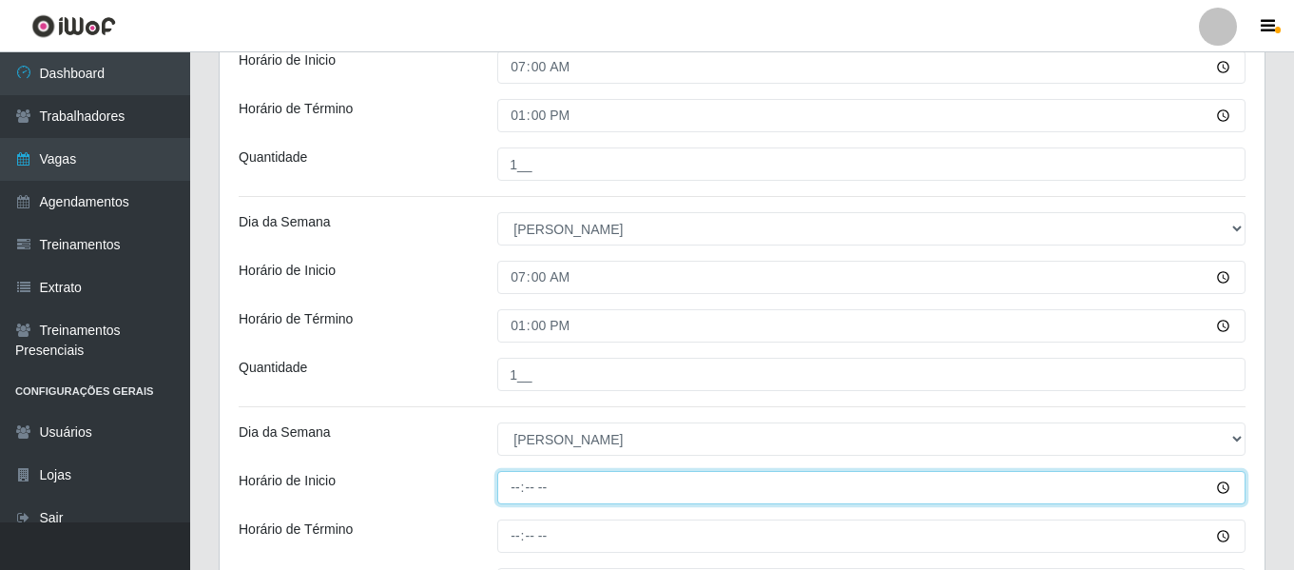
click at [522, 489] on input "Horário de Inicio" at bounding box center [871, 487] width 748 height 33
type input "10:00"
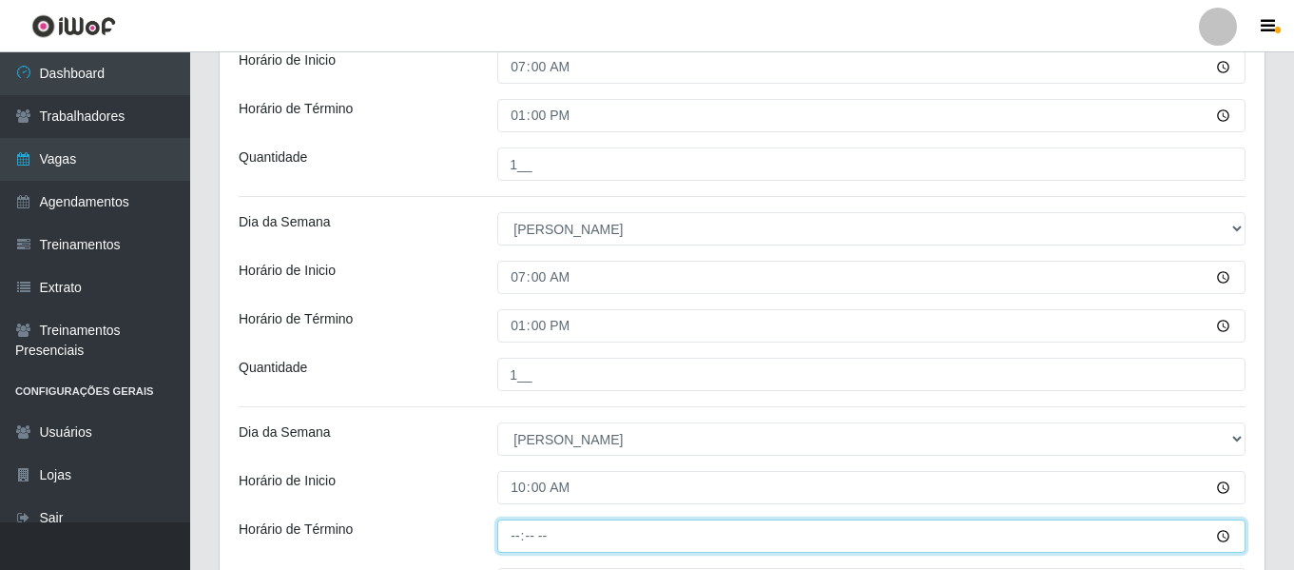
click at [523, 541] on input "Horário de Término" at bounding box center [871, 535] width 748 height 33
type input "16:00"
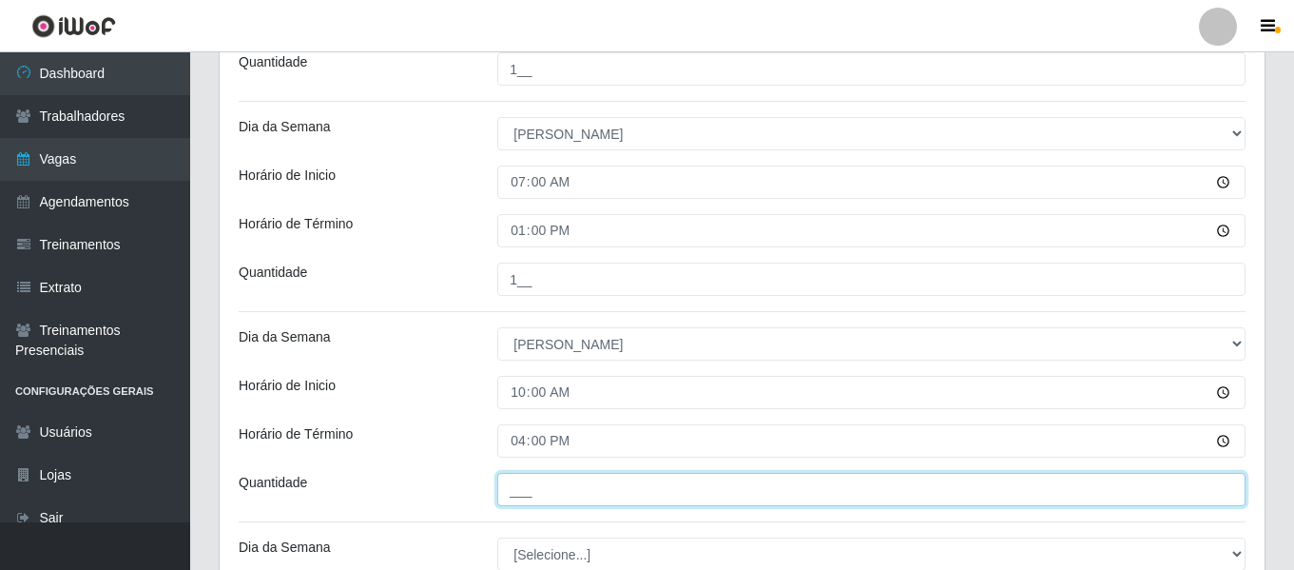
click at [543, 493] on input "___" at bounding box center [871, 489] width 748 height 33
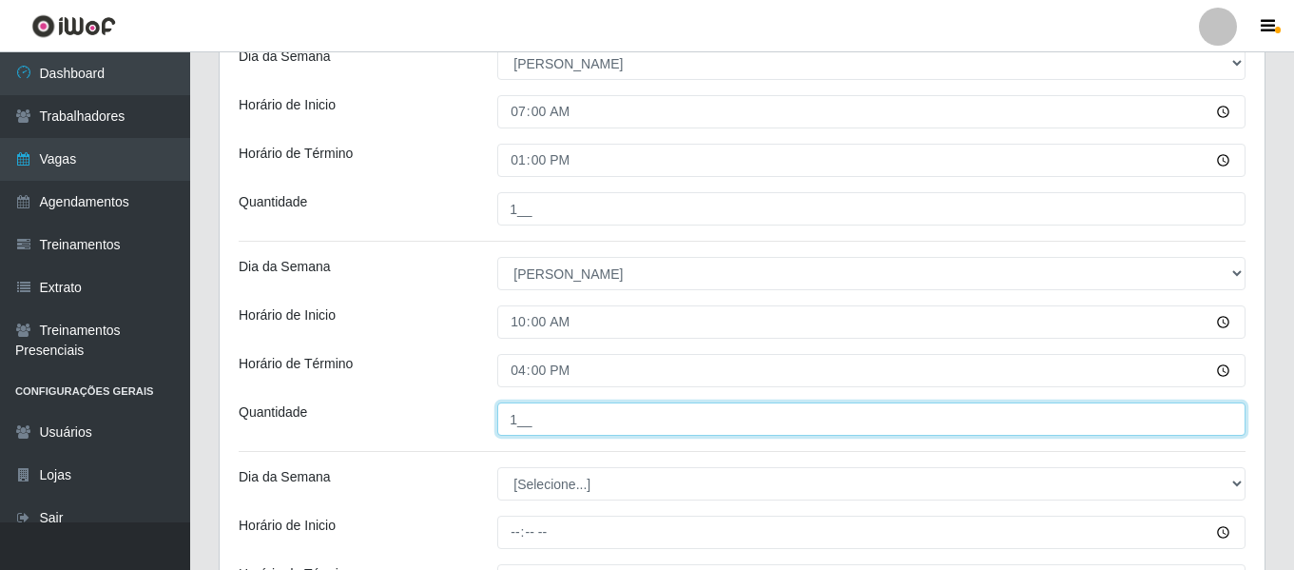
scroll to position [882, 0]
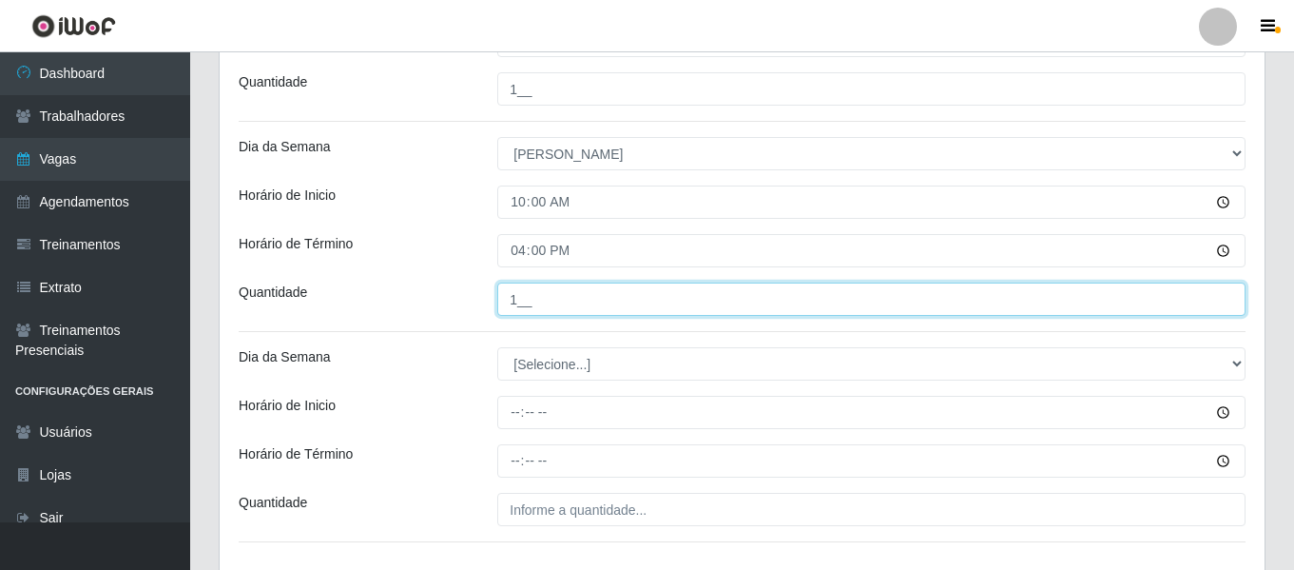
type input "1__"
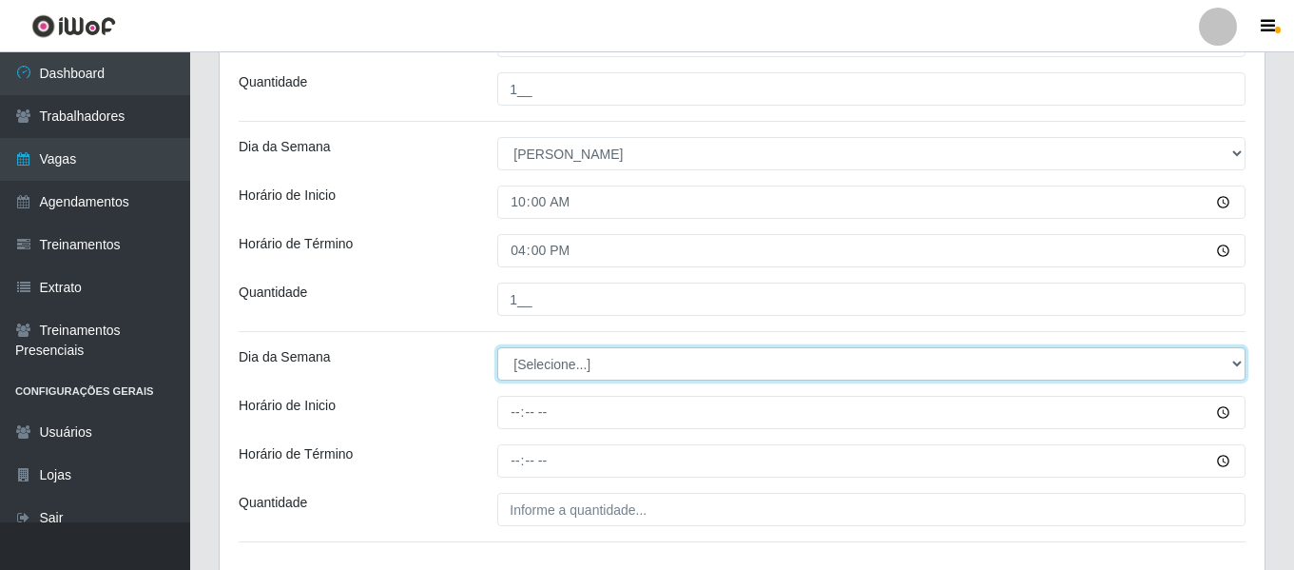
drag, startPoint x: 567, startPoint y: 360, endPoint x: 582, endPoint y: 426, distance: 67.4
click at [567, 360] on select "[Selecione...] Segunda Terça Quarta Quinta Sexta Sábado Domingo" at bounding box center [871, 363] width 748 height 33
select select "0"
click at [497, 347] on select "[Selecione...] Segunda Terça Quarta Quinta Sexta Sábado Domingo" at bounding box center [871, 363] width 748 height 33
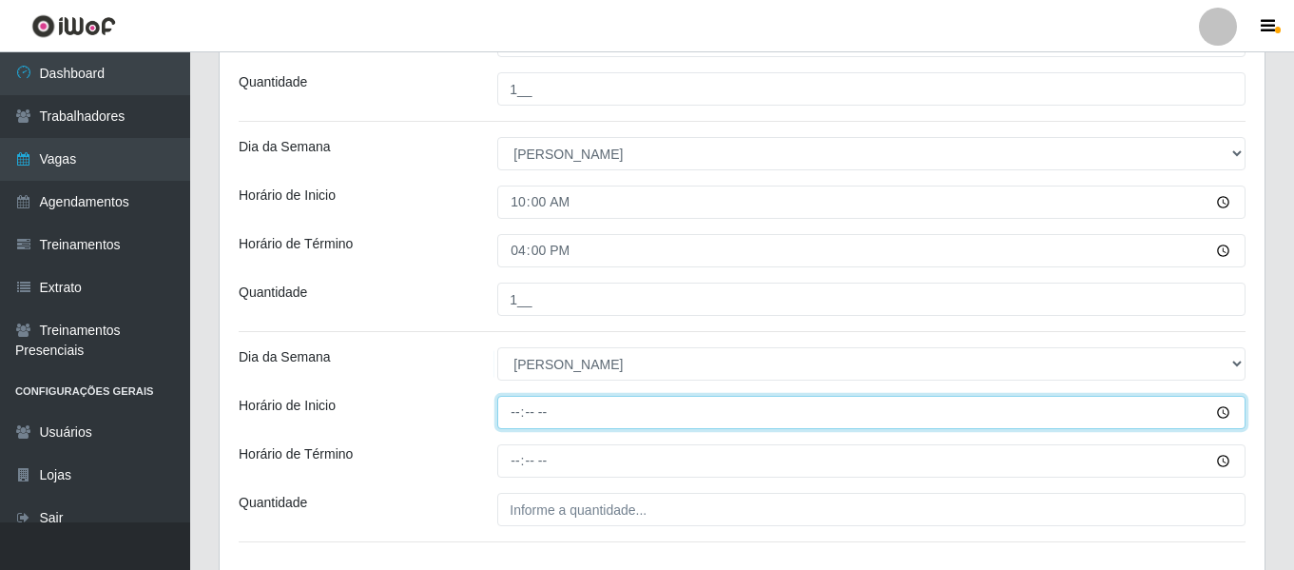
click at [518, 414] on input "Horário de Inicio" at bounding box center [871, 412] width 748 height 33
type input "15:00"
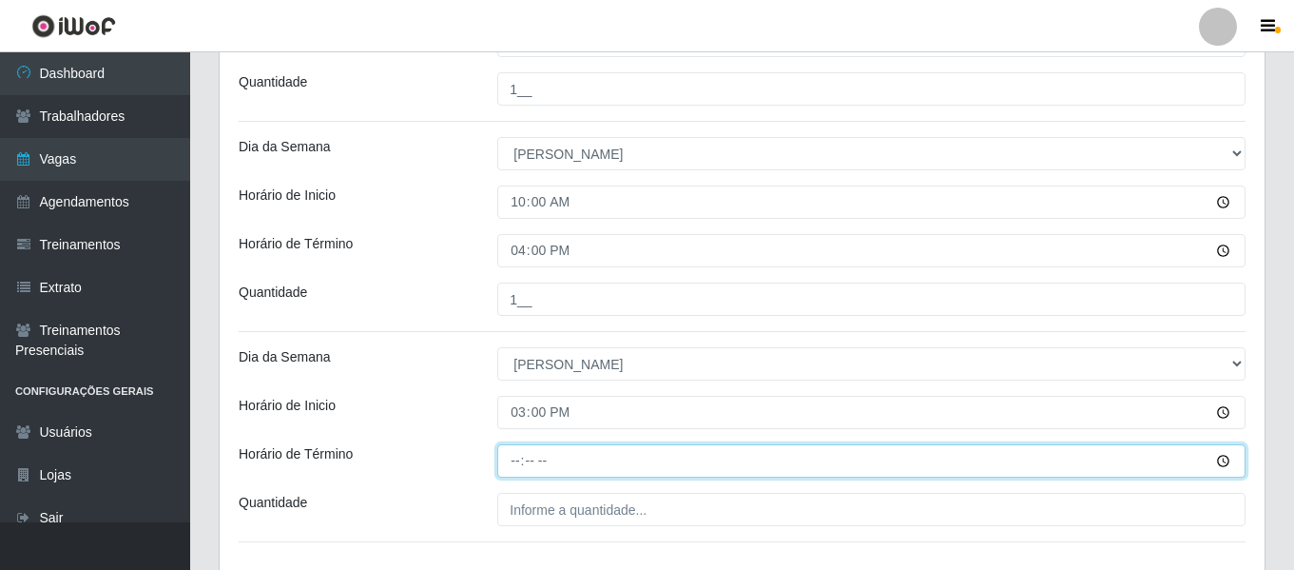
click at [515, 447] on input "Horário de Término" at bounding box center [871, 460] width 748 height 33
type input "21:00"
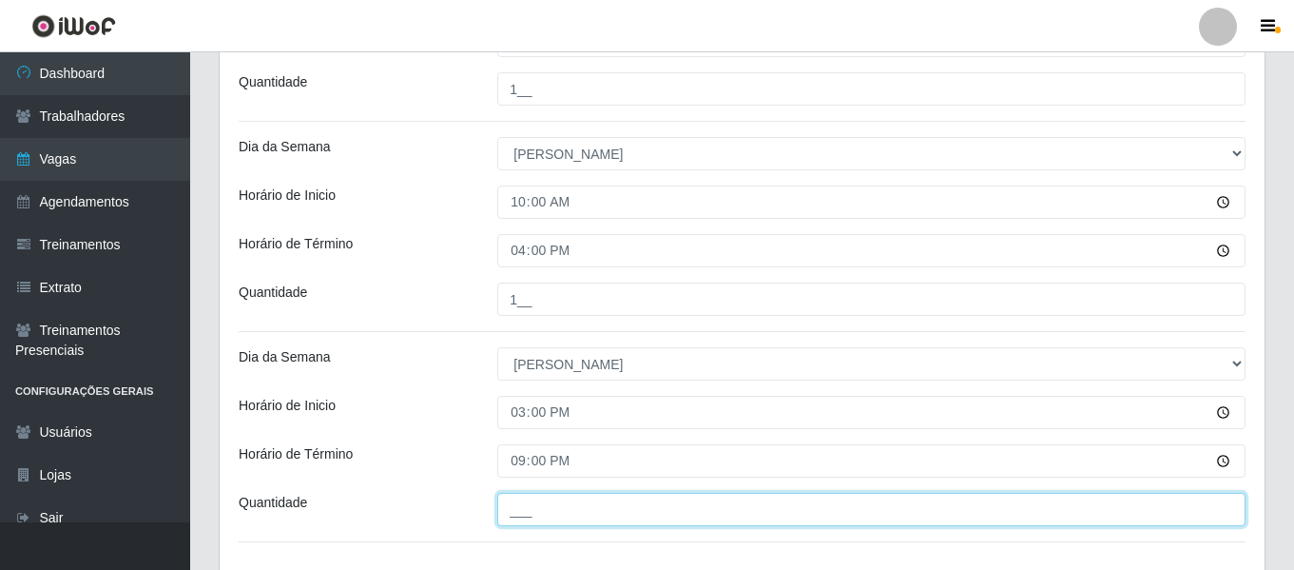
click at [556, 496] on input "___" at bounding box center [871, 509] width 748 height 33
type input "1__"
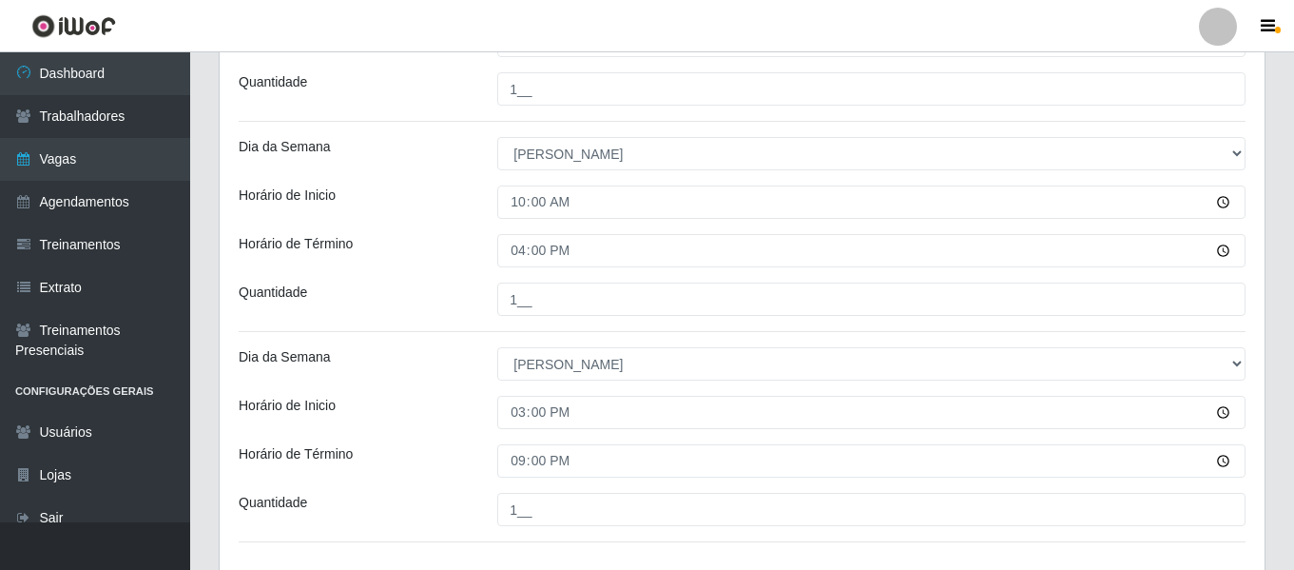
click at [380, 403] on div "Horário de Inicio" at bounding box center [353, 412] width 259 height 33
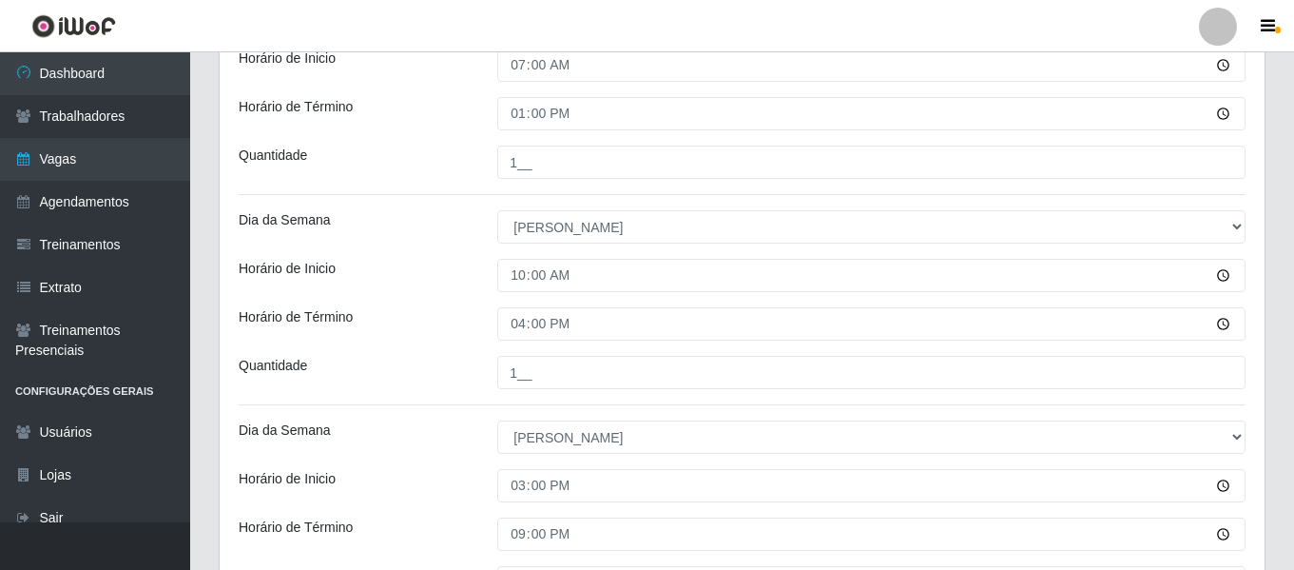
scroll to position [1017, 0]
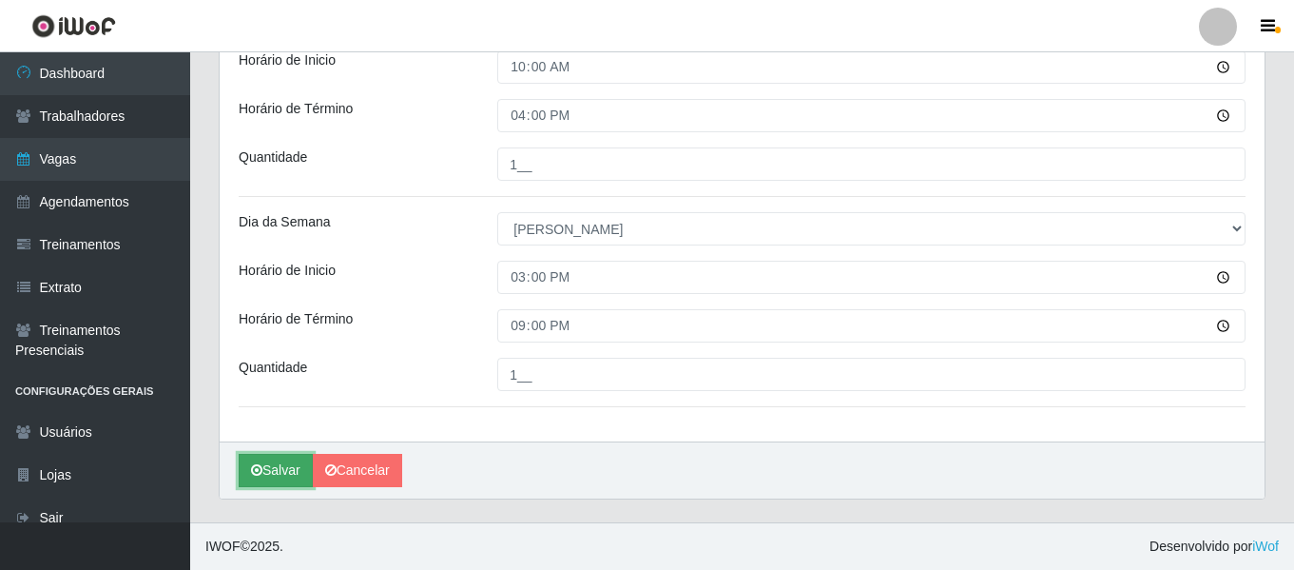
click at [271, 462] on button "Salvar" at bounding box center [276, 470] width 74 height 33
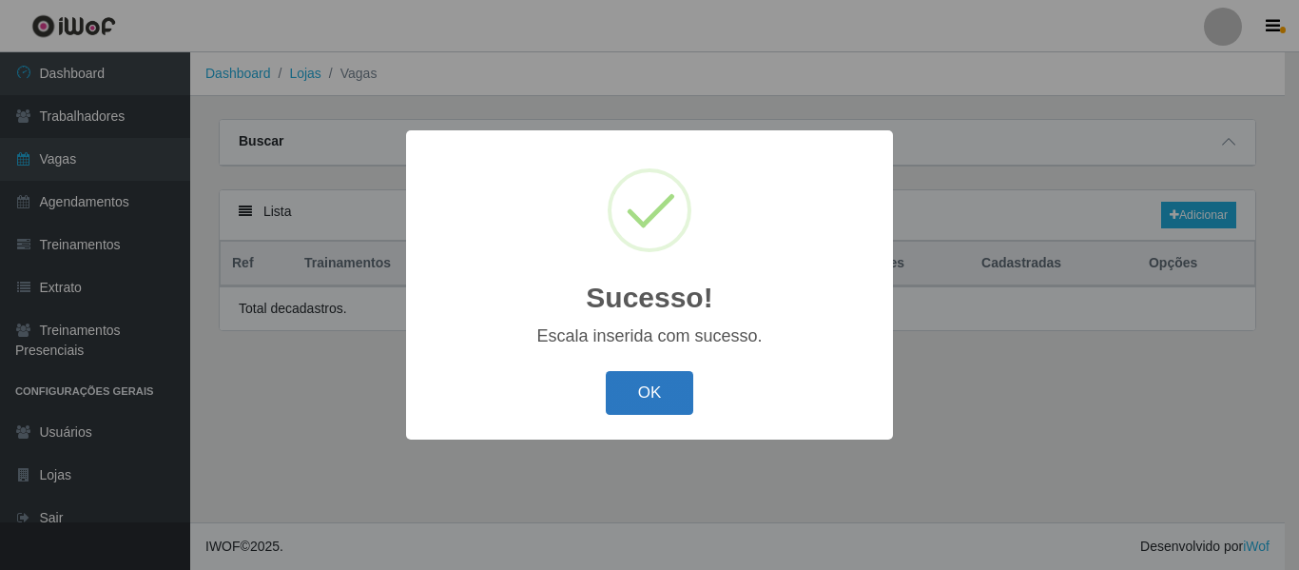
click at [665, 389] on button "OK" at bounding box center [650, 393] width 88 height 45
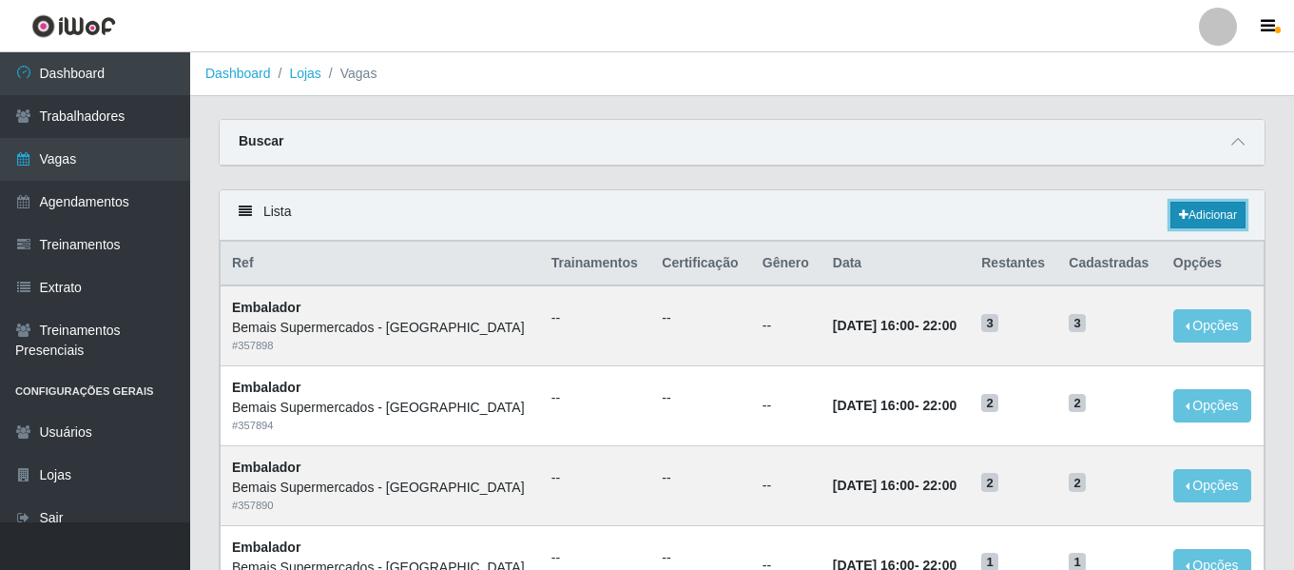
click at [1217, 216] on link "Adicionar" at bounding box center [1208, 215] width 75 height 27
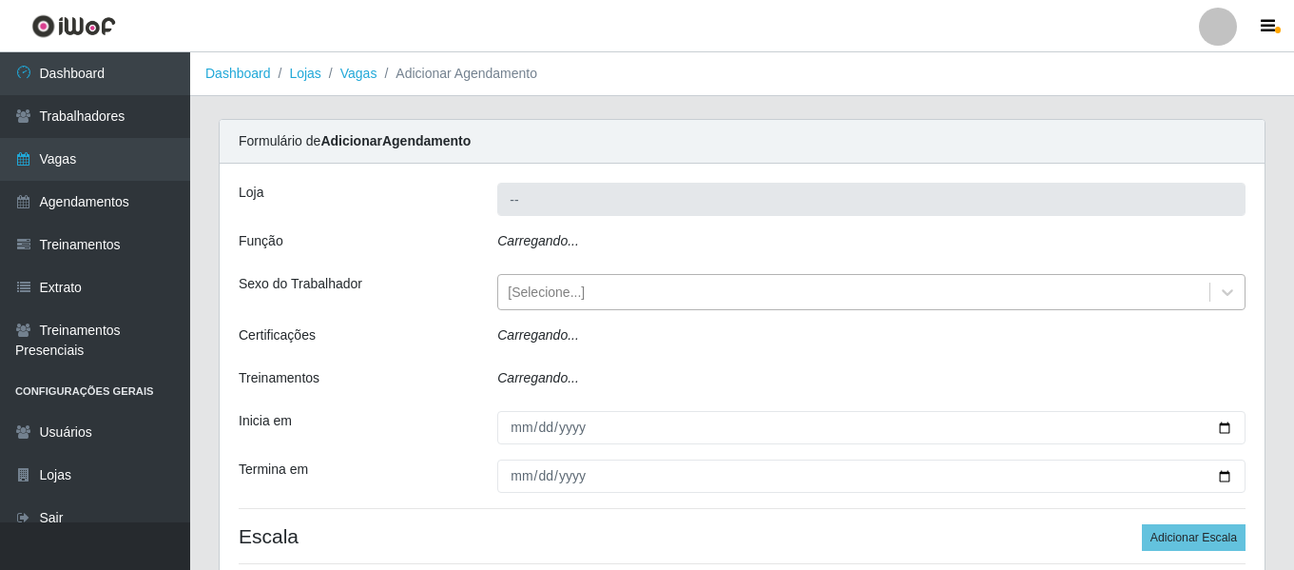
type input "Bemais Supermercados - [GEOGRAPHIC_DATA]"
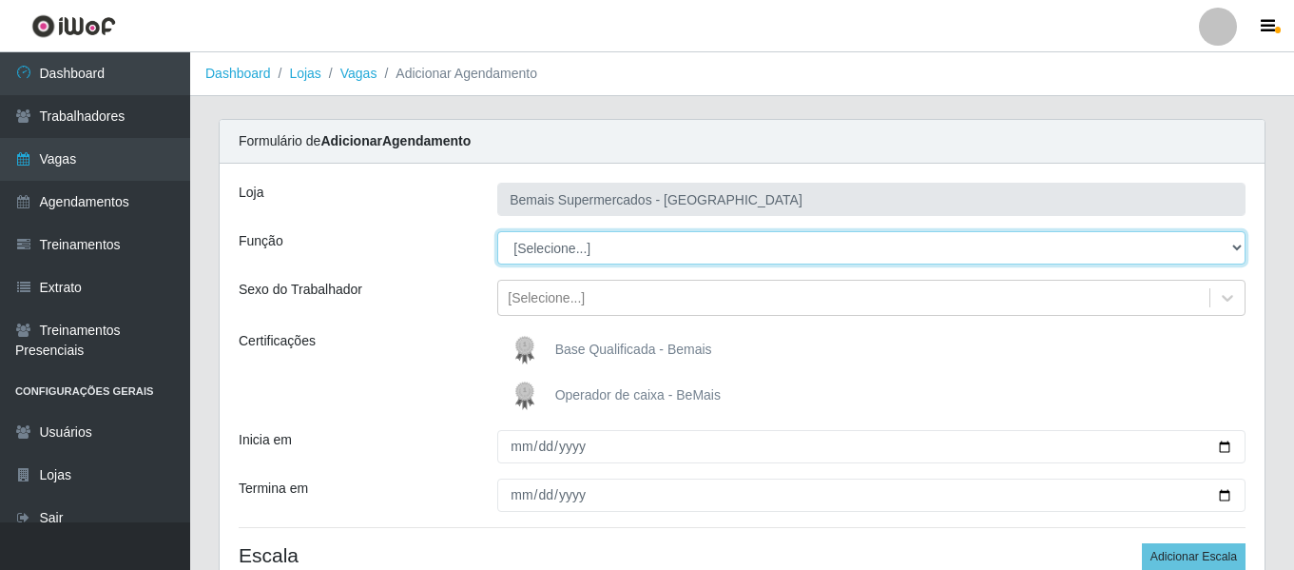
click at [609, 240] on select "[Selecione...] ASG ASG + ASG ++ Auxiliar de Depósito Auxiliar de Depósito + Aux…" at bounding box center [871, 247] width 748 height 33
select select "124"
click at [497, 231] on select "[Selecione...] ASG ASG + ASG ++ Auxiliar de Depósito Auxiliar de Depósito + Aux…" at bounding box center [871, 247] width 748 height 33
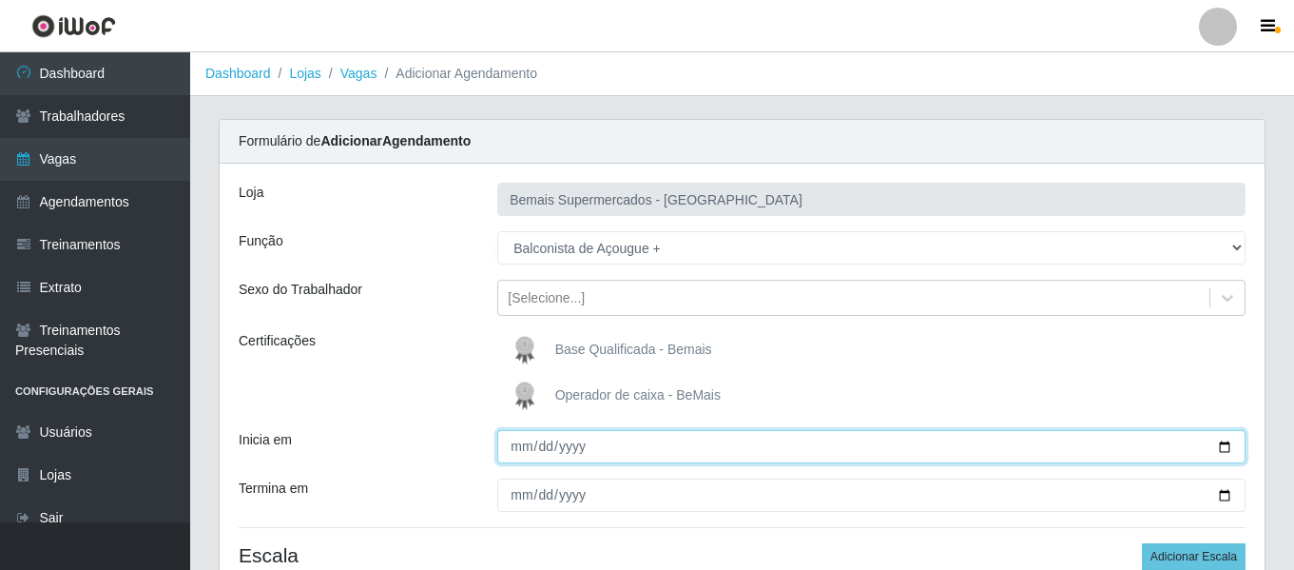
click at [515, 447] on input "Inicia em" at bounding box center [871, 446] width 748 height 33
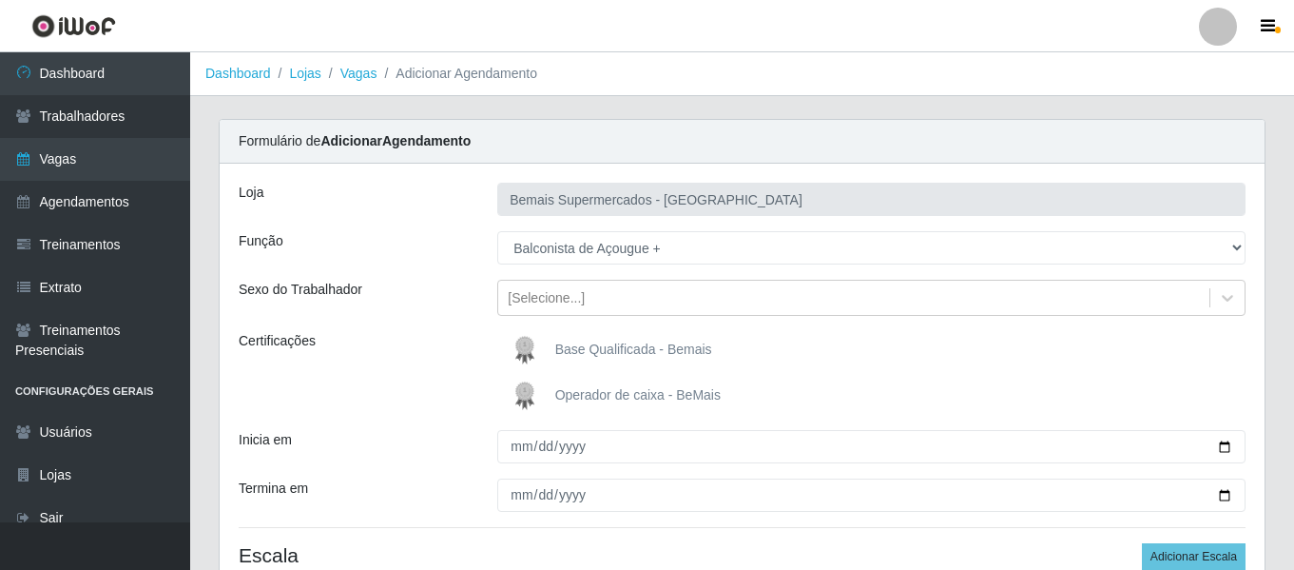
click at [521, 351] on img at bounding box center [529, 350] width 46 height 38
click at [0, 0] on input "Base Qualificada - Bemais" at bounding box center [0, 0] width 0 height 0
click at [514, 464] on div "Loja Bemais Supermercados - Três Ruas Função [Selecione...] ASG ASG + ASG ++ Au…" at bounding box center [742, 391] width 1045 height 454
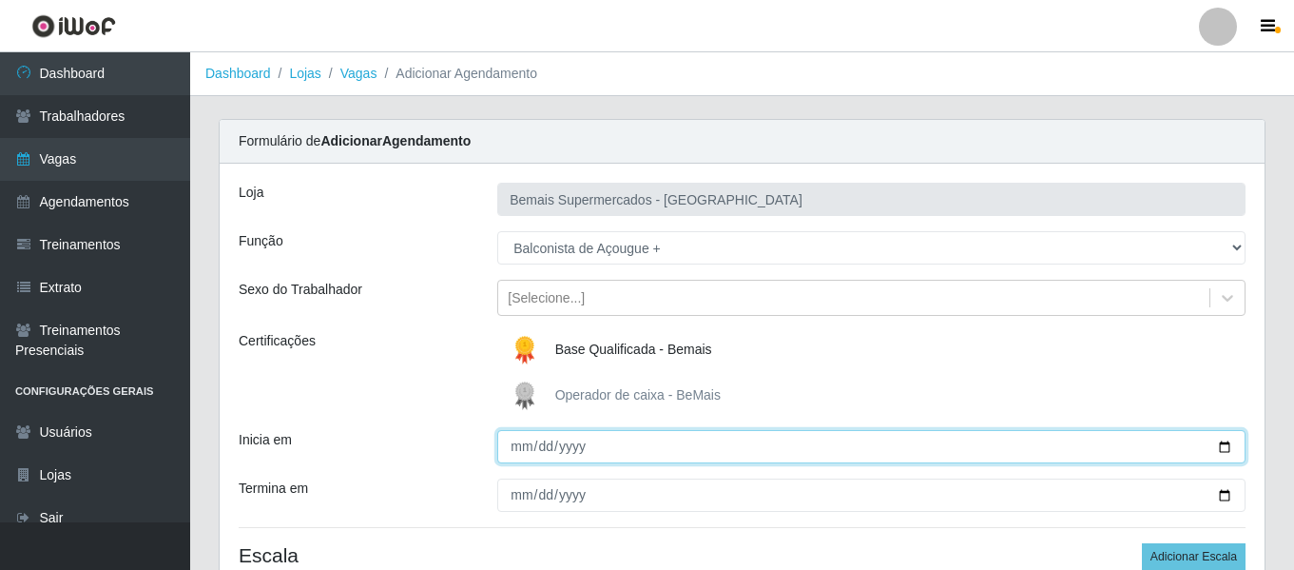
click at [530, 447] on input "Inicia em" at bounding box center [871, 446] width 748 height 33
type input "[DATE]"
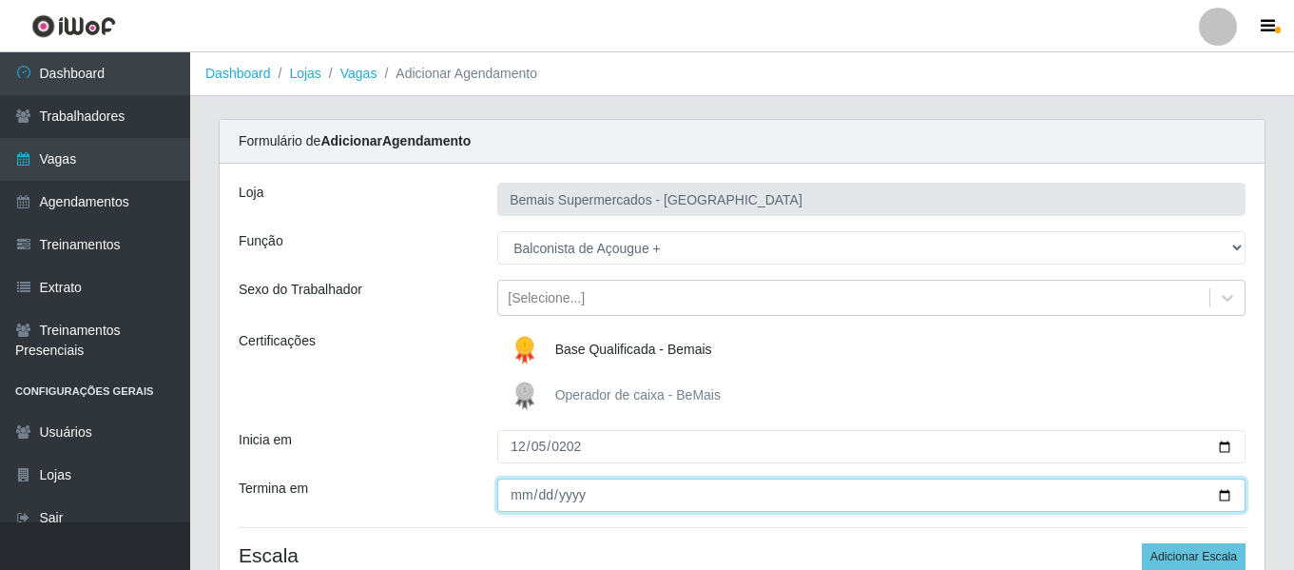
click at [524, 489] on input "Termina em" at bounding box center [871, 494] width 748 height 33
click at [509, 488] on input "Termina em" at bounding box center [871, 494] width 748 height 33
type input "0225-12-28"
type input "[DATE]"
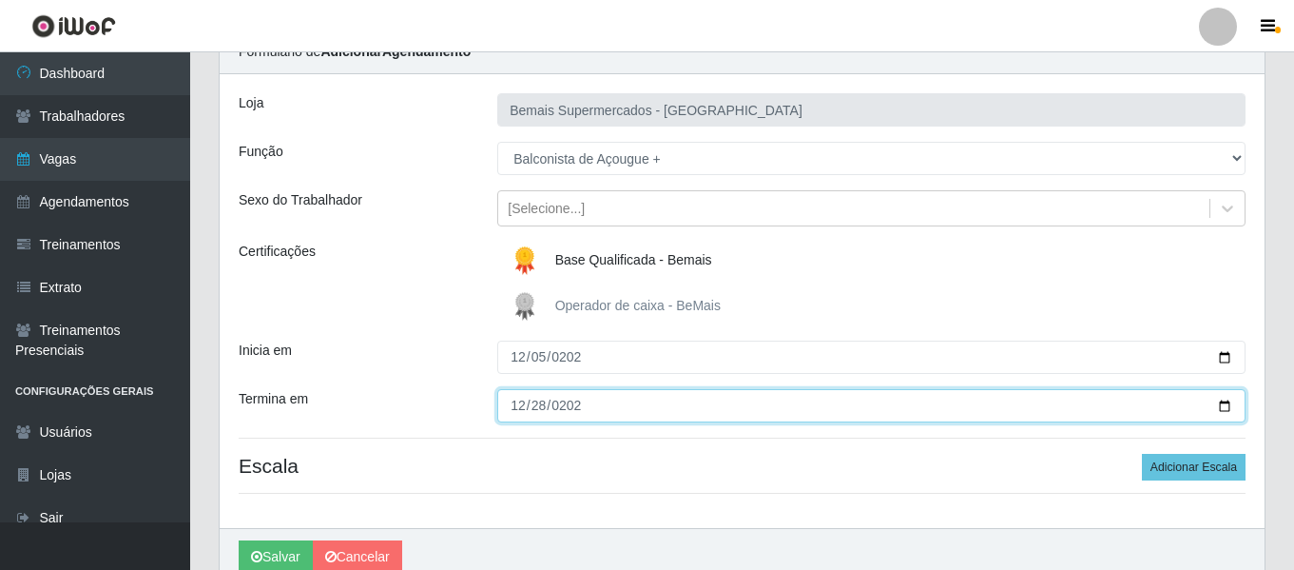
scroll to position [176, 0]
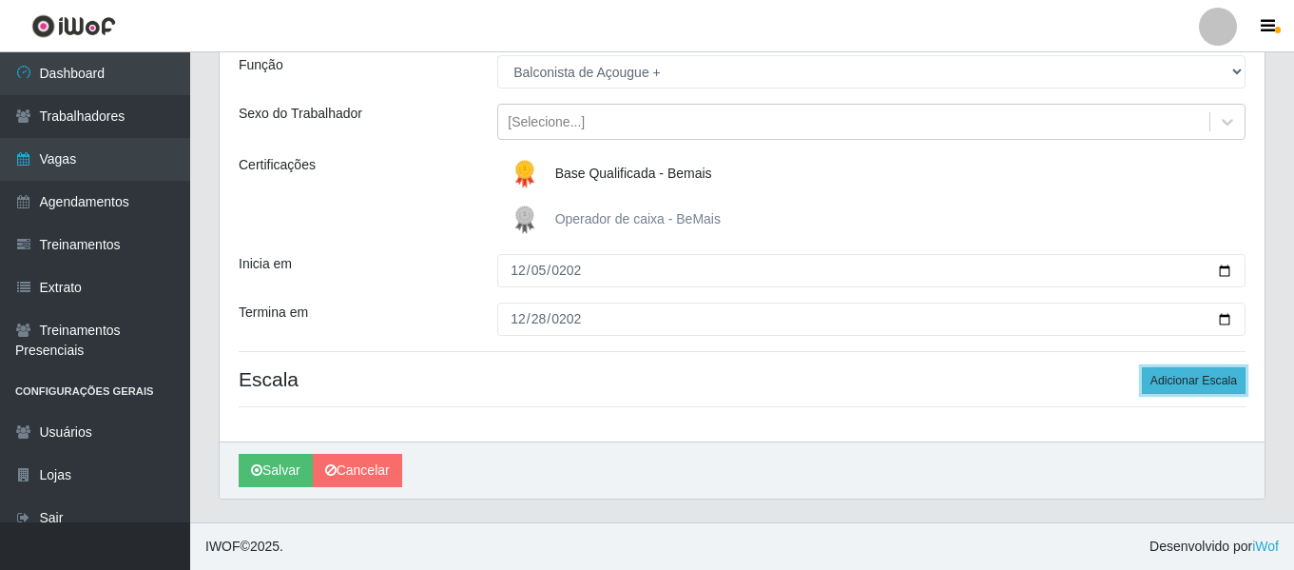
click at [1204, 370] on button "Adicionar Escala" at bounding box center [1194, 380] width 104 height 27
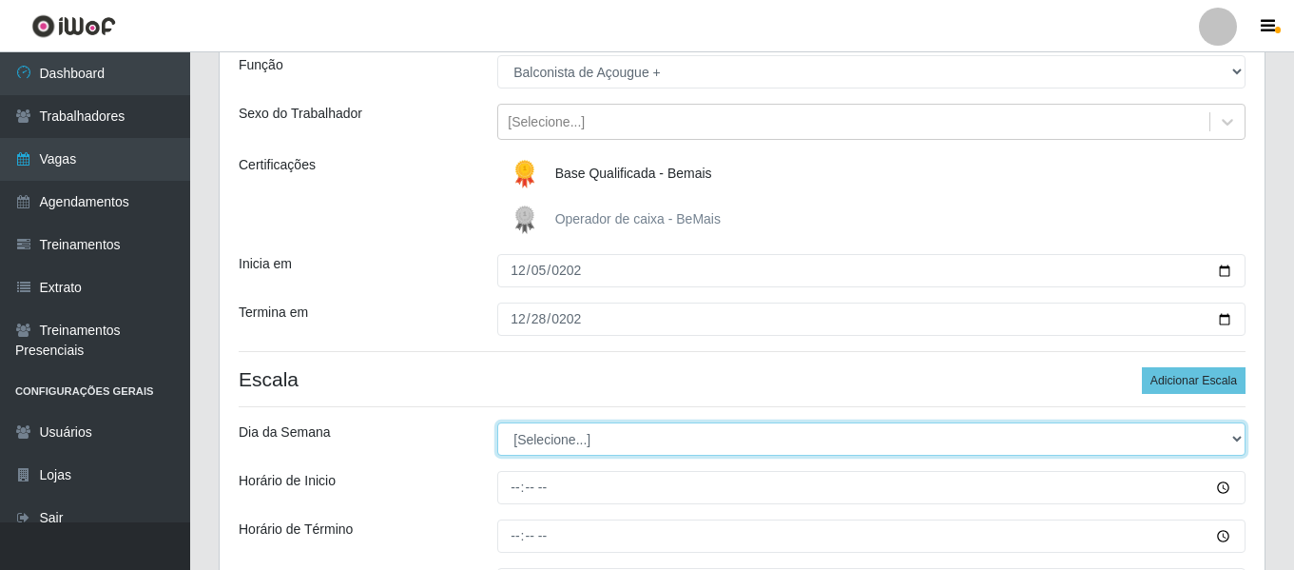
click at [628, 440] on select "[Selecione...] Segunda Terça Quarta Quinta Sexta Sábado Domingo" at bounding box center [871, 438] width 748 height 33
select select "0"
click at [497, 422] on select "[Selecione...] Segunda Terça Quarta Quinta Sexta Sábado Domingo" at bounding box center [871, 438] width 748 height 33
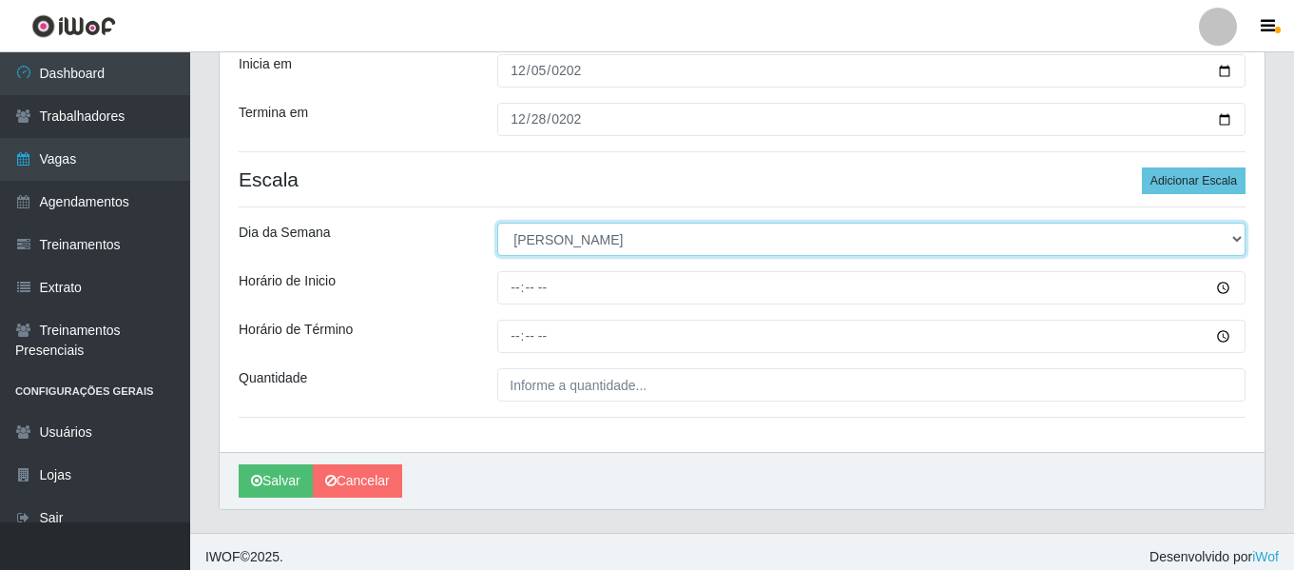
scroll to position [386, 0]
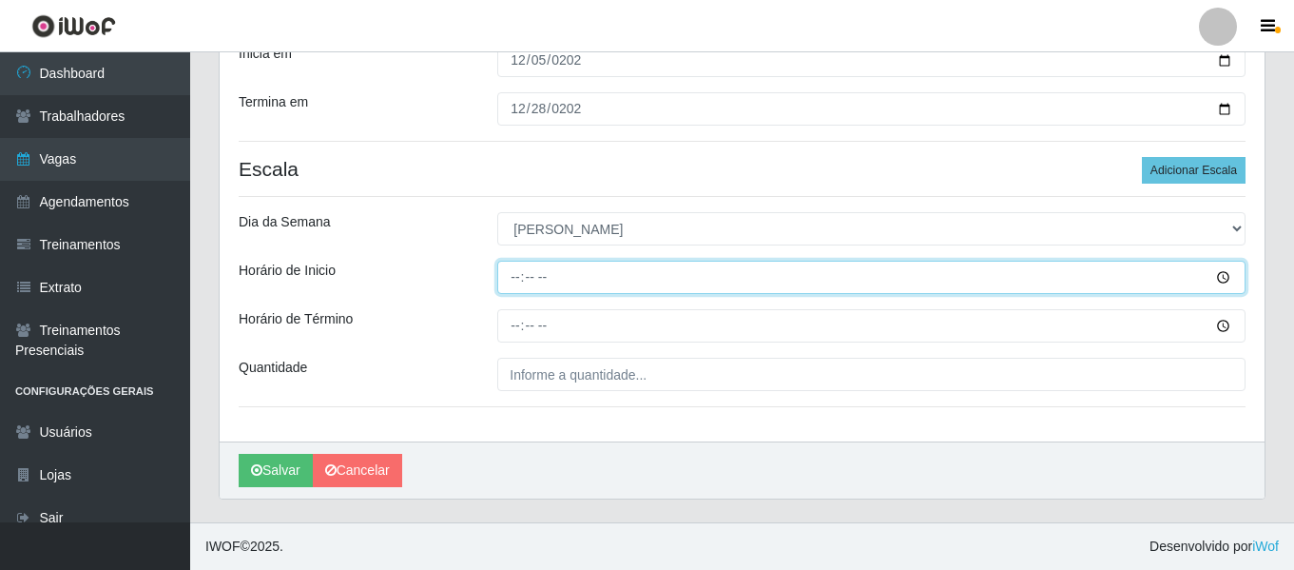
click at [526, 274] on input "Horário de Inicio" at bounding box center [871, 277] width 748 height 33
click at [503, 266] on input "Horário de Inicio" at bounding box center [871, 277] width 748 height 33
click at [507, 272] on input "Horário de Inicio" at bounding box center [871, 277] width 748 height 33
click at [520, 279] on input "Horário de Inicio" at bounding box center [871, 277] width 748 height 33
type input "07:00"
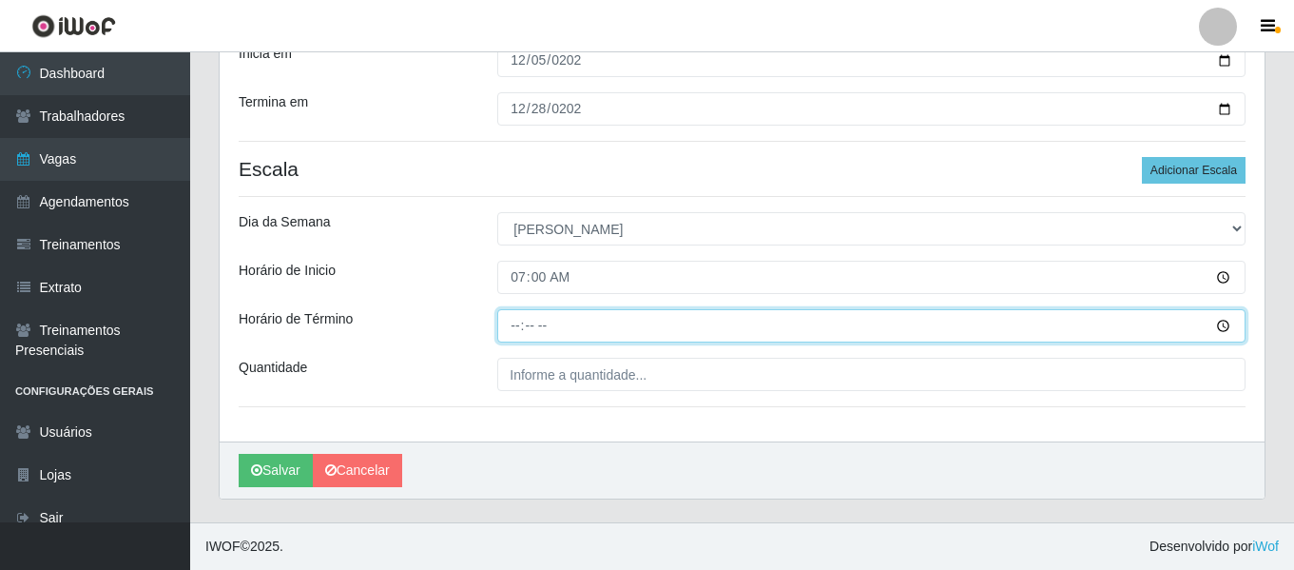
click at [516, 326] on input "Horário de Término" at bounding box center [871, 325] width 748 height 33
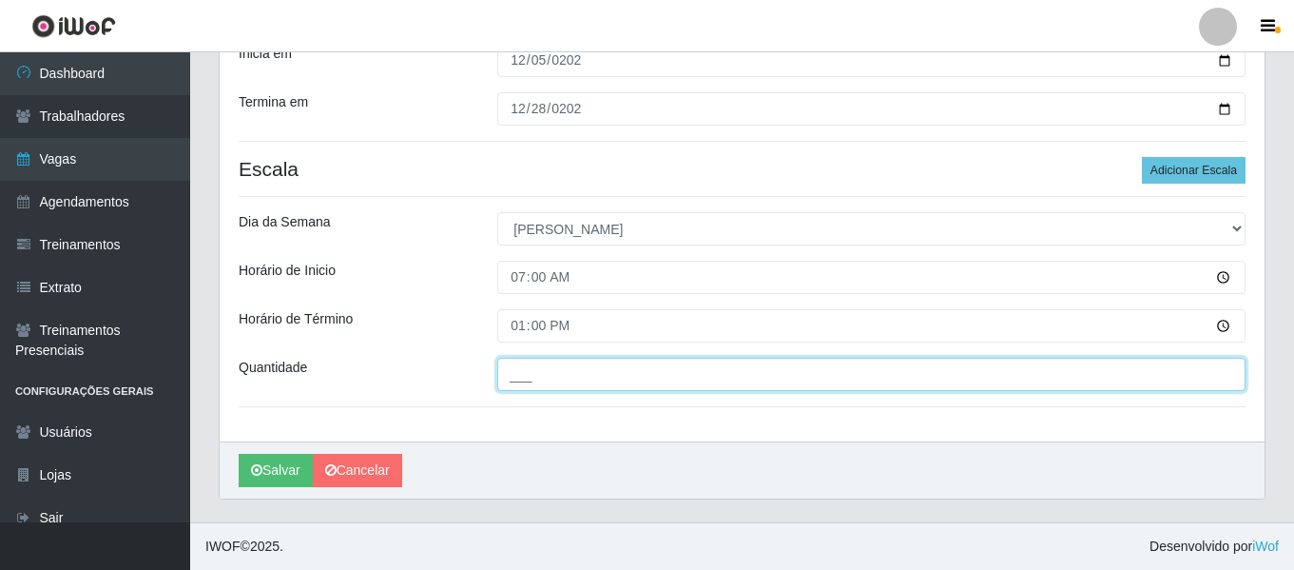
click at [550, 375] on input "___" at bounding box center [871, 374] width 748 height 33
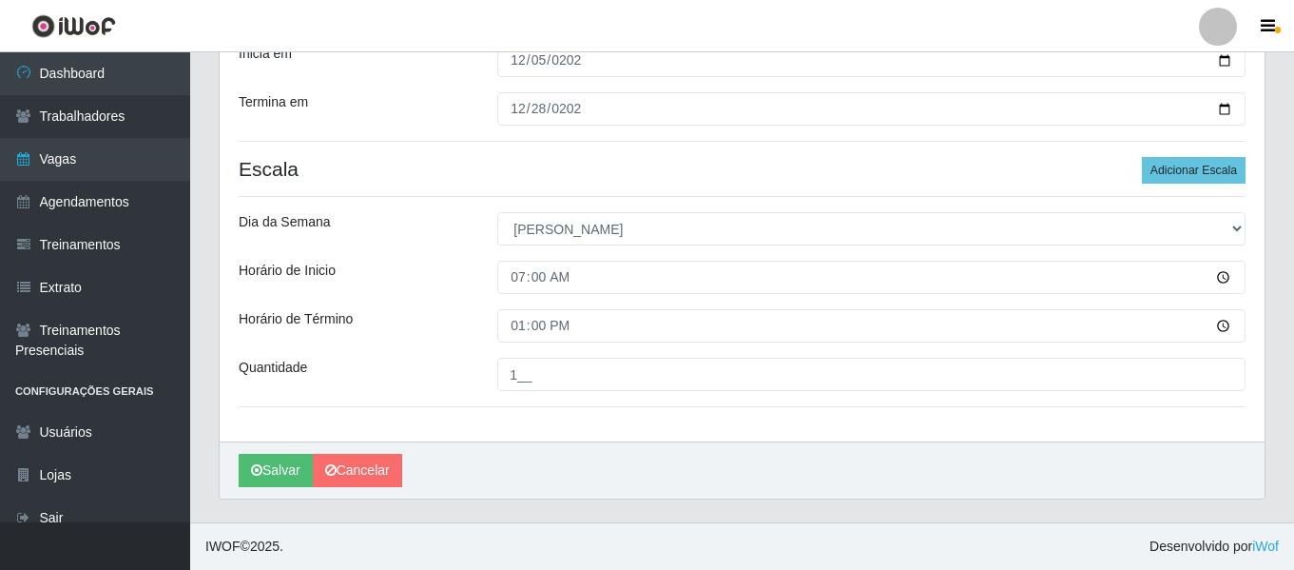
click at [1204, 193] on div "Loja Bemais Supermercados - Três Ruas Função [Selecione...] ASG ASG + ASG ++ Au…" at bounding box center [742, 109] width 1045 height 664
drag, startPoint x: 1197, startPoint y: 180, endPoint x: 1176, endPoint y: 201, distance: 29.6
click at [1196, 180] on button "Adicionar Escala" at bounding box center [1194, 170] width 104 height 27
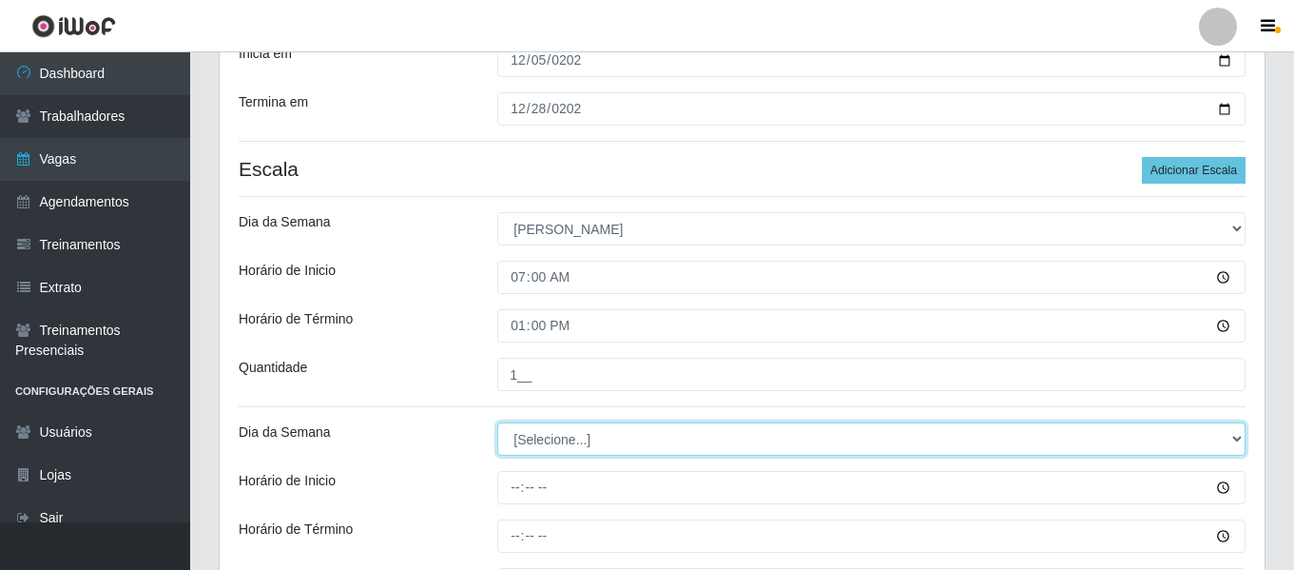
click at [618, 441] on select "[Selecione...] Segunda Terça Quarta Quinta Sexta Sábado Domingo" at bounding box center [871, 438] width 748 height 33
click at [497, 422] on select "[Selecione...] Segunda Terça Quarta Quinta Sexta Sábado Domingo" at bounding box center [871, 438] width 748 height 33
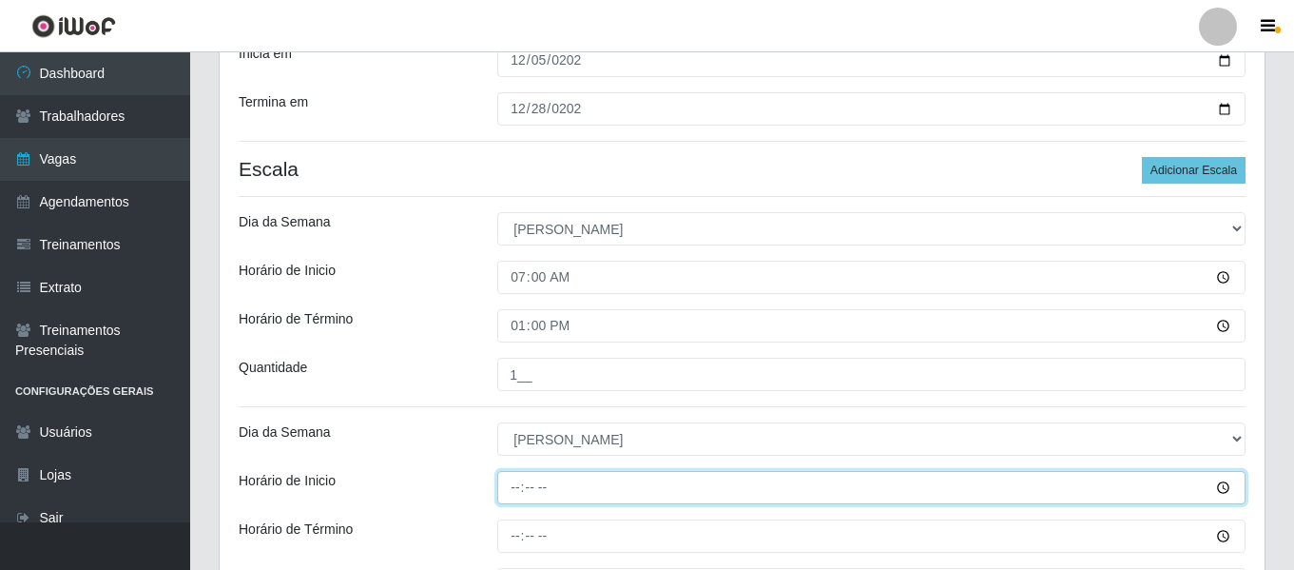
click at [518, 482] on input "Horário de Inicio" at bounding box center [871, 487] width 748 height 33
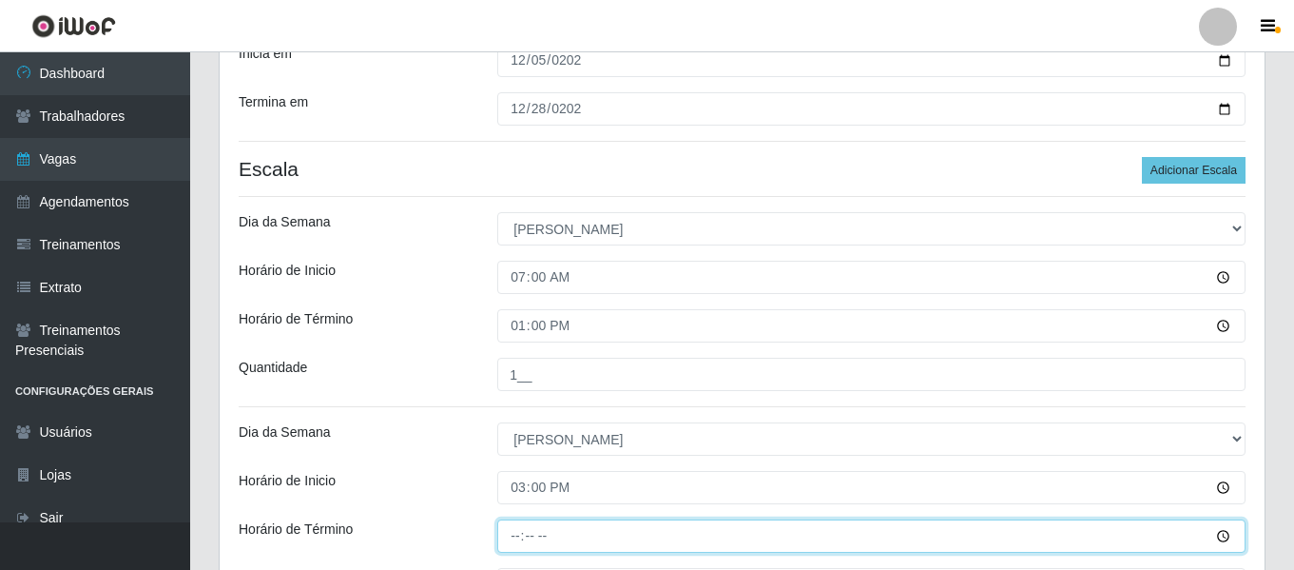
click at [523, 542] on input "Horário de Término" at bounding box center [871, 535] width 748 height 33
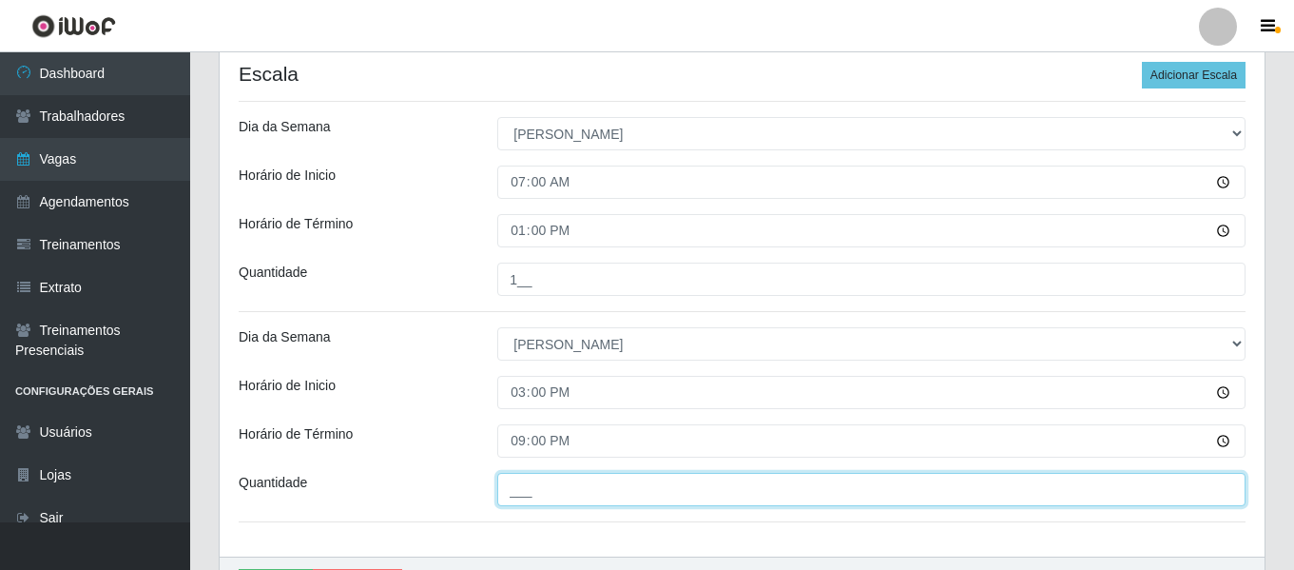
click at [528, 475] on input "___" at bounding box center [871, 489] width 748 height 33
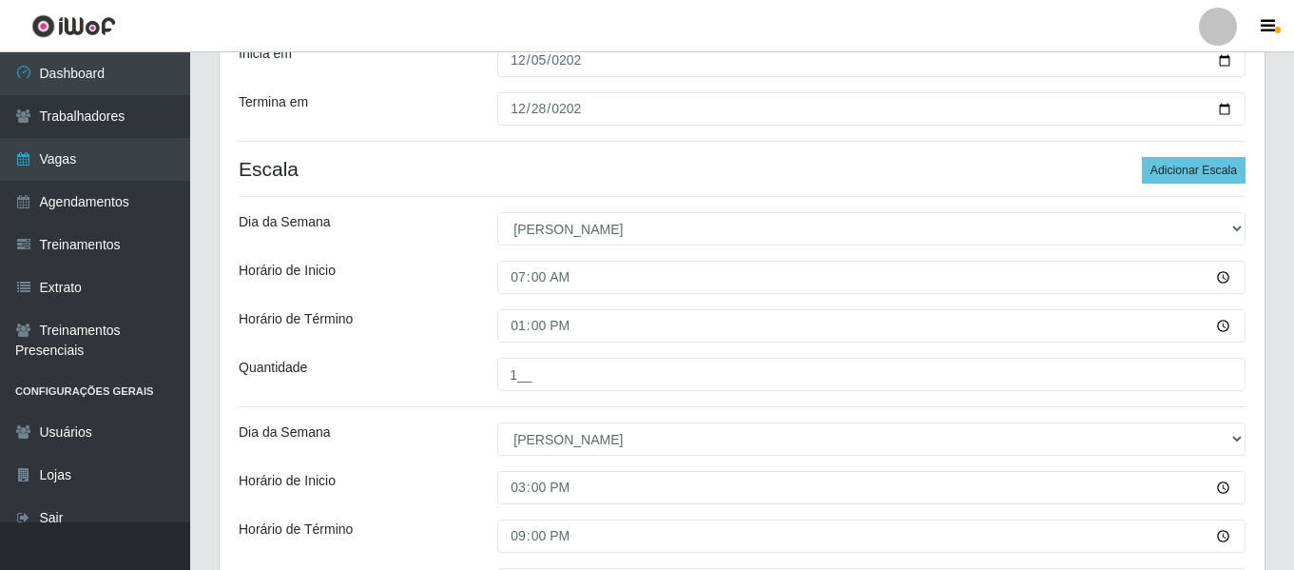
click at [410, 365] on div "Quantidade" at bounding box center [353, 374] width 259 height 33
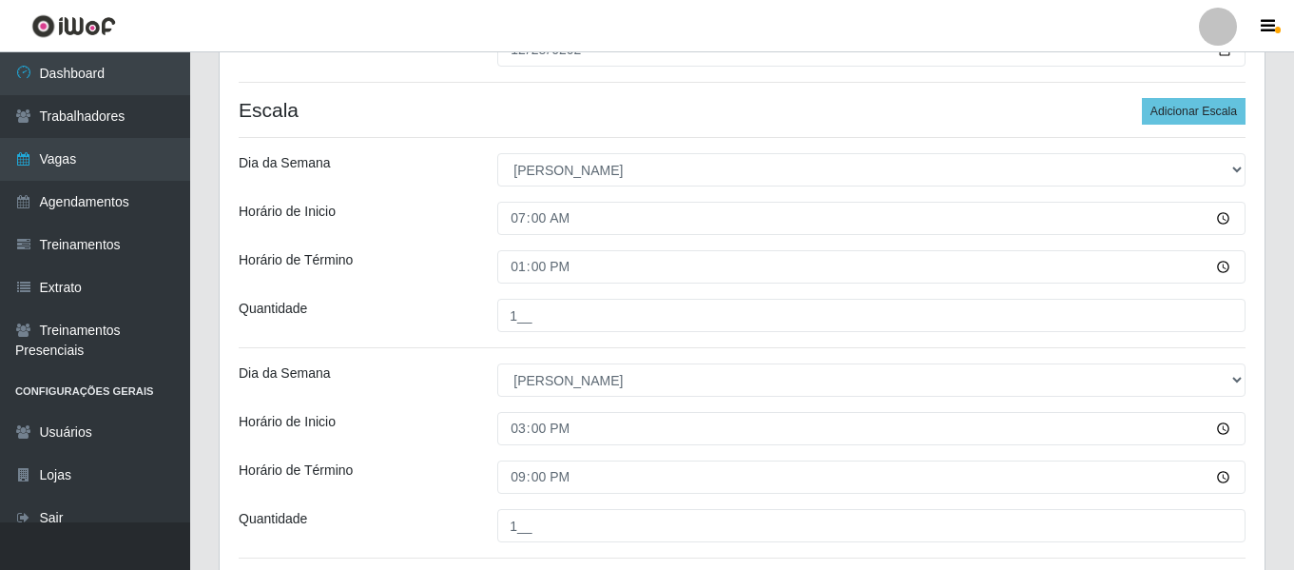
scroll to position [596, 0]
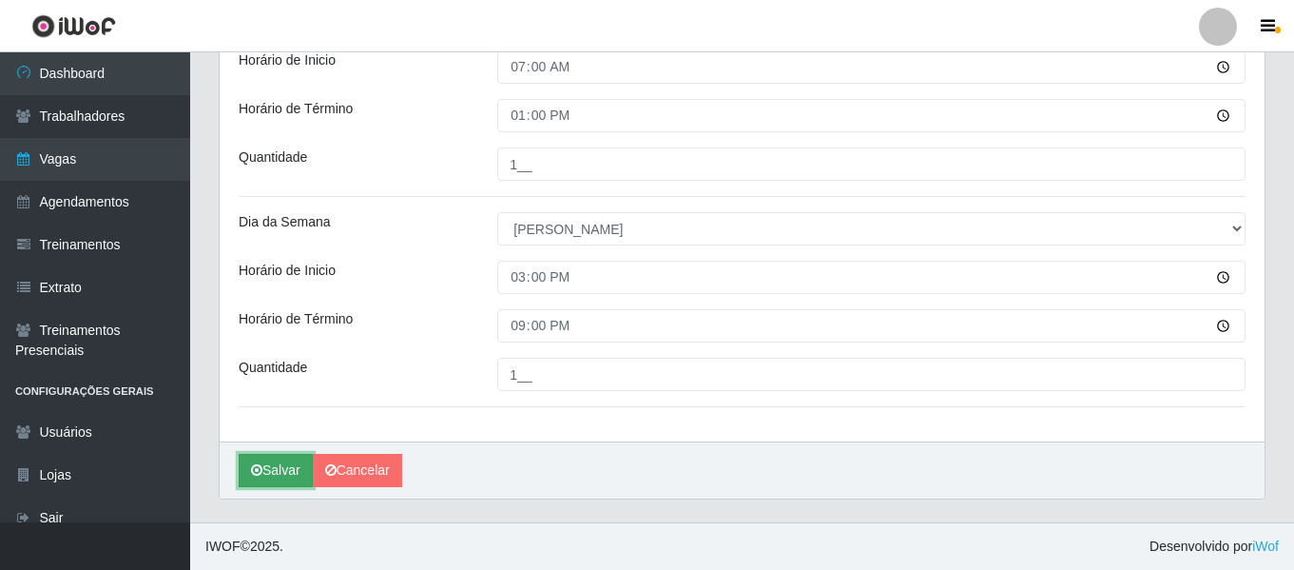
click at [289, 466] on button "Salvar" at bounding box center [276, 470] width 74 height 33
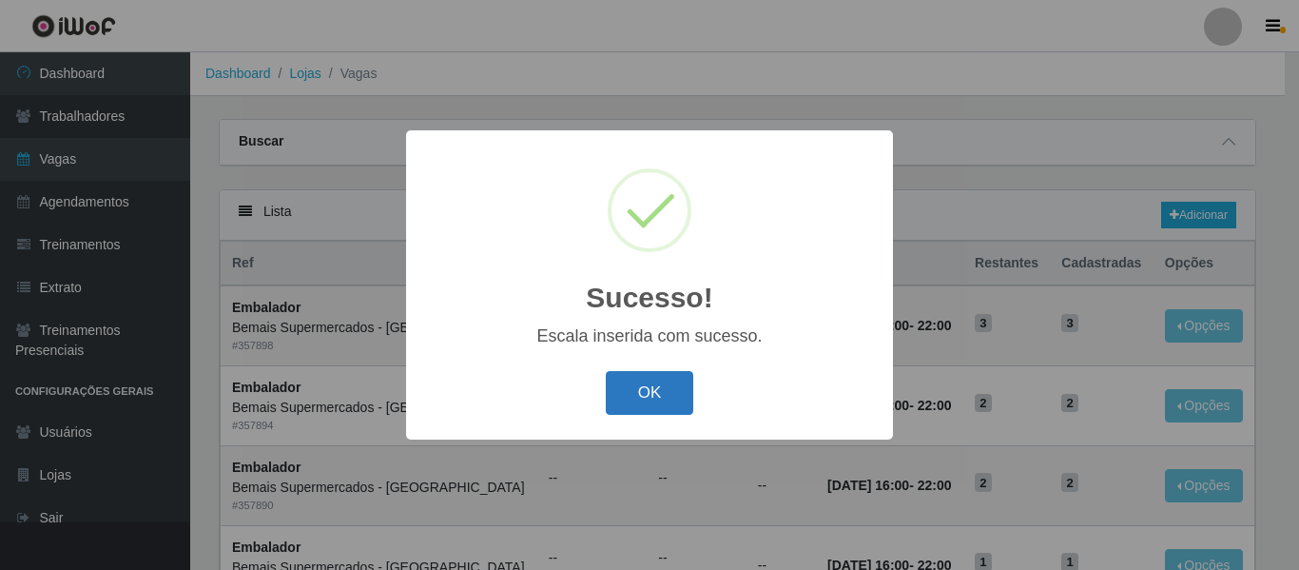
click at [654, 405] on button "OK" at bounding box center [650, 393] width 88 height 45
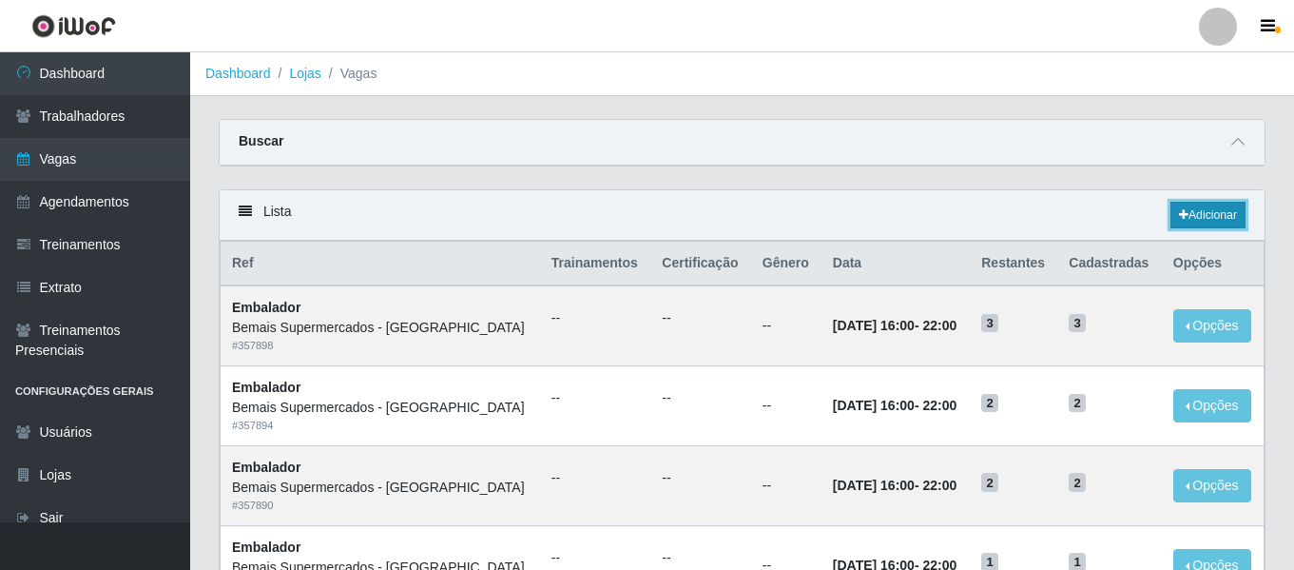
click at [1206, 215] on link "Adicionar" at bounding box center [1208, 215] width 75 height 27
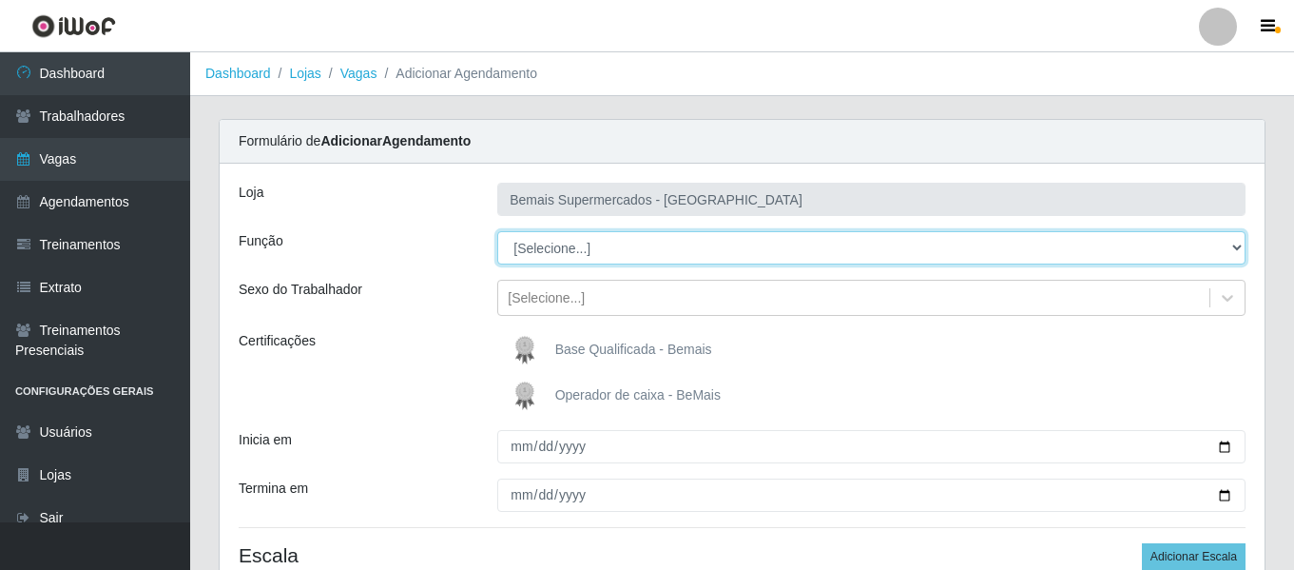
click at [594, 252] on select "[Selecione...] ASG ASG + ASG ++ Auxiliar de Depósito Auxiliar de Depósito + Aux…" at bounding box center [871, 247] width 748 height 33
click at [497, 231] on select "[Selecione...] ASG ASG + ASG ++ Auxiliar de Depósito Auxiliar de Depósito + Aux…" at bounding box center [871, 247] width 748 height 33
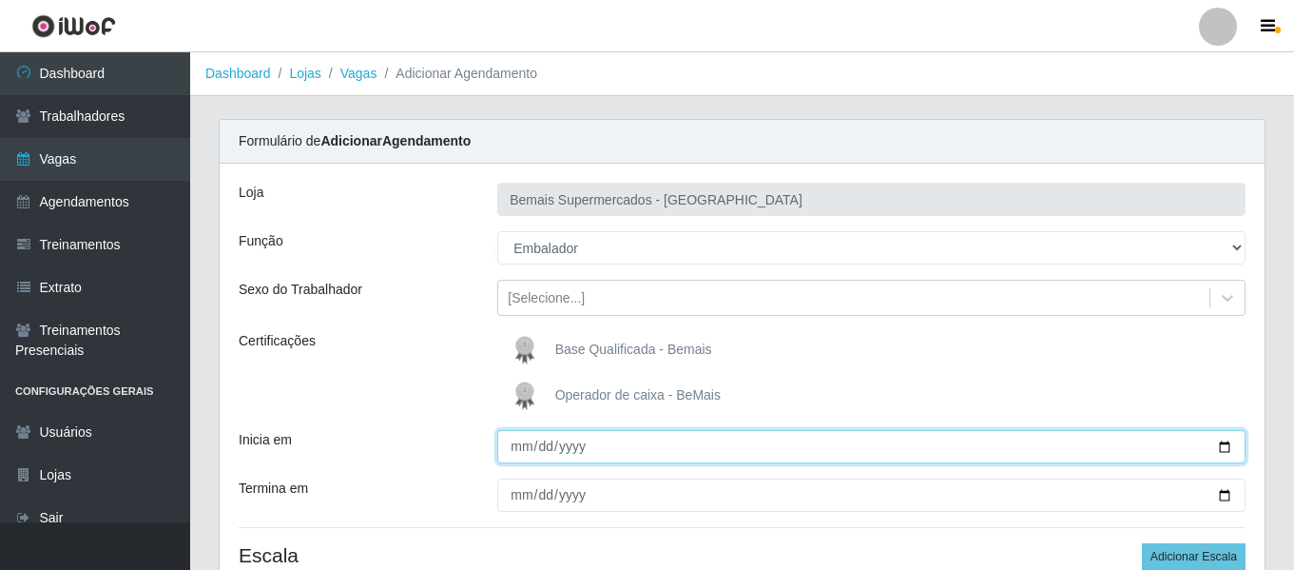
click at [526, 450] on input "Inicia em" at bounding box center [871, 446] width 748 height 33
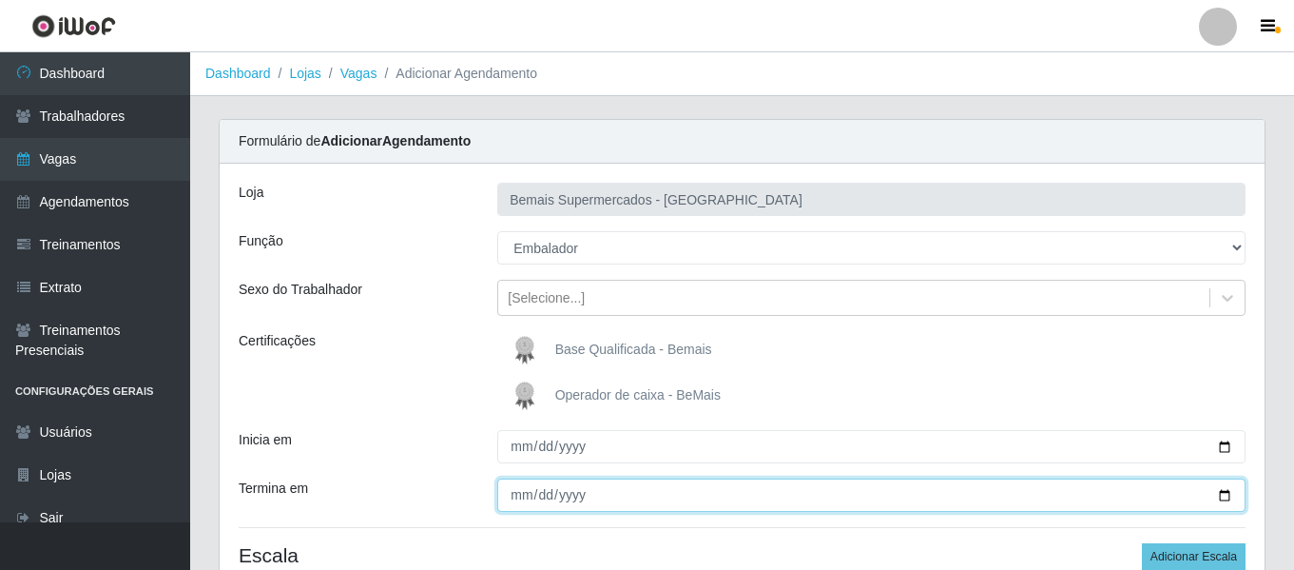
click at [518, 498] on input "Termina em" at bounding box center [871, 494] width 748 height 33
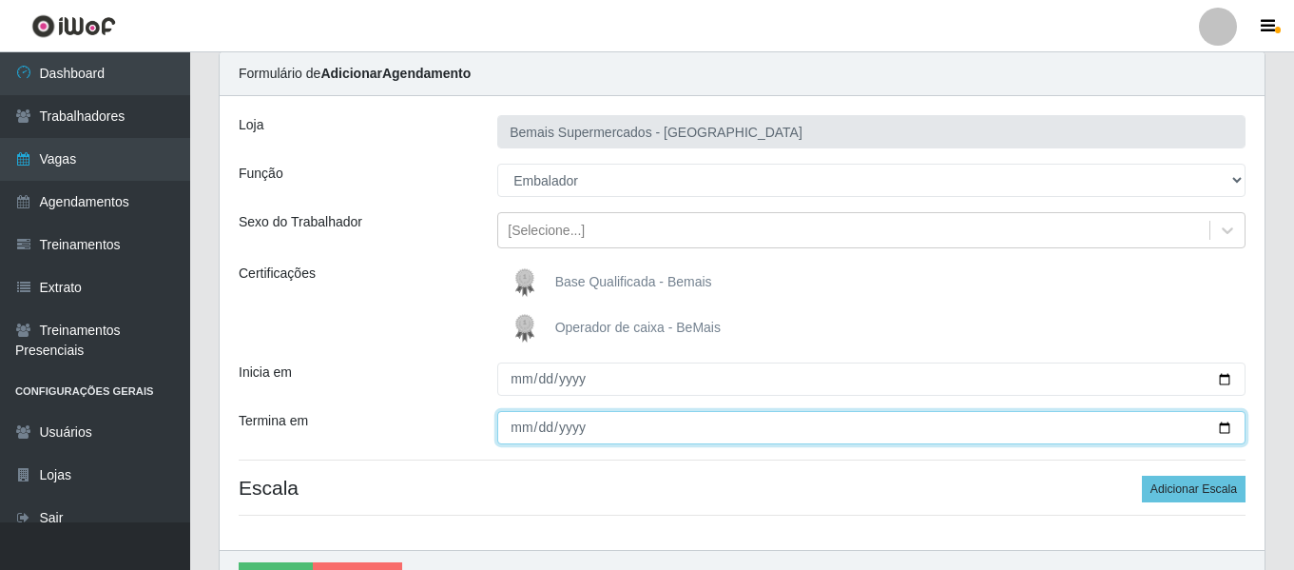
scroll to position [176, 0]
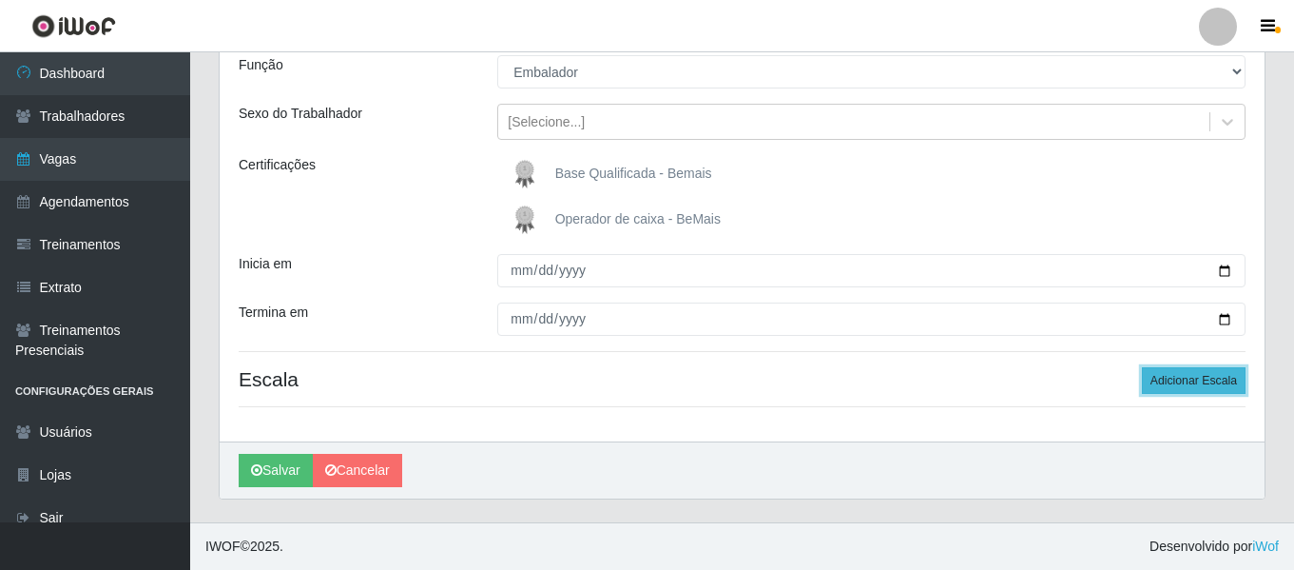
click at [1200, 385] on button "Adicionar Escala" at bounding box center [1194, 380] width 104 height 27
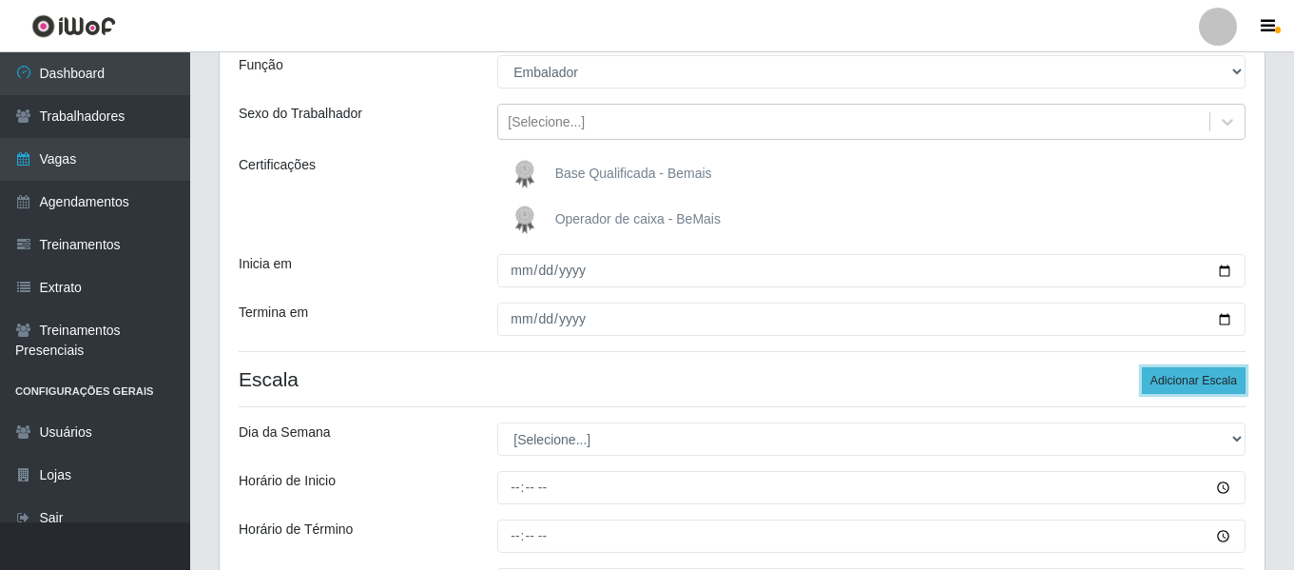
click at [1200, 385] on button "Adicionar Escala" at bounding box center [1194, 380] width 104 height 27
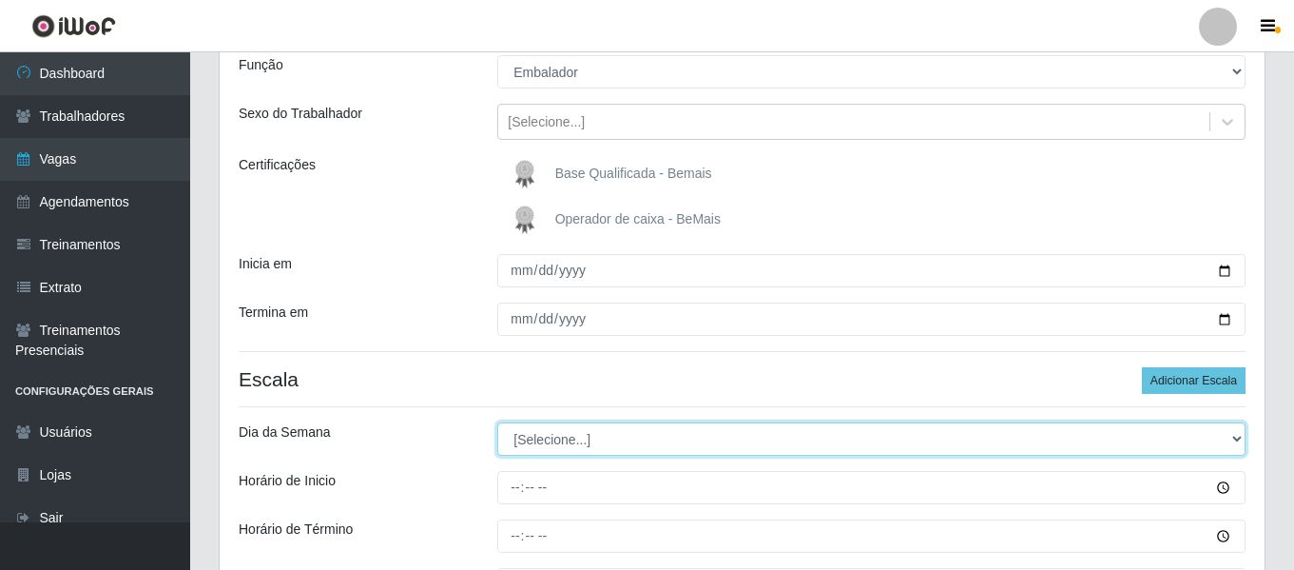
drag, startPoint x: 635, startPoint y: 436, endPoint x: 624, endPoint y: 431, distance: 12.4
click at [634, 436] on select "[Selecione...] Segunda Terça Quarta Quinta Sexta Sábado Domingo" at bounding box center [871, 438] width 748 height 33
click at [497, 422] on select "[Selecione...] Segunda Terça Quarta Quinta Sexta Sábado Domingo" at bounding box center [871, 438] width 748 height 33
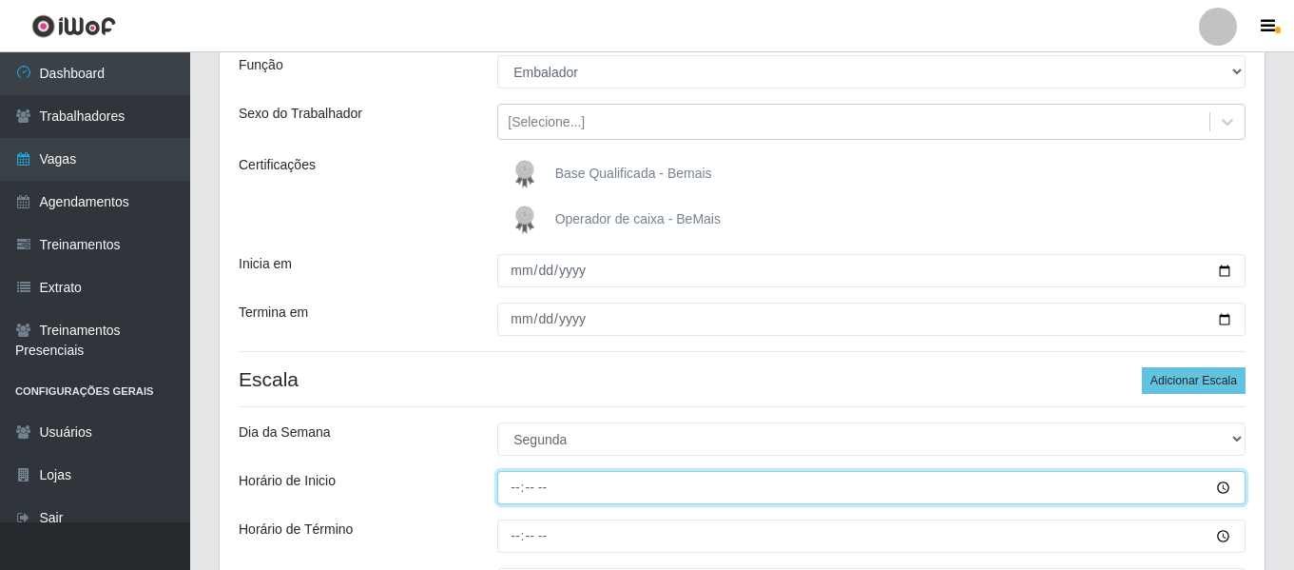
click at [520, 491] on input "Horário de Inicio" at bounding box center [871, 487] width 748 height 33
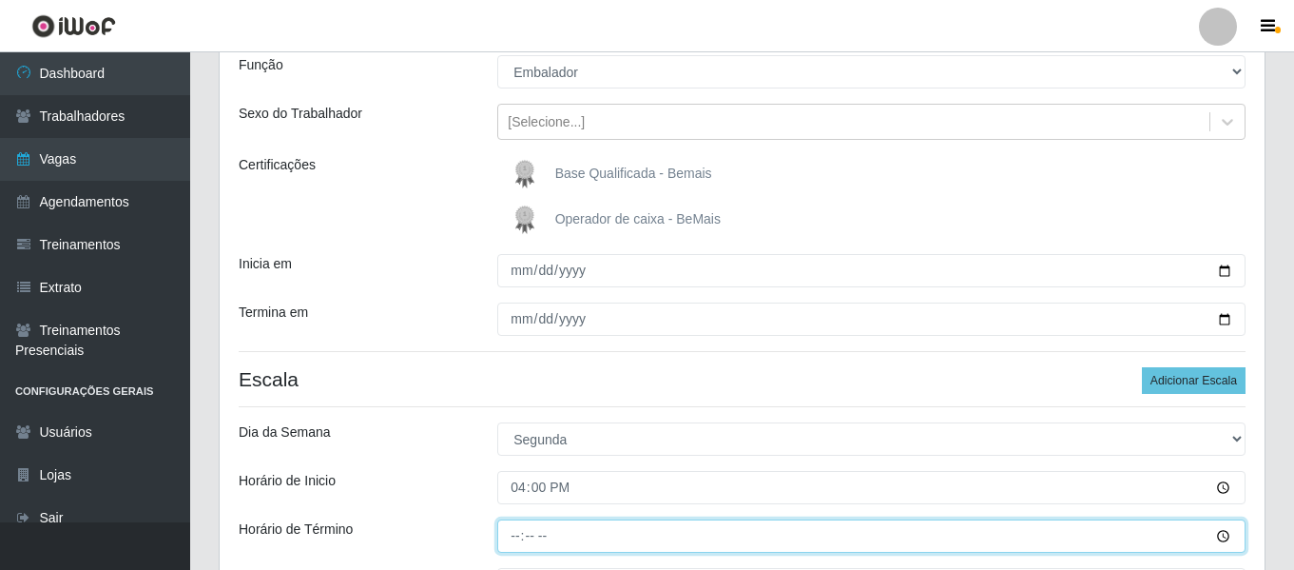
click at [513, 533] on input "Horário de Término" at bounding box center [871, 535] width 748 height 33
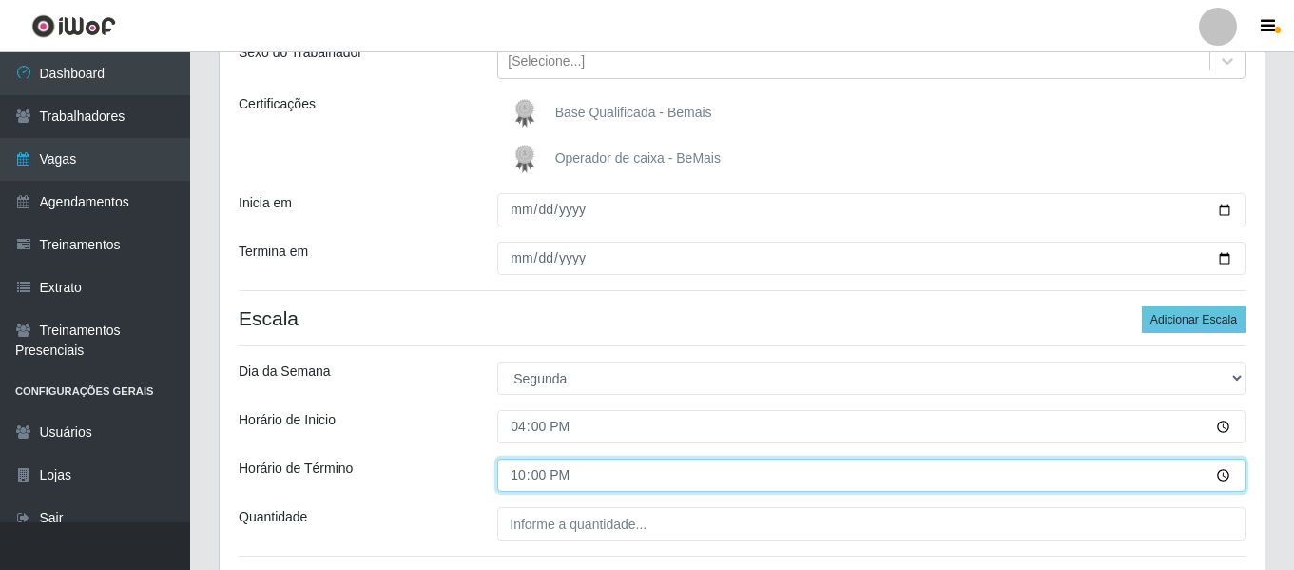
scroll to position [271, 0]
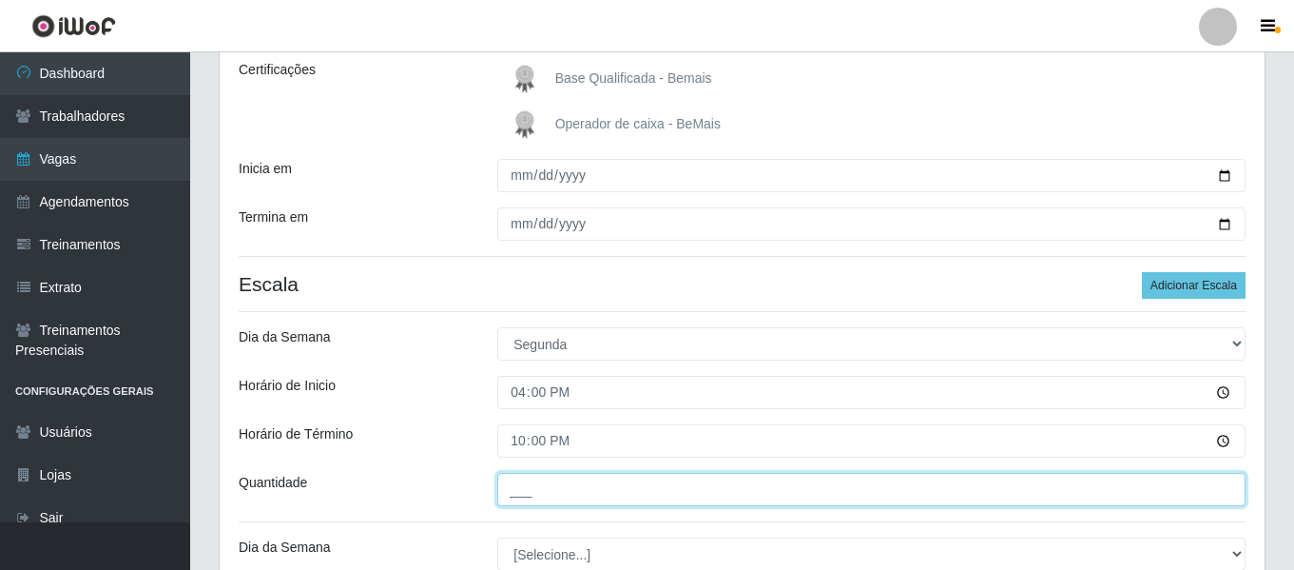
click at [543, 492] on input "___" at bounding box center [871, 489] width 748 height 33
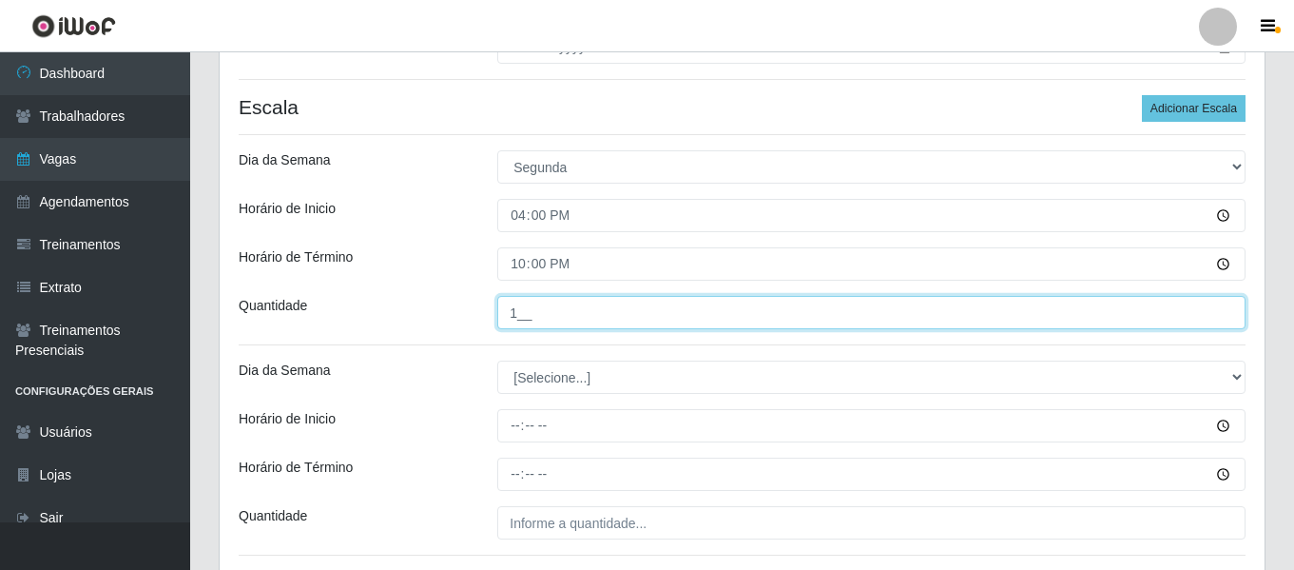
scroll to position [461, 0]
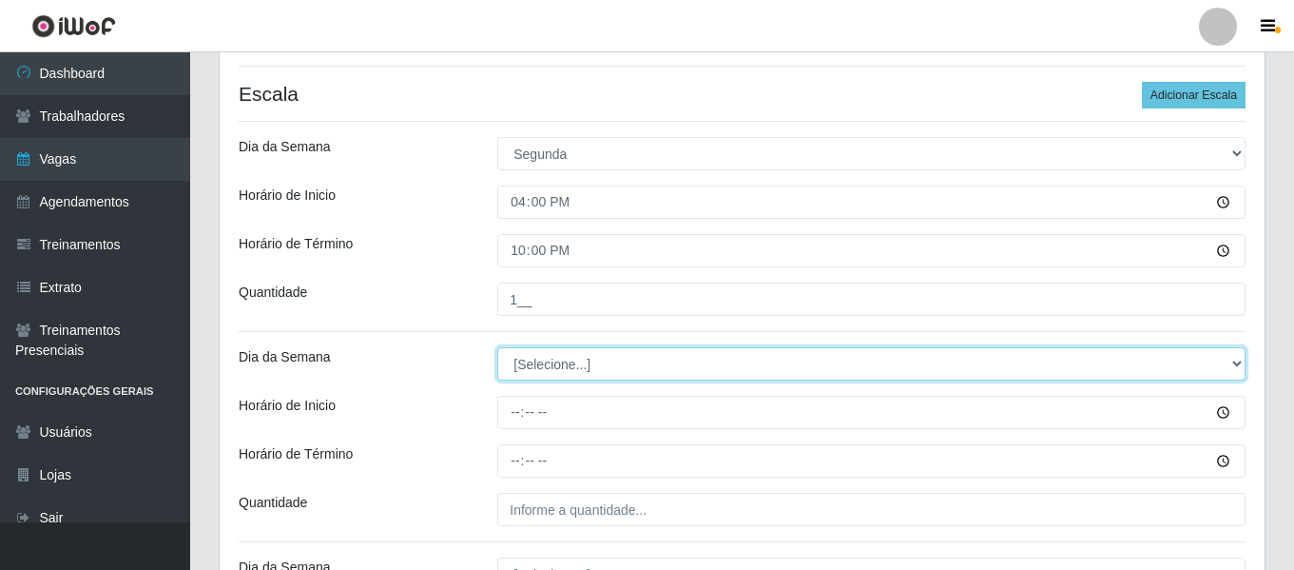
click at [589, 360] on select "[Selecione...] Segunda Terça Quarta Quinta Sexta Sábado Domingo" at bounding box center [871, 363] width 748 height 33
click at [497, 347] on select "[Selecione...] Segunda Terça Quarta Quinta Sexta Sábado Domingo" at bounding box center [871, 363] width 748 height 33
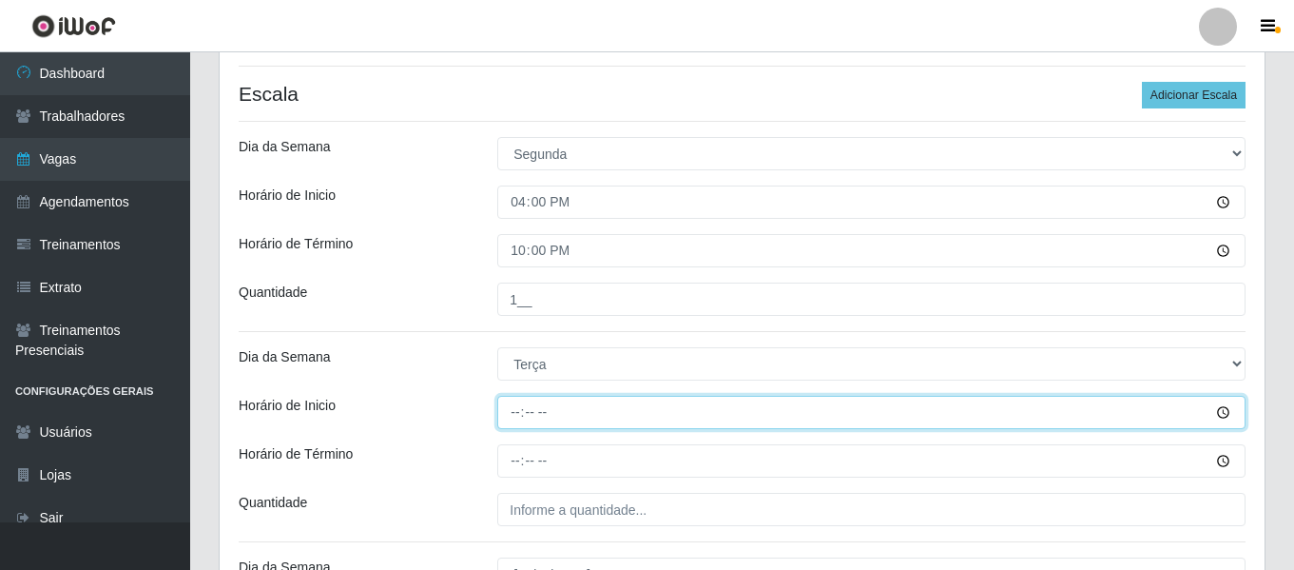
click at [515, 408] on input "Horário de Inicio" at bounding box center [871, 412] width 748 height 33
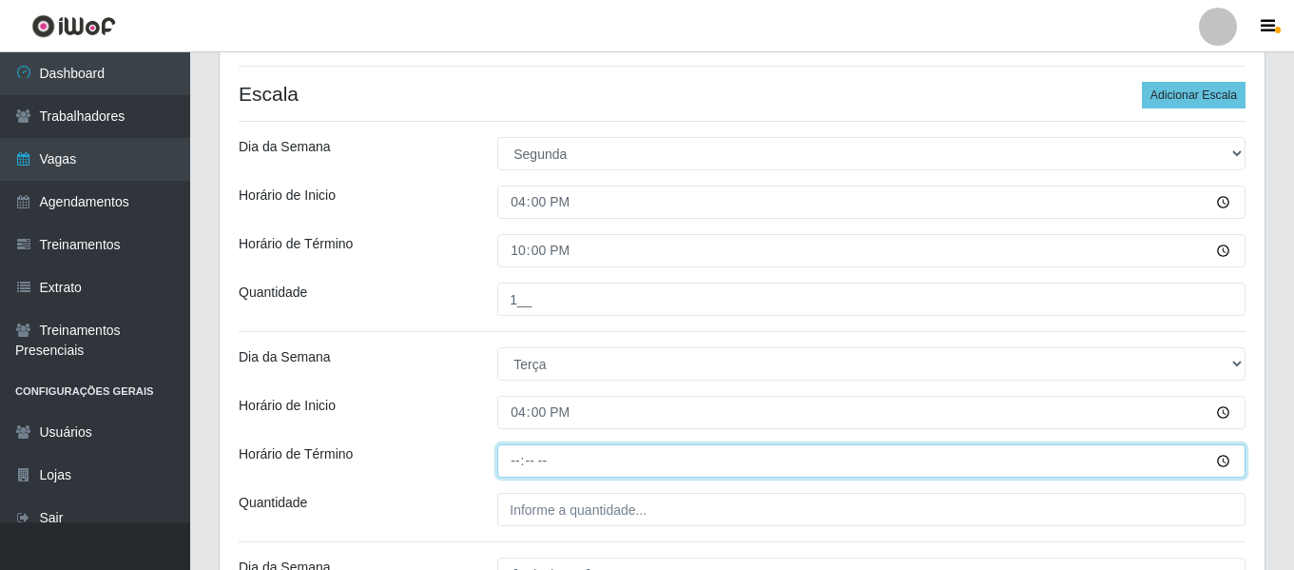
click at [509, 450] on input "Horário de Término" at bounding box center [871, 460] width 748 height 33
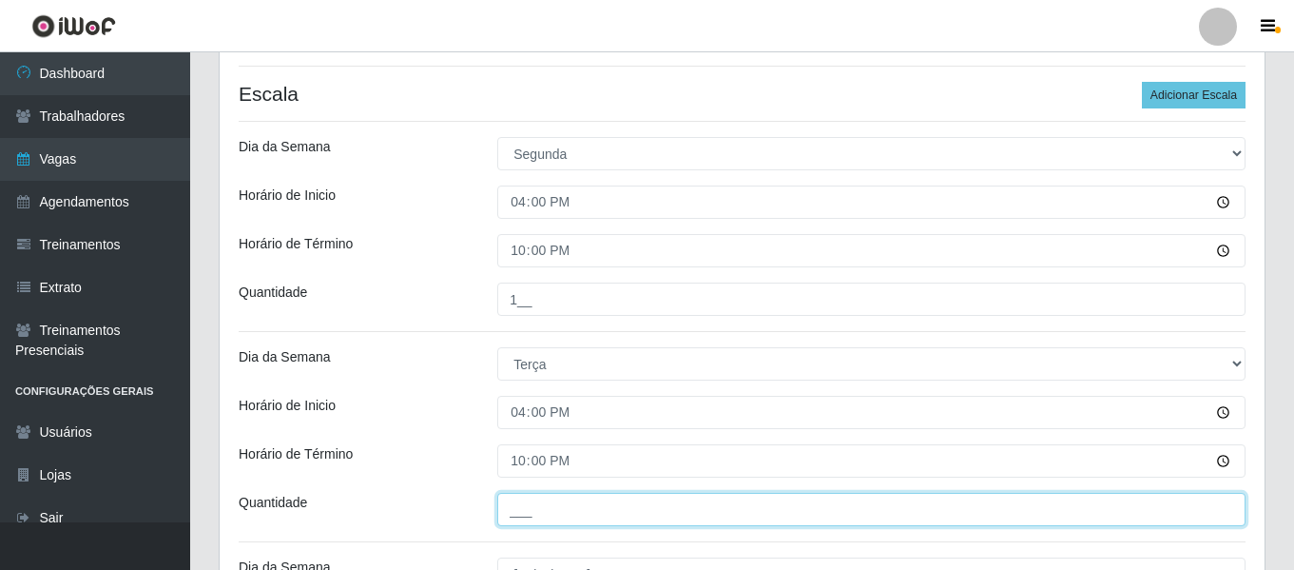
click at [548, 502] on input "___" at bounding box center [871, 509] width 748 height 33
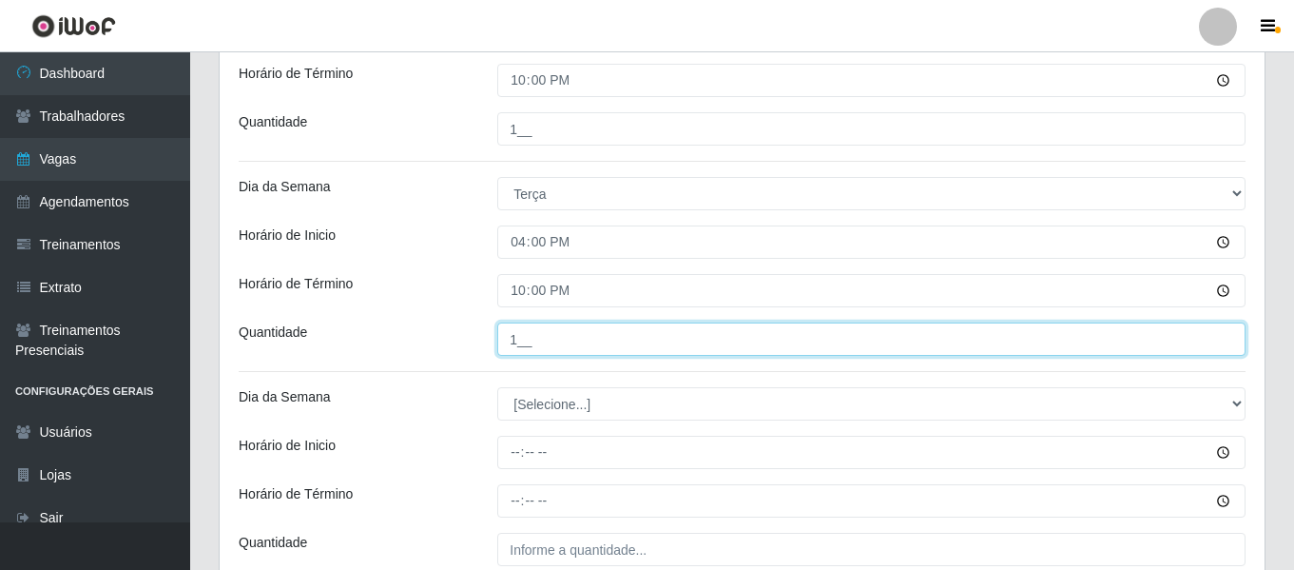
scroll to position [651, 0]
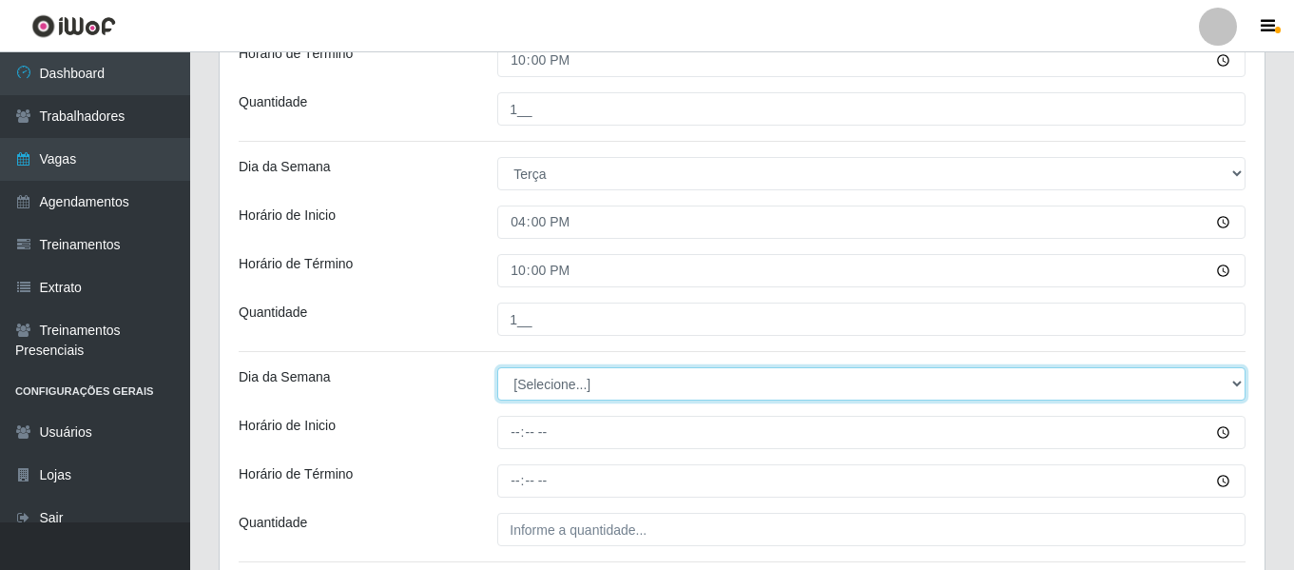
click at [579, 393] on select "[Selecione...] Segunda Terça Quarta Quinta Sexta Sábado Domingo" at bounding box center [871, 383] width 748 height 33
click at [497, 367] on select "[Selecione...] Segunda Terça Quarta Quinta Sexta Sábado Domingo" at bounding box center [871, 383] width 748 height 33
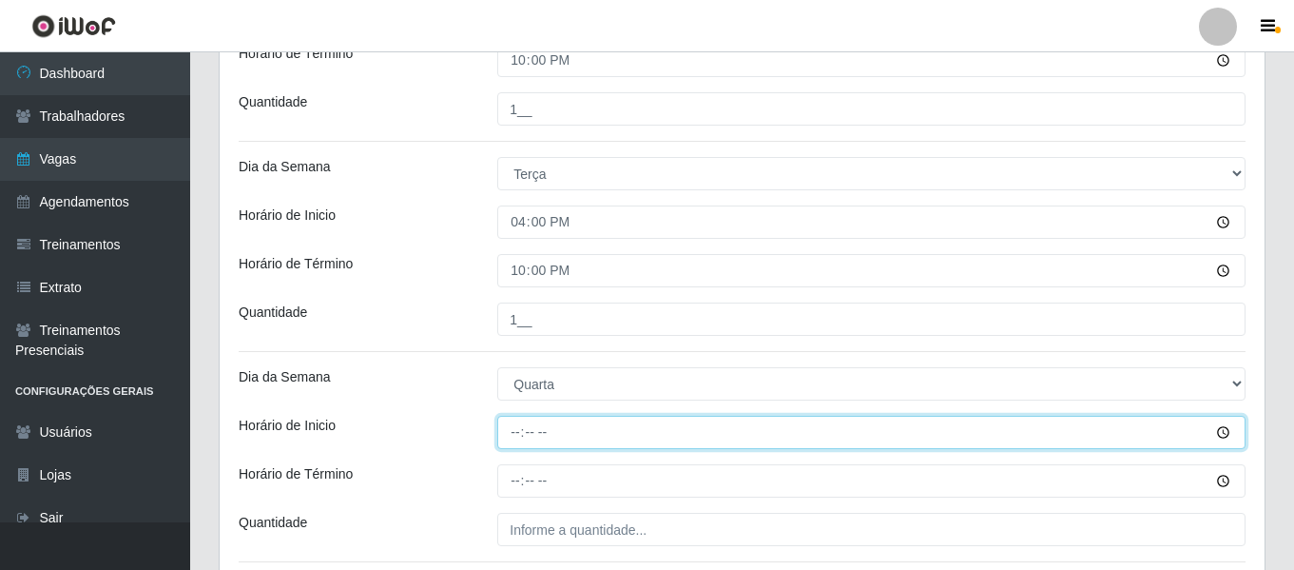
click at [521, 423] on input "Horário de Inicio" at bounding box center [871, 432] width 748 height 33
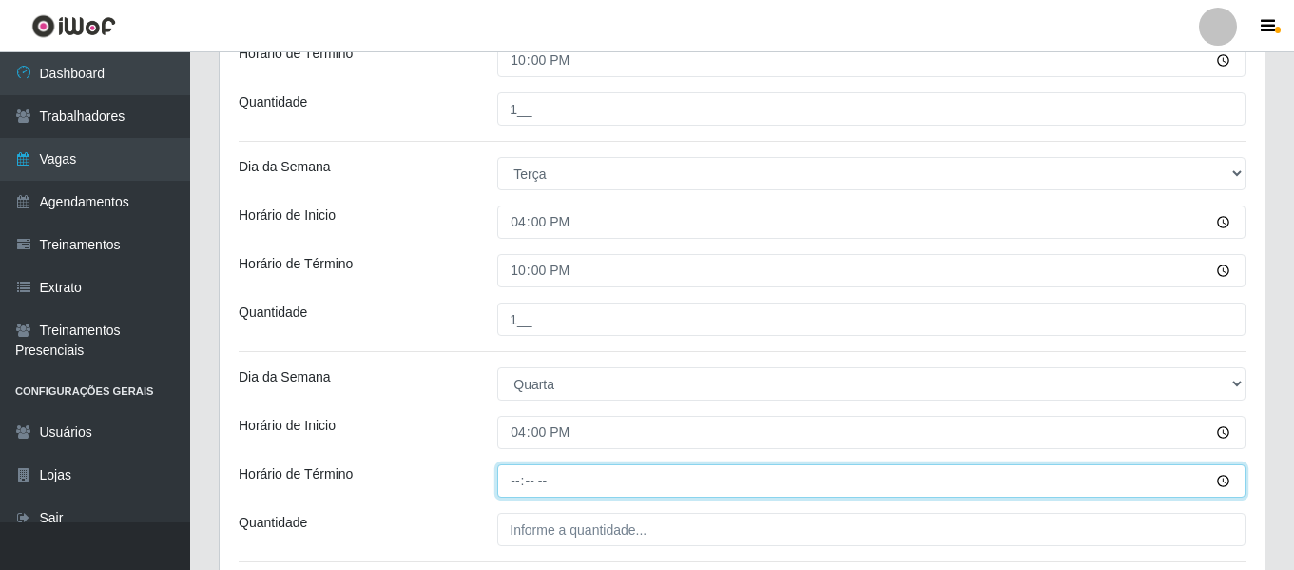
click at [521, 479] on input "Horário de Término" at bounding box center [871, 480] width 748 height 33
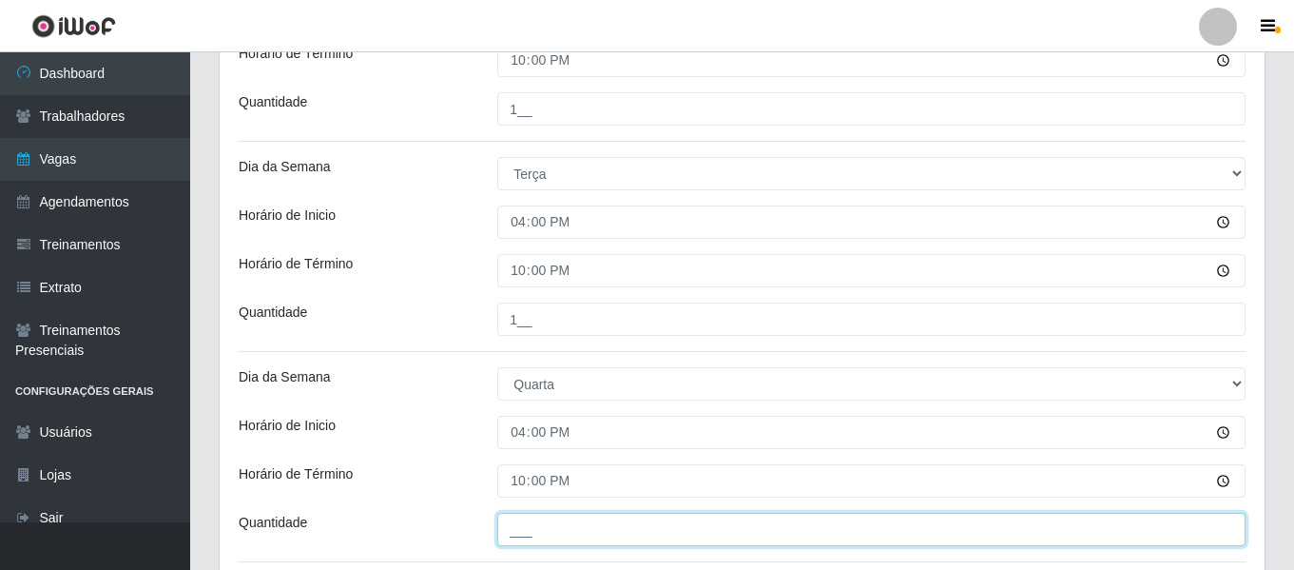
click at [544, 532] on input "___" at bounding box center [871, 529] width 748 height 33
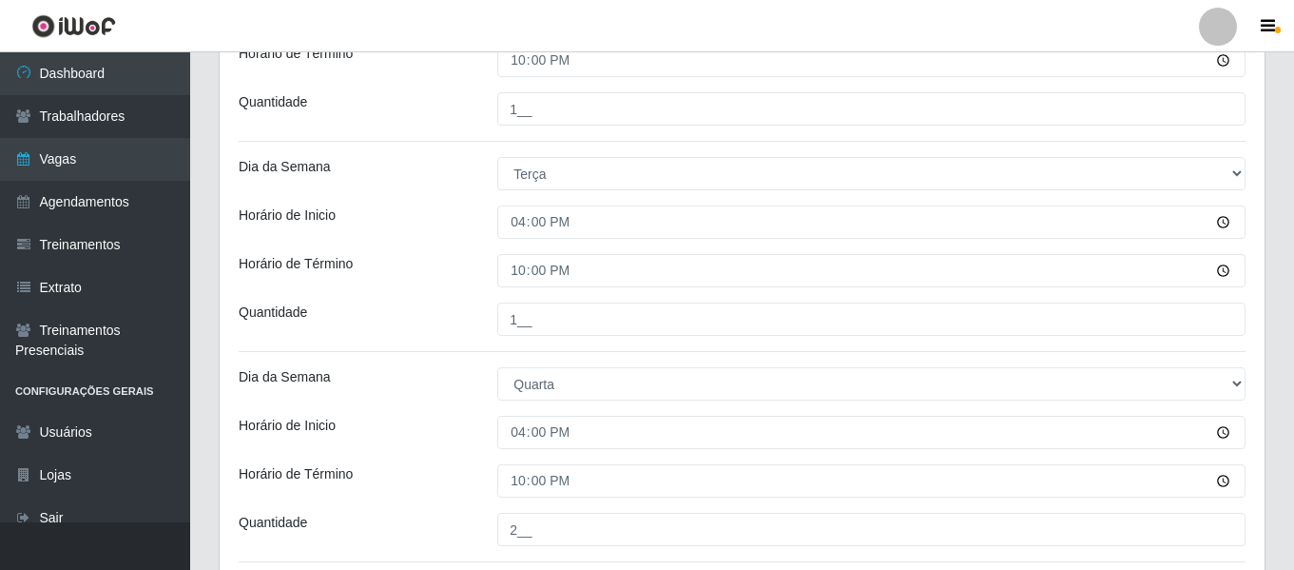
click at [400, 419] on div "Horário de Inicio" at bounding box center [353, 432] width 259 height 33
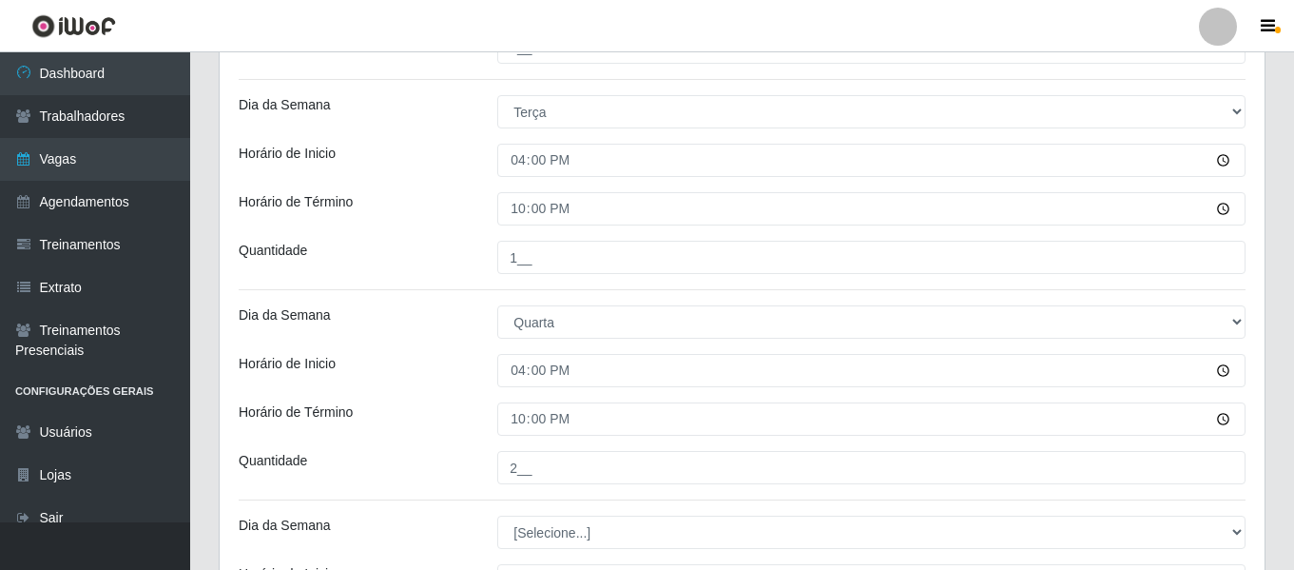
scroll to position [747, 0]
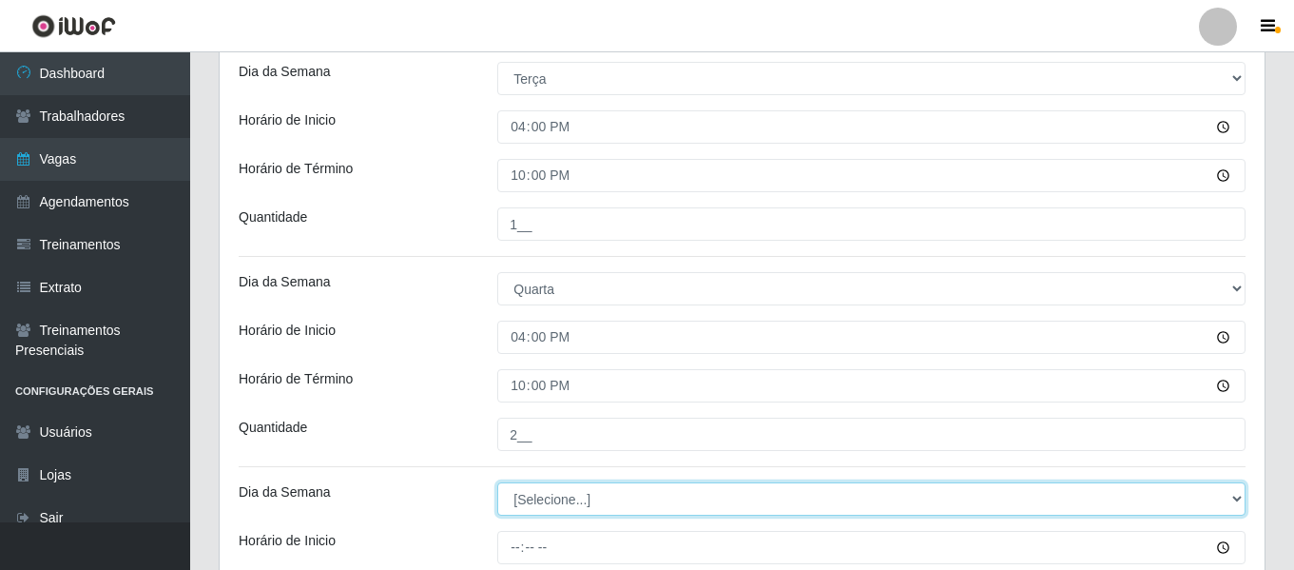
click at [553, 499] on select "[Selecione...] Segunda Terça Quarta Quinta Sexta Sábado Domingo" at bounding box center [871, 498] width 748 height 33
click at [497, 482] on select "[Selecione...] Segunda Terça Quarta Quinta Sexta Sábado Domingo" at bounding box center [871, 498] width 748 height 33
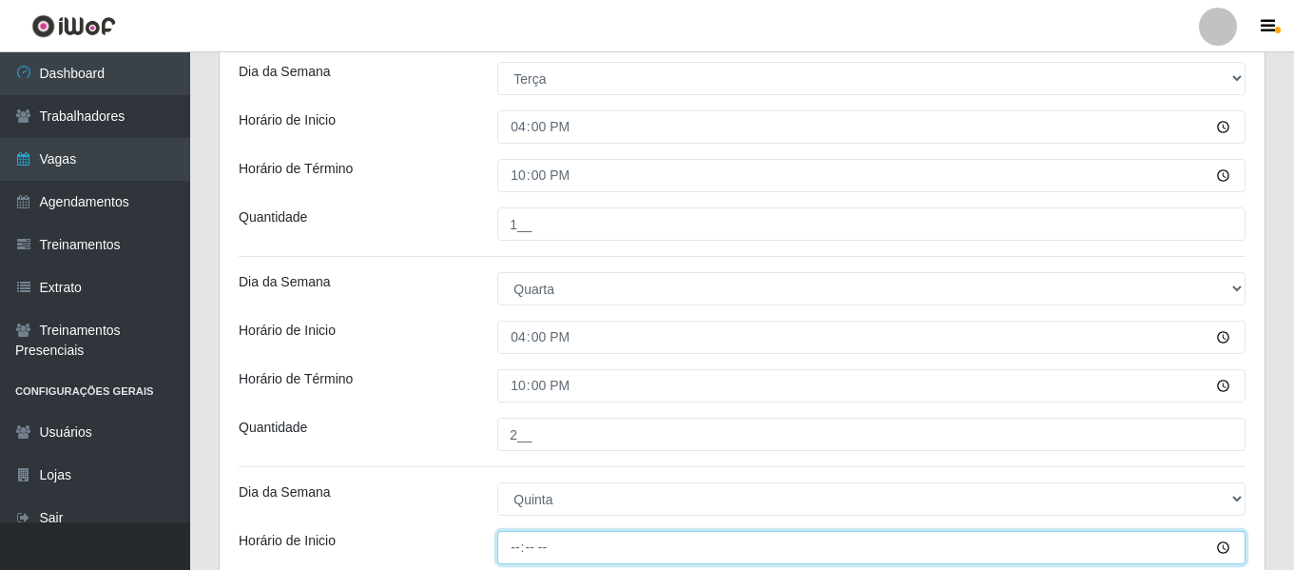
click at [514, 550] on input "Horário de Inicio" at bounding box center [871, 547] width 748 height 33
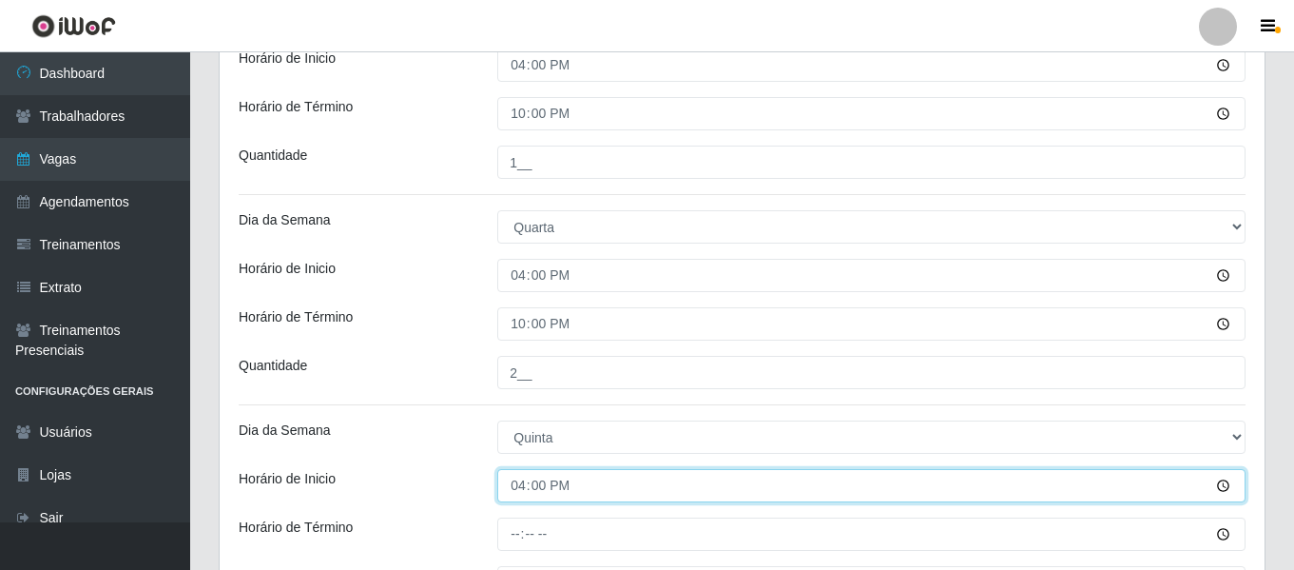
scroll to position [842, 0]
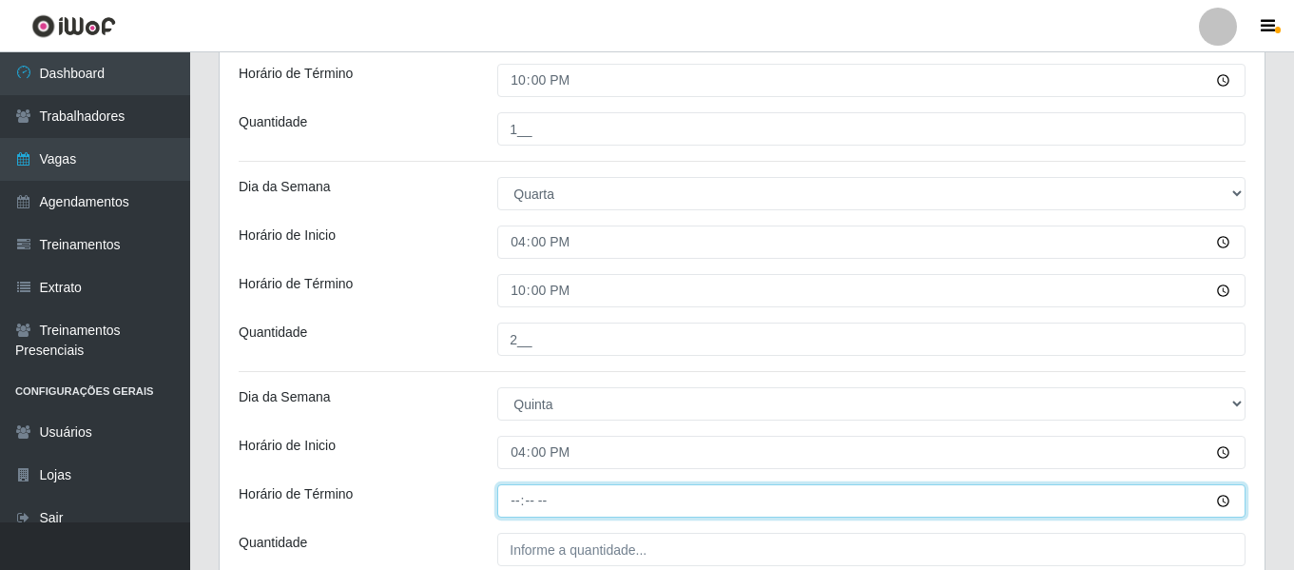
click at [516, 487] on input "Horário de Término" at bounding box center [871, 500] width 748 height 33
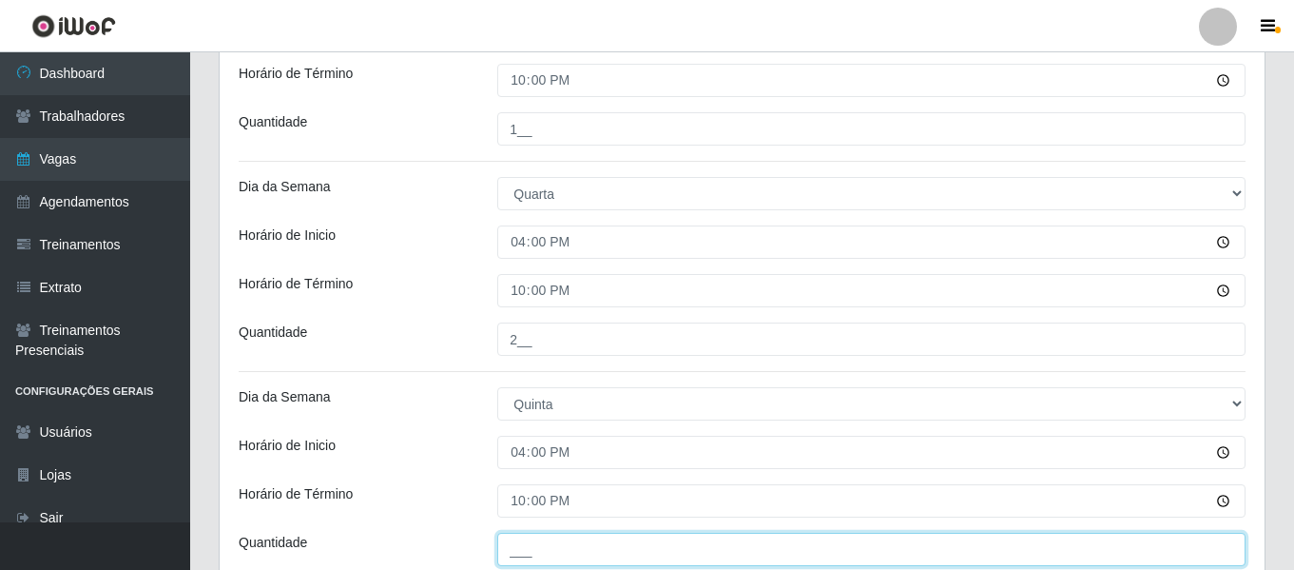
click at [540, 543] on input "___" at bounding box center [871, 549] width 748 height 33
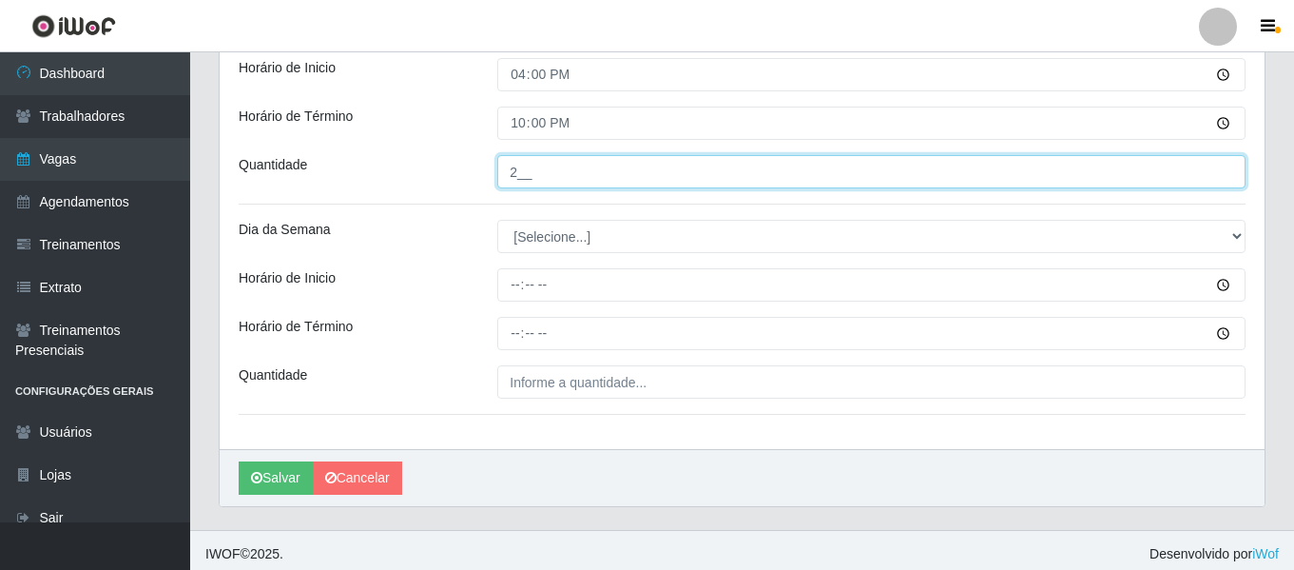
scroll to position [1222, 0]
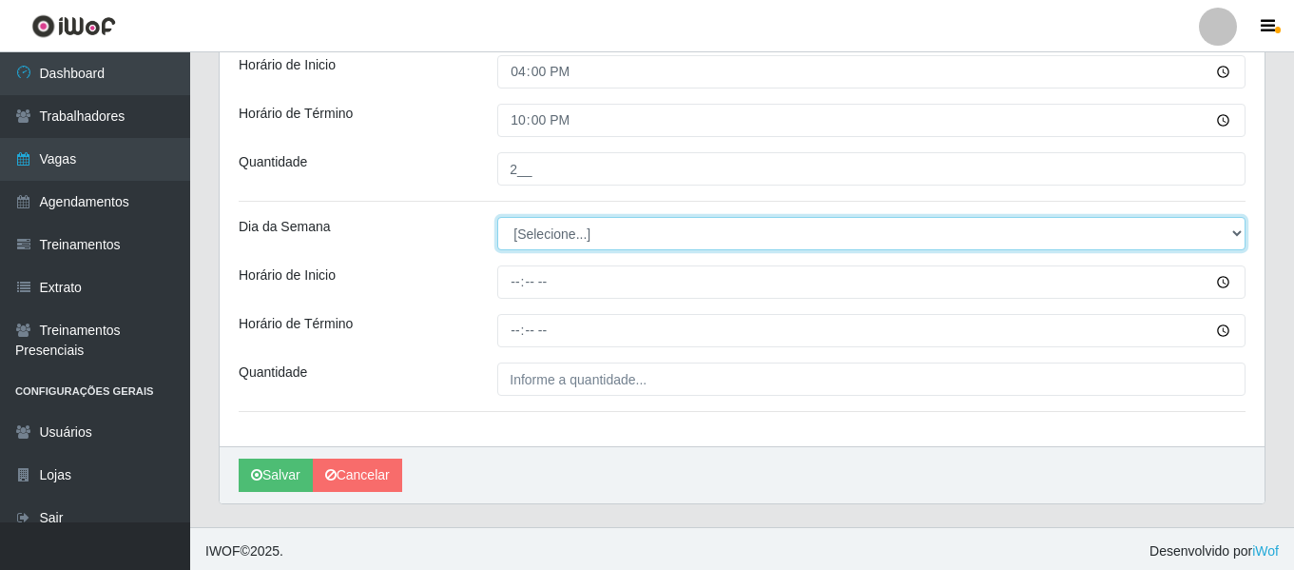
drag, startPoint x: 578, startPoint y: 234, endPoint x: 582, endPoint y: 247, distance: 13.8
click at [578, 234] on select "[Selecione...] Segunda Terça Quarta Quinta Sexta Sábado Domingo" at bounding box center [871, 233] width 748 height 33
click at [497, 217] on select "[Selecione...] Segunda Terça Quarta Quinta Sexta Sábado Domingo" at bounding box center [871, 233] width 748 height 33
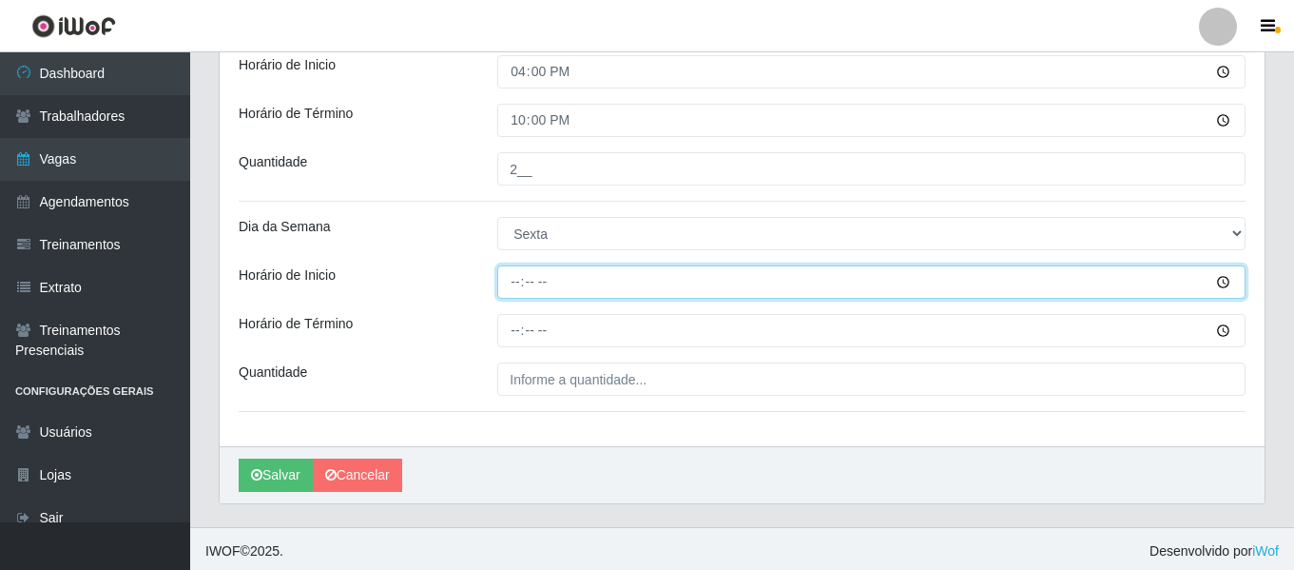
click at [510, 278] on input "Horário de Inicio" at bounding box center [871, 281] width 748 height 33
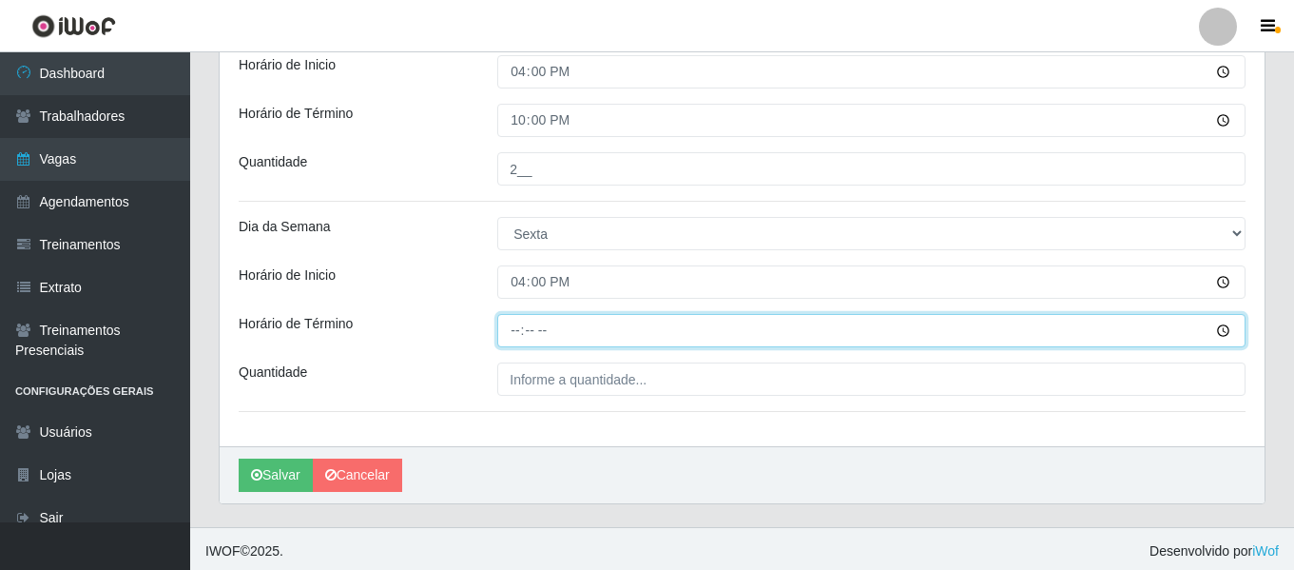
click at [520, 330] on input "Horário de Término" at bounding box center [871, 330] width 748 height 33
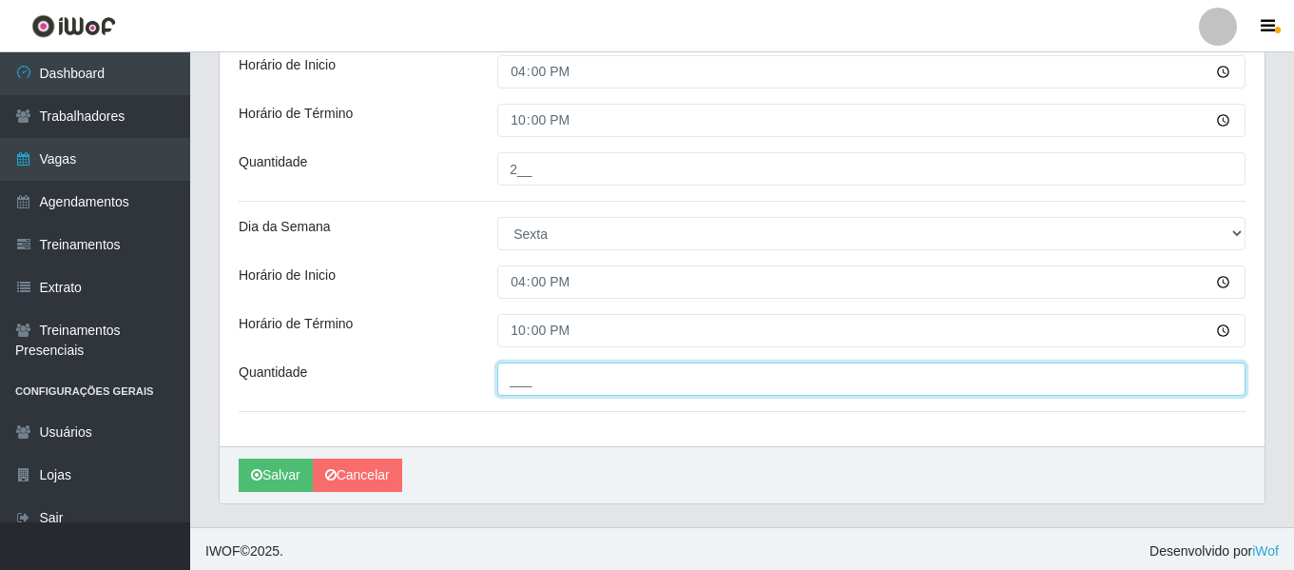
click at [534, 378] on input "___" at bounding box center [871, 378] width 748 height 33
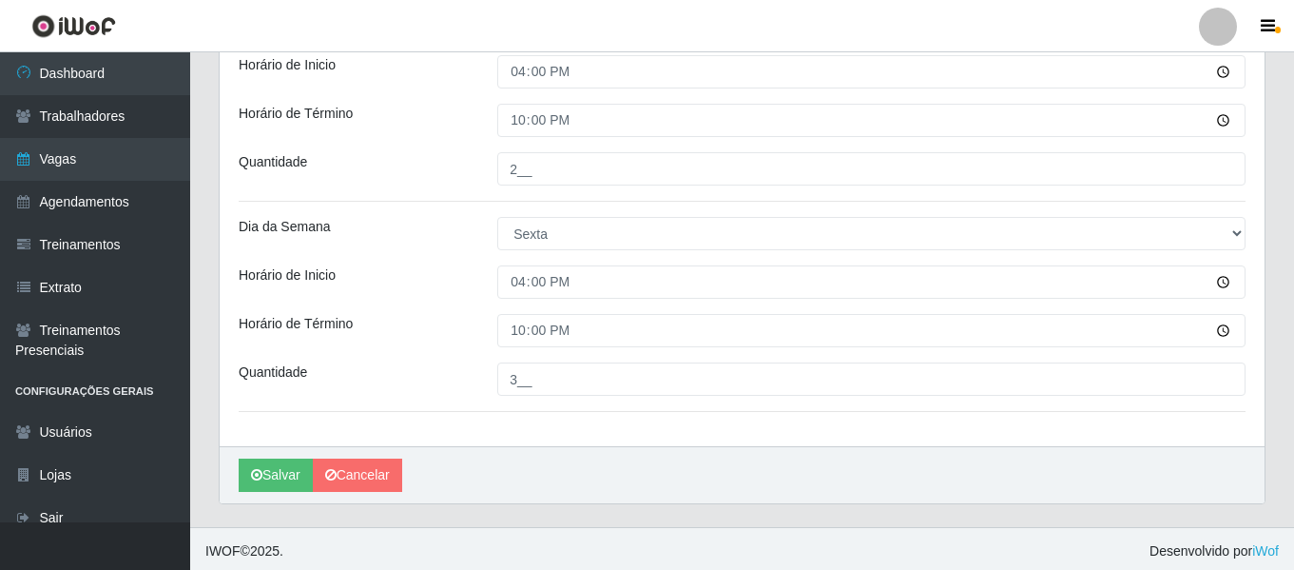
click at [470, 297] on div "Horário de Inicio" at bounding box center [353, 281] width 259 height 33
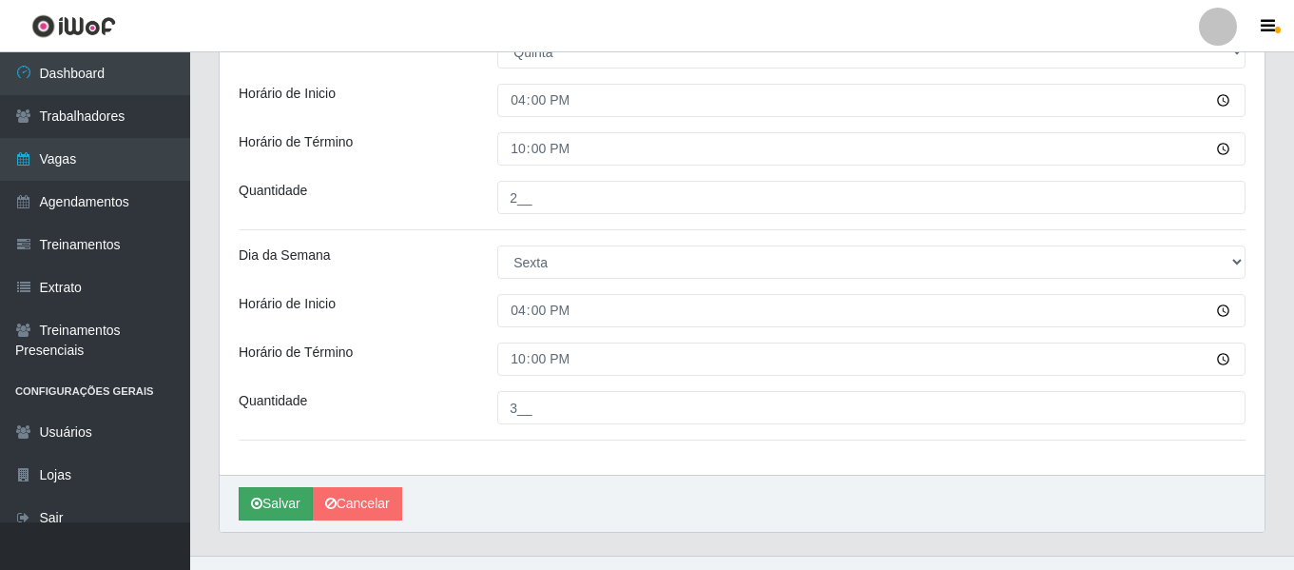
scroll to position [1227, 0]
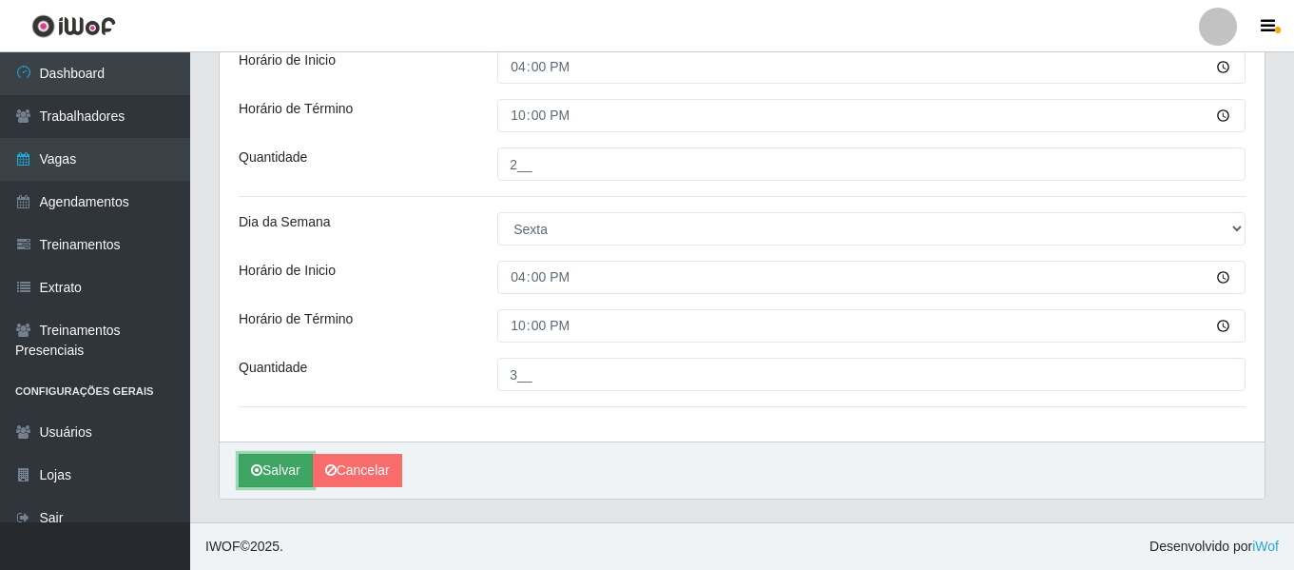
click at [282, 464] on button "Salvar" at bounding box center [276, 470] width 74 height 33
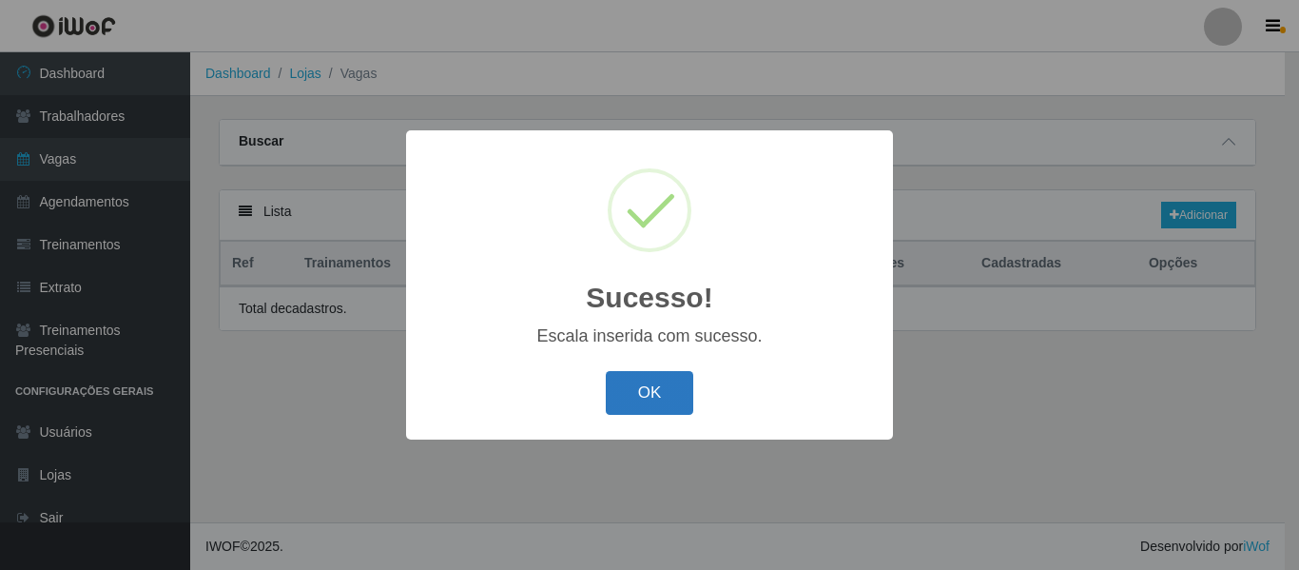
click at [679, 397] on button "OK" at bounding box center [650, 393] width 88 height 45
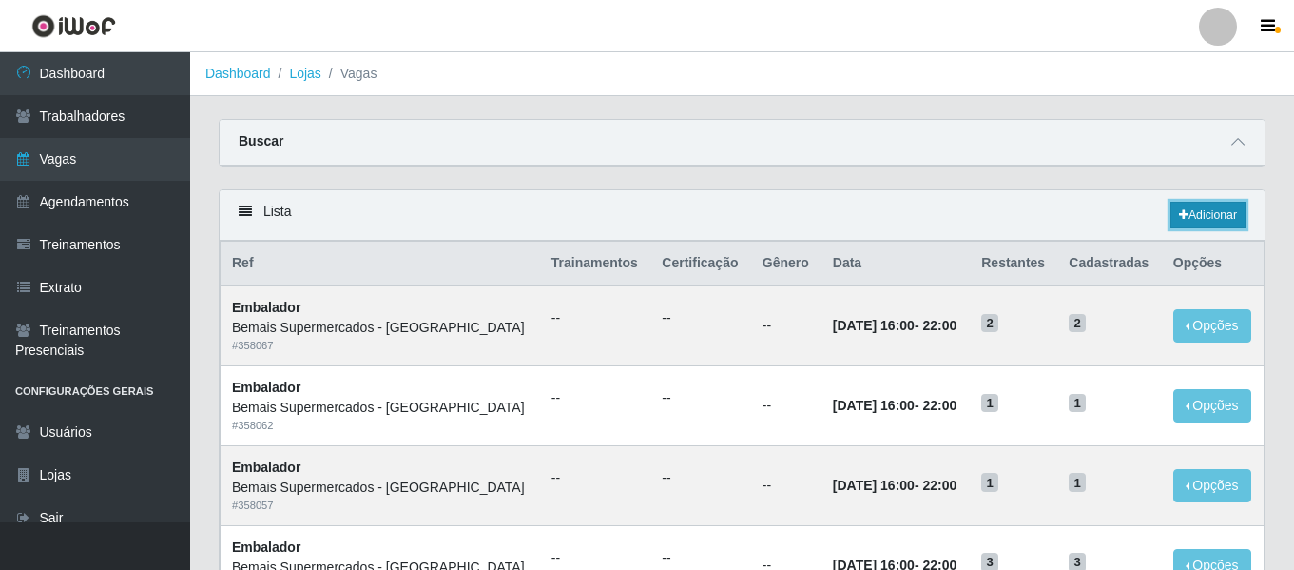
click at [1213, 206] on link "Adicionar" at bounding box center [1208, 215] width 75 height 27
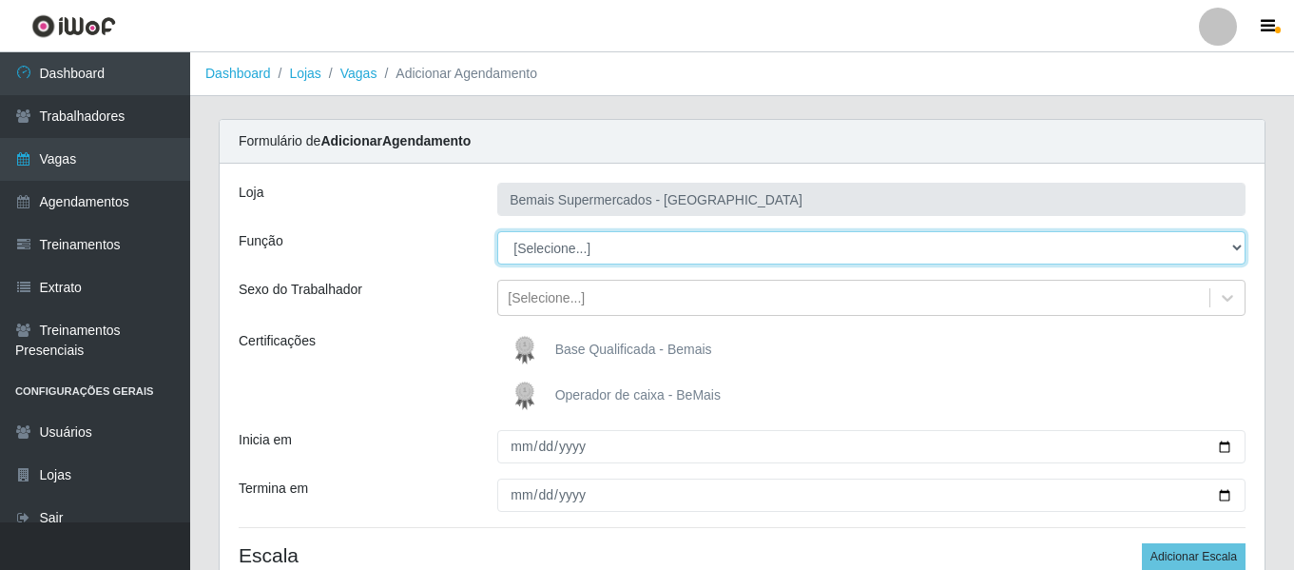
click at [595, 244] on select "[Selecione...] ASG ASG + ASG ++ Auxiliar de Depósito Auxiliar de Depósito + Aux…" at bounding box center [871, 247] width 748 height 33
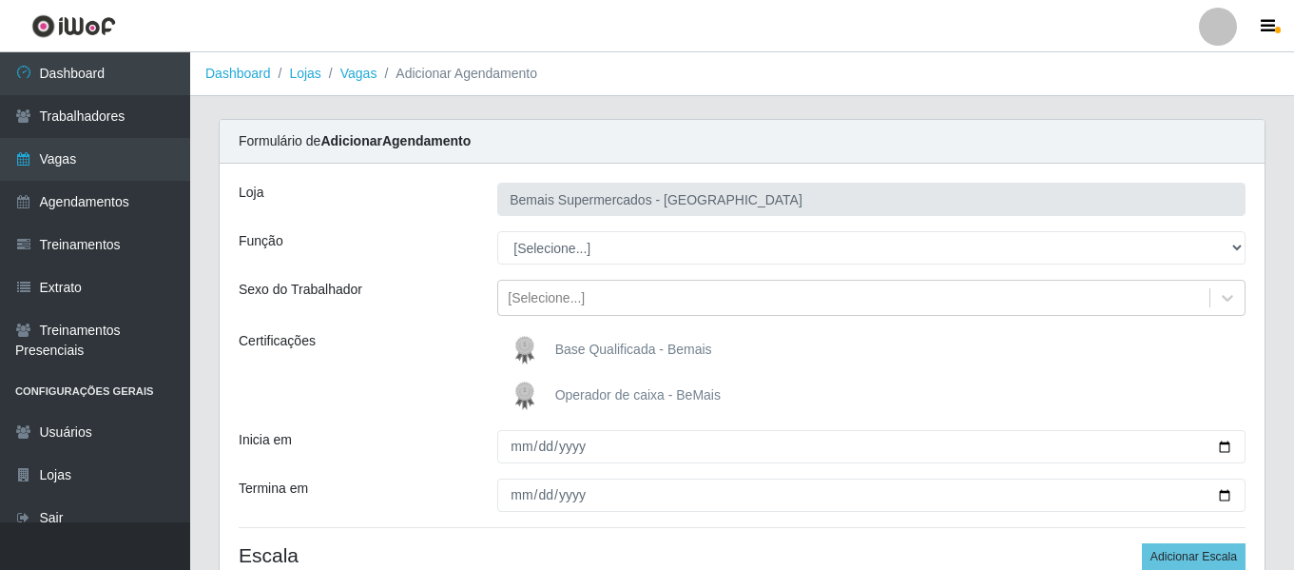
click at [361, 231] on div "Função" at bounding box center [353, 247] width 259 height 33
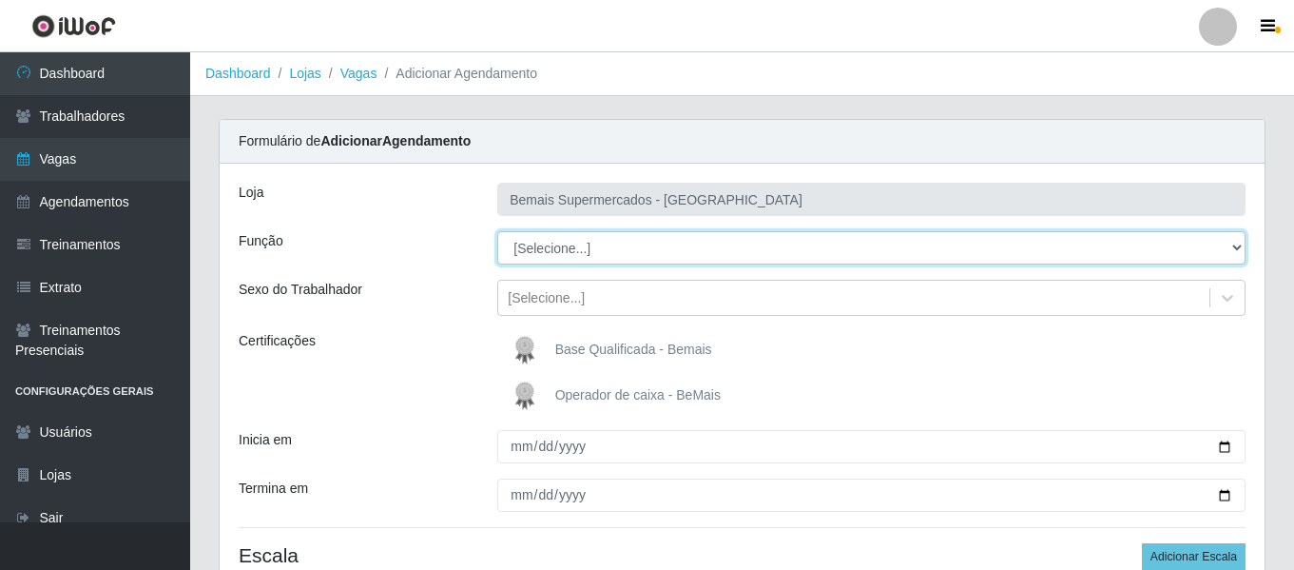
click at [549, 244] on select "[Selecione...] ASG ASG + ASG ++ Auxiliar de Depósito Auxiliar de Depósito + Aux…" at bounding box center [871, 247] width 748 height 33
click at [497, 231] on select "[Selecione...] ASG ASG + ASG ++ Auxiliar de Depósito Auxiliar de Depósito + Aux…" at bounding box center [871, 247] width 748 height 33
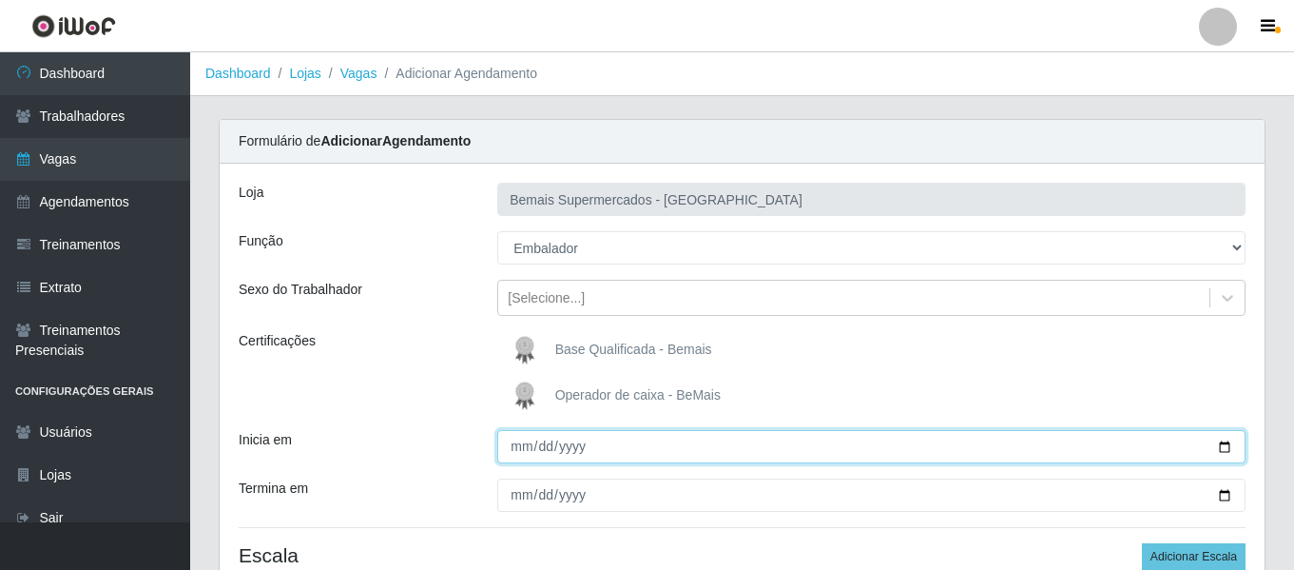
click at [518, 442] on input "Inicia em" at bounding box center [871, 446] width 748 height 33
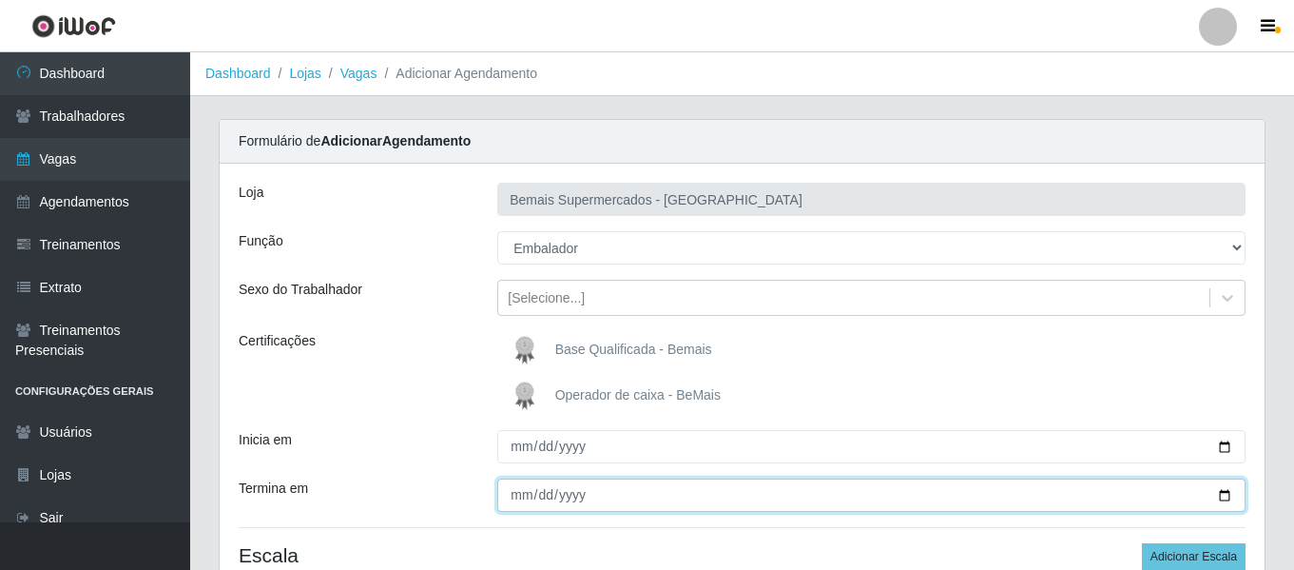
click at [521, 493] on input "Termina em" at bounding box center [871, 494] width 748 height 33
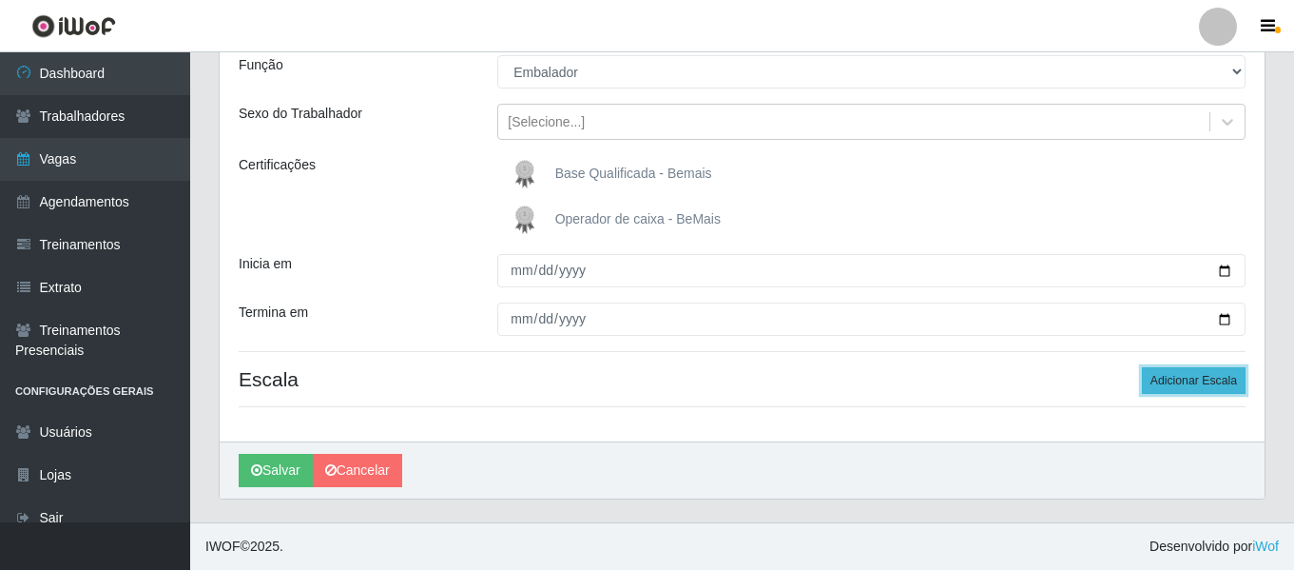
click at [1212, 373] on button "Adicionar Escala" at bounding box center [1194, 380] width 104 height 27
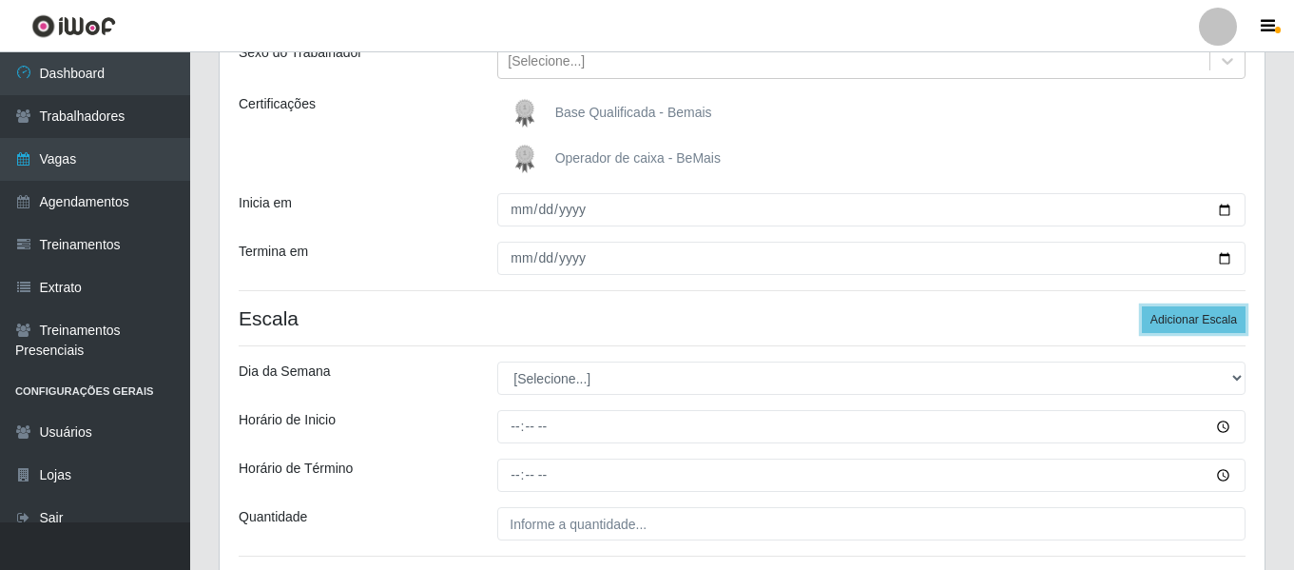
scroll to position [271, 0]
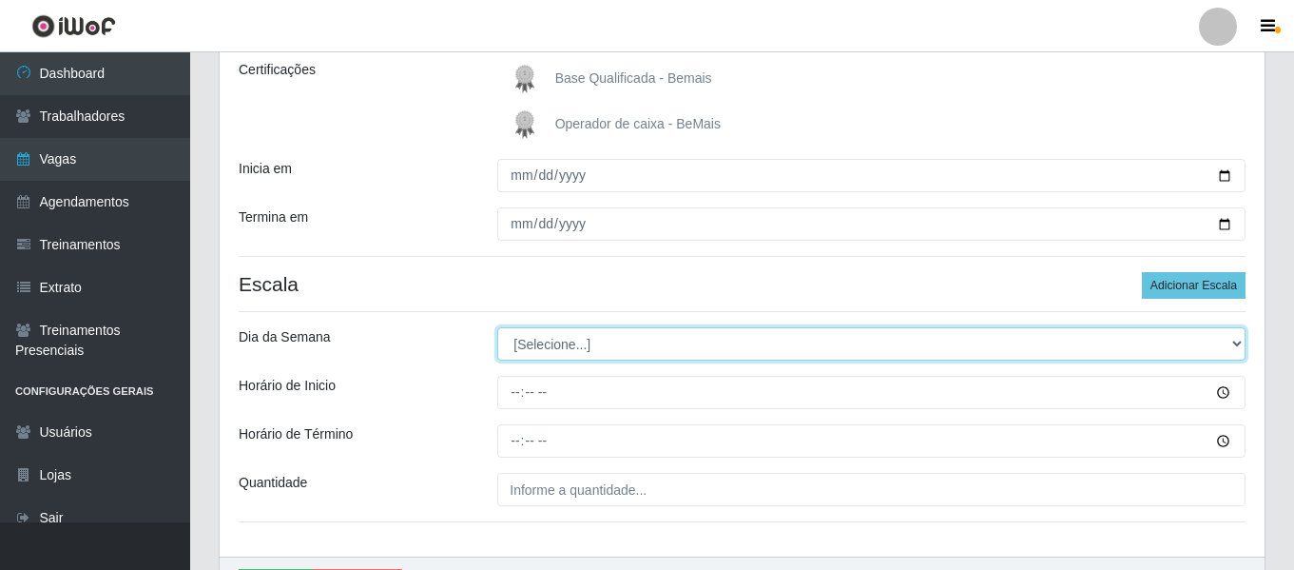
click at [585, 333] on select "[Selecione...] Segunda Terça Quarta Quinta Sexta Sábado Domingo" at bounding box center [871, 343] width 748 height 33
click at [497, 327] on select "[Selecione...] Segunda Terça Quarta Quinta Sexta Sábado Domingo" at bounding box center [871, 343] width 748 height 33
click at [562, 354] on select "[Selecione...] Segunda Terça Quarta Quinta Sexta Sábado Domingo" at bounding box center [871, 343] width 748 height 33
click at [497, 327] on select "[Selecione...] Segunda Terça Quarta Quinta Sexta Sábado Domingo" at bounding box center [871, 343] width 748 height 33
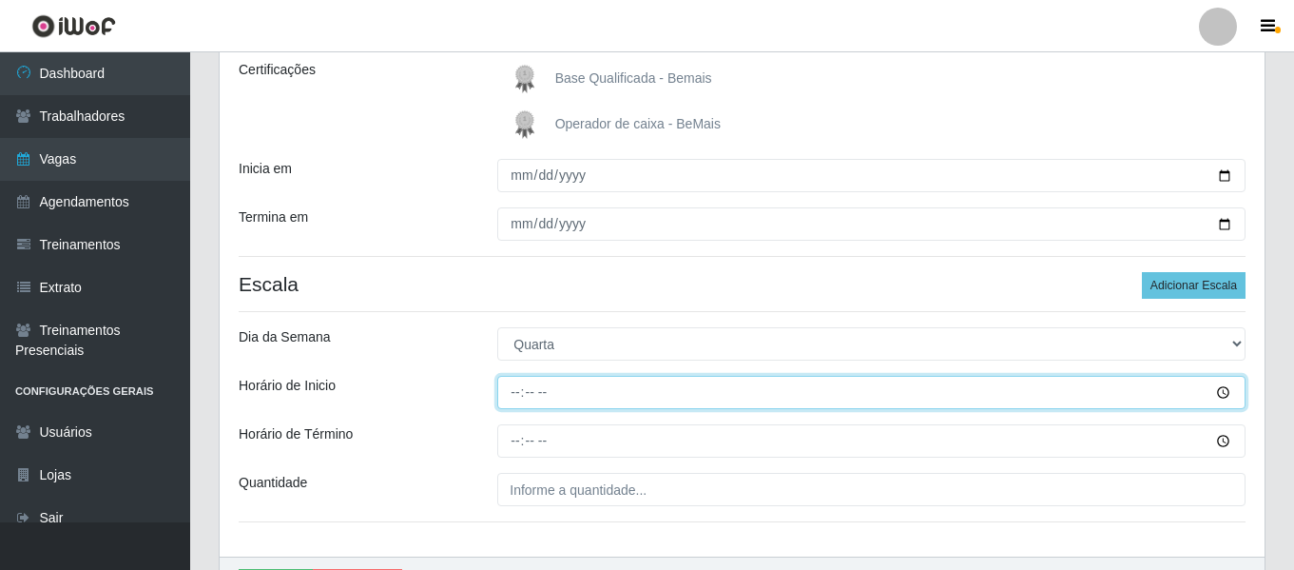
click at [516, 391] on input "Horário de Inicio" at bounding box center [871, 392] width 748 height 33
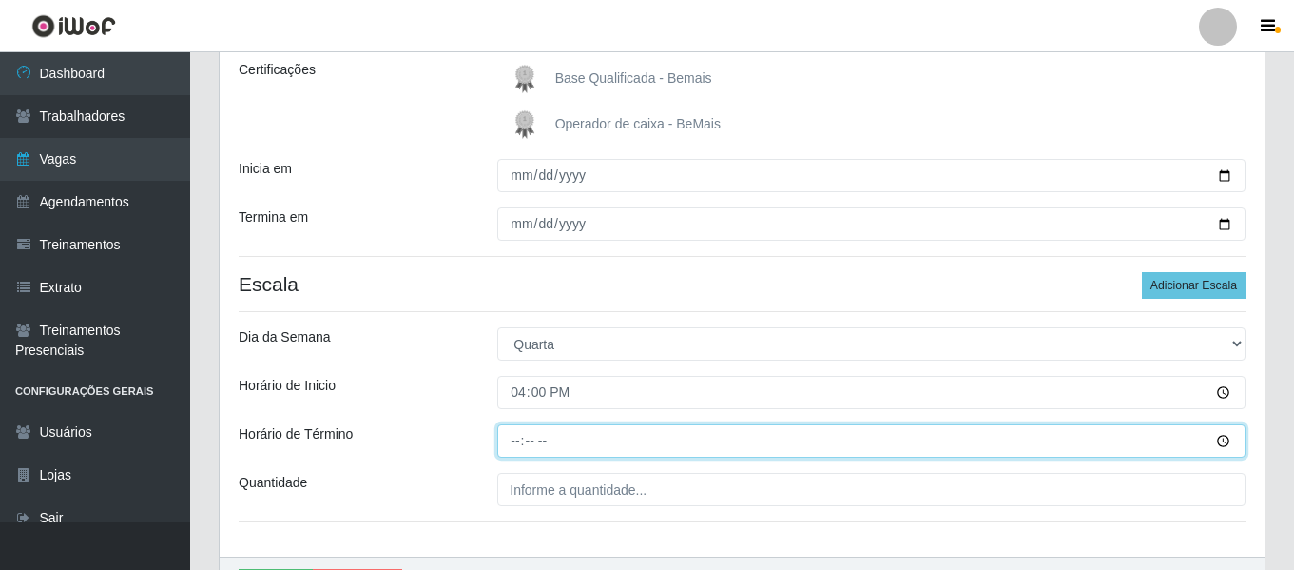
click at [522, 452] on input "Horário de Término" at bounding box center [871, 440] width 748 height 33
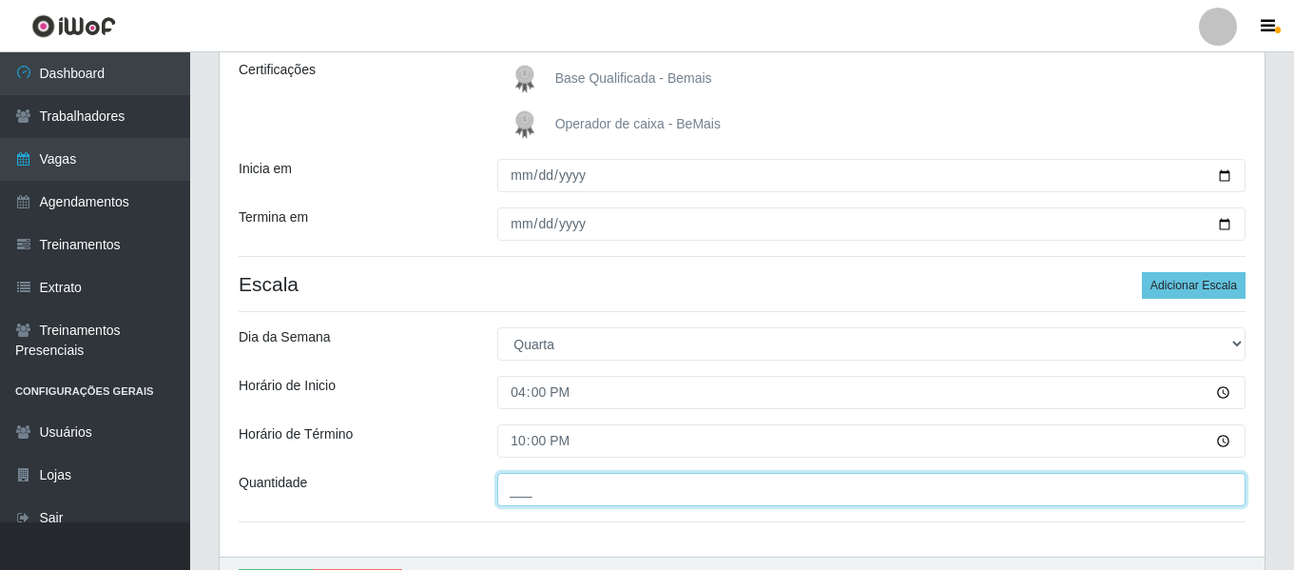
click at [538, 489] on input "___" at bounding box center [871, 489] width 748 height 33
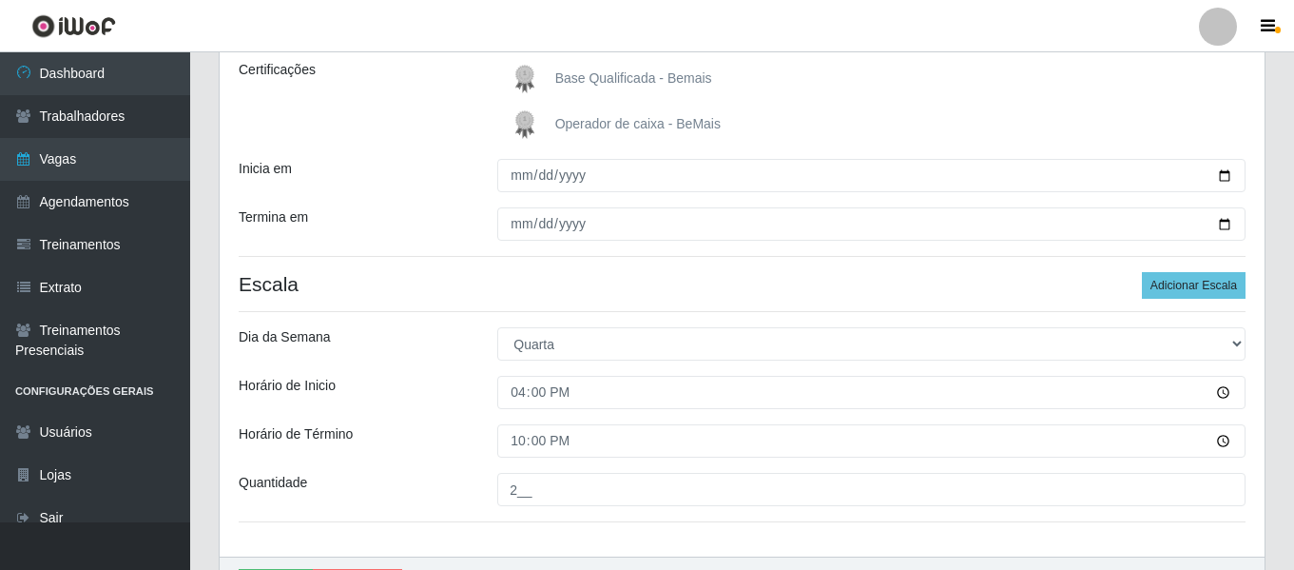
click at [437, 323] on div "Loja Bemais Supermercados - Três Ruas Função [Selecione...] ASG ASG + ASG ++ Au…" at bounding box center [742, 225] width 1045 height 664
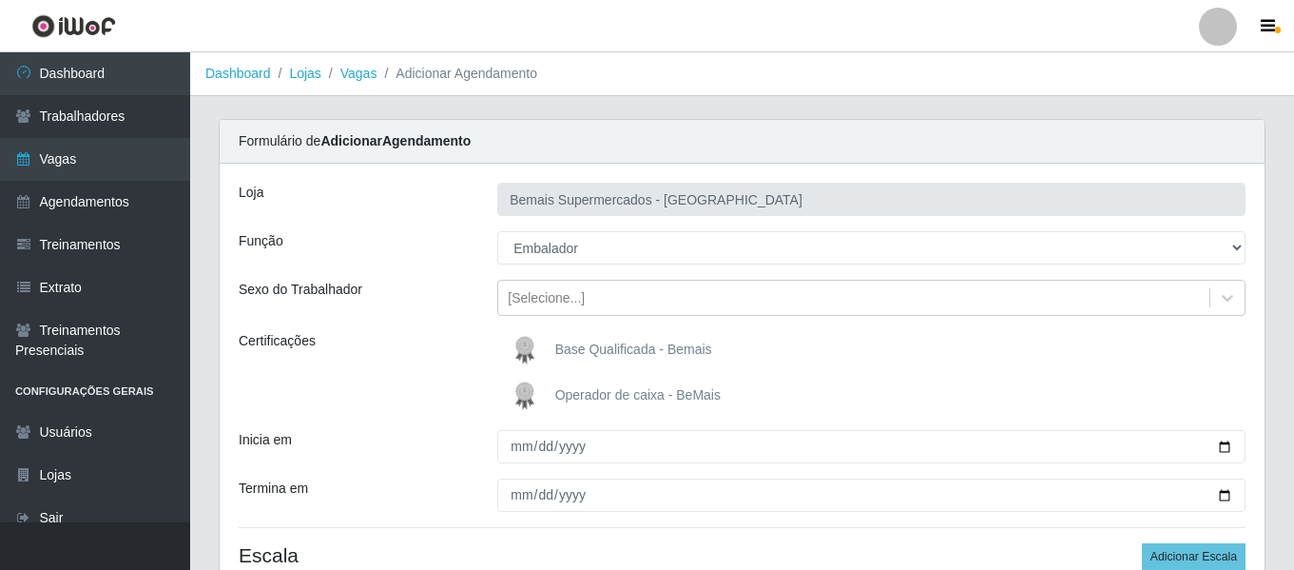
scroll to position [380, 0]
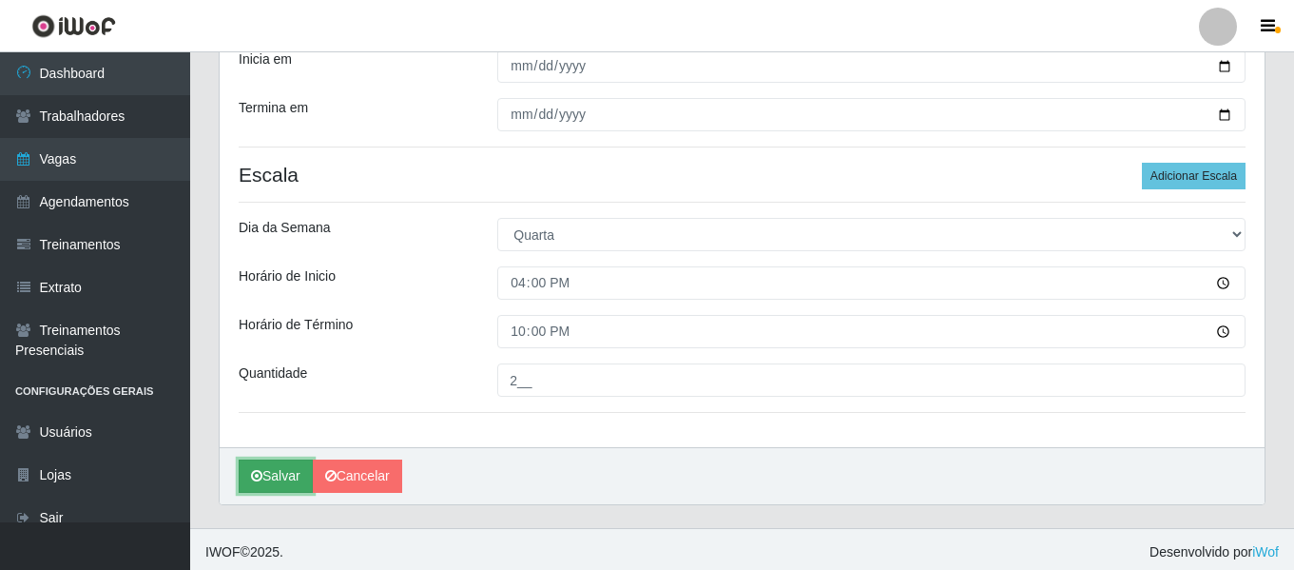
click at [276, 472] on button "Salvar" at bounding box center [276, 475] width 74 height 33
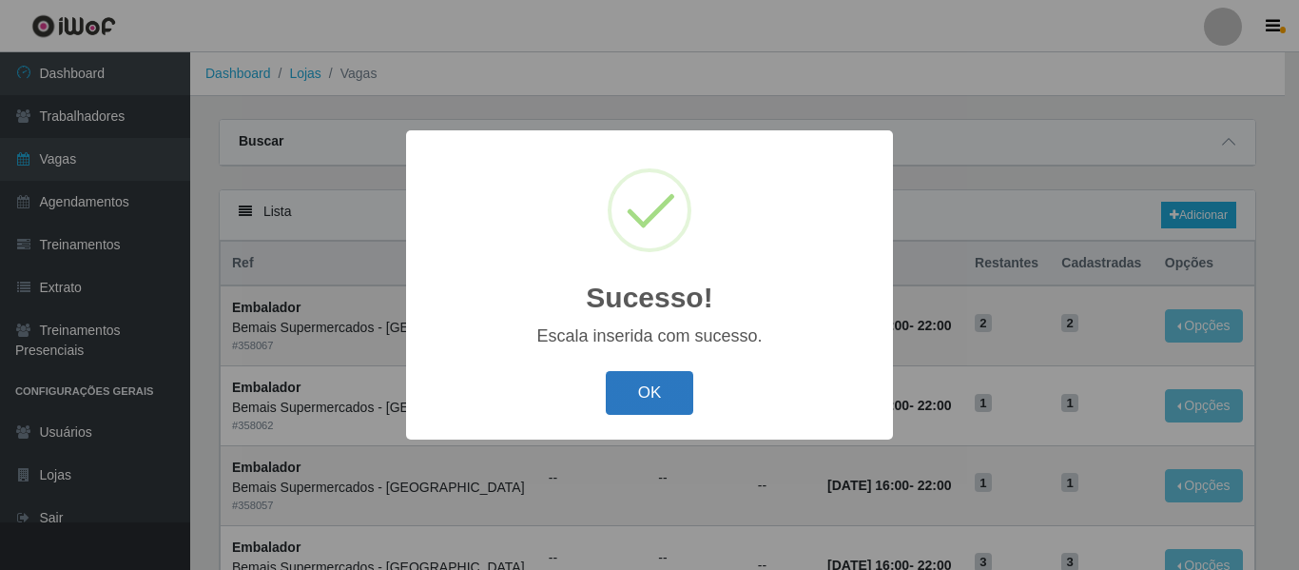
click at [640, 379] on button "OK" at bounding box center [650, 393] width 88 height 45
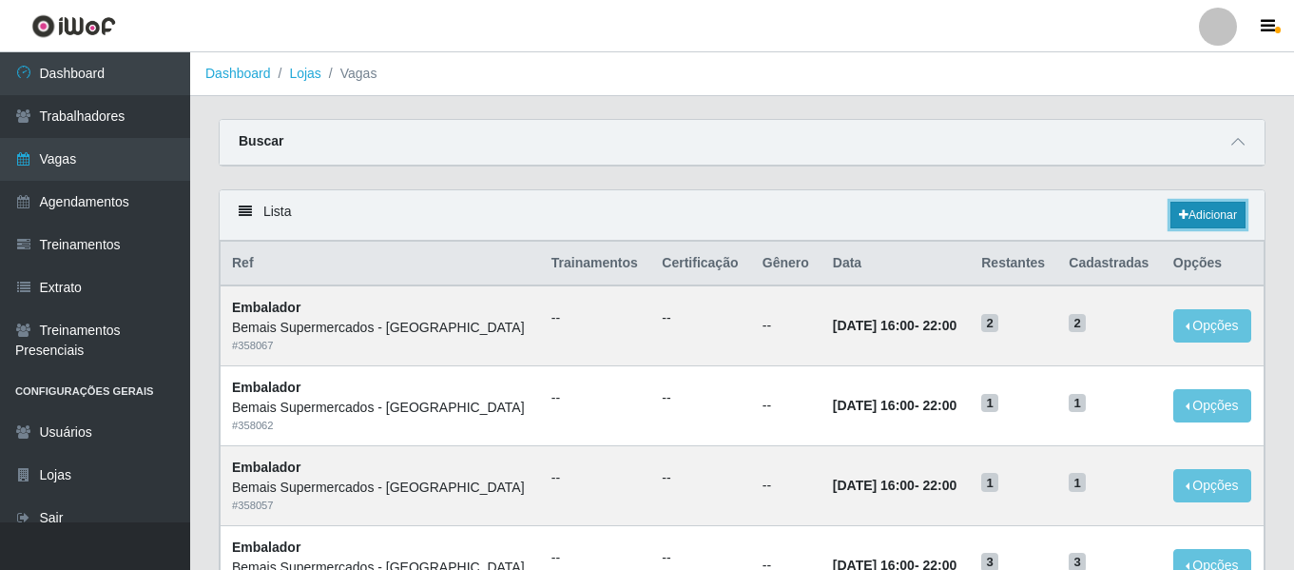
click at [1184, 212] on icon at bounding box center [1184, 214] width 10 height 11
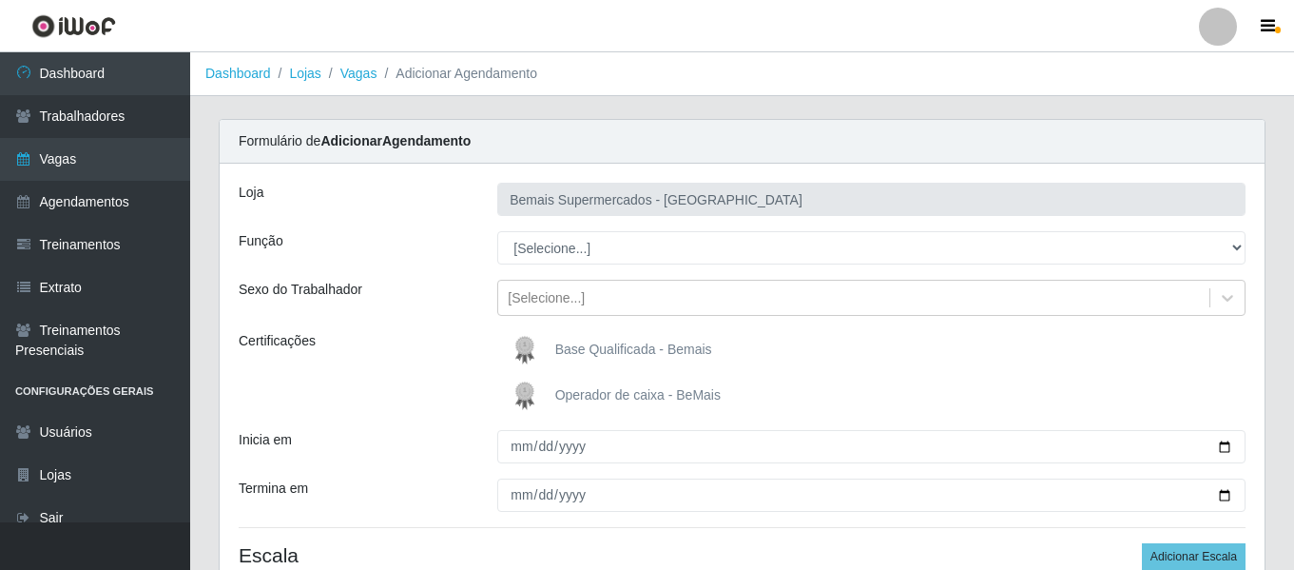
click at [540, 252] on select "[Selecione...] ASG ASG + ASG ++ Auxiliar de Depósito Auxiliar de Depósito + Aux…" at bounding box center [871, 247] width 748 height 33
click at [497, 231] on select "[Selecione...] ASG ASG + ASG ++ Auxiliar de Depósito Auxiliar de Depósito + Aux…" at bounding box center [871, 247] width 748 height 33
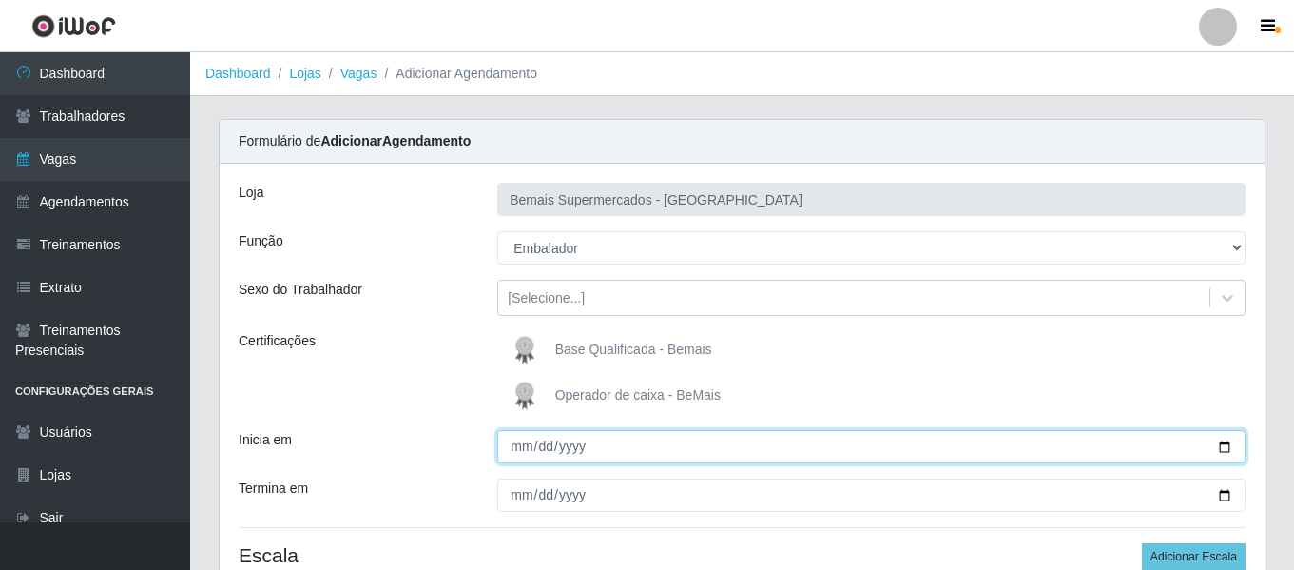
click at [516, 462] on input "Inicia em" at bounding box center [871, 446] width 748 height 33
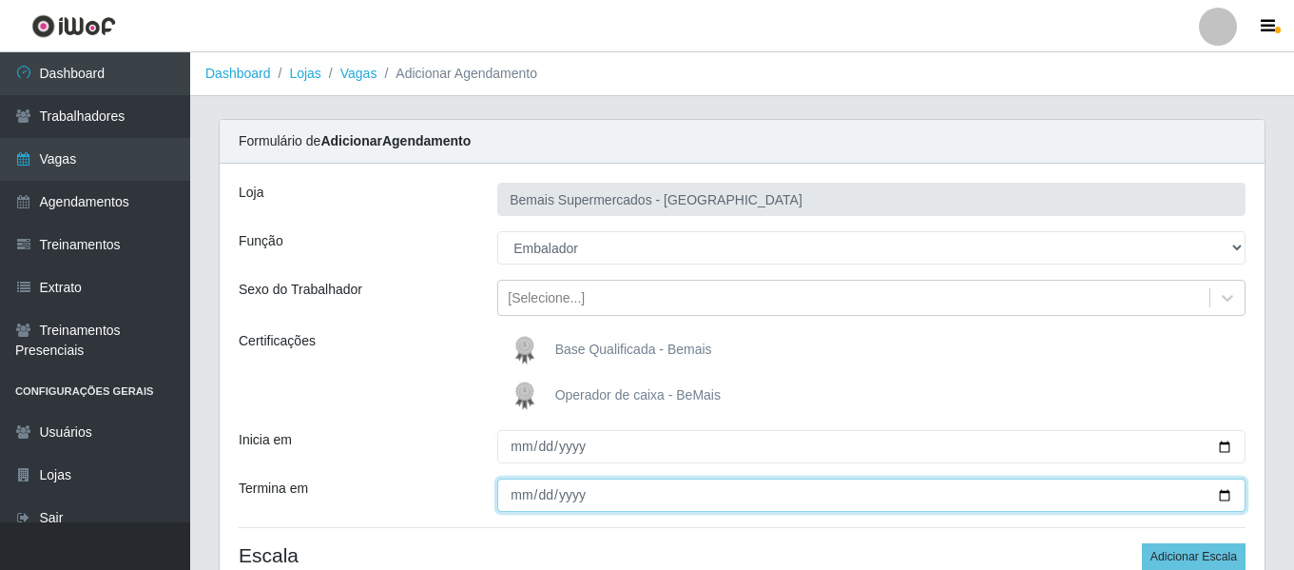
click at [522, 503] on input "Termina em" at bounding box center [871, 494] width 748 height 33
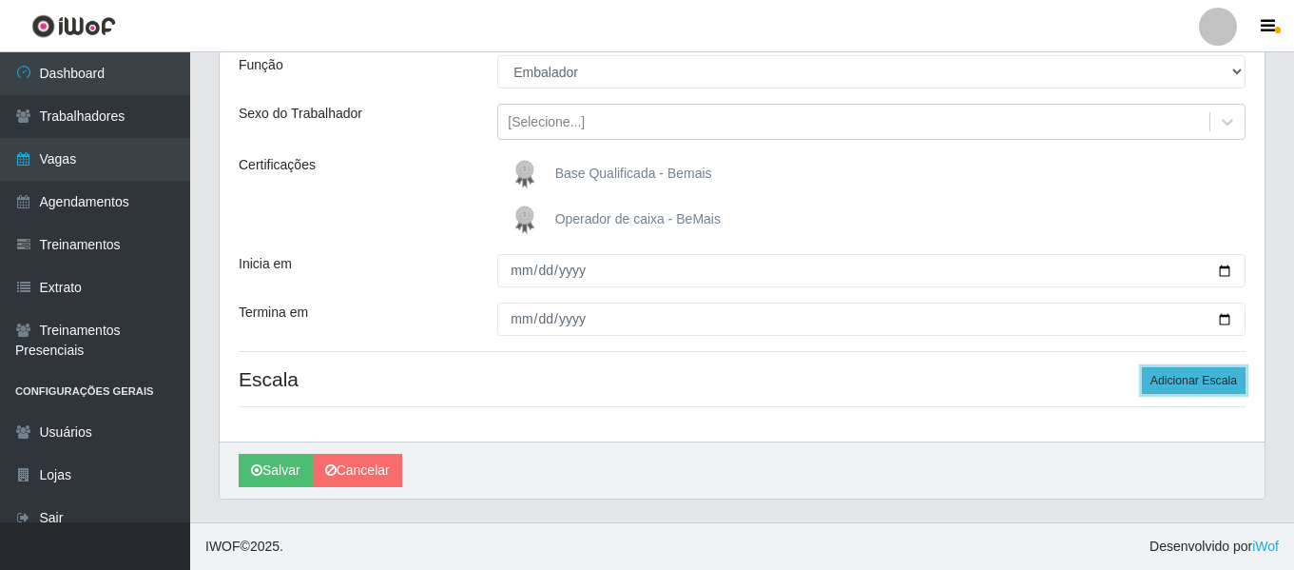
click at [1202, 371] on button "Adicionar Escala" at bounding box center [1194, 380] width 104 height 27
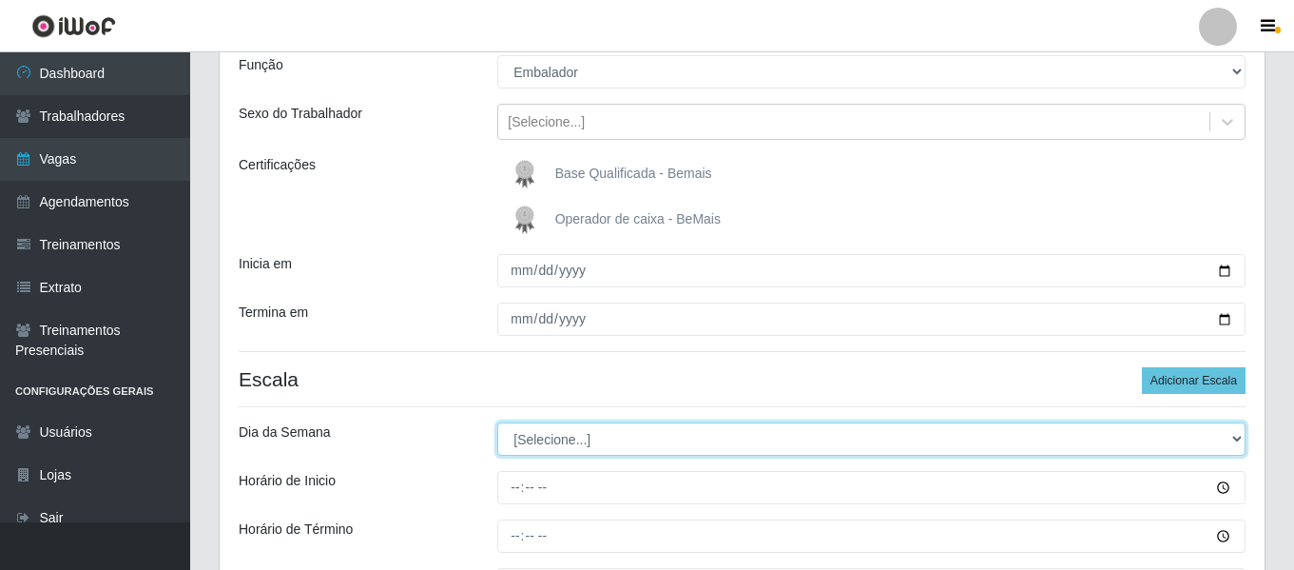
click at [574, 439] on select "[Selecione...] Segunda Terça Quarta Quinta Sexta Sábado Domingo" at bounding box center [871, 438] width 748 height 33
click at [497, 422] on select "[Selecione...] Segunda Terça Quarta Quinta Sexta Sábado Domingo" at bounding box center [871, 438] width 748 height 33
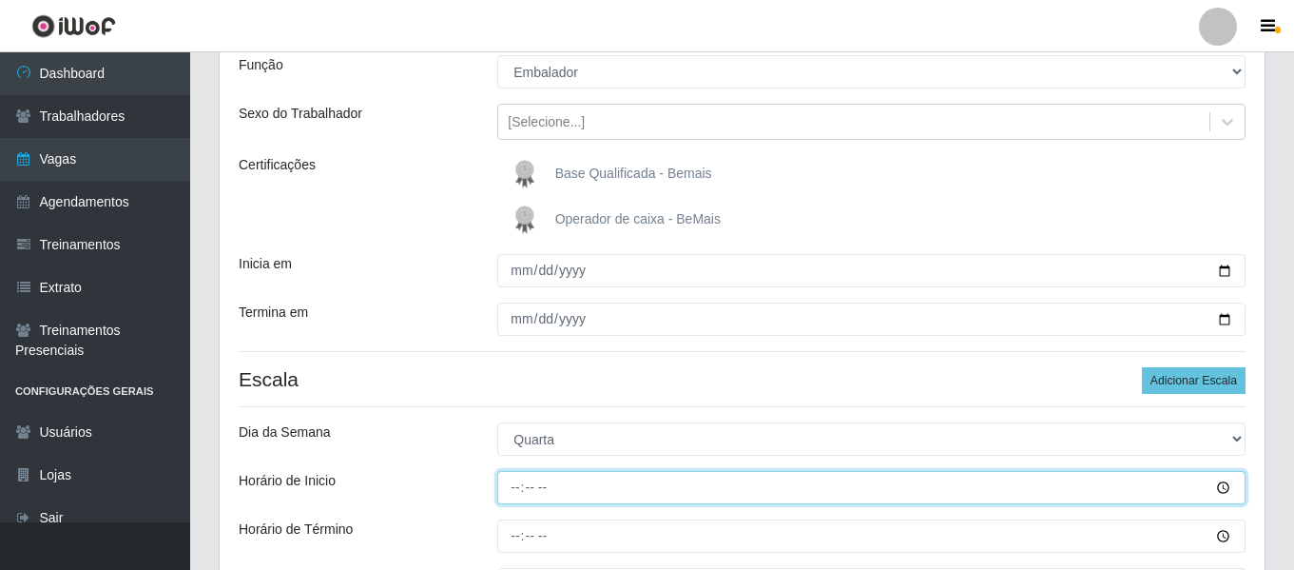
click at [528, 499] on input "Horário de Inicio" at bounding box center [871, 487] width 748 height 33
click at [517, 482] on input "Horário de Inicio" at bounding box center [871, 487] width 748 height 33
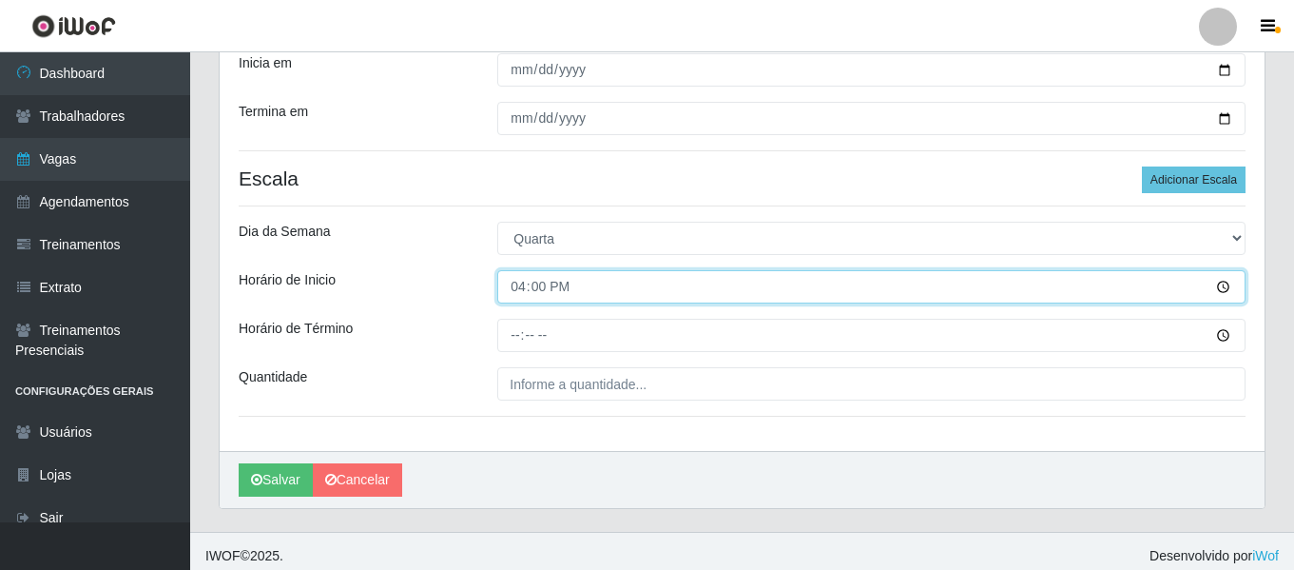
scroll to position [386, 0]
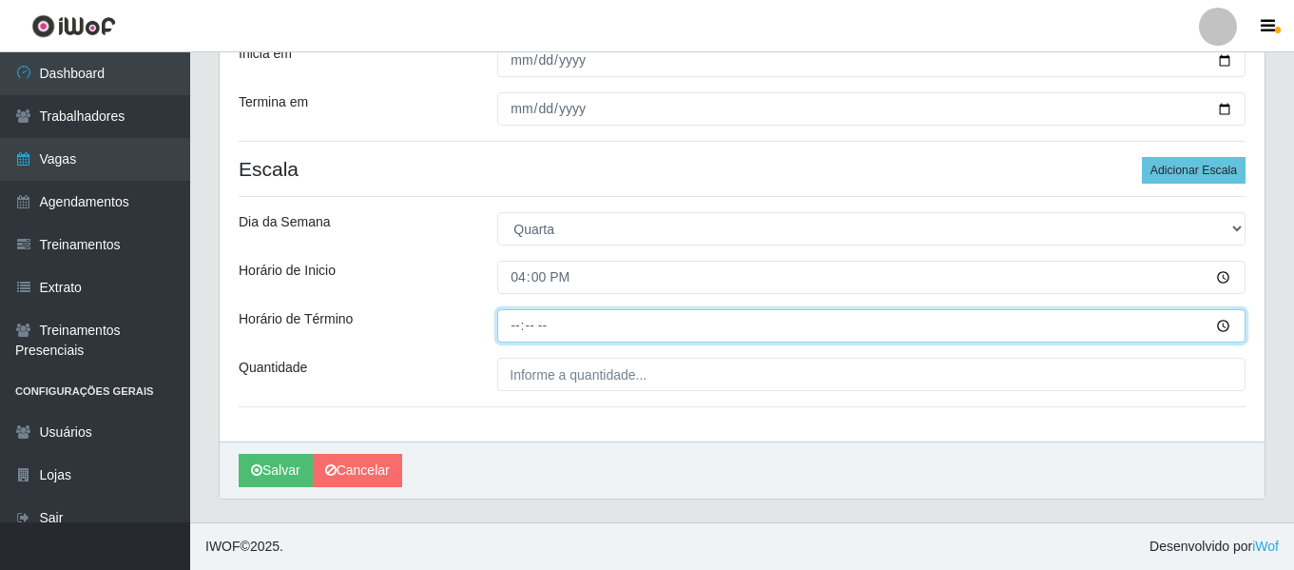
click at [513, 337] on input "Horário de Término" at bounding box center [871, 325] width 748 height 33
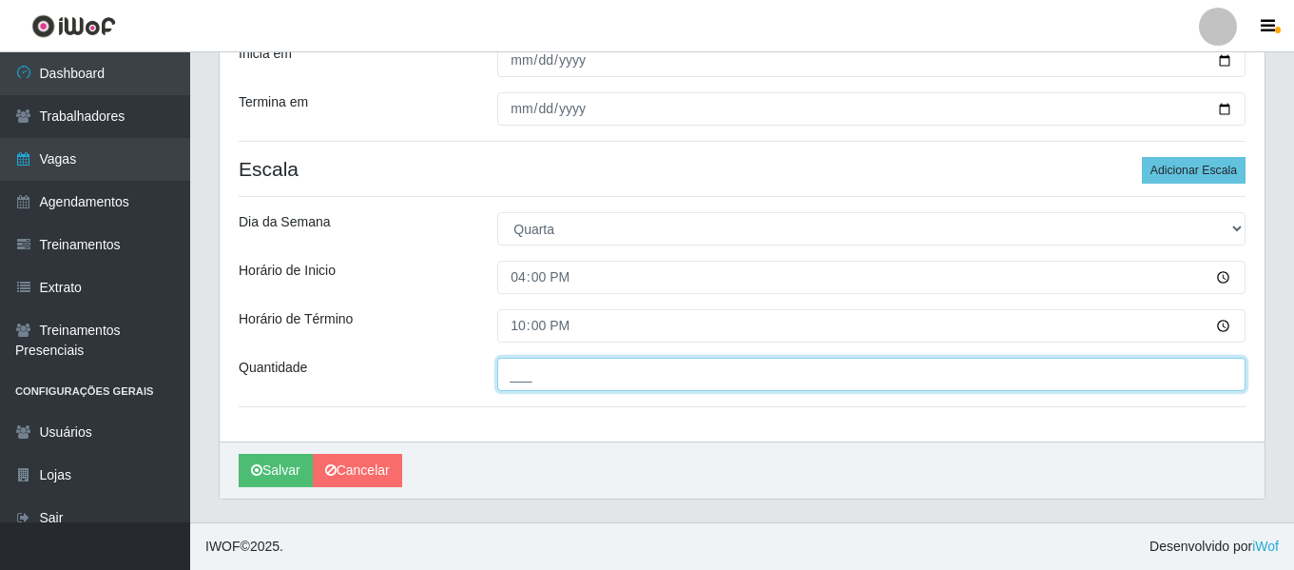
click at [529, 372] on input "___" at bounding box center [871, 374] width 748 height 33
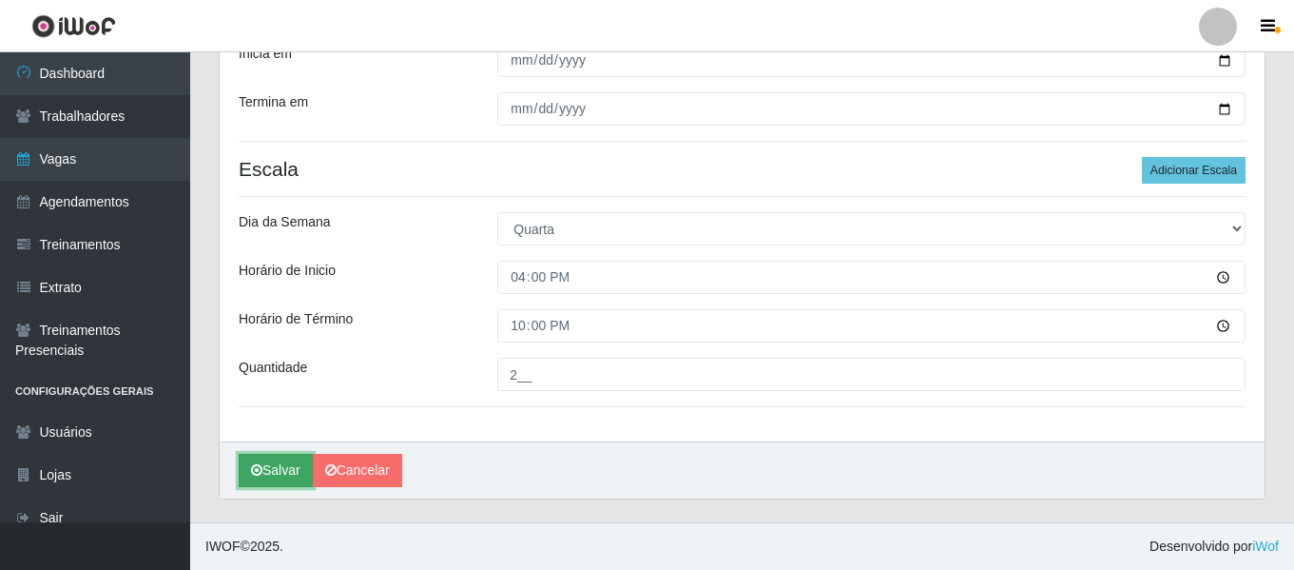
click at [278, 464] on button "Salvar" at bounding box center [276, 470] width 74 height 33
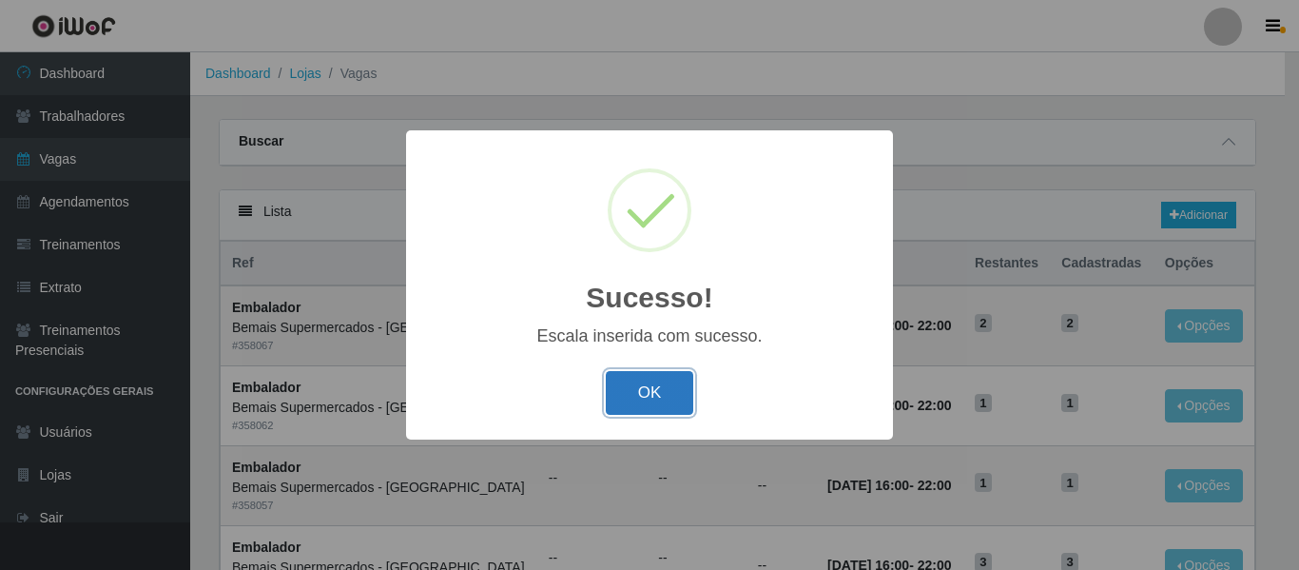
click at [612, 391] on button "OK" at bounding box center [650, 393] width 88 height 45
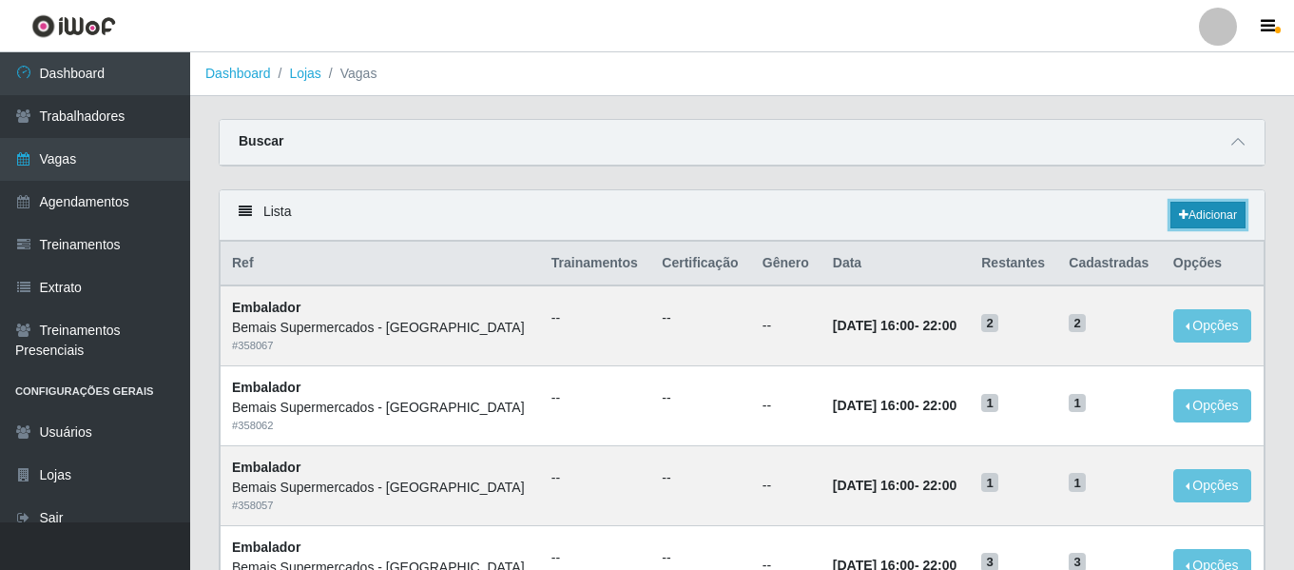
click at [1220, 209] on link "Adicionar" at bounding box center [1208, 215] width 75 height 27
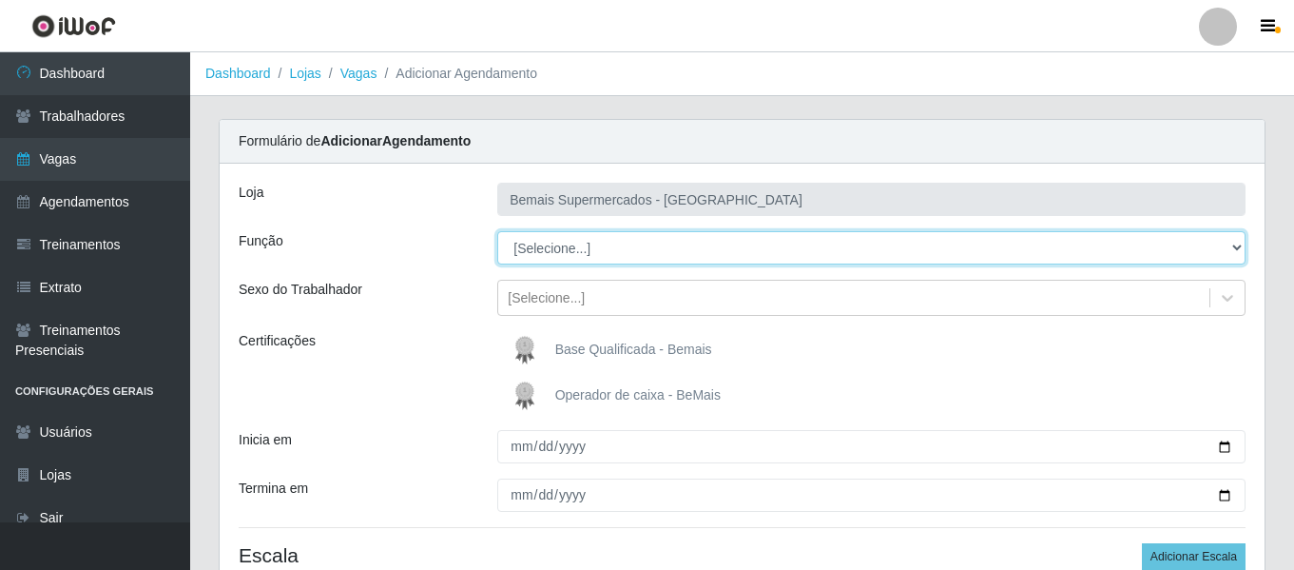
click at [582, 245] on select "[Selecione...] ASG ASG + ASG ++ Auxiliar de Depósito Auxiliar de Depósito + Aux…" at bounding box center [871, 247] width 748 height 33
click at [497, 231] on select "[Selecione...] ASG ASG + ASG ++ Auxiliar de Depósito Auxiliar de Depósito + Aux…" at bounding box center [871, 247] width 748 height 33
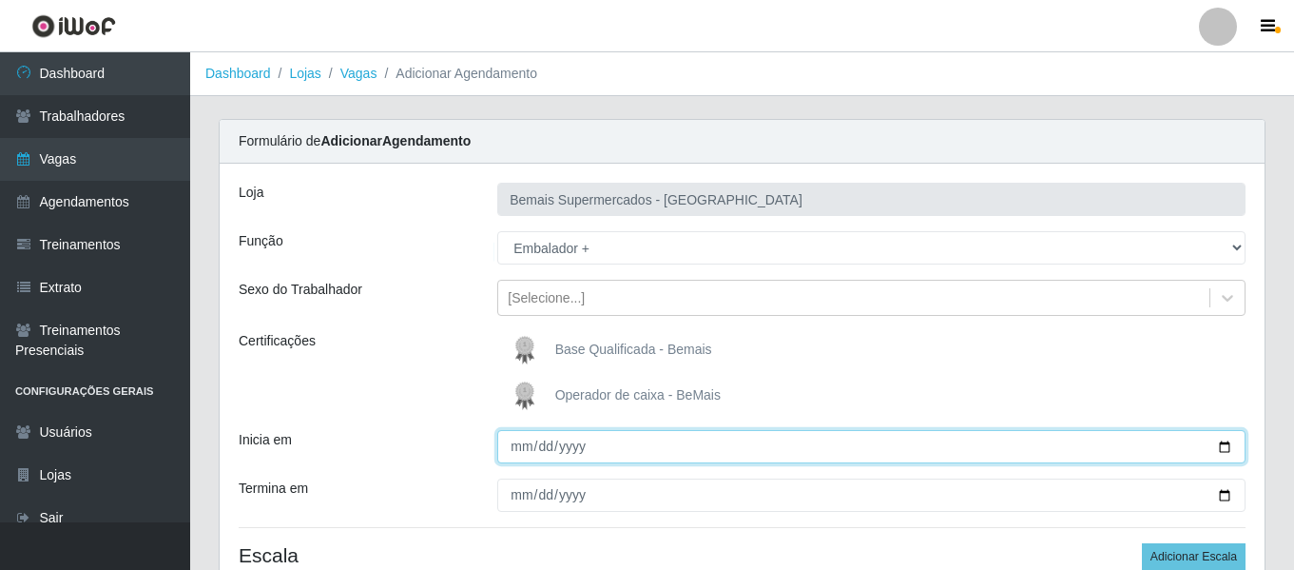
click at [516, 453] on input "Inicia em" at bounding box center [871, 446] width 748 height 33
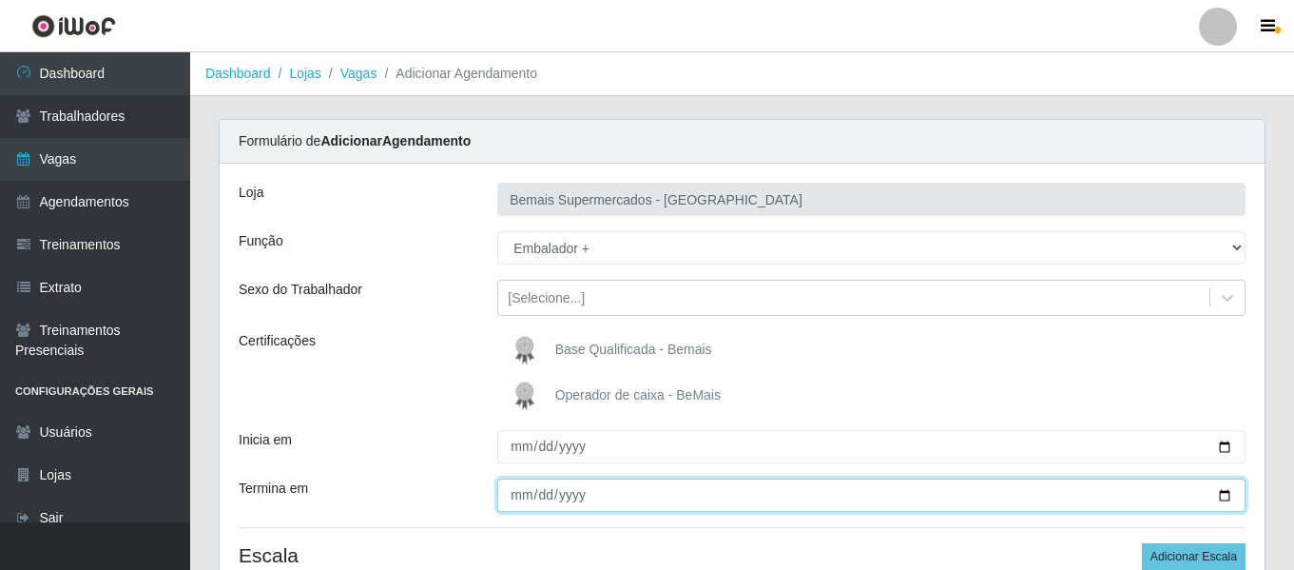
click at [515, 498] on input "Termina em" at bounding box center [871, 494] width 748 height 33
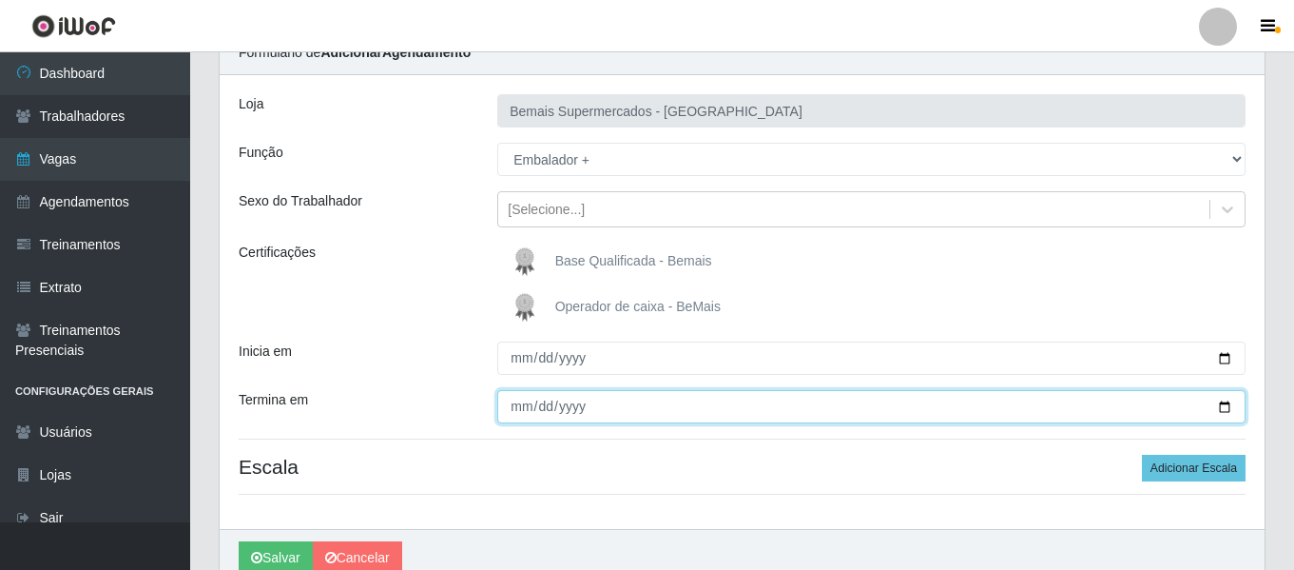
scroll to position [176, 0]
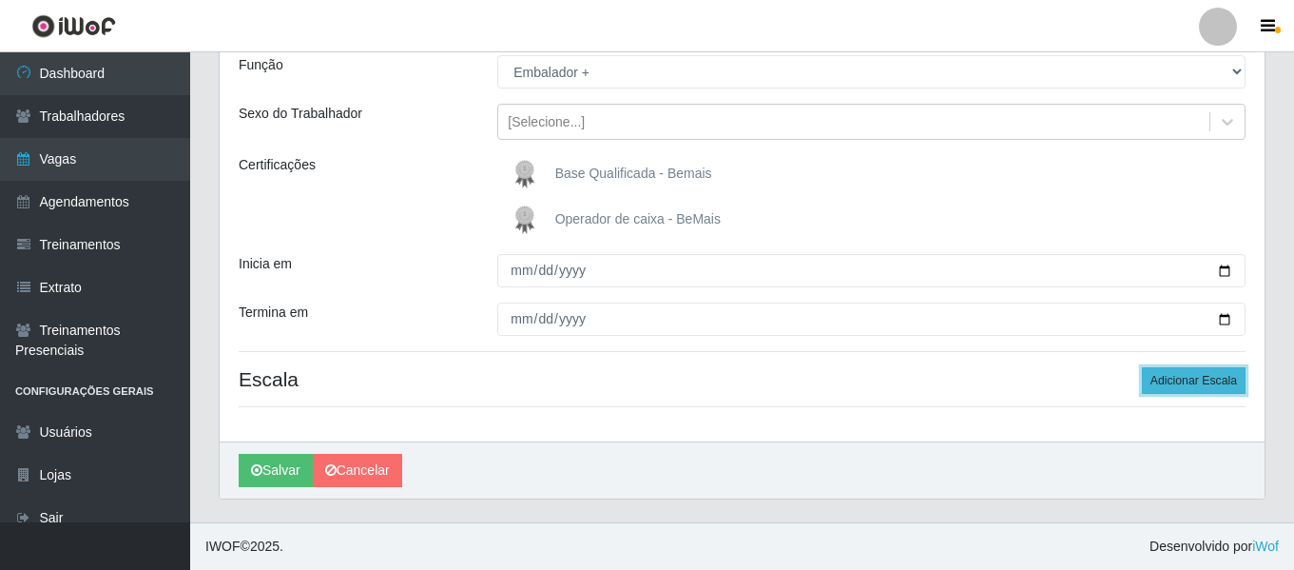
click at [1210, 390] on button "Adicionar Escala" at bounding box center [1194, 380] width 104 height 27
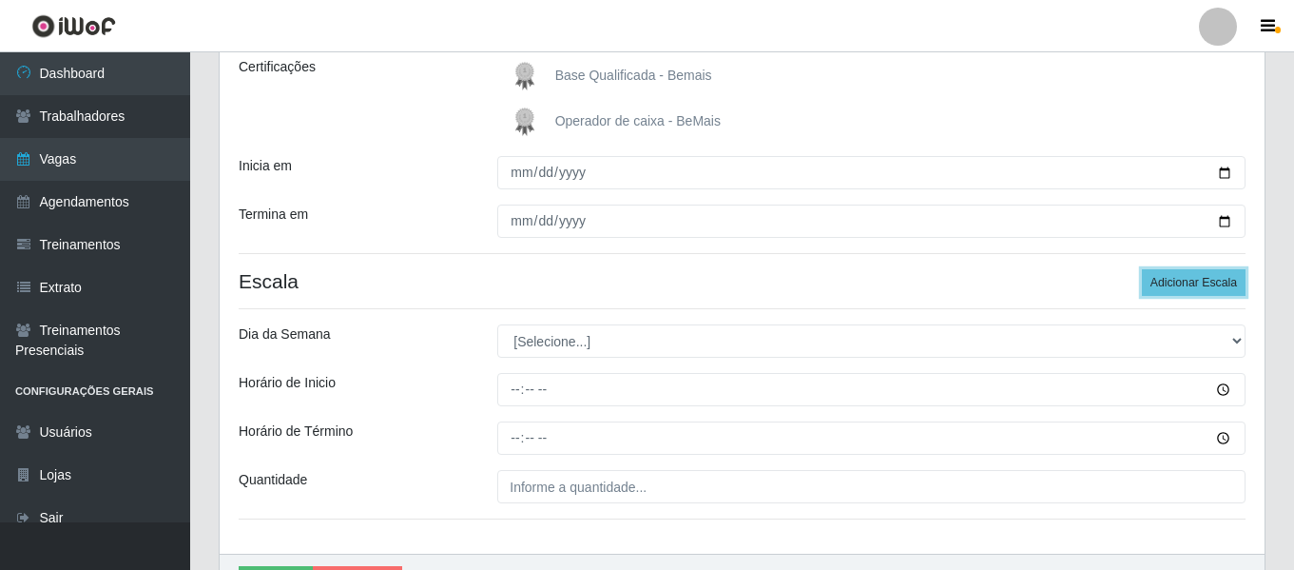
scroll to position [366, 0]
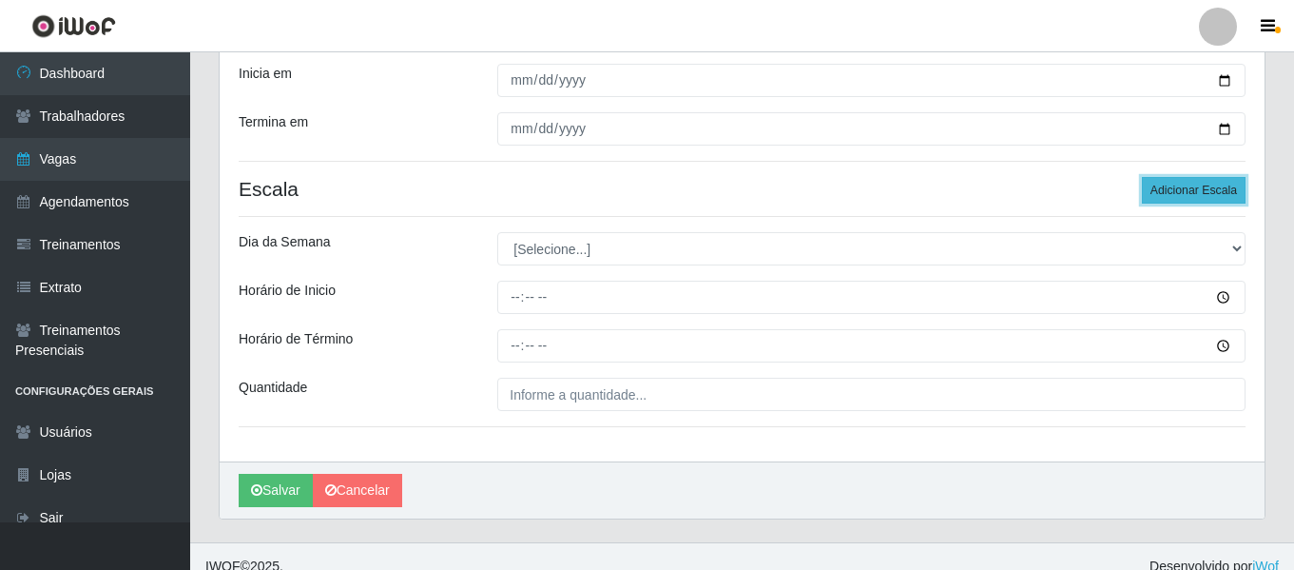
click at [1194, 196] on button "Adicionar Escala" at bounding box center [1194, 190] width 104 height 27
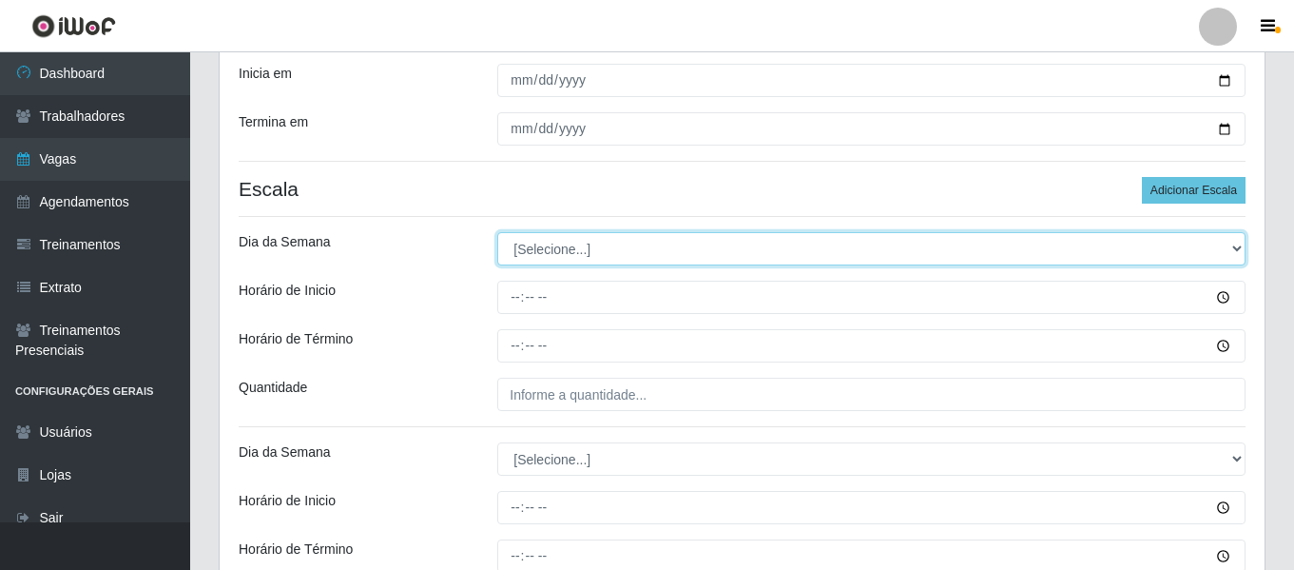
click at [583, 247] on select "[Selecione...] Segunda Terça Quarta Quinta Sexta Sábado Domingo" at bounding box center [871, 248] width 748 height 33
click at [497, 232] on select "[Selecione...] Segunda Terça Quarta Quinta Sexta Sábado Domingo" at bounding box center [871, 248] width 748 height 33
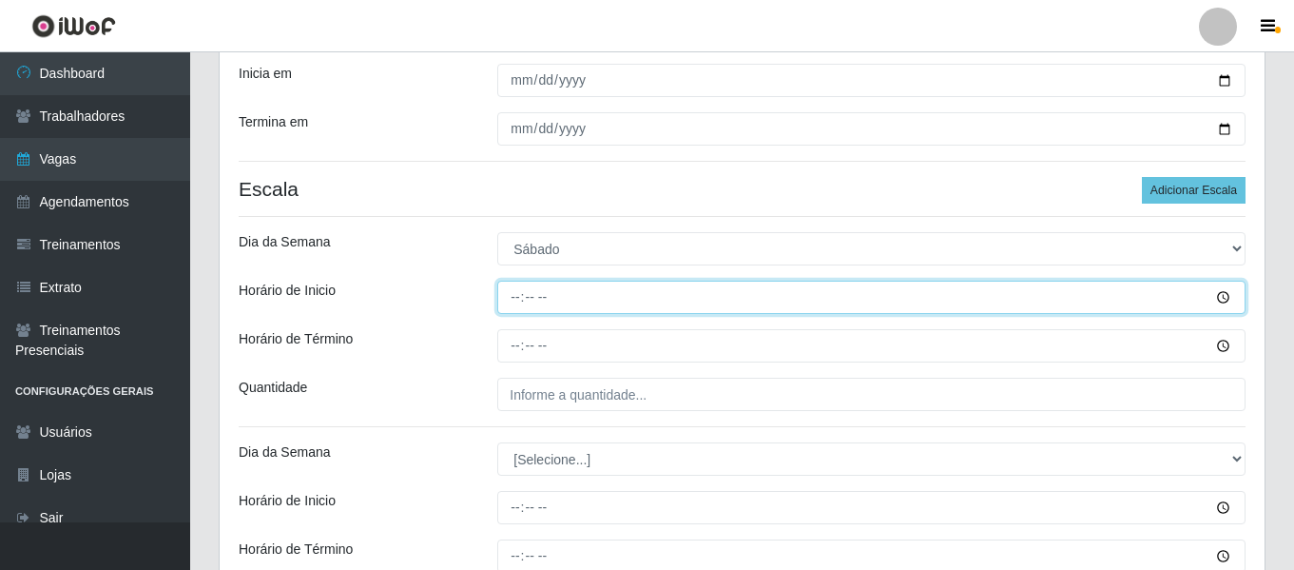
click at [507, 295] on input "Horário de Inicio" at bounding box center [871, 297] width 748 height 33
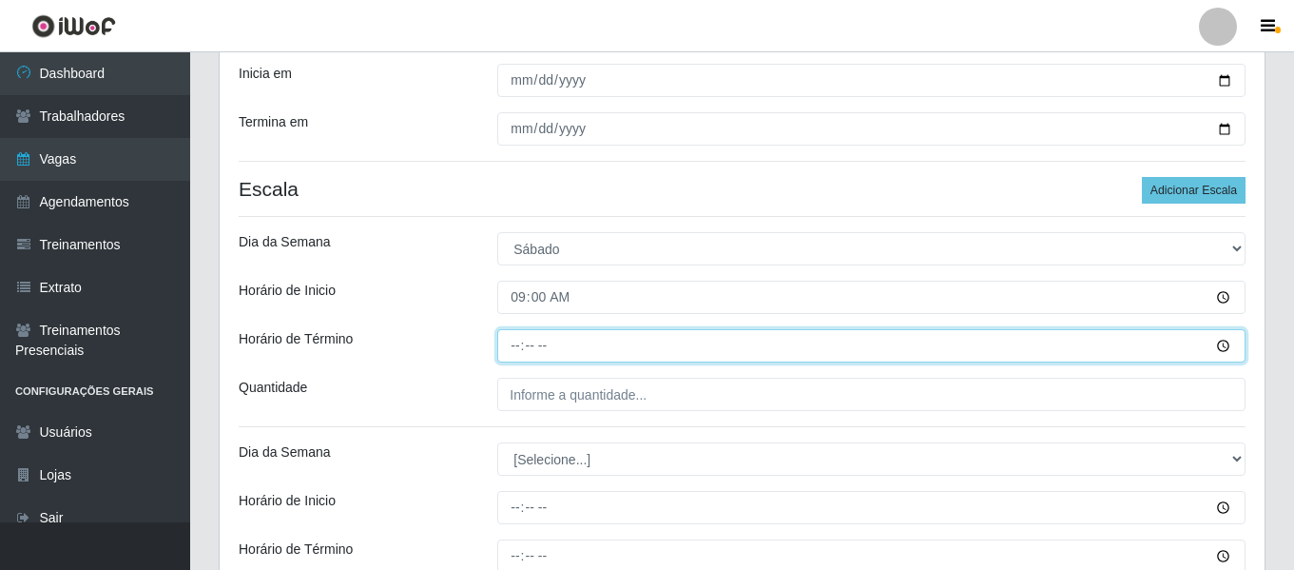
click at [522, 345] on input "Horário de Término" at bounding box center [871, 345] width 748 height 33
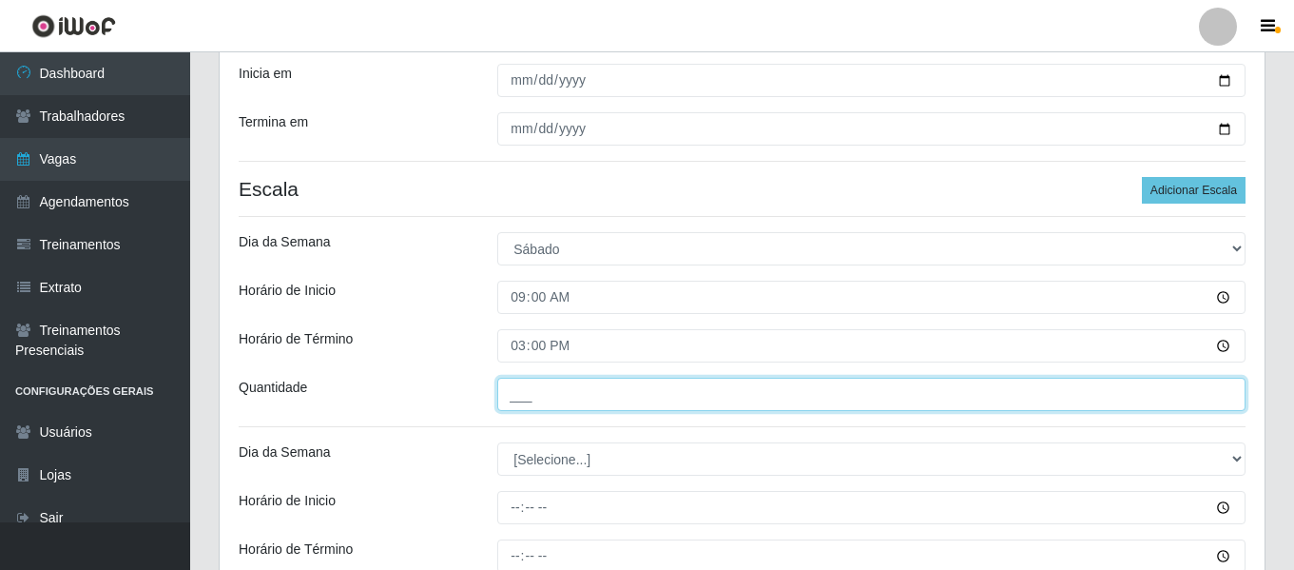
click at [559, 396] on input "___" at bounding box center [871, 394] width 748 height 33
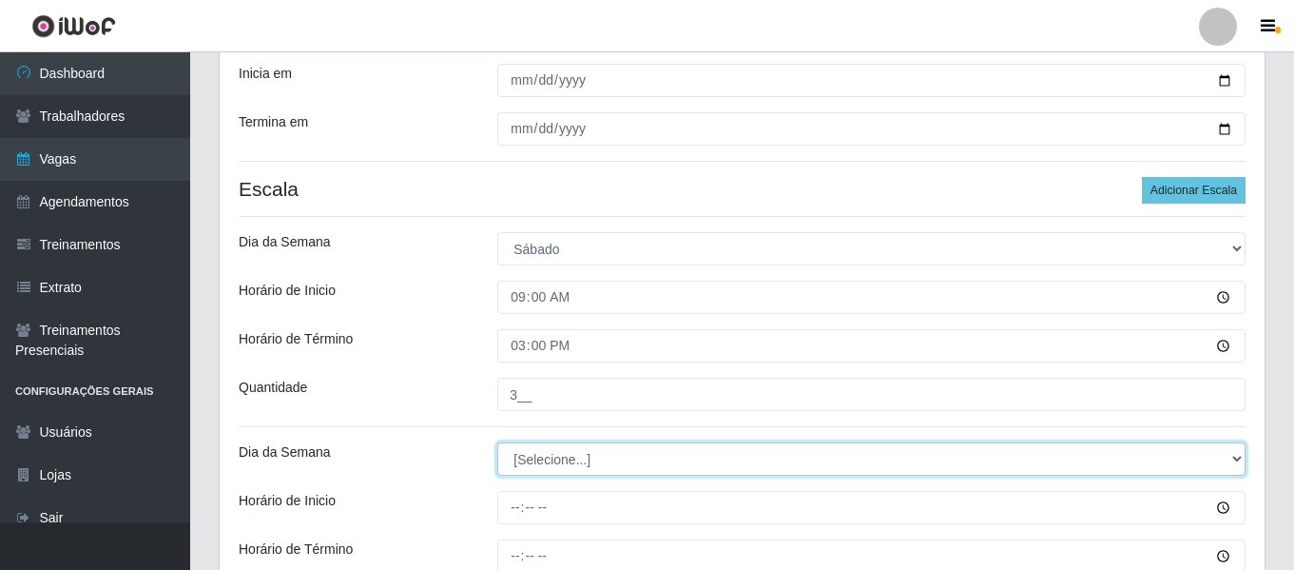
click at [579, 460] on select "[Selecione...] Segunda Terça Quarta Quinta Sexta Sábado Domingo" at bounding box center [871, 458] width 748 height 33
click at [497, 442] on select "[Selecione...] Segunda Terça Quarta Quinta Sexta Sábado Domingo" at bounding box center [871, 458] width 748 height 33
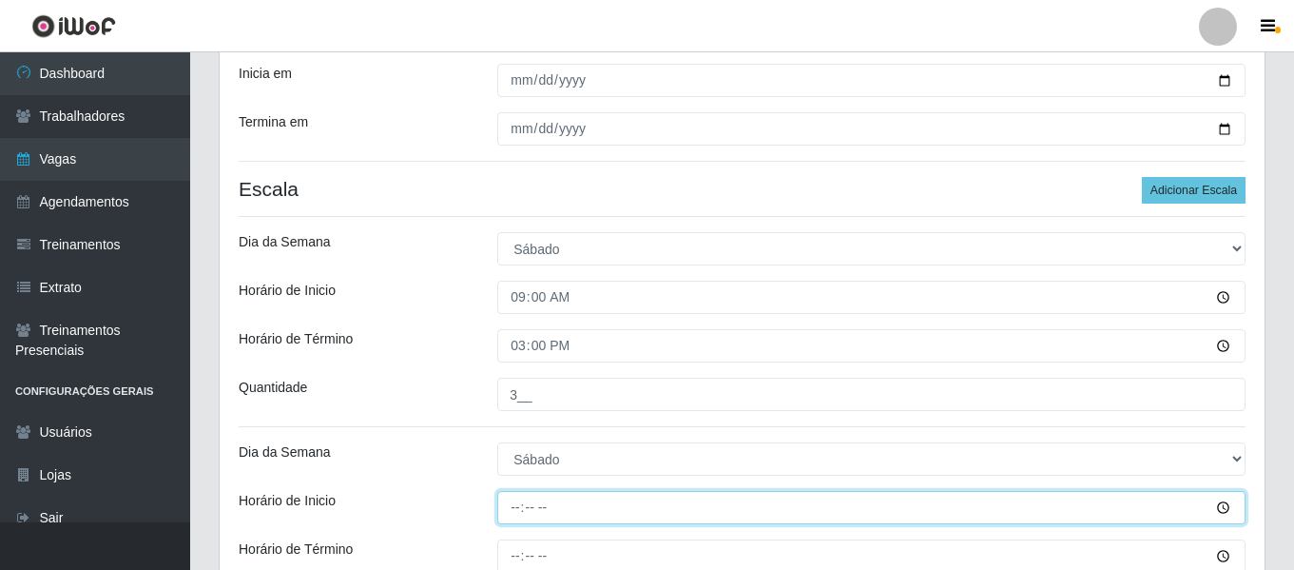
click at [515, 503] on input "Horário de Inicio" at bounding box center [871, 507] width 748 height 33
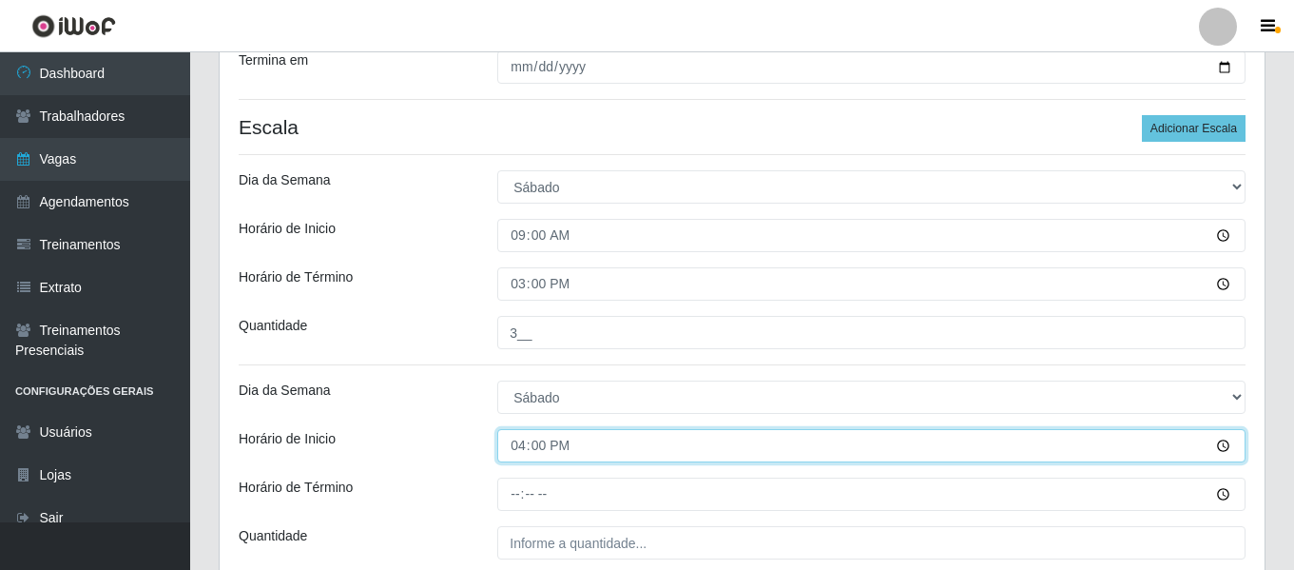
scroll to position [461, 0]
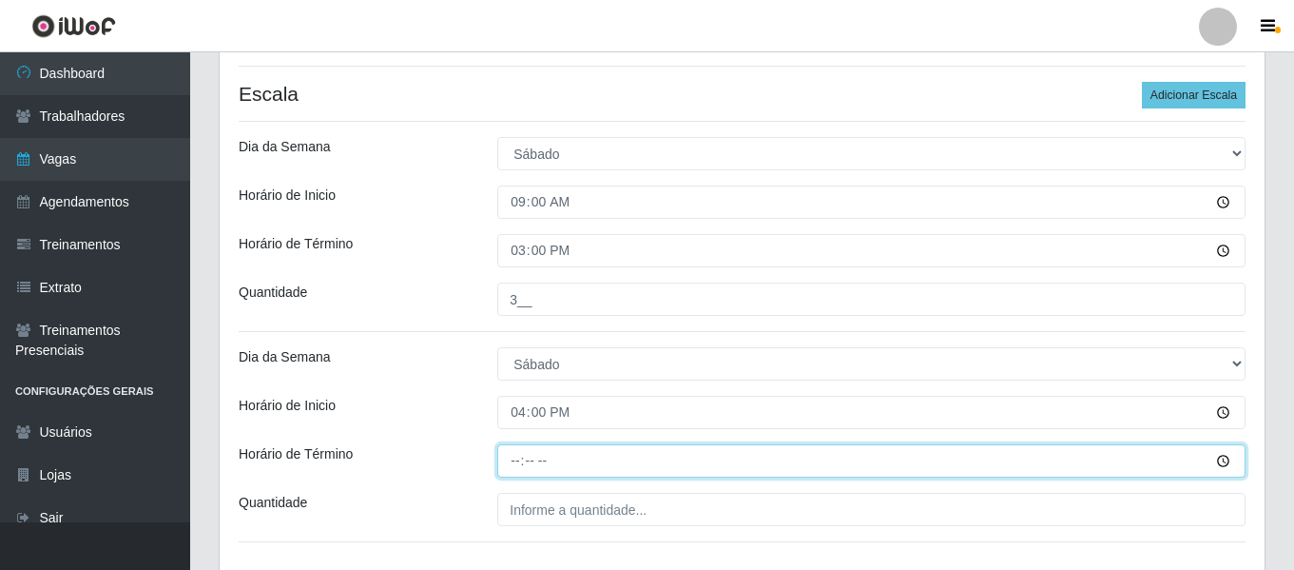
click at [518, 465] on input "Horário de Término" at bounding box center [871, 460] width 748 height 33
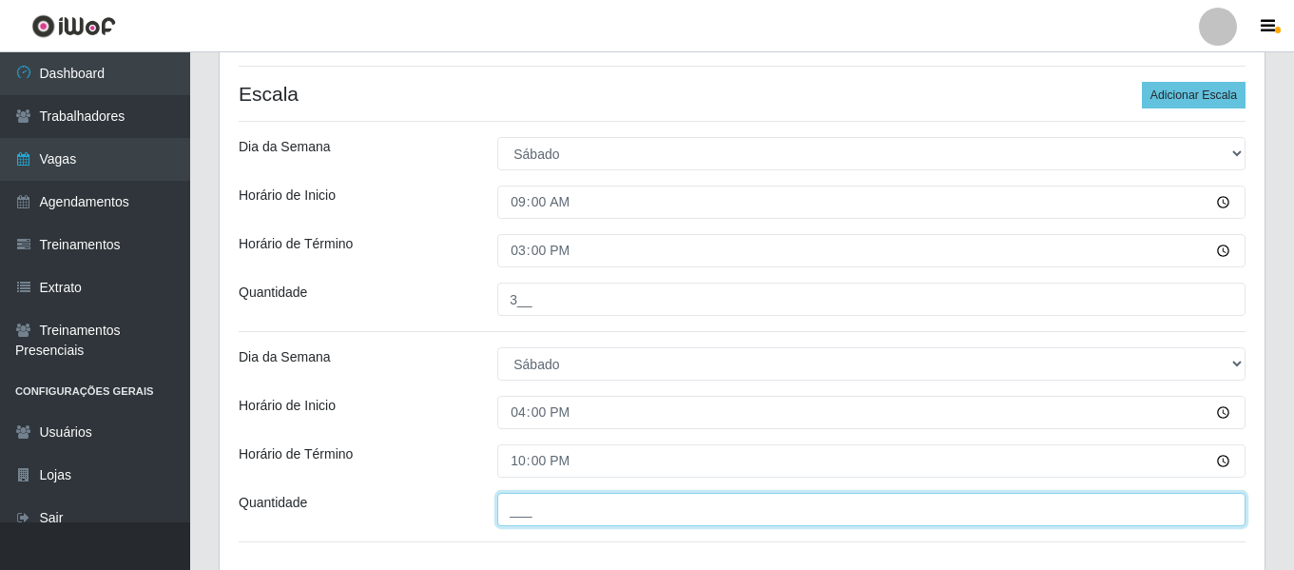
click at [556, 507] on input "___" at bounding box center [871, 509] width 748 height 33
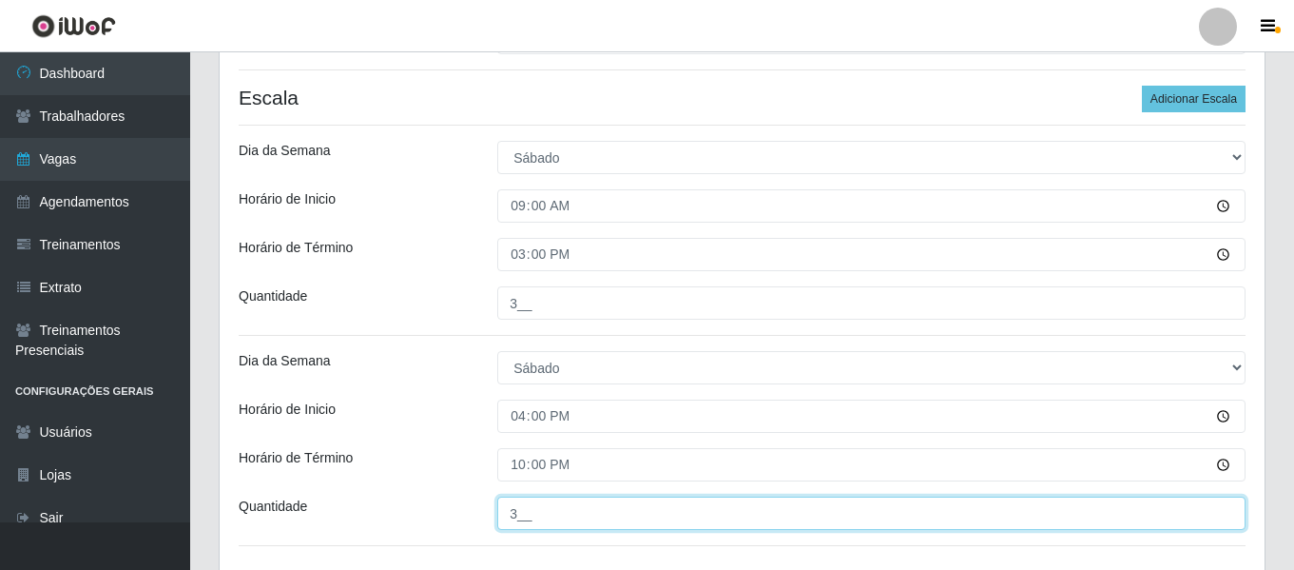
scroll to position [311, 0]
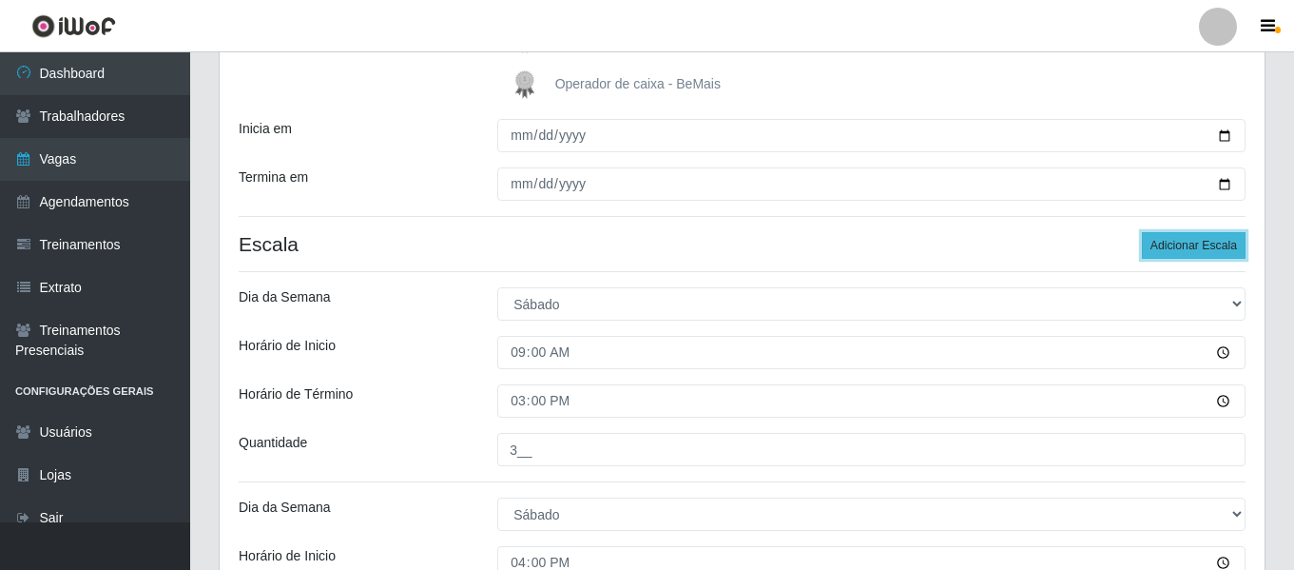
click at [1231, 248] on button "Adicionar Escala" at bounding box center [1194, 245] width 104 height 27
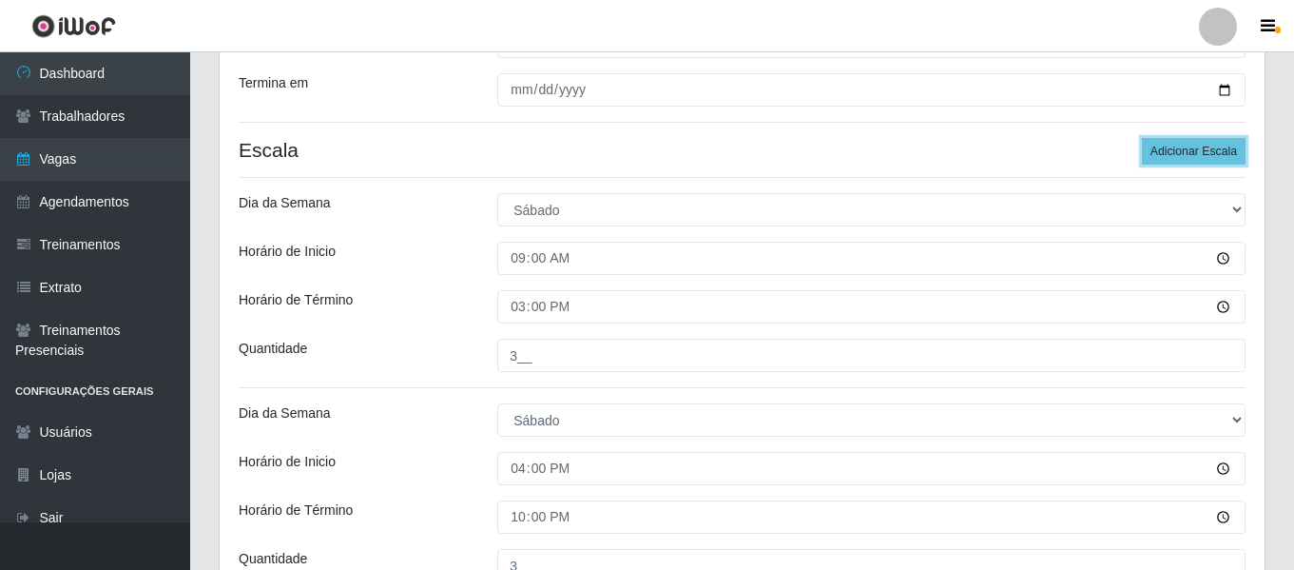
scroll to position [596, 0]
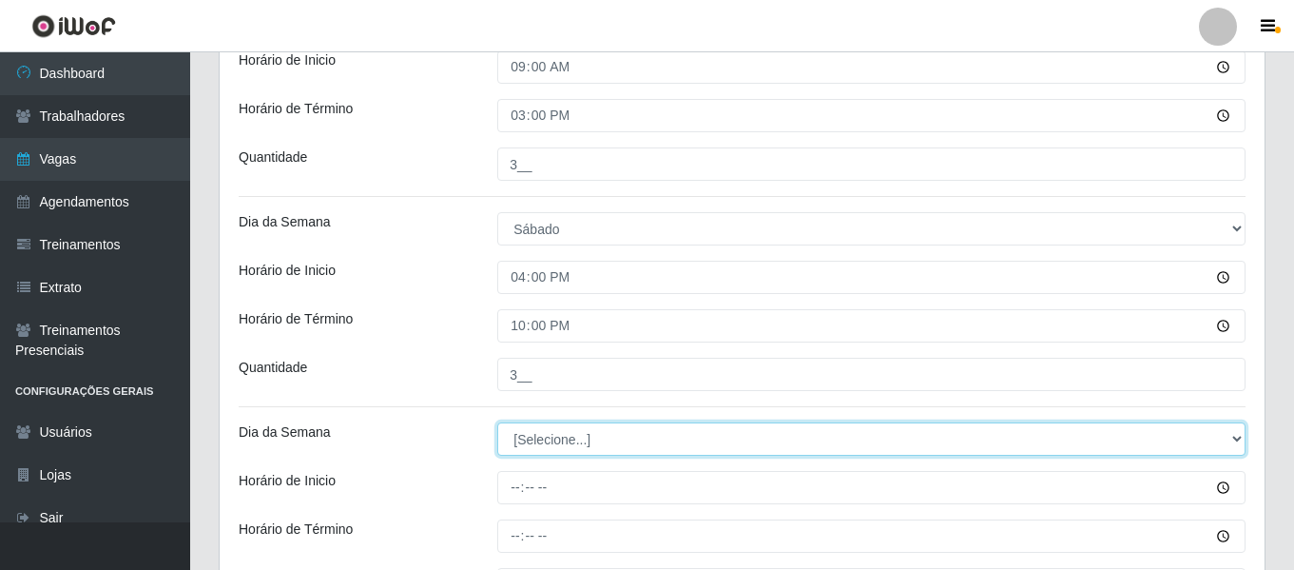
click at [566, 432] on select "[Selecione...] Segunda Terça Quarta Quinta Sexta Sábado Domingo" at bounding box center [871, 438] width 748 height 33
click at [497, 422] on select "[Selecione...] Segunda Terça Quarta Quinta Sexta Sábado Domingo" at bounding box center [871, 438] width 748 height 33
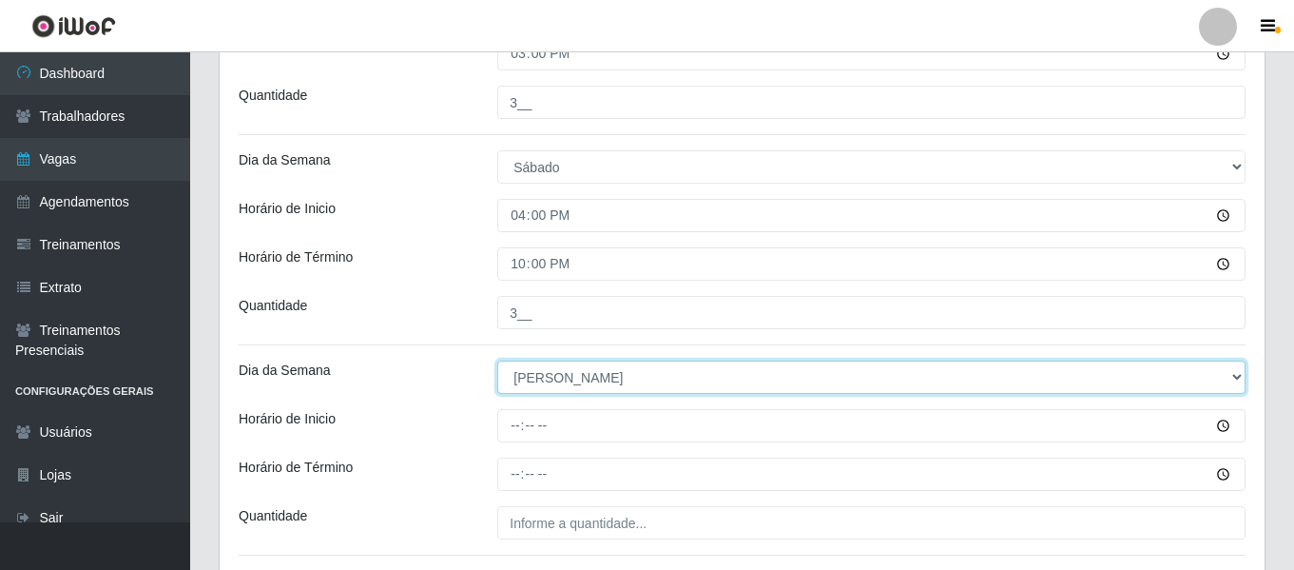
scroll to position [691, 0]
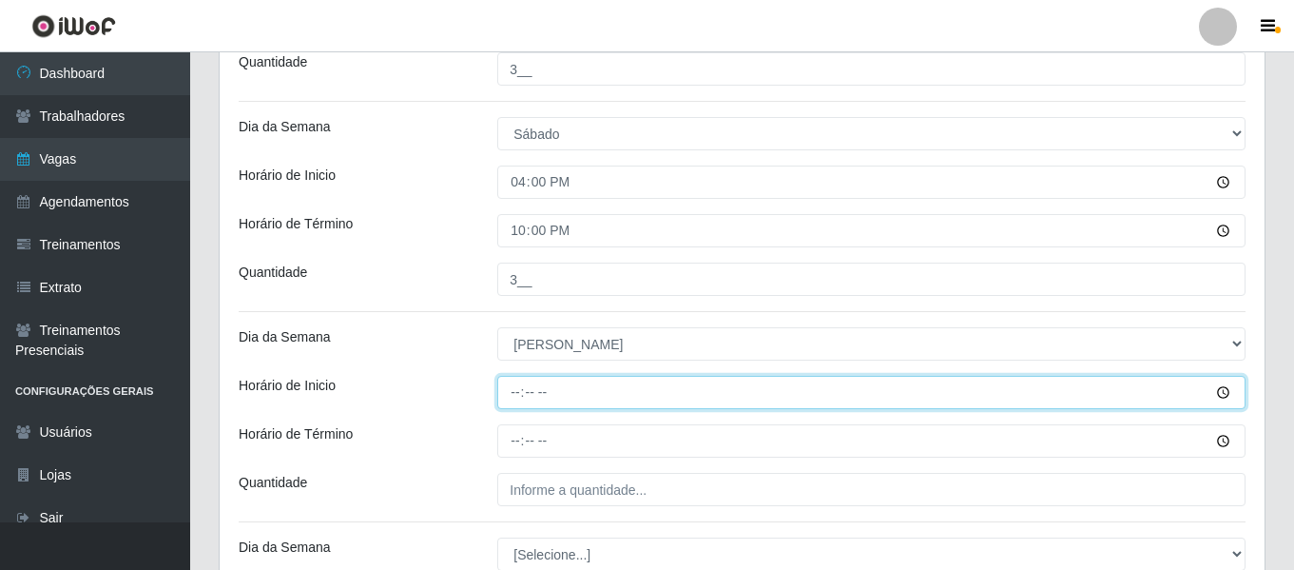
click at [520, 397] on input "Horário de Inicio" at bounding box center [871, 392] width 748 height 33
click at [510, 395] on input "Horário de Inicio" at bounding box center [871, 392] width 748 height 33
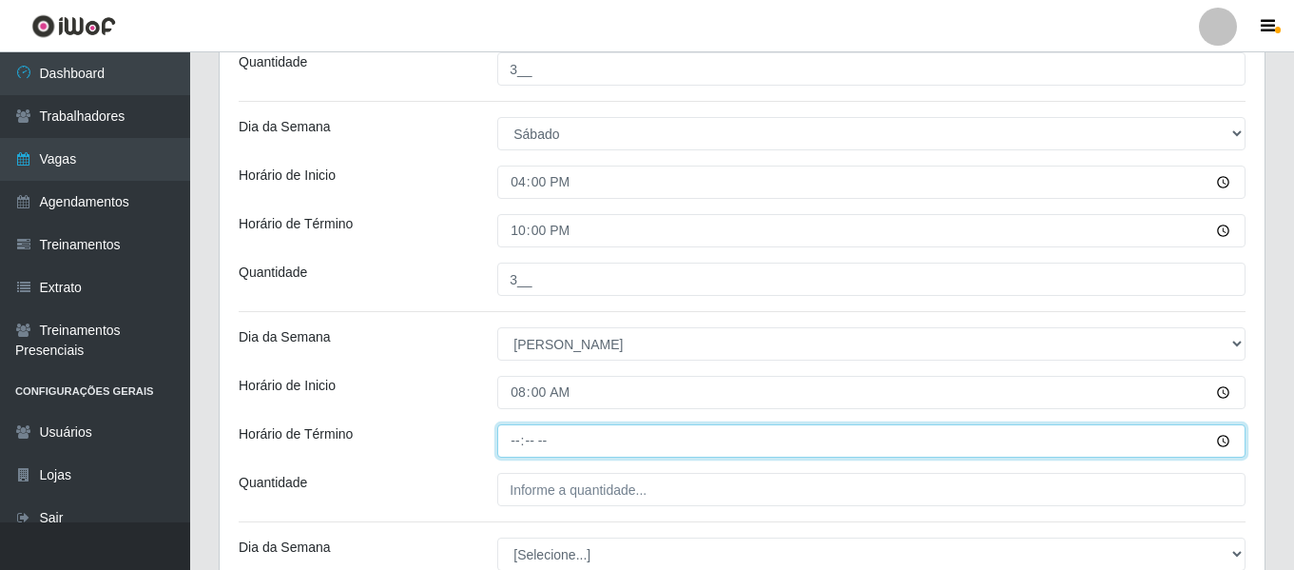
click at [516, 437] on input "Horário de Término" at bounding box center [871, 440] width 748 height 33
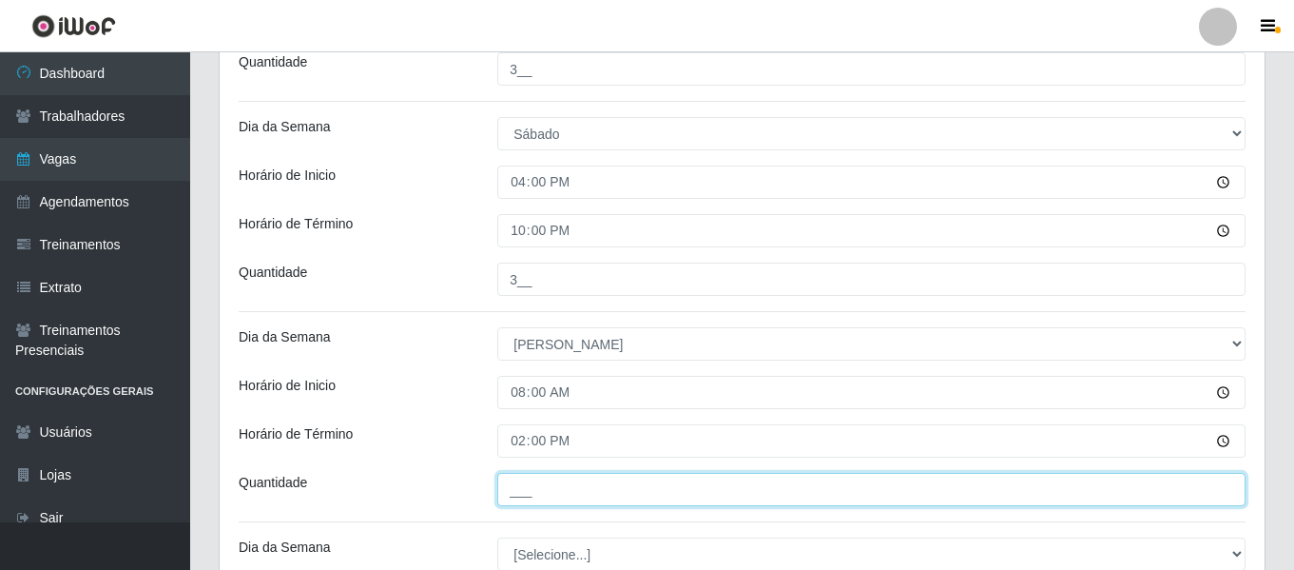
click at [568, 496] on input "___" at bounding box center [871, 489] width 748 height 33
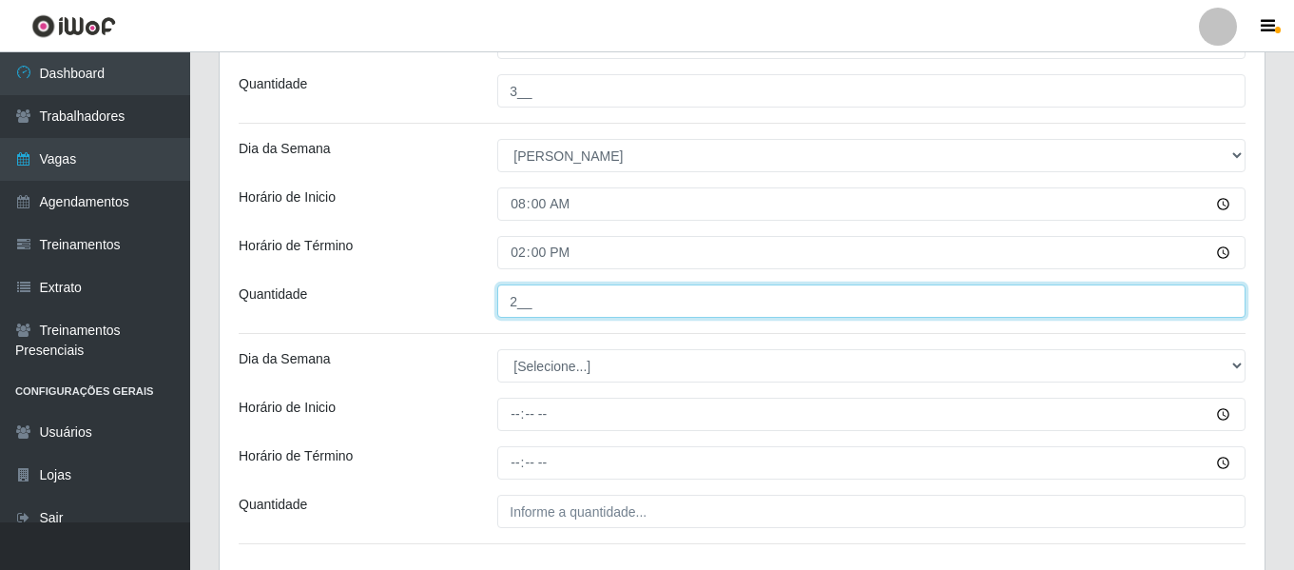
scroll to position [882, 0]
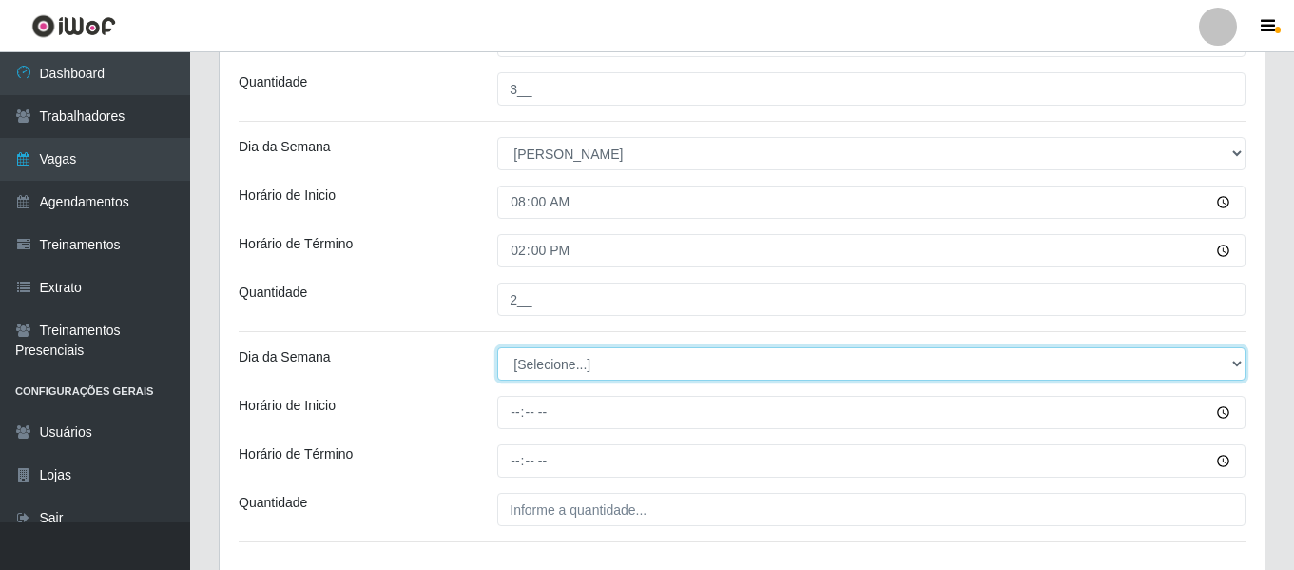
click at [585, 365] on select "[Selecione...] Segunda Terça Quarta Quinta Sexta Sábado Domingo" at bounding box center [871, 363] width 748 height 33
click at [497, 347] on select "[Selecione...] Segunda Terça Quarta Quinta Sexta Sábado Domingo" at bounding box center [871, 363] width 748 height 33
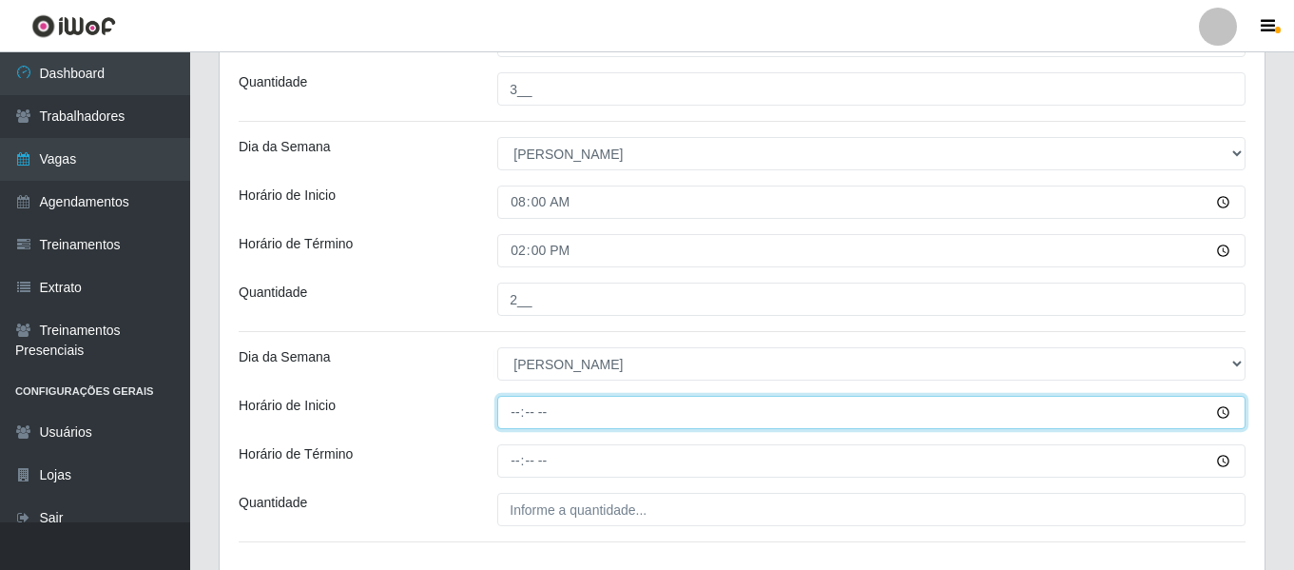
click at [515, 406] on input "Horário de Inicio" at bounding box center [871, 412] width 748 height 33
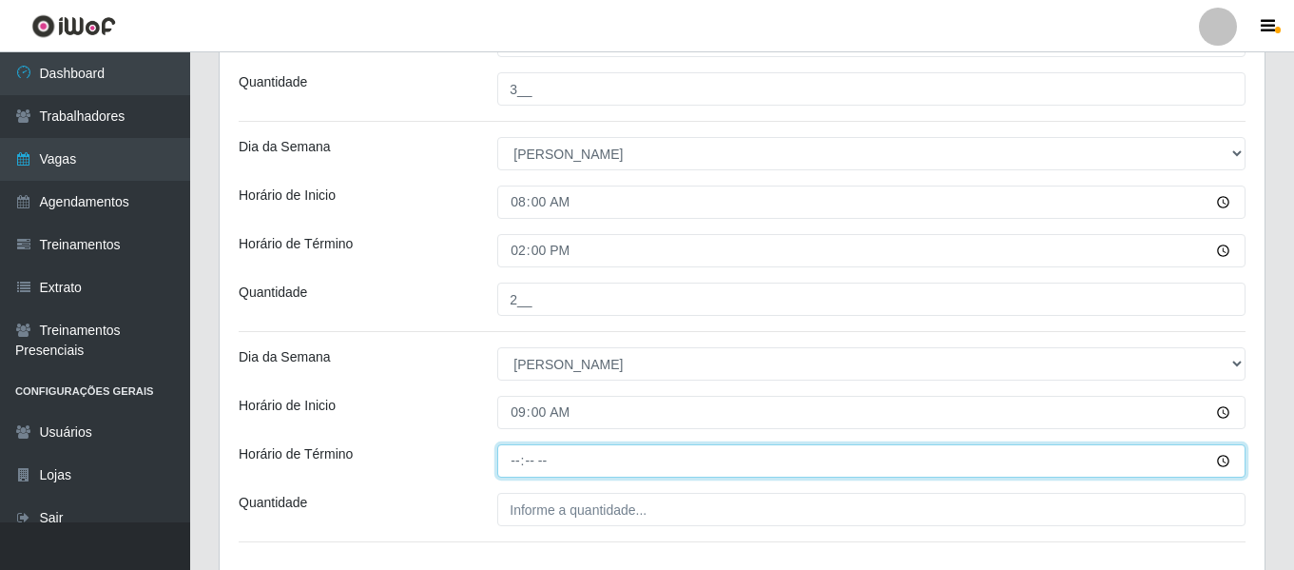
click at [516, 449] on input "Horário de Término" at bounding box center [871, 460] width 748 height 33
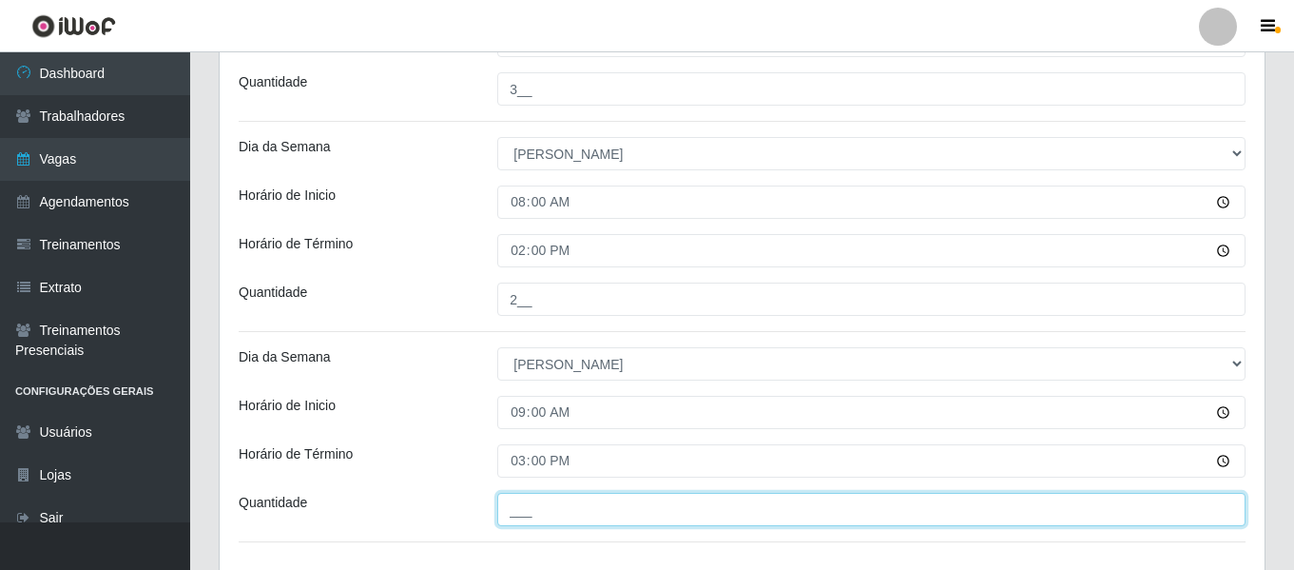
click at [546, 503] on input "___" at bounding box center [871, 509] width 748 height 33
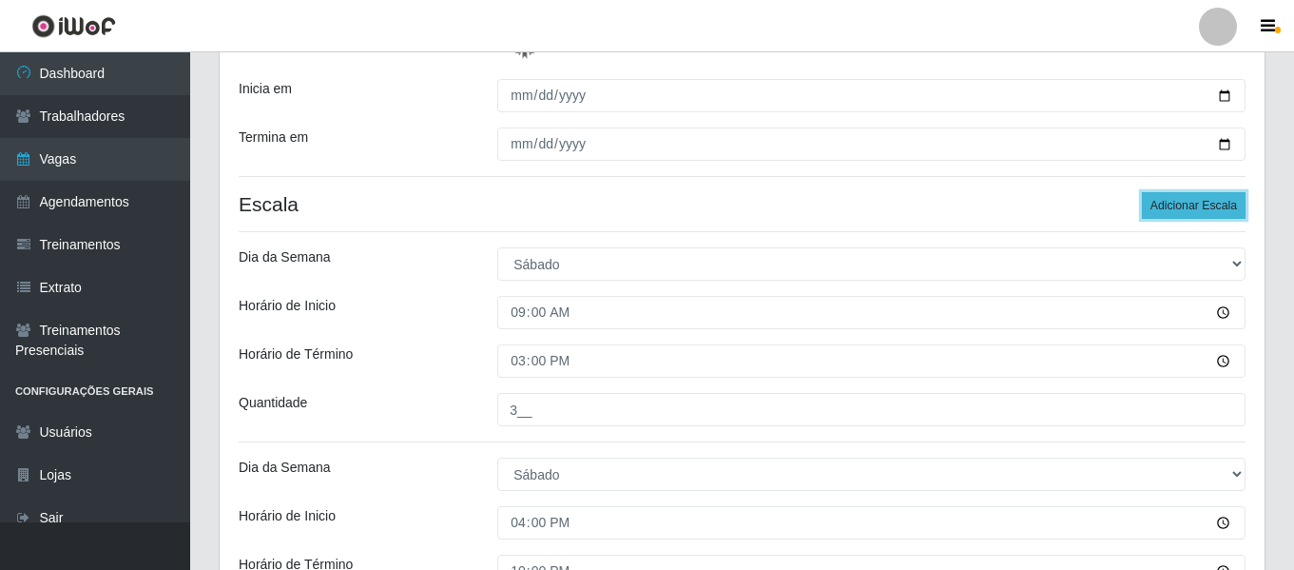
click at [1232, 197] on button "Adicionar Escala" at bounding box center [1194, 205] width 104 height 27
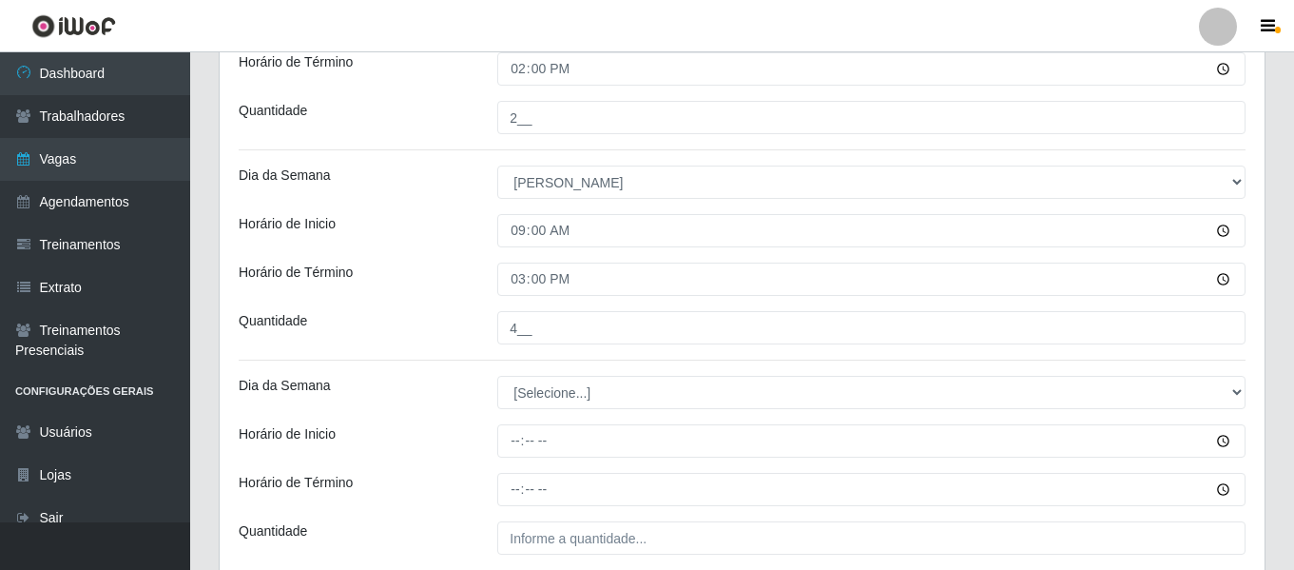
scroll to position [1207, 0]
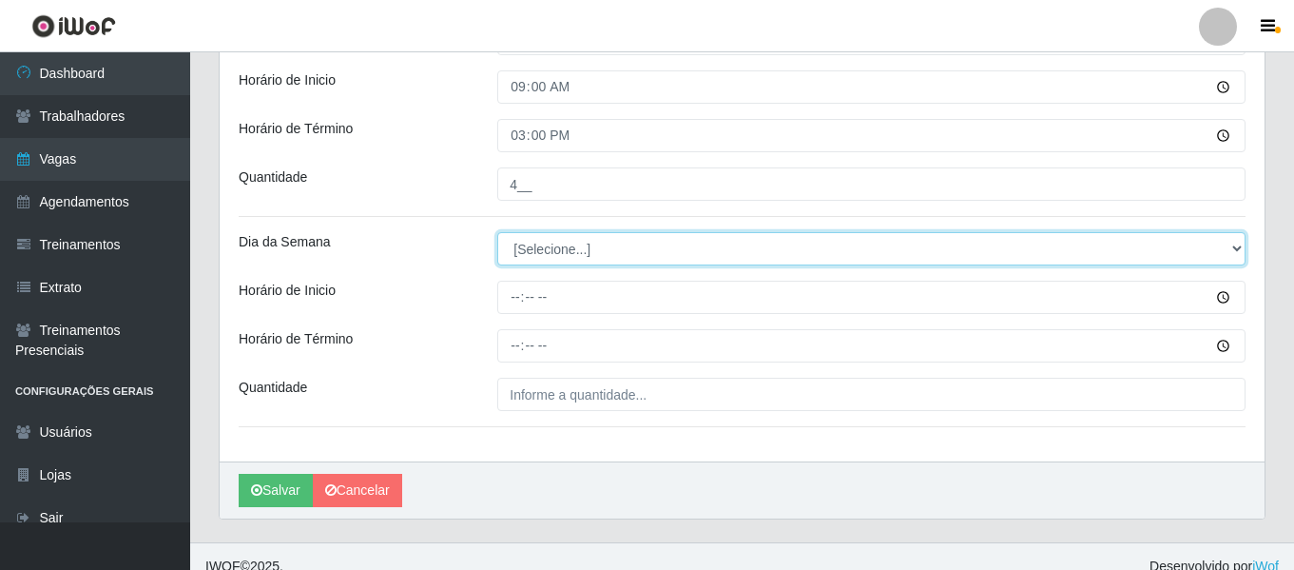
click at [573, 262] on select "[Selecione...] Segunda Terça Quarta Quinta Sexta Sábado Domingo" at bounding box center [871, 248] width 748 height 33
click at [497, 232] on select "[Selecione...] Segunda Terça Quarta Quinta Sexta Sábado Domingo" at bounding box center [871, 248] width 748 height 33
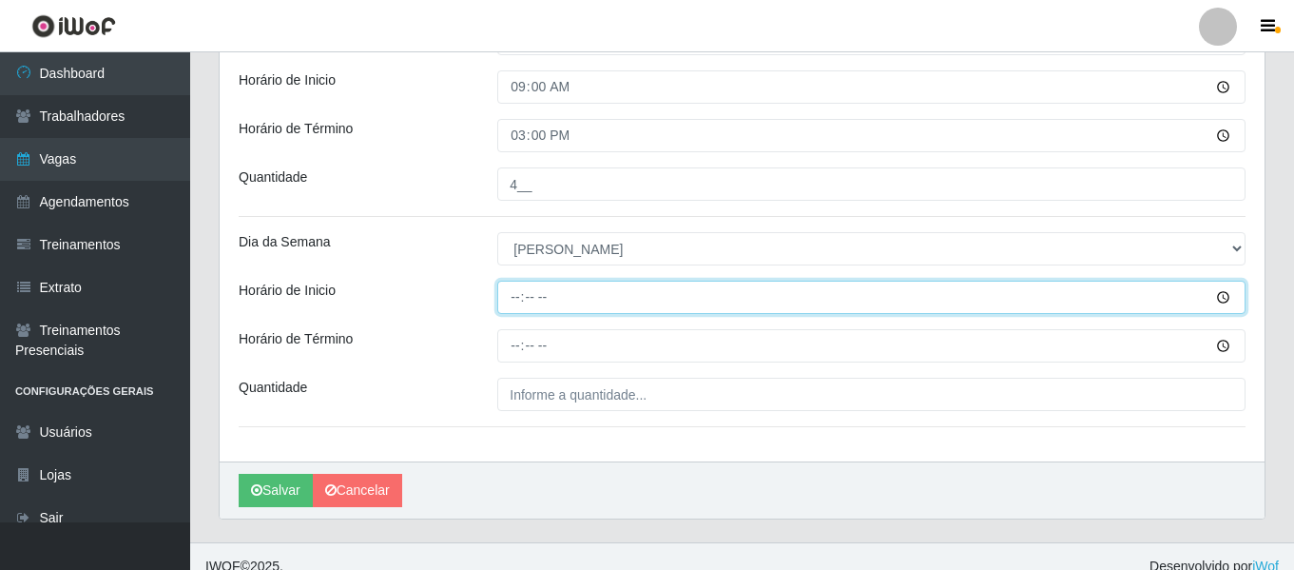
click at [516, 311] on input "Horário de Inicio" at bounding box center [871, 297] width 748 height 33
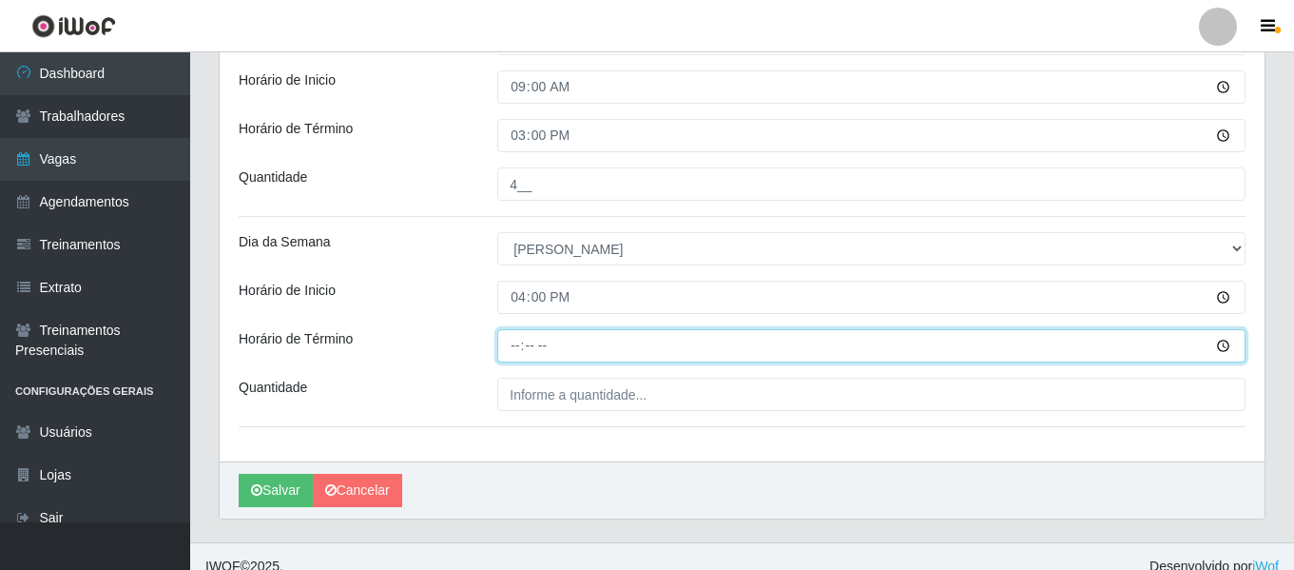
click at [521, 340] on input "Horário de Término" at bounding box center [871, 345] width 748 height 33
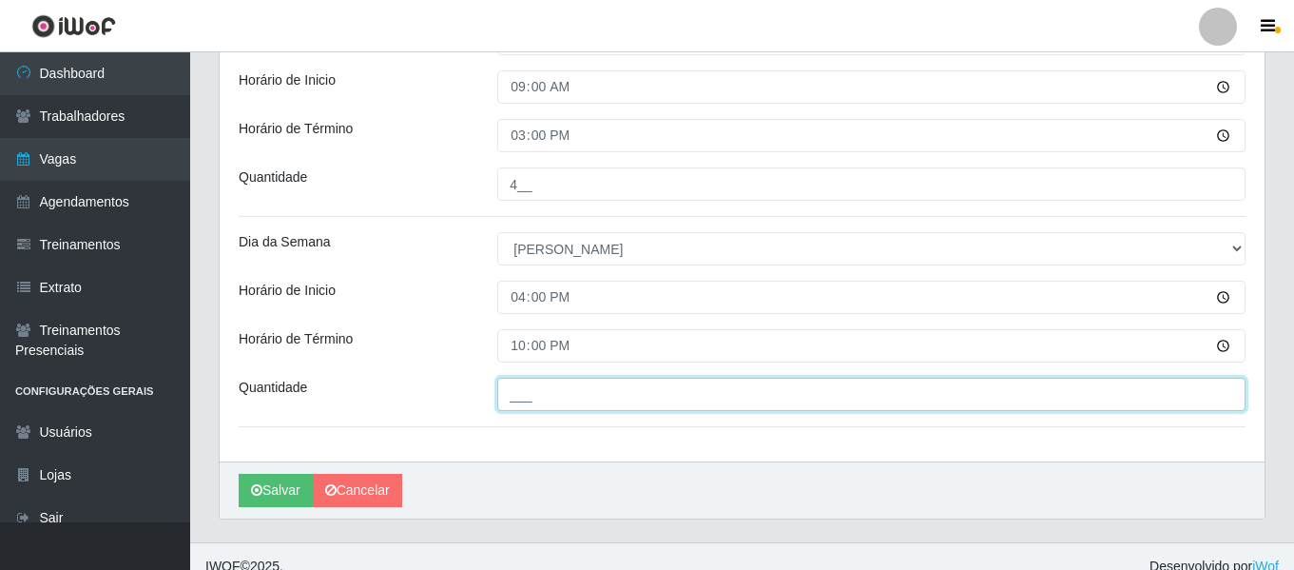
click at [566, 404] on input "___" at bounding box center [871, 394] width 748 height 33
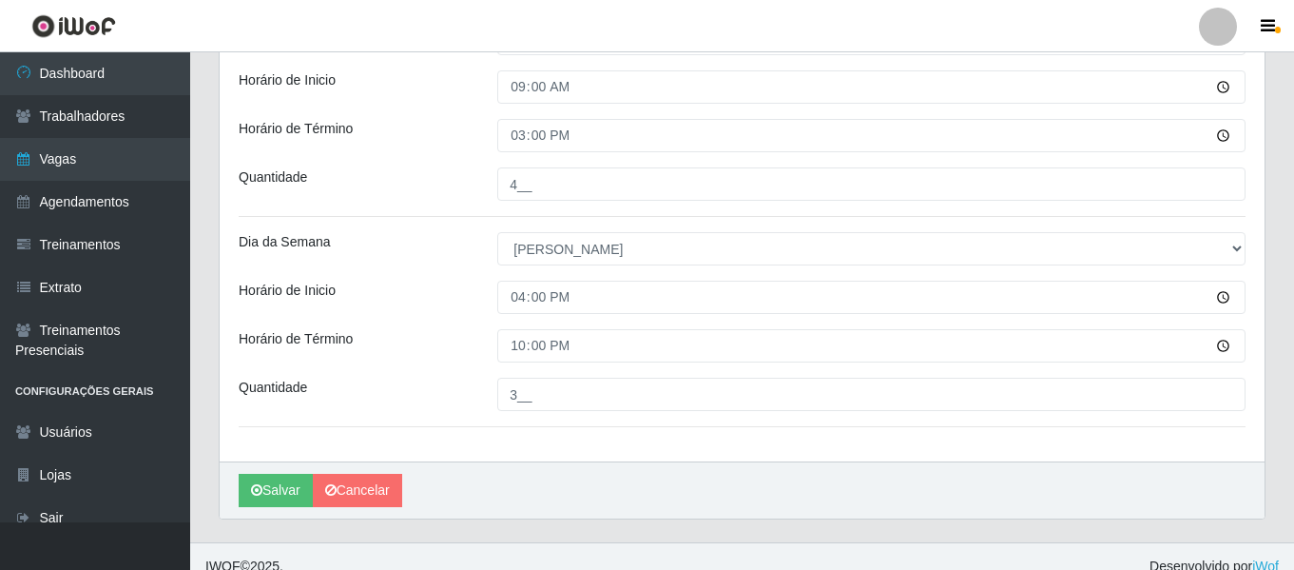
click at [287, 493] on button "Salvar" at bounding box center [276, 490] width 74 height 33
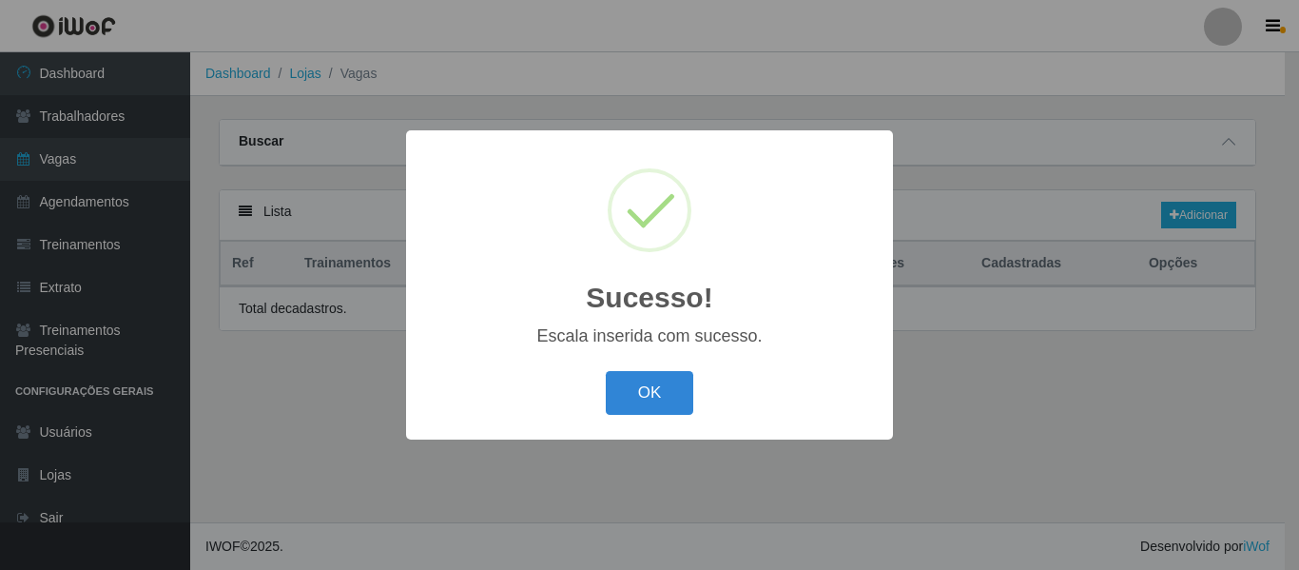
click at [640, 418] on div "OK Cancel" at bounding box center [649, 392] width 449 height 54
click at [647, 409] on button "OK" at bounding box center [650, 393] width 88 height 45
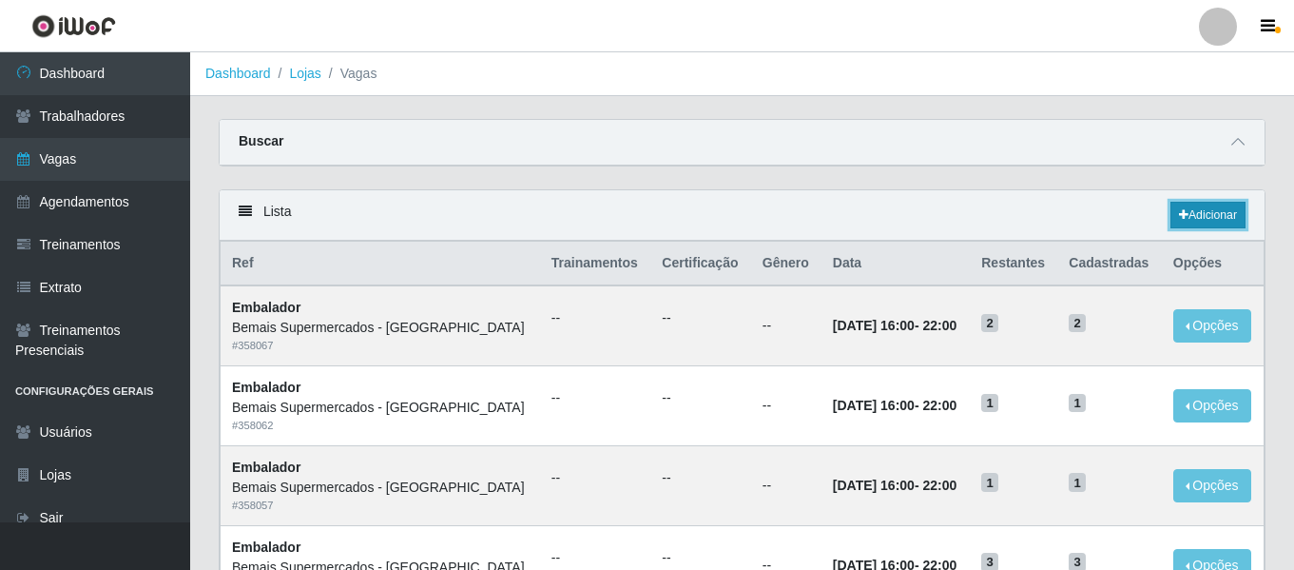
click at [1211, 225] on link "Adicionar" at bounding box center [1208, 215] width 75 height 27
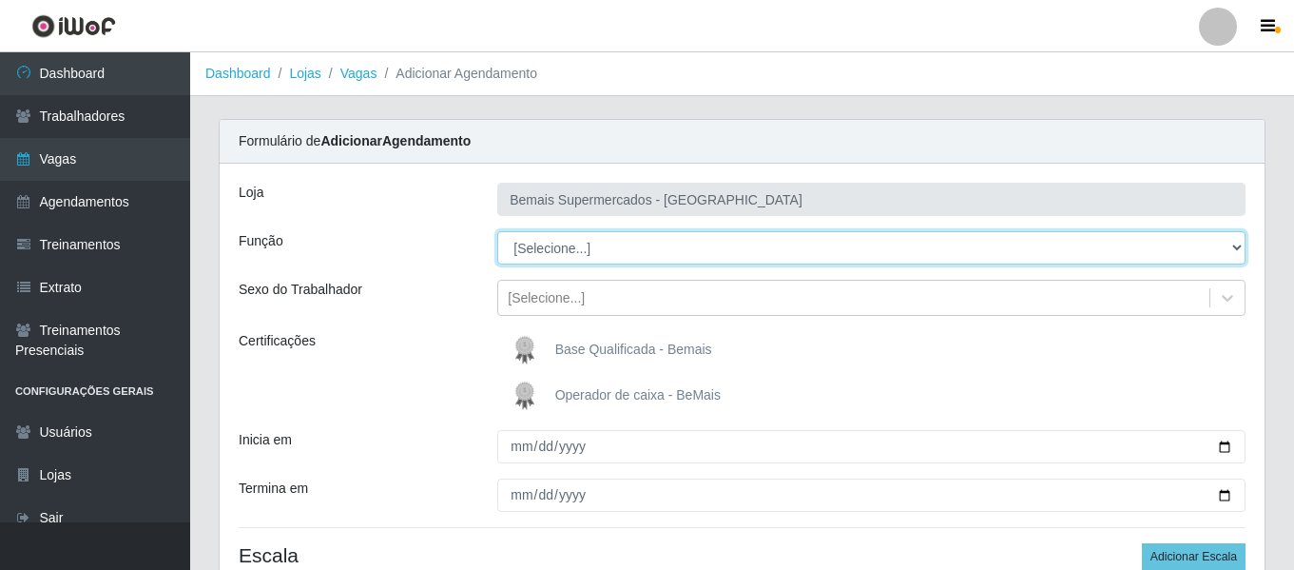
click at [626, 243] on select "[Selecione...] ASG ASG + ASG ++ Auxiliar de Depósito Auxiliar de Depósito + Aux…" at bounding box center [871, 247] width 748 height 33
click at [497, 231] on select "[Selecione...] ASG ASG + ASG ++ Auxiliar de Depósito Auxiliar de Depósito + Aux…" at bounding box center [871, 247] width 748 height 33
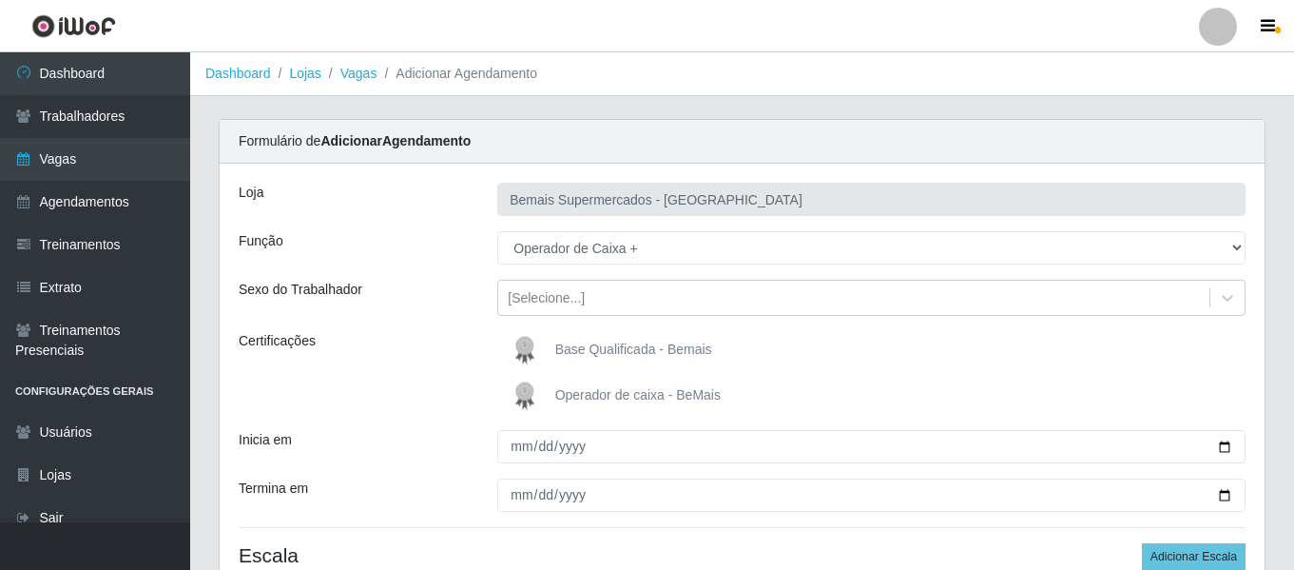
click at [528, 389] on img at bounding box center [529, 396] width 46 height 38
click at [0, 0] on input "Operador de caixa - BeMais" at bounding box center [0, 0] width 0 height 0
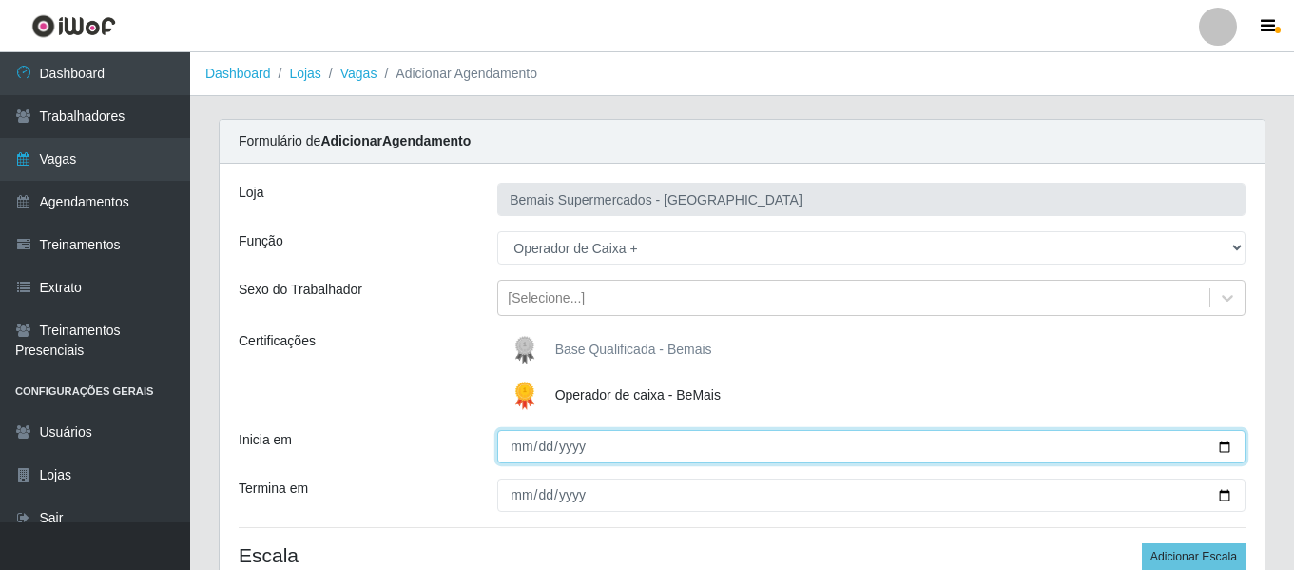
click at [519, 444] on input "Inicia em" at bounding box center [871, 446] width 748 height 33
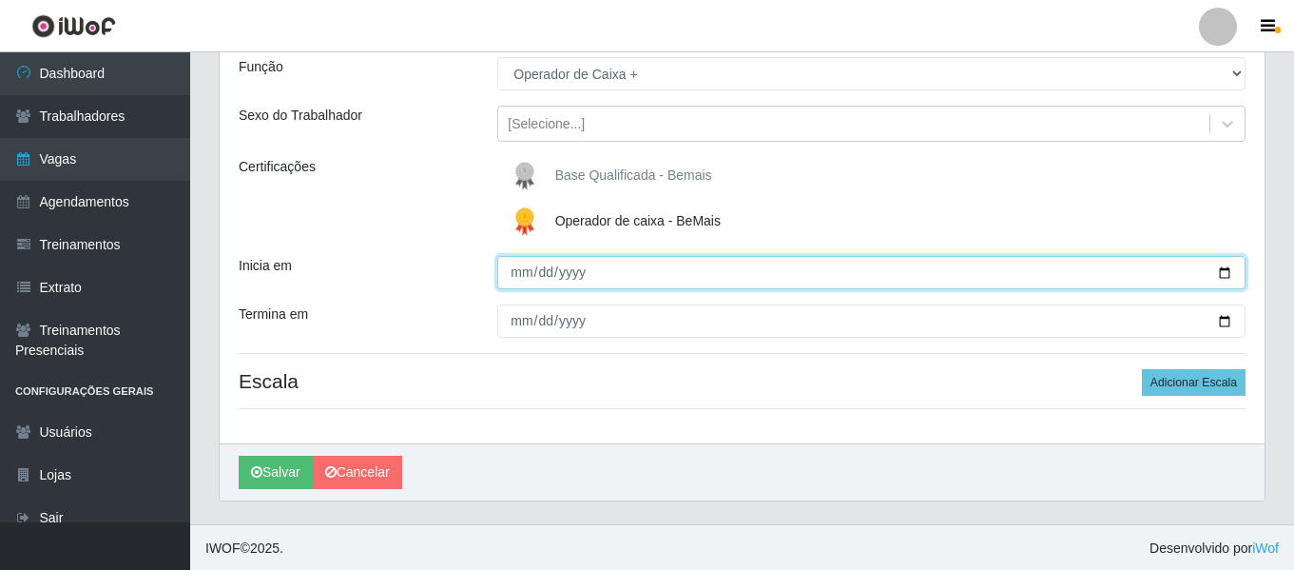
scroll to position [176, 0]
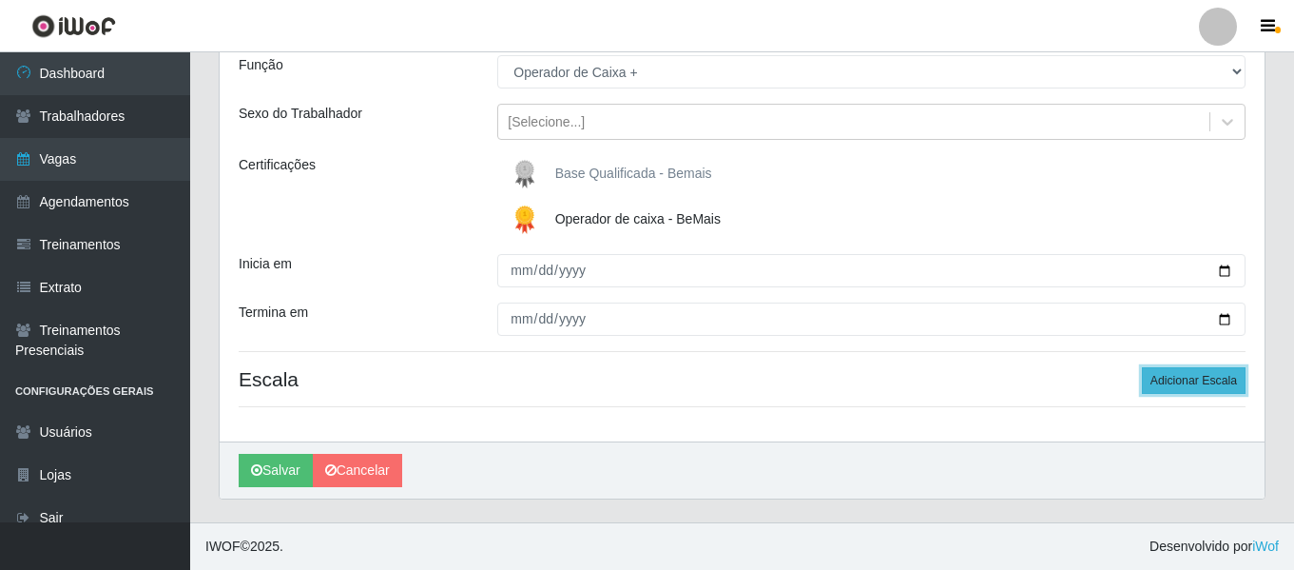
click at [1200, 390] on button "Adicionar Escala" at bounding box center [1194, 380] width 104 height 27
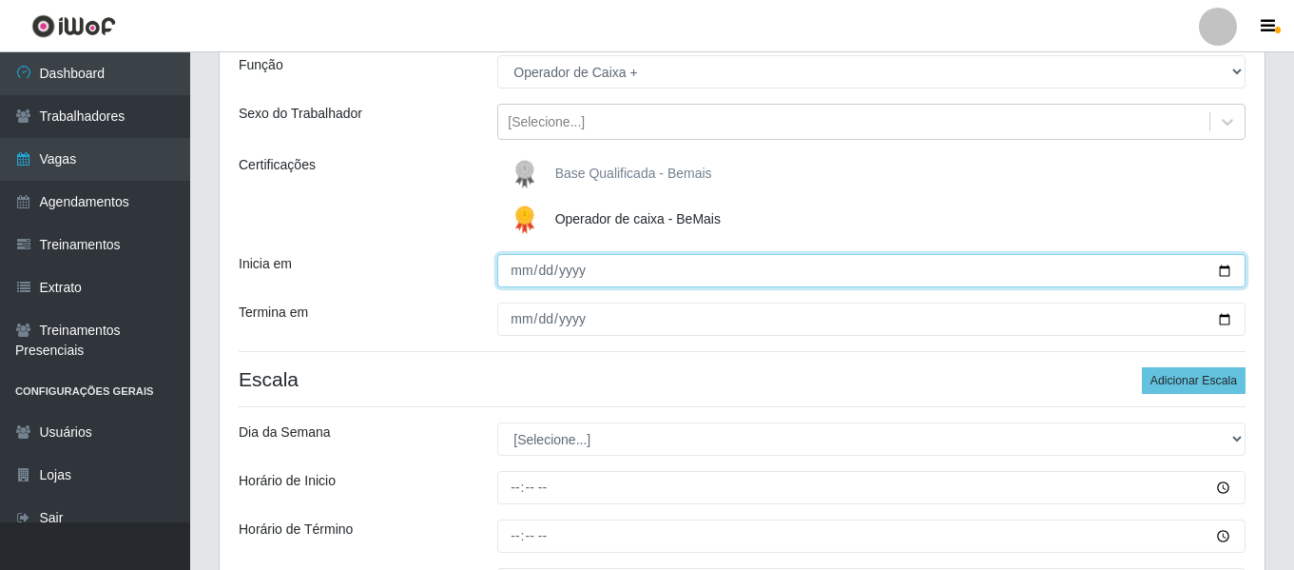
click at [522, 276] on input "Inicia em" at bounding box center [871, 270] width 748 height 33
click at [523, 278] on input "Inicia em" at bounding box center [871, 270] width 748 height 33
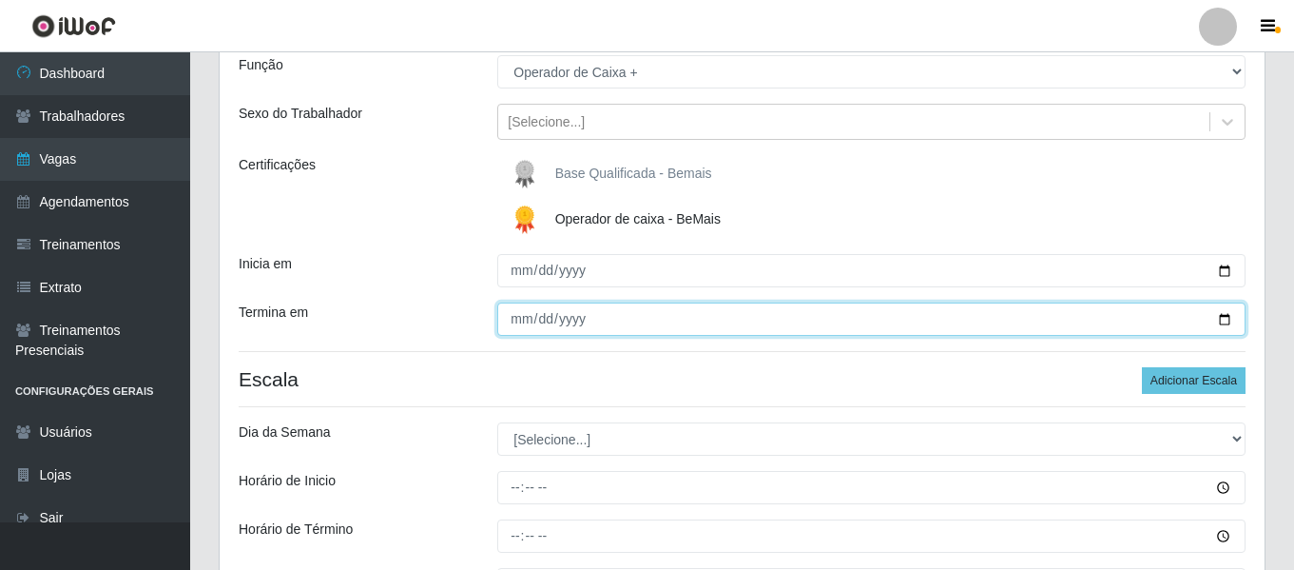
click at [520, 307] on input "Termina em" at bounding box center [871, 318] width 748 height 33
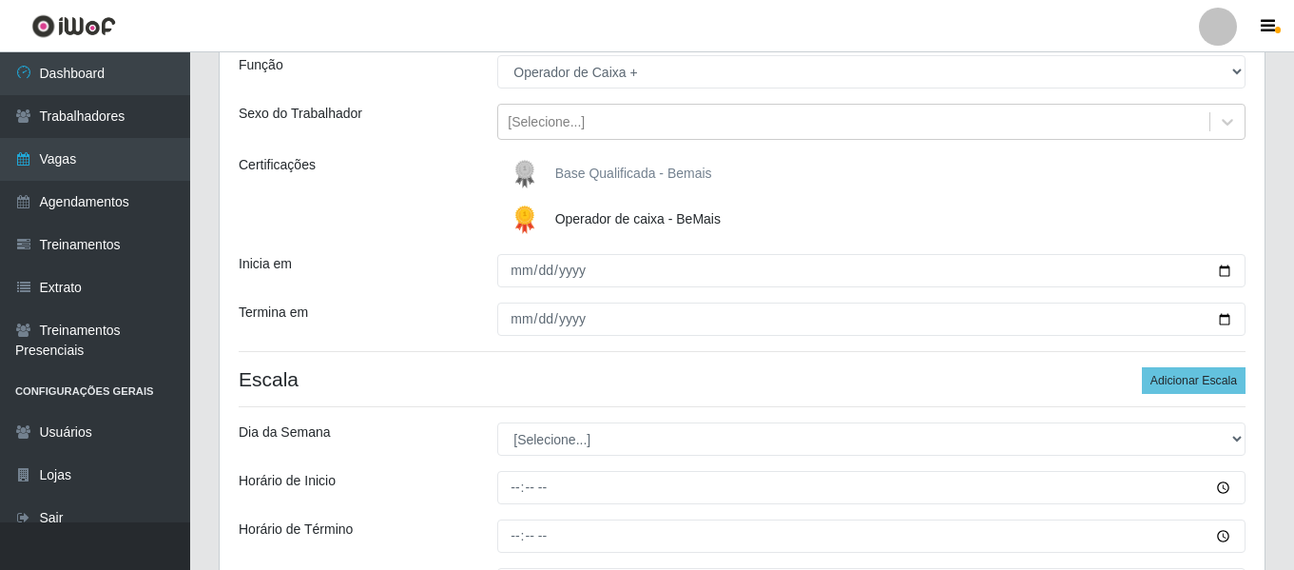
click at [426, 260] on div "Inicia em" at bounding box center [353, 270] width 259 height 33
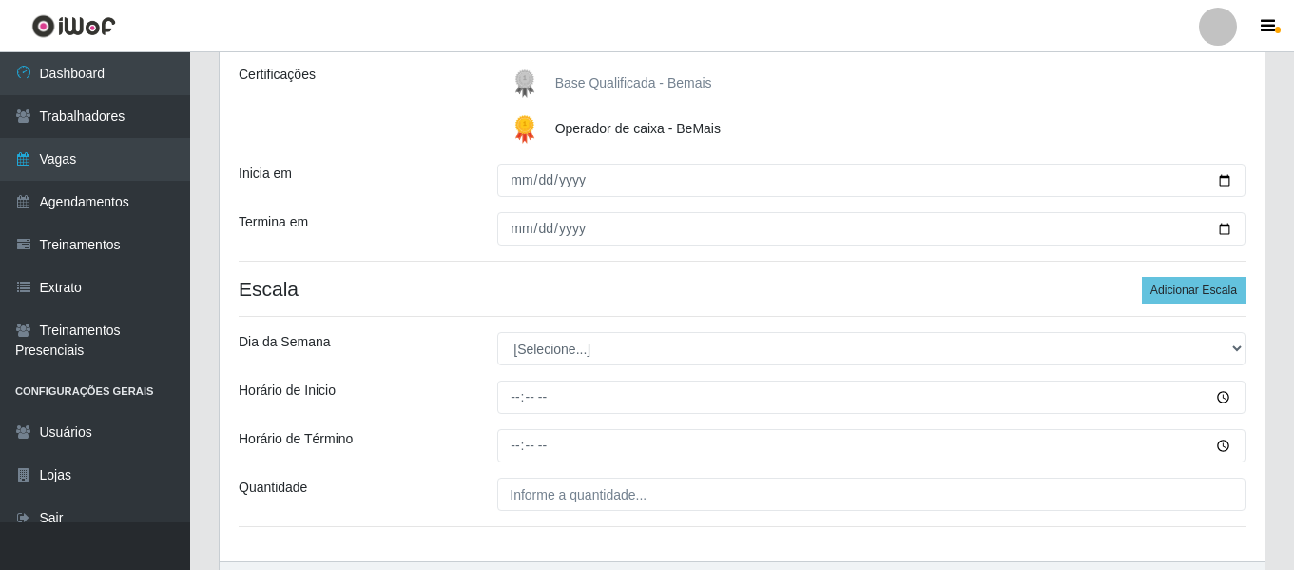
scroll to position [386, 0]
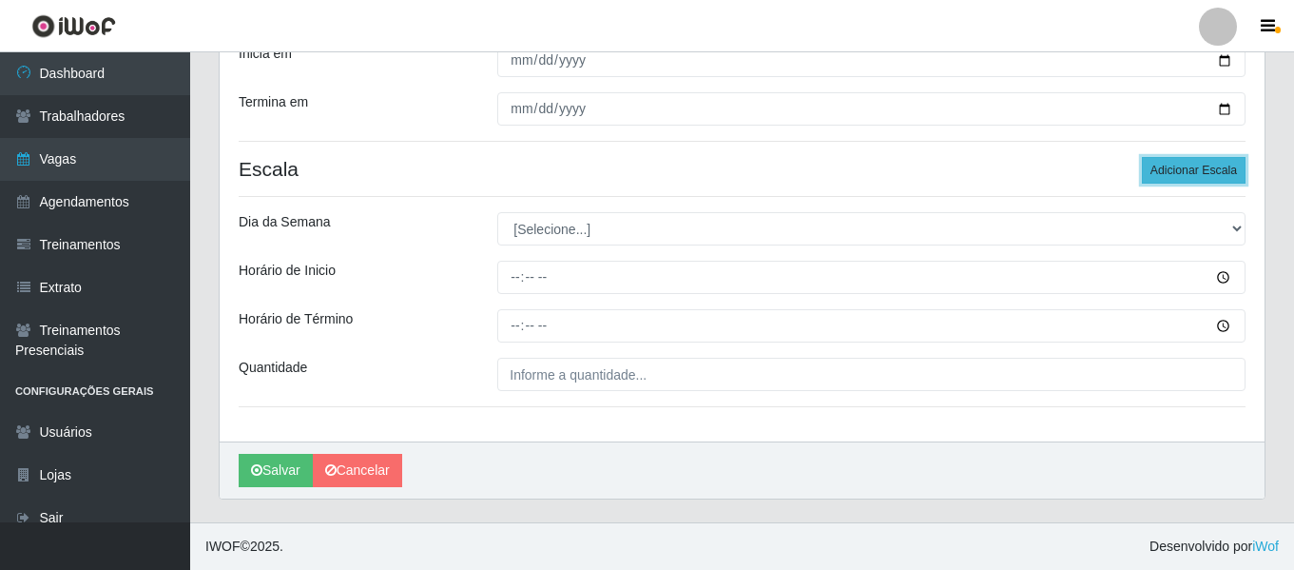
click at [1193, 172] on button "Adicionar Escala" at bounding box center [1194, 170] width 104 height 27
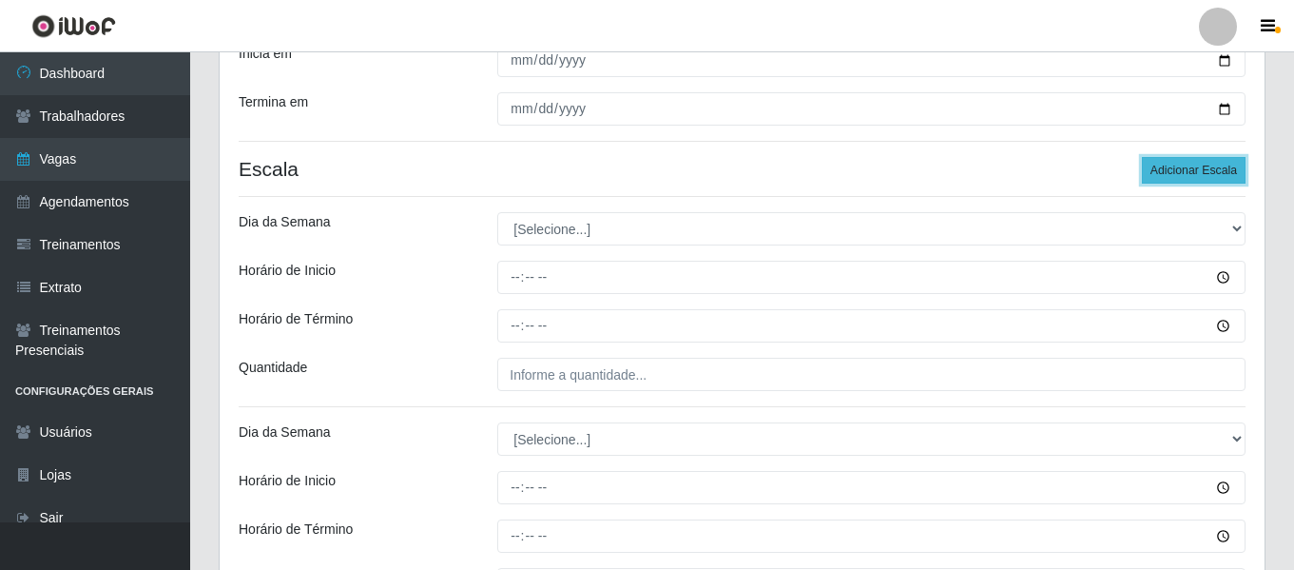
click at [1193, 172] on button "Adicionar Escala" at bounding box center [1194, 170] width 104 height 27
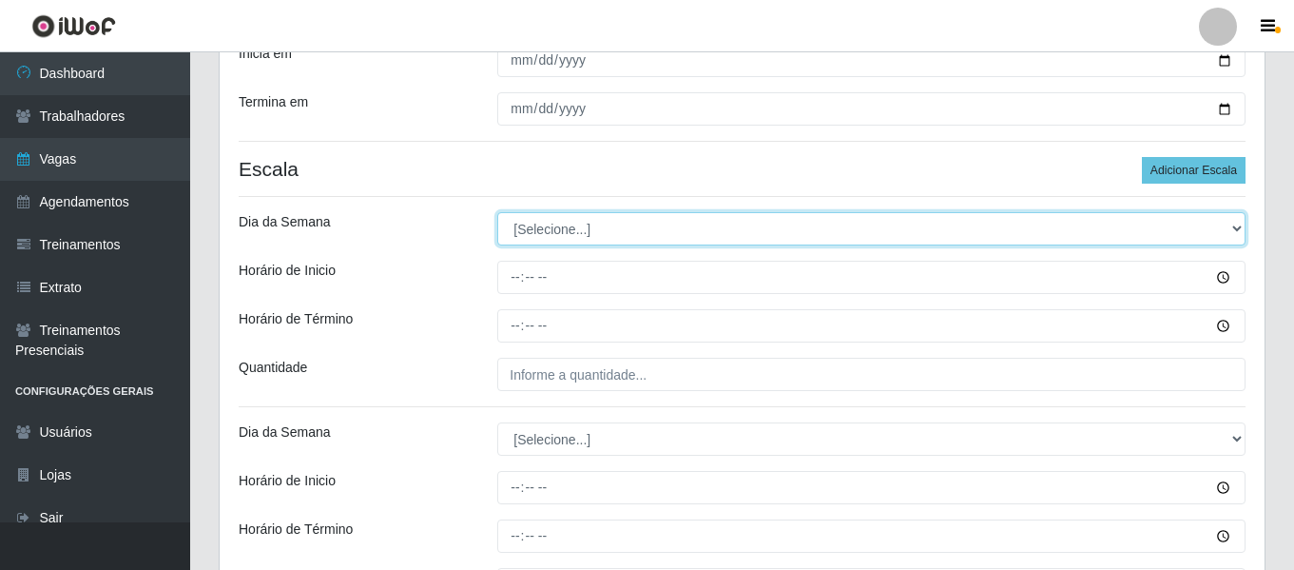
drag, startPoint x: 543, startPoint y: 225, endPoint x: 527, endPoint y: 239, distance: 20.9
click at [543, 225] on select "[Selecione...] Segunda Terça Quarta Quinta Sexta Sábado Domingo" at bounding box center [871, 228] width 748 height 33
click at [497, 212] on select "[Selecione...] Segunda Terça Quarta Quinta Sexta Sábado Domingo" at bounding box center [871, 228] width 748 height 33
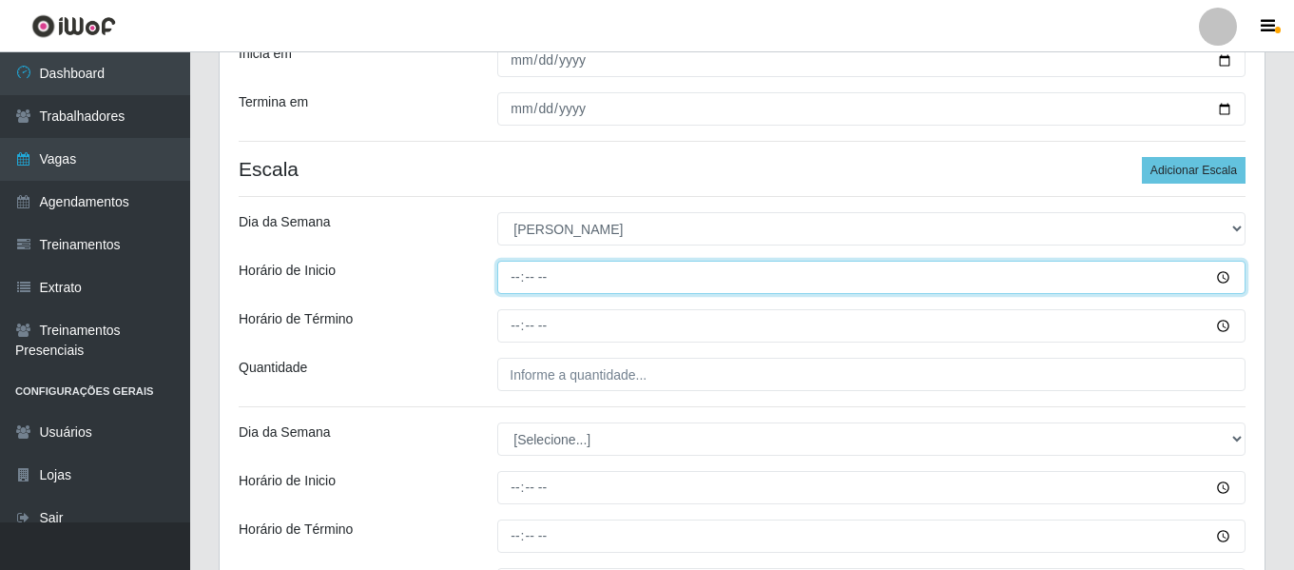
click at [518, 279] on input "Horário de Inicio" at bounding box center [871, 277] width 748 height 33
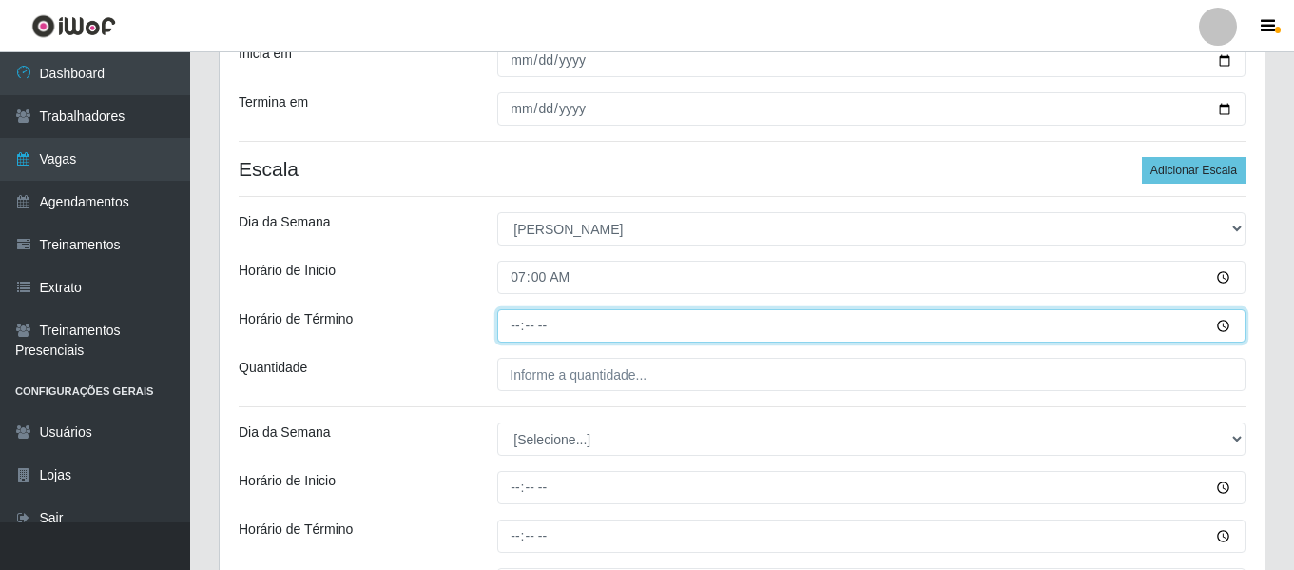
click at [512, 328] on input "Horário de Término" at bounding box center [871, 325] width 748 height 33
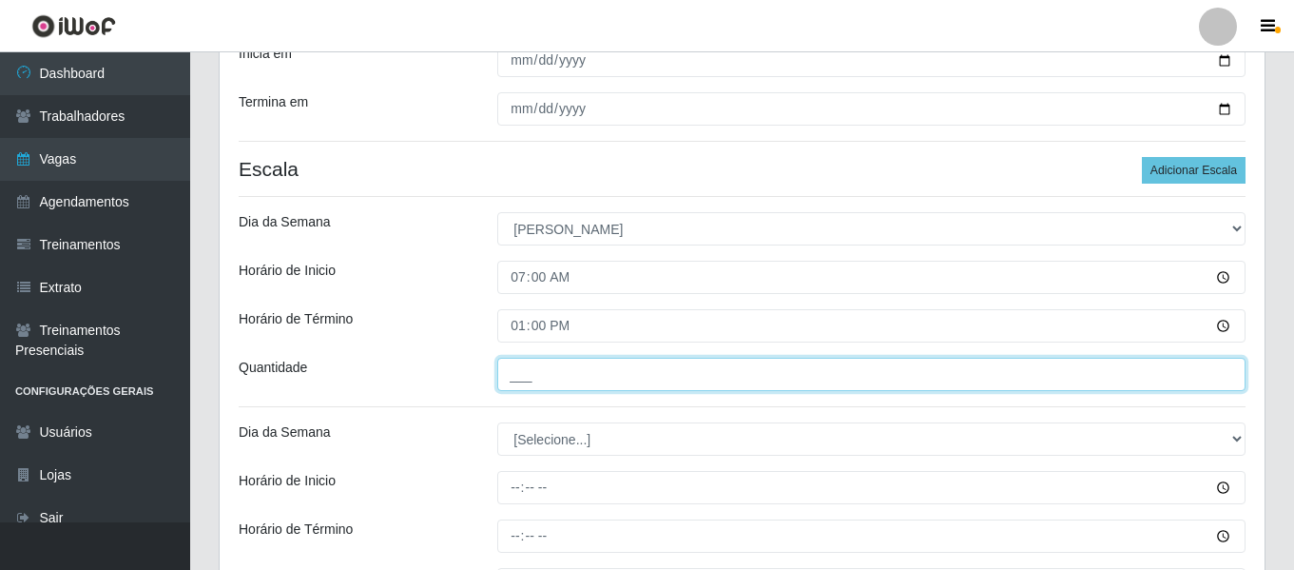
click at [528, 363] on input "___" at bounding box center [871, 374] width 748 height 33
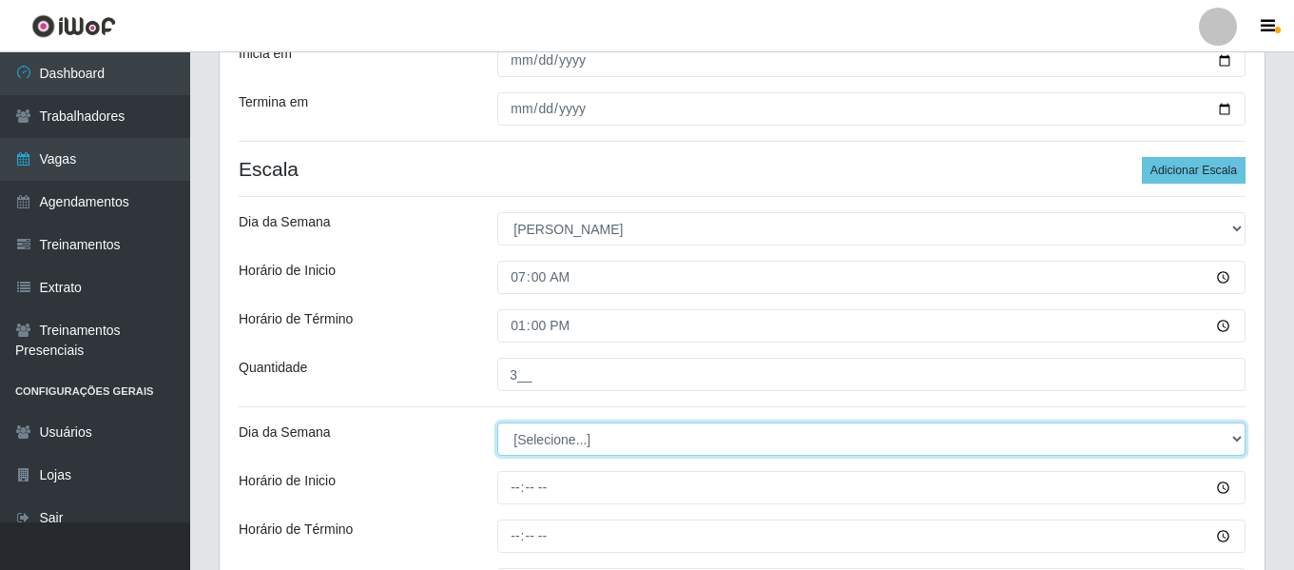
click at [561, 453] on select "[Selecione...] Segunda Terça Quarta Quinta Sexta Sábado Domingo" at bounding box center [871, 438] width 748 height 33
click at [497, 422] on select "[Selecione...] Segunda Terça Quarta Quinta Sexta Sábado Domingo" at bounding box center [871, 438] width 748 height 33
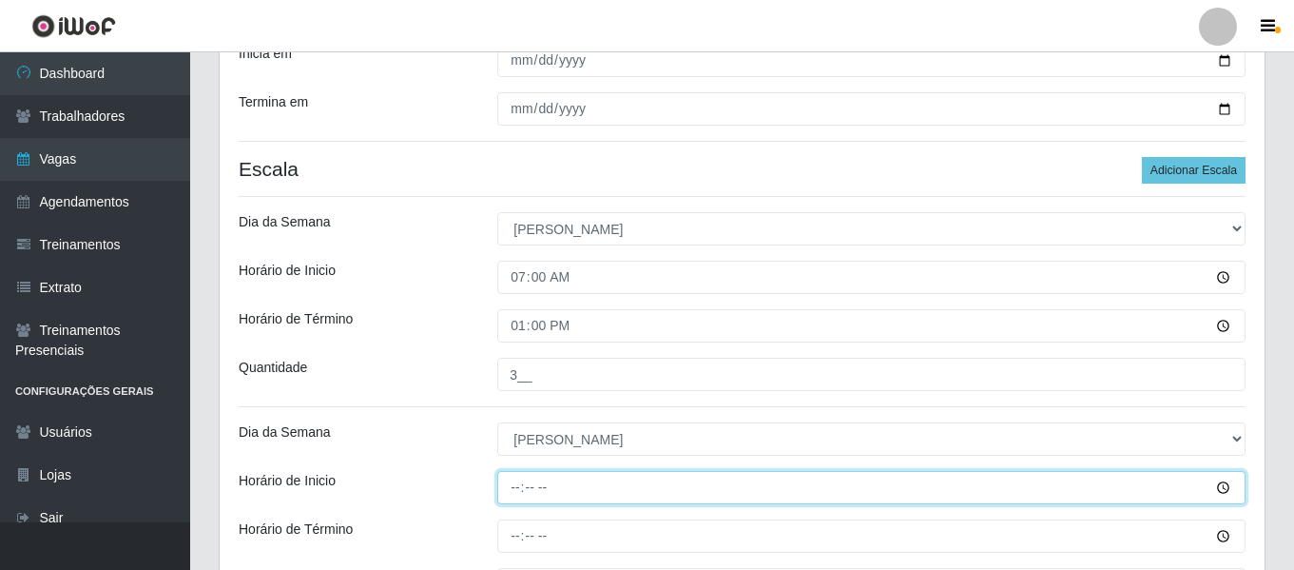
click at [508, 481] on input "Horário de Inicio" at bounding box center [871, 487] width 748 height 33
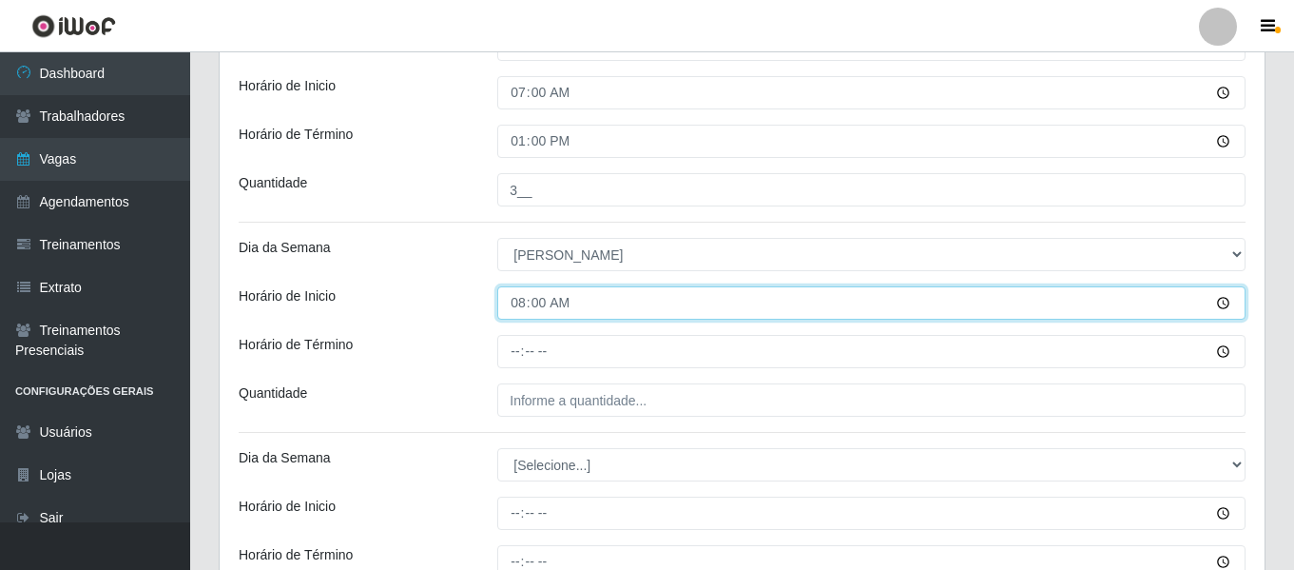
scroll to position [576, 0]
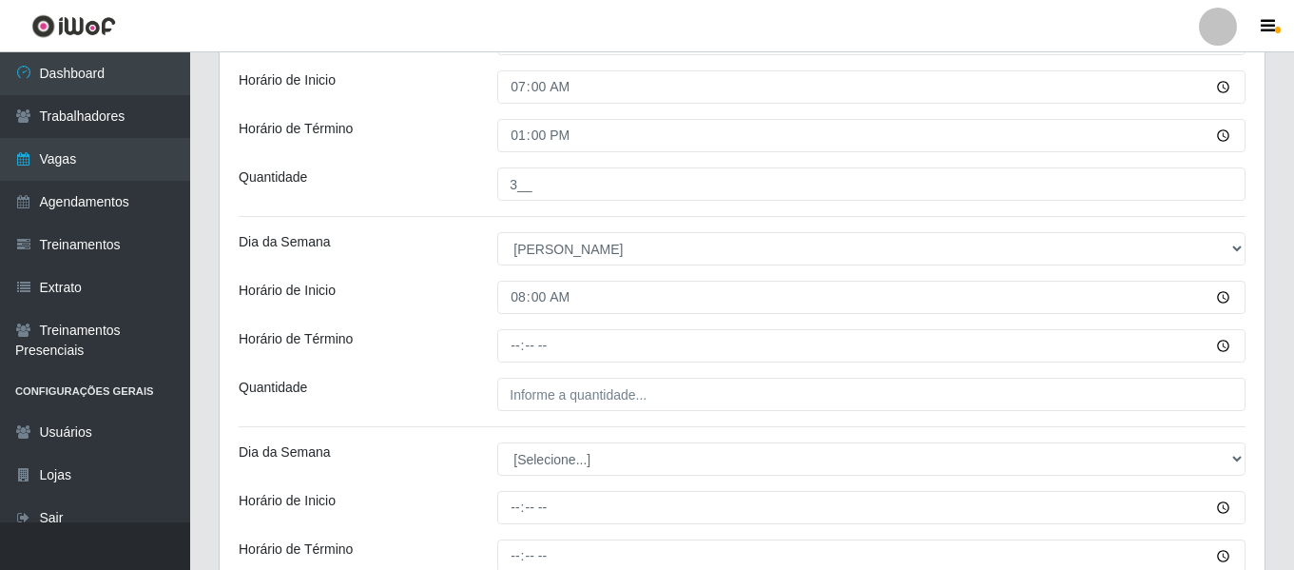
click at [507, 328] on div "Loja Bemais Supermercados - Três Ruas Função [Selecione...] ASG ASG + ASG ++ Au…" at bounding box center [742, 444] width 1045 height 1715
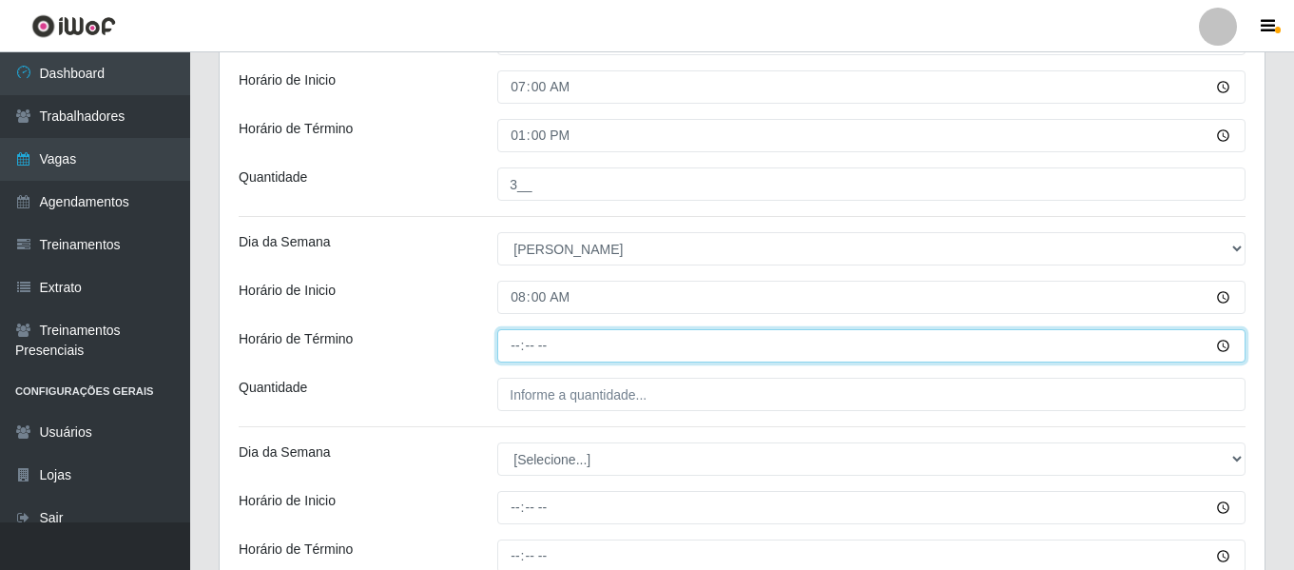
click at [518, 338] on input "Horário de Término" at bounding box center [871, 345] width 748 height 33
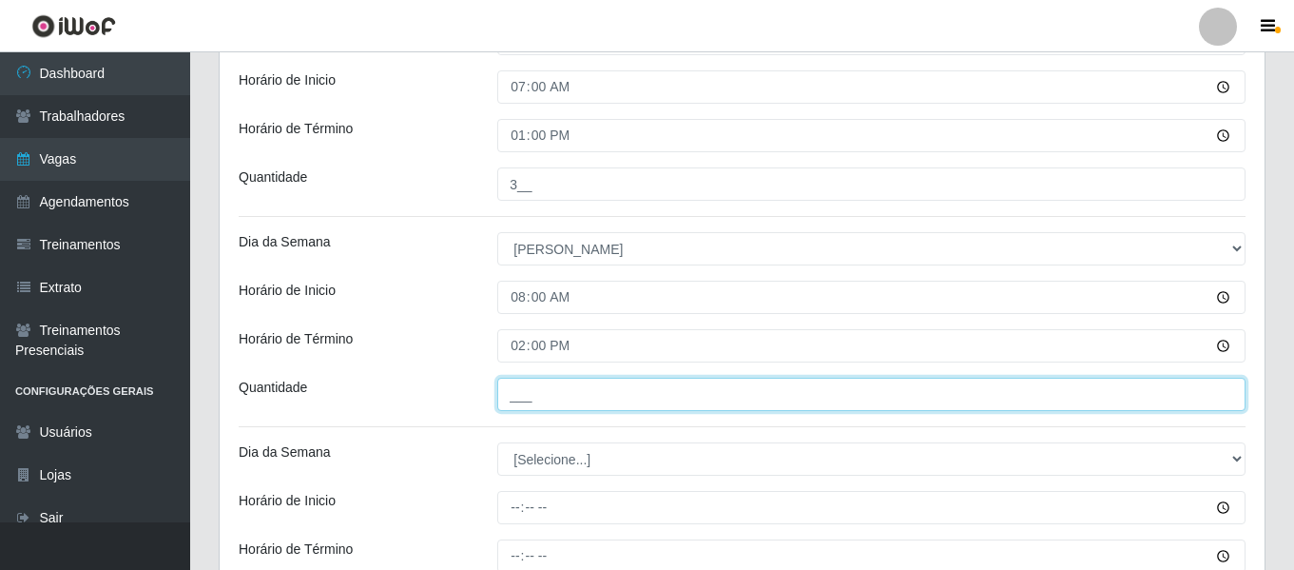
click at [533, 378] on input "___" at bounding box center [871, 394] width 748 height 33
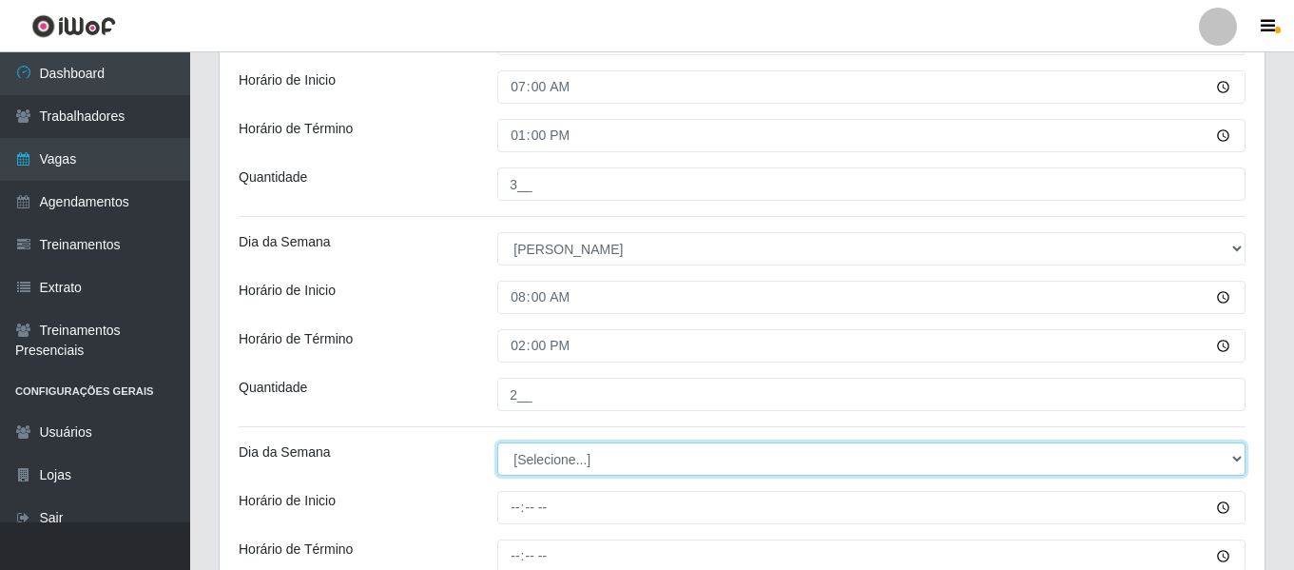
click at [582, 457] on select "[Selecione...] Segunda Terça Quarta Quinta Sexta Sábado Domingo" at bounding box center [871, 458] width 748 height 33
click at [497, 442] on select "[Selecione...] Segunda Terça Quarta Quinta Sexta Sábado Domingo" at bounding box center [871, 458] width 748 height 33
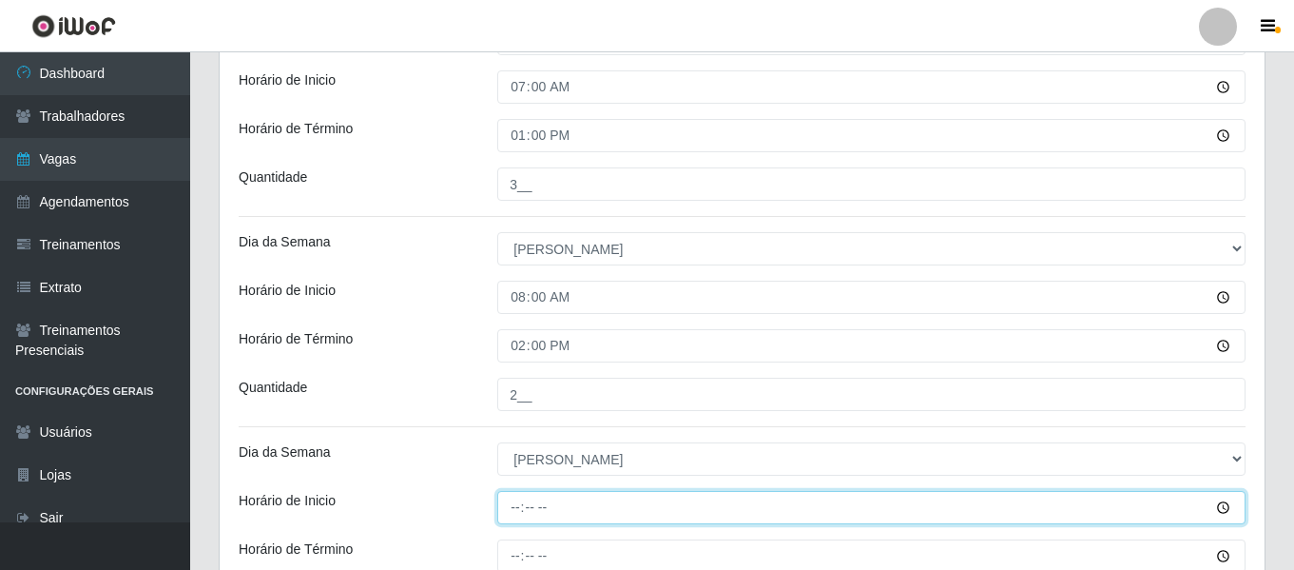
click at [509, 507] on input "Horário de Inicio" at bounding box center [871, 507] width 748 height 33
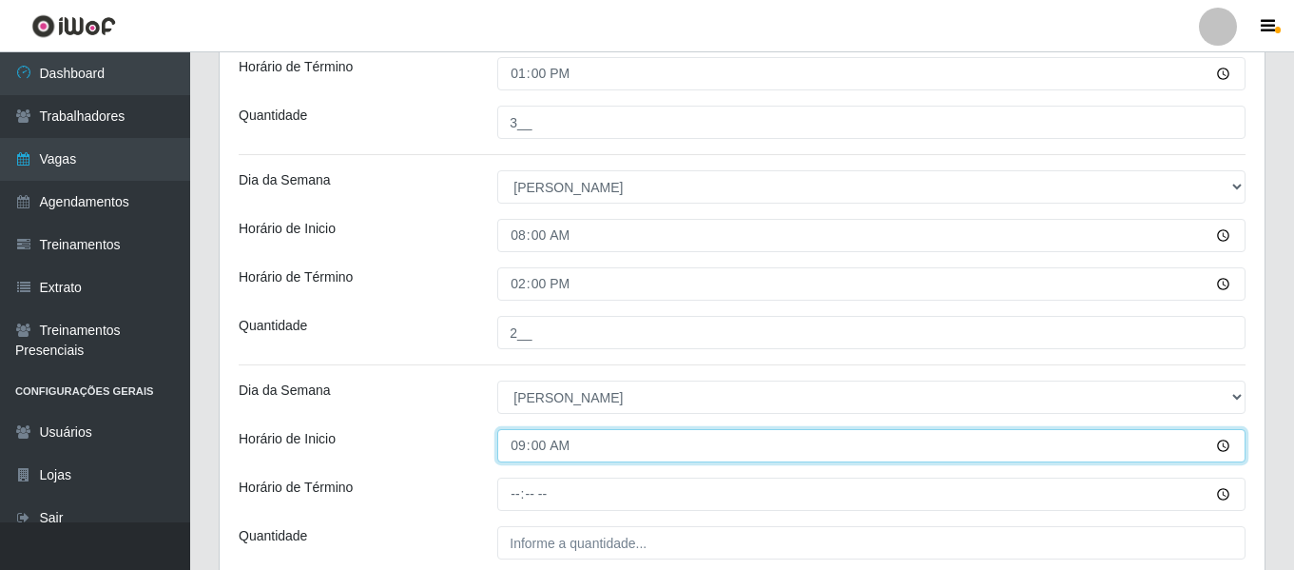
scroll to position [671, 0]
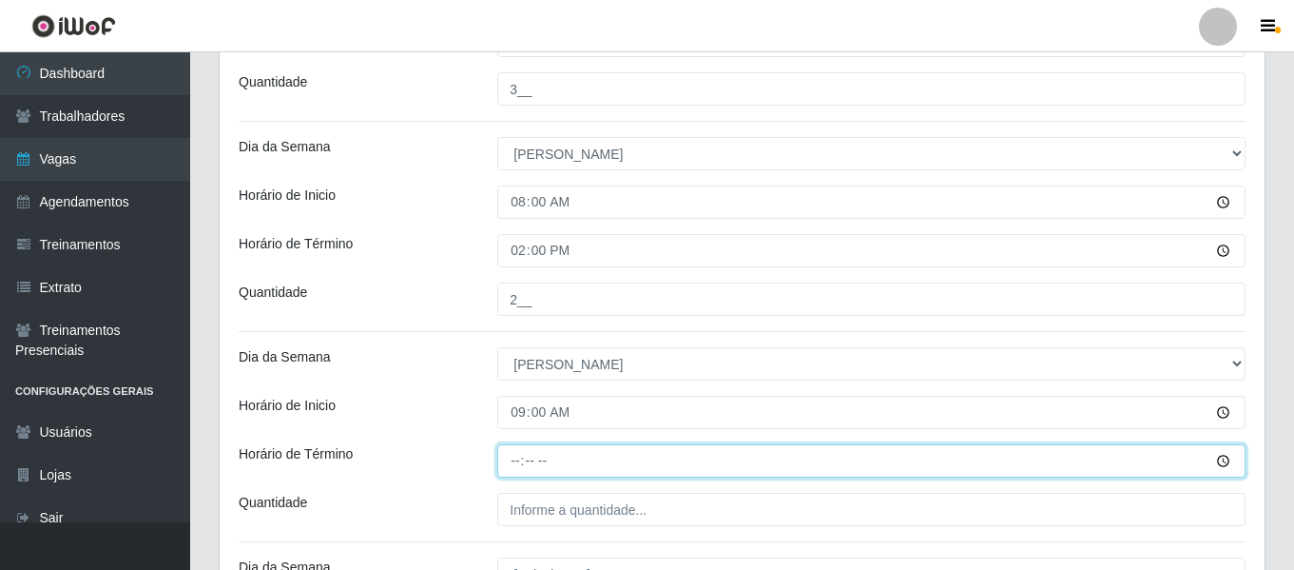
click at [521, 469] on input "Horário de Término" at bounding box center [871, 460] width 748 height 33
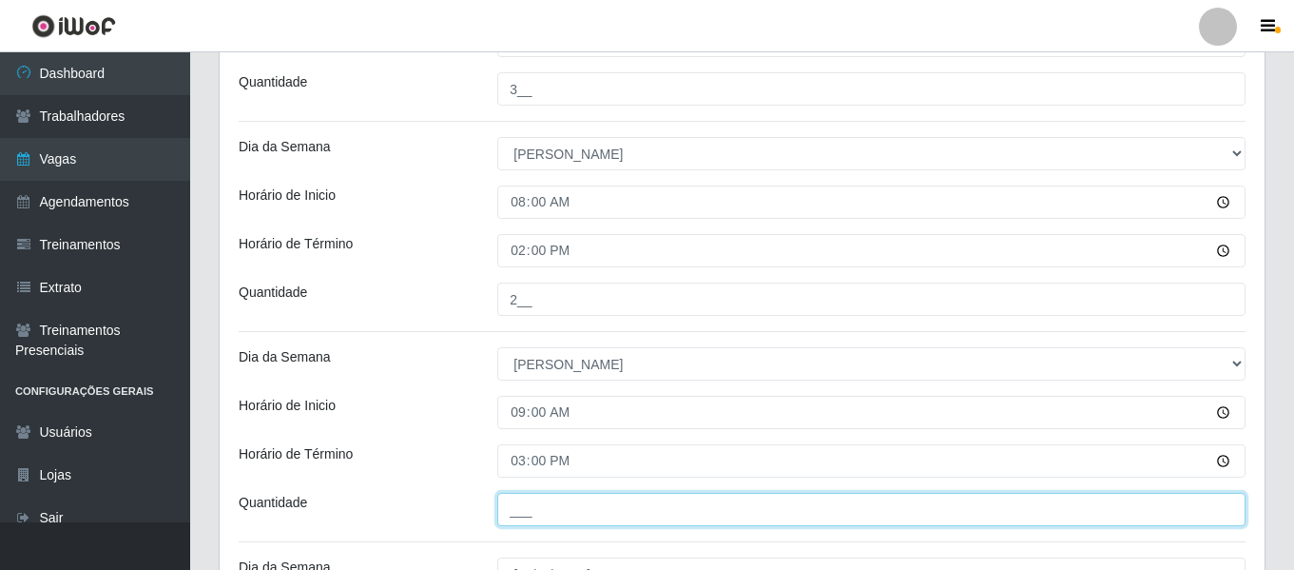
click at [536, 518] on input "___" at bounding box center [871, 509] width 748 height 33
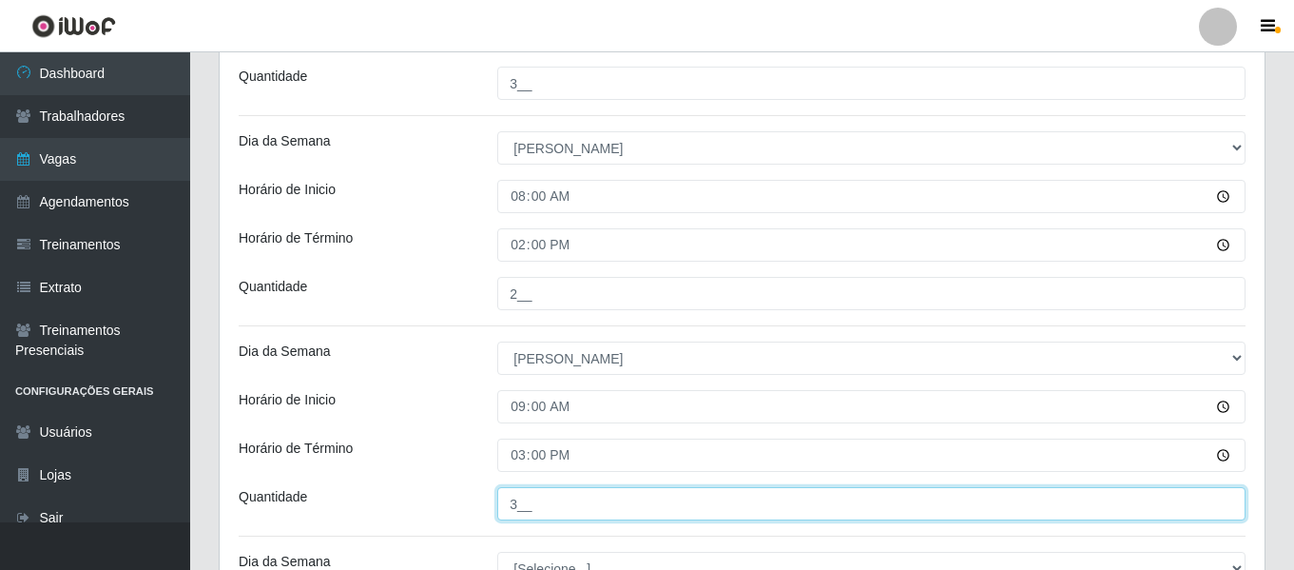
scroll to position [862, 0]
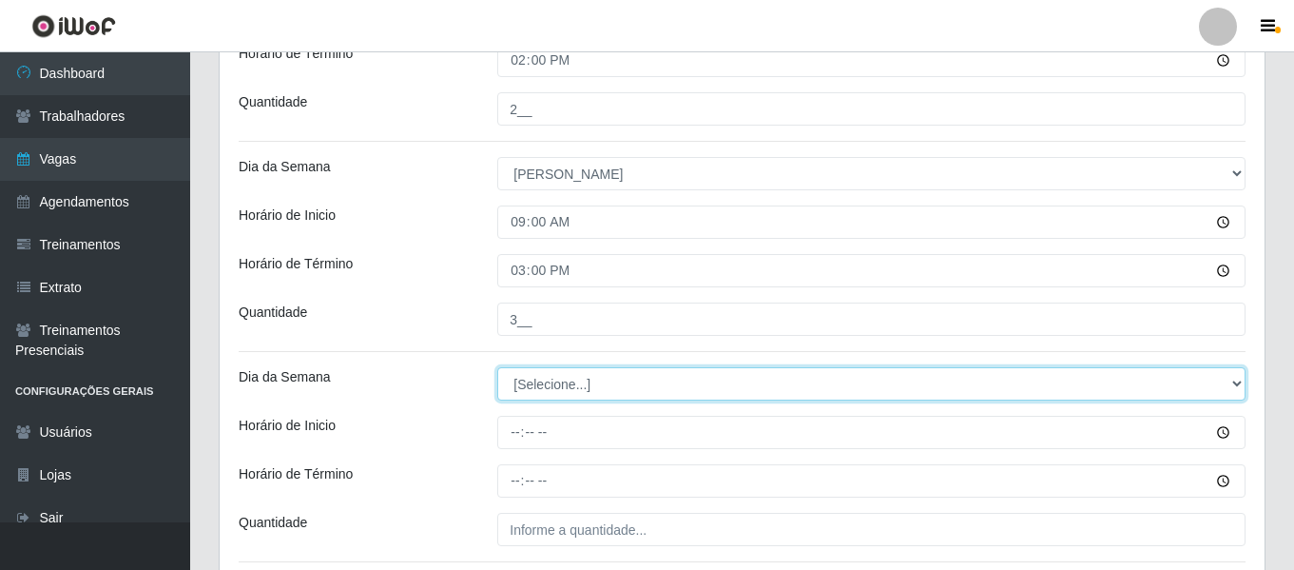
click at [539, 398] on select "[Selecione...] Segunda Terça Quarta Quinta Sexta Sábado Domingo" at bounding box center [871, 383] width 748 height 33
click at [497, 367] on select "[Selecione...] Segunda Terça Quarta Quinta Sexta Sábado Domingo" at bounding box center [871, 383] width 748 height 33
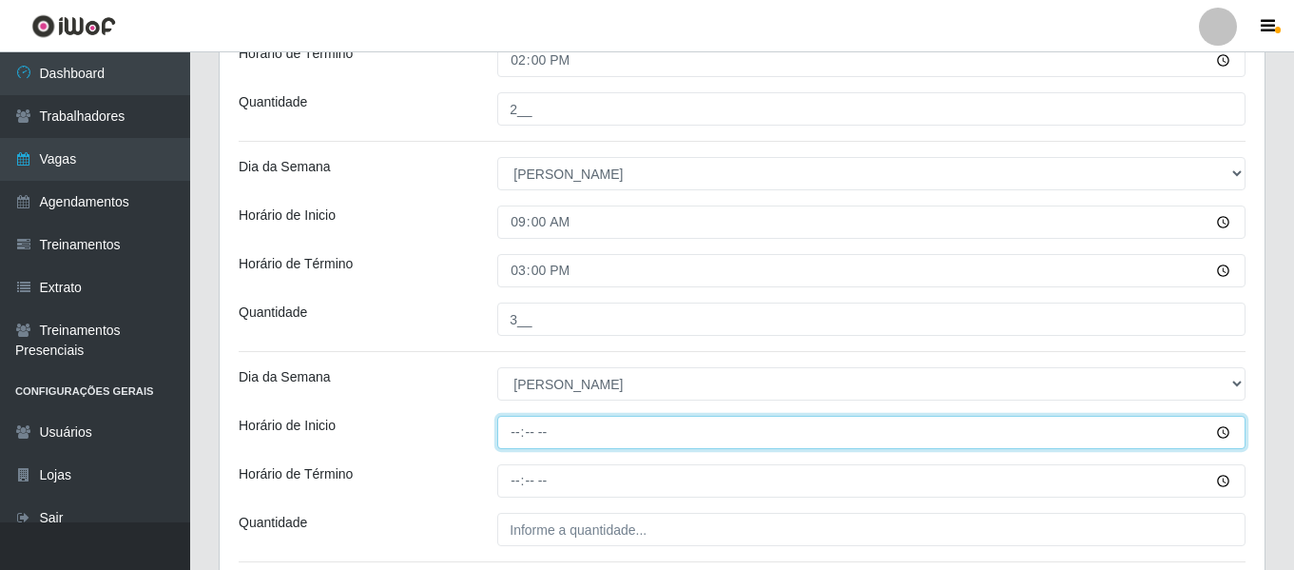
click at [521, 433] on input "Horário de Inicio" at bounding box center [871, 432] width 748 height 33
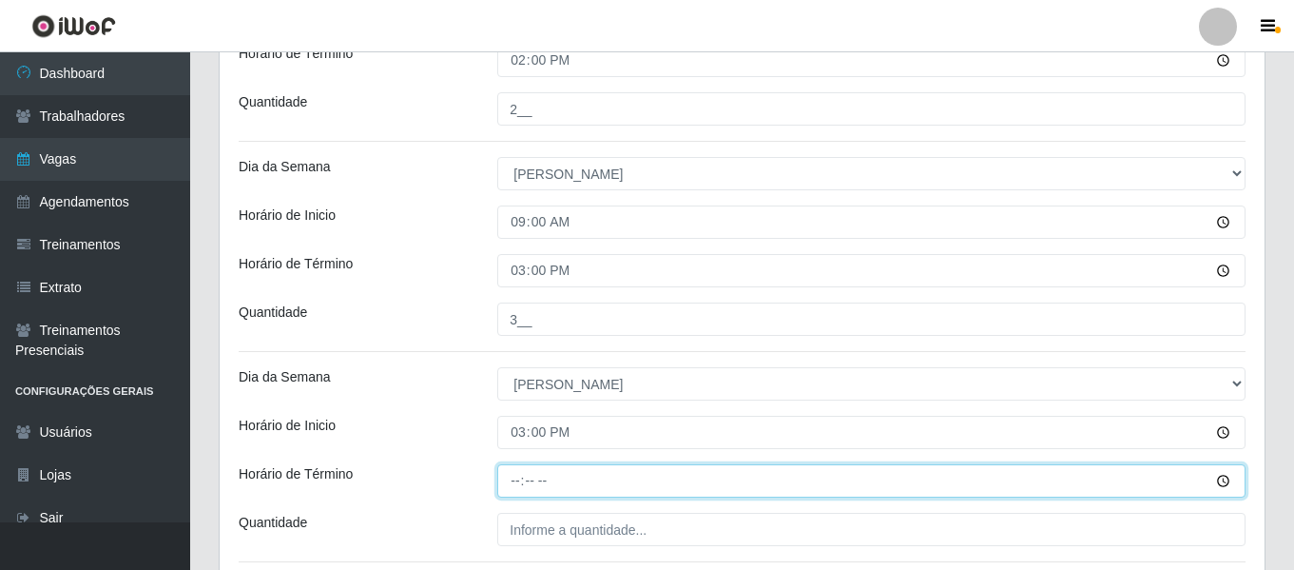
click at [512, 478] on input "Horário de Término" at bounding box center [871, 480] width 748 height 33
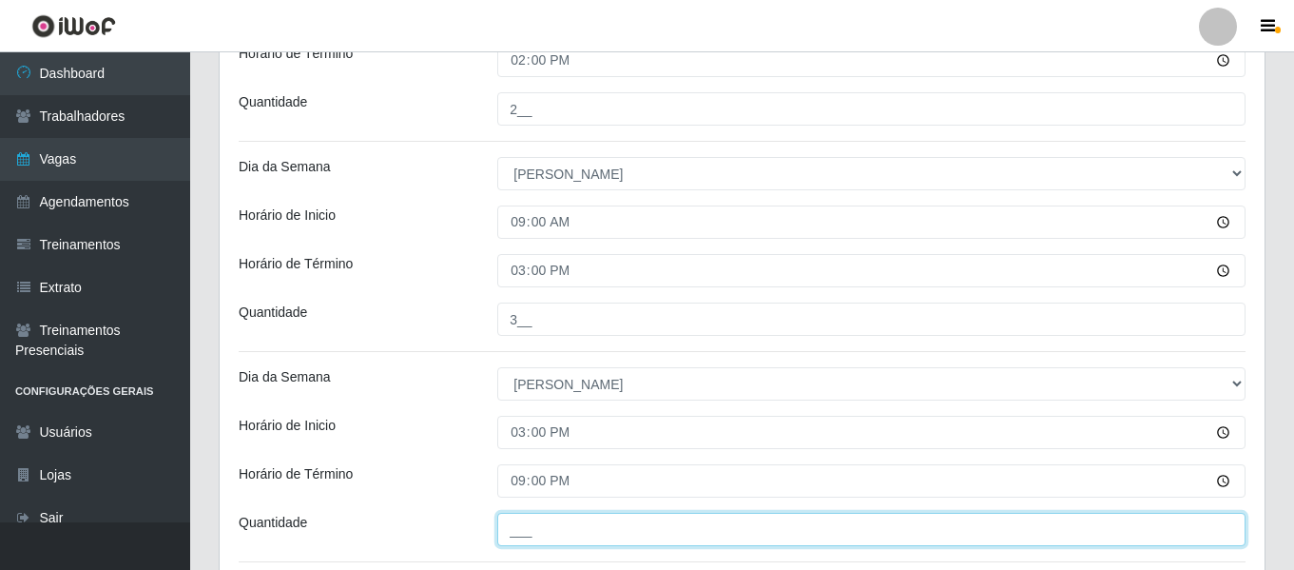
click at [567, 534] on input "___" at bounding box center [871, 529] width 748 height 33
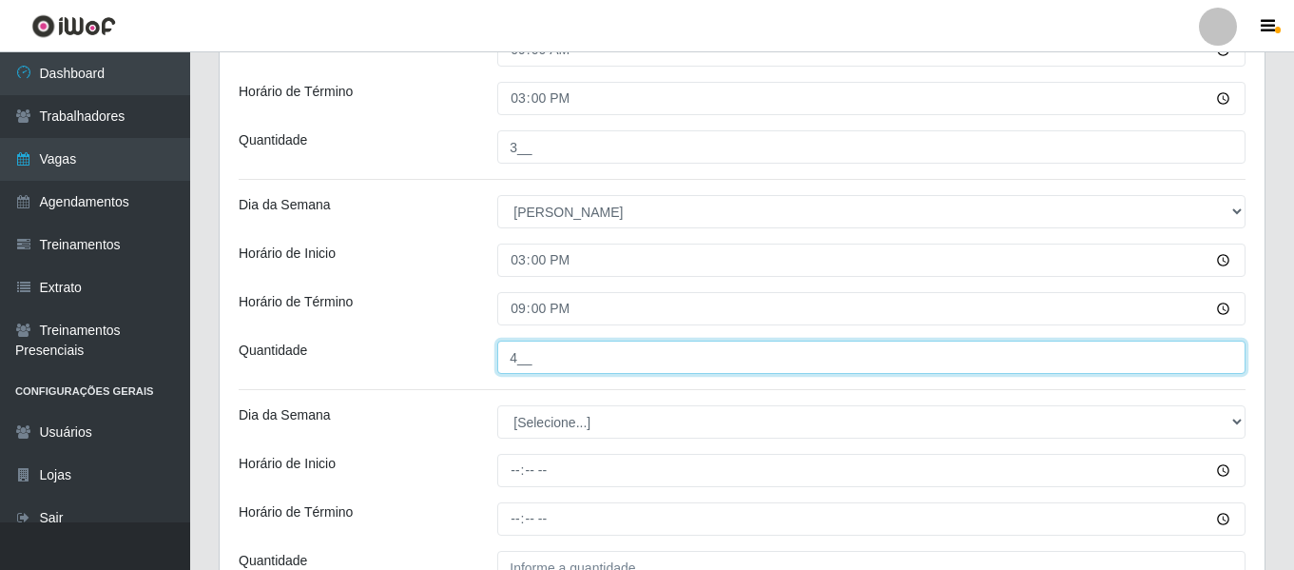
scroll to position [1052, 0]
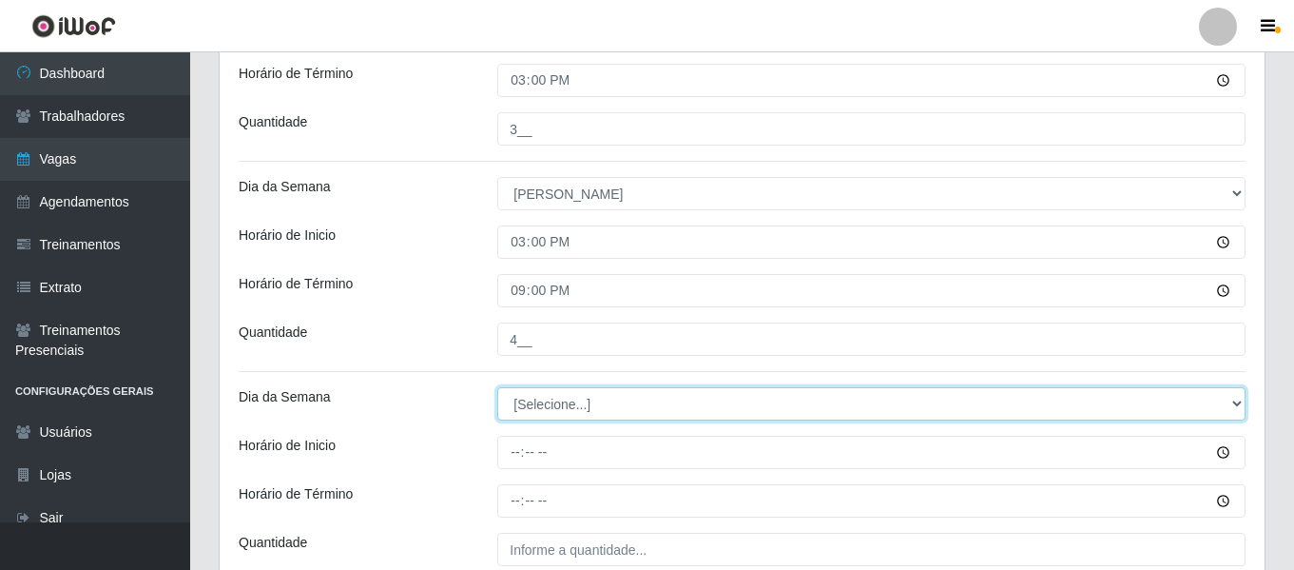
click at [576, 398] on select "[Selecione...] Segunda Terça Quarta Quinta Sexta Sábado Domingo" at bounding box center [871, 403] width 748 height 33
click at [497, 387] on select "[Selecione...] Segunda Terça Quarta Quinta Sexta Sábado Domingo" at bounding box center [871, 403] width 748 height 33
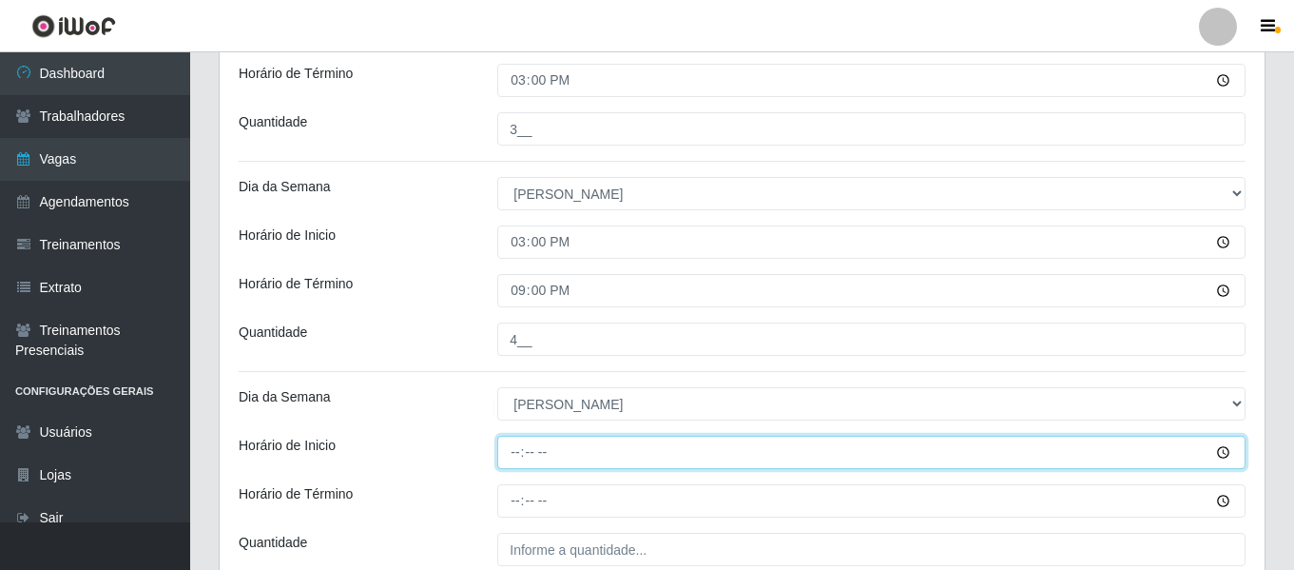
click at [516, 459] on input "Horário de Inicio" at bounding box center [871, 452] width 748 height 33
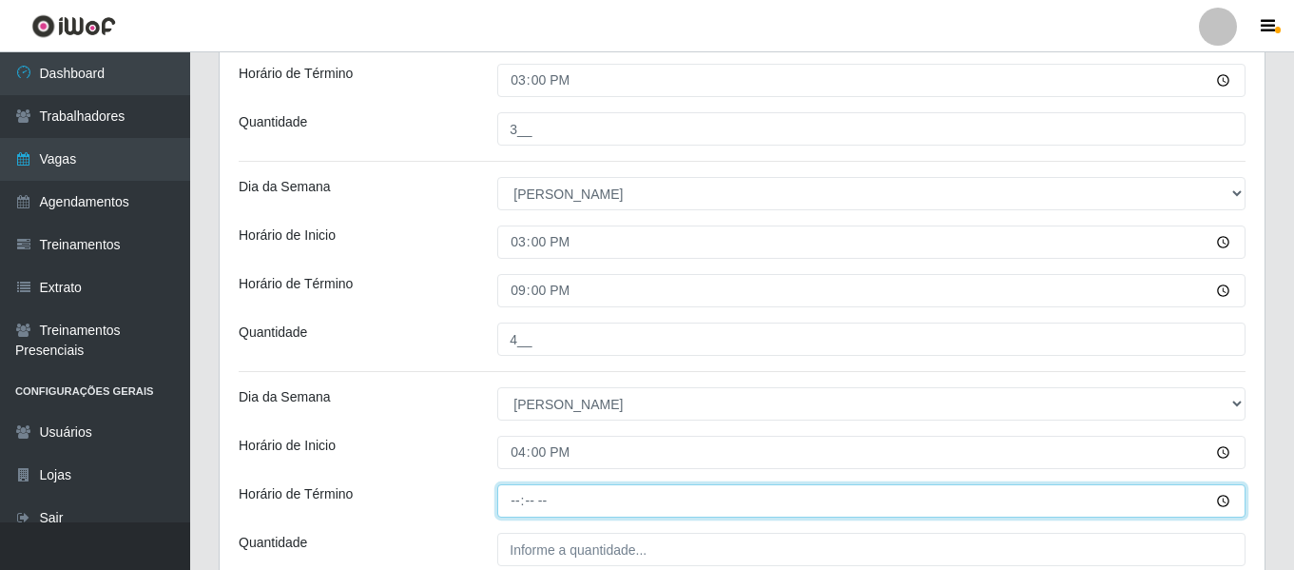
click at [520, 500] on input "Horário de Término" at bounding box center [871, 500] width 748 height 33
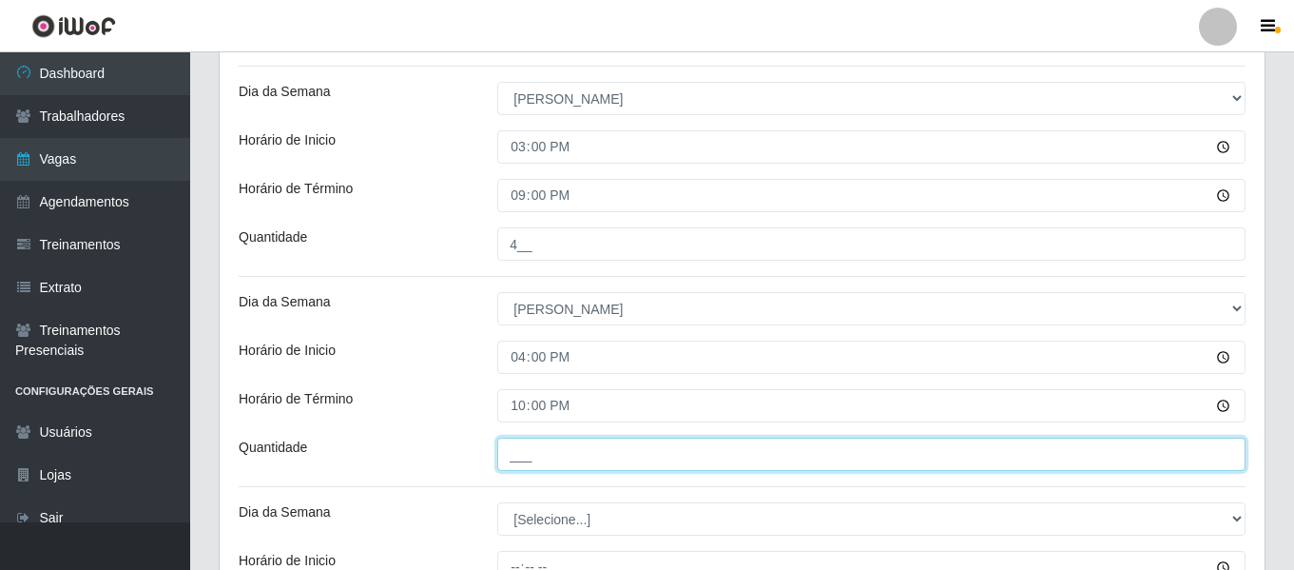
click at [590, 458] on input "___" at bounding box center [871, 453] width 748 height 33
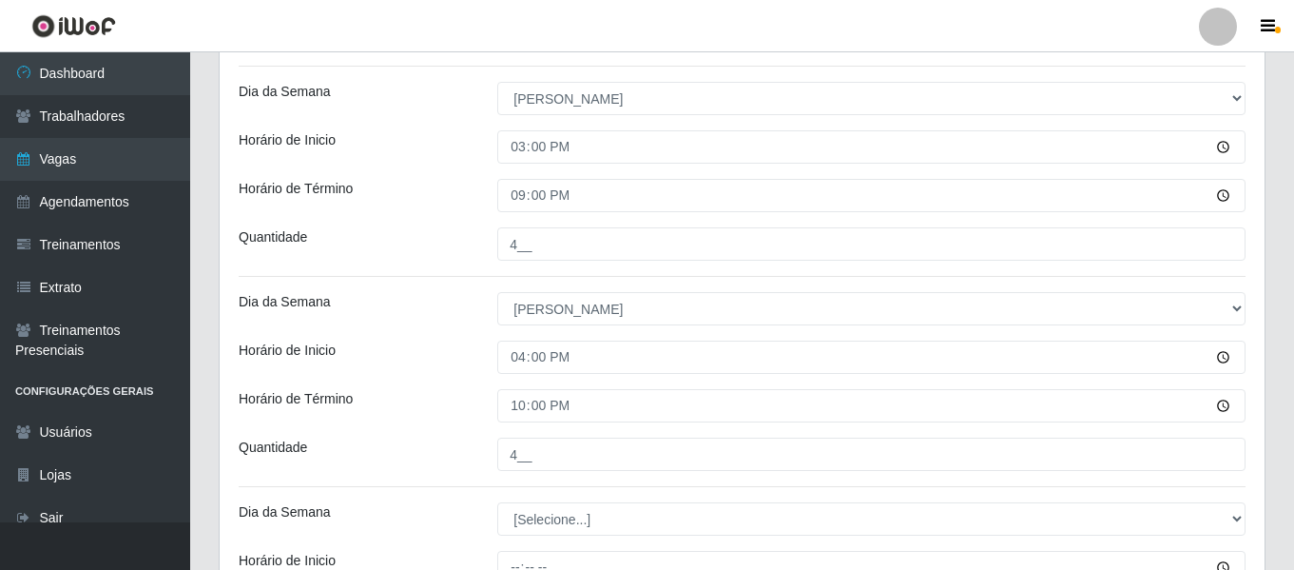
click at [412, 352] on div "Horário de Inicio" at bounding box center [353, 356] width 259 height 33
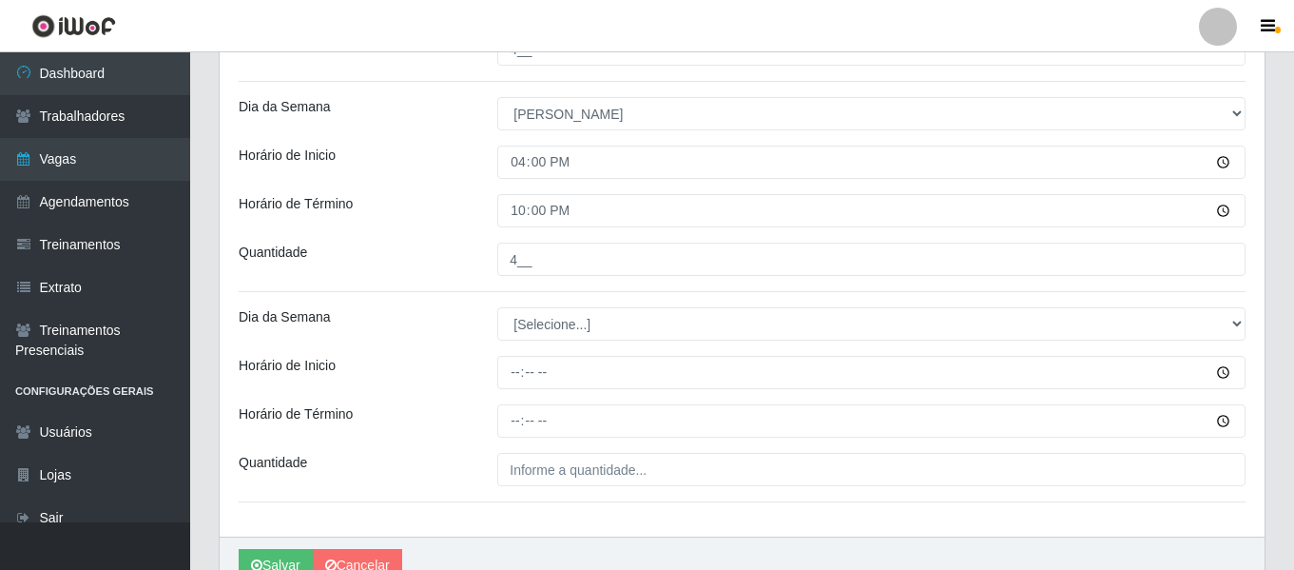
scroll to position [1437, 0]
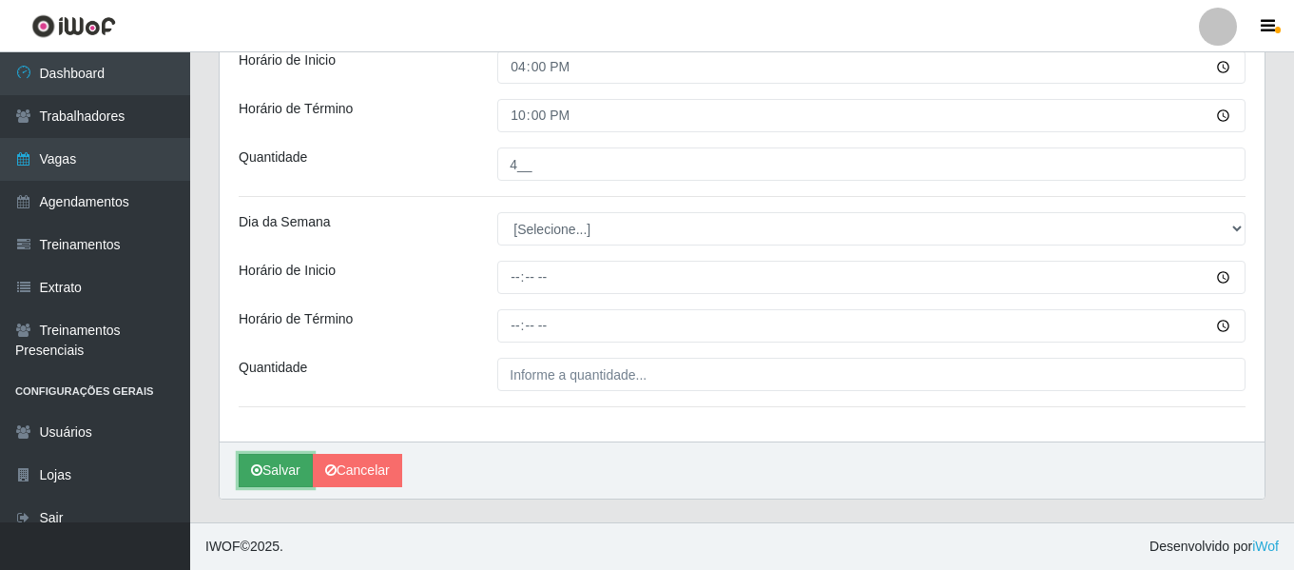
click at [262, 482] on button "Salvar" at bounding box center [276, 470] width 74 height 33
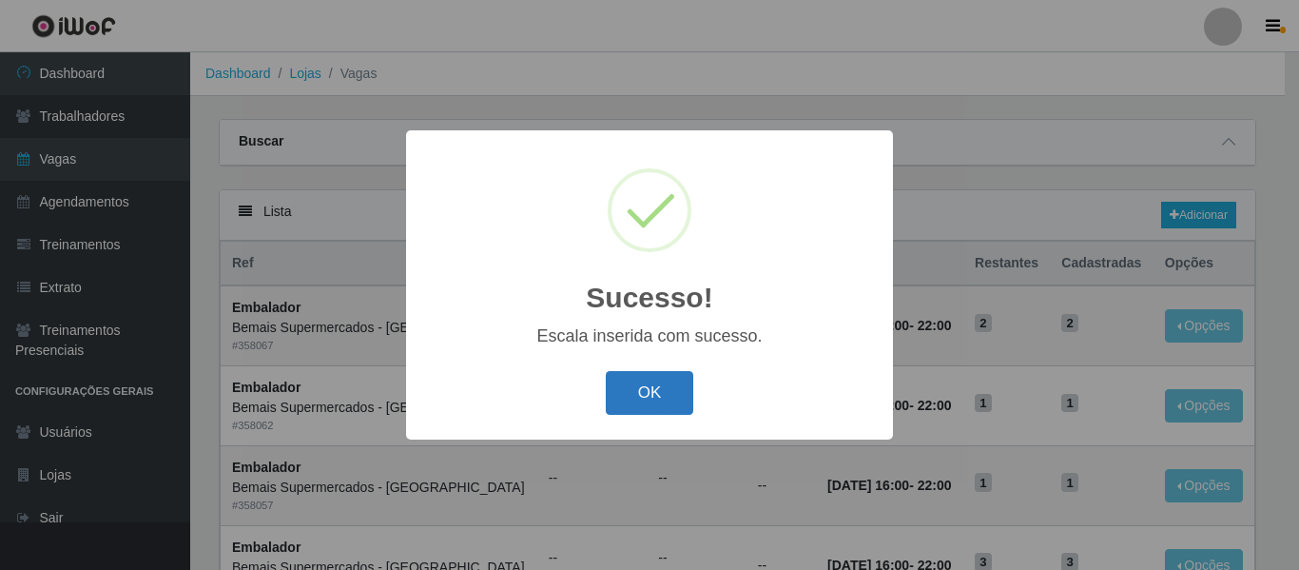
click at [653, 387] on button "OK" at bounding box center [650, 393] width 88 height 45
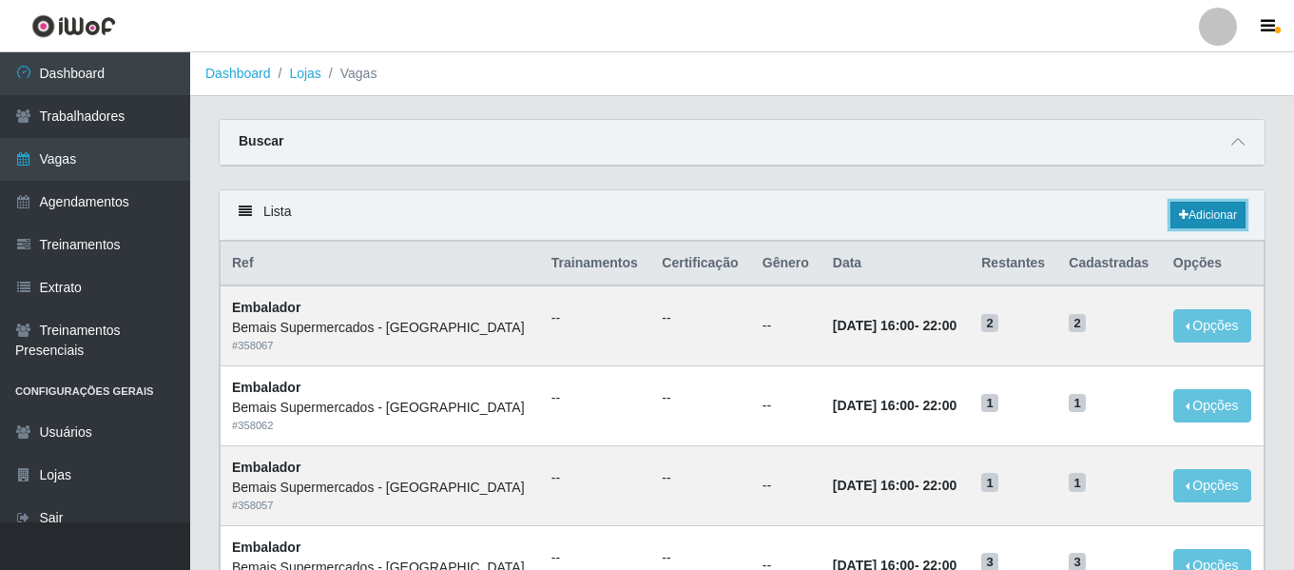
click at [1218, 207] on link "Adicionar" at bounding box center [1208, 215] width 75 height 27
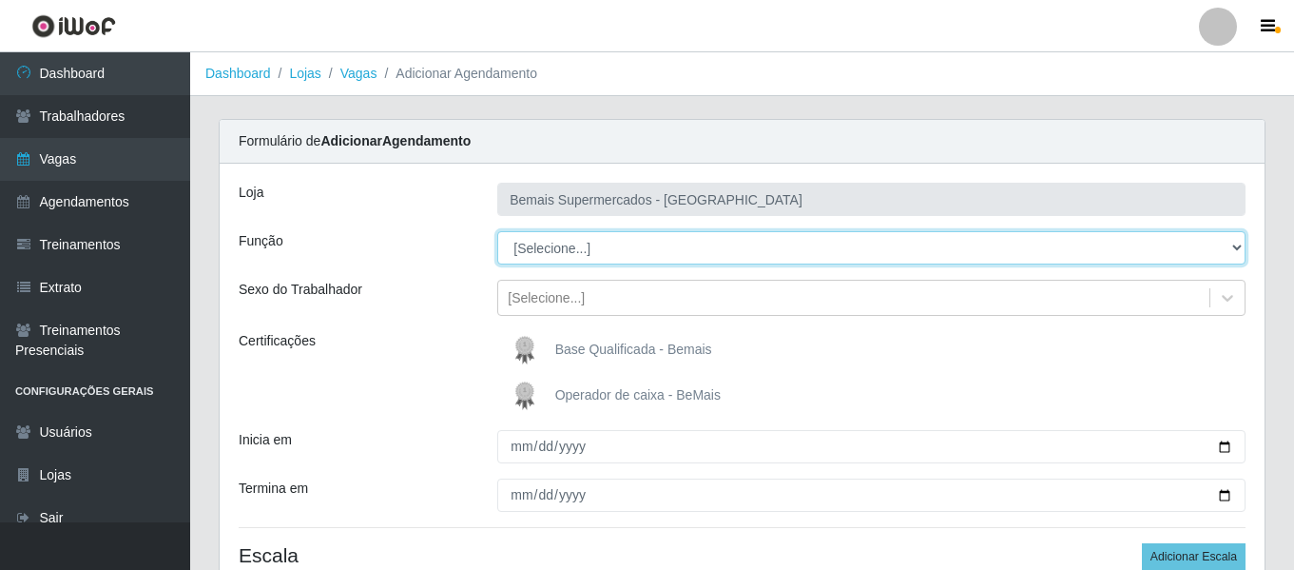
click at [554, 243] on select "[Selecione...] ASG ASG + ASG ++ Auxiliar de Depósito Auxiliar de Depósito + Aux…" at bounding box center [871, 247] width 748 height 33
click at [497, 231] on select "[Selecione...] ASG ASG + ASG ++ Auxiliar de Depósito Auxiliar de Depósito + Aux…" at bounding box center [871, 247] width 748 height 33
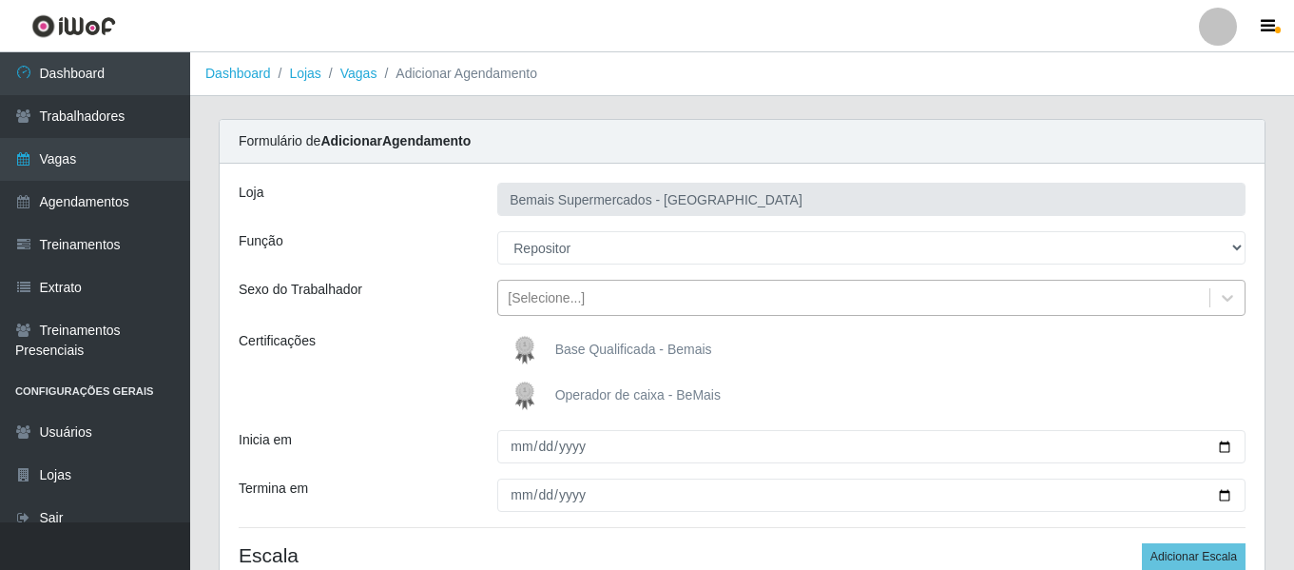
click at [559, 294] on div "[Selecione...]" at bounding box center [546, 298] width 77 height 20
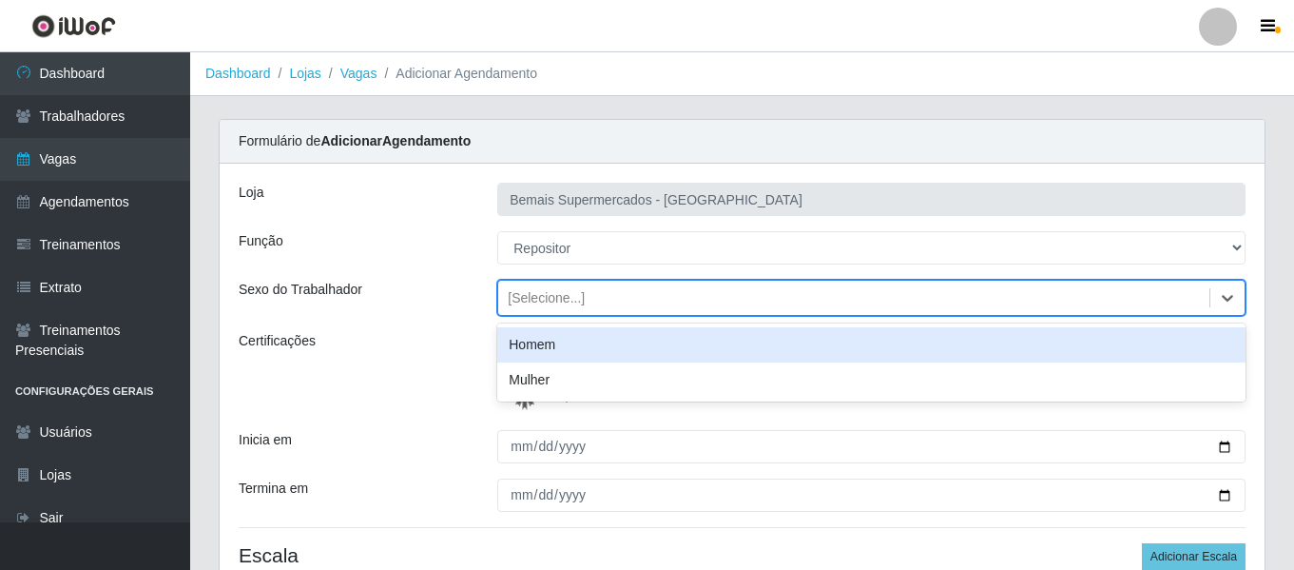
click at [557, 348] on div "Homem" at bounding box center [871, 344] width 748 height 35
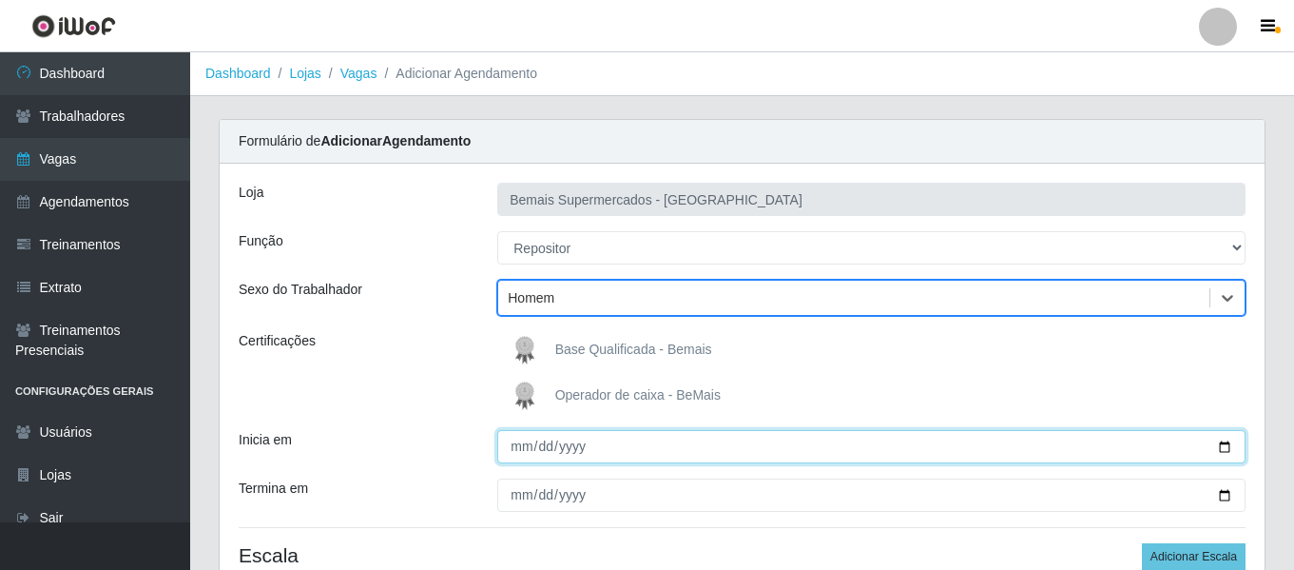
click at [510, 440] on input "Inicia em" at bounding box center [871, 446] width 748 height 33
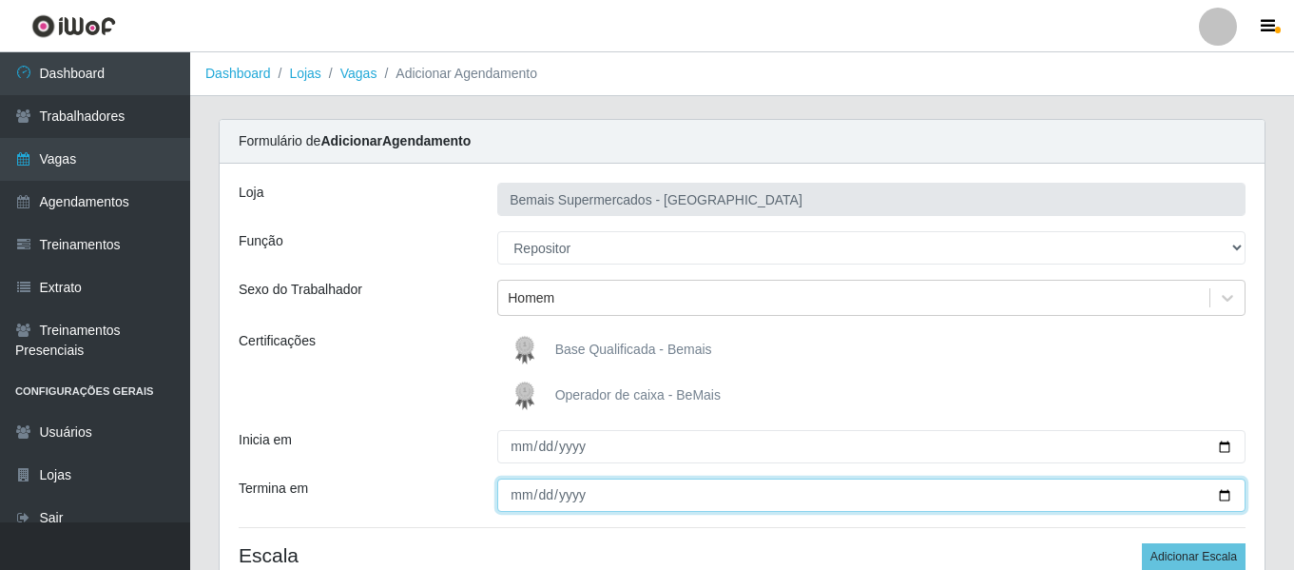
click at [525, 493] on input "Termina em" at bounding box center [871, 494] width 748 height 33
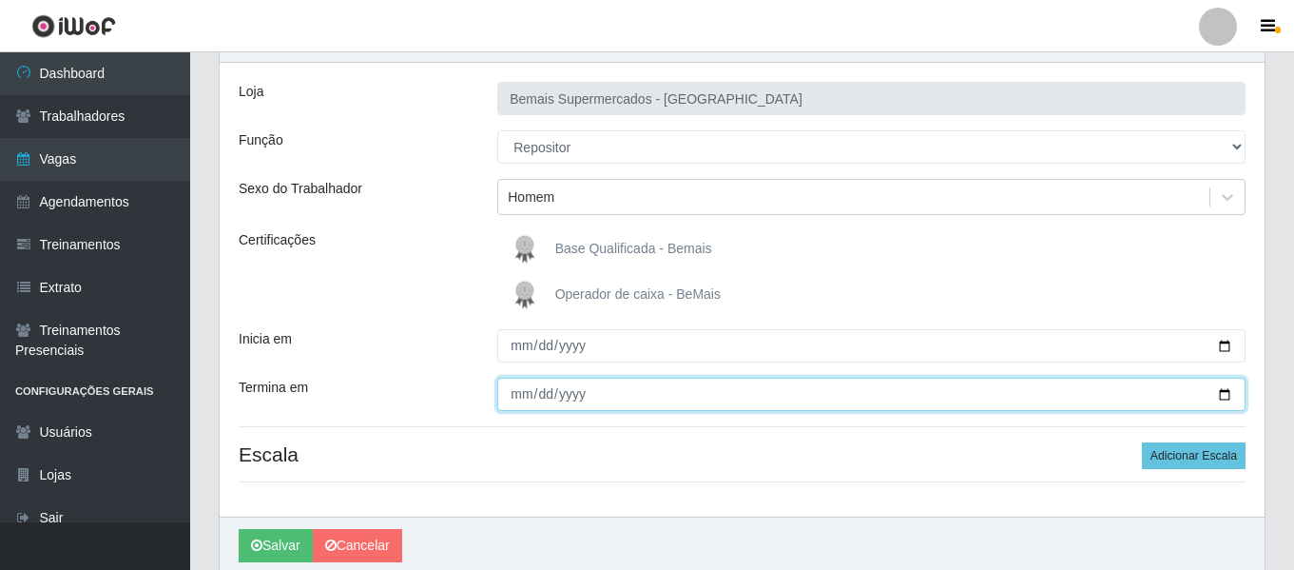
scroll to position [176, 0]
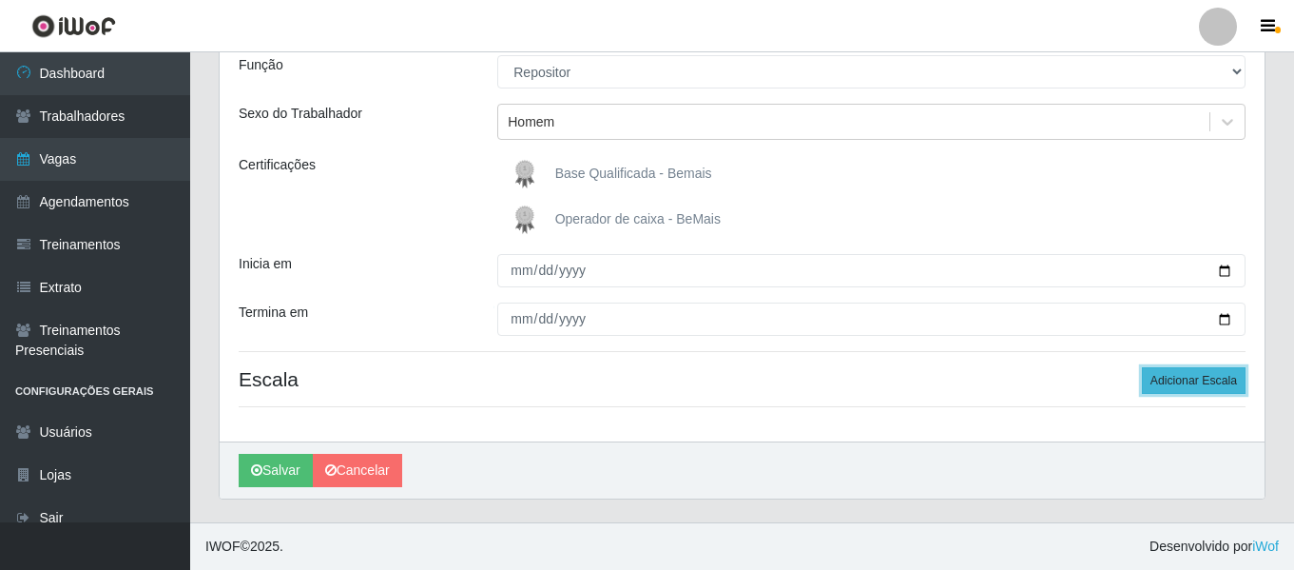
click at [1210, 377] on button "Adicionar Escala" at bounding box center [1194, 380] width 104 height 27
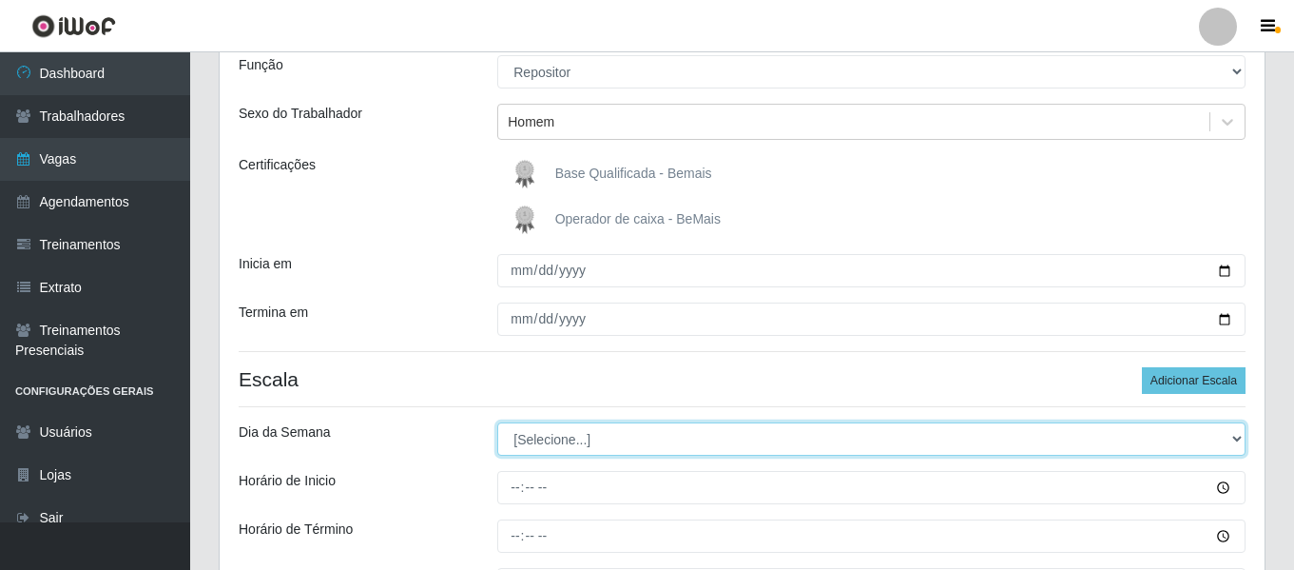
click at [537, 444] on select "[Selecione...] Segunda Terça Quarta Quinta Sexta Sábado Domingo" at bounding box center [871, 438] width 748 height 33
click at [497, 422] on select "[Selecione...] Segunda Terça Quarta Quinta Sexta Sábado Domingo" at bounding box center [871, 438] width 748 height 33
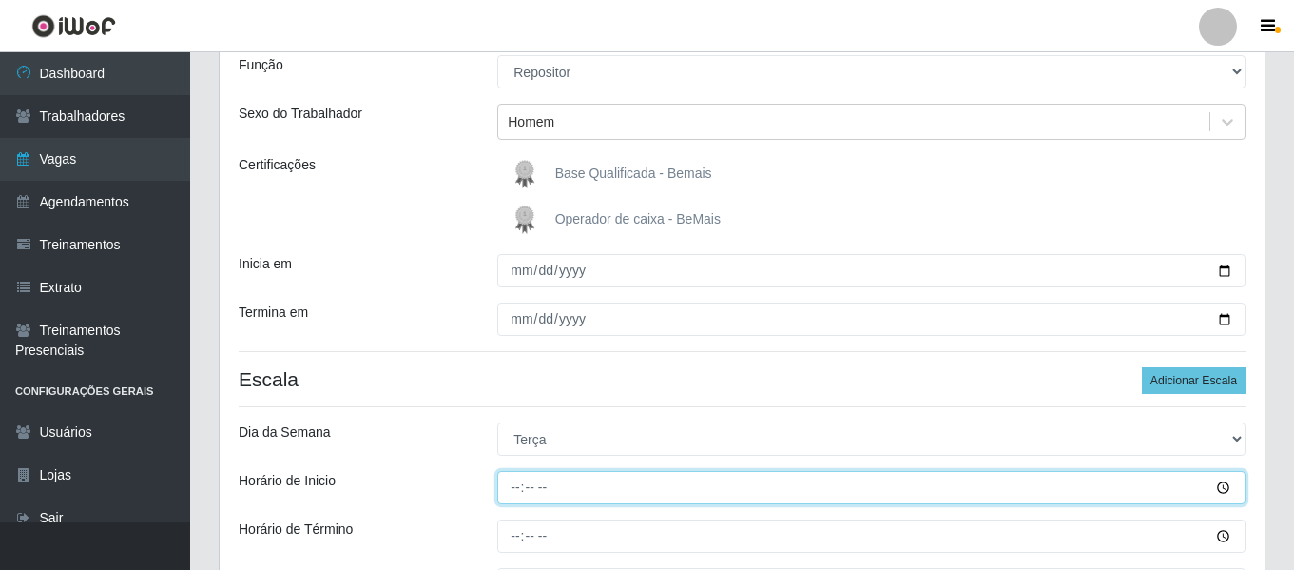
click at [517, 494] on input "Horário de Inicio" at bounding box center [871, 487] width 748 height 33
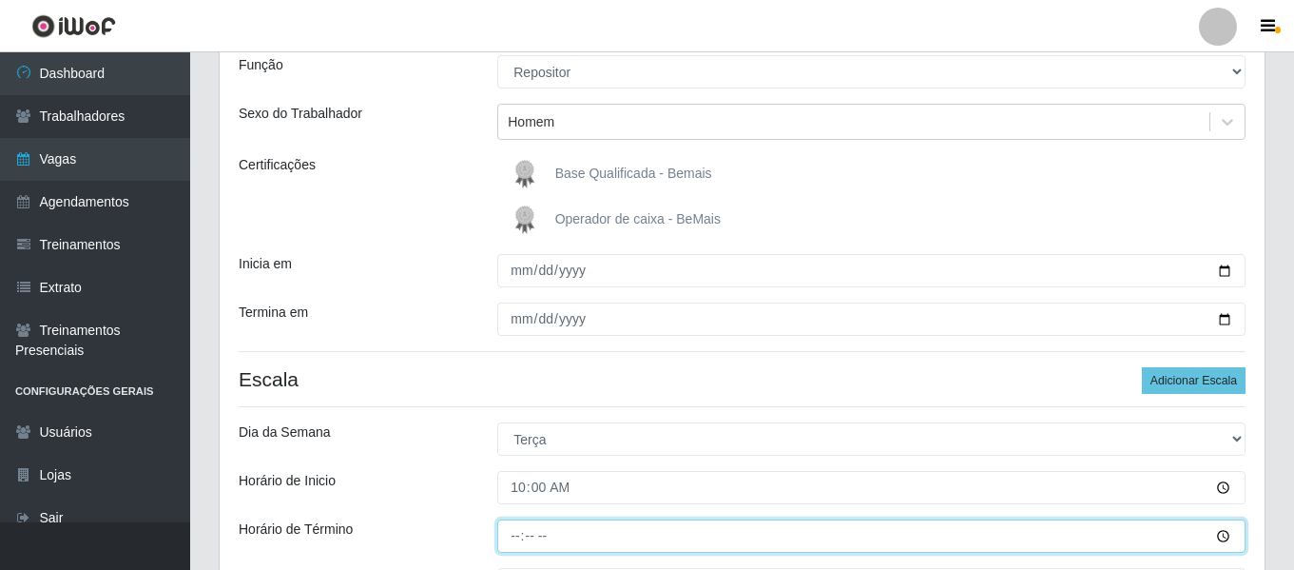
click at [516, 531] on input "Horário de Término" at bounding box center [871, 535] width 748 height 33
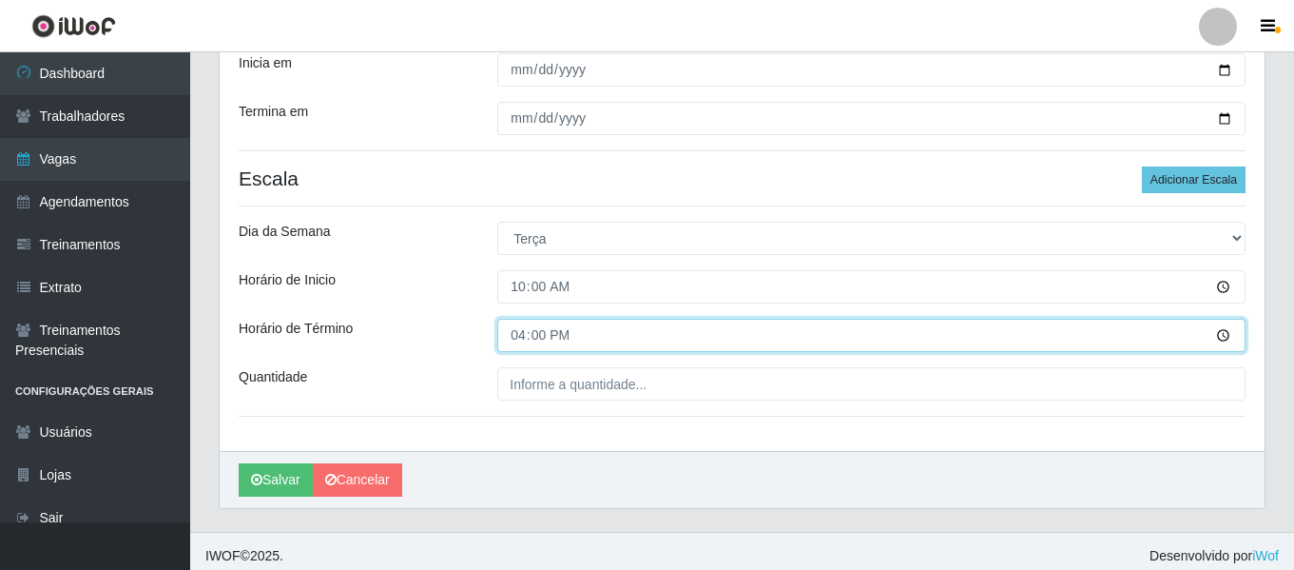
scroll to position [386, 0]
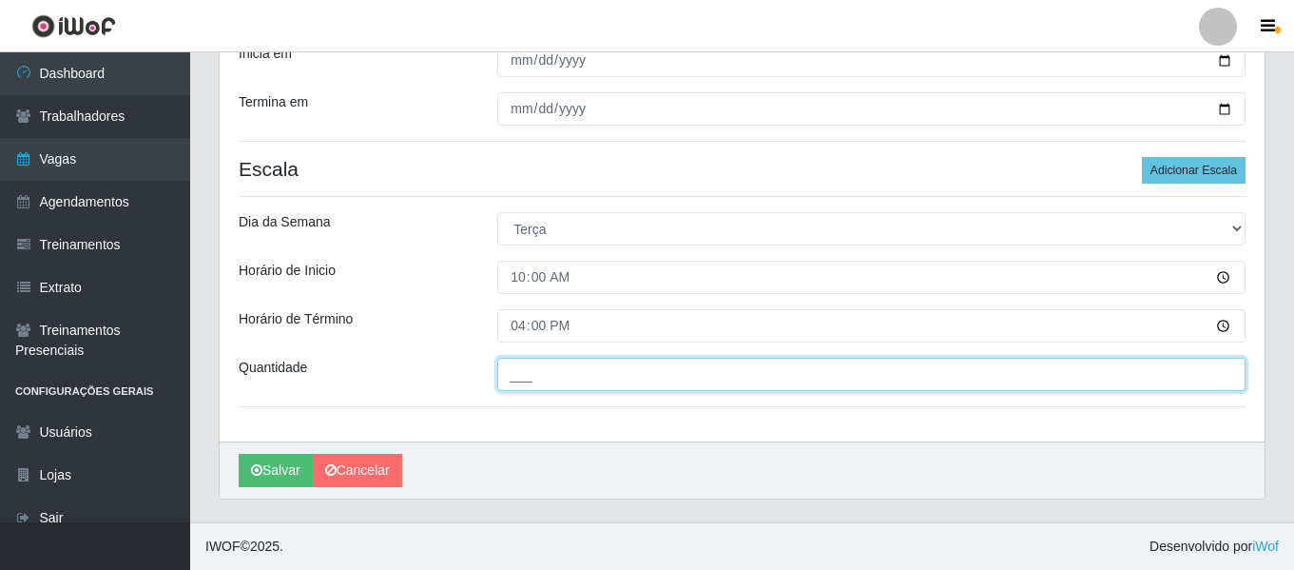
click at [522, 384] on input "___" at bounding box center [871, 374] width 748 height 33
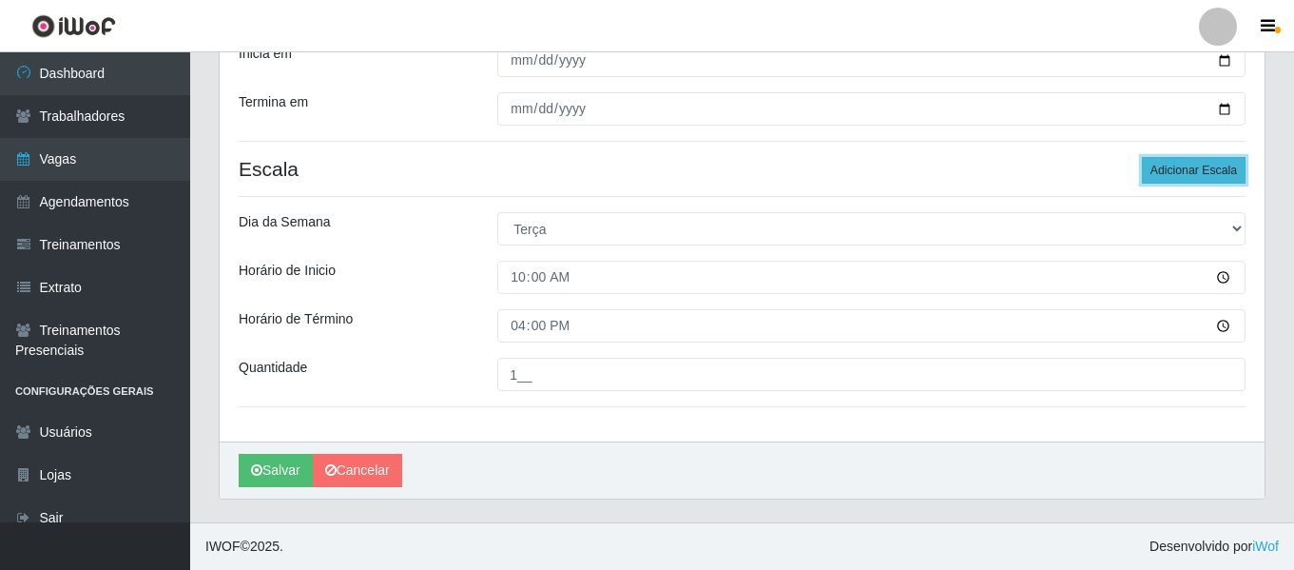
click at [1190, 179] on button "Adicionar Escala" at bounding box center [1194, 170] width 104 height 27
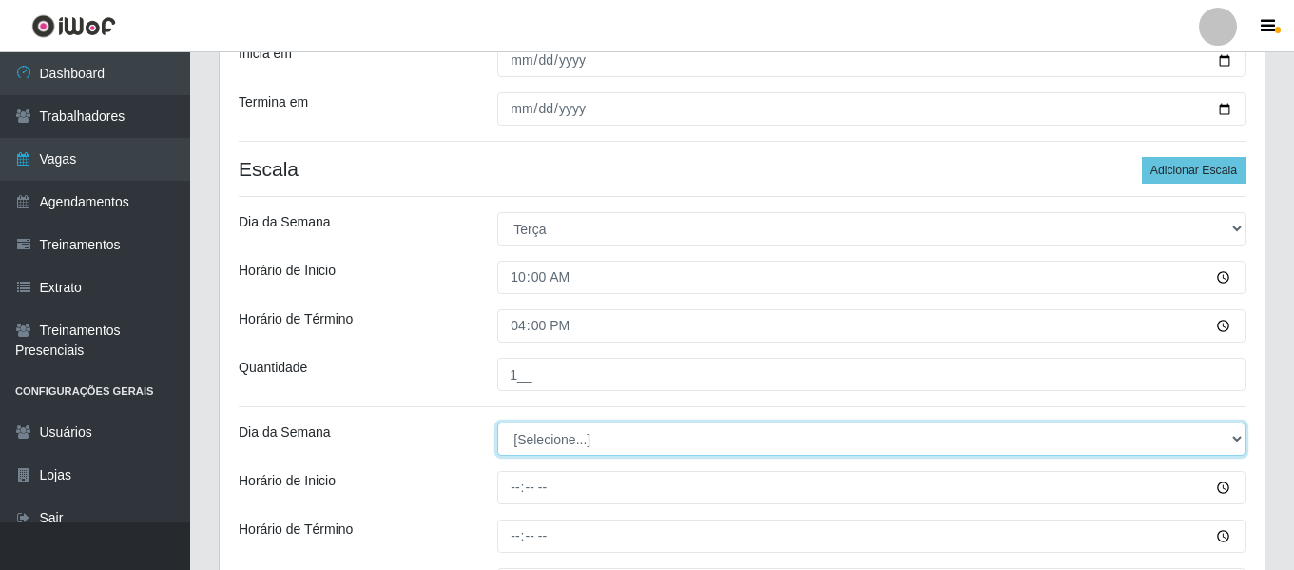
click at [578, 449] on select "[Selecione...] Segunda Terça Quarta Quinta Sexta Sábado Domingo" at bounding box center [871, 438] width 748 height 33
click at [497, 422] on select "[Selecione...] Segunda Terça Quarta Quinta Sexta Sábado Domingo" at bounding box center [871, 438] width 748 height 33
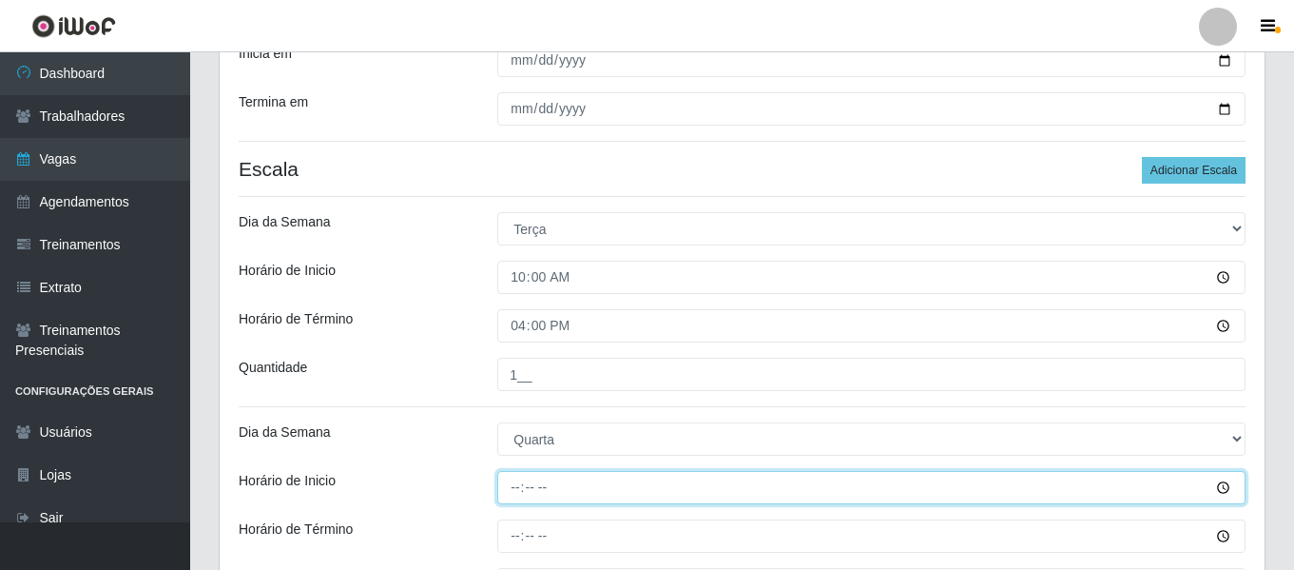
click at [513, 487] on input "Horário de Inicio" at bounding box center [871, 487] width 748 height 33
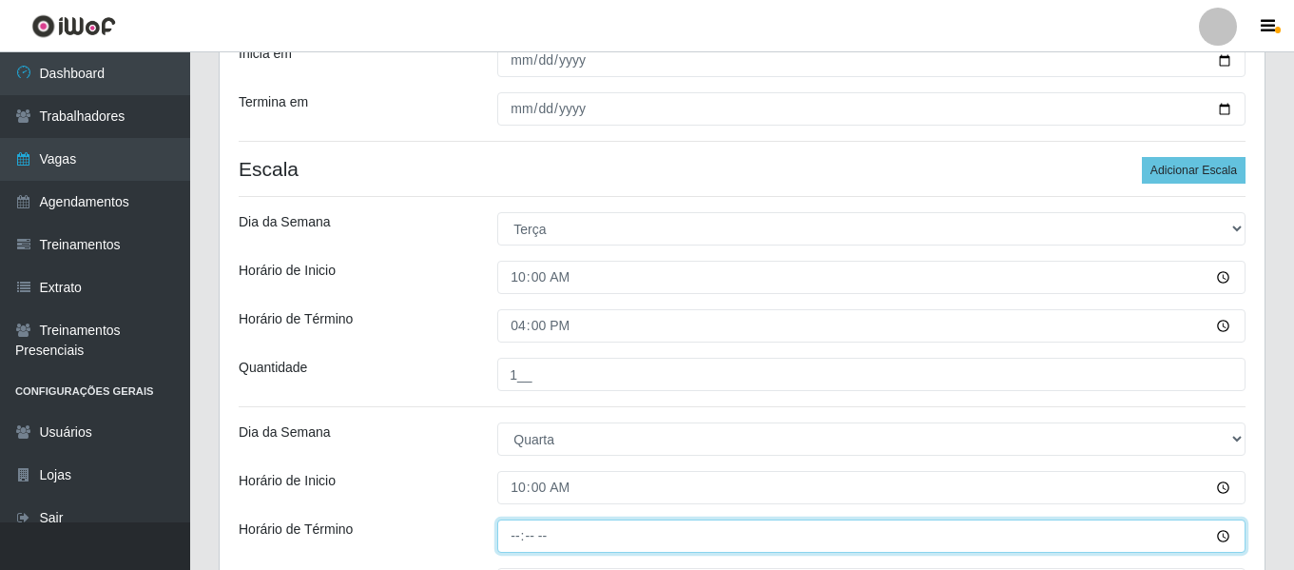
click at [514, 533] on input "Horário de Término" at bounding box center [871, 535] width 748 height 33
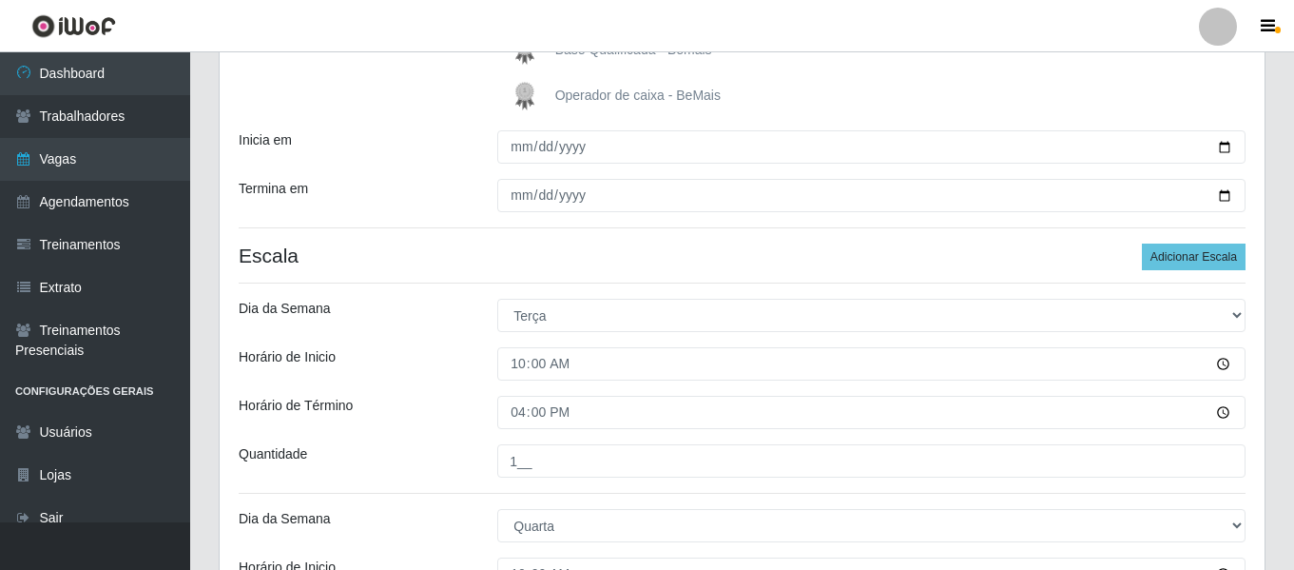
scroll to position [576, 0]
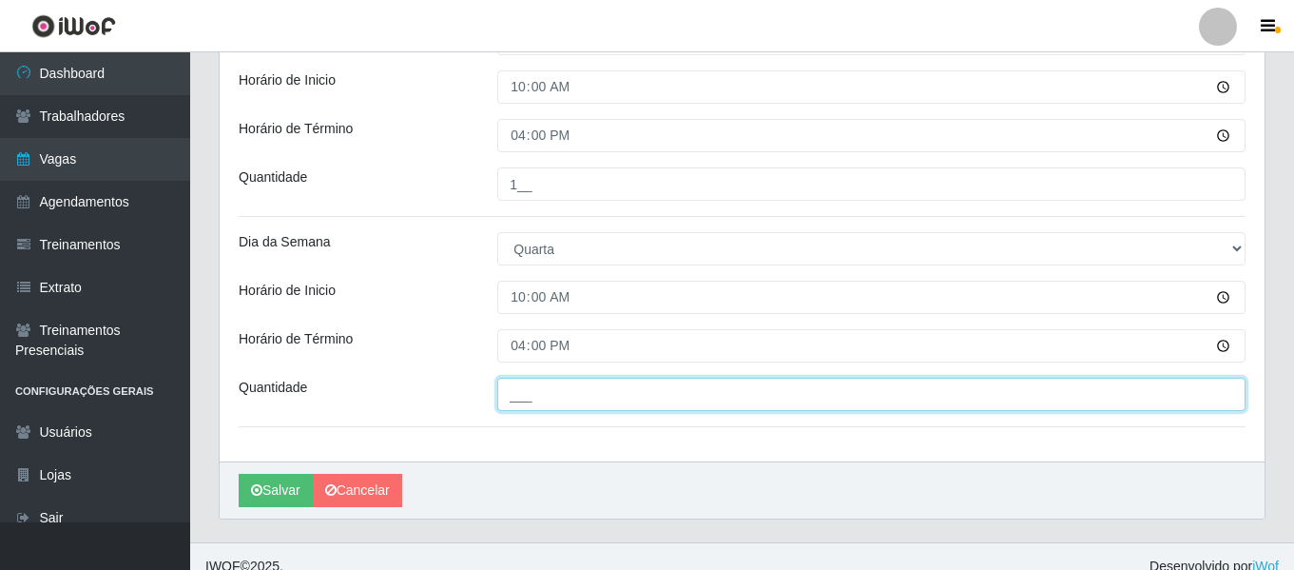
click at [591, 402] on input "___" at bounding box center [871, 394] width 748 height 33
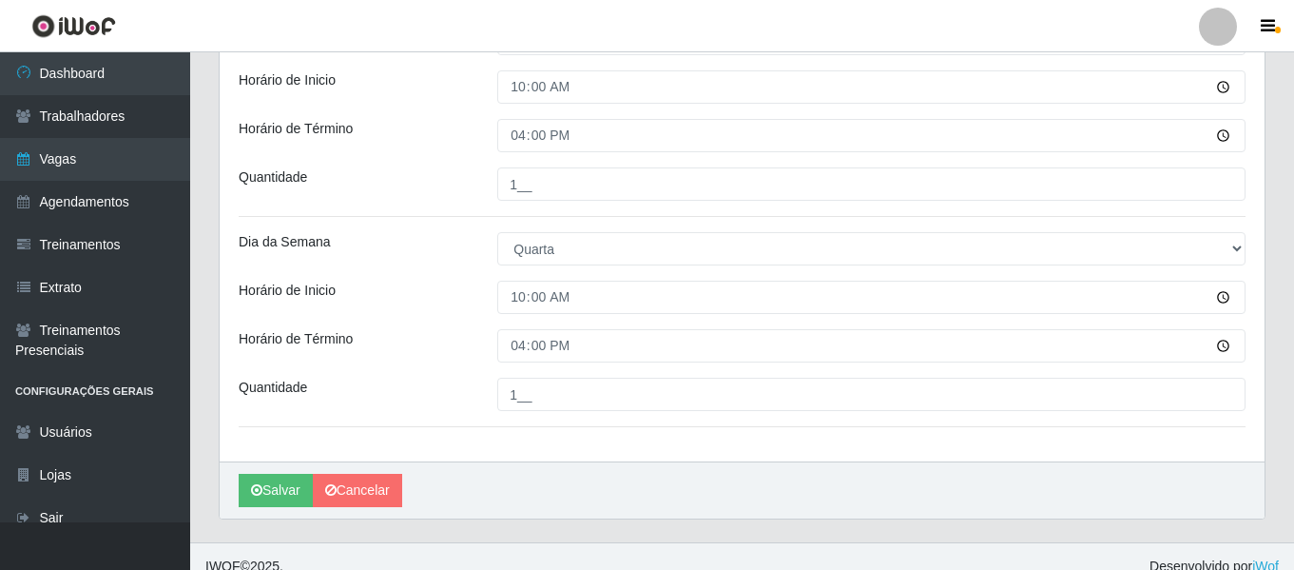
click at [455, 288] on div "Horário de Inicio" at bounding box center [353, 297] width 259 height 33
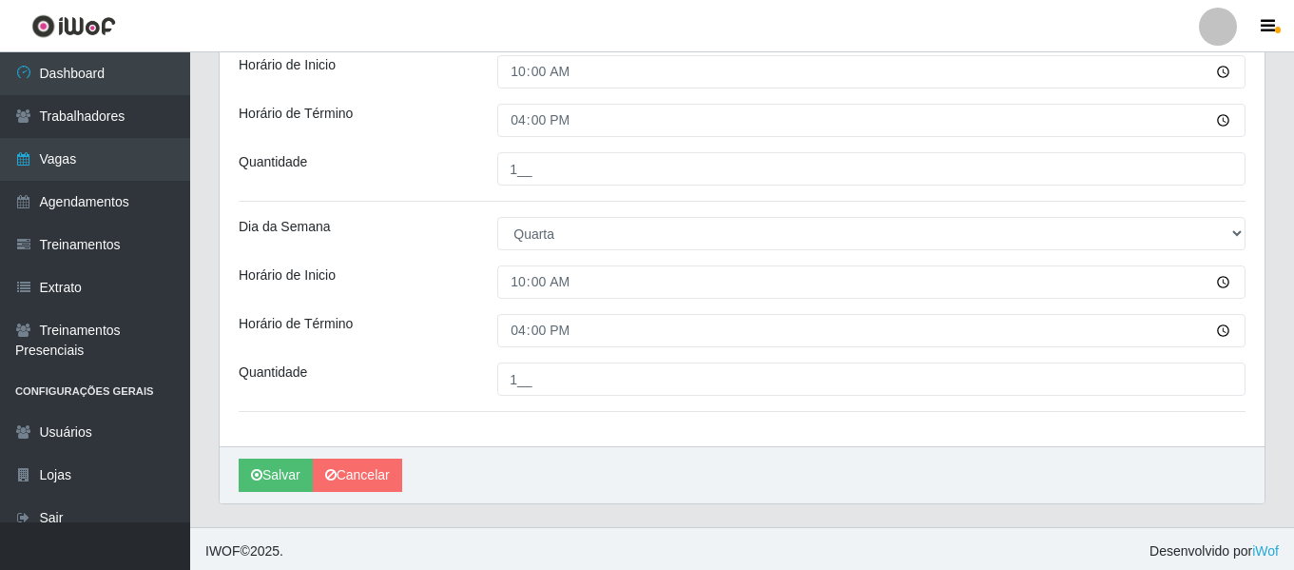
scroll to position [596, 0]
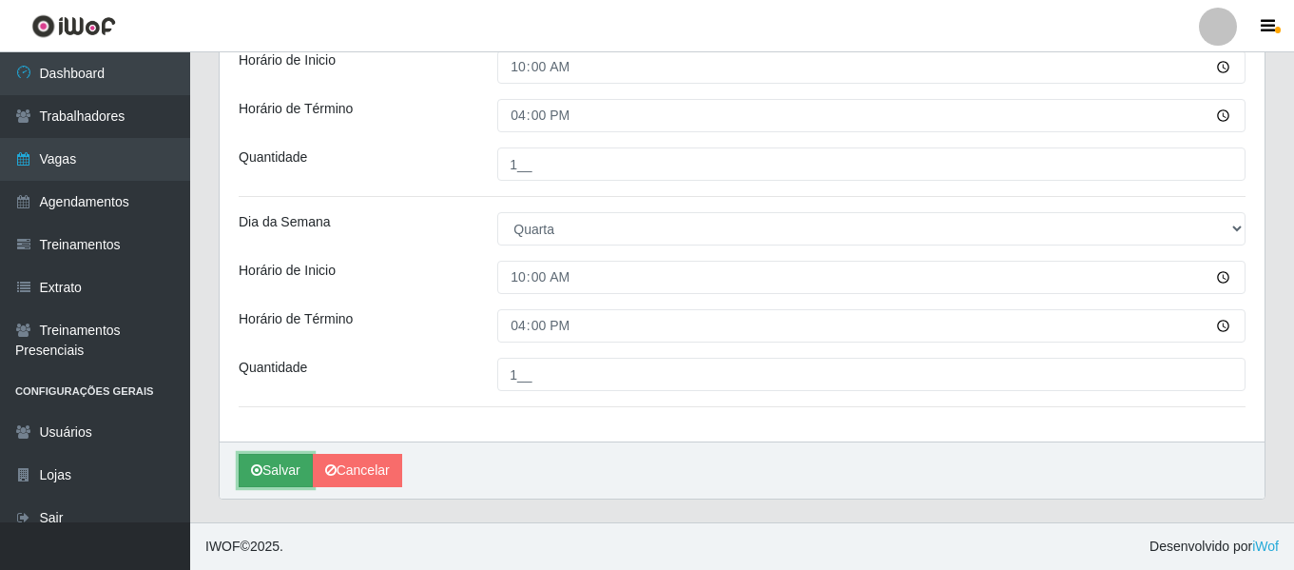
click at [279, 458] on button "Salvar" at bounding box center [276, 470] width 74 height 33
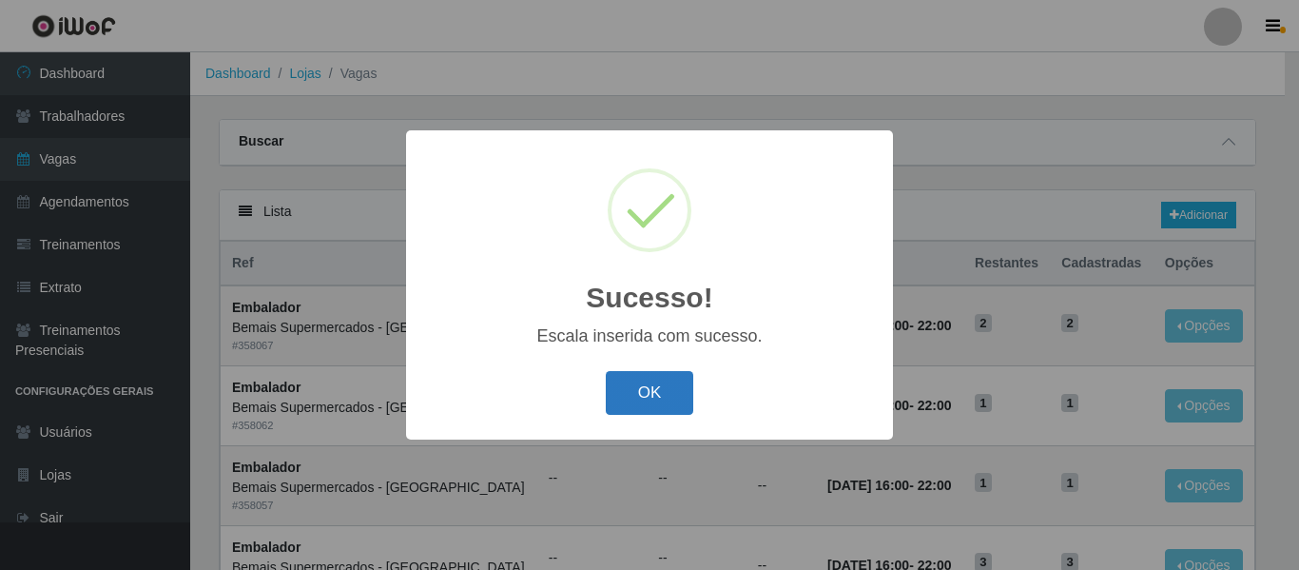
click at [662, 401] on button "OK" at bounding box center [650, 393] width 88 height 45
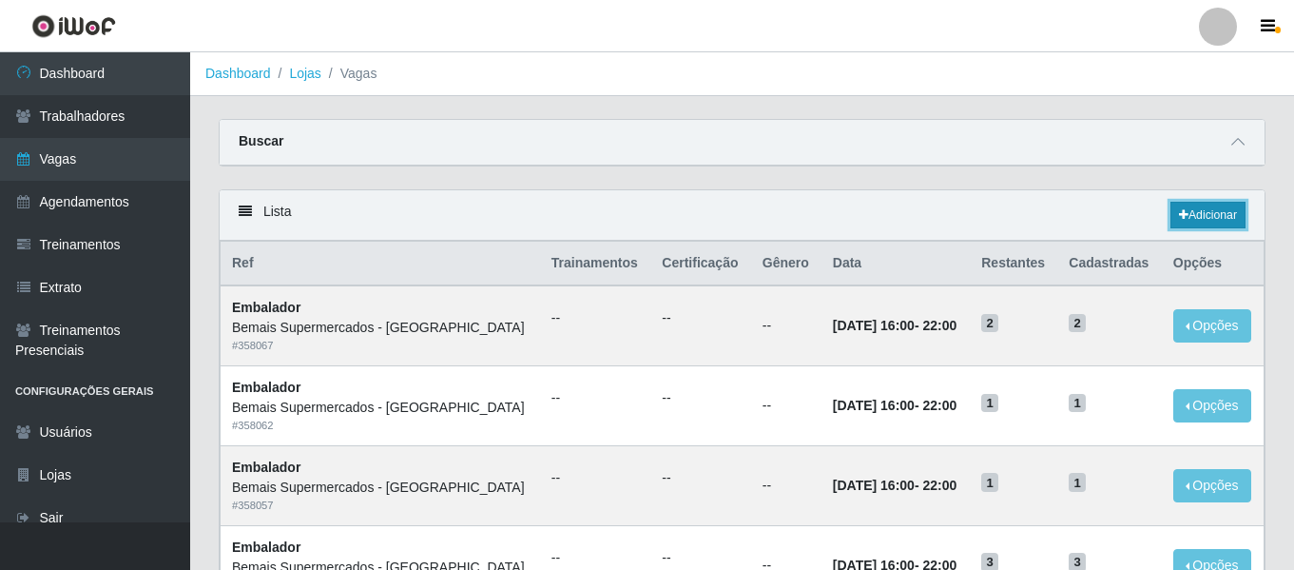
click at [1202, 211] on link "Adicionar" at bounding box center [1208, 215] width 75 height 27
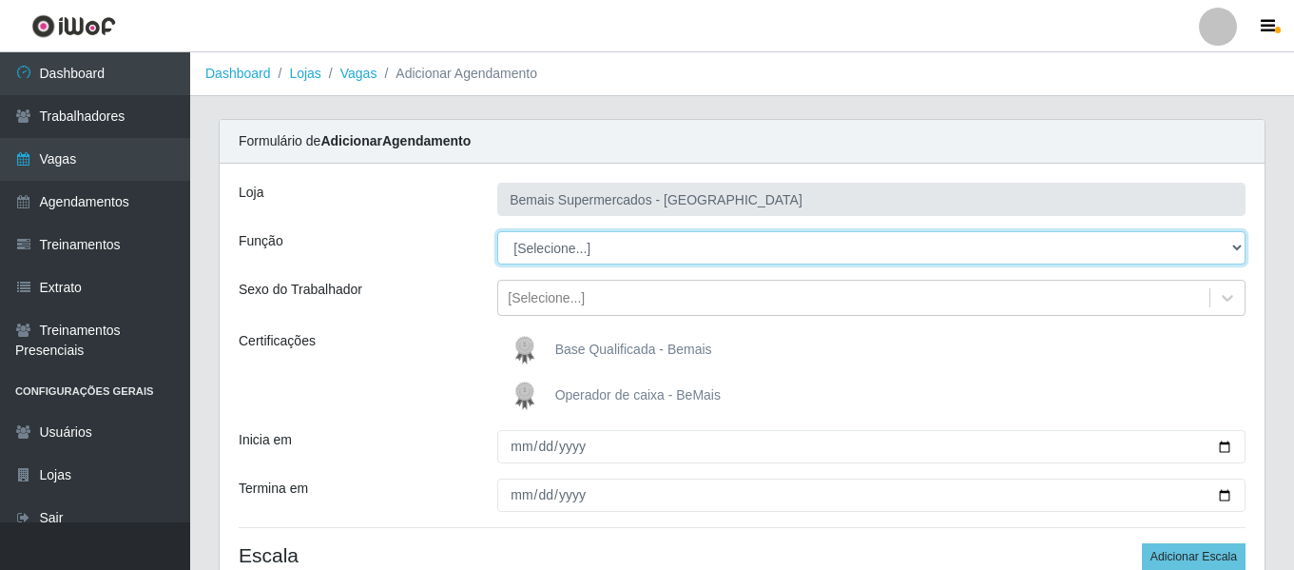
click at [569, 253] on select "[Selecione...] ASG ASG + ASG ++ Auxiliar de Depósito Auxiliar de Depósito + Aux…" at bounding box center [871, 247] width 748 height 33
click at [497, 231] on select "[Selecione...] ASG ASG + ASG ++ Auxiliar de Depósito Auxiliar de Depósito + Aux…" at bounding box center [871, 247] width 748 height 33
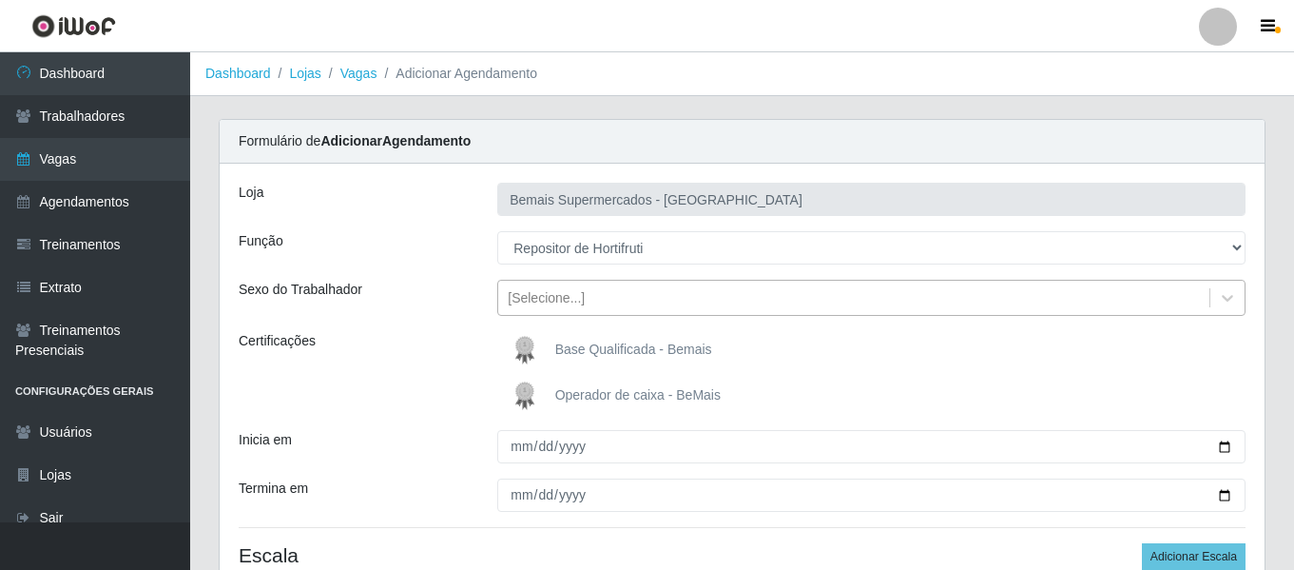
click at [555, 305] on div "[Selecione...]" at bounding box center [546, 298] width 77 height 20
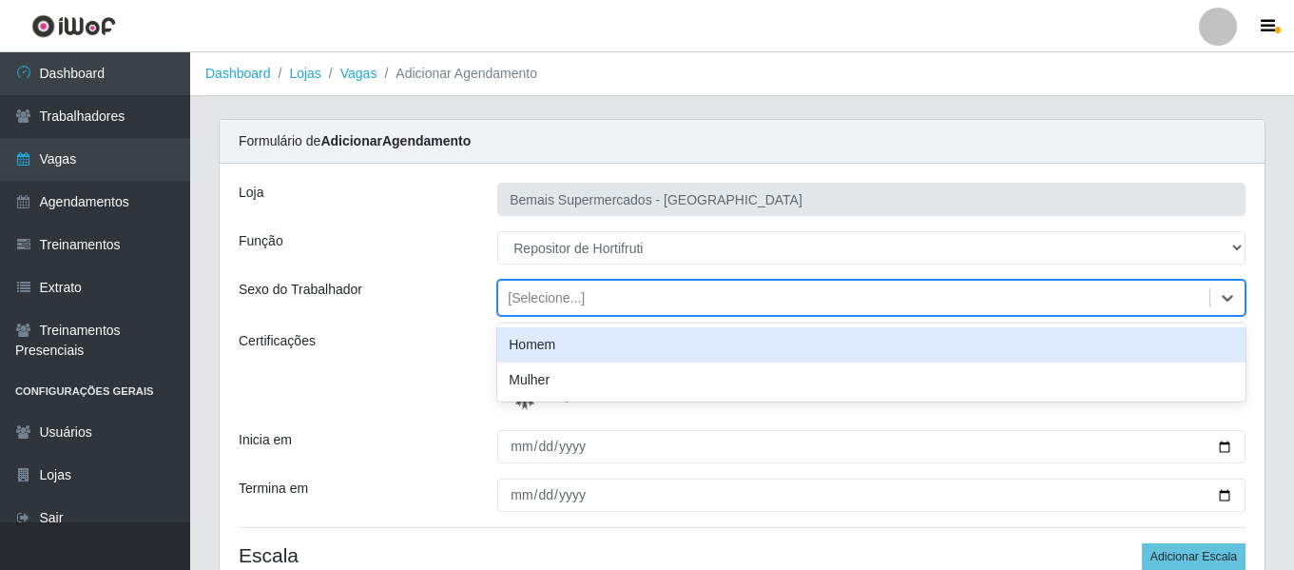
click at [545, 340] on div "Homem" at bounding box center [871, 344] width 748 height 35
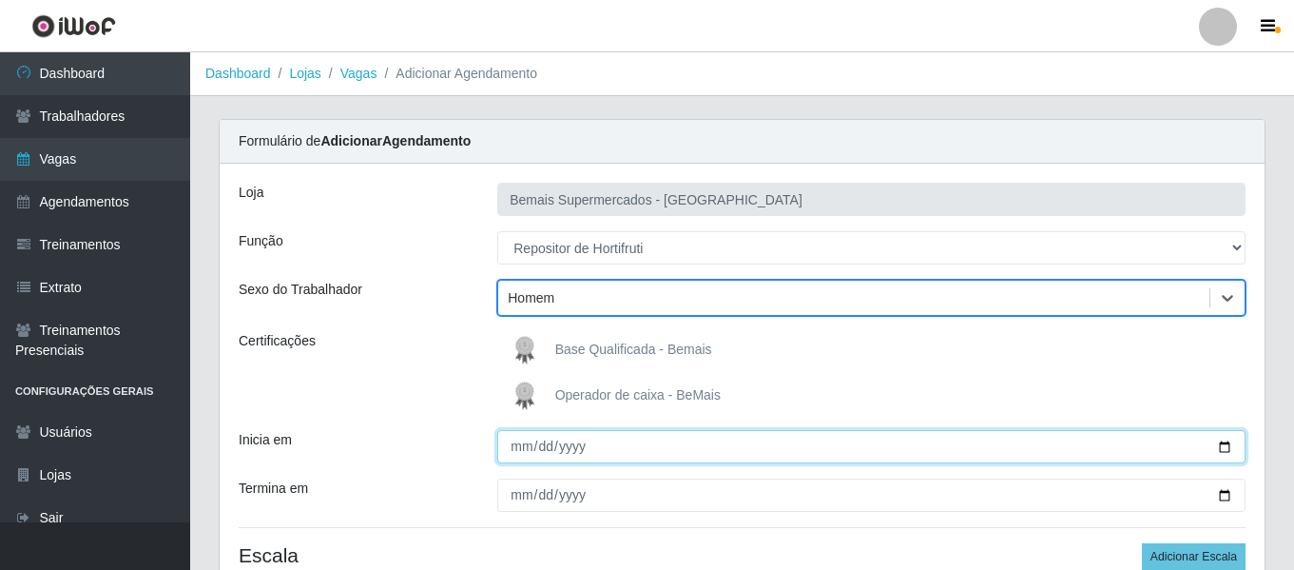
click at [515, 439] on input "Inicia em" at bounding box center [871, 446] width 748 height 33
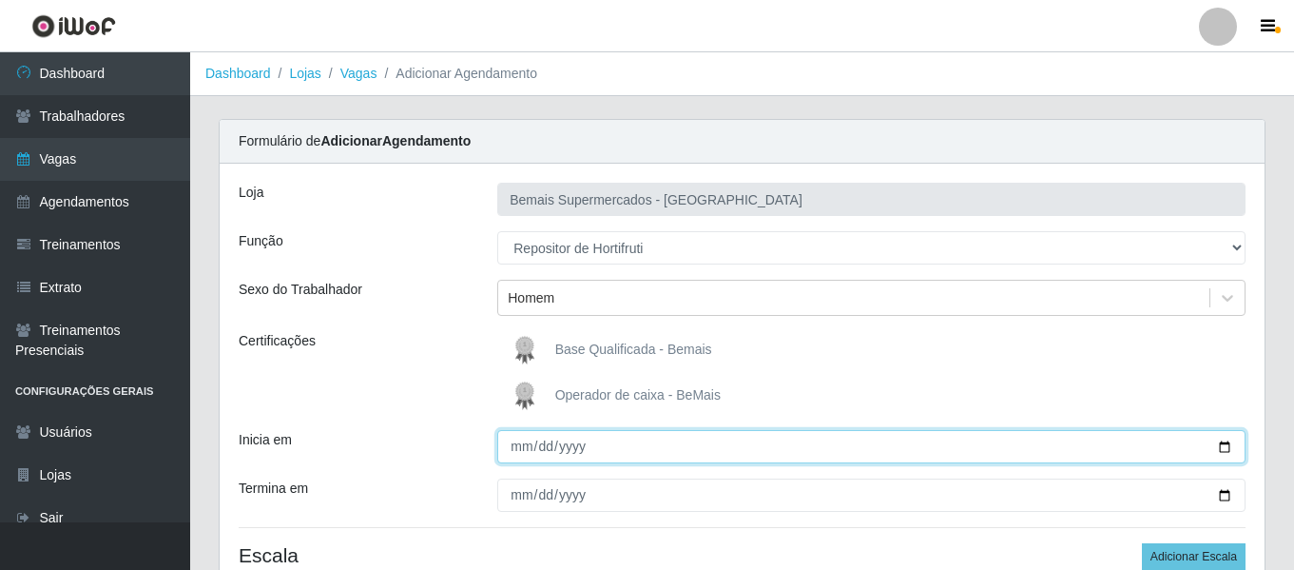
click at [516, 448] on input "[DATE]" at bounding box center [871, 446] width 748 height 33
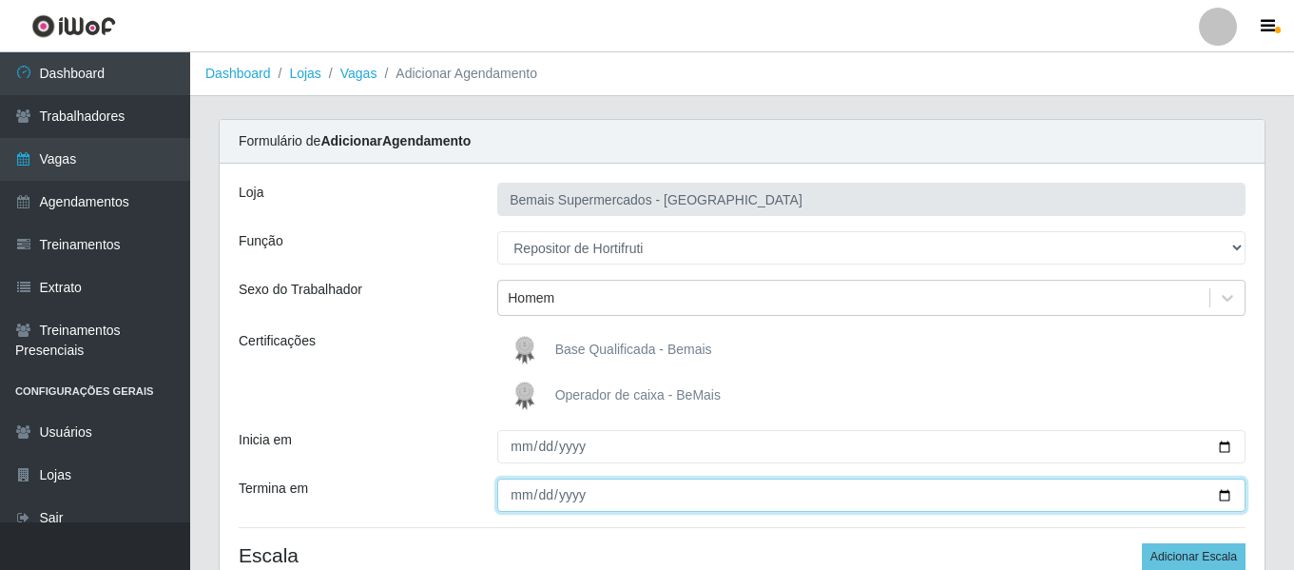
click at [527, 495] on input "Termina em" at bounding box center [871, 494] width 748 height 33
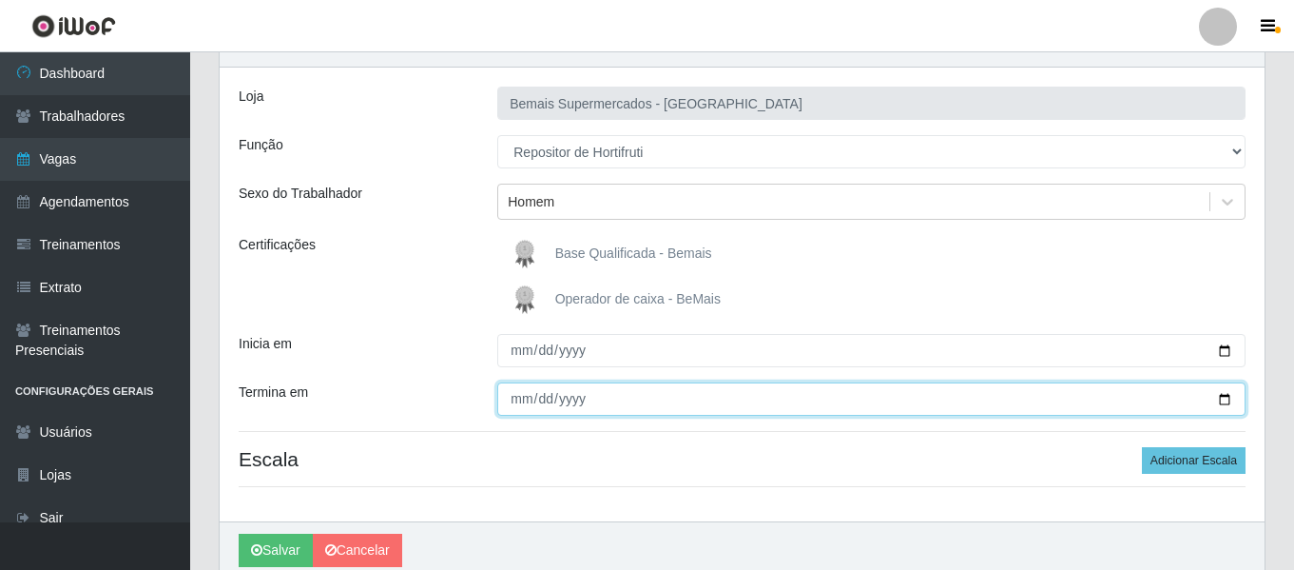
scroll to position [176, 0]
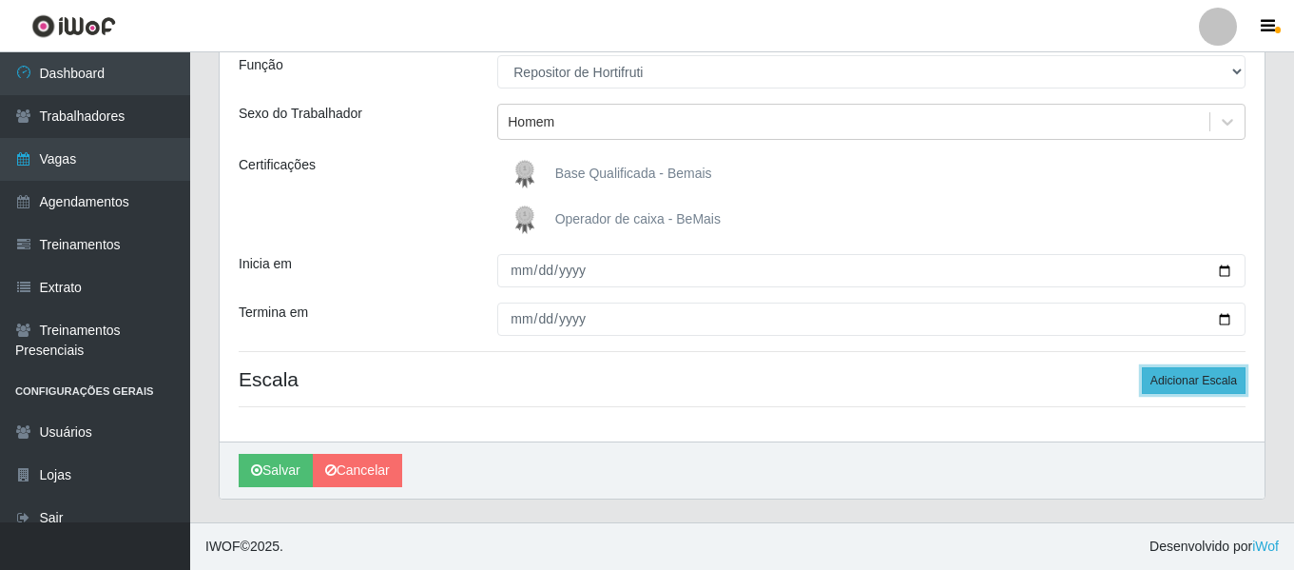
click at [1170, 378] on button "Adicionar Escala" at bounding box center [1194, 380] width 104 height 27
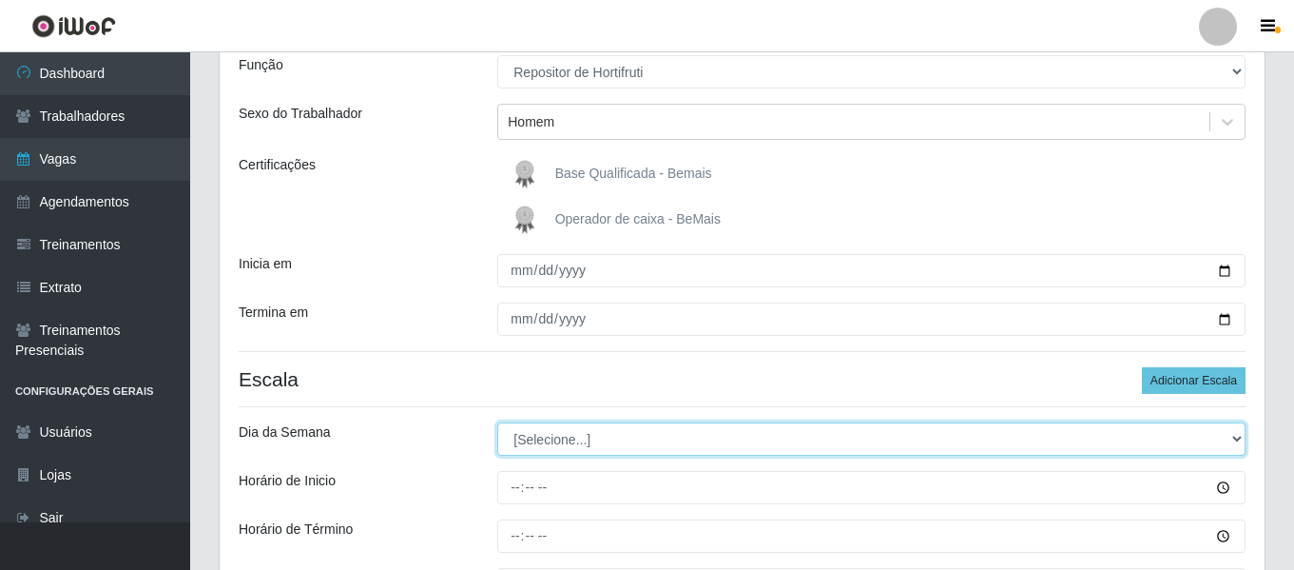
click at [534, 437] on select "[Selecione...] Segunda Terça Quarta Quinta Sexta Sábado Domingo" at bounding box center [871, 438] width 748 height 33
click at [497, 422] on select "[Selecione...] Segunda Terça Quarta Quinta Sexta Sábado Domingo" at bounding box center [871, 438] width 748 height 33
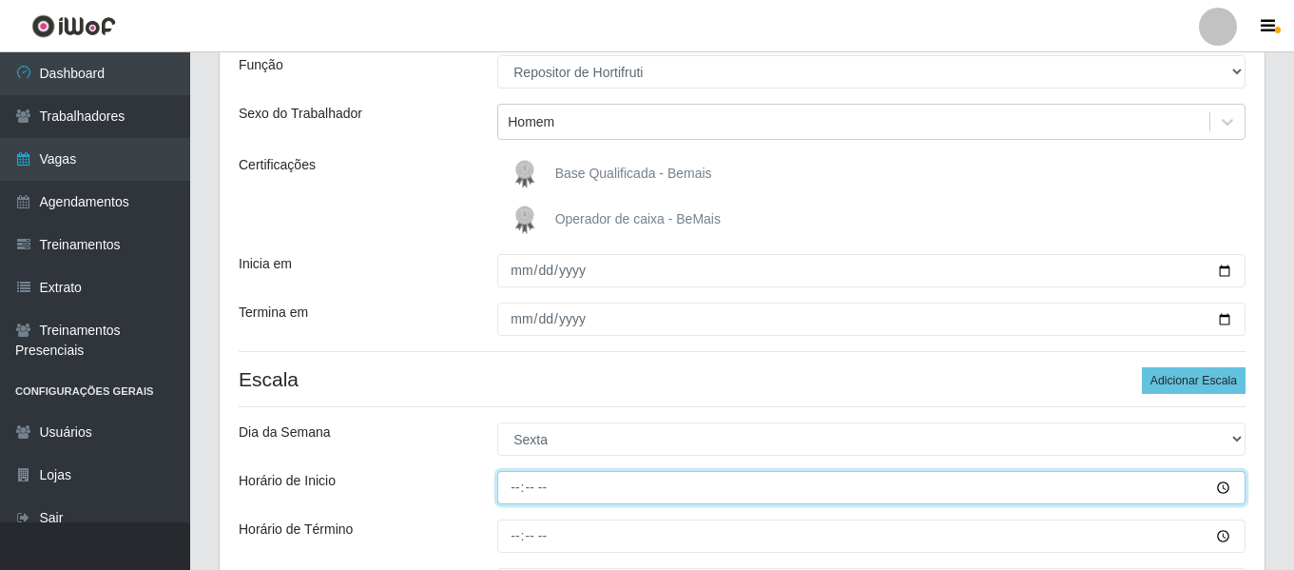
click at [512, 492] on input "Horário de Inicio" at bounding box center [871, 487] width 748 height 33
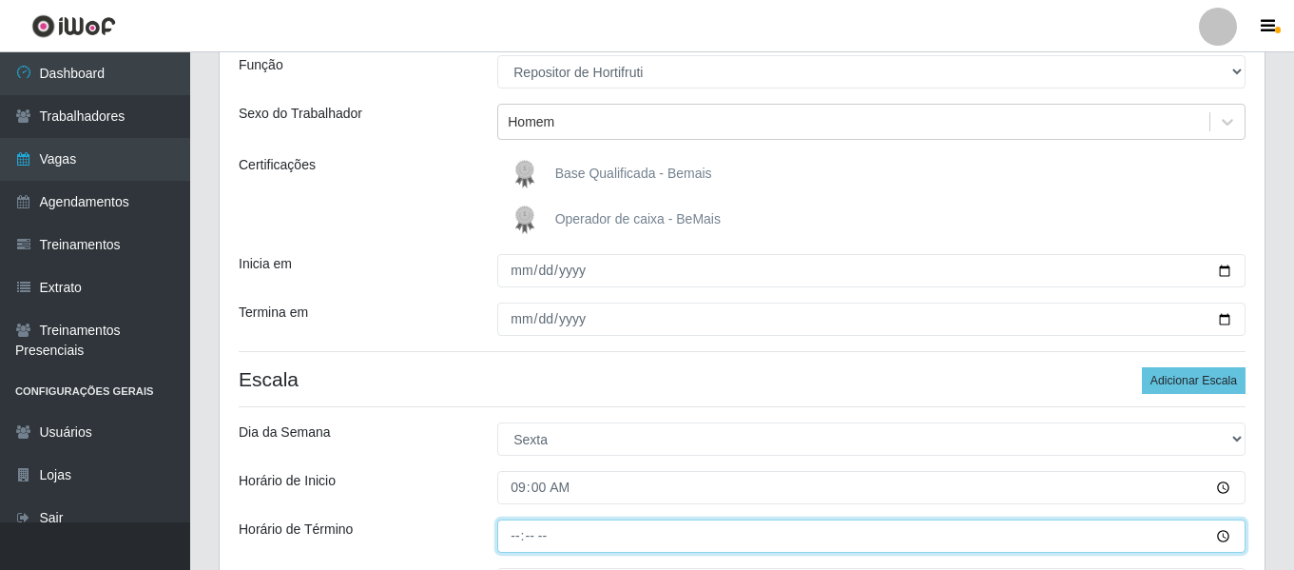
click at [519, 528] on input "Horário de Término" at bounding box center [871, 535] width 748 height 33
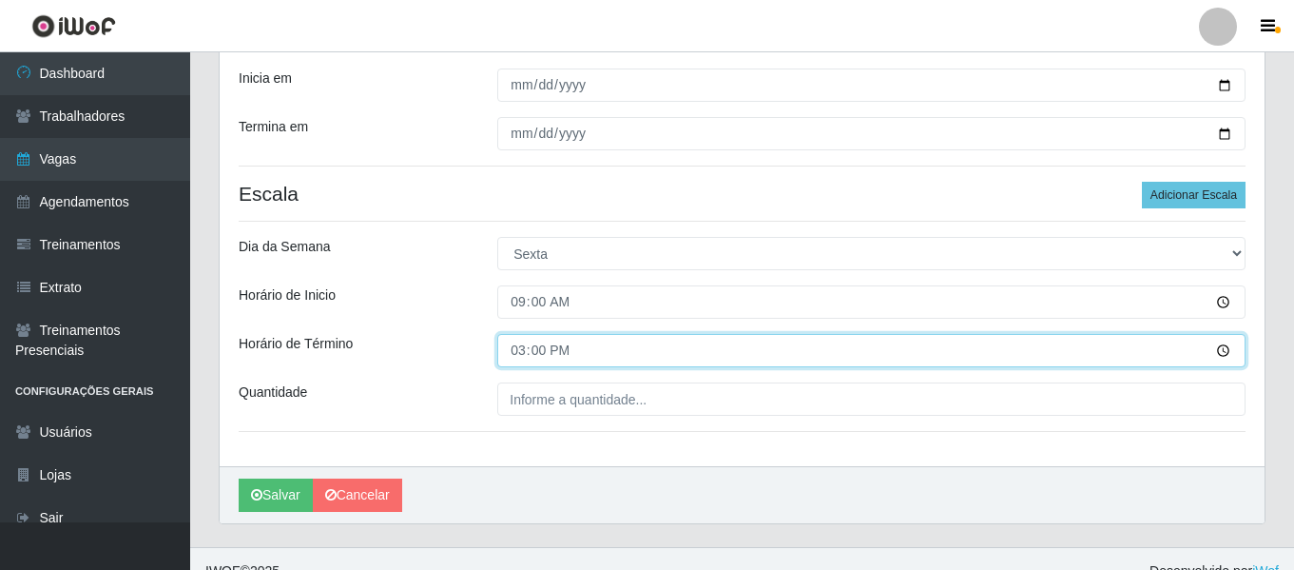
scroll to position [366, 0]
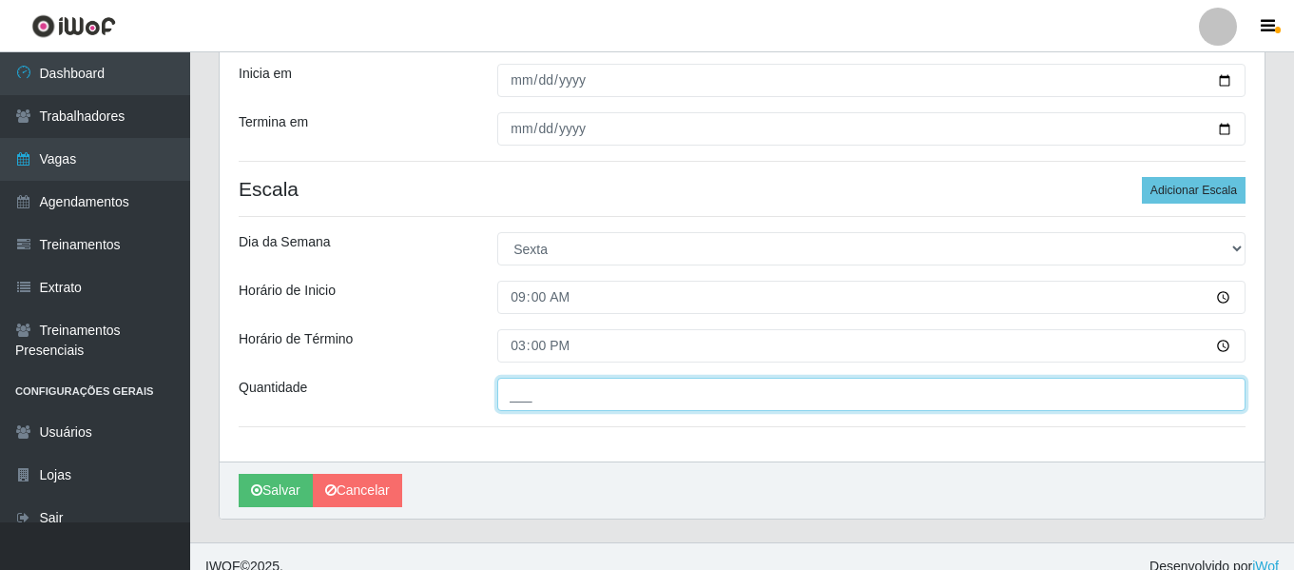
click at [559, 408] on input "___" at bounding box center [871, 394] width 748 height 33
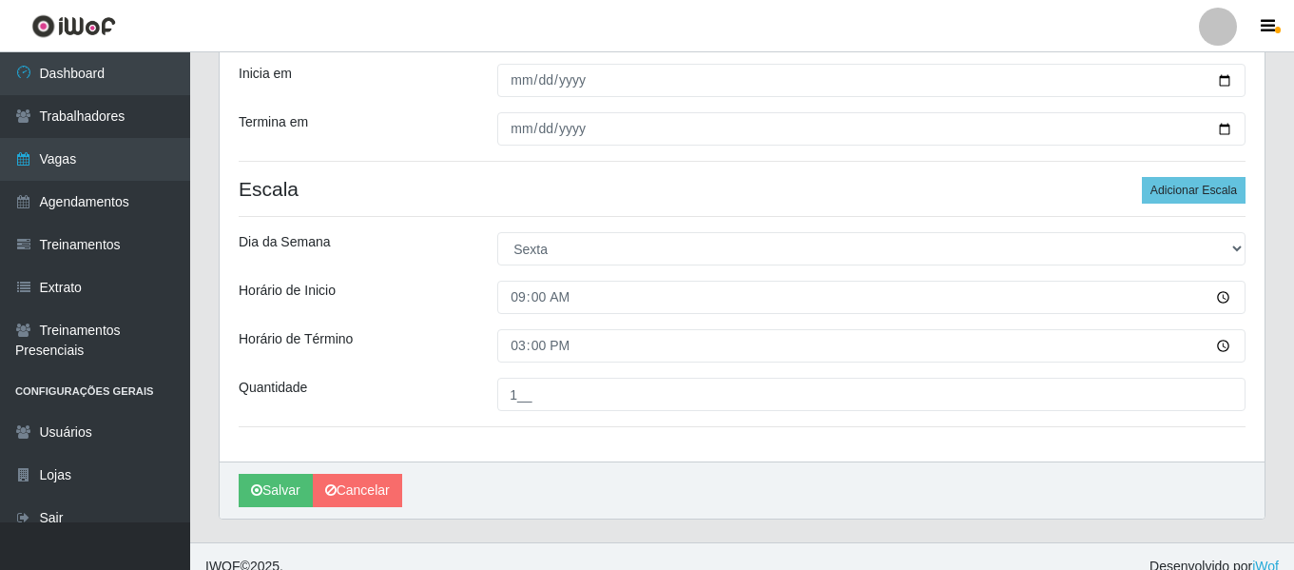
click at [397, 258] on div "Dia da Semana" at bounding box center [353, 248] width 259 height 33
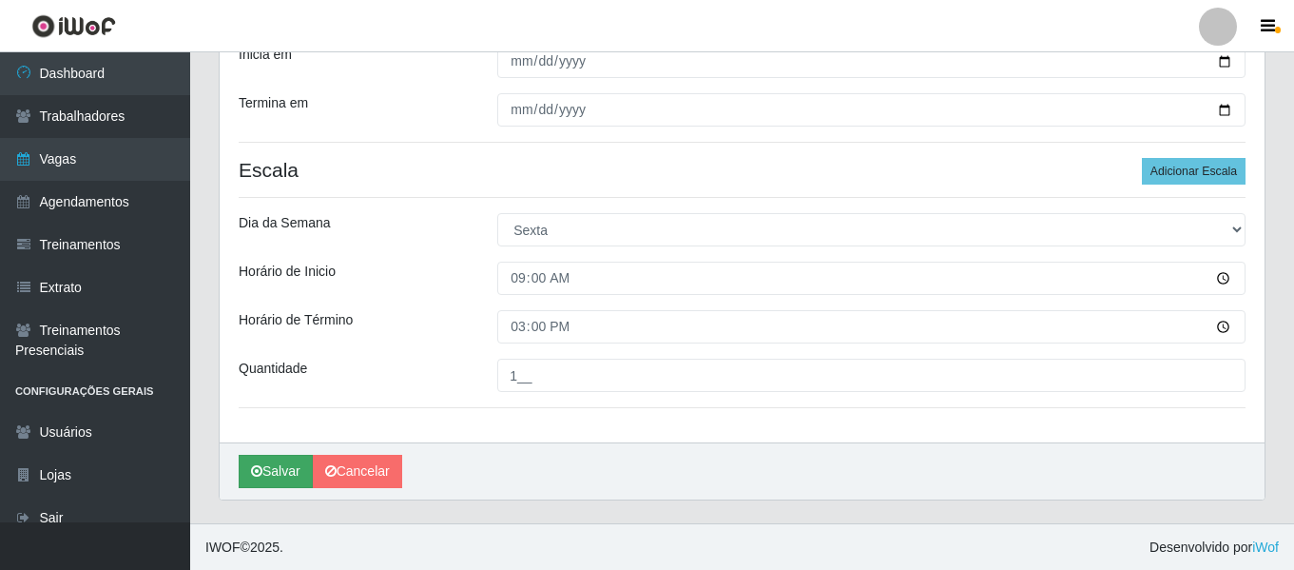
scroll to position [386, 0]
click at [259, 459] on button "Salvar" at bounding box center [276, 470] width 74 height 33
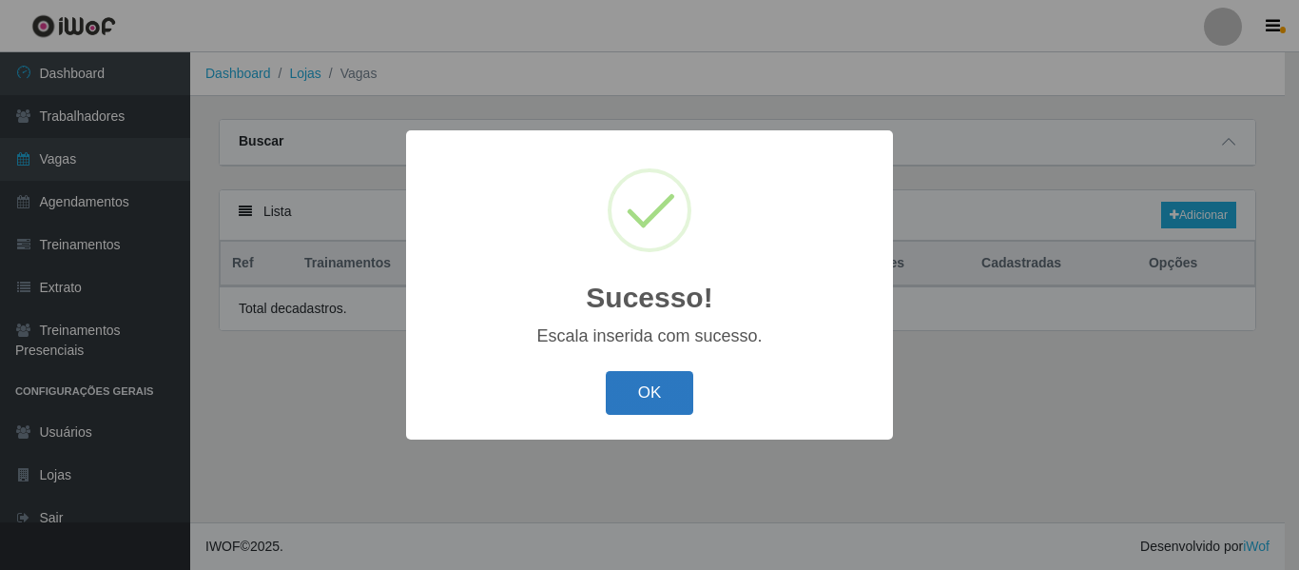
click at [653, 399] on button "OK" at bounding box center [650, 393] width 88 height 45
